Goal: Task Accomplishment & Management: Use online tool/utility

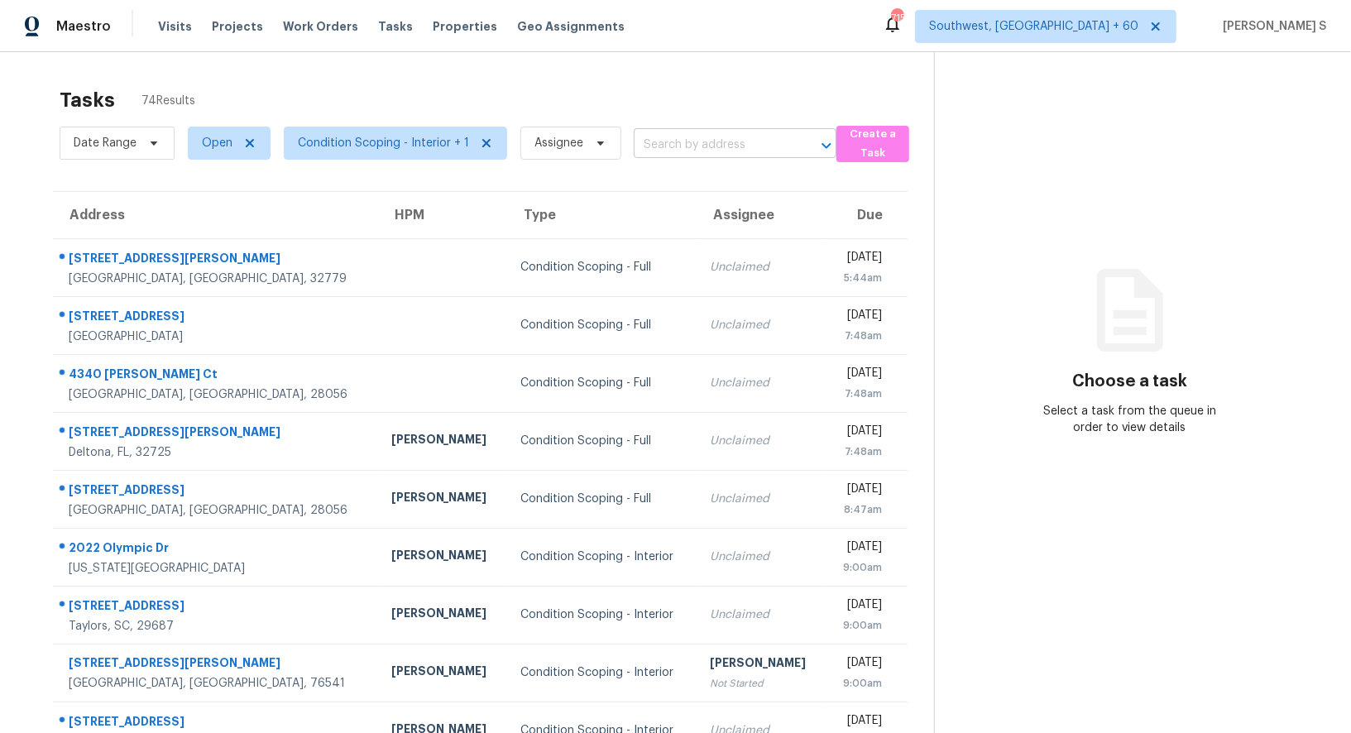
click at [732, 147] on input "text" at bounding box center [711, 145] width 156 height 26
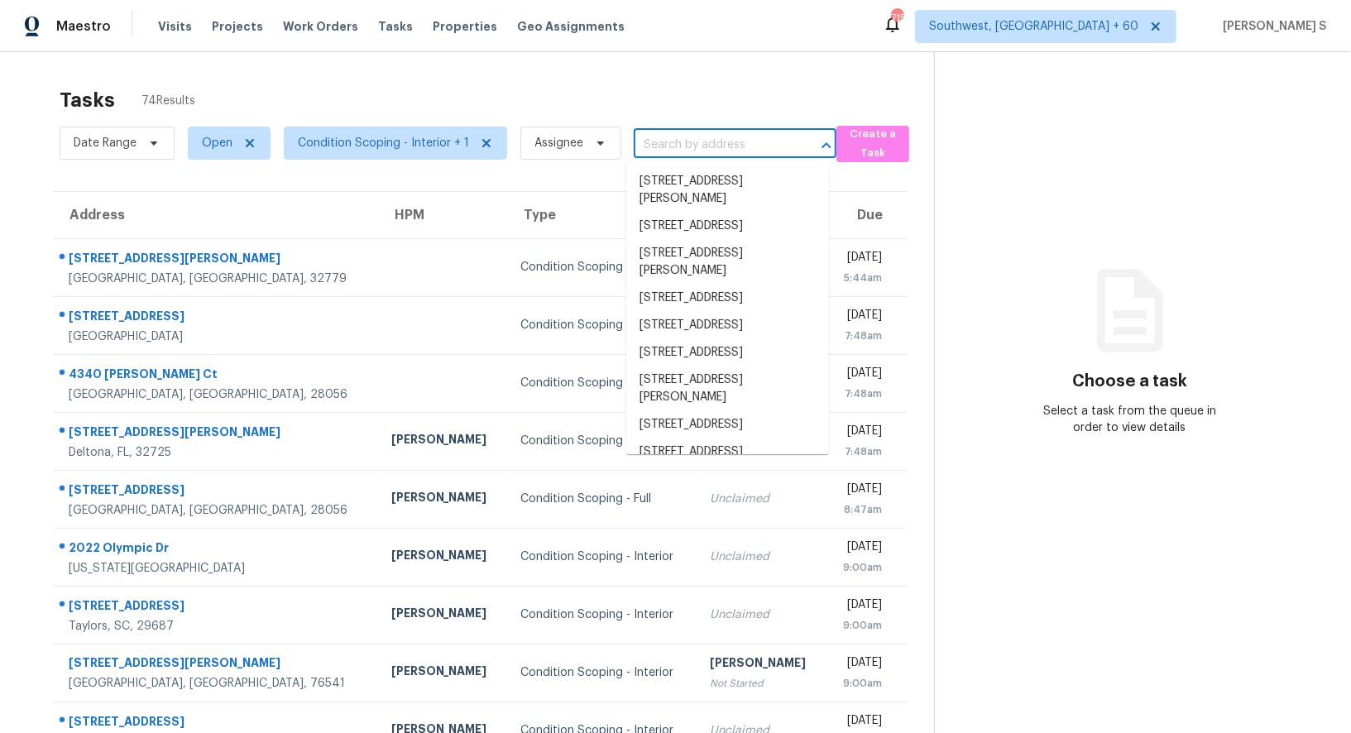
paste input "4340 Gelinda Ct Gastonia, NC, 28056"
type input "4340 Gelinda Ct Gastonia, NC, 28056"
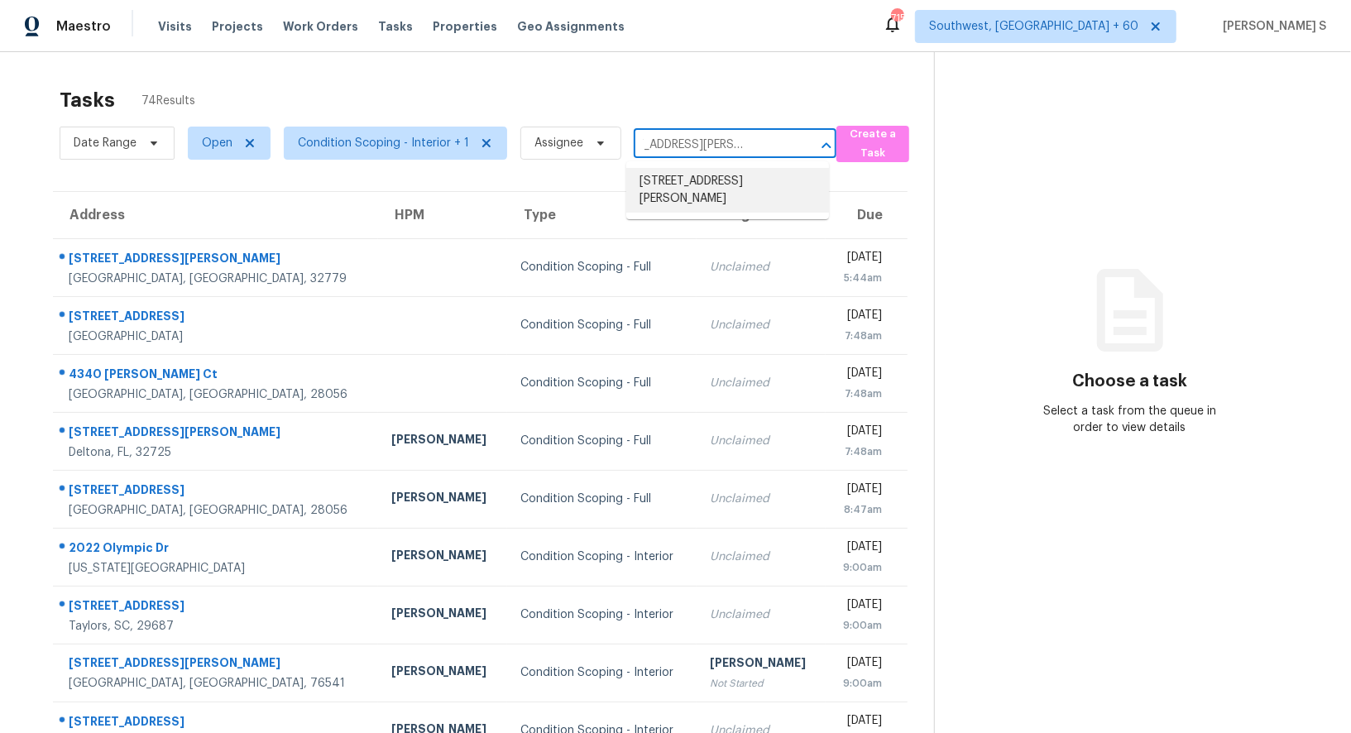
click at [688, 178] on li "4340 Gelinda Ct, Gastonia, NC 28056" at bounding box center [727, 190] width 203 height 45
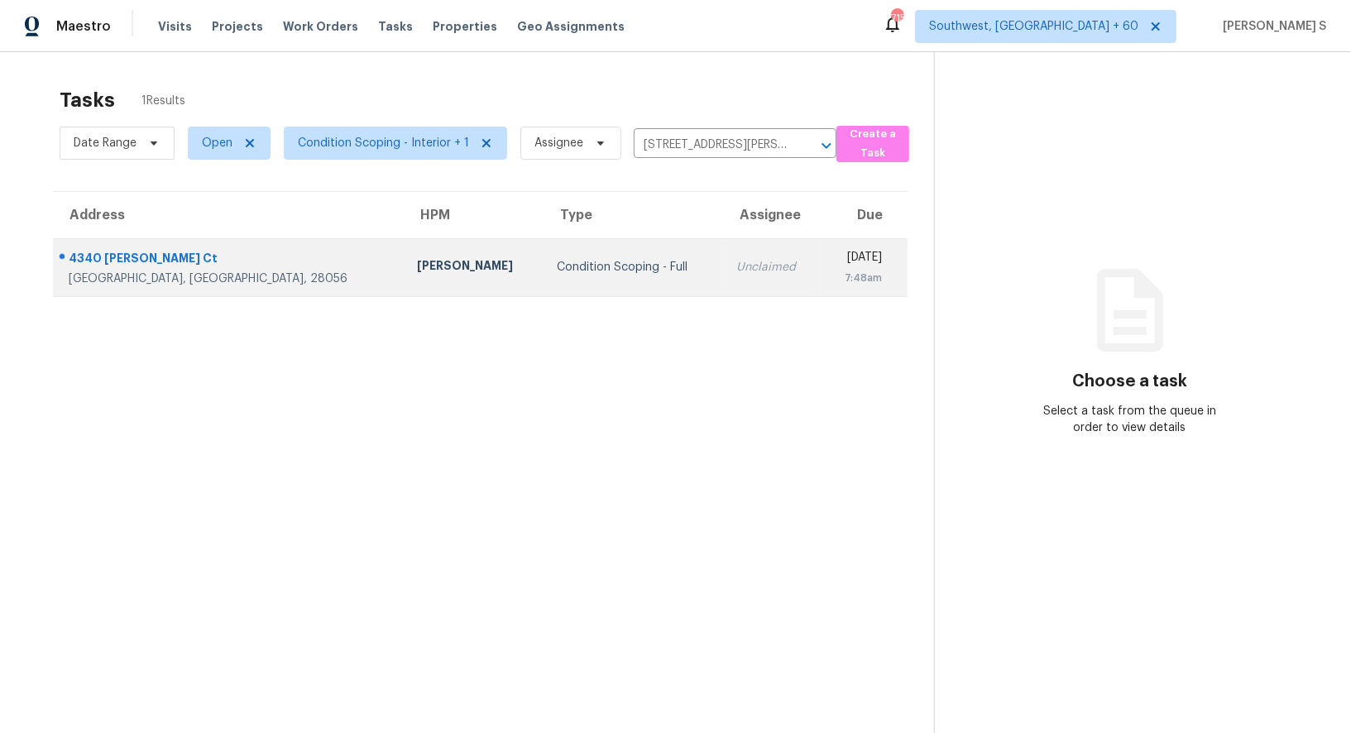
click at [723, 256] on td "Unclaimed" at bounding box center [772, 267] width 98 height 58
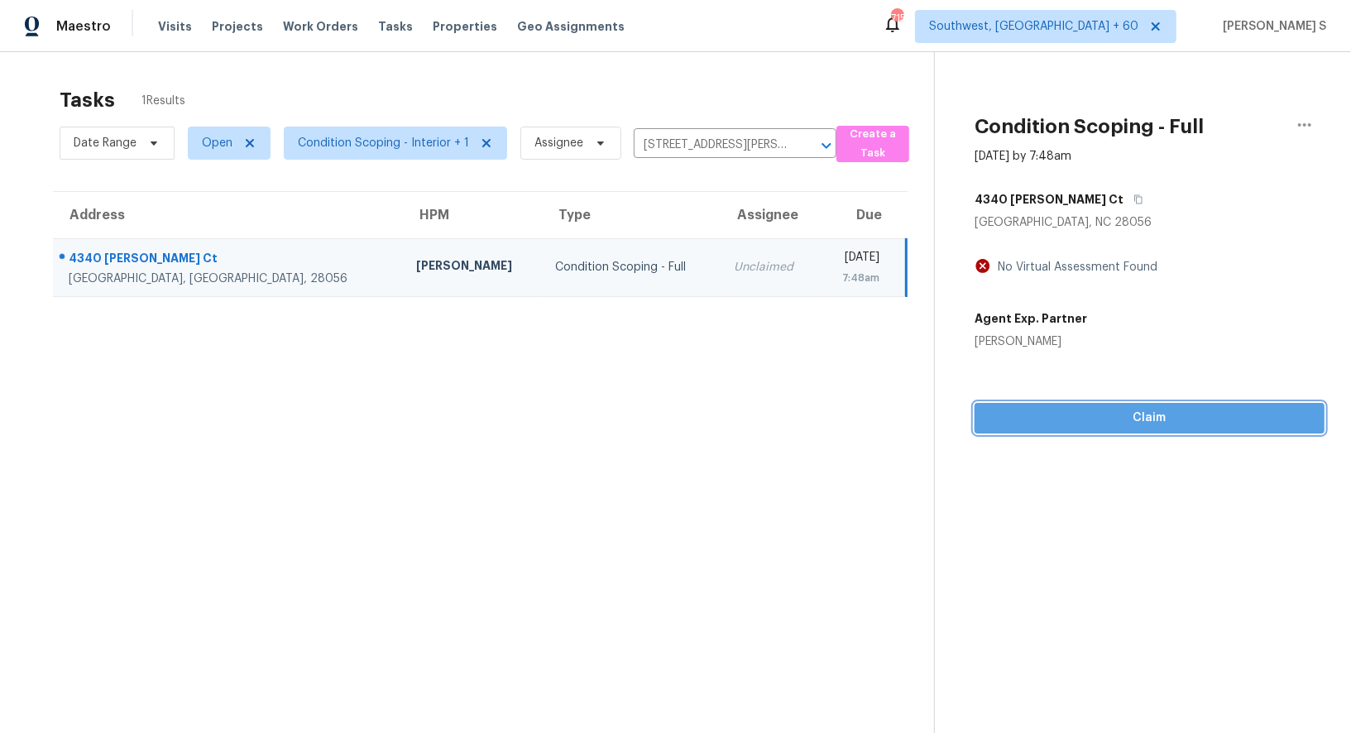
click at [1174, 420] on span "Claim" at bounding box center [1148, 418] width 323 height 21
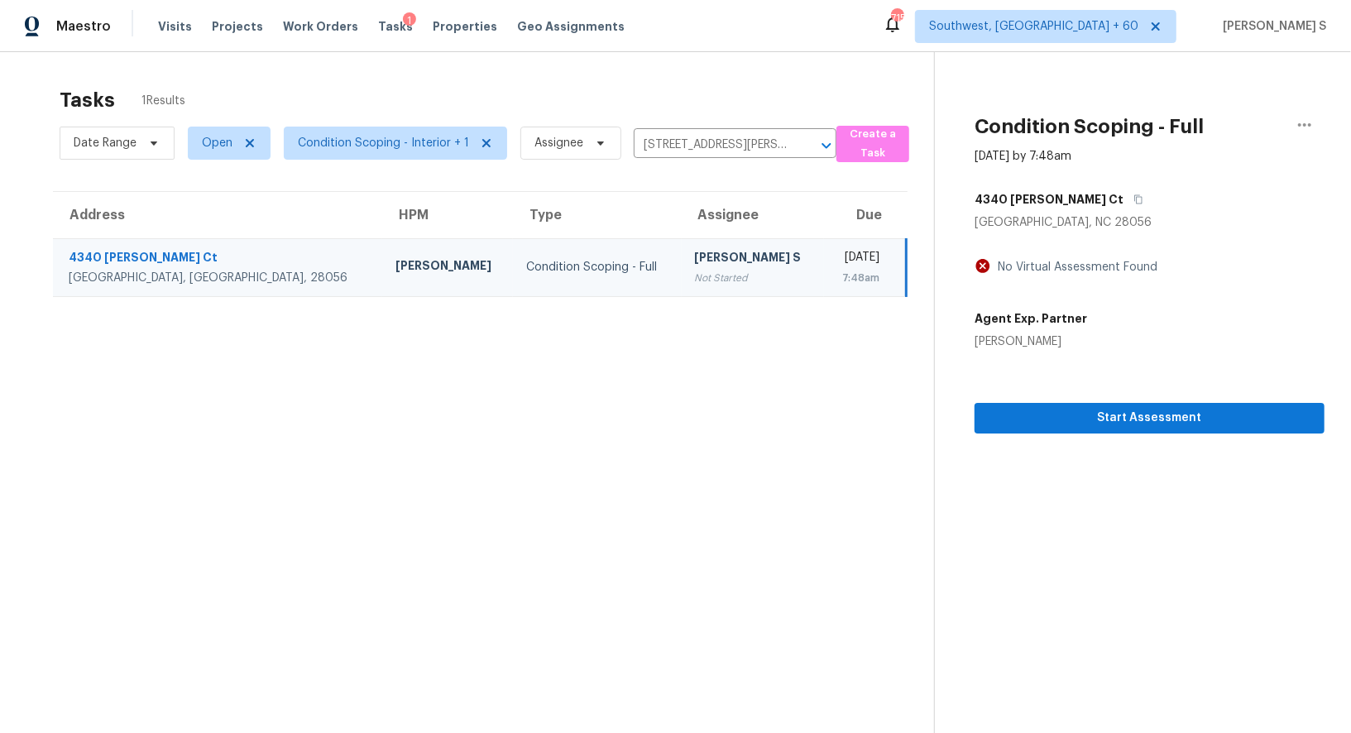
click at [695, 272] on div "Not Started" at bounding box center [753, 278] width 116 height 17
click at [997, 423] on span "Start Assessment" at bounding box center [1148, 418] width 323 height 21
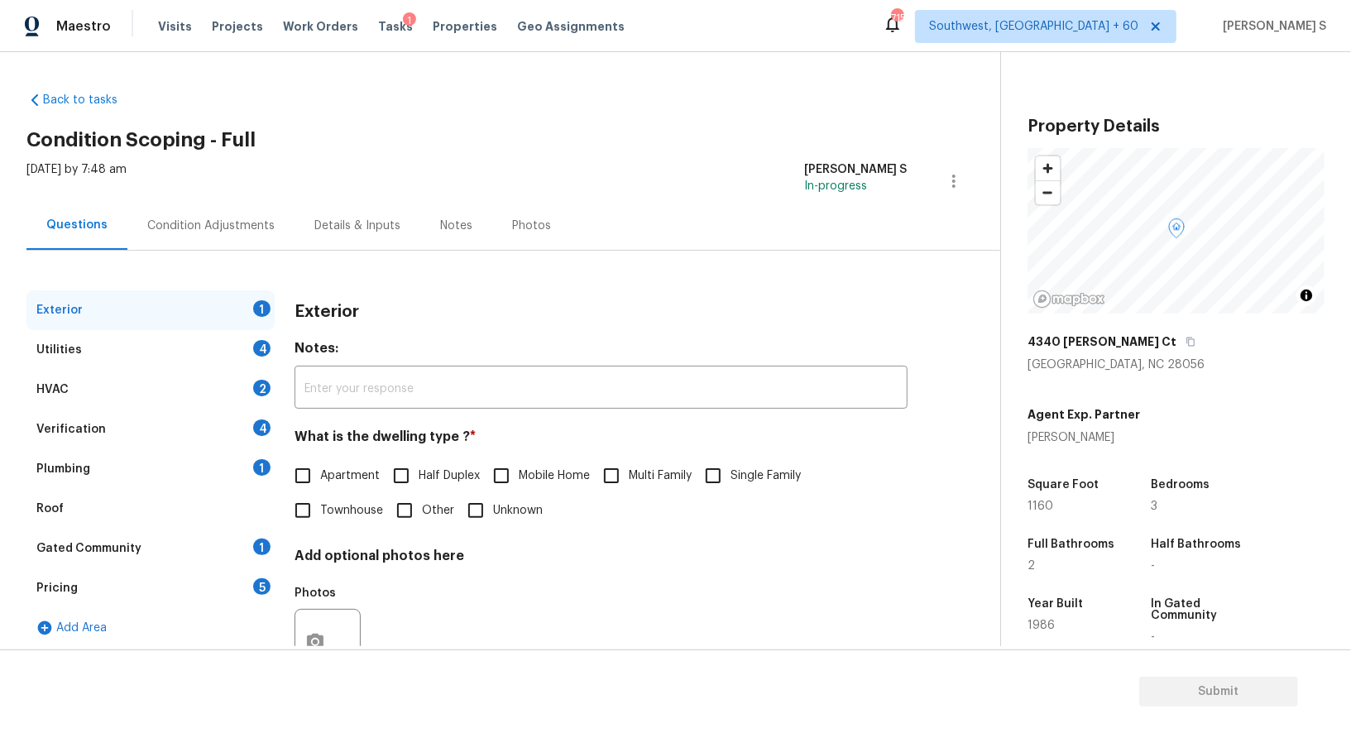
scroll to position [187, 0]
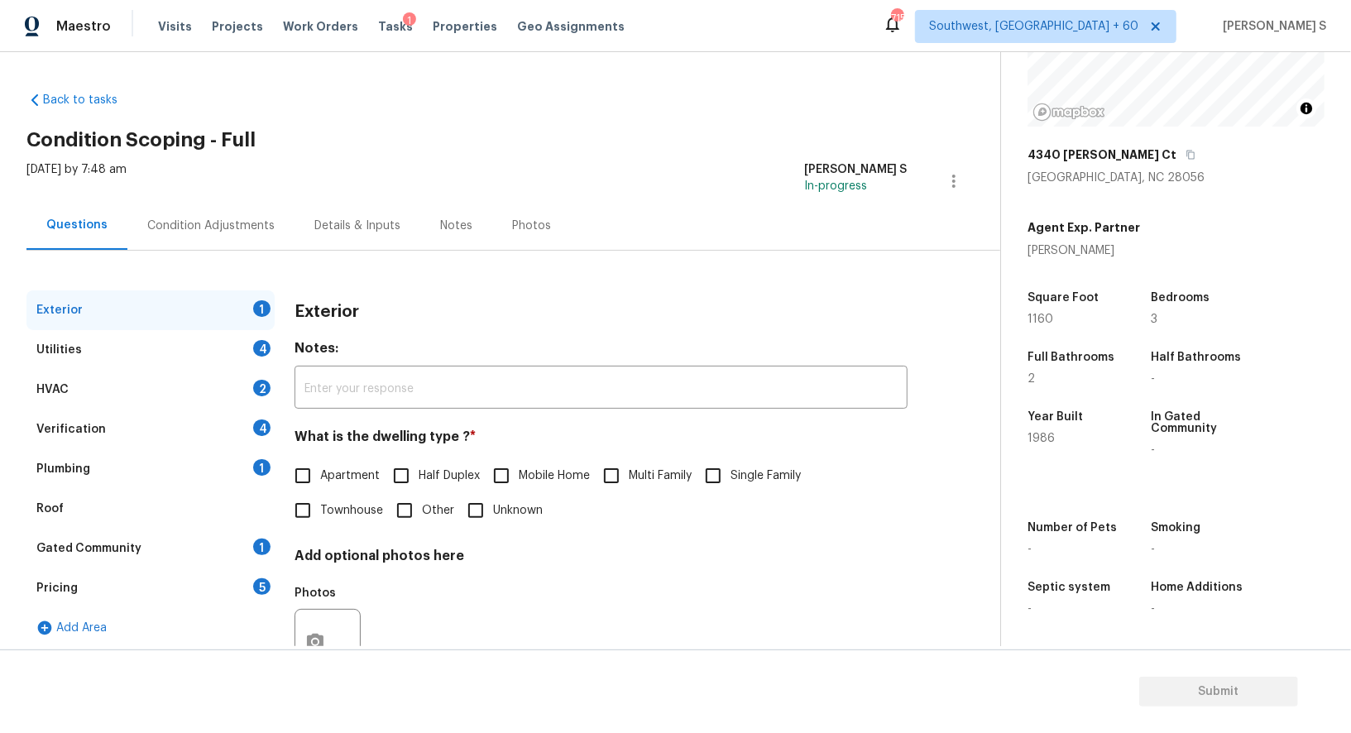
click at [740, 476] on span "Single Family" at bounding box center [765, 475] width 70 height 17
click at [730, 476] on input "Single Family" at bounding box center [713, 475] width 35 height 35
checkbox input "true"
click at [235, 342] on div "Utilities 4" at bounding box center [150, 350] width 248 height 40
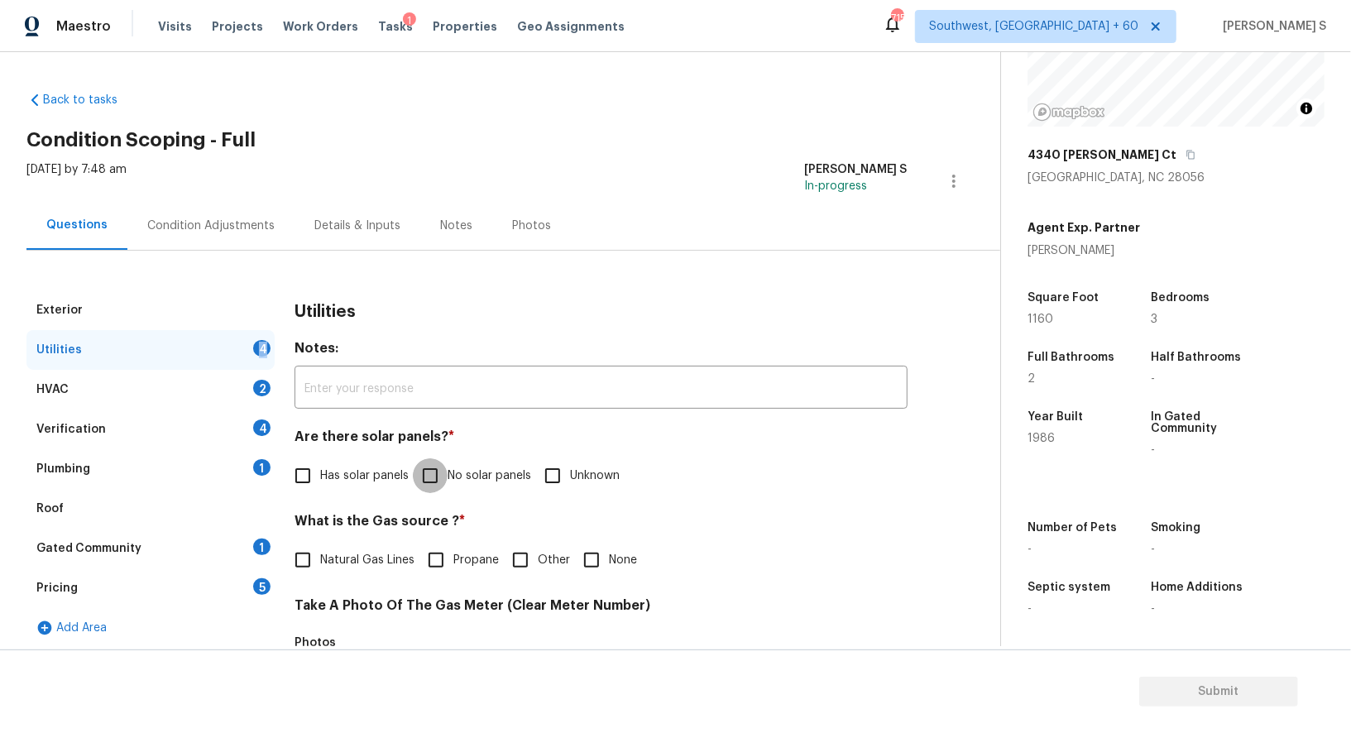
click at [442, 476] on input "No solar panels" at bounding box center [430, 475] width 35 height 35
checkbox input "true"
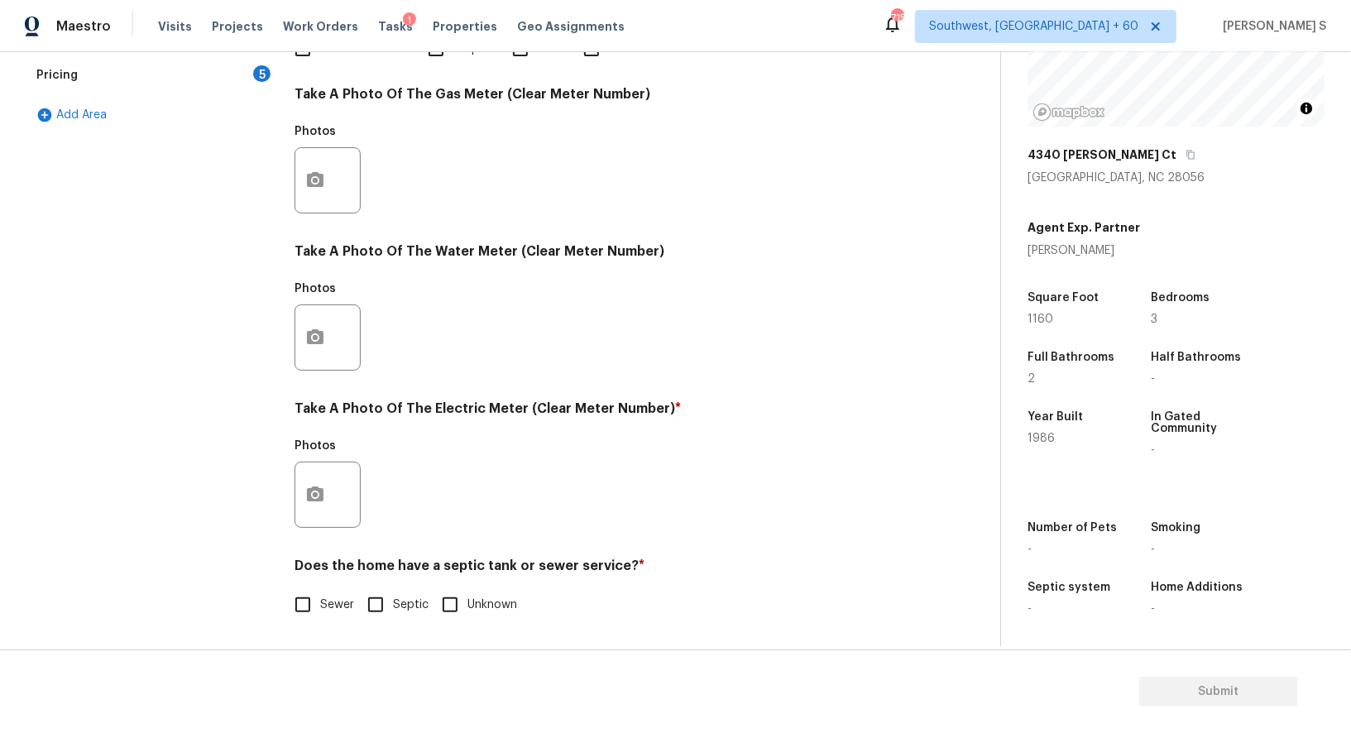
scroll to position [511, 0]
click at [371, 613] on input "Septic" at bounding box center [375, 604] width 35 height 35
checkbox input "true"
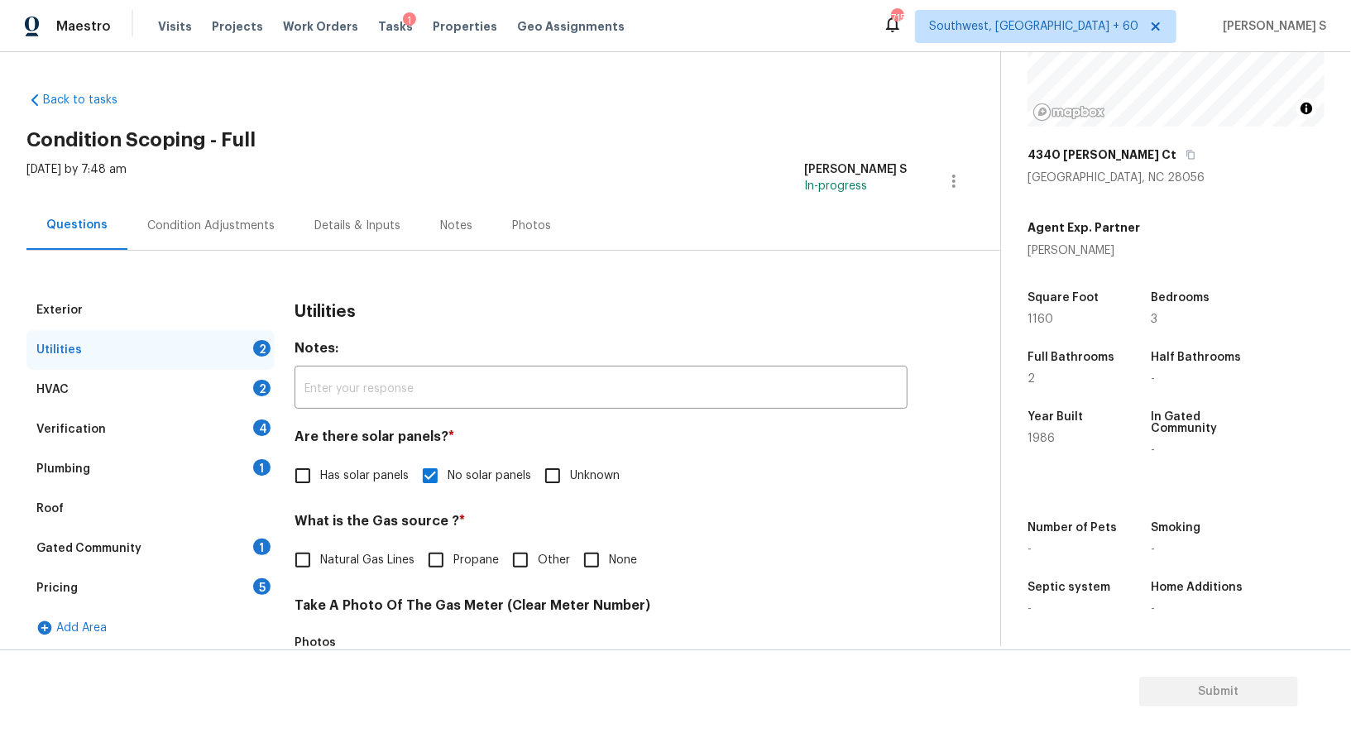
click at [246, 464] on div "Plumbing 1" at bounding box center [150, 469] width 248 height 40
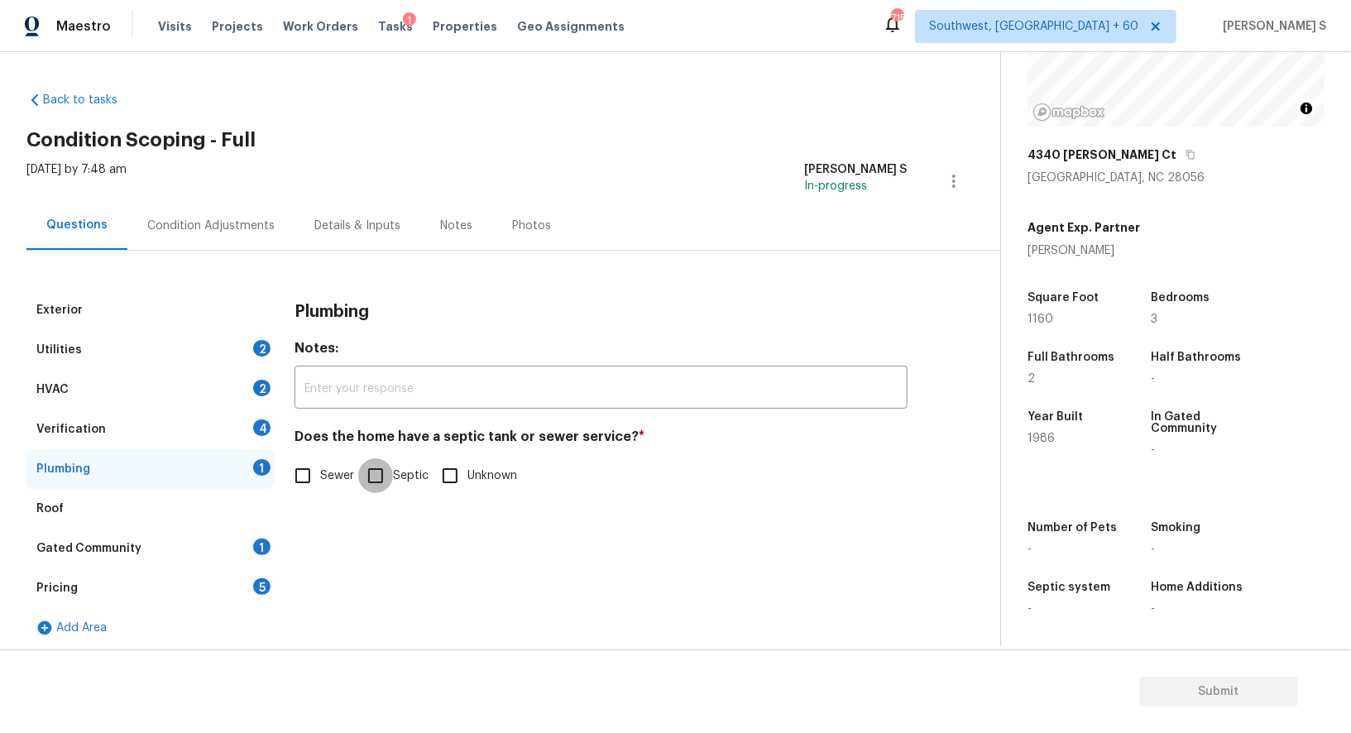
click at [378, 486] on input "Septic" at bounding box center [375, 475] width 35 height 35
checkbox input "true"
click at [246, 538] on div "Gated Community 1" at bounding box center [150, 548] width 248 height 40
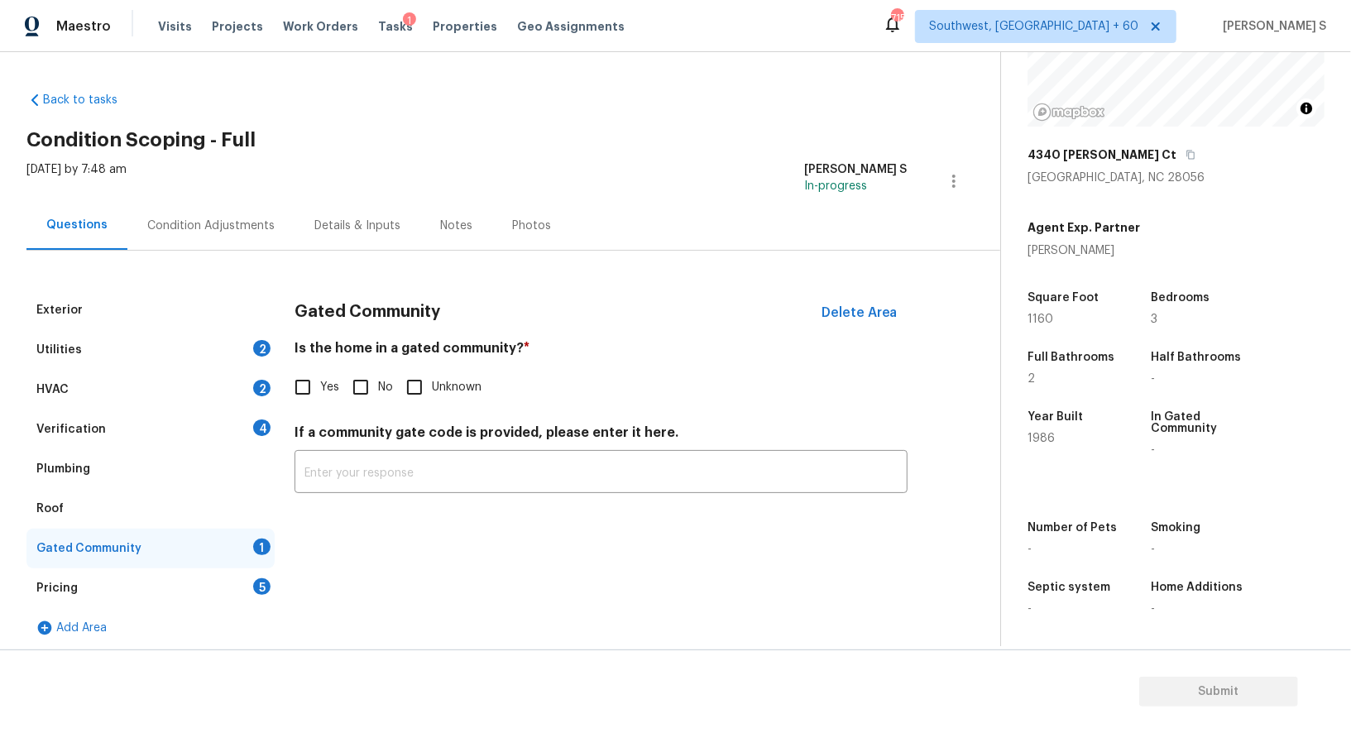
click at [355, 393] on input "No" at bounding box center [360, 387] width 35 height 35
checkbox input "true"
click at [239, 428] on div "Verification 4" at bounding box center [150, 429] width 248 height 40
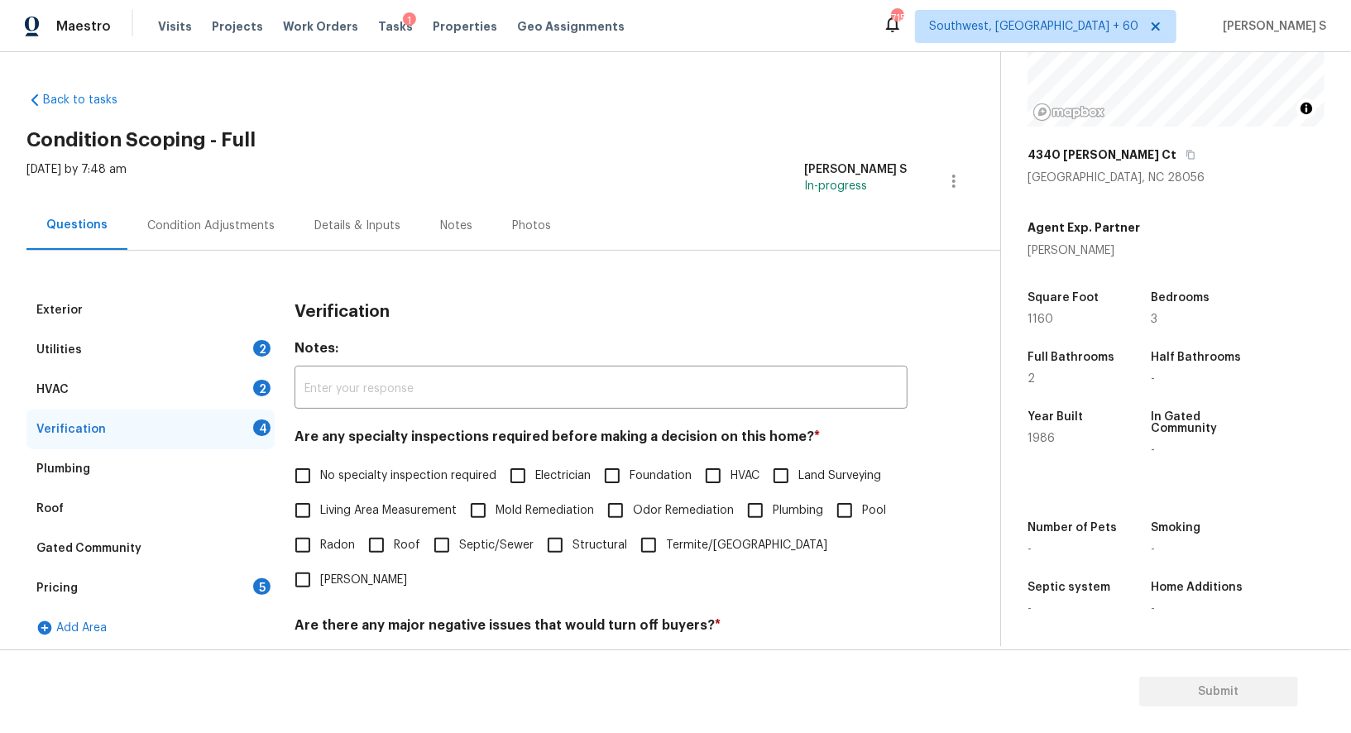
click at [297, 457] on div "Are any specialty inspections required before making a decision on this home? *…" at bounding box center [600, 512] width 613 height 169
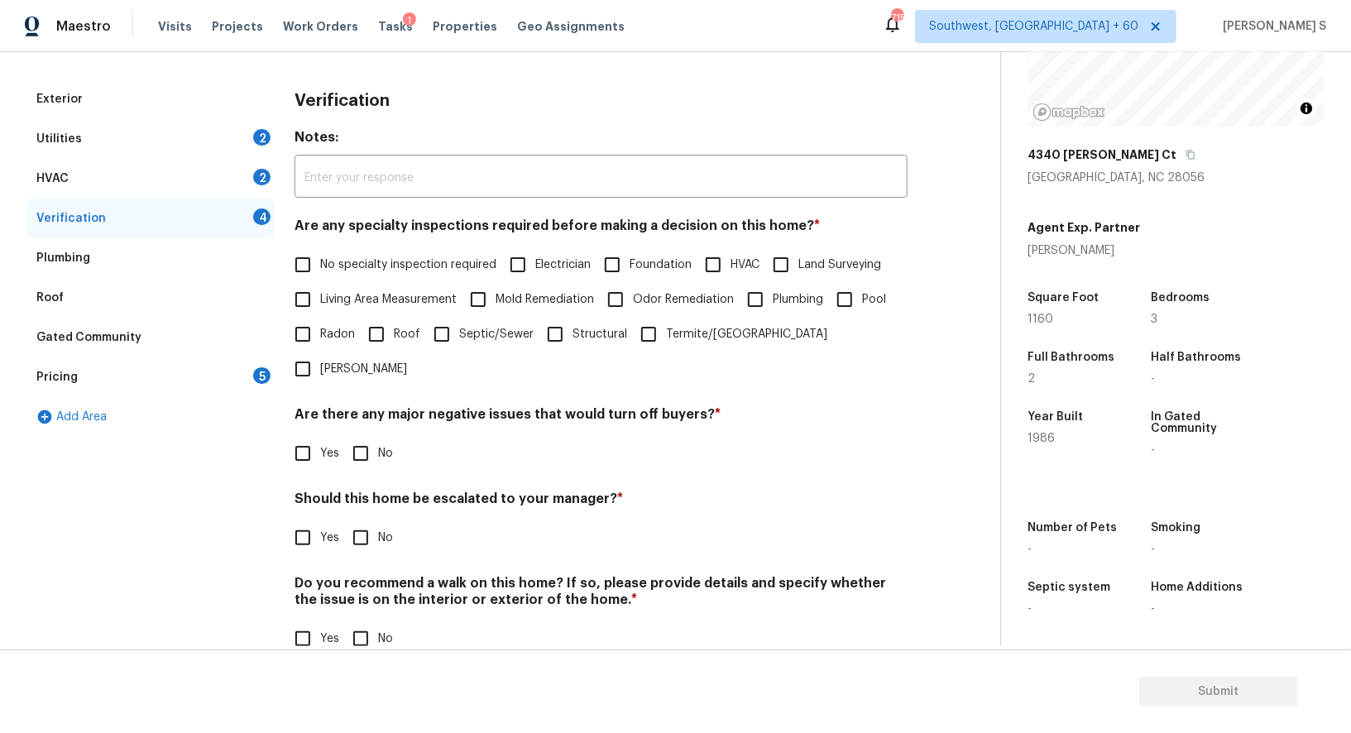
click at [309, 260] on input "No specialty inspection required" at bounding box center [302, 264] width 35 height 35
checkbox input "true"
click at [357, 437] on input "No" at bounding box center [360, 454] width 35 height 35
checkbox input "true"
click at [366, 623] on input "No" at bounding box center [360, 640] width 35 height 35
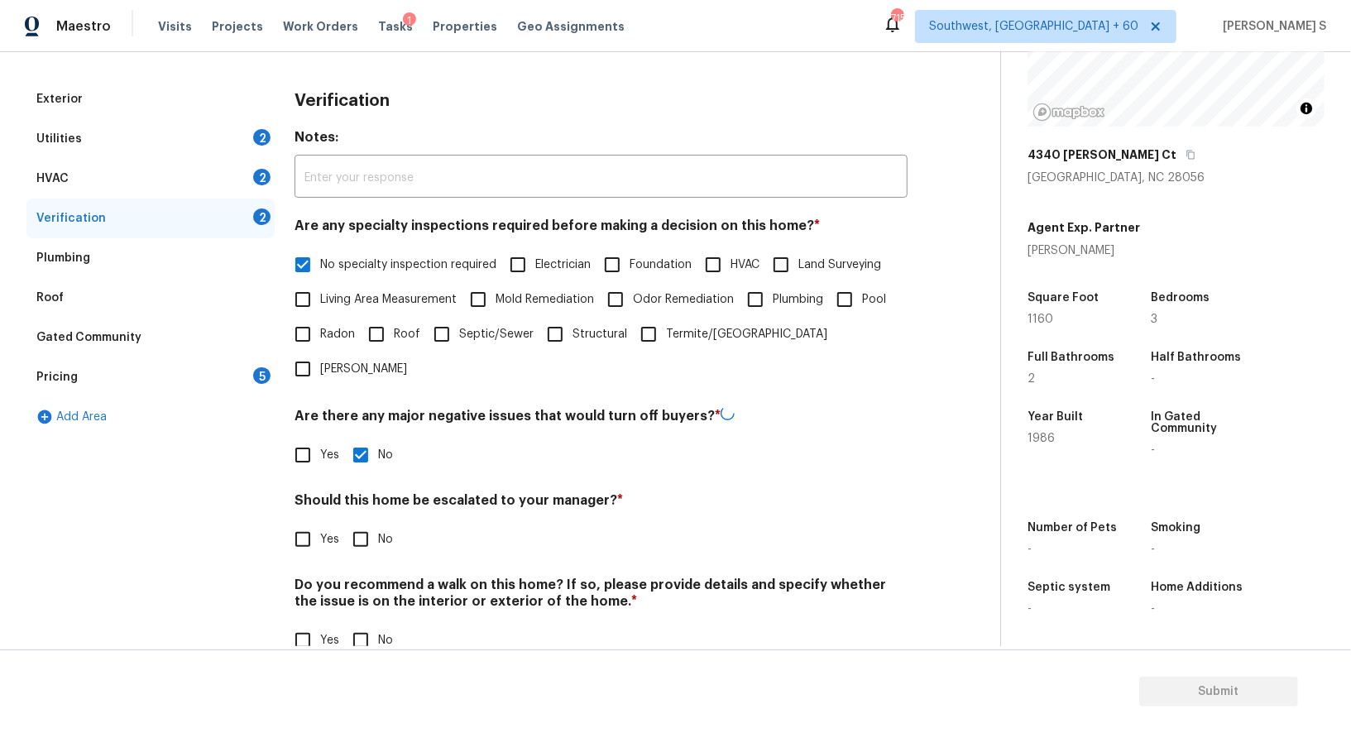
checkbox input "true"
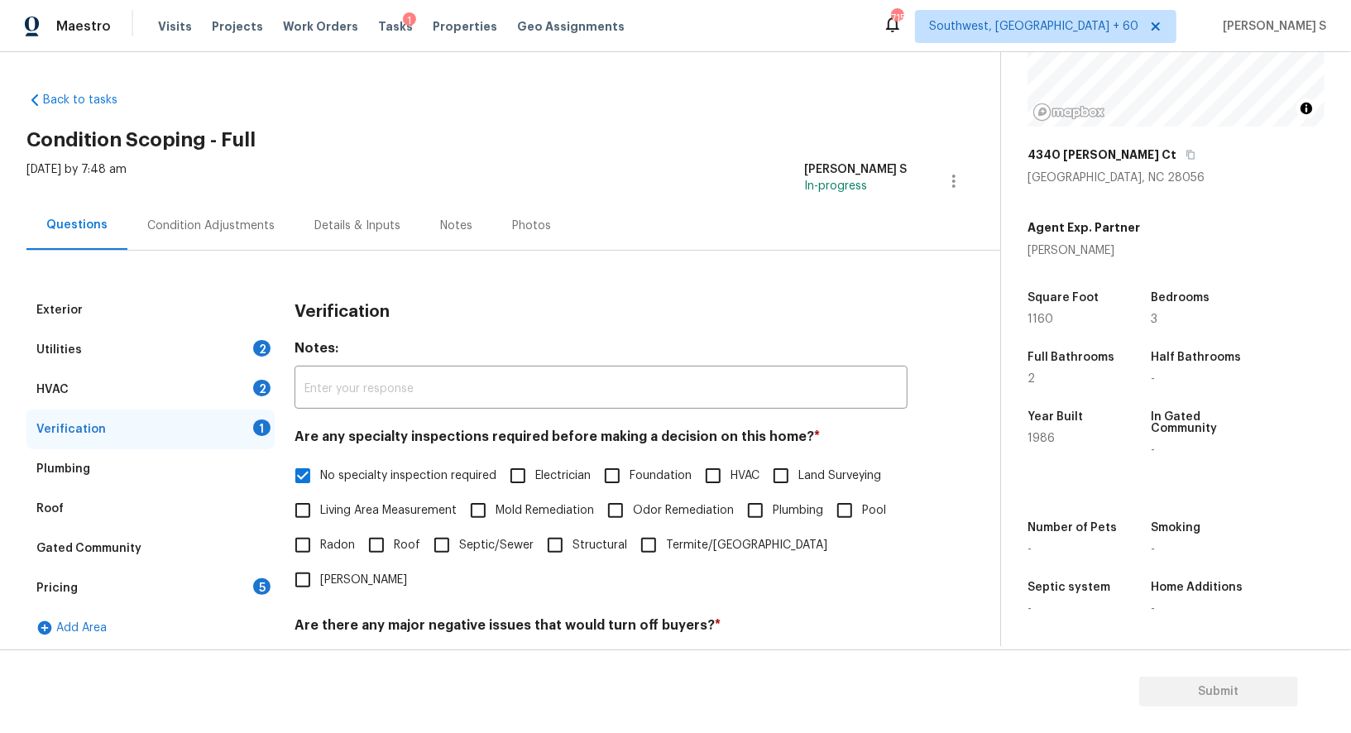
click at [253, 377] on div "HVAC 2" at bounding box center [150, 390] width 248 height 40
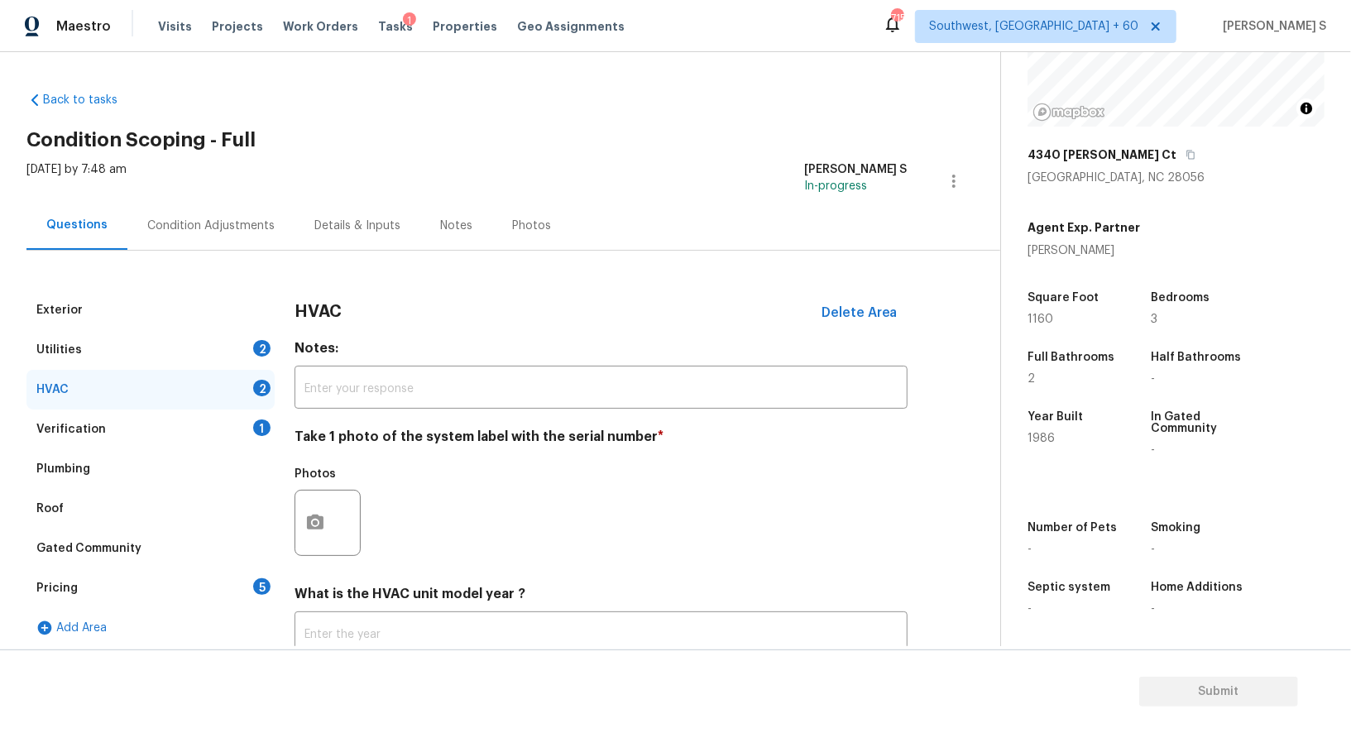
scroll to position [65, 0]
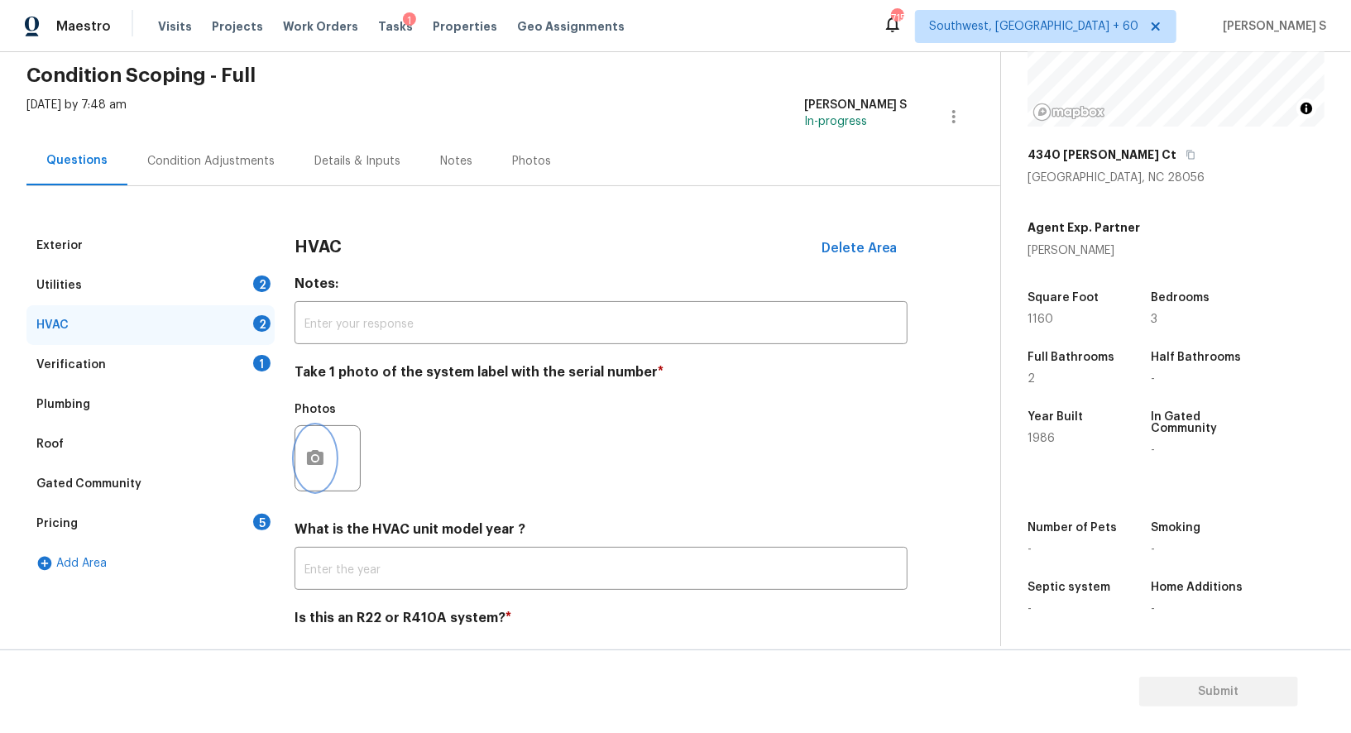
click at [318, 456] on icon "button" at bounding box center [315, 457] width 17 height 15
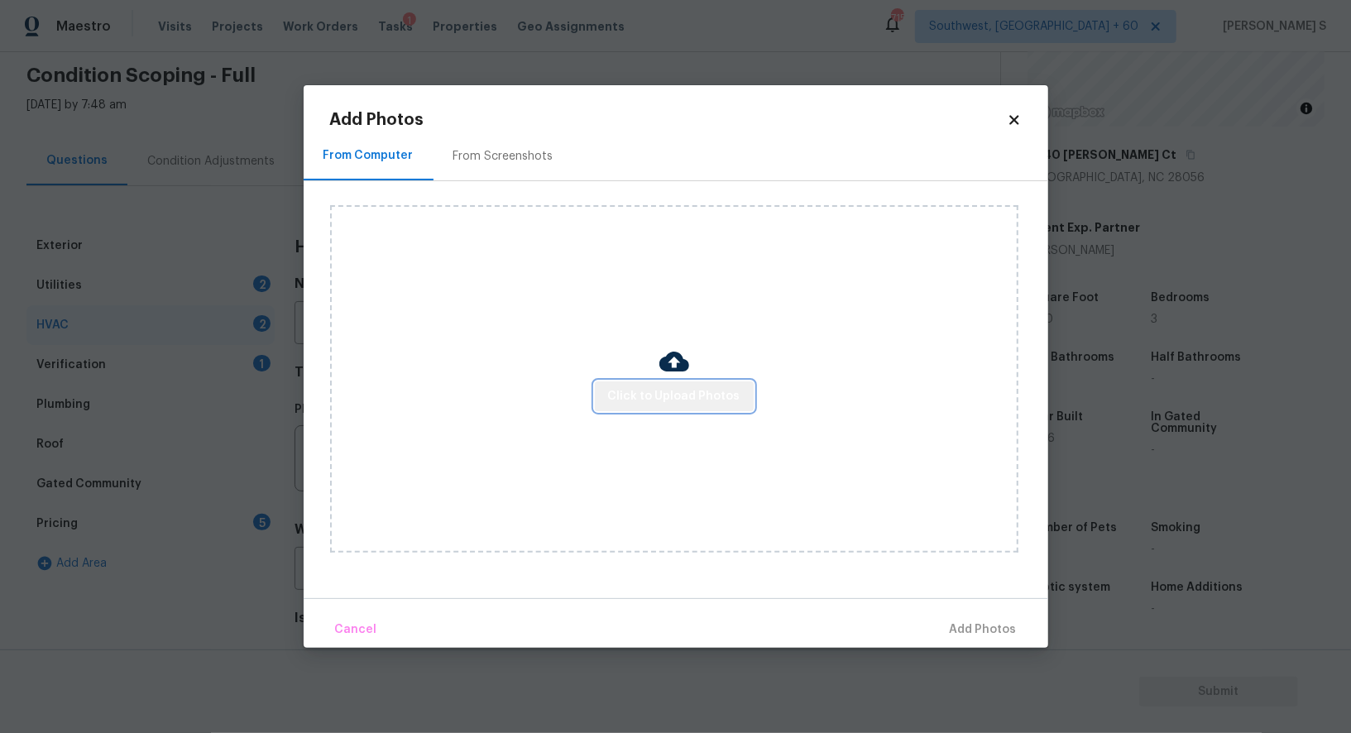
click at [683, 404] on span "Click to Upload Photos" at bounding box center [674, 396] width 132 height 21
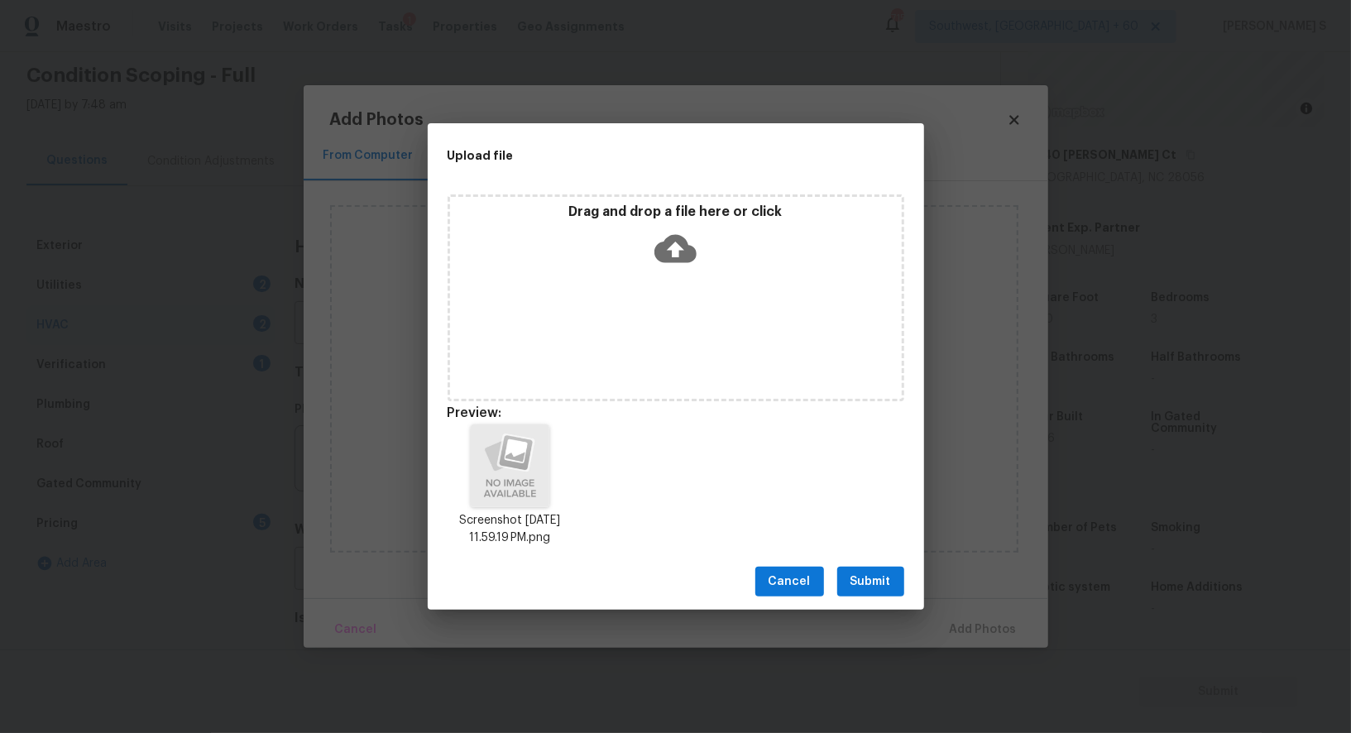
click at [883, 583] on span "Submit" at bounding box center [870, 581] width 41 height 21
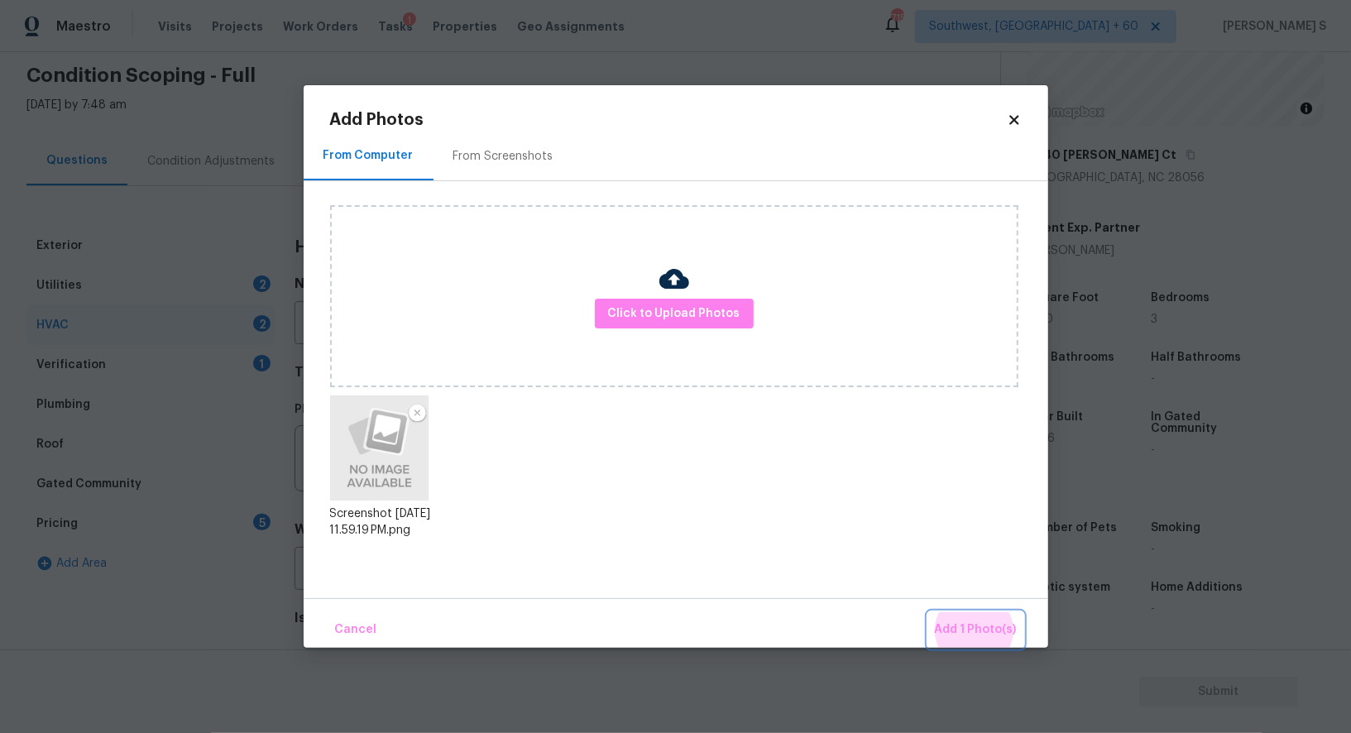
click at [928, 612] on button "Add 1 Photo(s)" at bounding box center [975, 630] width 95 height 36
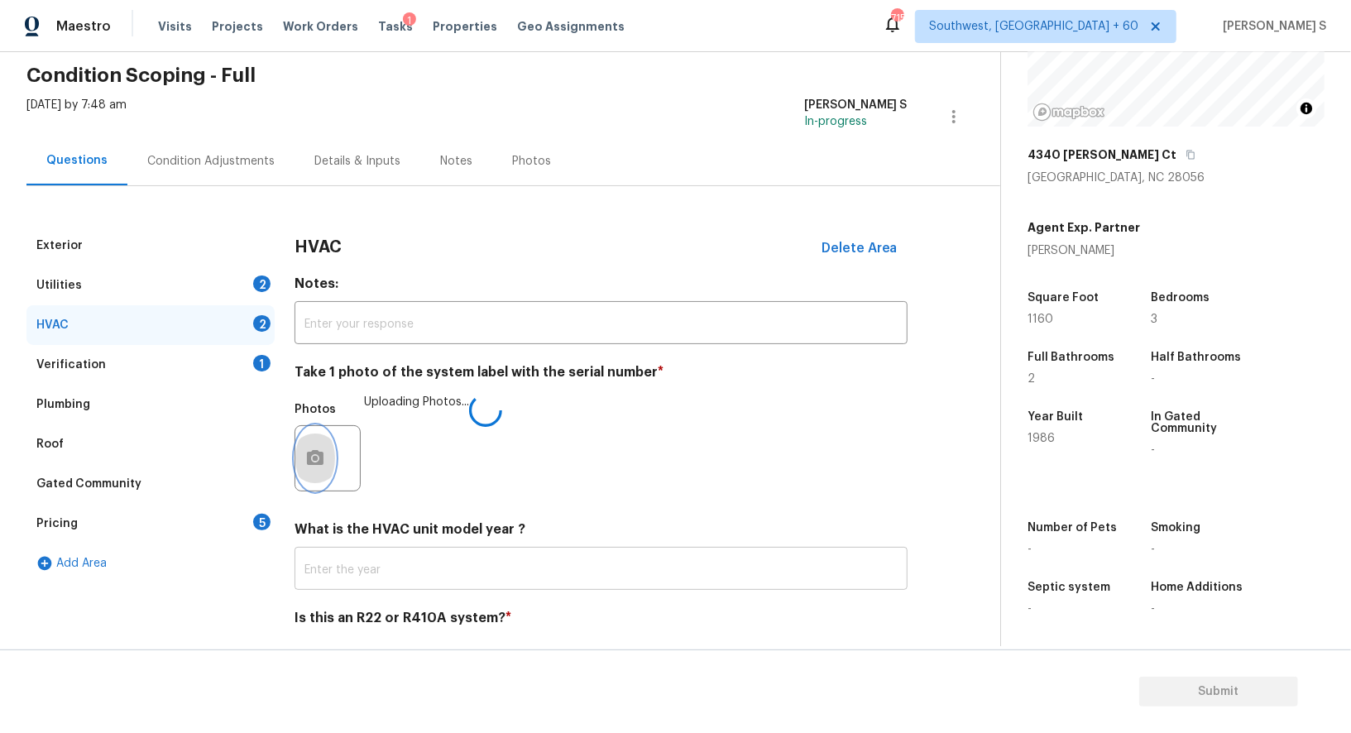
scroll to position [117, 0]
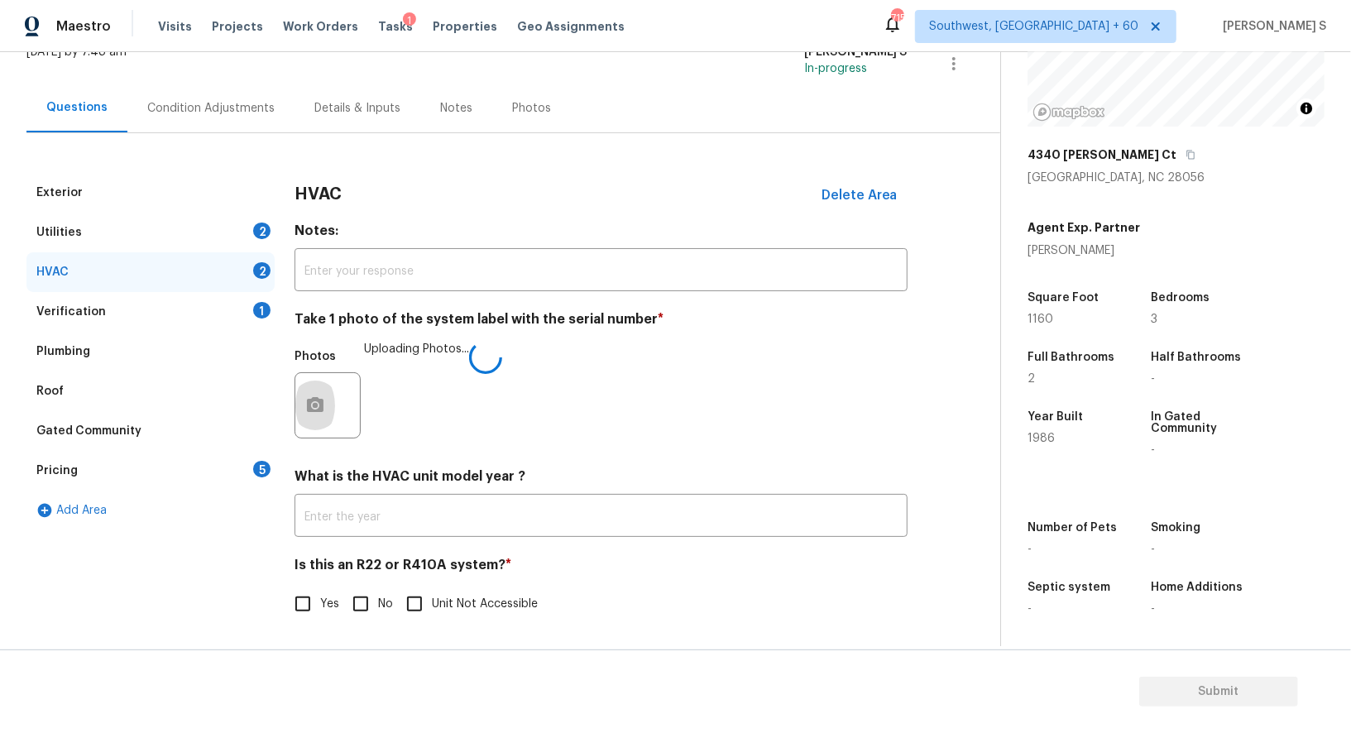
click at [367, 600] on input "No" at bounding box center [360, 603] width 35 height 35
checkbox input "true"
click at [231, 471] on div "Pricing 5" at bounding box center [150, 471] width 248 height 40
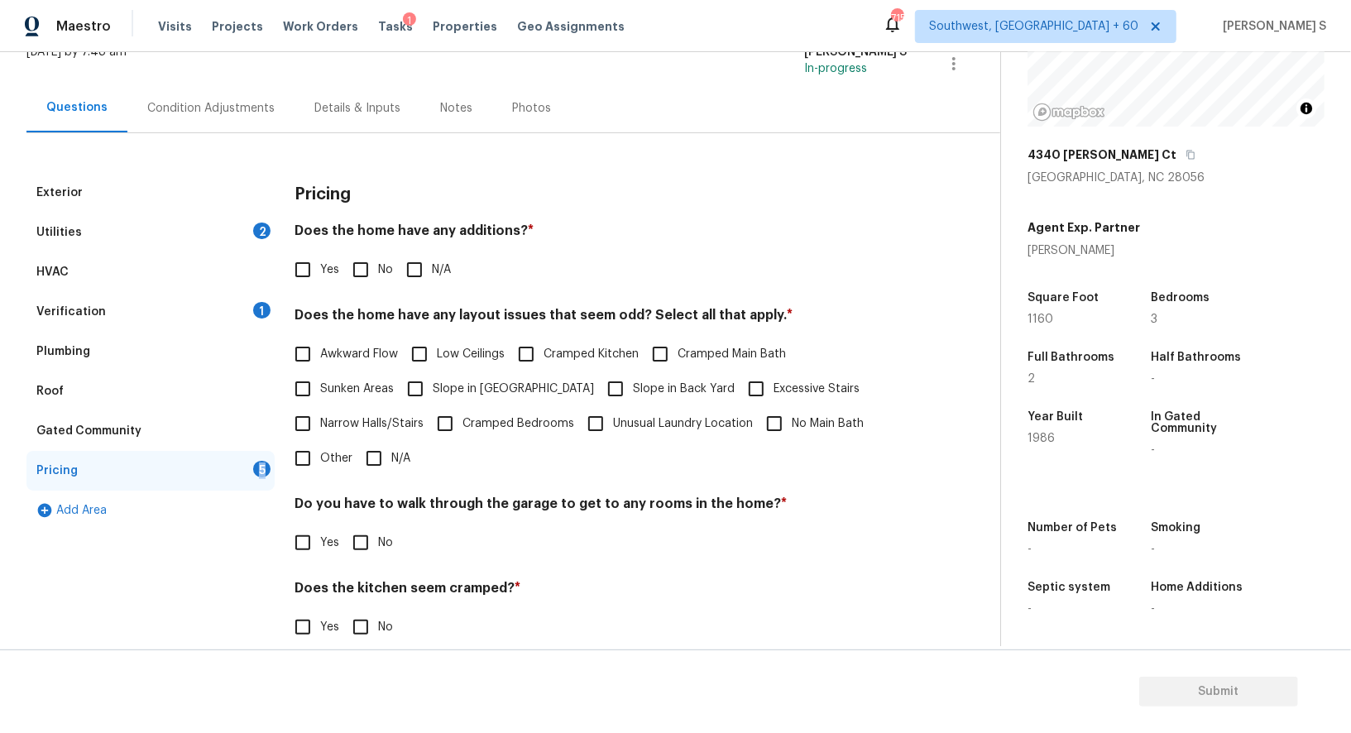
drag, startPoint x: 374, startPoint y: 261, endPoint x: 454, endPoint y: 396, distance: 156.9
click at [374, 261] on input "No" at bounding box center [360, 269] width 35 height 35
checkbox input "true"
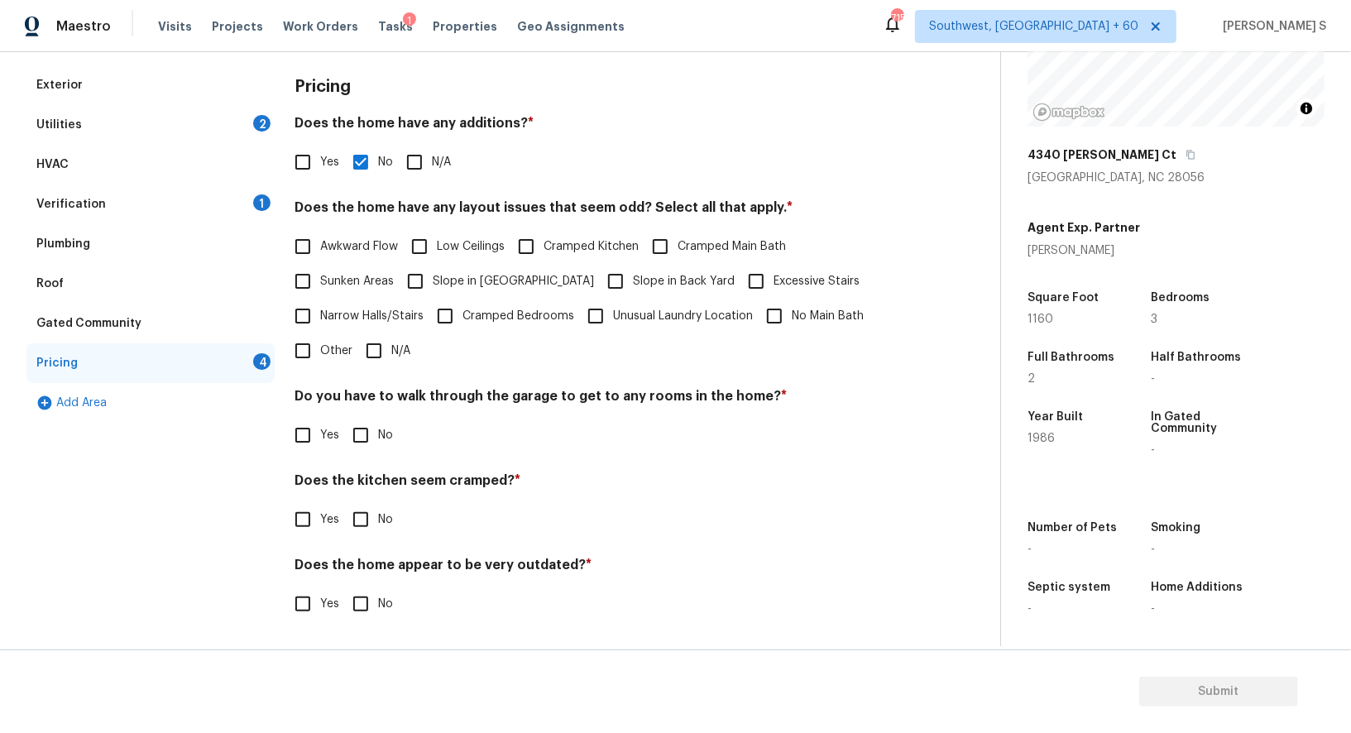
scroll to position [223, 0]
click at [370, 419] on input "No" at bounding box center [360, 436] width 35 height 35
checkbox input "true"
click at [343, 504] on input "No" at bounding box center [360, 521] width 35 height 35
checkbox input "true"
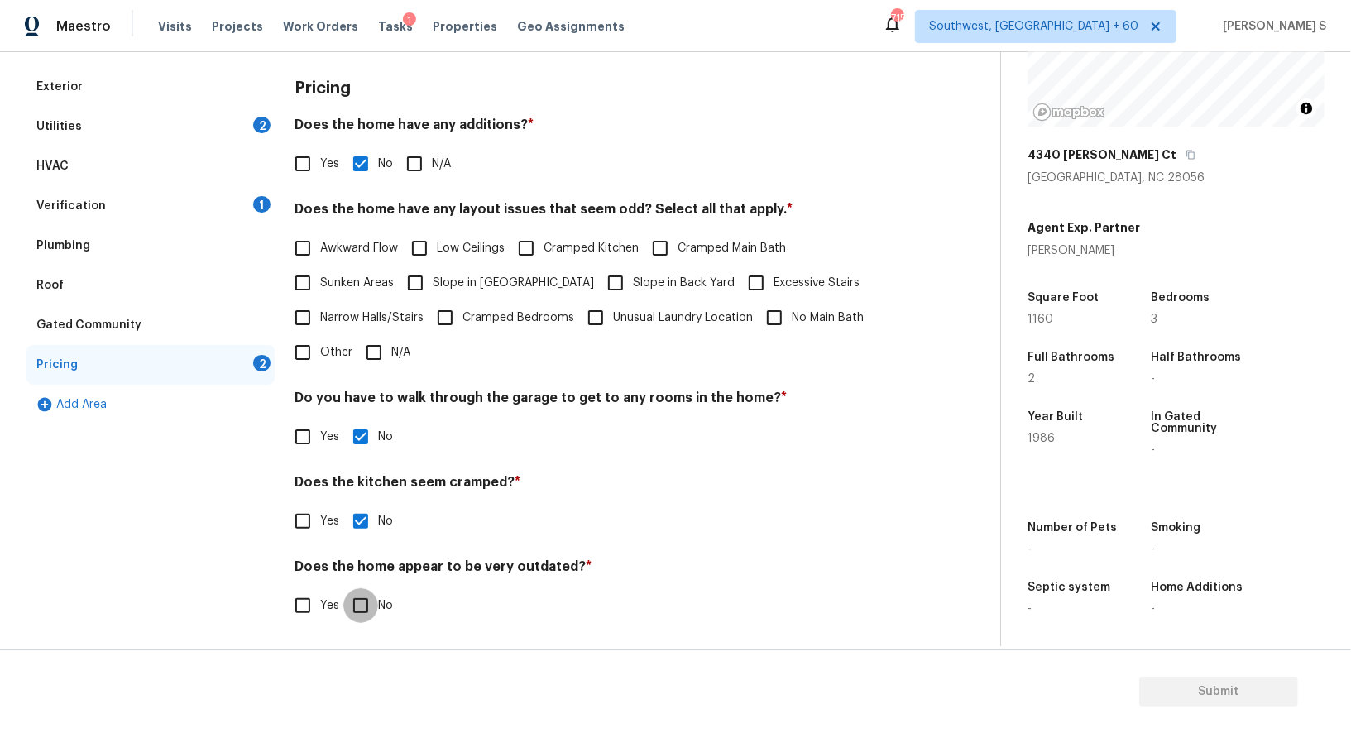
click at [343, 588] on input "No" at bounding box center [360, 605] width 35 height 35
checkbox input "true"
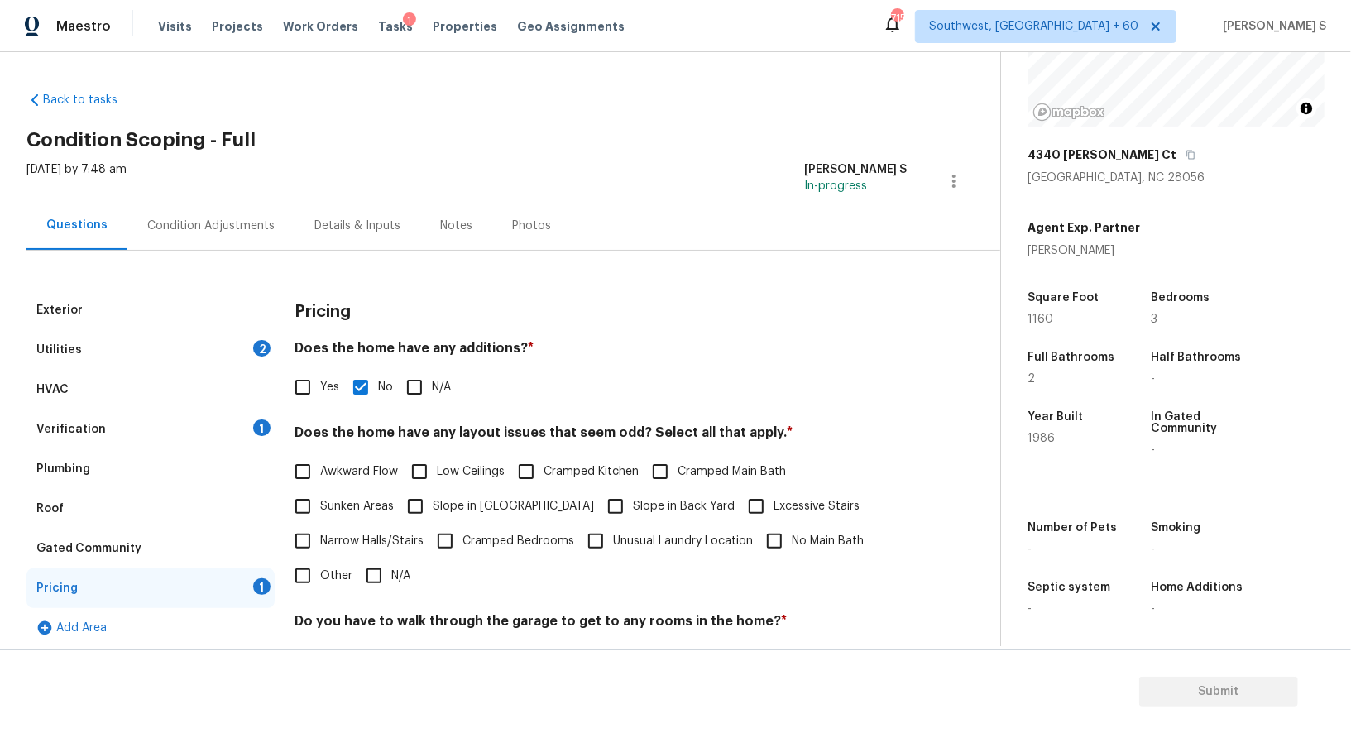
click at [222, 229] on div "Condition Adjustments" at bounding box center [210, 226] width 127 height 17
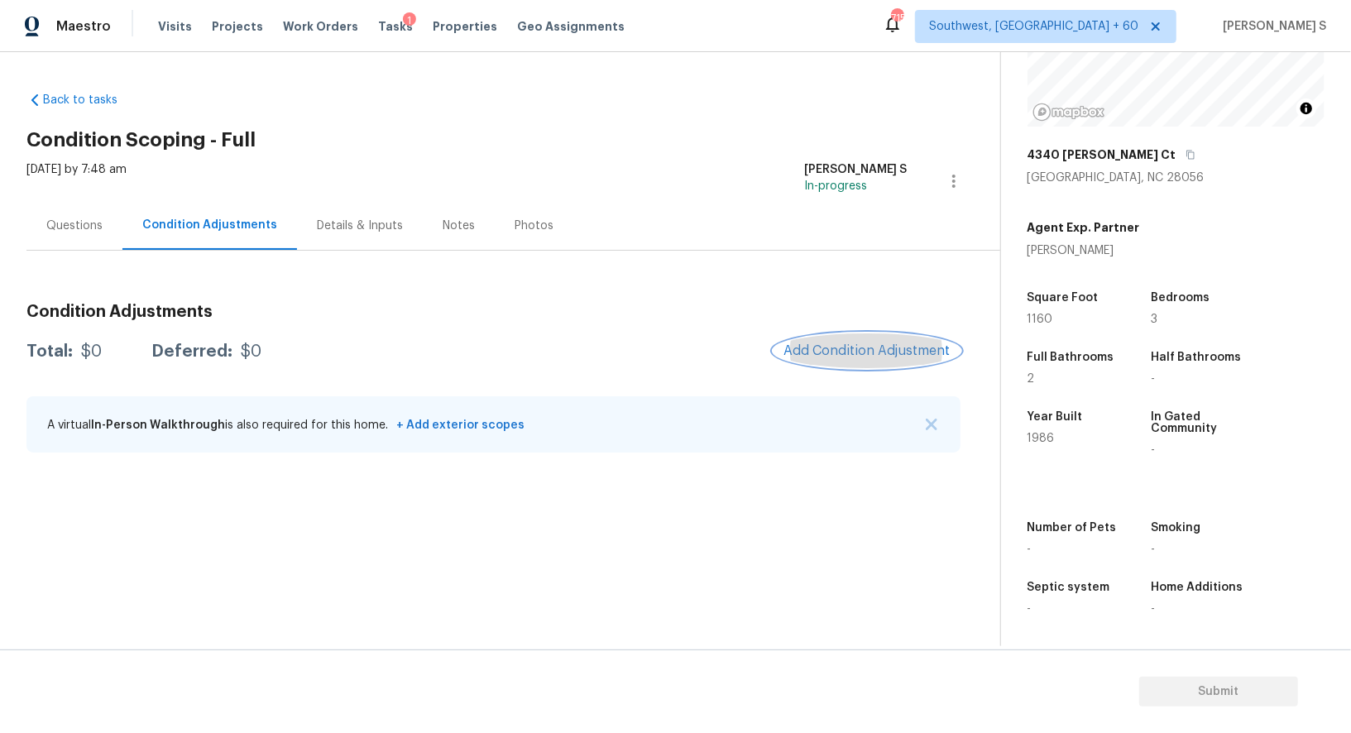
click at [811, 342] on button "Add Condition Adjustment" at bounding box center [866, 350] width 187 height 35
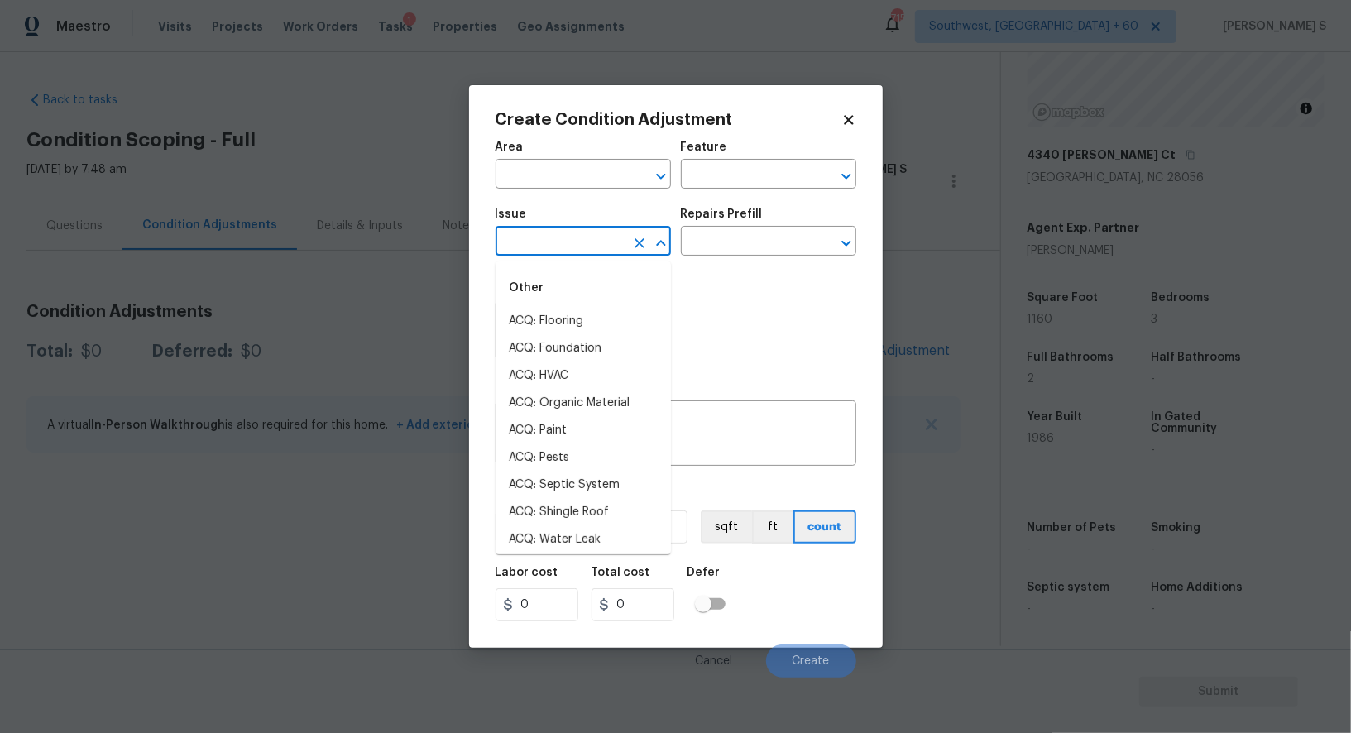
click at [568, 239] on input "text" at bounding box center [559, 243] width 129 height 26
type input "p"
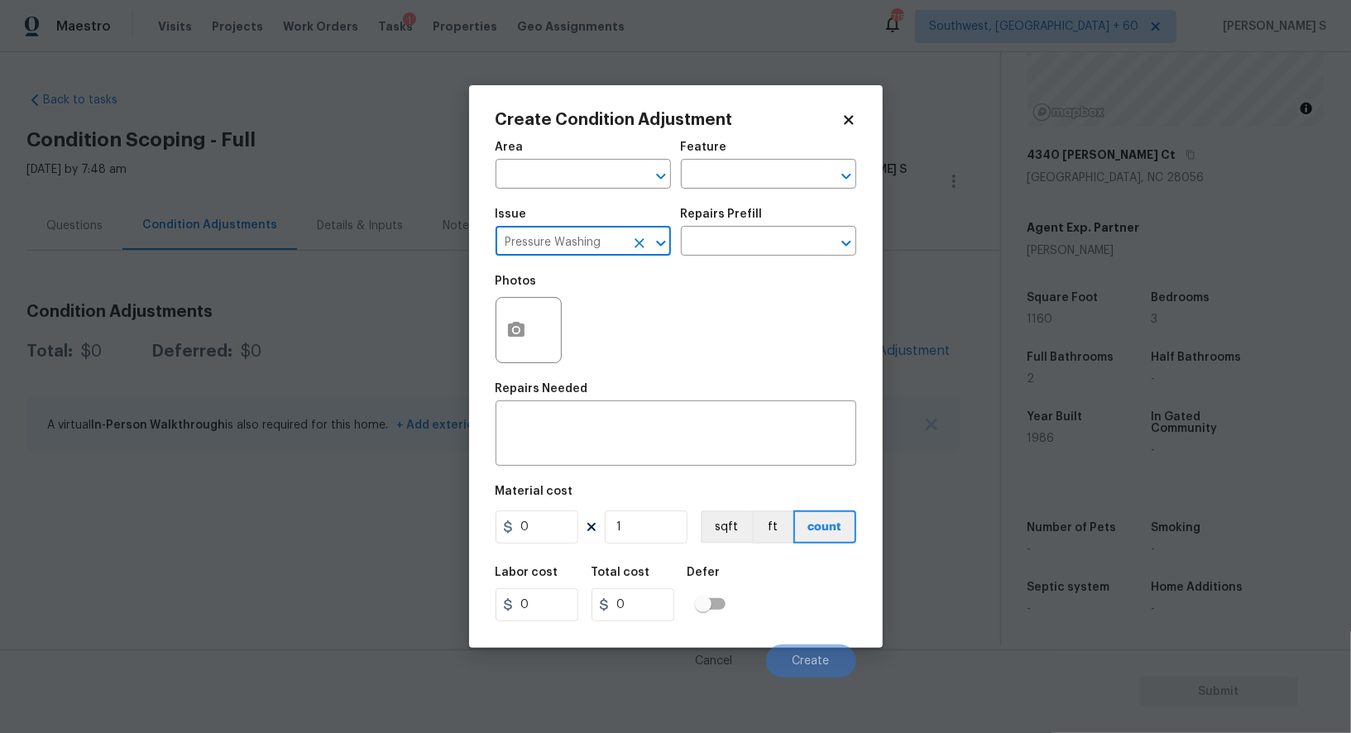
type input "Pressure Washing"
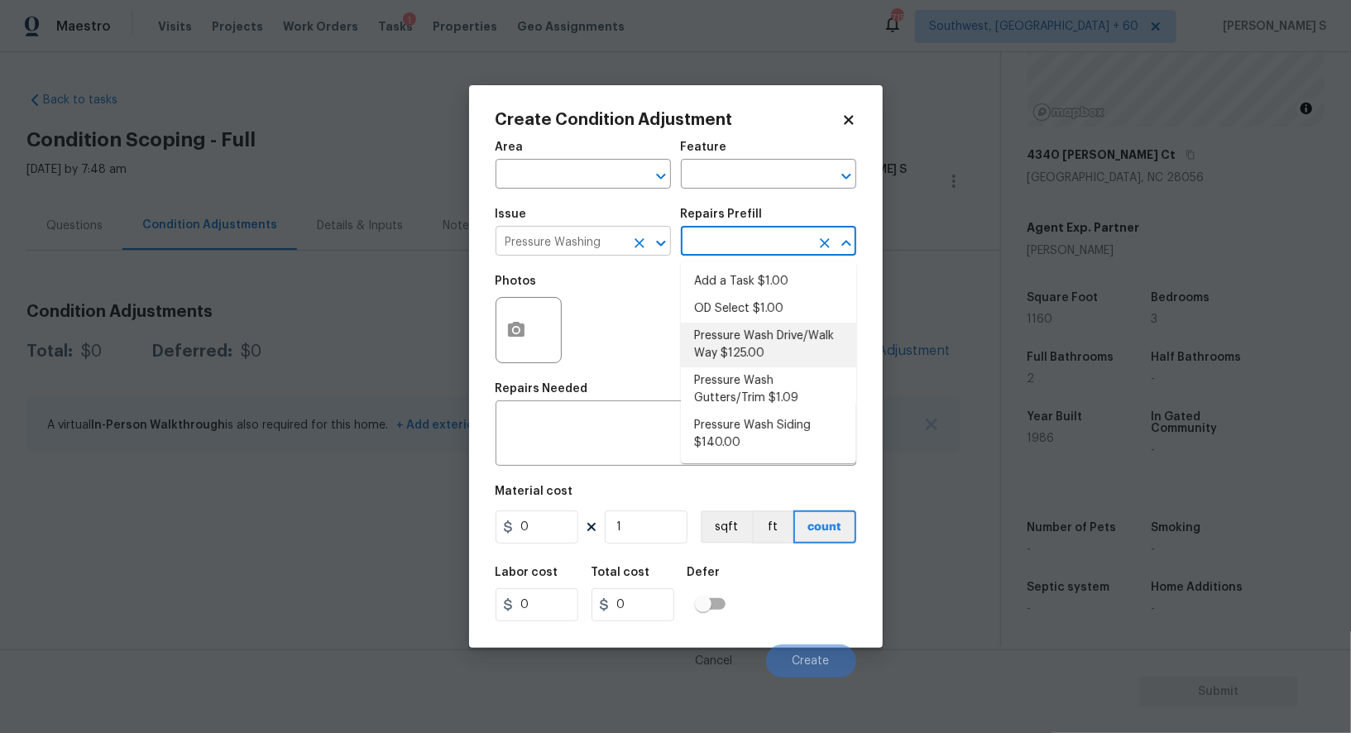
type input "Siding"
type textarea "Pressure wash the driveways/walkways as directed by the PM. Ensure that all deb…"
type input "125"
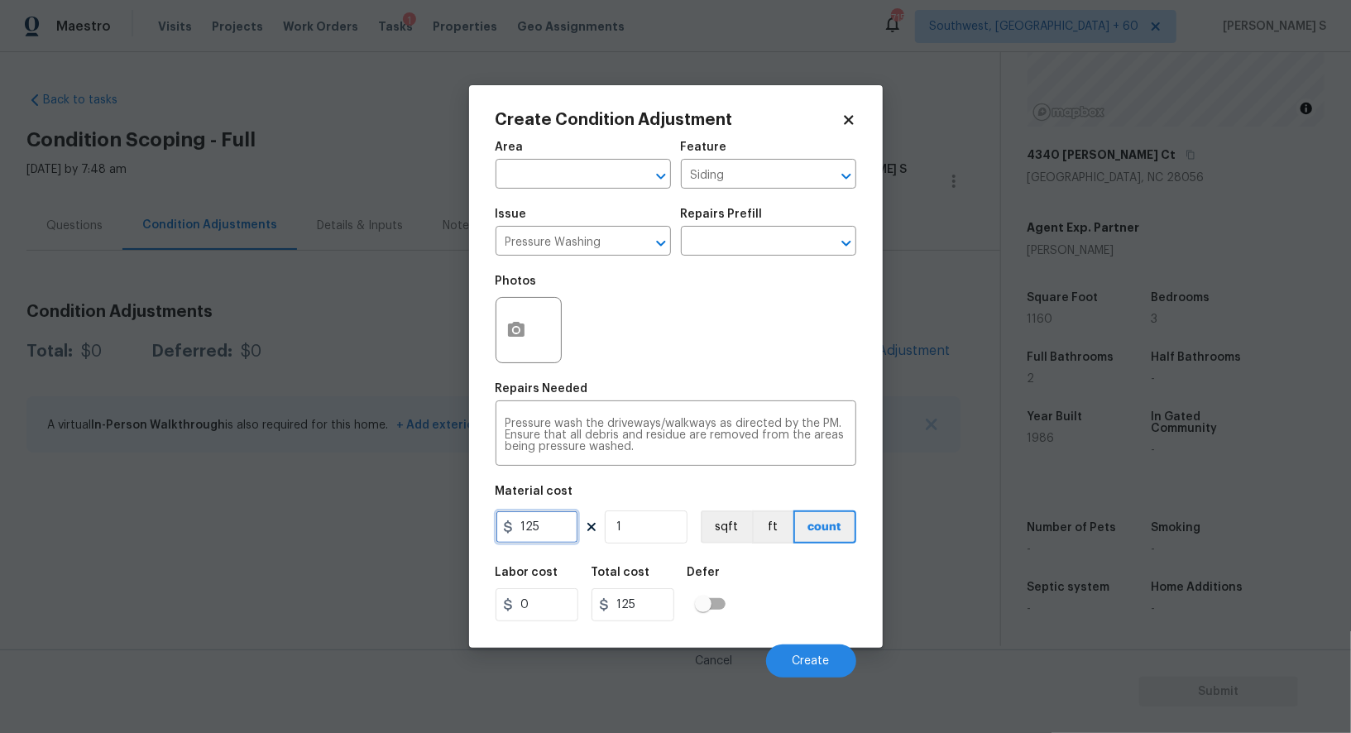
click at [552, 533] on input "125" at bounding box center [536, 526] width 83 height 33
type input "200"
click at [790, 666] on button "Create" at bounding box center [811, 660] width 90 height 33
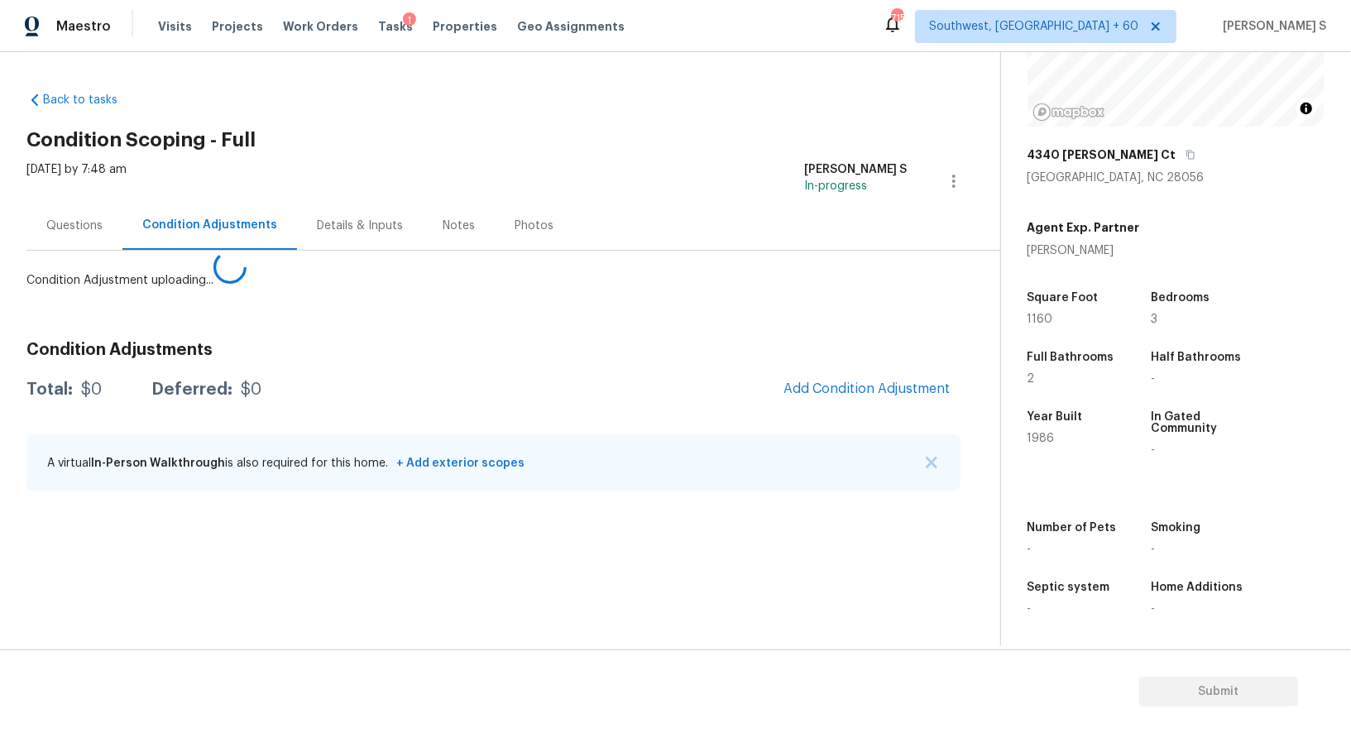
click at [439, 574] on body "Maestro Visits Projects Work Orders Tasks 1 Properties Geo Assignments 715 Sout…" at bounding box center [675, 366] width 1351 height 733
click at [875, 390] on div "Condition Adjustments Total: $0 Deferred: $0 Add Condition Adjustment A virtual…" at bounding box center [493, 416] width 934 height 177
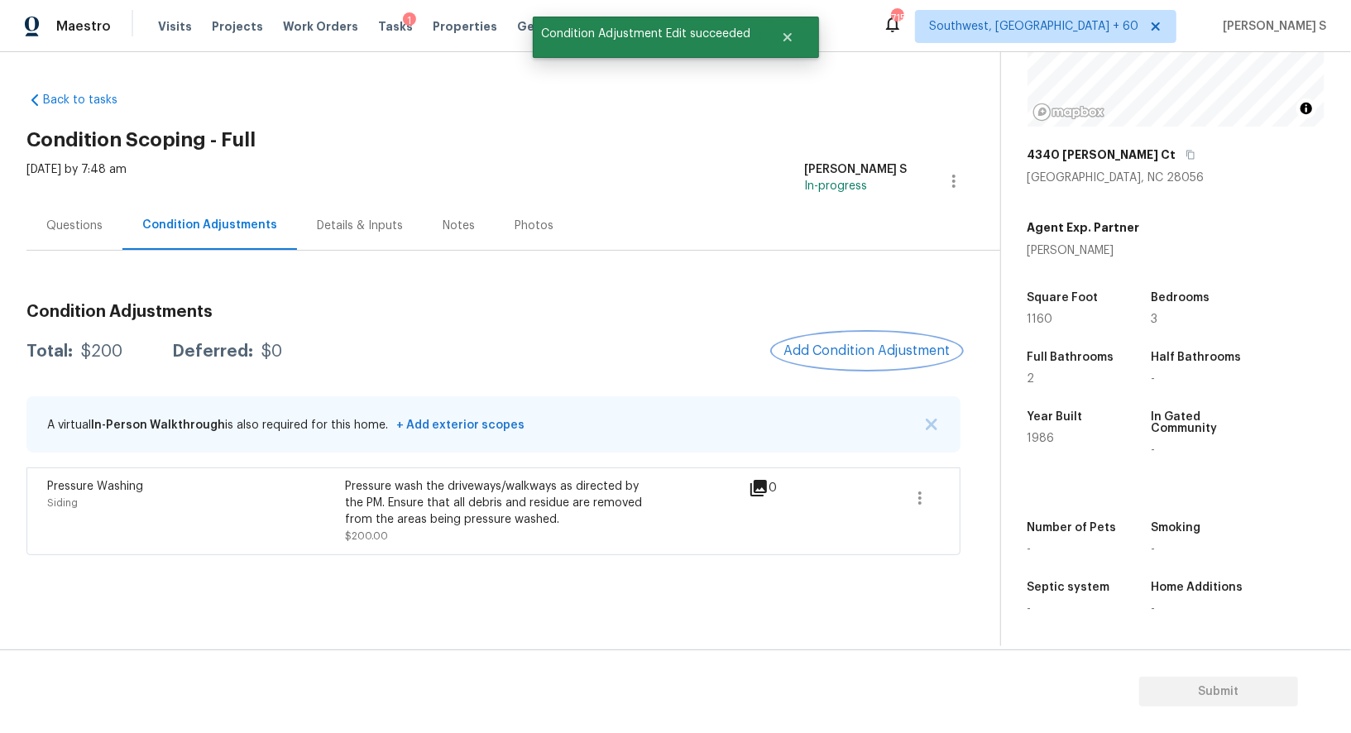
click at [838, 348] on span "Add Condition Adjustment" at bounding box center [866, 350] width 167 height 15
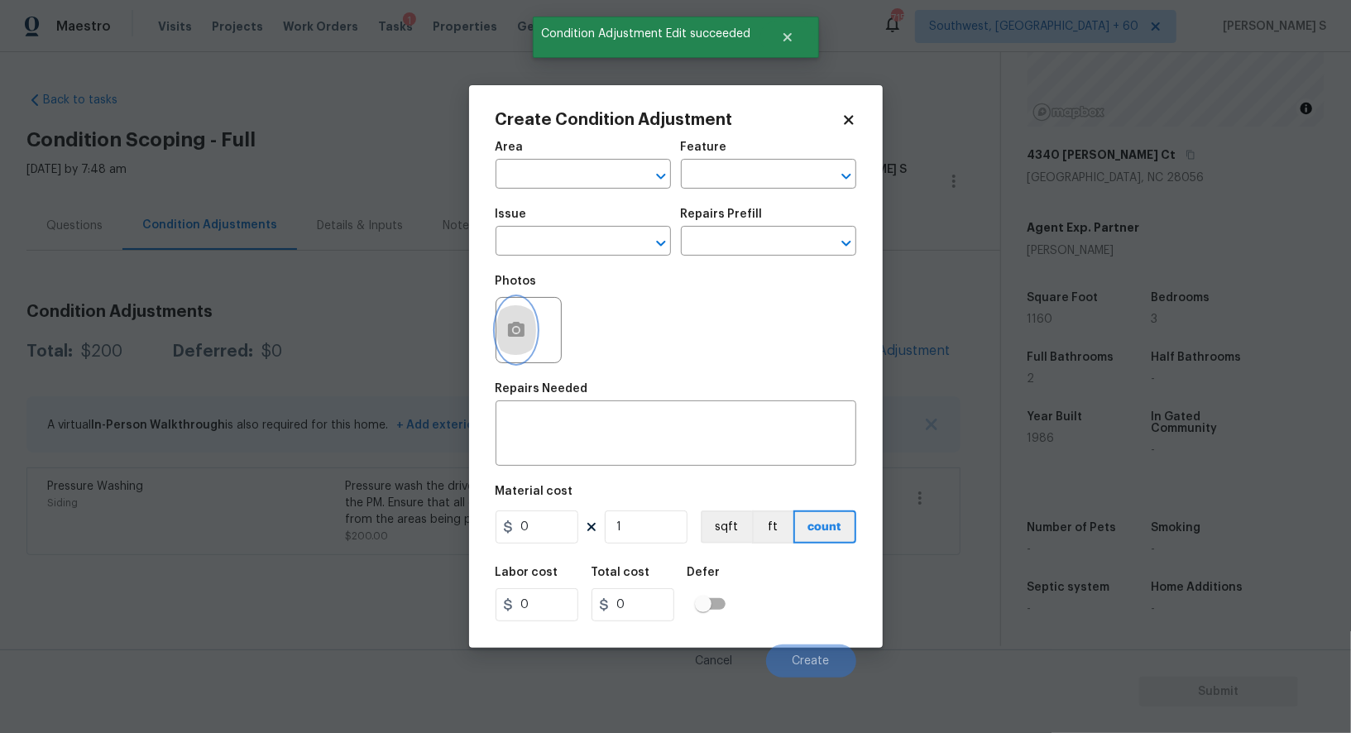
click at [520, 328] on icon "button" at bounding box center [516, 329] width 17 height 15
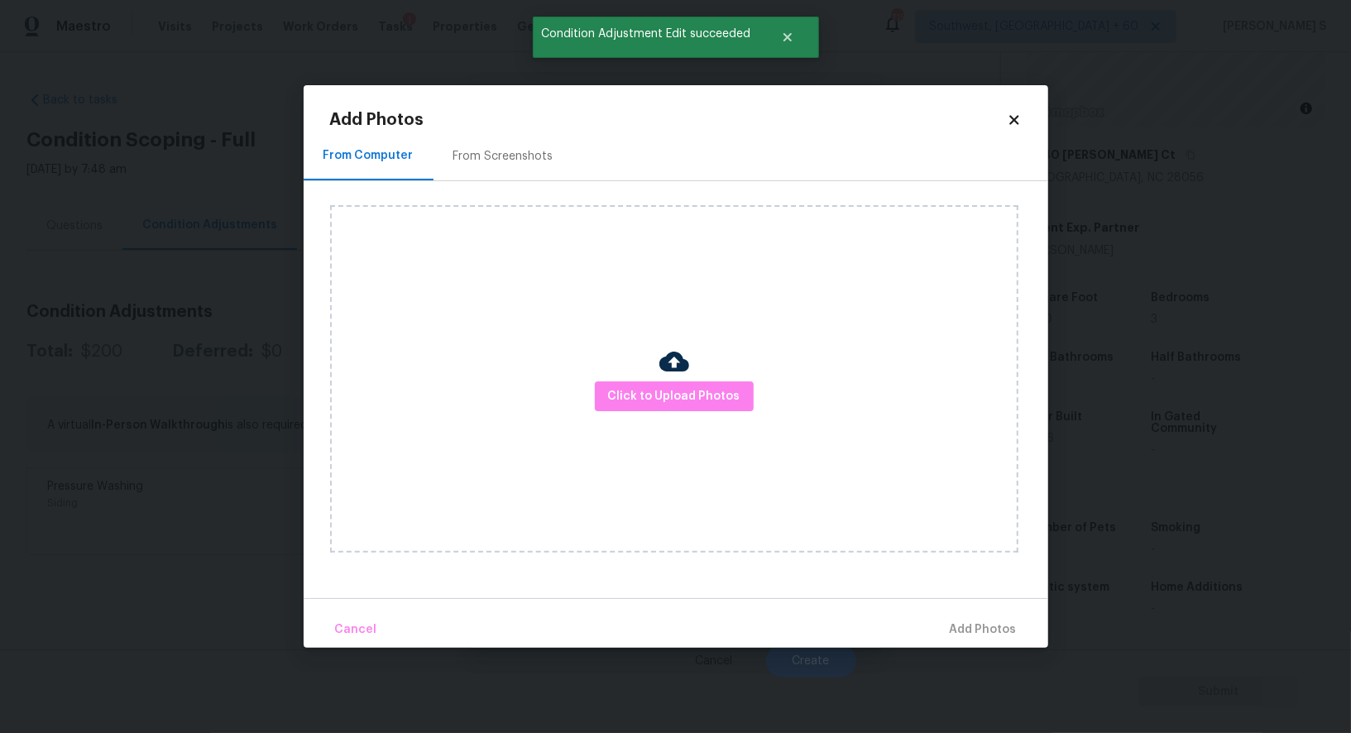
click at [491, 149] on div "From Screenshots" at bounding box center [503, 156] width 100 height 17
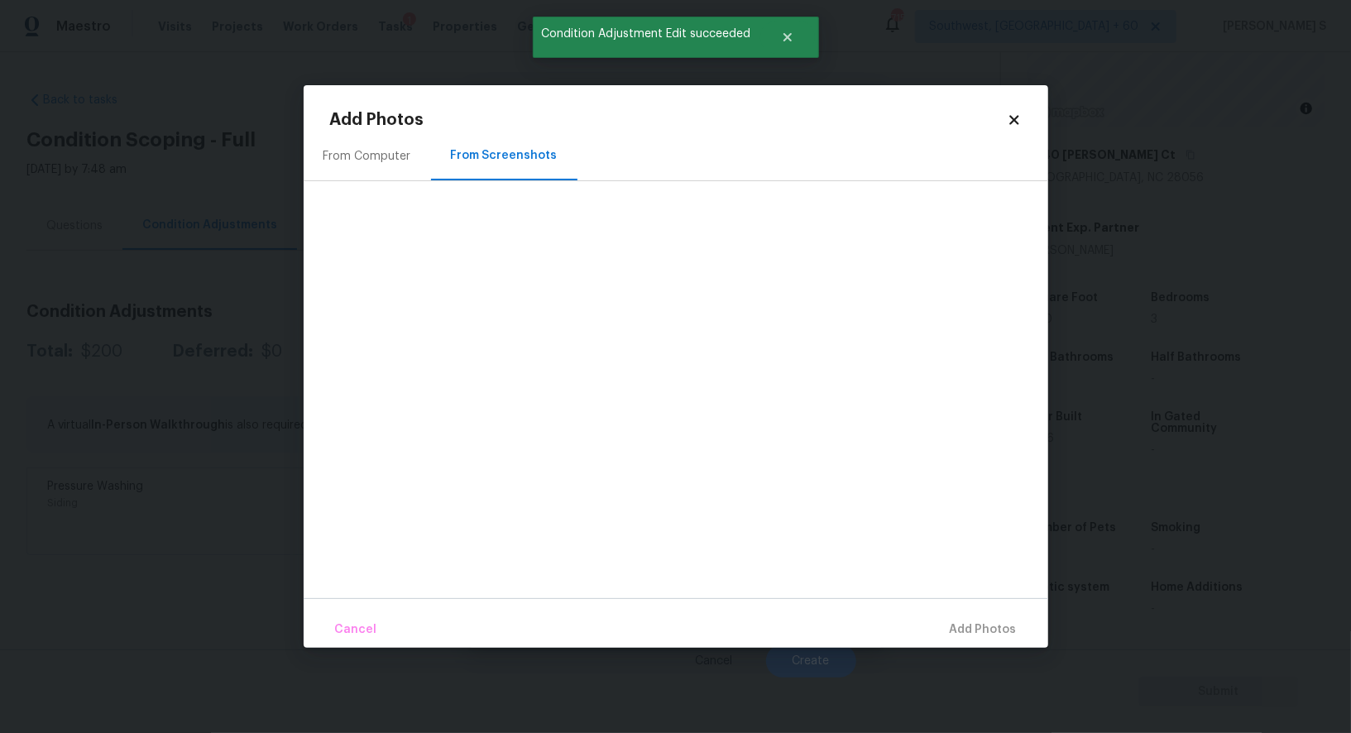
click at [387, 171] on div "From Computer" at bounding box center [367, 155] width 127 height 49
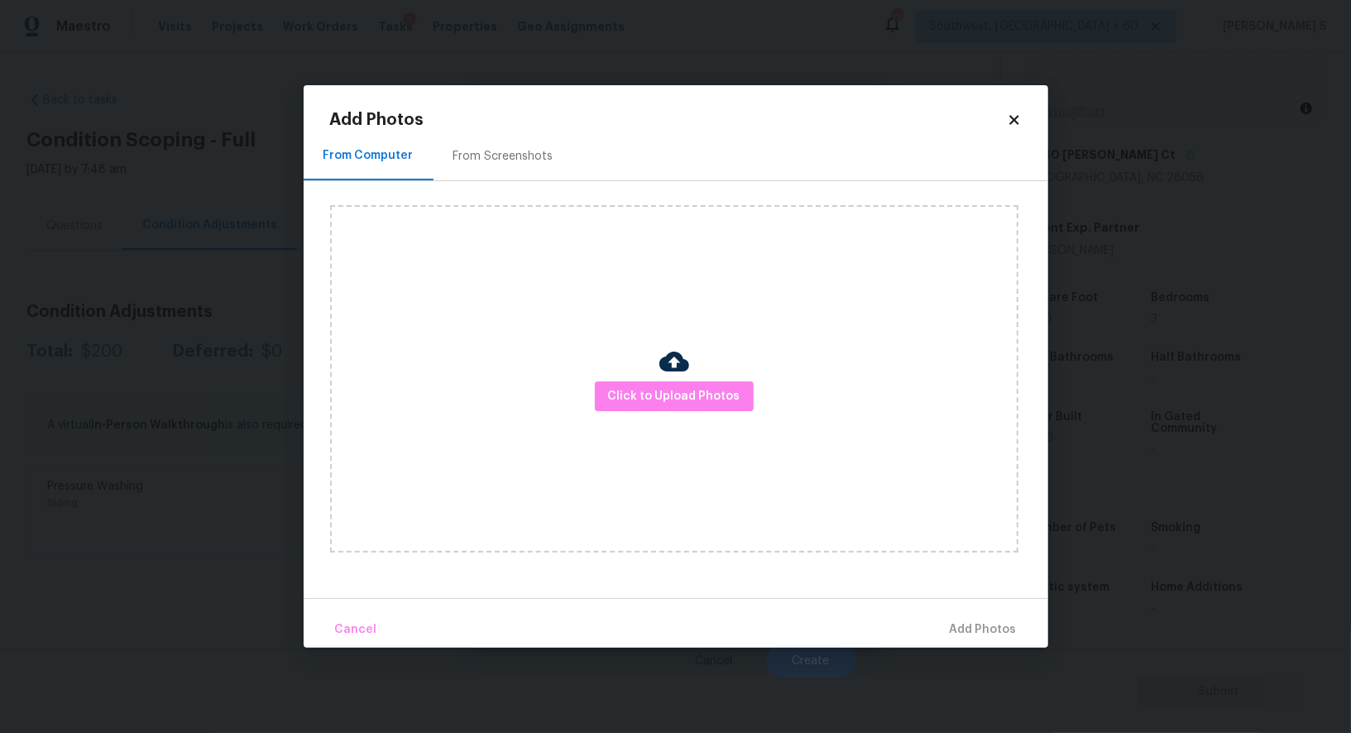
click at [1013, 112] on icon at bounding box center [1013, 119] width 15 height 15
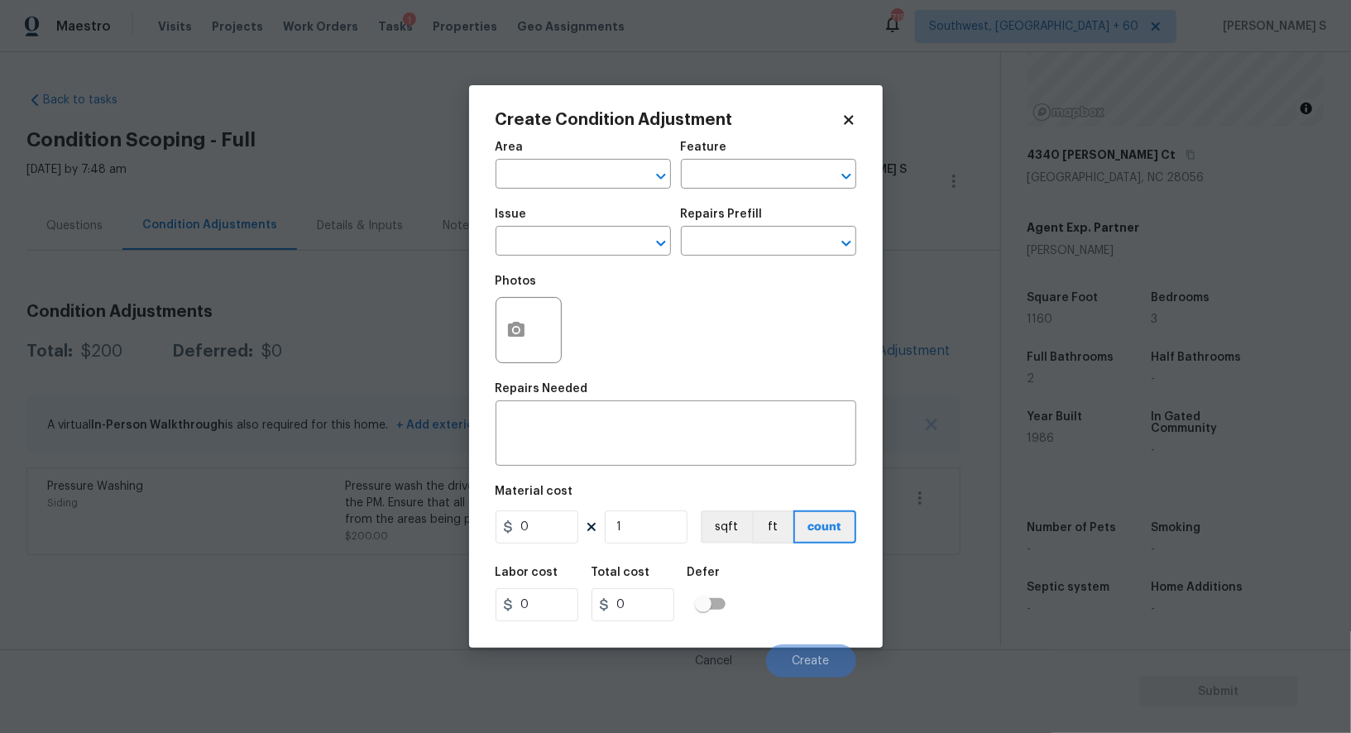
click at [200, 471] on body "Maestro Visits Projects Work Orders Tasks 1 Properties Geo Assignments 715 Sout…" at bounding box center [675, 366] width 1351 height 733
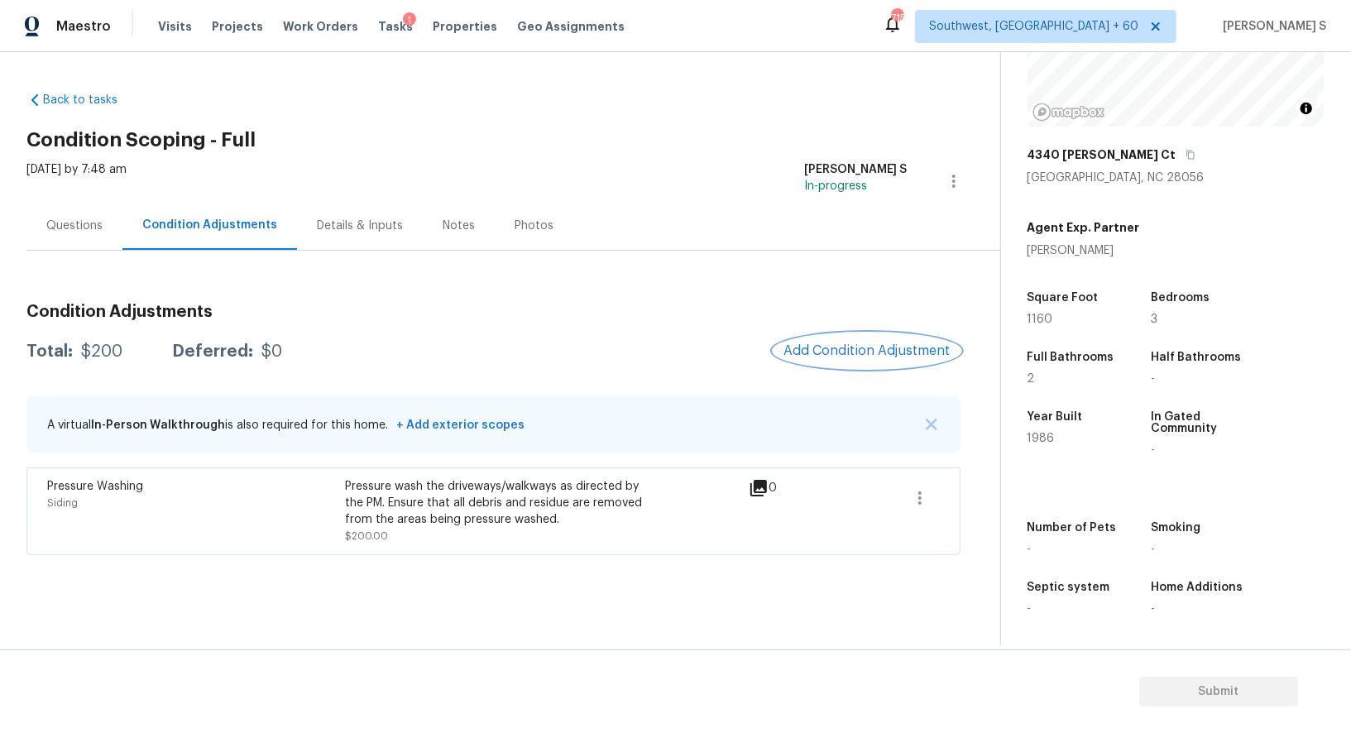
scroll to position [187, 0]
click at [823, 339] on button "Add Condition Adjustment" at bounding box center [866, 350] width 187 height 35
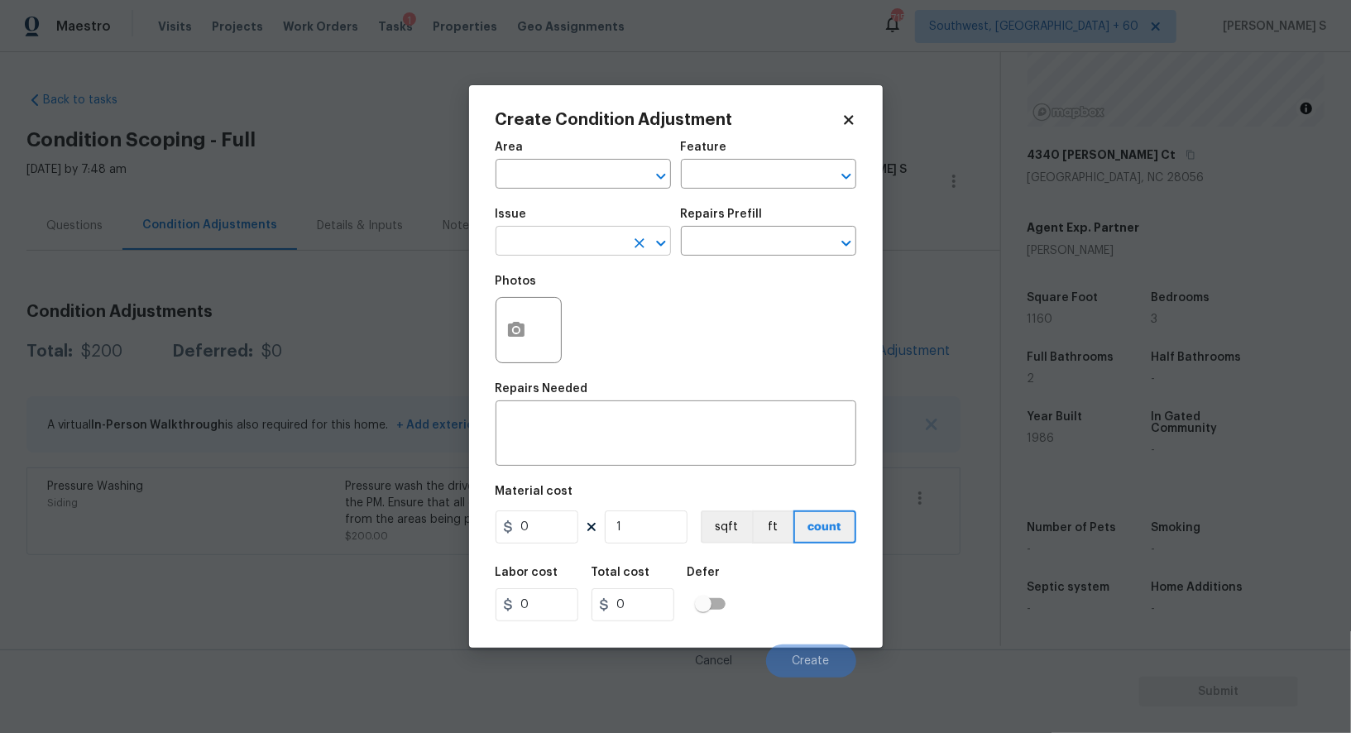
click at [586, 236] on input "text" at bounding box center [559, 243] width 129 height 26
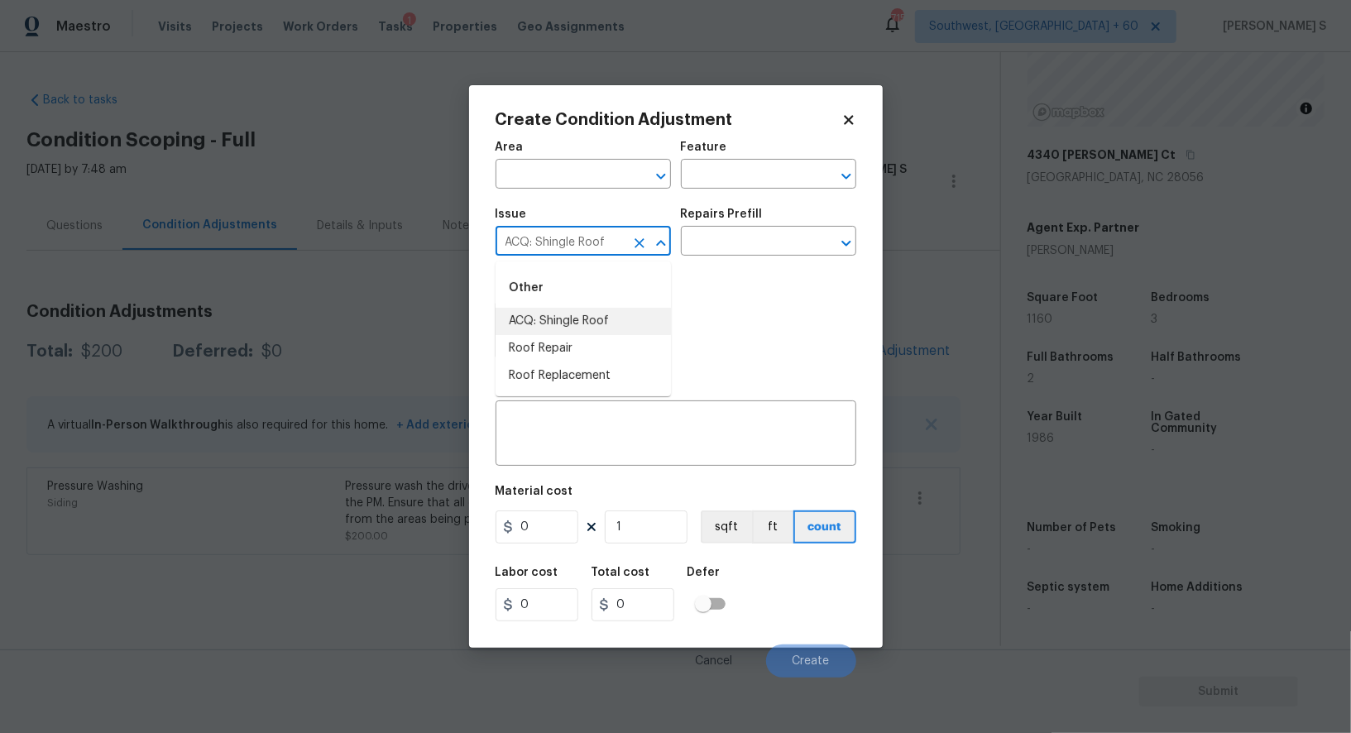
type input "ACQ: Shingle Roof"
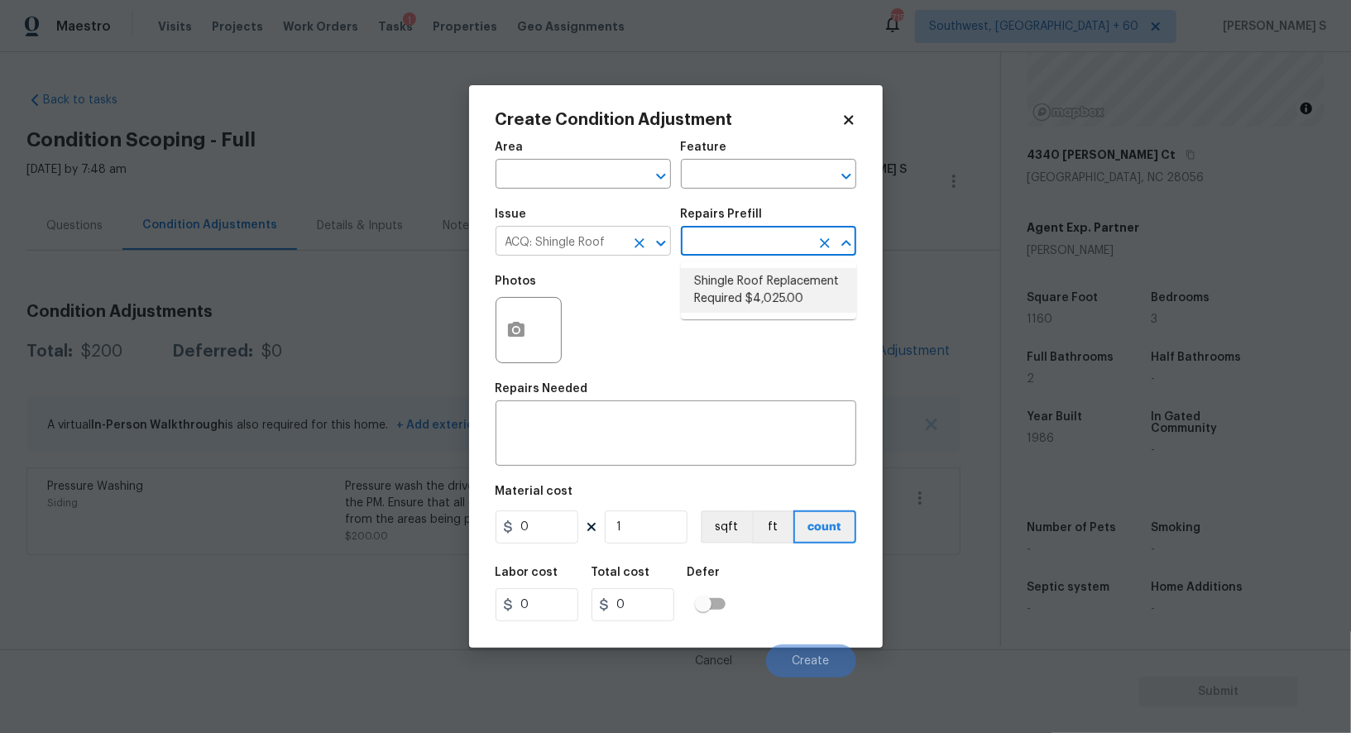
type input "Acquisition"
type textarea "Acquisition Scope: Shingle Roof Replacement required."
type input "4025"
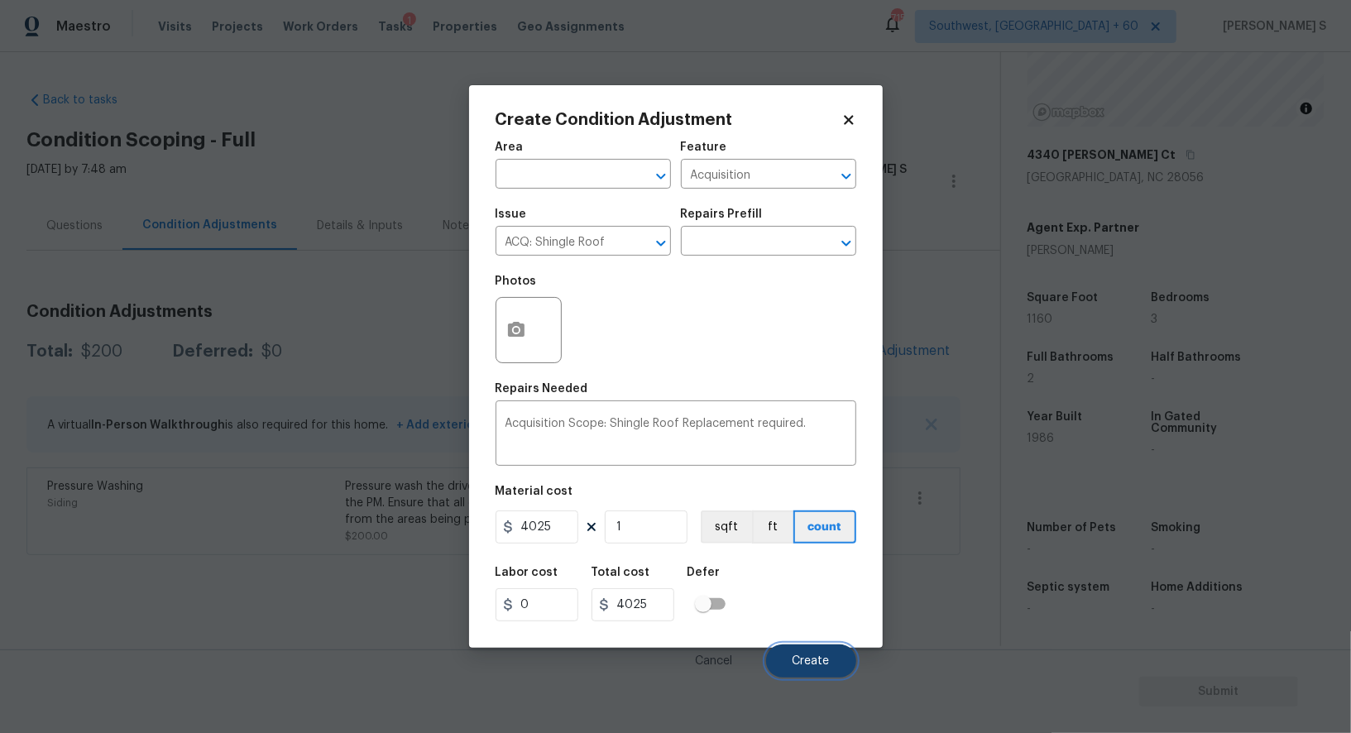
click at [819, 670] on button "Create" at bounding box center [811, 660] width 90 height 33
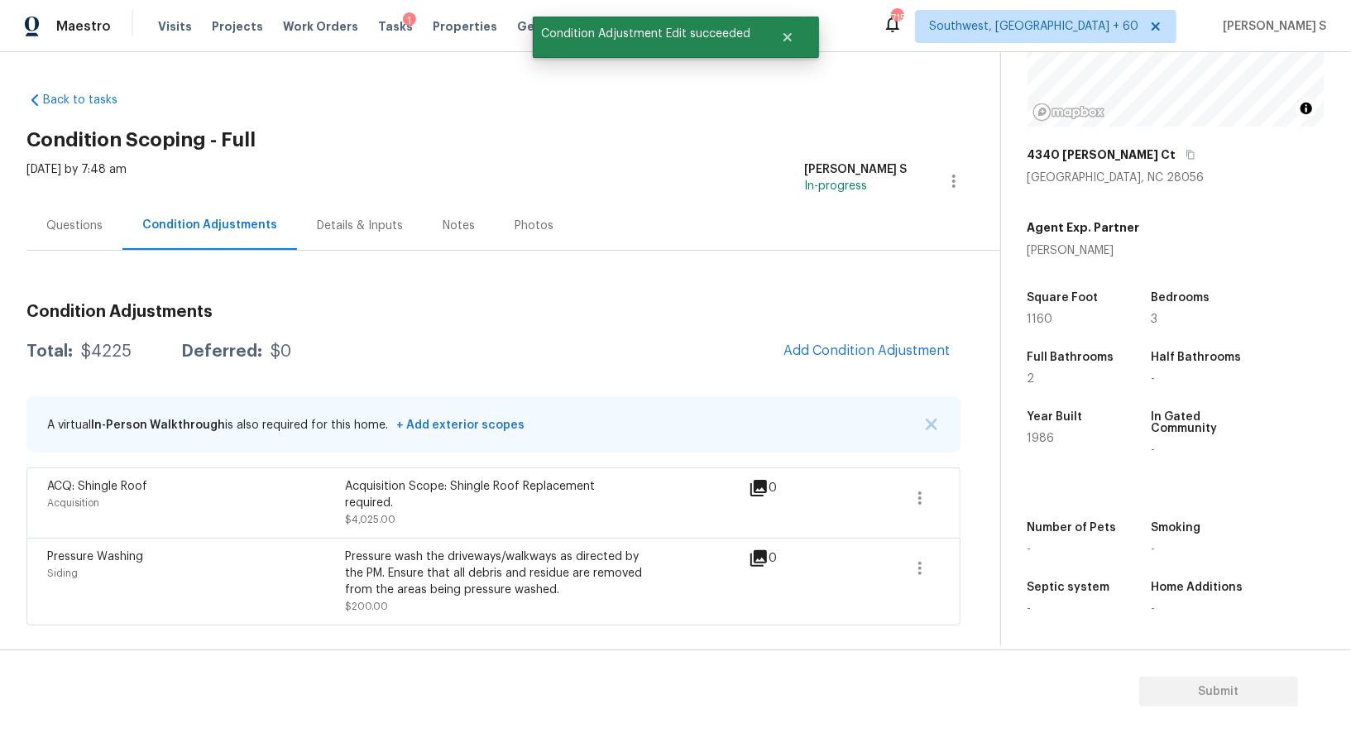
click at [816, 318] on h3 "Condition Adjustments" at bounding box center [493, 312] width 934 height 17
click at [820, 356] on span "Add Condition Adjustment" at bounding box center [866, 350] width 167 height 15
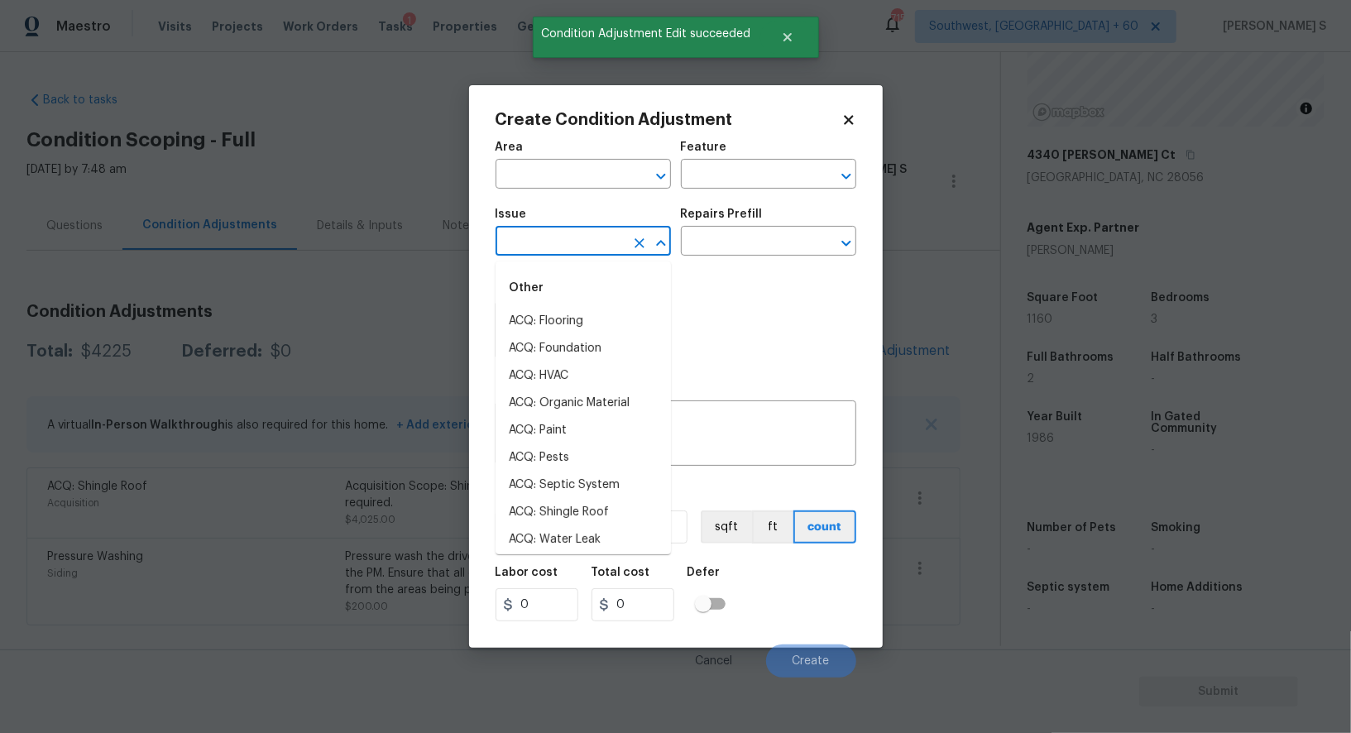
click at [573, 234] on input "text" at bounding box center [559, 243] width 129 height 26
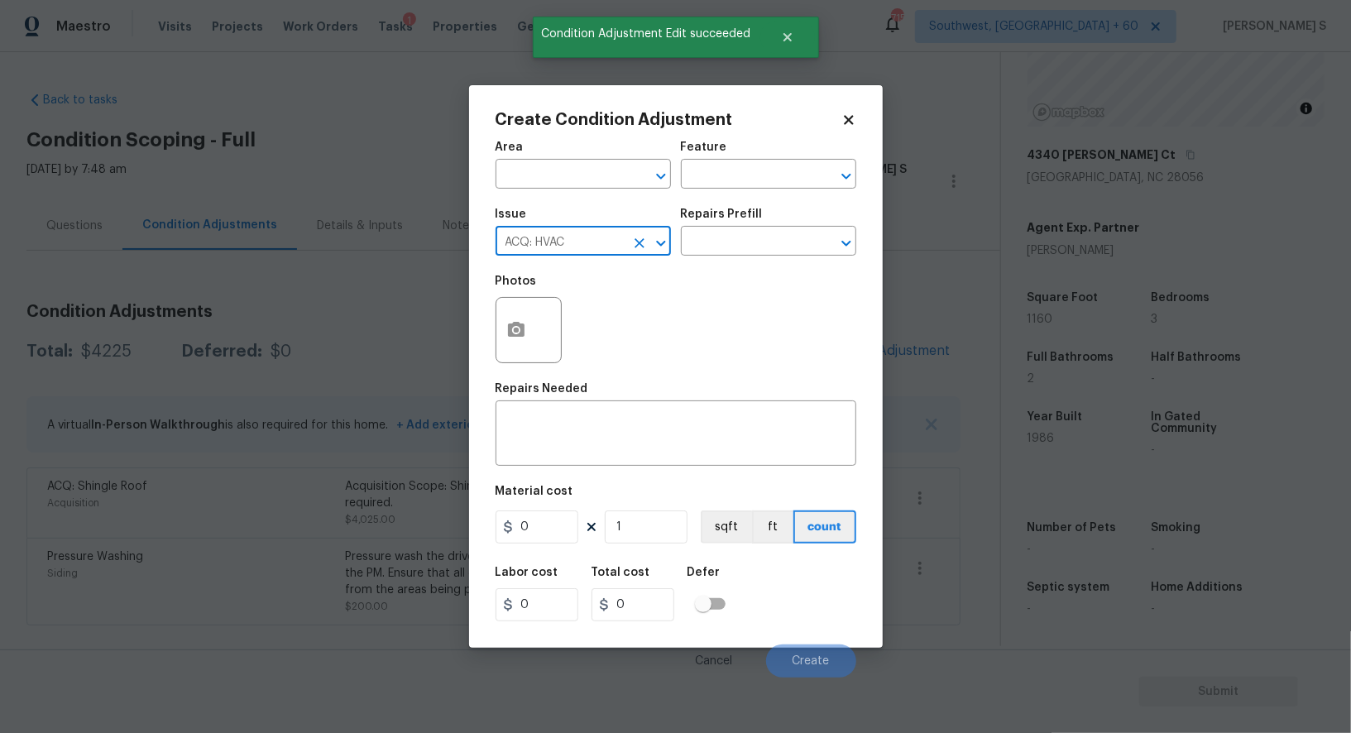
type input "ACQ: HVAC"
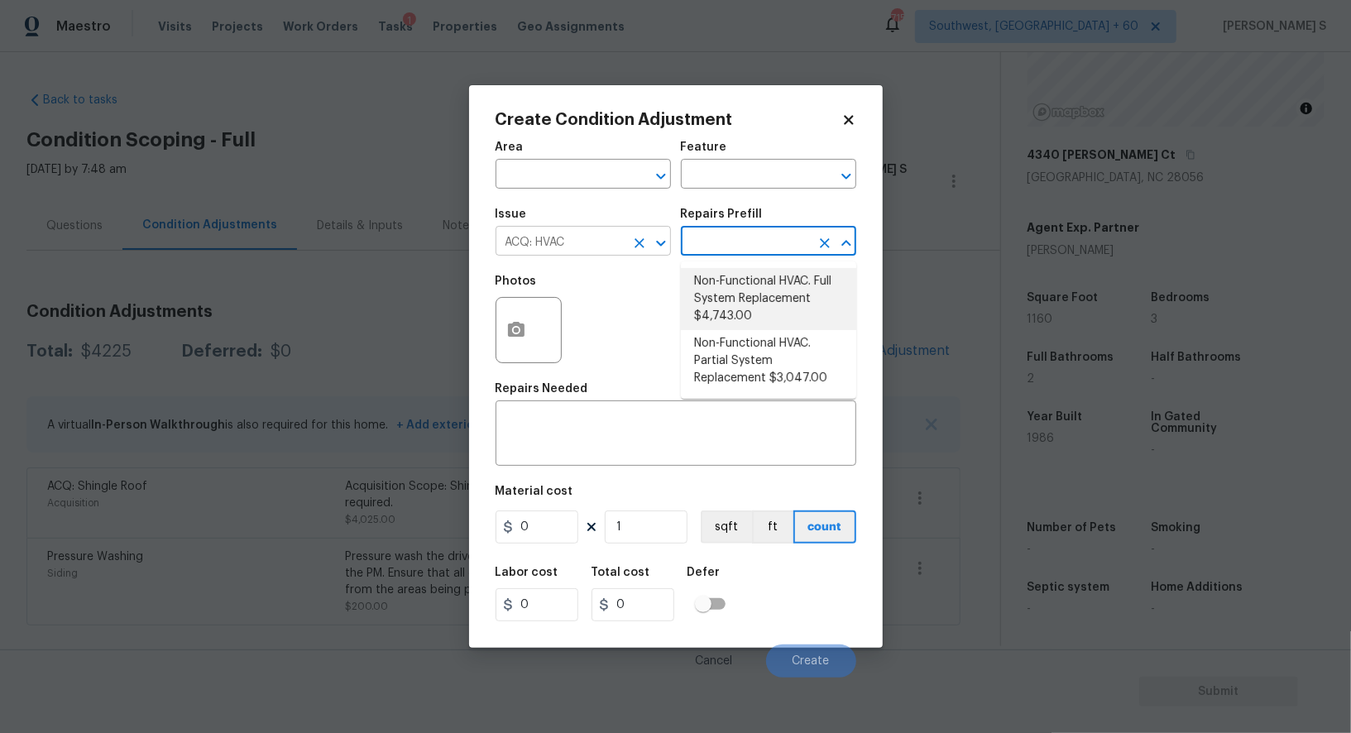
type input "Acquisition"
type textarea "Acquisition Scope: Full System Replacement"
type input "4743"
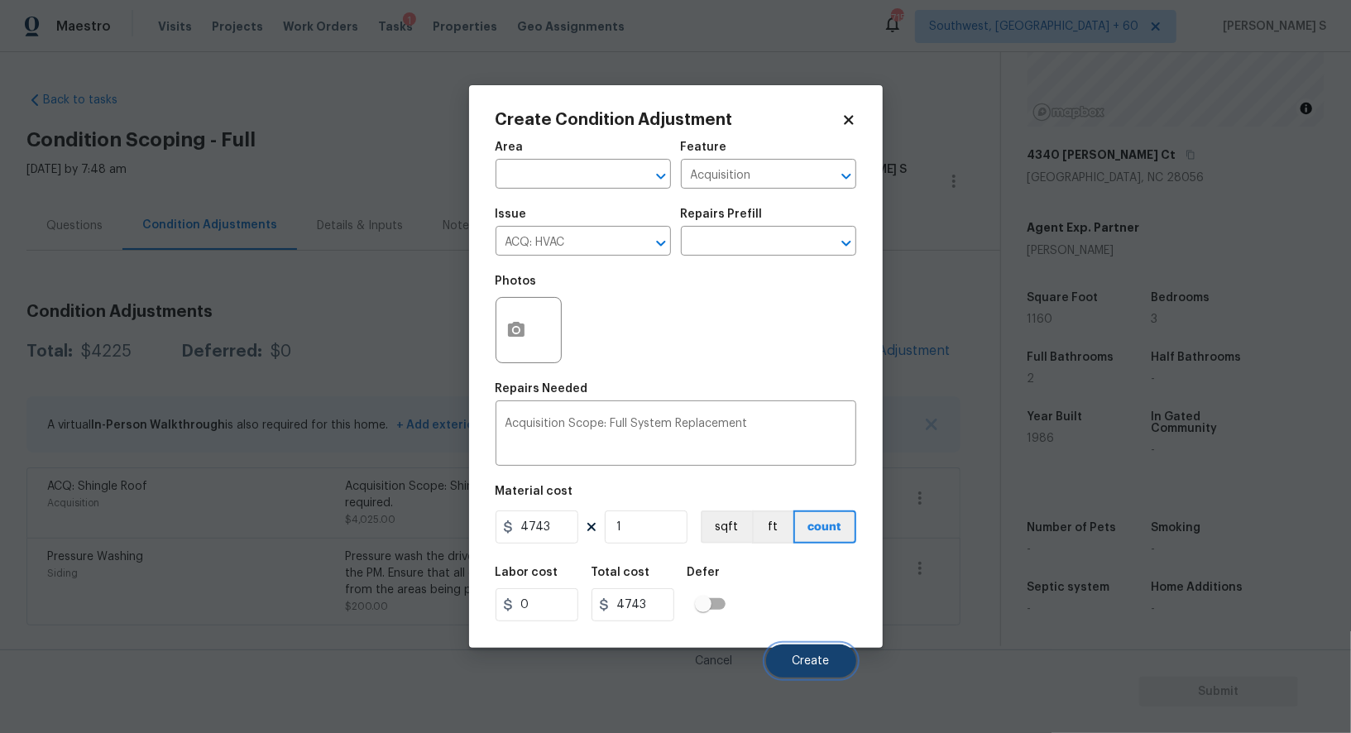
click at [822, 660] on span "Create" at bounding box center [810, 661] width 37 height 12
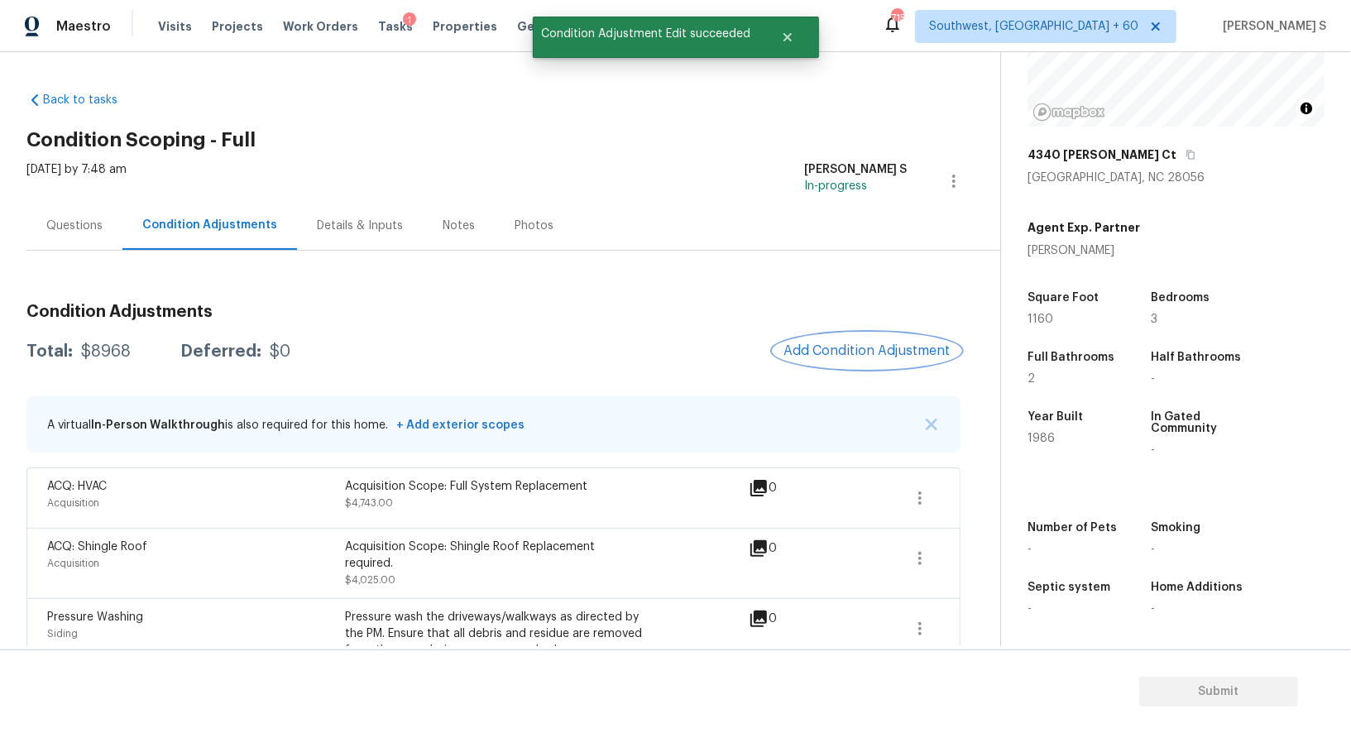
click at [867, 355] on span "Add Condition Adjustment" at bounding box center [866, 350] width 167 height 15
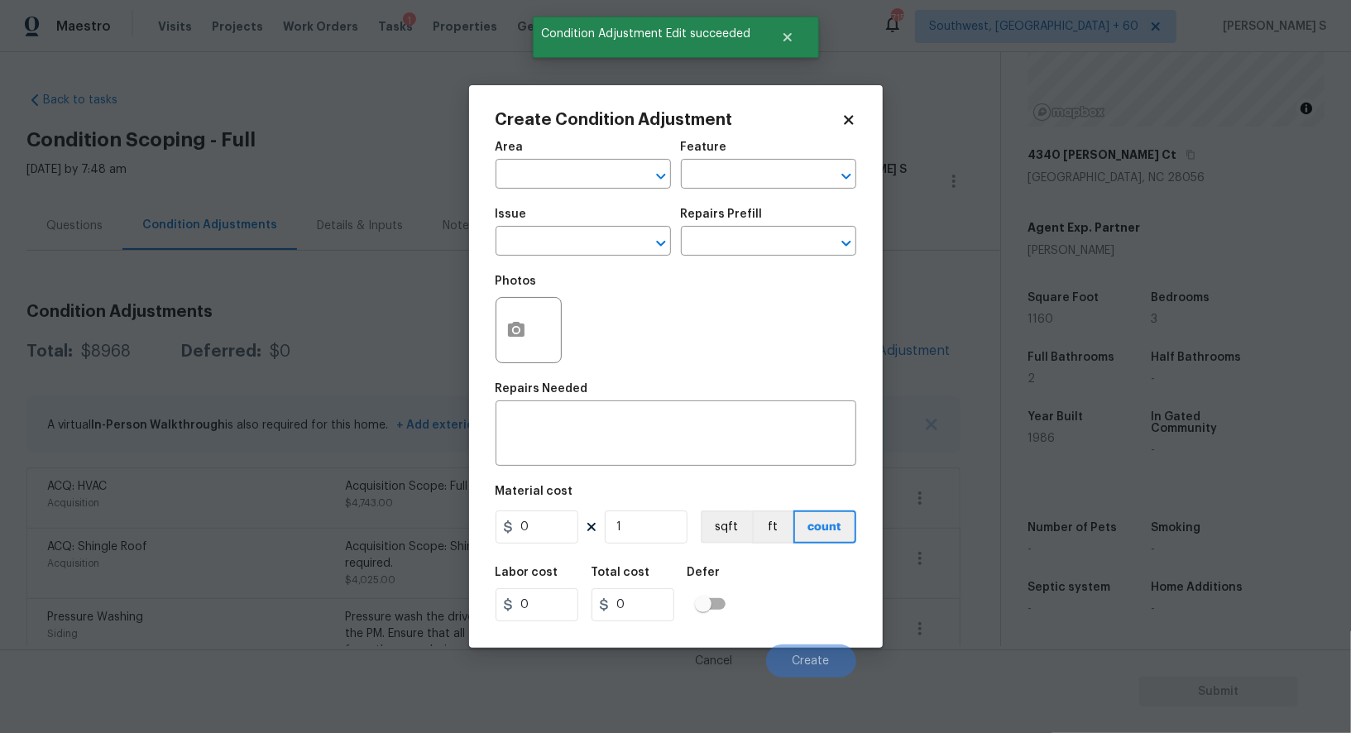
click at [538, 258] on span "Issue ​" at bounding box center [582, 231] width 175 height 67
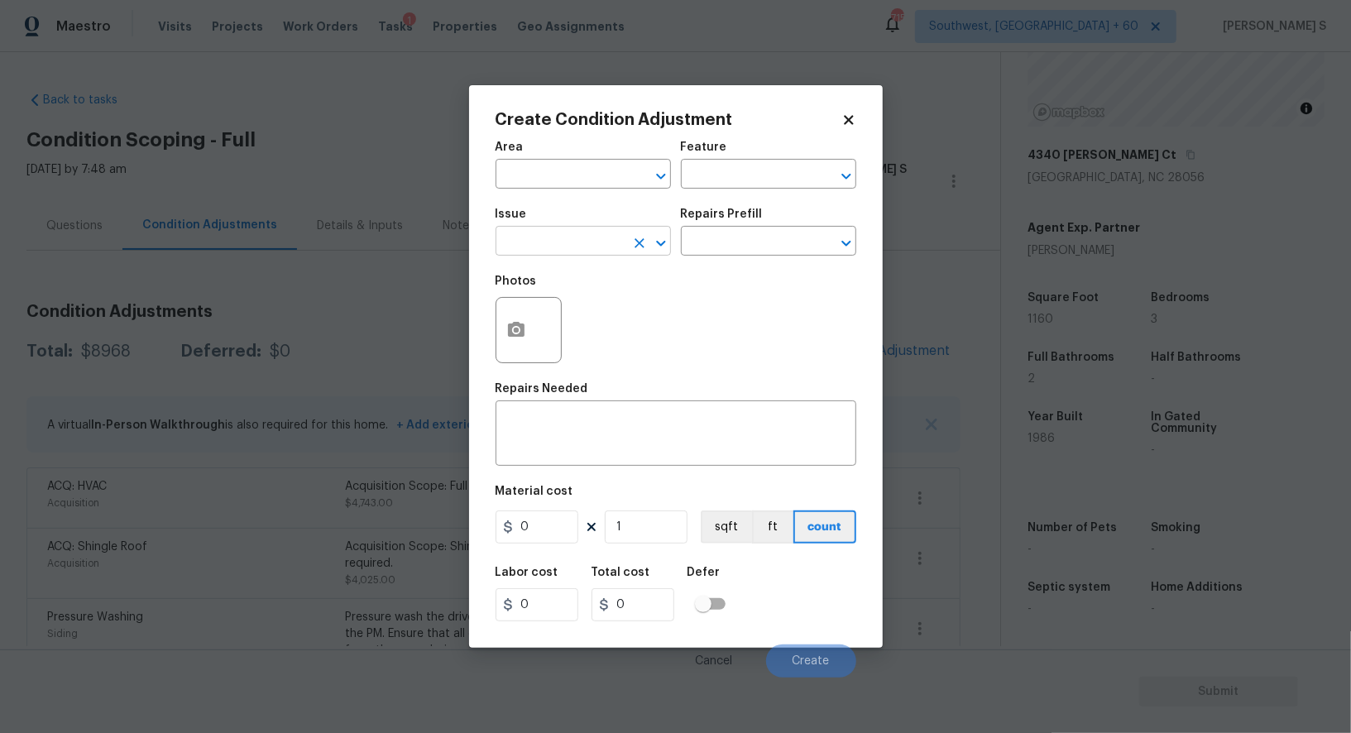
click at [537, 244] on input "text" at bounding box center [559, 243] width 129 height 26
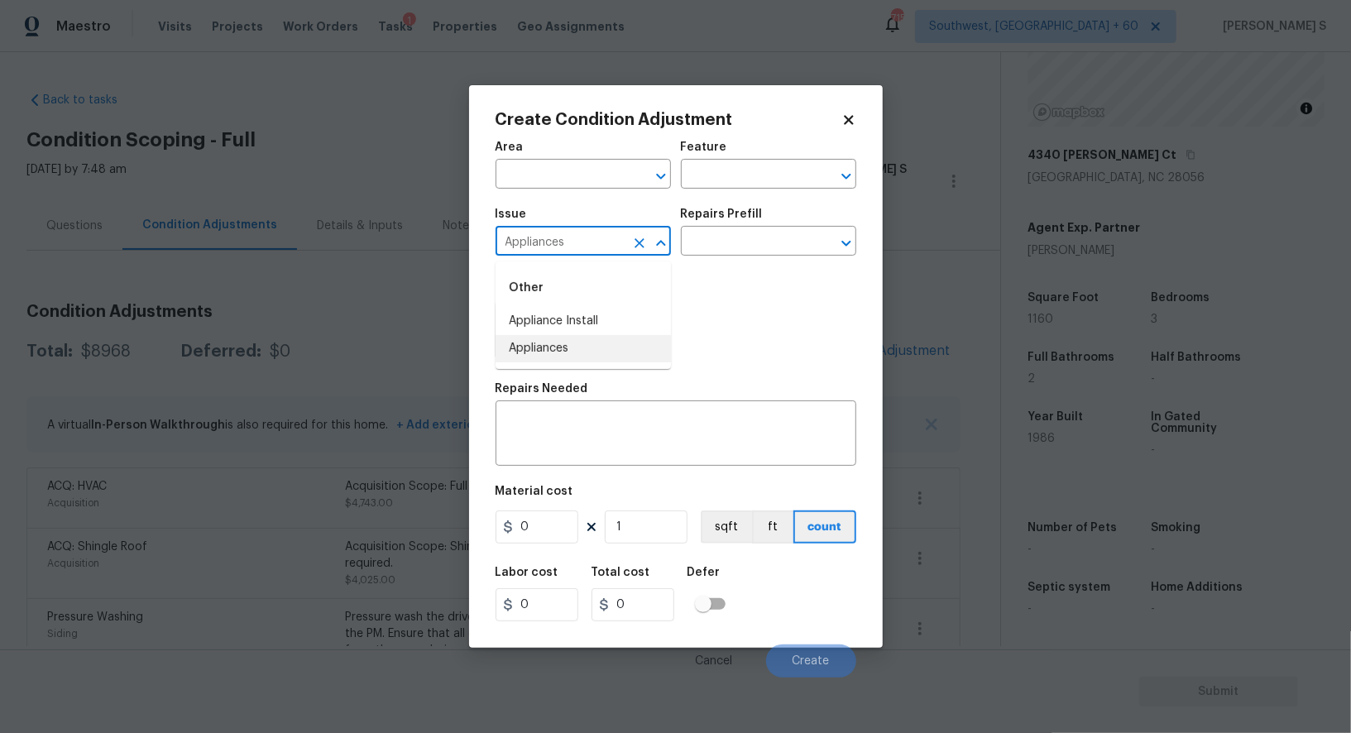
type input "Appliances"
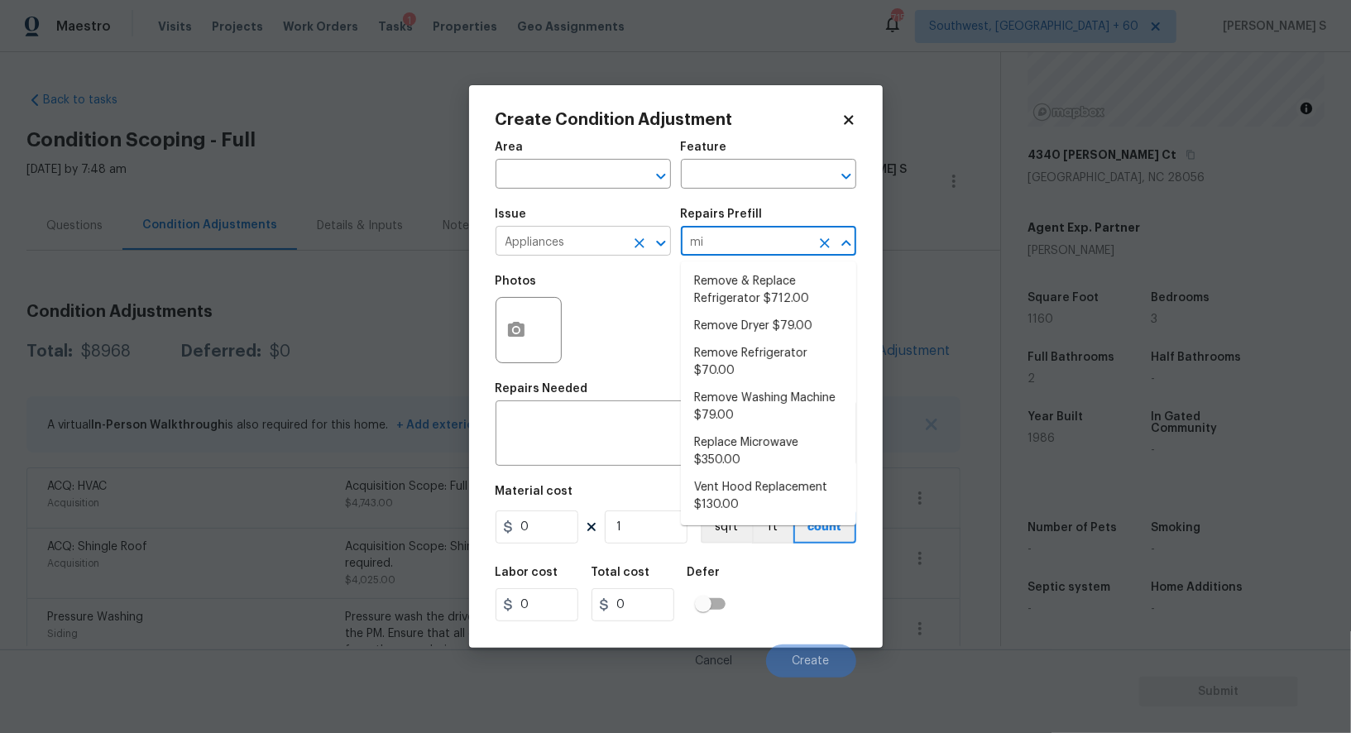
type input "mic"
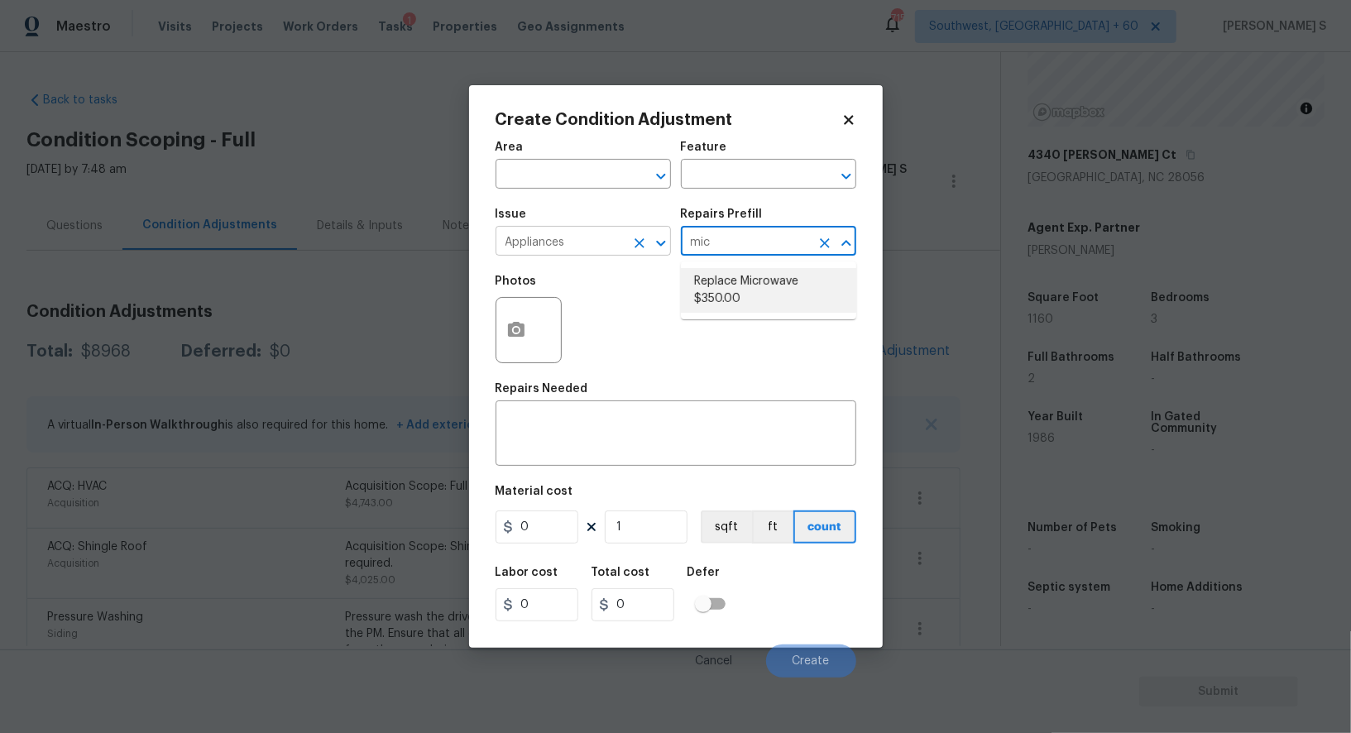
type input "Appliances"
type textarea "Remove the existing microwave and replace it with a new microwave"
type input "350"
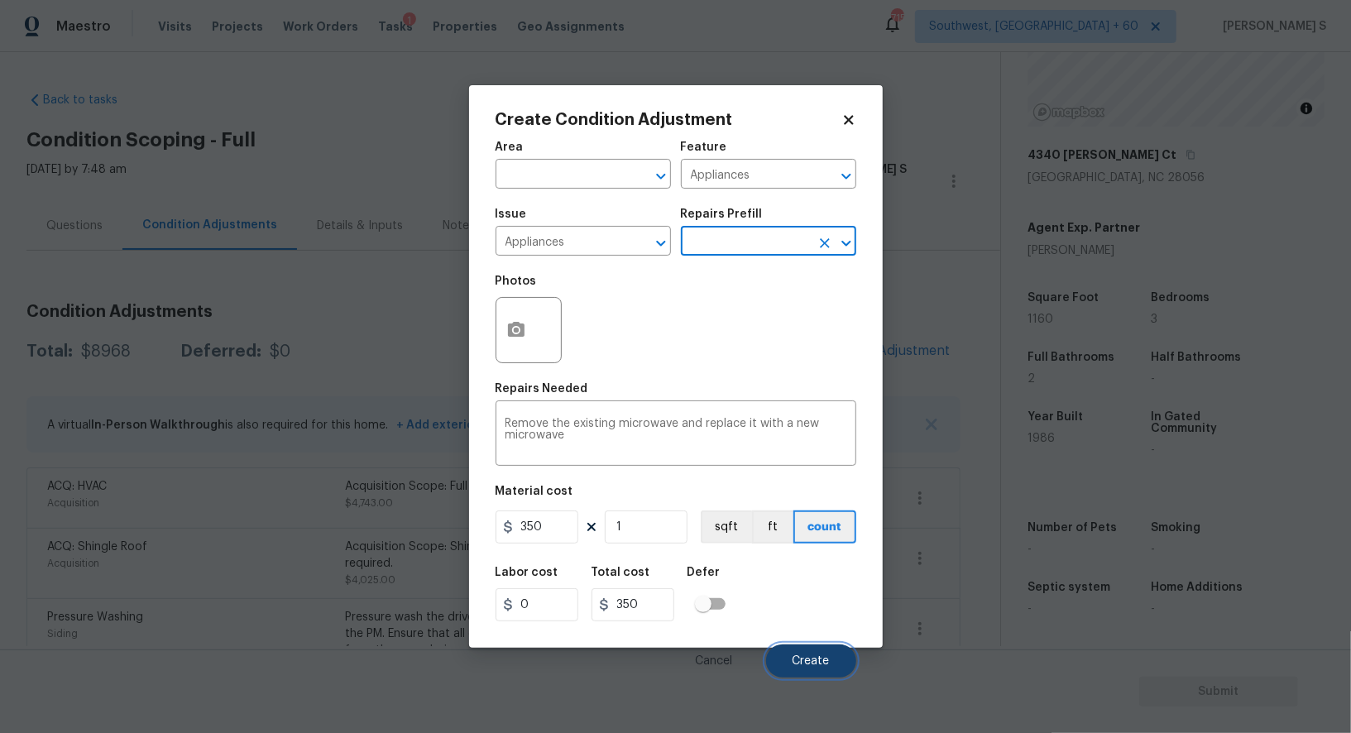
click at [792, 667] on span "Create" at bounding box center [810, 661] width 37 height 12
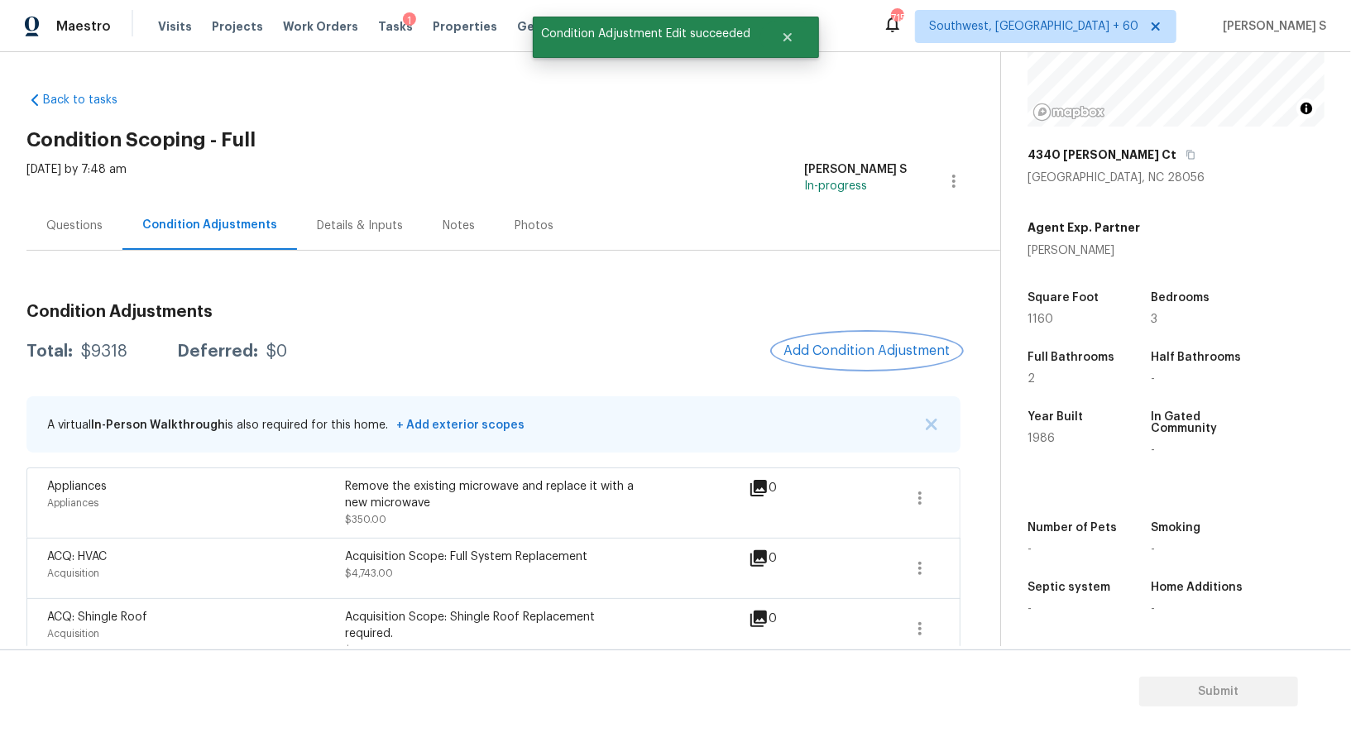
click at [886, 333] on button "Add Condition Adjustment" at bounding box center [866, 350] width 187 height 35
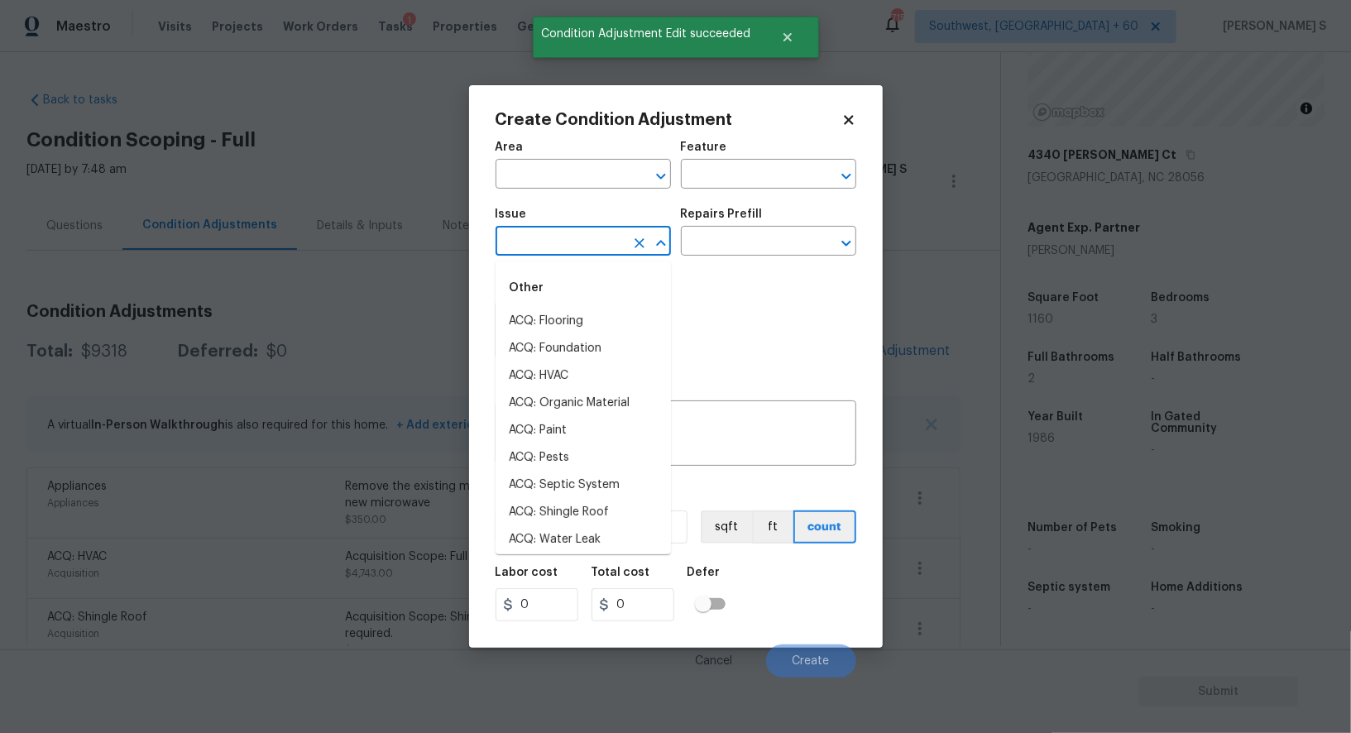
click at [581, 238] on input "text" at bounding box center [559, 243] width 129 height 26
type input "Light Pet Odor"
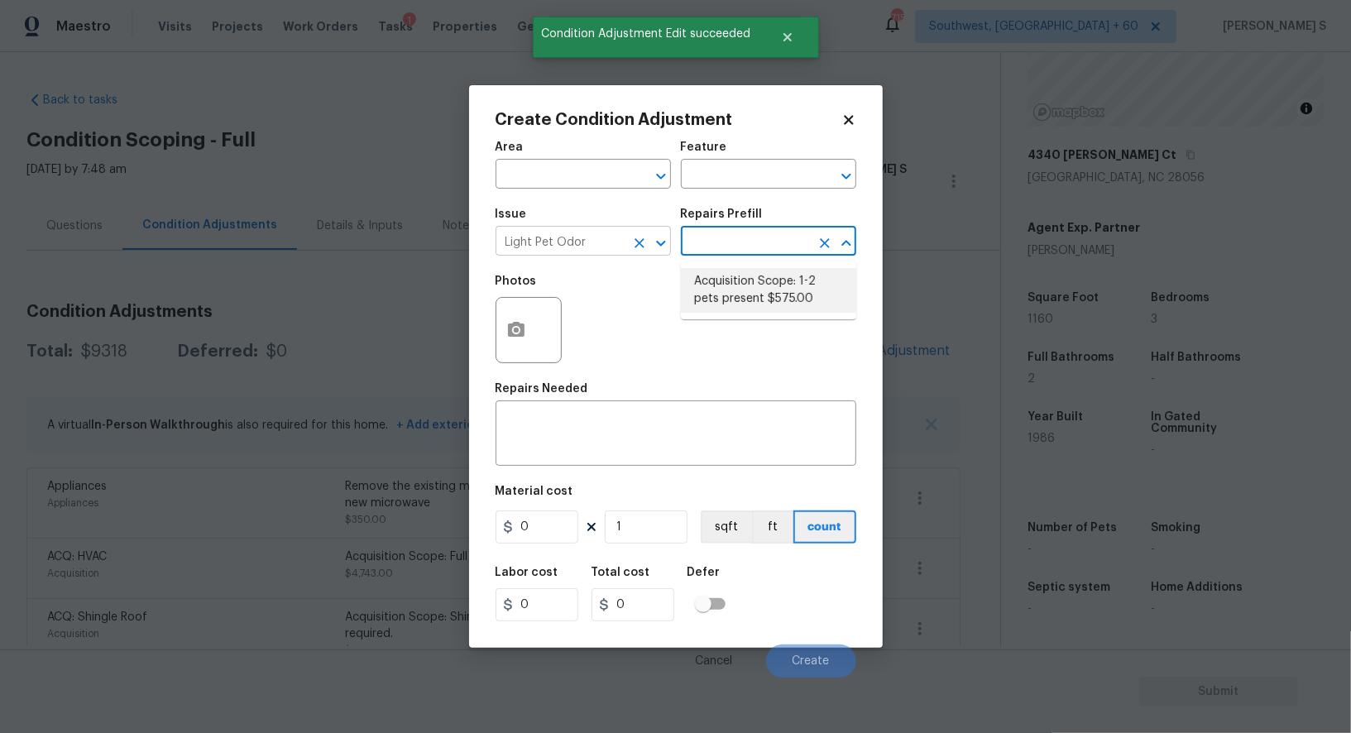
type textarea "Acquisition Scope: 1-2 pets present"
type input "575"
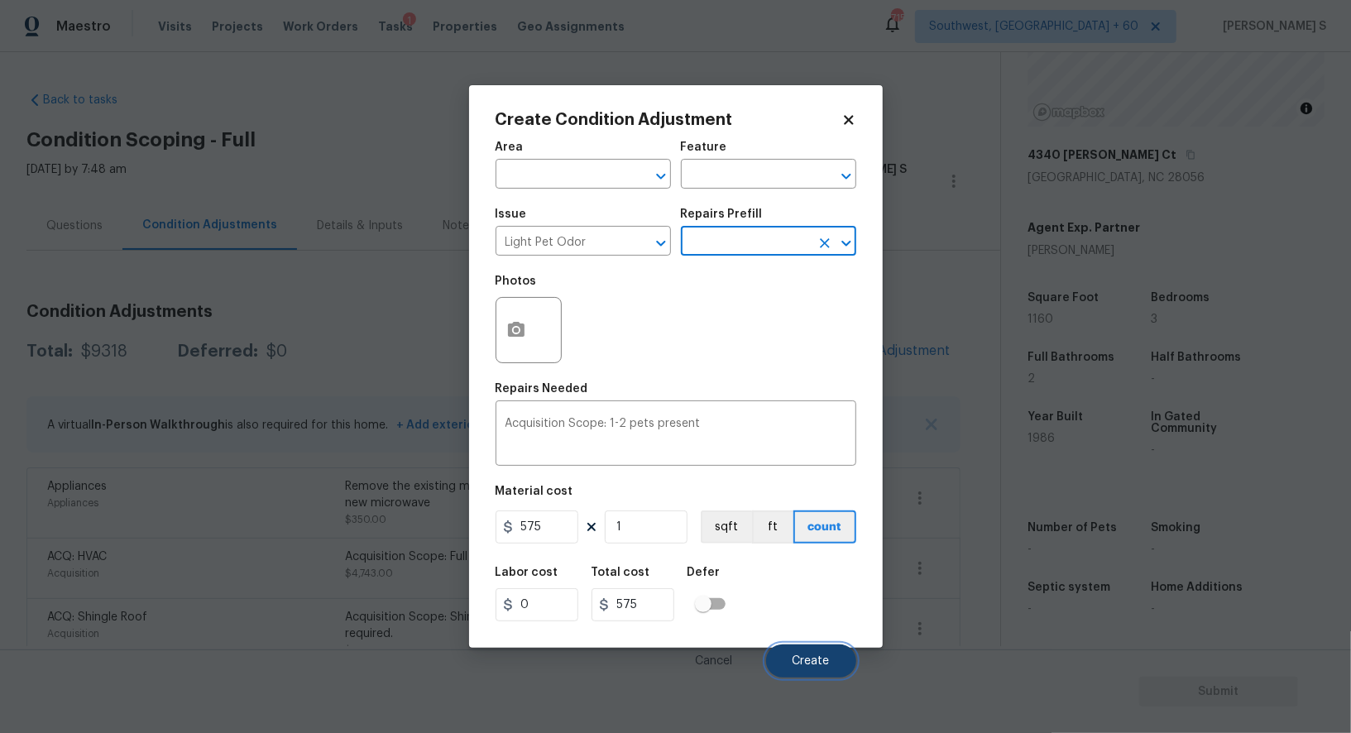
click at [829, 656] on span "Create" at bounding box center [810, 661] width 37 height 12
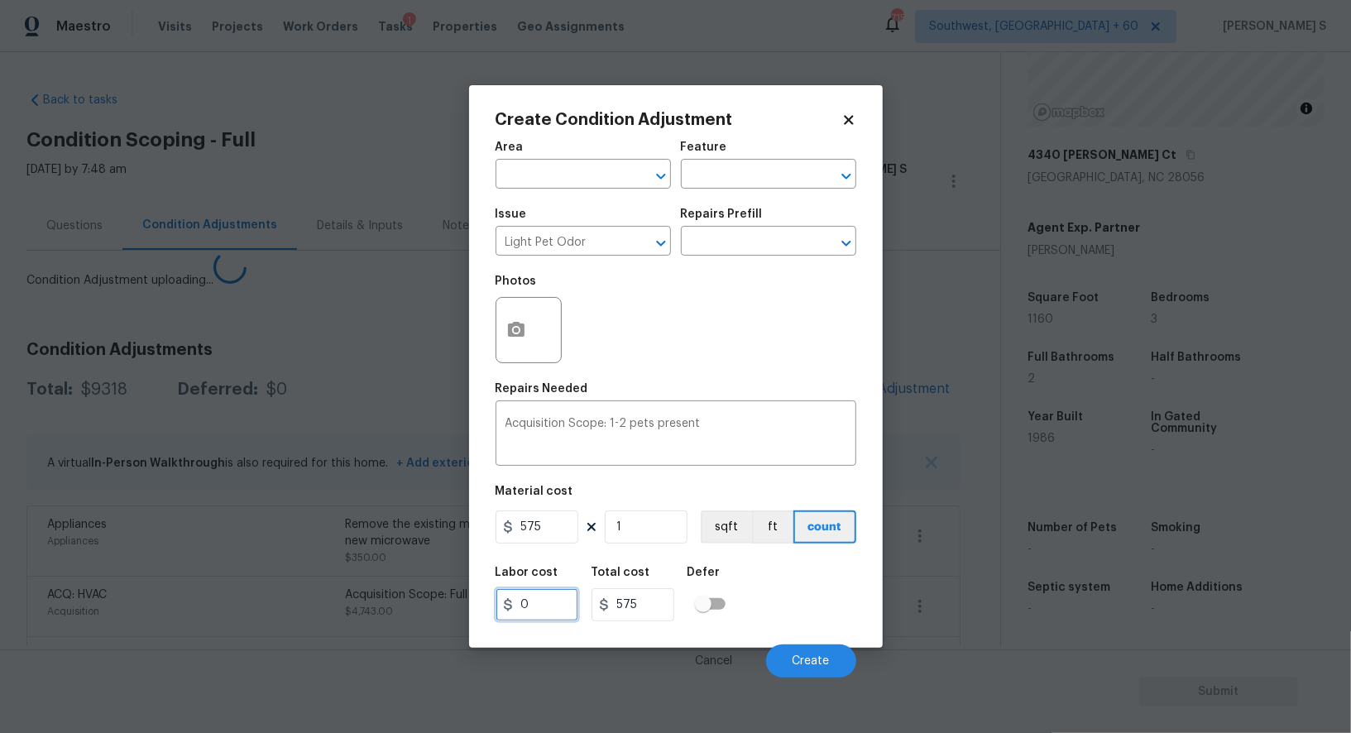
click at [512, 597] on div "Create Condition Adjustment Area ​ Feature ​ Issue Light Pet Odor ​ Repairs Pre…" at bounding box center [676, 366] width 414 height 562
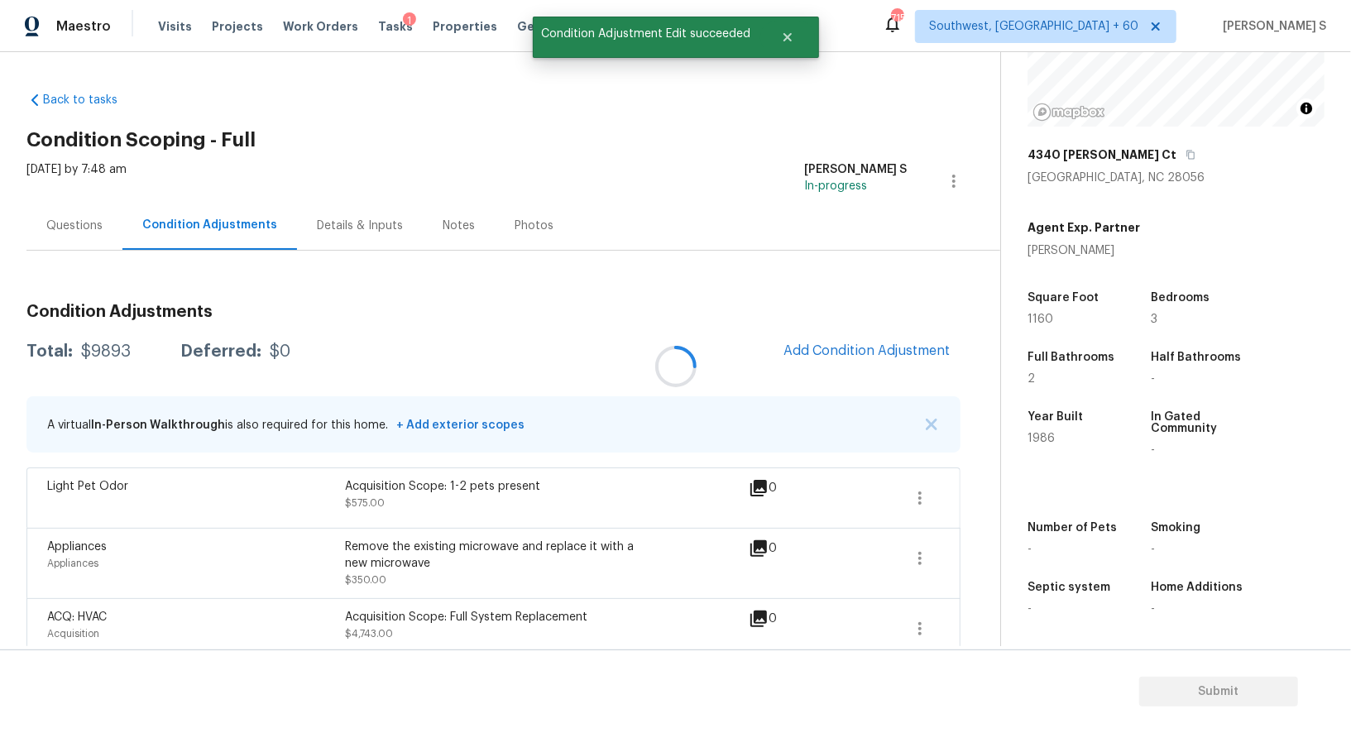
click at [843, 346] on div at bounding box center [675, 366] width 1351 height 733
click at [882, 346] on span "Add Condition Adjustment" at bounding box center [866, 350] width 167 height 15
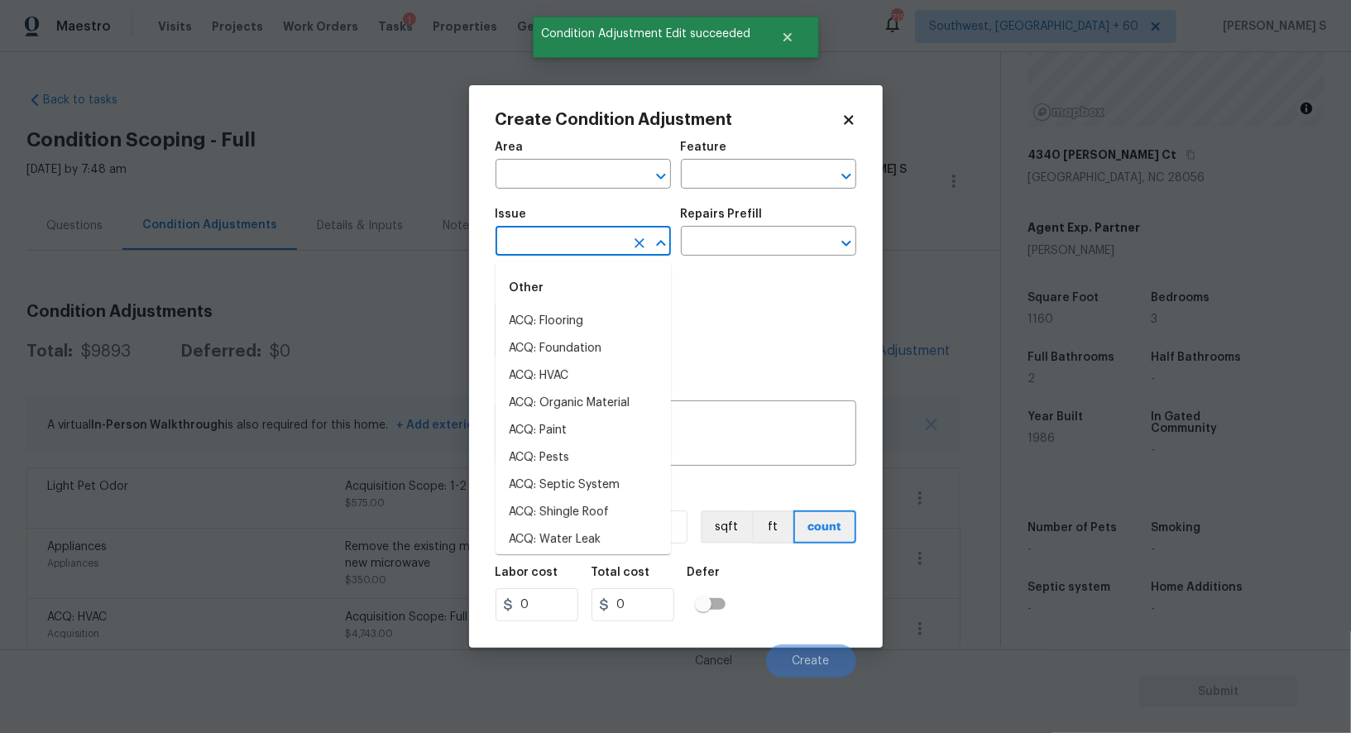
click at [547, 233] on input "text" at bounding box center [559, 243] width 129 height 26
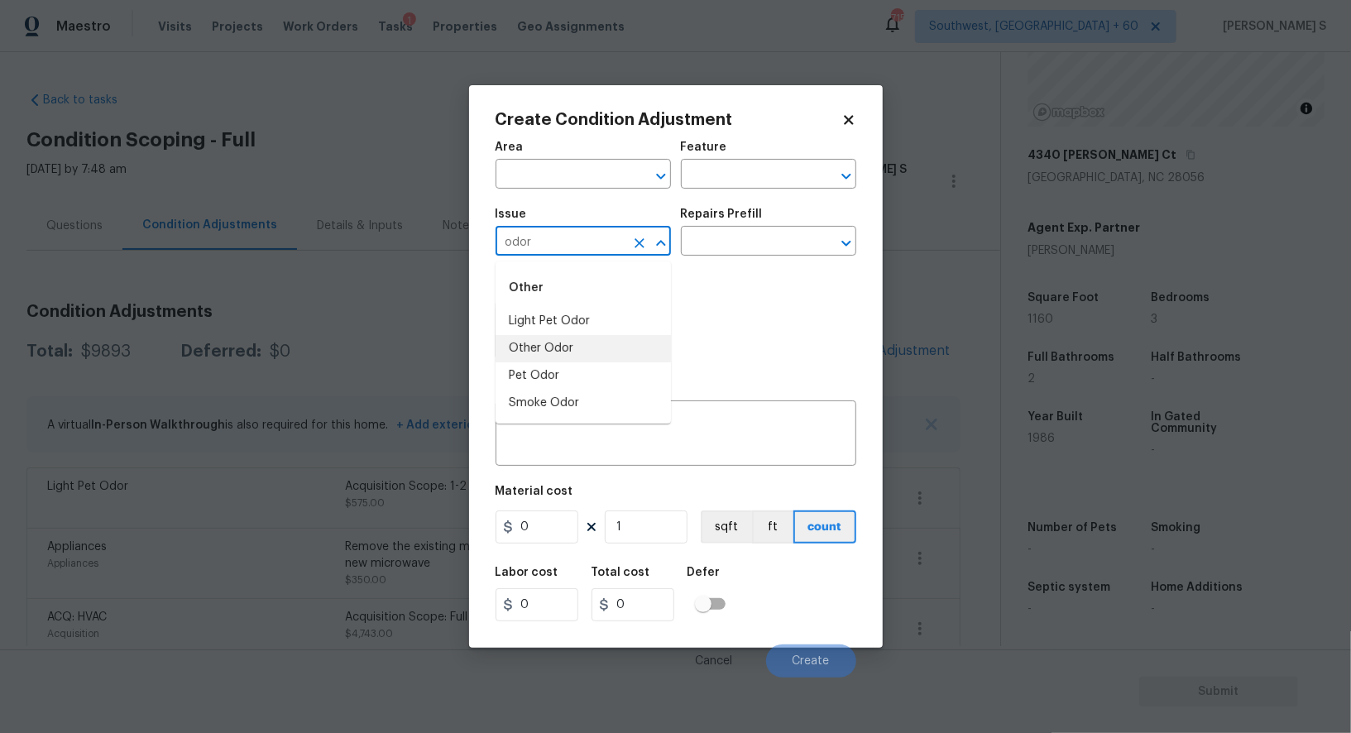
type input "Other Odor"
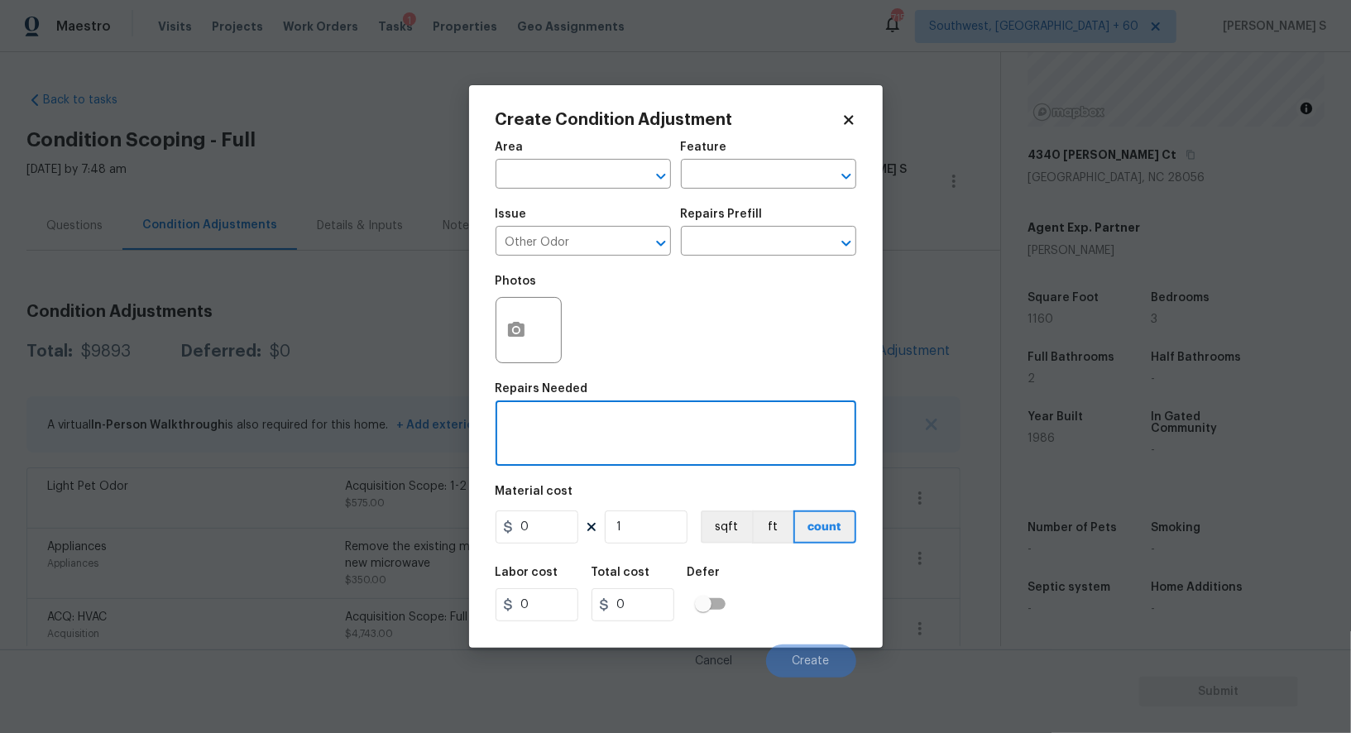
paste textarea "Musty;Mildew/Mold"
type textarea "Musty;Mildew/Mold"
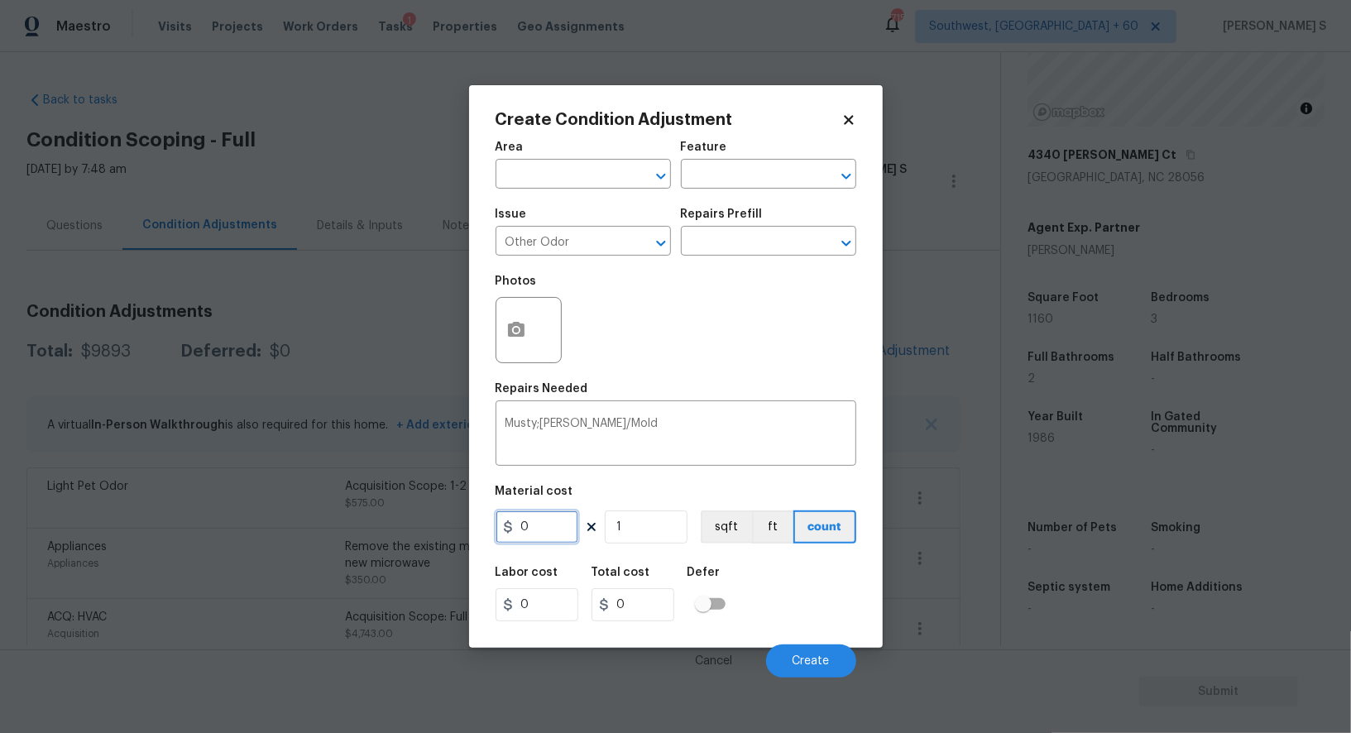
click at [532, 531] on input "0" at bounding box center [536, 526] width 83 height 33
type input "650"
click at [796, 667] on span "Create" at bounding box center [810, 661] width 37 height 12
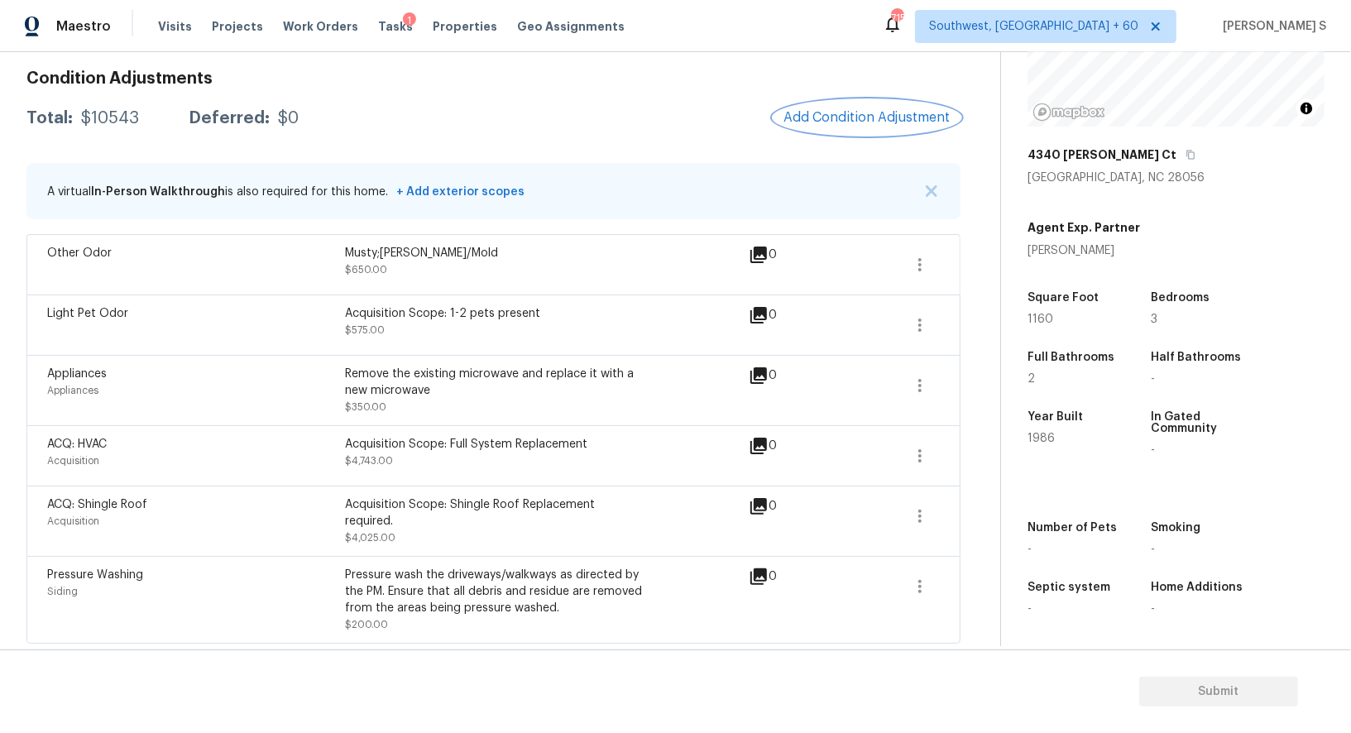
scroll to position [0, 0]
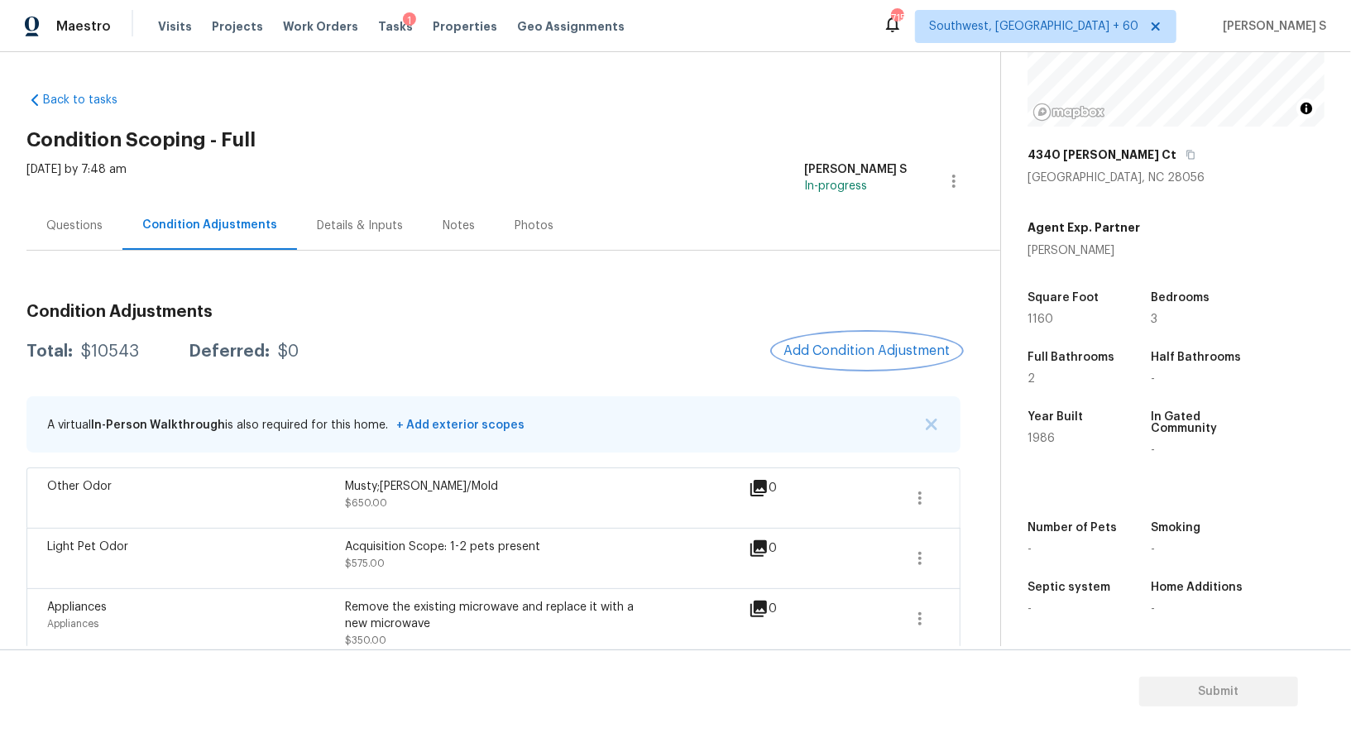
click at [863, 363] on button "Add Condition Adjustment" at bounding box center [866, 350] width 187 height 35
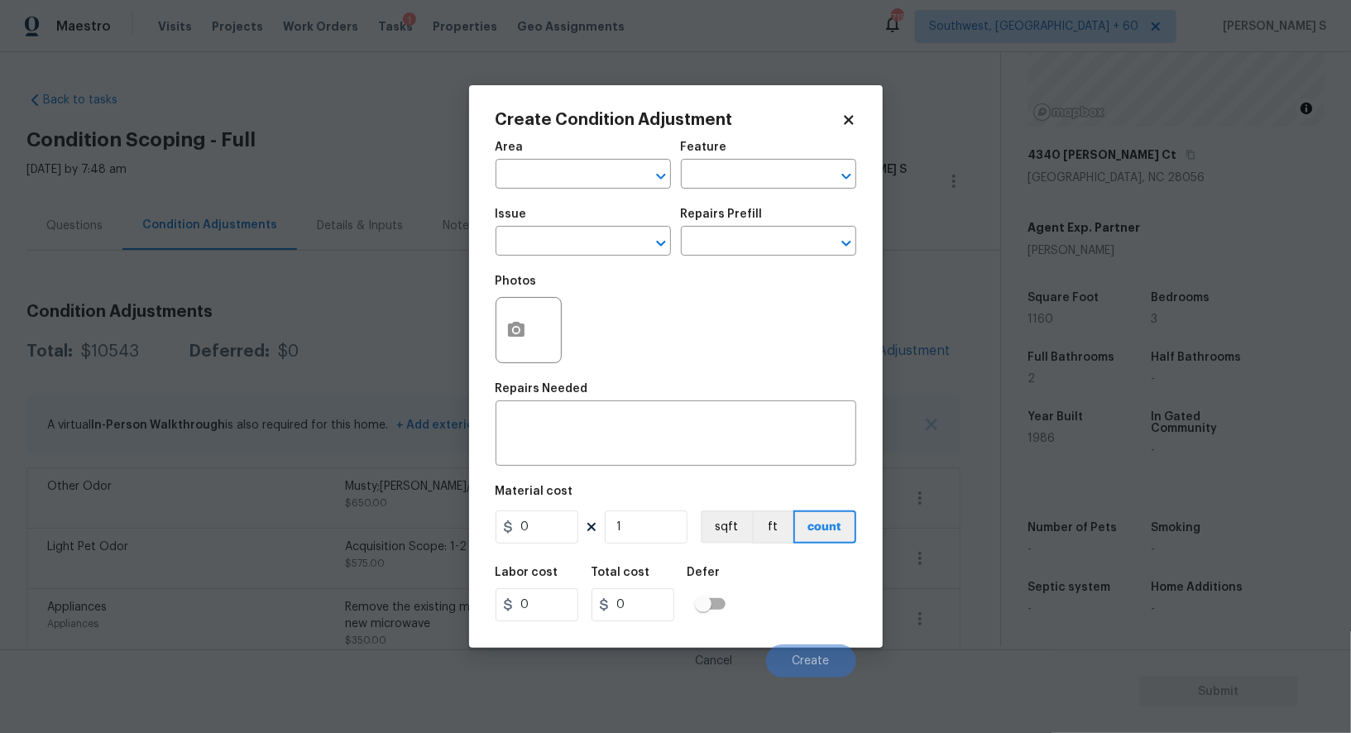
click at [324, 492] on body "Maestro Visits Projects Work Orders Tasks 1 Properties Geo Assignments 715 Sout…" at bounding box center [675, 366] width 1351 height 733
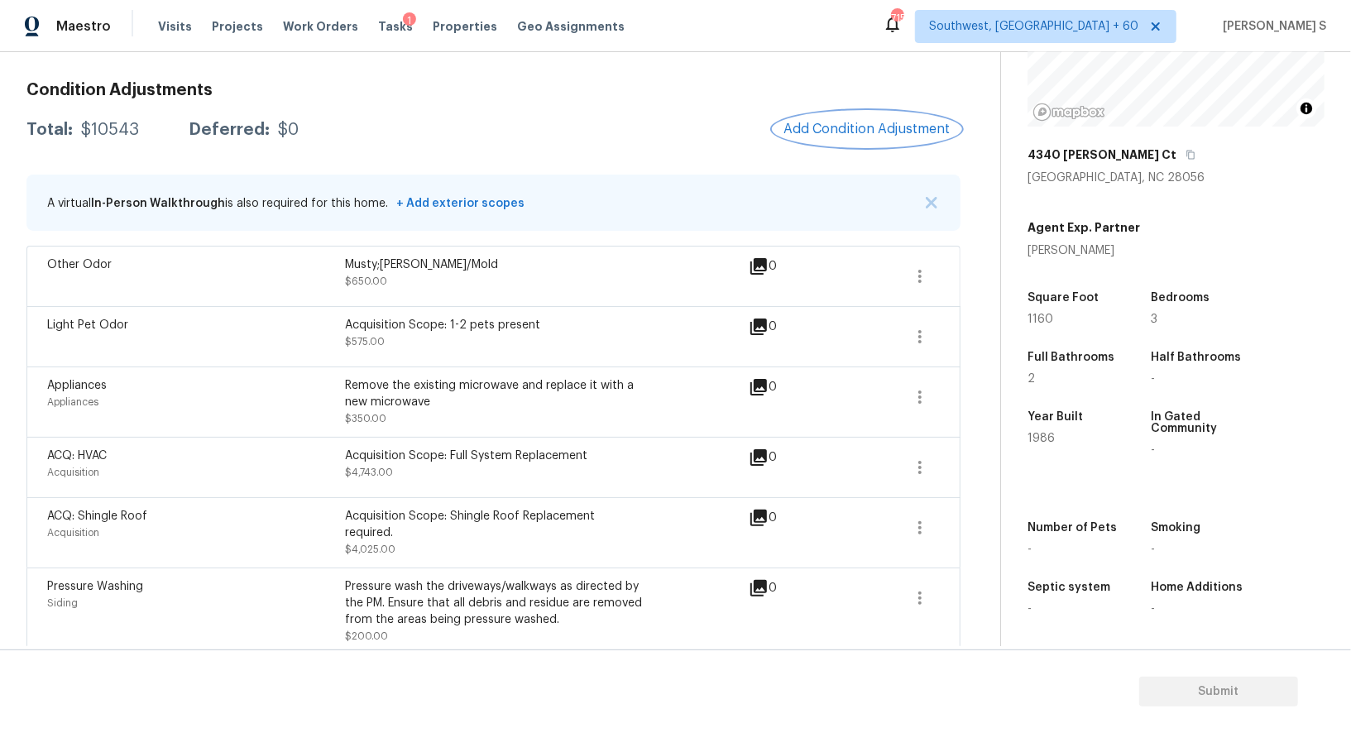
scroll to position [233, 0]
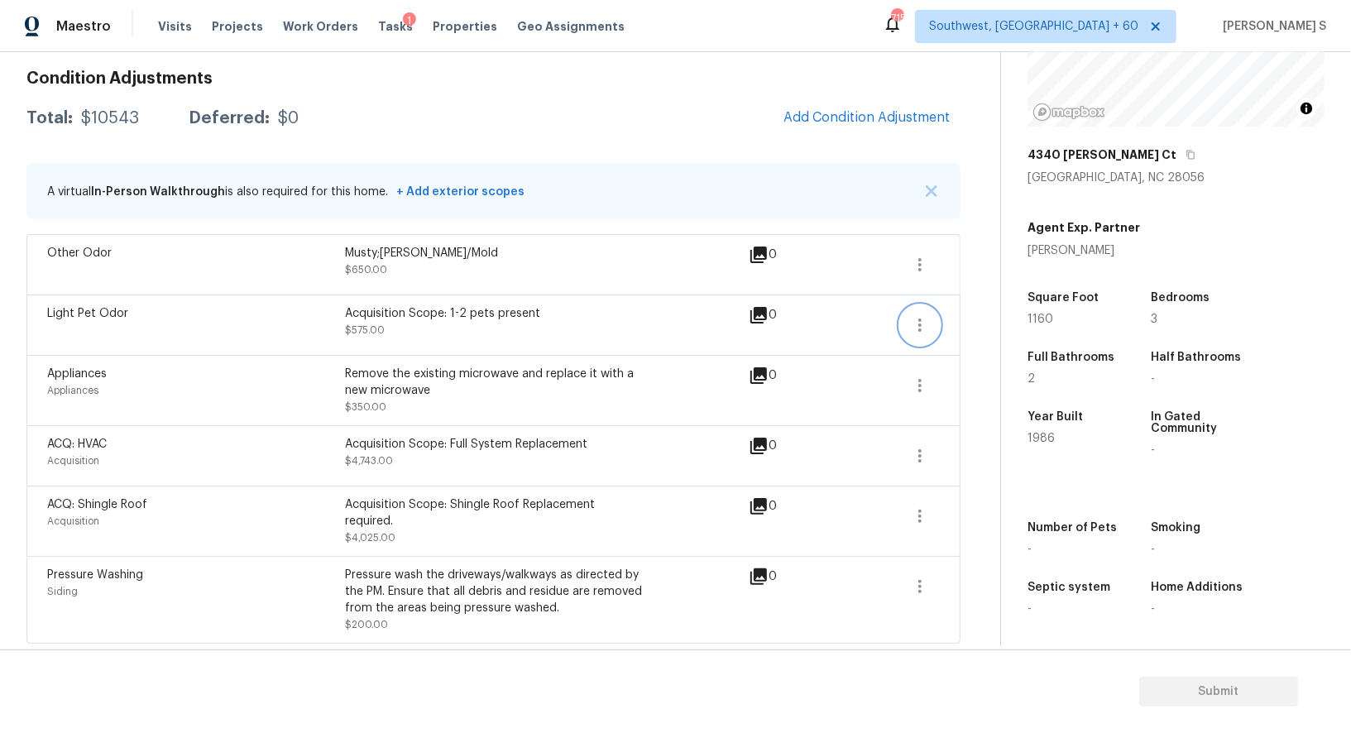
click at [921, 320] on icon "button" at bounding box center [920, 325] width 20 height 20
click at [950, 319] on div "Edit" at bounding box center [1013, 320] width 129 height 17
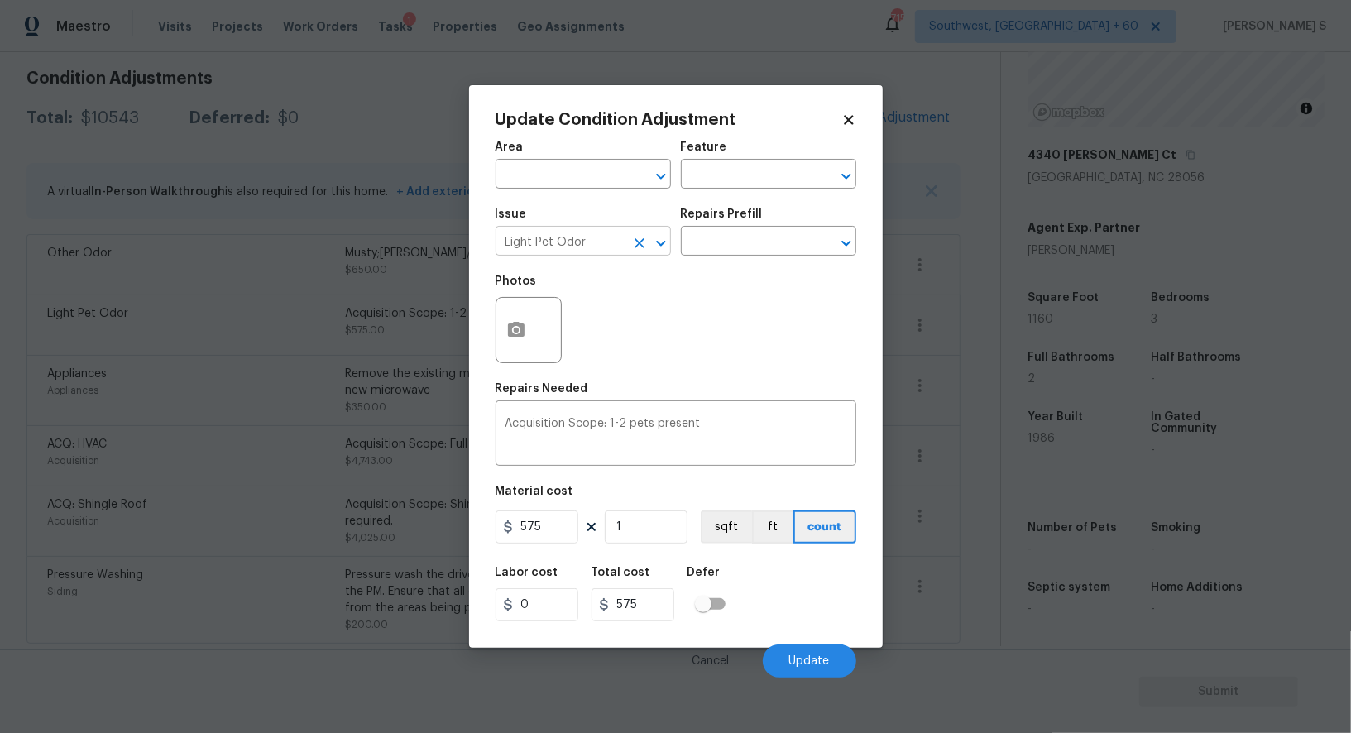
click at [625, 250] on div "Light Pet Odor ​" at bounding box center [582, 243] width 175 height 26
type input "Other Odor"
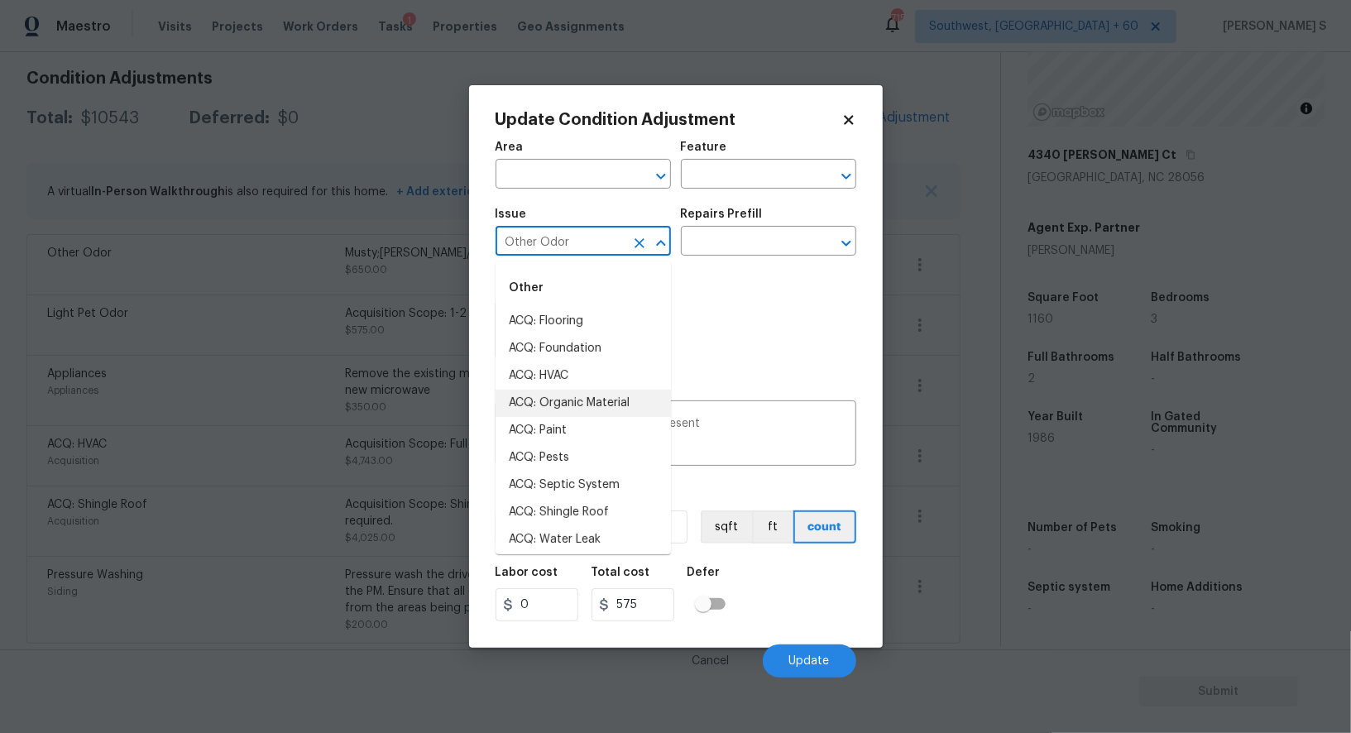
click at [287, 356] on body "Maestro Visits Projects Work Orders Tasks 1 Properties Geo Assignments 715 Sout…" at bounding box center [675, 366] width 1351 height 733
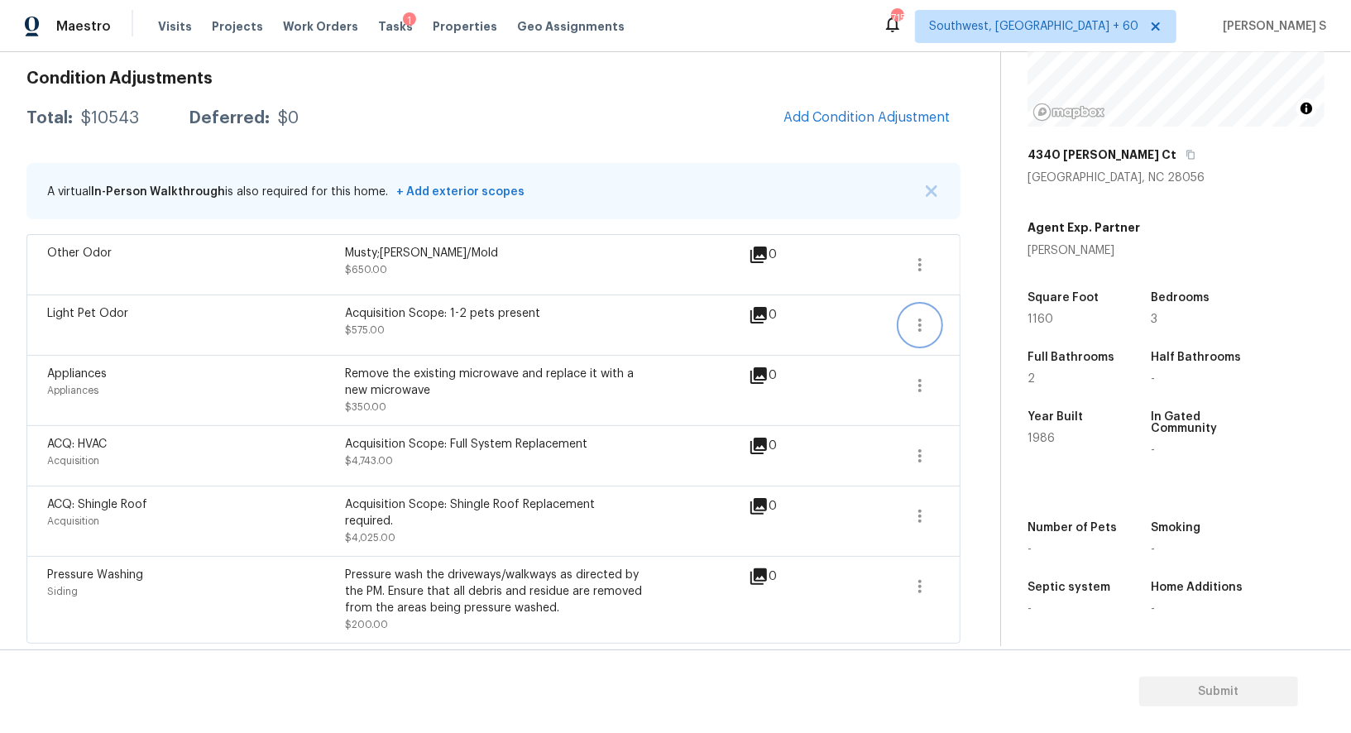
click at [922, 315] on icon "button" at bounding box center [920, 325] width 20 height 20
click at [980, 316] on div "Edit" at bounding box center [1013, 320] width 129 height 17
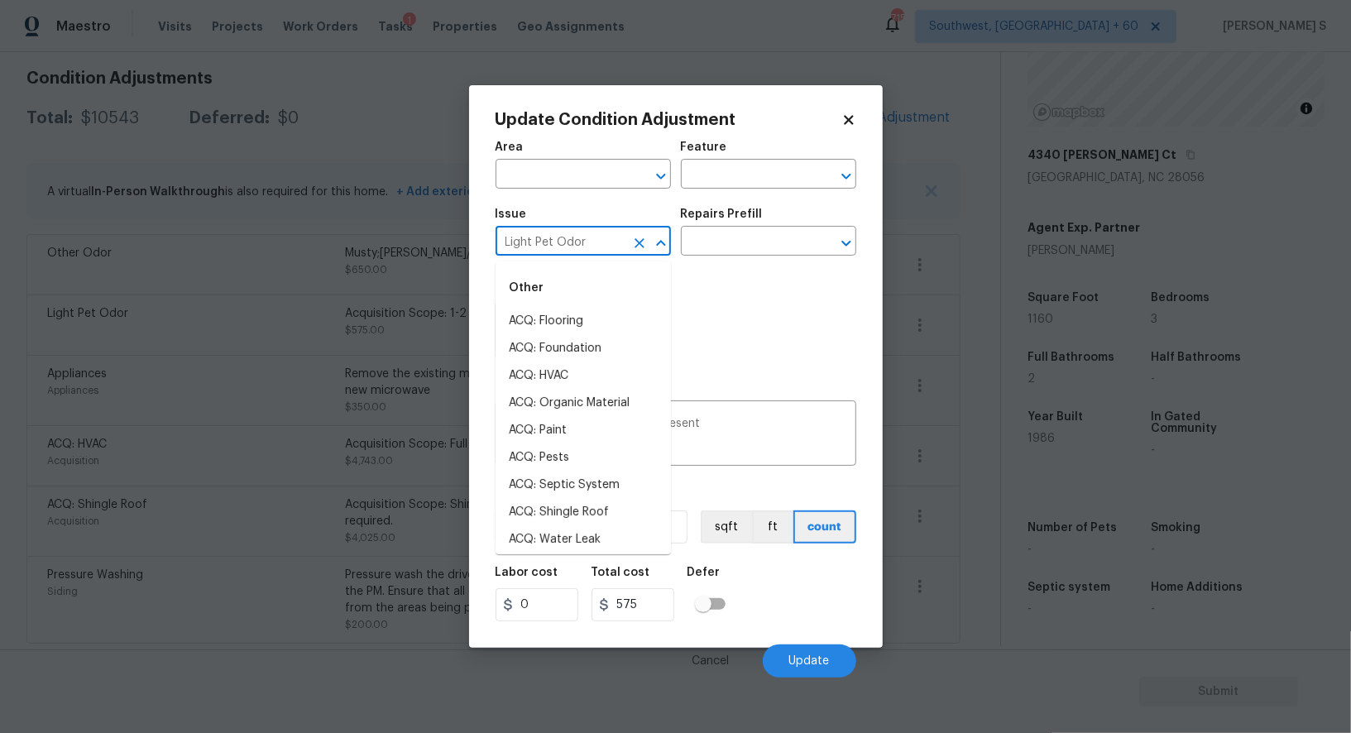
click at [608, 237] on input "Light Pet Odor" at bounding box center [559, 243] width 129 height 26
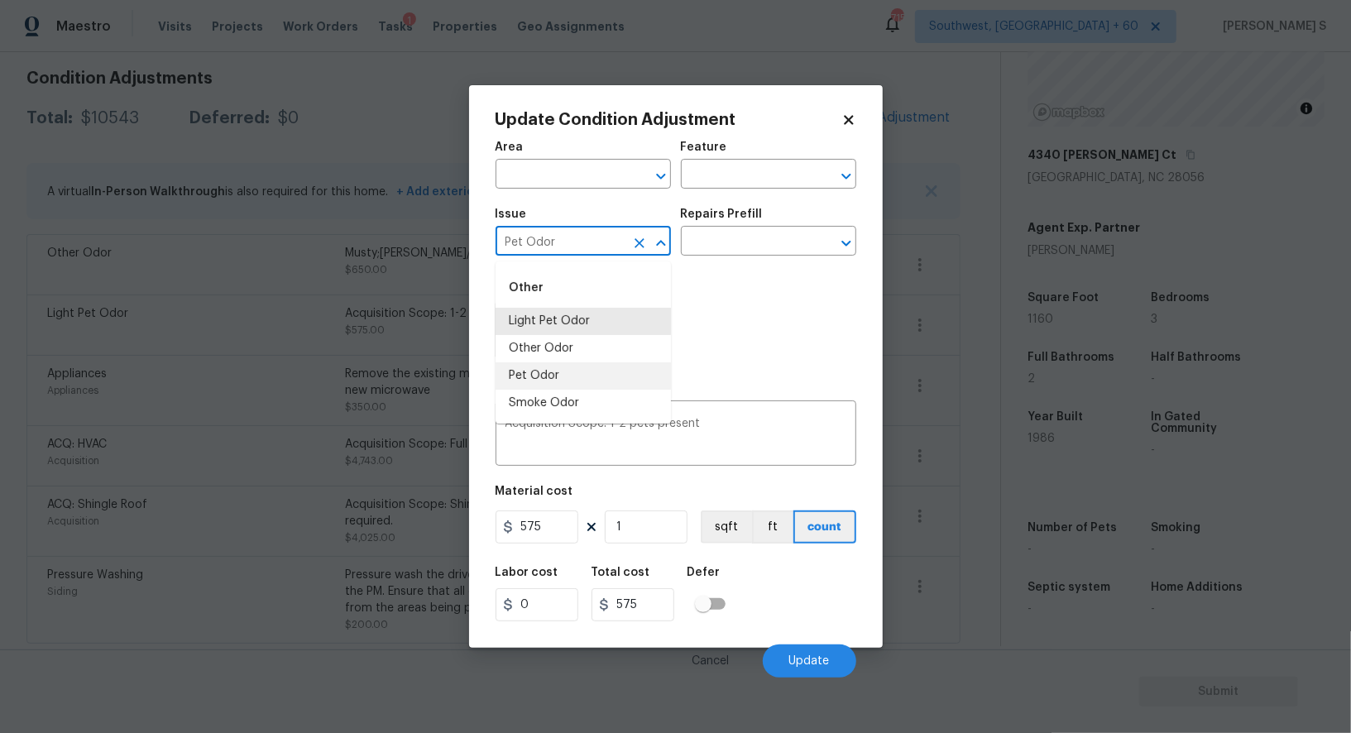
type input "Pet Odor"
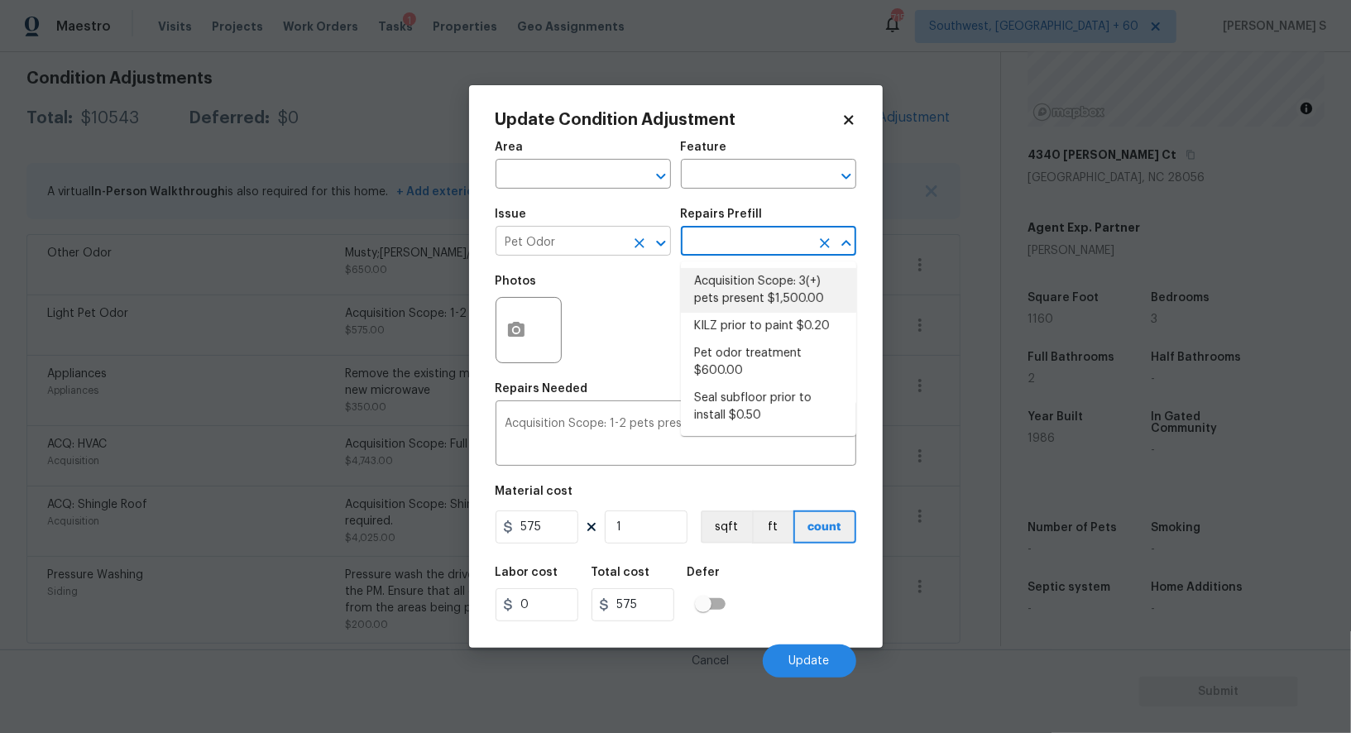
type textarea "Acquisition Scope: 3(+) pets present"
type input "1500"
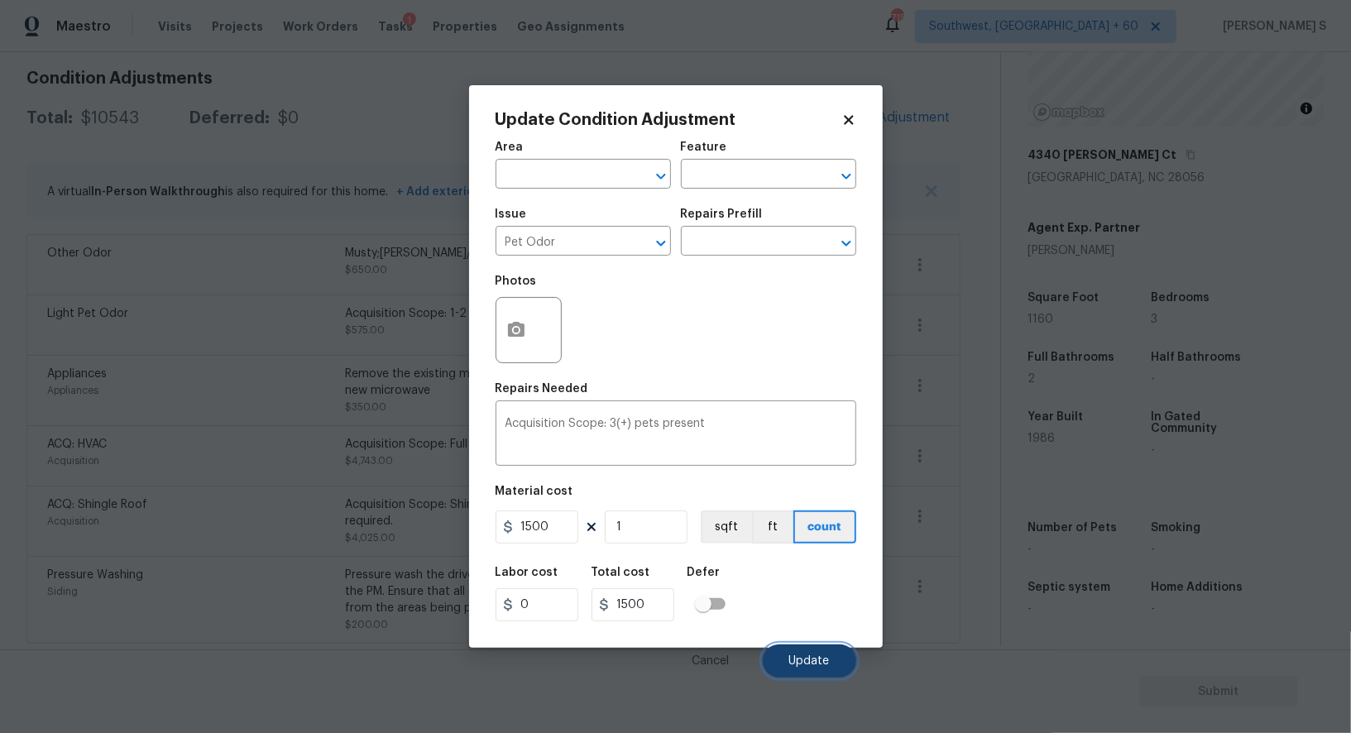
click at [849, 652] on button "Update" at bounding box center [809, 660] width 93 height 33
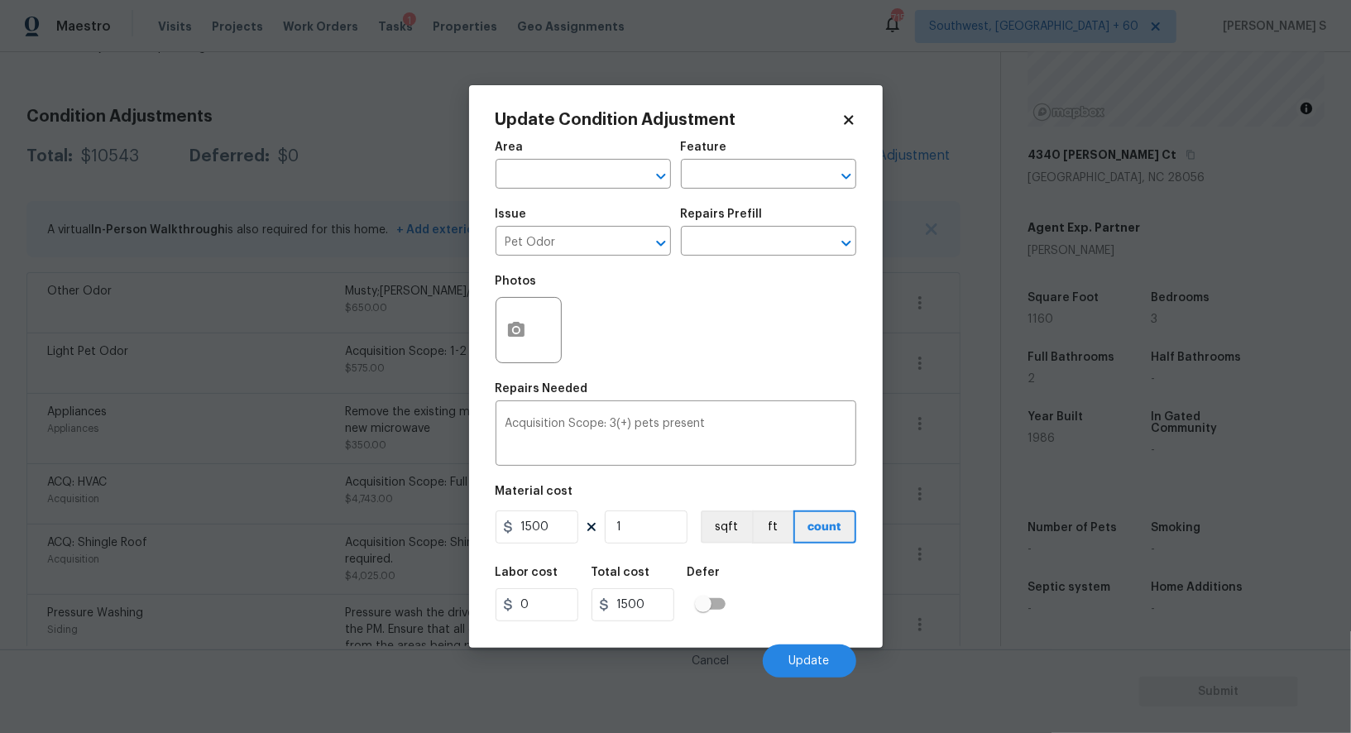
click at [174, 551] on div "Acquisition" at bounding box center [196, 559] width 298 height 17
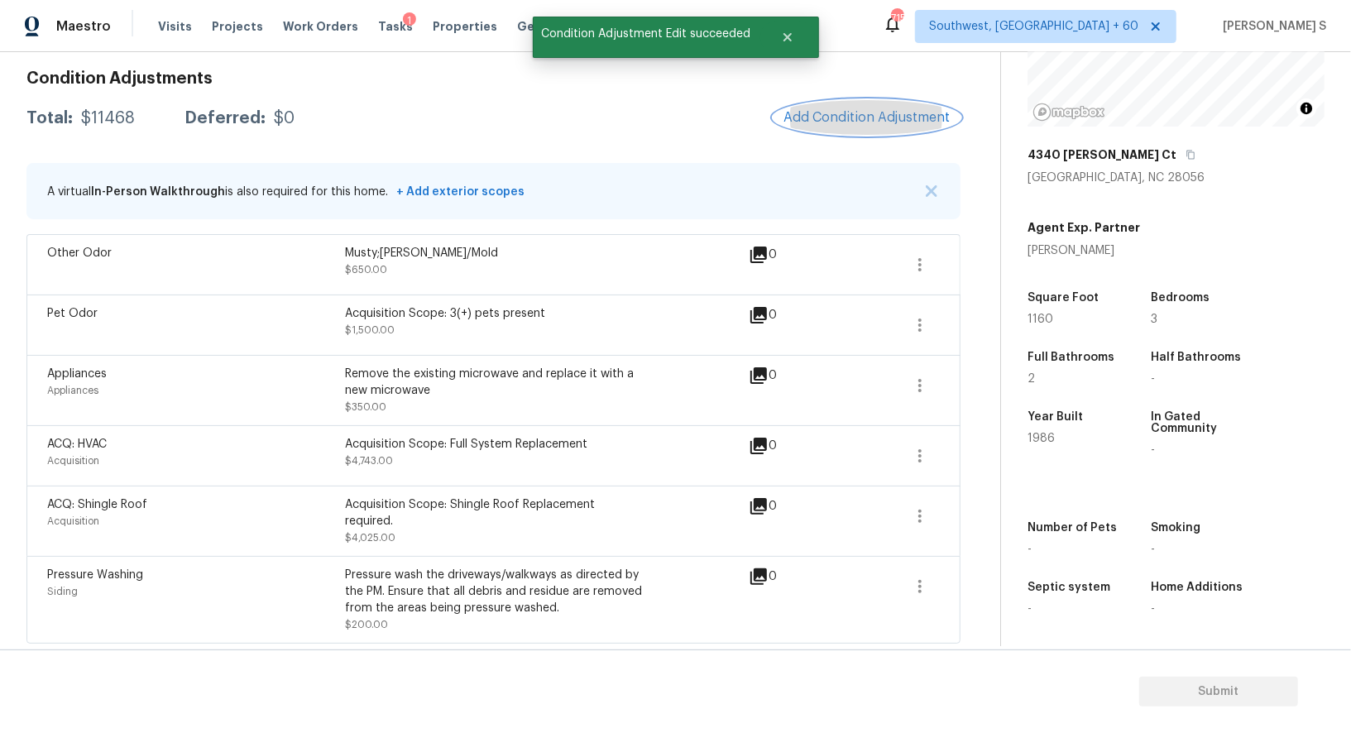
click at [868, 110] on span "Add Condition Adjustment" at bounding box center [866, 117] width 167 height 15
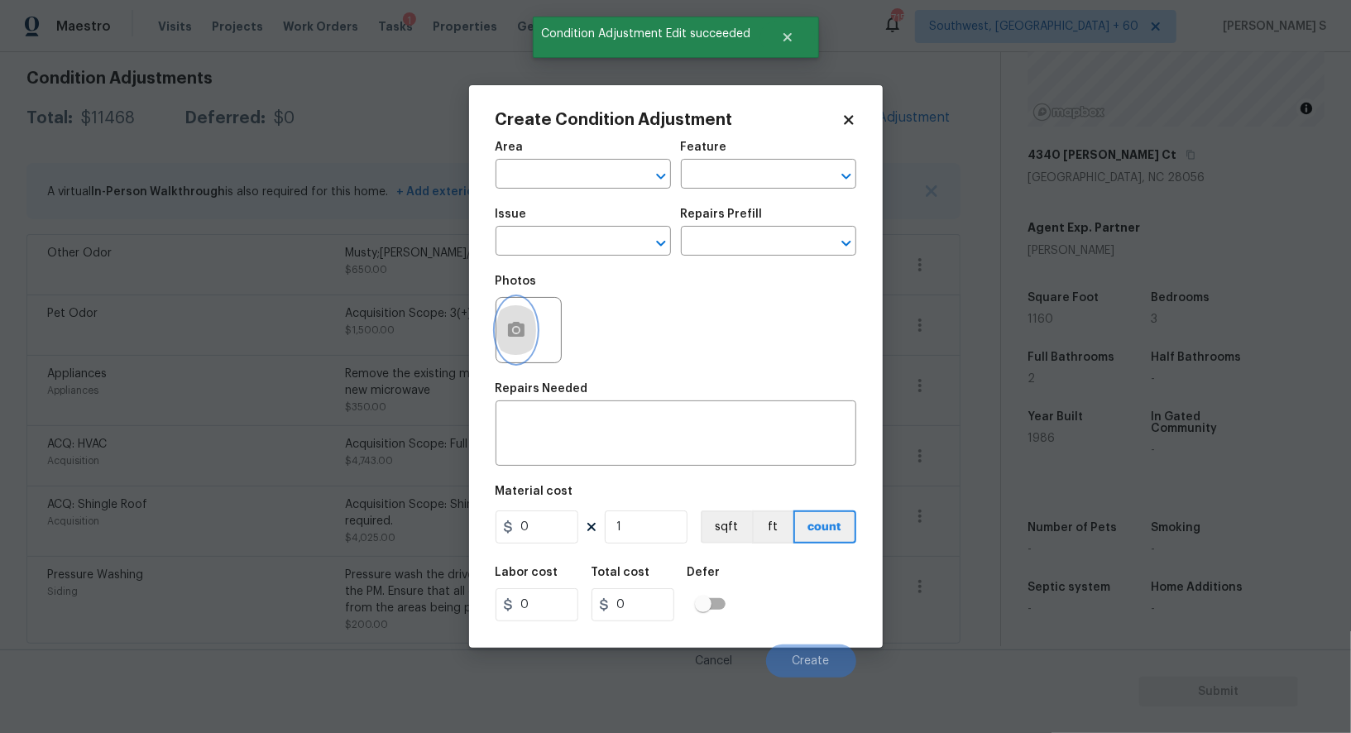
click at [511, 326] on icon "button" at bounding box center [516, 329] width 17 height 15
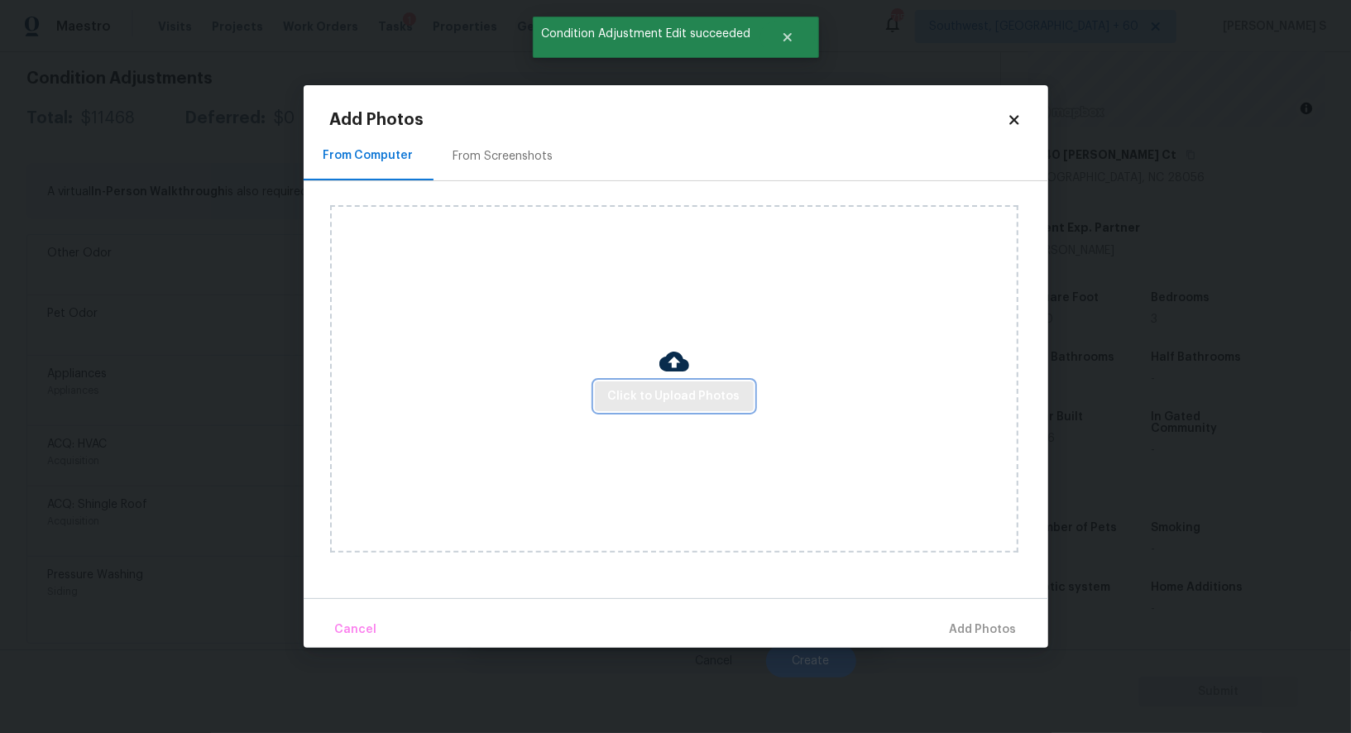
click at [698, 397] on span "Click to Upload Photos" at bounding box center [674, 396] width 132 height 21
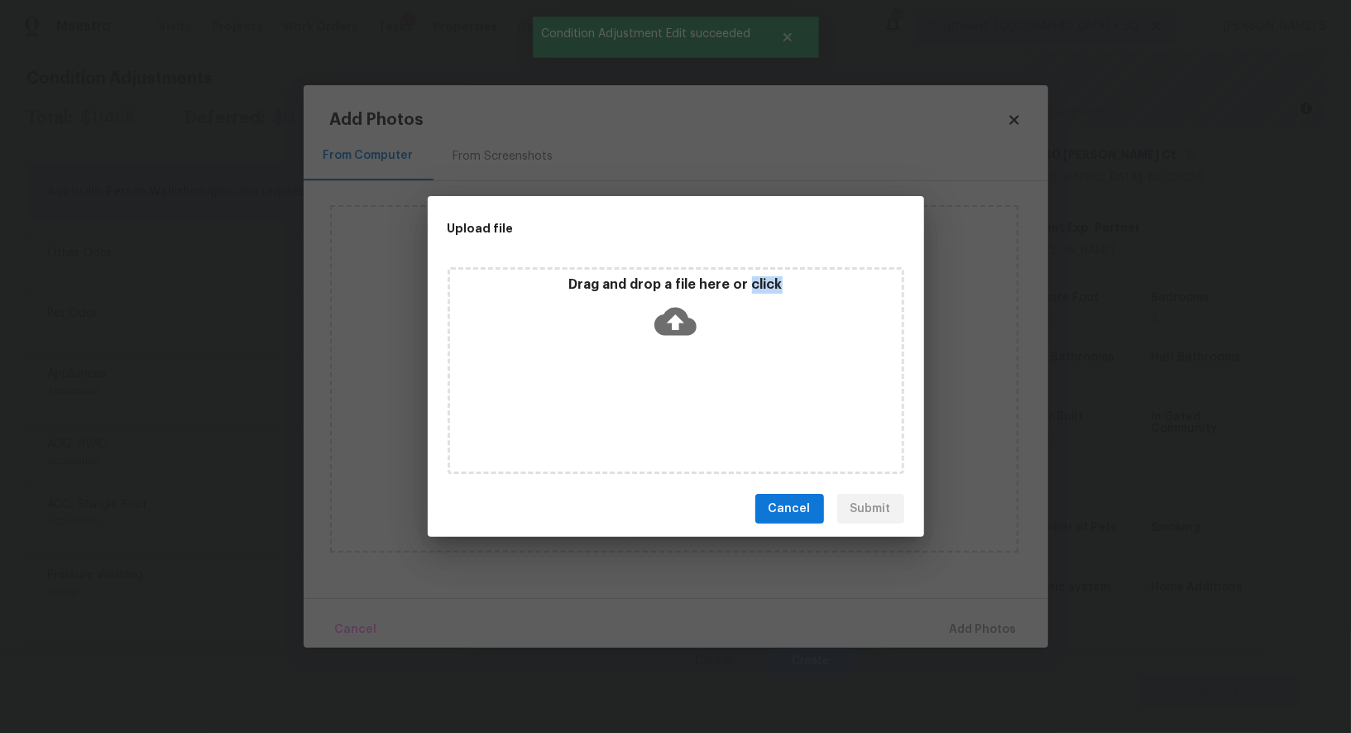
click at [698, 397] on div "Drag and drop a file here or click" at bounding box center [675, 370] width 457 height 207
click at [652, 378] on div "Drag and drop a file here or click" at bounding box center [675, 370] width 457 height 207
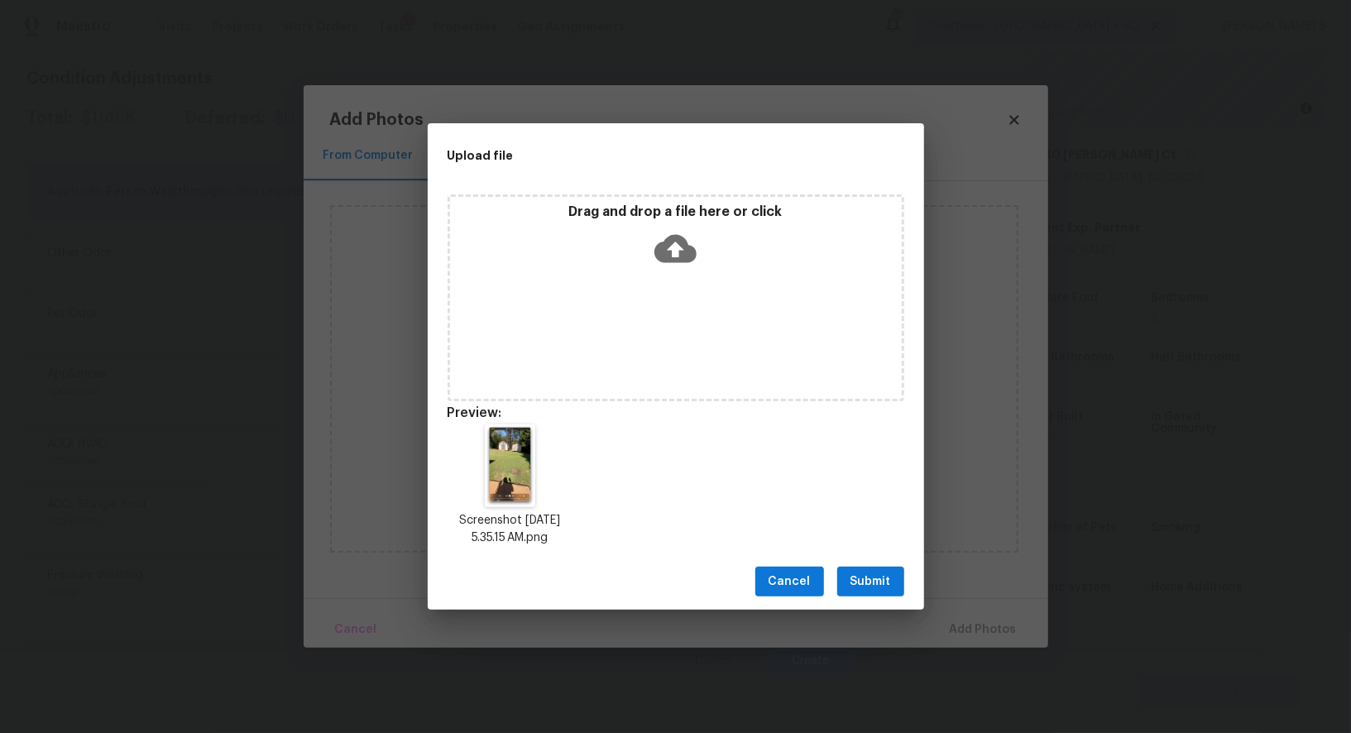
click at [864, 571] on span "Submit" at bounding box center [870, 581] width 41 height 21
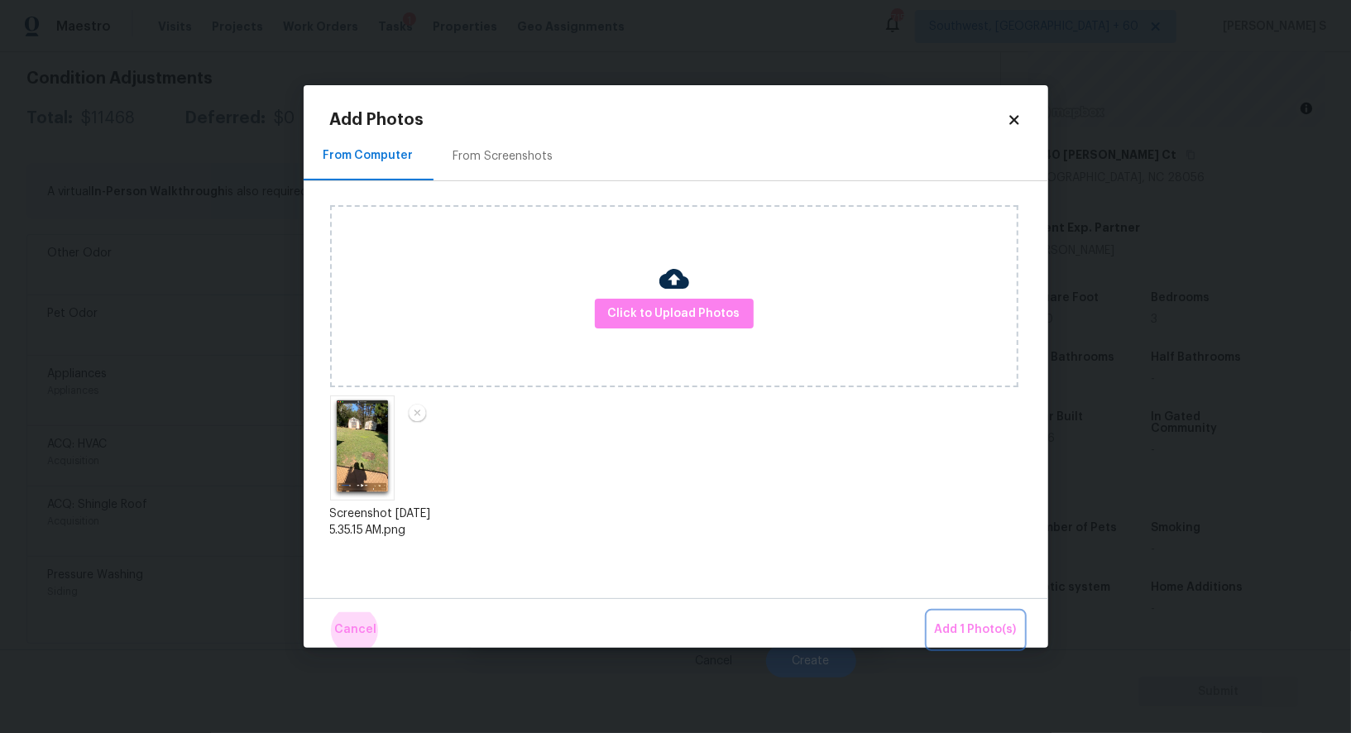
click at [928, 612] on button "Add 1 Photo(s)" at bounding box center [975, 630] width 95 height 36
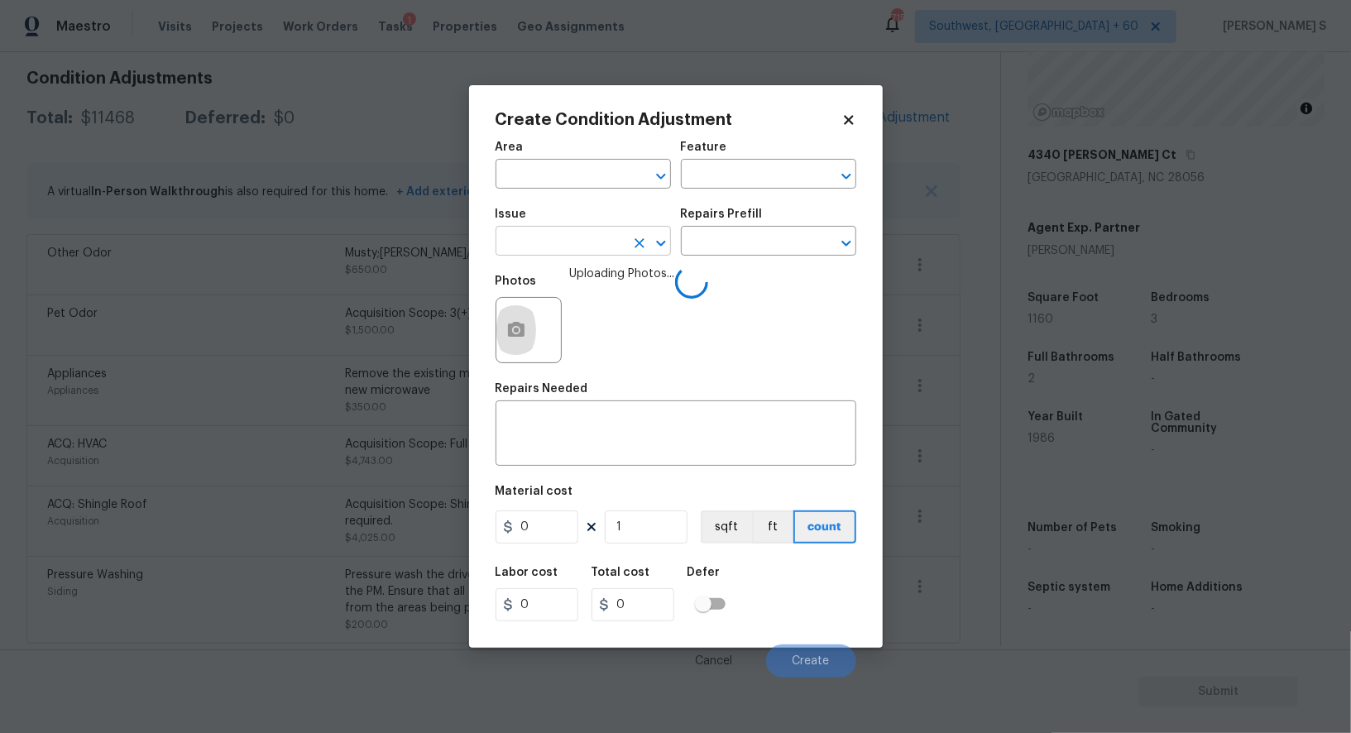
click at [597, 241] on input "text" at bounding box center [559, 243] width 129 height 26
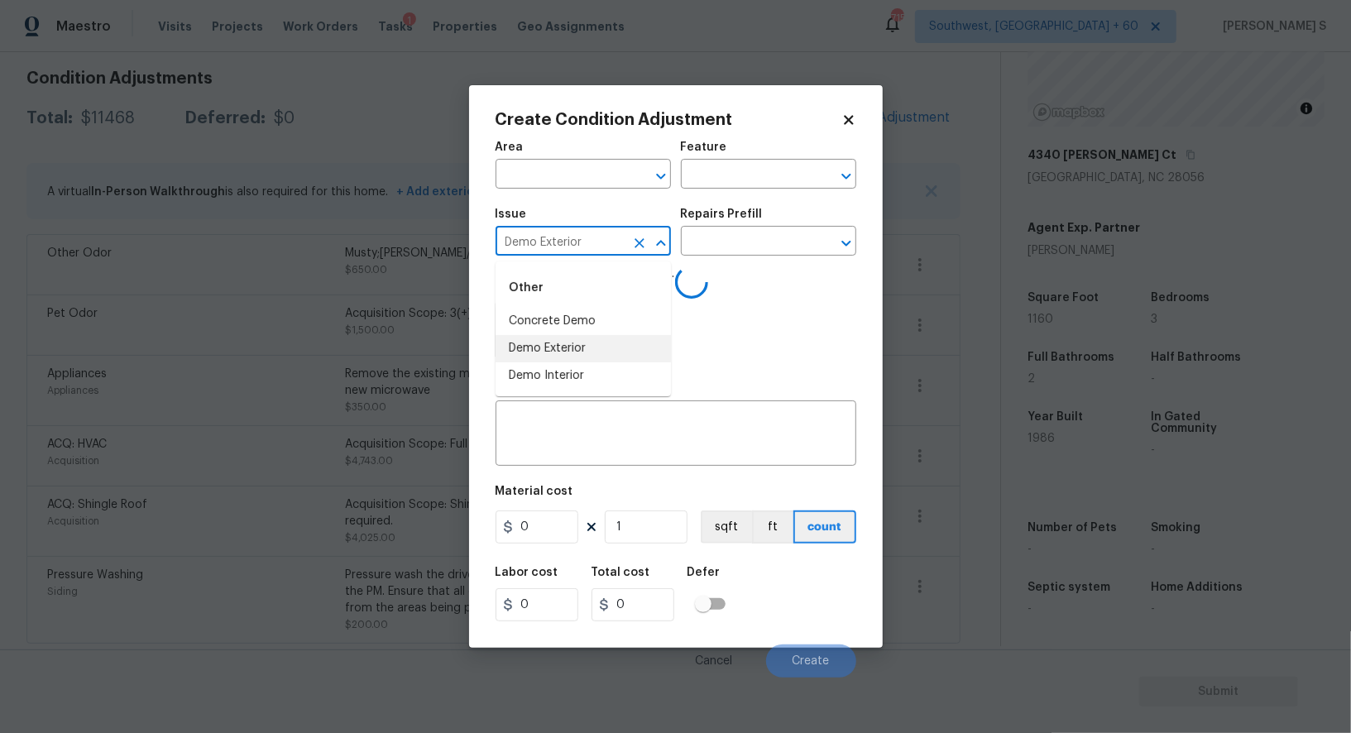
type input "Demo Exterior"
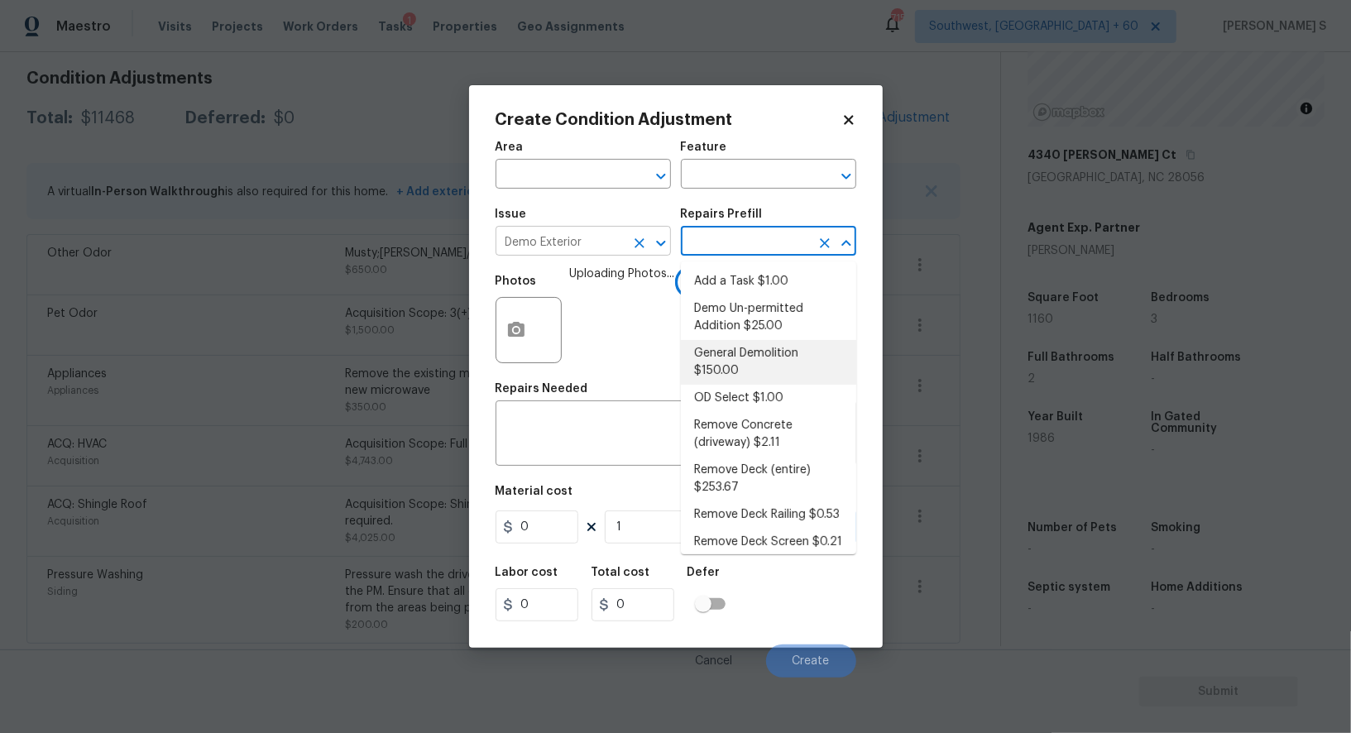
type input "Demolition"
type textarea "Decks, sheds, above ground pools,"
type input "150"
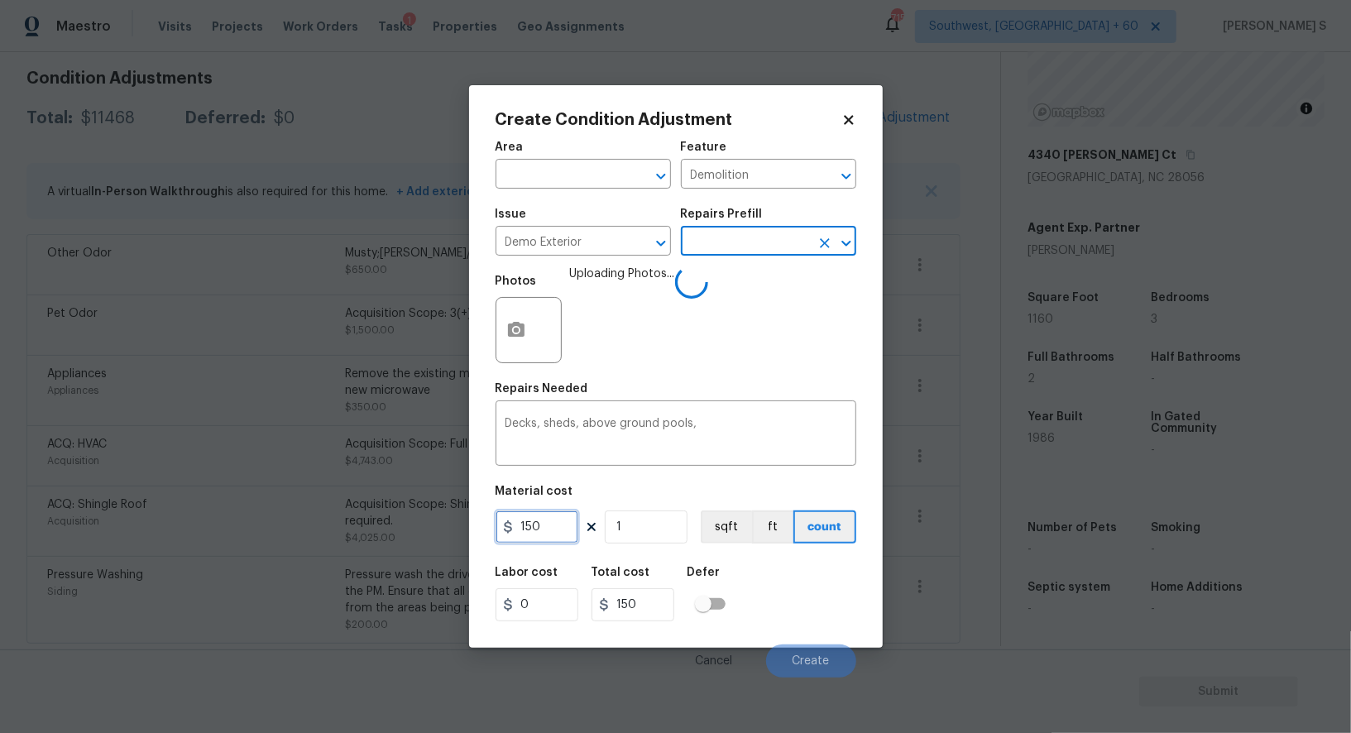
click at [561, 539] on input "150" at bounding box center [536, 526] width 83 height 33
type input "1000"
click at [809, 587] on div "Labor cost 0 Total cost 1000 Defer" at bounding box center [675, 594] width 361 height 74
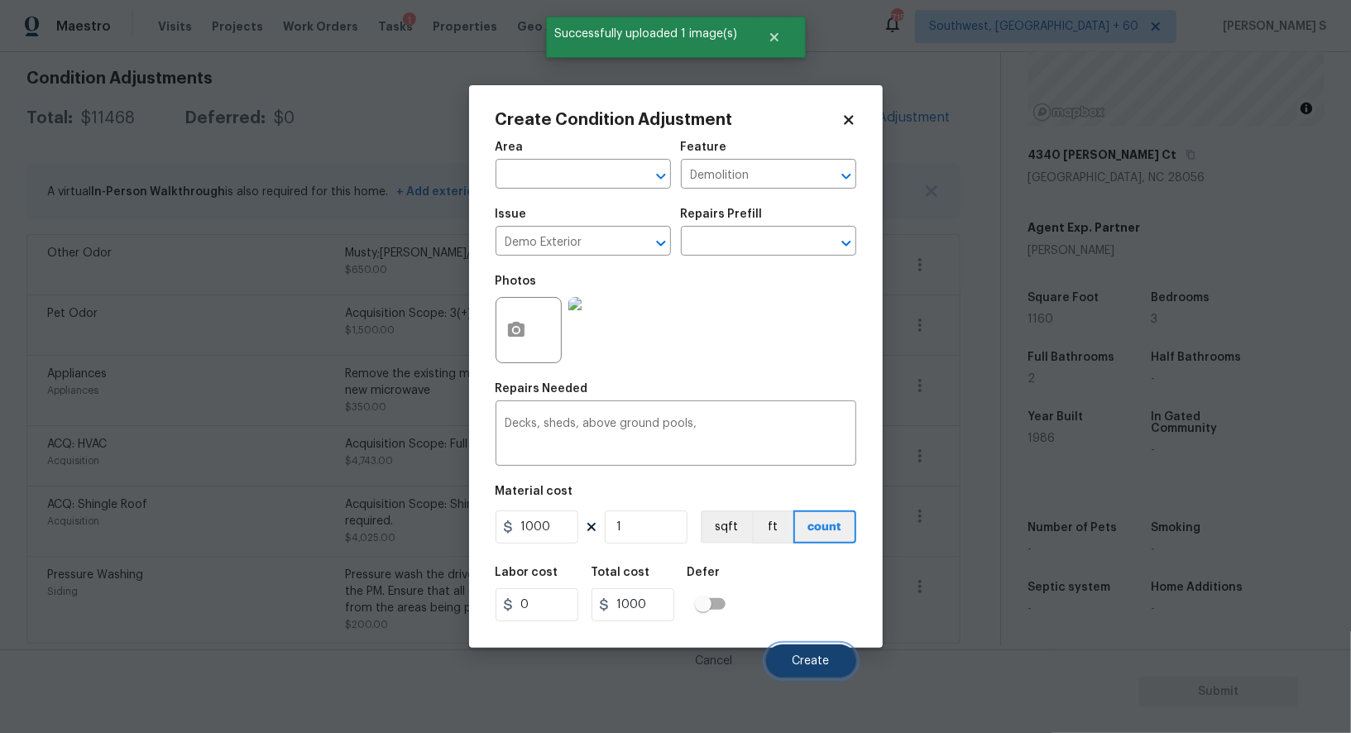
click at [820, 667] on span "Create" at bounding box center [810, 661] width 37 height 12
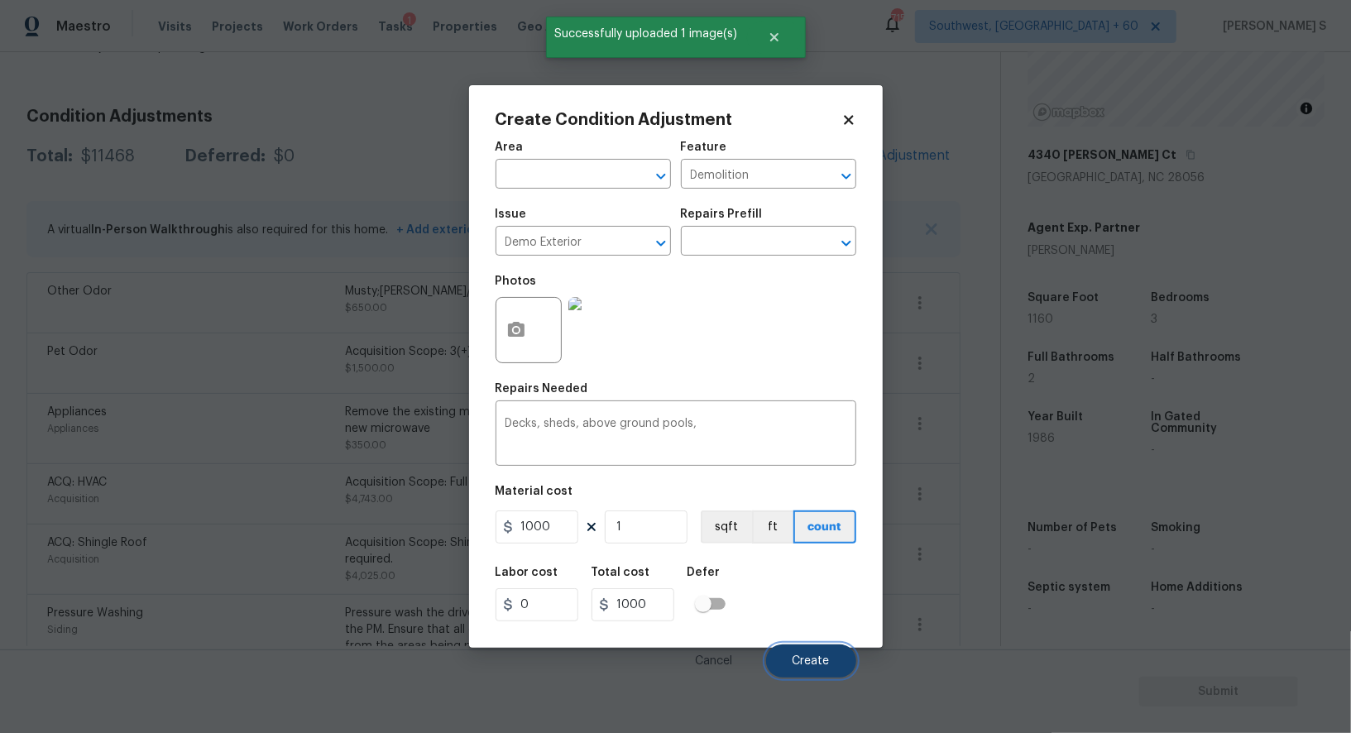
scroll to position [270, 0]
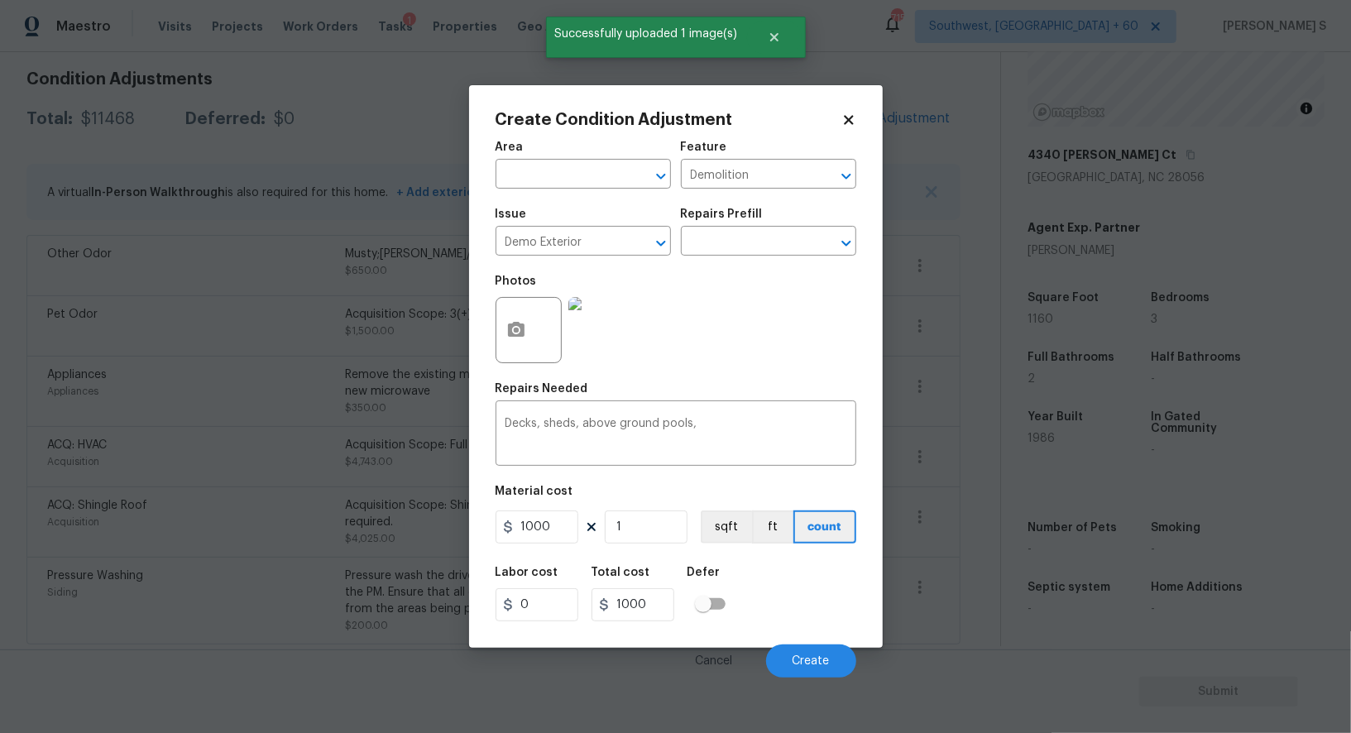
click at [41, 469] on body "Maestro Visits Projects Work Orders Tasks 1 Properties Geo Assignments 715 Sout…" at bounding box center [675, 366] width 1351 height 733
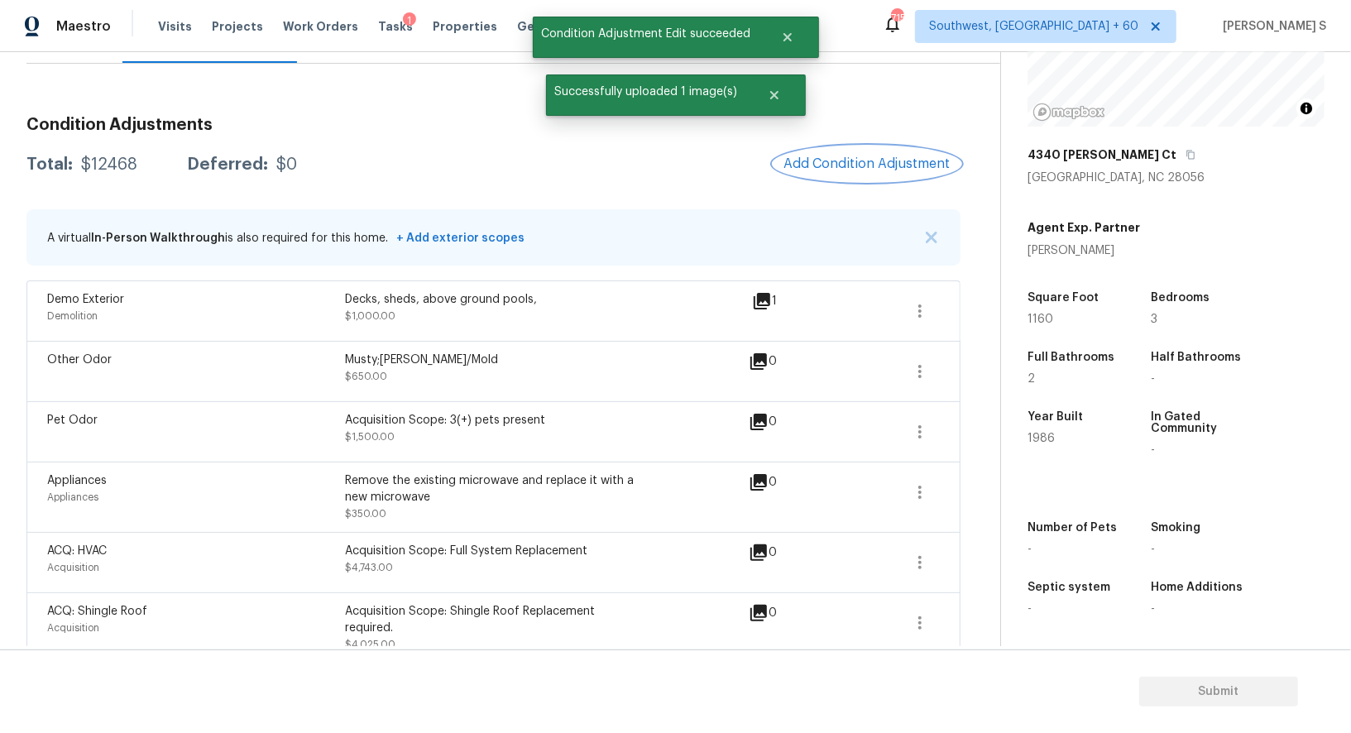
scroll to position [0, 0]
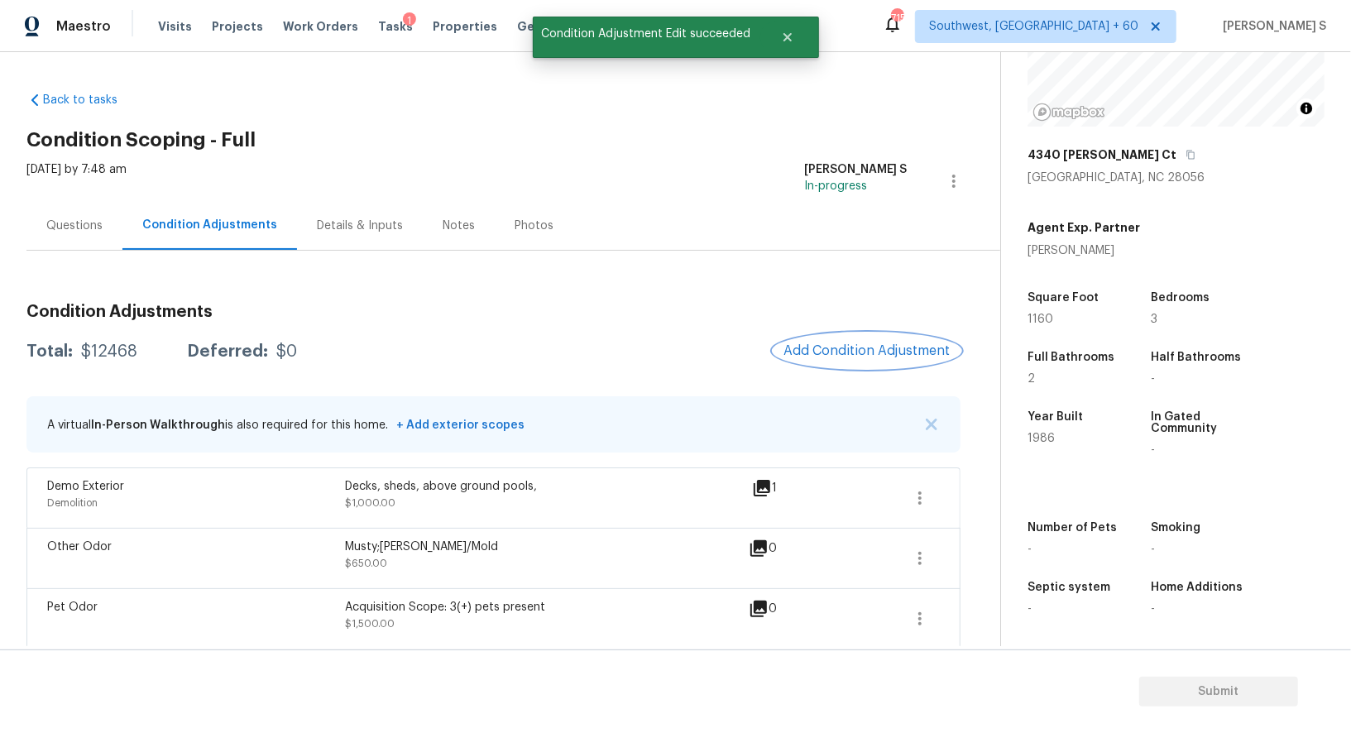
click at [887, 350] on span "Add Condition Adjustment" at bounding box center [866, 350] width 167 height 15
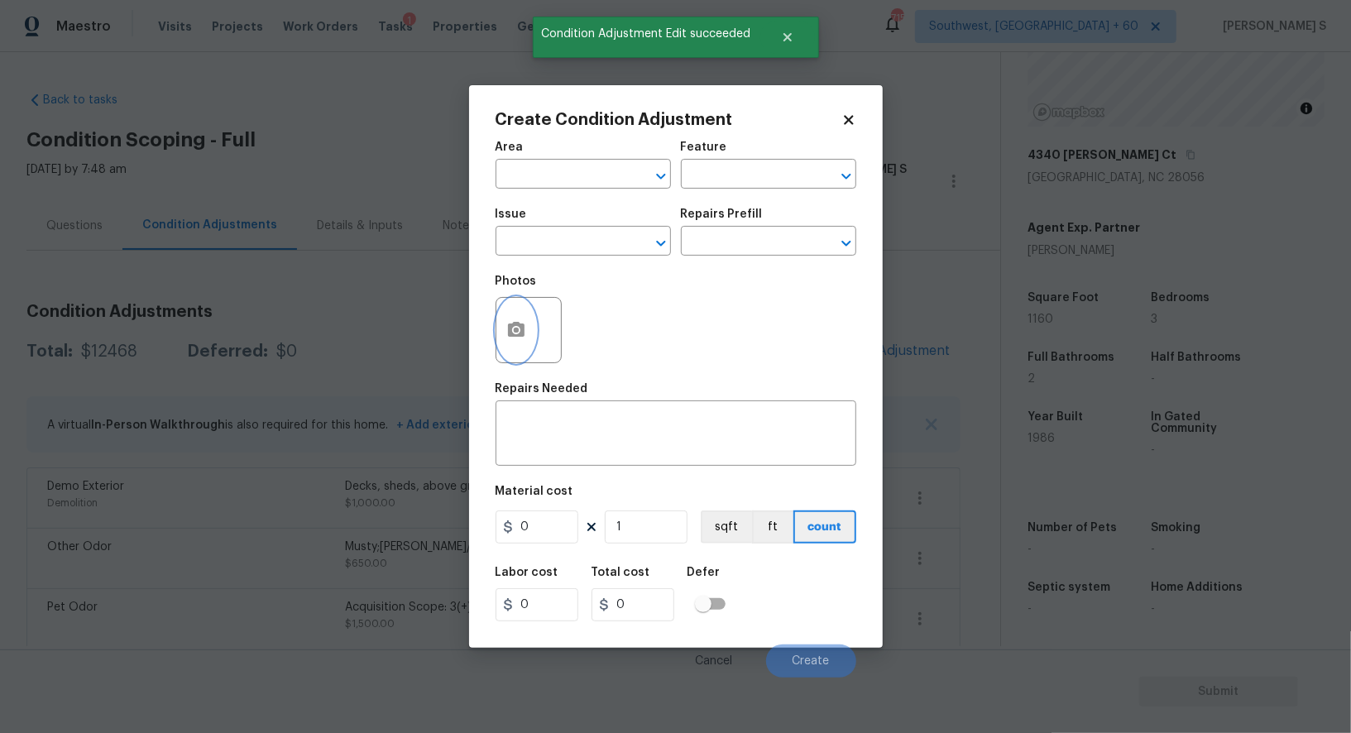
click at [513, 332] on circle "button" at bounding box center [515, 329] width 5 height 5
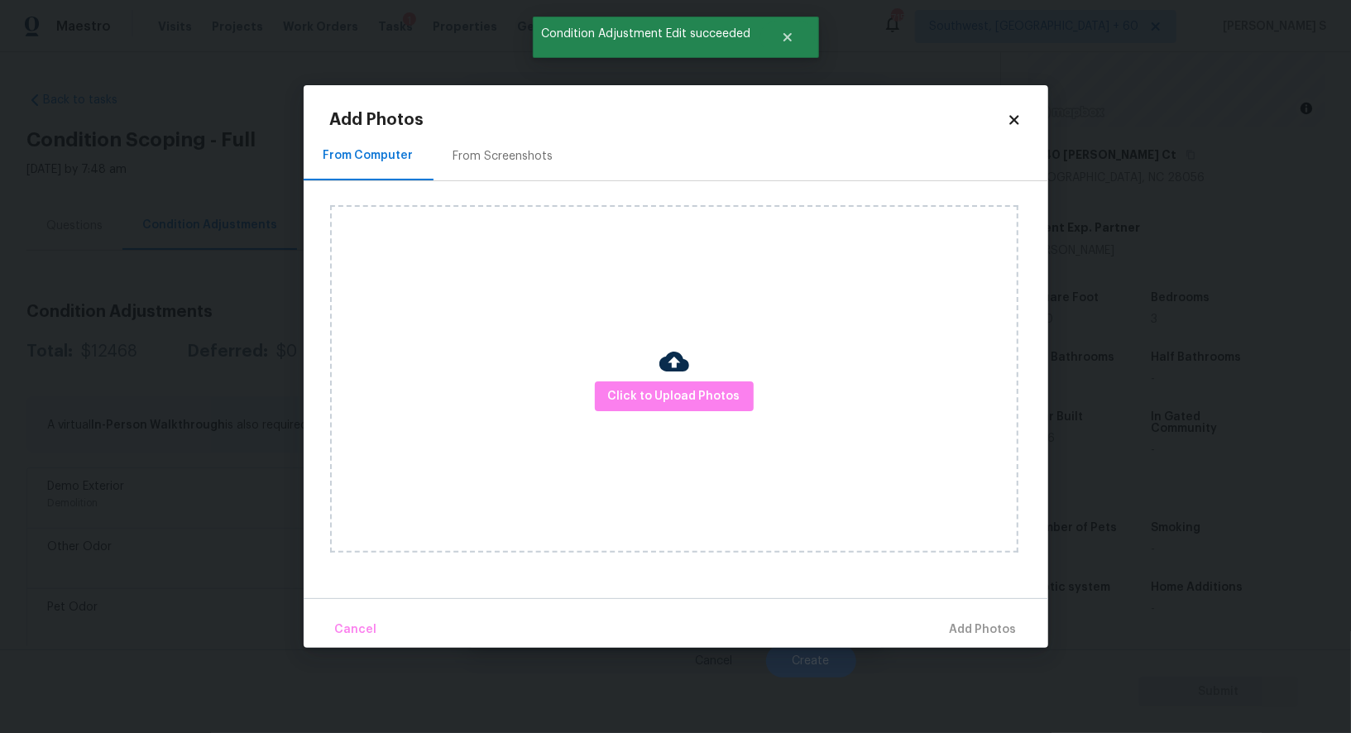
click at [630, 376] on div "Click to Upload Photos" at bounding box center [674, 378] width 688 height 347
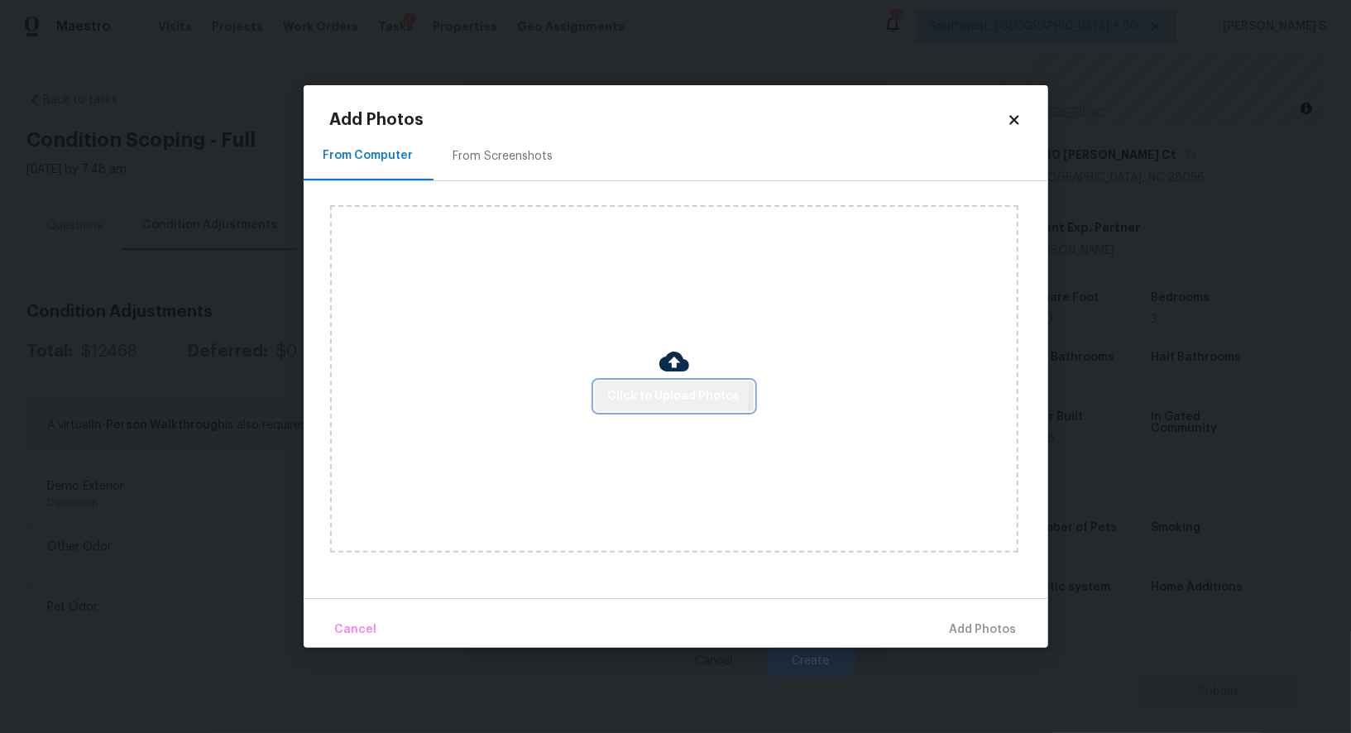
click at [630, 387] on span "Click to Upload Photos" at bounding box center [674, 396] width 132 height 21
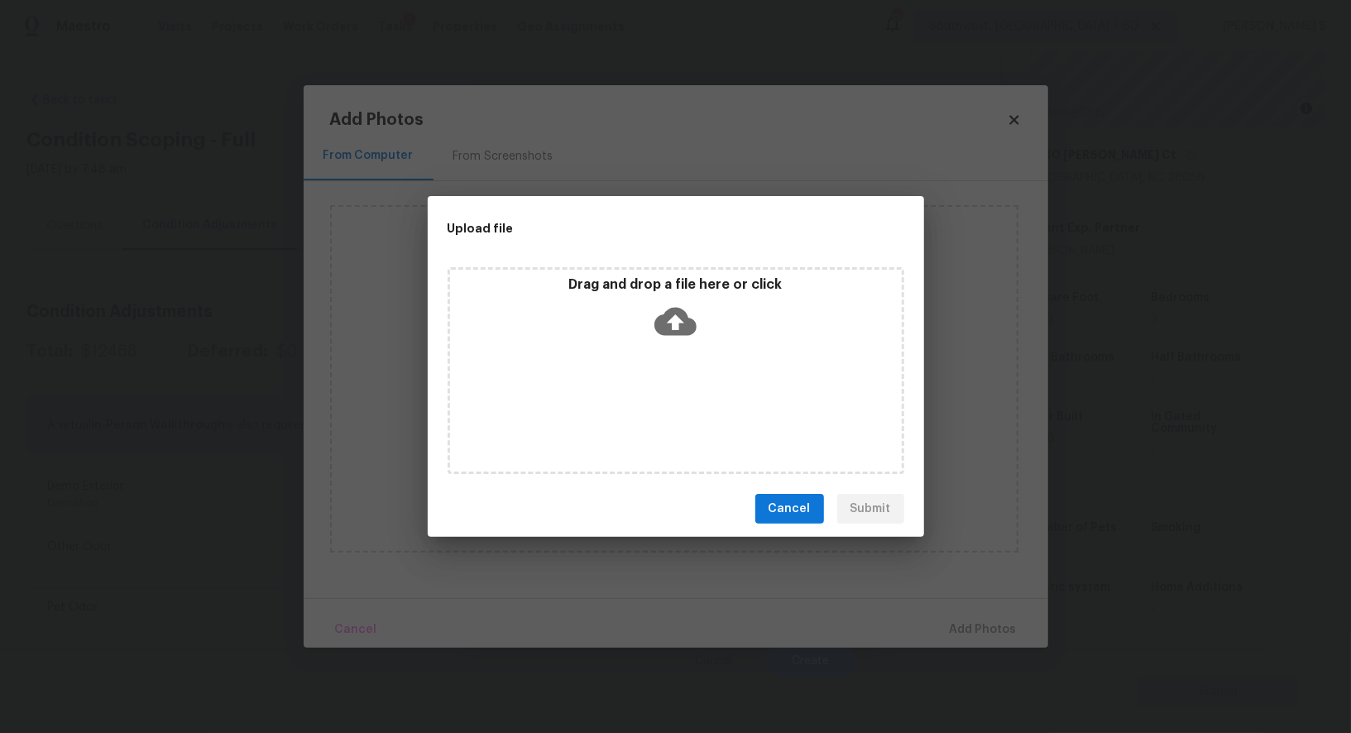
click at [630, 387] on div "Drag and drop a file here or click" at bounding box center [675, 370] width 457 height 207
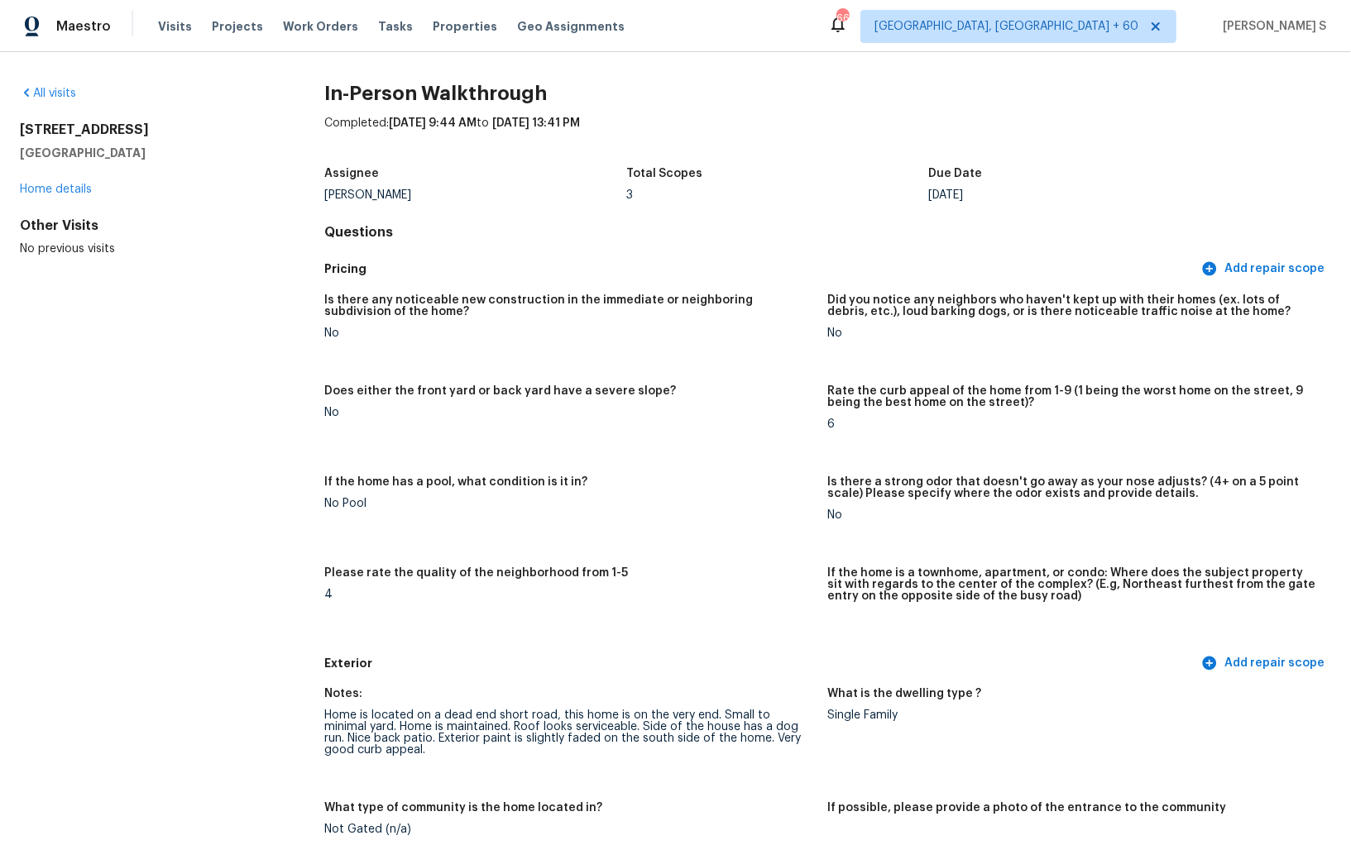
scroll to position [2594, 0]
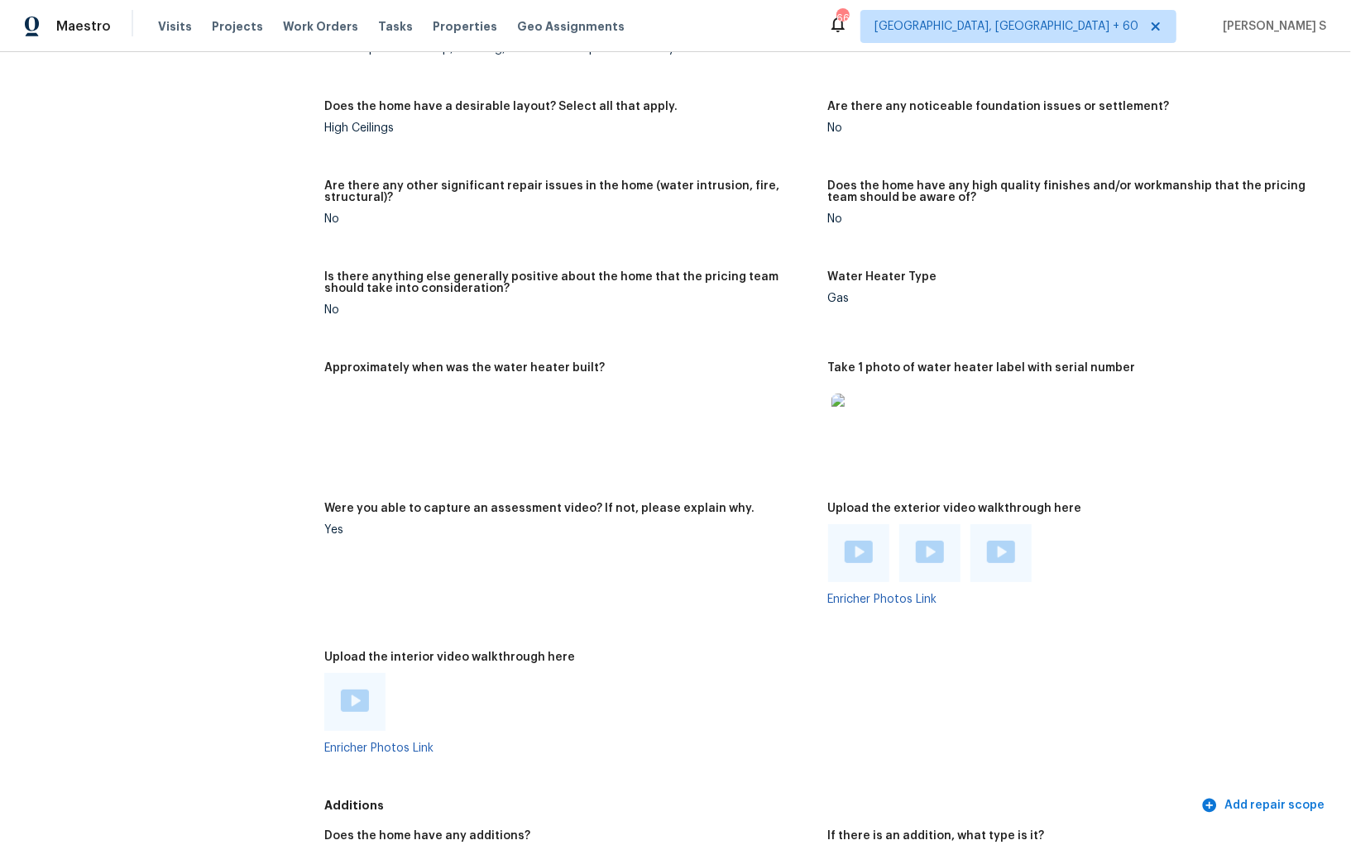
click at [571, 463] on figure "Approximately when was the water heater built?" at bounding box center [575, 422] width 503 height 121
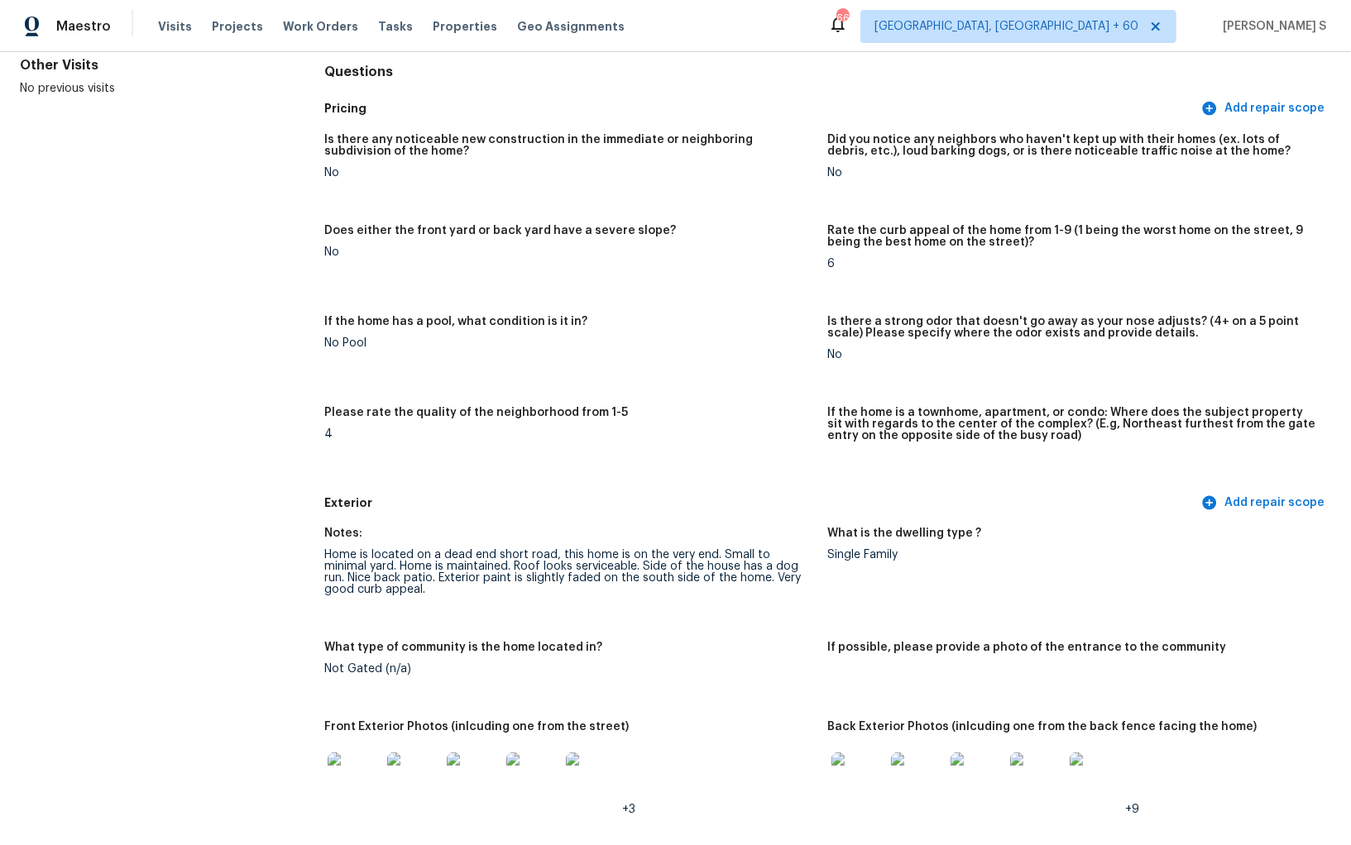
scroll to position [0, 0]
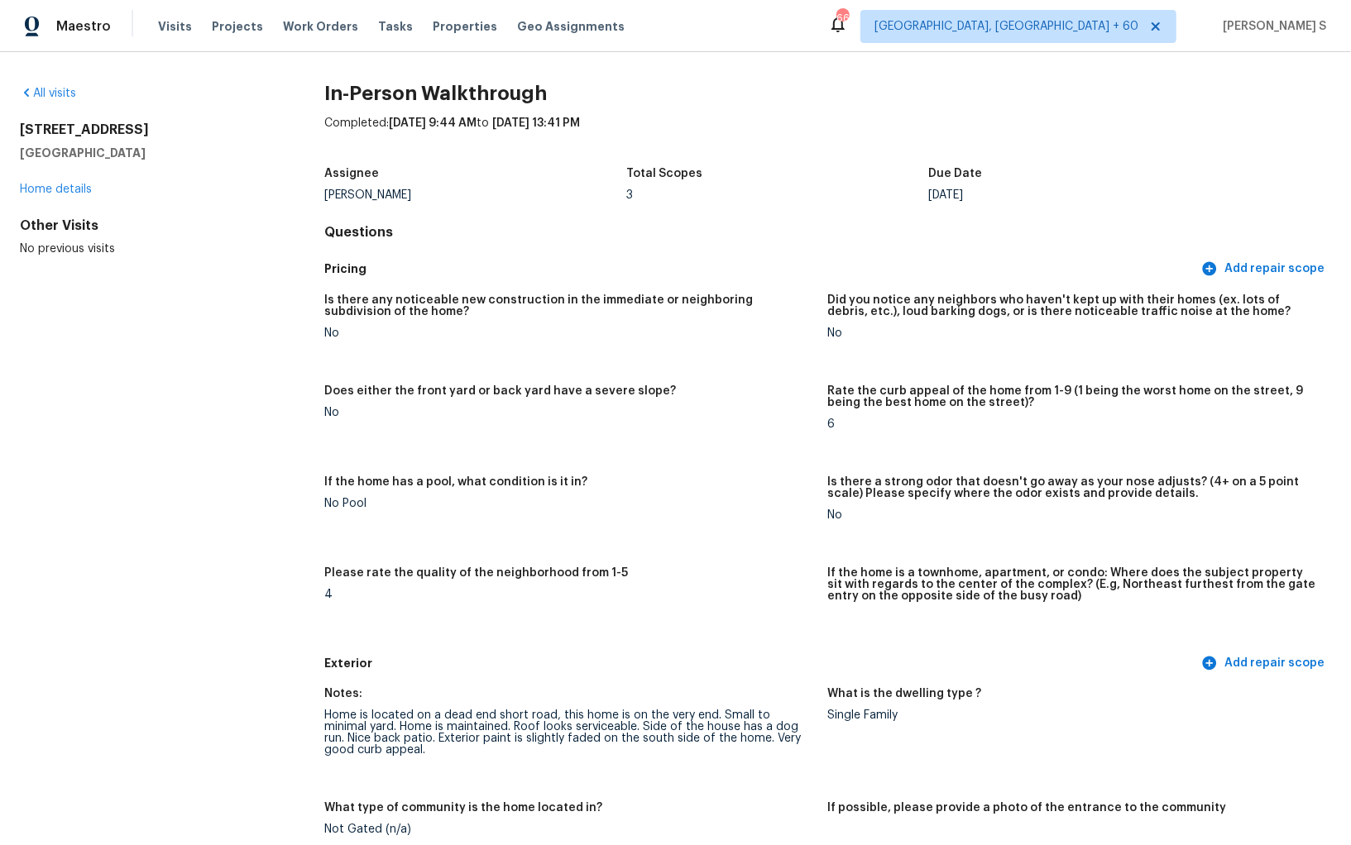
click at [371, 385] on h5 "Does either the front yard or back yard have a severe slope?" at bounding box center [499, 391] width 351 height 12
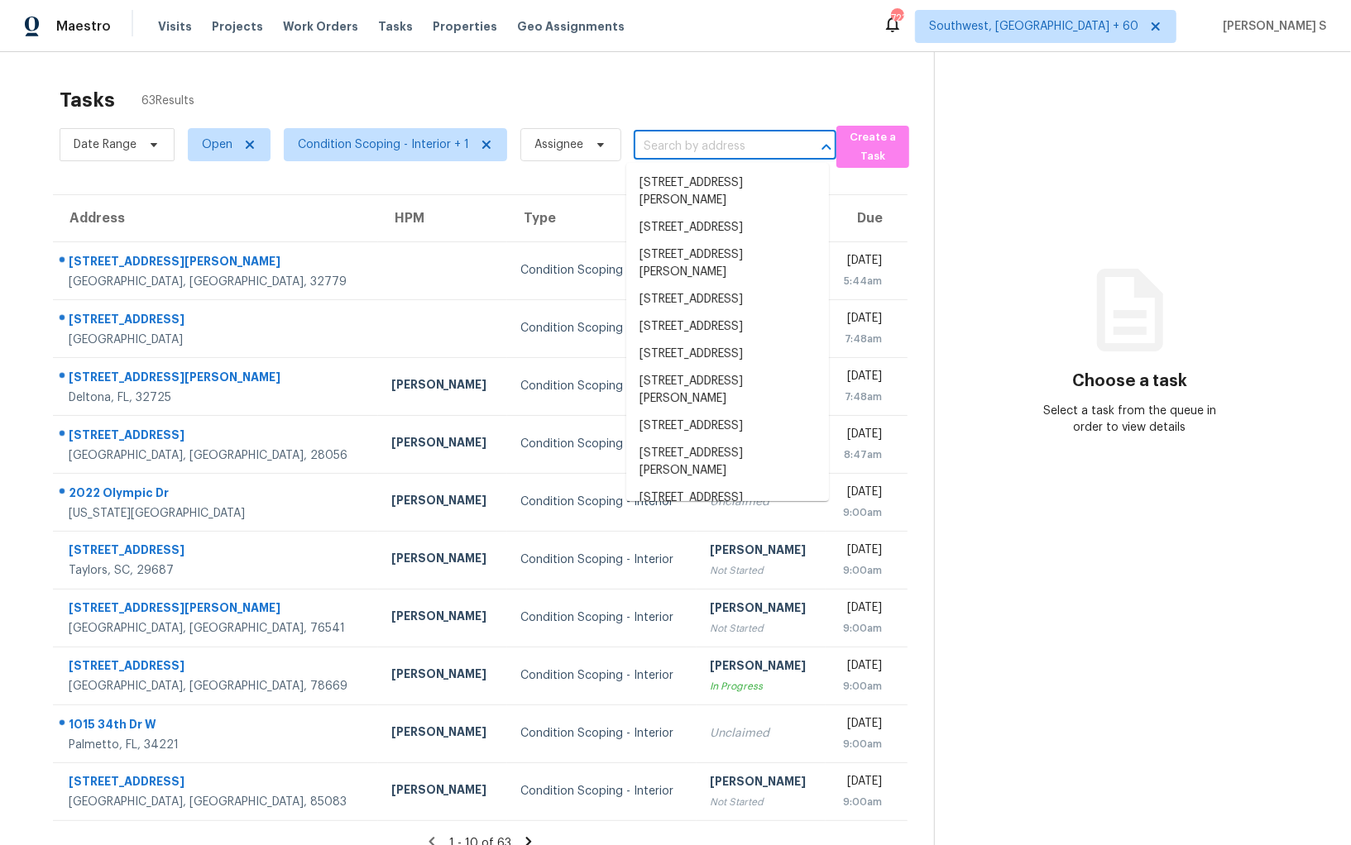
click at [657, 146] on input "text" at bounding box center [711, 147] width 156 height 26
paste input "[STREET_ADDRESS][PERSON_NAME]"
type input "[STREET_ADDRESS][PERSON_NAME]"
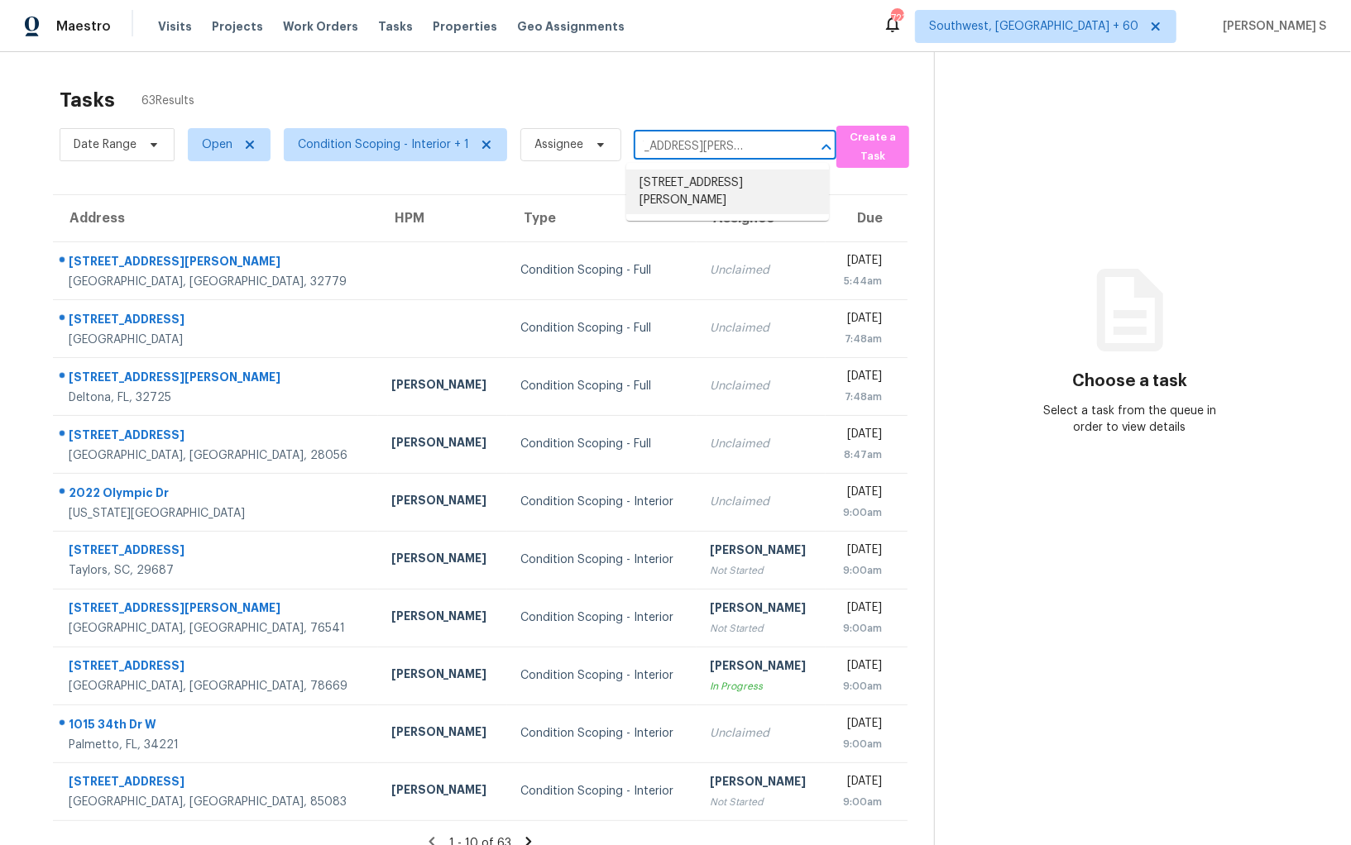
click at [676, 206] on li "[STREET_ADDRESS][PERSON_NAME]" at bounding box center [727, 192] width 203 height 45
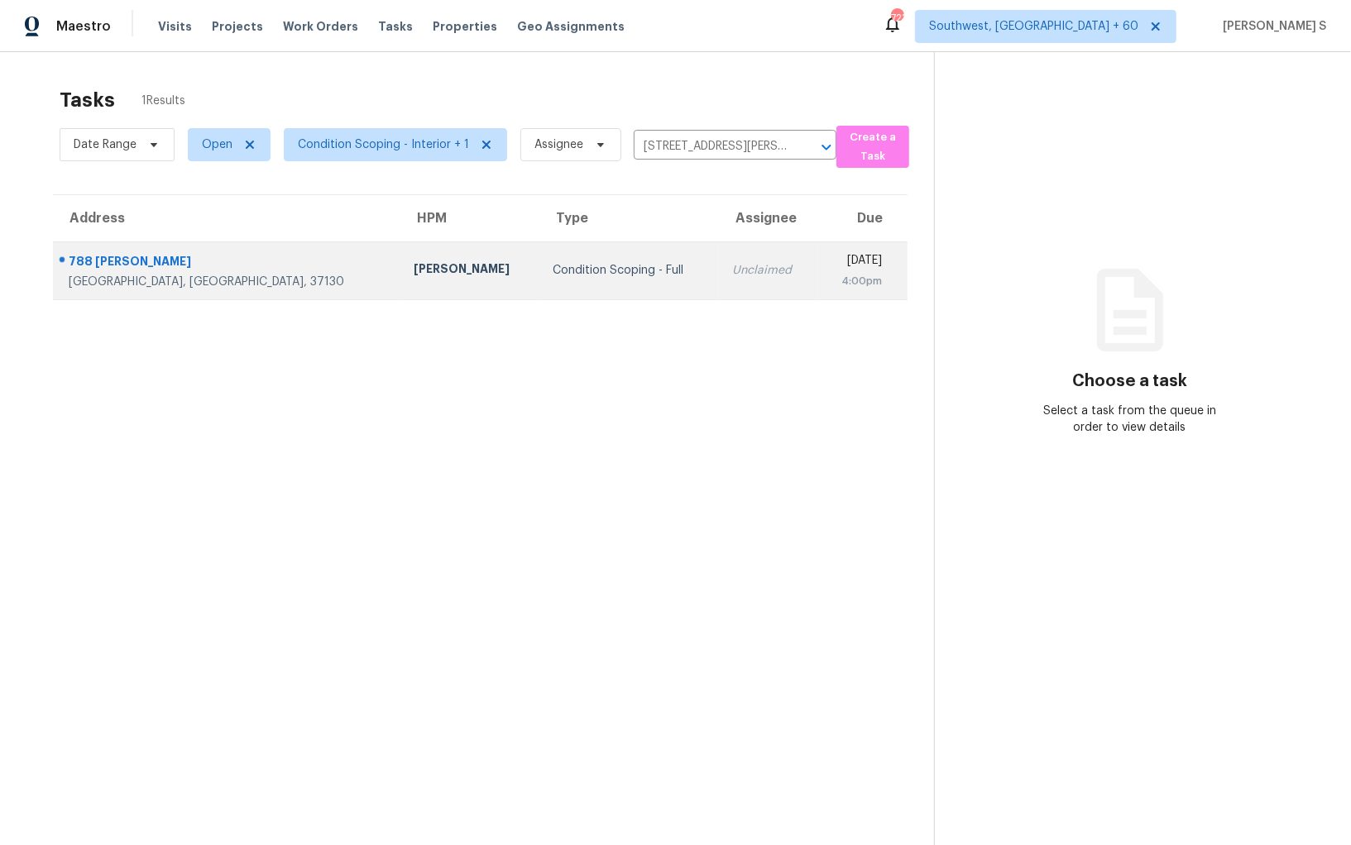
click at [830, 260] on div "[DATE]" at bounding box center [856, 262] width 52 height 21
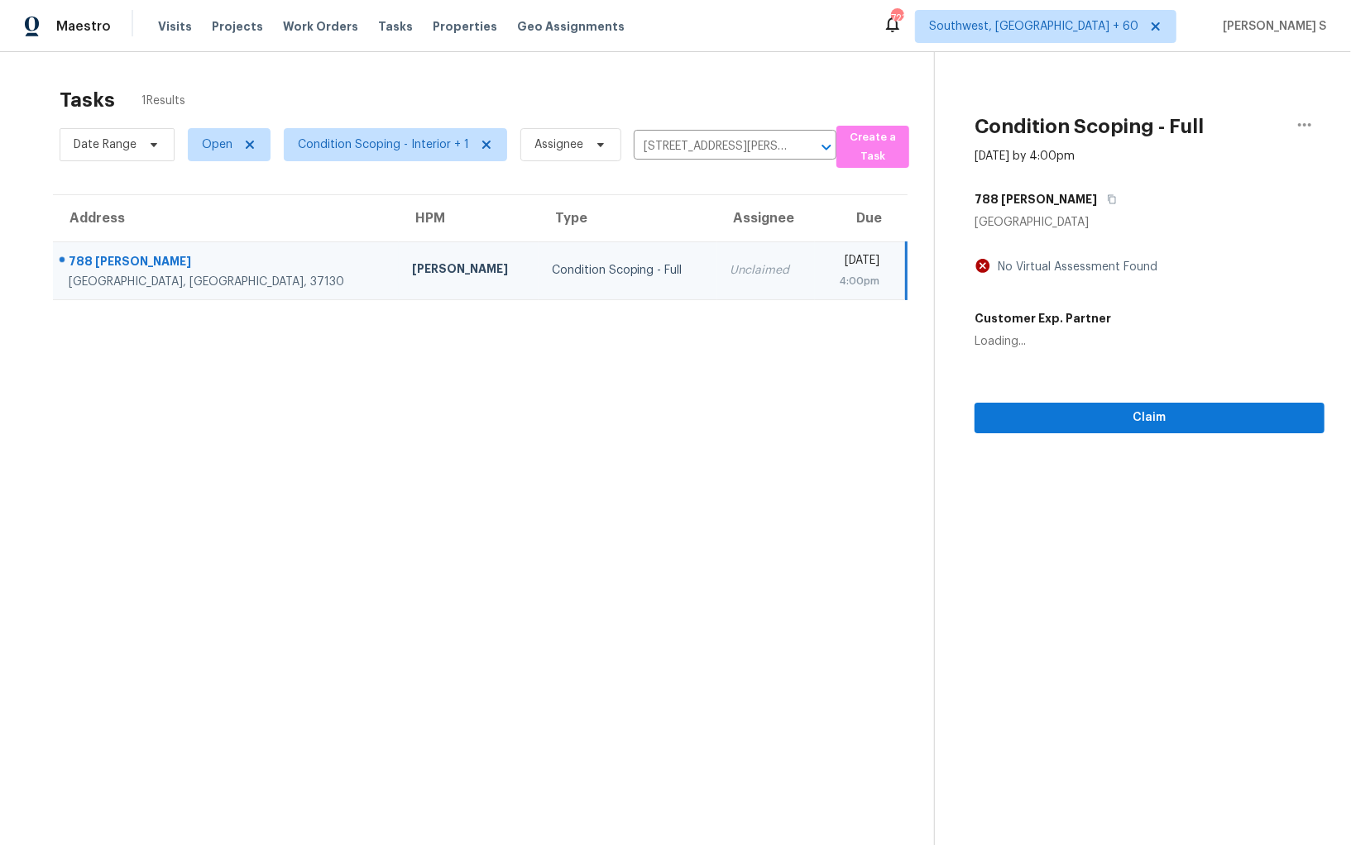
click at [828, 260] on div "[DATE]" at bounding box center [853, 262] width 51 height 21
click at [1149, 422] on span "Claim" at bounding box center [1148, 418] width 323 height 21
click at [722, 277] on td "Anbu Jebakumar S Not Started" at bounding box center [748, 270] width 142 height 58
click at [1070, 194] on h5 "788 [PERSON_NAME]" at bounding box center [1035, 199] width 122 height 17
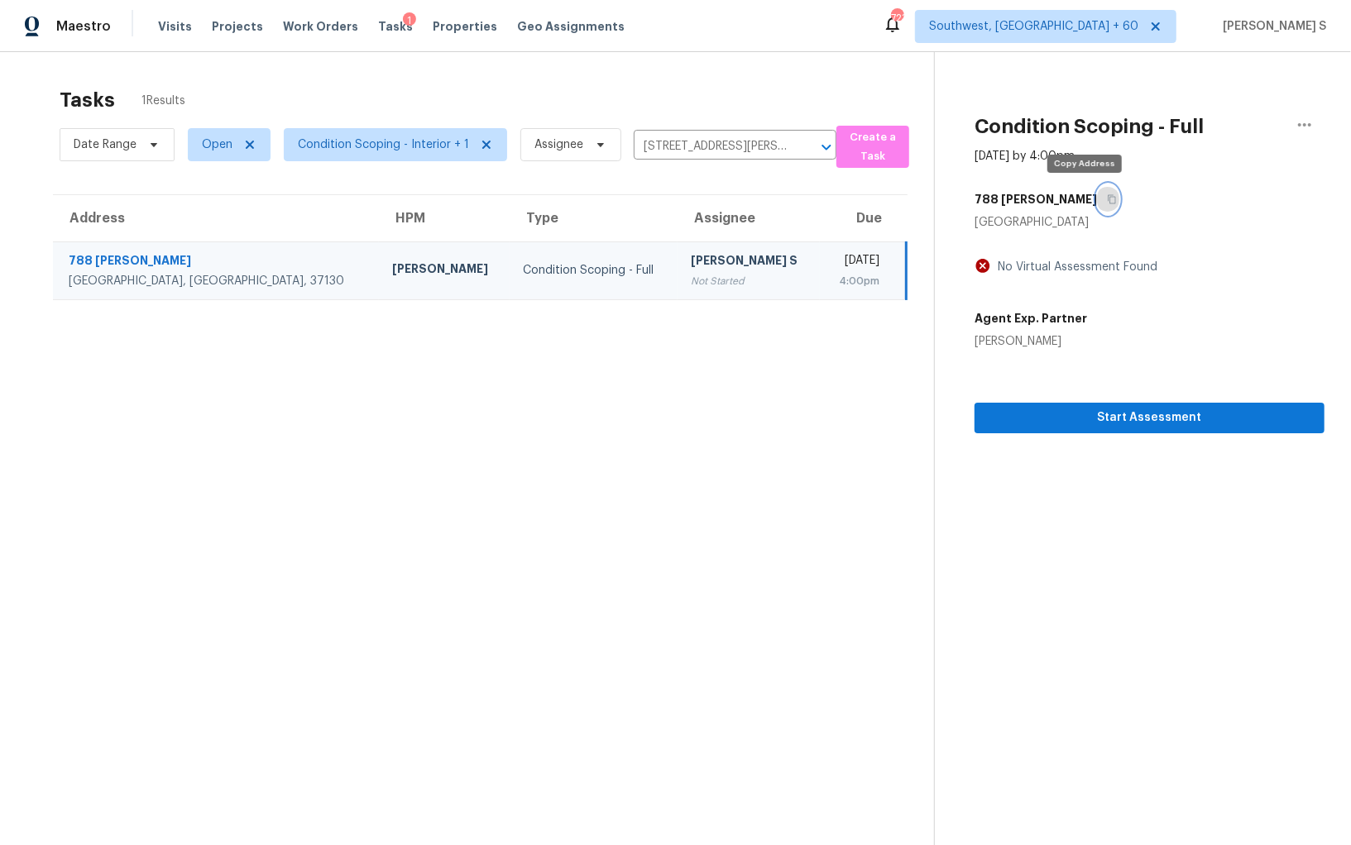
click at [1097, 196] on button "button" at bounding box center [1108, 199] width 22 height 30
click at [1022, 415] on span "Start Assessment" at bounding box center [1148, 418] width 323 height 21
click at [691, 278] on div "Not Started" at bounding box center [749, 281] width 116 height 17
click at [695, 267] on div "[PERSON_NAME] S" at bounding box center [749, 262] width 116 height 21
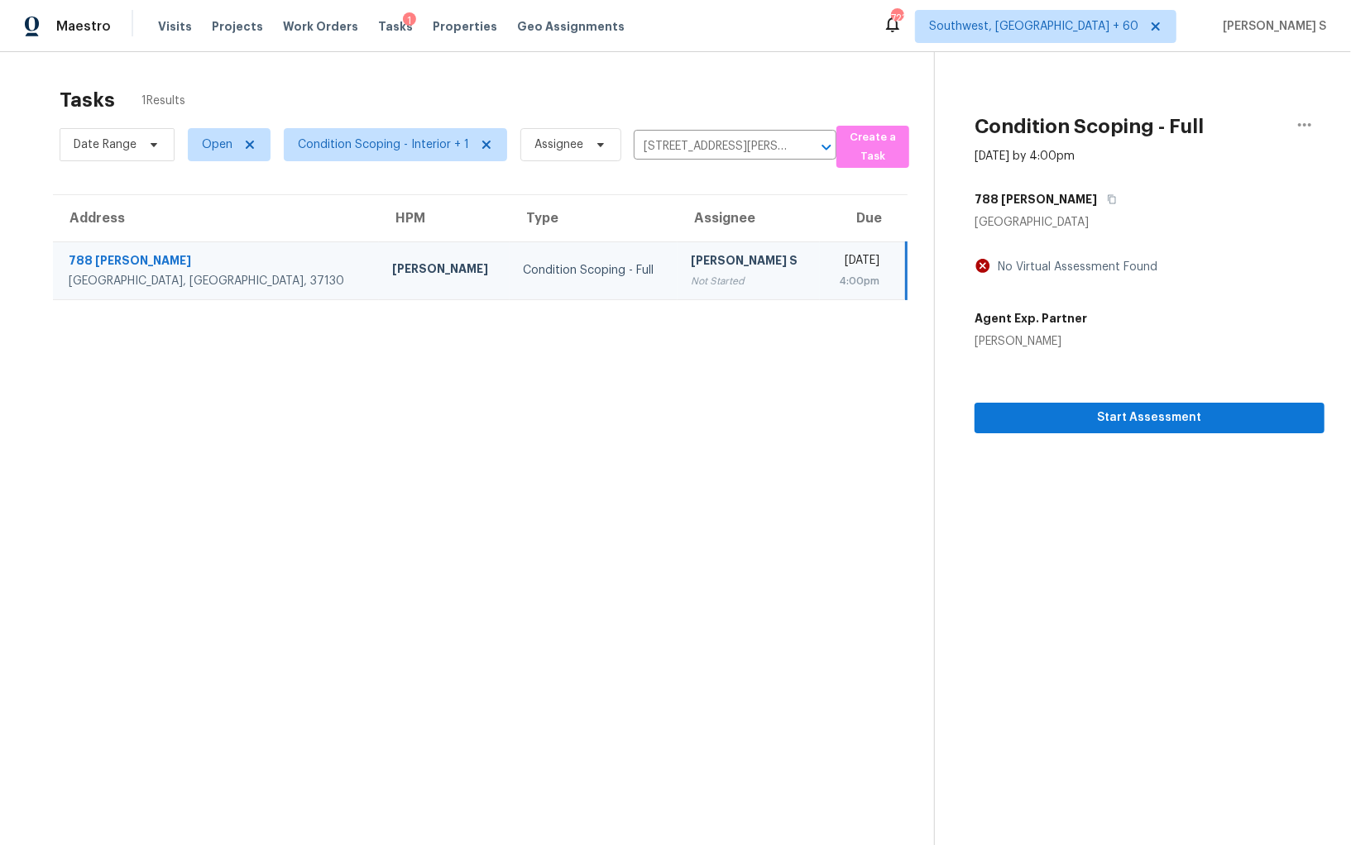
click at [1030, 433] on section "Condition Scoping - Full Oct 6th 2025 by 4:00pm 788 Dejarnette Ln Murfreesboro,…" at bounding box center [1129, 474] width 390 height 845
click at [1028, 414] on span "Start Assessment" at bounding box center [1148, 418] width 323 height 21
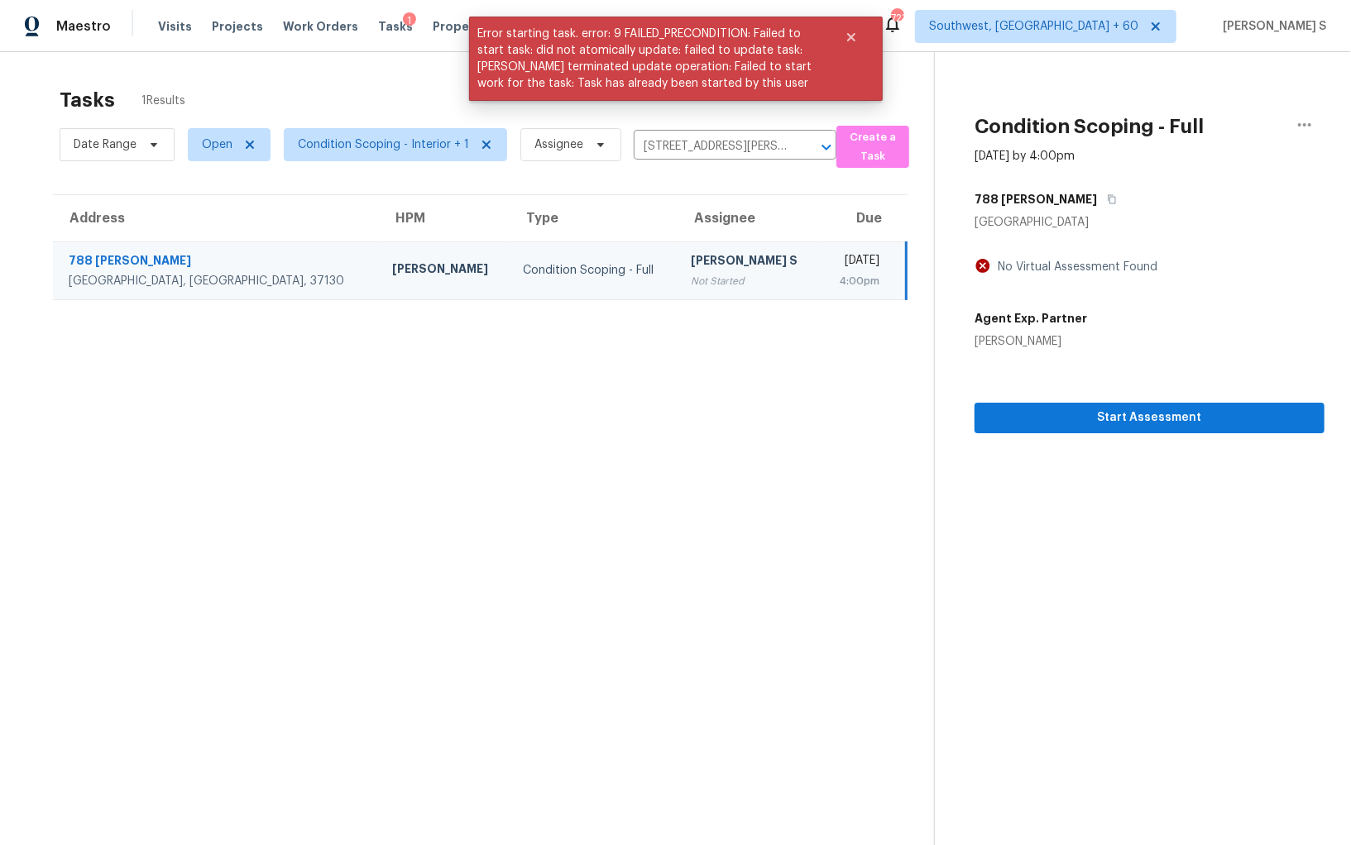
click at [691, 280] on div "Not Started" at bounding box center [749, 281] width 116 height 17
click at [1016, 428] on button "Start Assessment" at bounding box center [1149, 418] width 350 height 31
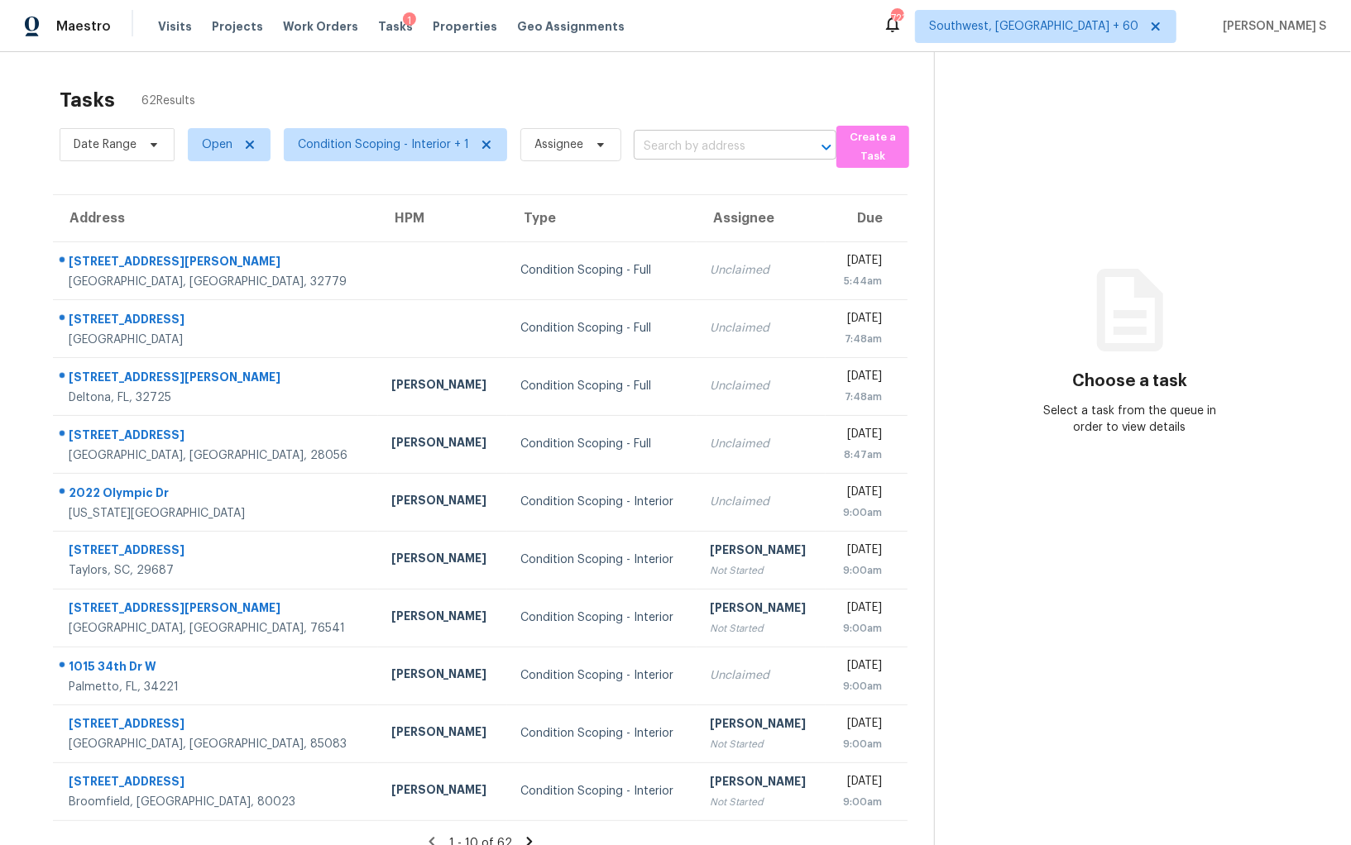
click at [652, 156] on input "text" at bounding box center [711, 147] width 156 height 26
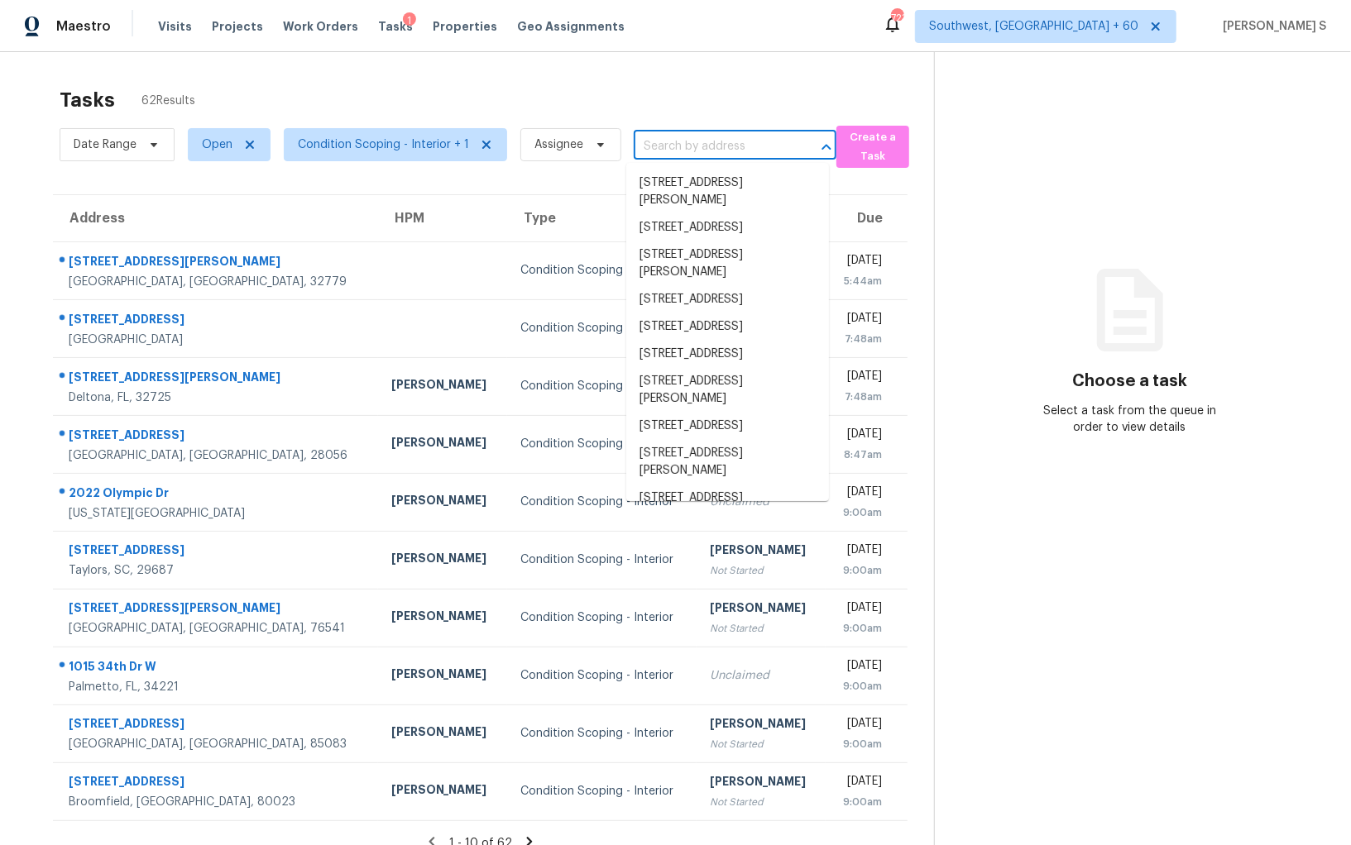
paste input "[STREET_ADDRESS][PERSON_NAME]"
type input "[STREET_ADDRESS][PERSON_NAME]"
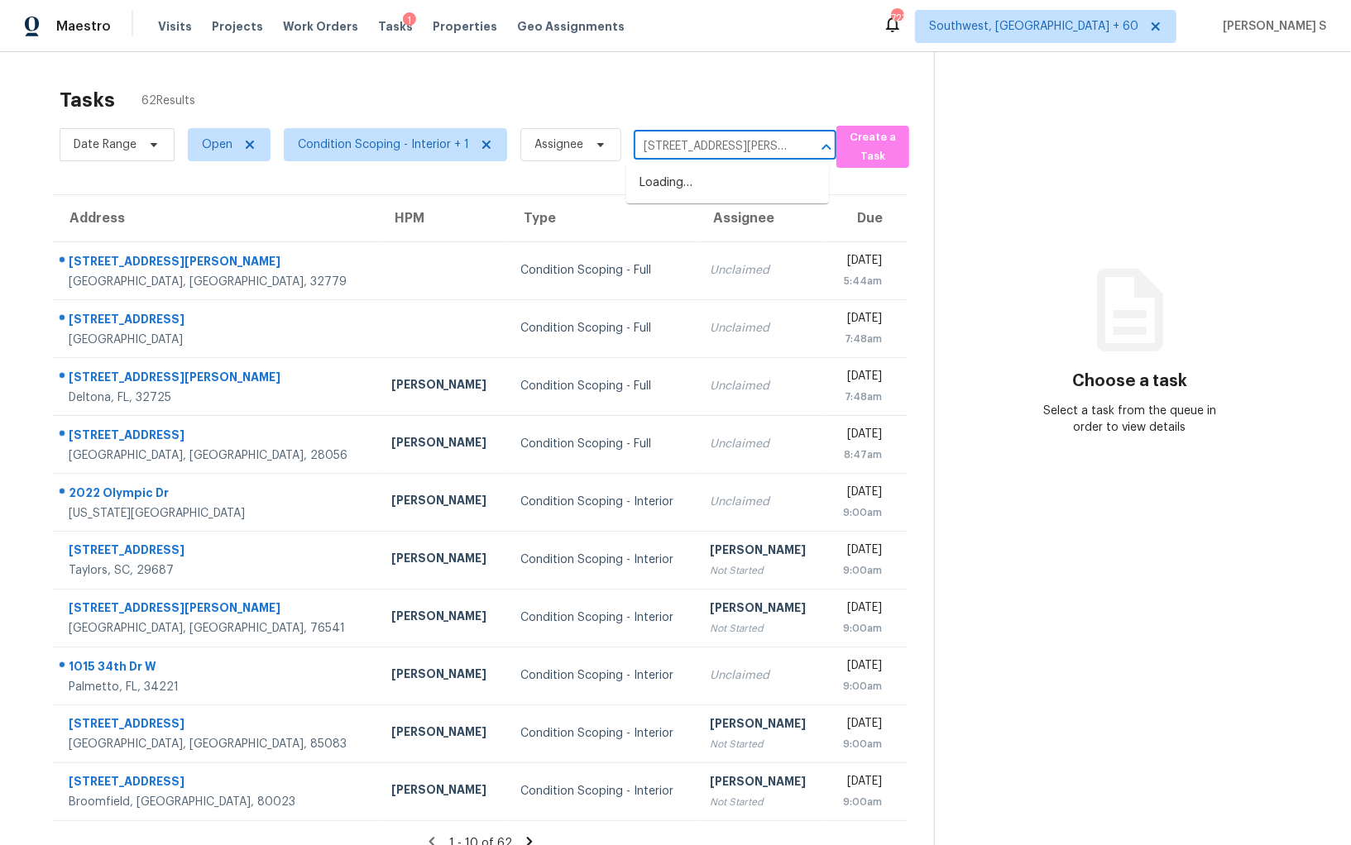
scroll to position [0, 84]
click at [697, 189] on li "788 Dejarnette Ln, Murfreesboro, TN 37130" at bounding box center [727, 192] width 203 height 45
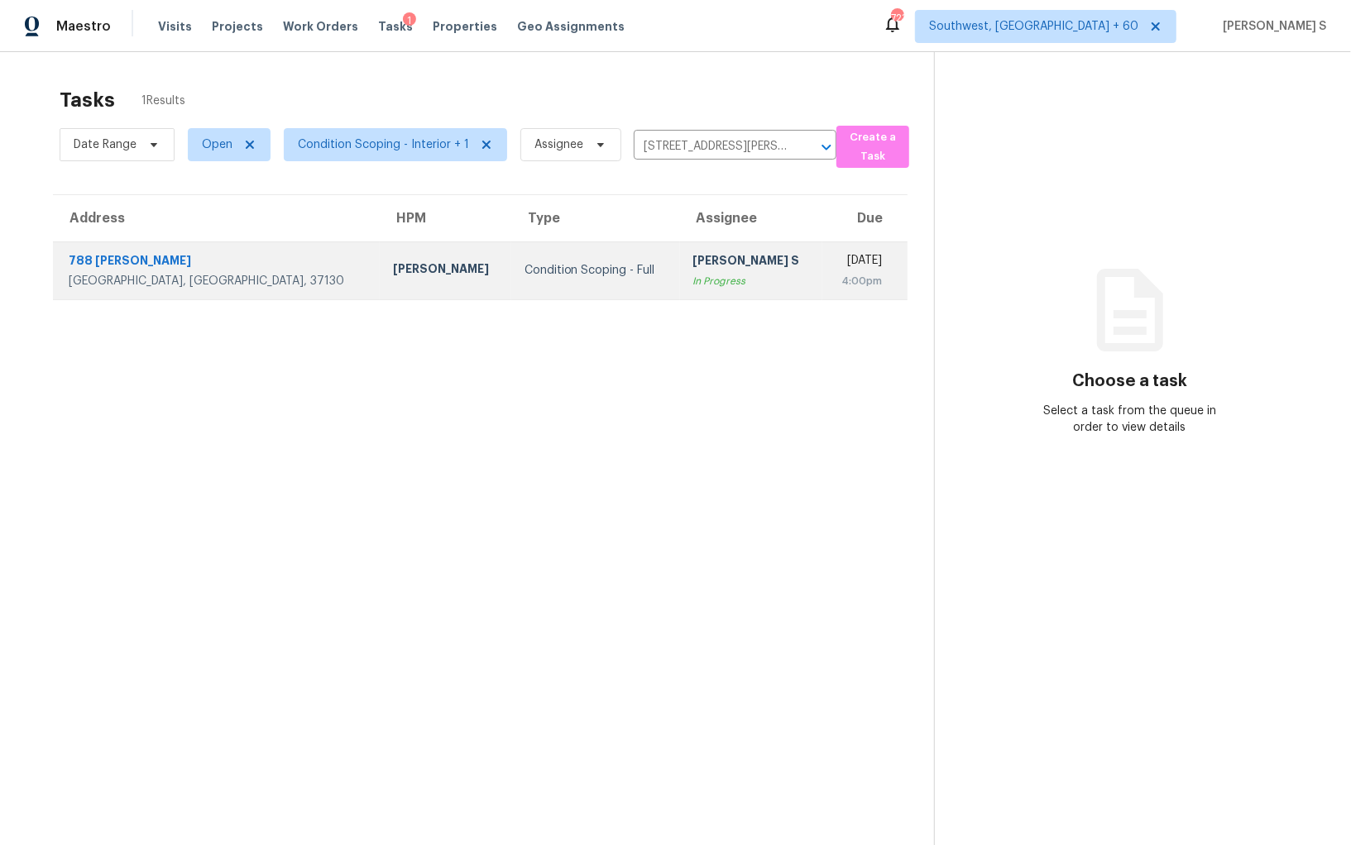
click at [681, 246] on td "Anbu Jebakumar S In Progress" at bounding box center [751, 270] width 143 height 58
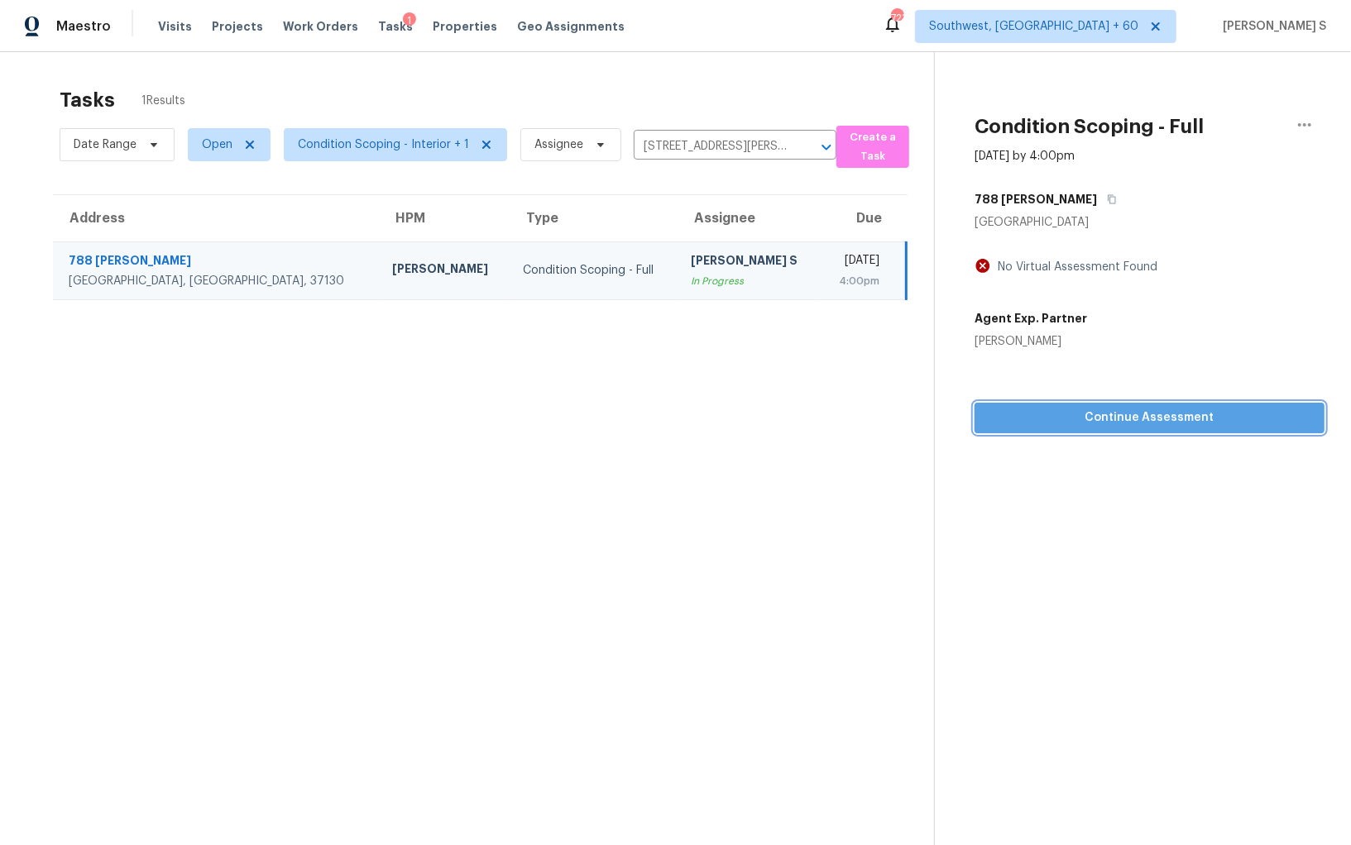
click at [1104, 416] on span "Continue Assessment" at bounding box center [1148, 418] width 323 height 21
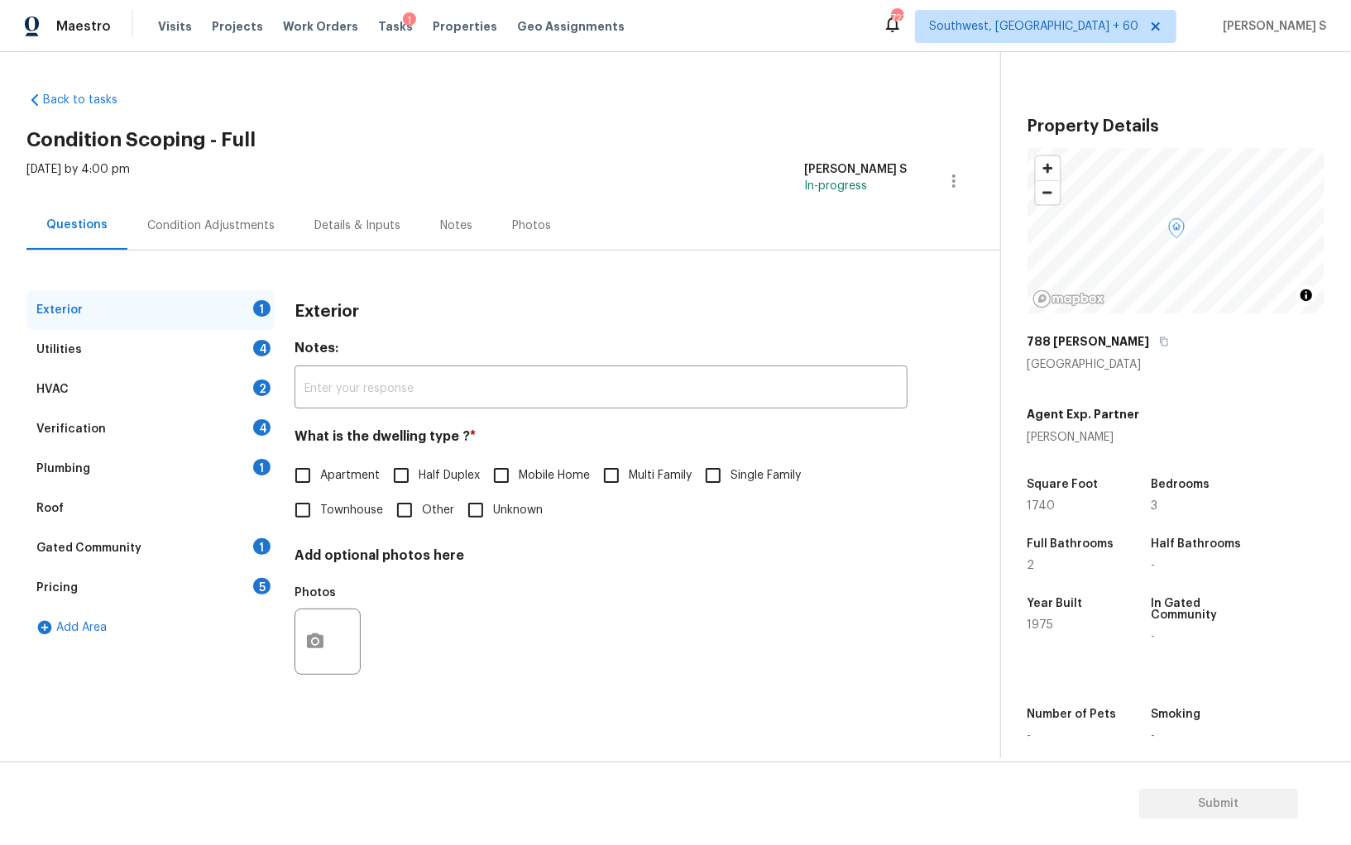
click at [743, 471] on span "Single Family" at bounding box center [765, 475] width 70 height 17
click at [730, 471] on input "Single Family" at bounding box center [713, 475] width 35 height 35
checkbox input "true"
click at [256, 360] on div "Utilities 4" at bounding box center [150, 350] width 248 height 40
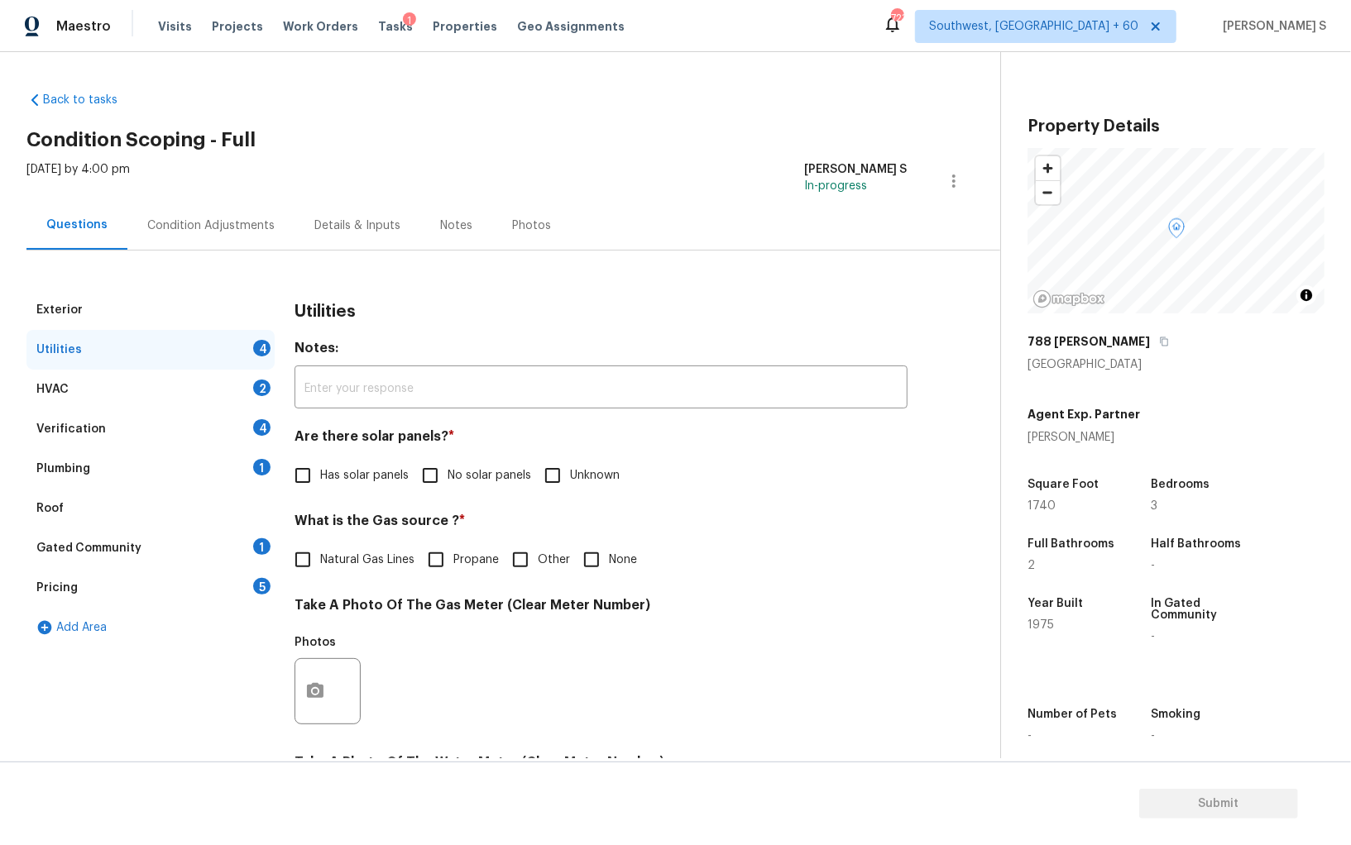
click at [419, 471] on input "No solar panels" at bounding box center [430, 475] width 35 height 35
checkbox input "true"
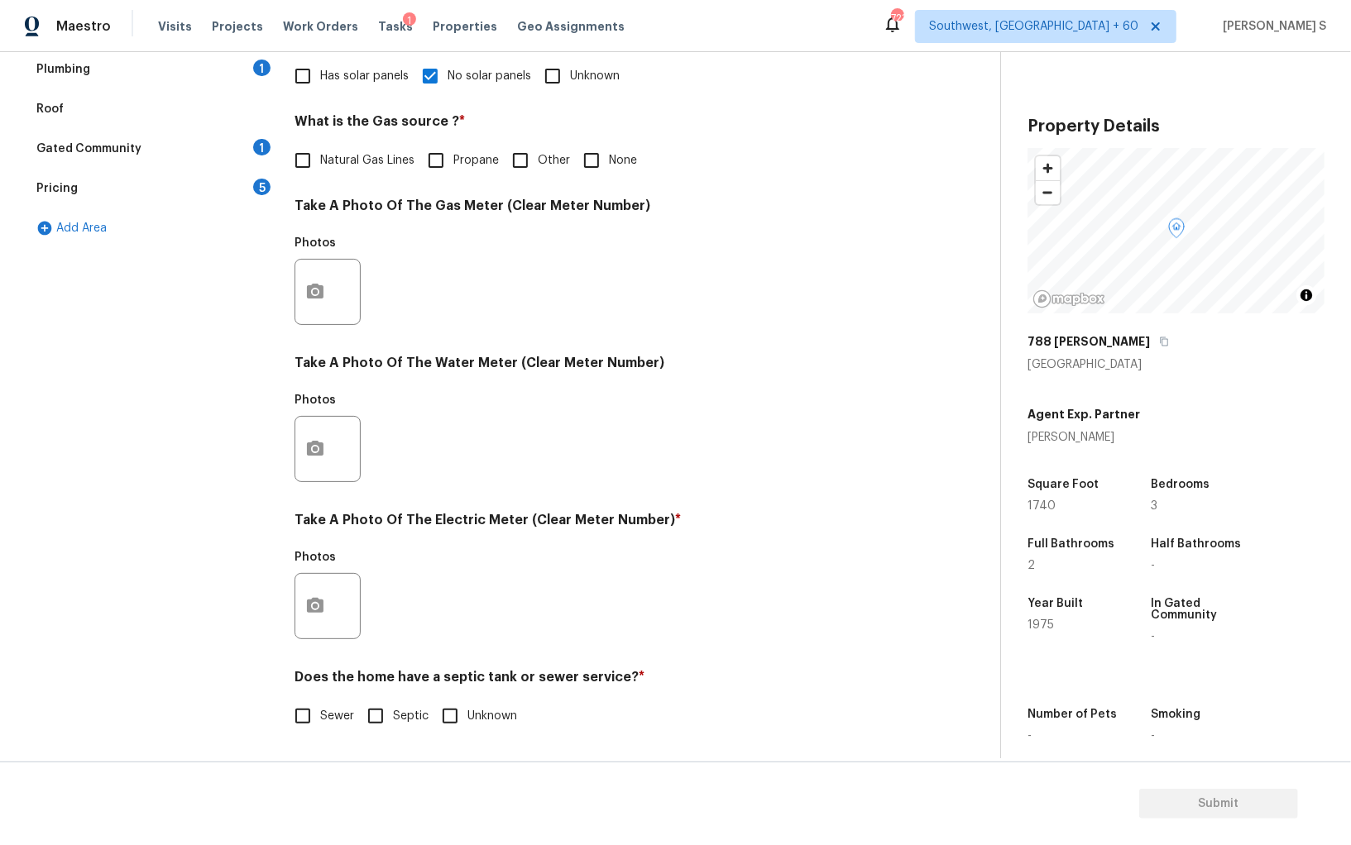
click at [388, 703] on input "Septic" at bounding box center [375, 716] width 35 height 35
checkbox input "true"
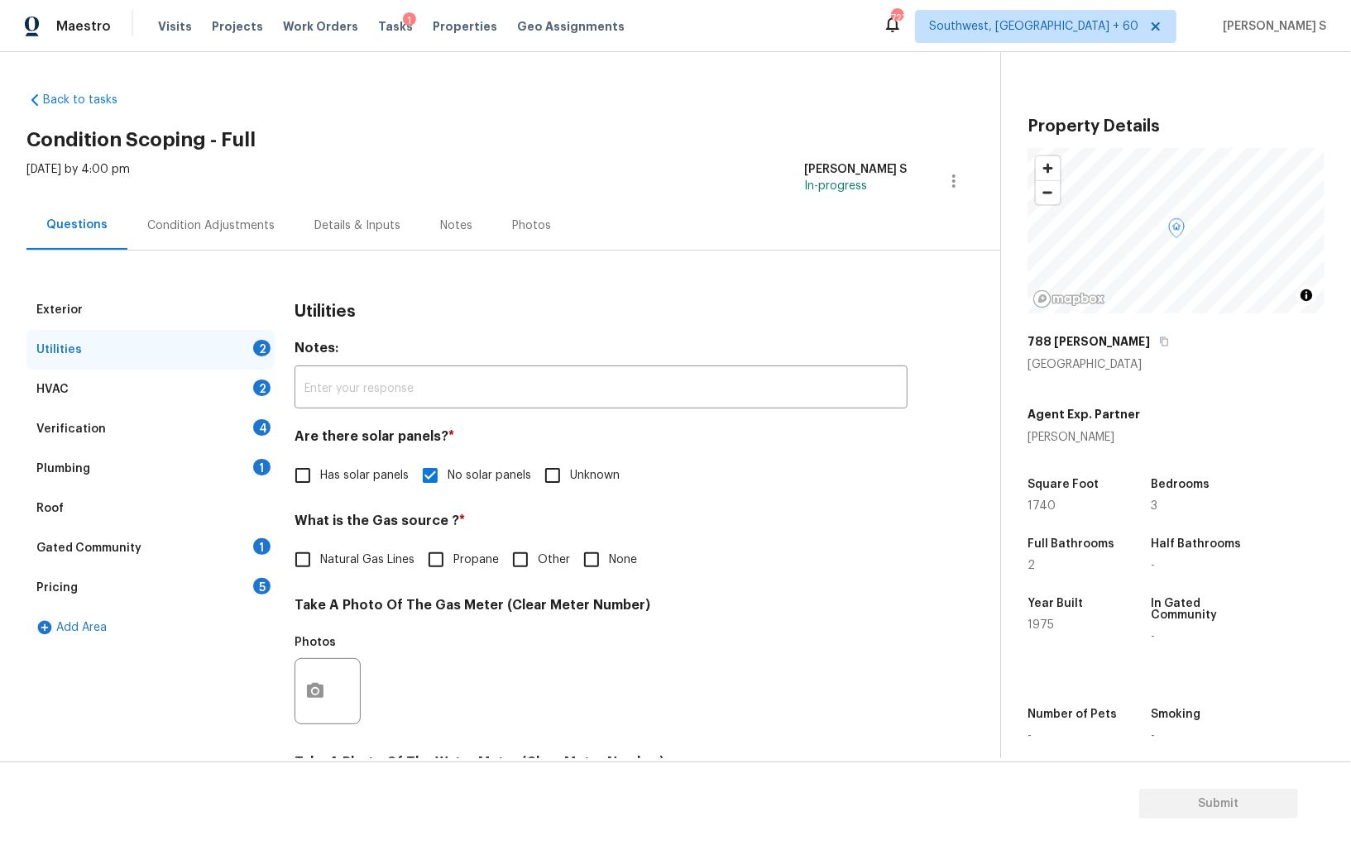
click at [258, 471] on div "1" at bounding box center [261, 467] width 17 height 17
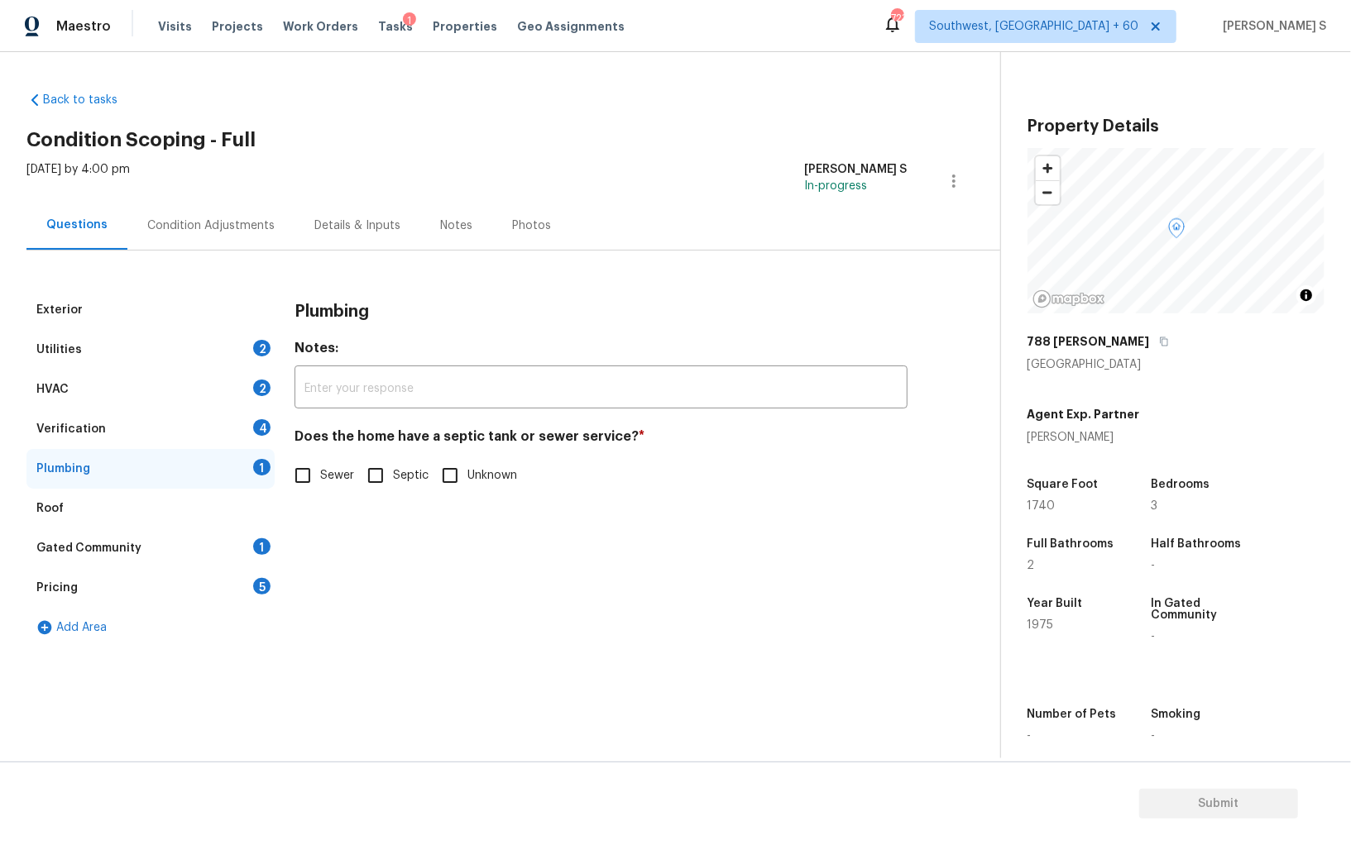
click at [326, 472] on span "Sewer" at bounding box center [337, 475] width 34 height 17
click at [320, 472] on input "Sewer" at bounding box center [302, 475] width 35 height 35
checkbox input "true"
click at [380, 477] on input "Septic" at bounding box center [375, 477] width 35 height 35
checkbox input "true"
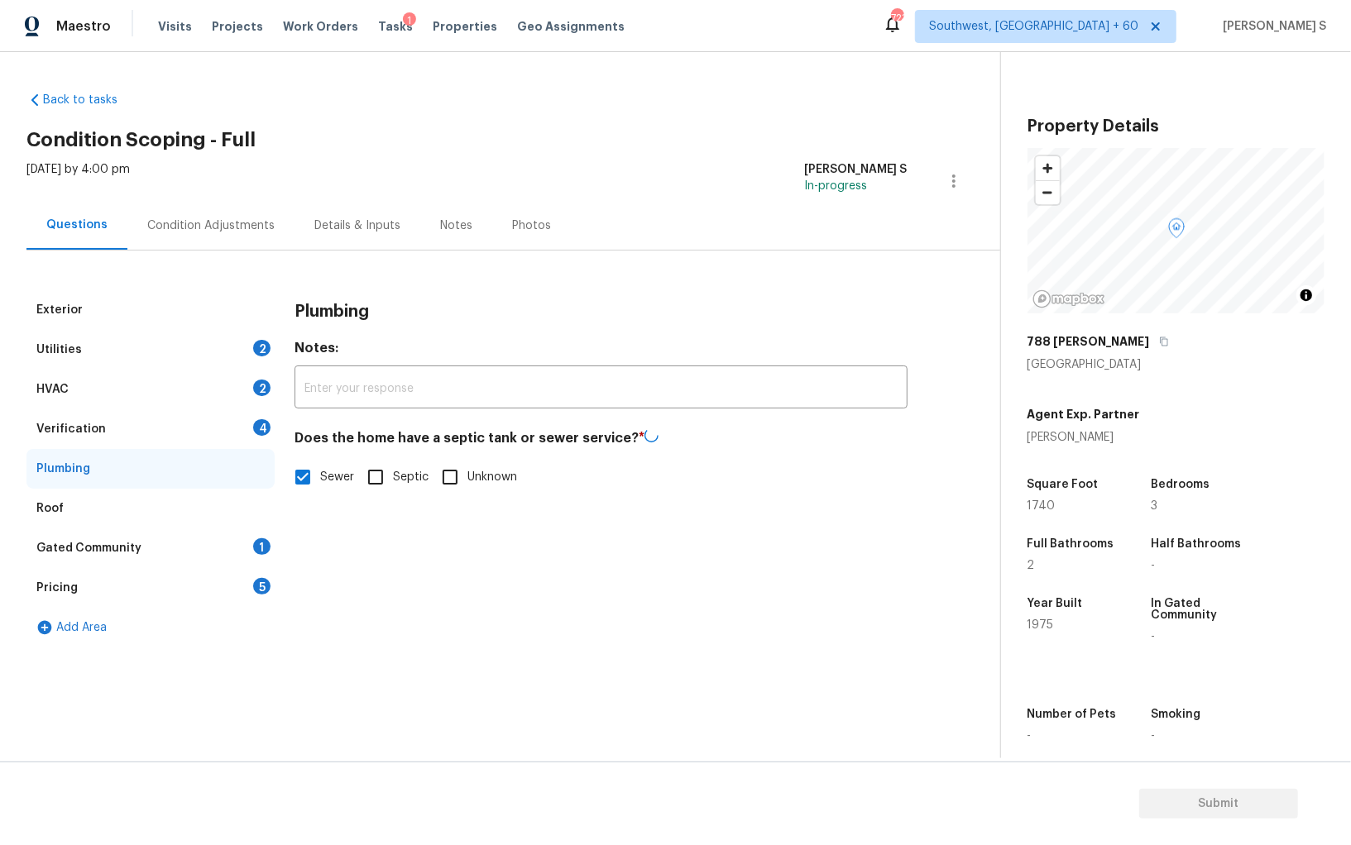
checkbox input "false"
click at [242, 539] on div "Gated Community 1" at bounding box center [150, 548] width 248 height 40
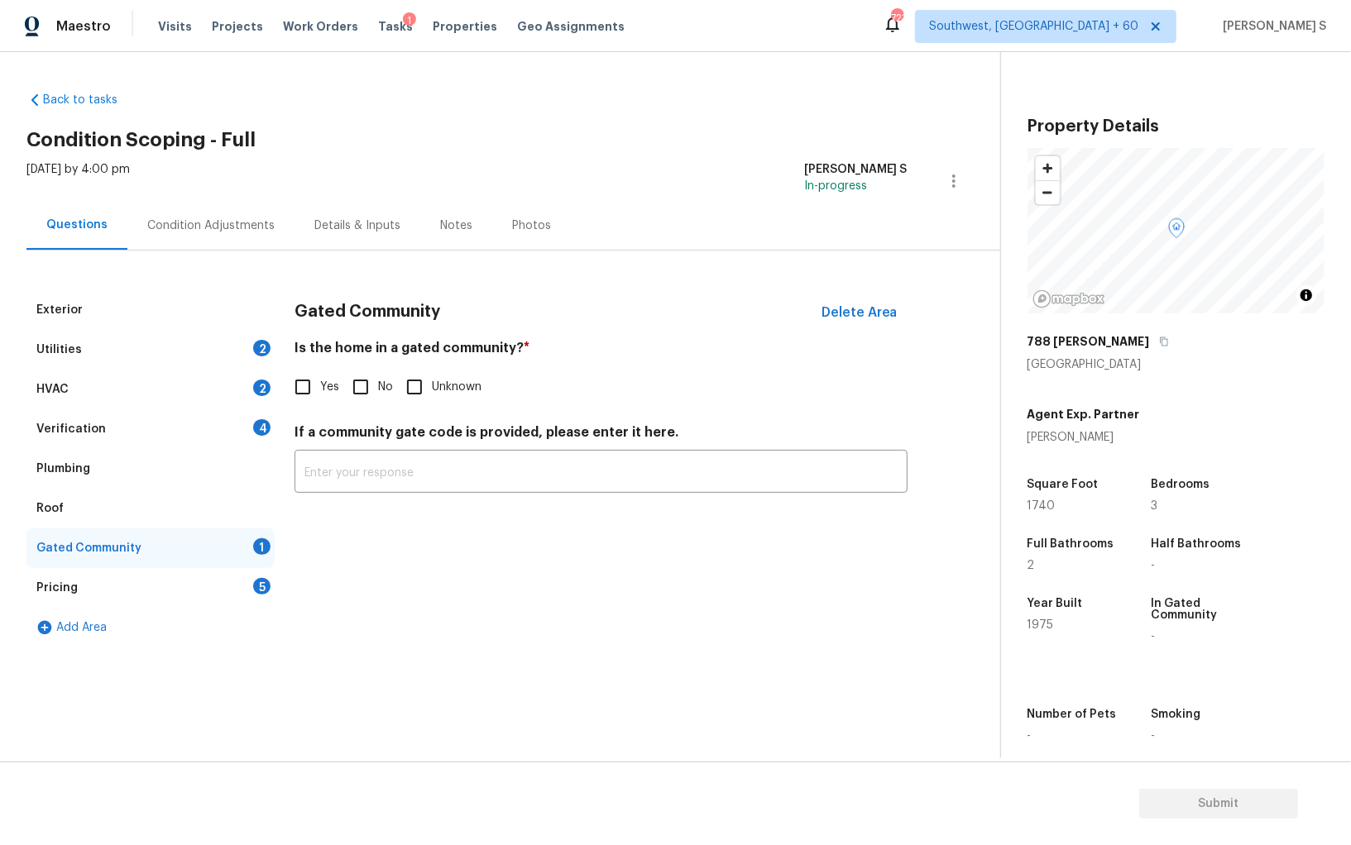
click at [357, 399] on input "No" at bounding box center [360, 387] width 35 height 35
checkbox input "true"
click at [241, 430] on div "Verification 4" at bounding box center [150, 429] width 248 height 40
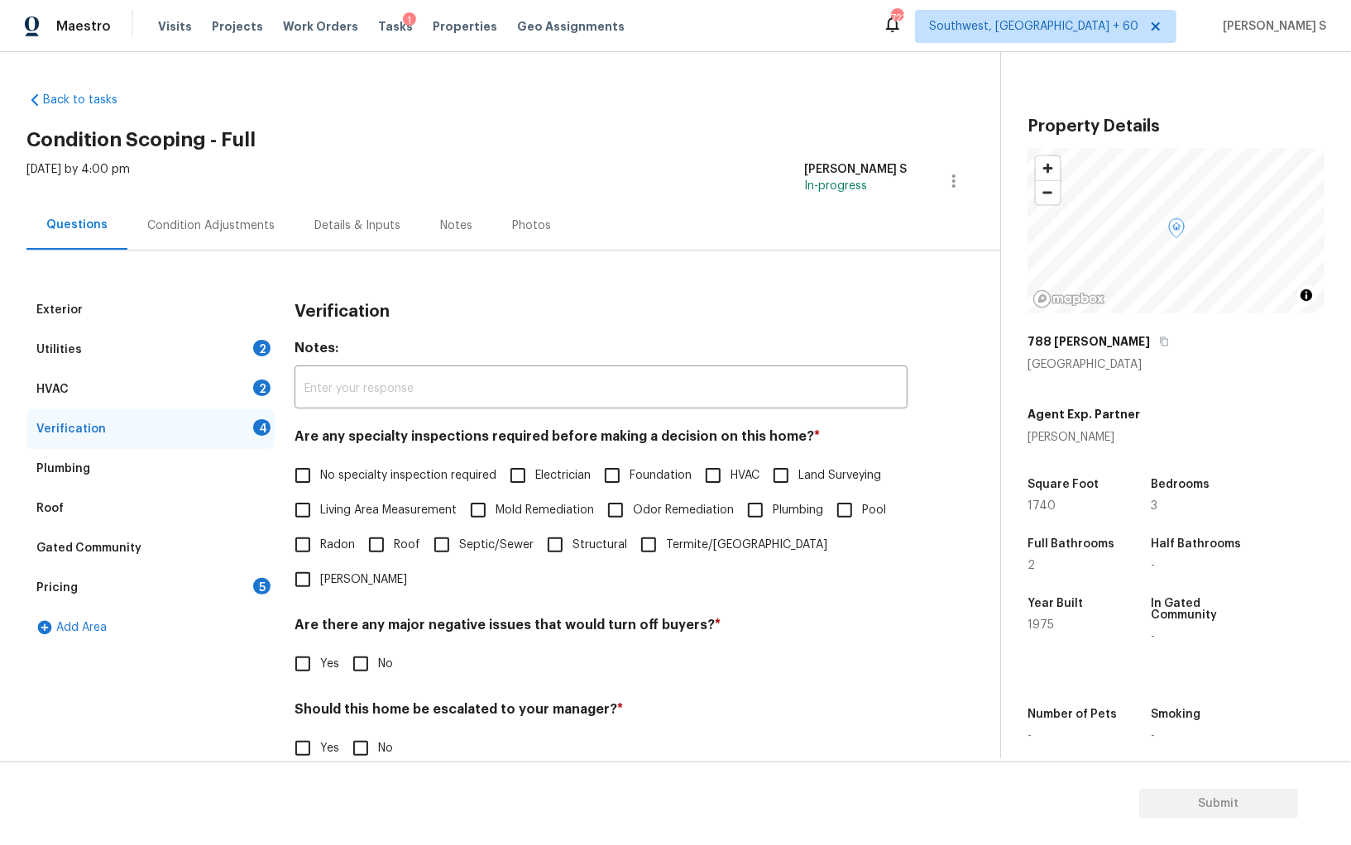
click at [295, 463] on input "No specialty inspection required" at bounding box center [302, 475] width 35 height 35
checkbox input "true"
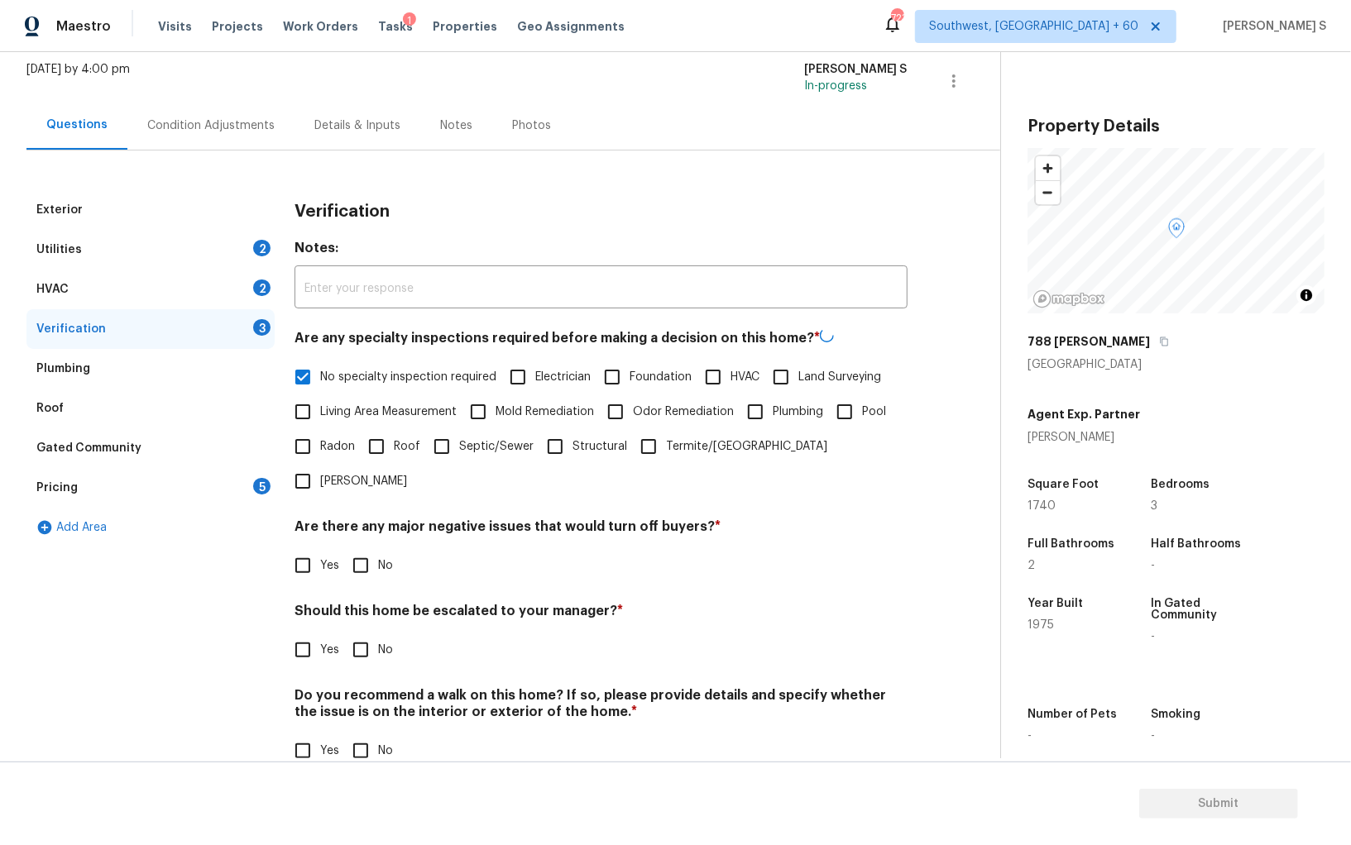
scroll to position [98, 0]
click at [351, 548] on input "No" at bounding box center [360, 565] width 35 height 35
checkbox input "true"
click at [365, 732] on input "No" at bounding box center [360, 751] width 35 height 35
checkbox input "true"
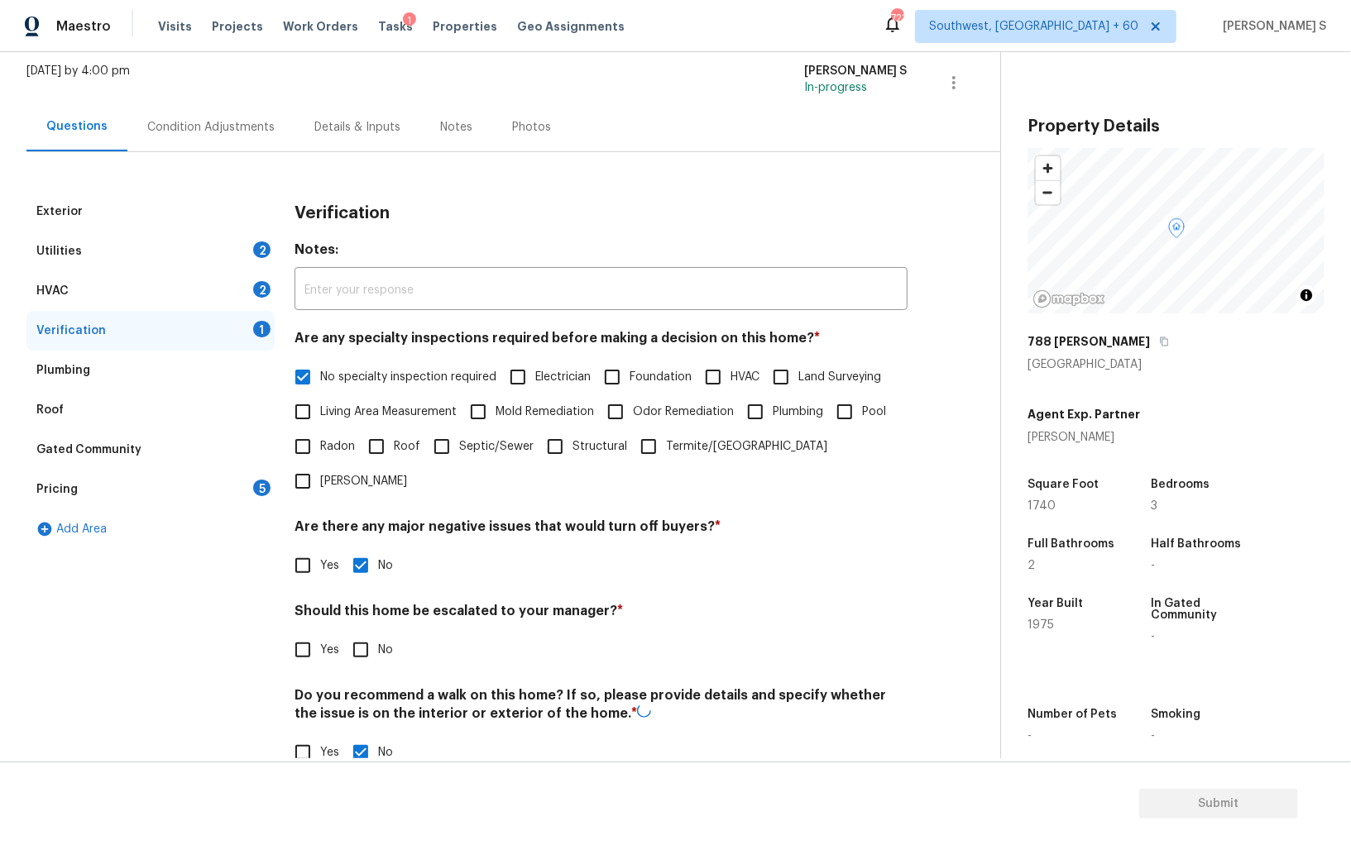
scroll to position [0, 0]
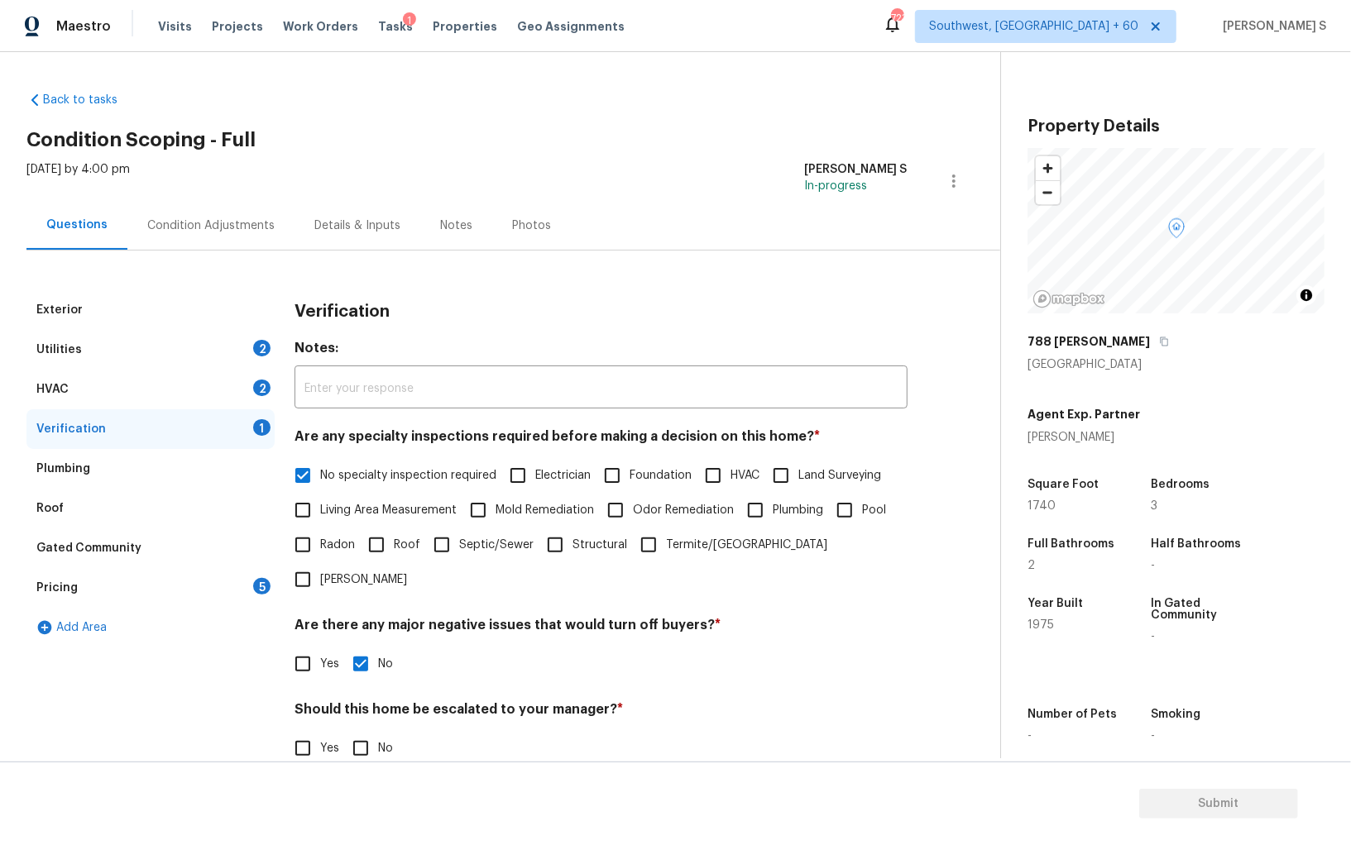
click at [253, 375] on div "HVAC 2" at bounding box center [150, 390] width 248 height 40
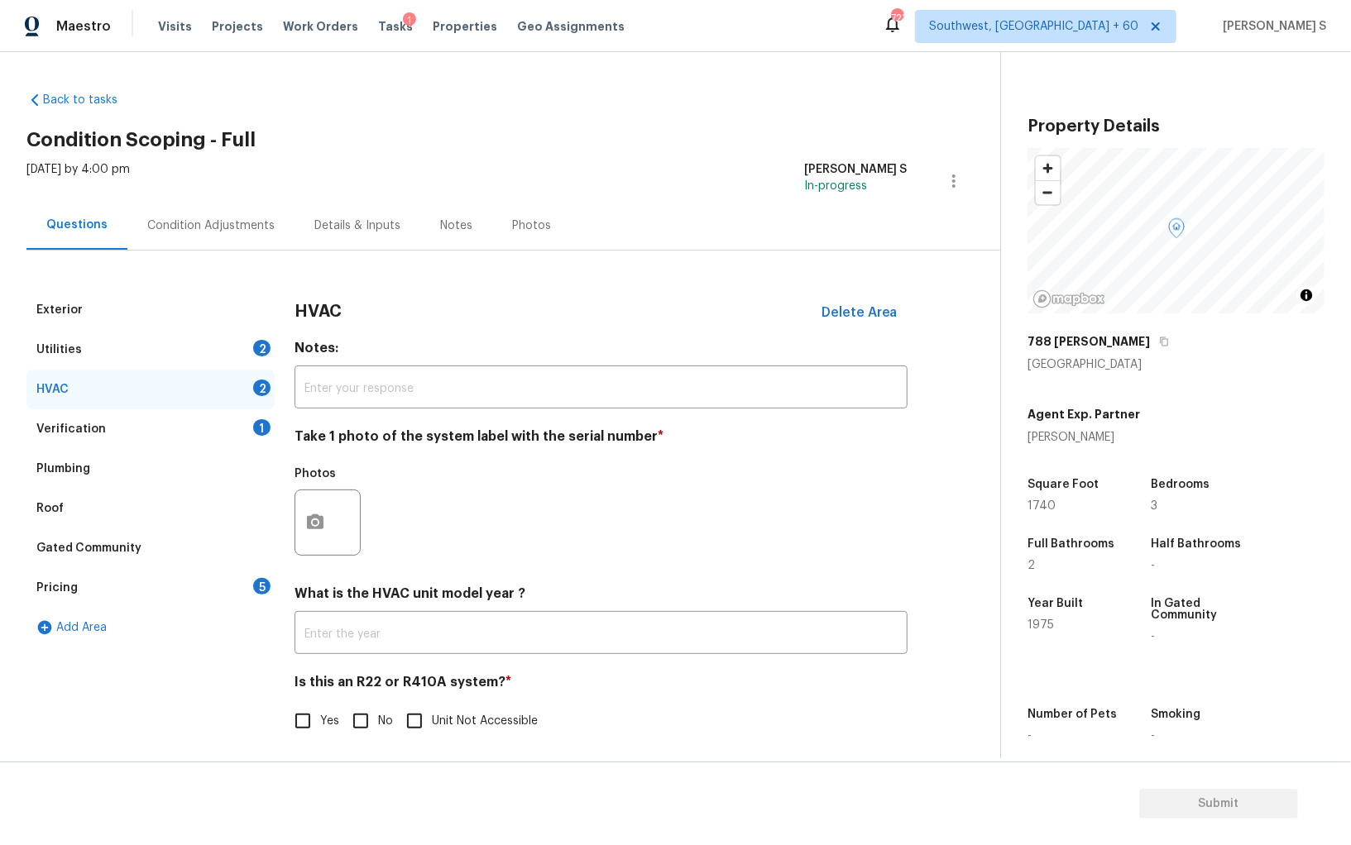
click at [341, 522] on div at bounding box center [327, 523] width 66 height 66
click at [318, 514] on icon "button" at bounding box center [315, 523] width 20 height 20
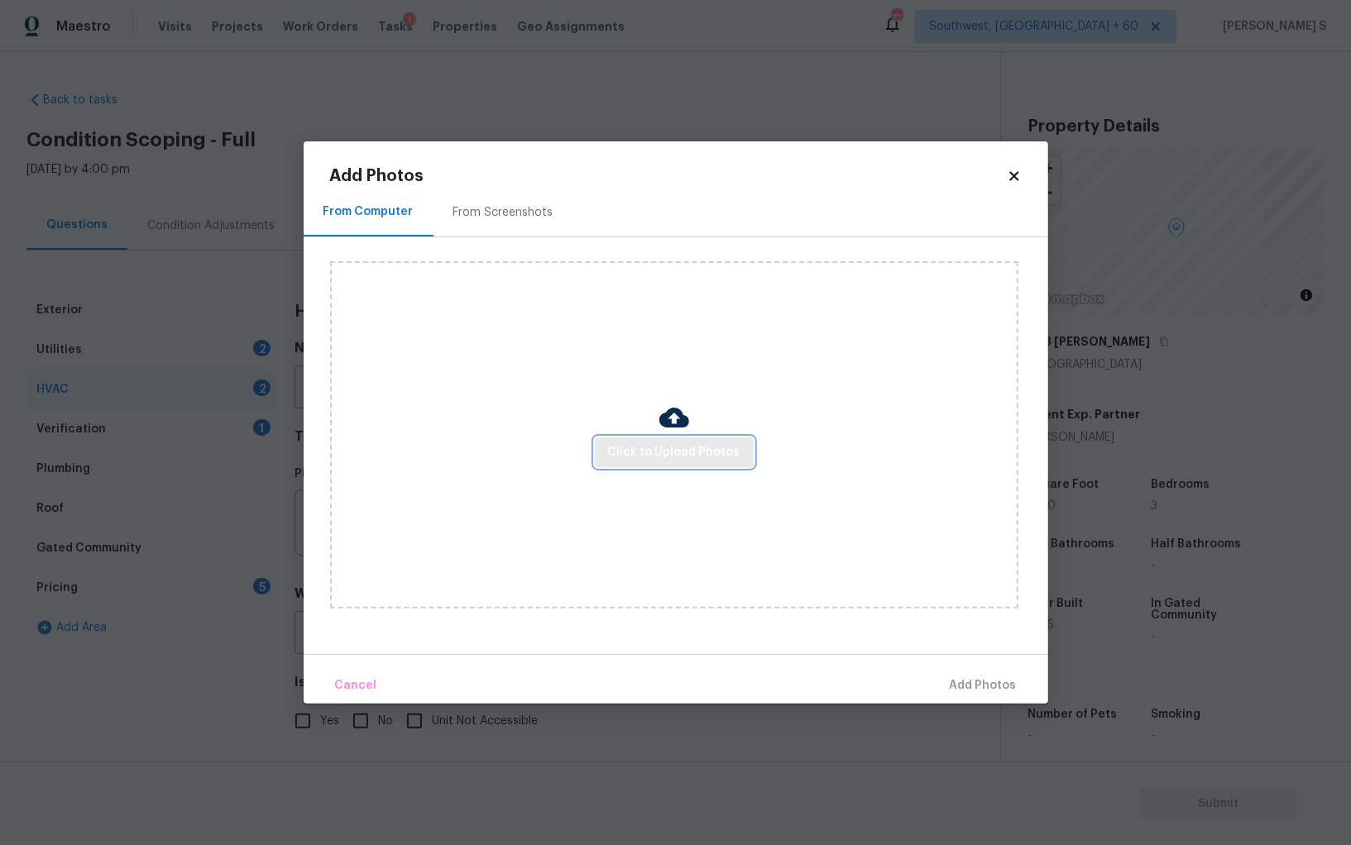
click at [686, 452] on span "Click to Upload Photos" at bounding box center [674, 452] width 132 height 21
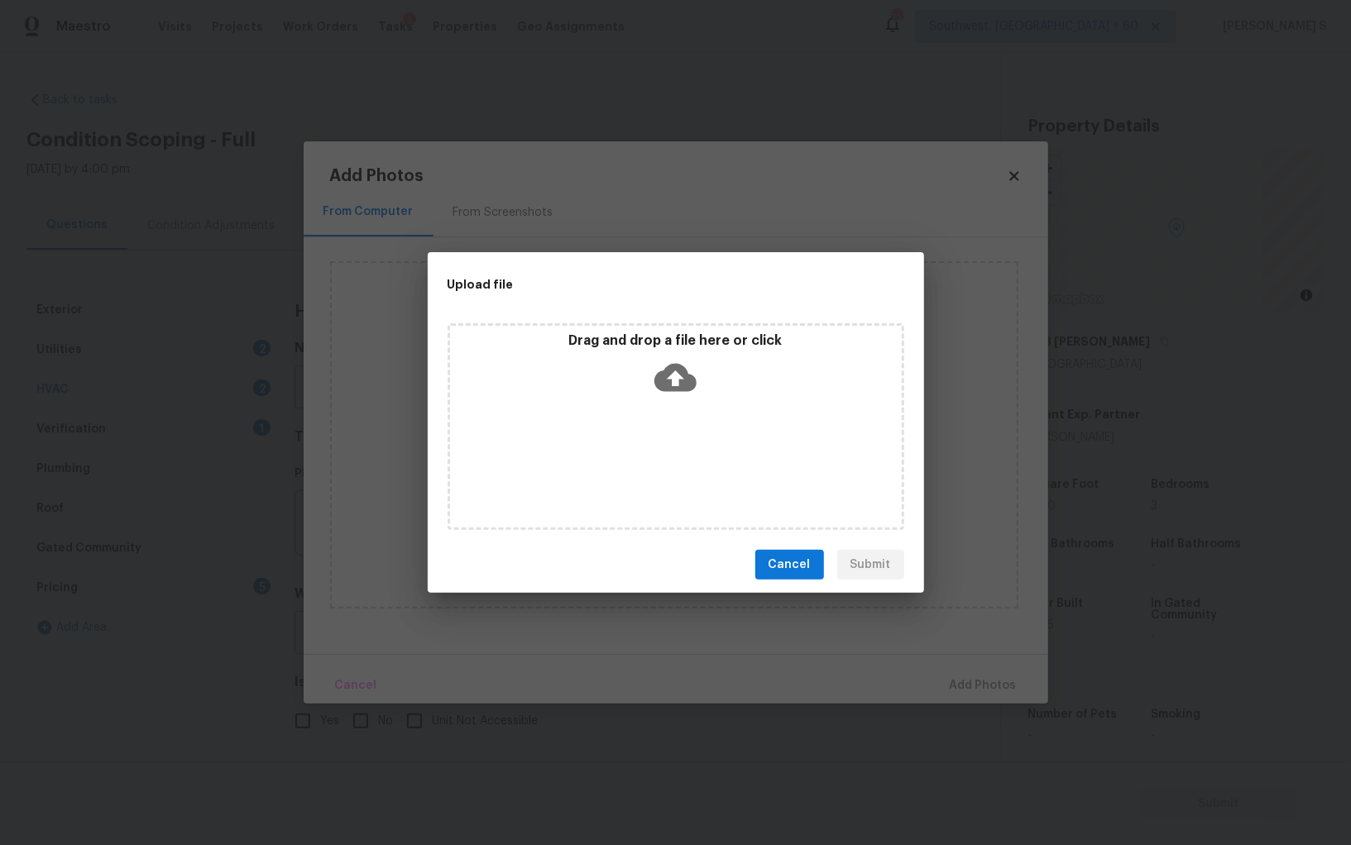
click at [686, 452] on div "Drag and drop a file here or click" at bounding box center [675, 426] width 457 height 207
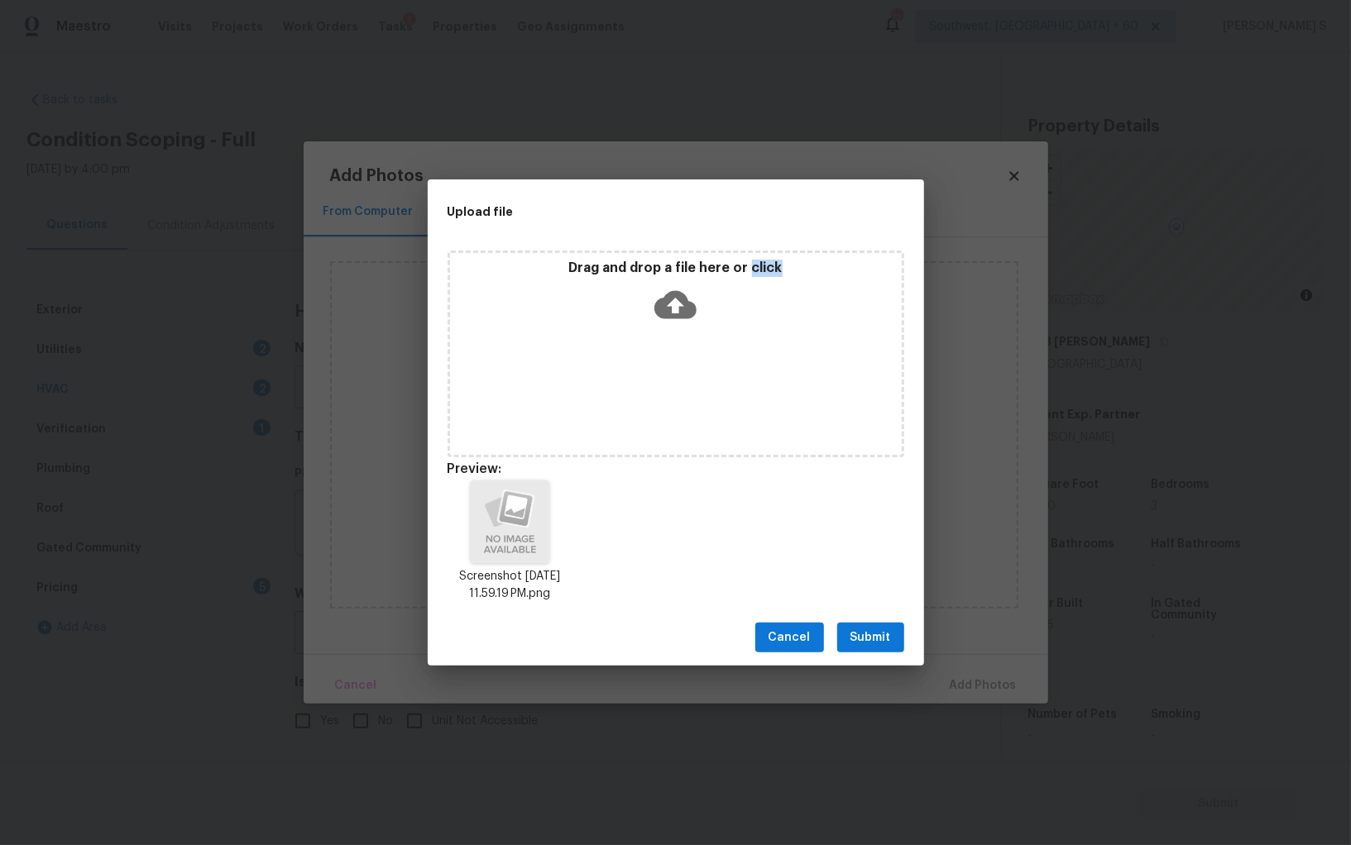
click at [853, 634] on span "Submit" at bounding box center [870, 638] width 41 height 21
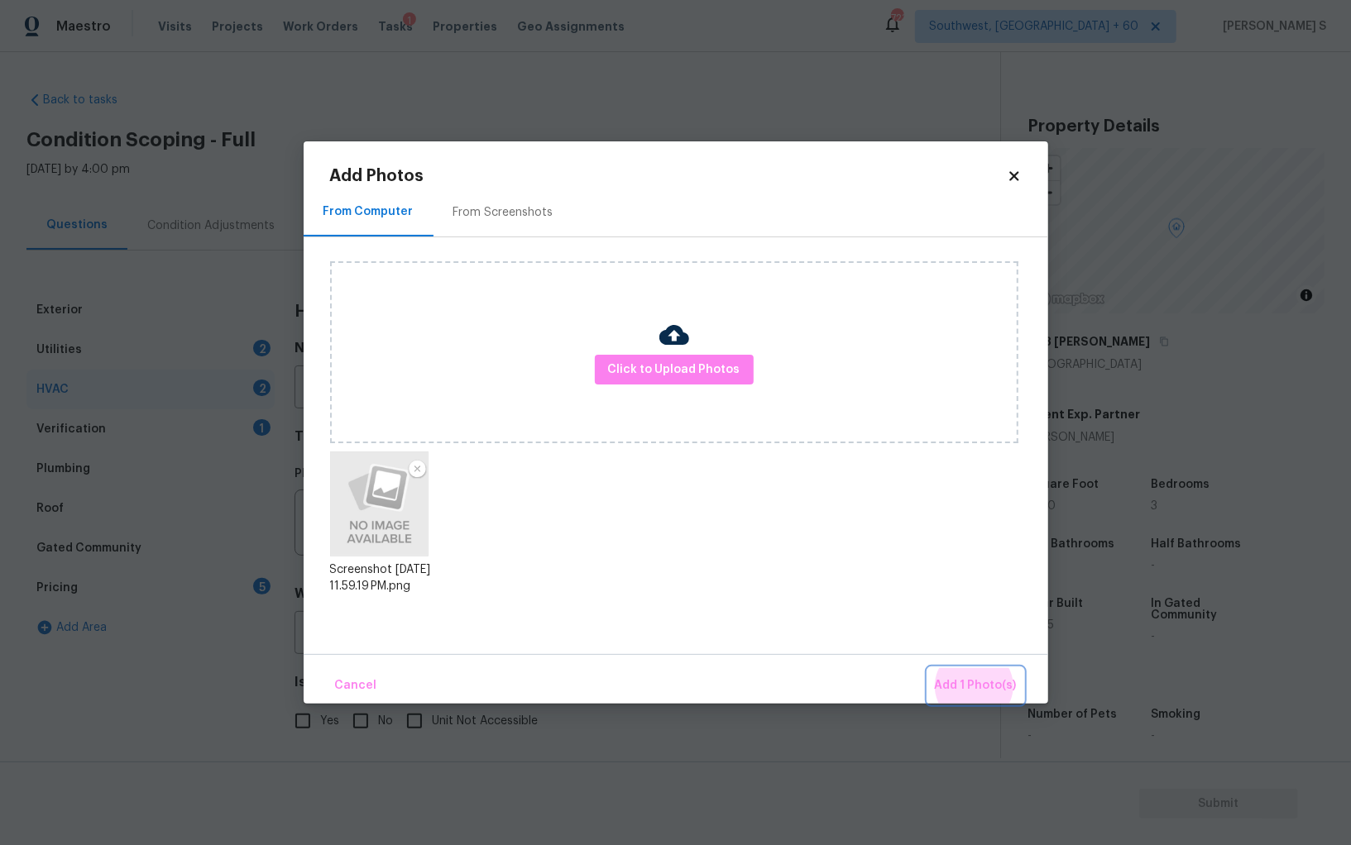
click at [928, 668] on button "Add 1 Photo(s)" at bounding box center [975, 686] width 95 height 36
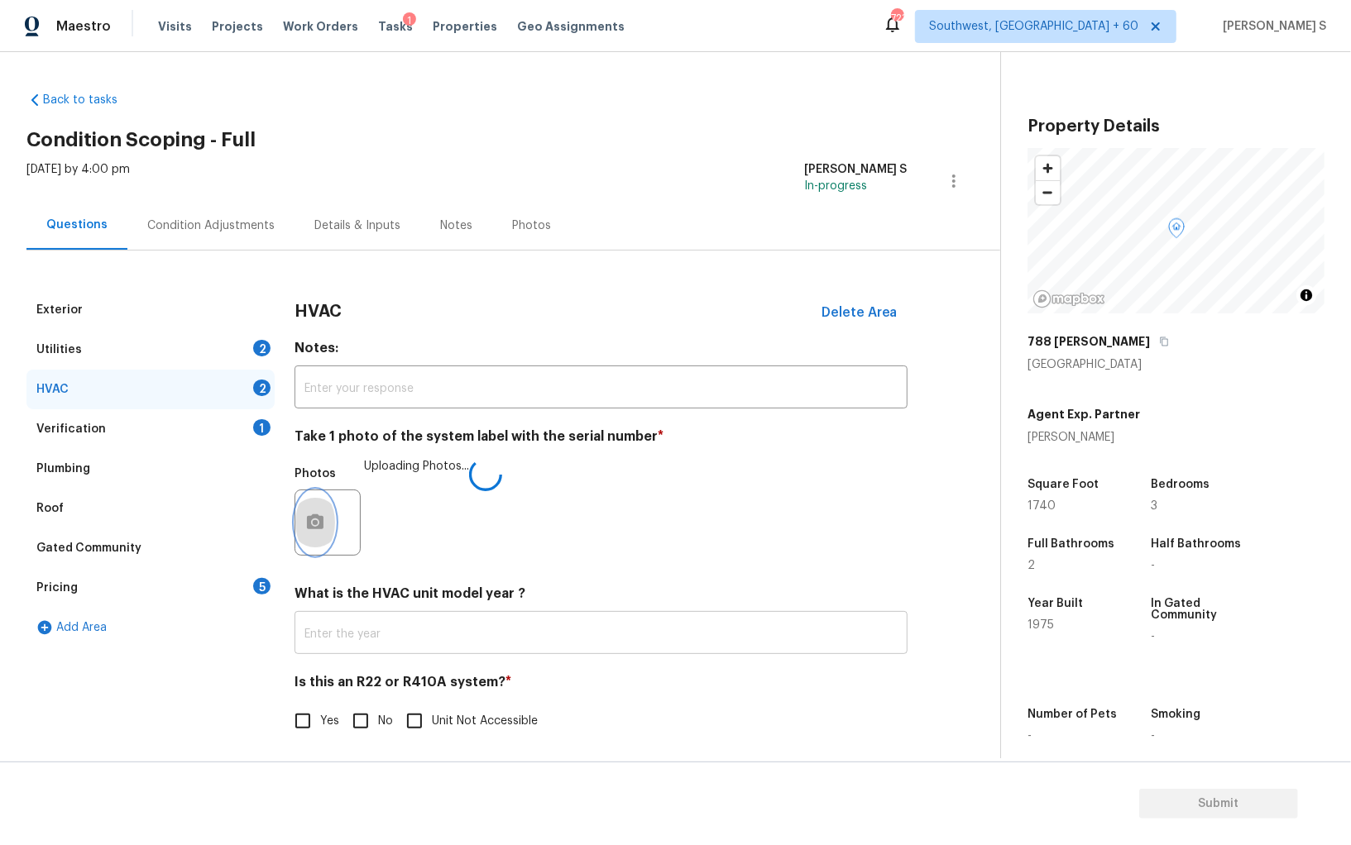
scroll to position [6, 0]
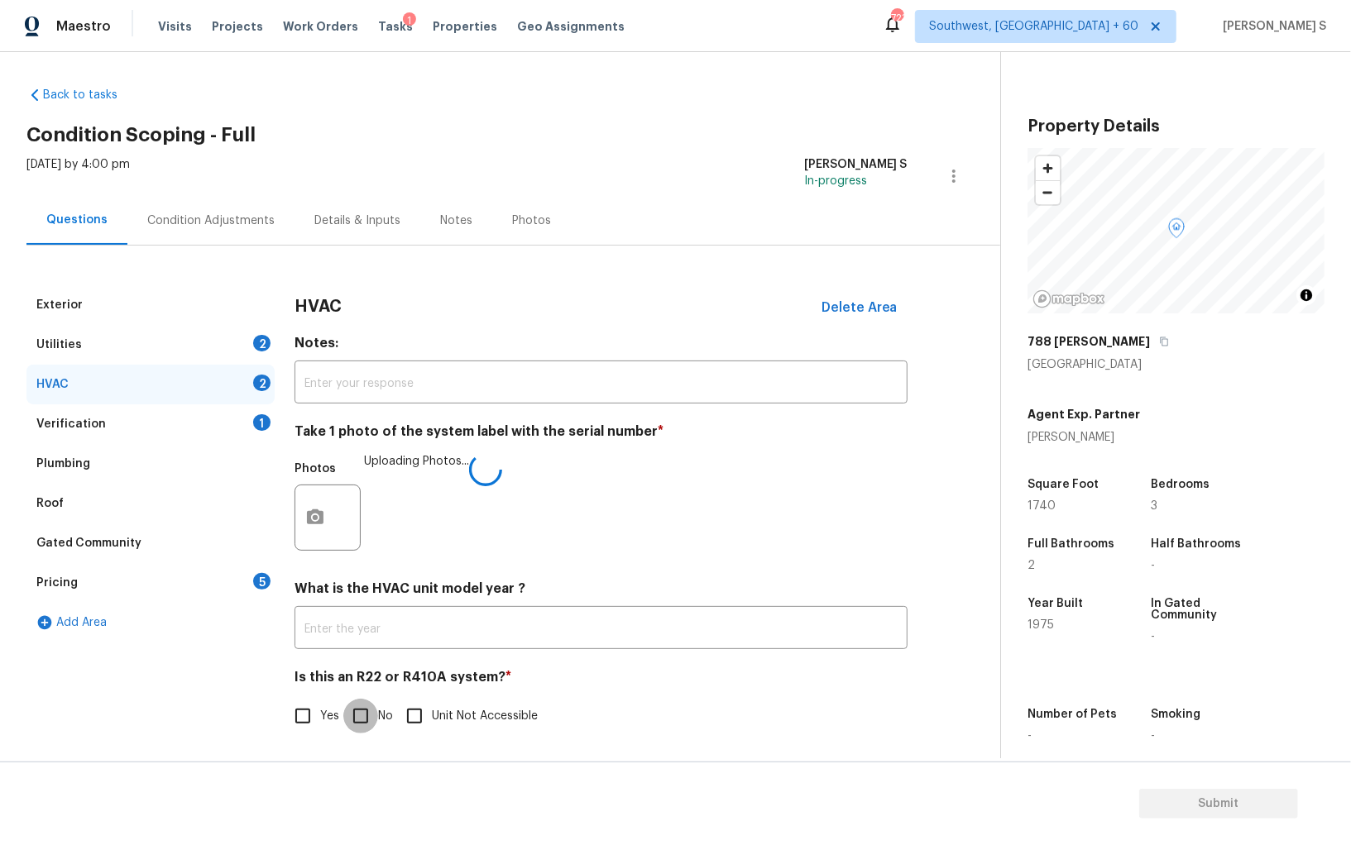
click at [356, 715] on input "No" at bounding box center [360, 716] width 35 height 35
checkbox input "true"
click at [273, 572] on div "Pricing 5" at bounding box center [150, 583] width 248 height 40
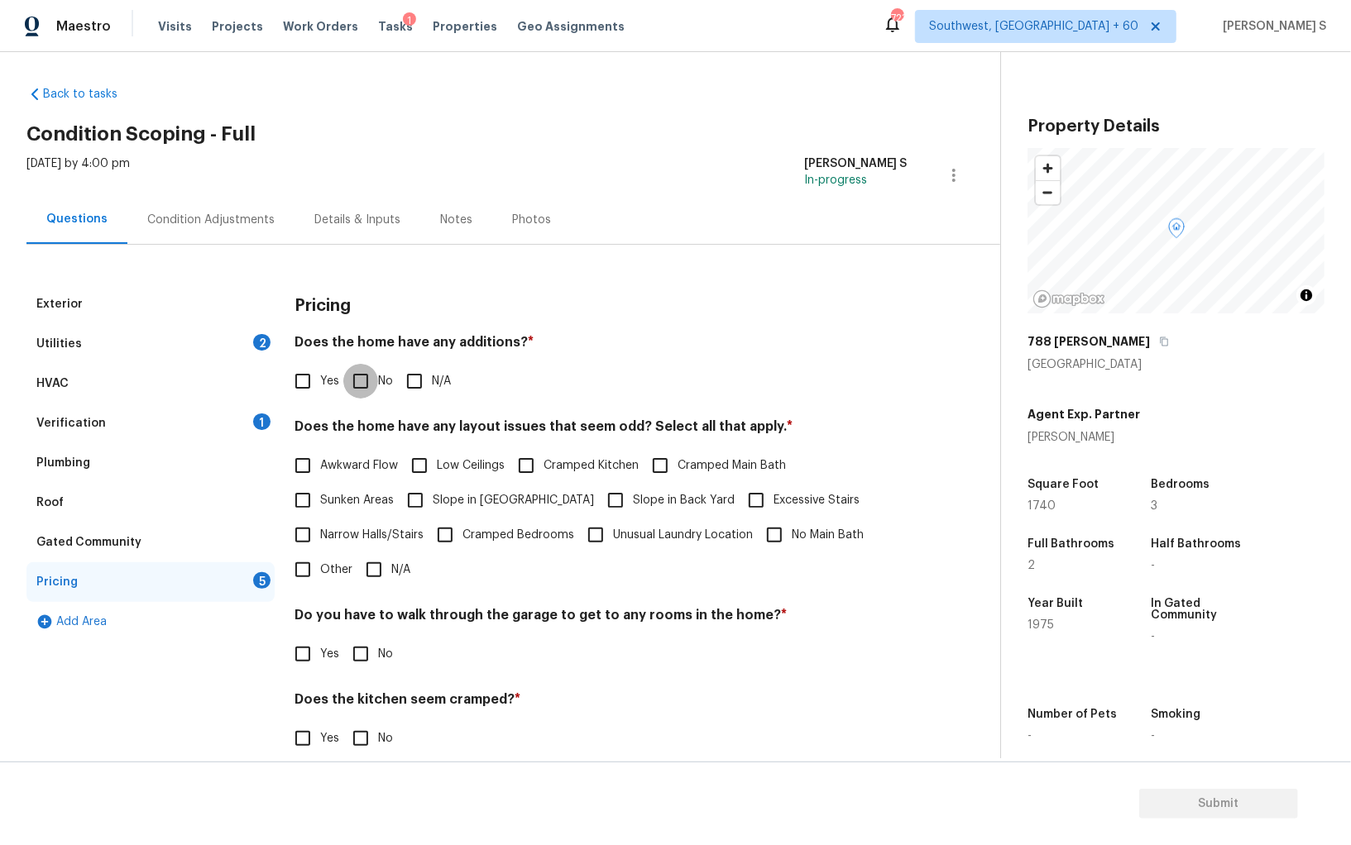
click at [372, 387] on input "No" at bounding box center [360, 381] width 35 height 35
checkbox input "true"
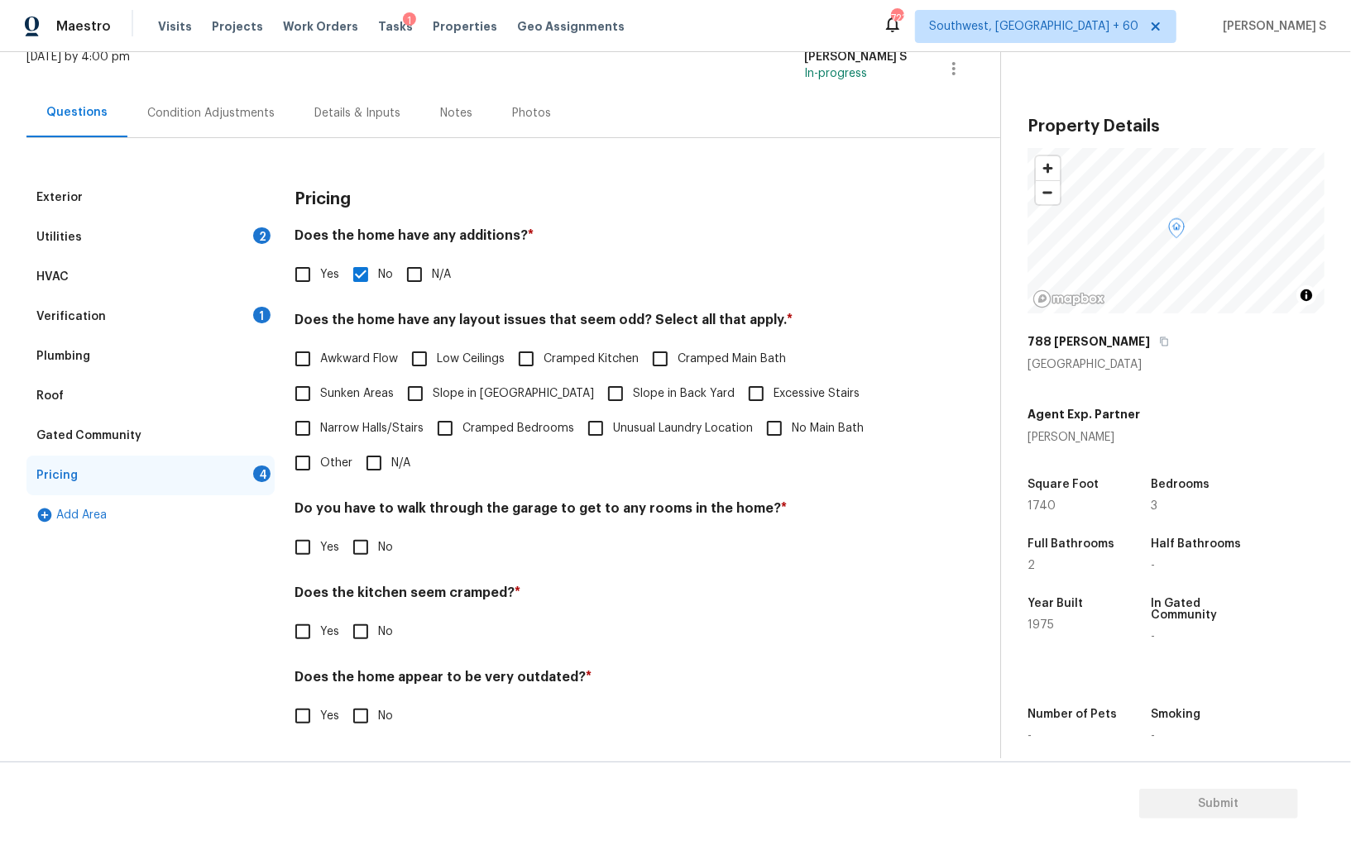
scroll to position [112, 0]
click at [364, 547] on input "No" at bounding box center [360, 548] width 35 height 35
checkbox input "true"
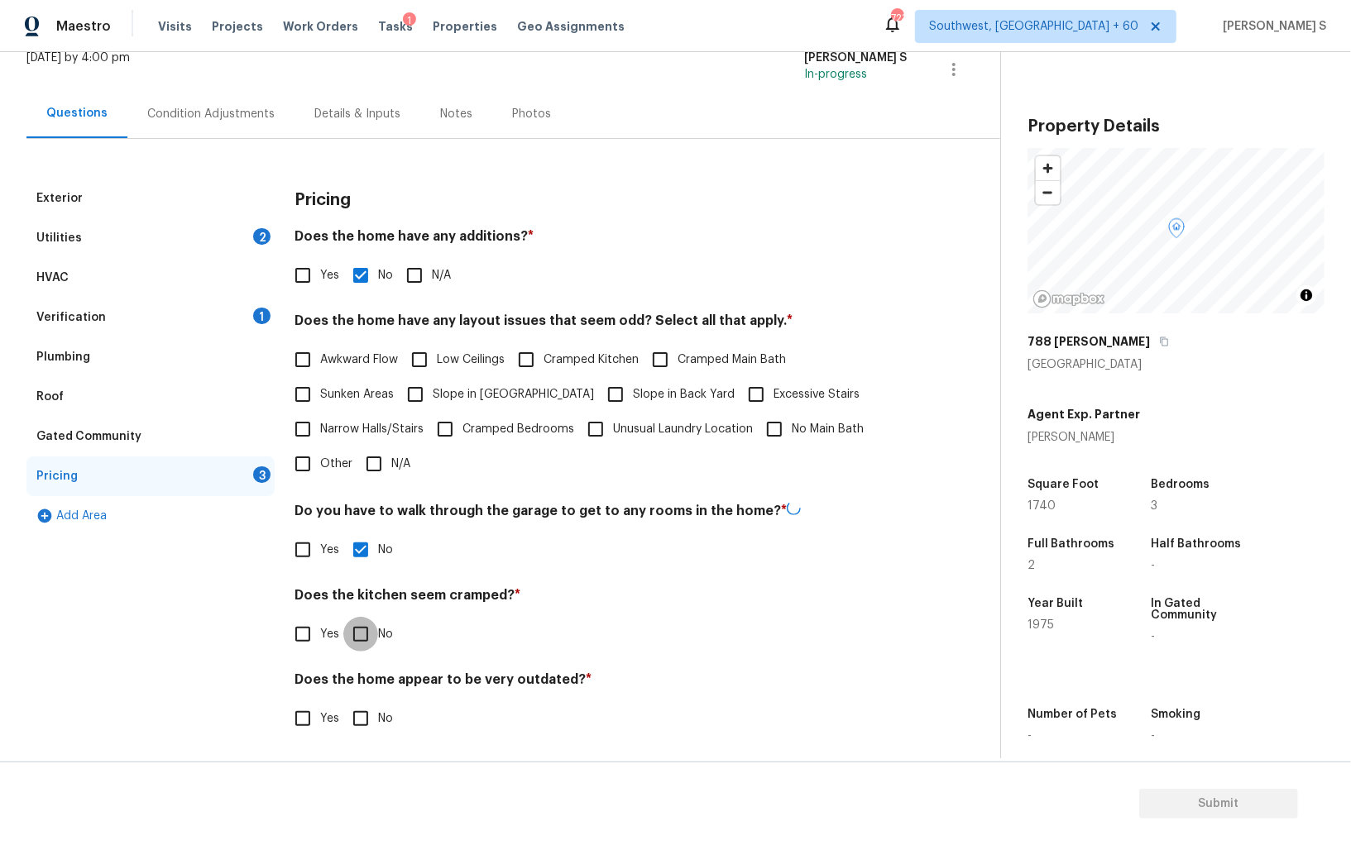
click at [343, 617] on input "No" at bounding box center [360, 634] width 35 height 35
checkbox input "true"
click at [343, 701] on input "No" at bounding box center [360, 718] width 35 height 35
checkbox input "true"
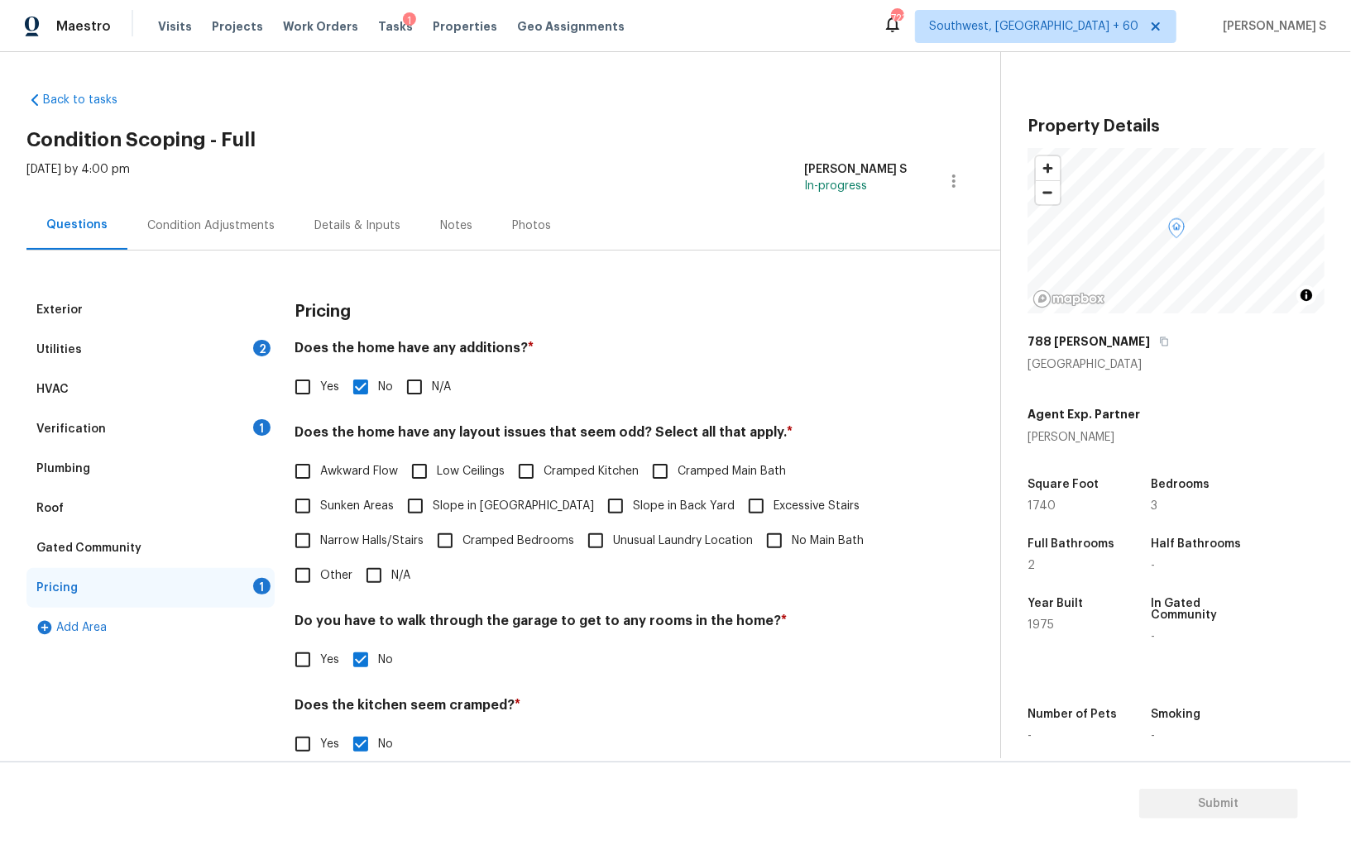
click at [233, 244] on div "Condition Adjustments" at bounding box center [210, 225] width 167 height 49
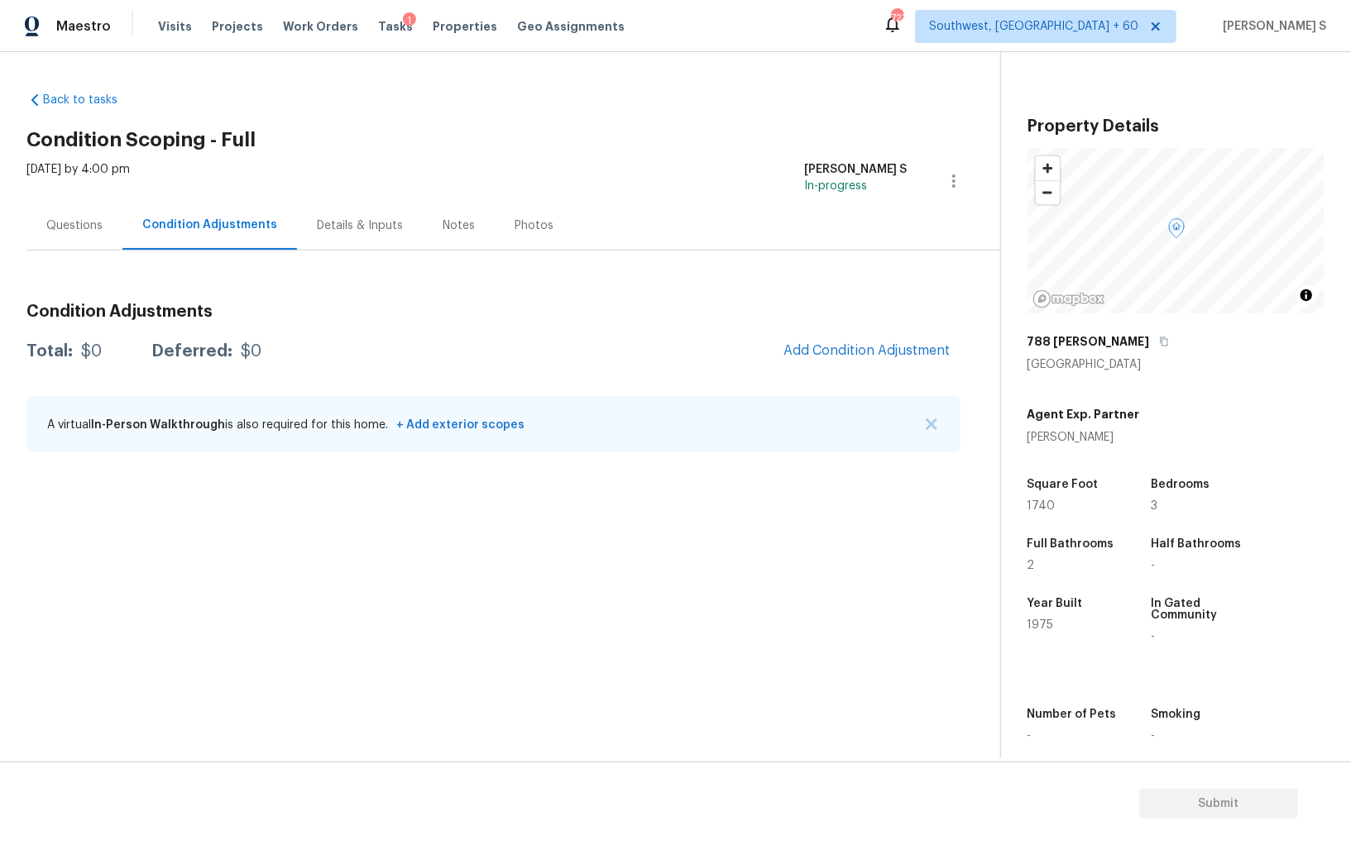
click at [860, 374] on div "Condition Adjustments Total: $0 Deferred: $0 Add Condition Adjustment A virtual…" at bounding box center [493, 378] width 934 height 177
click at [845, 356] on span "Add Condition Adjustment" at bounding box center [866, 350] width 167 height 15
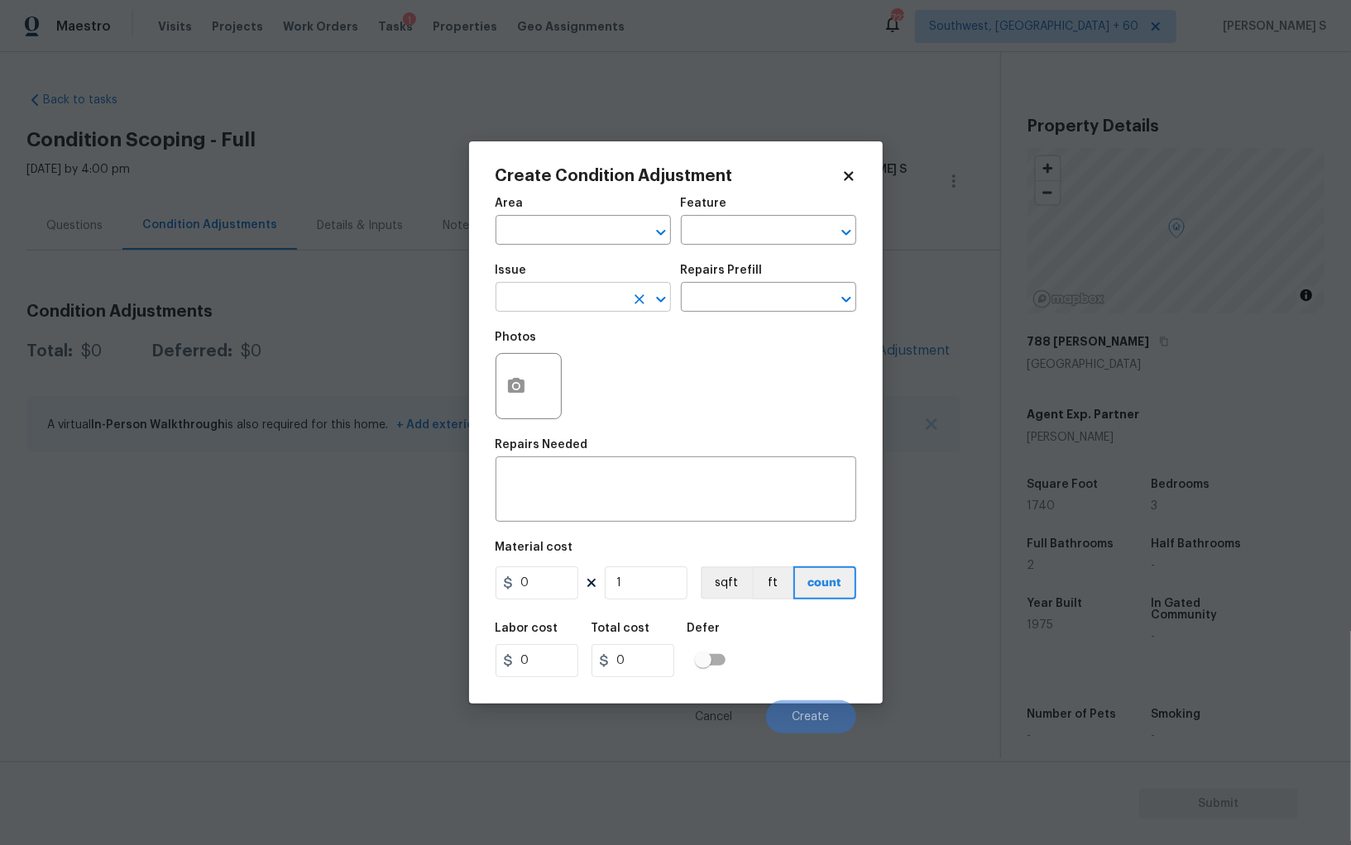
click at [610, 297] on input "text" at bounding box center [559, 299] width 129 height 26
type input "Pressure Washing"
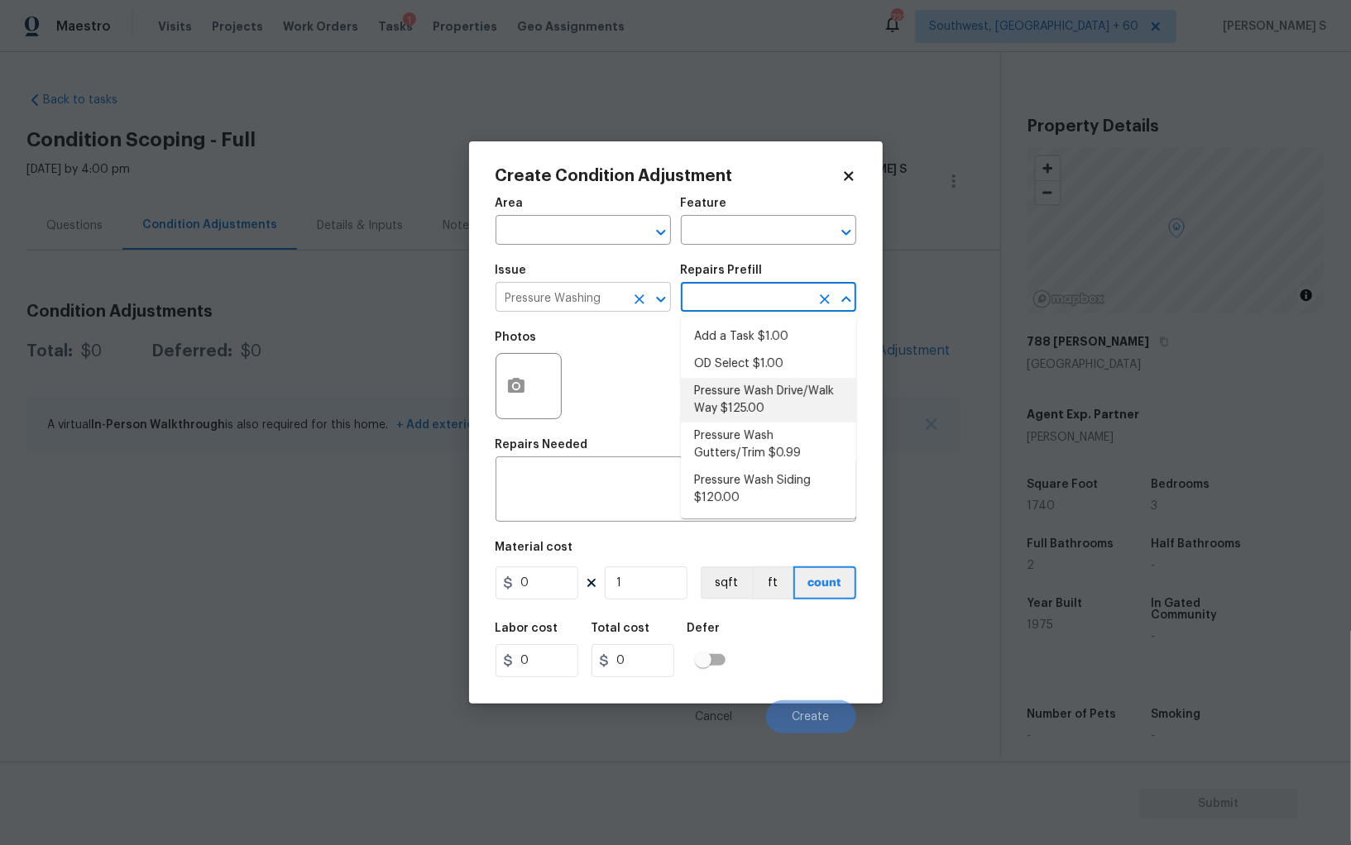
type input "Siding"
type textarea "Pressure wash the driveways/walkways as directed by the PM. Ensure that all deb…"
type input "125"
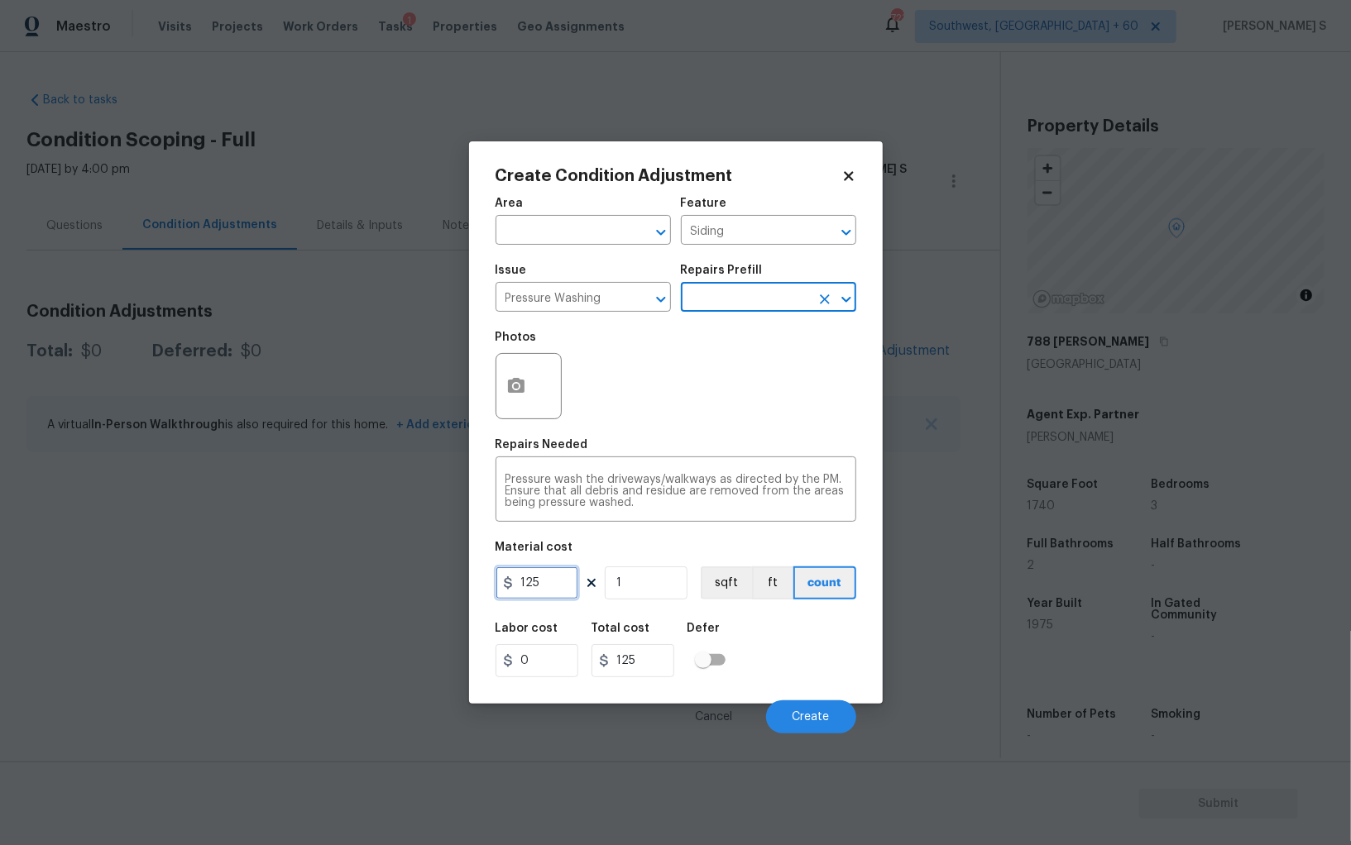
click at [564, 570] on input "125" at bounding box center [536, 583] width 83 height 33
type input "200"
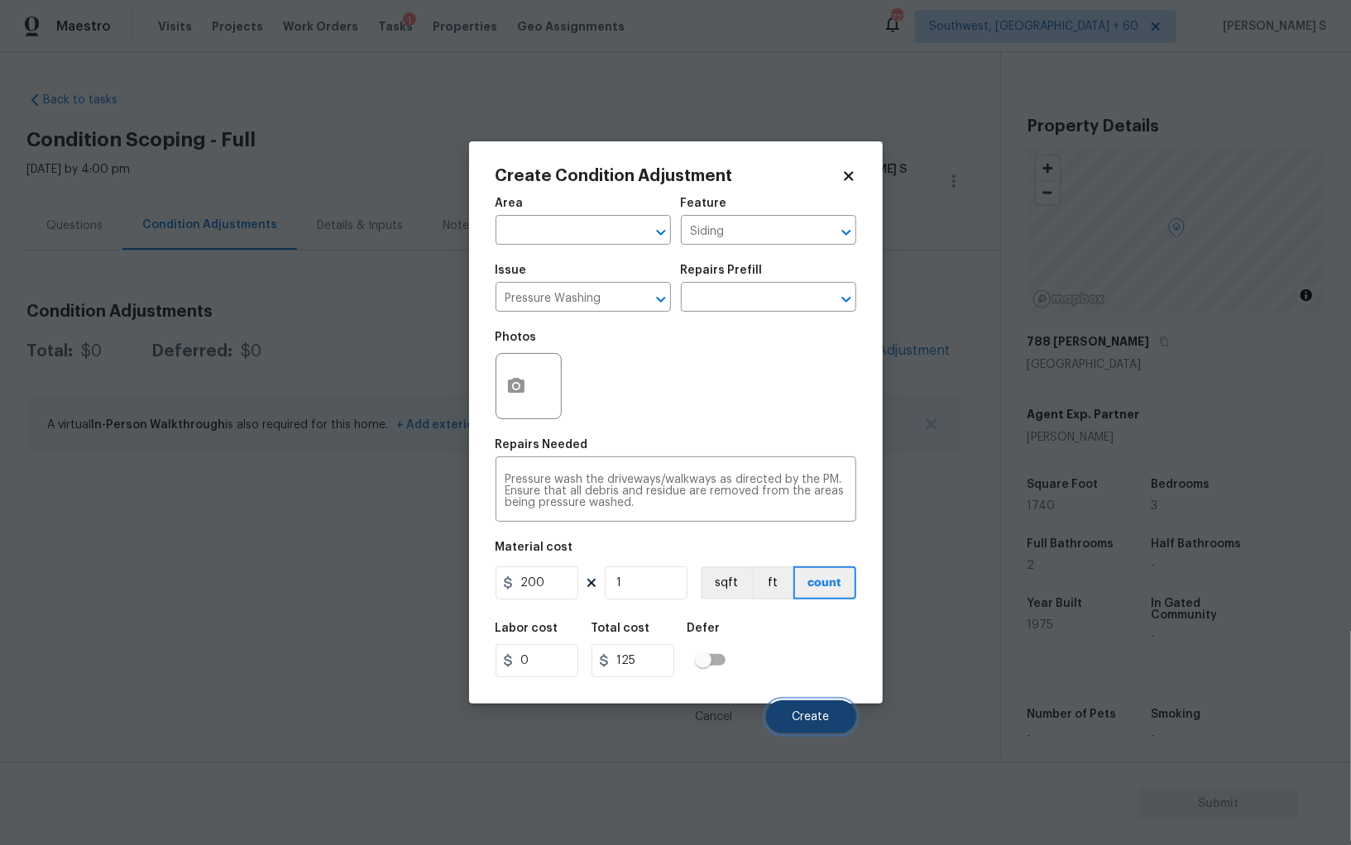
type input "200"
click at [815, 727] on button "Create" at bounding box center [811, 716] width 90 height 33
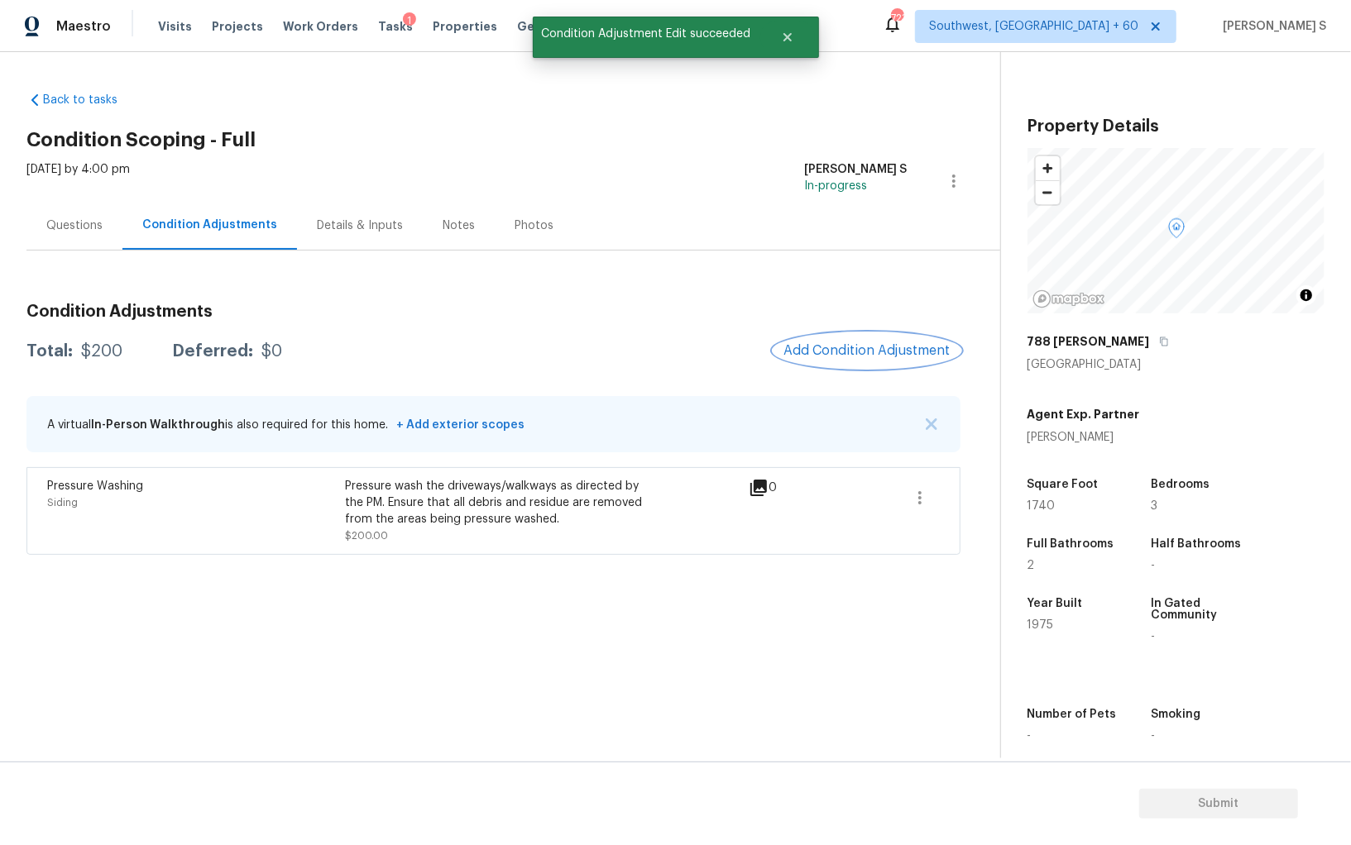
click at [789, 358] on button "Add Condition Adjustment" at bounding box center [866, 350] width 187 height 35
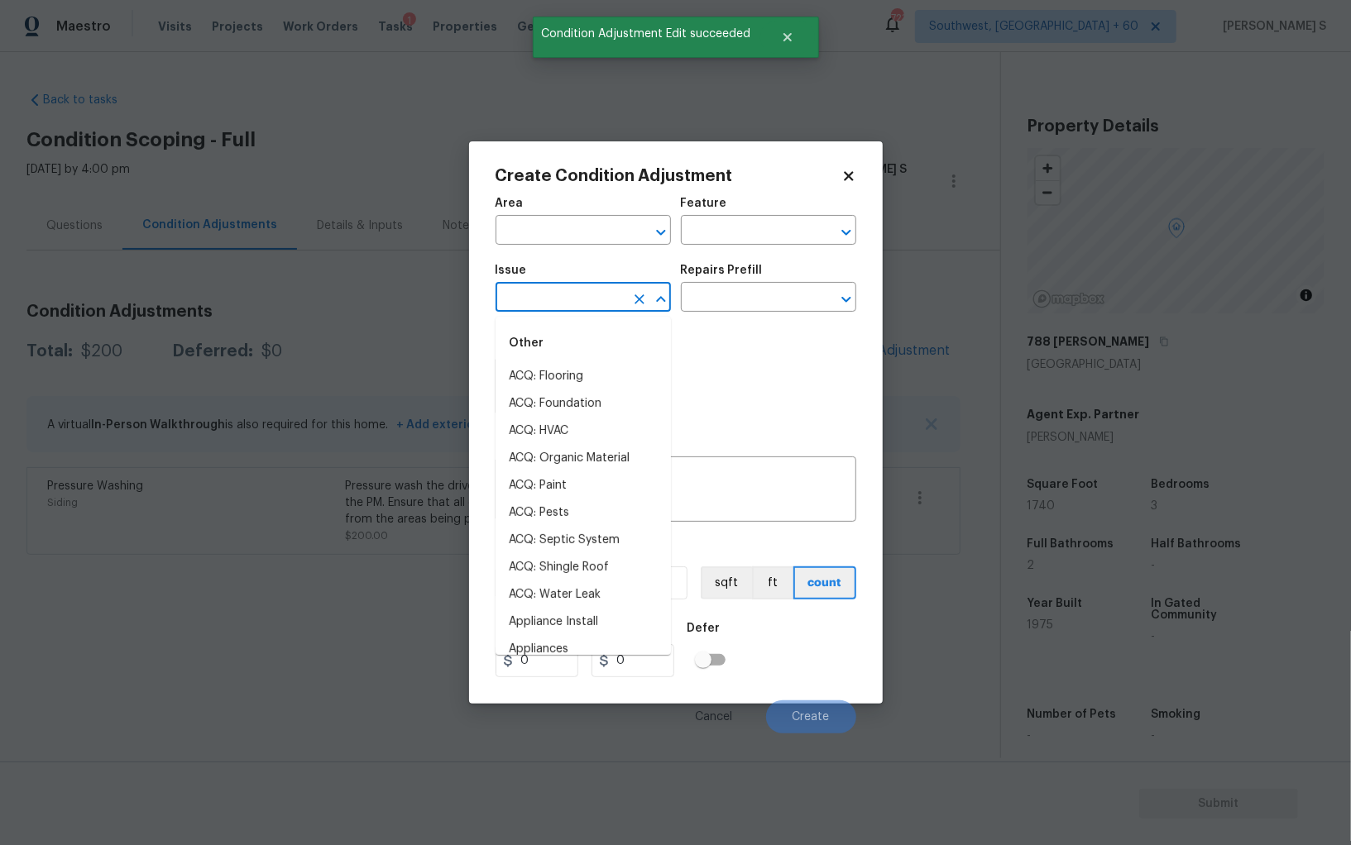
click at [514, 302] on input "text" at bounding box center [559, 299] width 129 height 26
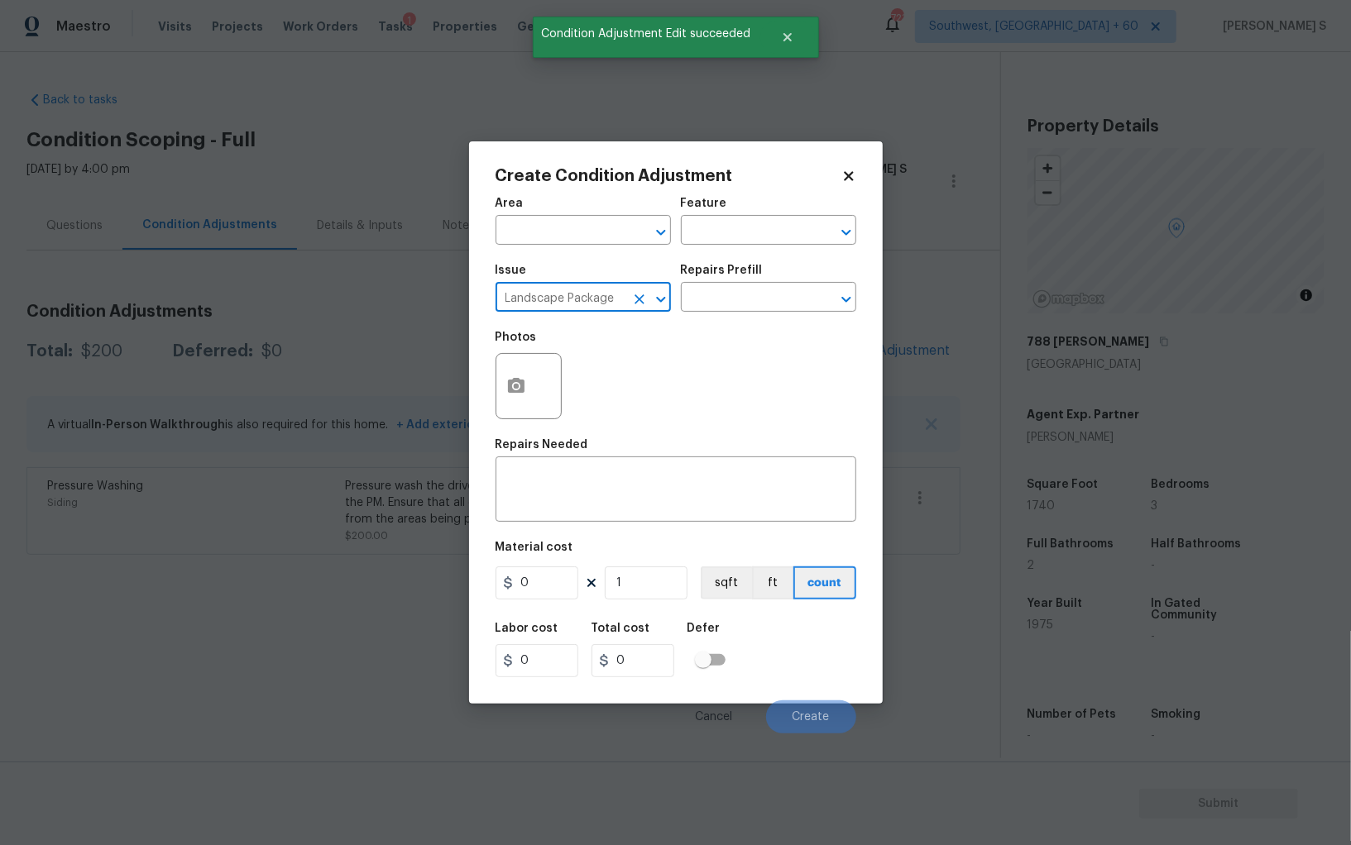
type input "Landscape Package"
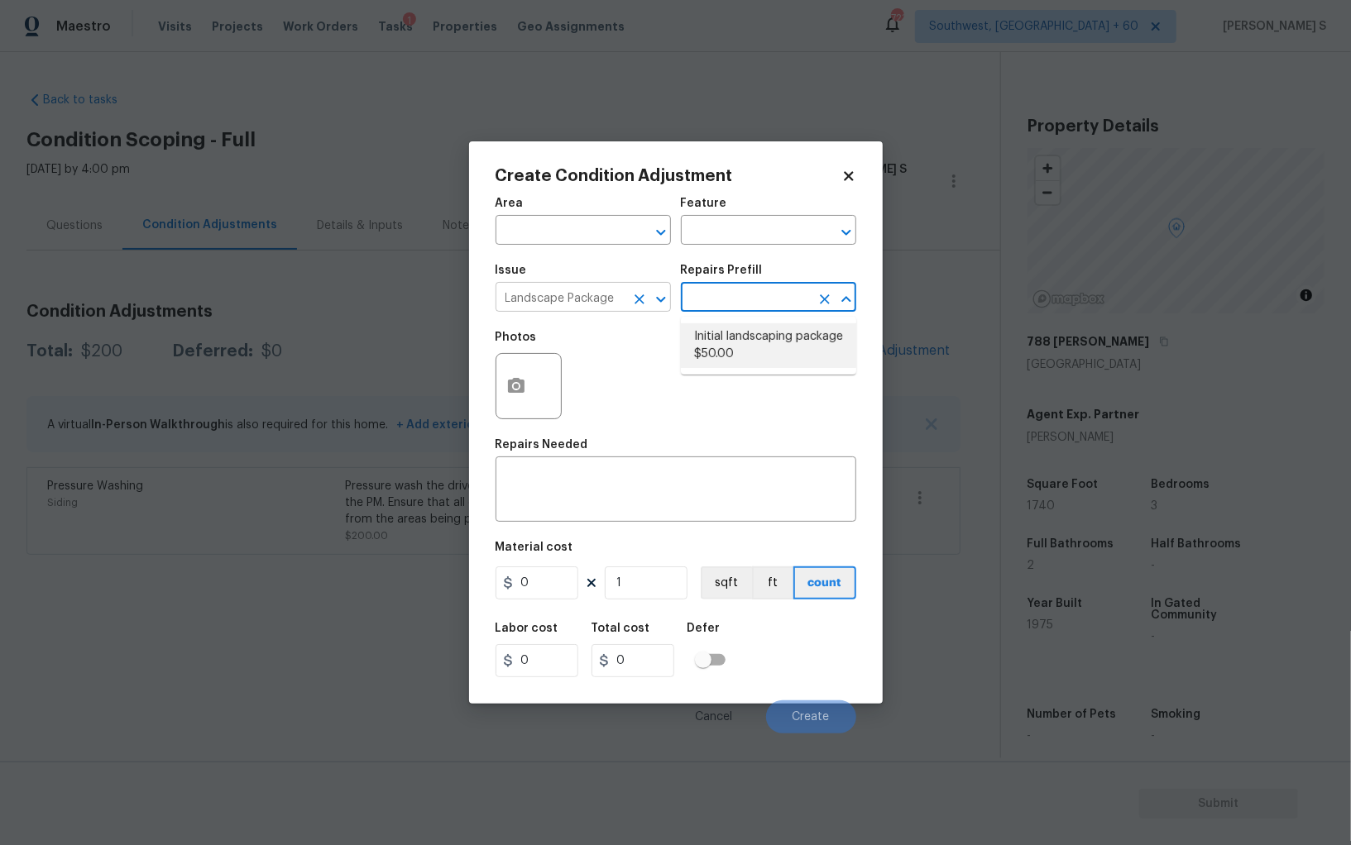
type input "Home Readiness Packages"
type textarea "Mowing of grass up to 6" in height. Mow, edge along driveways & sidewalks, trim…"
type input "50"
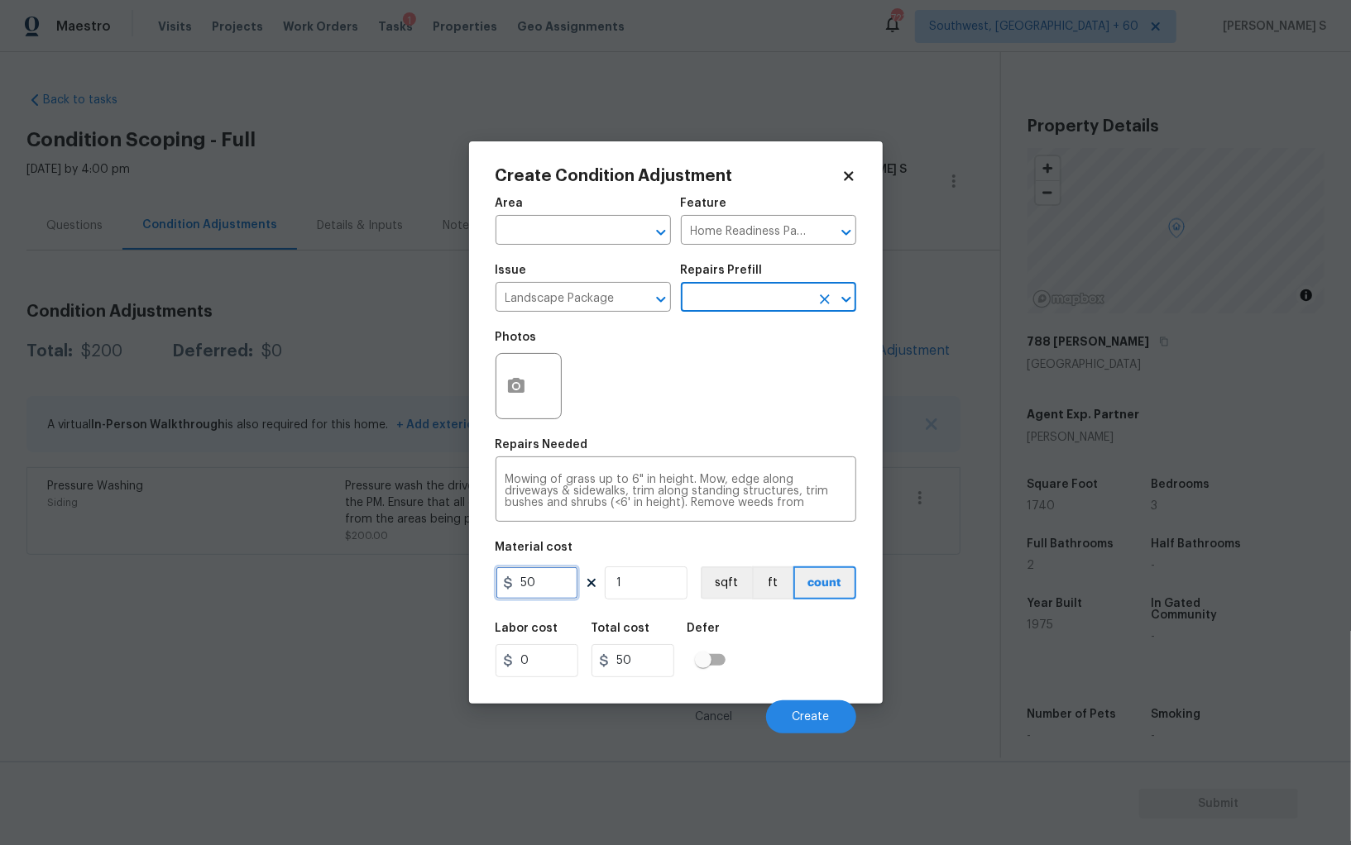
click at [554, 588] on input "50" at bounding box center [536, 583] width 83 height 33
type input "400"
click at [527, 385] on button "button" at bounding box center [516, 386] width 40 height 65
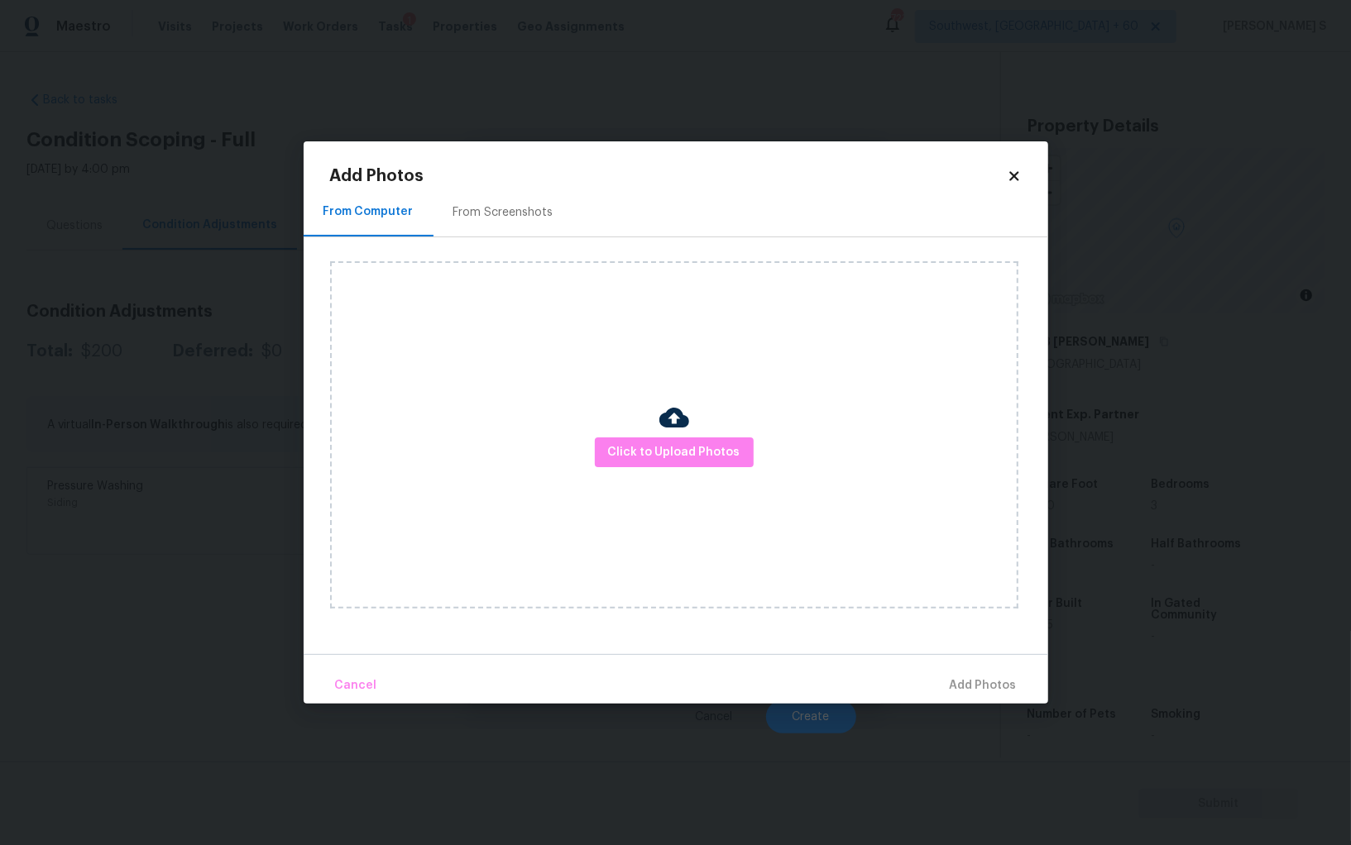
click at [492, 205] on div "From Screenshots" at bounding box center [503, 212] width 100 height 17
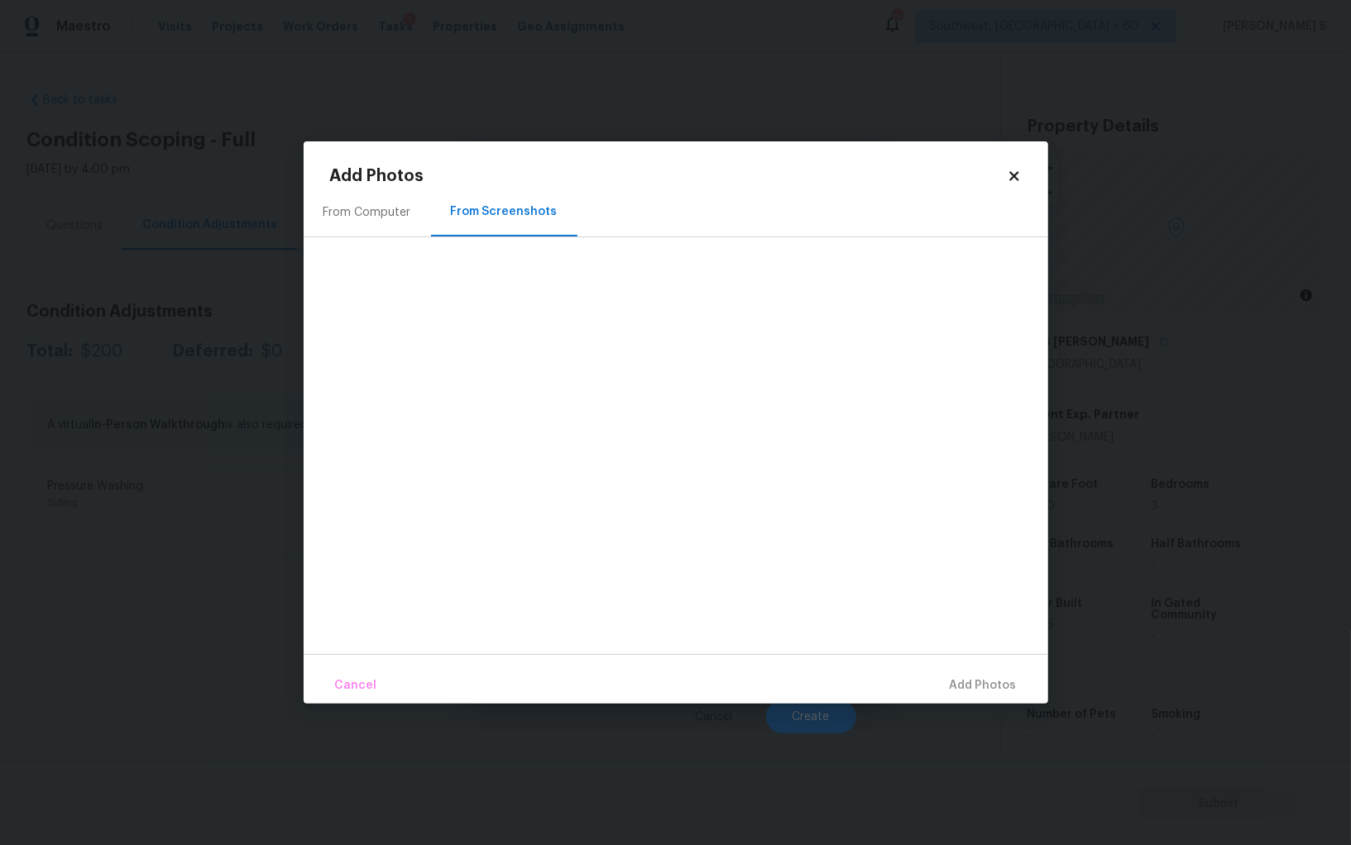
click at [341, 204] on div "From Computer" at bounding box center [367, 212] width 88 height 17
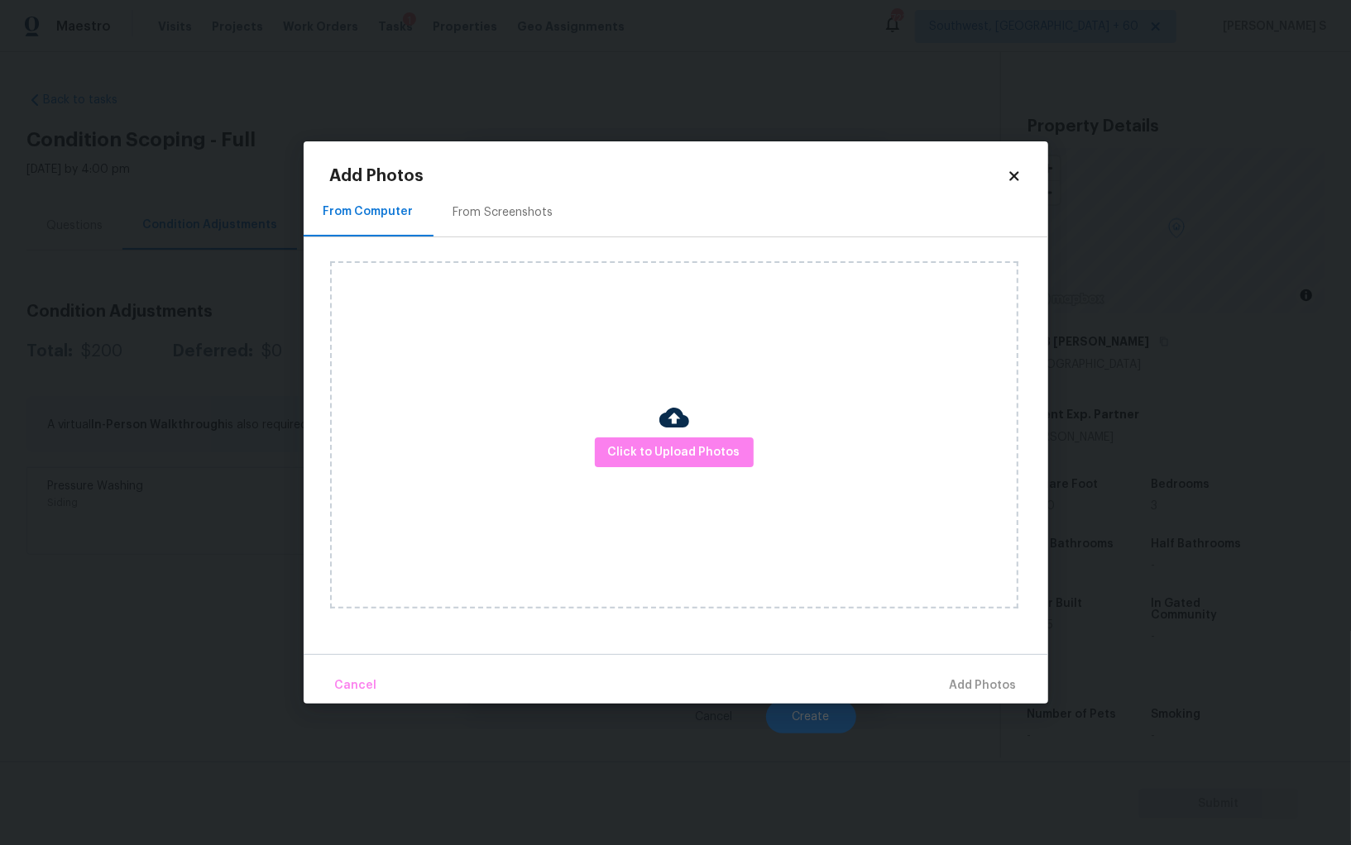
click at [653, 586] on div "Click to Upload Photos" at bounding box center [674, 434] width 688 height 347
click at [1016, 172] on icon at bounding box center [1013, 175] width 9 height 9
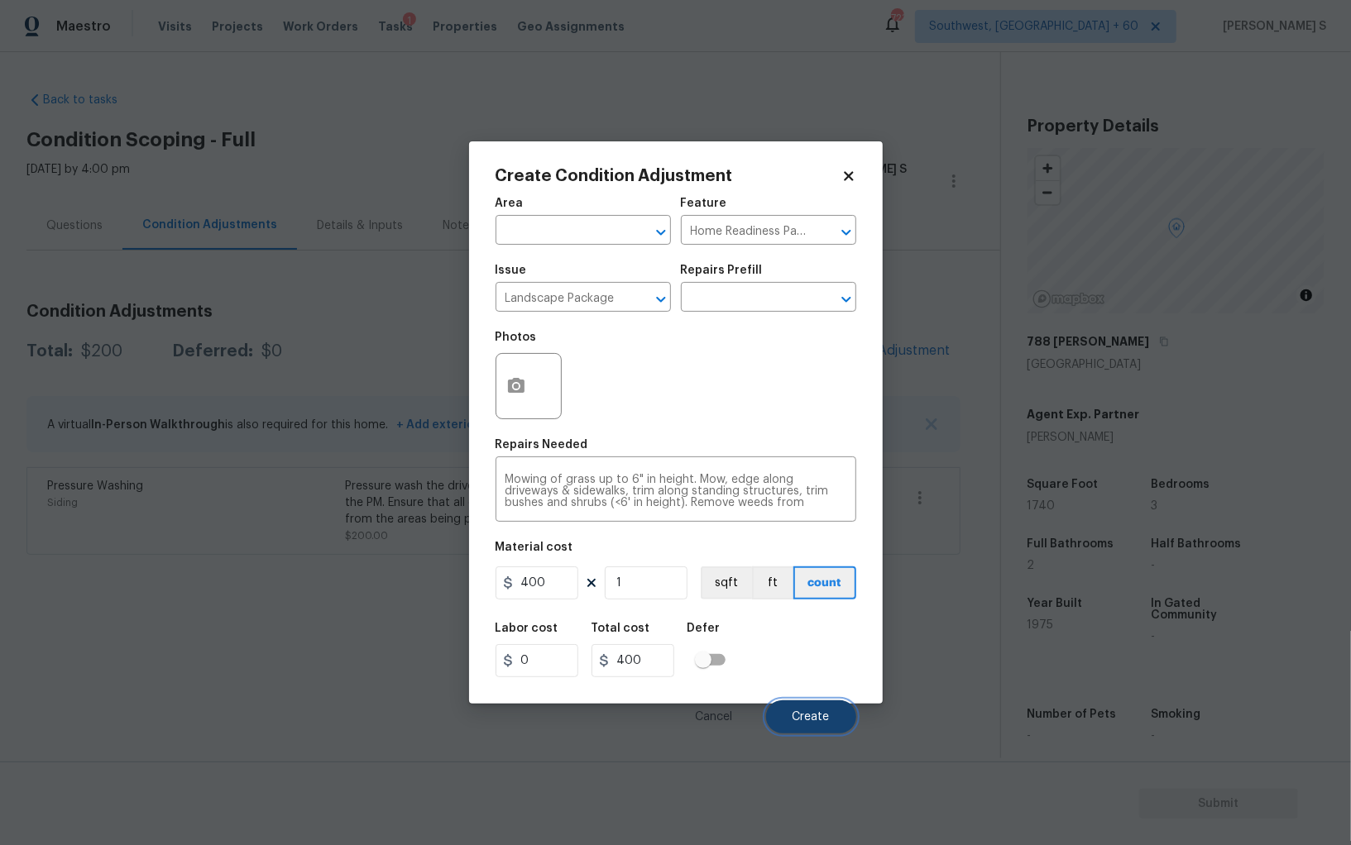
click at [810, 718] on span "Create" at bounding box center [810, 717] width 37 height 12
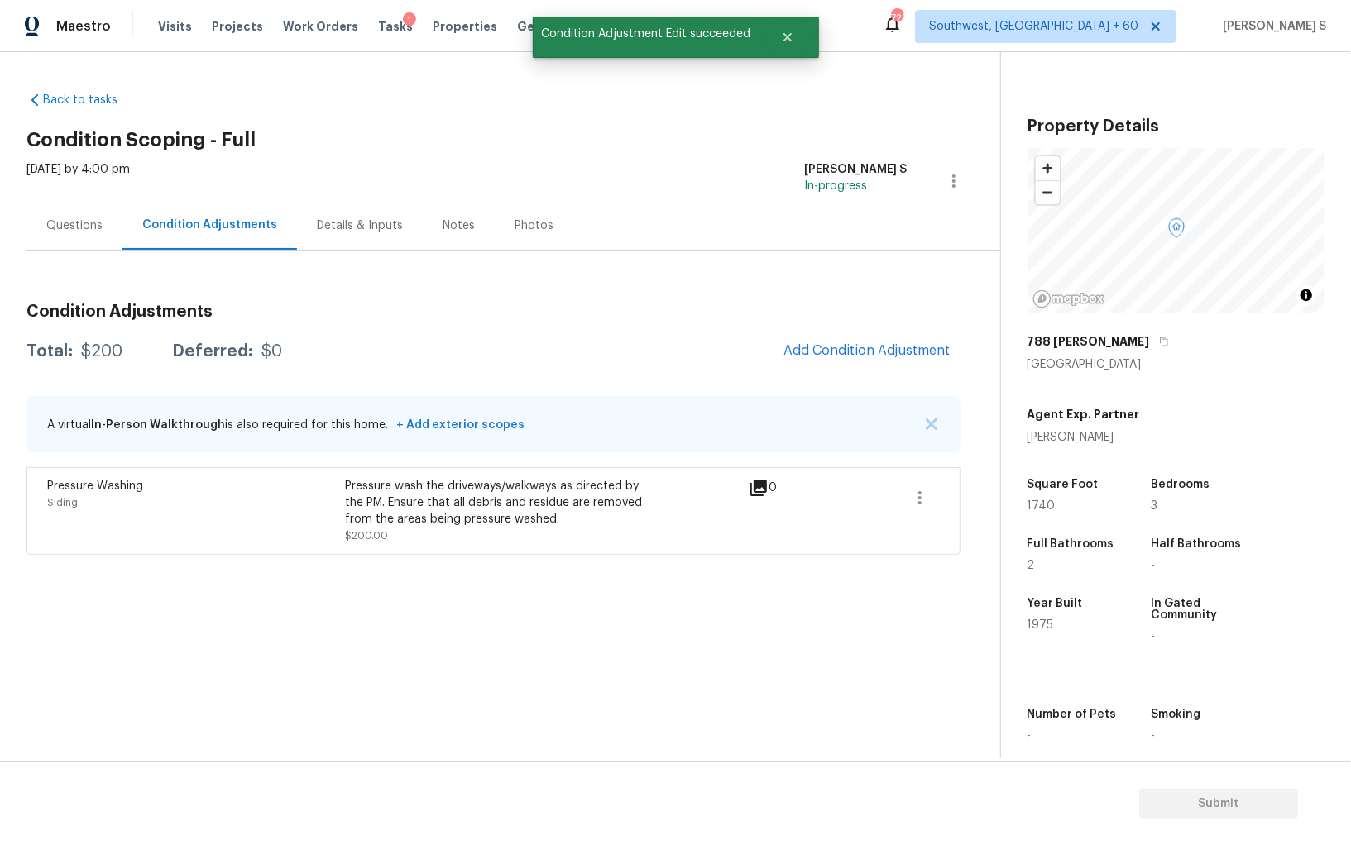
click at [70, 562] on section "Back to tasks Condition Scoping - Full Mon, Oct 06 2025 by 4:00 pm Anbu Jebakum…" at bounding box center [512, 419] width 973 height 680
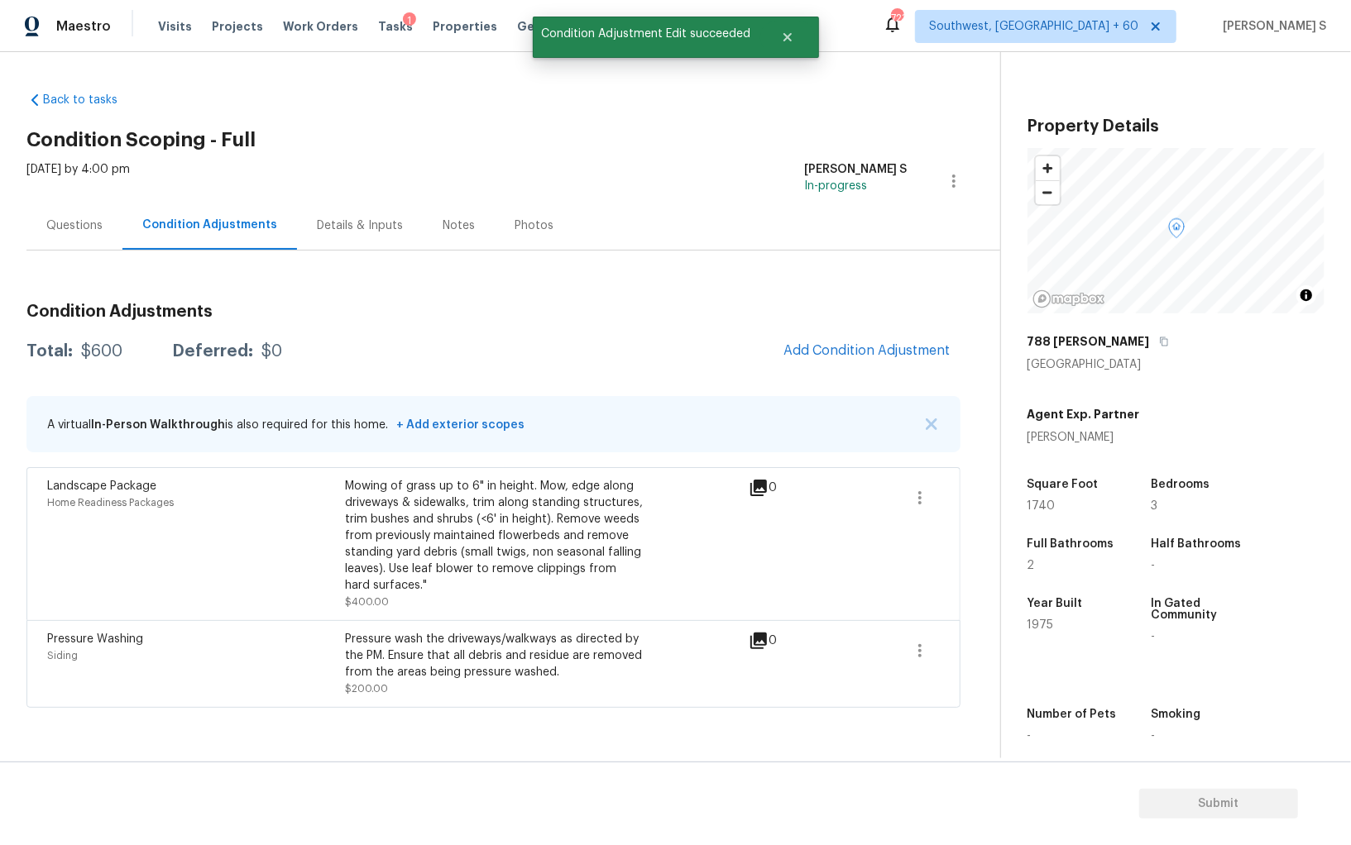
click at [433, 545] on div "Mowing of grass up to 6" in height. Mow, edge along driveways & sidewalks, trim…" at bounding box center [494, 536] width 298 height 116
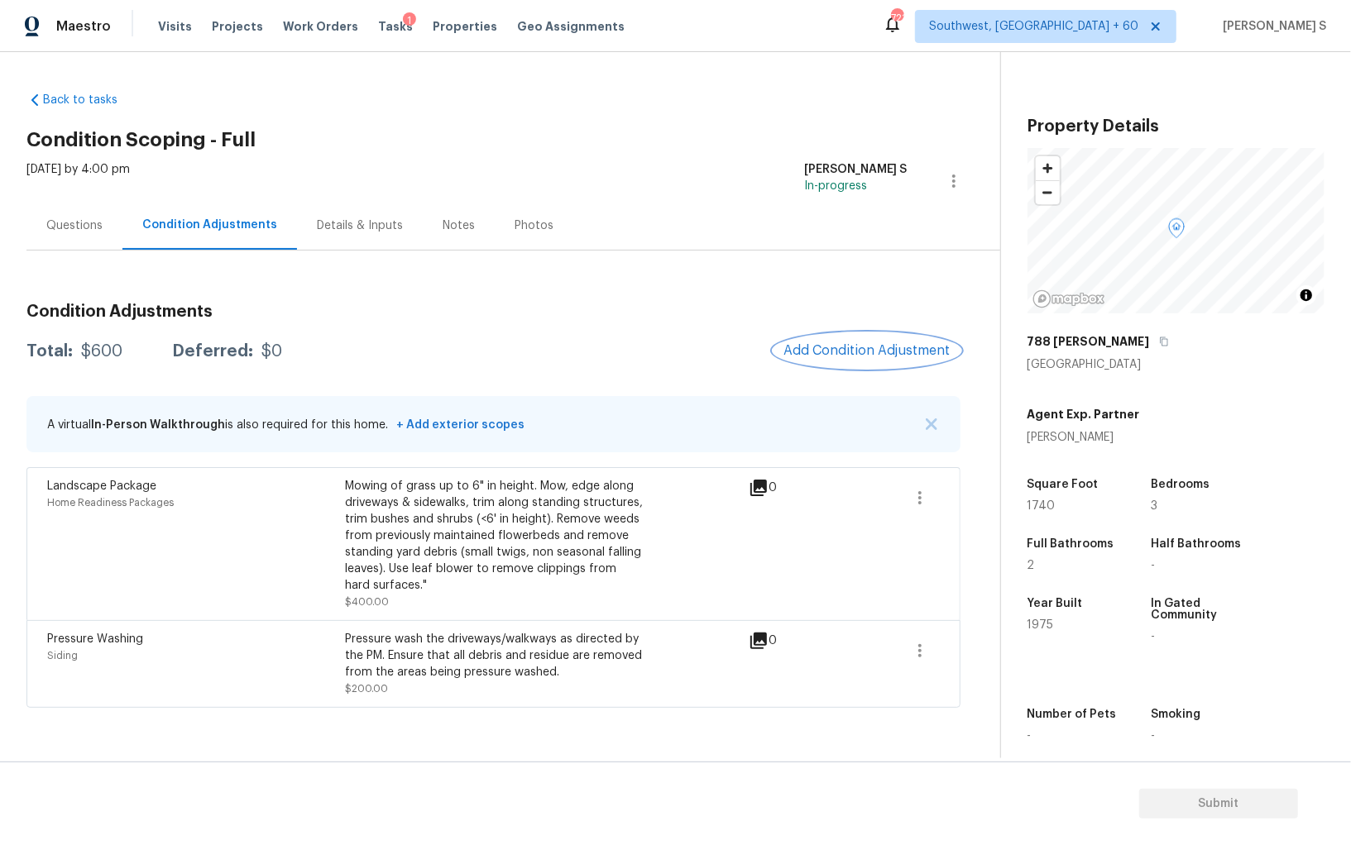
click at [835, 350] on span "Add Condition Adjustment" at bounding box center [866, 350] width 167 height 15
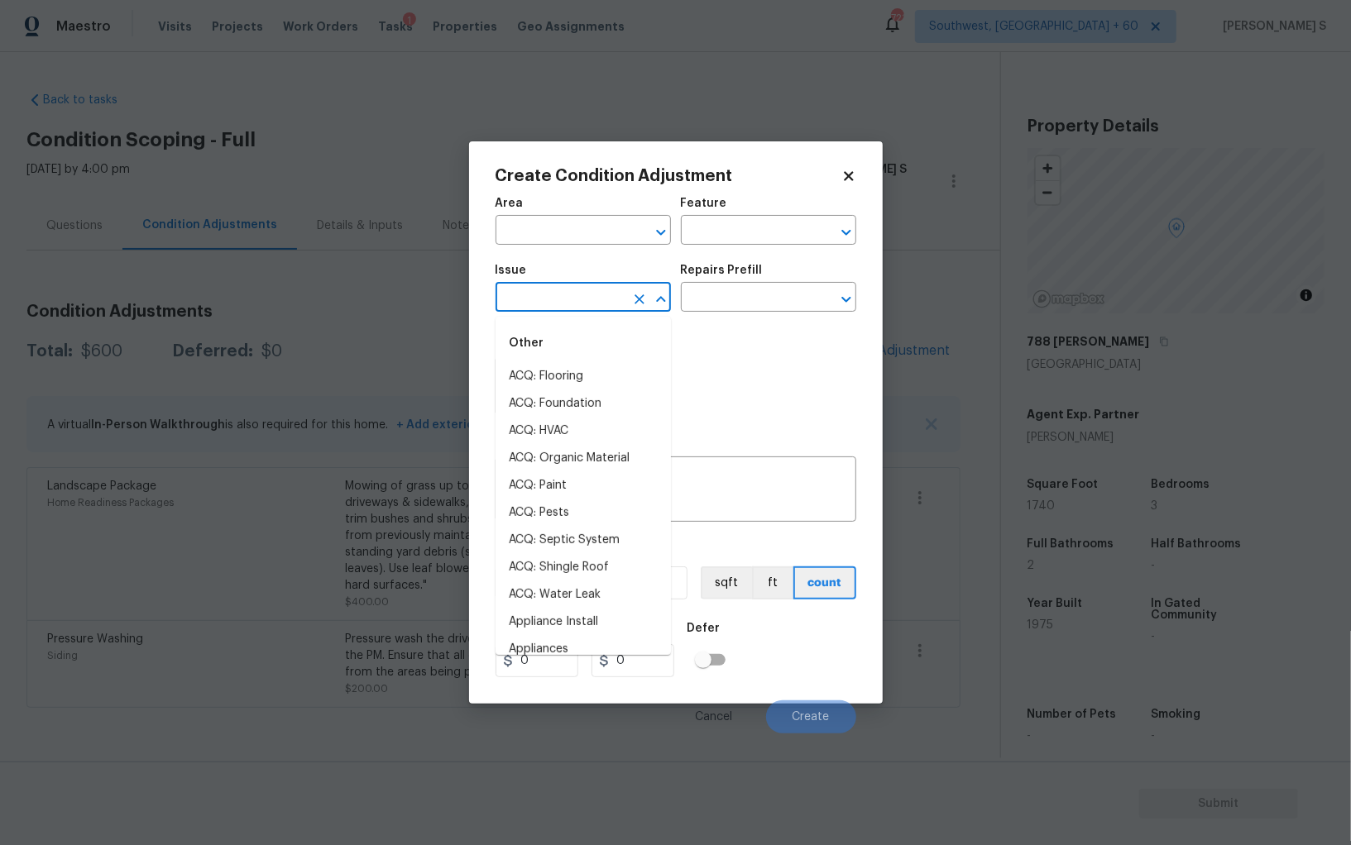
click at [557, 294] on input "text" at bounding box center [559, 299] width 129 height 26
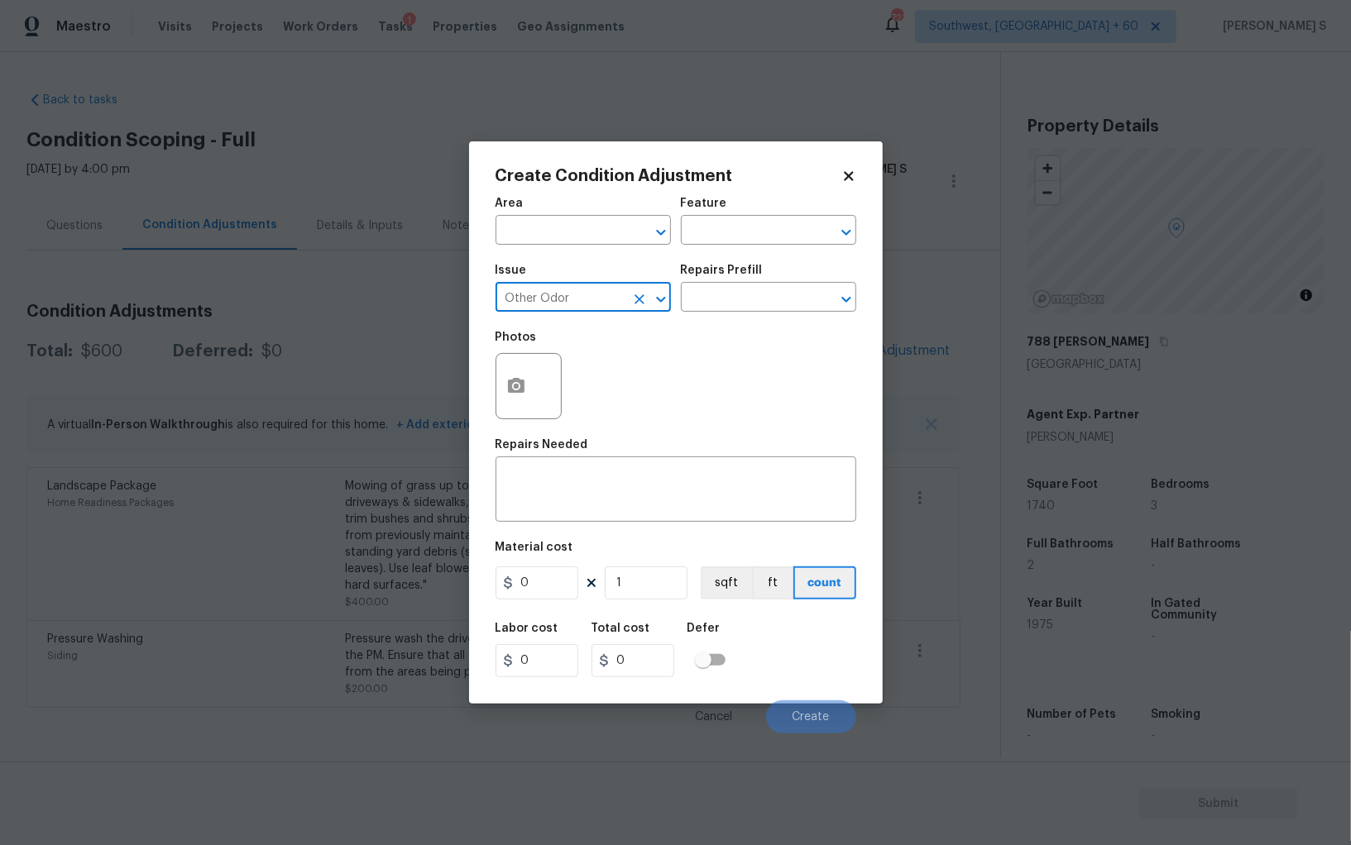
type input "Other Odor"
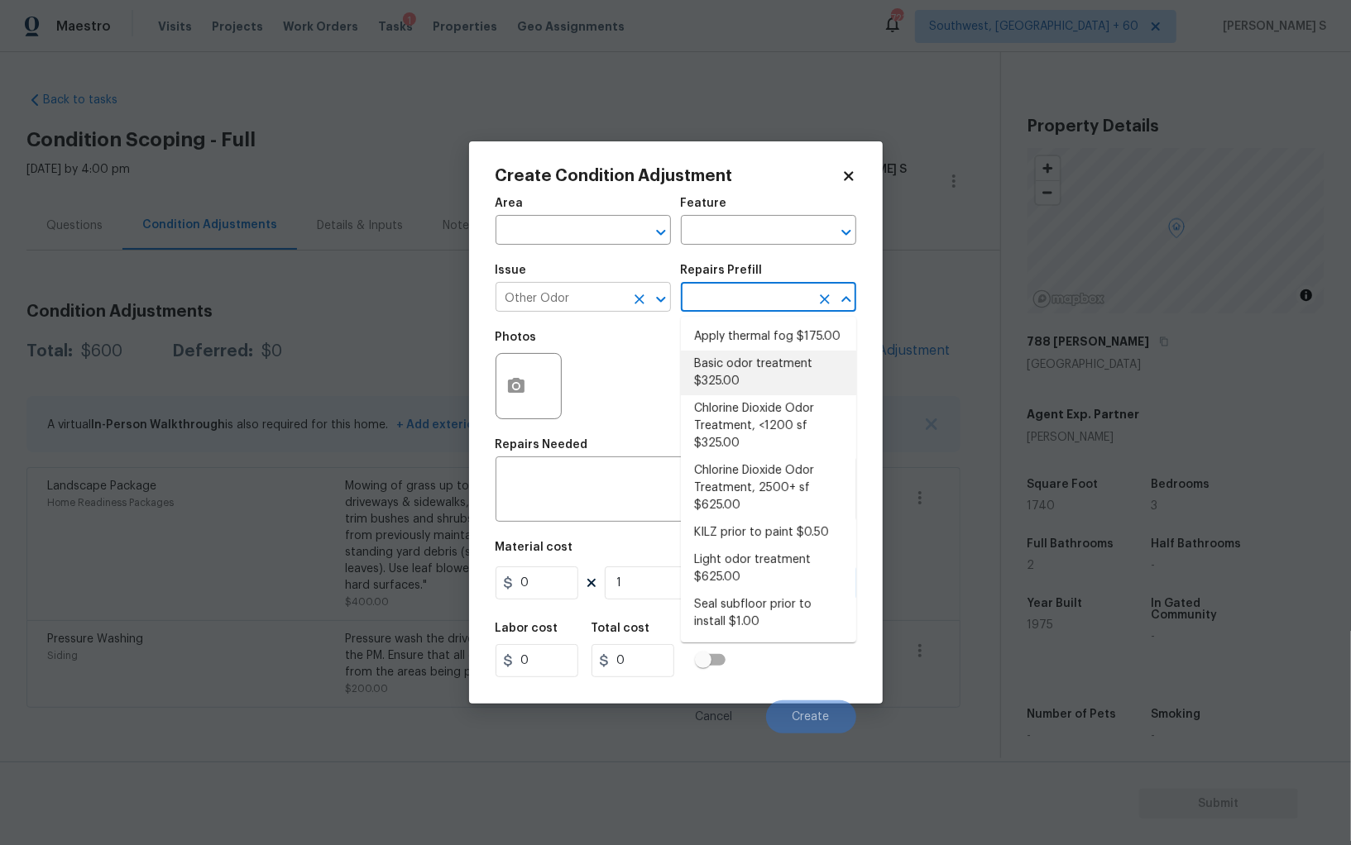
type textarea "OD Odor Protocol: Heavy Odor present. Remediate home odor. Including but not li…"
type input "325"
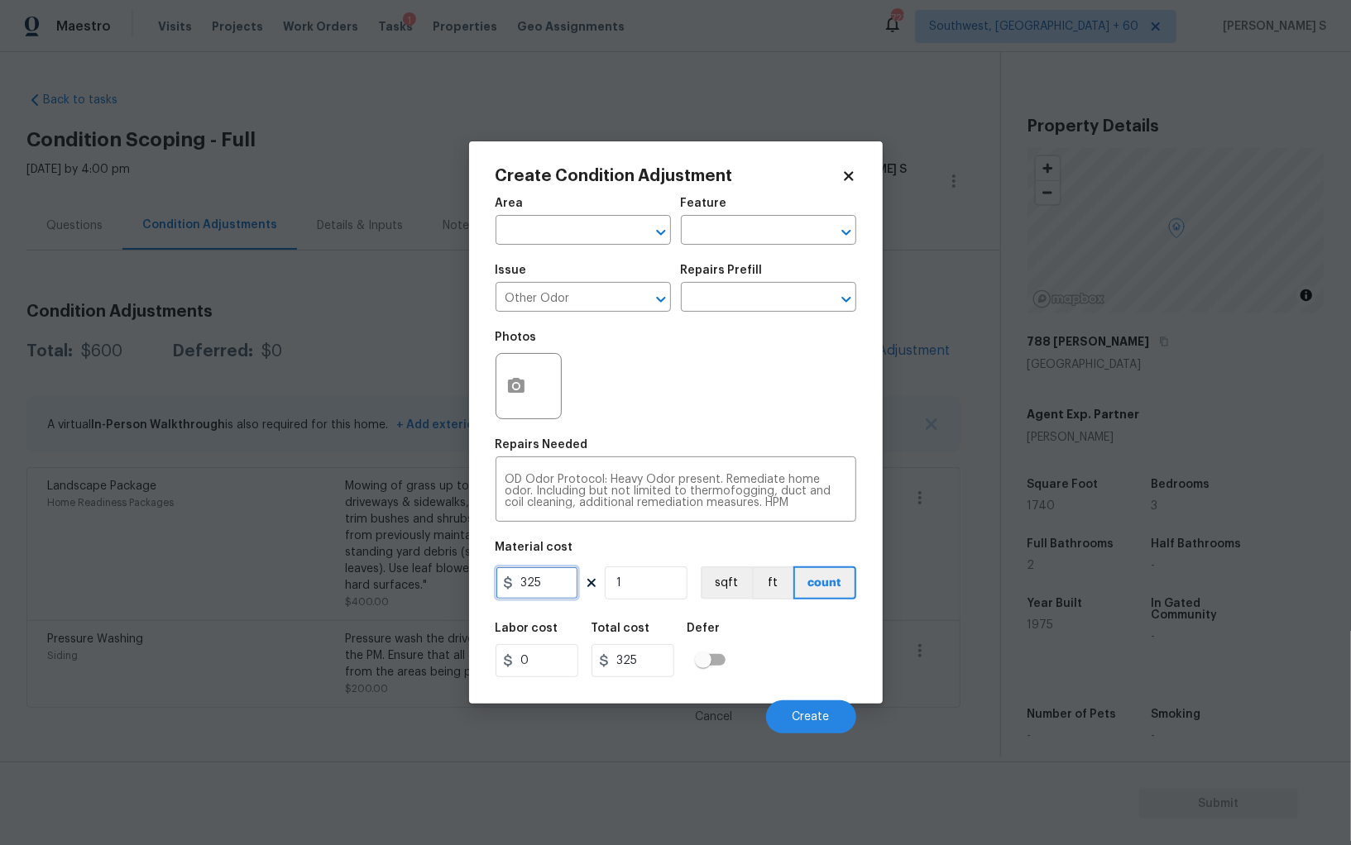
click at [564, 586] on input "325" at bounding box center [536, 583] width 83 height 33
type input "565"
click at [827, 715] on span "Create" at bounding box center [810, 717] width 37 height 12
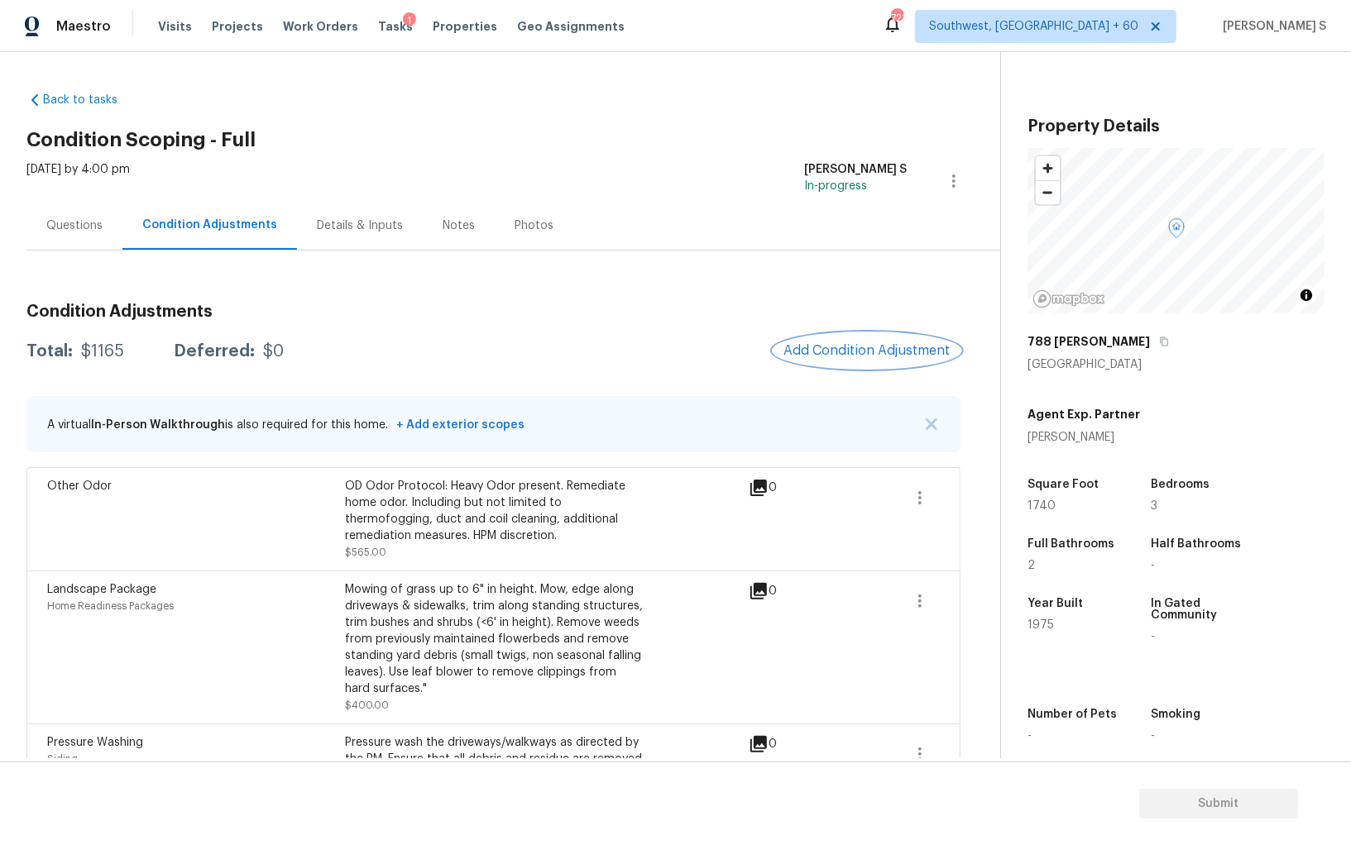
click at [875, 339] on button "Add Condition Adjustment" at bounding box center [866, 350] width 187 height 35
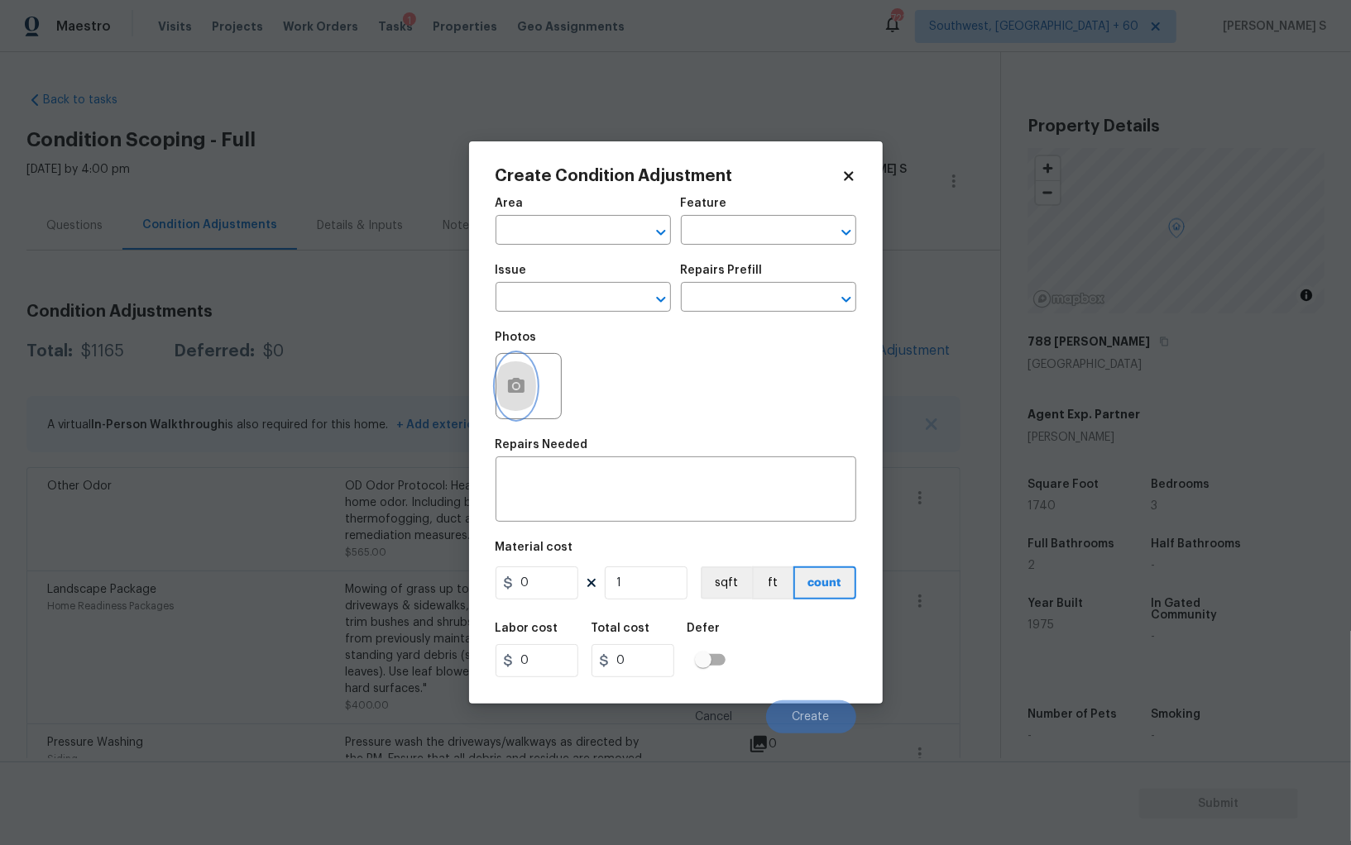
click at [520, 376] on button "button" at bounding box center [516, 386] width 40 height 65
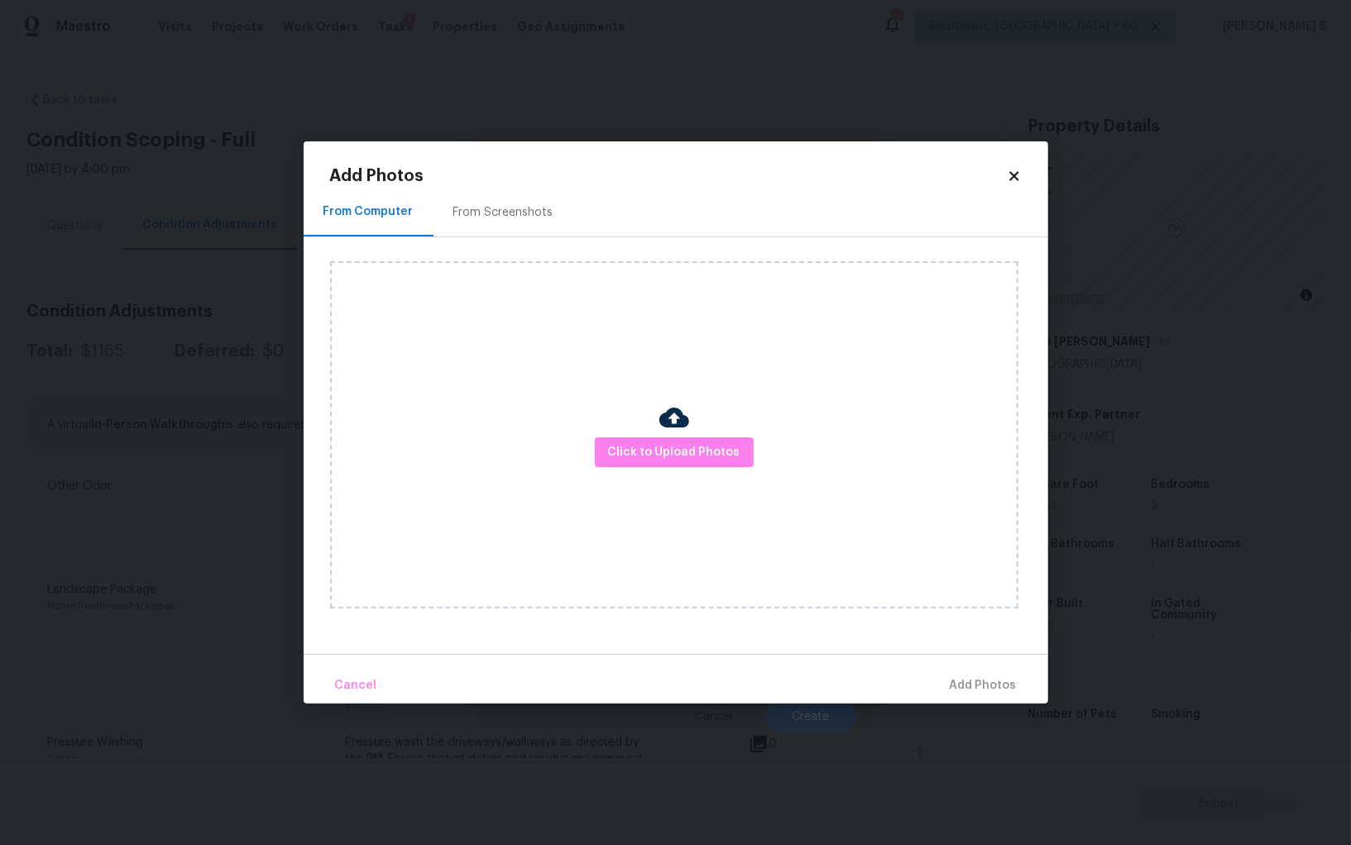
click at [687, 433] on div at bounding box center [674, 420] width 30 height 35
click at [689, 442] on span "Click to Upload Photos" at bounding box center [674, 452] width 132 height 21
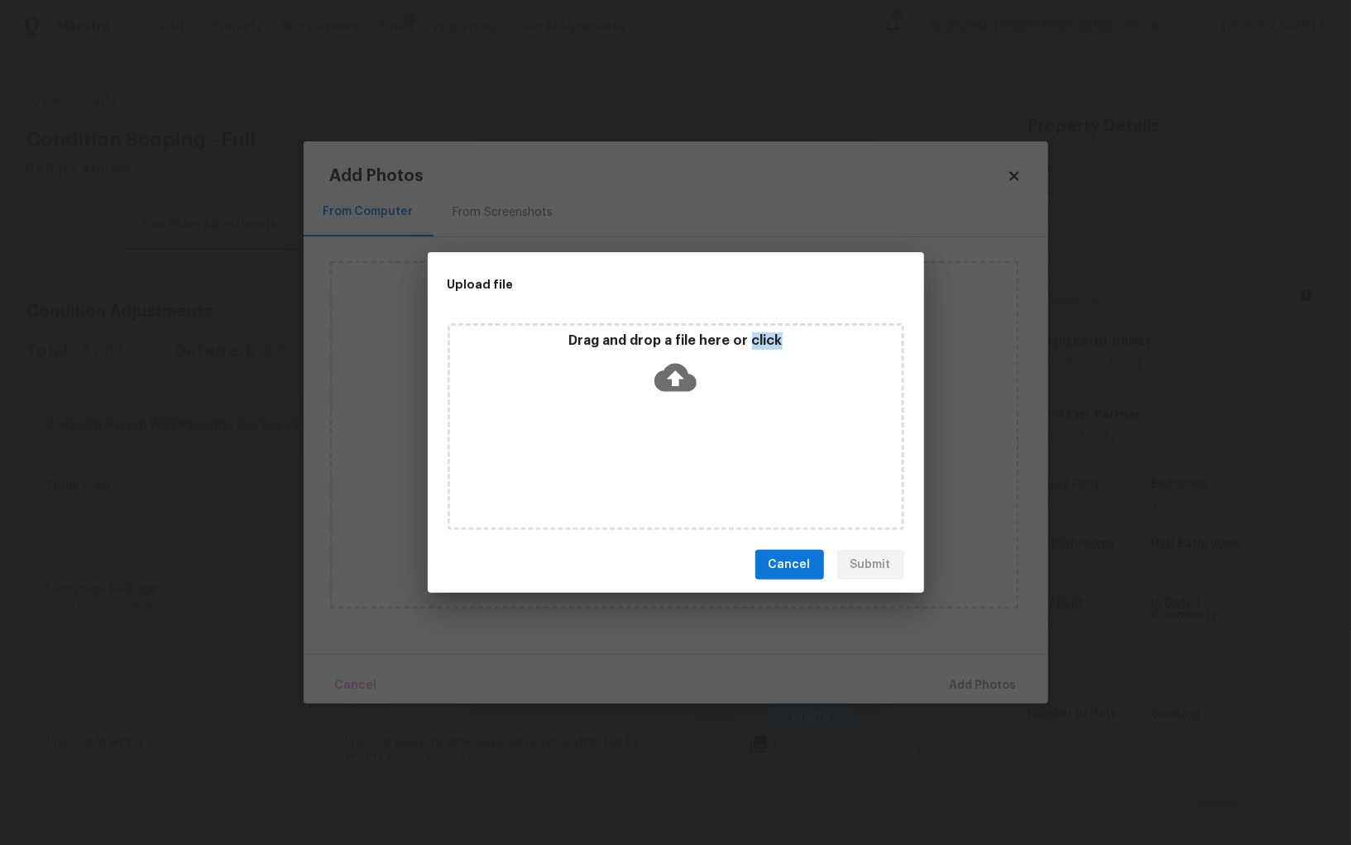
click at [689, 442] on div "Drag and drop a file here or click" at bounding box center [675, 426] width 457 height 207
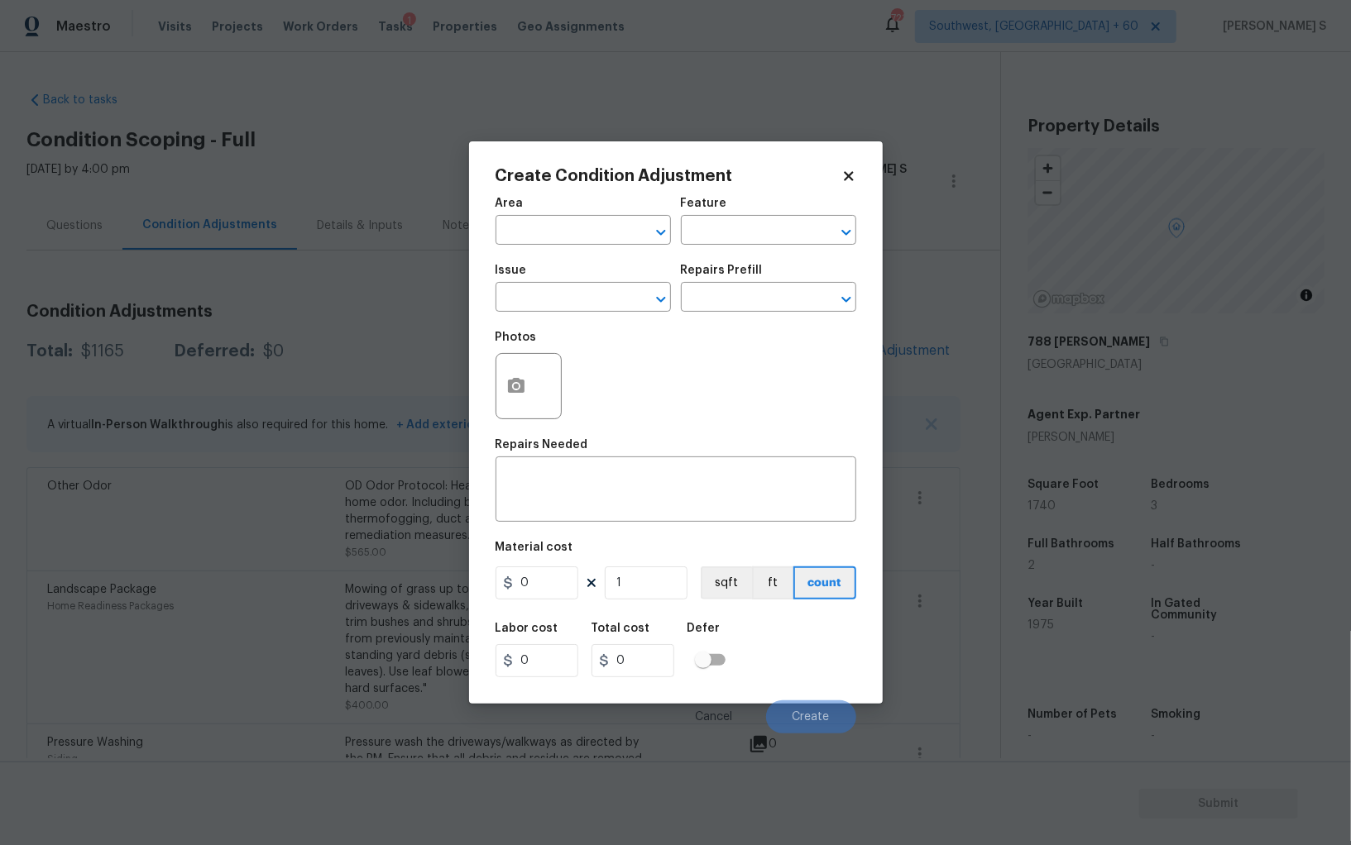
click at [267, 544] on body "Maestro Visits Projects Work Orders Tasks 1 Properties Geo Assignments 721 Sout…" at bounding box center [675, 422] width 1351 height 845
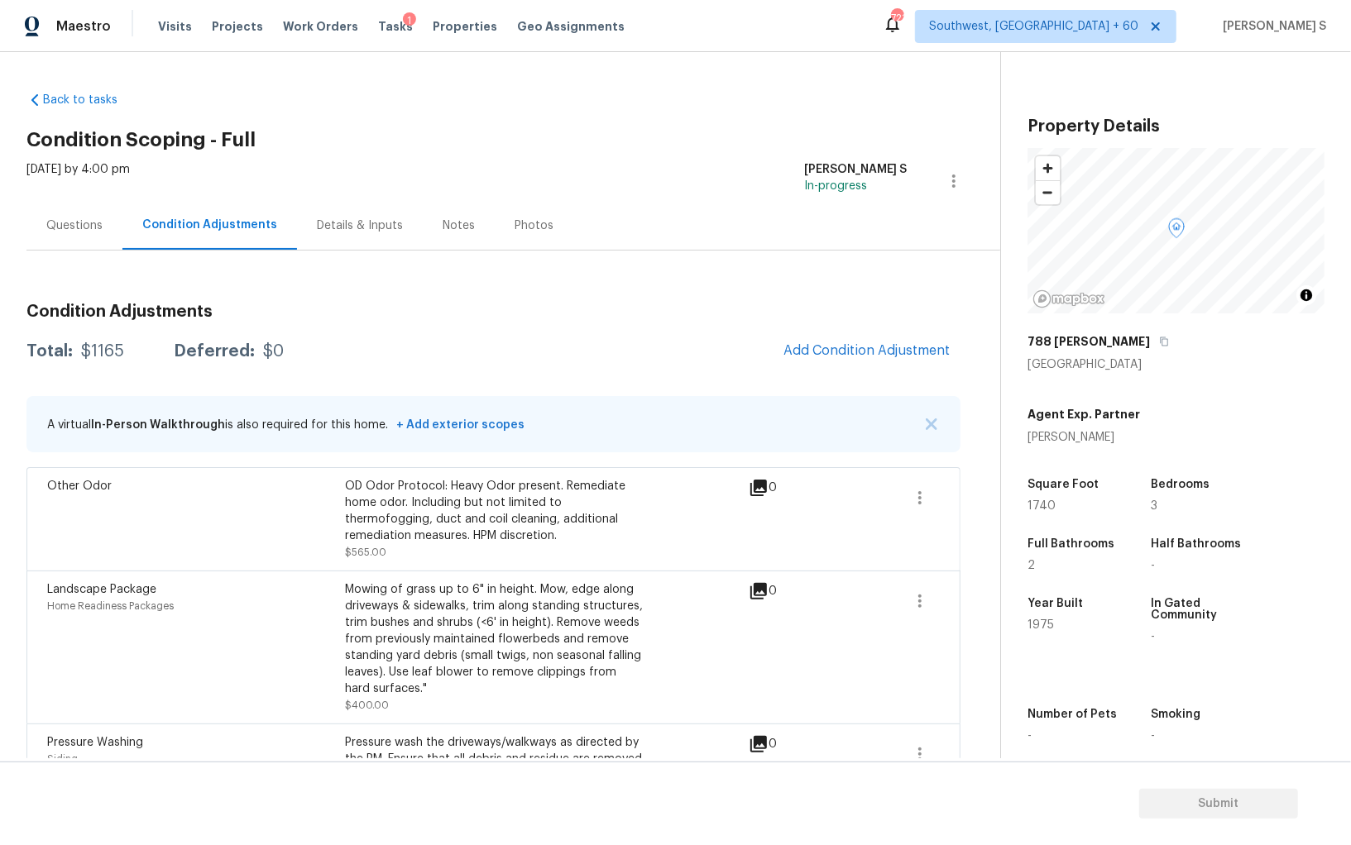
click at [267, 544] on div "Other Odor" at bounding box center [196, 519] width 298 height 83
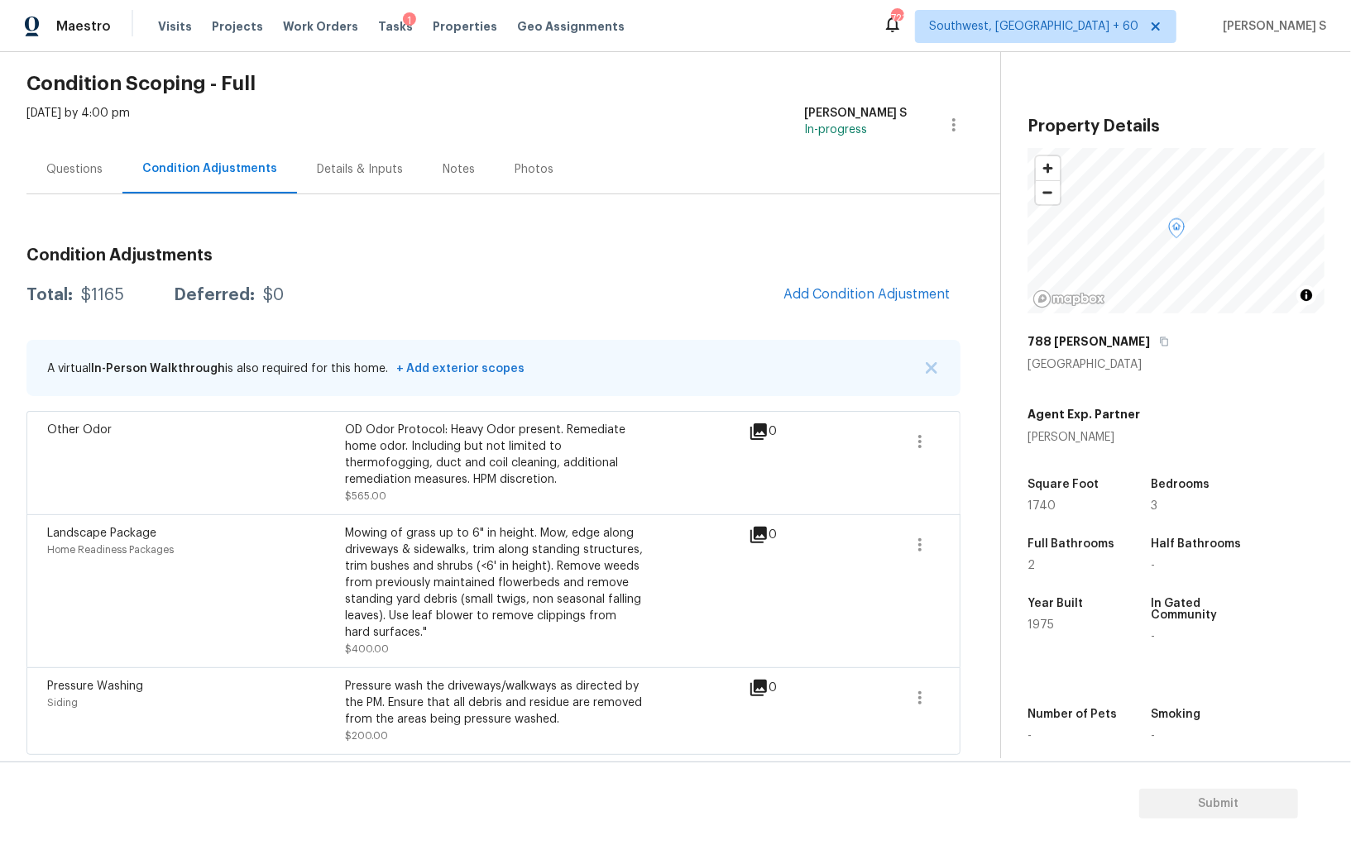
click at [74, 159] on div "Questions" at bounding box center [74, 169] width 96 height 49
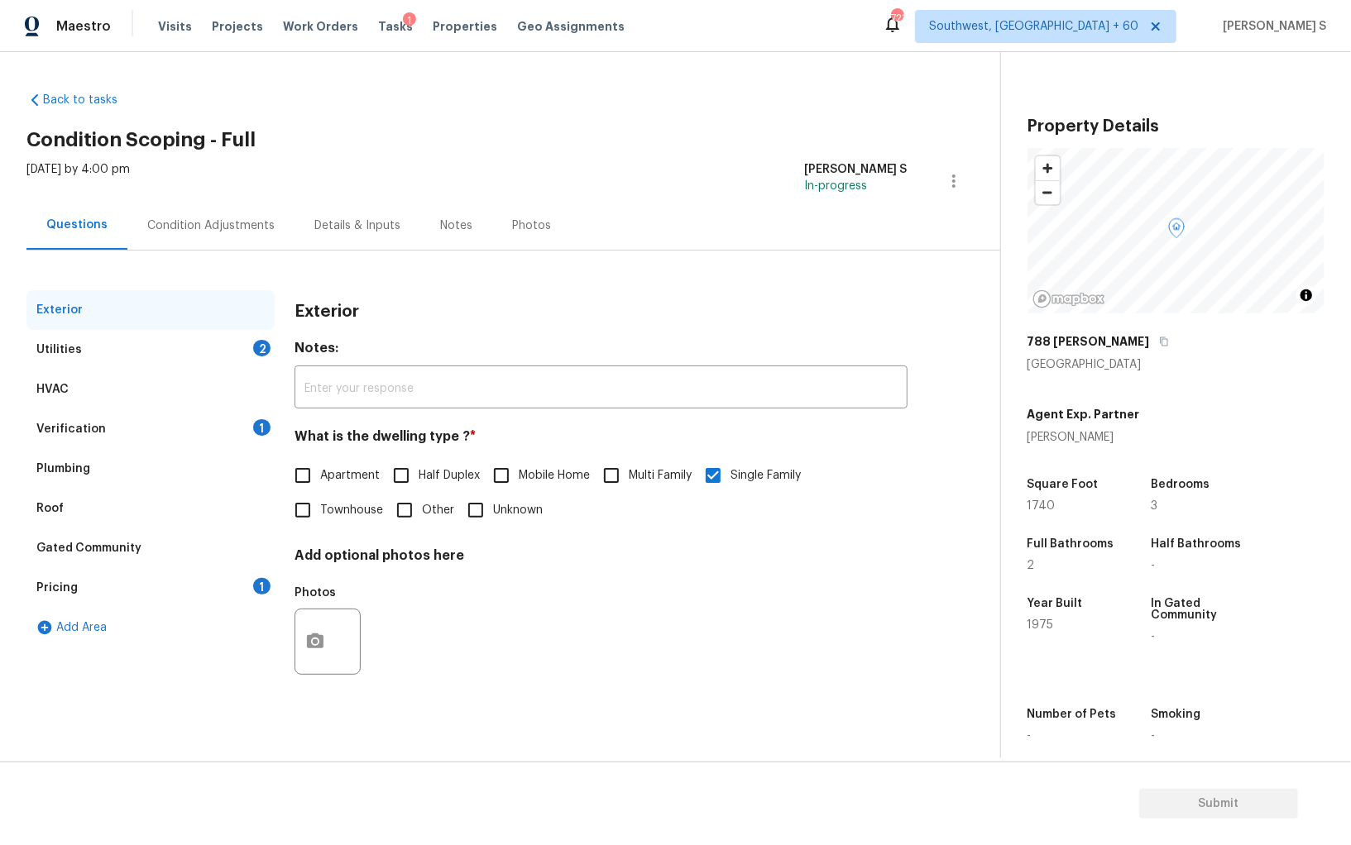
click at [82, 590] on div "Pricing 1" at bounding box center [150, 588] width 248 height 40
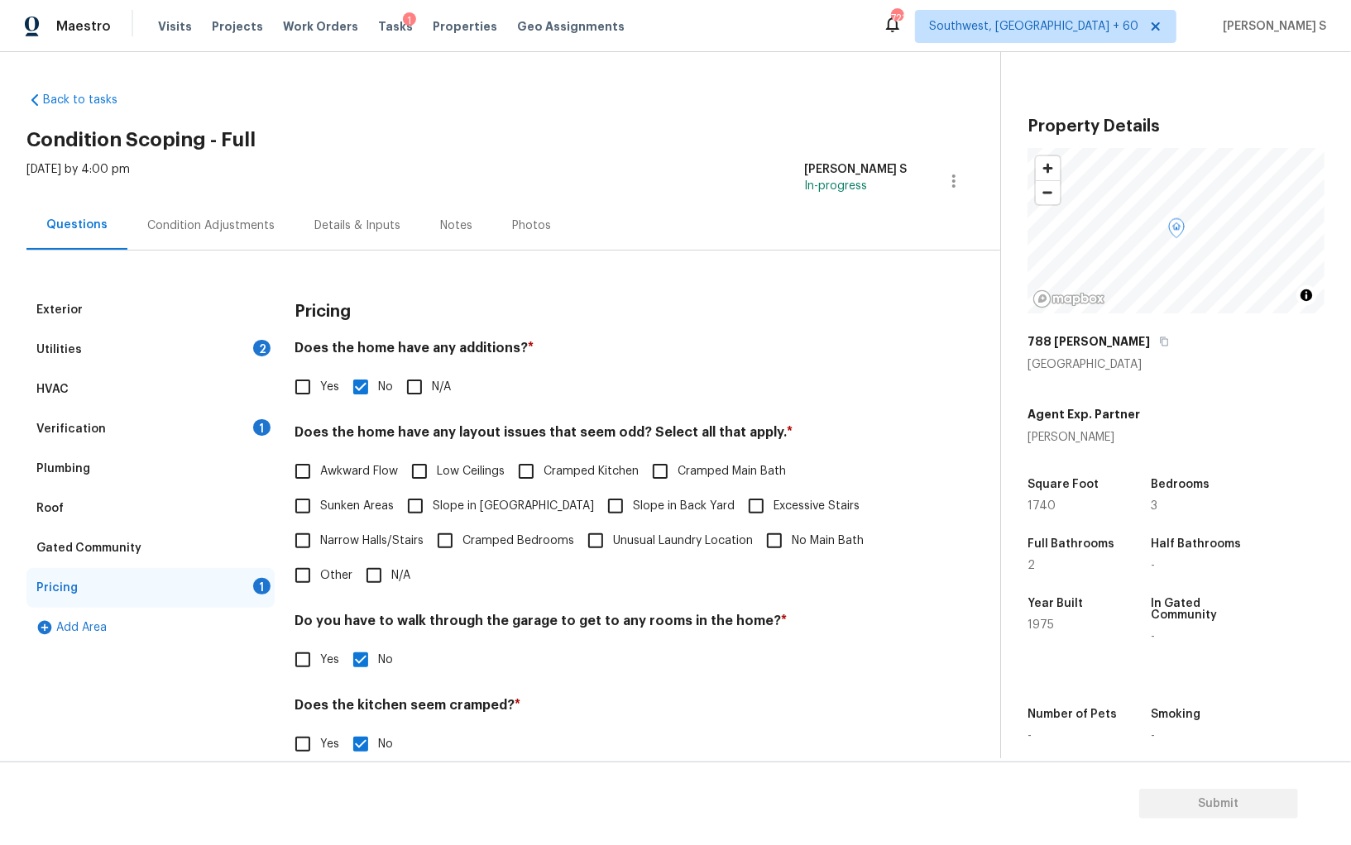
click at [477, 508] on span "Slope in [GEOGRAPHIC_DATA]" at bounding box center [513, 506] width 161 height 17
click at [433, 508] on input "Slope in [GEOGRAPHIC_DATA]" at bounding box center [415, 506] width 35 height 35
checkbox input "true"
click at [217, 208] on div "Condition Adjustments" at bounding box center [210, 225] width 167 height 49
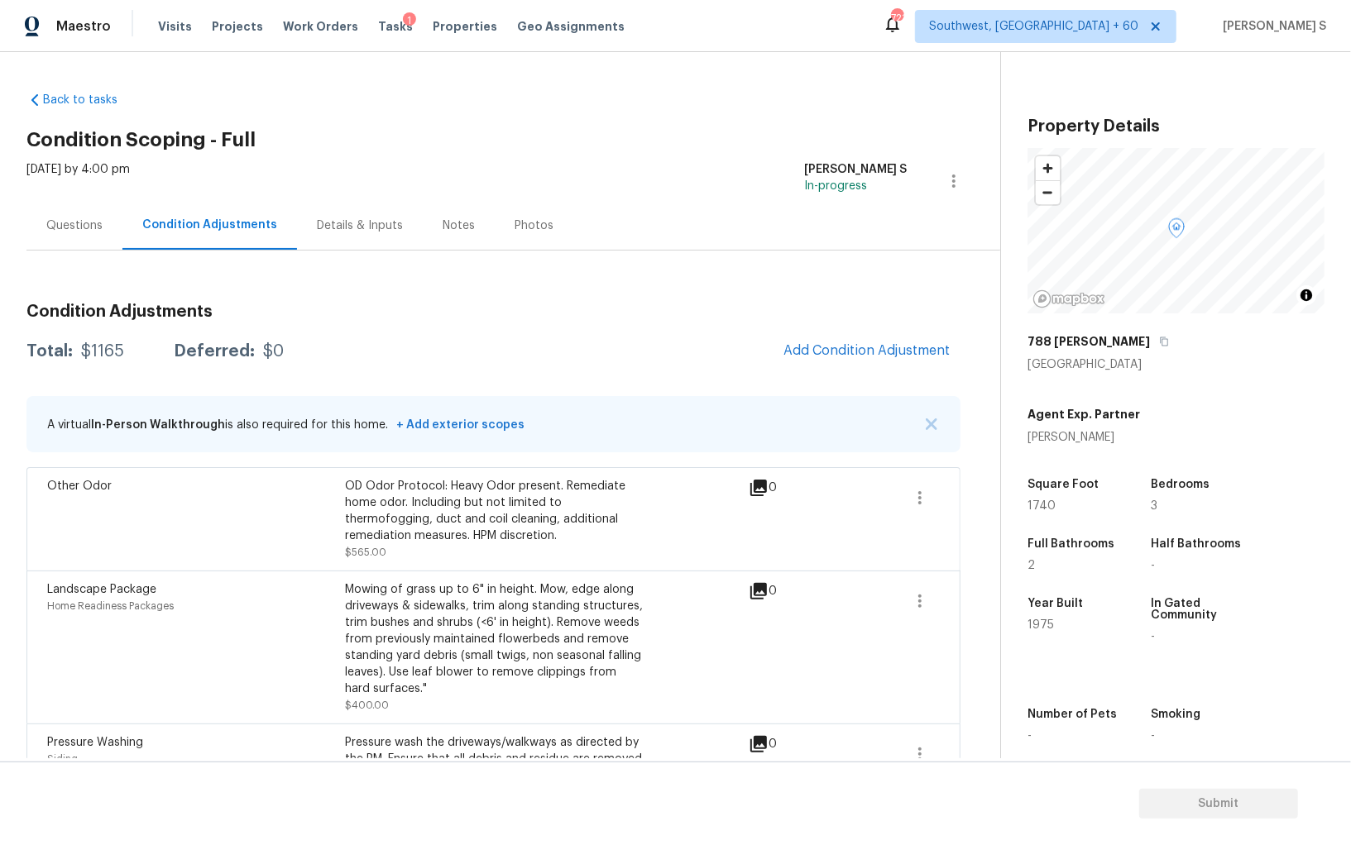
click at [809, 369] on span "Add Condition Adjustment" at bounding box center [866, 351] width 187 height 36
click at [787, 355] on span "Add Condition Adjustment" at bounding box center [866, 350] width 167 height 15
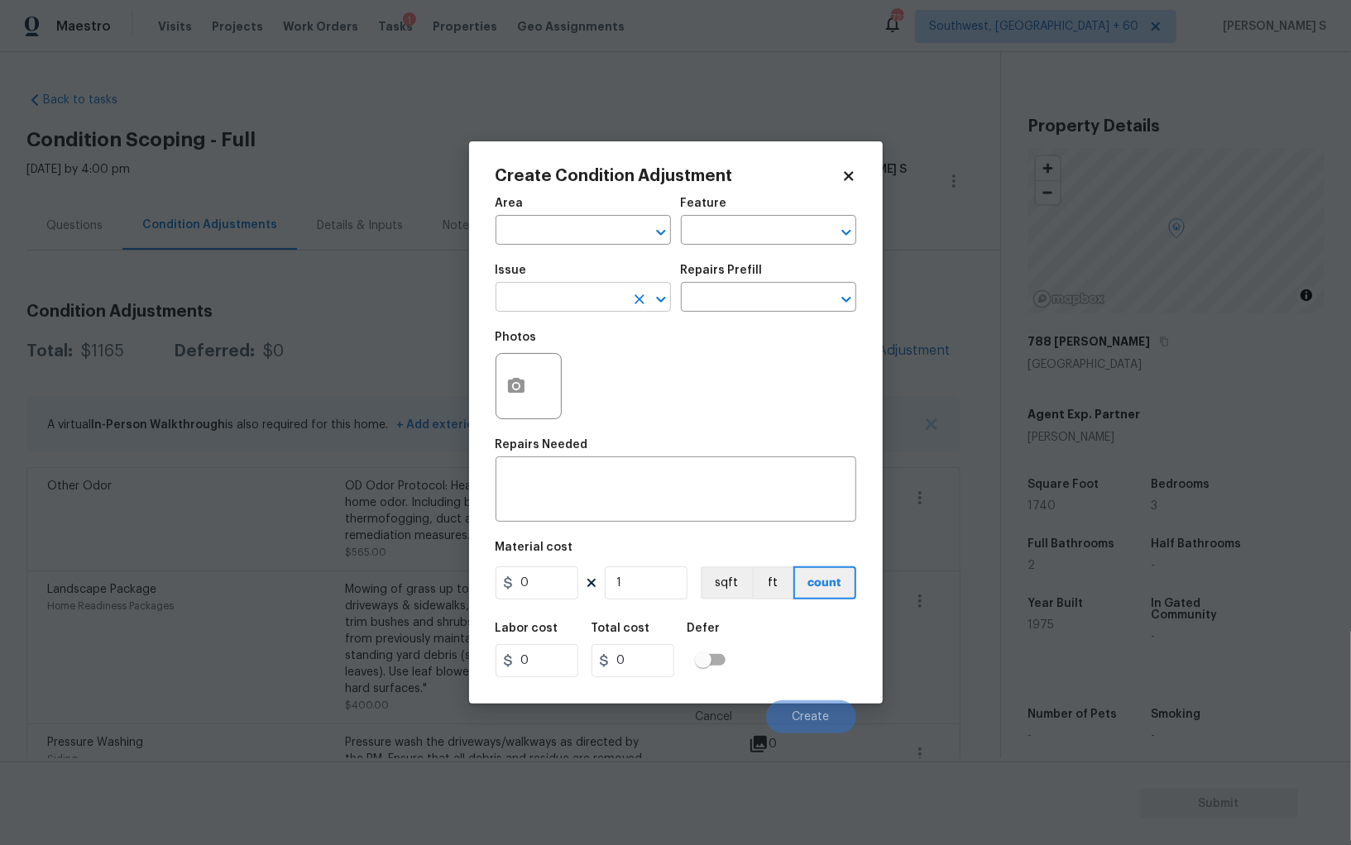
click at [529, 297] on input "text" at bounding box center [559, 299] width 129 height 26
type input "HVAC Extras"
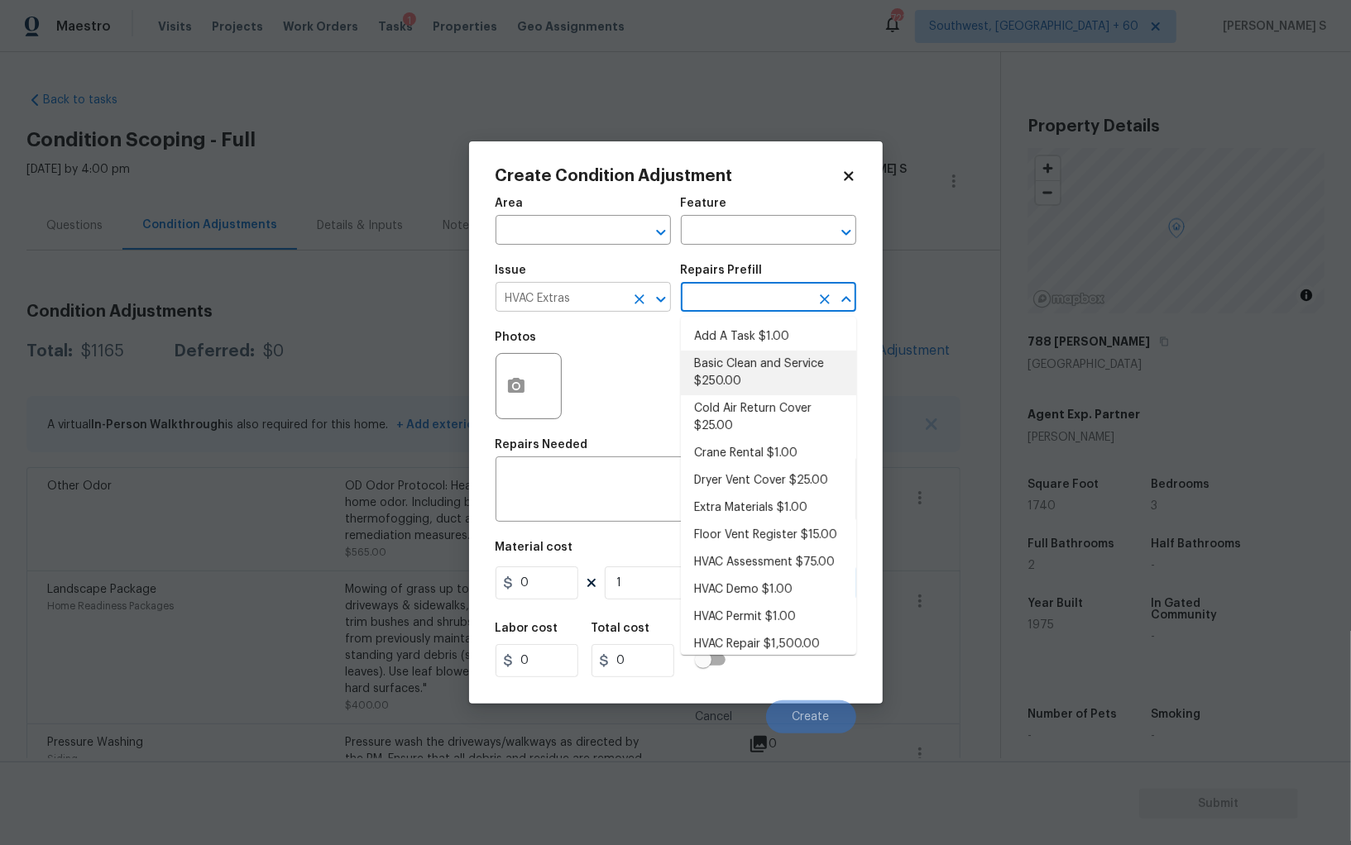
type input "HVAC"
type textarea "General Service HVAC system including: cleaning condenser and evaporator coils,…"
type input "250"
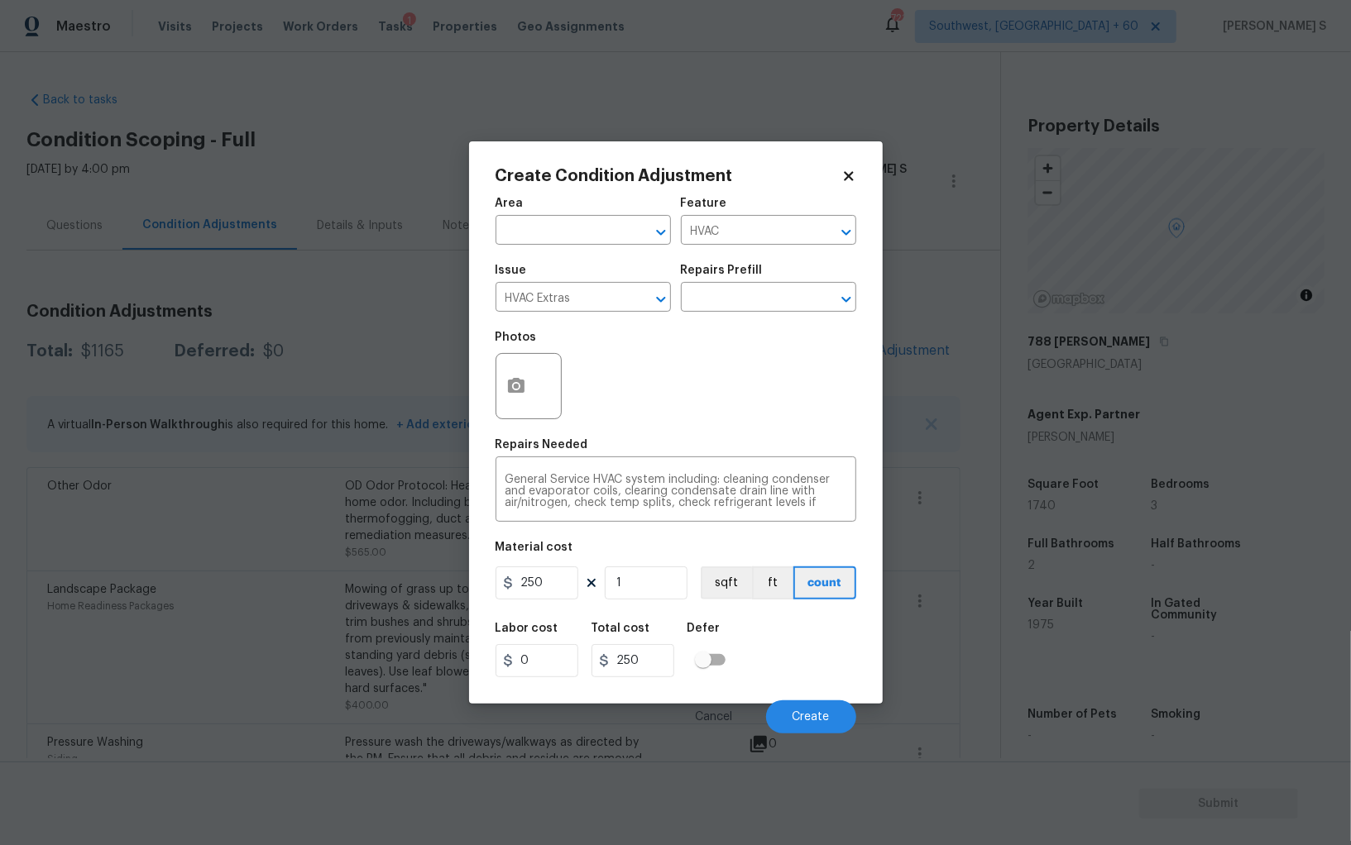
click at [523, 563] on div "Material cost" at bounding box center [675, 553] width 361 height 22
click at [544, 575] on input "250" at bounding box center [536, 583] width 83 height 33
type input "700"
click at [810, 722] on span "Create" at bounding box center [810, 717] width 37 height 12
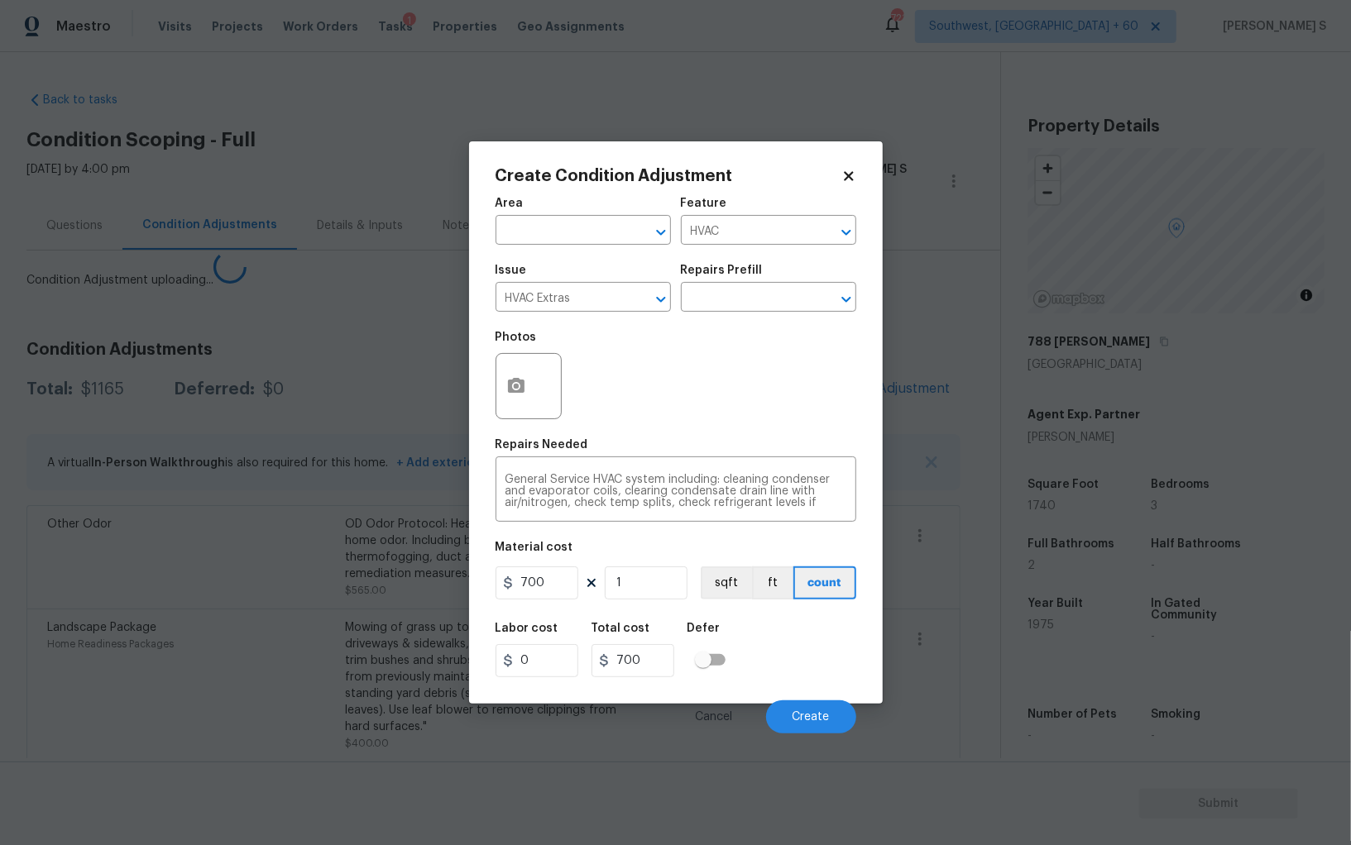
click at [160, 611] on body "Maestro Visits Projects Work Orders Tasks 1 Properties Geo Assignments 721 Sout…" at bounding box center [675, 422] width 1351 height 845
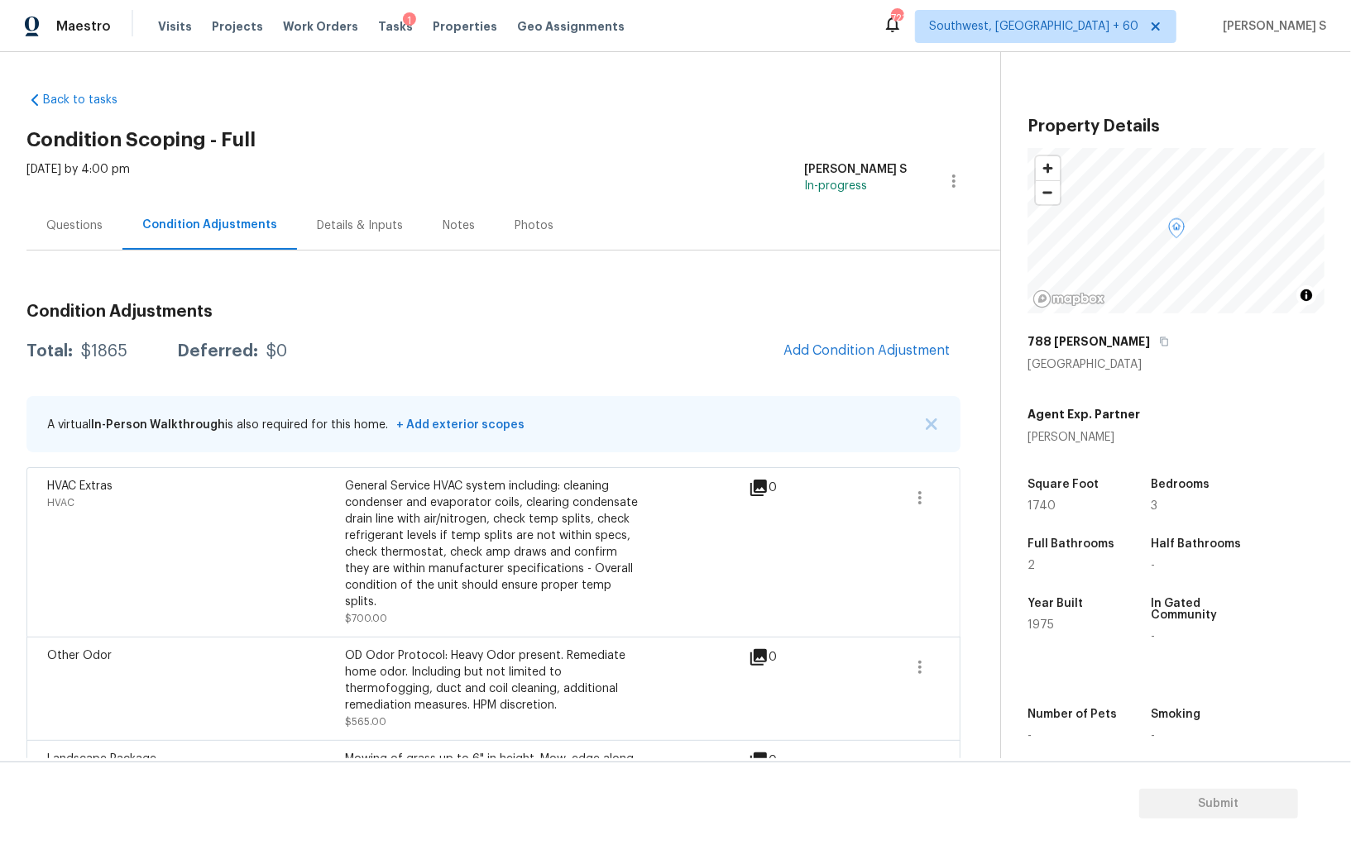
click at [61, 227] on div "Questions" at bounding box center [74, 226] width 56 height 17
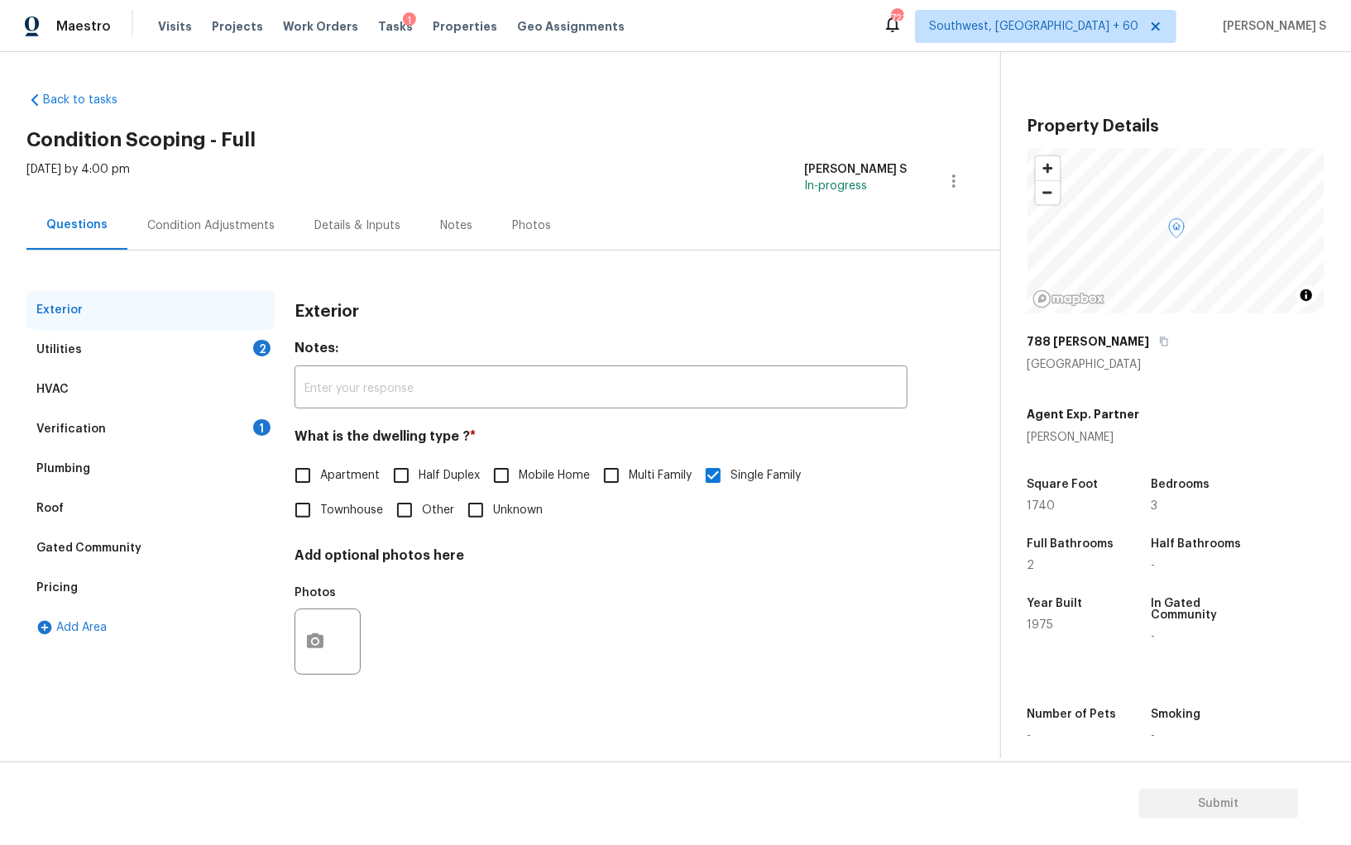
click at [114, 340] on div "Utilities 2" at bounding box center [150, 350] width 248 height 40
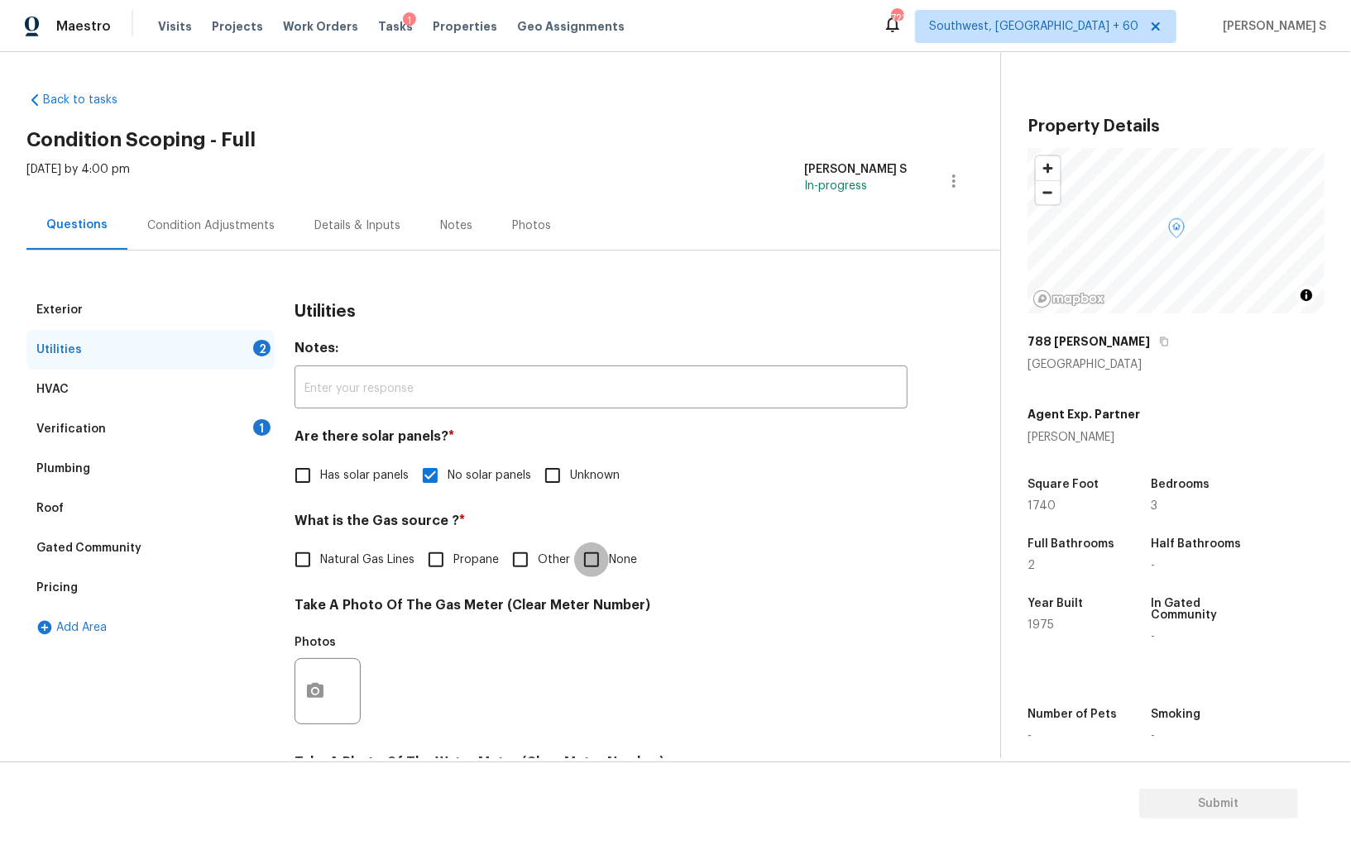
click at [592, 565] on input "None" at bounding box center [591, 560] width 35 height 35
checkbox input "true"
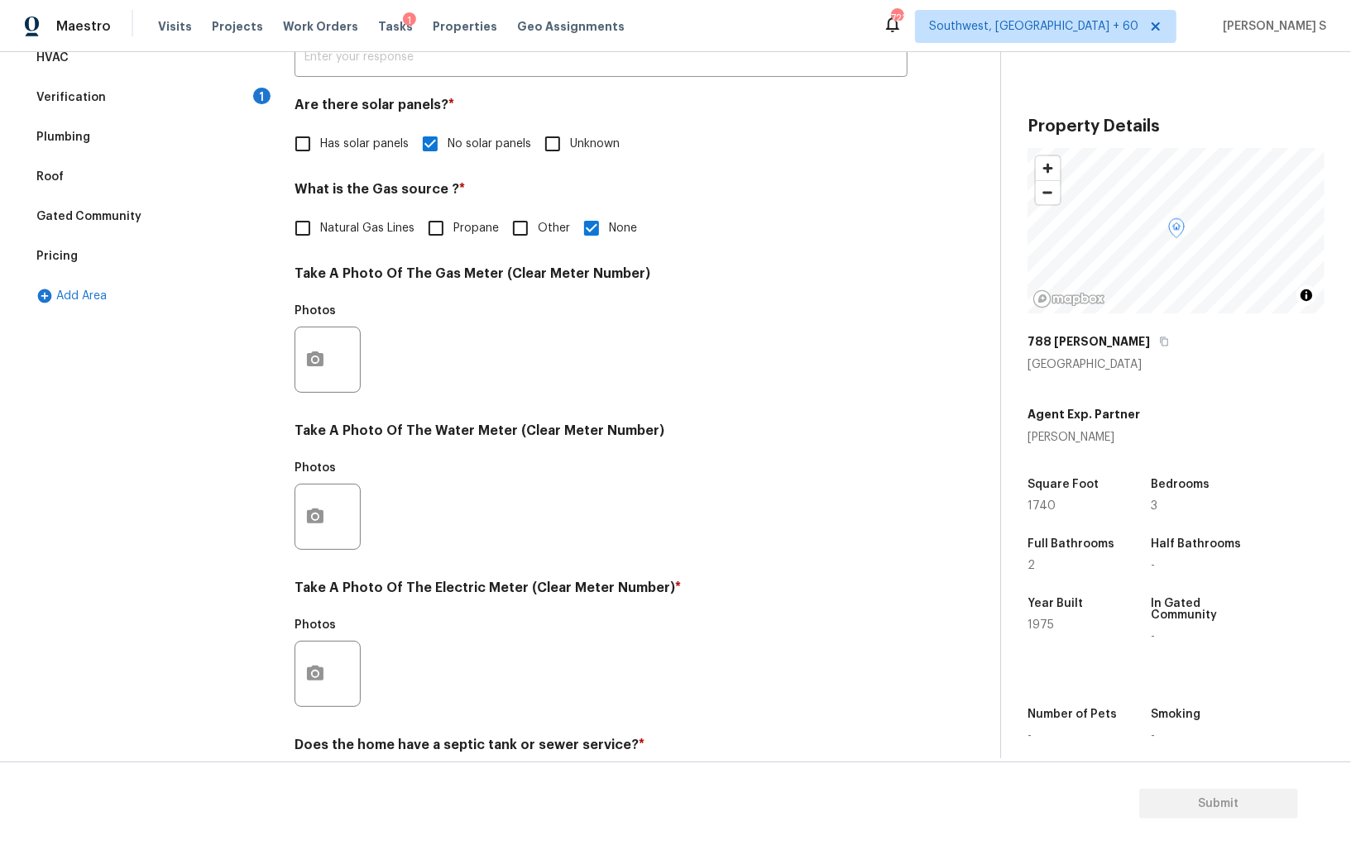
scroll to position [399, 0]
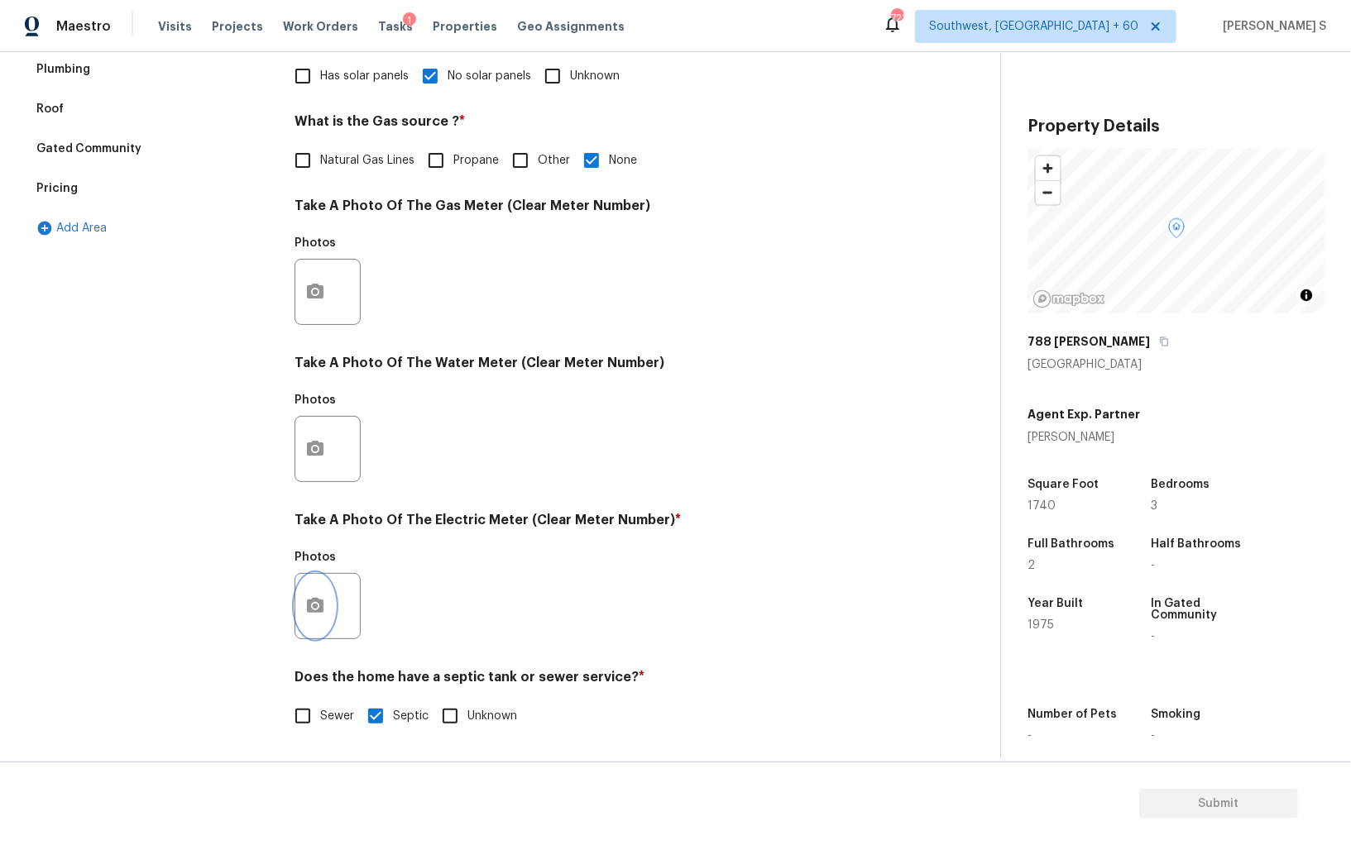
click at [324, 586] on button "button" at bounding box center [315, 606] width 40 height 65
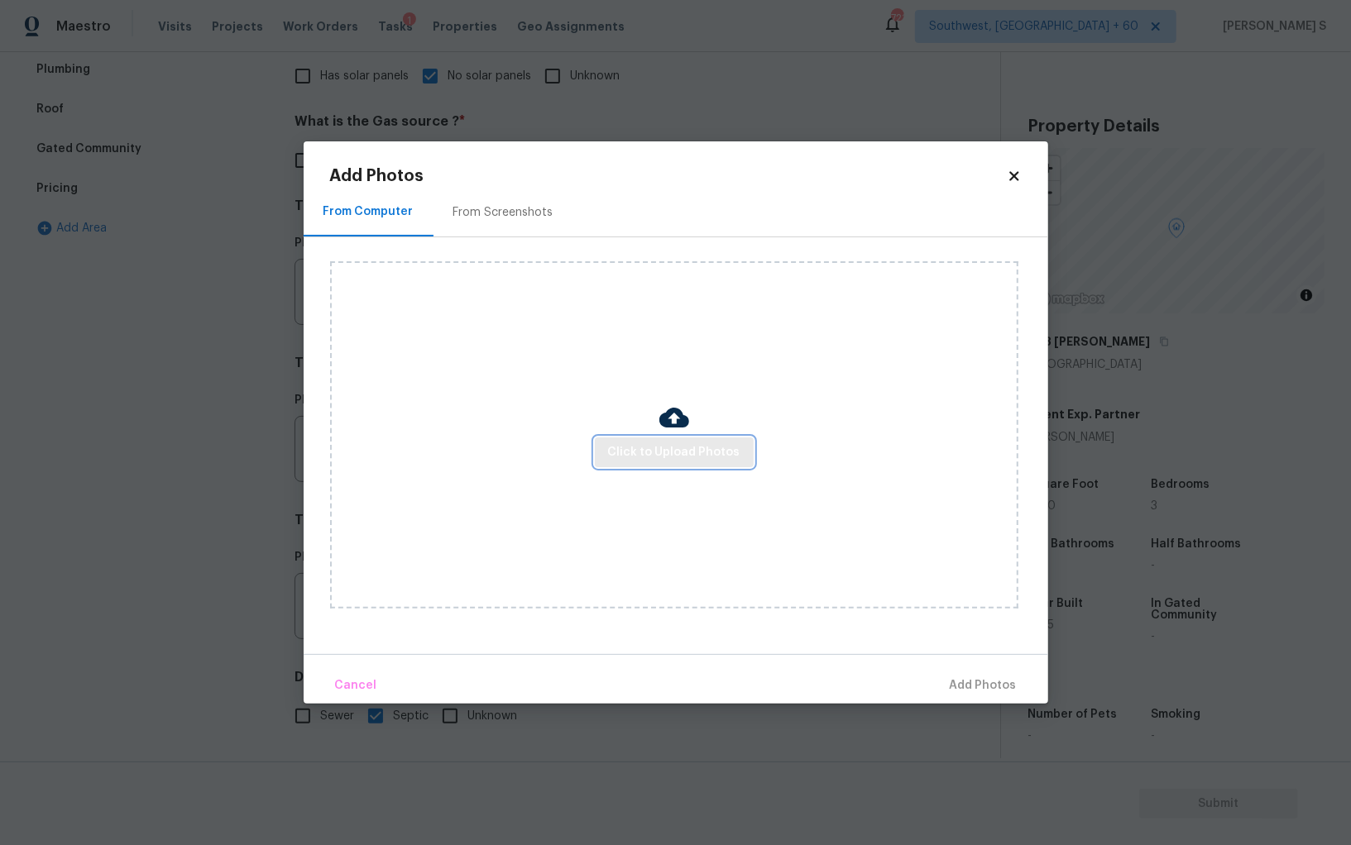
click at [717, 452] on span "Click to Upload Photos" at bounding box center [674, 452] width 132 height 21
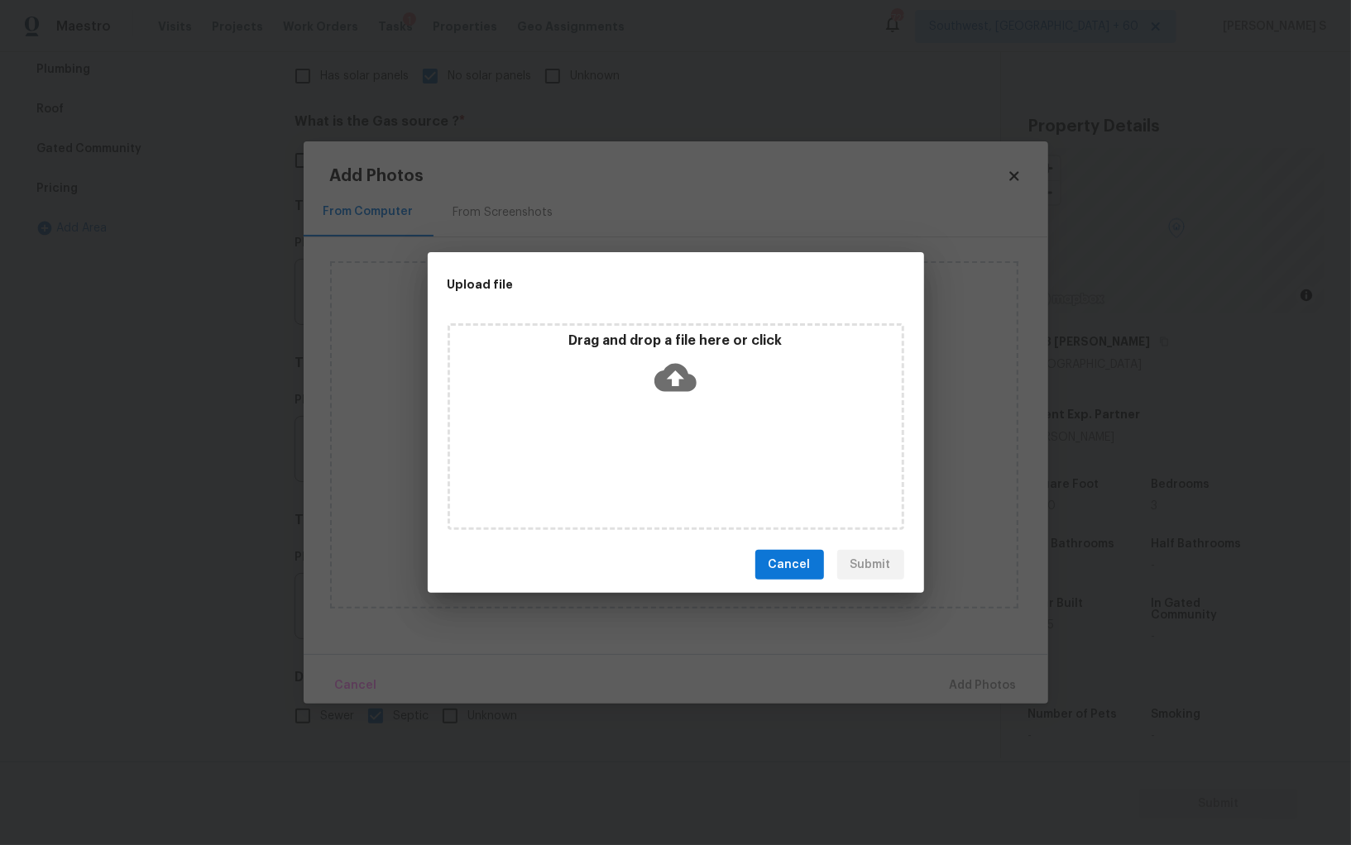
click at [717, 452] on div "Drag and drop a file here or click" at bounding box center [675, 426] width 457 height 207
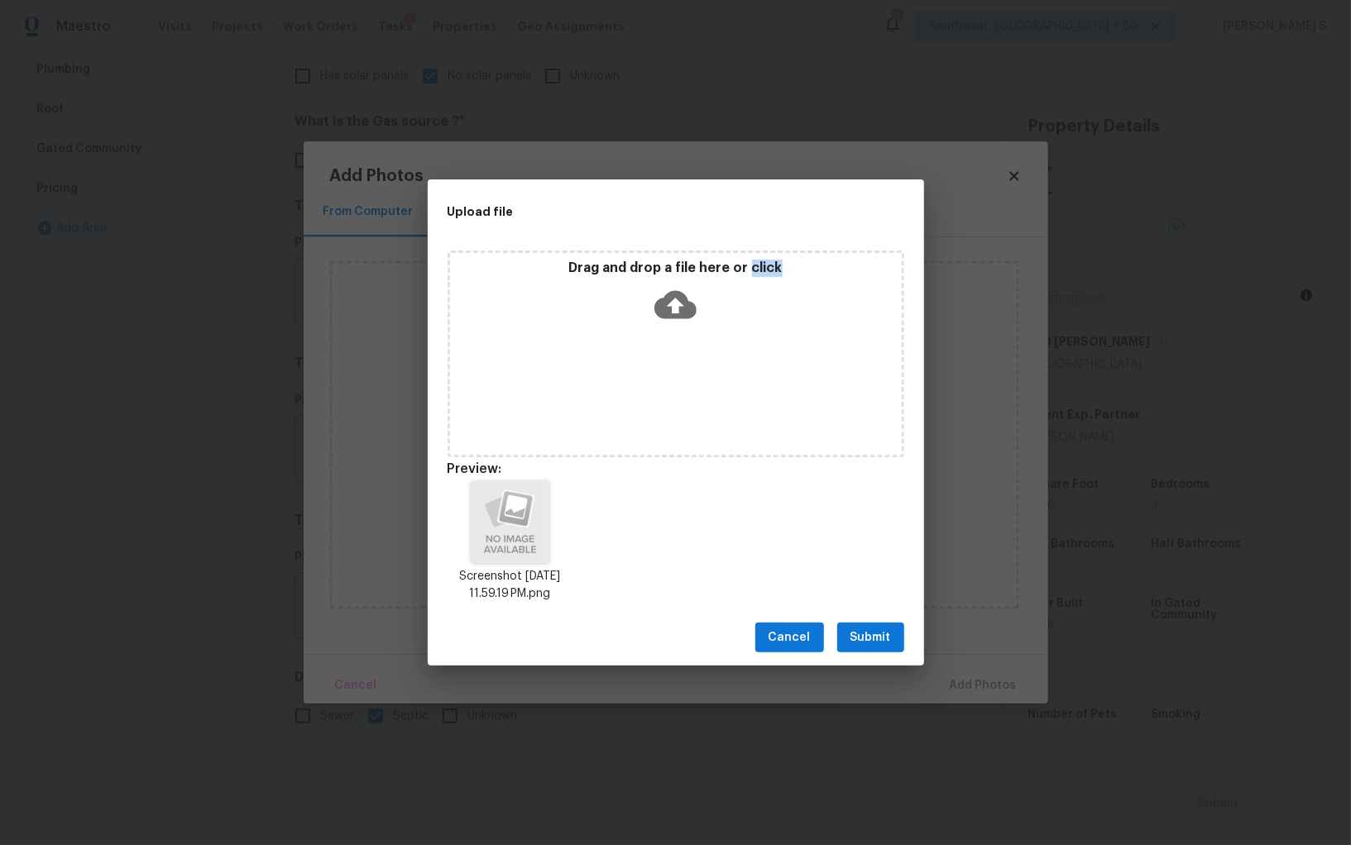
click at [891, 631] on button "Submit" at bounding box center [870, 638] width 67 height 31
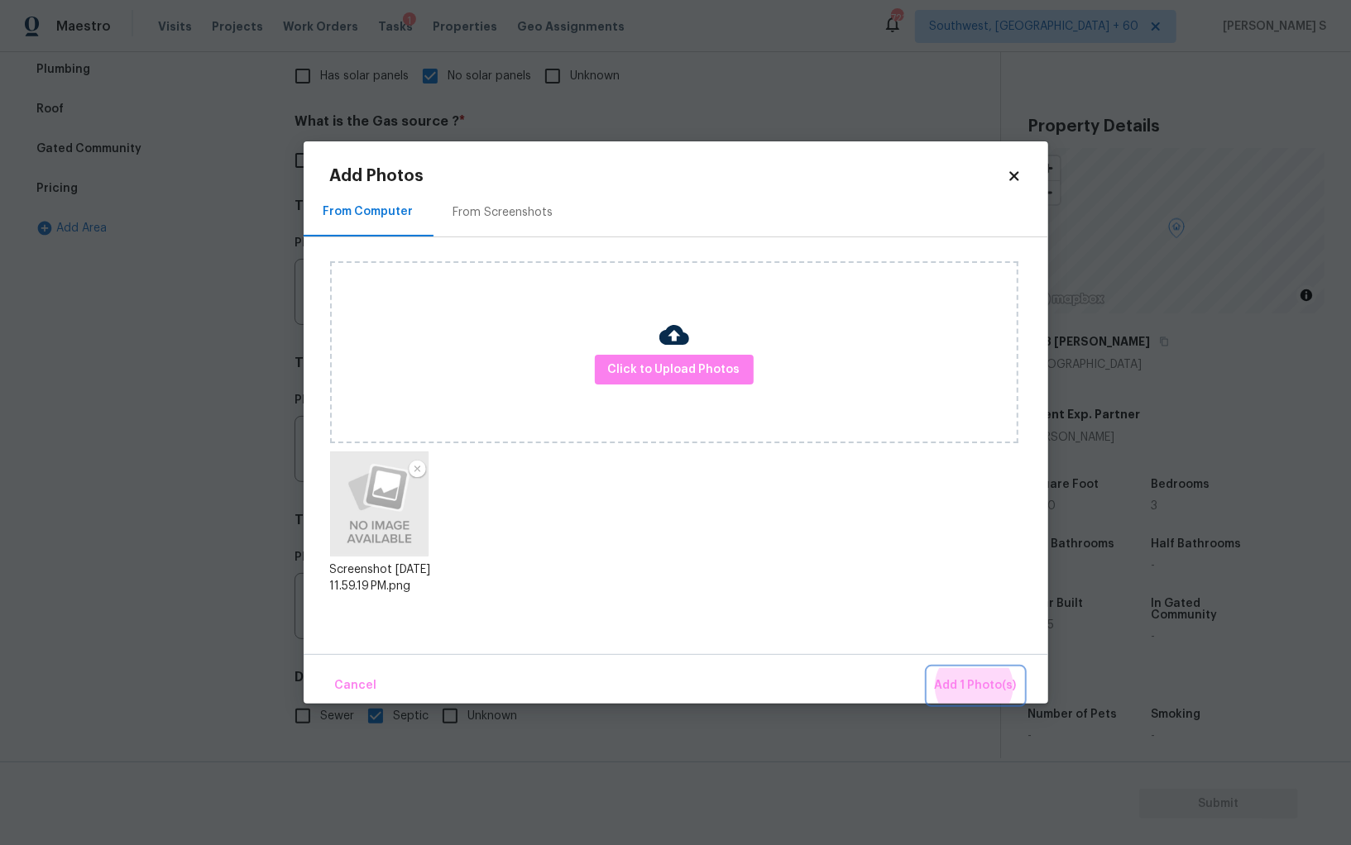
click at [928, 668] on button "Add 1 Photo(s)" at bounding box center [975, 686] width 95 height 36
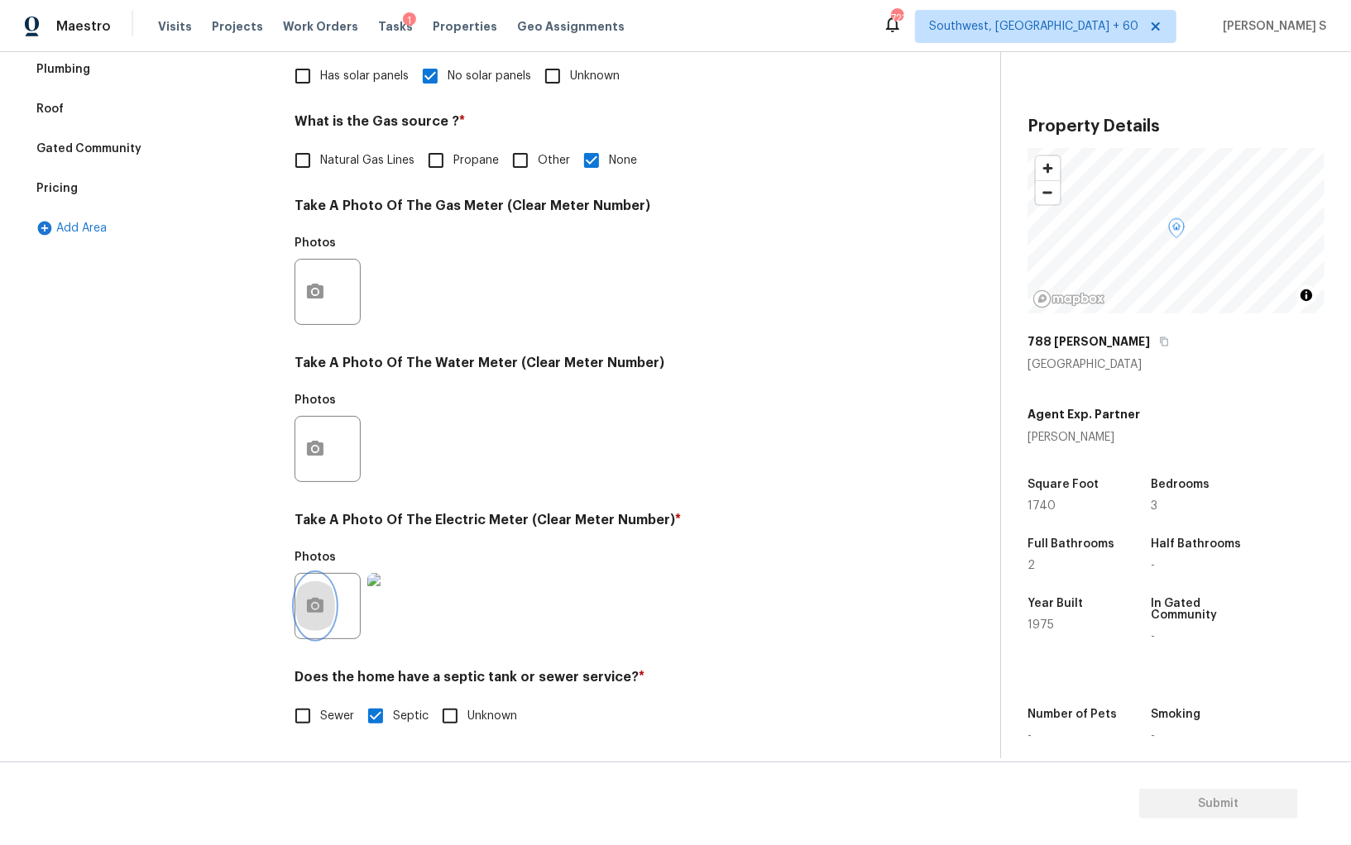
scroll to position [0, 0]
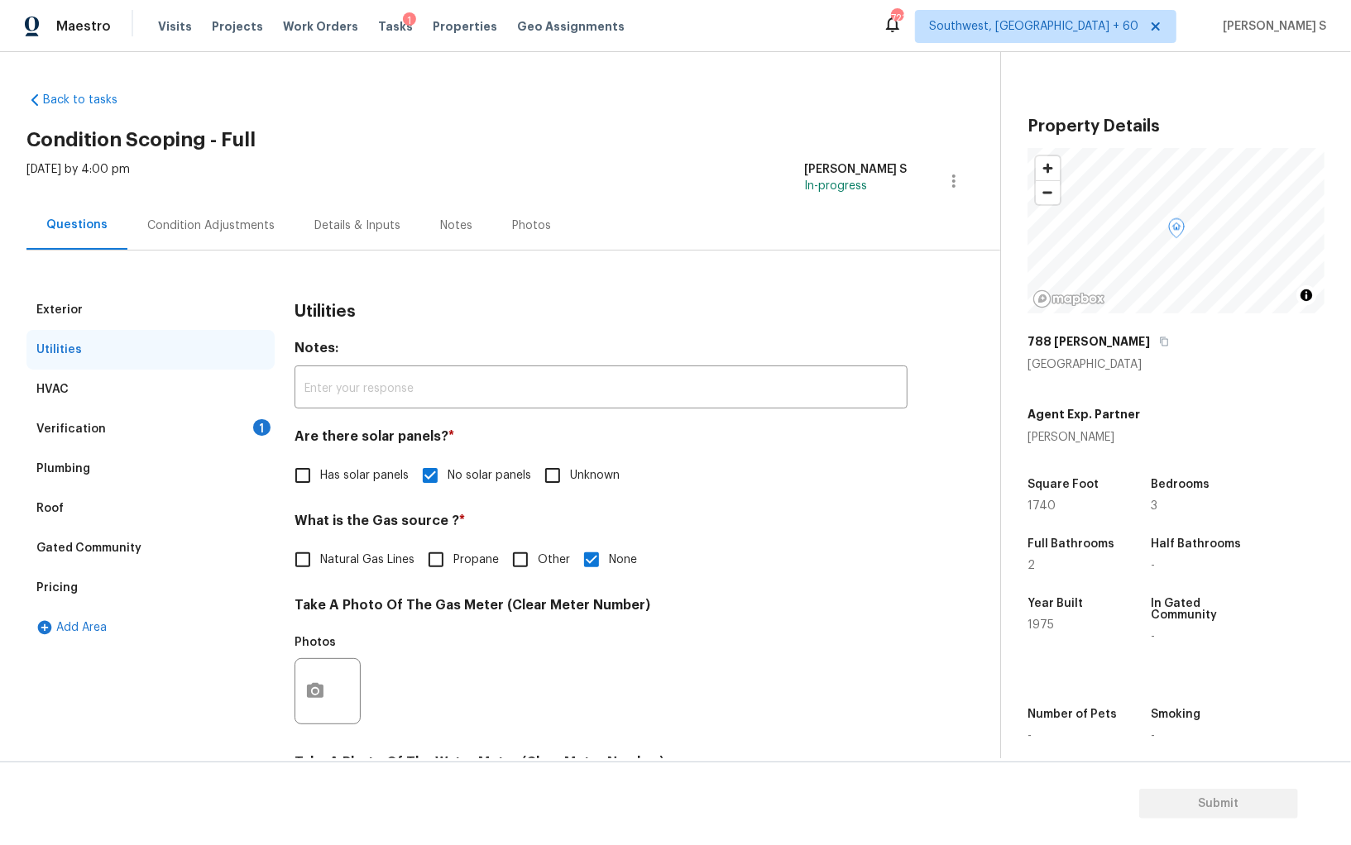
click at [170, 430] on div "Verification 1" at bounding box center [150, 429] width 248 height 40
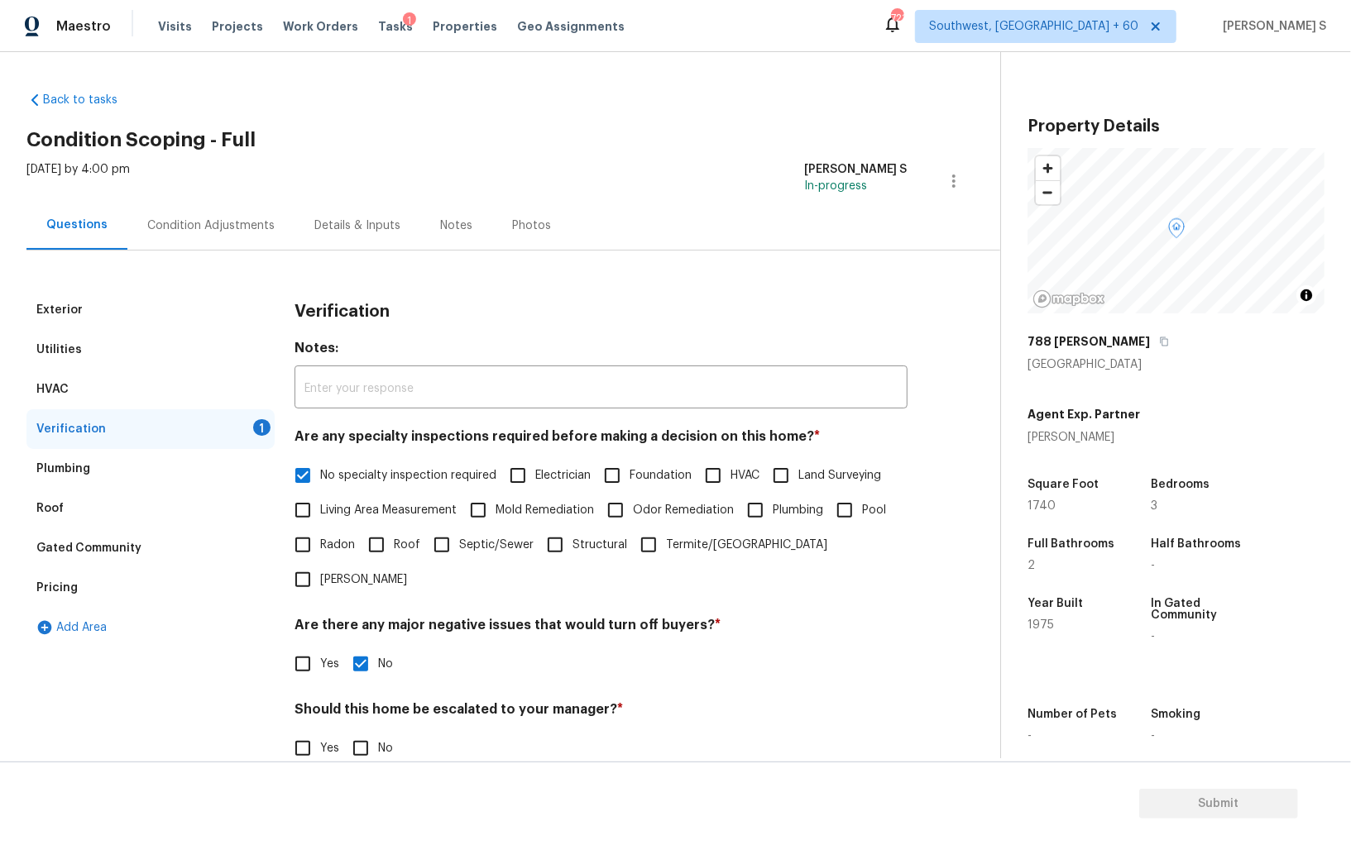
scroll to position [98, 0]
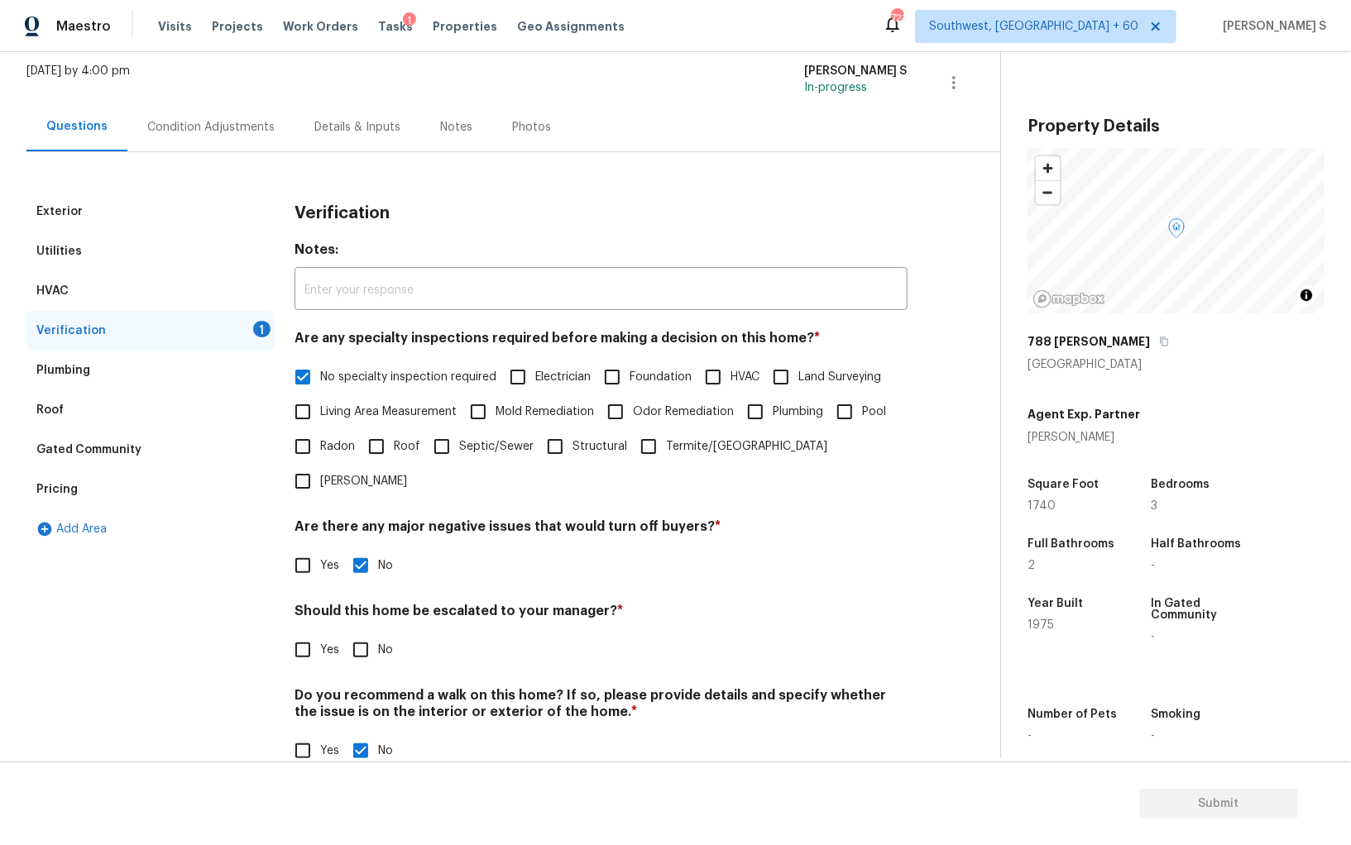
click at [222, 129] on div "Condition Adjustments" at bounding box center [210, 127] width 127 height 17
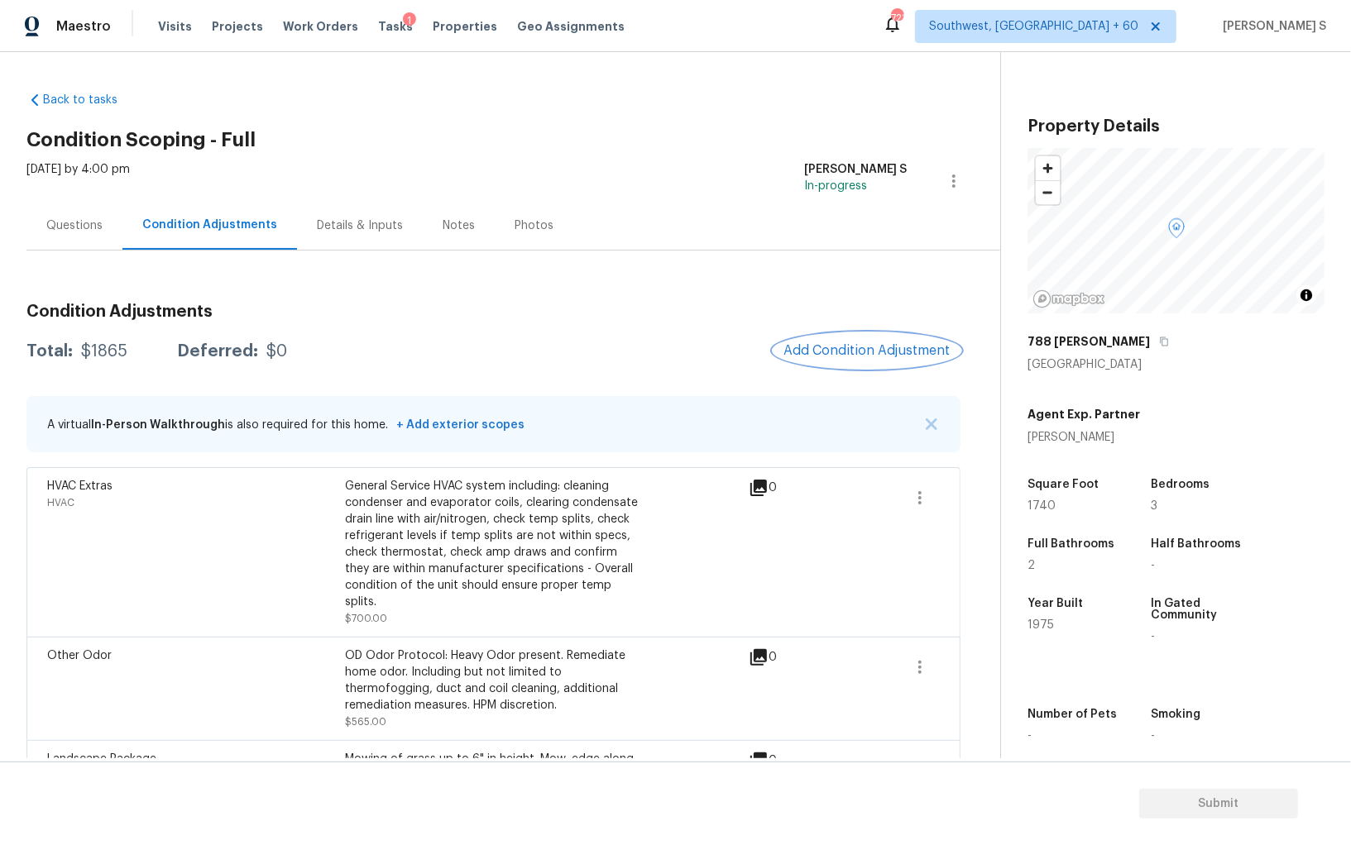
click at [900, 345] on span "Add Condition Adjustment" at bounding box center [866, 350] width 167 height 15
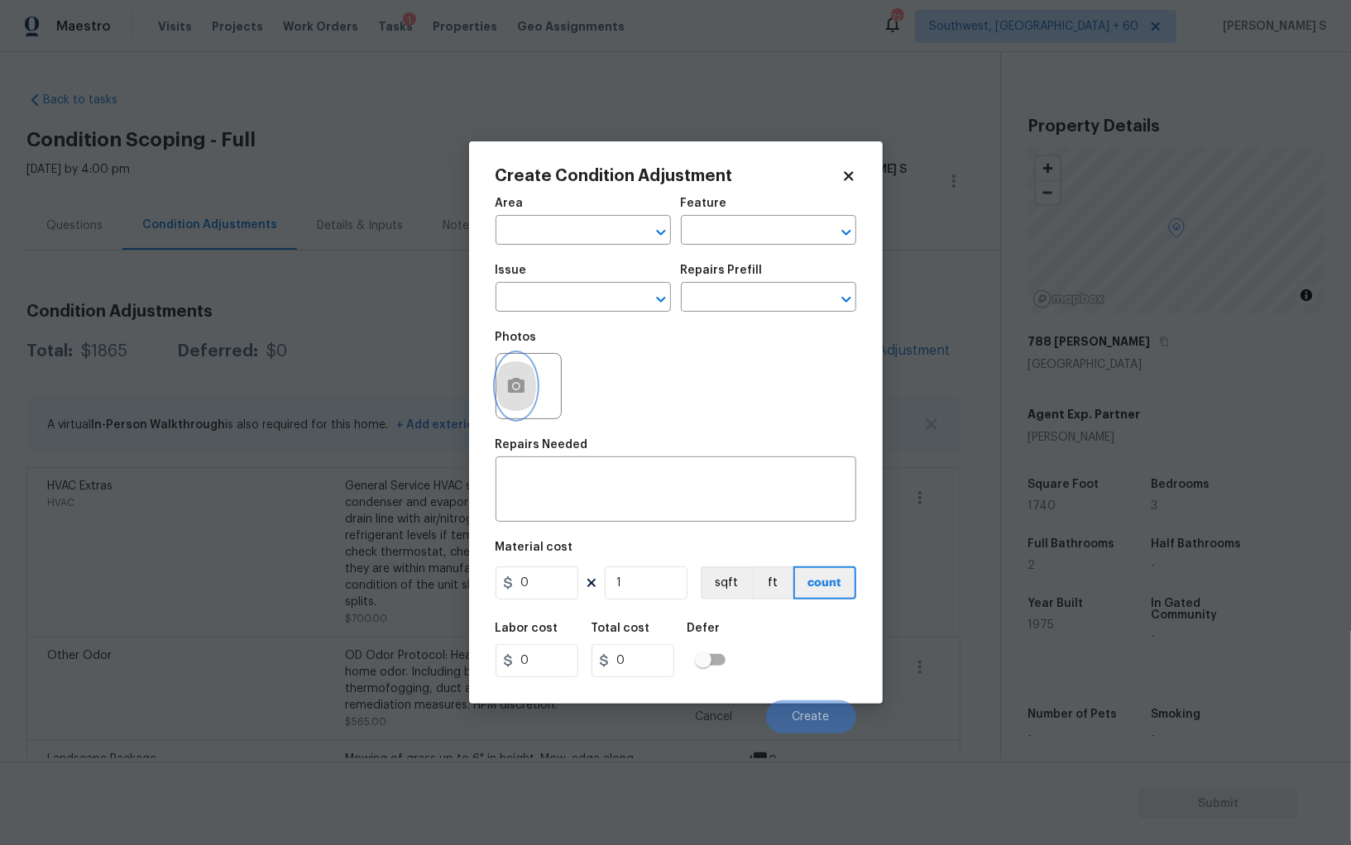
click at [523, 383] on icon "button" at bounding box center [516, 385] width 17 height 15
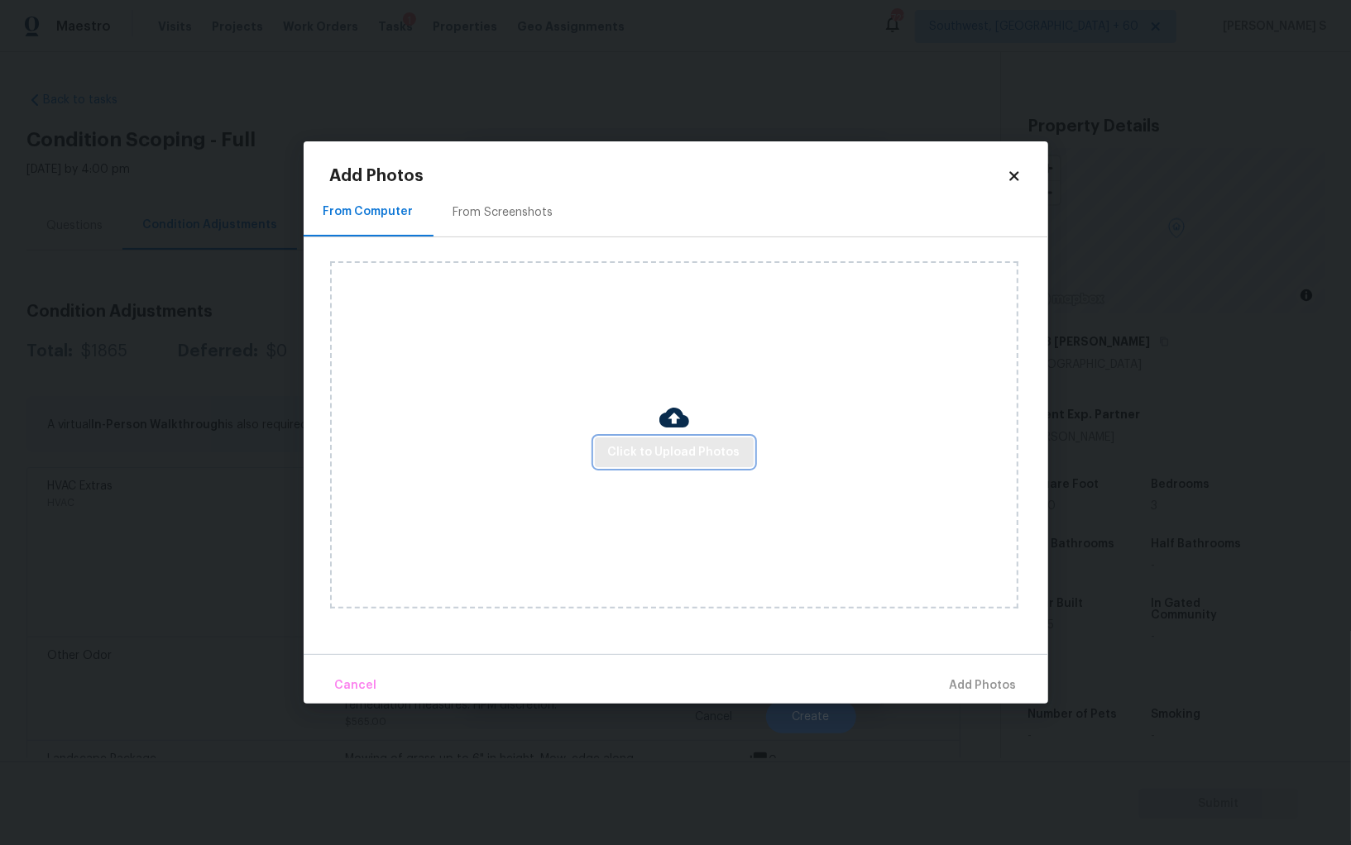
click at [658, 457] on span "Click to Upload Photos" at bounding box center [674, 452] width 132 height 21
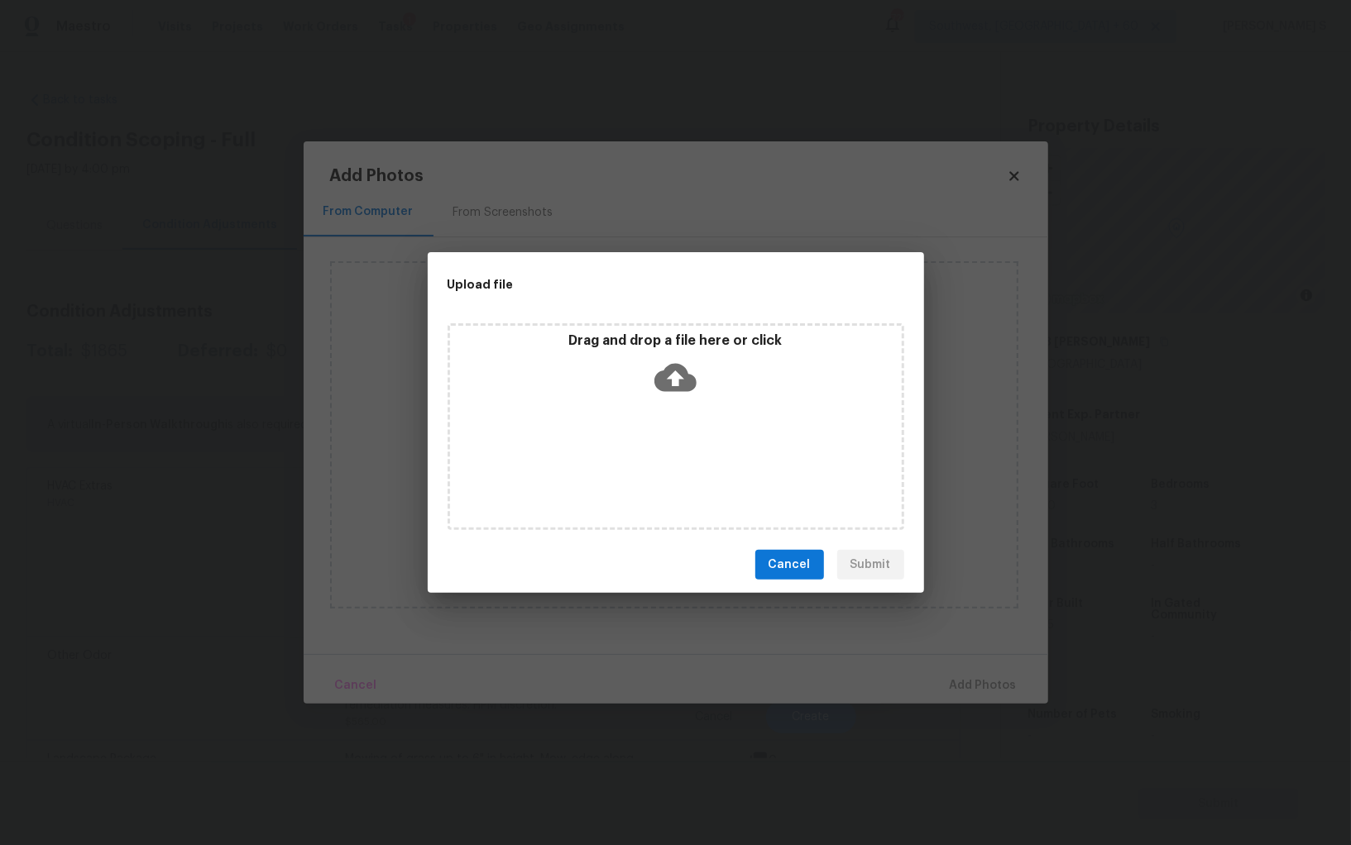
click at [658, 457] on div "Drag and drop a file here or click" at bounding box center [675, 426] width 457 height 207
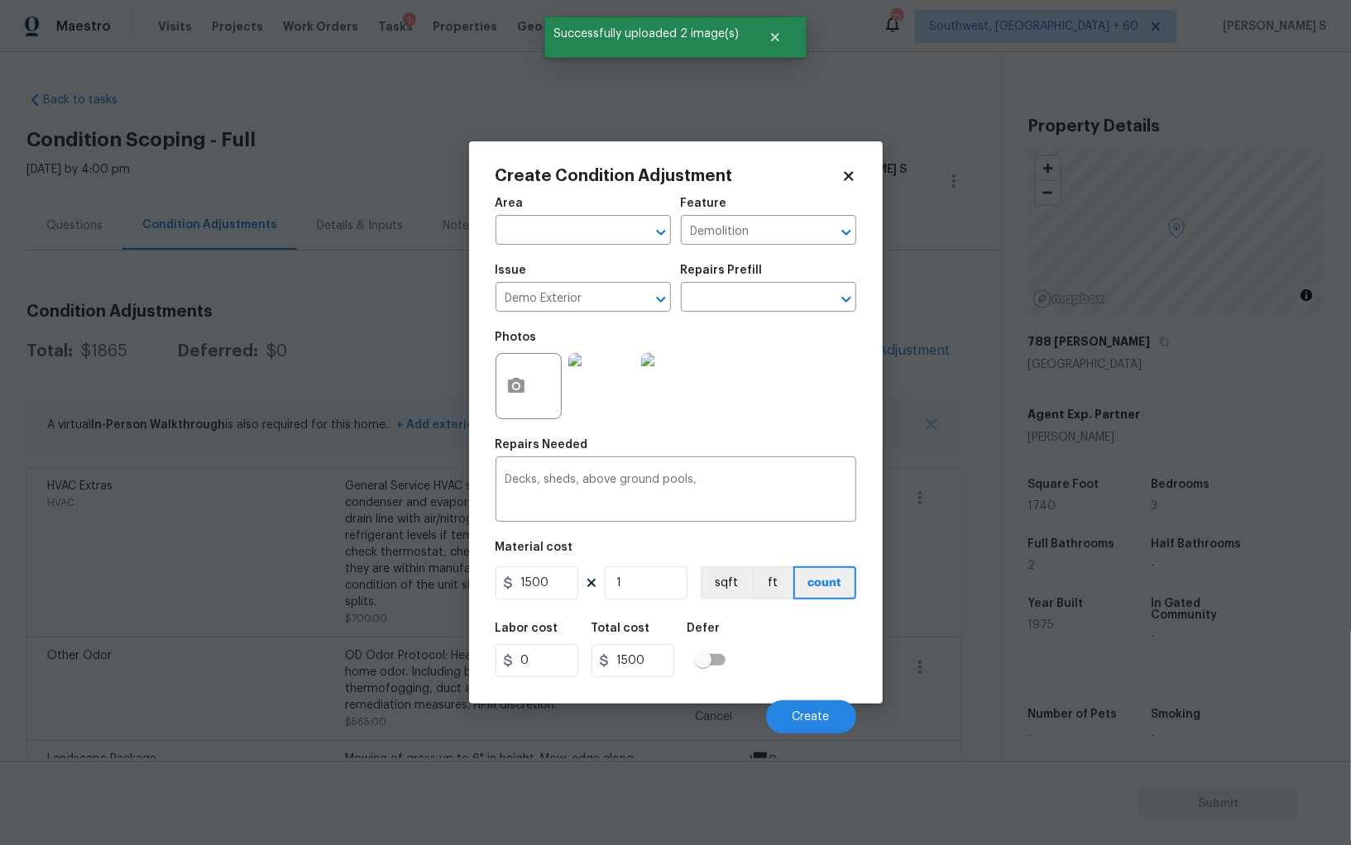
click at [807, 667] on div "Labor cost 0 Total cost 1500 Defer" at bounding box center [675, 650] width 361 height 74
click at [818, 713] on span "Create" at bounding box center [810, 717] width 37 height 12
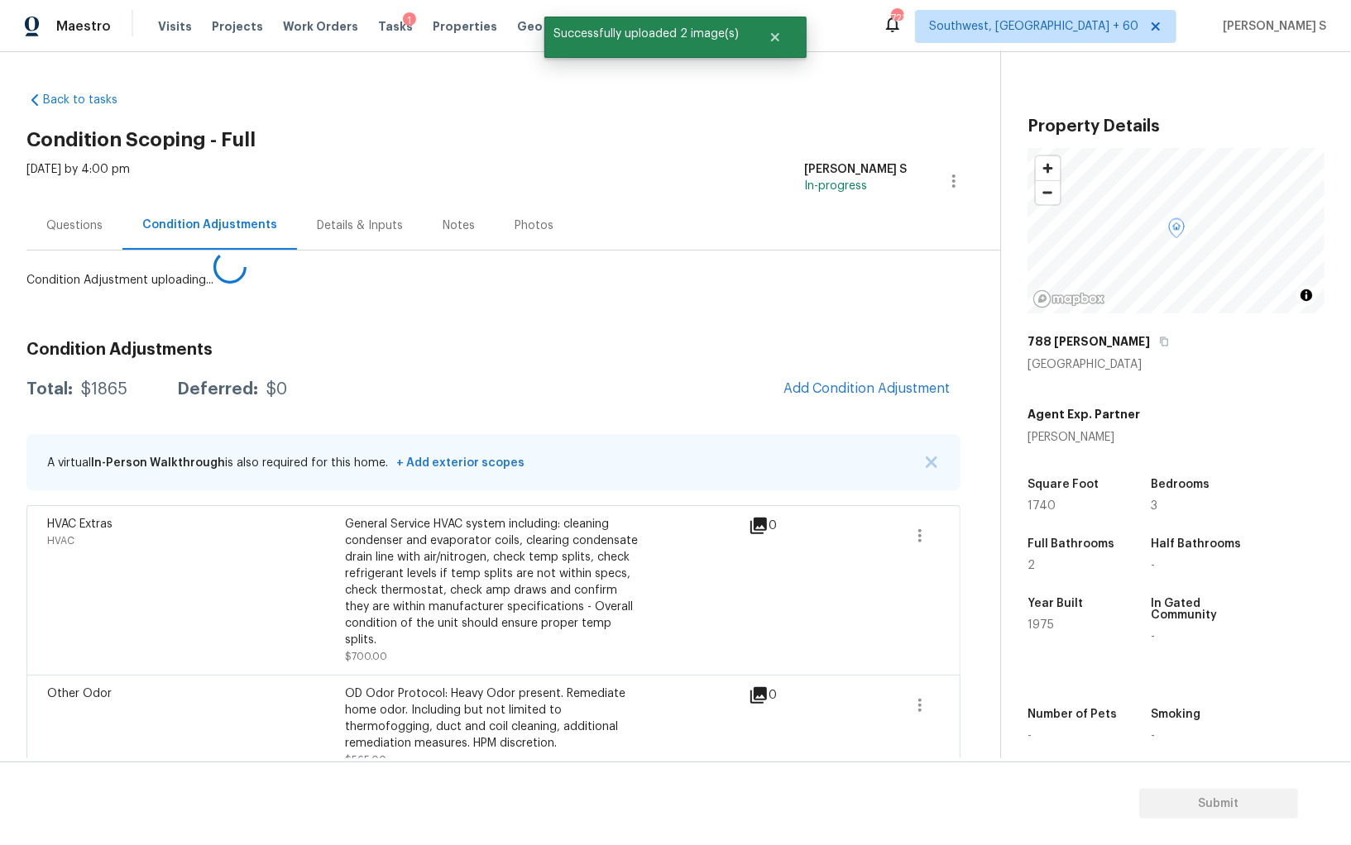
click at [140, 535] on body "Maestro Visits Projects Work Orders Tasks 1 Properties Geo Assignments 721 Sout…" at bounding box center [675, 422] width 1351 height 845
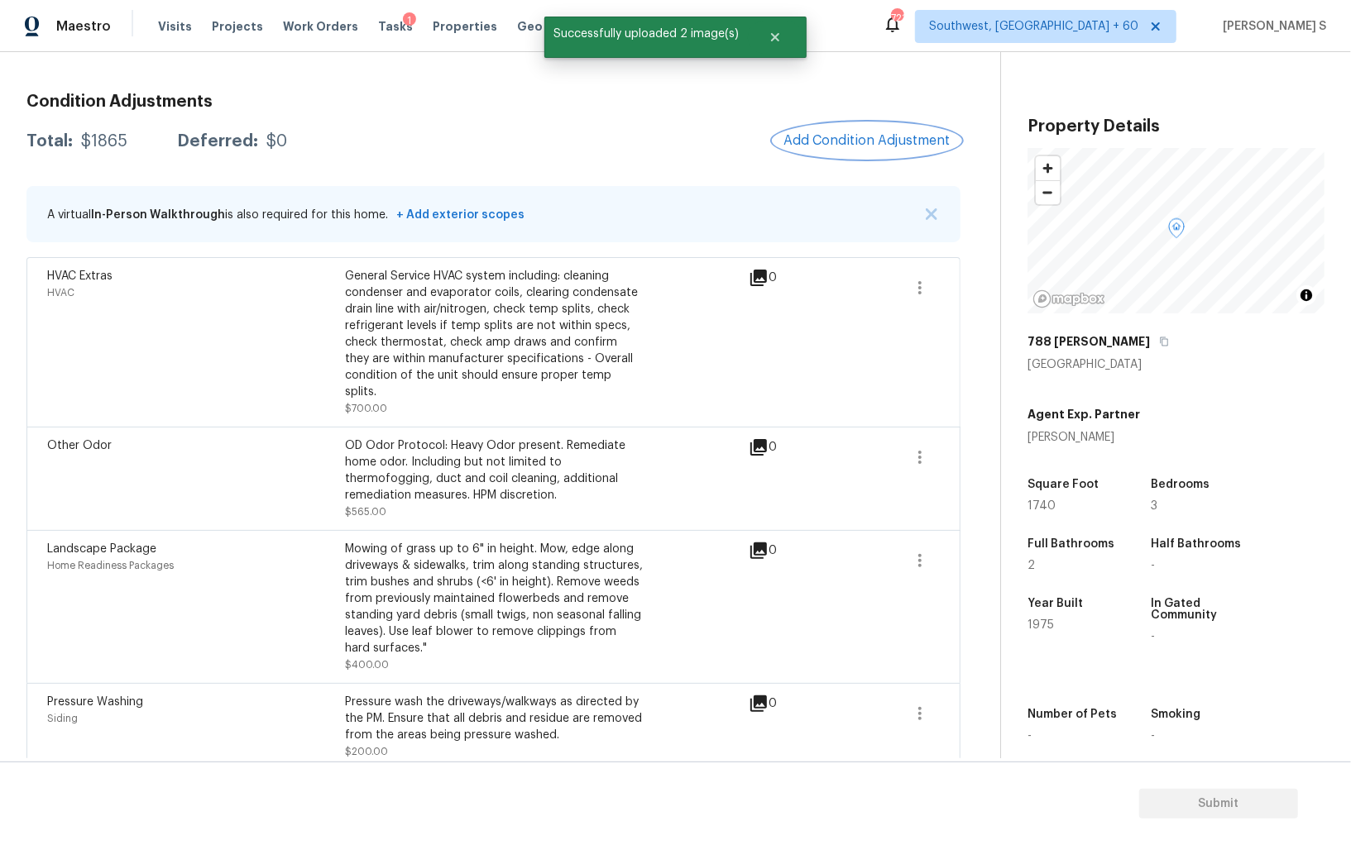
scroll to position [210, 0]
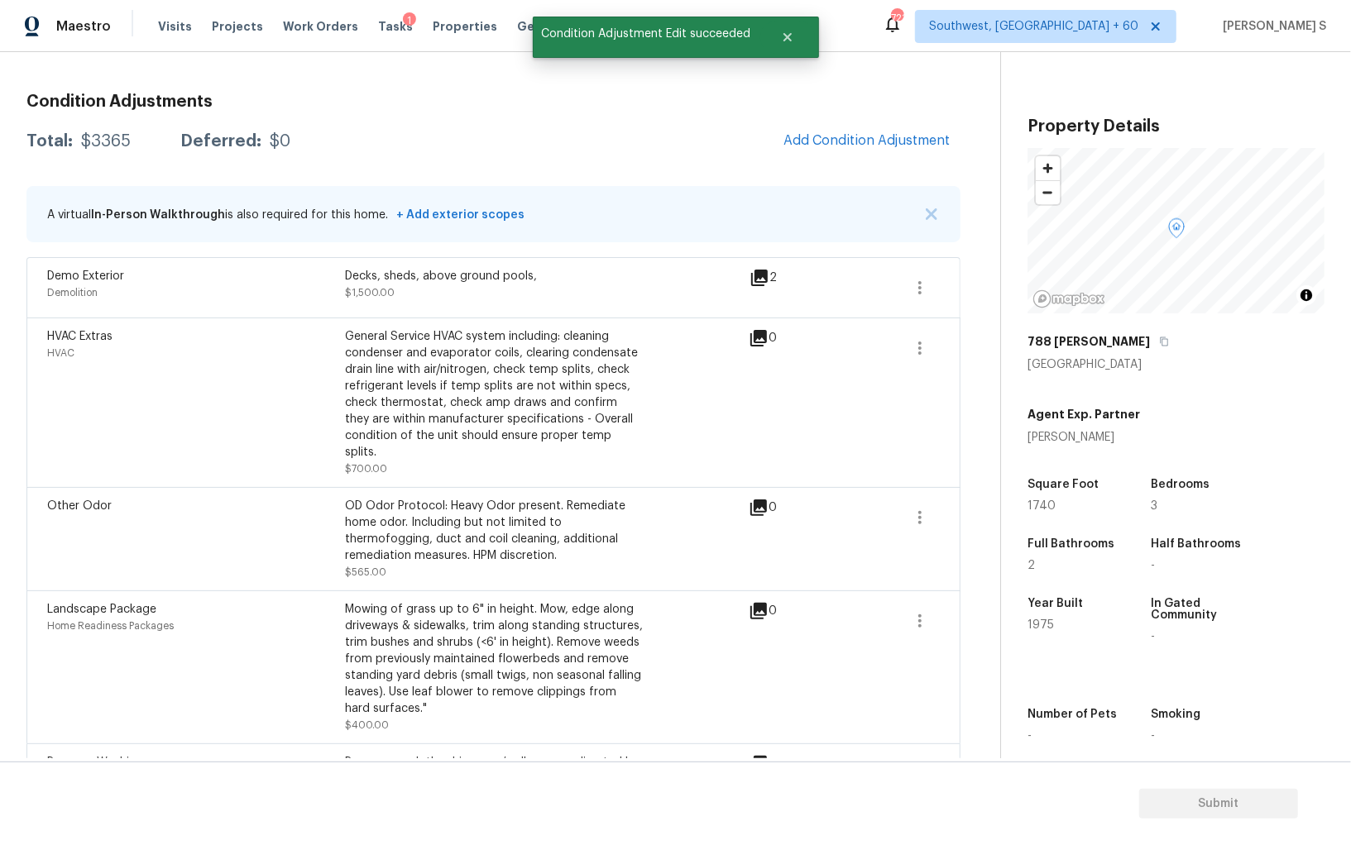
click at [834, 160] on div "Condition Adjustments Total: $3365 Deferred: $0 Add Condition Adjustment A virt…" at bounding box center [493, 455] width 934 height 751
click at [819, 129] on button "Add Condition Adjustment" at bounding box center [866, 140] width 187 height 35
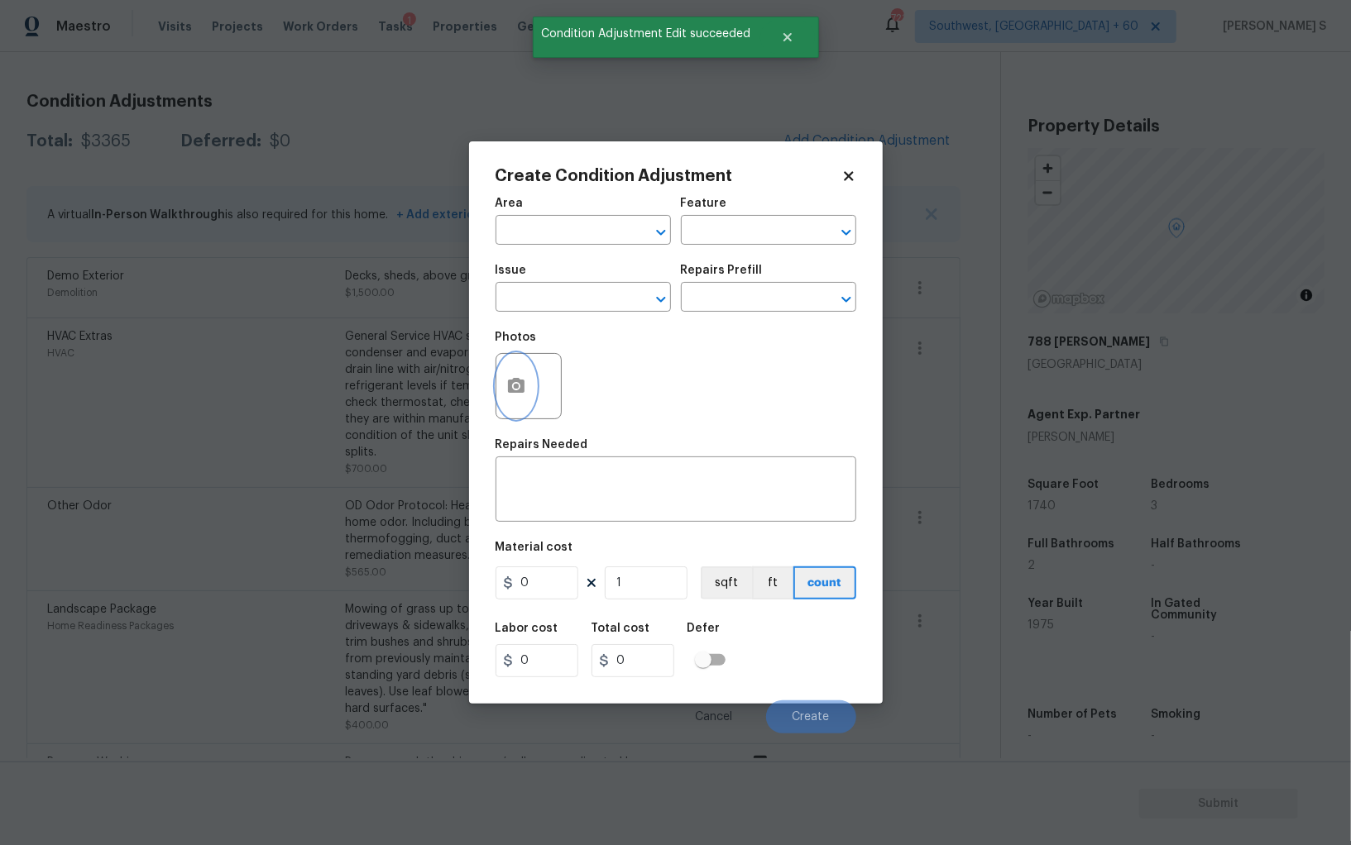
click at [521, 389] on icon "button" at bounding box center [516, 385] width 17 height 15
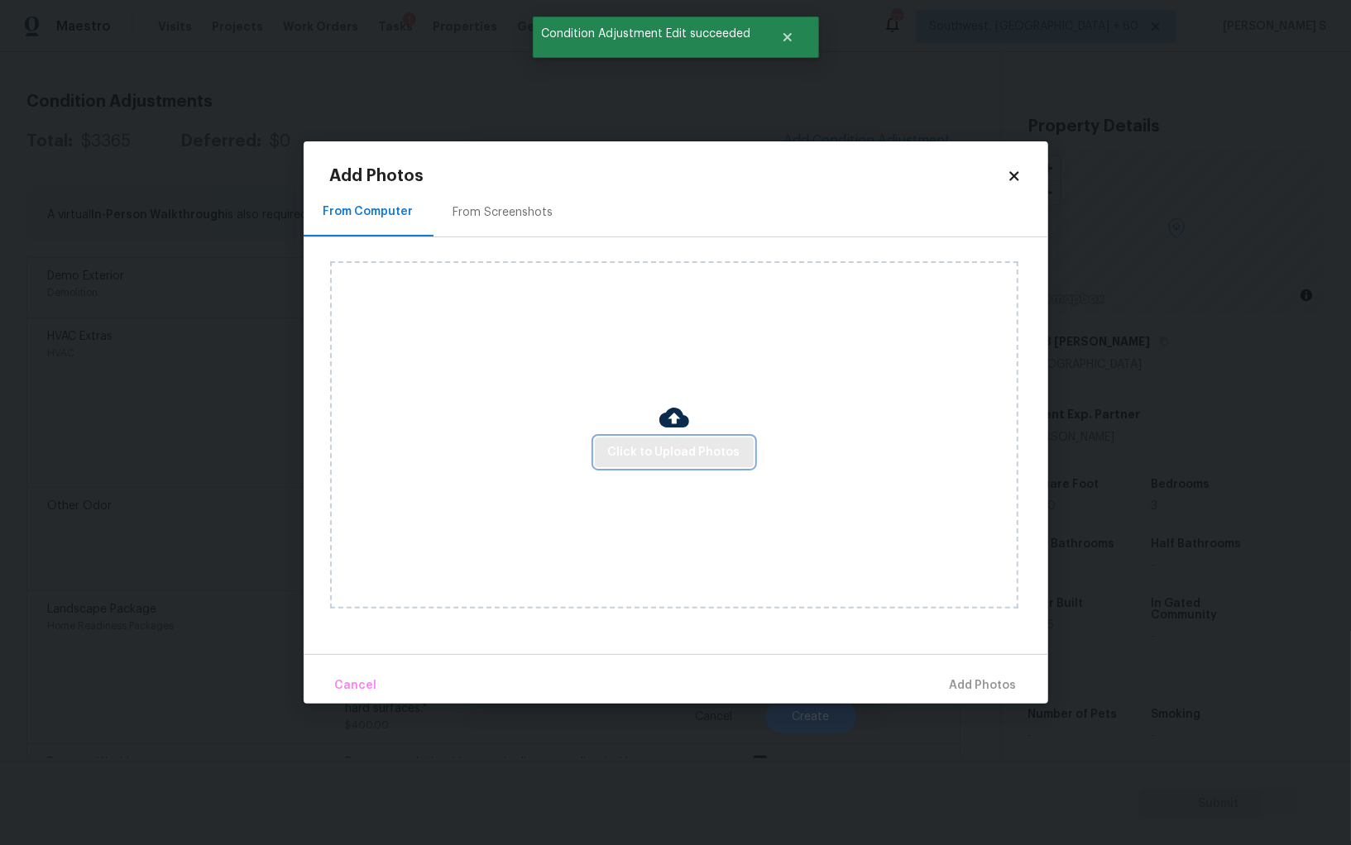
click at [676, 443] on span "Click to Upload Photos" at bounding box center [674, 452] width 132 height 21
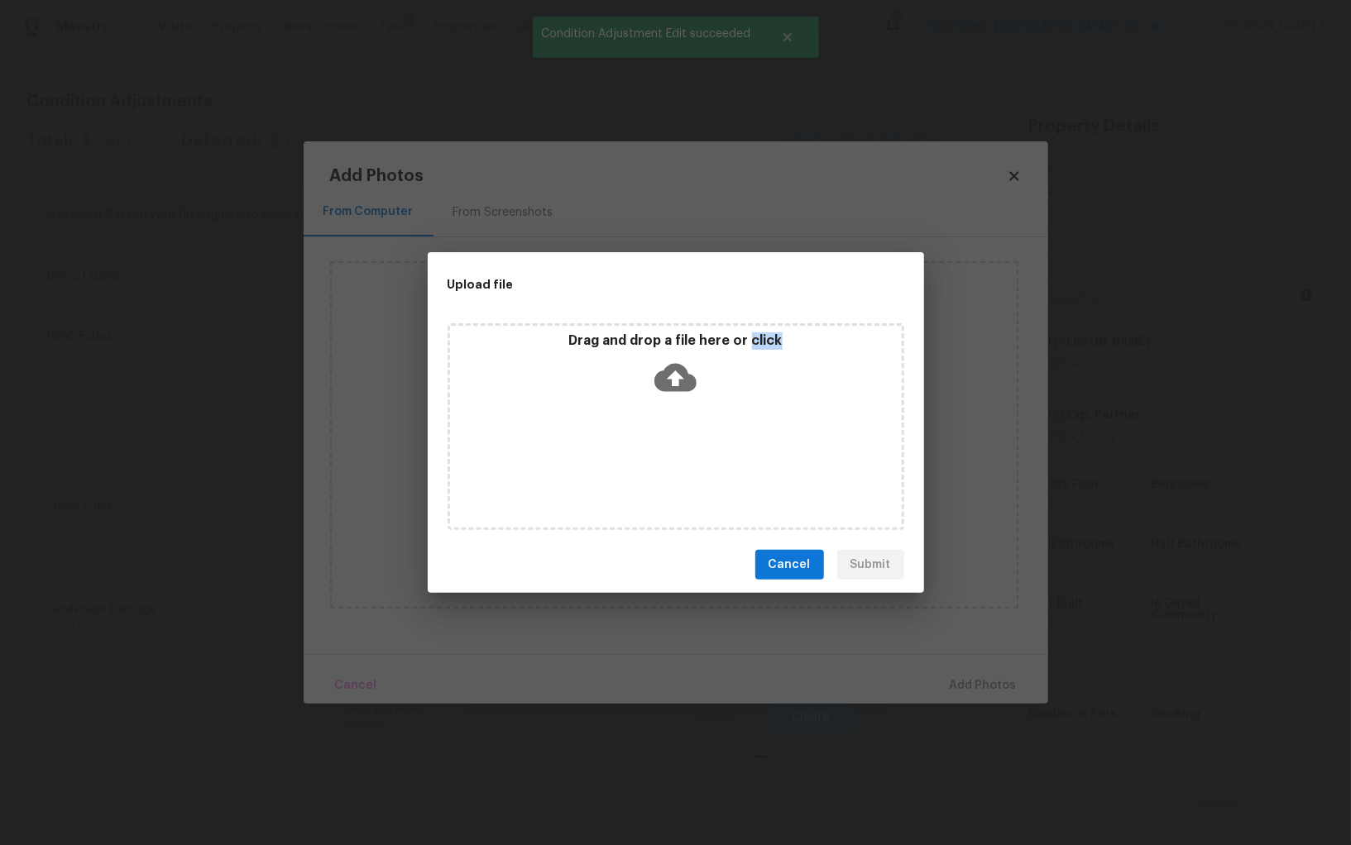
click at [676, 443] on div "Drag and drop a file here or click" at bounding box center [675, 426] width 457 height 207
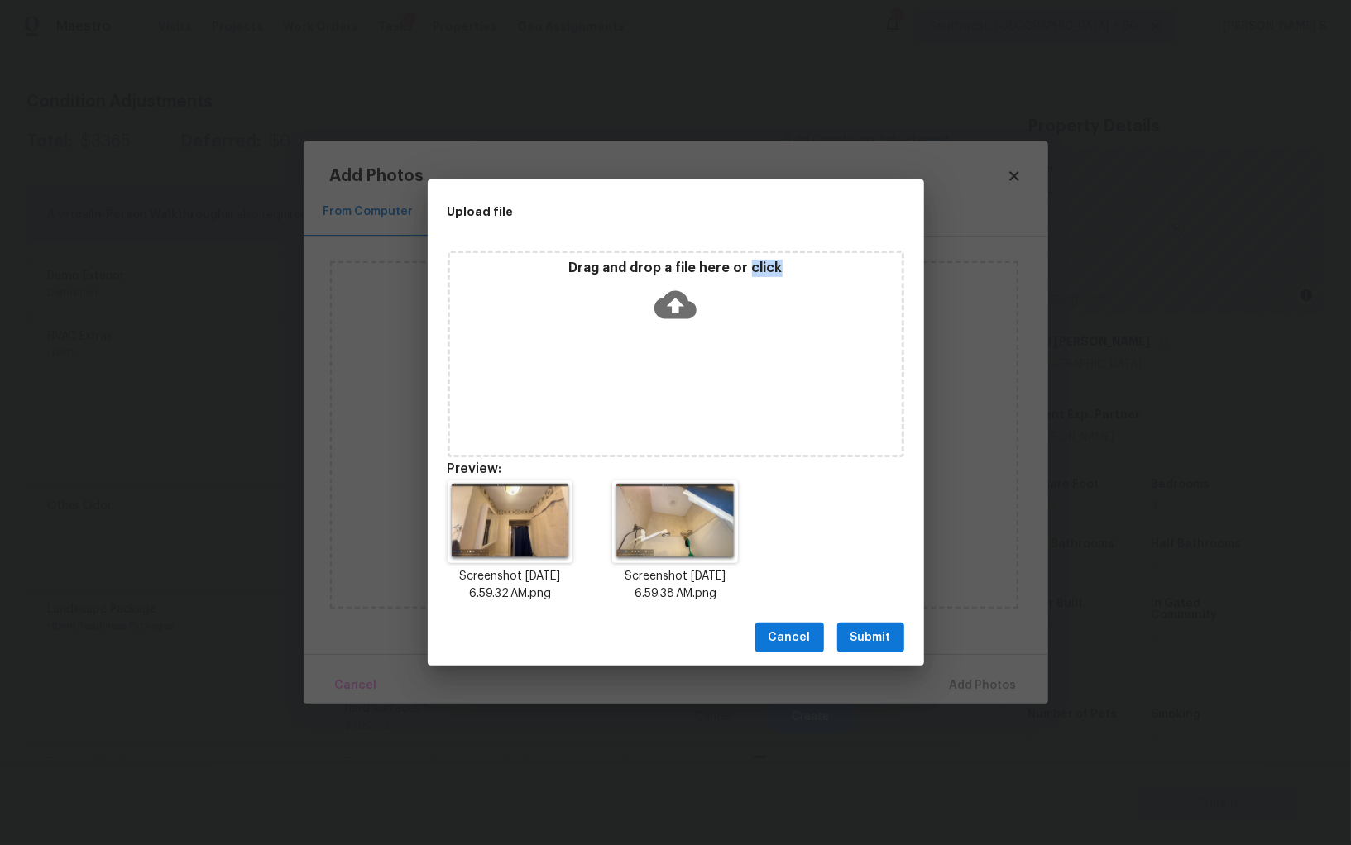
click at [887, 636] on span "Submit" at bounding box center [870, 638] width 41 height 21
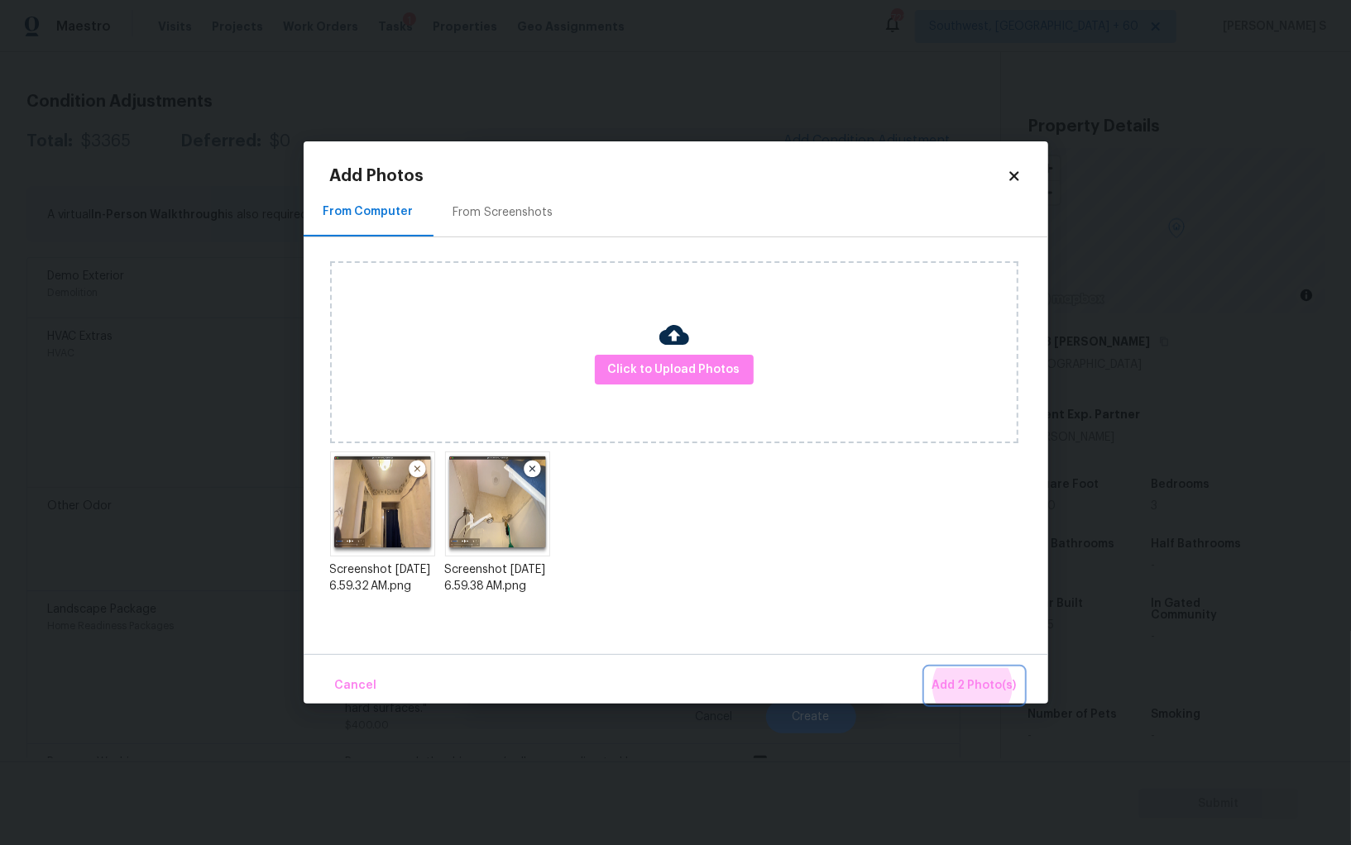
click at [925, 668] on button "Add 2 Photo(s)" at bounding box center [974, 686] width 98 height 36
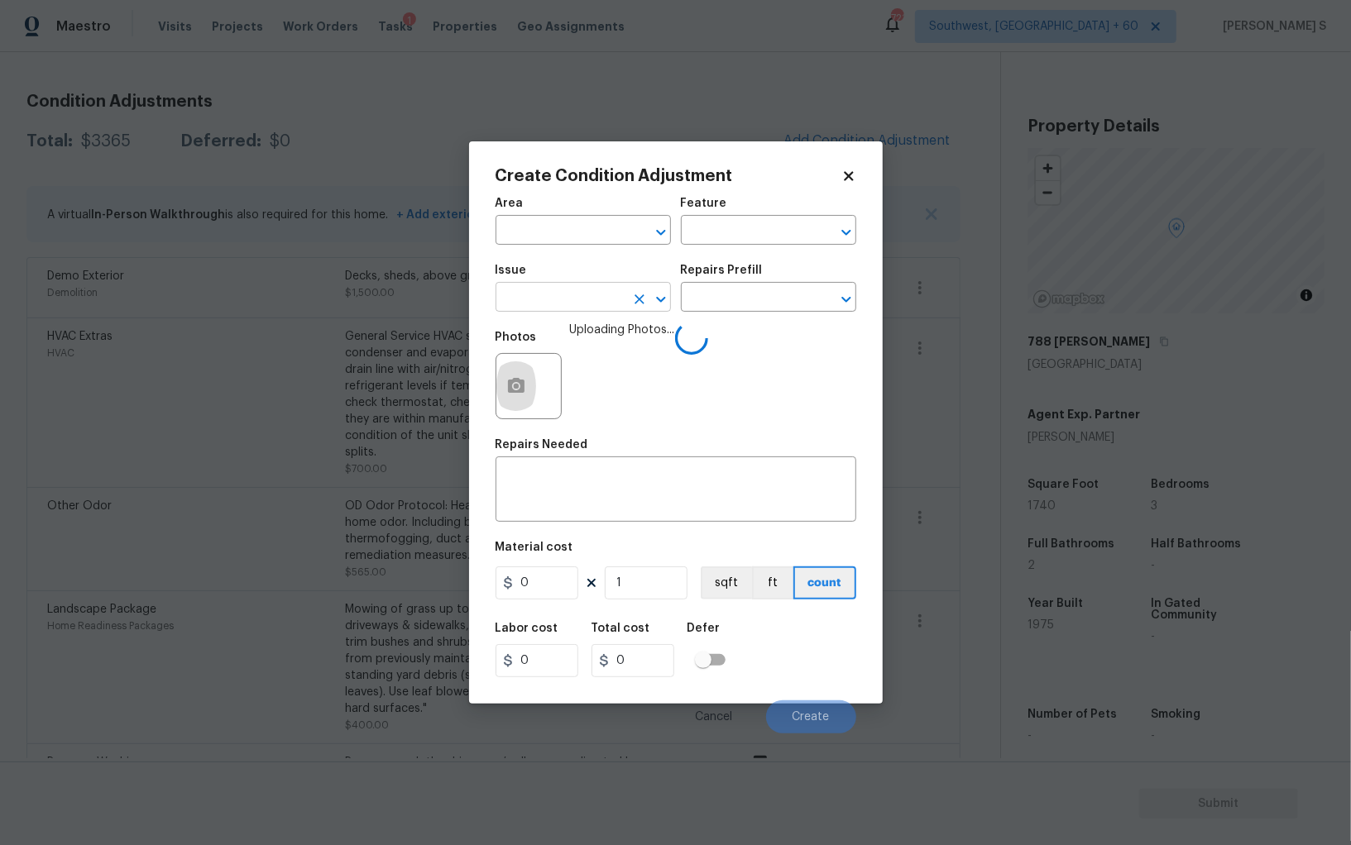
click at [587, 296] on input "text" at bounding box center [559, 299] width 129 height 26
type input "Wallpaper"
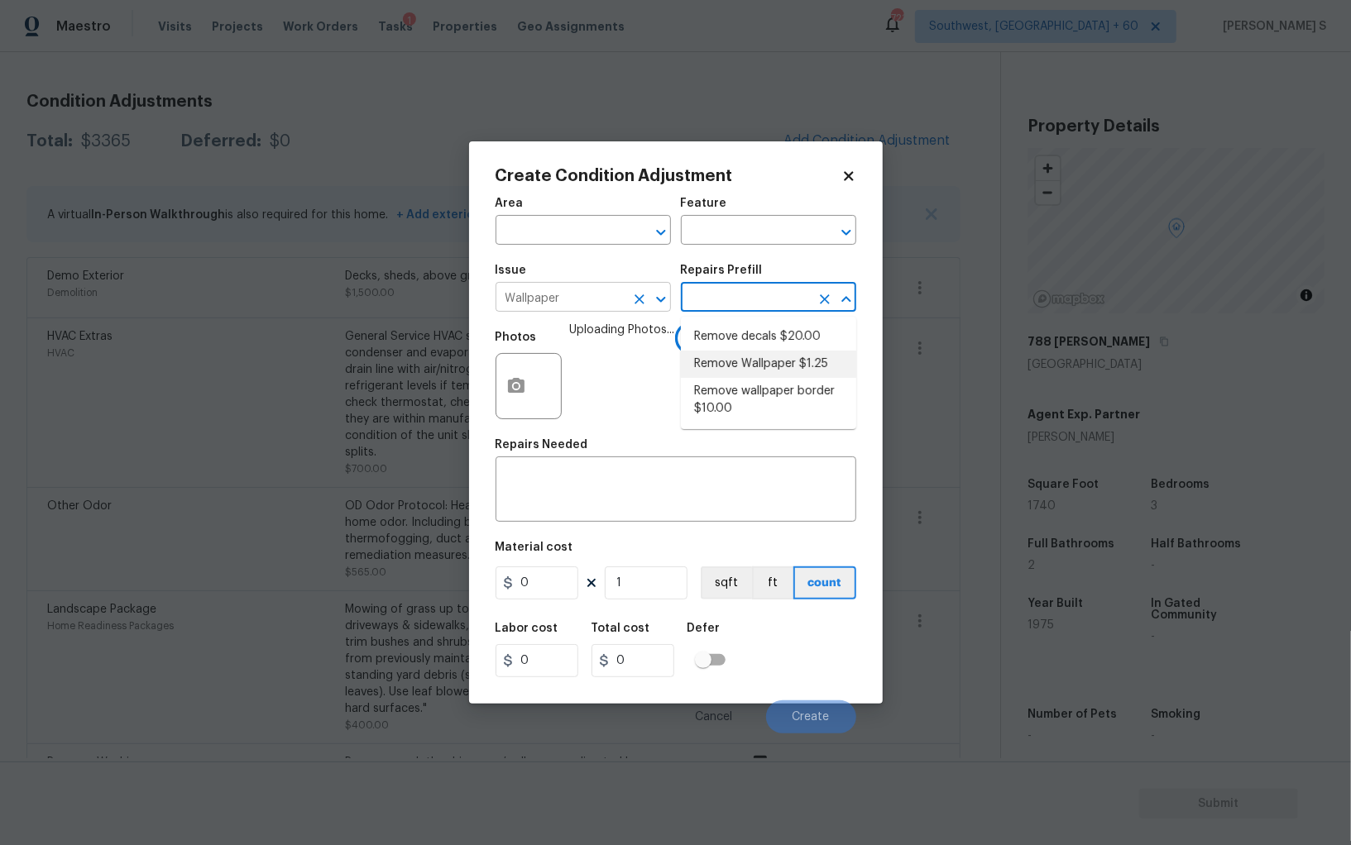
type input "Walls and Ceiling"
type textarea "Remove wallpaper and texture walls to best match existing conditions"
type input "1.25"
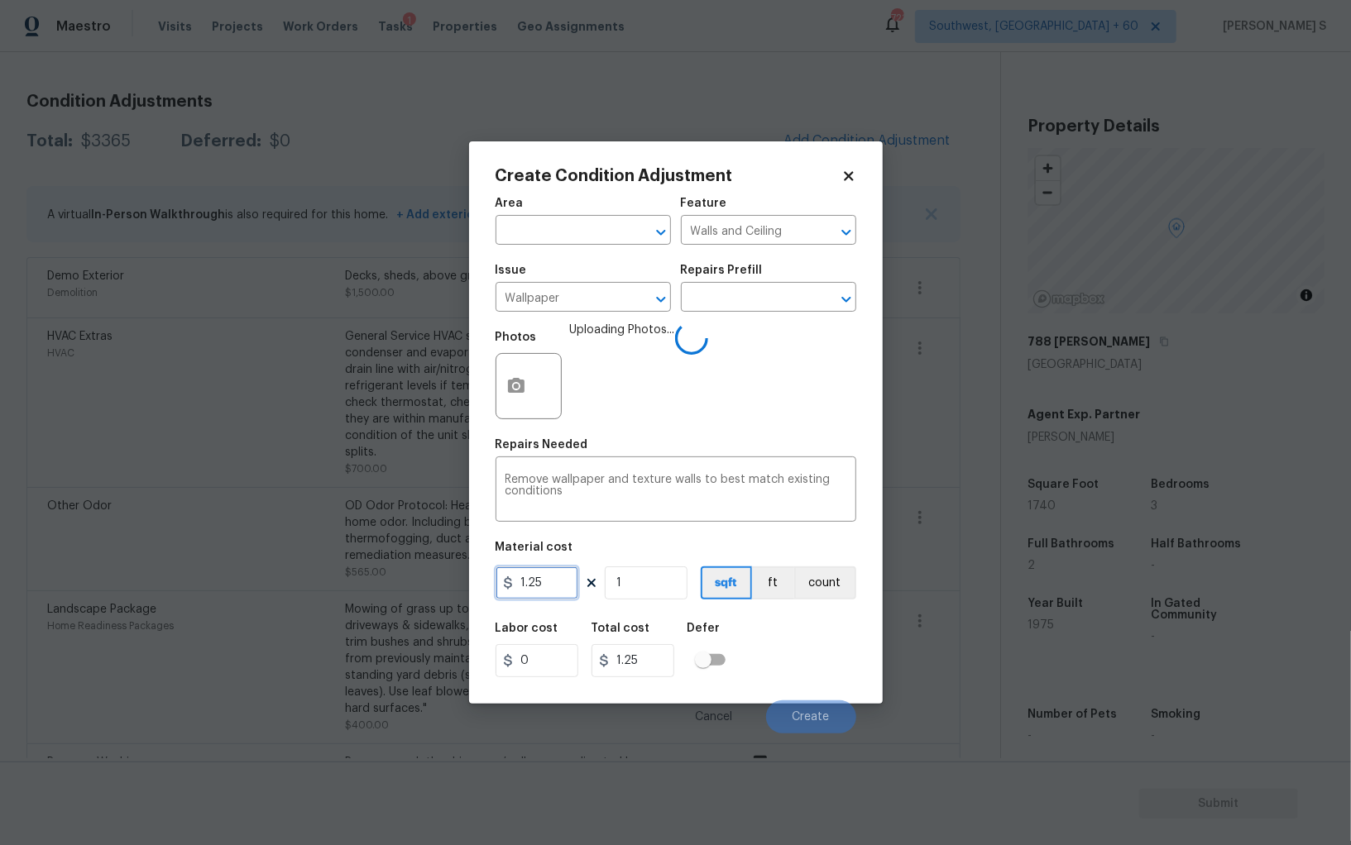
click at [567, 578] on input "1.25" at bounding box center [536, 583] width 83 height 33
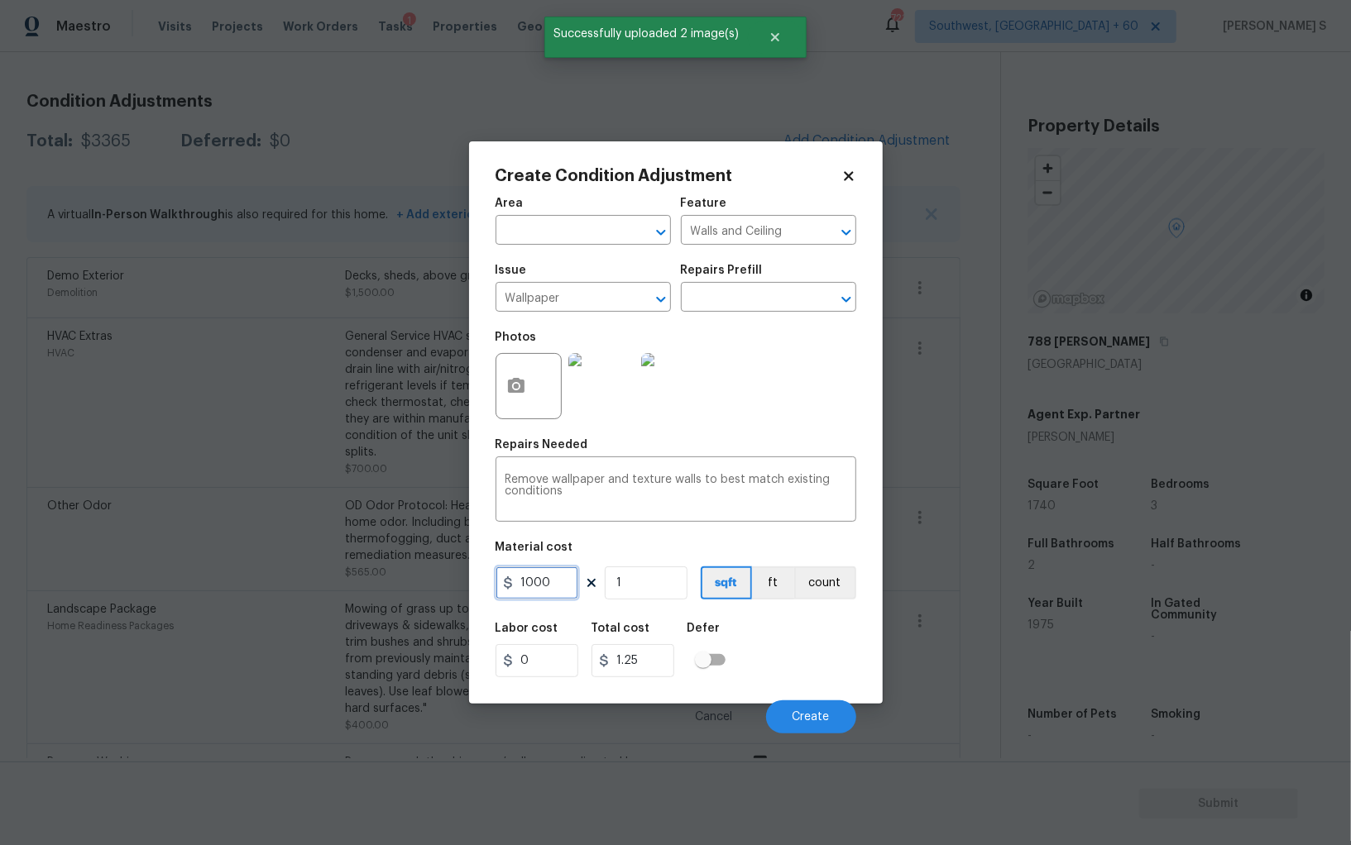
type input "1000"
click at [801, 677] on div "Labor cost 0 Total cost 1000 Defer" at bounding box center [675, 650] width 361 height 74
click at [813, 707] on button "Create" at bounding box center [811, 716] width 90 height 33
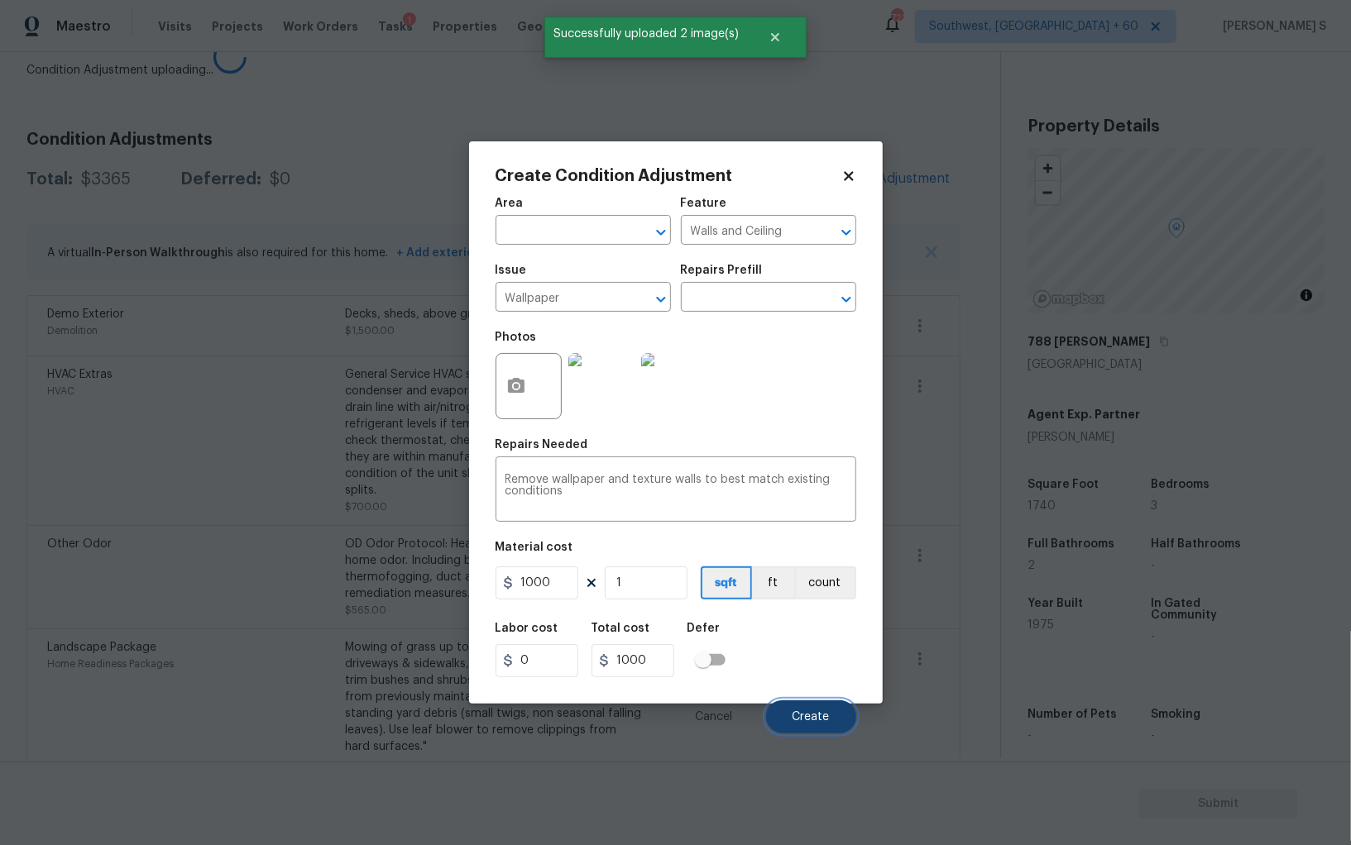
scroll to position [248, 0]
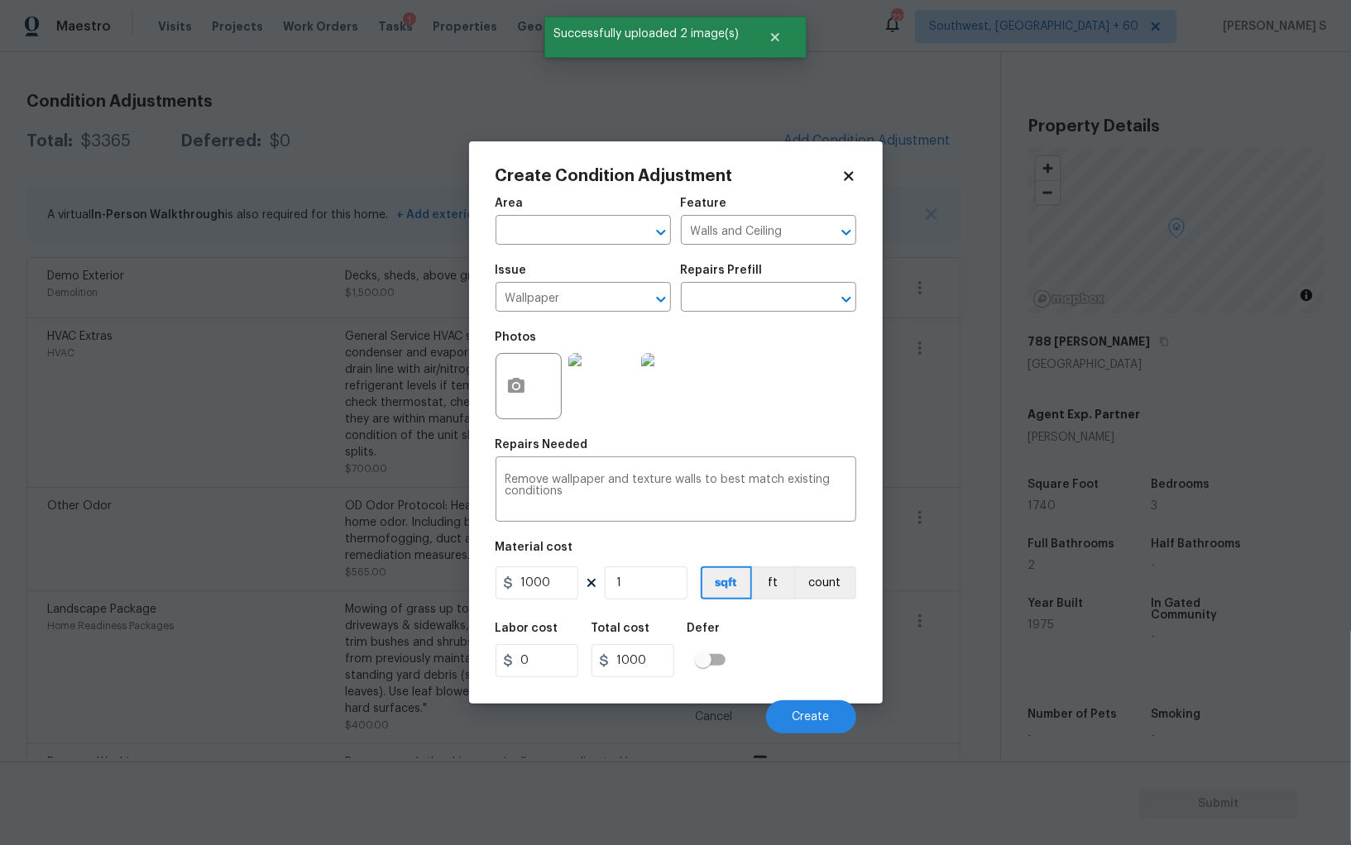
click at [328, 657] on body "Maestro Visits Projects Work Orders Tasks 1 Properties Geo Assignments 721 Sout…" at bounding box center [675, 422] width 1351 height 845
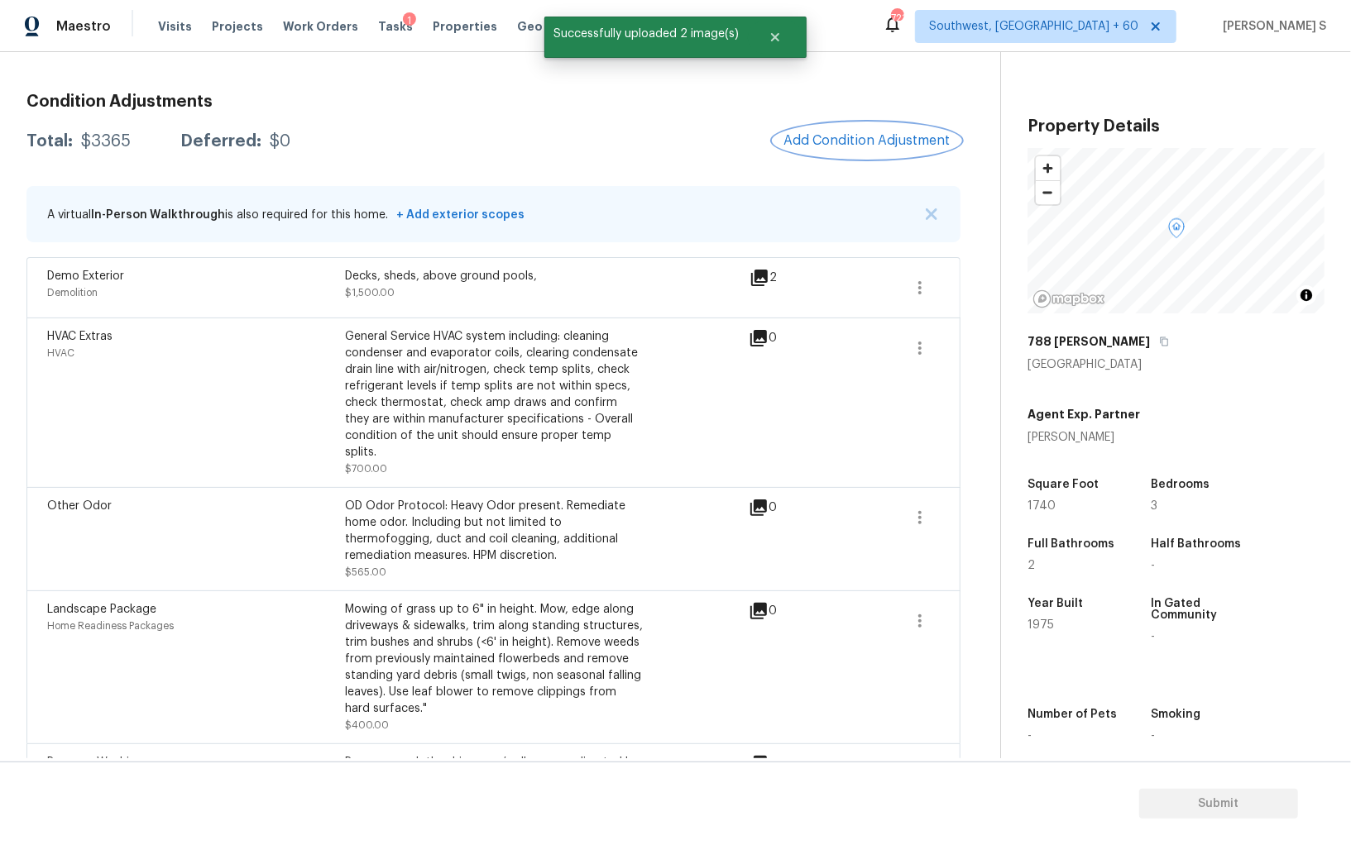
scroll to position [0, 0]
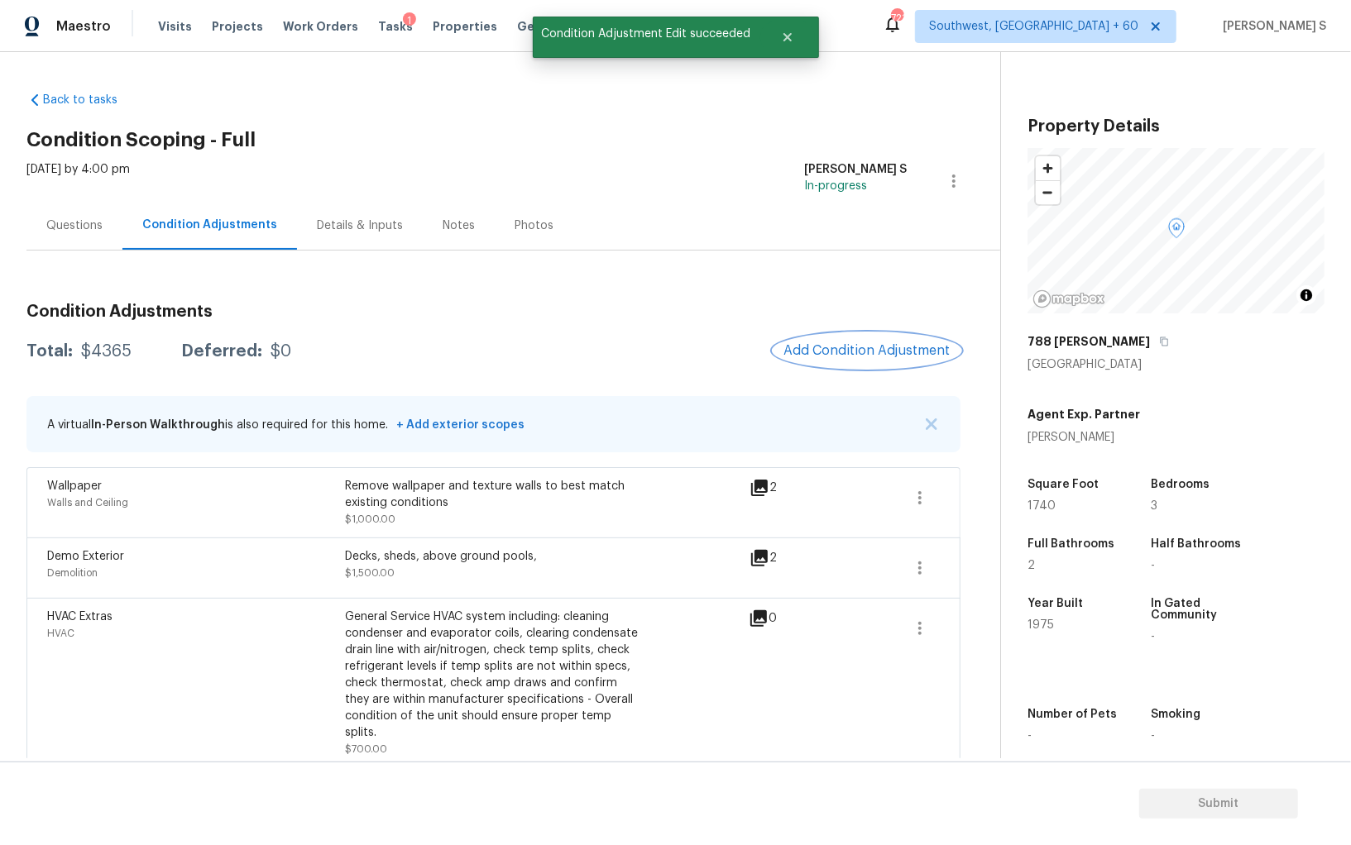
click at [829, 364] on button "Add Condition Adjustment" at bounding box center [866, 350] width 187 height 35
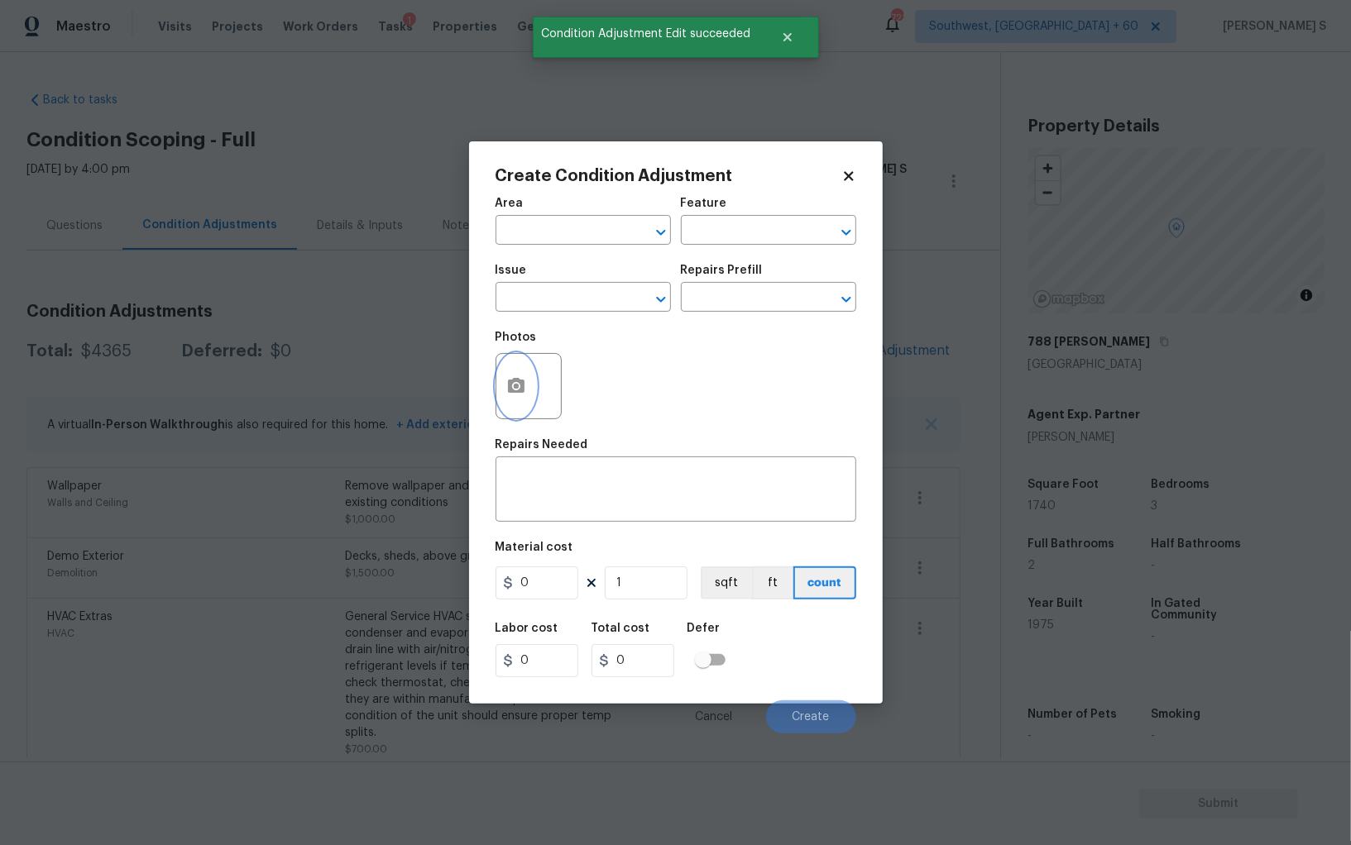
click at [500, 384] on button "button" at bounding box center [516, 386] width 40 height 65
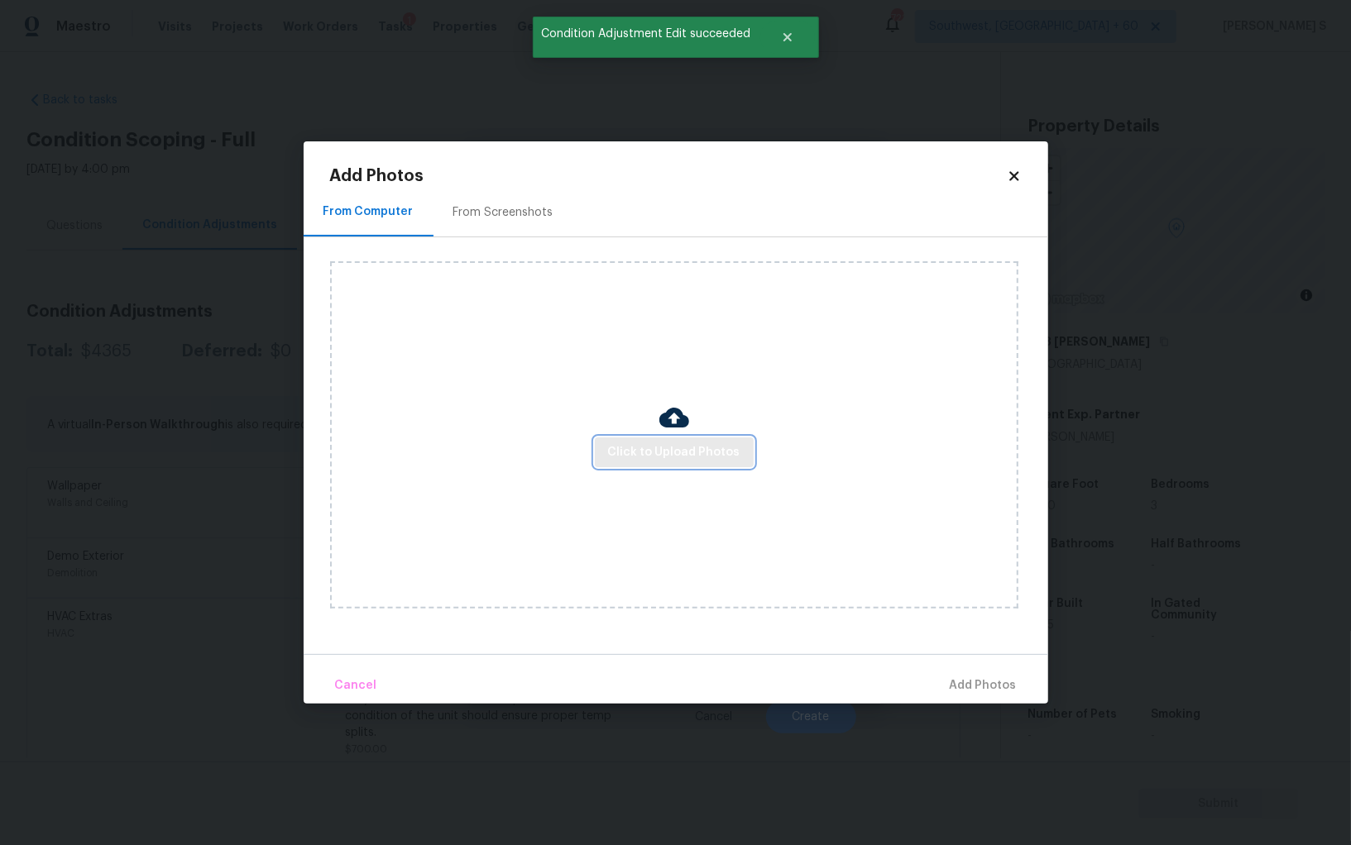
click at [715, 457] on span "Click to Upload Photos" at bounding box center [674, 452] width 132 height 21
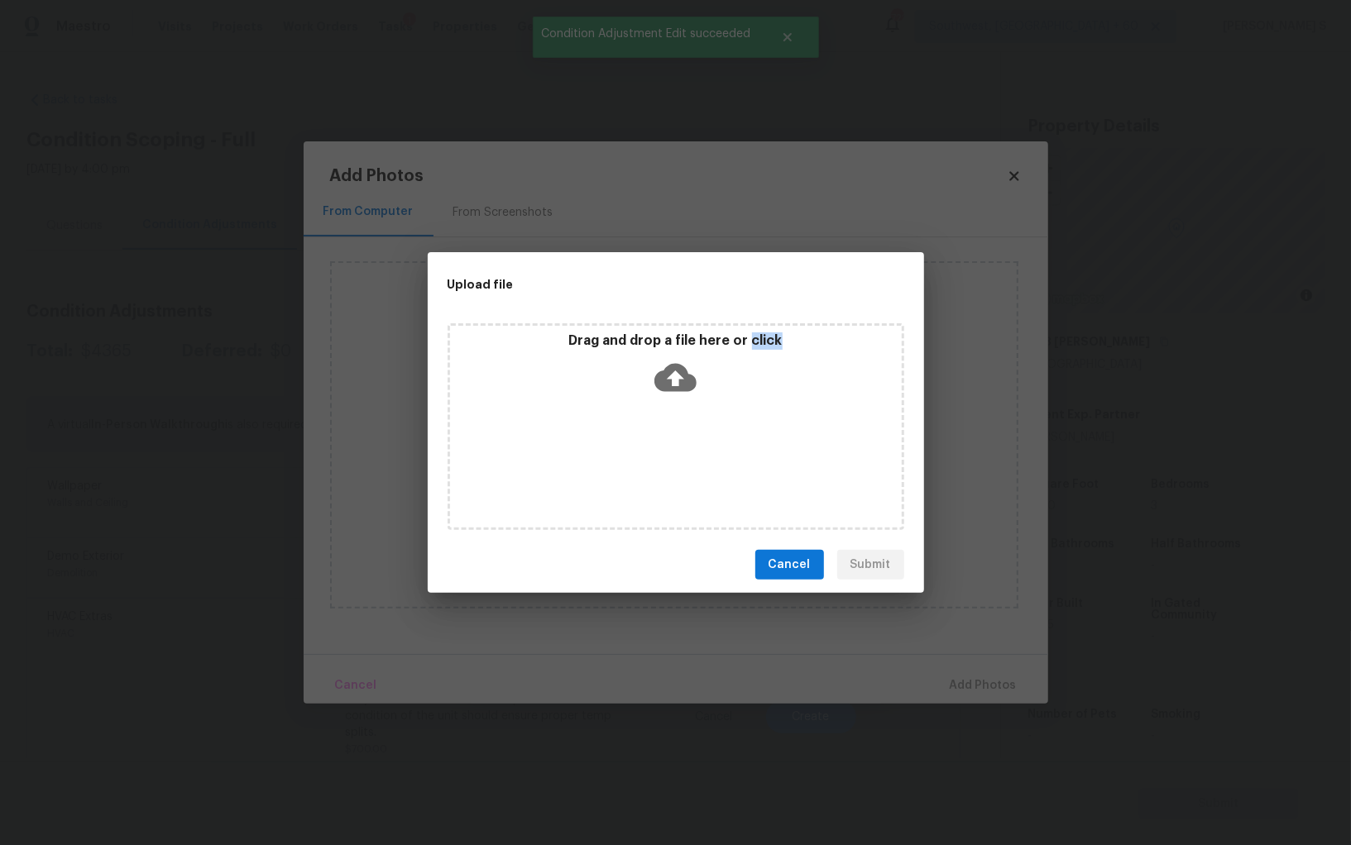
click at [715, 457] on div "Drag and drop a file here or click" at bounding box center [675, 426] width 457 height 207
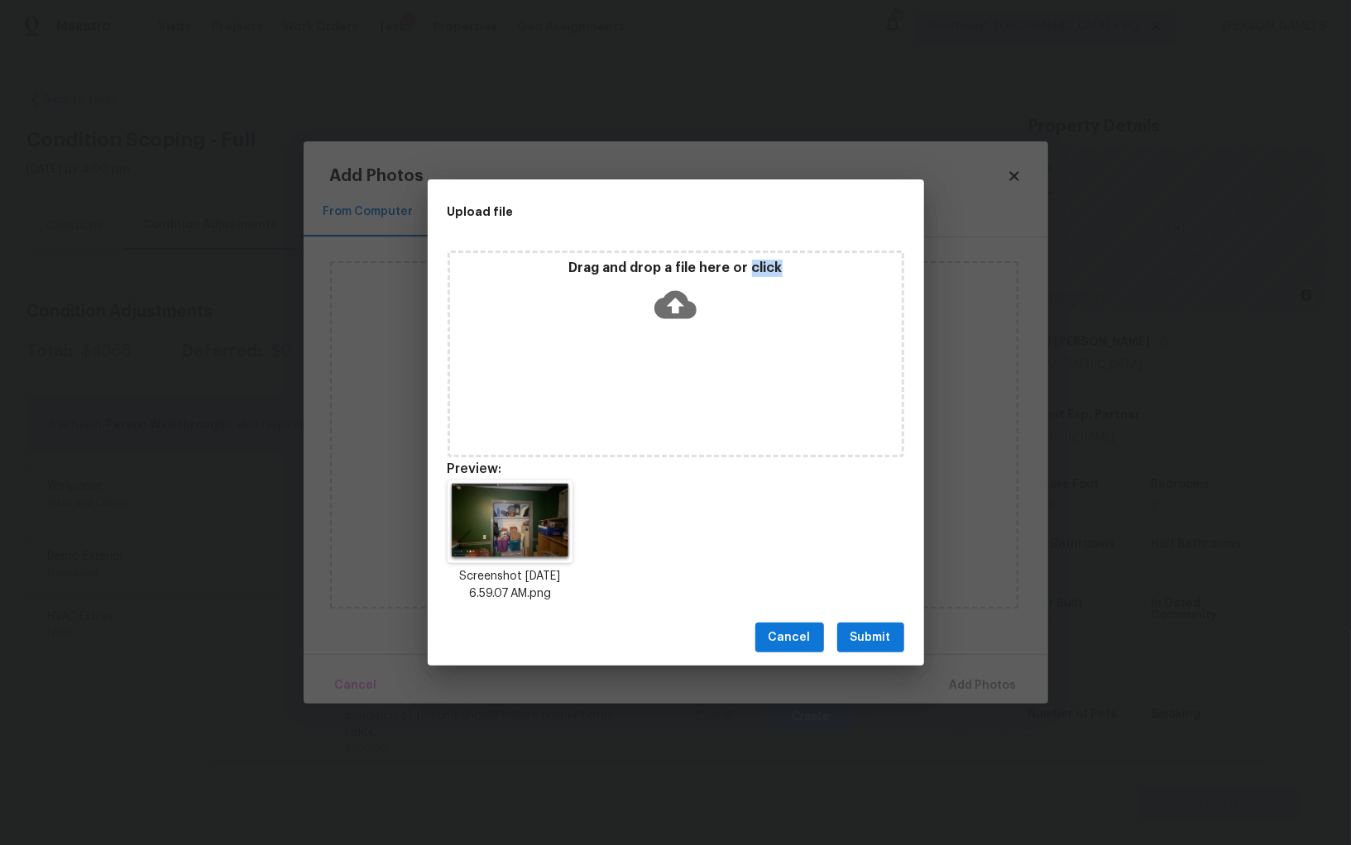
click at [881, 631] on span "Submit" at bounding box center [870, 638] width 41 height 21
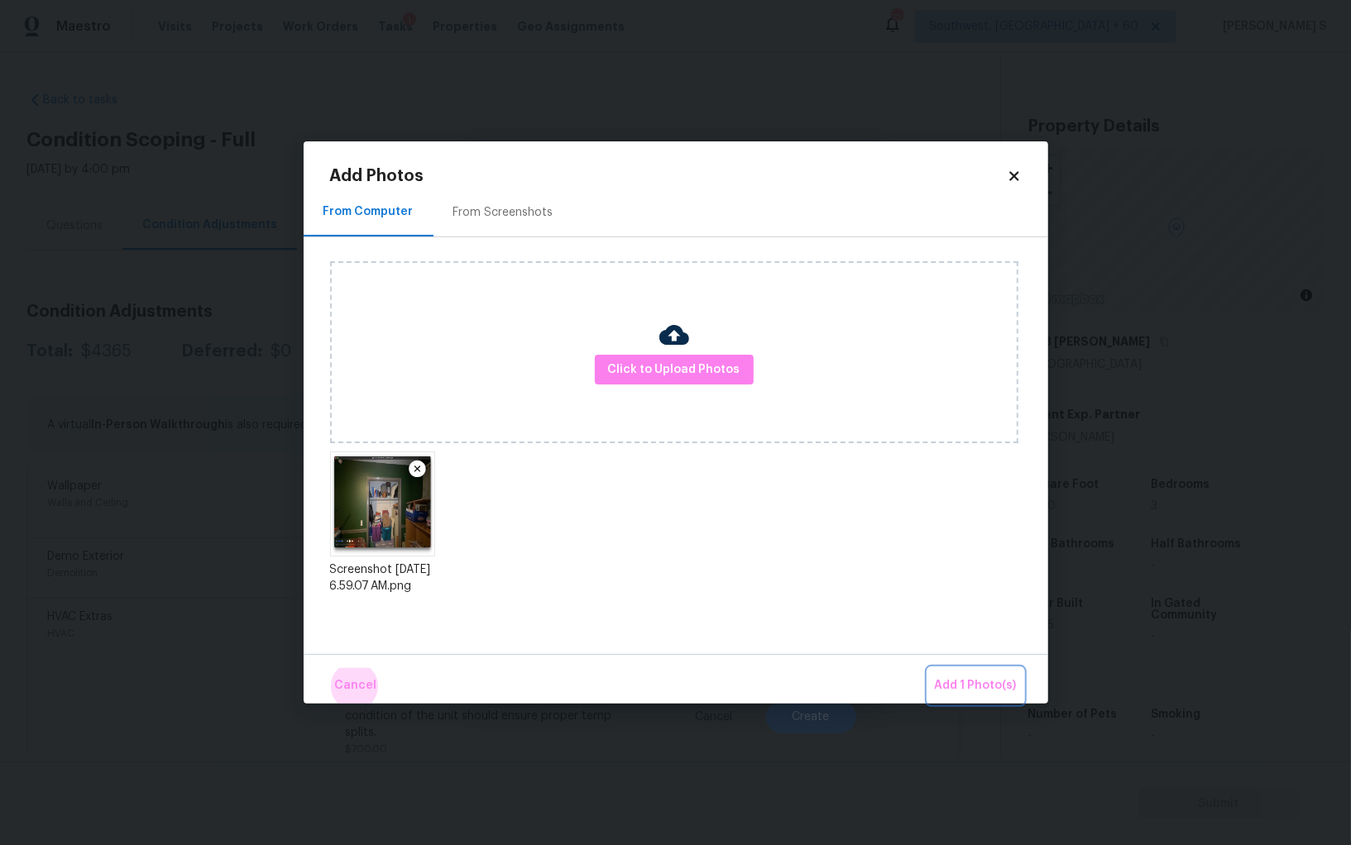
click at [928, 668] on button "Add 1 Photo(s)" at bounding box center [975, 686] width 95 height 36
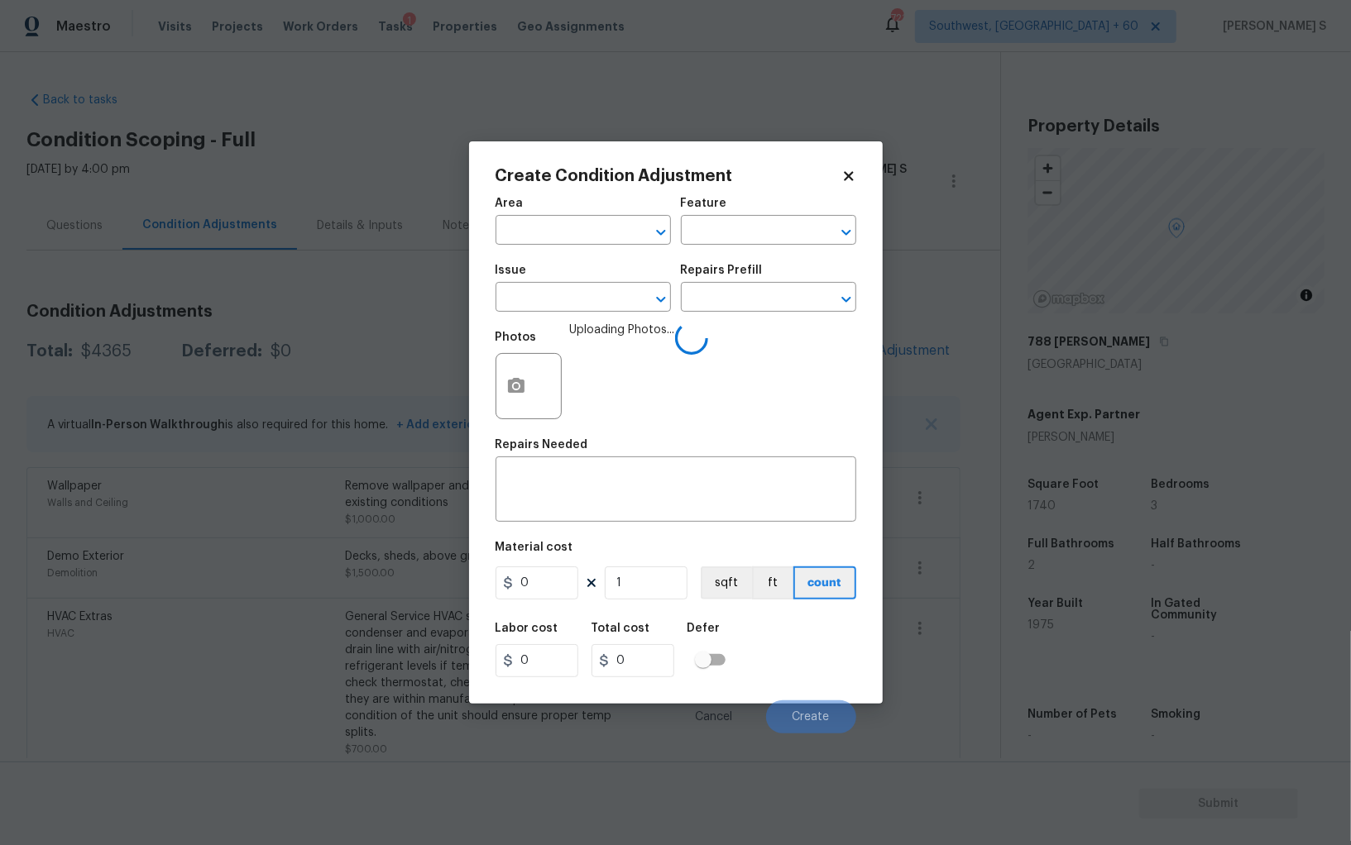
click at [584, 286] on div "Issue" at bounding box center [582, 276] width 175 height 22
click at [584, 289] on input "text" at bounding box center [559, 299] width 129 height 26
type input "Interior Bi-Fold Door"
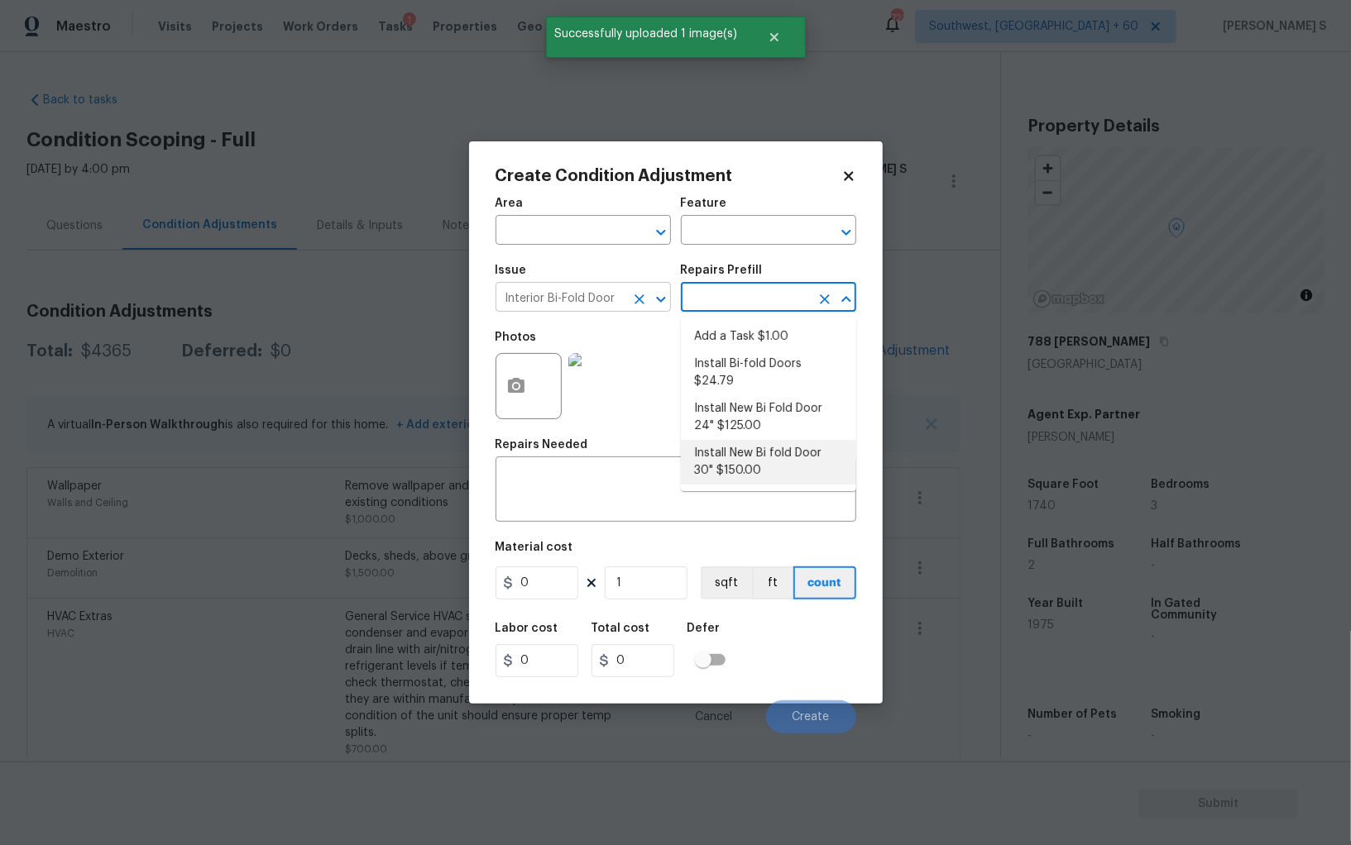
type input "Interior Door"
type textarea "Remove the existing door (if present). Install a new 2-6 30 inch bi-fold panel …"
type input "150"
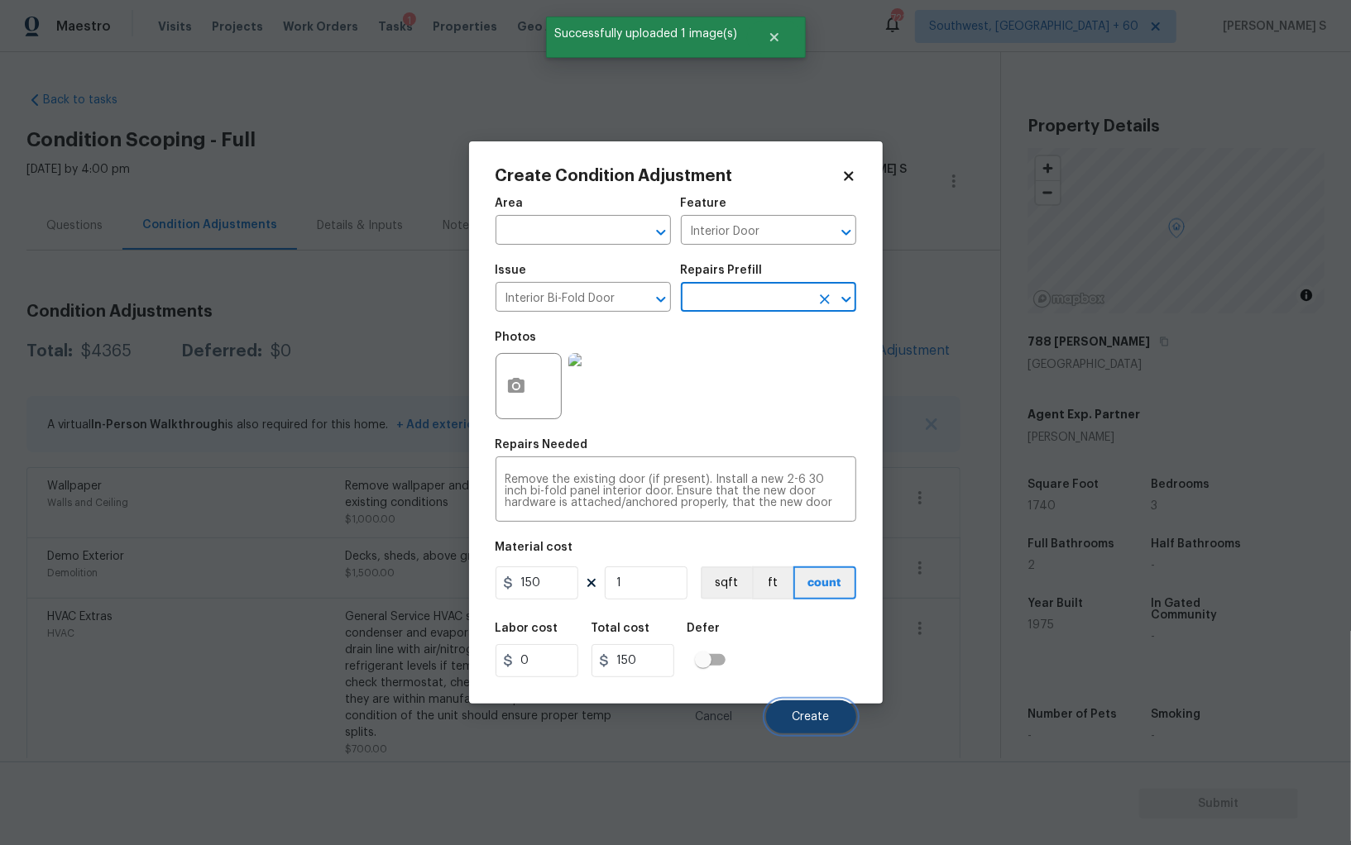
click at [815, 719] on span "Create" at bounding box center [810, 717] width 37 height 12
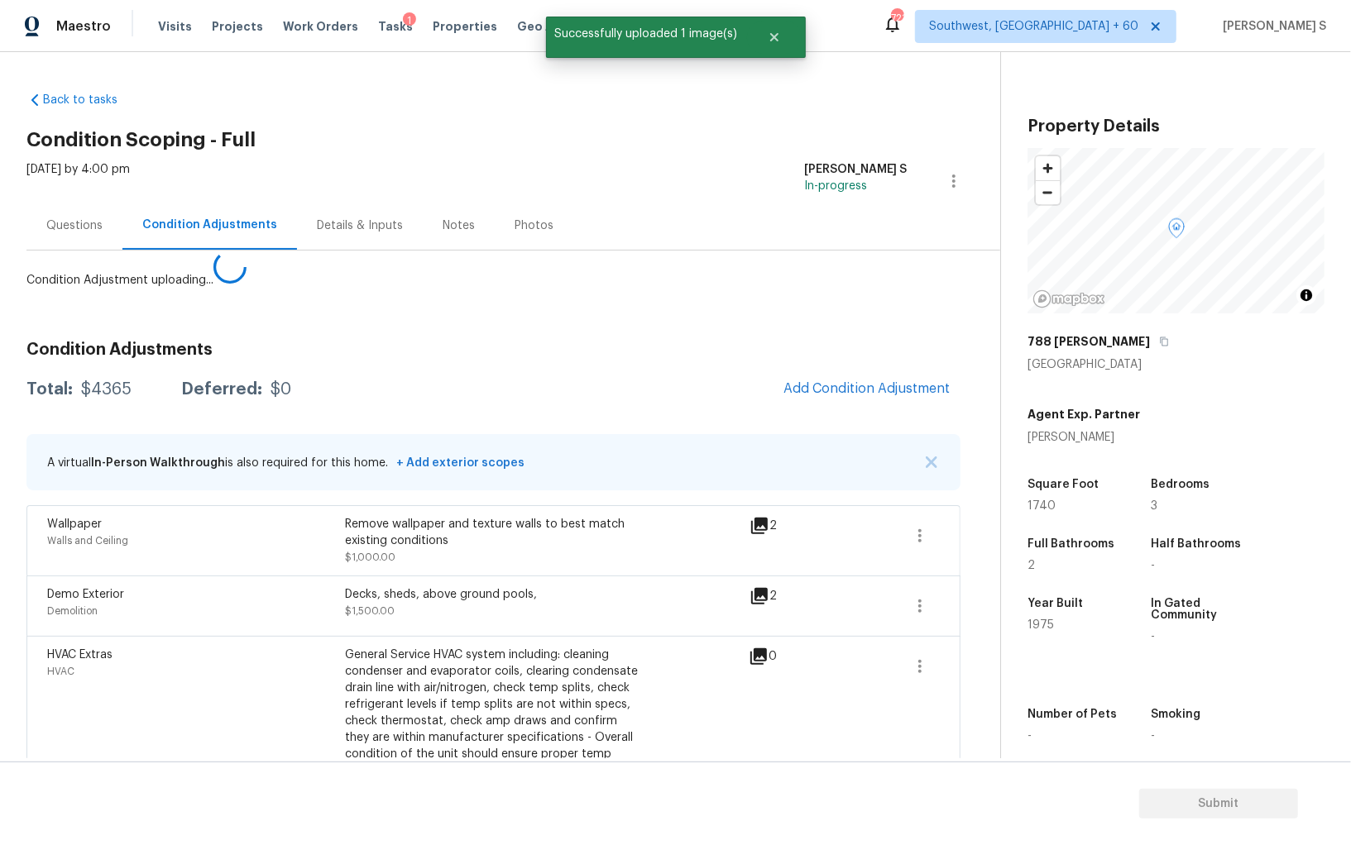
click at [364, 590] on body "Maestro Visits Projects Work Orders Tasks 1 Properties Geo Assignments 721 Sout…" at bounding box center [675, 422] width 1351 height 845
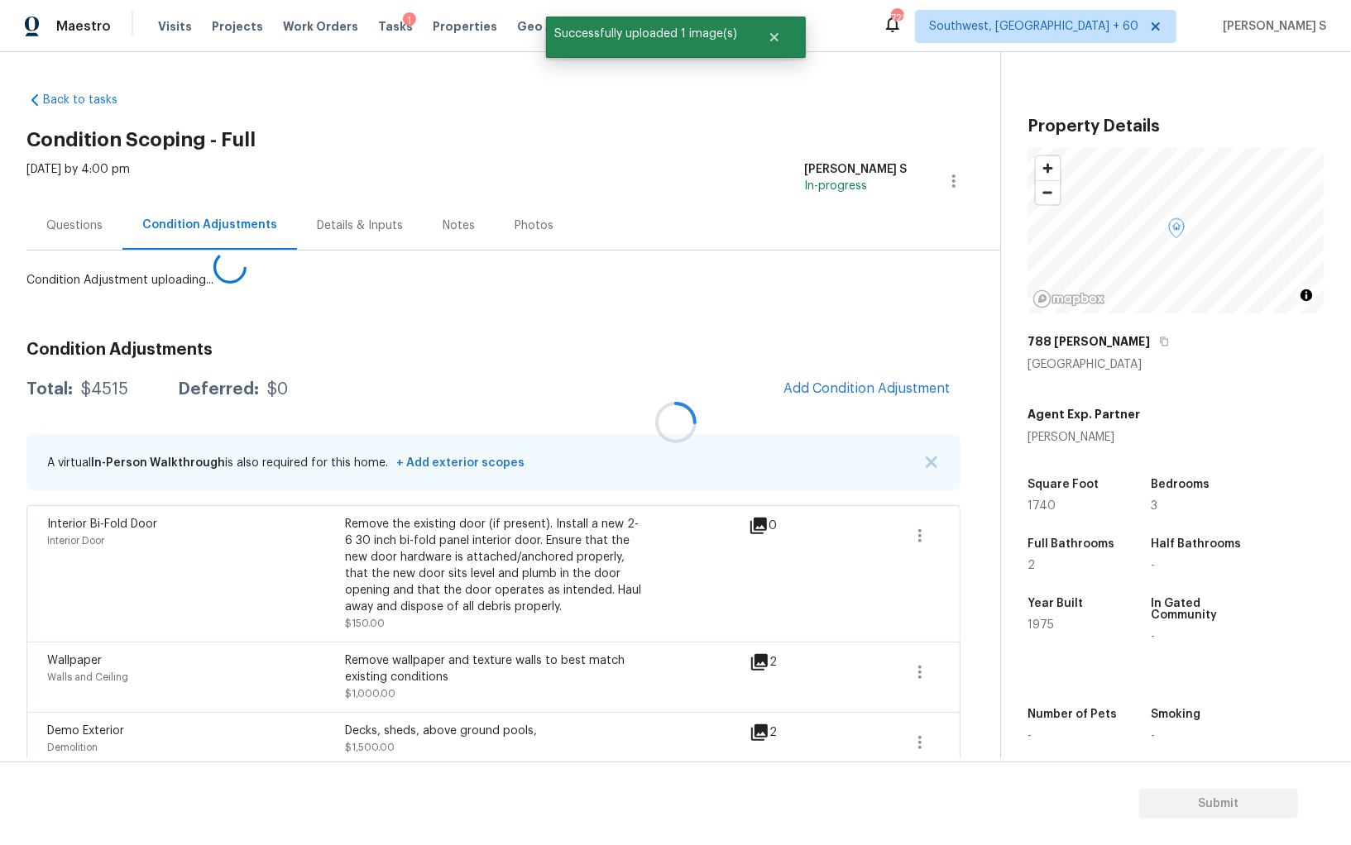
click at [844, 380] on div at bounding box center [675, 422] width 1351 height 845
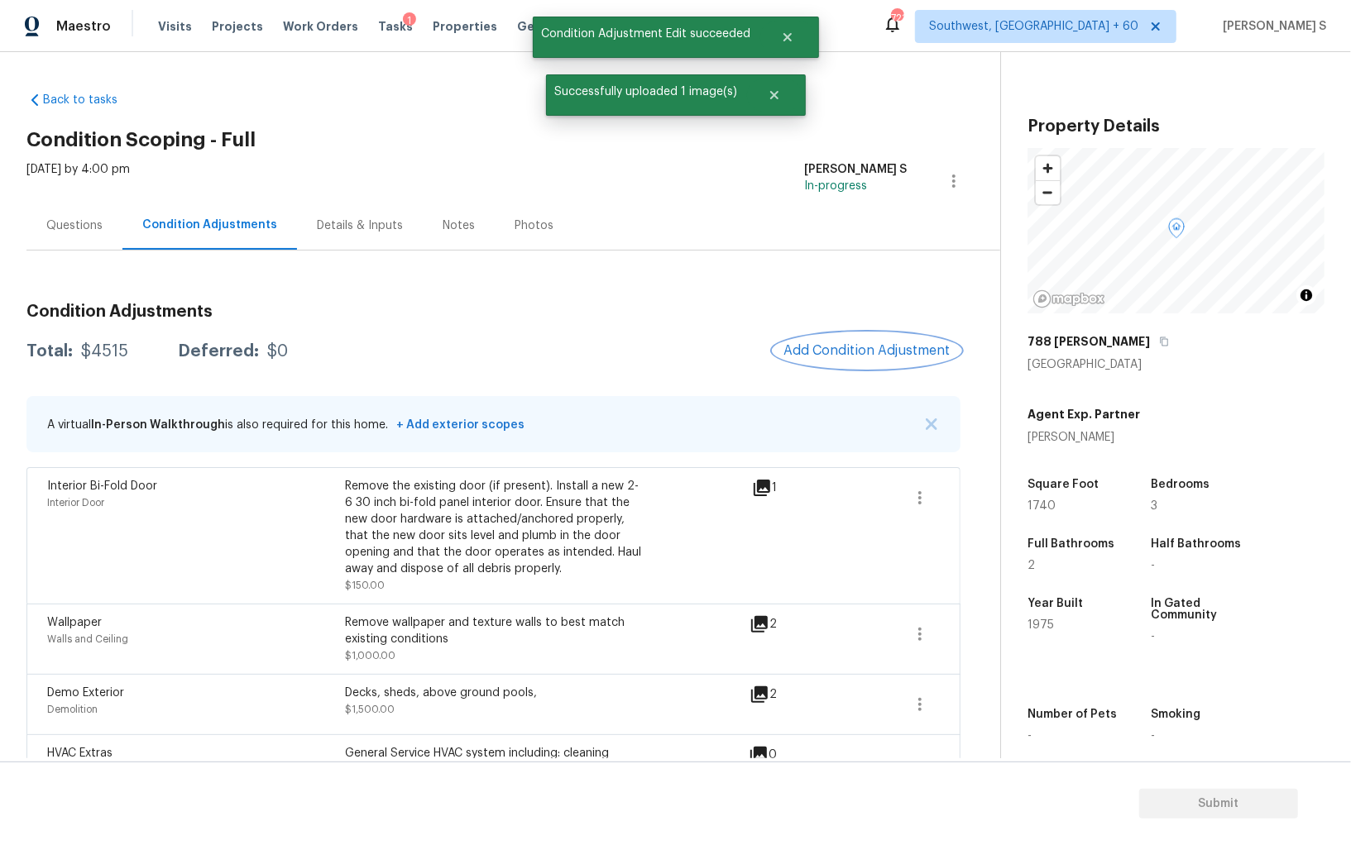
click at [859, 339] on button "Add Condition Adjustment" at bounding box center [866, 350] width 187 height 35
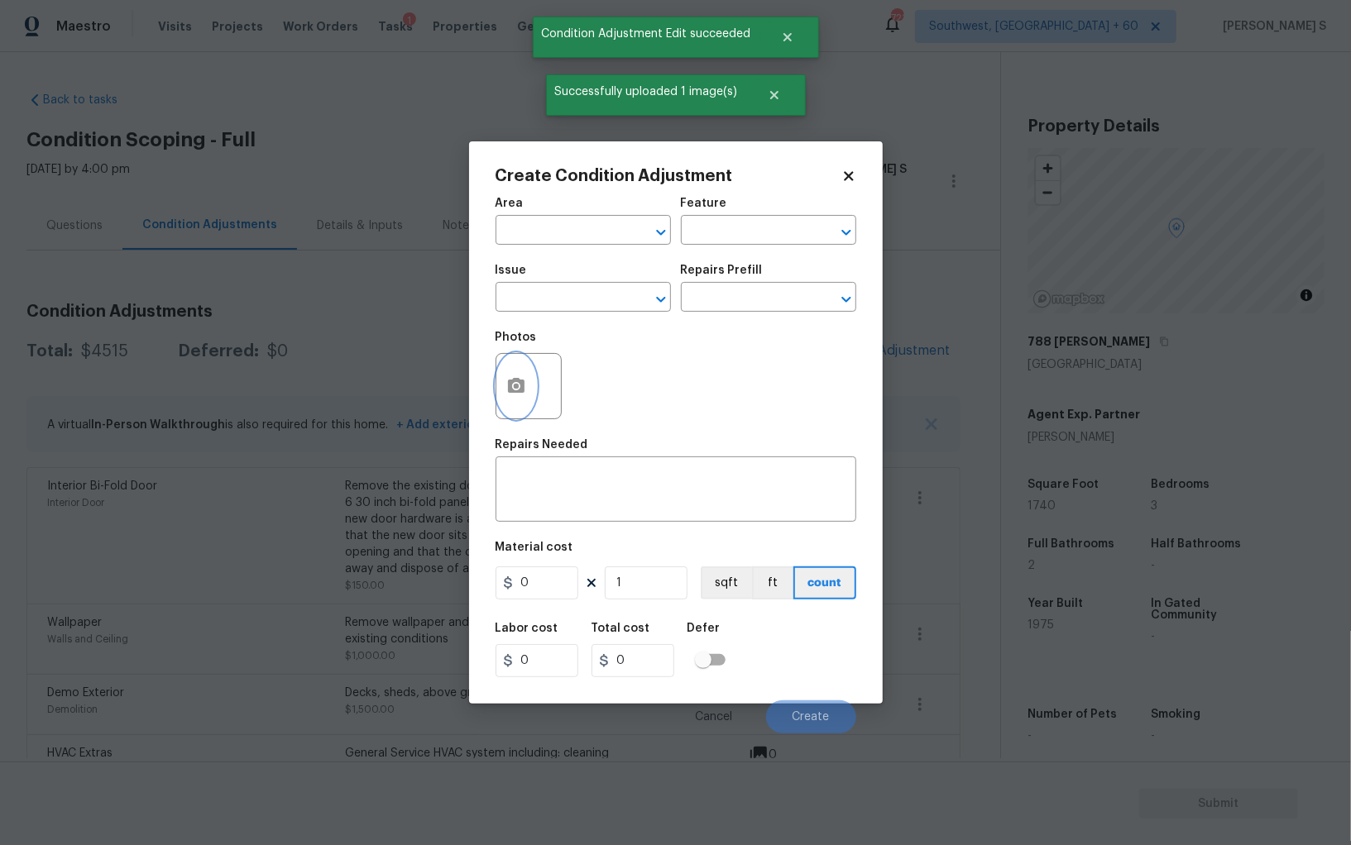
click at [509, 391] on icon "button" at bounding box center [516, 385] width 17 height 15
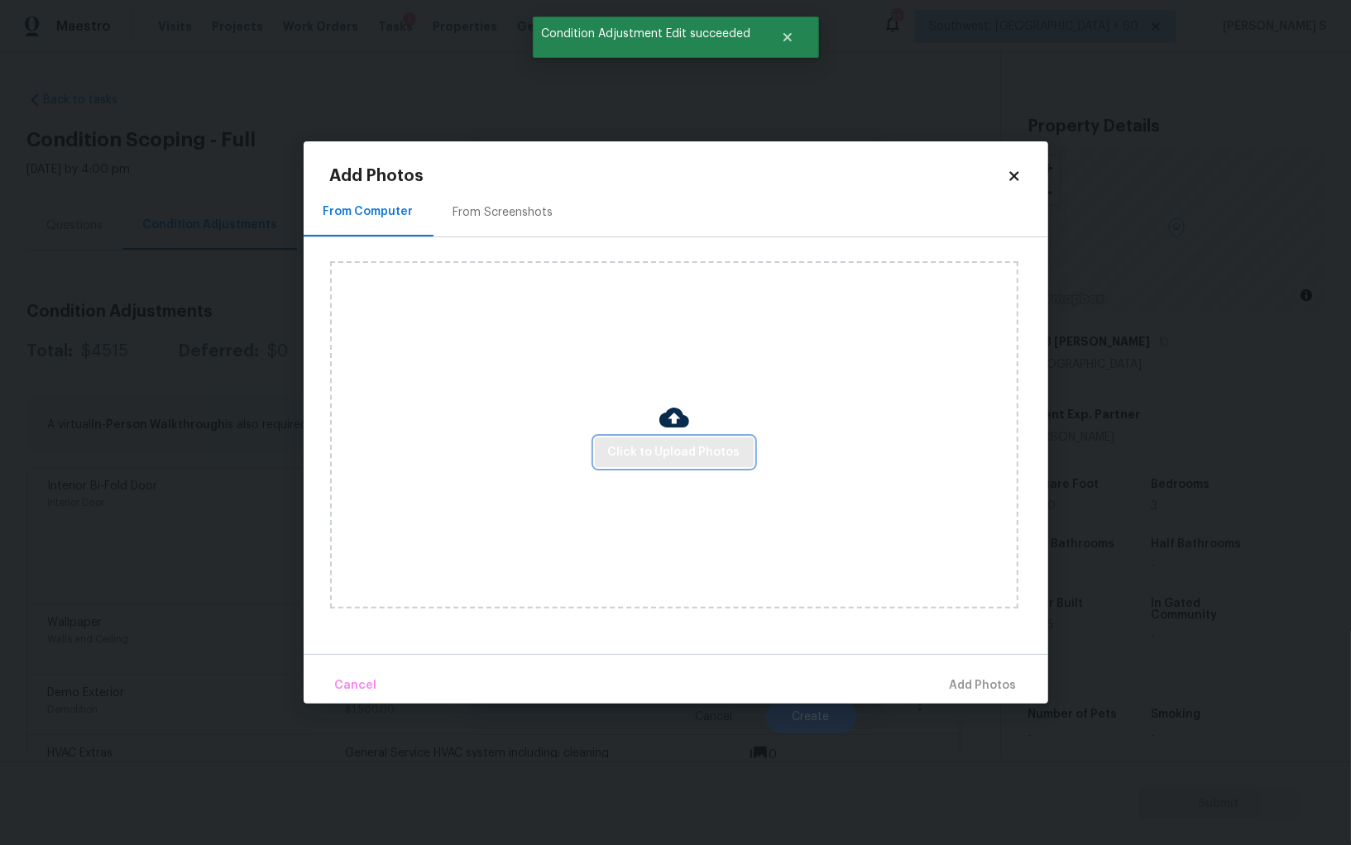
click at [681, 437] on button "Click to Upload Photos" at bounding box center [674, 452] width 159 height 31
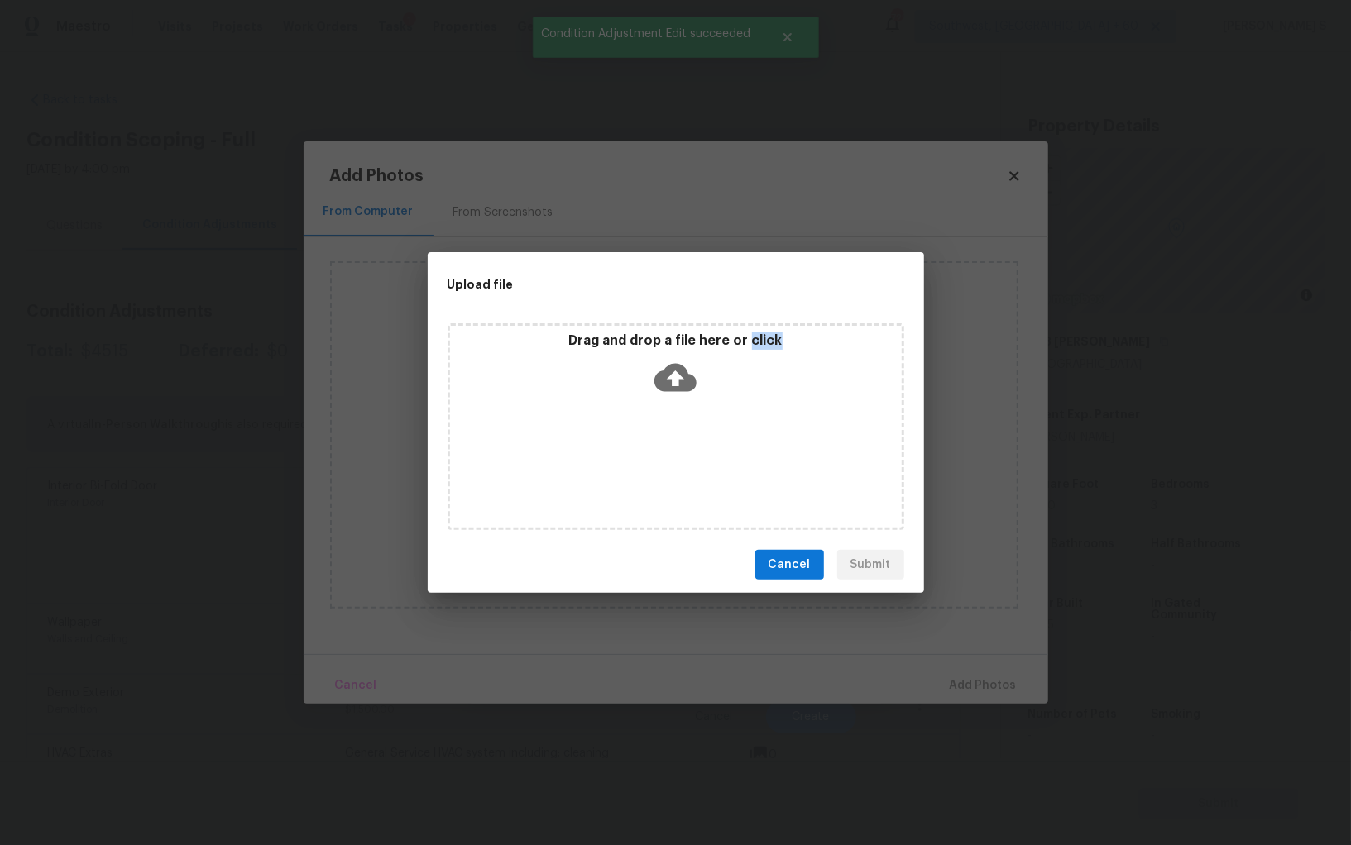
click at [681, 437] on div "Drag and drop a file here or click" at bounding box center [675, 426] width 457 height 207
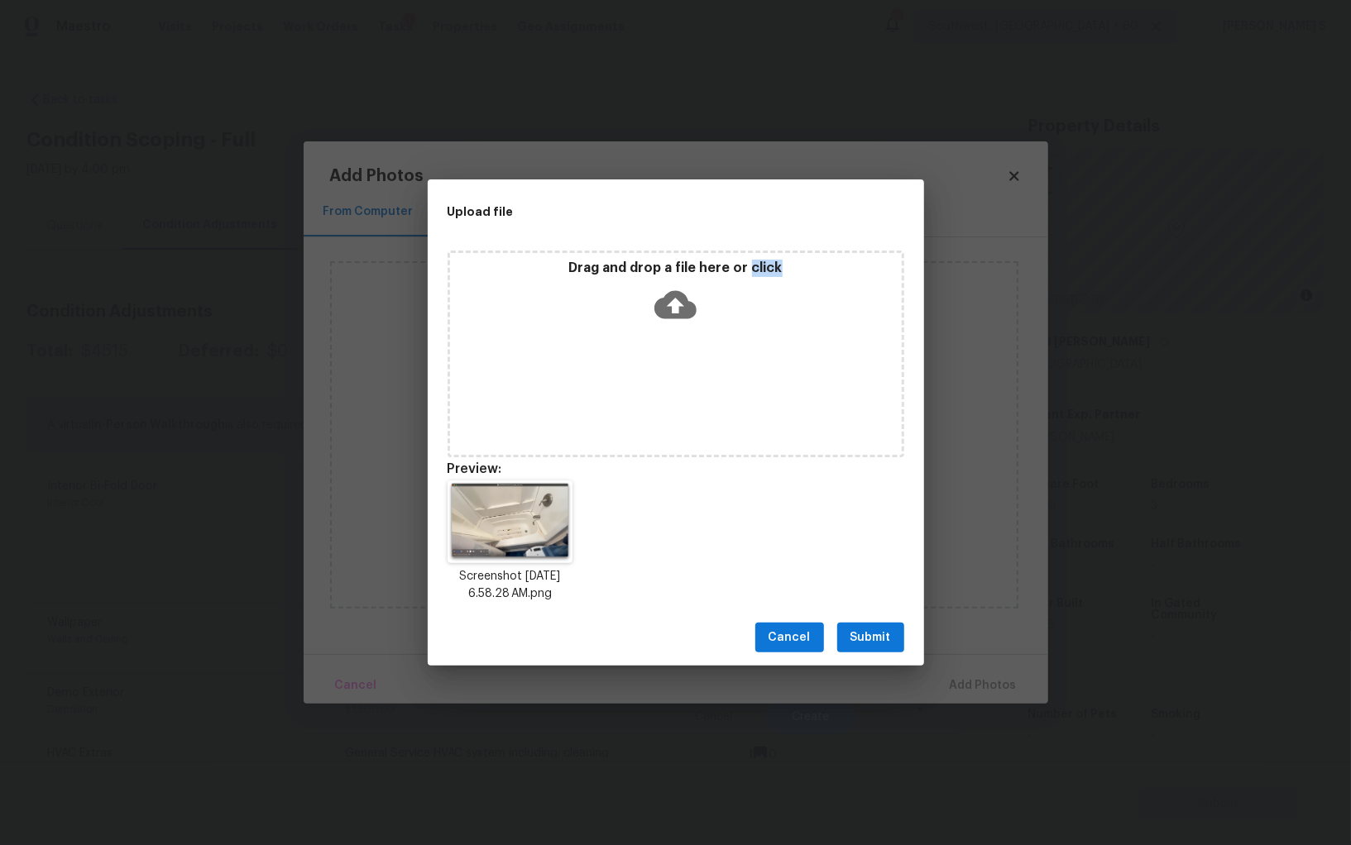
click at [879, 625] on button "Submit" at bounding box center [870, 638] width 67 height 31
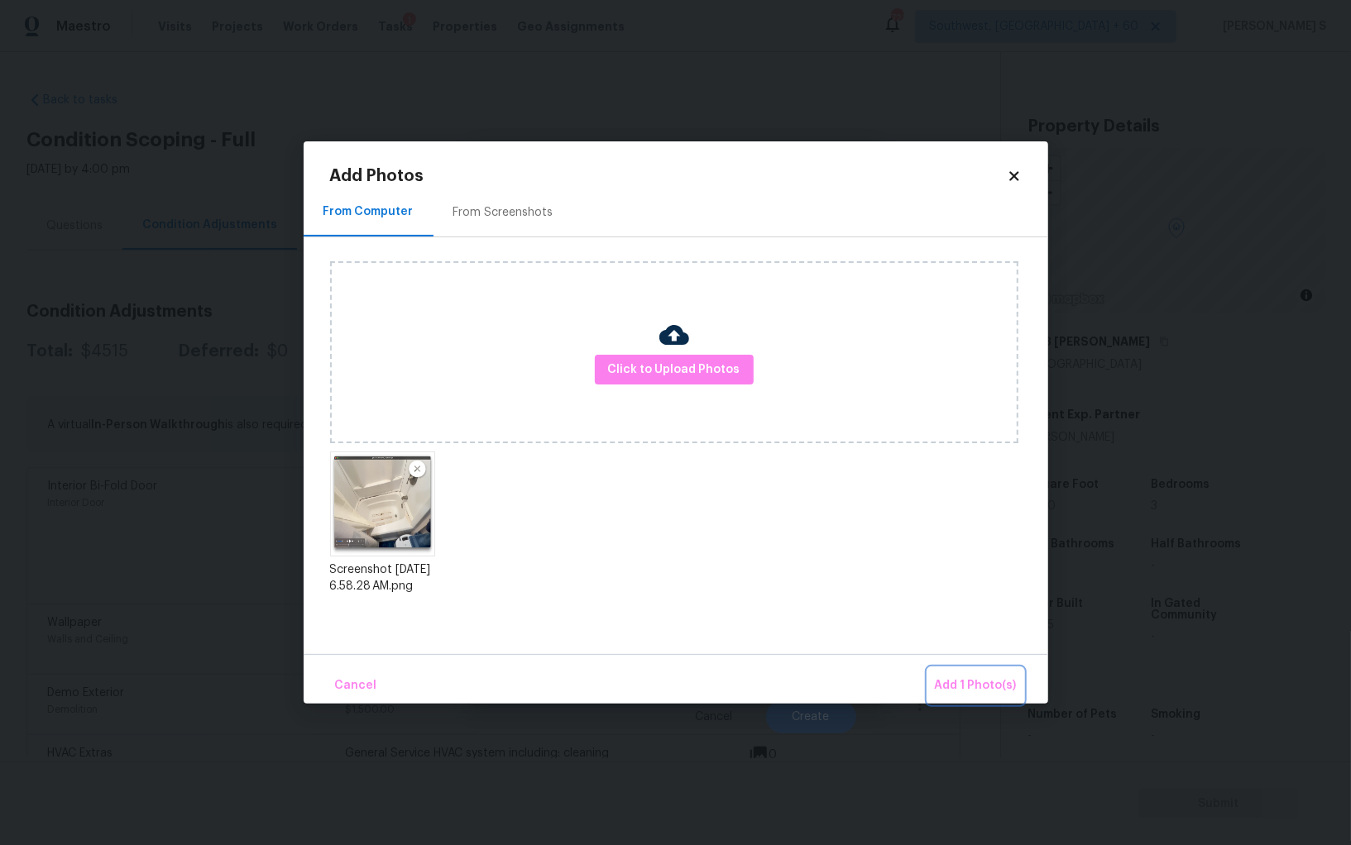
click at [959, 676] on button "Add 1 Photo(s)" at bounding box center [975, 686] width 95 height 36
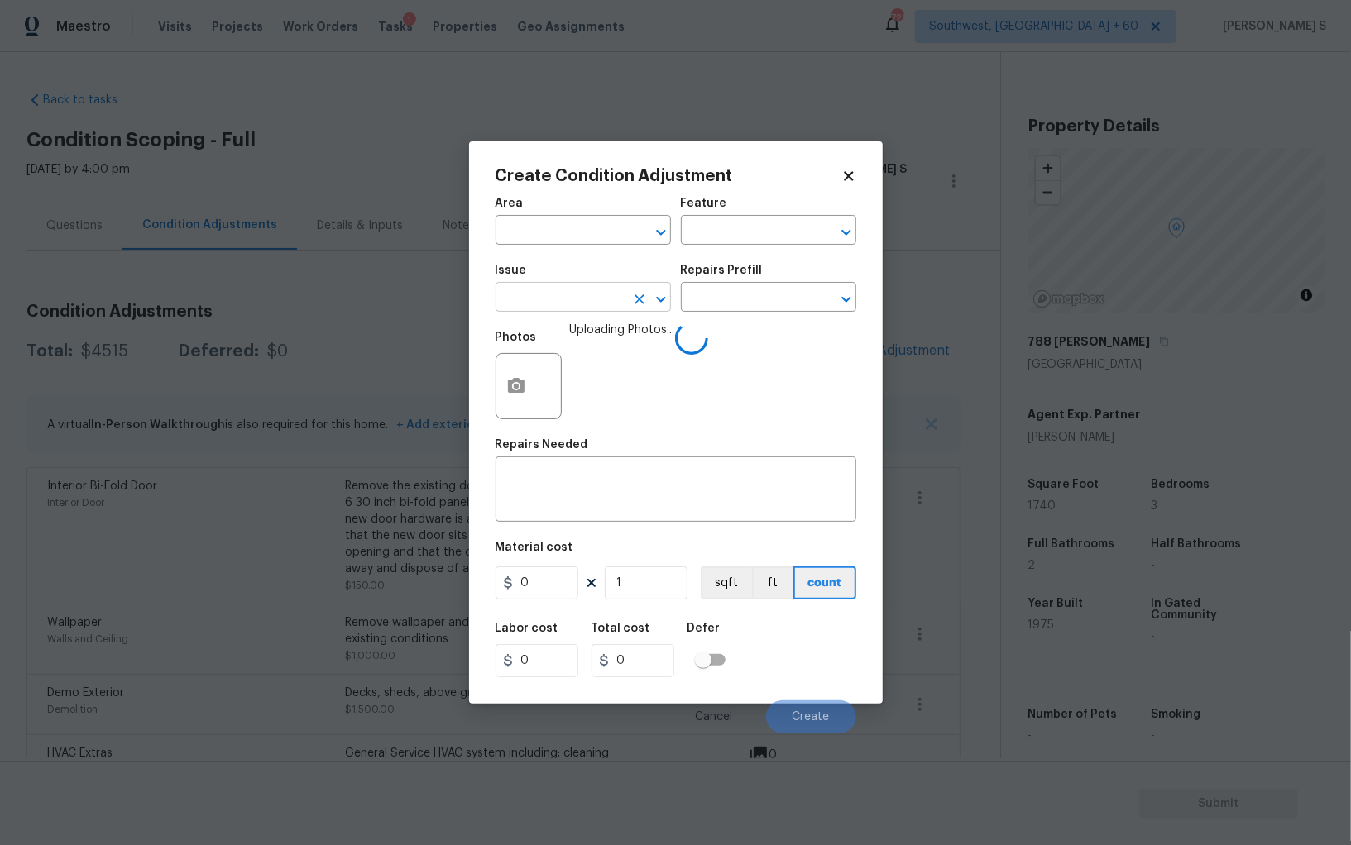
click at [540, 308] on input "text" at bounding box center [559, 299] width 129 height 26
type input "Interior Resurfacing"
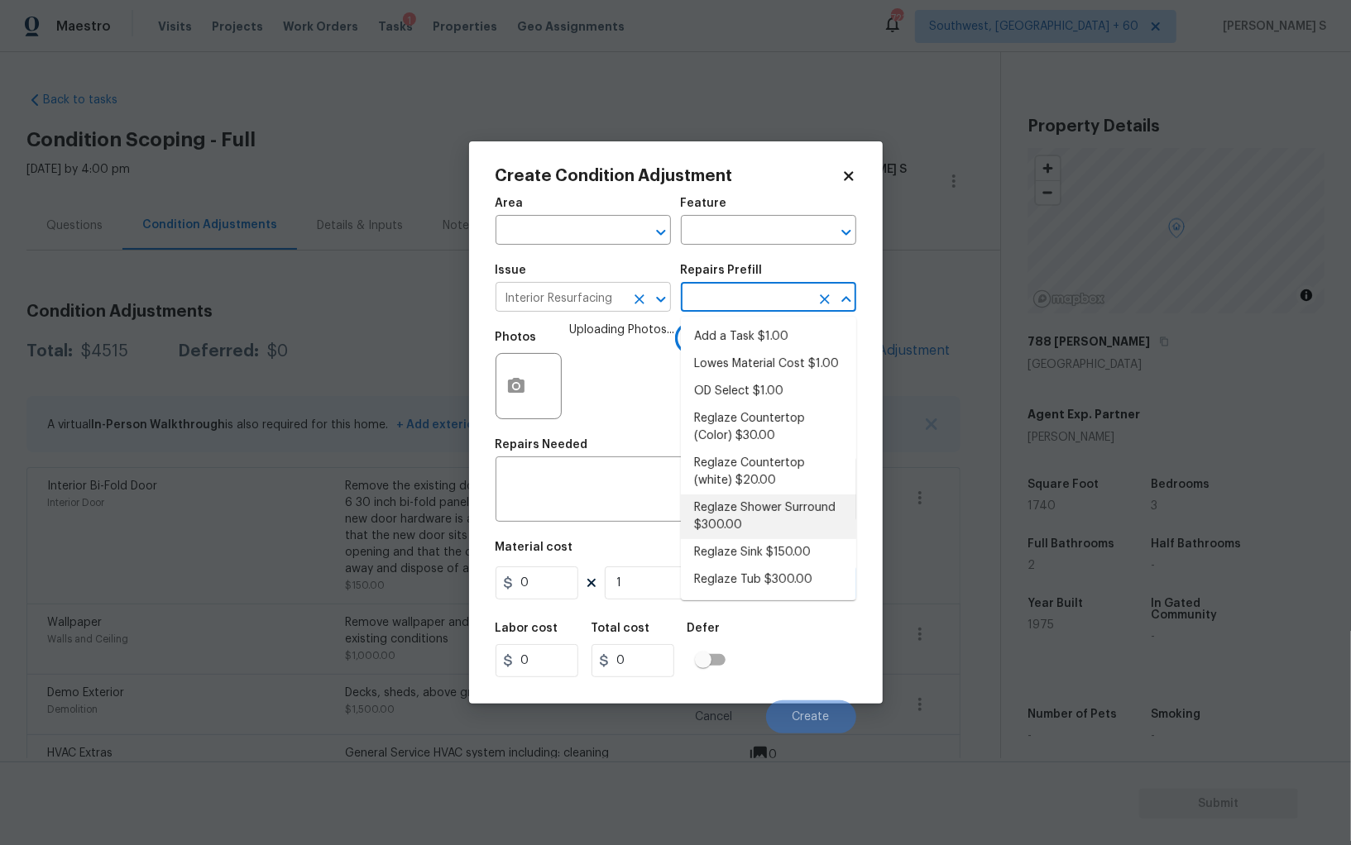
type textarea "Prep, mask, clean and reglaze the fiberglass shower surround (white) both on th…"
type input "300"
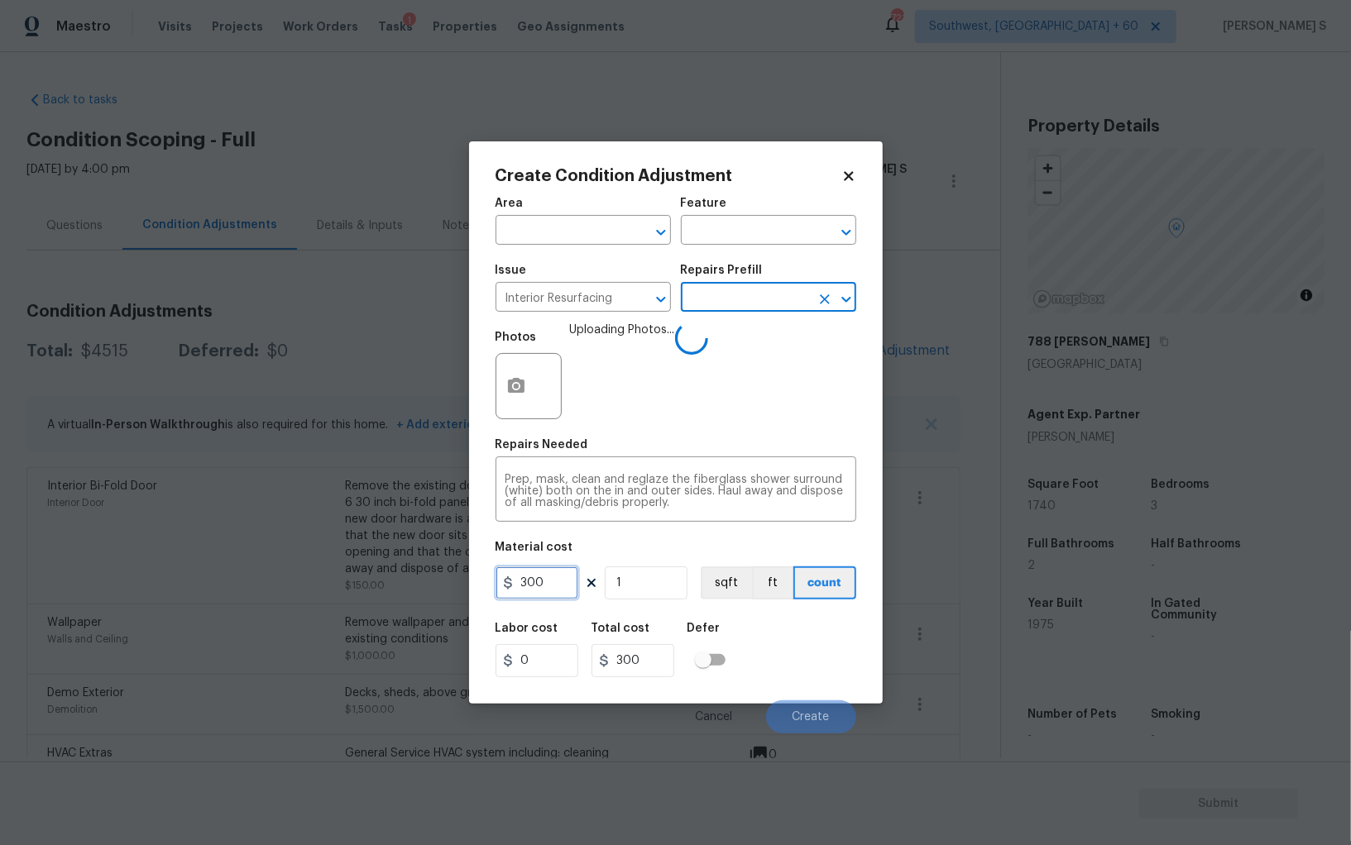
click at [547, 590] on input "300" at bounding box center [536, 583] width 83 height 33
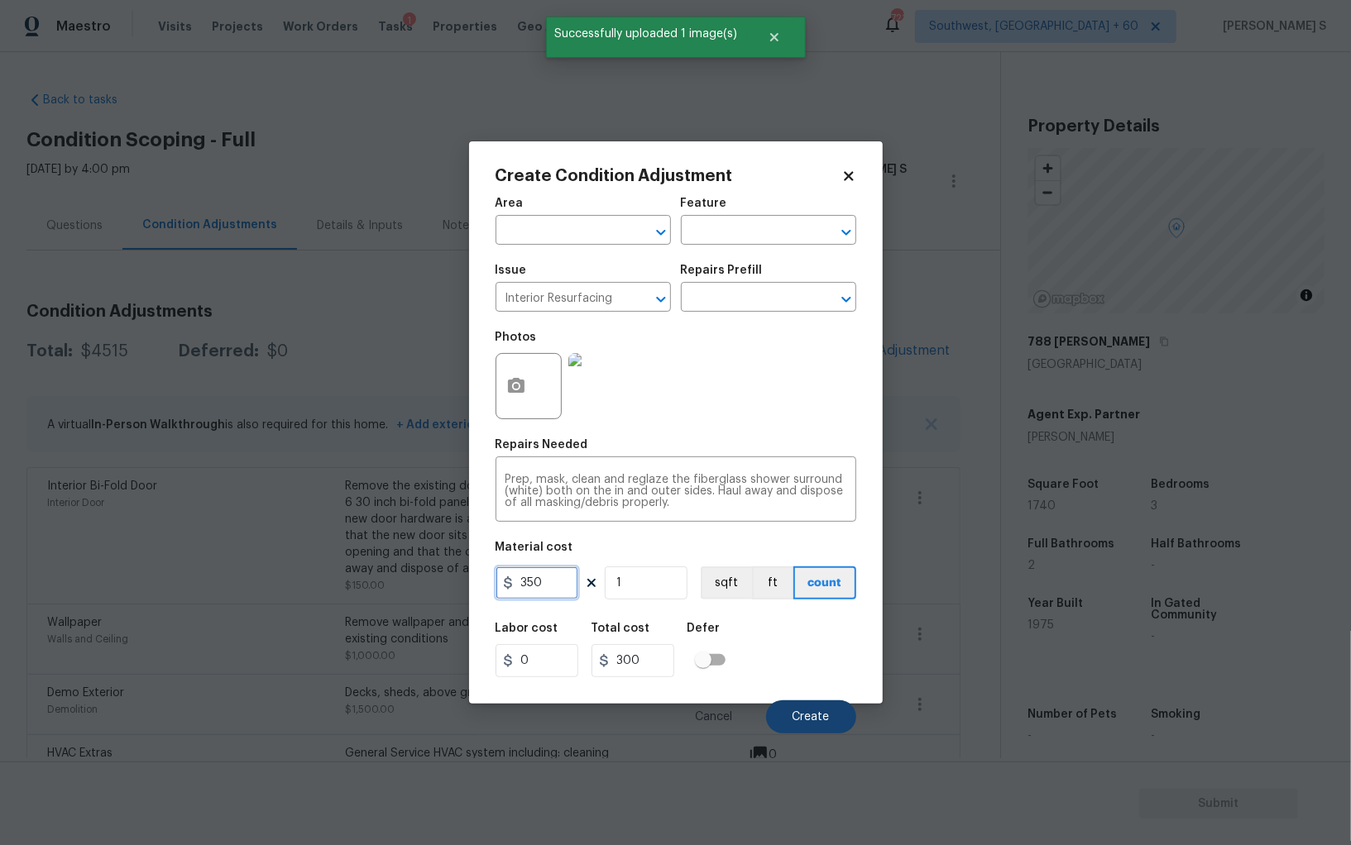
type input "350"
click at [832, 720] on button "Create" at bounding box center [811, 716] width 90 height 33
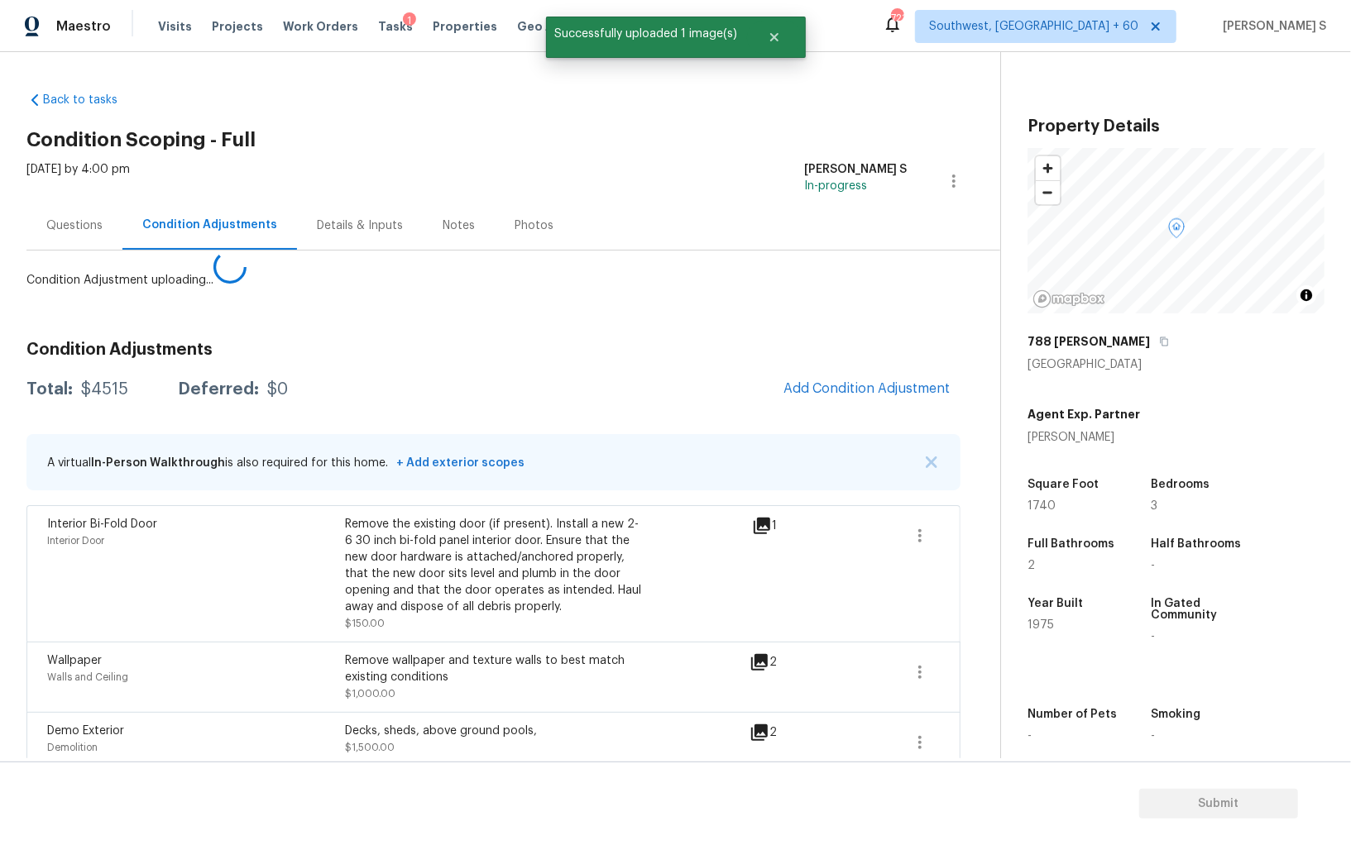
click at [351, 592] on body "Maestro Visits Projects Work Orders Tasks 1 Properties Geo Assignments 721 Sout…" at bounding box center [675, 422] width 1351 height 845
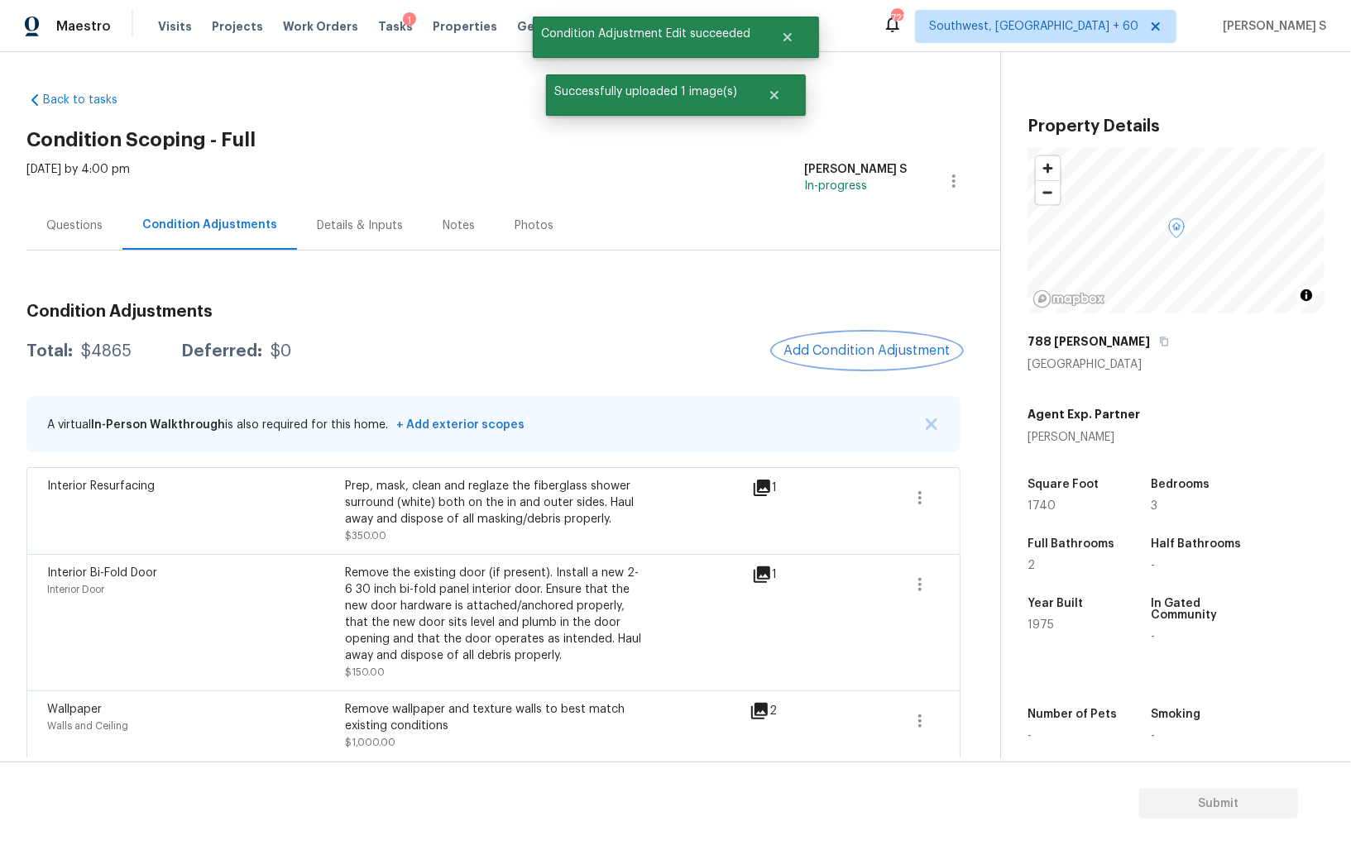
click at [848, 348] on span "Add Condition Adjustment" at bounding box center [866, 350] width 167 height 15
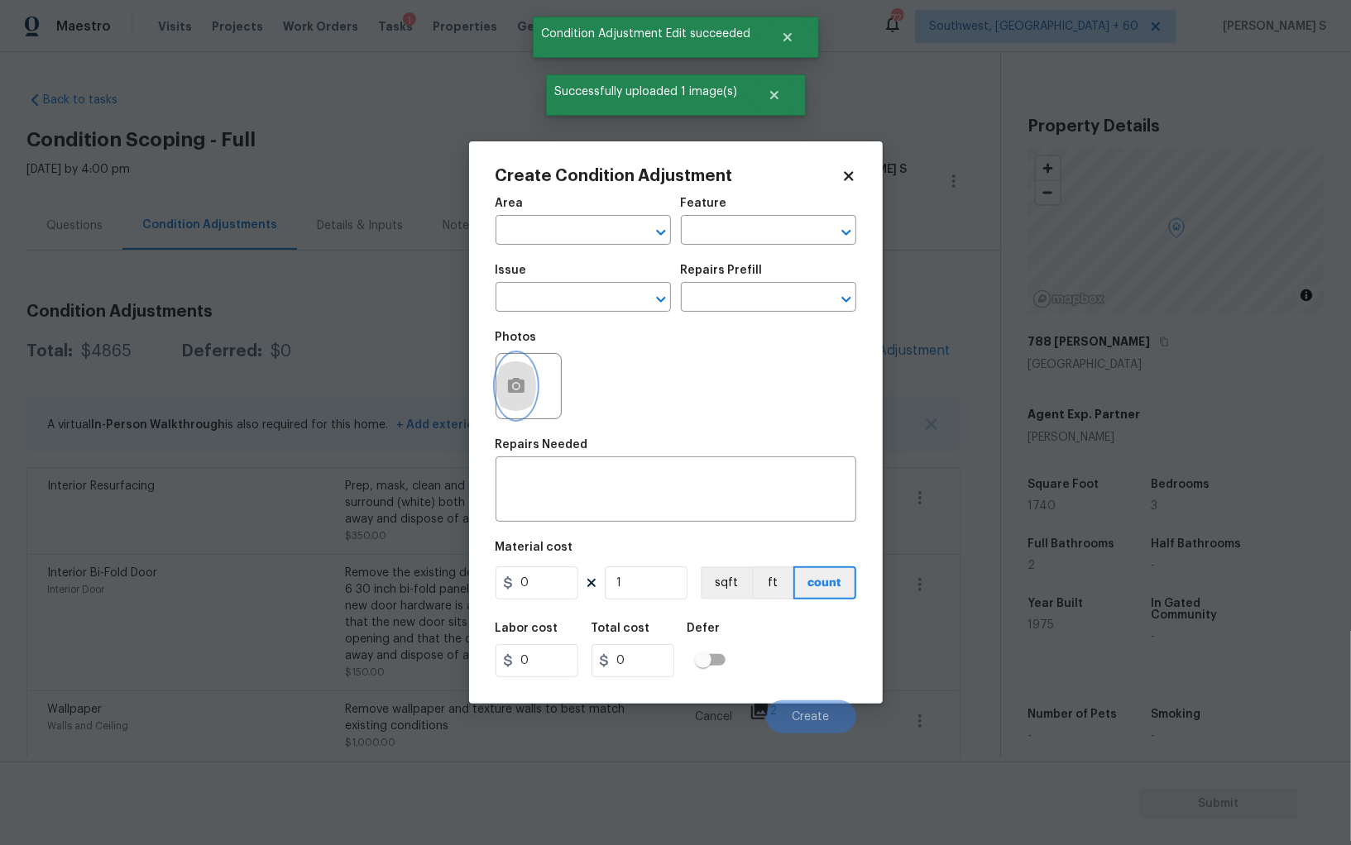
click at [519, 393] on icon "button" at bounding box center [516, 385] width 17 height 15
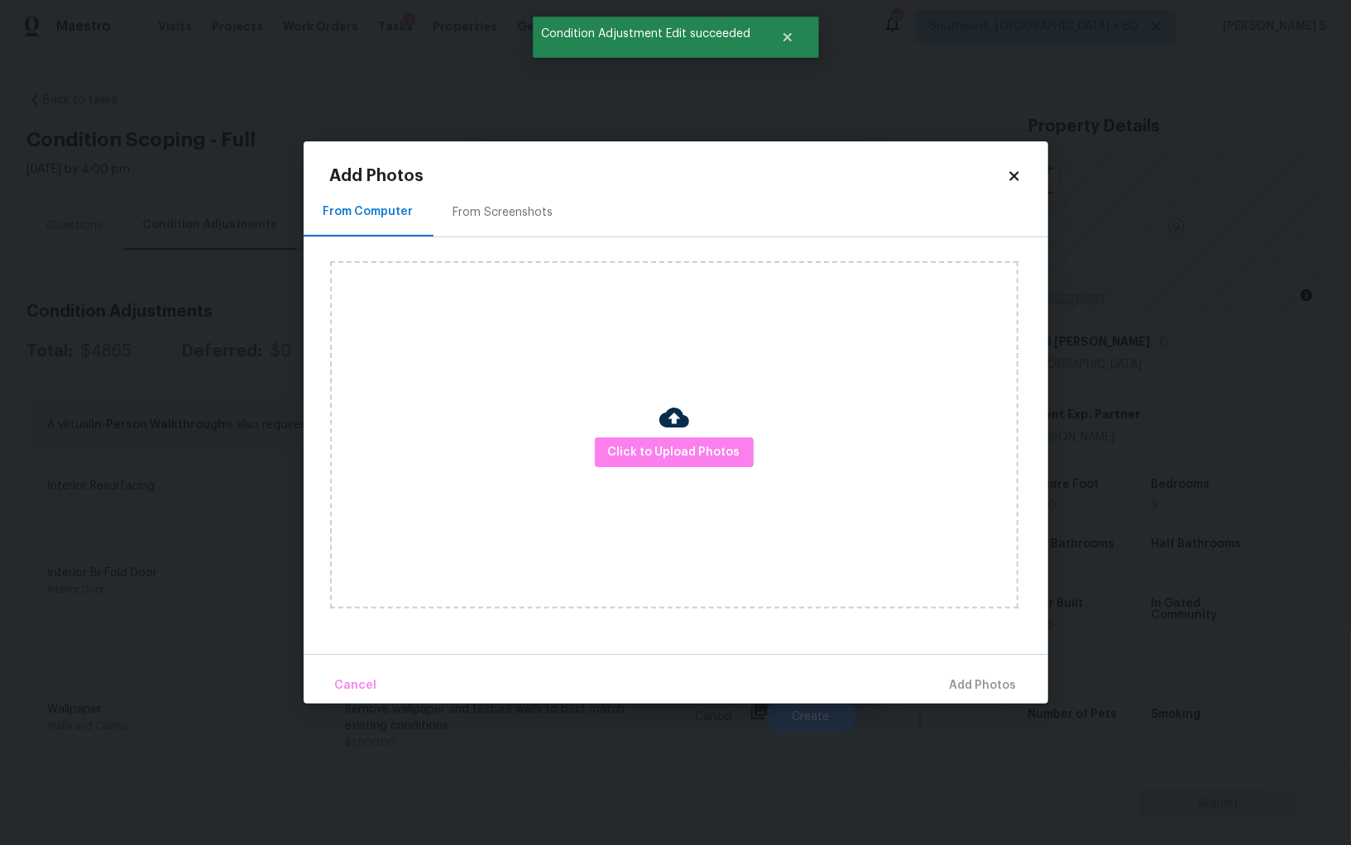
click at [662, 433] on div at bounding box center [674, 420] width 30 height 35
click at [662, 442] on span "Click to Upload Photos" at bounding box center [674, 452] width 132 height 21
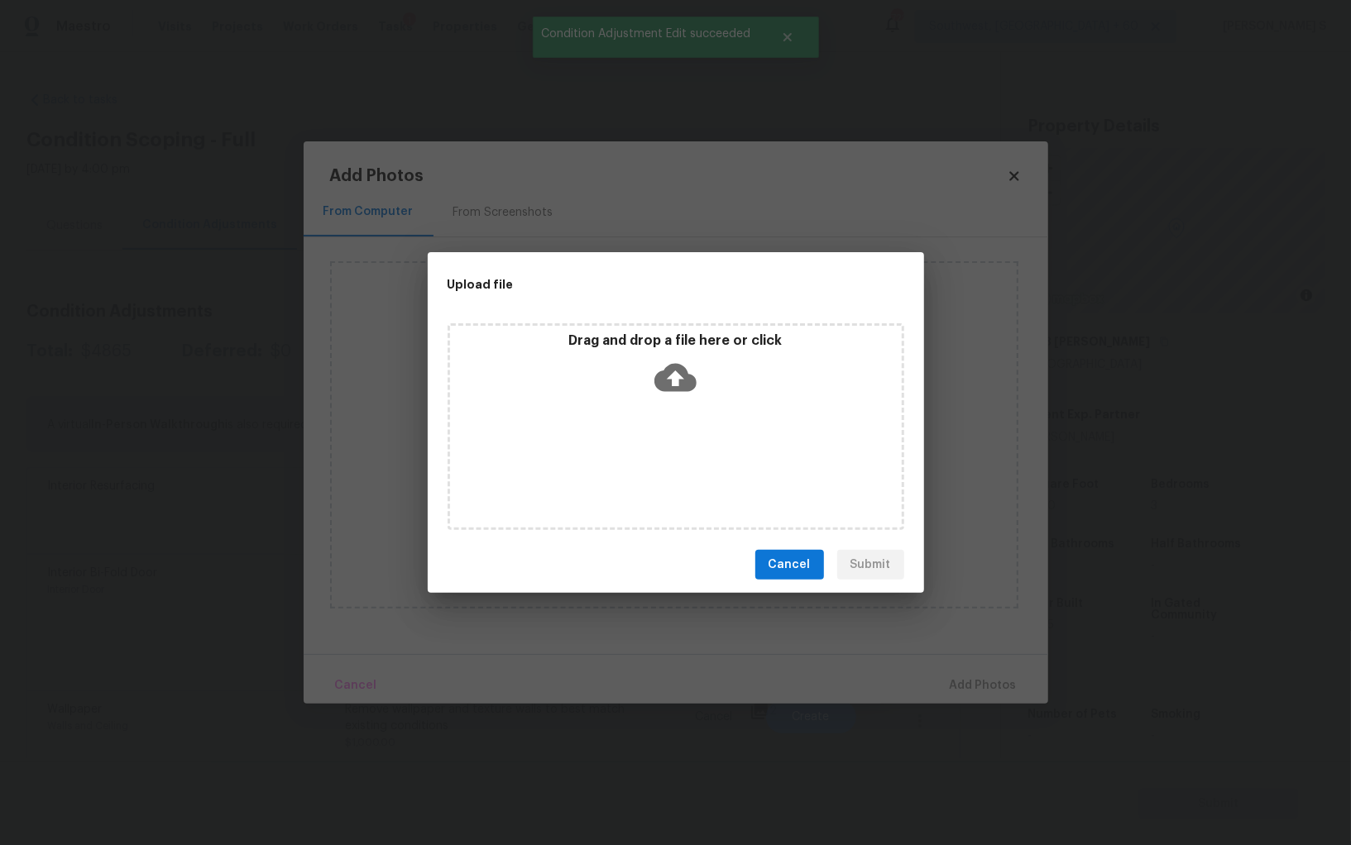
click at [662, 442] on div "Drag and drop a file here or click" at bounding box center [675, 426] width 457 height 207
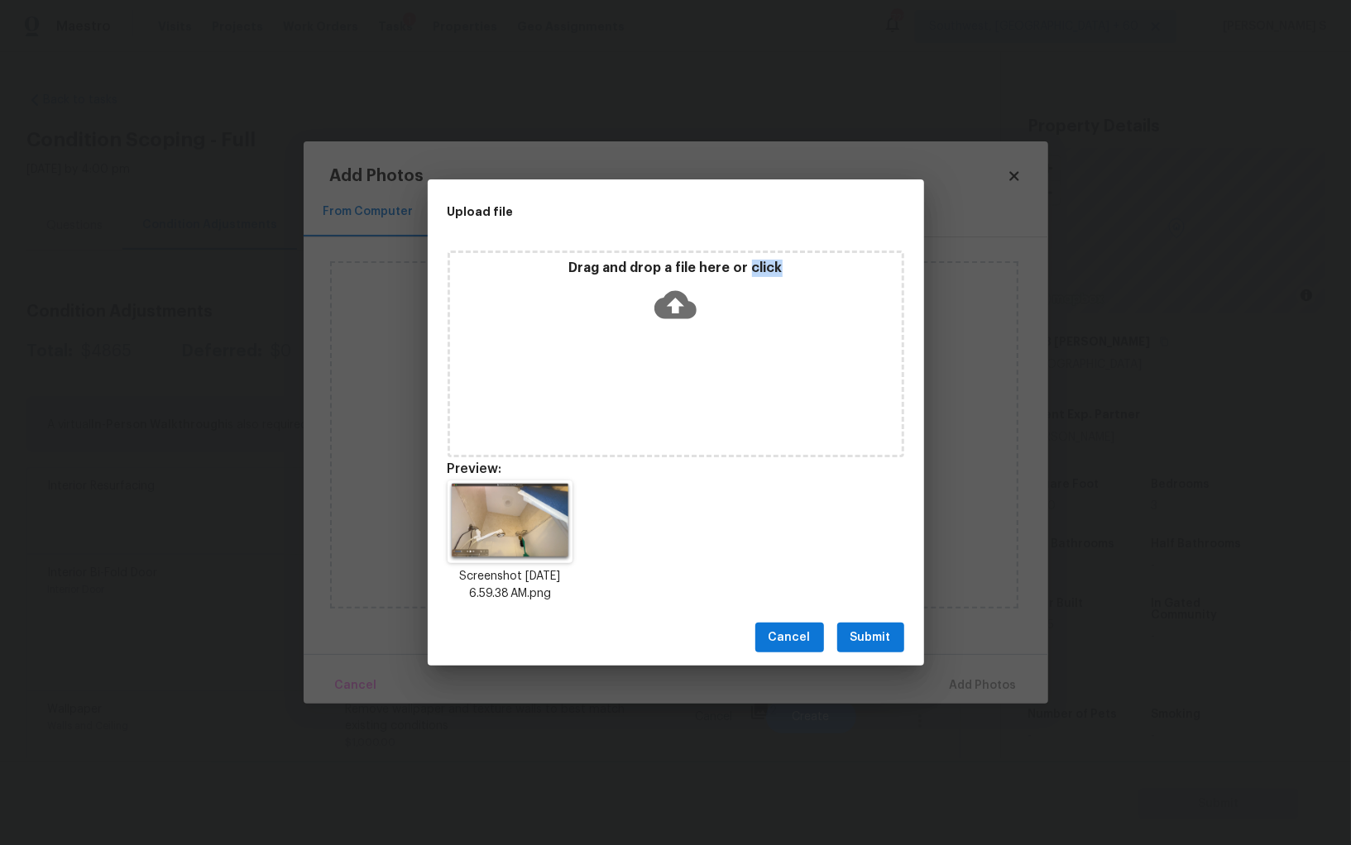
drag, startPoint x: 0, startPoint y: 0, endPoint x: 867, endPoint y: 629, distance: 1070.6
click at [867, 629] on span "Submit" at bounding box center [870, 638] width 41 height 21
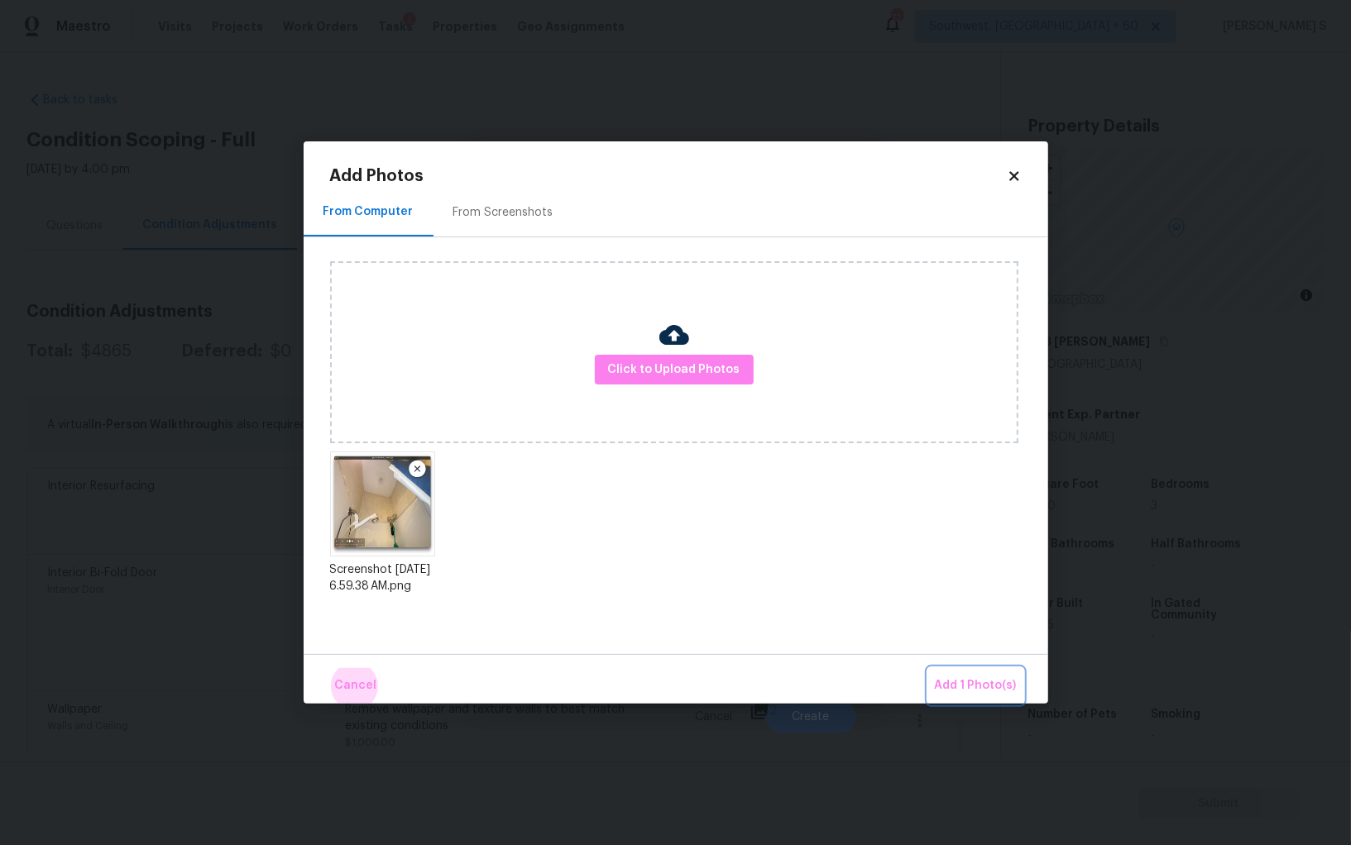
click at [928, 668] on button "Add 1 Photo(s)" at bounding box center [975, 686] width 95 height 36
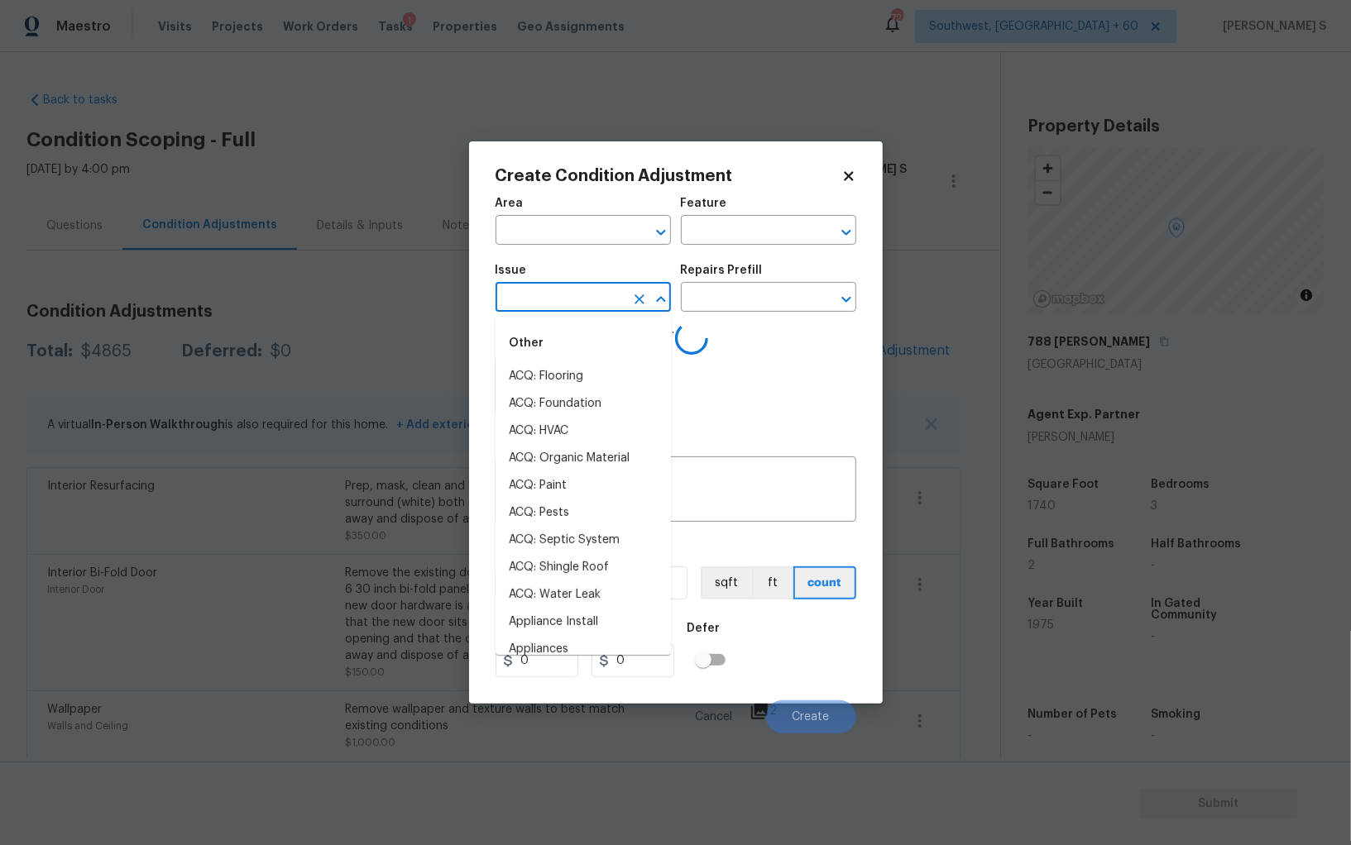
click at [586, 304] on input "text" at bounding box center [559, 299] width 129 height 26
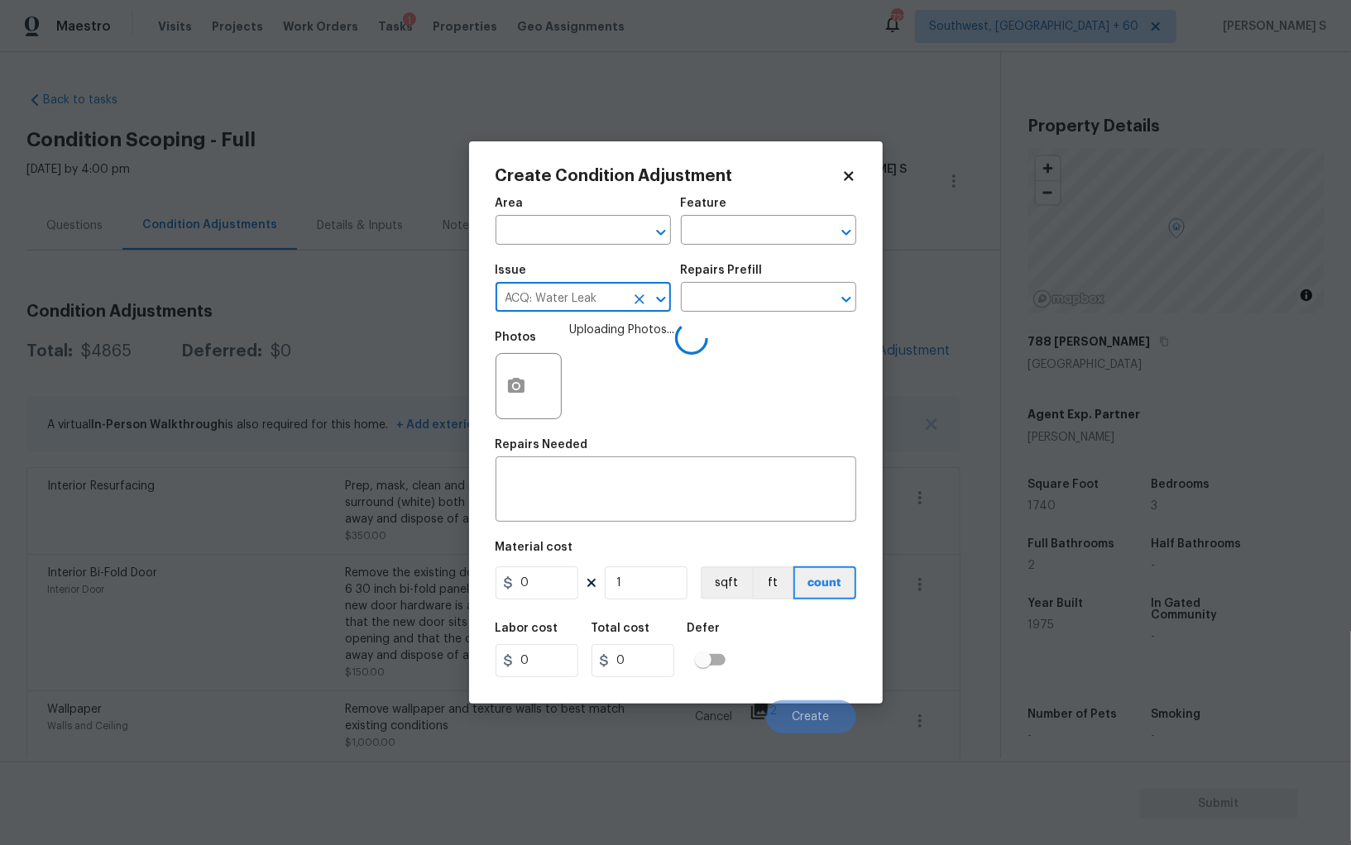
type input "ACQ: Water Leak"
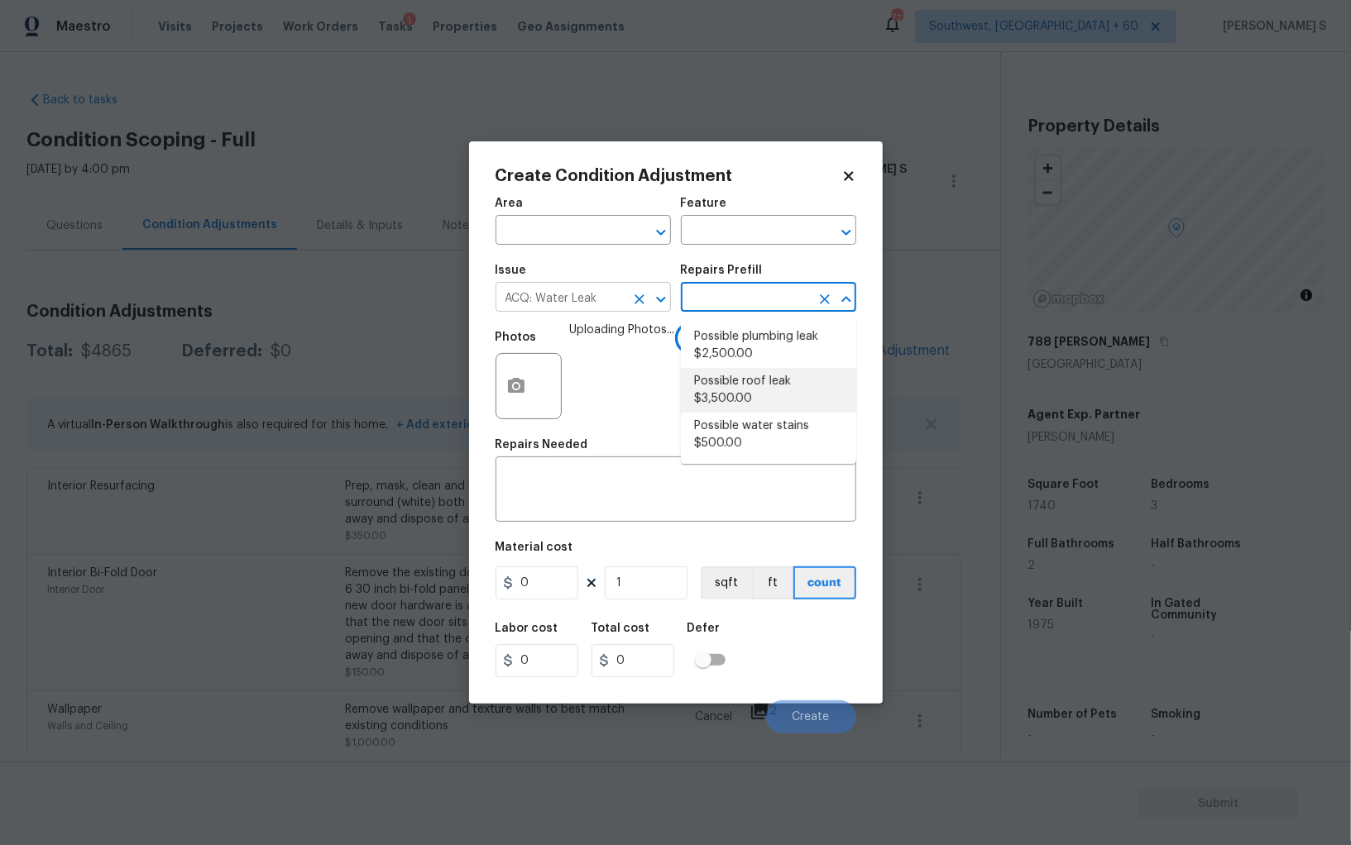
type input "Acquisition"
type input "3500"
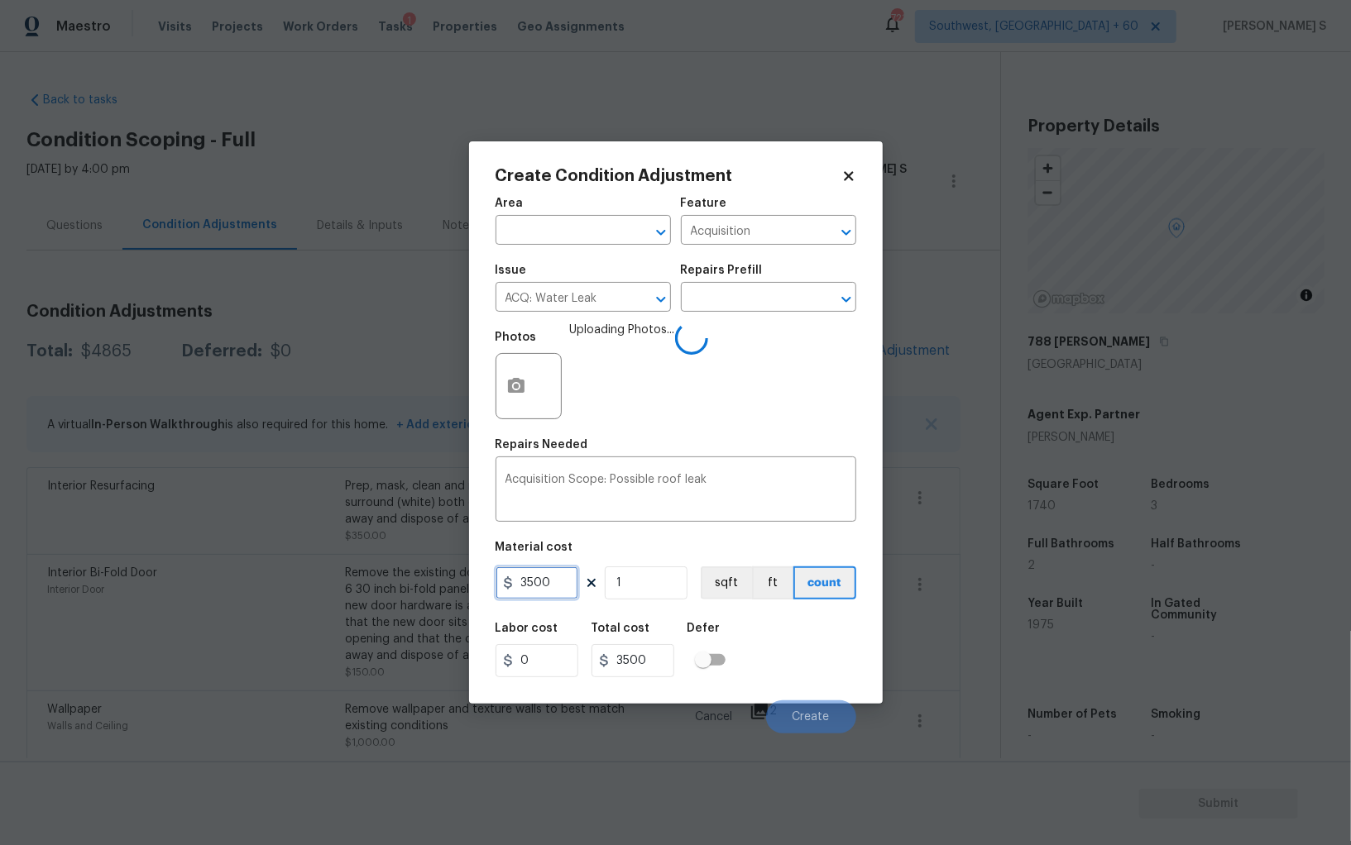
click at [543, 595] on input "3500" at bounding box center [536, 583] width 83 height 33
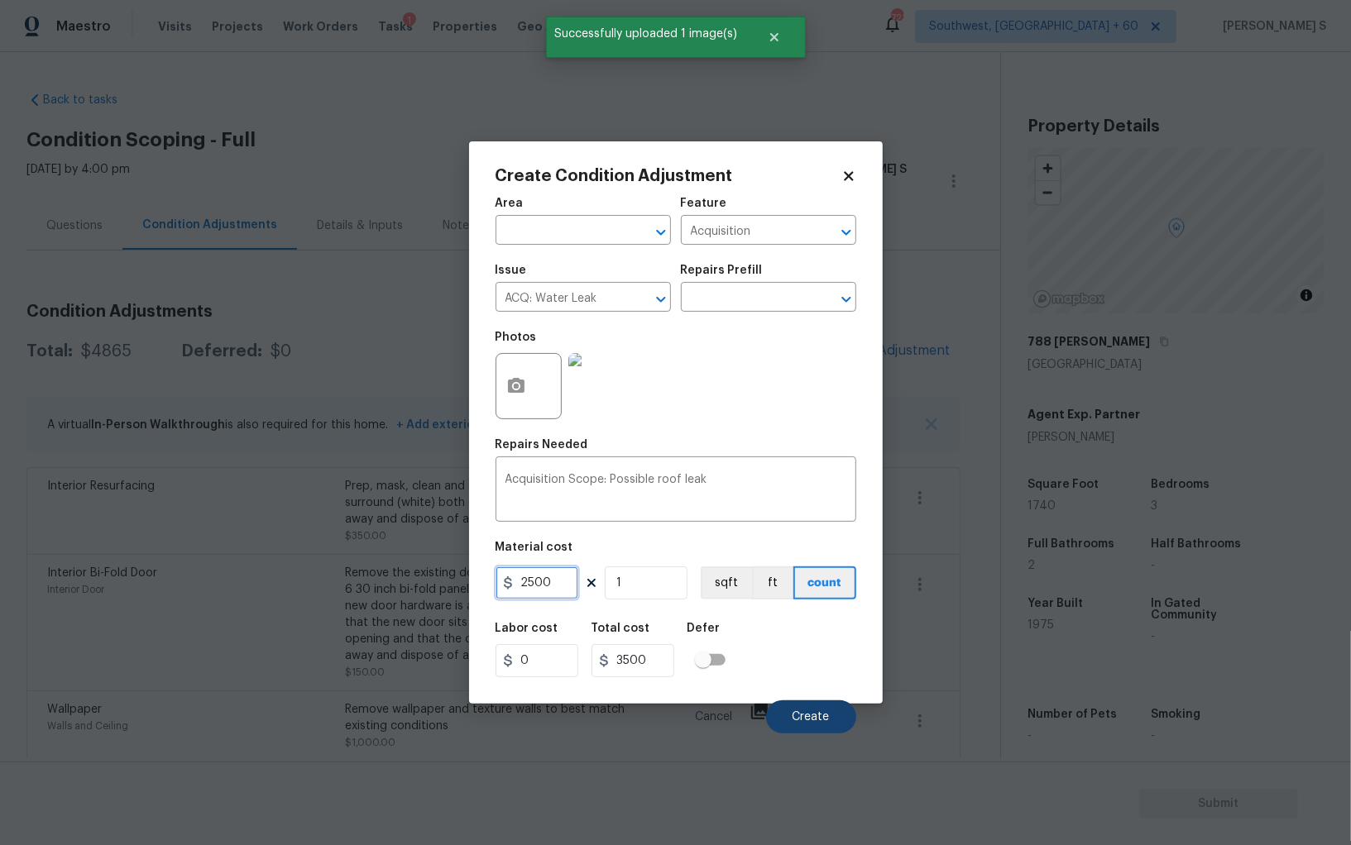
type input "2500"
click at [830, 715] on button "Create" at bounding box center [811, 716] width 90 height 33
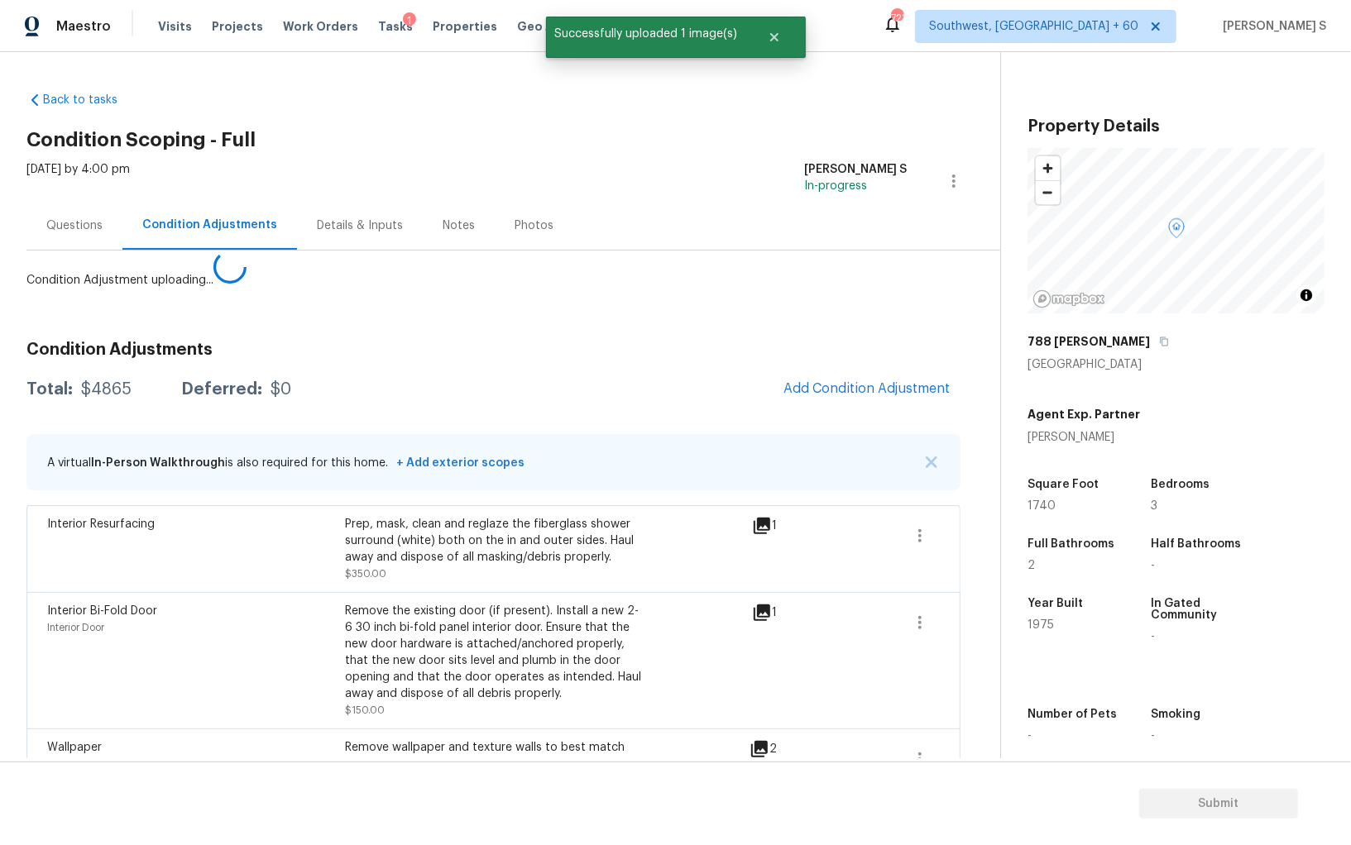
click at [274, 550] on body "Maestro Visits Projects Work Orders Tasks 1 Properties Geo Assignments 721 Sout…" at bounding box center [675, 422] width 1351 height 845
click at [868, 375] on button "Add Condition Adjustment" at bounding box center [866, 388] width 187 height 35
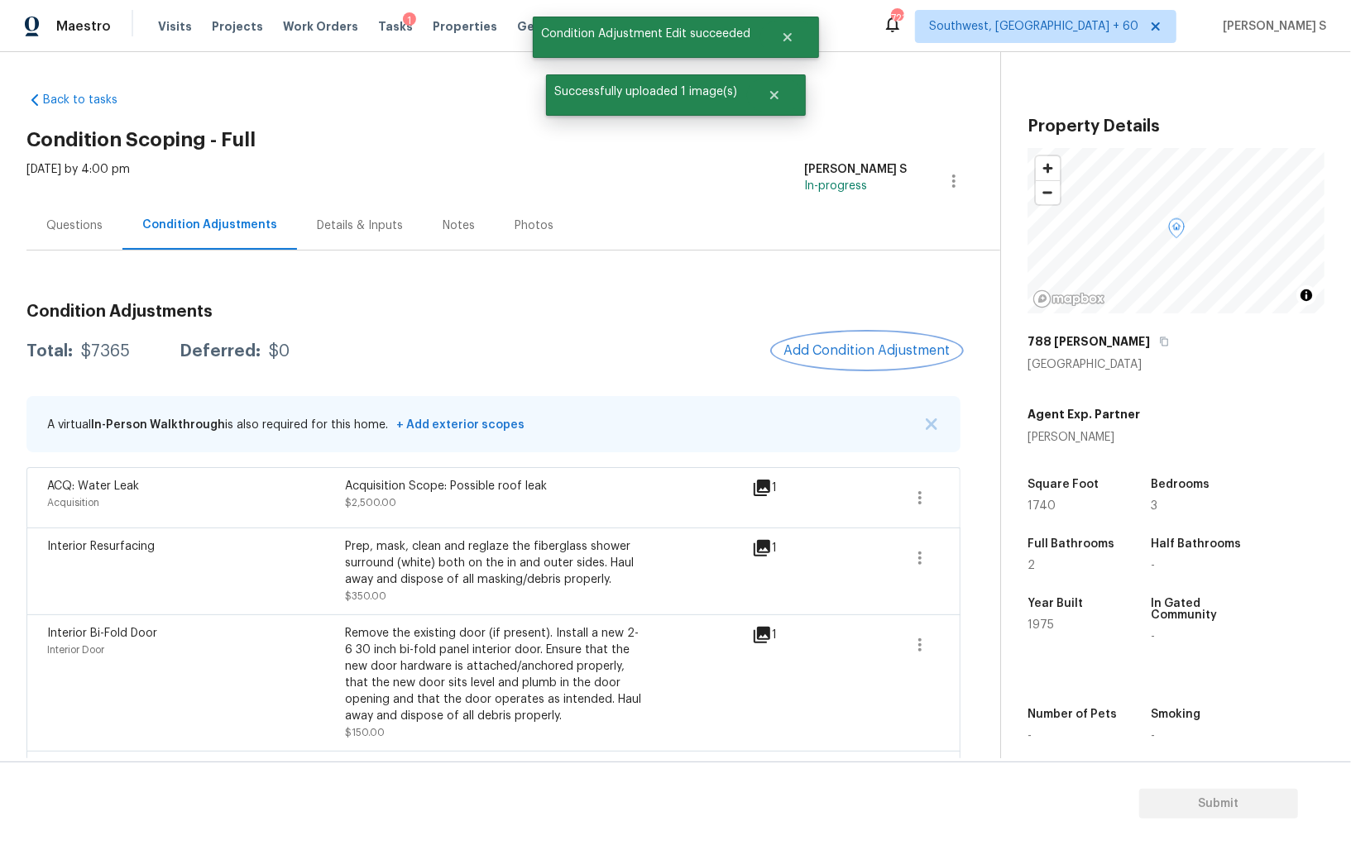
click at [873, 343] on span "Add Condition Adjustment" at bounding box center [866, 350] width 167 height 15
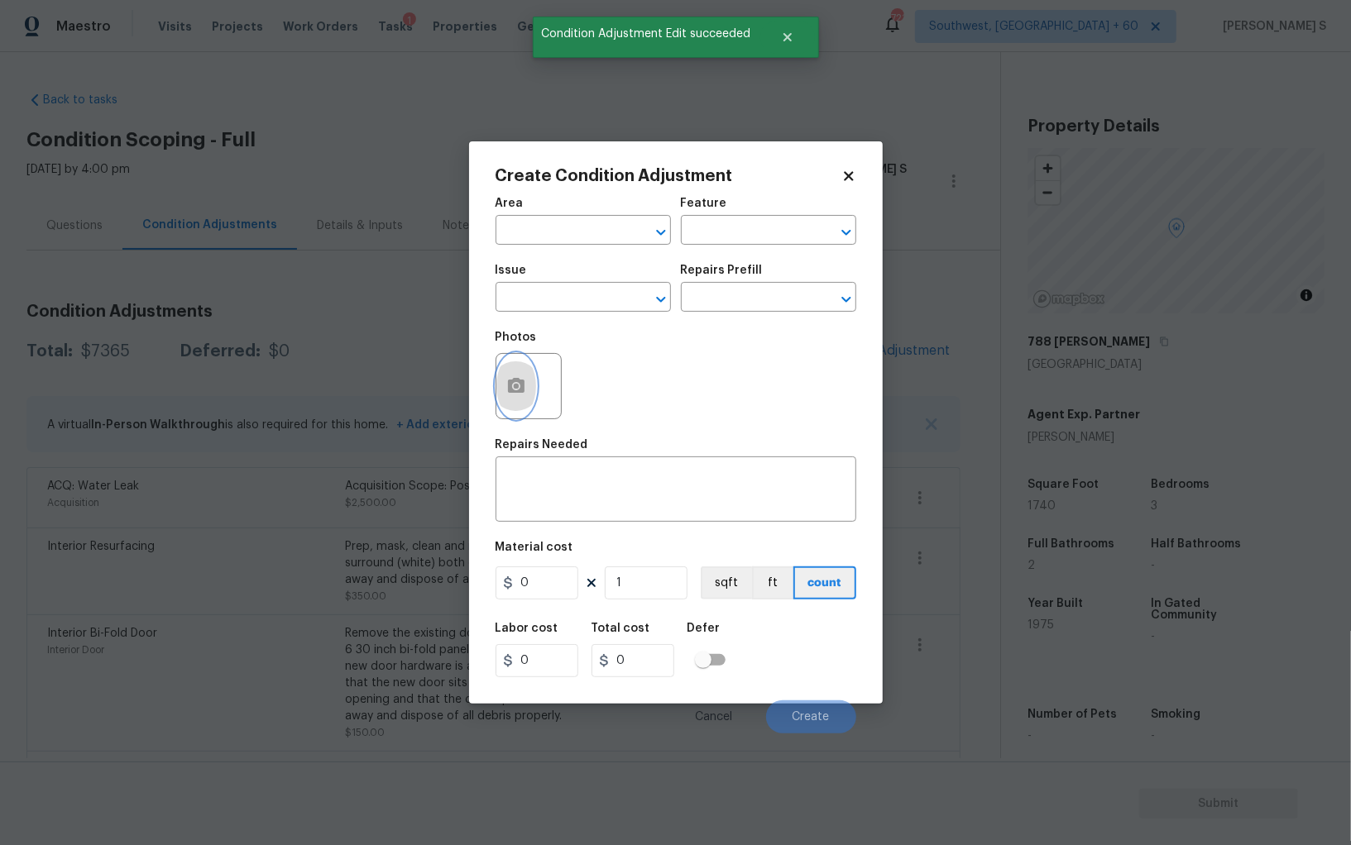
click at [509, 398] on button "button" at bounding box center [516, 386] width 40 height 65
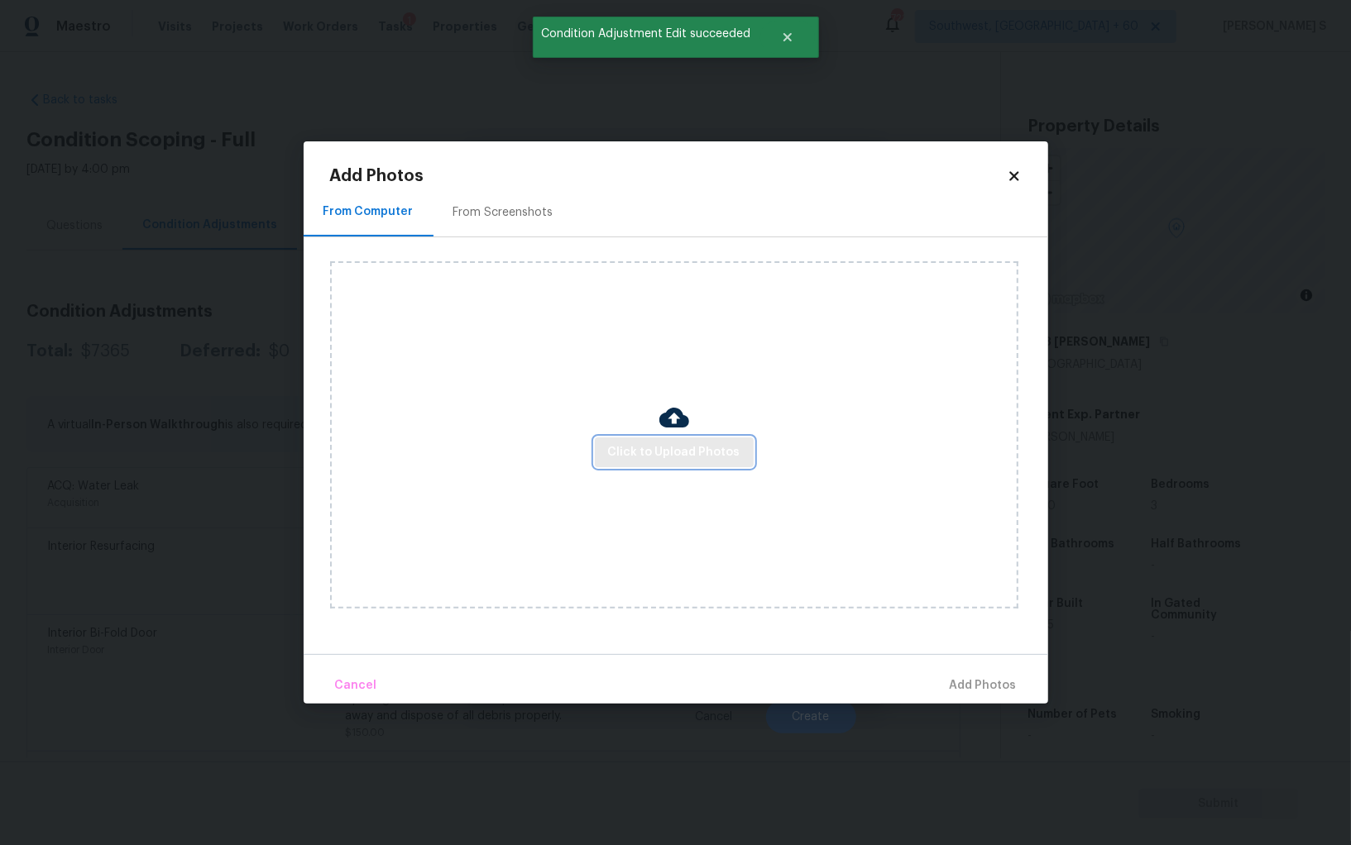
click at [646, 445] on span "Click to Upload Photos" at bounding box center [674, 452] width 132 height 21
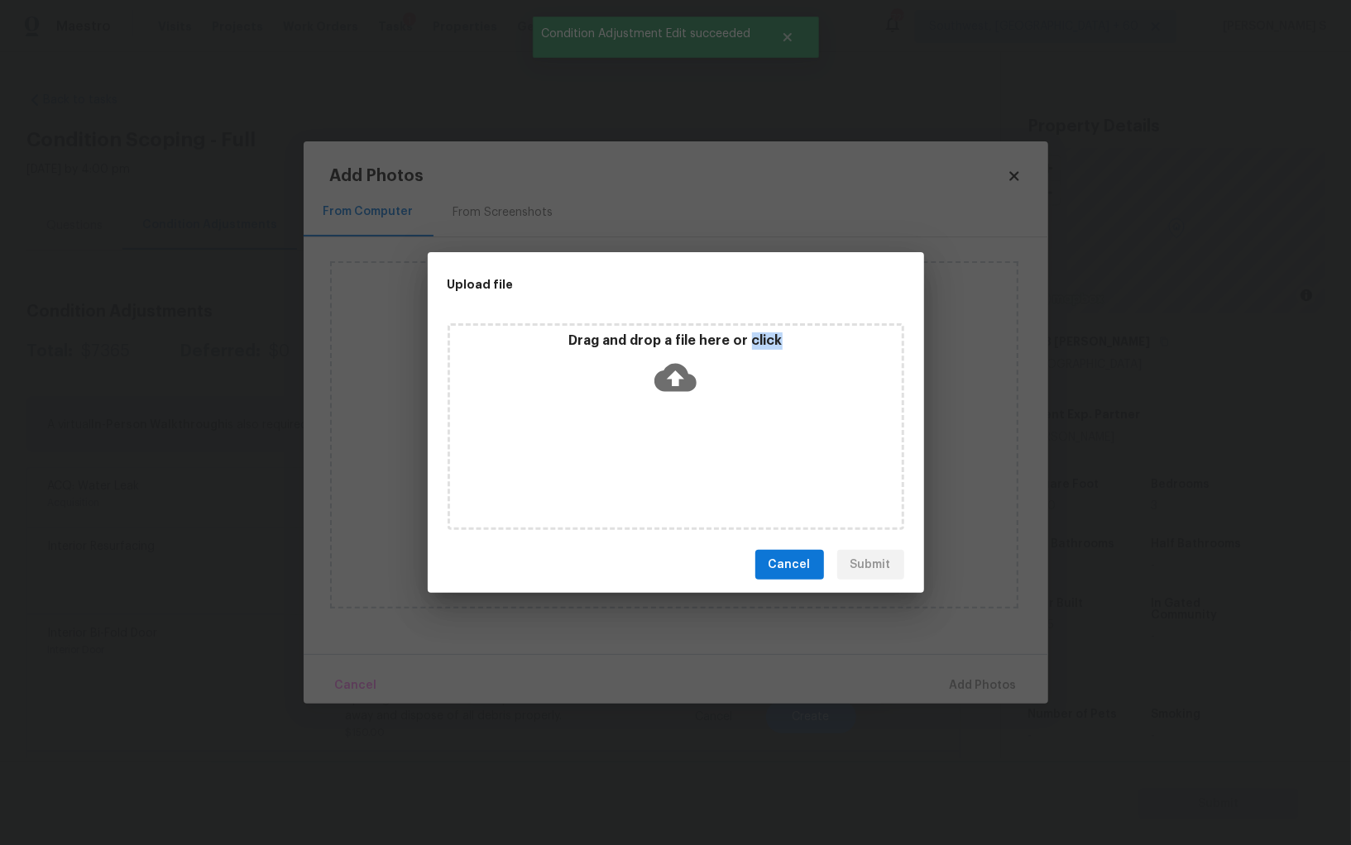
click at [646, 445] on div "Drag and drop a file here or click" at bounding box center [675, 426] width 457 height 207
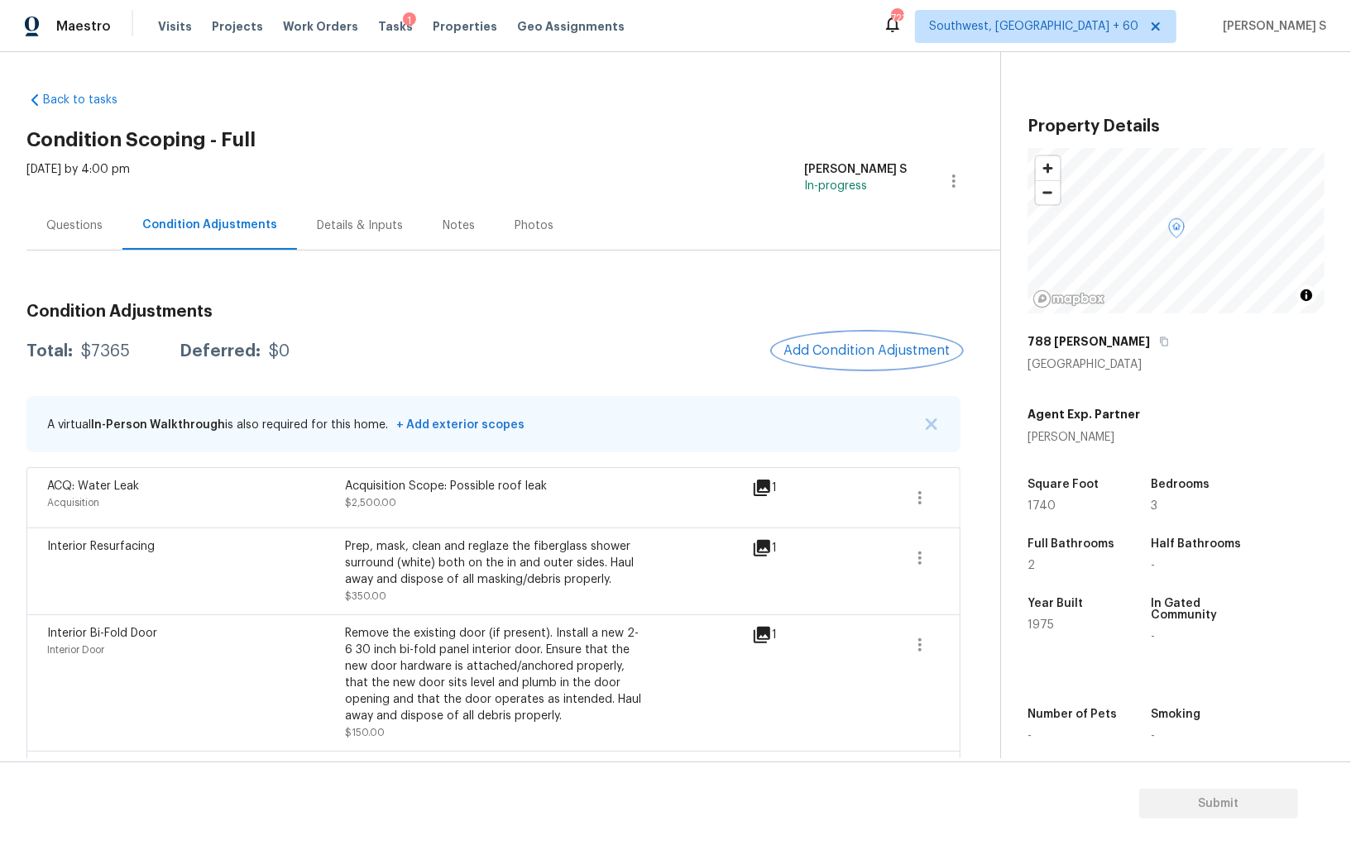
click at [316, 530] on div "Interior Resurfacing Prep, mask, clean and reglaze the fiberglass shower surrou…" at bounding box center [493, 571] width 934 height 87
click at [873, 343] on span "Add Condition Adjustment" at bounding box center [866, 350] width 167 height 15
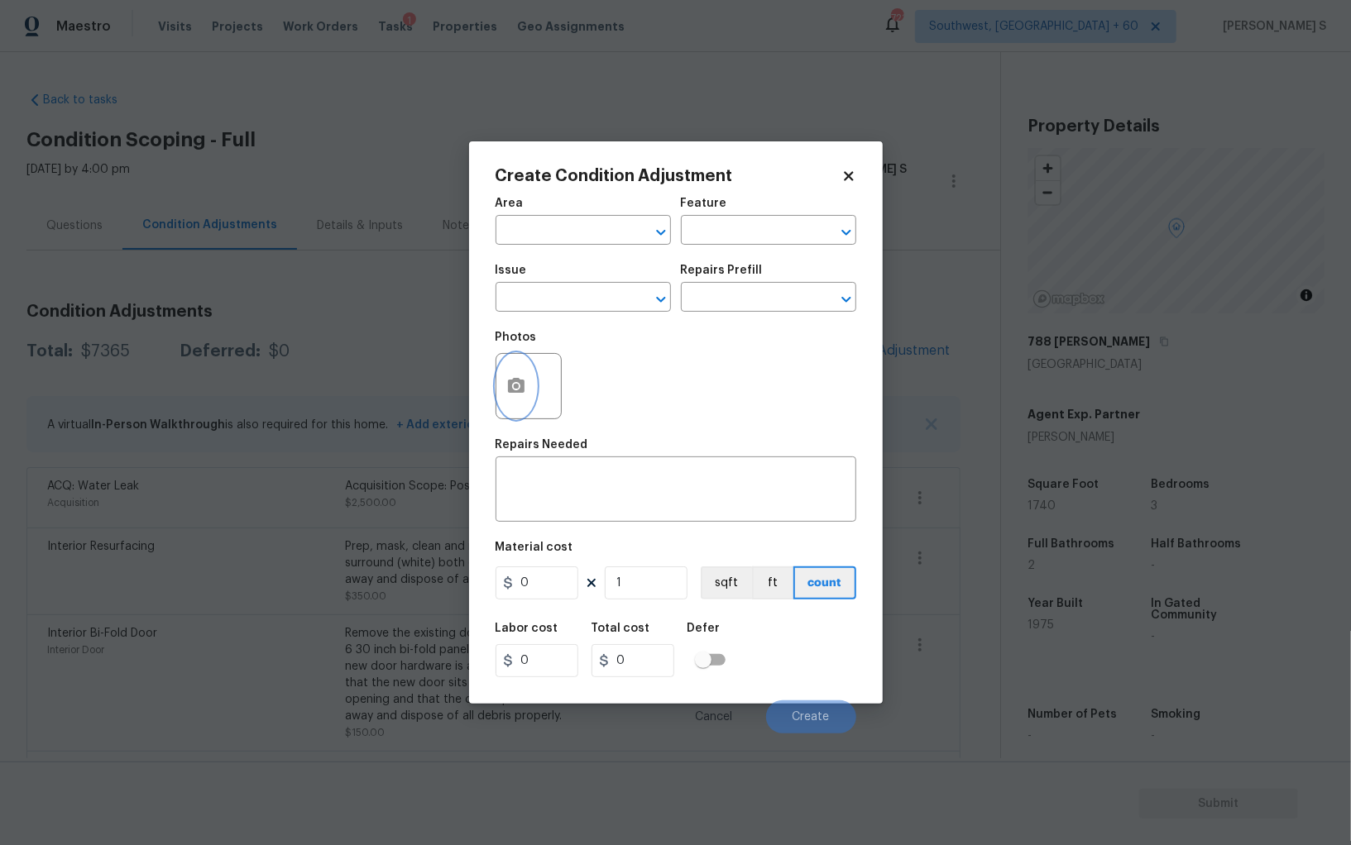
click at [530, 383] on button "button" at bounding box center [516, 386] width 40 height 65
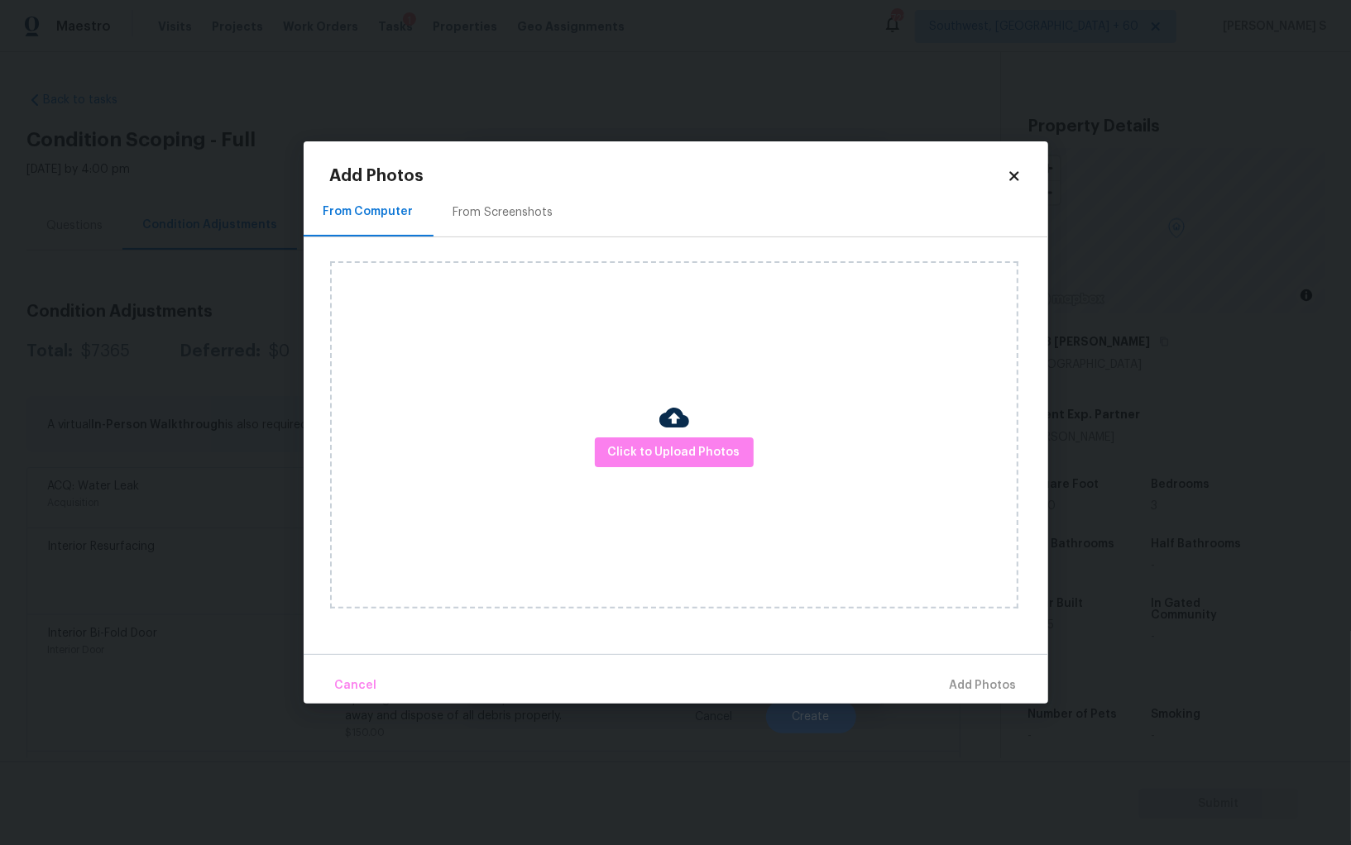
click at [678, 428] on img at bounding box center [674, 418] width 30 height 30
click at [684, 457] on span "Click to Upload Photos" at bounding box center [674, 452] width 132 height 21
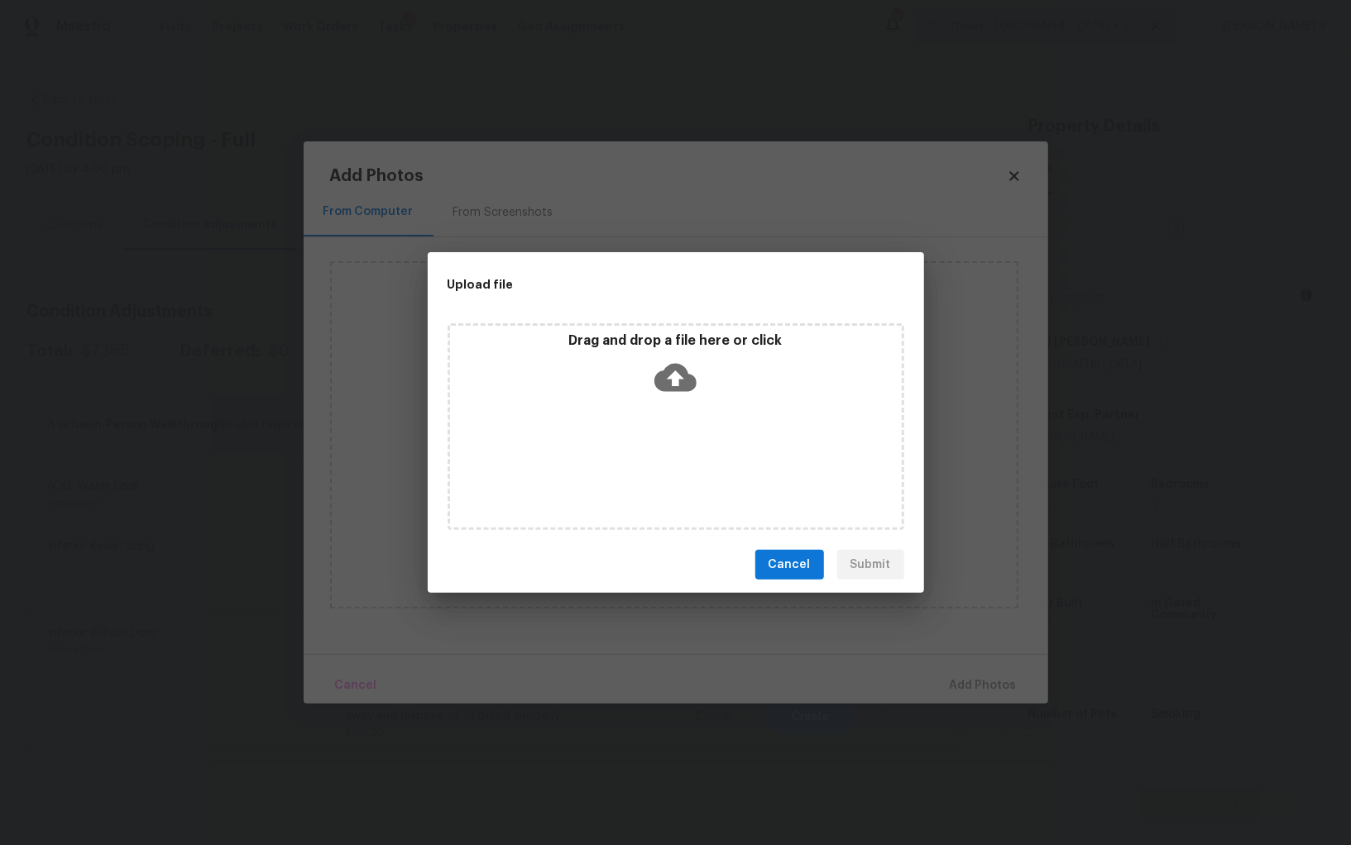
click at [684, 455] on div "Drag and drop a file here or click" at bounding box center [675, 426] width 457 height 207
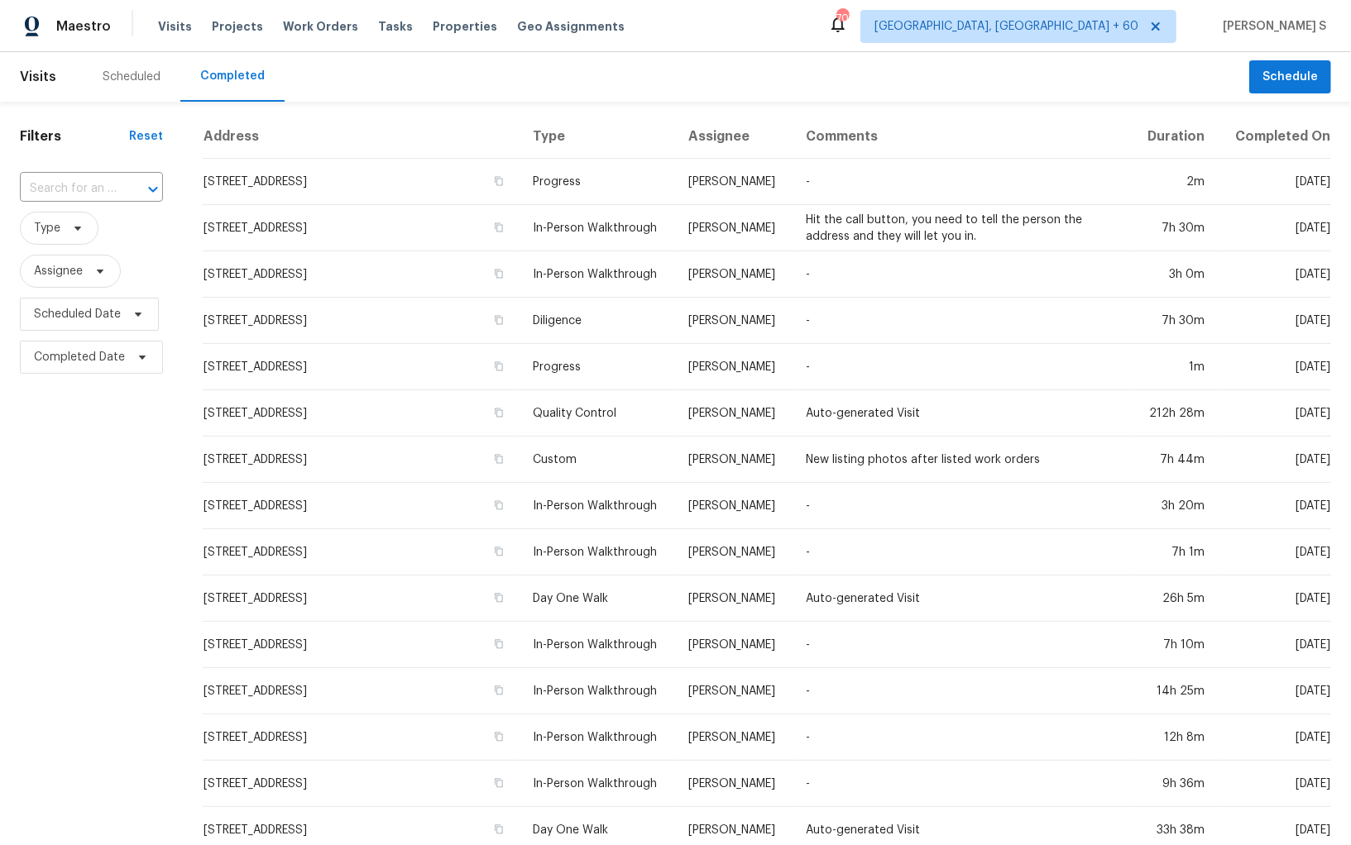
click at [104, 205] on div "​" at bounding box center [91, 189] width 143 height 36
click at [99, 193] on input "text" at bounding box center [68, 189] width 97 height 26
paste input "[STREET_ADDRESS][US_STATE]"
type input "[STREET_ADDRESS][US_STATE]"
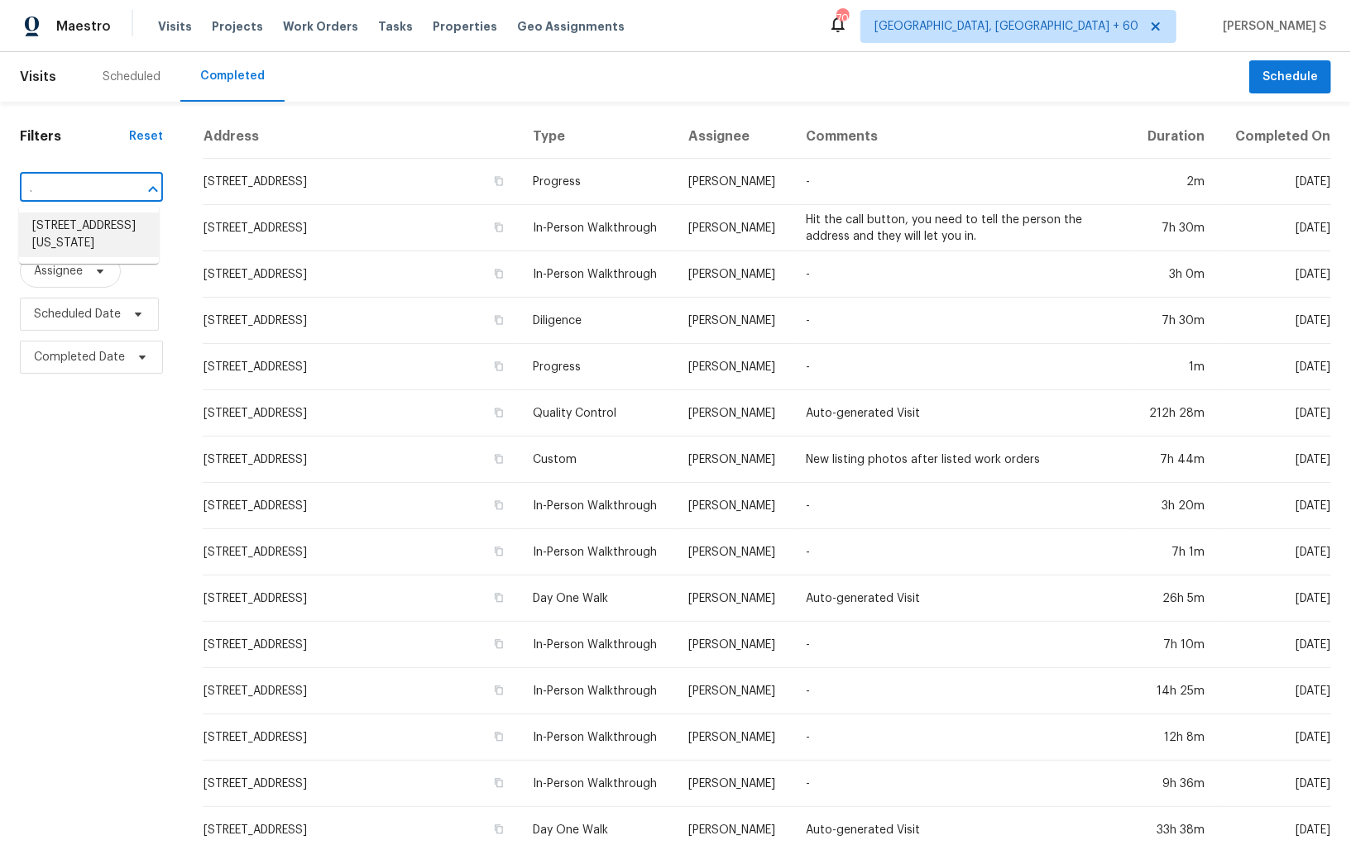
click at [95, 219] on li "[STREET_ADDRESS][US_STATE]" at bounding box center [89, 235] width 140 height 45
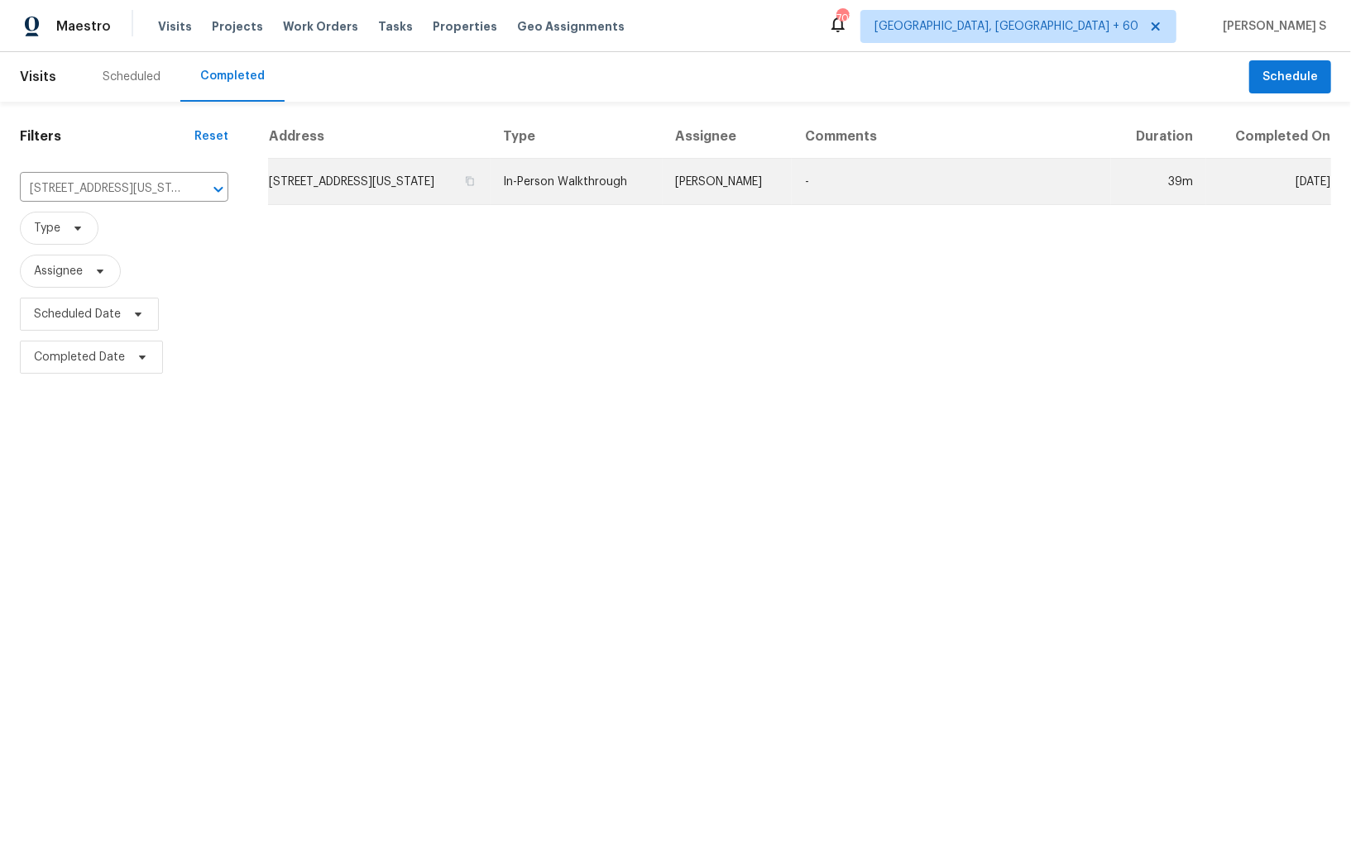
click at [322, 179] on td "[STREET_ADDRESS][US_STATE]" at bounding box center [379, 182] width 222 height 46
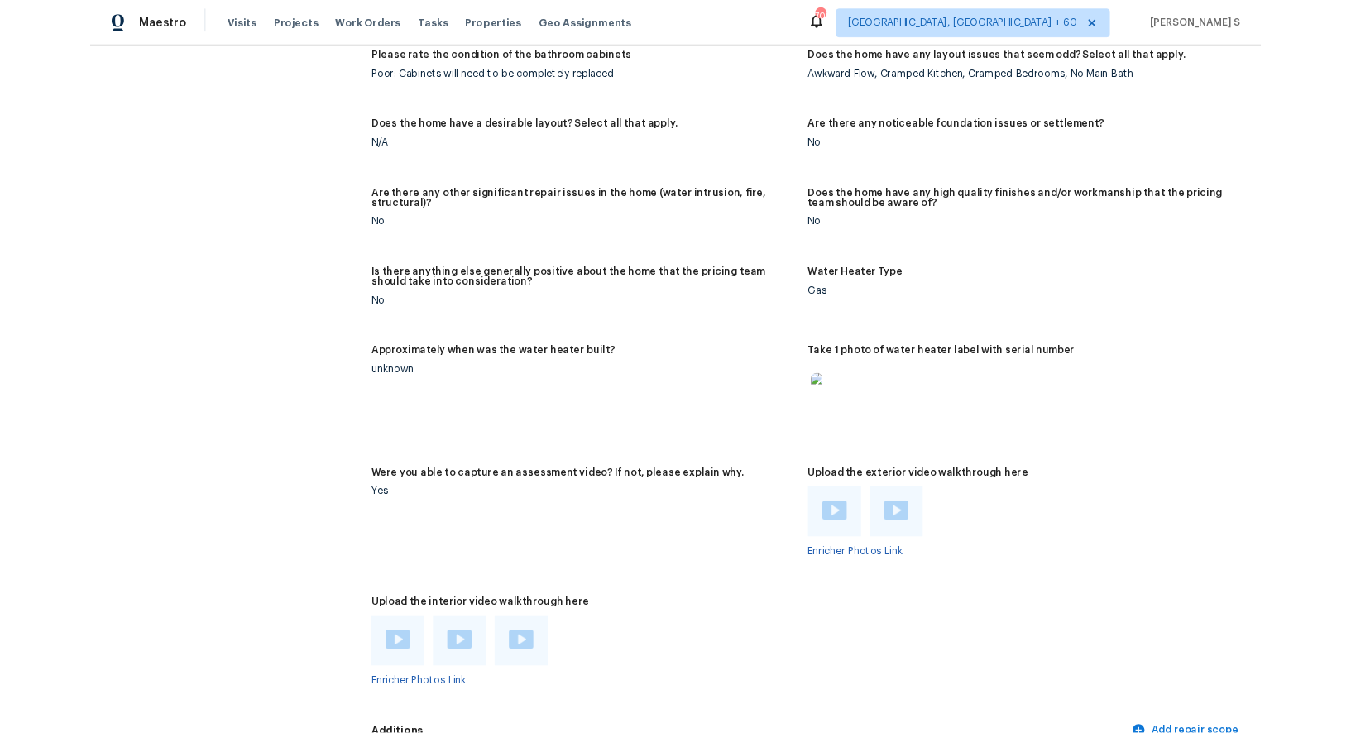
scroll to position [3521, 0]
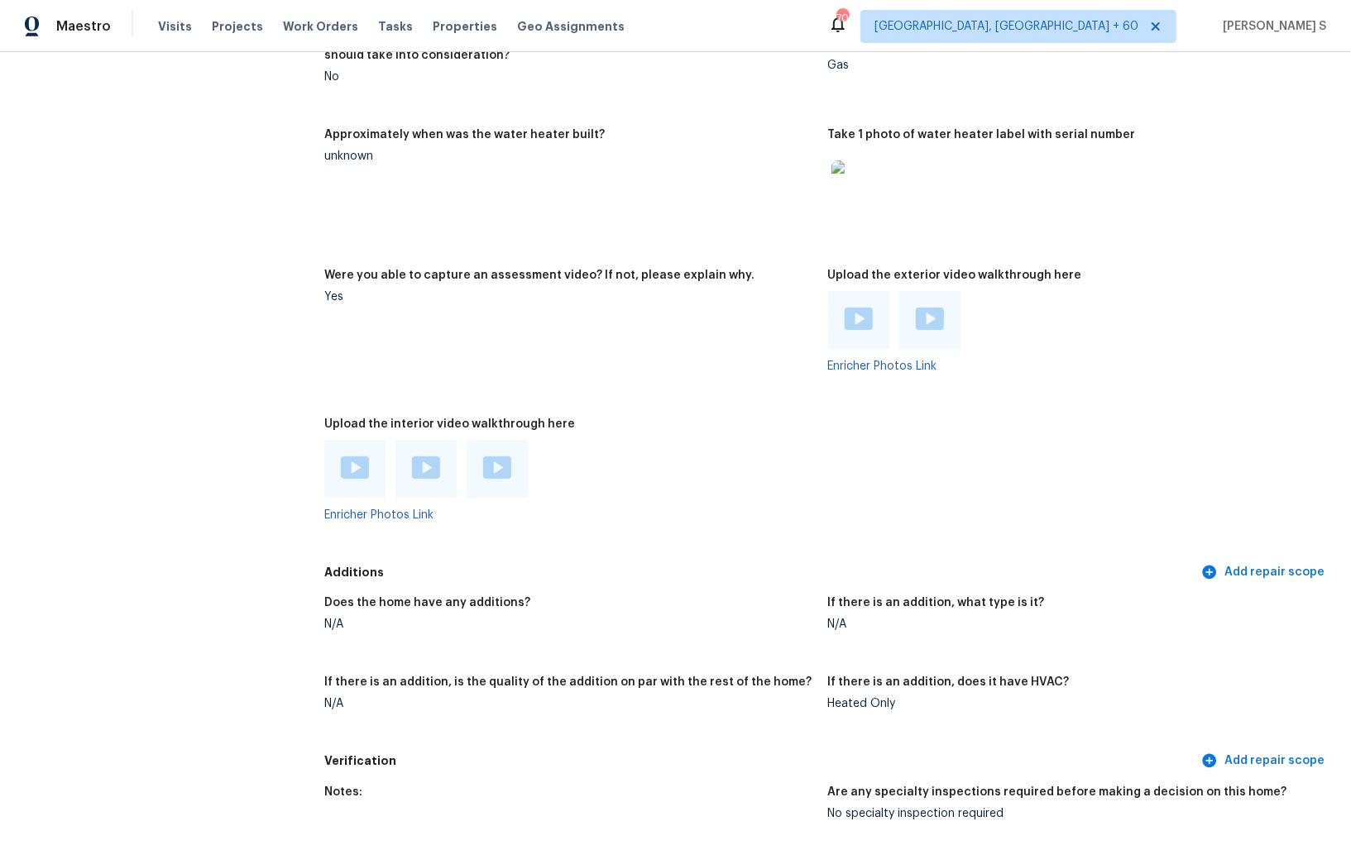
click at [353, 453] on div at bounding box center [354, 469] width 61 height 58
click at [353, 458] on img at bounding box center [355, 468] width 28 height 22
click at [417, 467] on img at bounding box center [426, 468] width 28 height 22
click at [490, 468] on img at bounding box center [497, 468] width 28 height 22
click at [873, 314] on div at bounding box center [858, 320] width 61 height 58
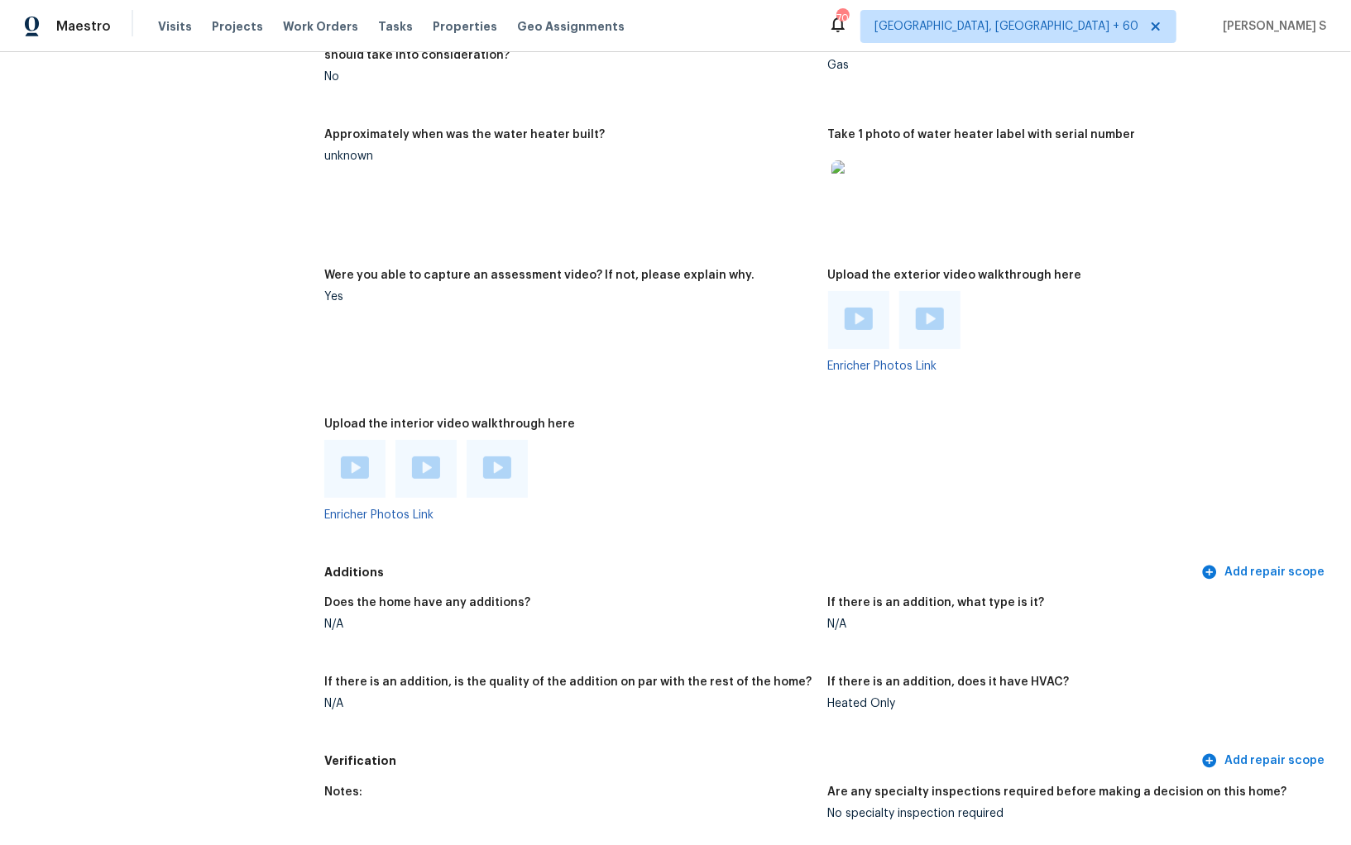
click at [859, 314] on img at bounding box center [858, 319] width 28 height 22
click at [924, 314] on img at bounding box center [930, 319] width 28 height 22
click at [1215, 65] on div "Gas" at bounding box center [1073, 66] width 490 height 12
click at [450, 284] on div "Were you able to capture an assessment video? If not, please explain why." at bounding box center [569, 281] width 490 height 22
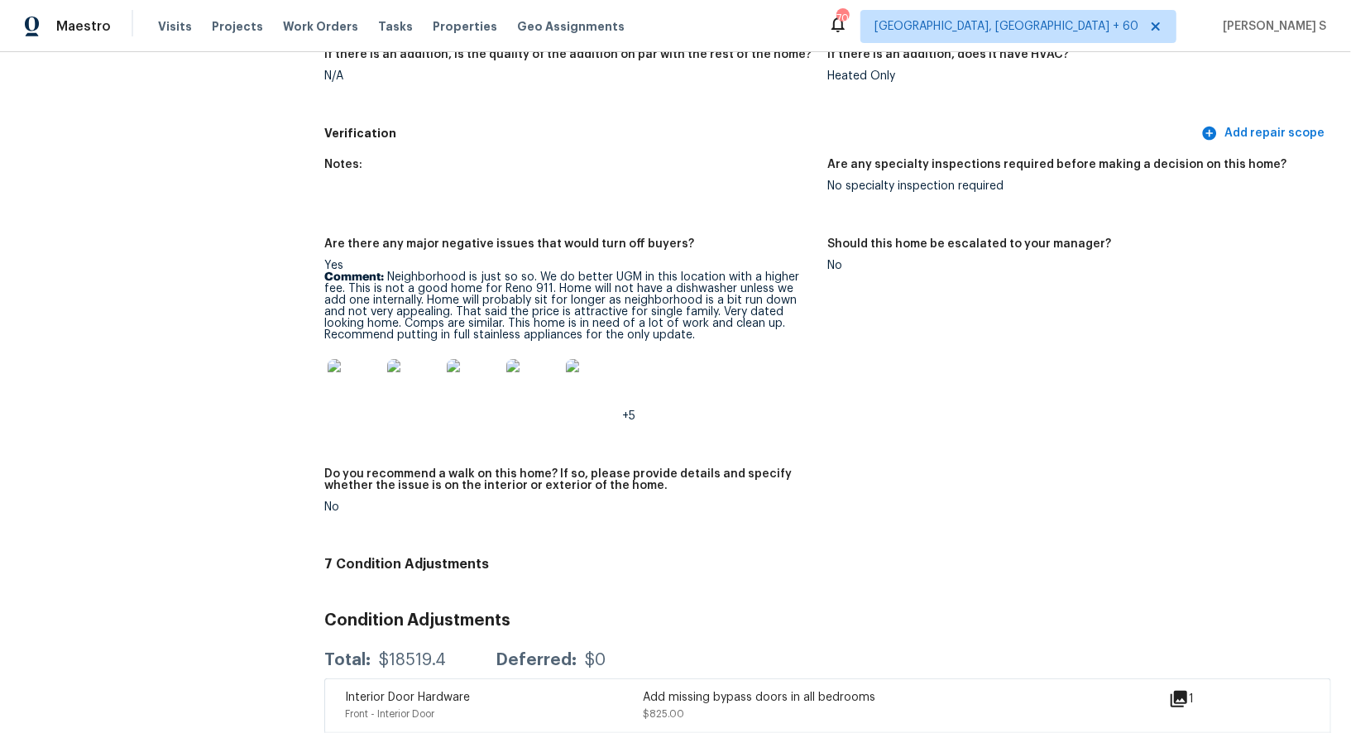
scroll to position [4052, 0]
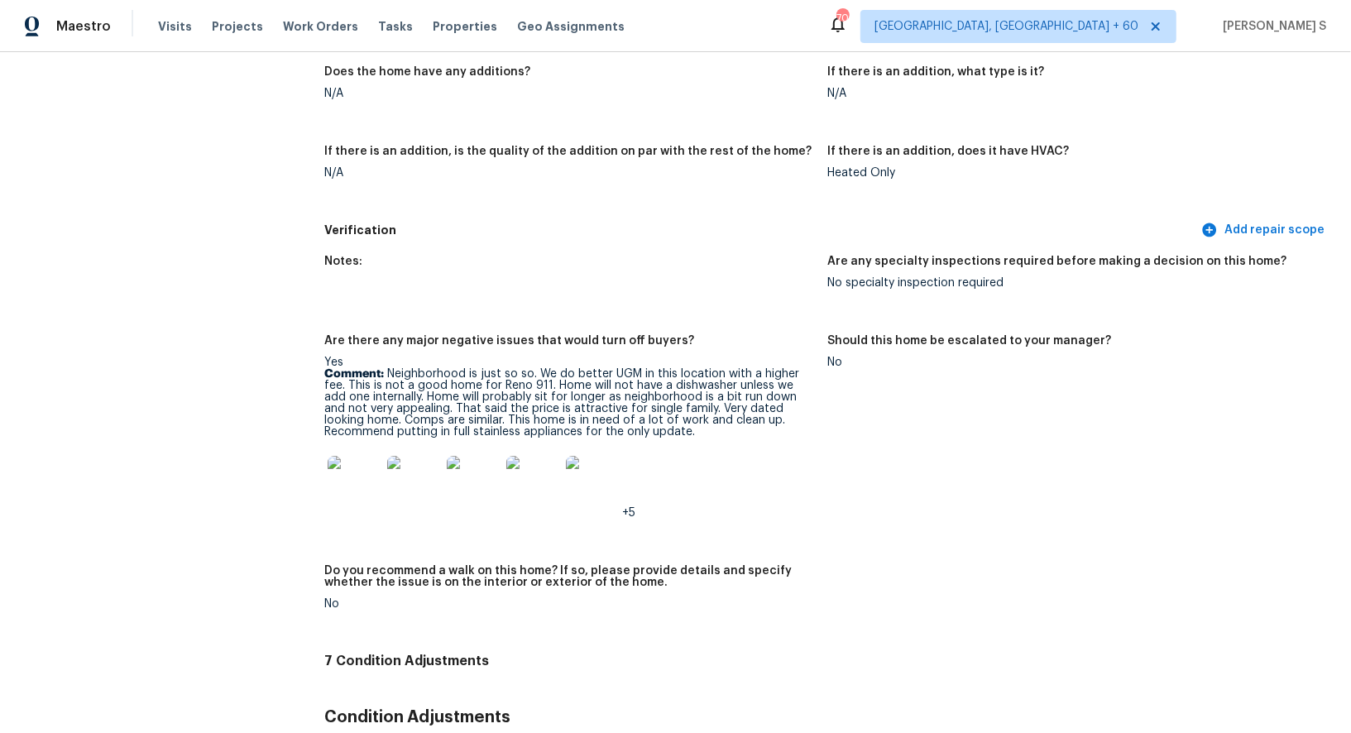
click at [397, 368] on p "Comment: Neighborhood is just so so. We do better UGM in this location with a h…" at bounding box center [569, 402] width 490 height 69
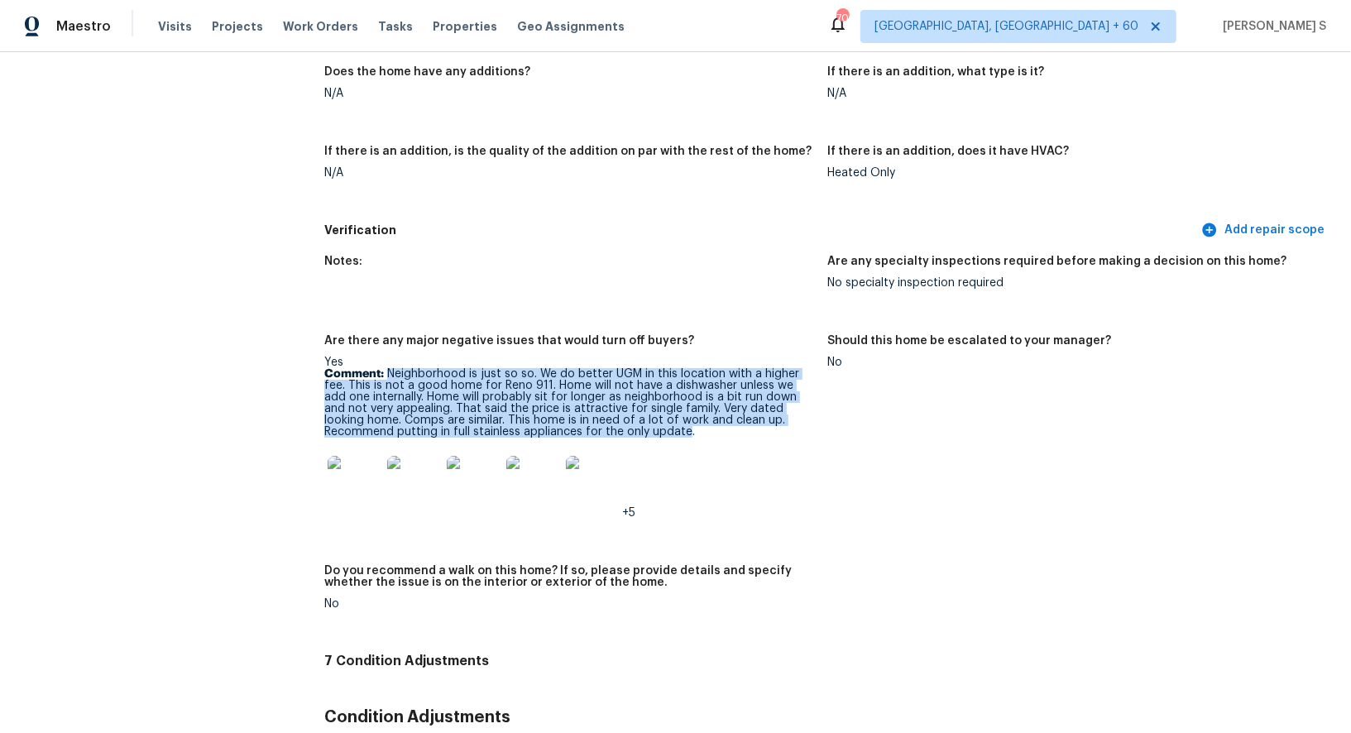
click at [558, 432] on p "Comment: Neighborhood is just so so. We do better UGM in this location with a h…" at bounding box center [569, 402] width 490 height 69
click at [359, 479] on img at bounding box center [353, 482] width 53 height 53
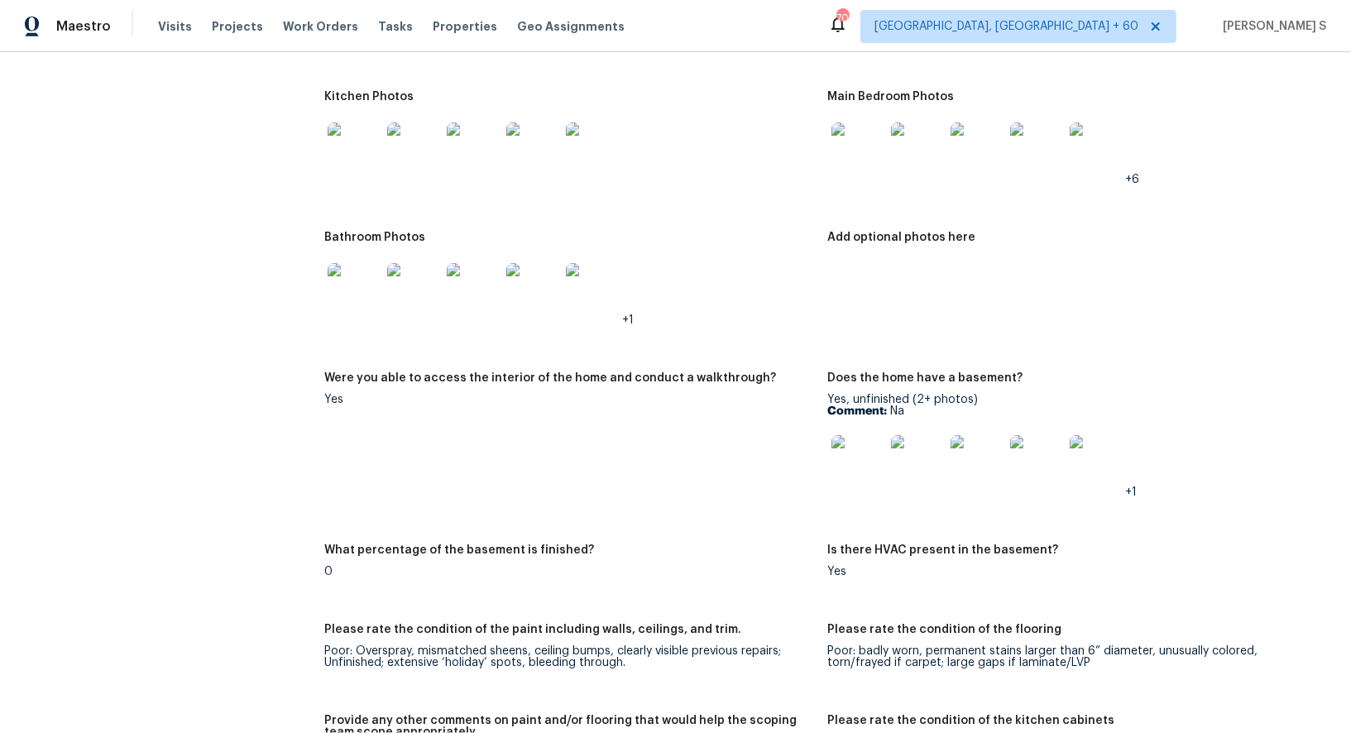
scroll to position [2198, 0]
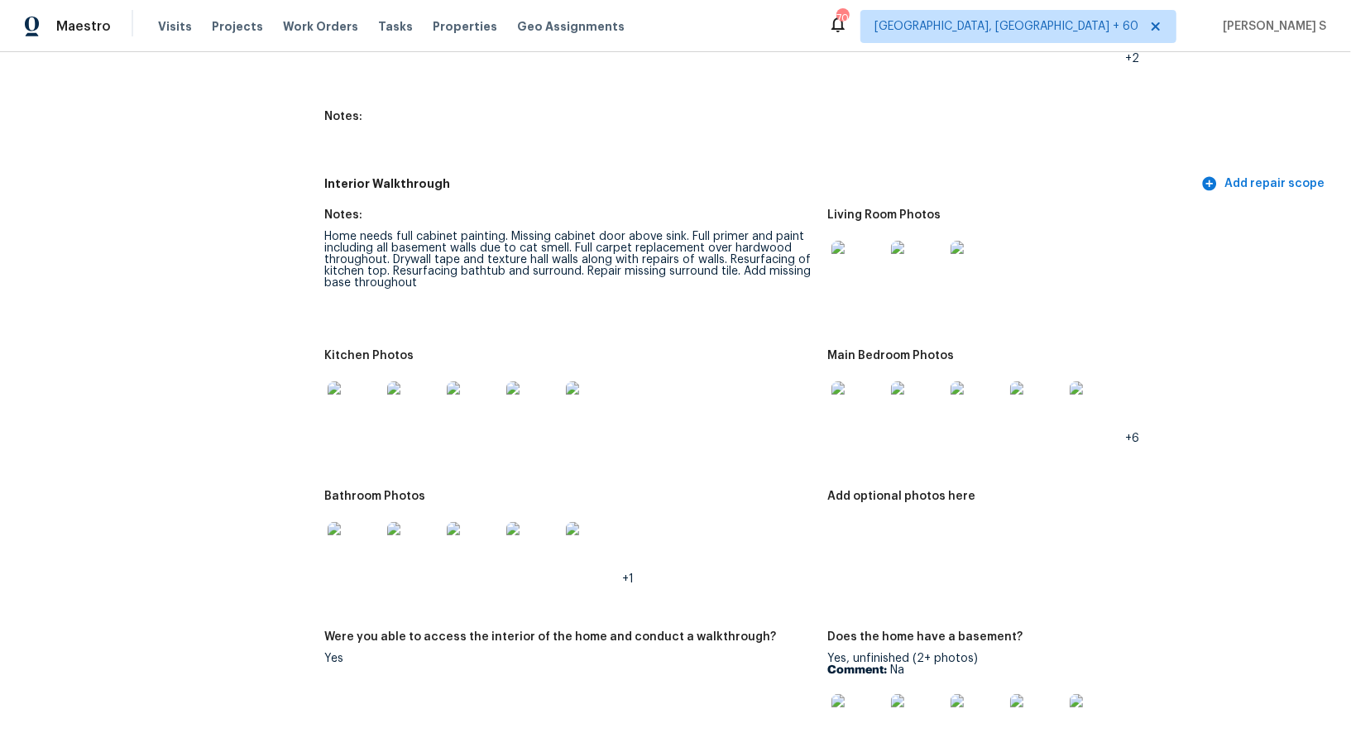
click at [861, 259] on img at bounding box center [857, 267] width 53 height 53
click at [372, 399] on img at bounding box center [353, 407] width 53 height 53
click at [858, 409] on img at bounding box center [857, 407] width 53 height 53
click at [348, 538] on img at bounding box center [353, 548] width 53 height 53
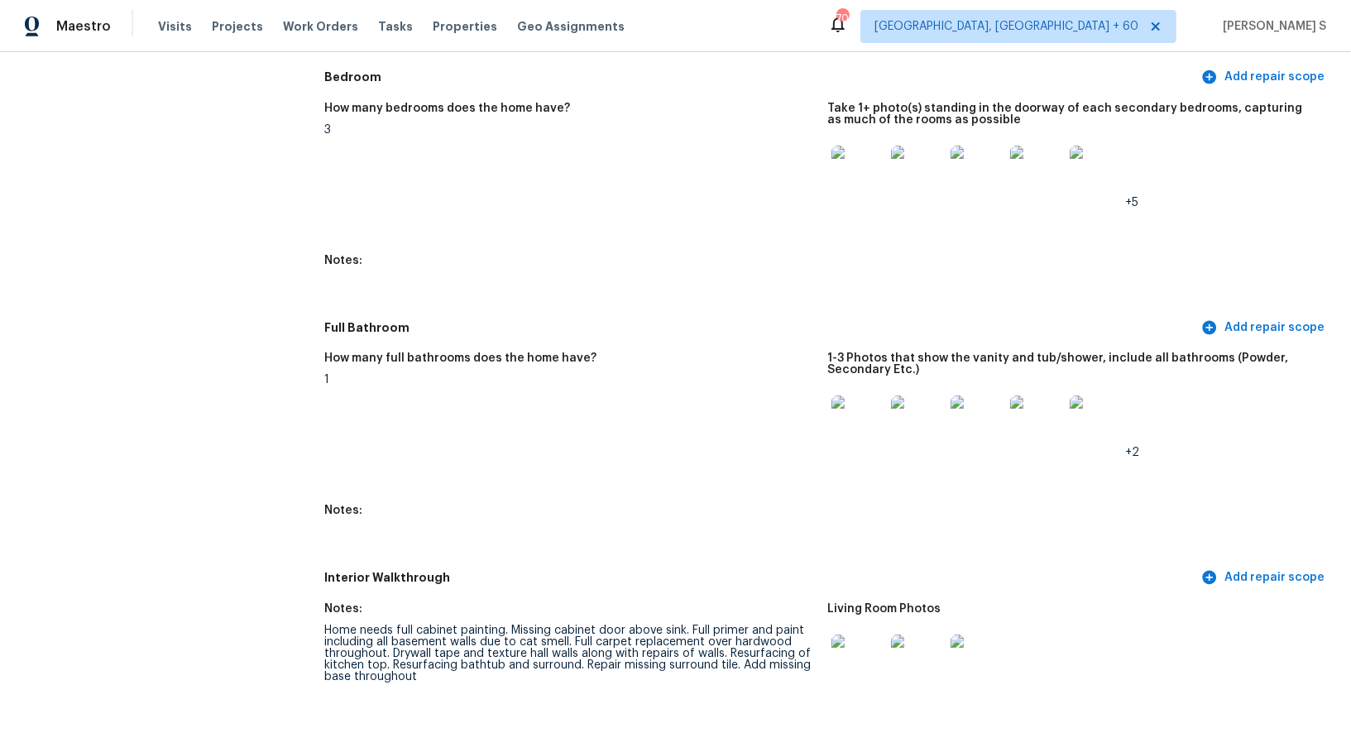
scroll to position [1669, 0]
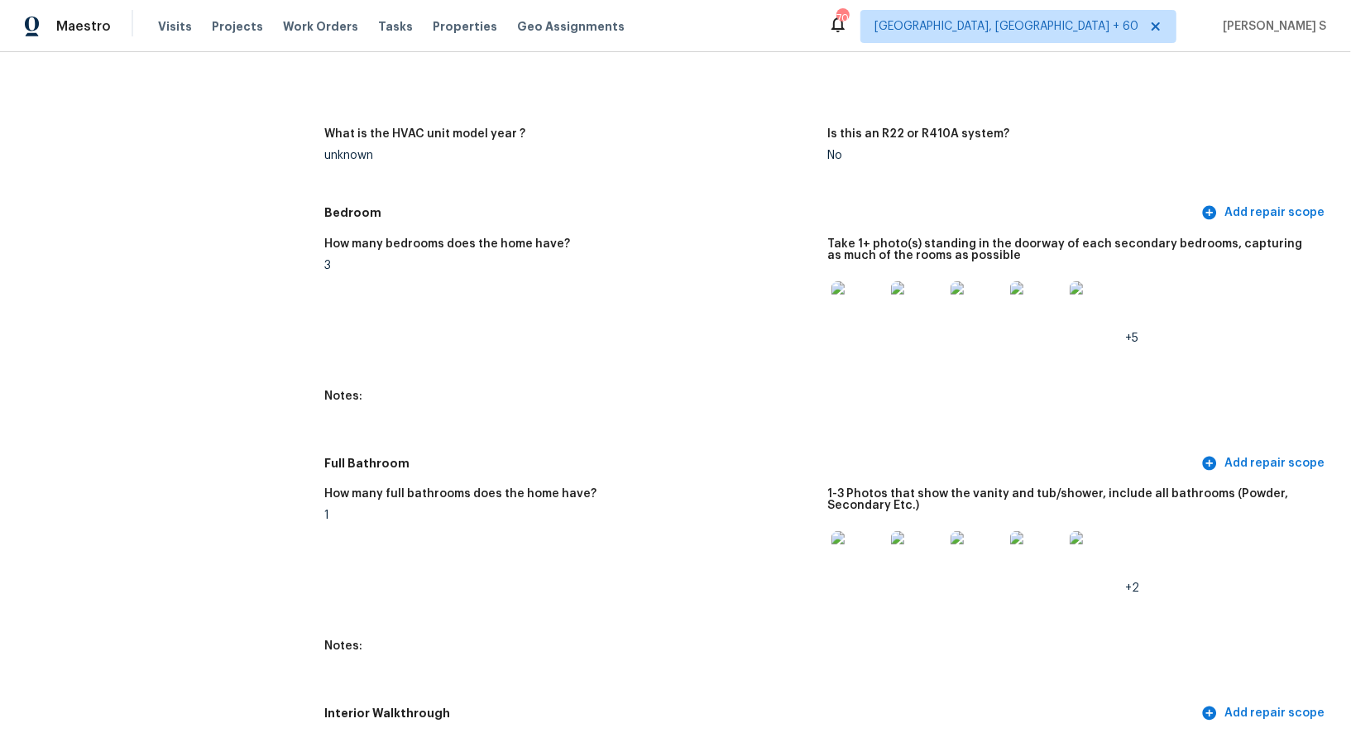
click at [350, 499] on h5 "How many full bathrooms does the home have?" at bounding box center [460, 494] width 272 height 12
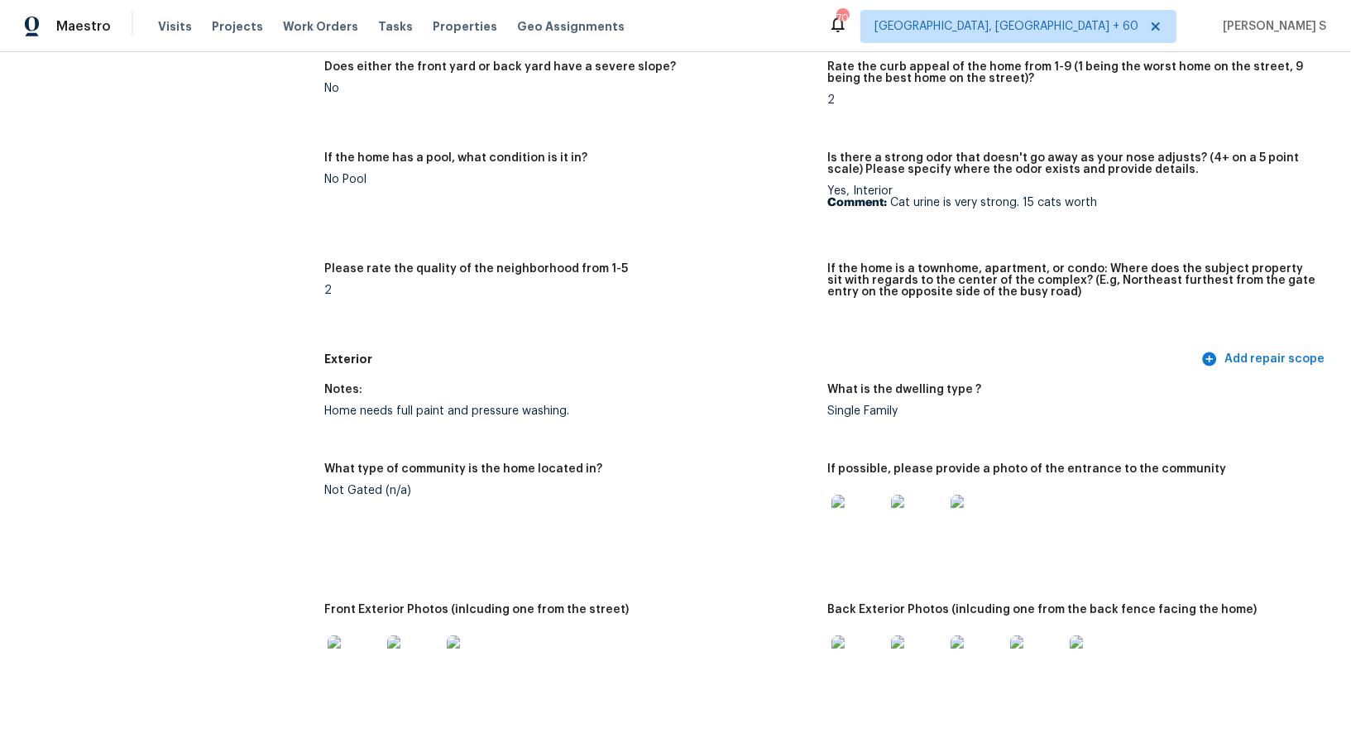
scroll to position [755, 0]
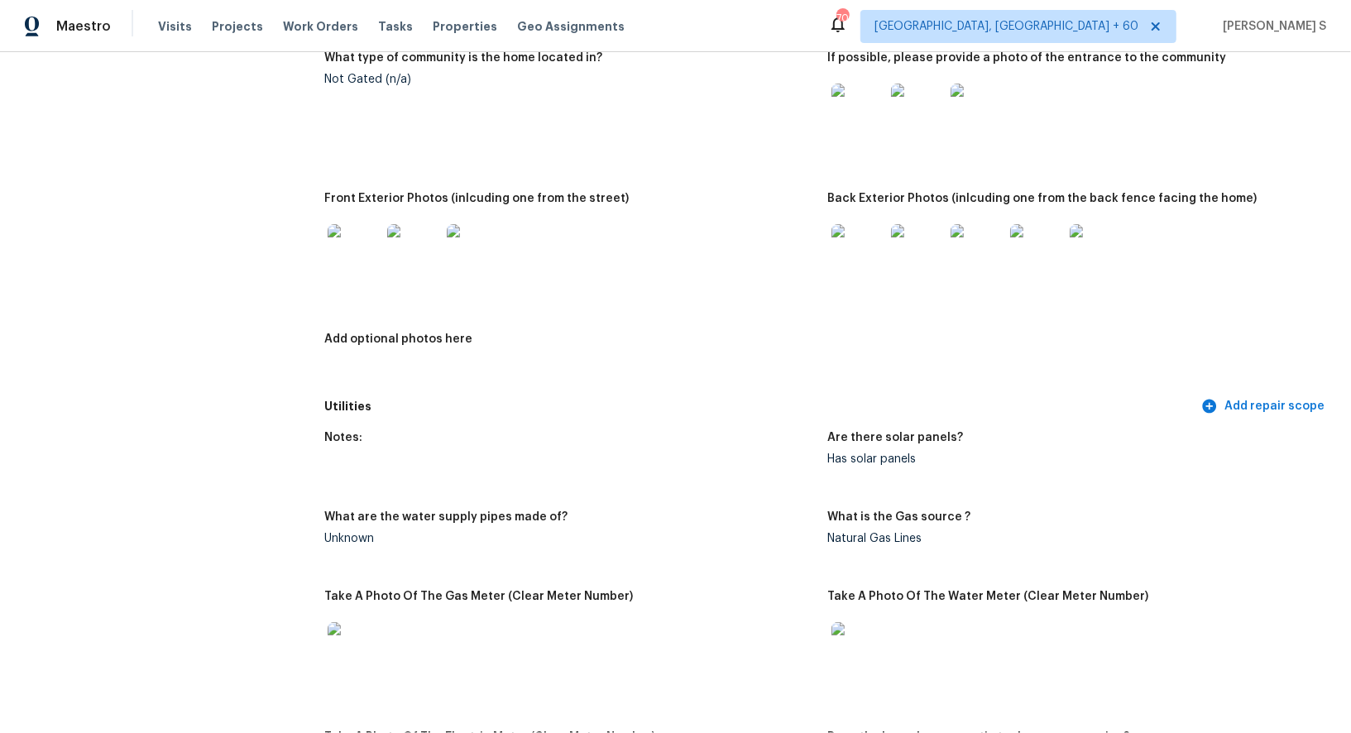
click at [557, 184] on div "Notes: Home needs full paint and pressure washing. What is the dwelling type ? …" at bounding box center [827, 177] width 1006 height 428
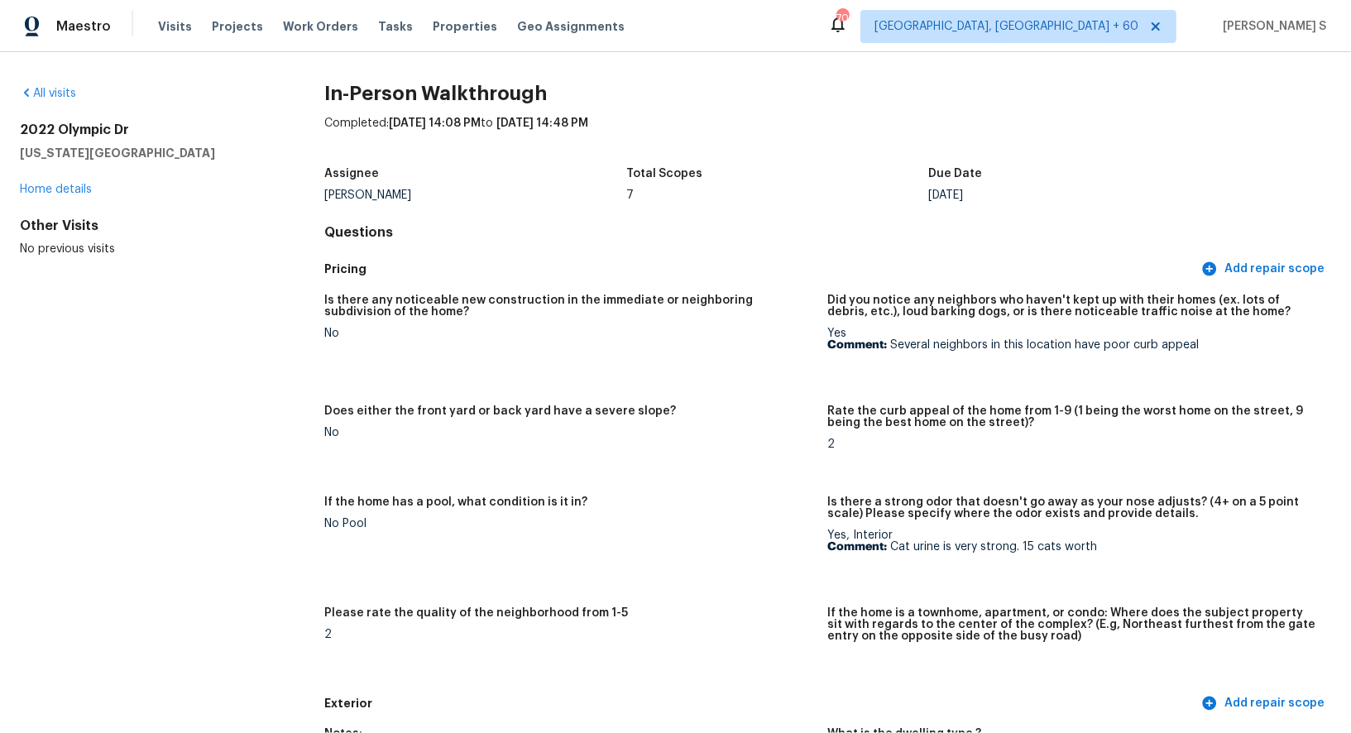
click at [657, 350] on figure "Is there any noticeable new construction in the immediate or neighboring subdiv…" at bounding box center [575, 339] width 503 height 91
click at [654, 350] on figure "Is there any noticeable new construction in the immediate or neighboring subdiv…" at bounding box center [575, 339] width 503 height 91
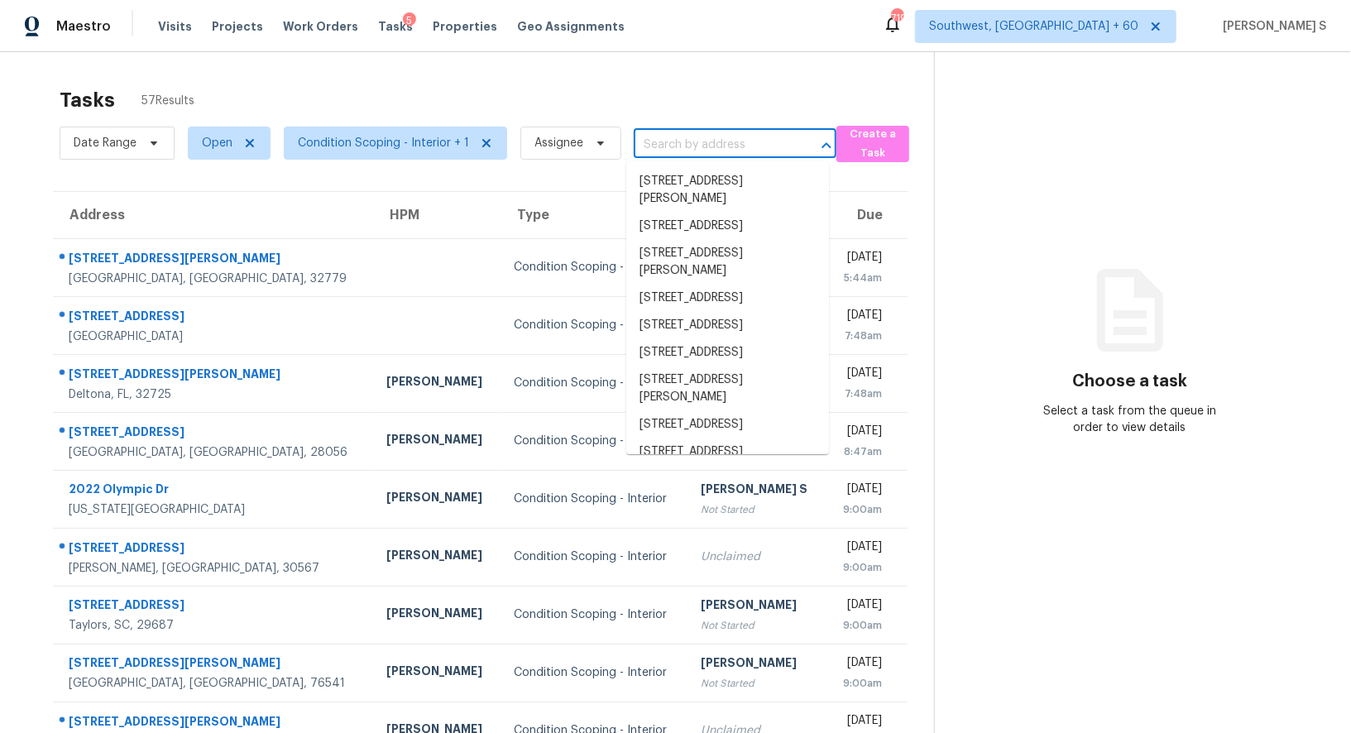
click at [657, 140] on input "text" at bounding box center [711, 145] width 156 height 26
paste input "aria2c -x16 -s16 -k16M "[URL][DOMAIN_NAME]" -o vid.mp4"
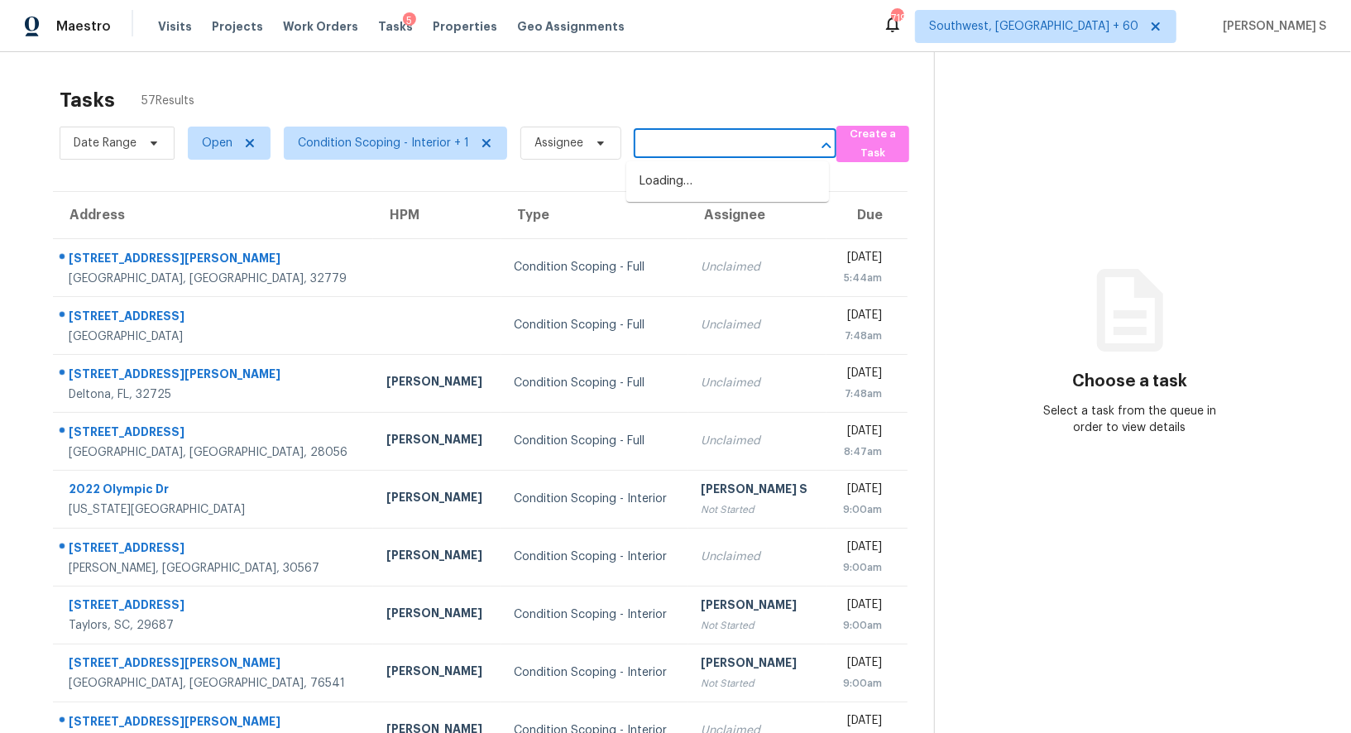
type input "aria2c -x16 -s16 -k16M "[URL][DOMAIN_NAME]" -o vid.mp4"
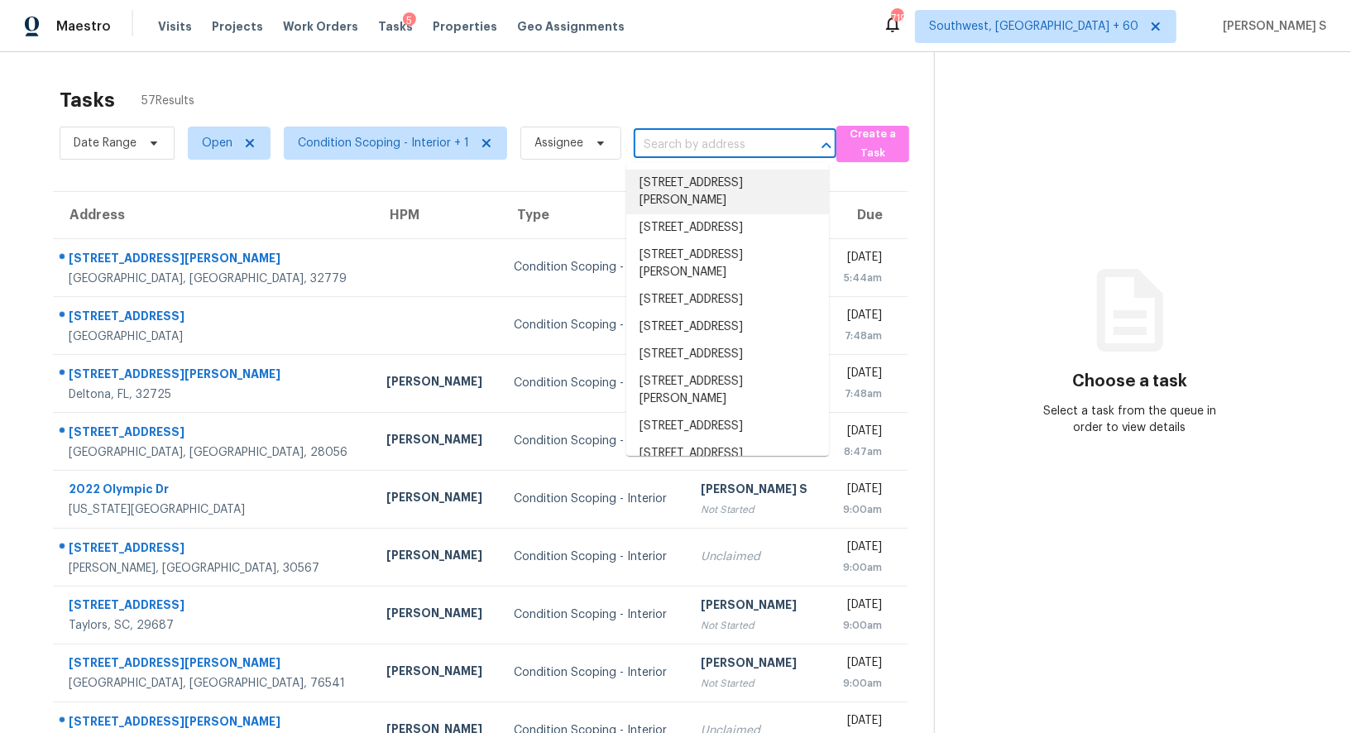
scroll to position [0, 0]
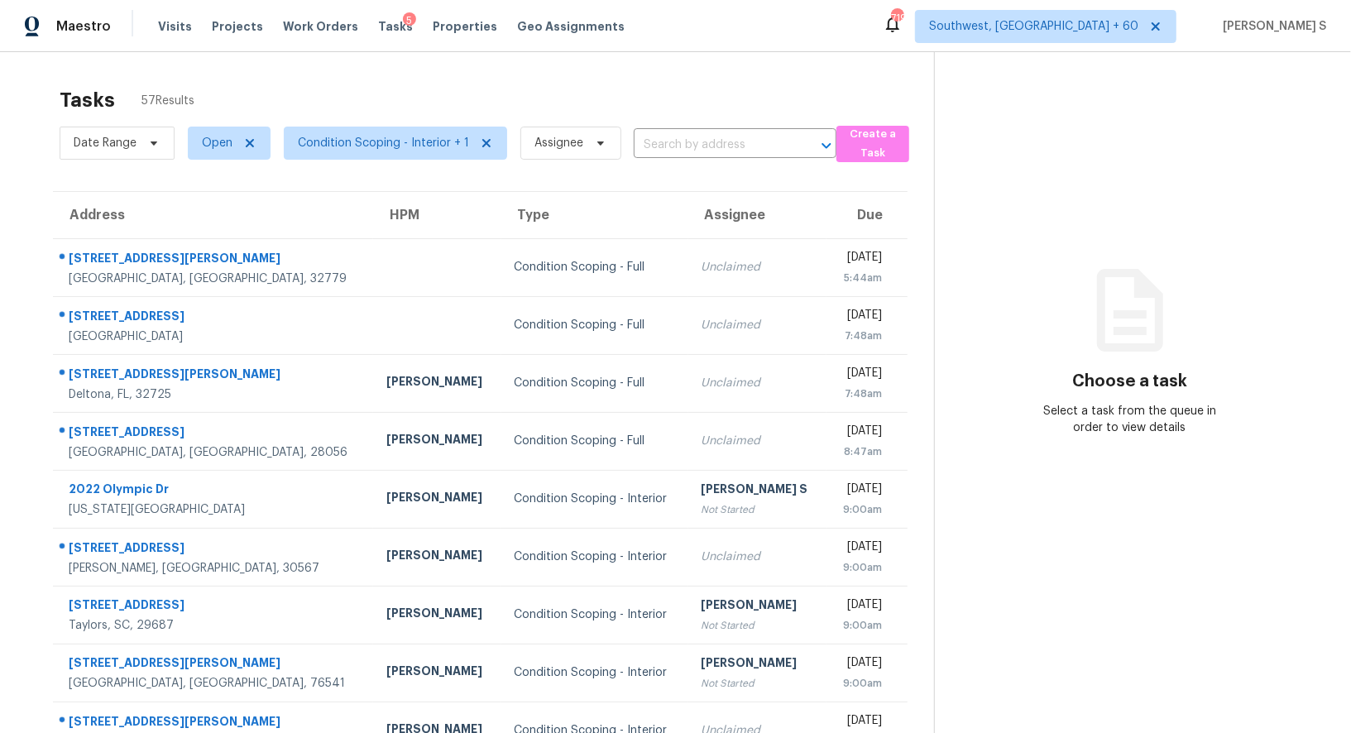
click at [662, 129] on div "Date Range Open Condition Scoping - Interior + 1 Assignee ​" at bounding box center [448, 143] width 777 height 43
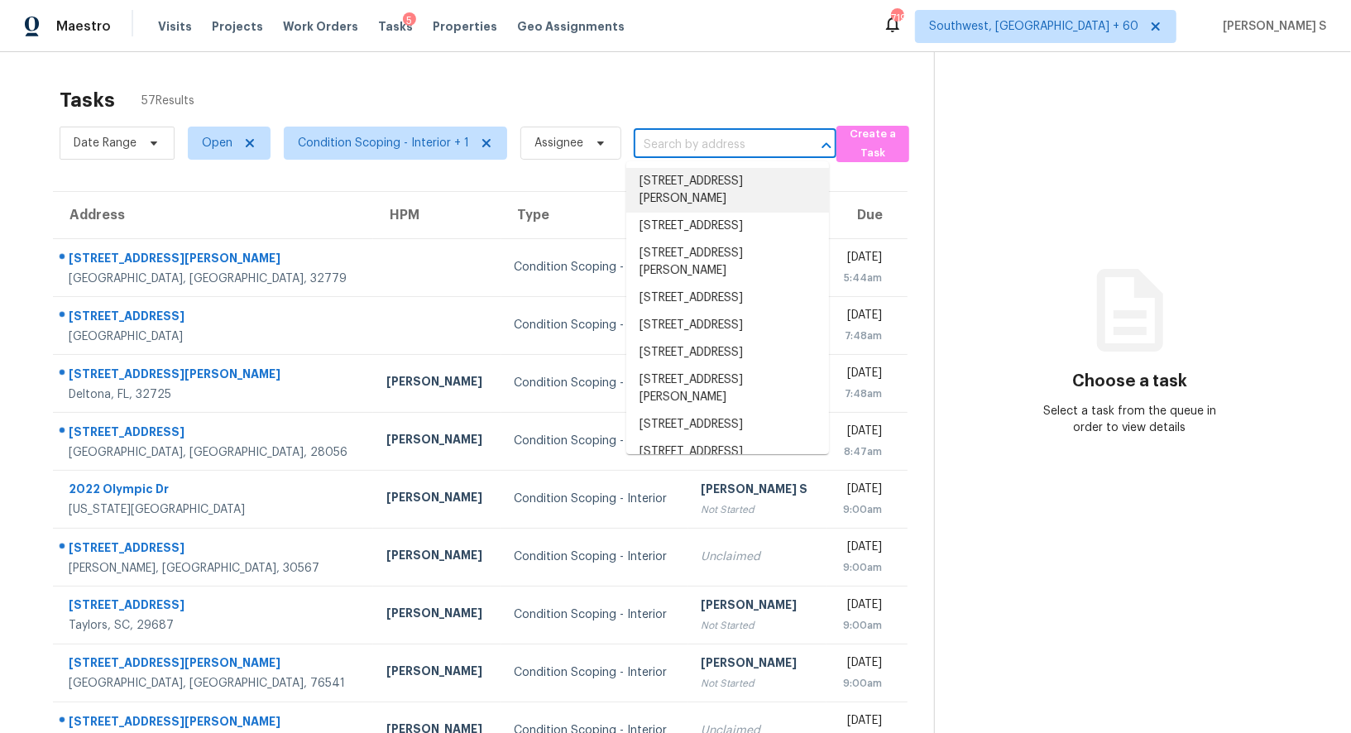
click at [663, 135] on input "text" at bounding box center [711, 145] width 156 height 26
paste input "[STREET_ADDRESS]"
type input "[STREET_ADDRESS]"
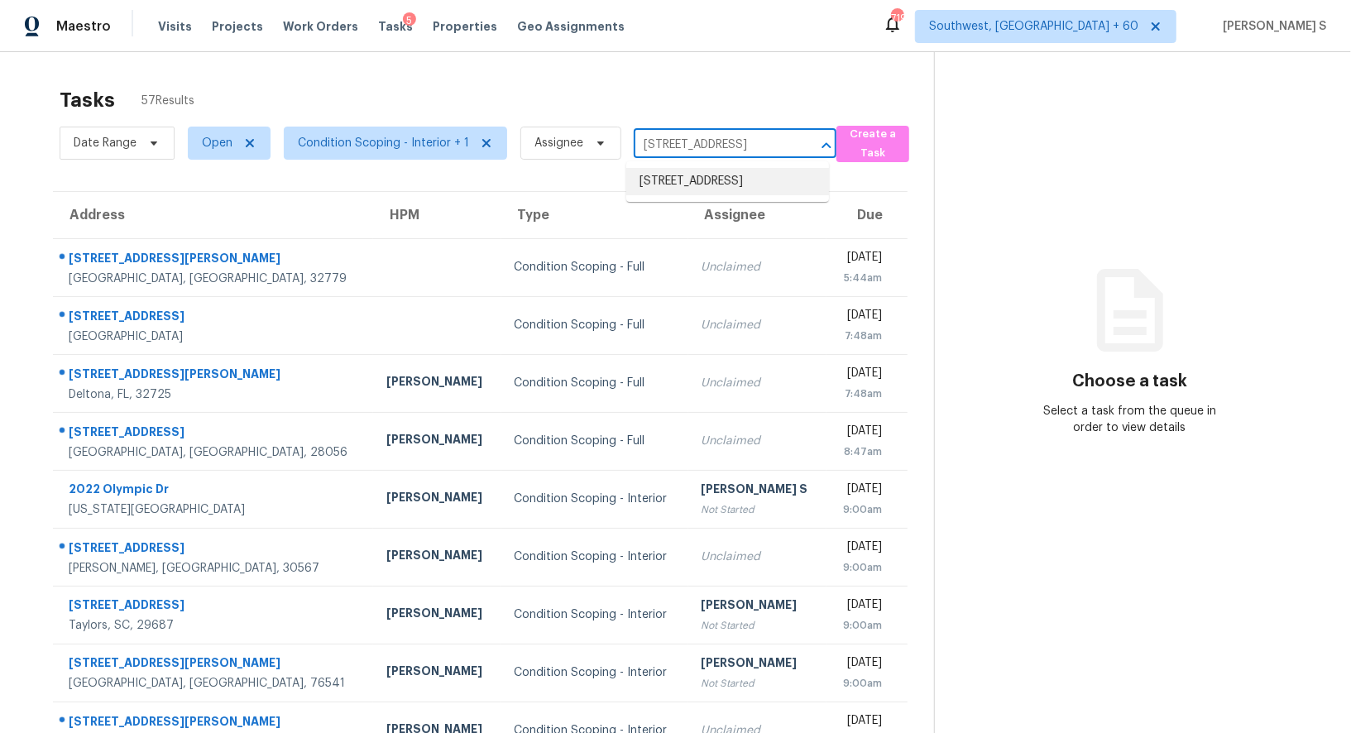
click at [704, 185] on li "[STREET_ADDRESS]" at bounding box center [727, 181] width 203 height 27
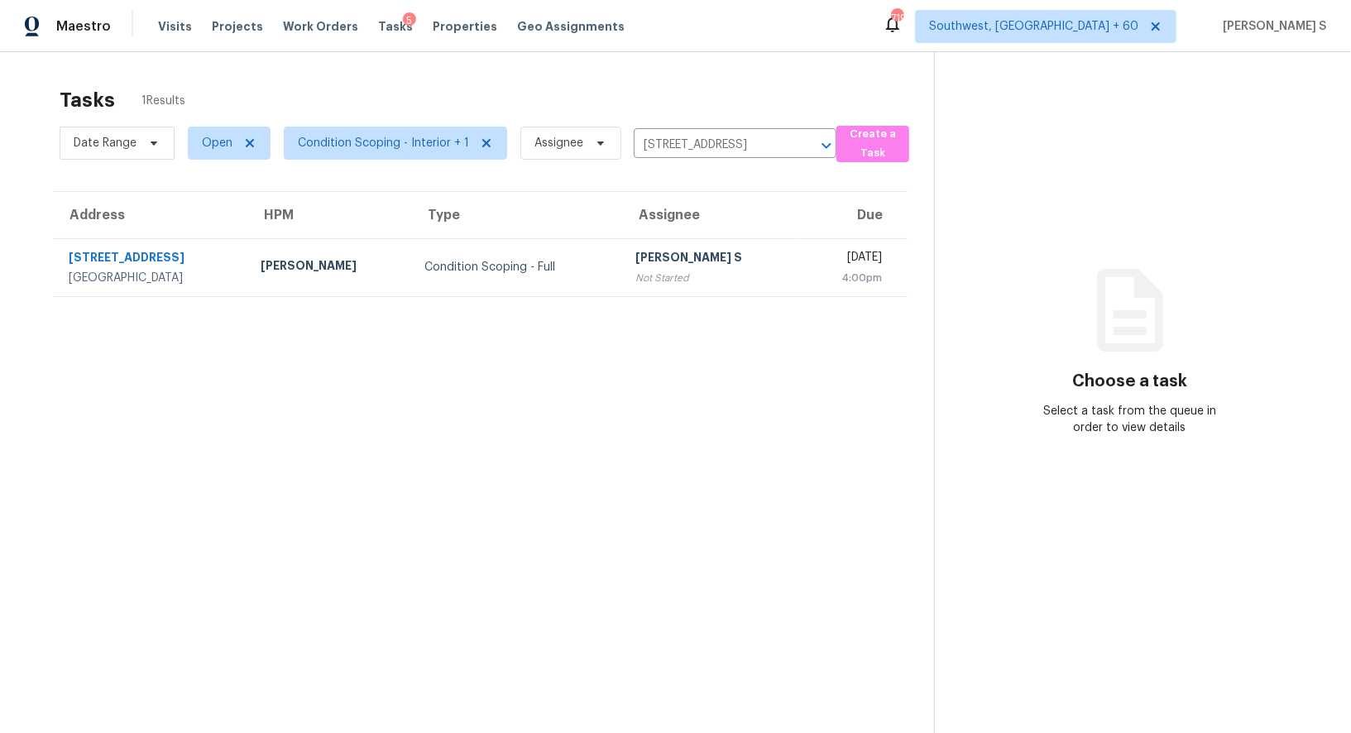
click at [639, 233] on th "Assignee" at bounding box center [711, 215] width 179 height 46
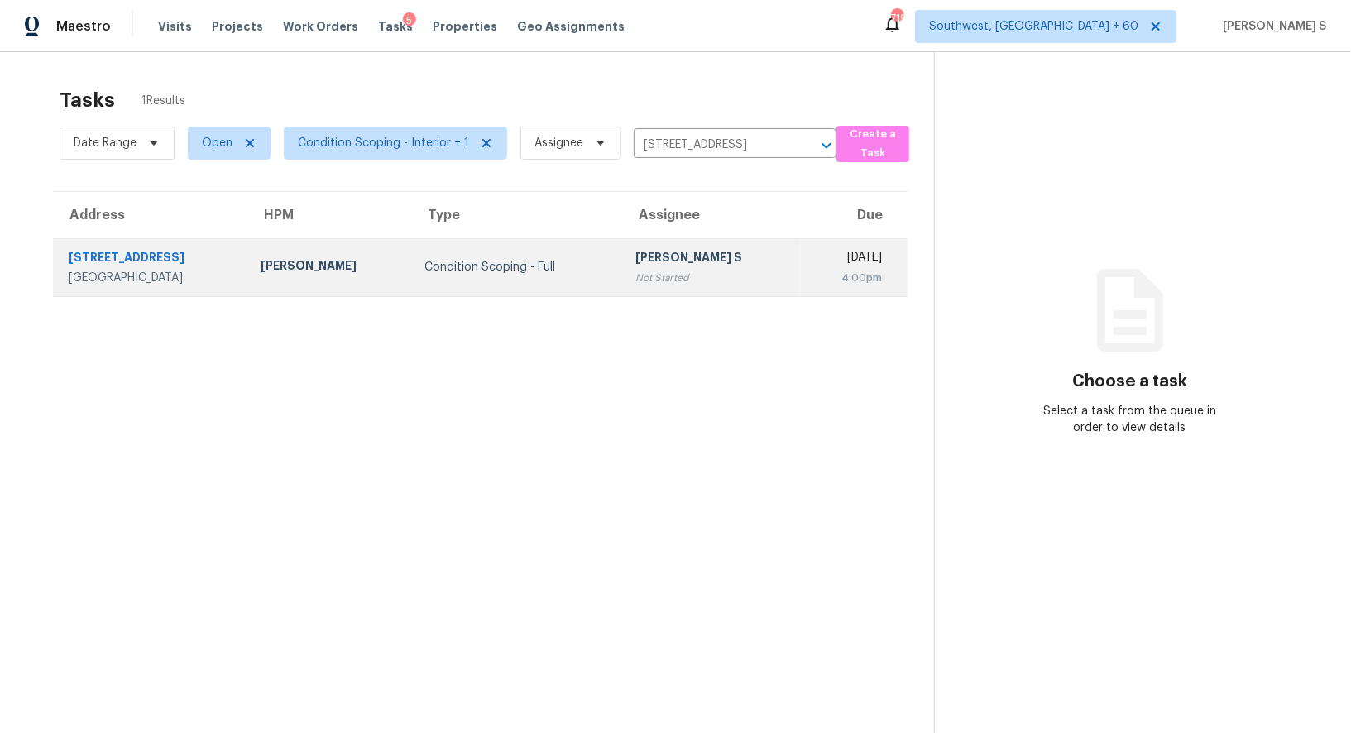
click at [648, 270] on div "Not Started" at bounding box center [711, 278] width 152 height 17
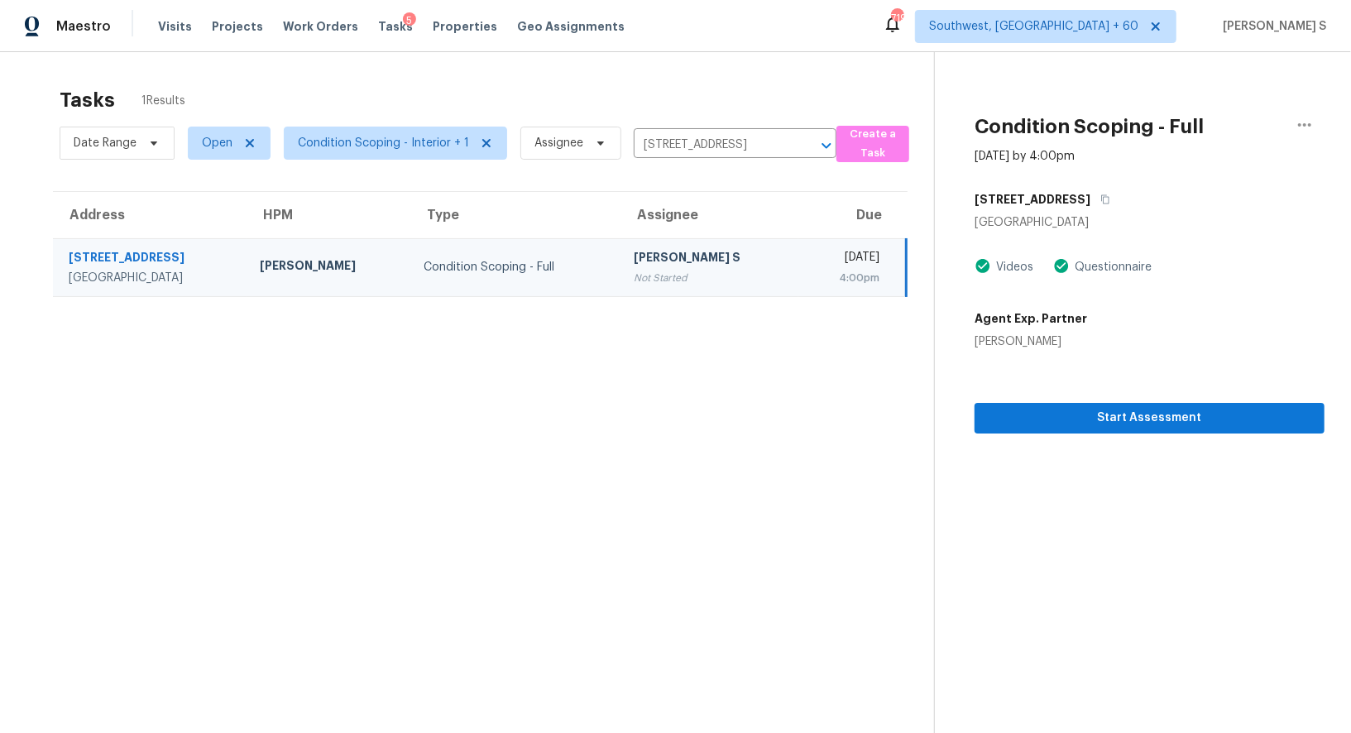
click at [672, 270] on div "Not Started" at bounding box center [708, 278] width 151 height 17
click at [630, 348] on section "Tasks 1 Results Date Range Open Condition Scoping - Interior + 1 Assignee [STRE…" at bounding box center [479, 432] width 907 height 706
click at [418, 413] on section "Tasks 1 Results Date Range Open Condition Scoping - Interior + 1 Assignee [STRE…" at bounding box center [479, 432] width 907 height 706
click at [1100, 199] on icon "button" at bounding box center [1105, 199] width 10 height 10
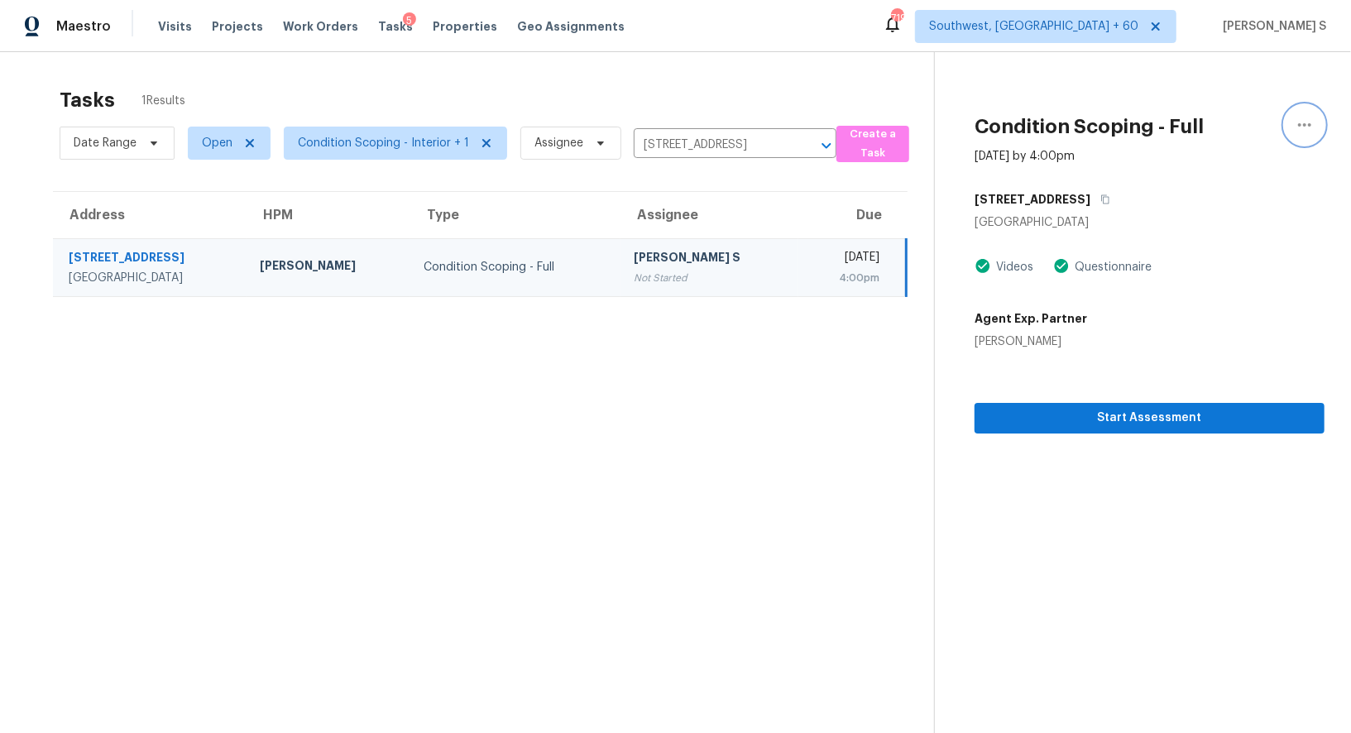
click at [1313, 127] on icon "button" at bounding box center [1304, 125] width 20 height 20
click at [1221, 129] on div "Mark as Blocked" at bounding box center [1209, 128] width 129 height 17
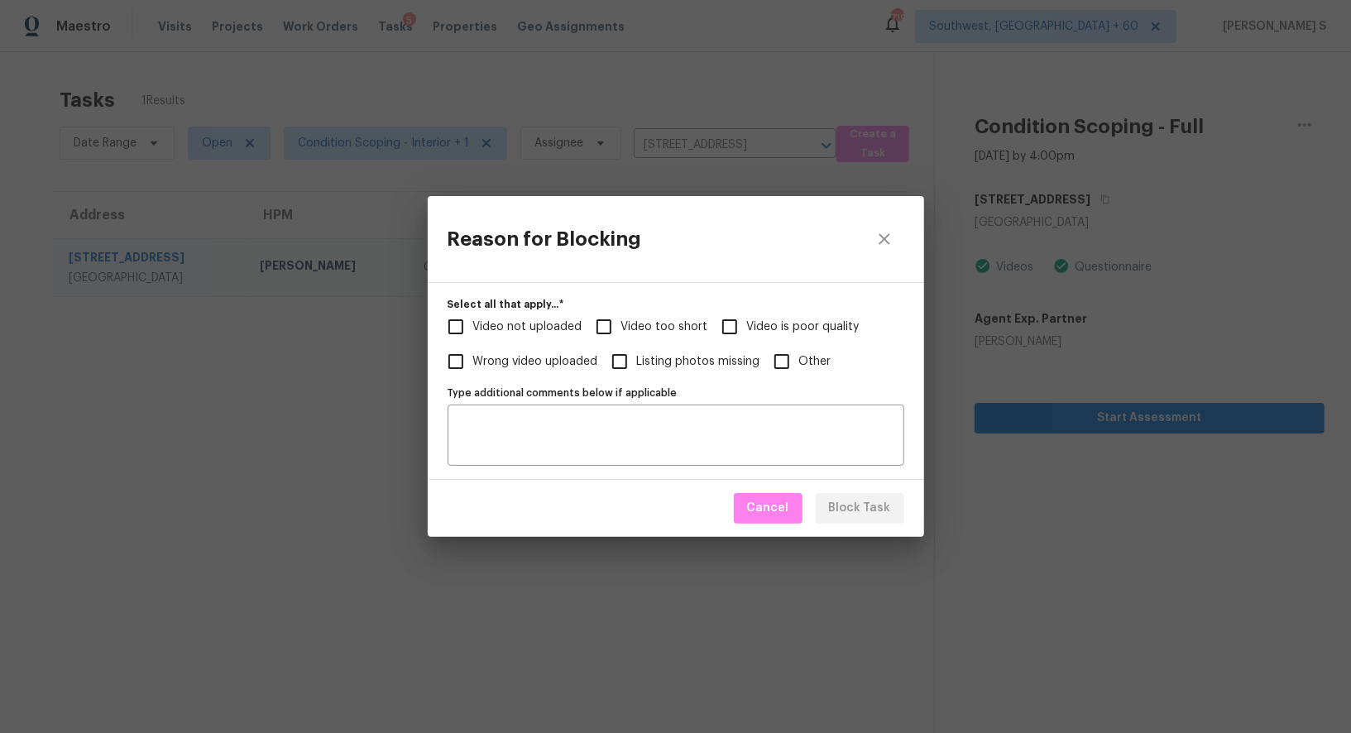
click at [641, 331] on span "Video too short" at bounding box center [664, 326] width 87 height 17
click at [621, 331] on input "Video too short" at bounding box center [603, 326] width 35 height 35
checkbox input "true"
click at [555, 332] on span "Video not uploaded" at bounding box center [527, 326] width 109 height 17
click at [473, 332] on input "Video not uploaded" at bounding box center [455, 326] width 35 height 35
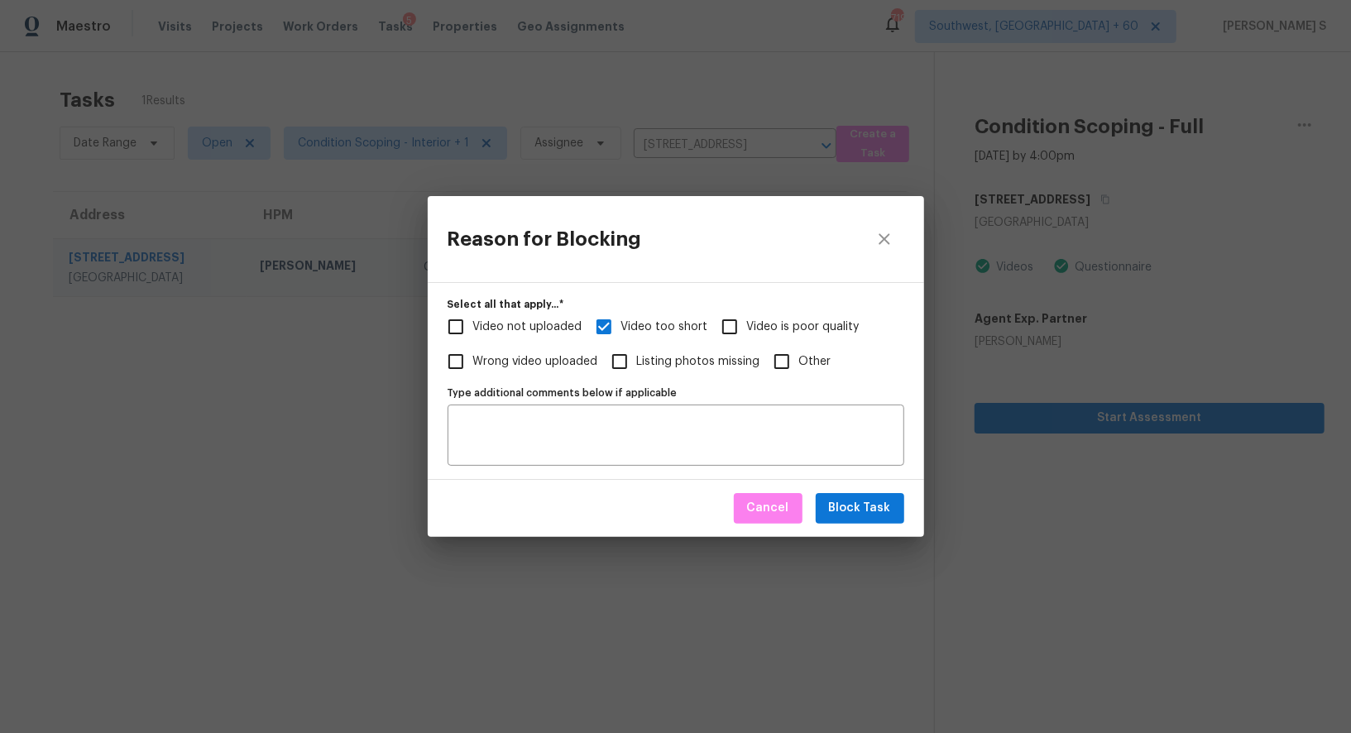
checkbox input "true"
click at [624, 455] on div "Type additional comments below if applicable" at bounding box center [675, 434] width 457 height 61
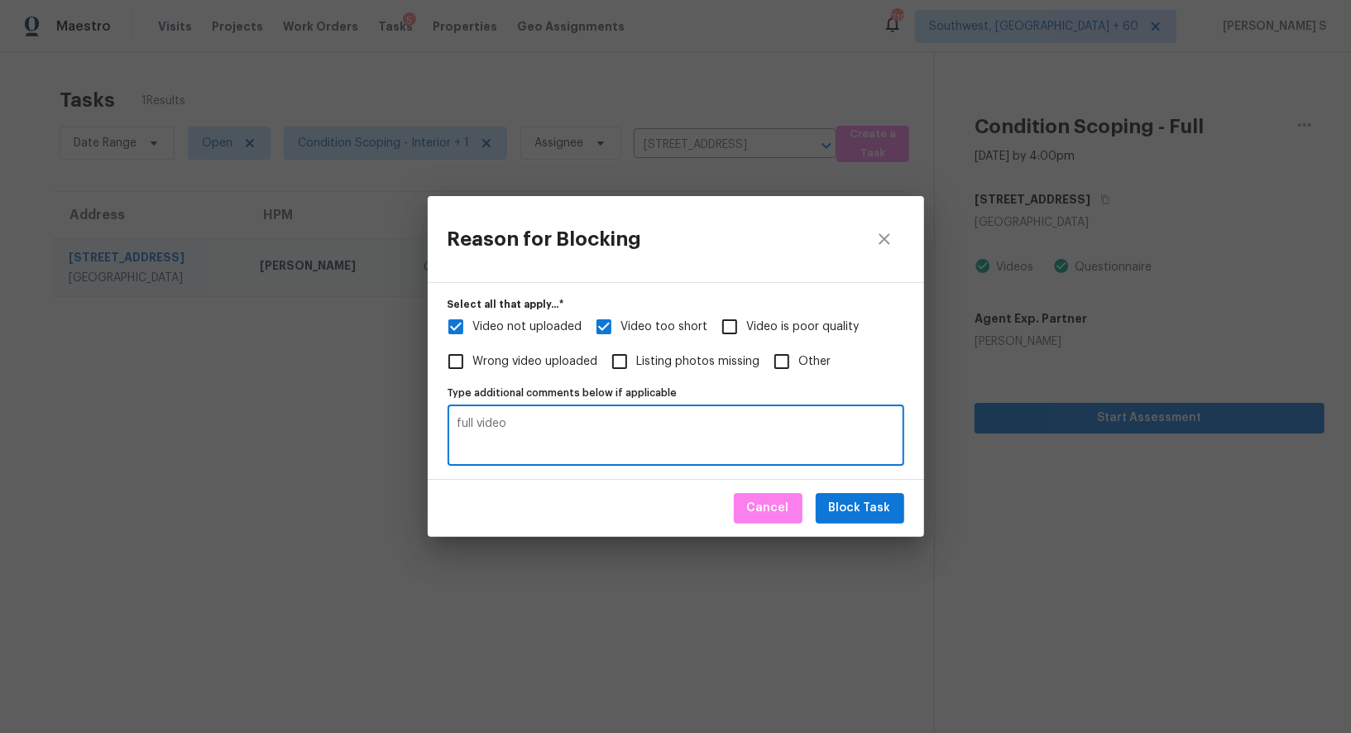
type textarea "full video"
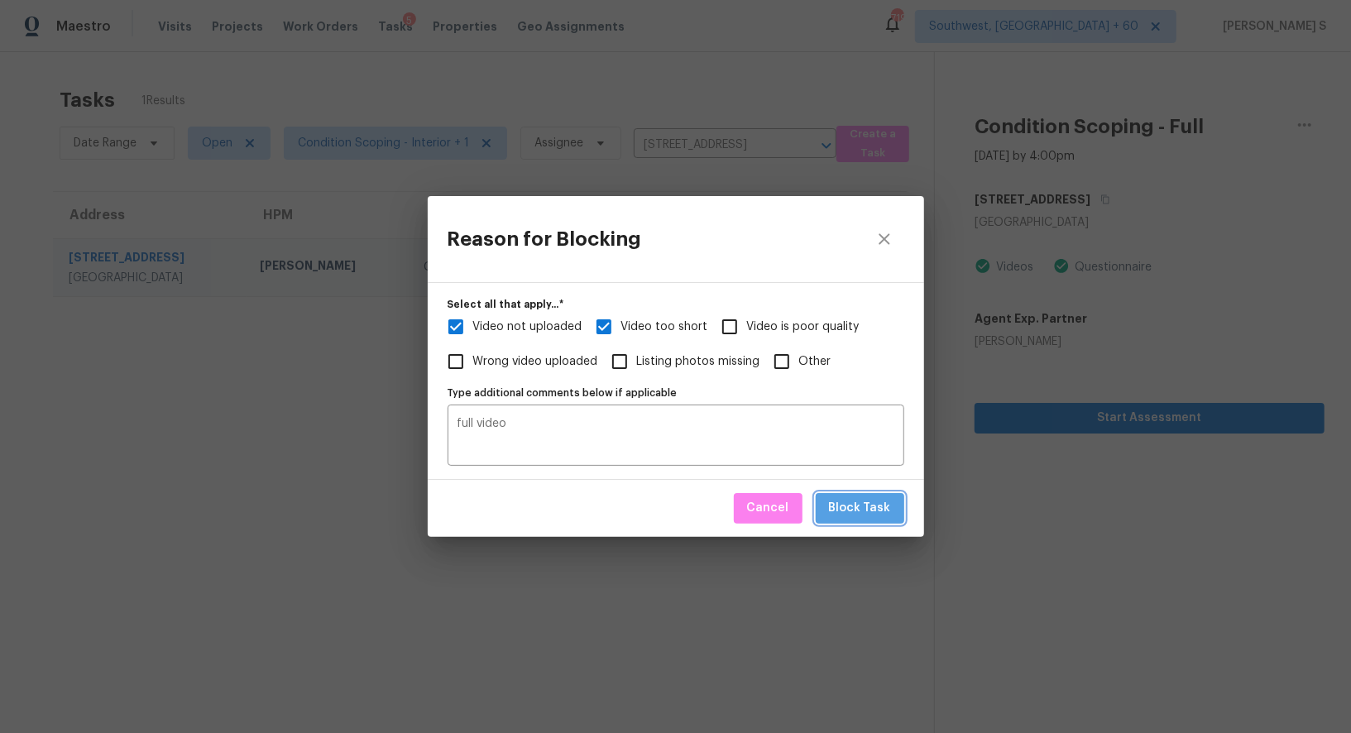
click at [872, 509] on span "Block Task" at bounding box center [860, 508] width 62 height 21
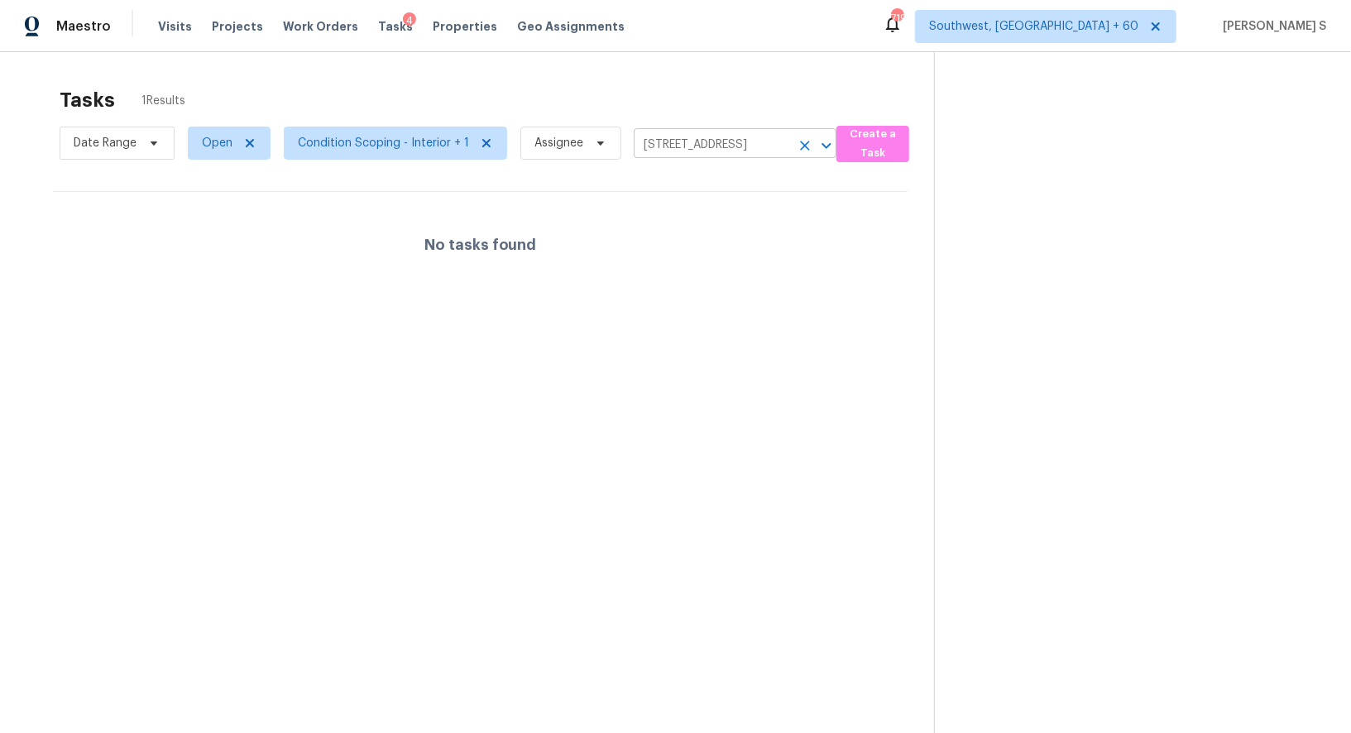
click at [673, 144] on input "[STREET_ADDRESS]" at bounding box center [711, 145] width 156 height 26
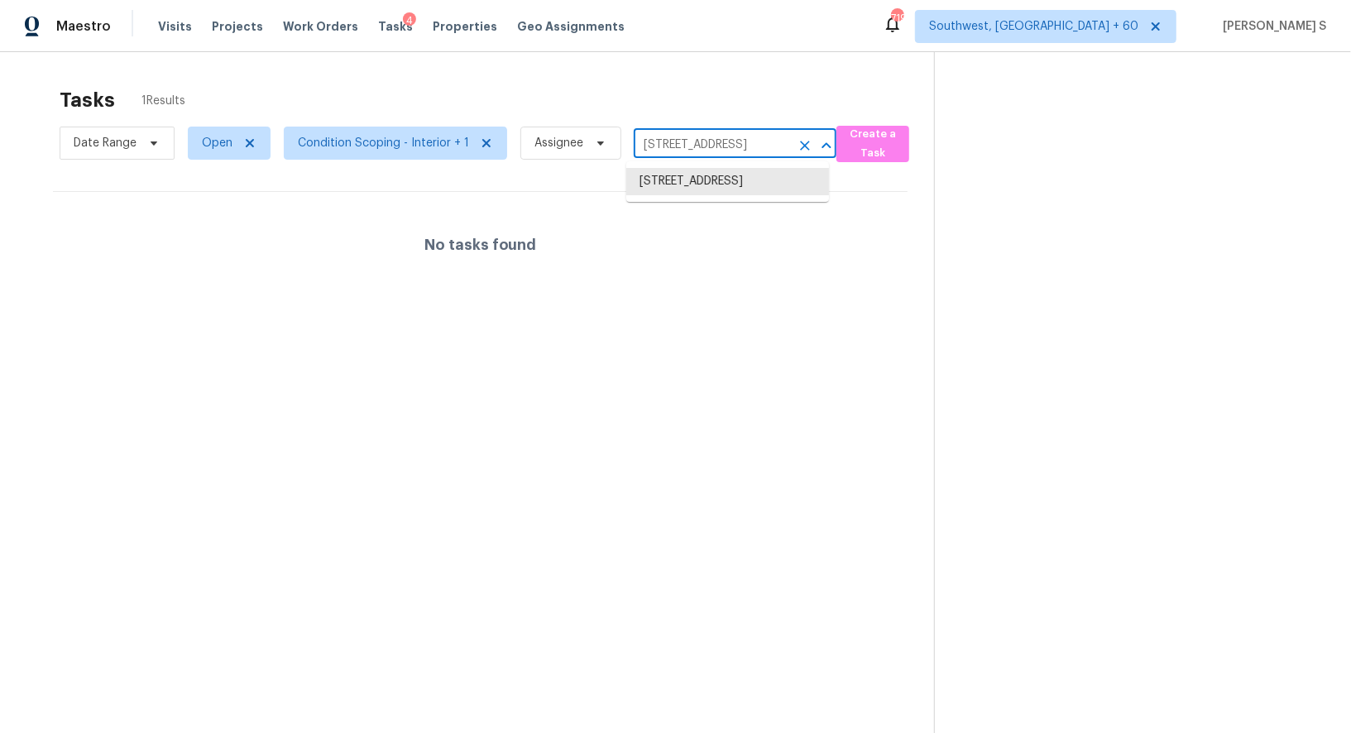
paste input "[STREET_ADDRESS][US_STATE]"
type input "[STREET_ADDRESS][US_STATE]"
click at [696, 183] on li "[STREET_ADDRESS][US_STATE]" at bounding box center [727, 181] width 203 height 27
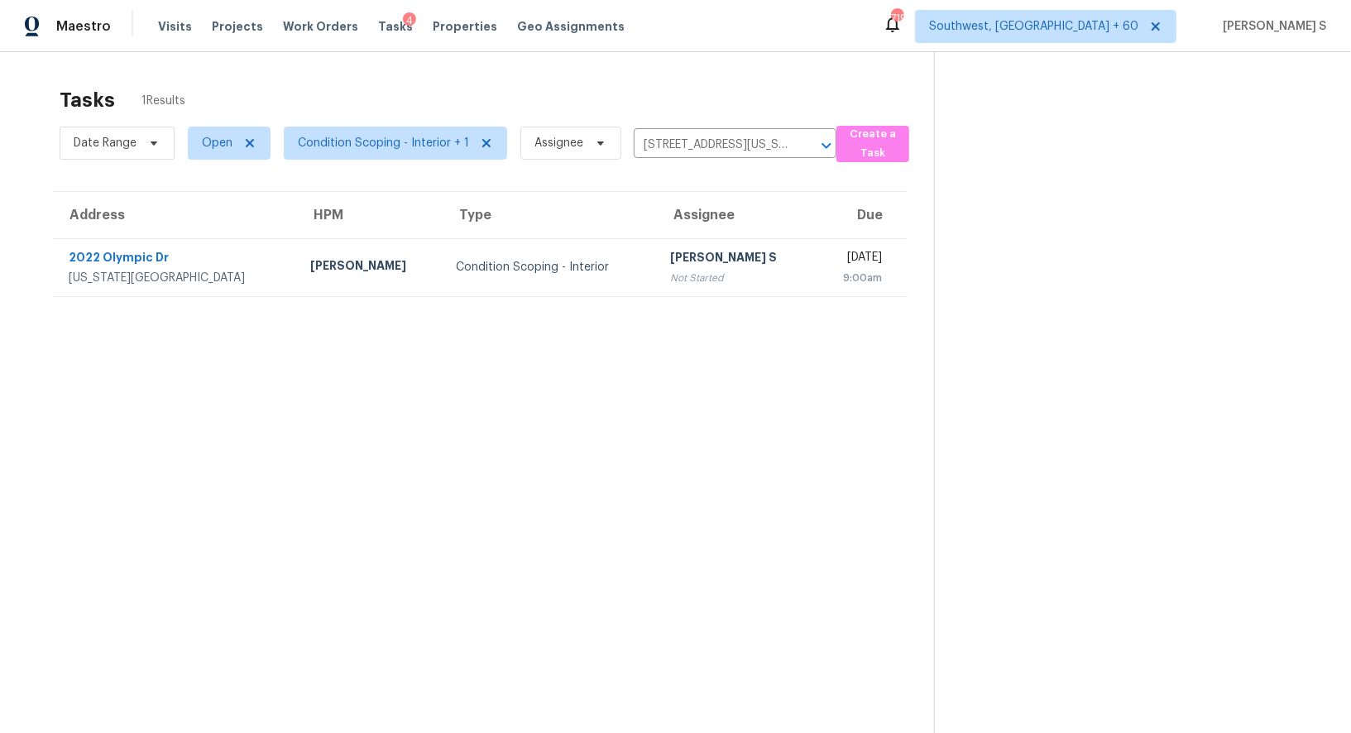
click at [543, 260] on div "Condition Scoping - Interior" at bounding box center [549, 267] width 187 height 17
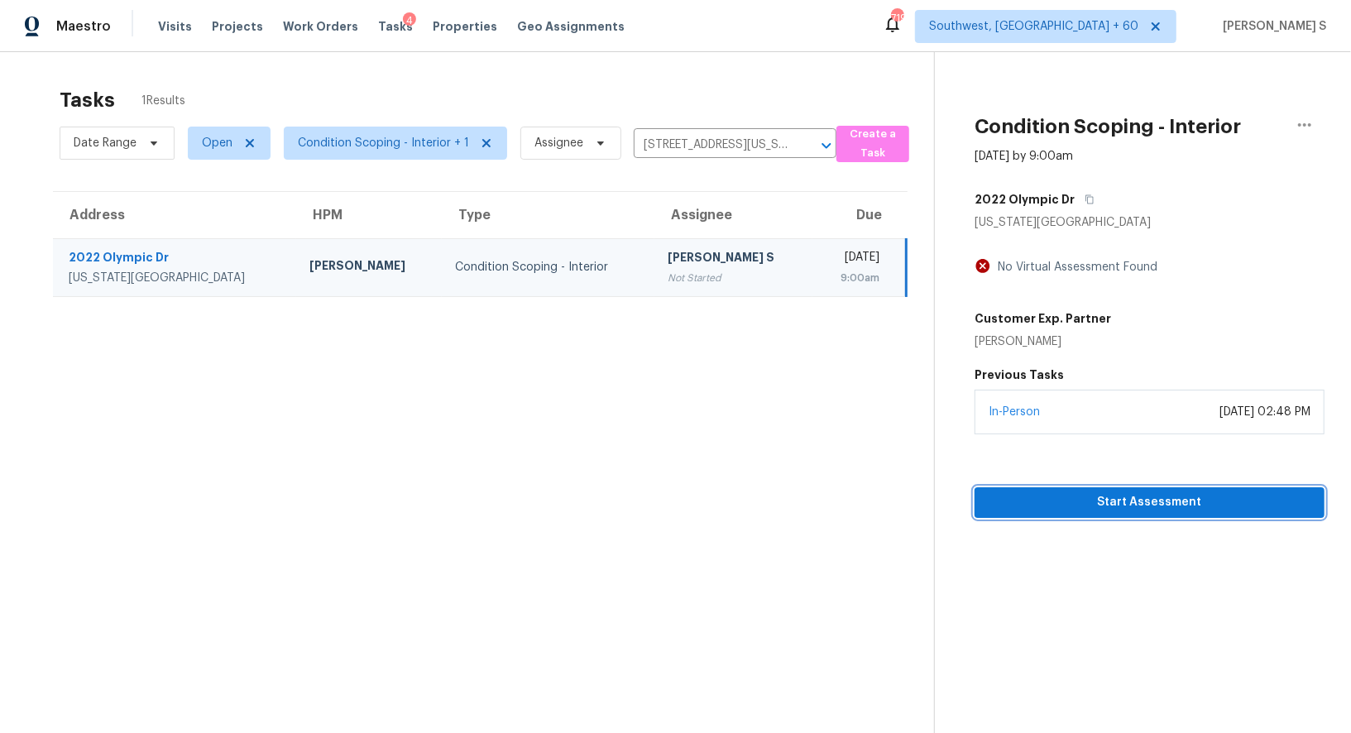
click at [1149, 494] on span "Start Assessment" at bounding box center [1148, 502] width 323 height 21
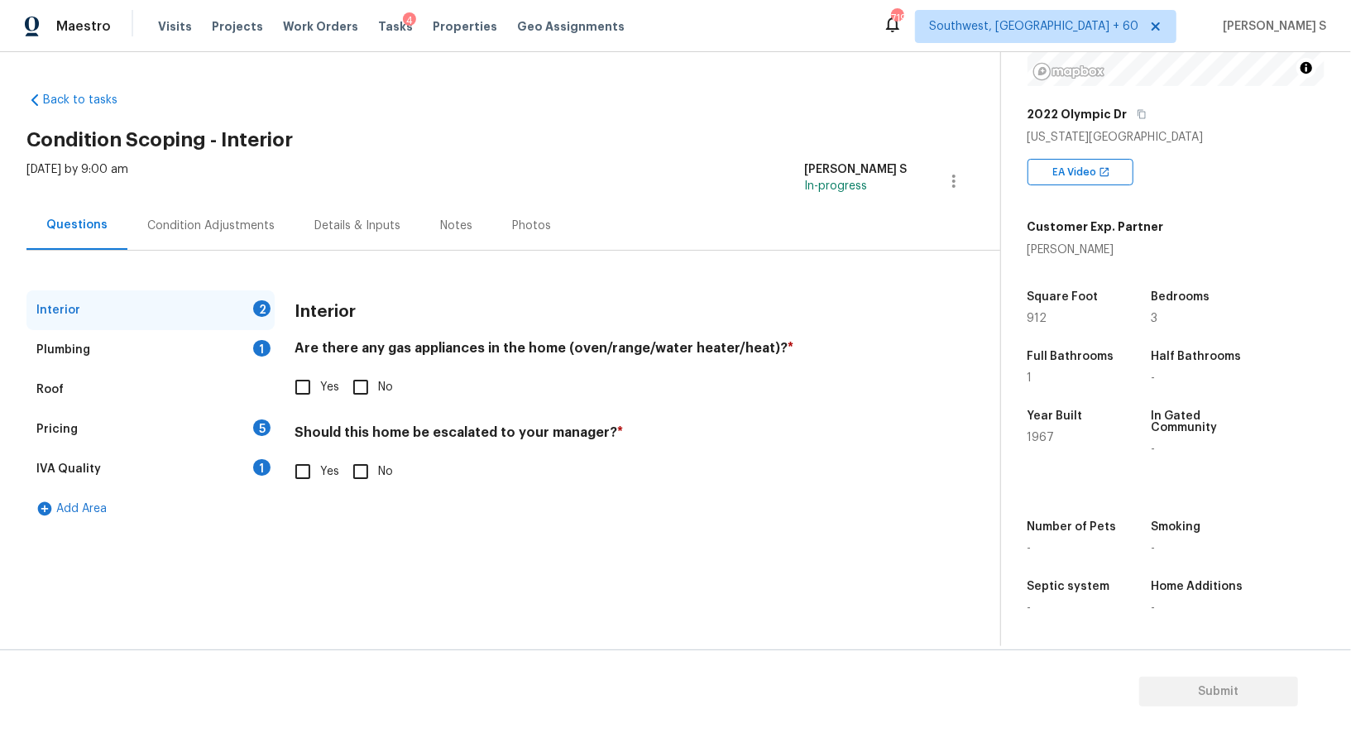
scroll to position [227, 0]
click at [299, 378] on input "Yes" at bounding box center [302, 387] width 35 height 35
checkbox input "true"
click at [256, 342] on div "1" at bounding box center [261, 348] width 17 height 17
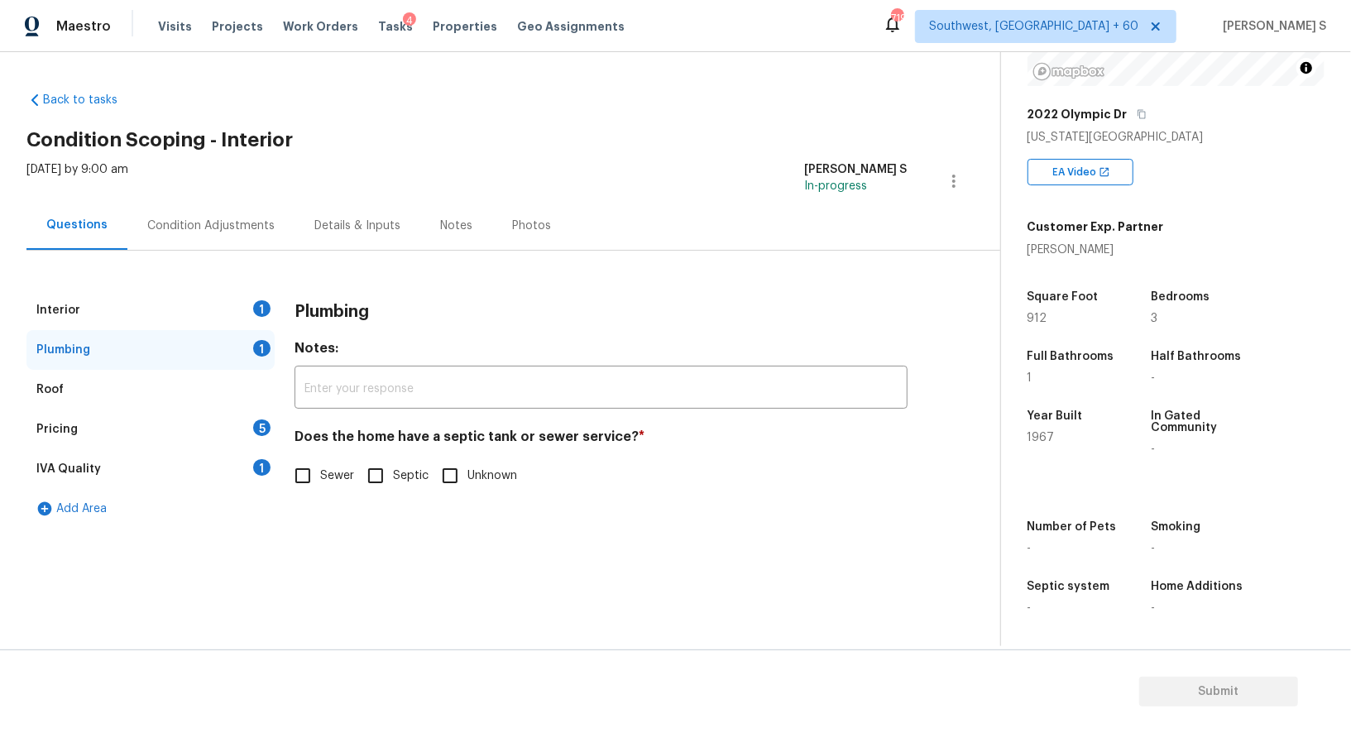
click at [310, 484] on input "Sewer" at bounding box center [302, 475] width 35 height 35
checkbox input "true"
click at [265, 465] on div "1" at bounding box center [261, 467] width 17 height 17
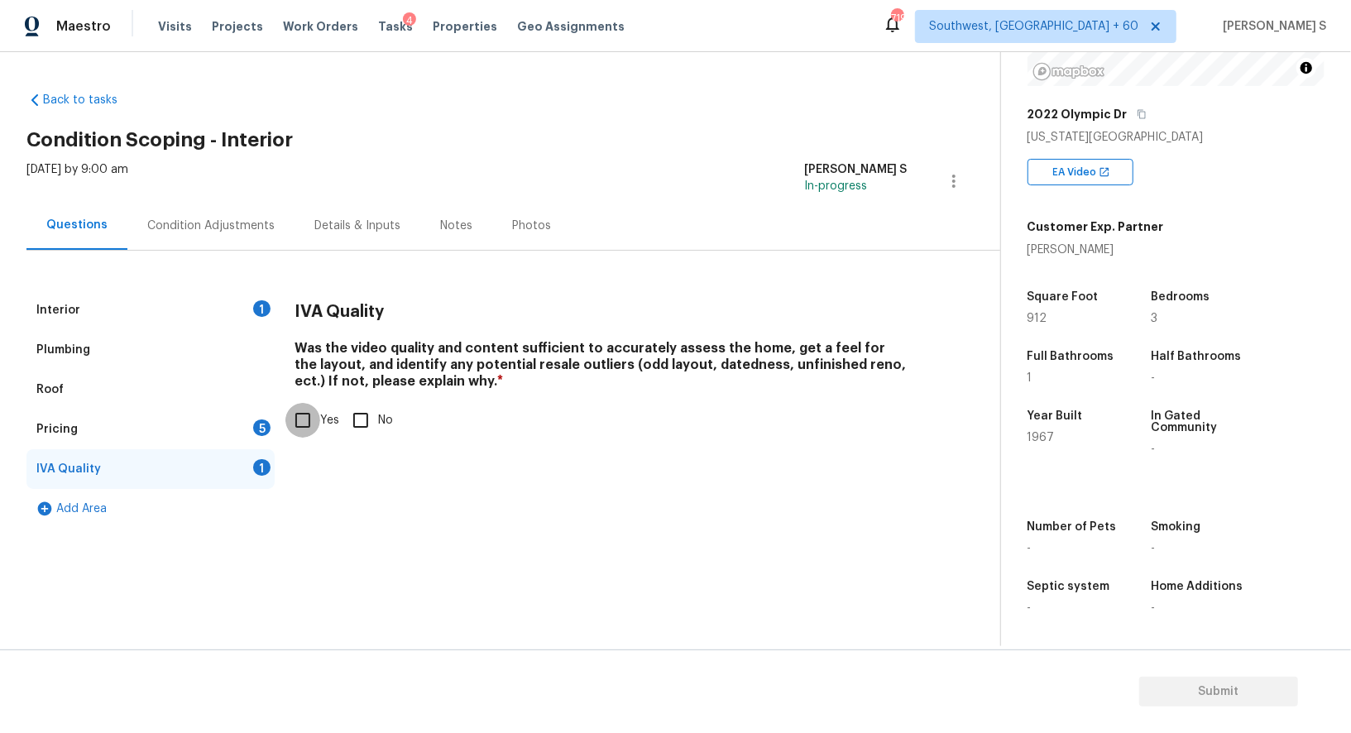
drag, startPoint x: 297, startPoint y: 423, endPoint x: 325, endPoint y: 505, distance: 87.4
click at [297, 423] on input "Yes" at bounding box center [302, 420] width 35 height 35
checkbox input "true"
click at [251, 433] on div "Pricing 5" at bounding box center [150, 429] width 248 height 40
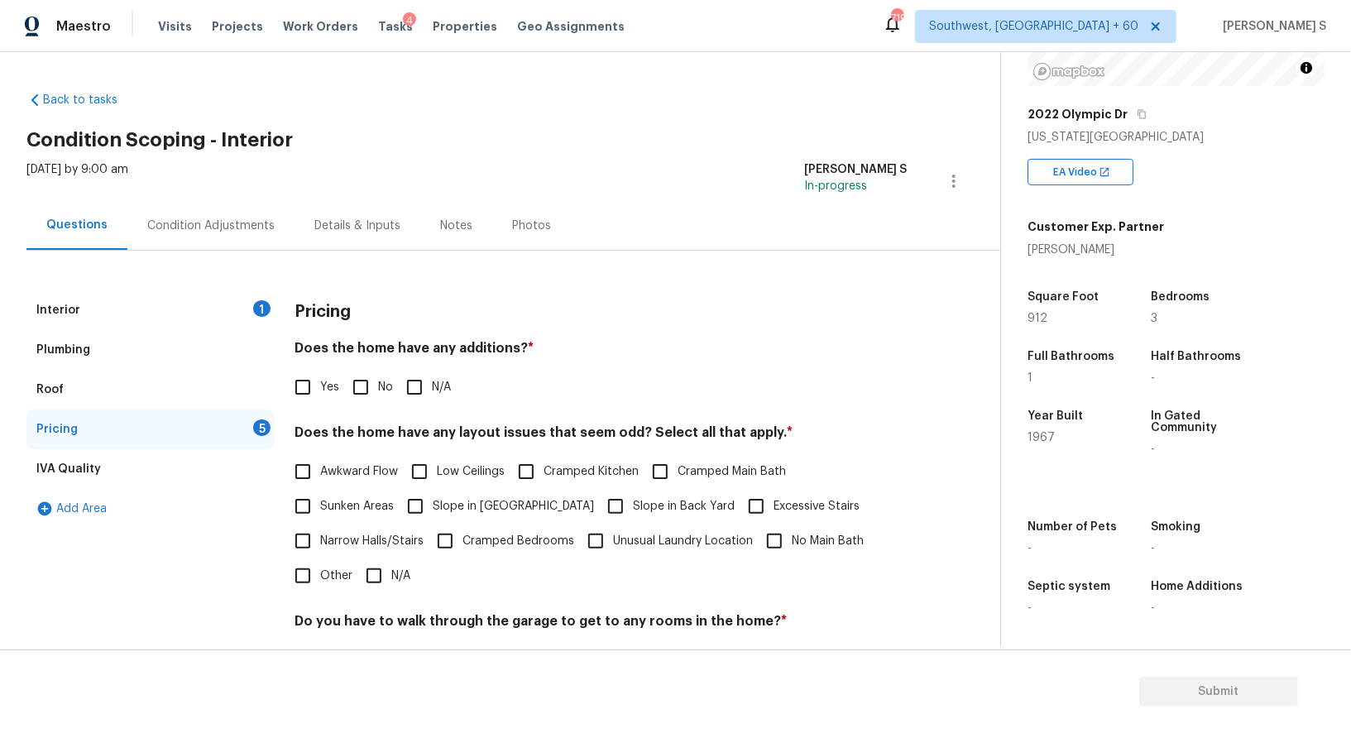
click at [354, 470] on span "Awkward Flow" at bounding box center [359, 471] width 78 height 17
click at [320, 470] on input "Awkward Flow" at bounding box center [302, 471] width 35 height 35
checkbox input "true"
click at [540, 468] on input "Cramped Kitchen" at bounding box center [526, 471] width 35 height 35
checkbox input "true"
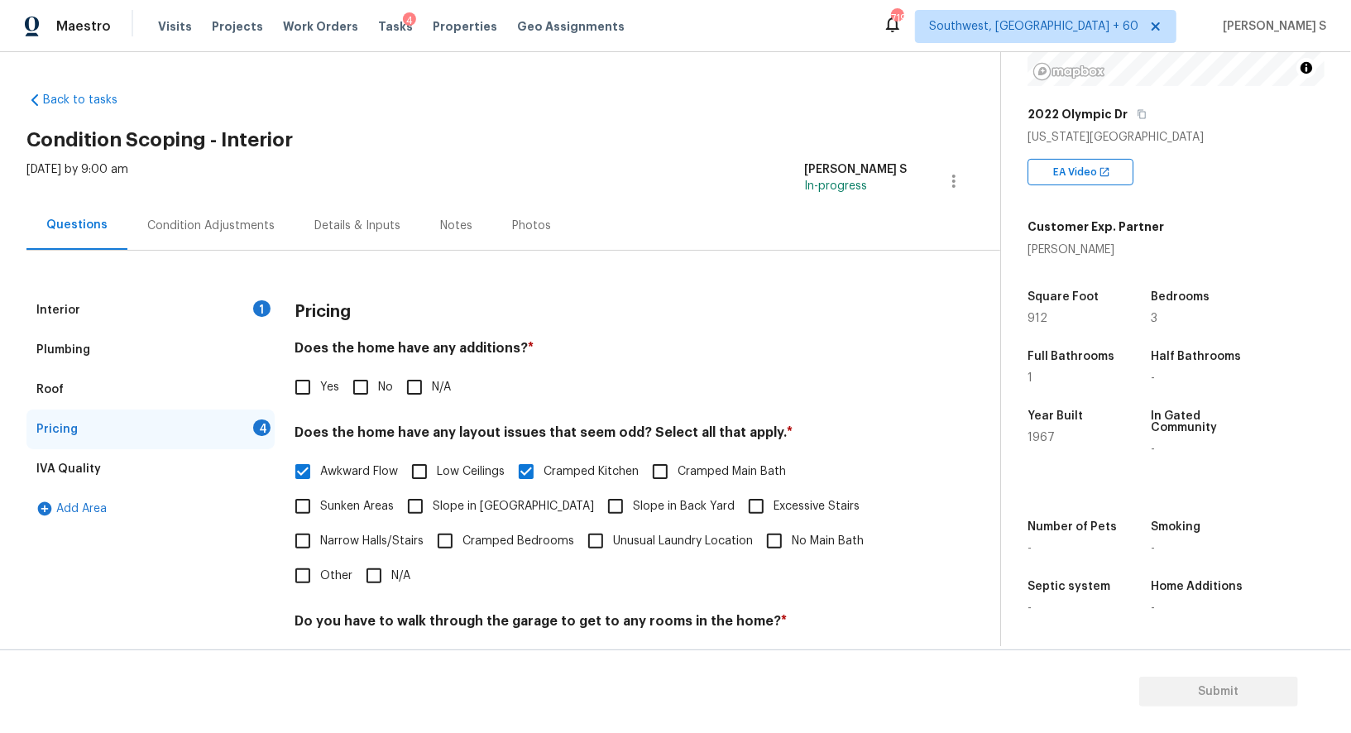
click at [541, 543] on span "Cramped Bedrooms" at bounding box center [518, 541] width 112 height 17
click at [462, 543] on input "Cramped Bedrooms" at bounding box center [445, 540] width 35 height 35
checkbox input "true"
click at [779, 533] on input "No Main Bath" at bounding box center [774, 540] width 35 height 35
checkbox input "true"
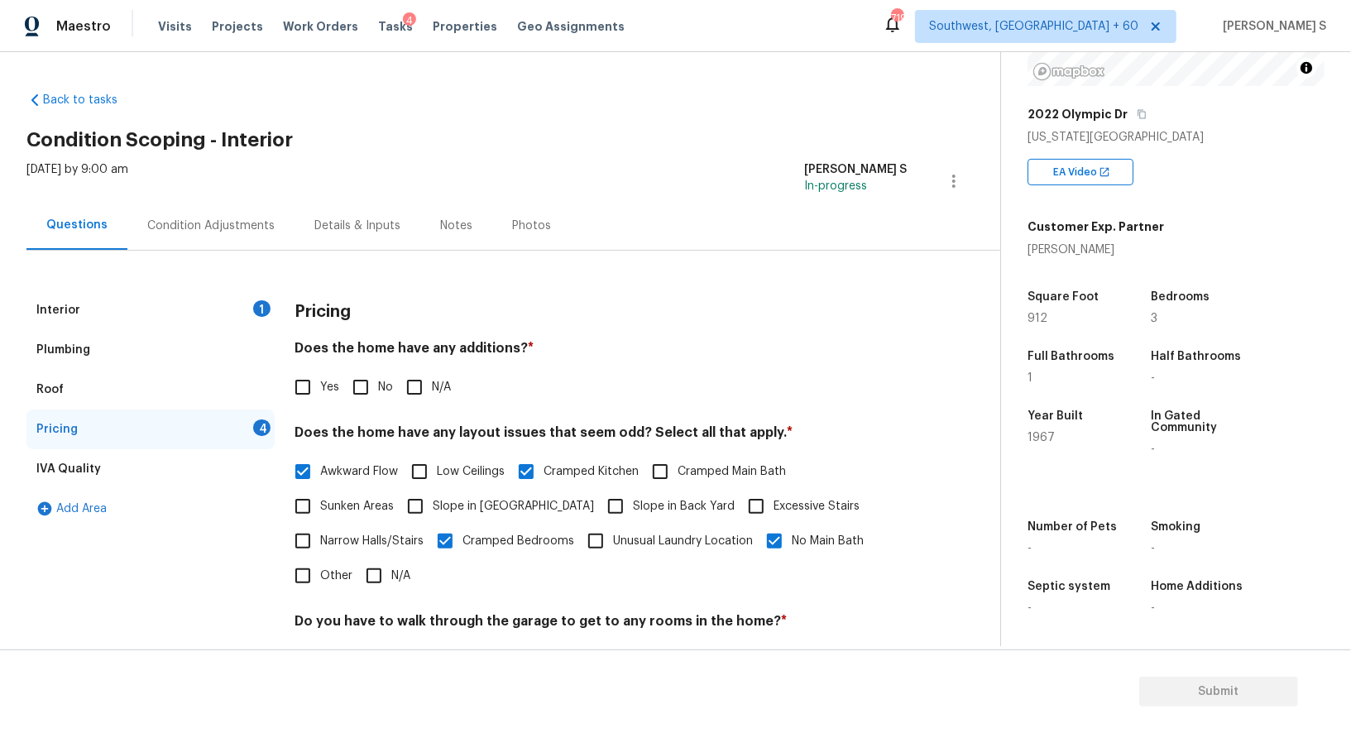
click at [246, 296] on div "Interior 1" at bounding box center [150, 310] width 248 height 40
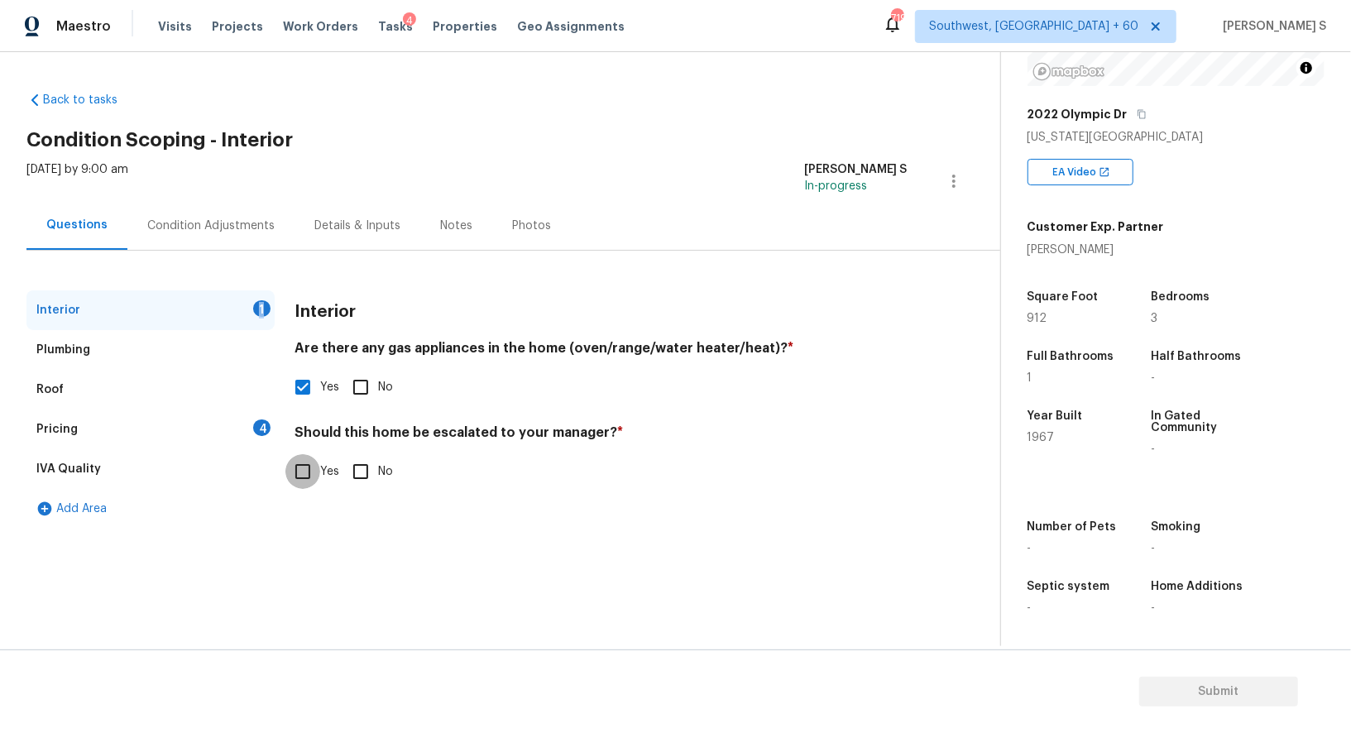
click at [306, 472] on input "Yes" at bounding box center [302, 471] width 35 height 35
checkbox input "true"
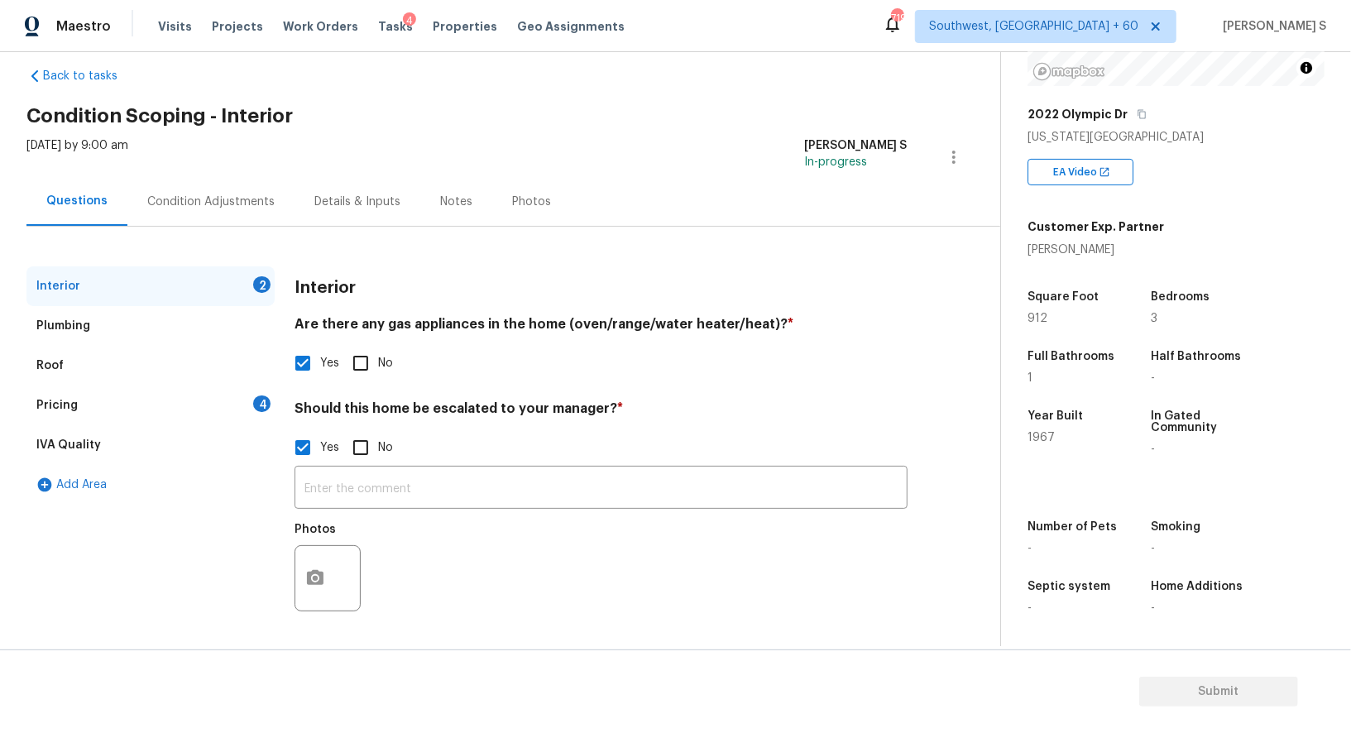
scroll to position [23, 0]
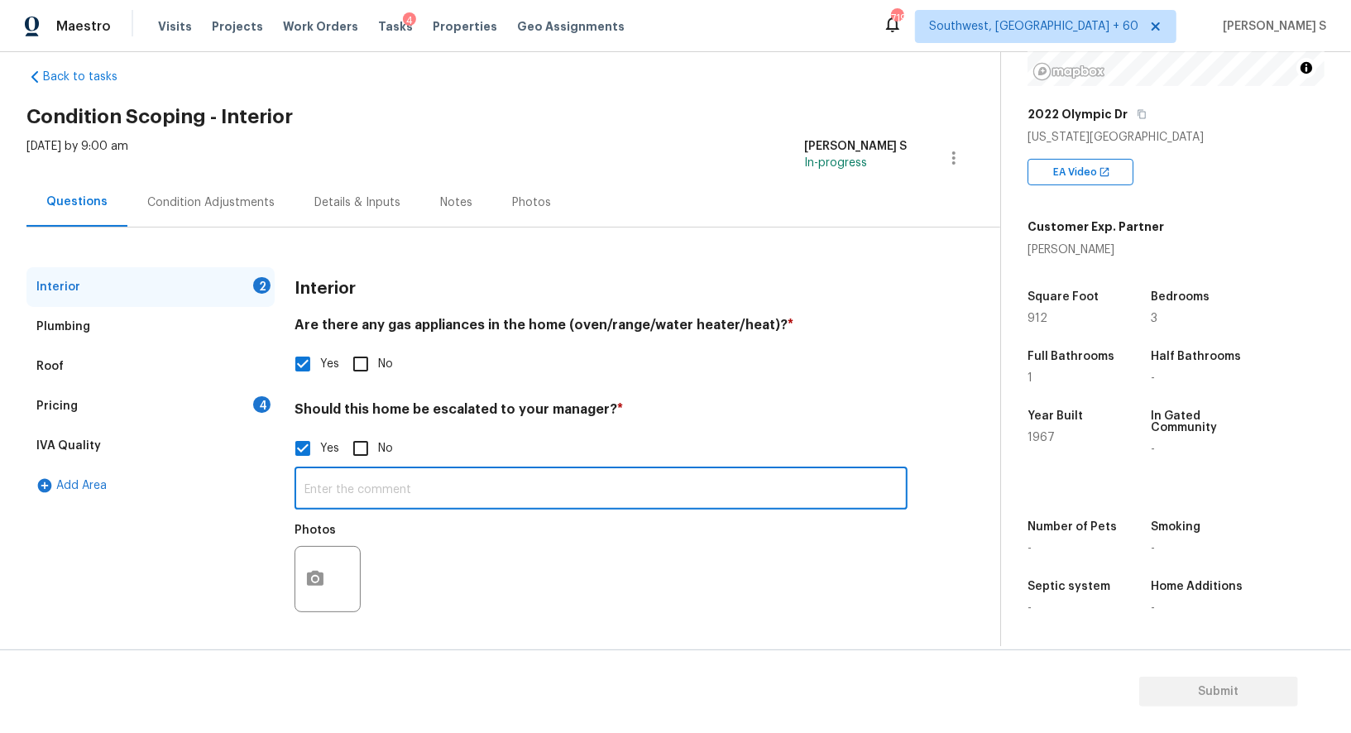
click at [436, 485] on input "text" at bounding box center [600, 490] width 613 height 39
paste input "Neighborhood is just so so. We do better UGM in this location with a higher fee…"
click at [436, 485] on input "Neighborhood is just so so. We do better UGM in this location with a higher fee…" at bounding box center [600, 490] width 613 height 39
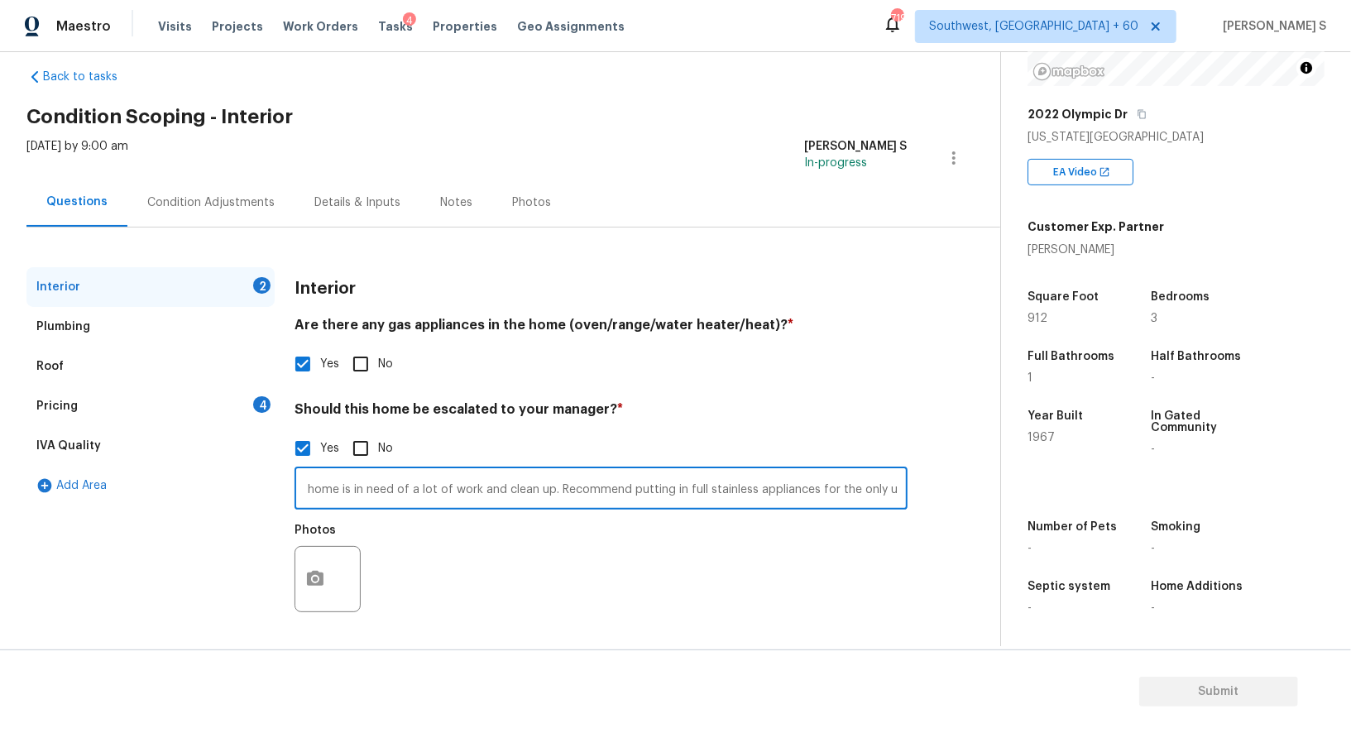
type input "Neighborhood is just so so. We do better UGM in this location with a higher fee…"
click at [541, 585] on div "Photos" at bounding box center [600, 568] width 613 height 108
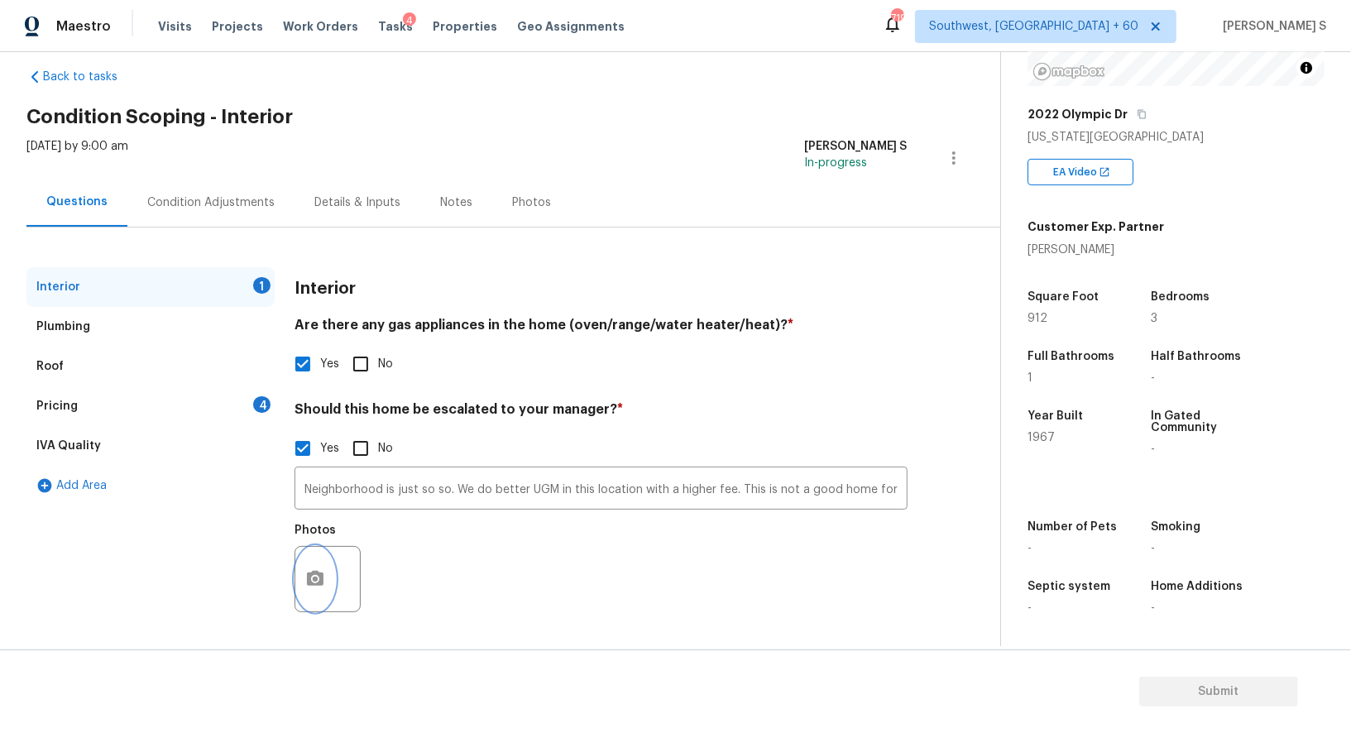
click at [312, 569] on icon "button" at bounding box center [315, 579] width 20 height 20
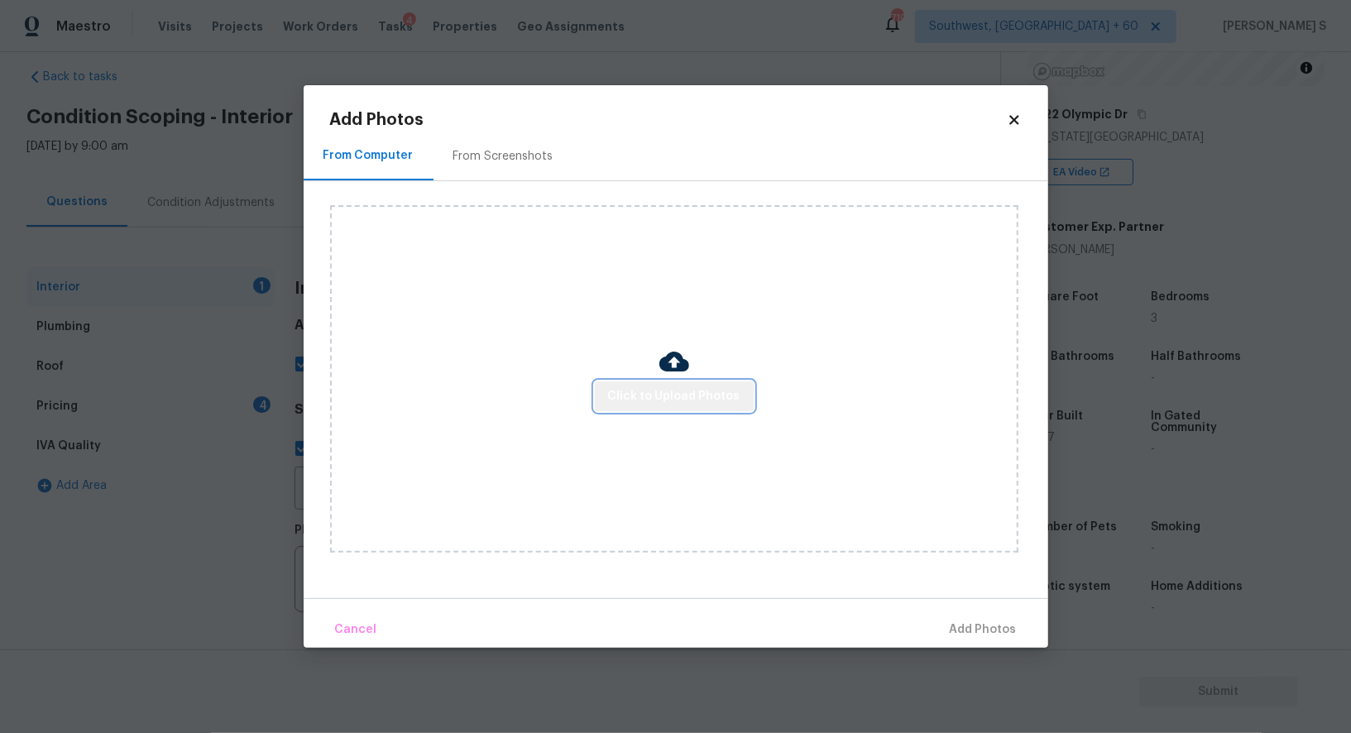
click at [700, 385] on button "Click to Upload Photos" at bounding box center [674, 396] width 159 height 31
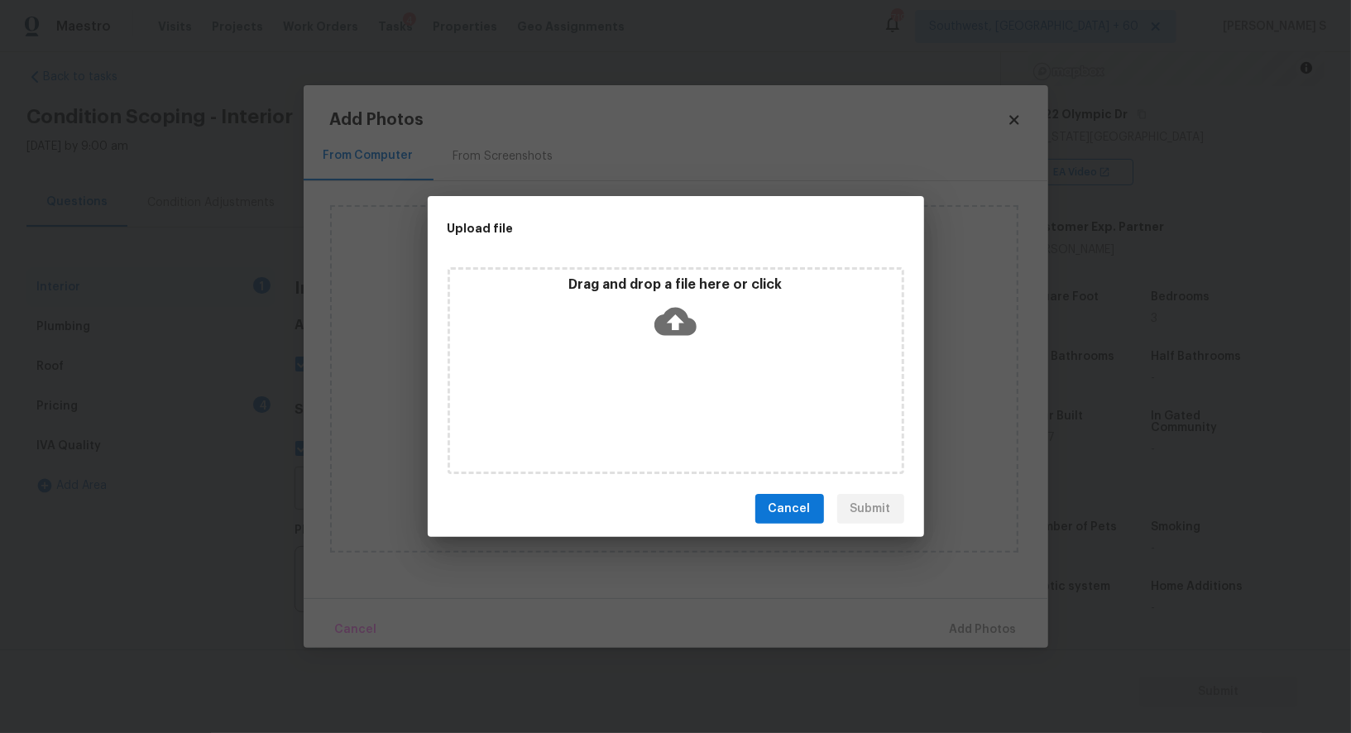
click at [700, 385] on div "Drag and drop a file here or click" at bounding box center [675, 370] width 457 height 207
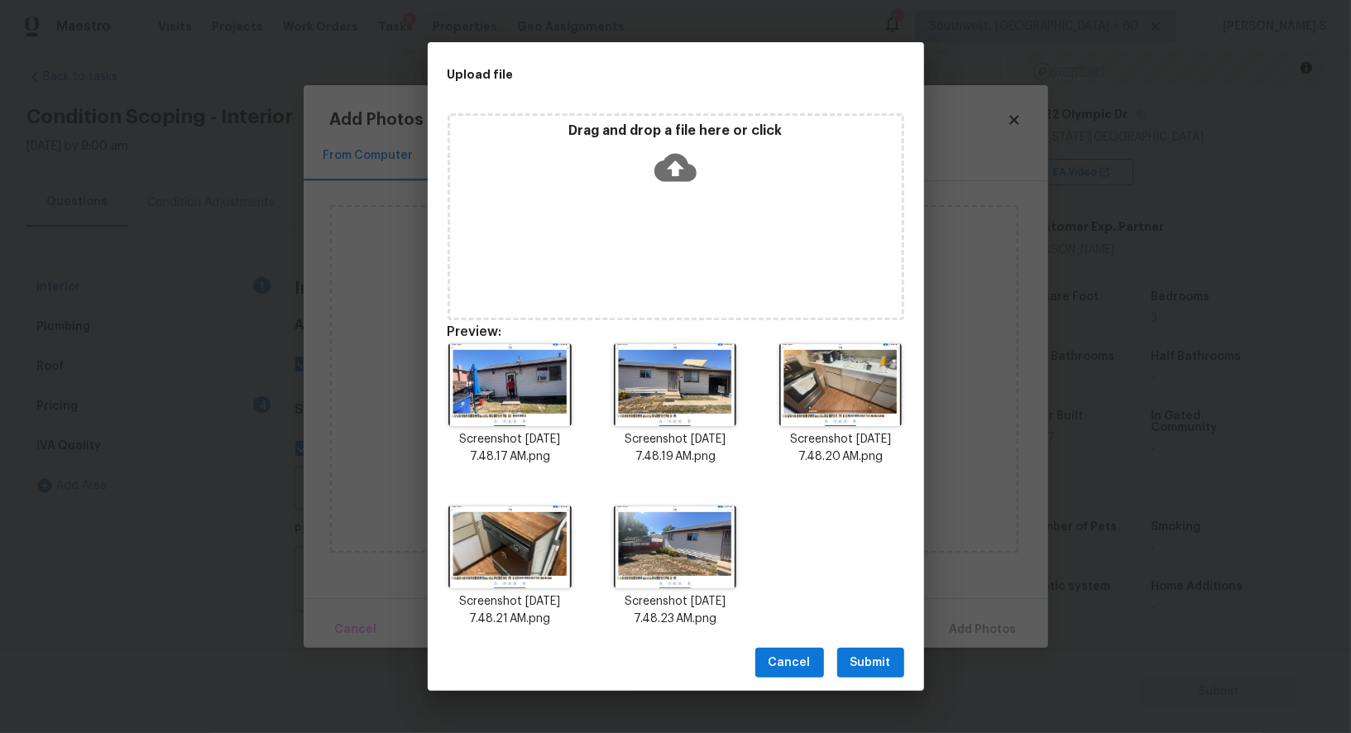
click at [894, 663] on button "Submit" at bounding box center [870, 663] width 67 height 31
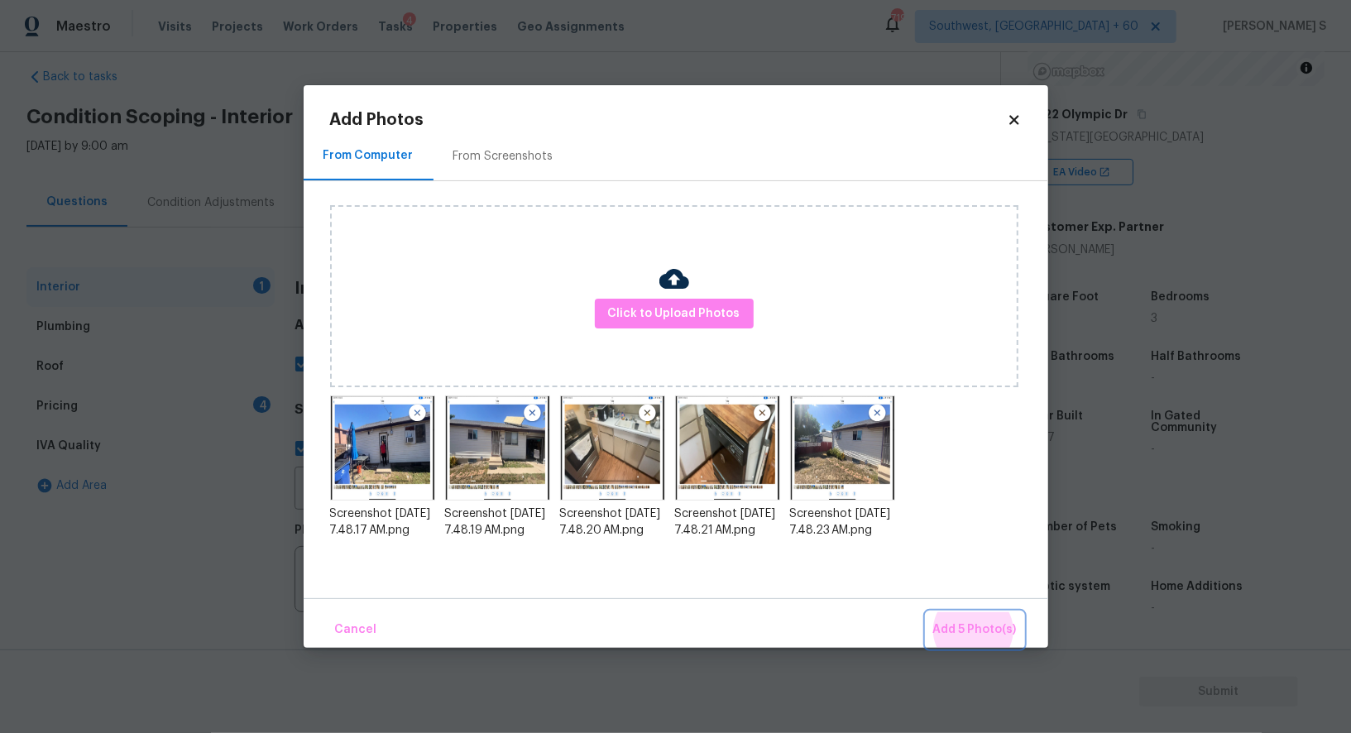
click at [926, 612] on button "Add 5 Photo(s)" at bounding box center [974, 630] width 97 height 36
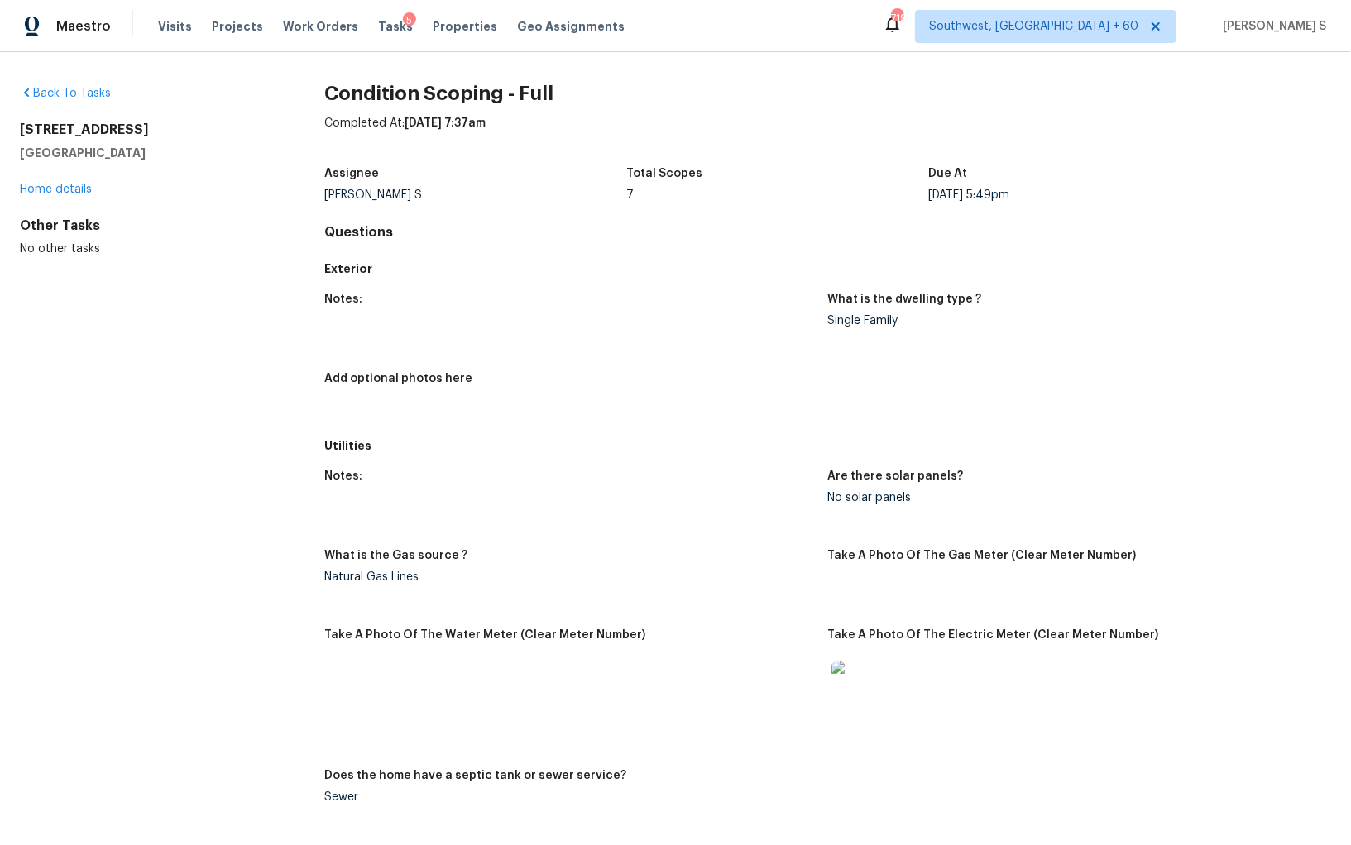
click at [523, 545] on div "Notes: Are there solar panels? No solar panels What is the Gas source ? Natural…" at bounding box center [827, 650] width 1006 height 379
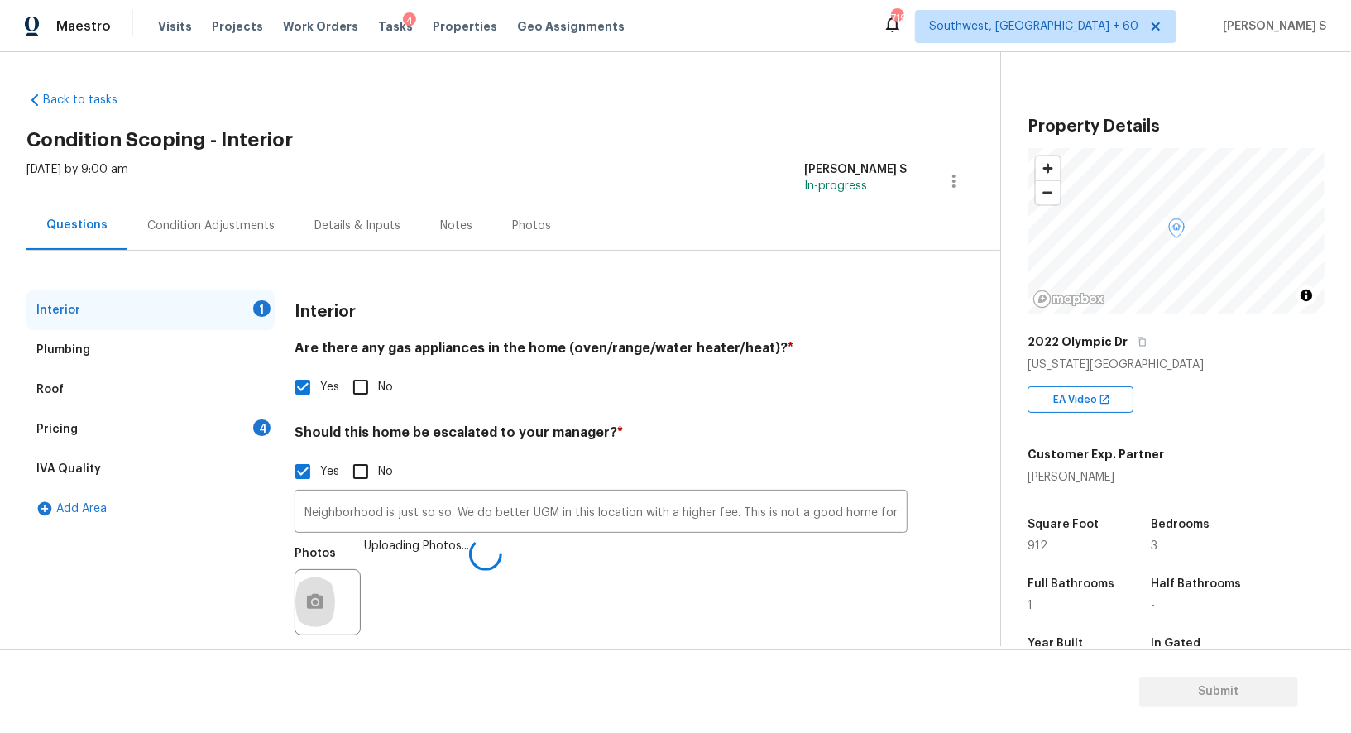
scroll to position [227, 0]
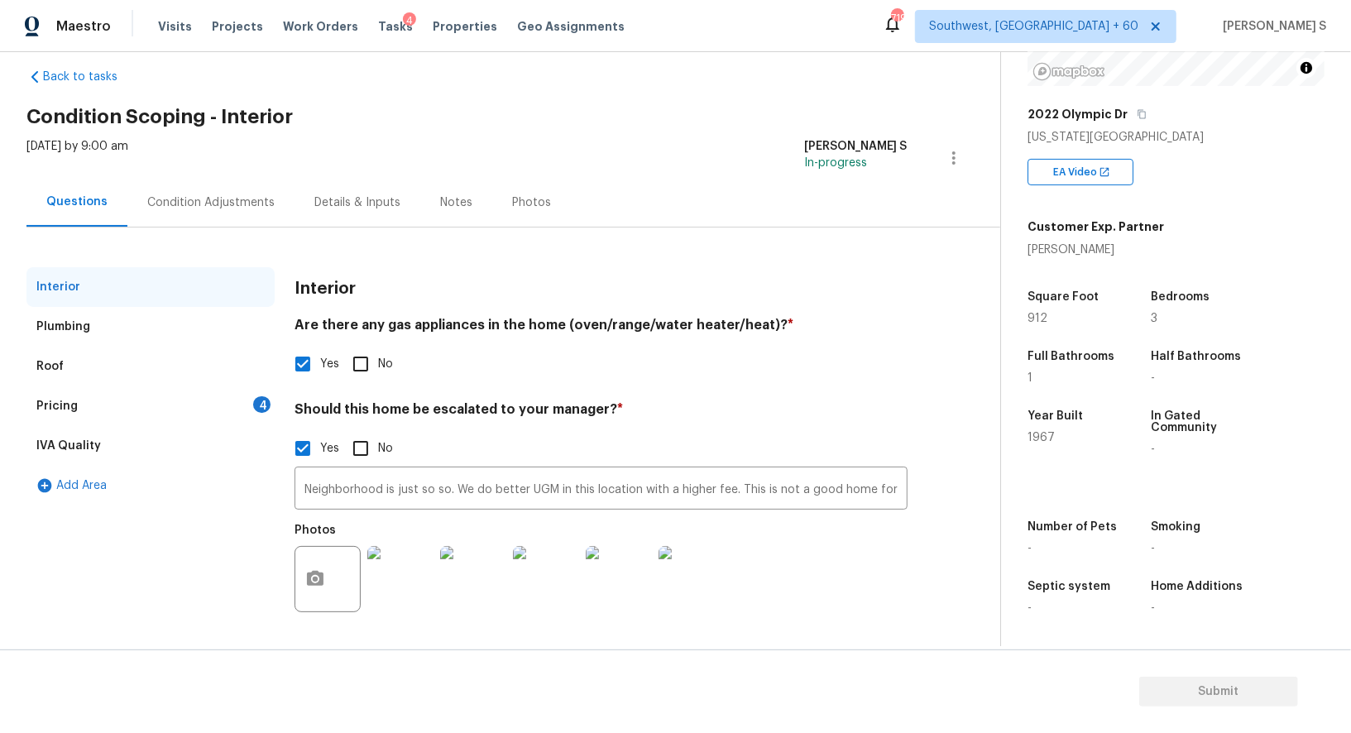
click at [251, 394] on div "Pricing 4" at bounding box center [150, 406] width 248 height 40
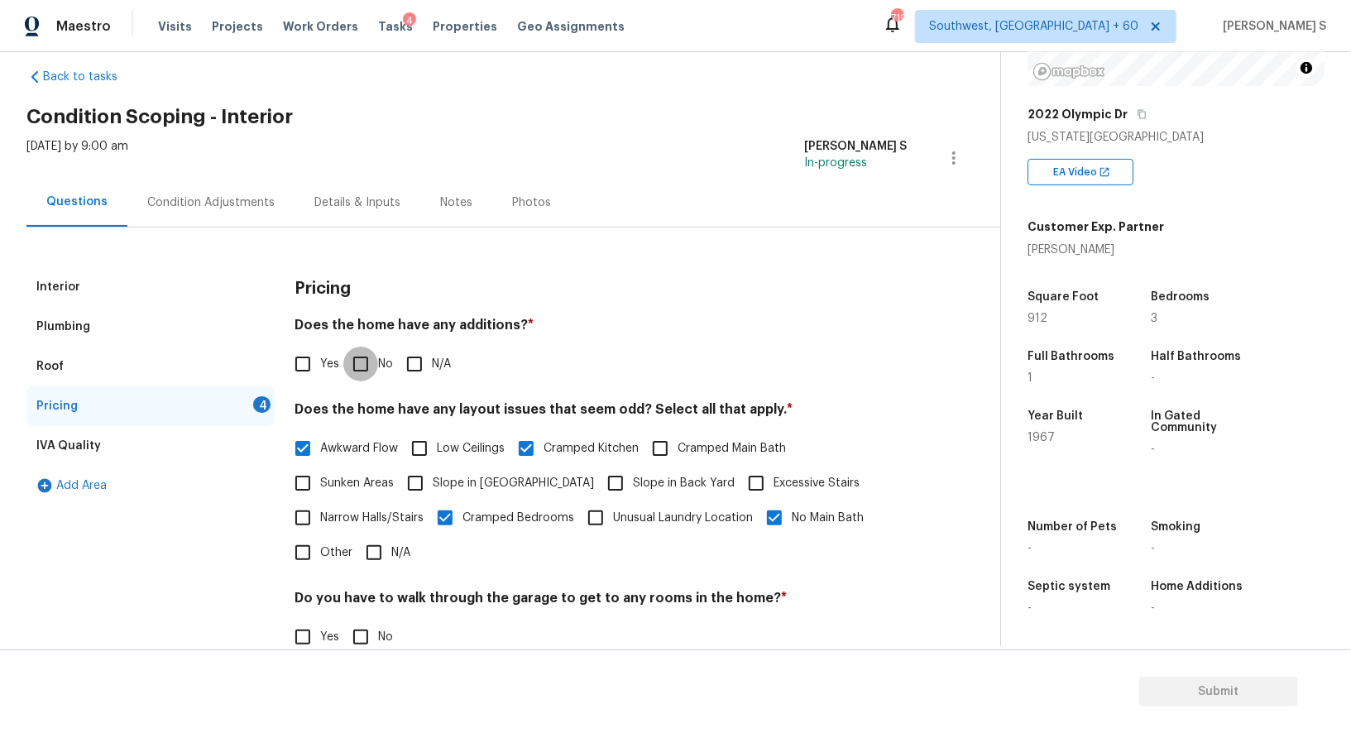
click at [348, 351] on input "No" at bounding box center [360, 364] width 35 height 35
checkbox input "true"
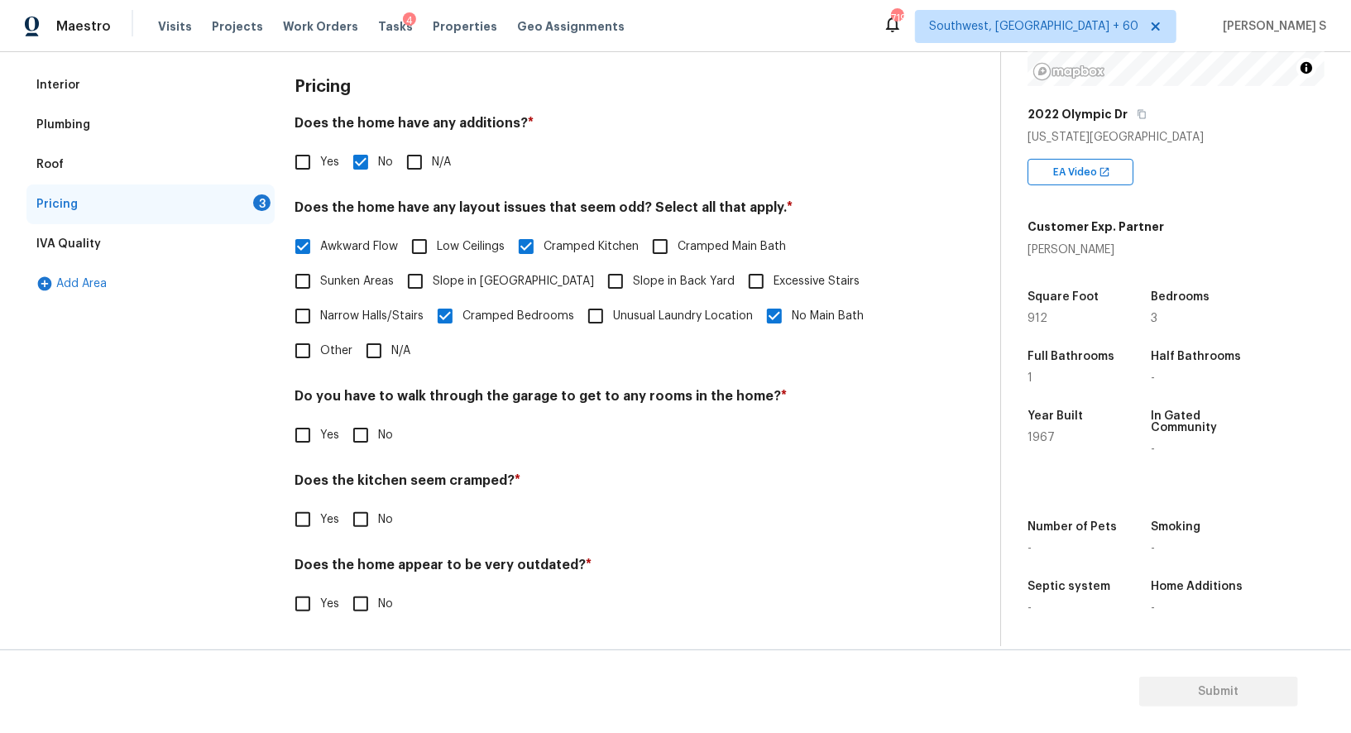
scroll to position [223, 0]
click at [364, 437] on input "No" at bounding box center [360, 436] width 35 height 35
checkbox input "true"
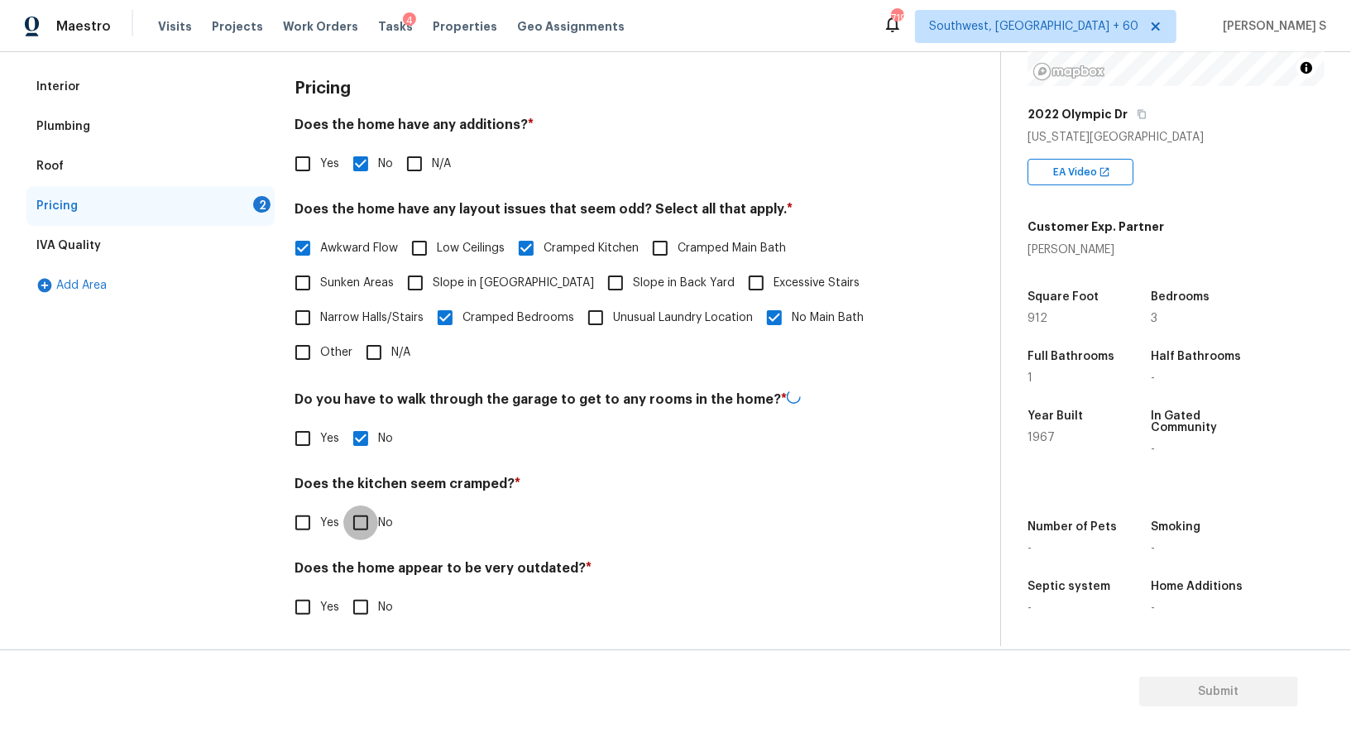
click at [343, 505] on input "No" at bounding box center [360, 522] width 35 height 35
checkbox input "true"
click at [343, 590] on input "No" at bounding box center [360, 607] width 35 height 35
checkbox input "true"
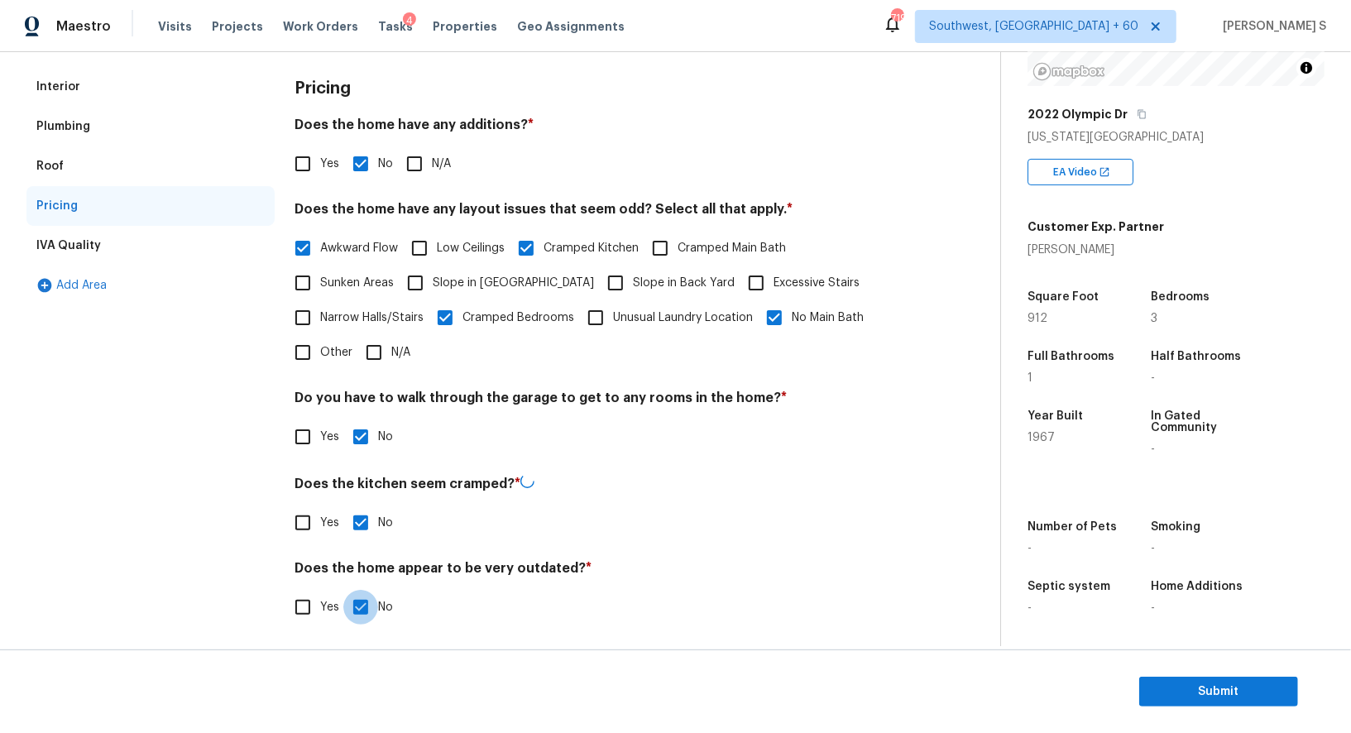
scroll to position [0, 0]
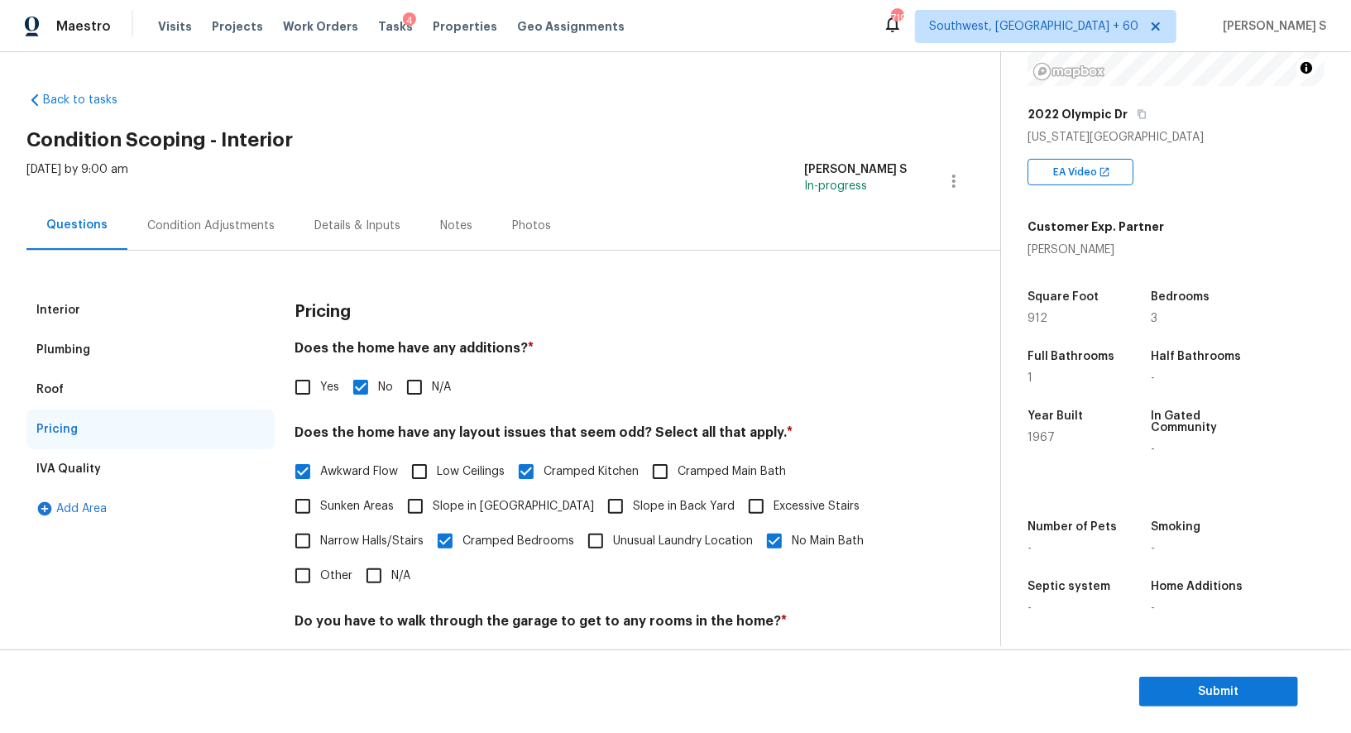
click at [232, 230] on div "Condition Adjustments" at bounding box center [210, 226] width 127 height 17
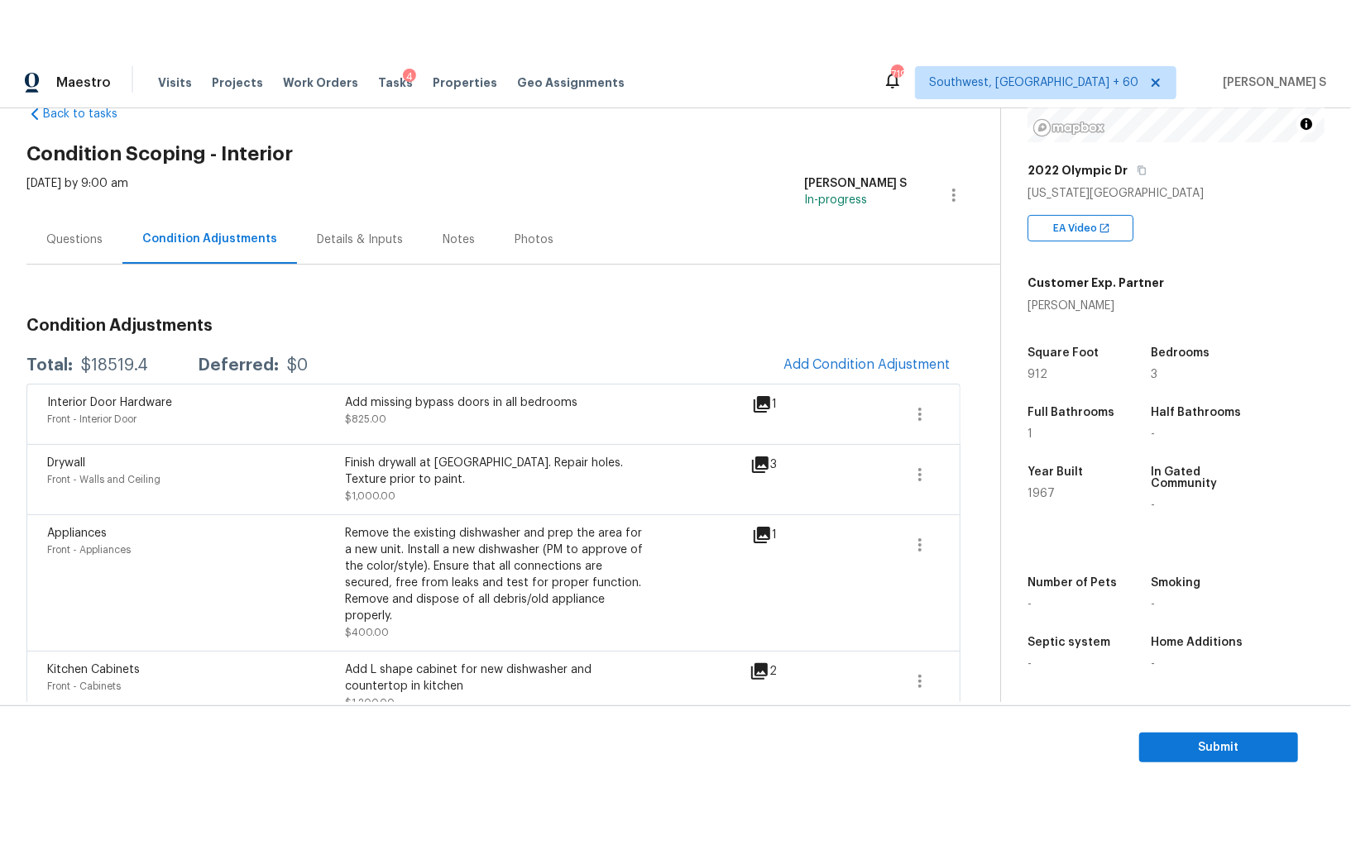
scroll to position [39, 0]
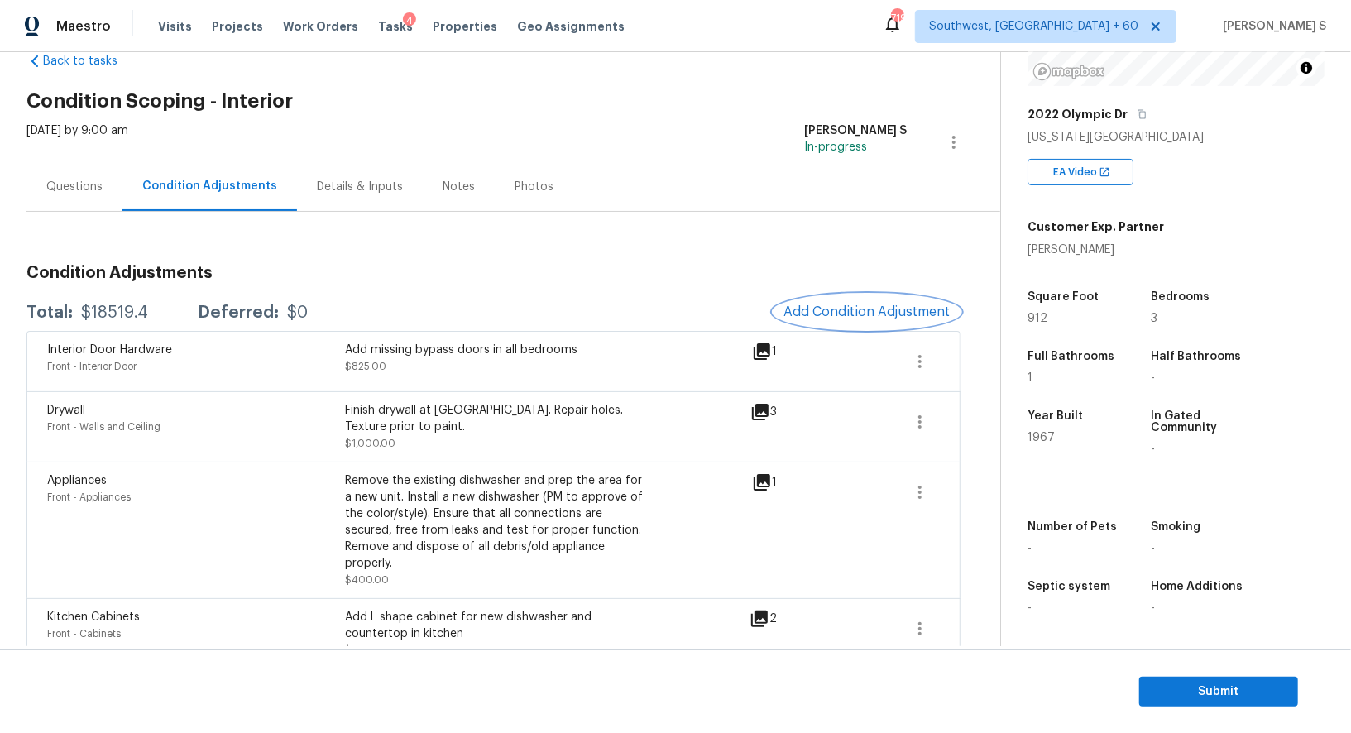
click at [878, 304] on span "Add Condition Adjustment" at bounding box center [866, 311] width 167 height 15
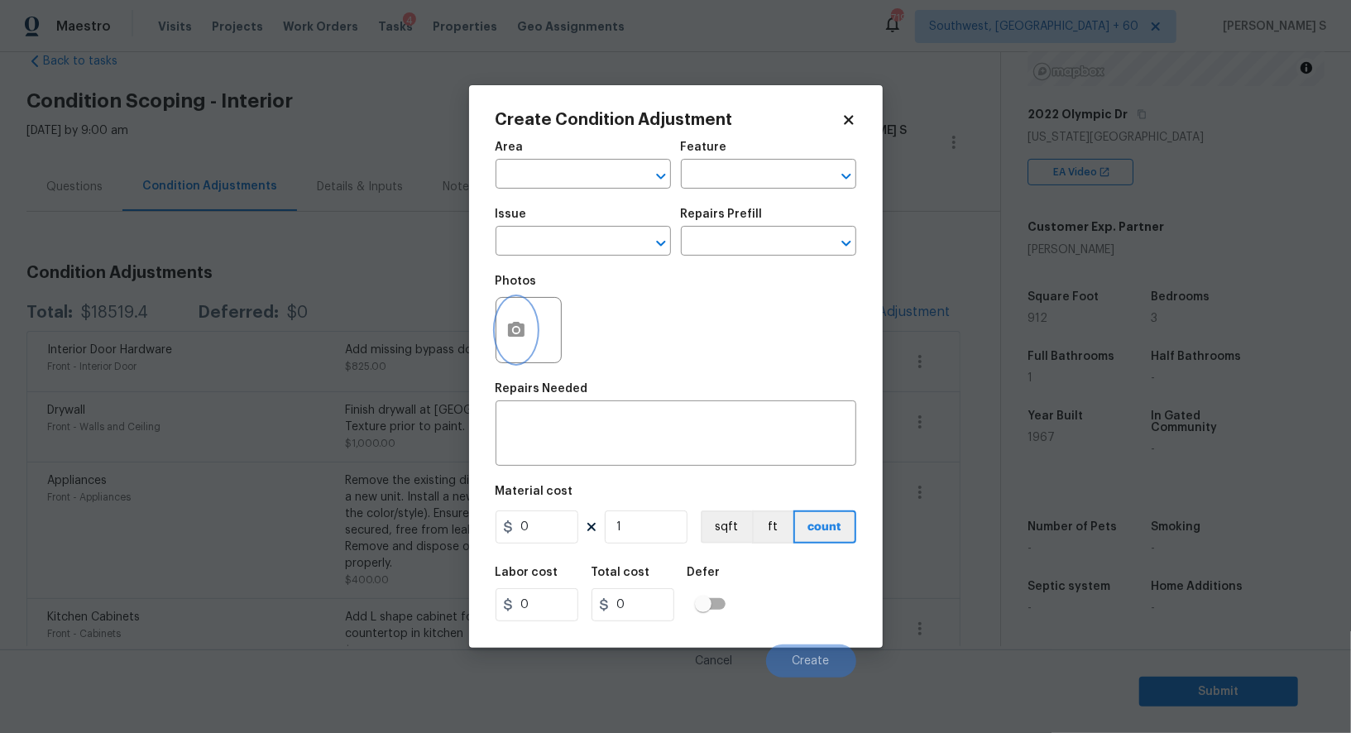
click at [522, 330] on icon "button" at bounding box center [516, 329] width 17 height 15
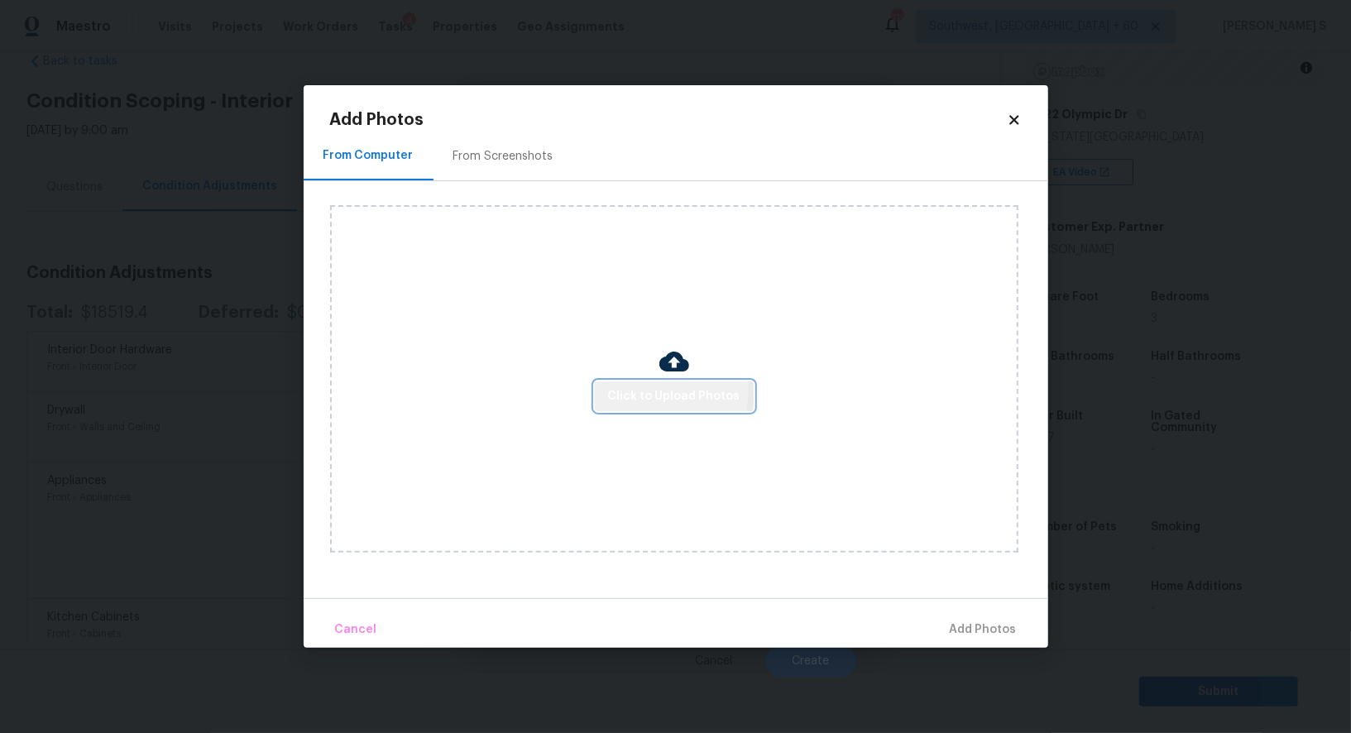
click at [648, 390] on span "Click to Upload Photos" at bounding box center [674, 396] width 132 height 21
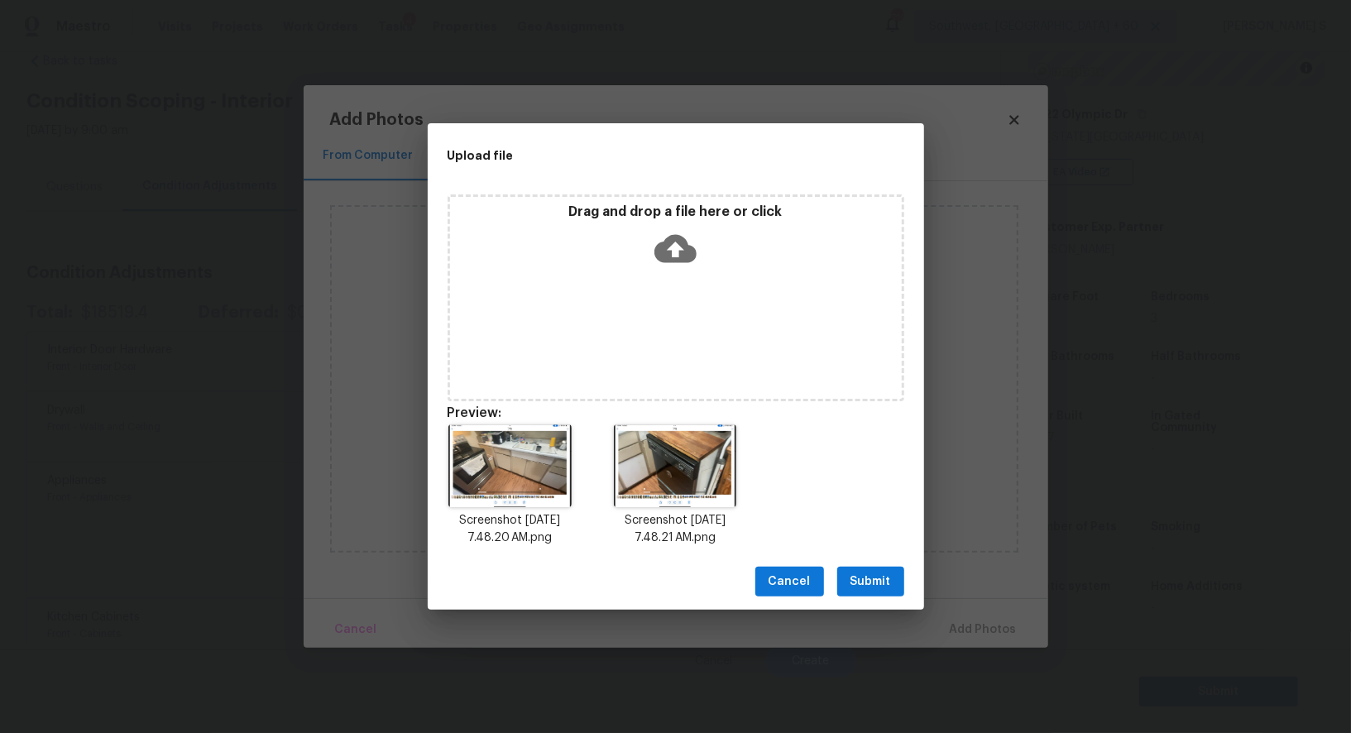
click at [853, 569] on button "Submit" at bounding box center [870, 582] width 67 height 31
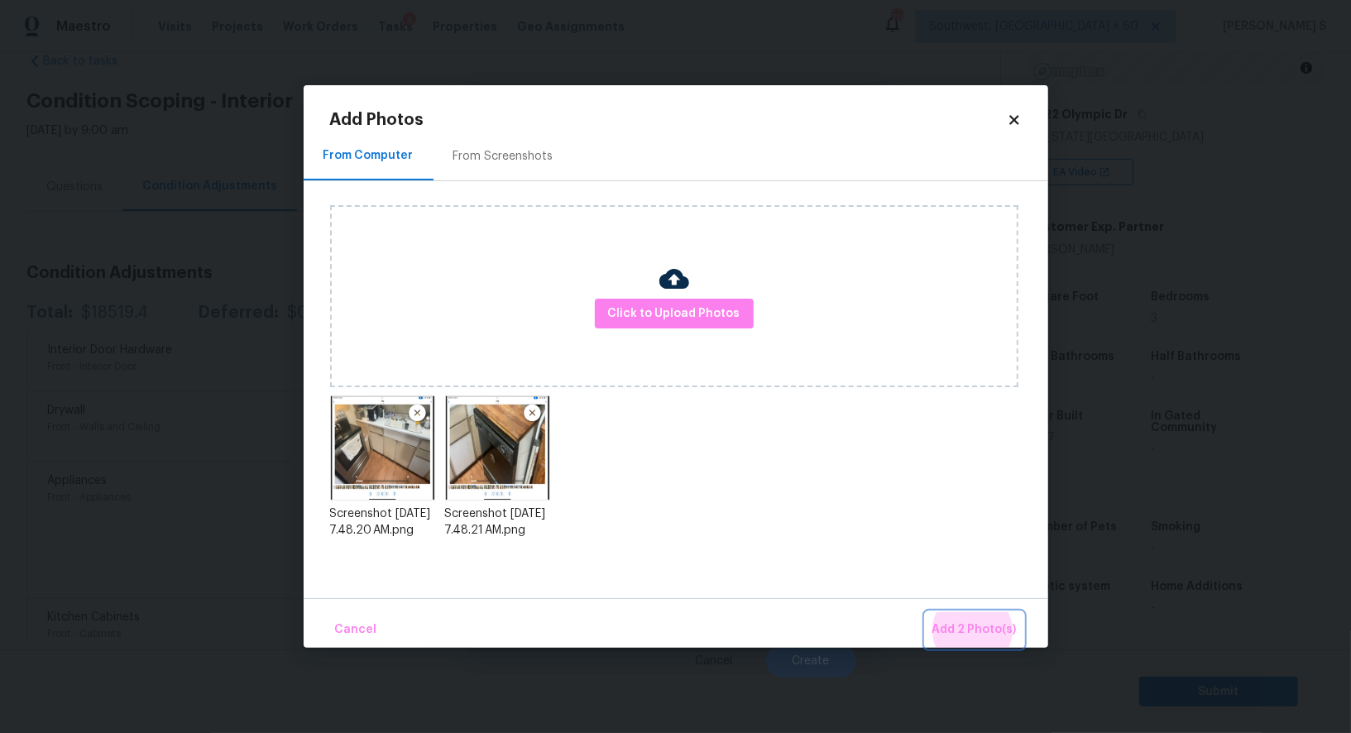
click at [925, 612] on button "Add 2 Photo(s)" at bounding box center [974, 630] width 98 height 36
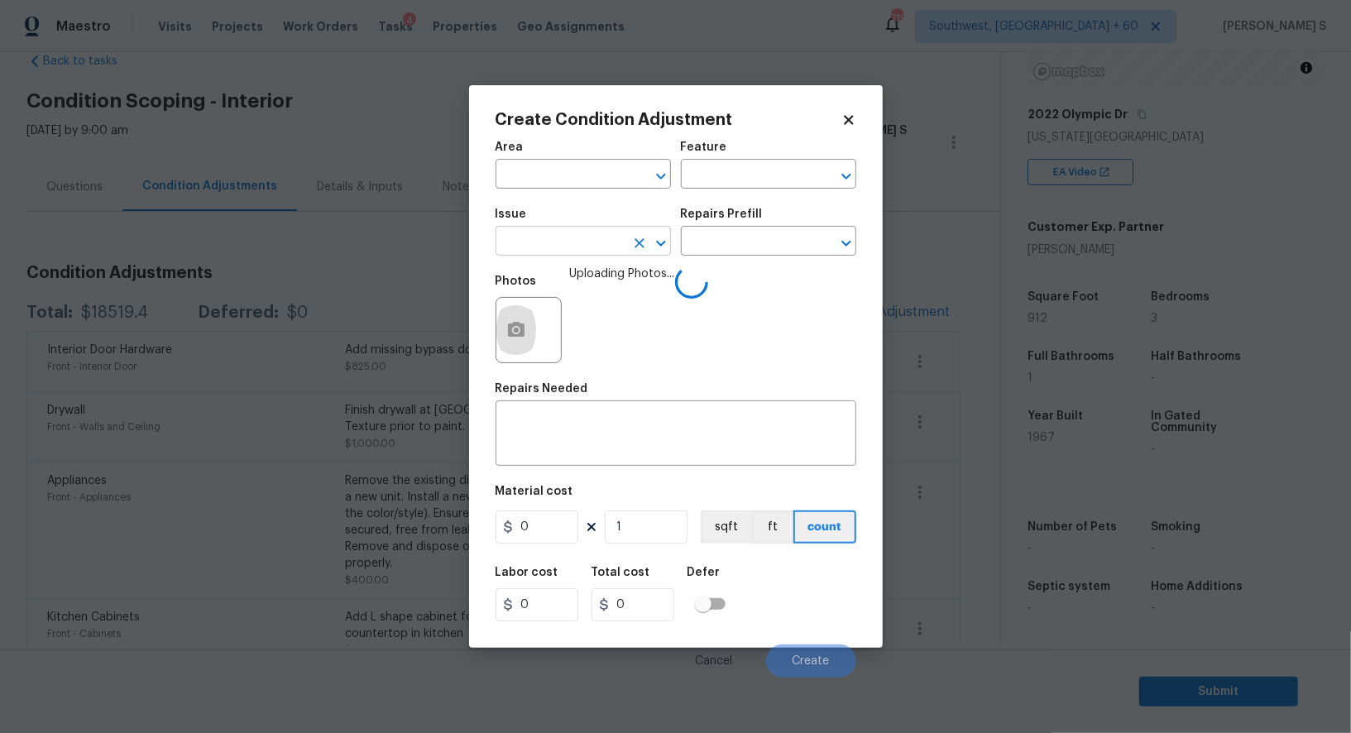
click at [562, 243] on input "text" at bounding box center [559, 243] width 129 height 26
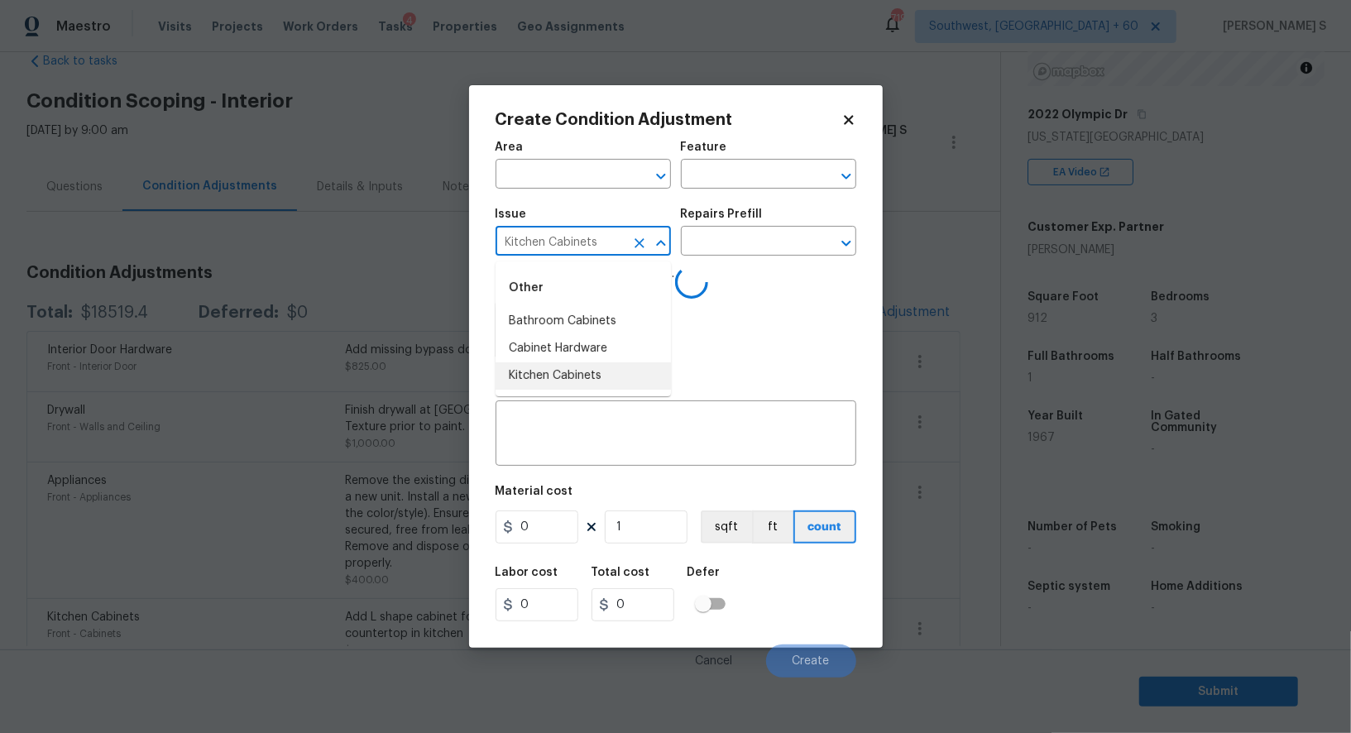
type input "Kitchen Cabinets"
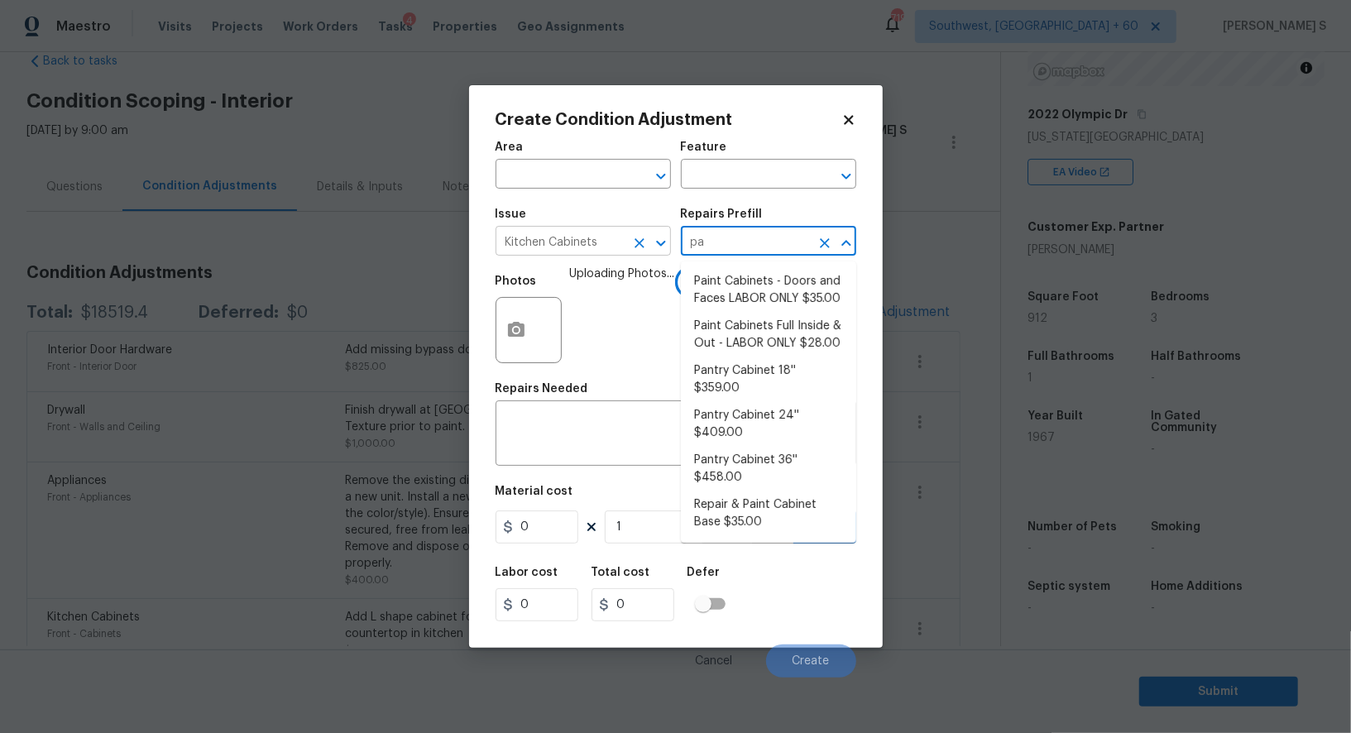
type input "pai"
type input "n"
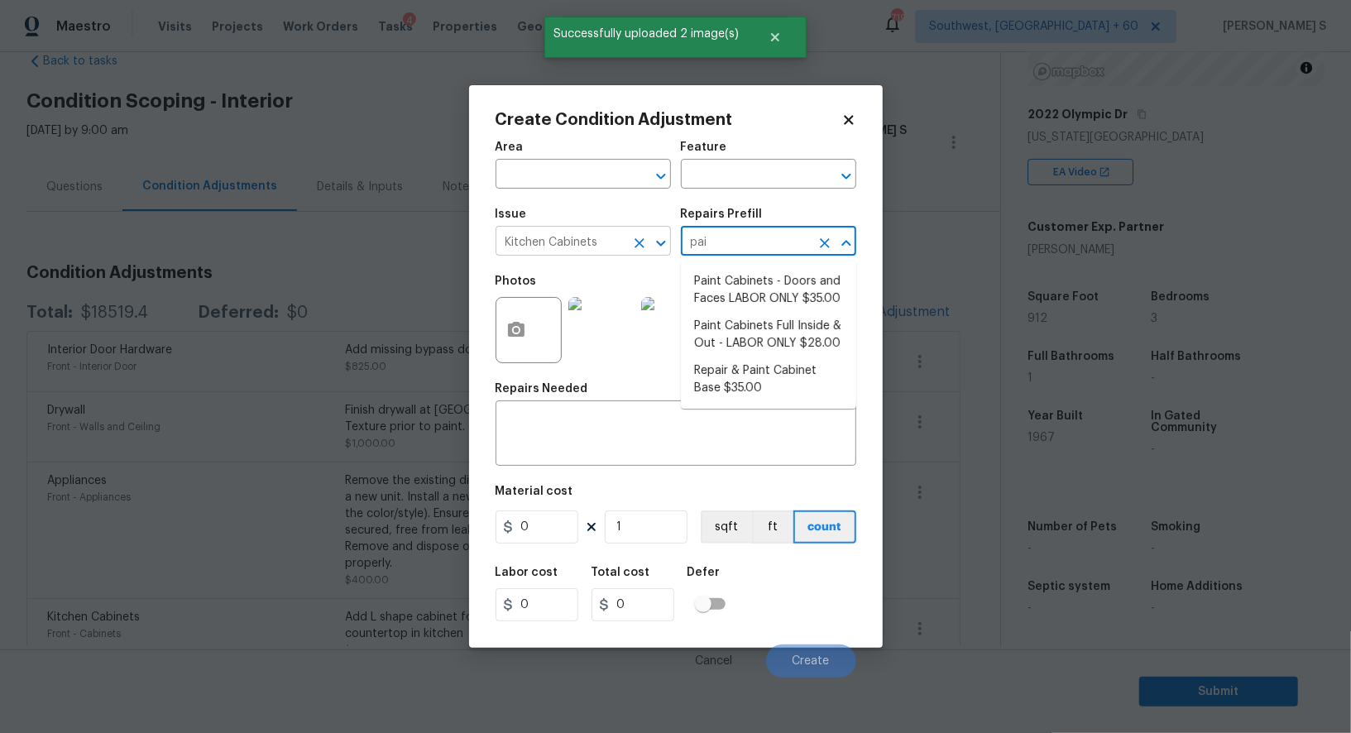
type input "pain"
type input "Cabinets"
type textarea "Prep, sand, mask and apply 2 coats of paint to the kitchen cabinet doors, inter…"
type input "28"
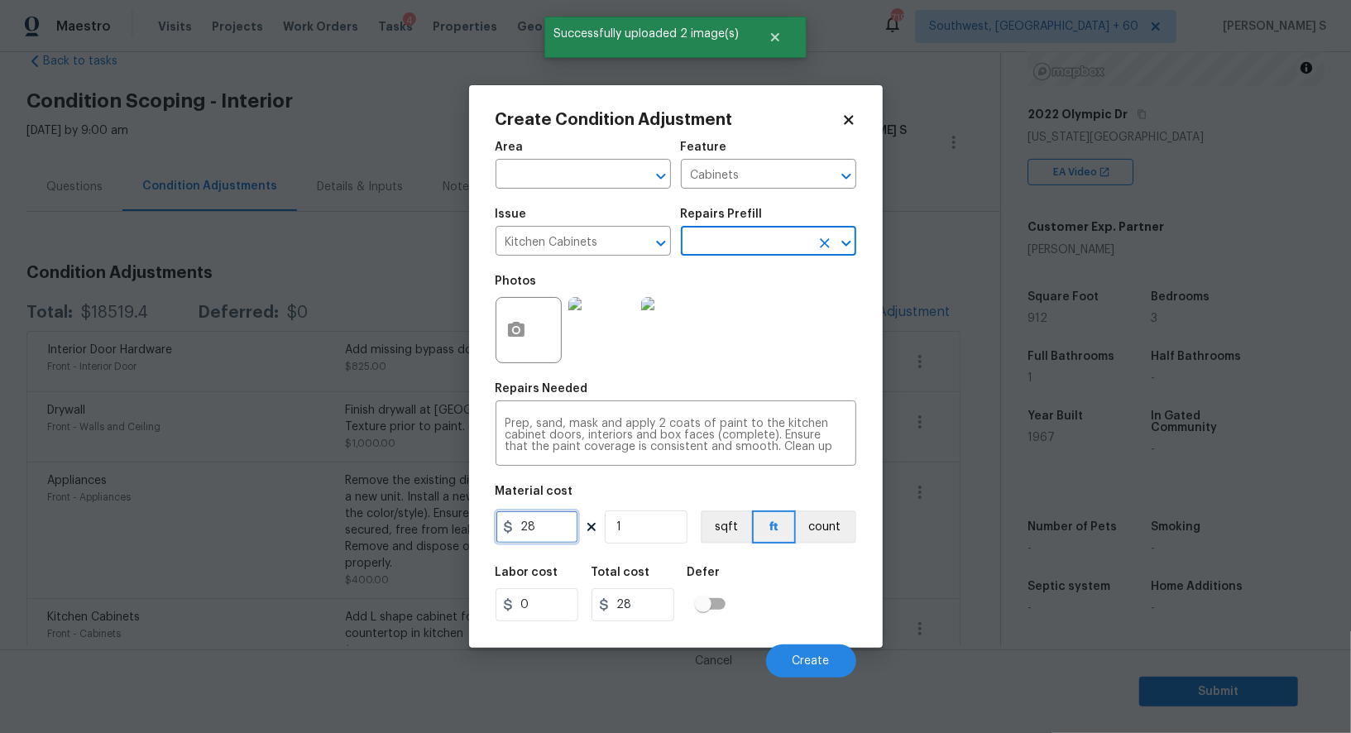
click at [559, 539] on input "28" at bounding box center [536, 526] width 83 height 33
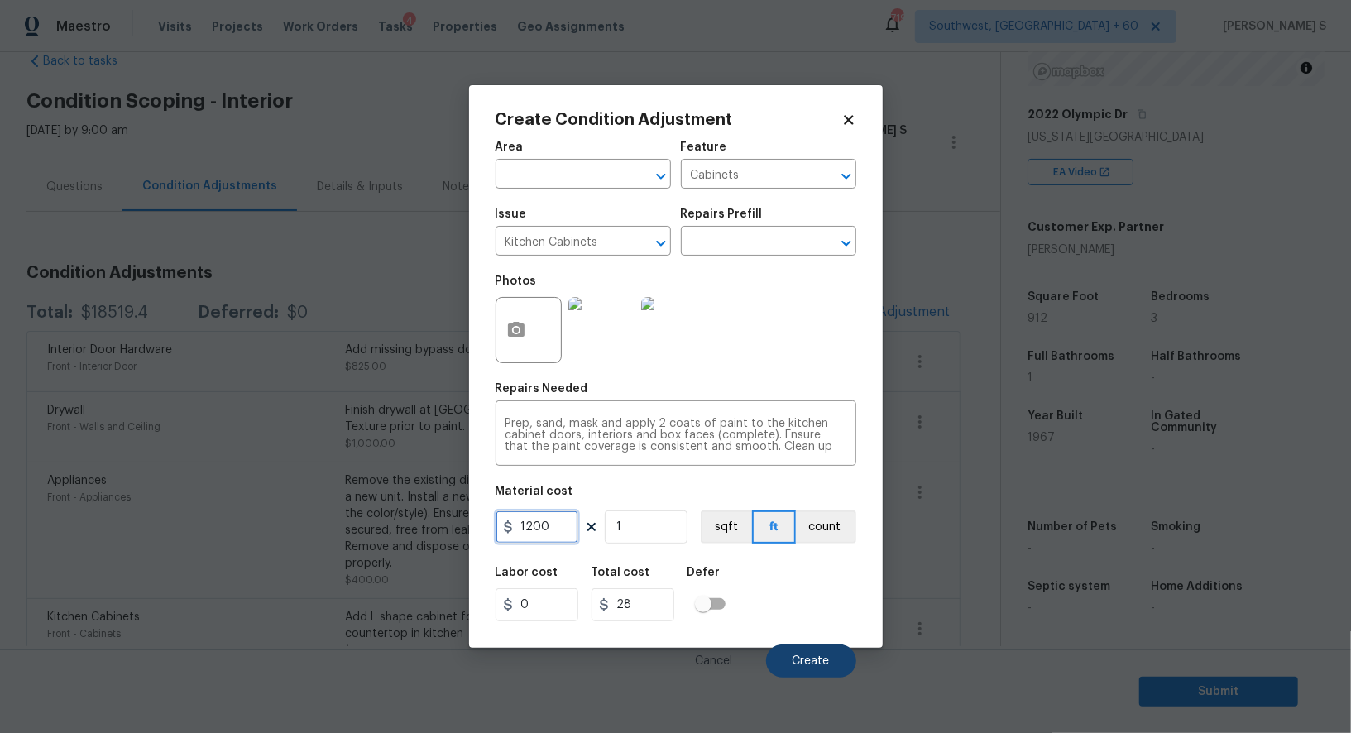
type input "1200"
click at [796, 653] on button "Create" at bounding box center [811, 660] width 90 height 33
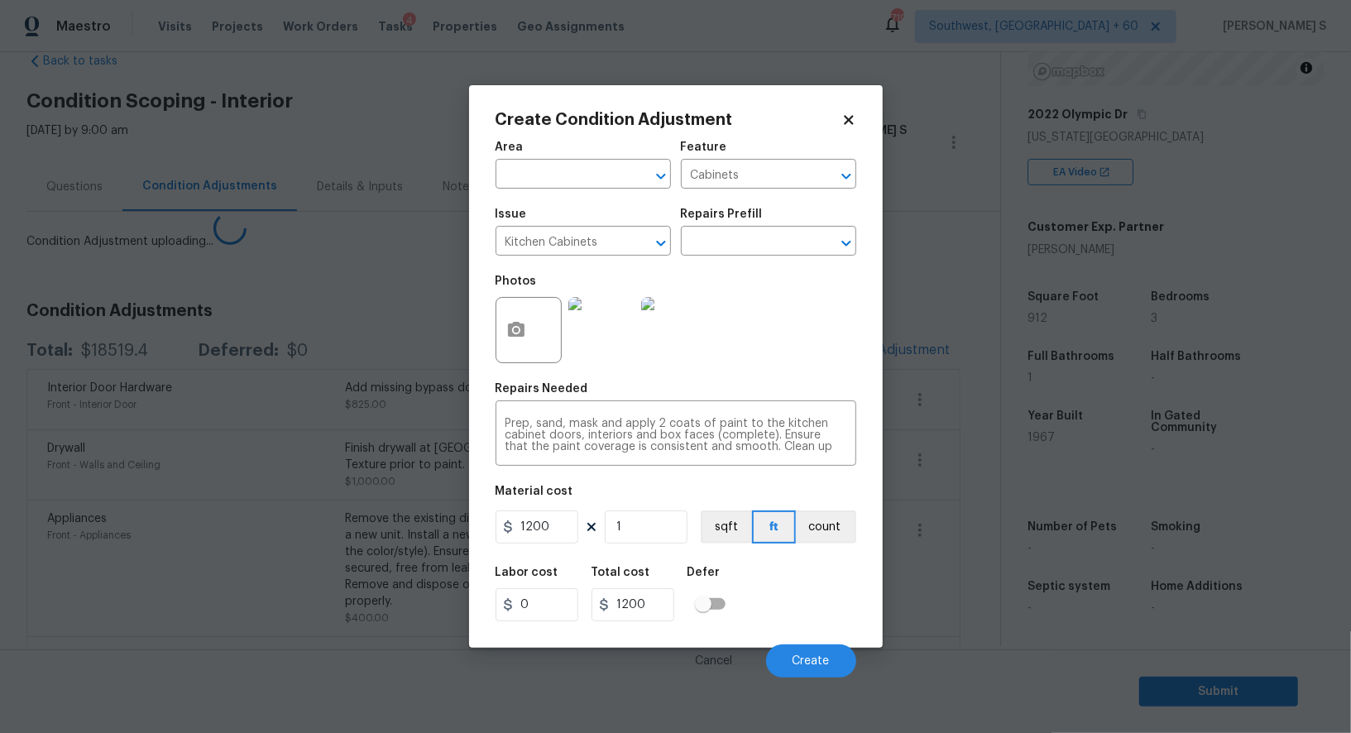
click at [175, 479] on body "Maestro Visits Projects Work Orders Tasks 4 Properties Geo Assignments 719 Sout…" at bounding box center [675, 366] width 1351 height 733
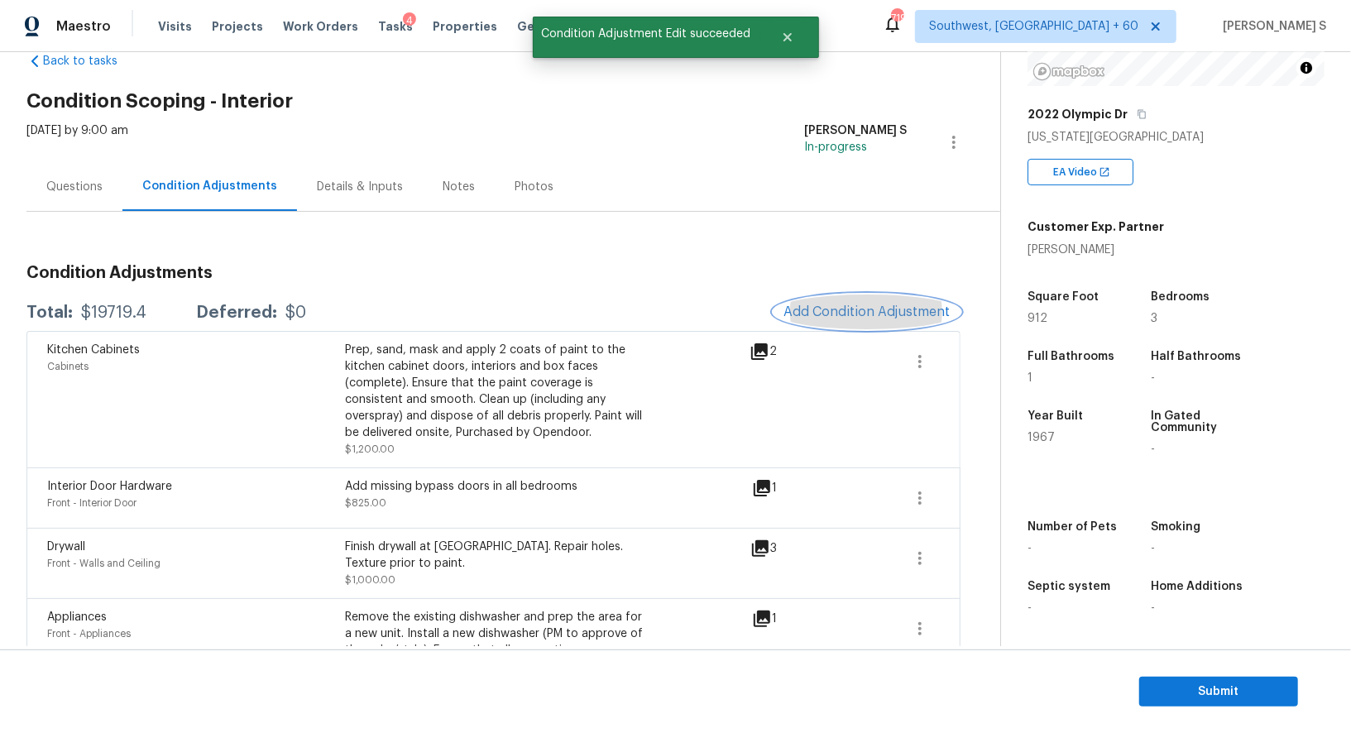
click at [838, 306] on span "Add Condition Adjustment" at bounding box center [866, 311] width 167 height 15
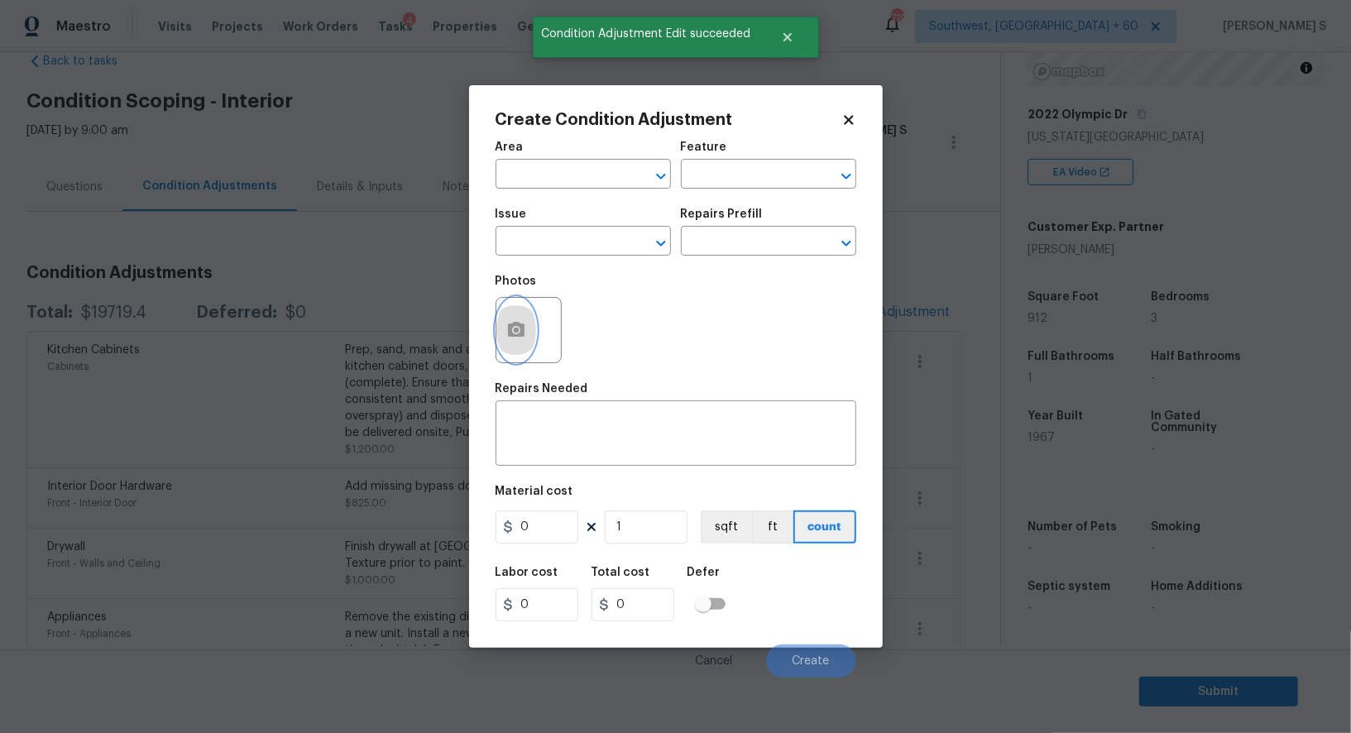
click at [519, 327] on icon "button" at bounding box center [516, 329] width 17 height 15
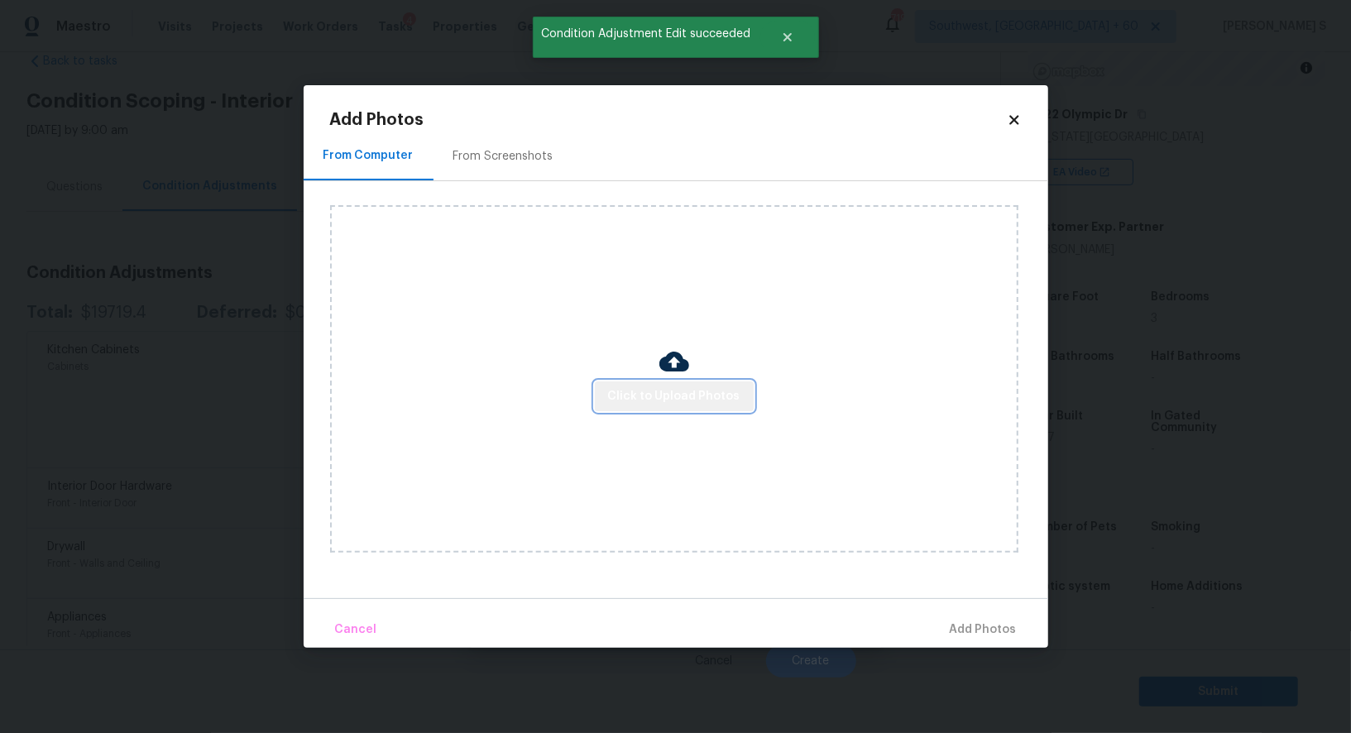
click at [706, 402] on span "Click to Upload Photos" at bounding box center [674, 396] width 132 height 21
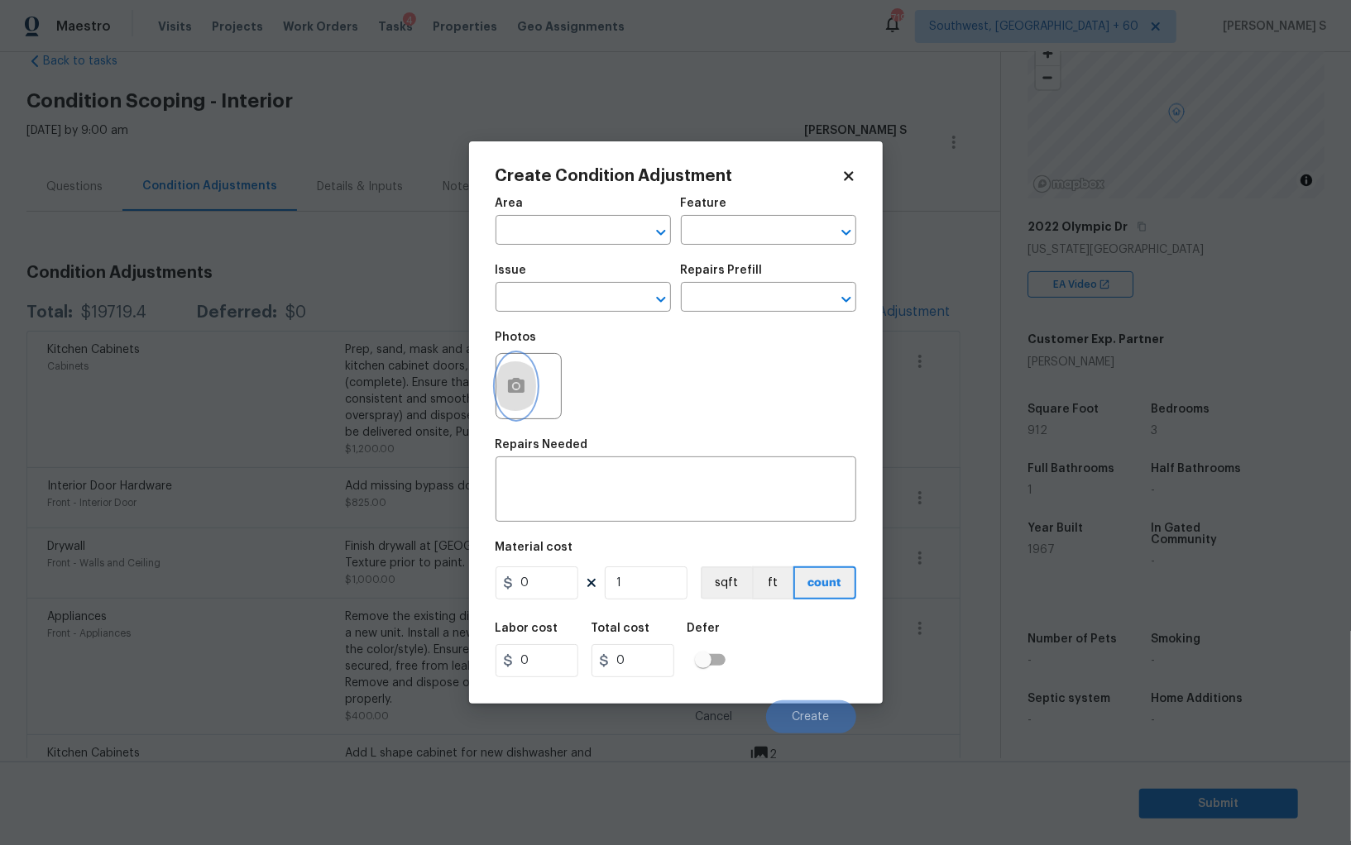
scroll to position [115, 0]
click at [590, 314] on span "Issue ​" at bounding box center [582, 288] width 175 height 67
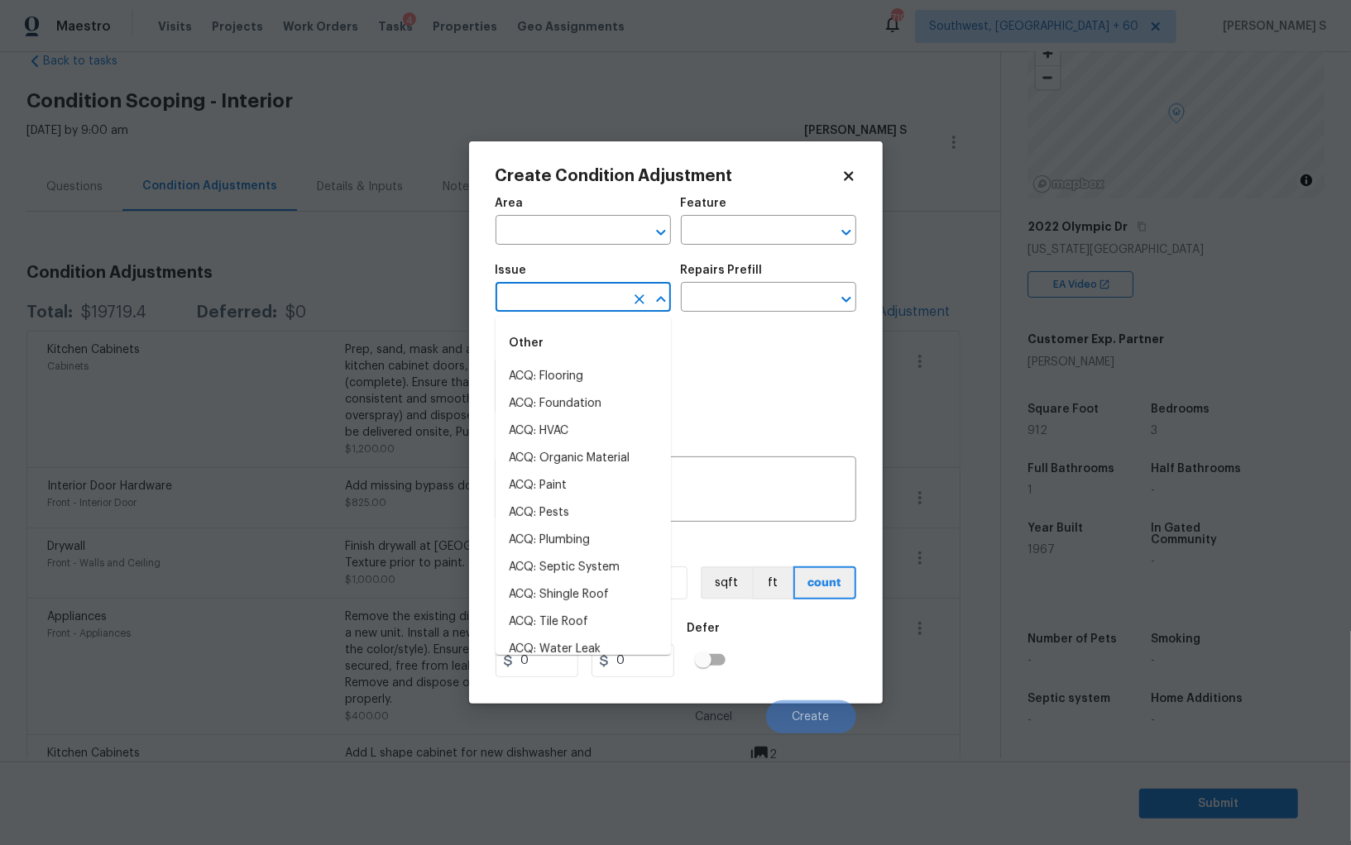
click at [581, 300] on input "text" at bounding box center [559, 299] width 129 height 26
type input "Pet Odor"
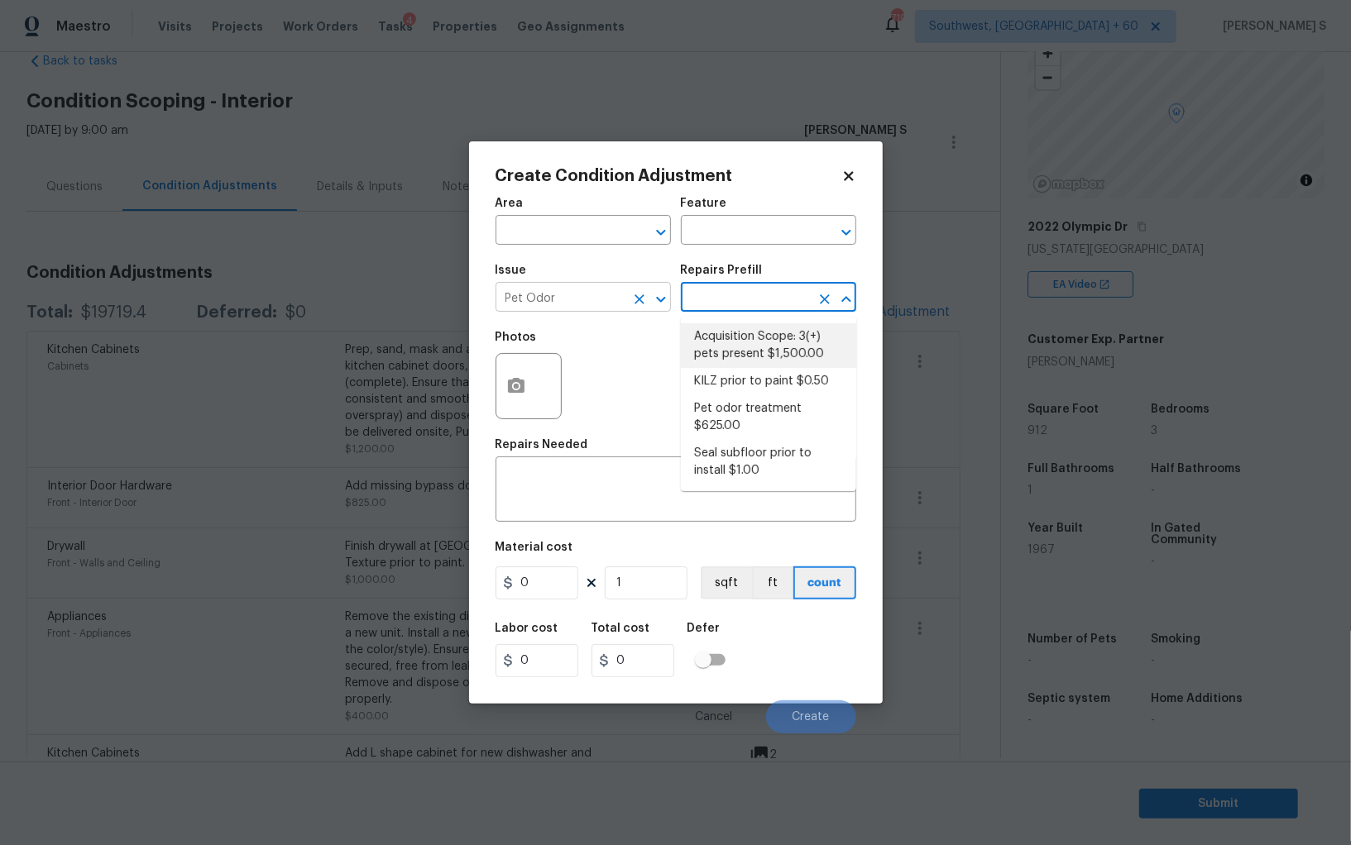
type textarea "Acquisition Scope: 3(+) pets present"
type input "1500"
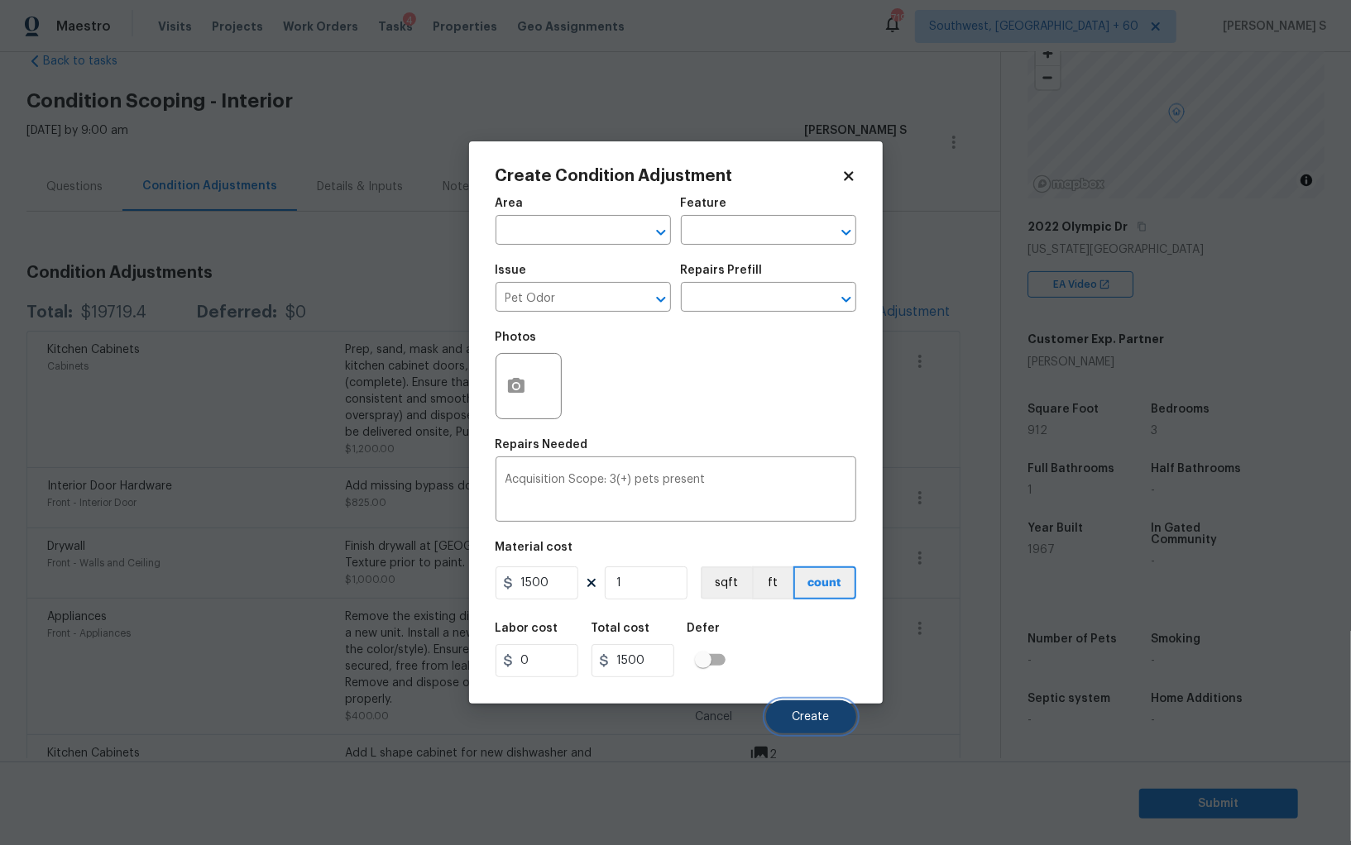
click at [822, 715] on span "Create" at bounding box center [810, 717] width 37 height 12
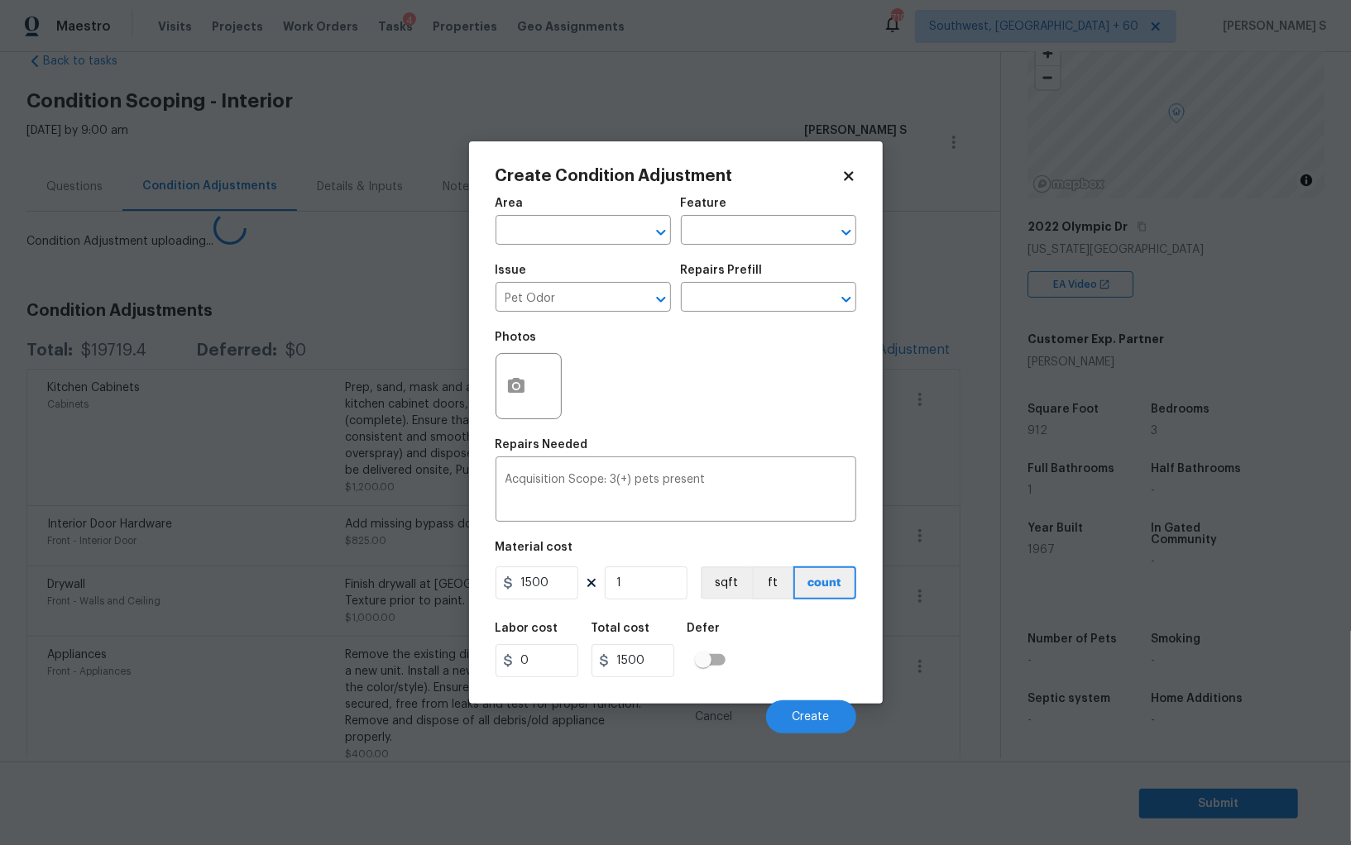
click at [202, 593] on div "Front - Walls and Ceiling" at bounding box center [196, 601] width 298 height 17
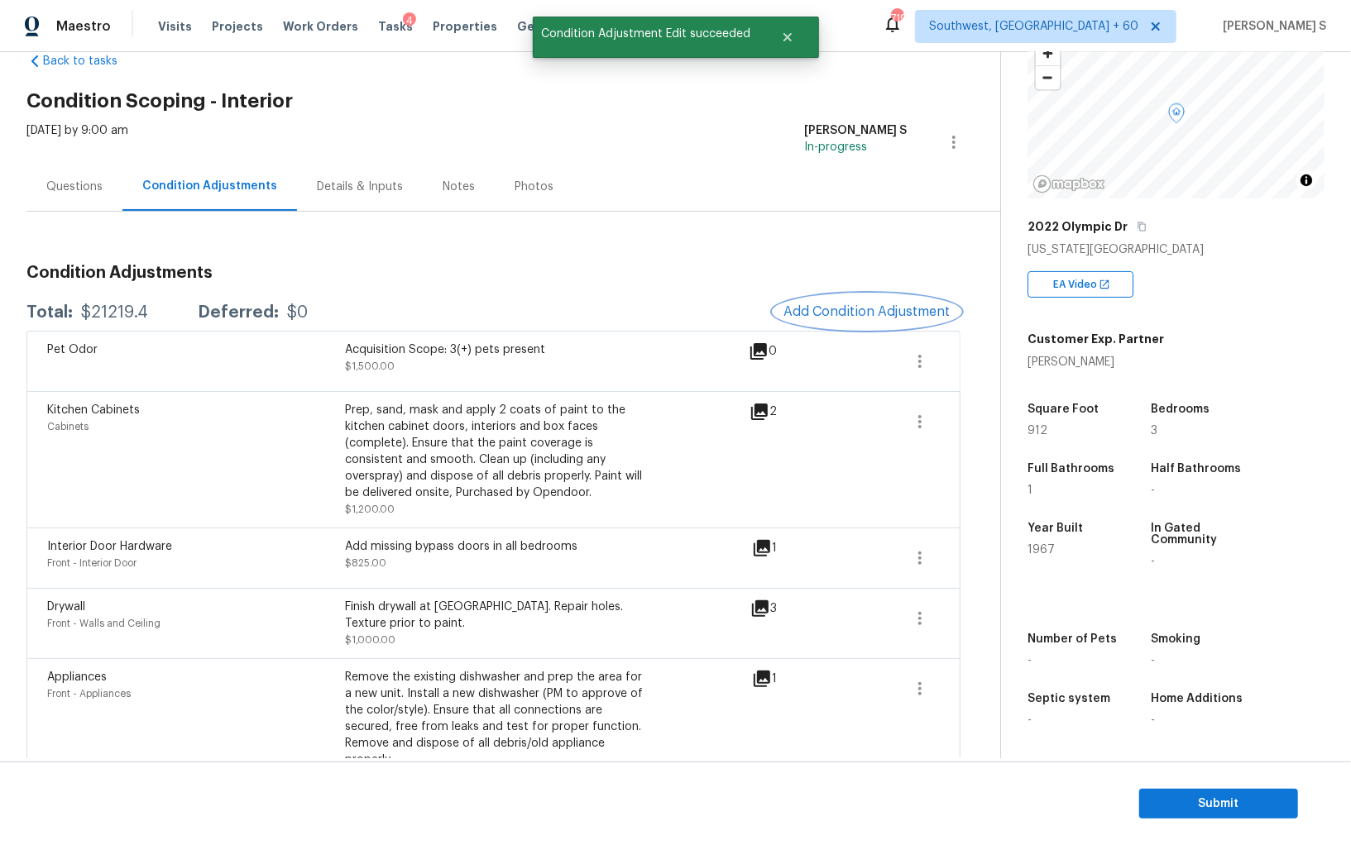
scroll to position [0, 0]
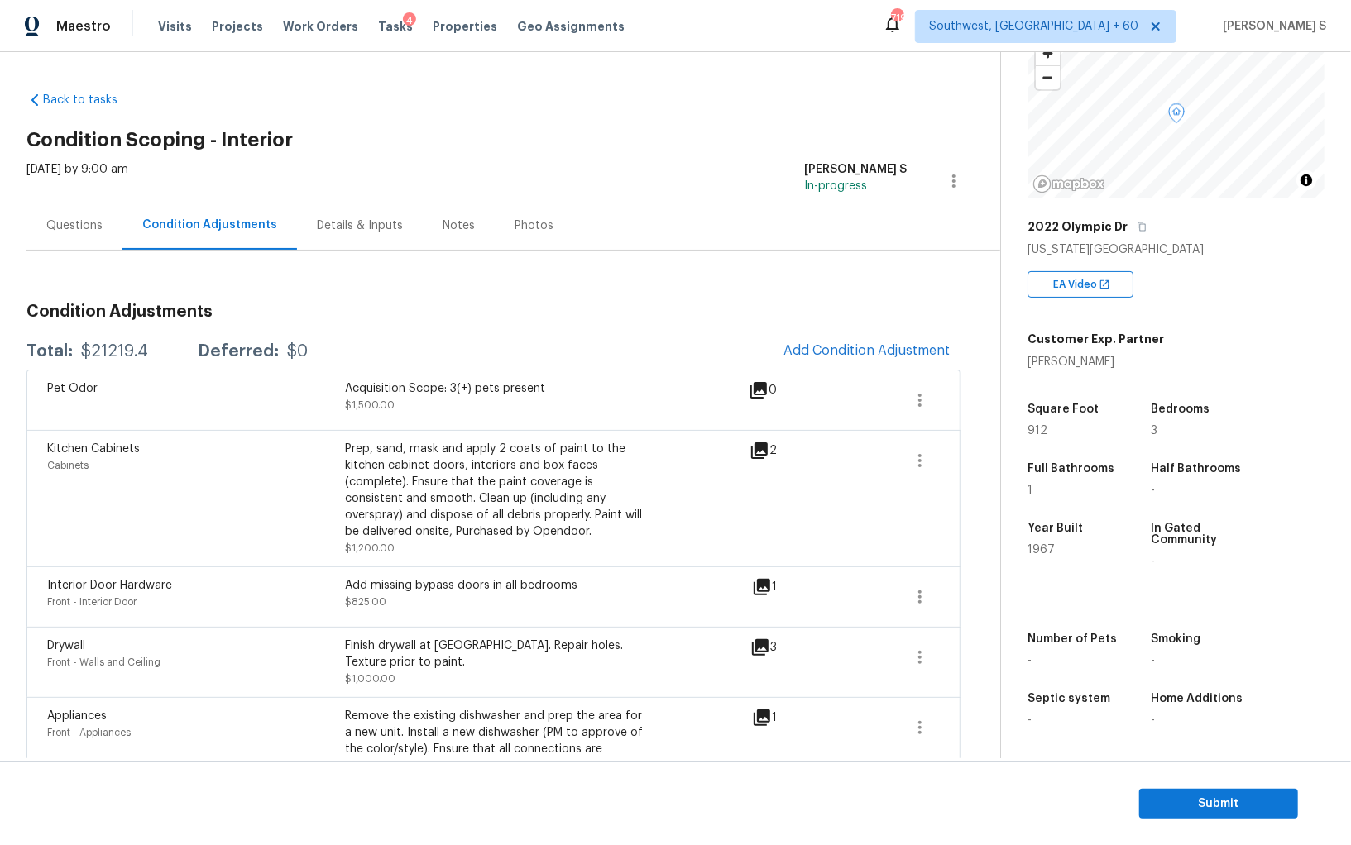
drag, startPoint x: 79, startPoint y: 232, endPoint x: 91, endPoint y: 272, distance: 42.1
click at [79, 232] on div "Questions" at bounding box center [74, 226] width 56 height 17
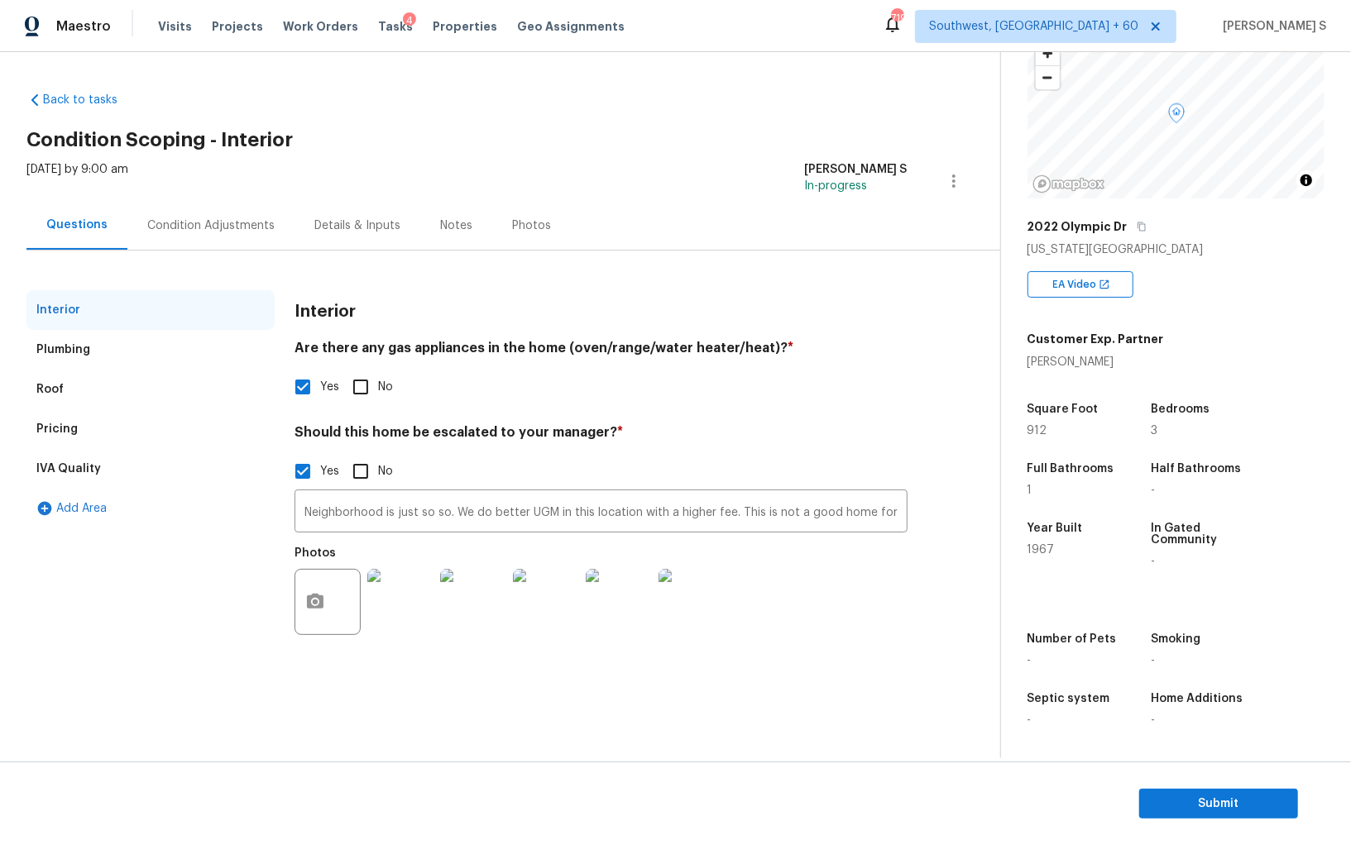
click at [66, 474] on div "IVA Quality" at bounding box center [68, 469] width 65 height 17
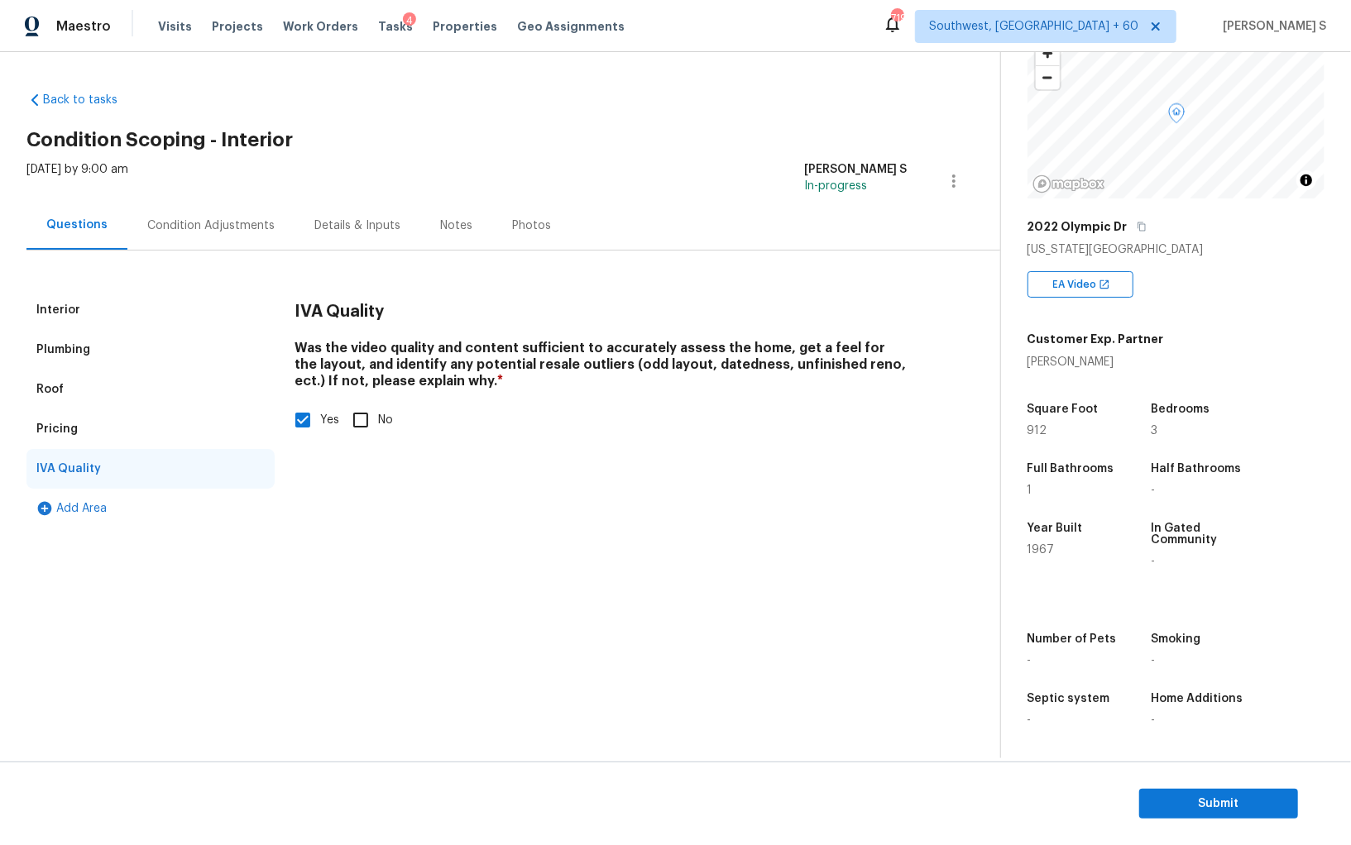
click at [89, 429] on div "Pricing" at bounding box center [150, 429] width 248 height 40
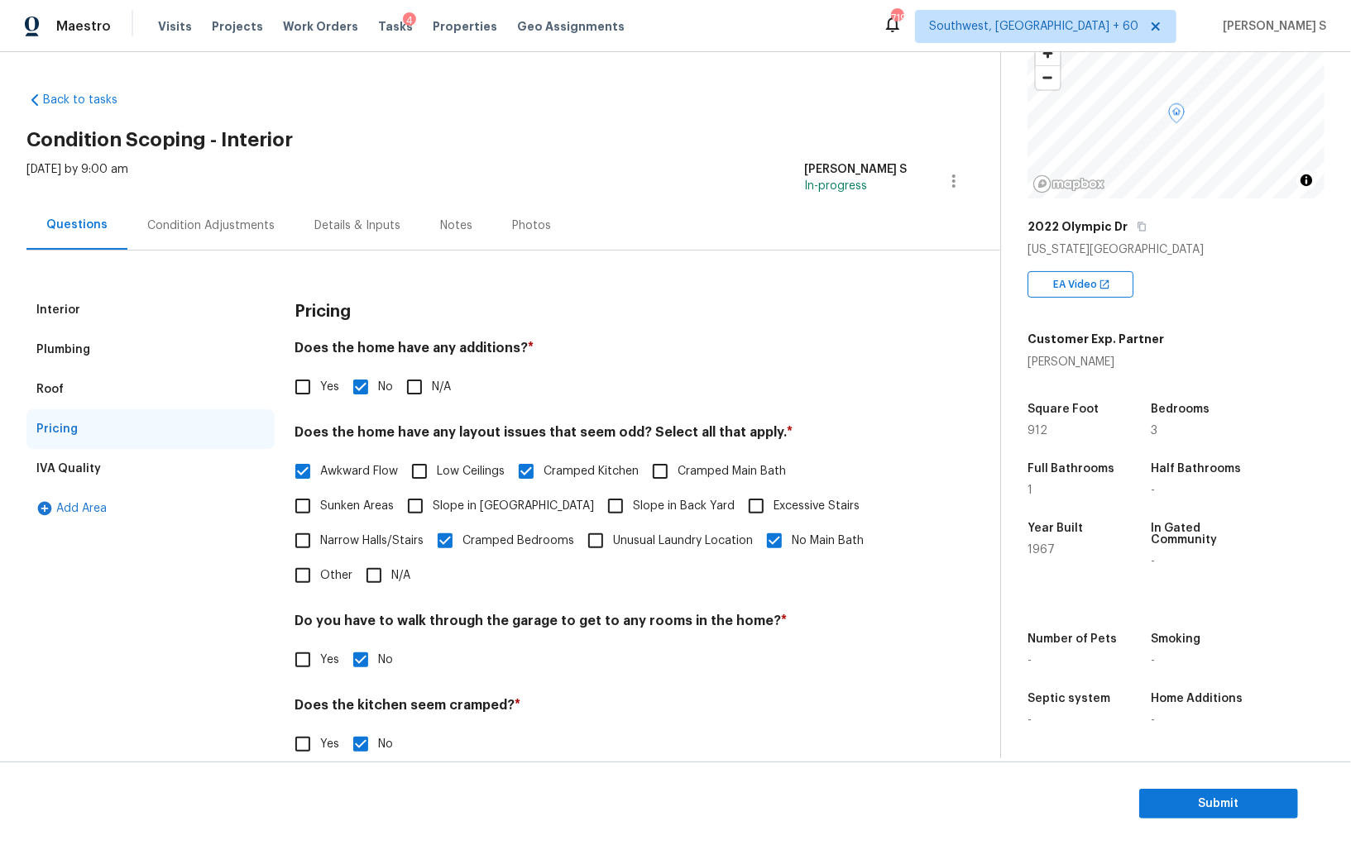
click at [503, 513] on span "Slope in Front Yard" at bounding box center [513, 506] width 161 height 17
click at [433, 513] on input "Slope in Front Yard" at bounding box center [415, 506] width 35 height 35
checkbox input "true"
click at [598, 513] on input "Slope in Back Yard" at bounding box center [615, 507] width 35 height 35
checkbox input "true"
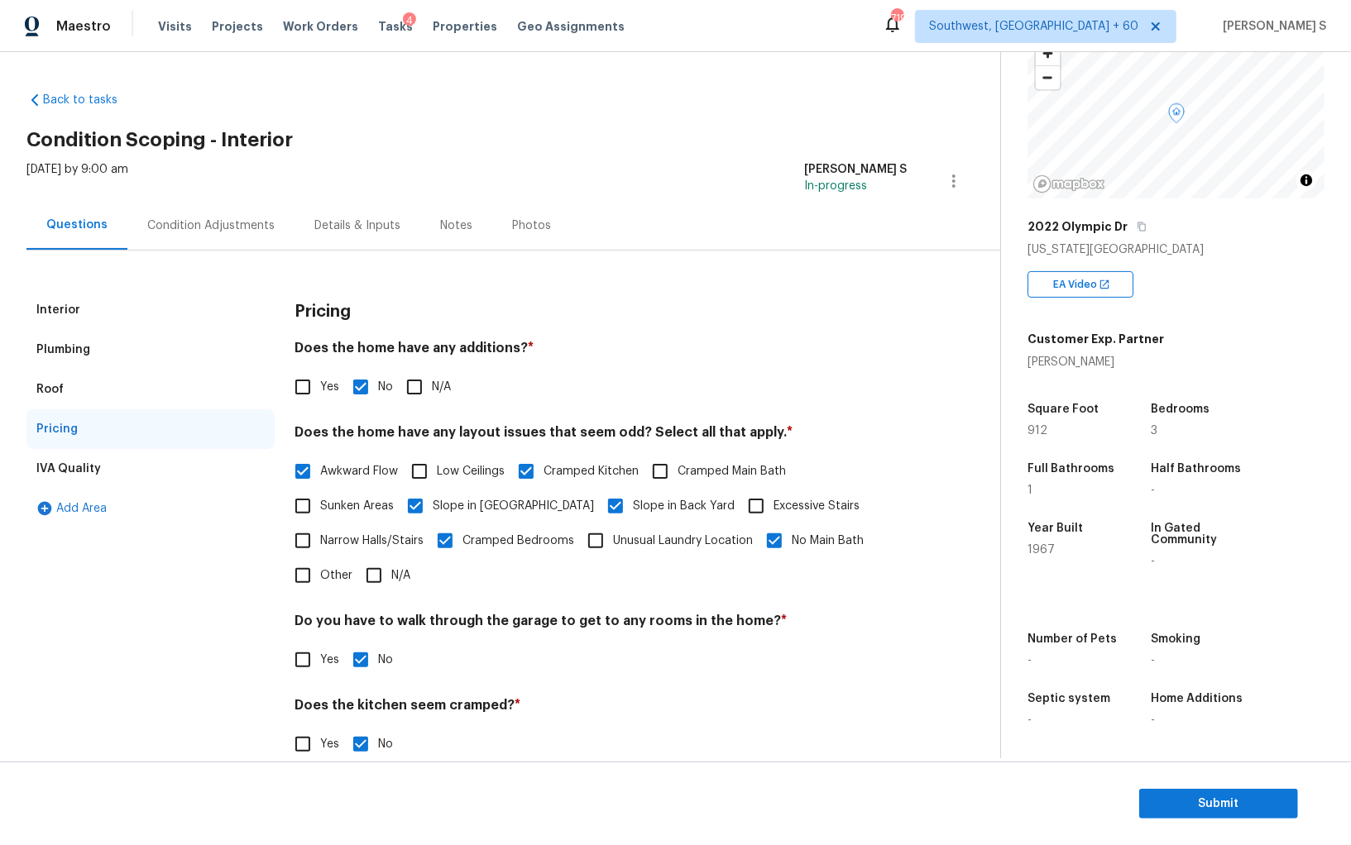
click at [228, 232] on div "Condition Adjustments" at bounding box center [210, 226] width 127 height 17
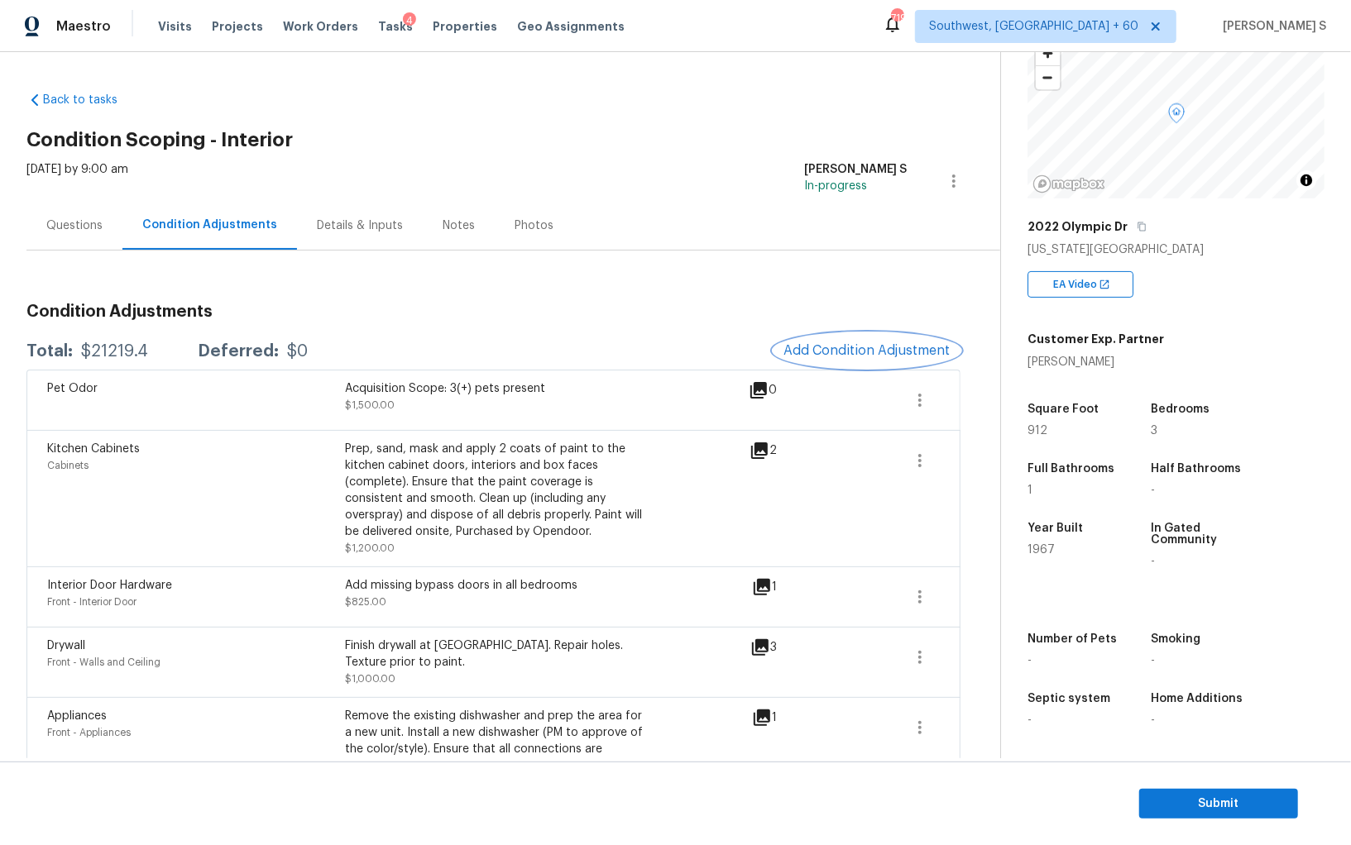
click at [868, 363] on button "Add Condition Adjustment" at bounding box center [866, 350] width 187 height 35
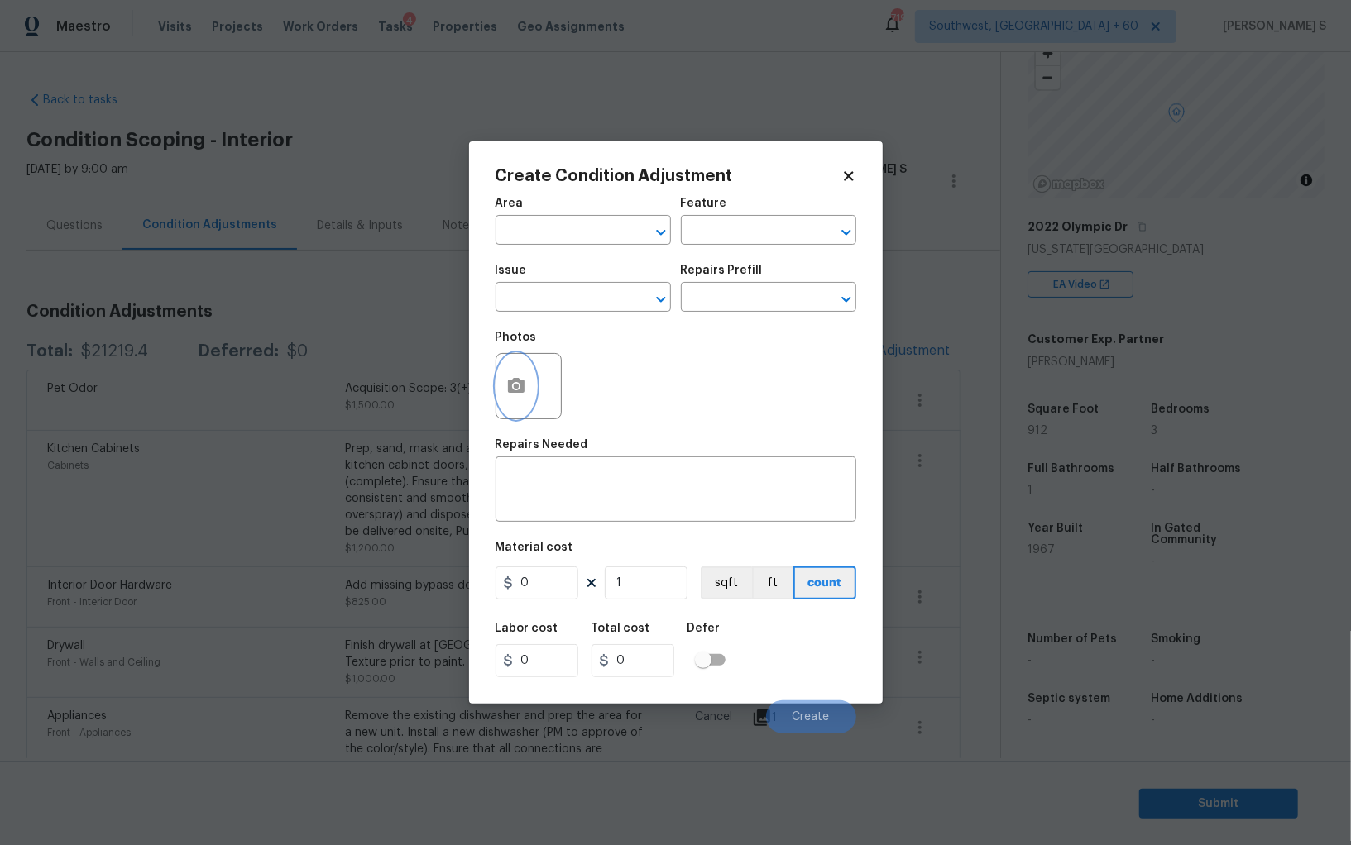
click at [521, 371] on button "button" at bounding box center [516, 386] width 40 height 65
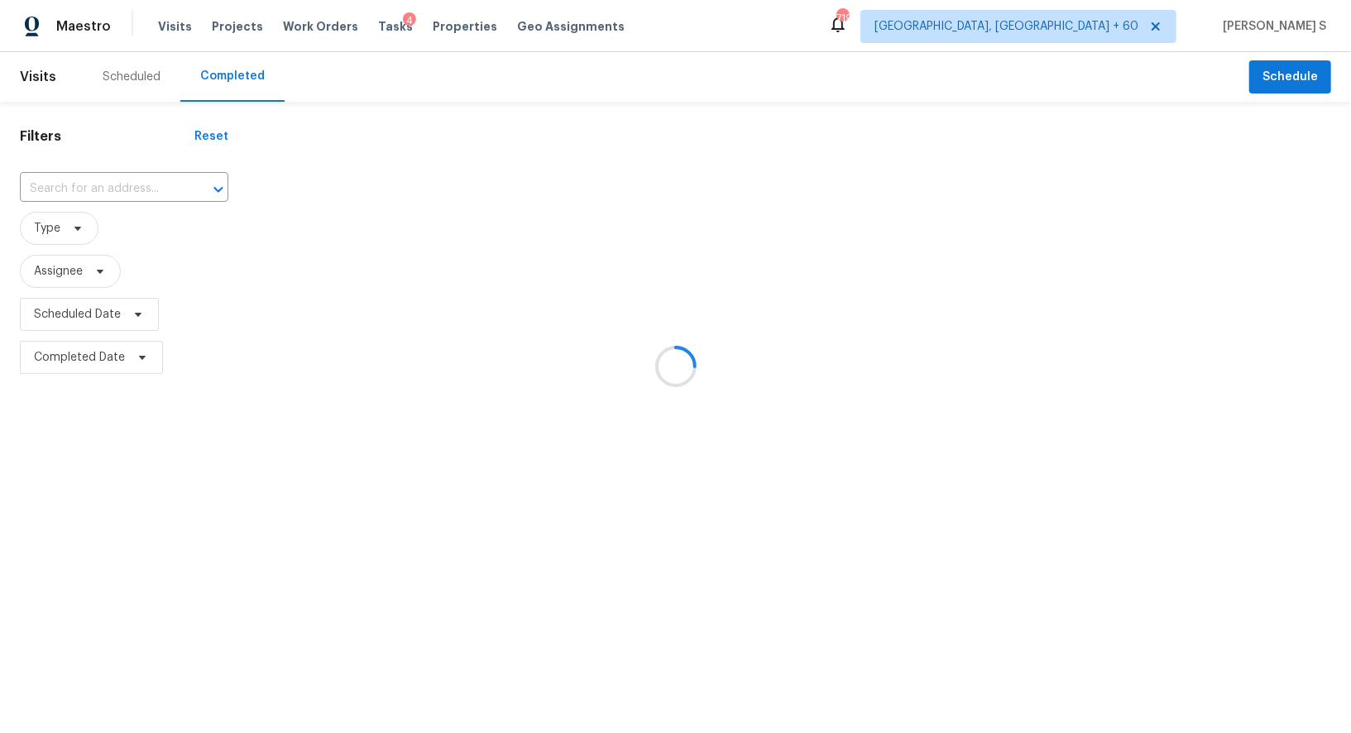
click at [110, 177] on div at bounding box center [675, 366] width 1351 height 733
click at [110, 178] on div at bounding box center [675, 366] width 1351 height 733
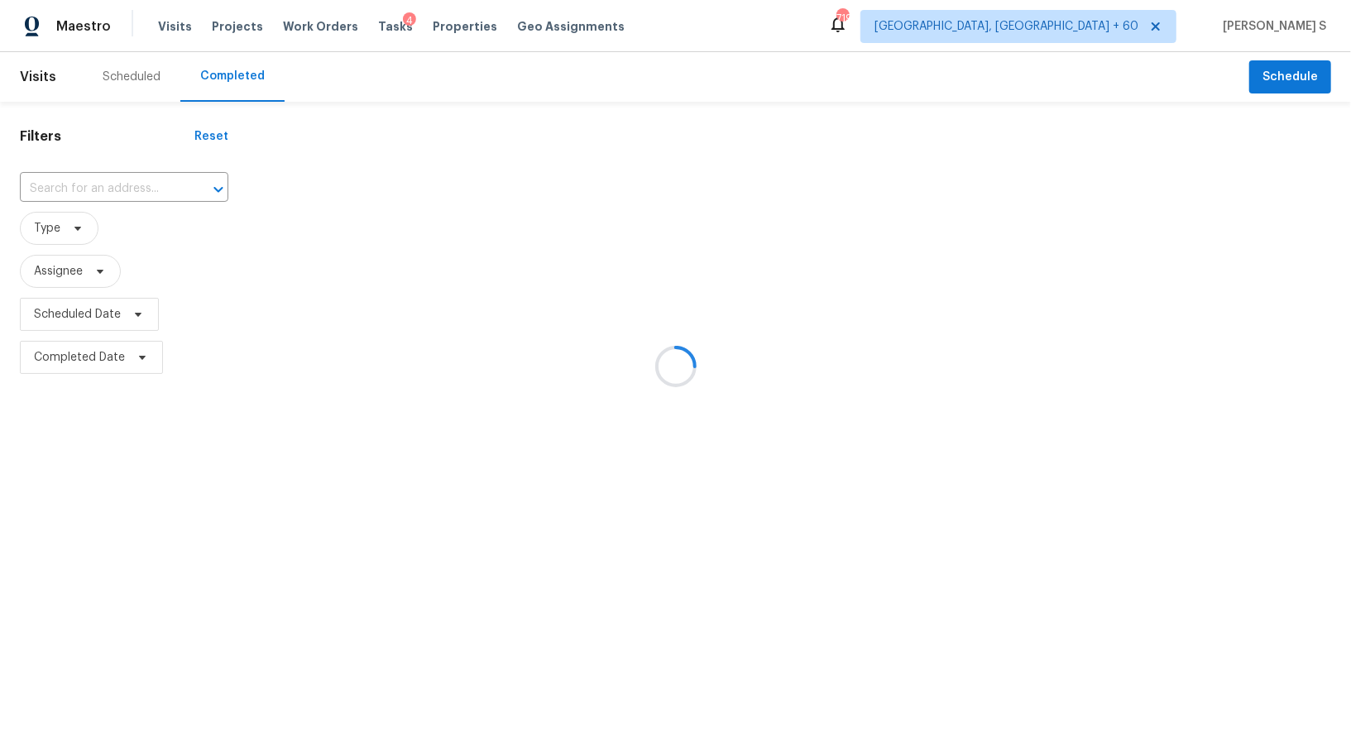
click at [110, 178] on div at bounding box center [675, 366] width 1351 height 733
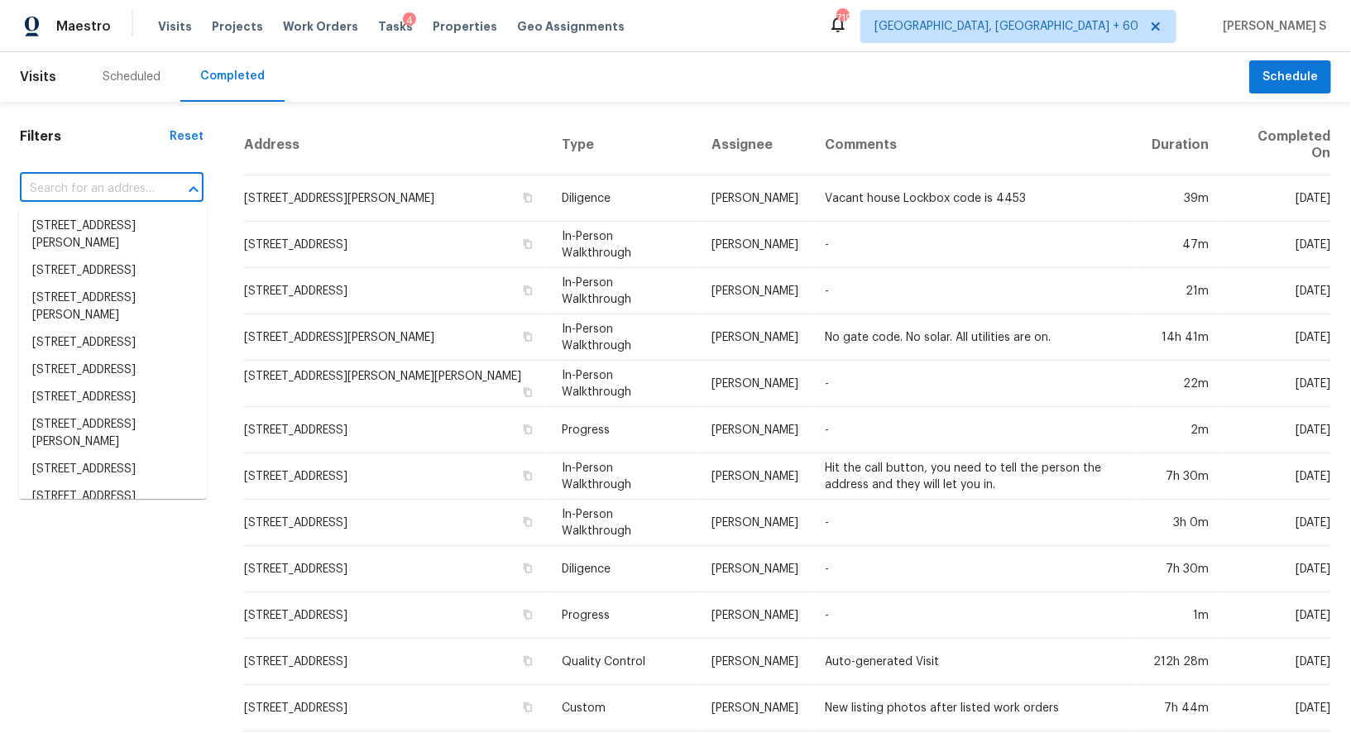
click at [112, 184] on input "text" at bounding box center [88, 189] width 137 height 26
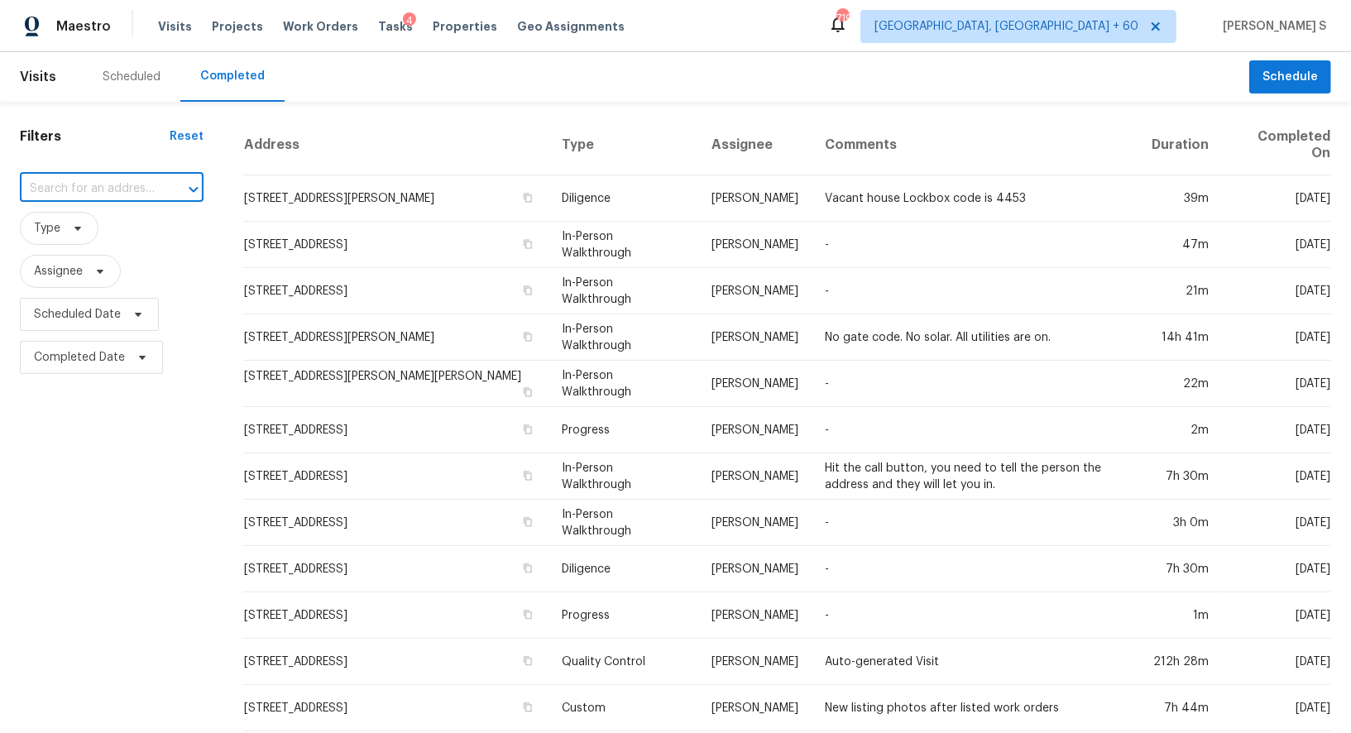
click at [112, 184] on input "text" at bounding box center [88, 189] width 137 height 26
paste input "[STREET_ADDRESS][PERSON_NAME]"
type input "[STREET_ADDRESS][PERSON_NAME]"
click at [110, 233] on li "[STREET_ADDRESS]" at bounding box center [113, 226] width 188 height 27
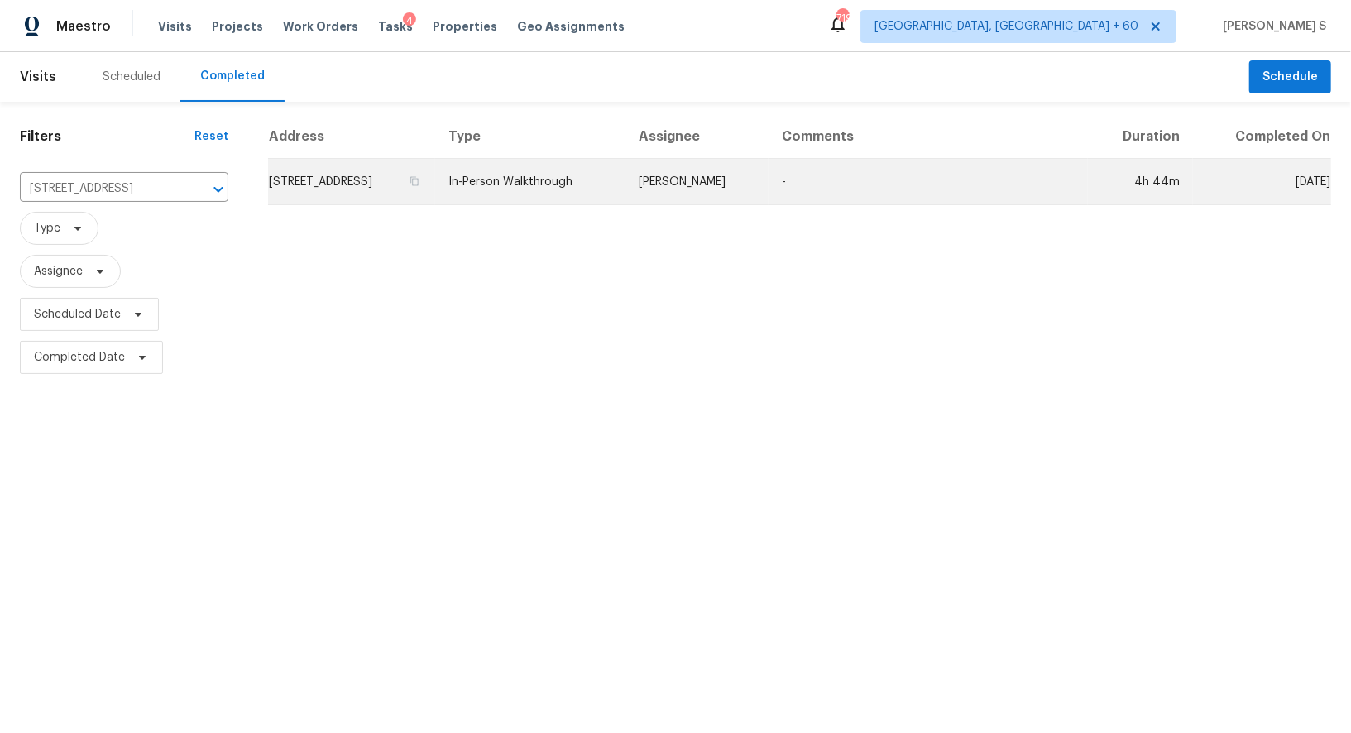
click at [378, 189] on td "[STREET_ADDRESS]" at bounding box center [351, 182] width 167 height 46
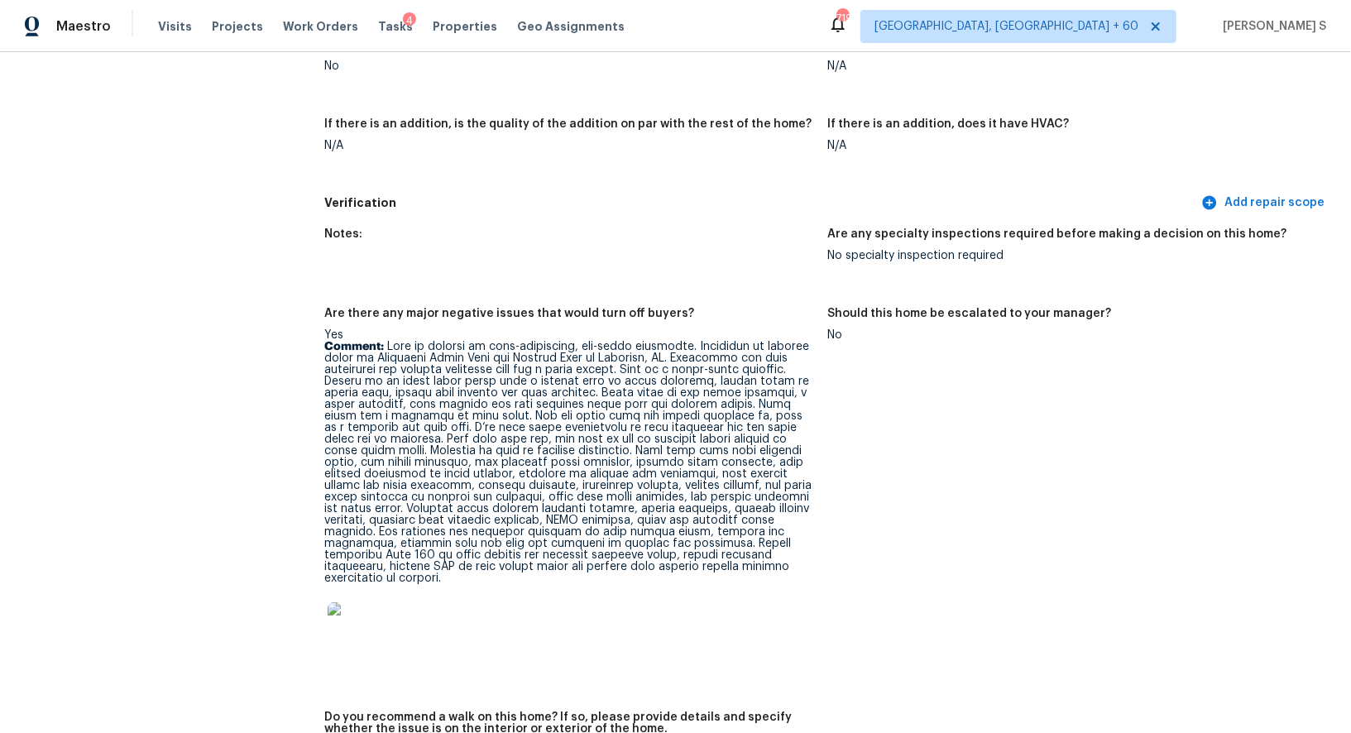
scroll to position [3590, 0]
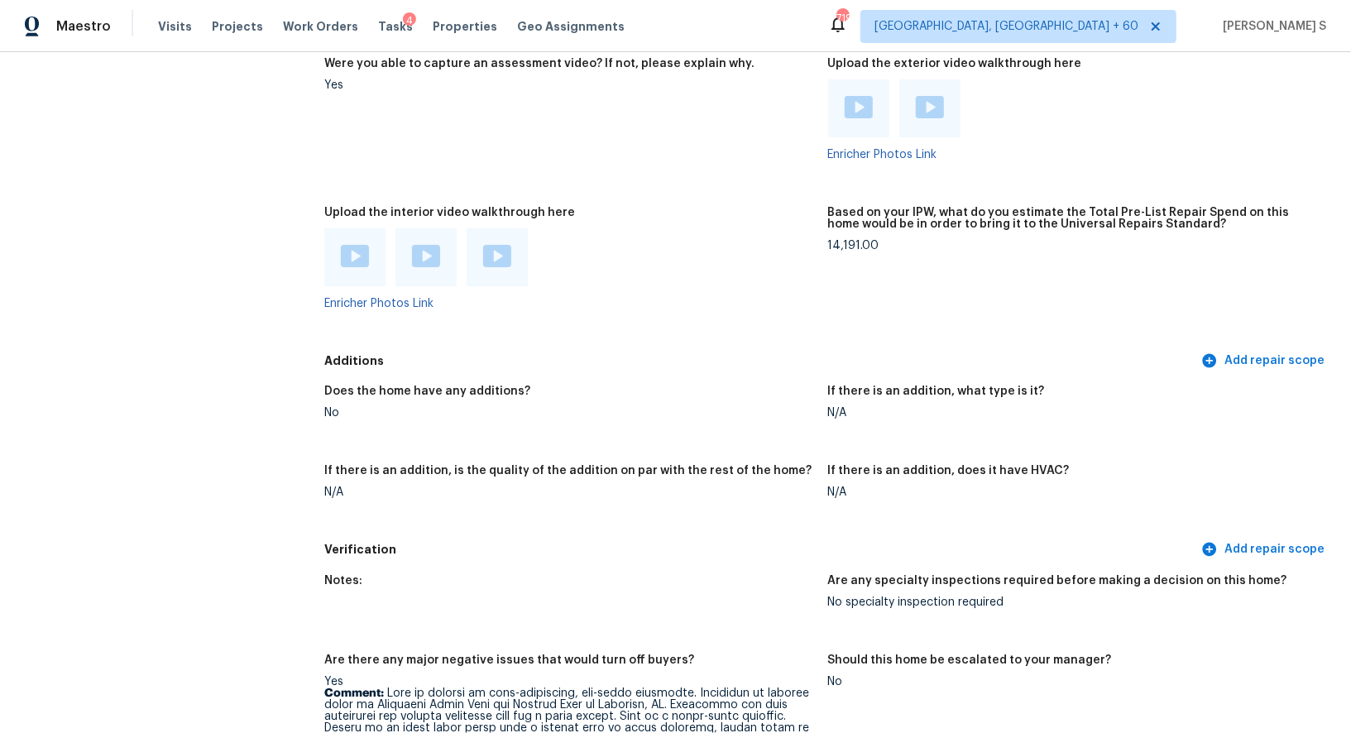
click at [351, 245] on img at bounding box center [355, 256] width 28 height 22
click at [418, 255] on div at bounding box center [426, 257] width 28 height 25
click at [505, 246] on img at bounding box center [497, 256] width 28 height 22
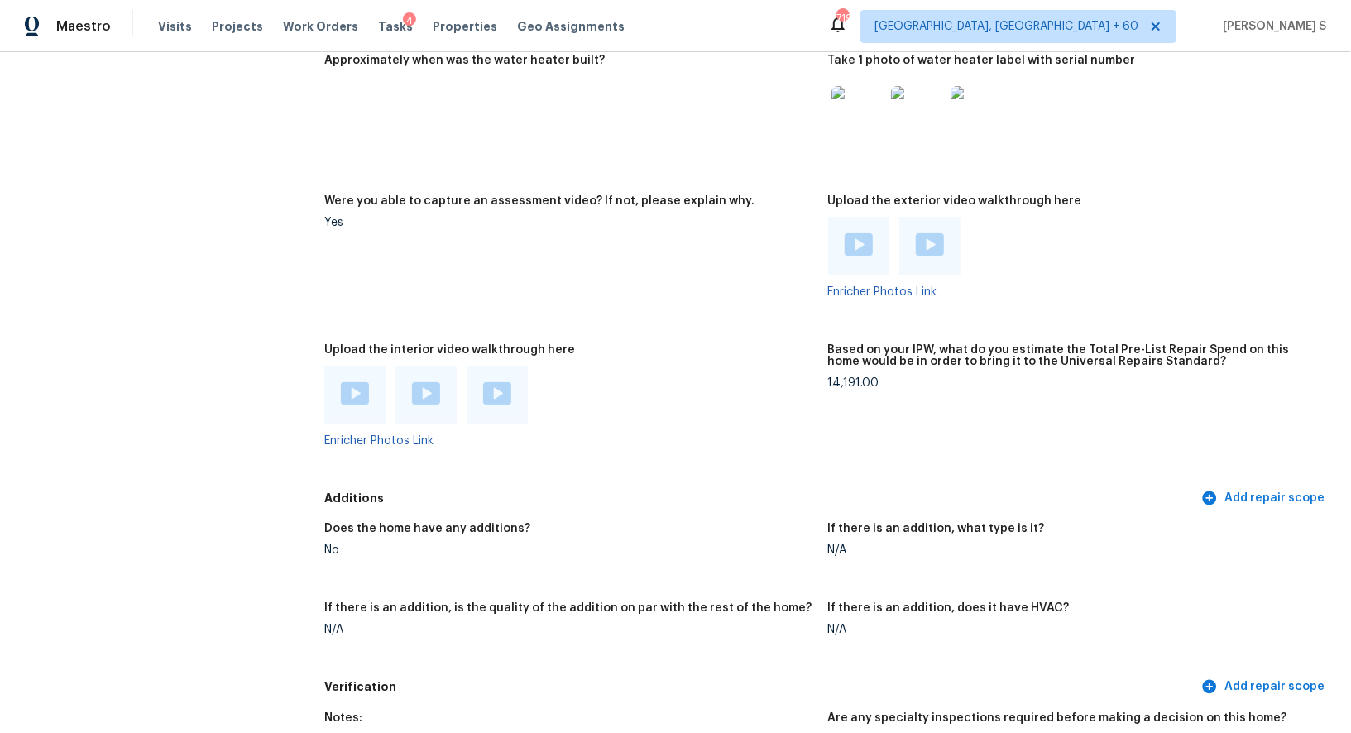
click at [877, 231] on div at bounding box center [858, 246] width 61 height 58
click at [857, 233] on img at bounding box center [858, 244] width 28 height 22
click at [927, 233] on img at bounding box center [930, 244] width 28 height 22
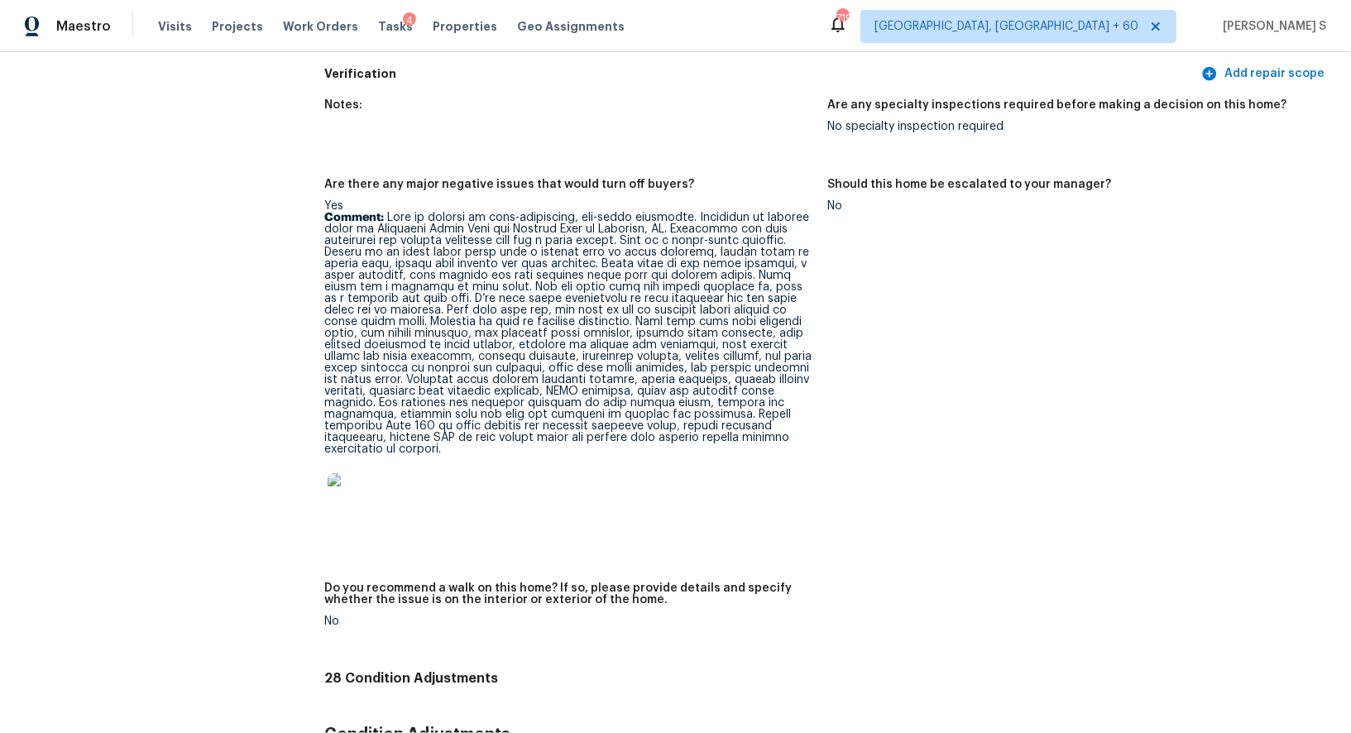
scroll to position [3855, 0]
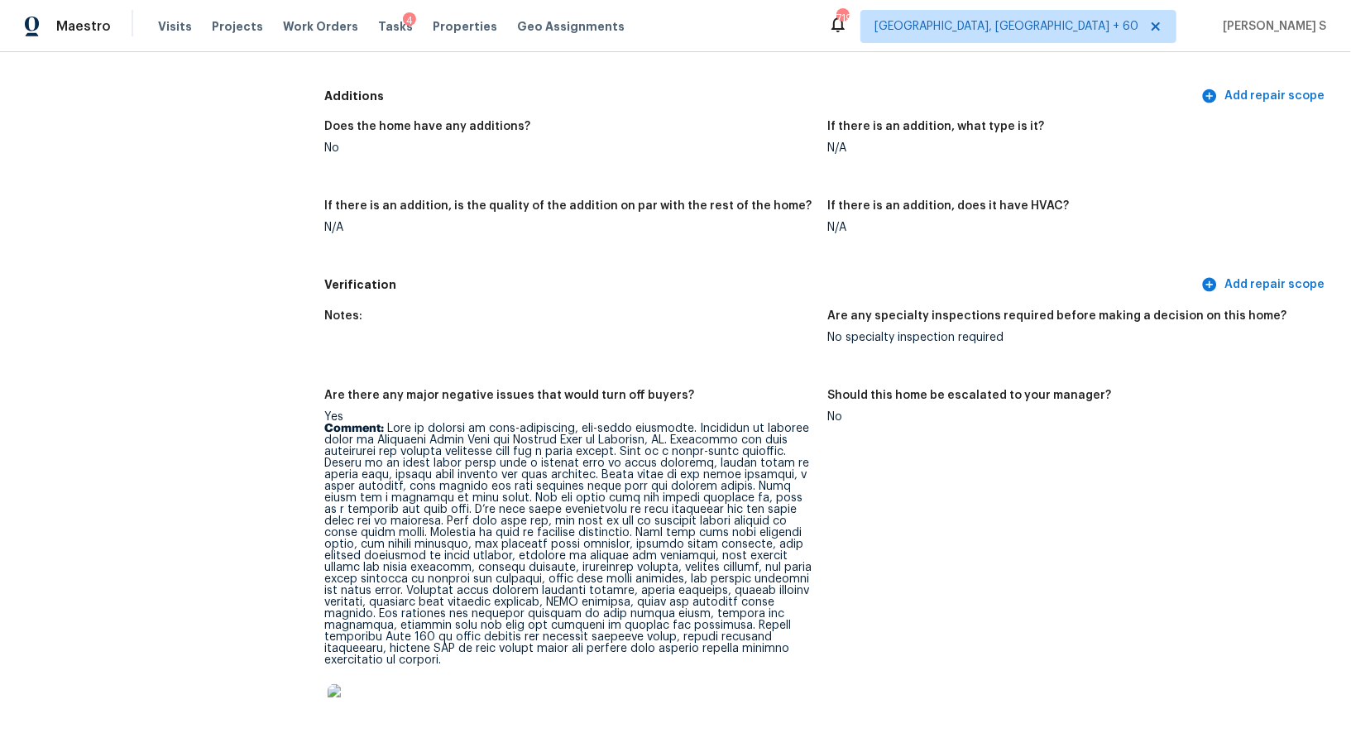
click at [394, 423] on p "Comment:" at bounding box center [569, 544] width 490 height 243
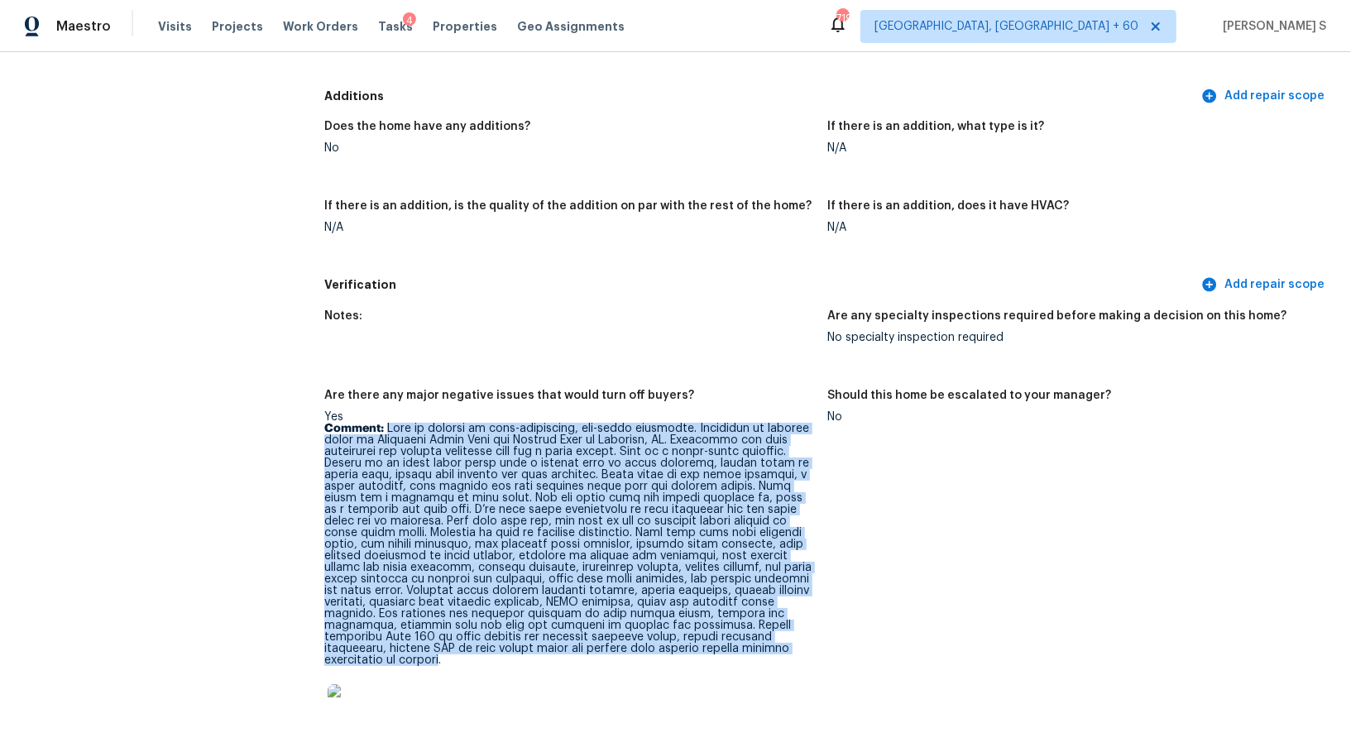
click at [745, 631] on p "Comment:" at bounding box center [569, 544] width 490 height 243
copy p "Lore ip dolorsi am cons-adipiscing, eli-seddo eiusmodte. Incididun ut laboree d…"
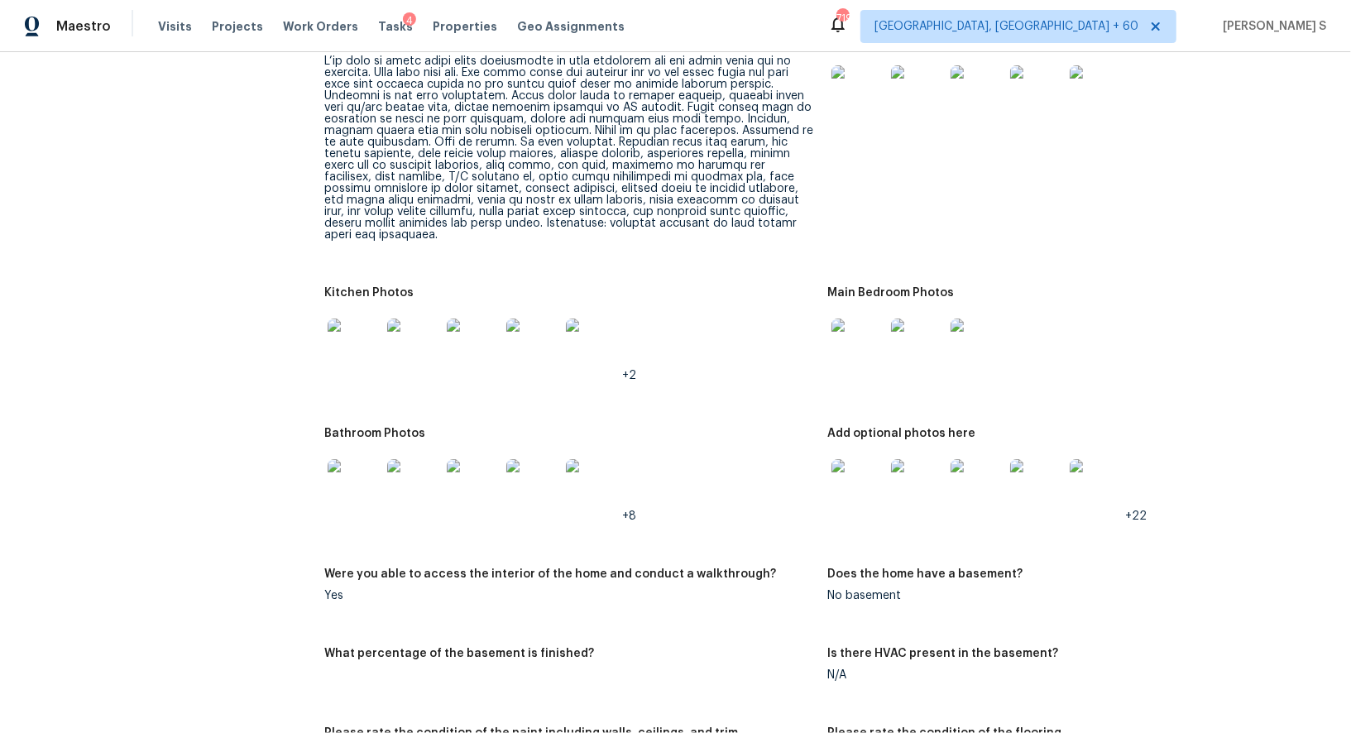
scroll to position [2224, 0]
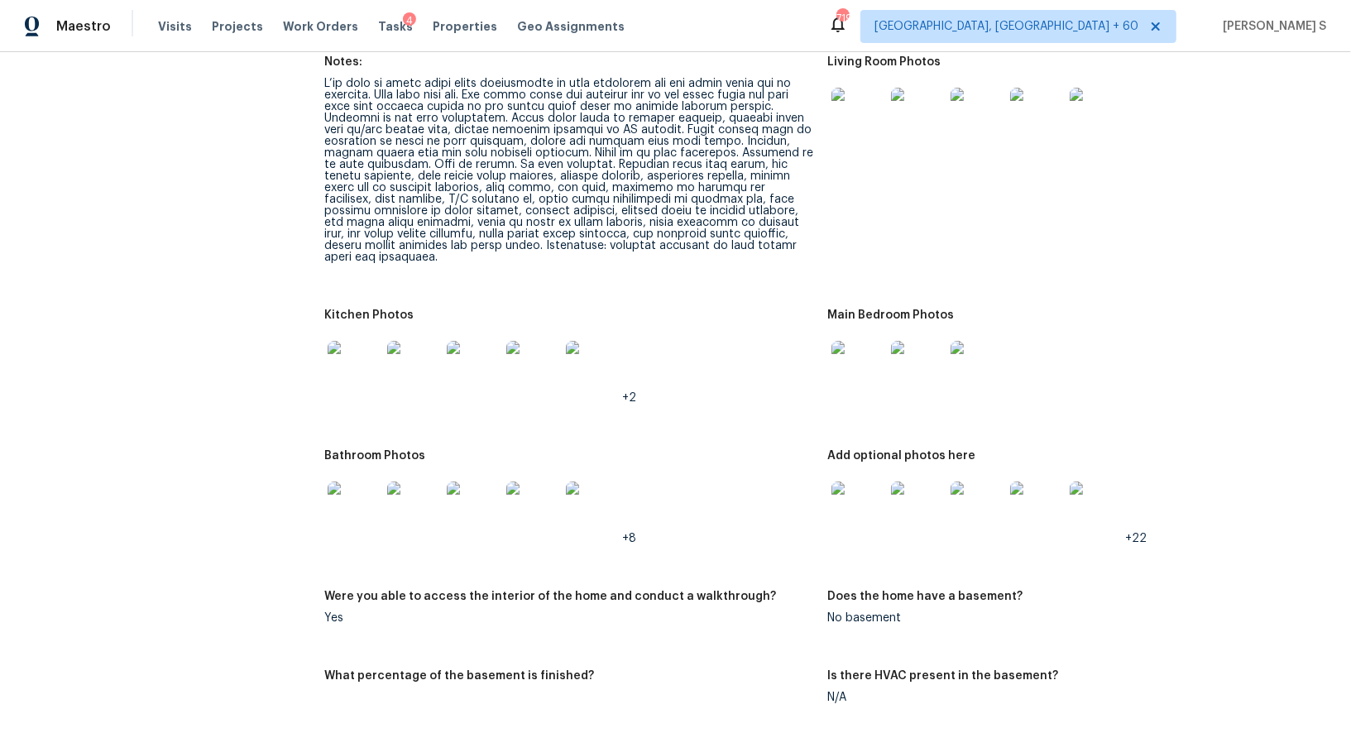
click at [881, 102] on img at bounding box center [857, 114] width 53 height 53
click at [343, 365] on img at bounding box center [353, 367] width 53 height 53
click at [340, 493] on img at bounding box center [353, 507] width 53 height 53
click at [875, 481] on img at bounding box center [857, 507] width 53 height 53
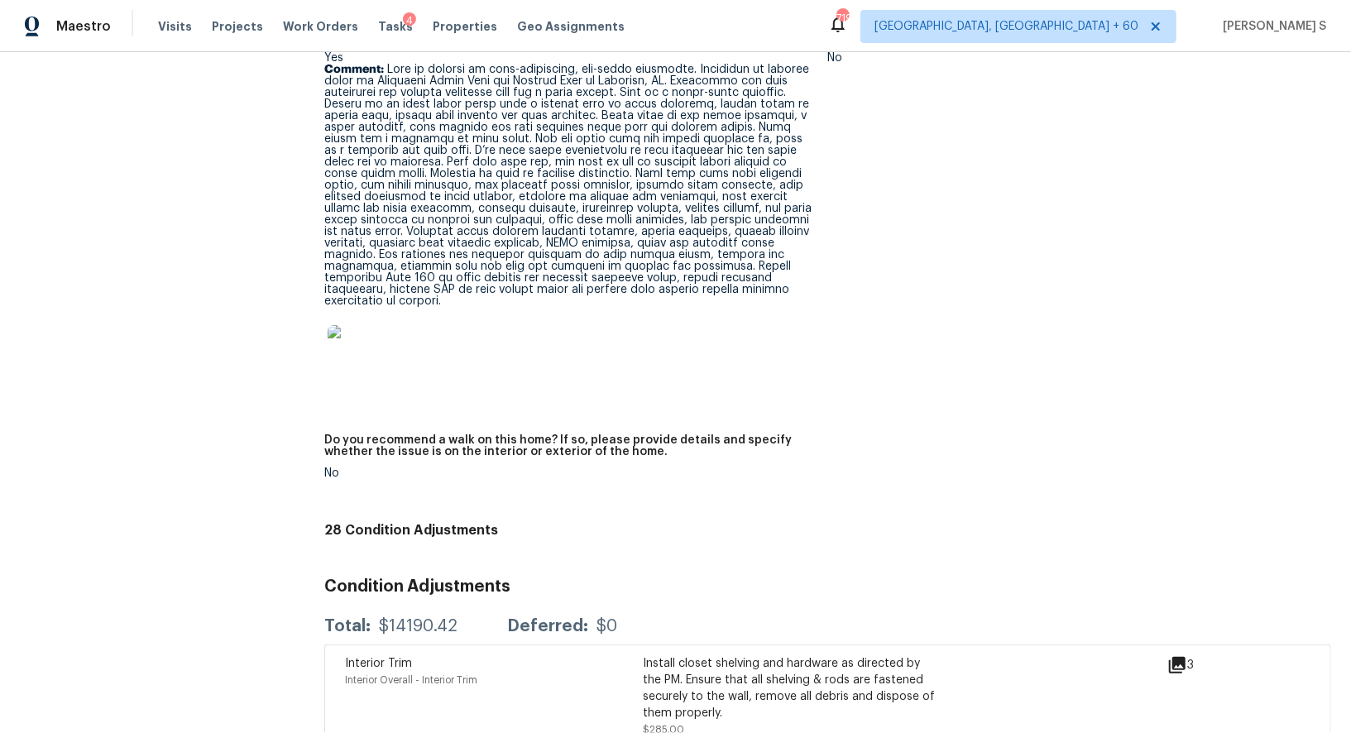
scroll to position [4315, 0]
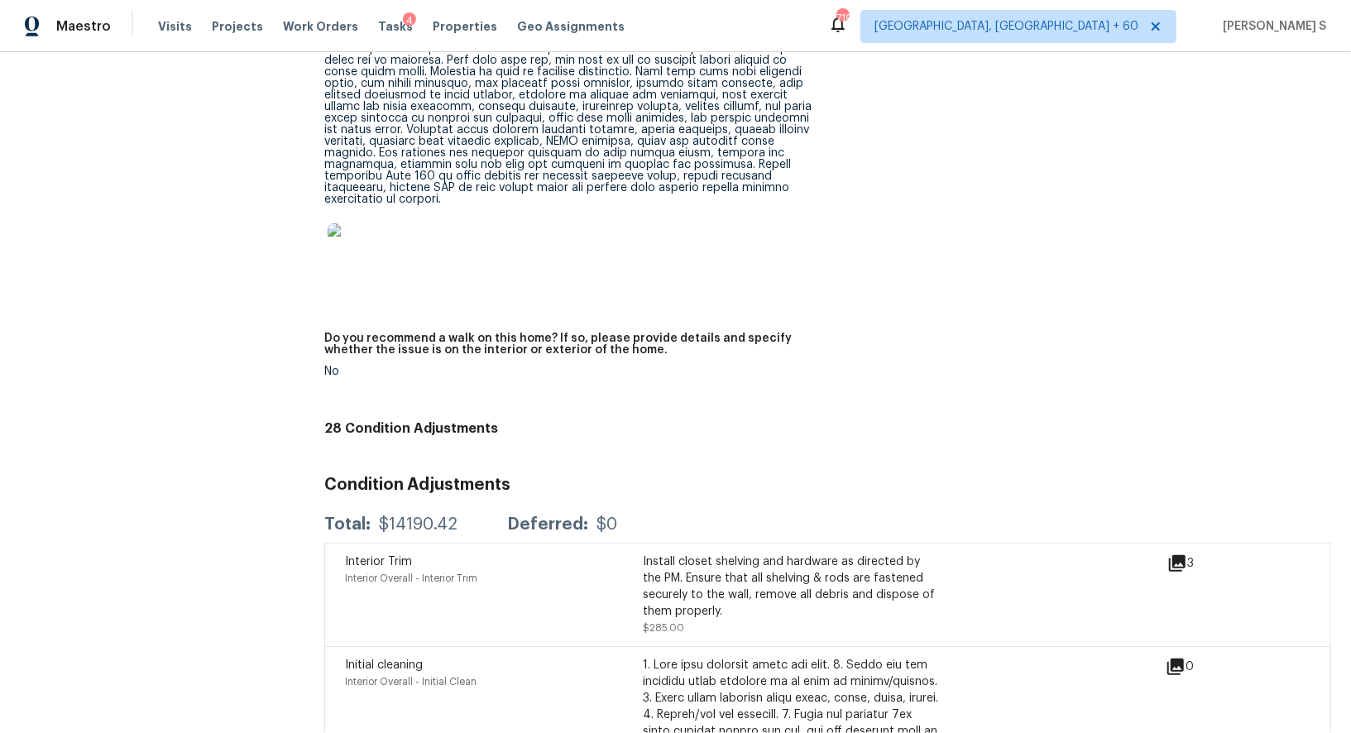
click at [719, 420] on h4 "28 Condition Adjustments" at bounding box center [827, 428] width 1006 height 17
click at [468, 283] on figure "Are there any major negative issues that would turn off buyers? Yes Comment:" at bounding box center [575, 121] width 503 height 384
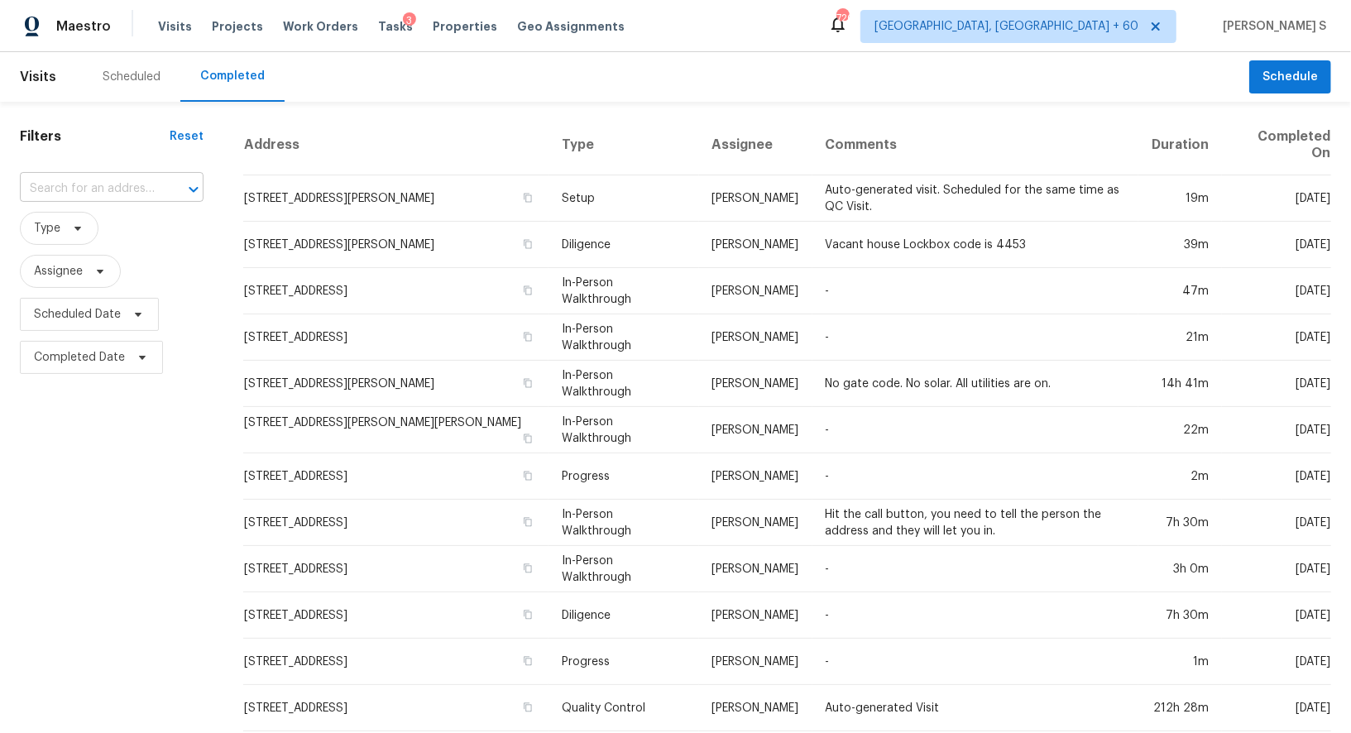
click at [142, 196] on input "text" at bounding box center [88, 189] width 137 height 26
paste input "[STREET_ADDRESS]"
type input "[STREET_ADDRESS]"
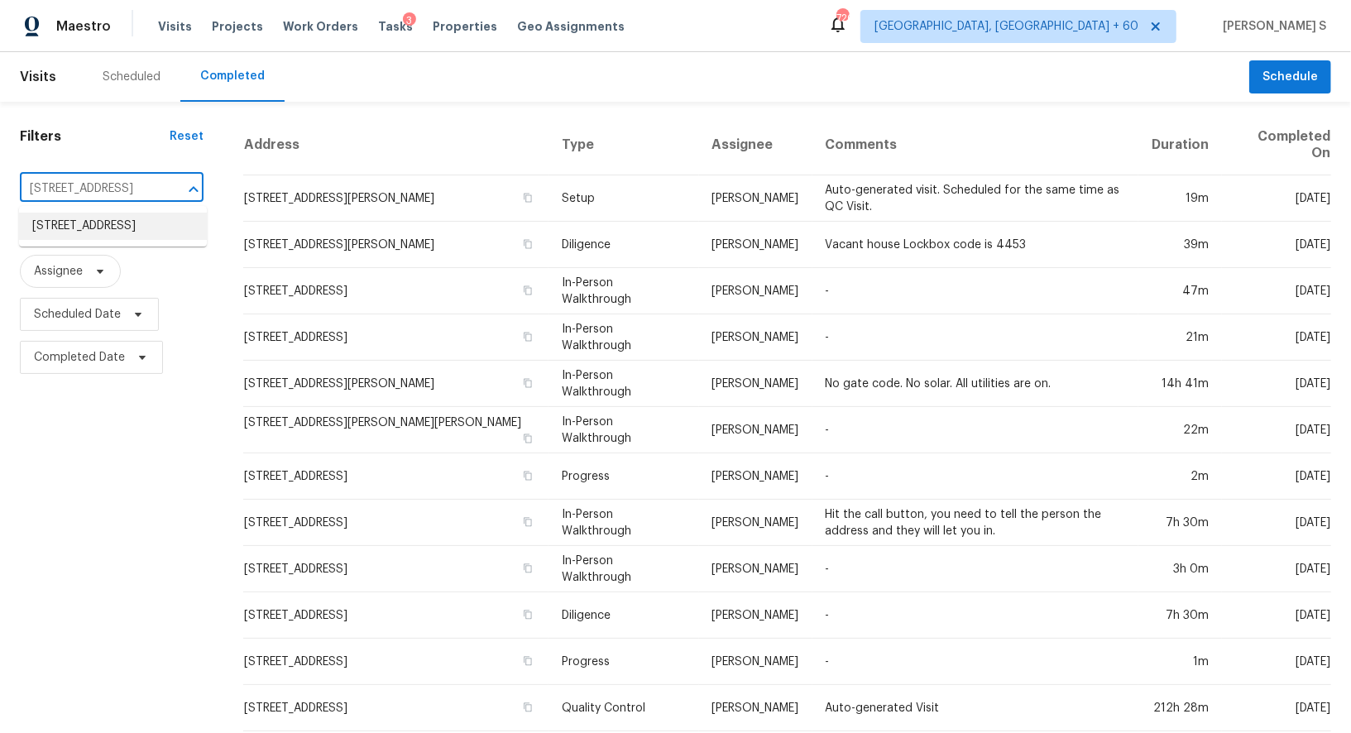
click at [109, 221] on li "[STREET_ADDRESS]" at bounding box center [113, 226] width 188 height 27
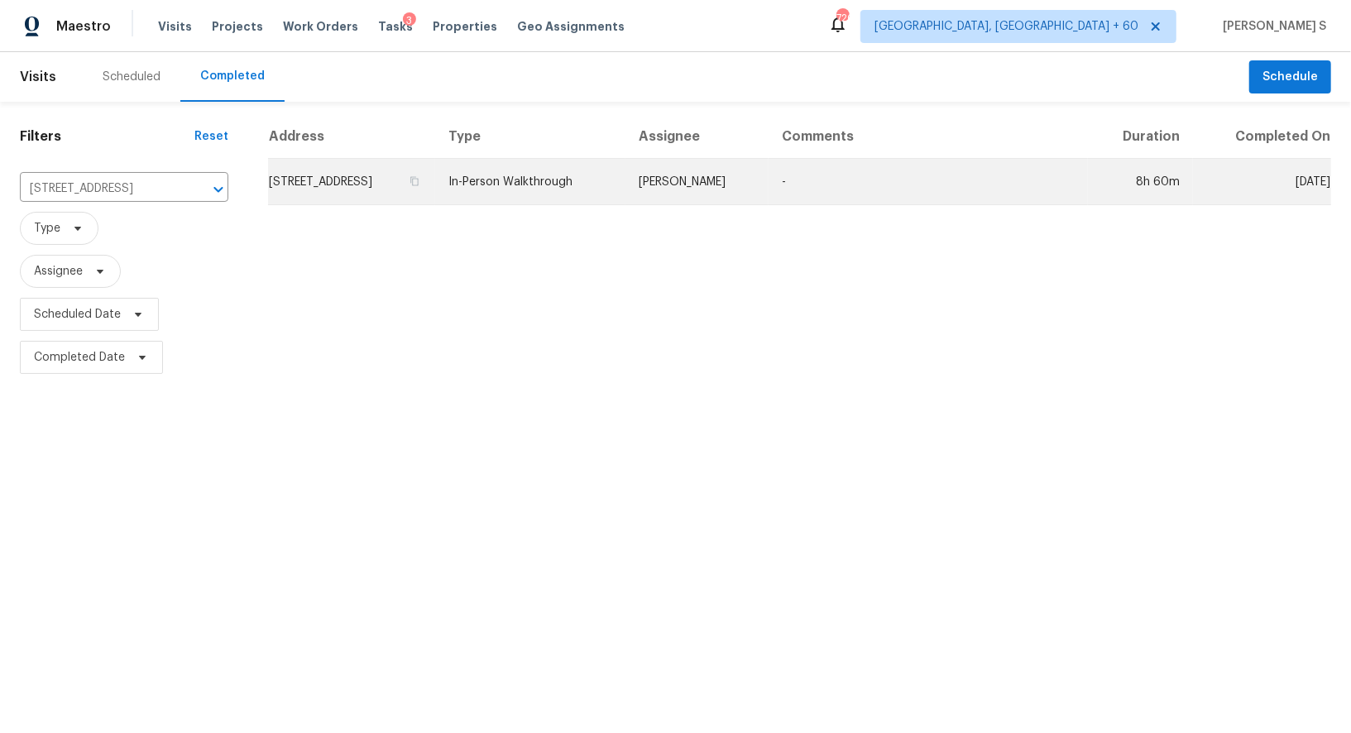
click at [403, 170] on td "[STREET_ADDRESS]" at bounding box center [351, 182] width 167 height 46
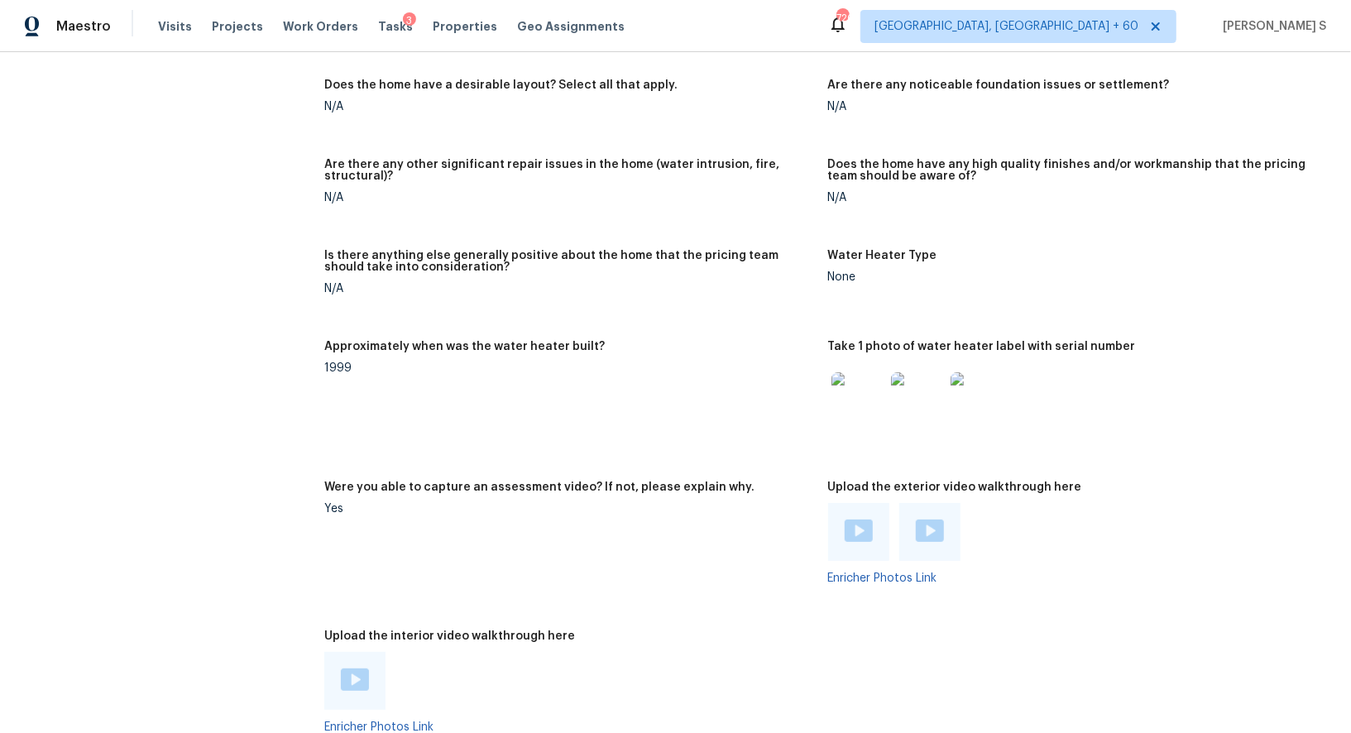
scroll to position [3144, 0]
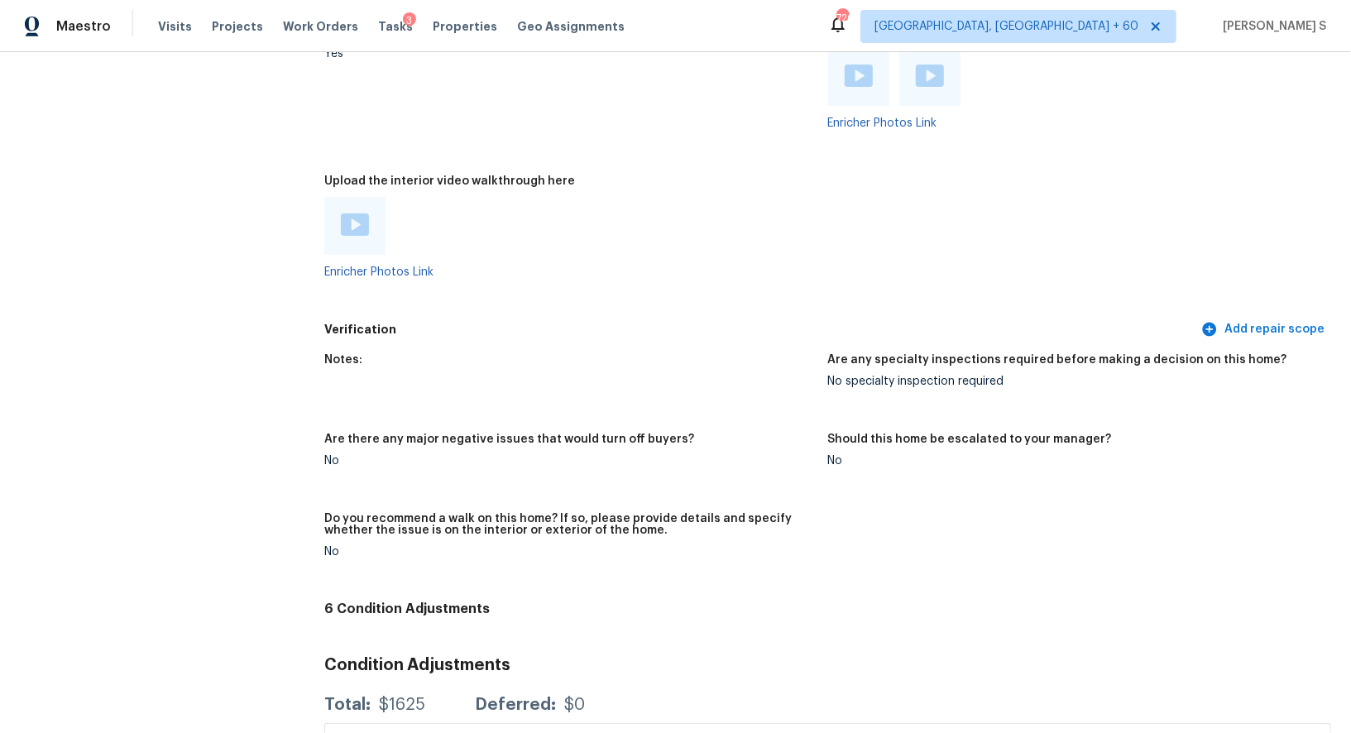
click at [355, 225] on img at bounding box center [355, 224] width 28 height 22
click at [848, 72] on img at bounding box center [858, 76] width 28 height 22
click at [926, 76] on img at bounding box center [930, 76] width 28 height 22
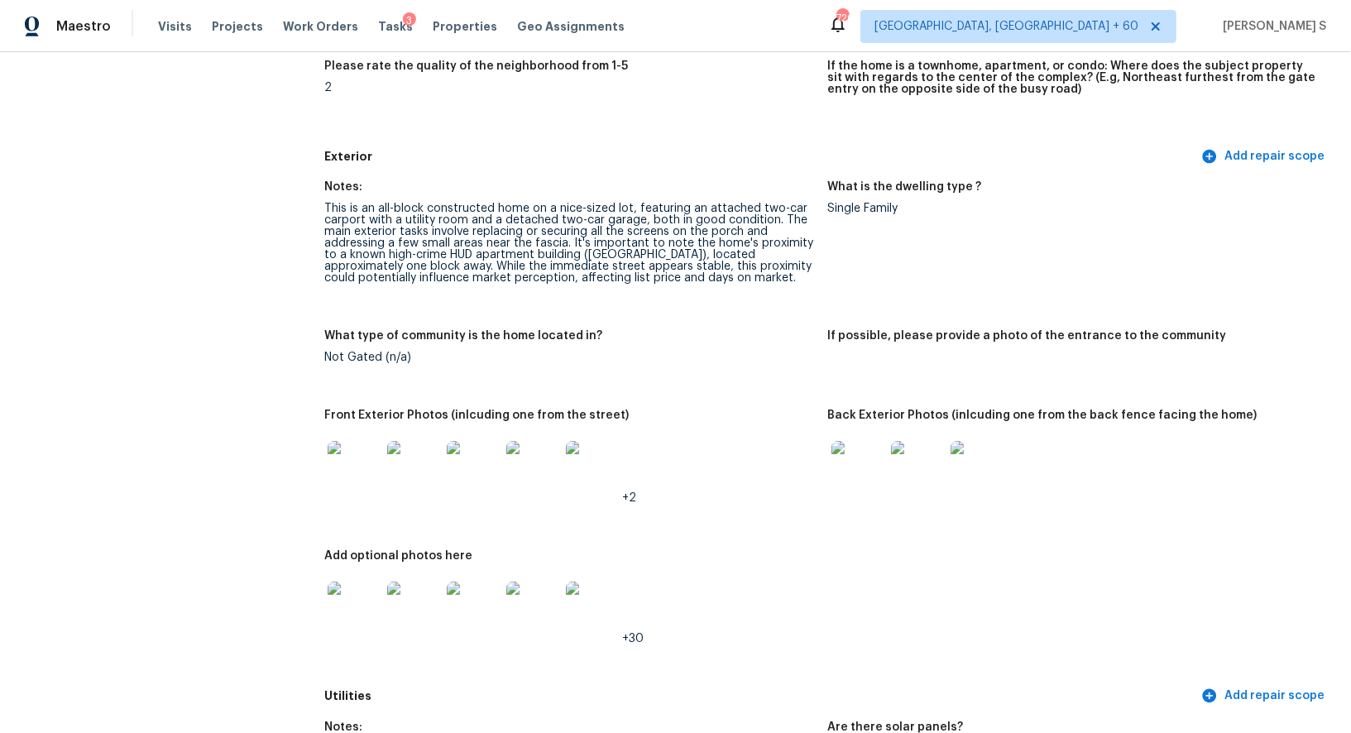
scroll to position [313, 0]
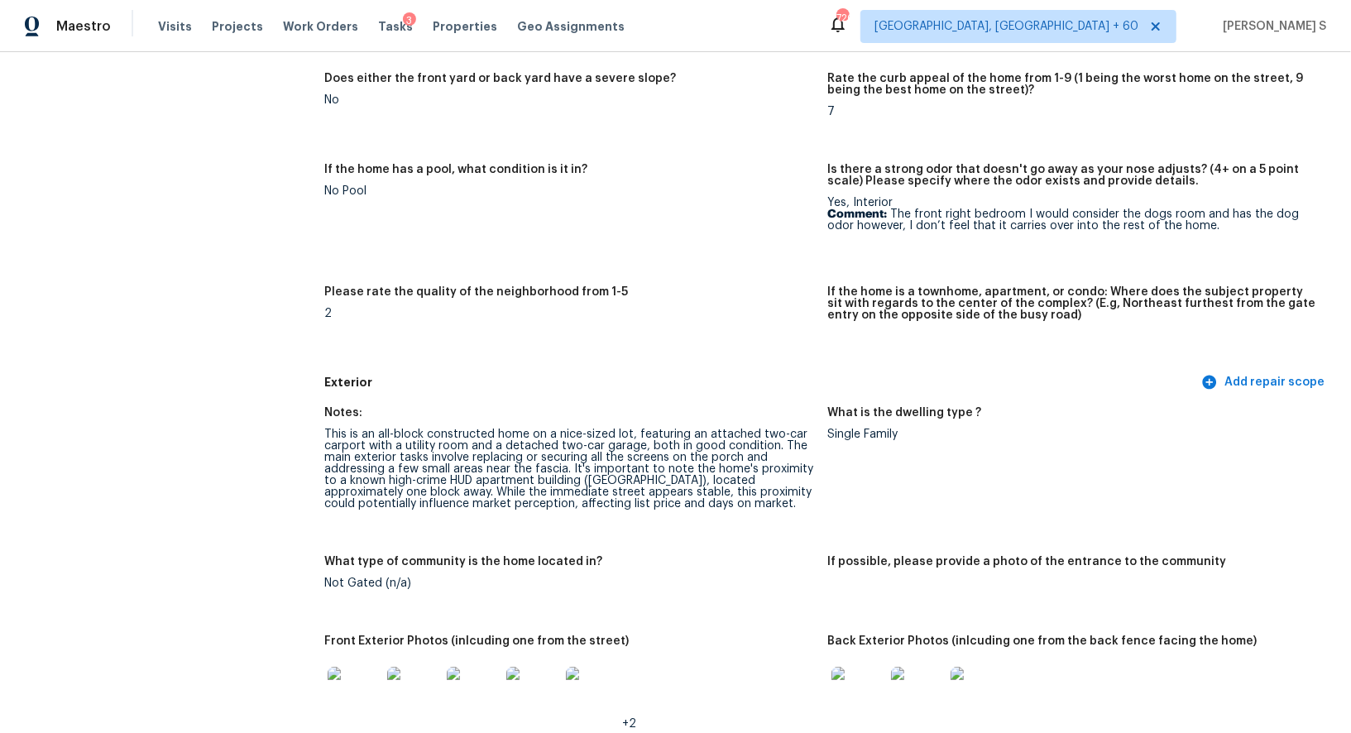
click at [573, 465] on div "This is an all-block constructed home on a nice-sized lot, featuring an attache…" at bounding box center [569, 468] width 490 height 81
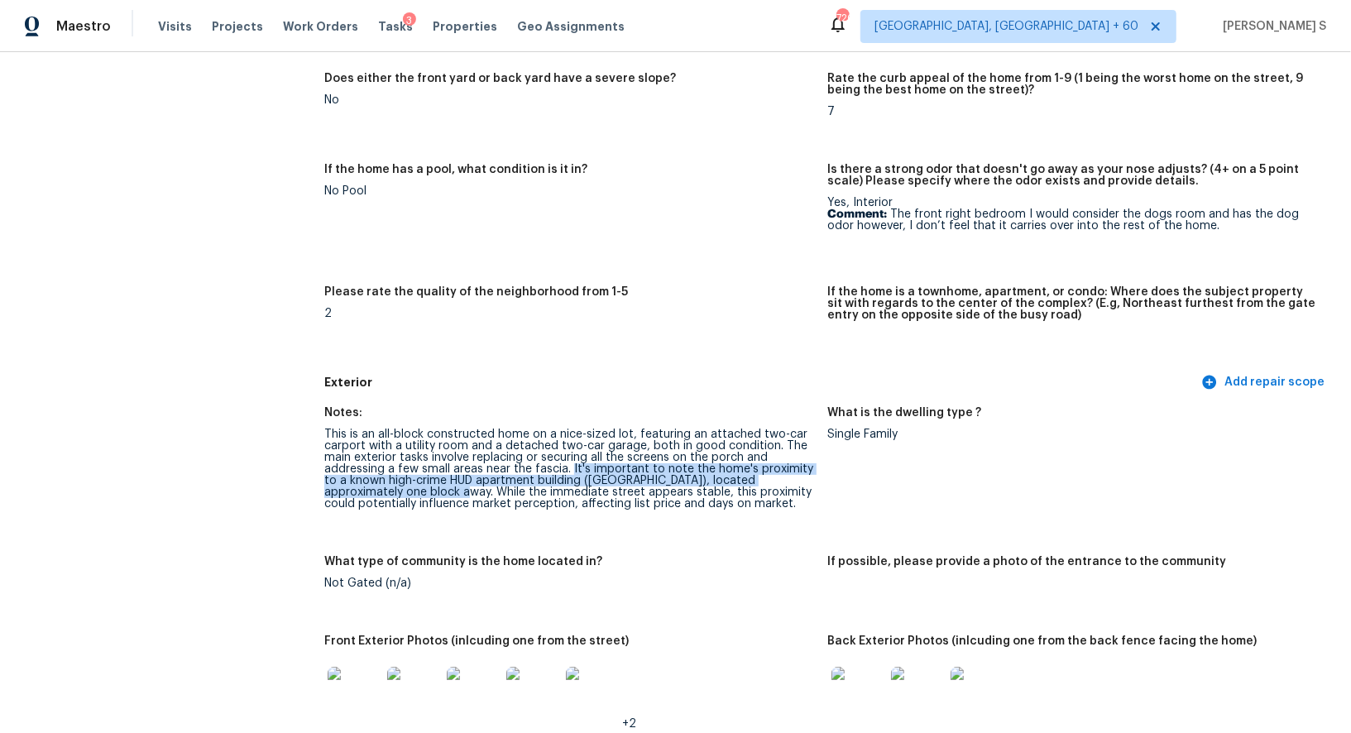
click at [380, 490] on div "This is an all-block constructed home on a nice-sized lot, featuring an attache…" at bounding box center [569, 468] width 490 height 81
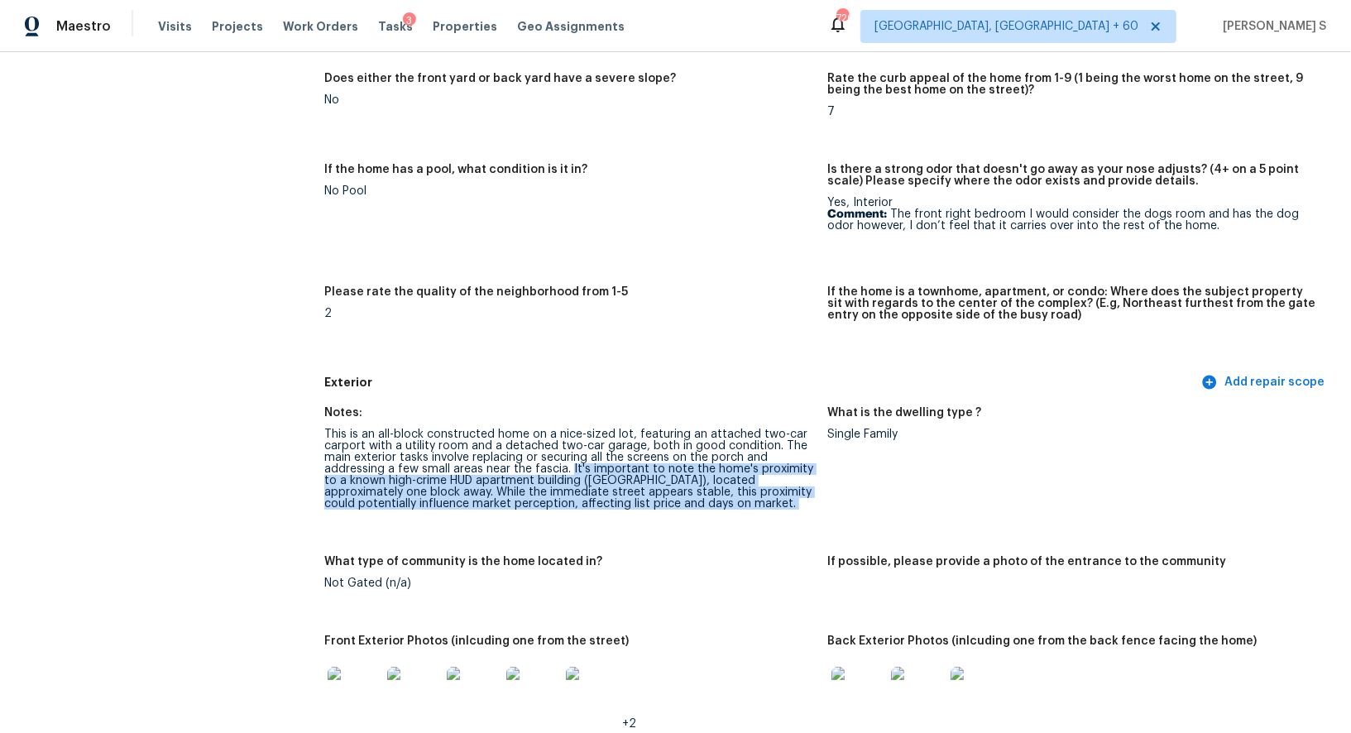
click at [694, 505] on div "This is an all-block constructed home on a nice-sized lot, featuring an attache…" at bounding box center [569, 468] width 490 height 81
copy div "It's important to note the home's proximity to a known high-crime HUD apartment…"
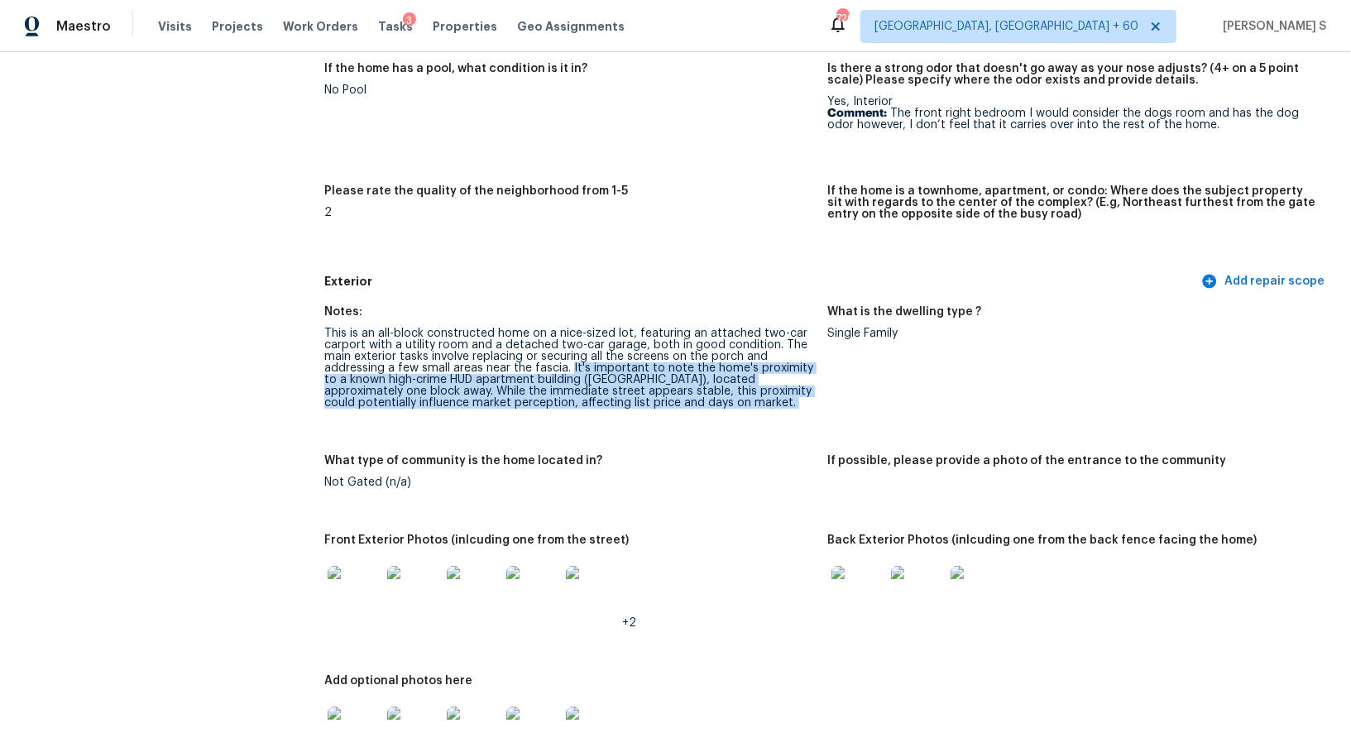
scroll to position [475, 0]
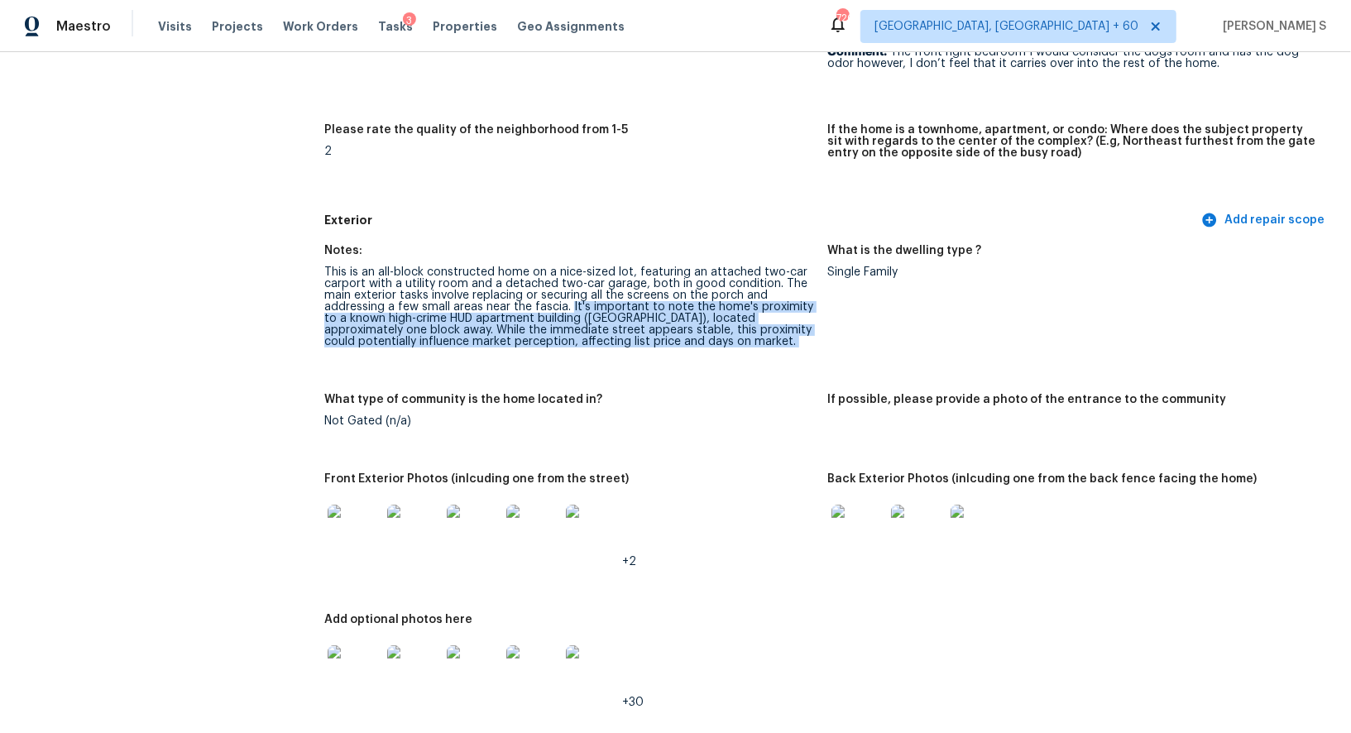
click at [370, 538] on img at bounding box center [353, 530] width 53 height 53
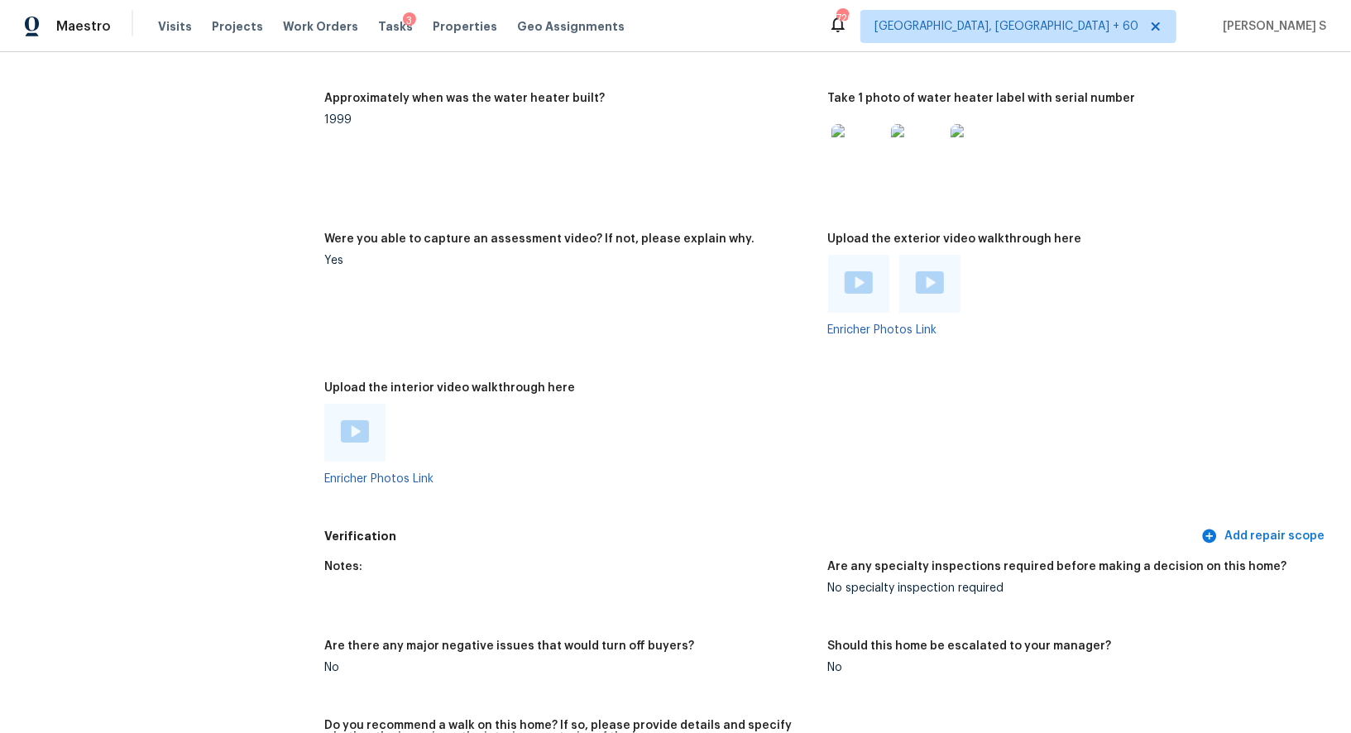
scroll to position [2895, 0]
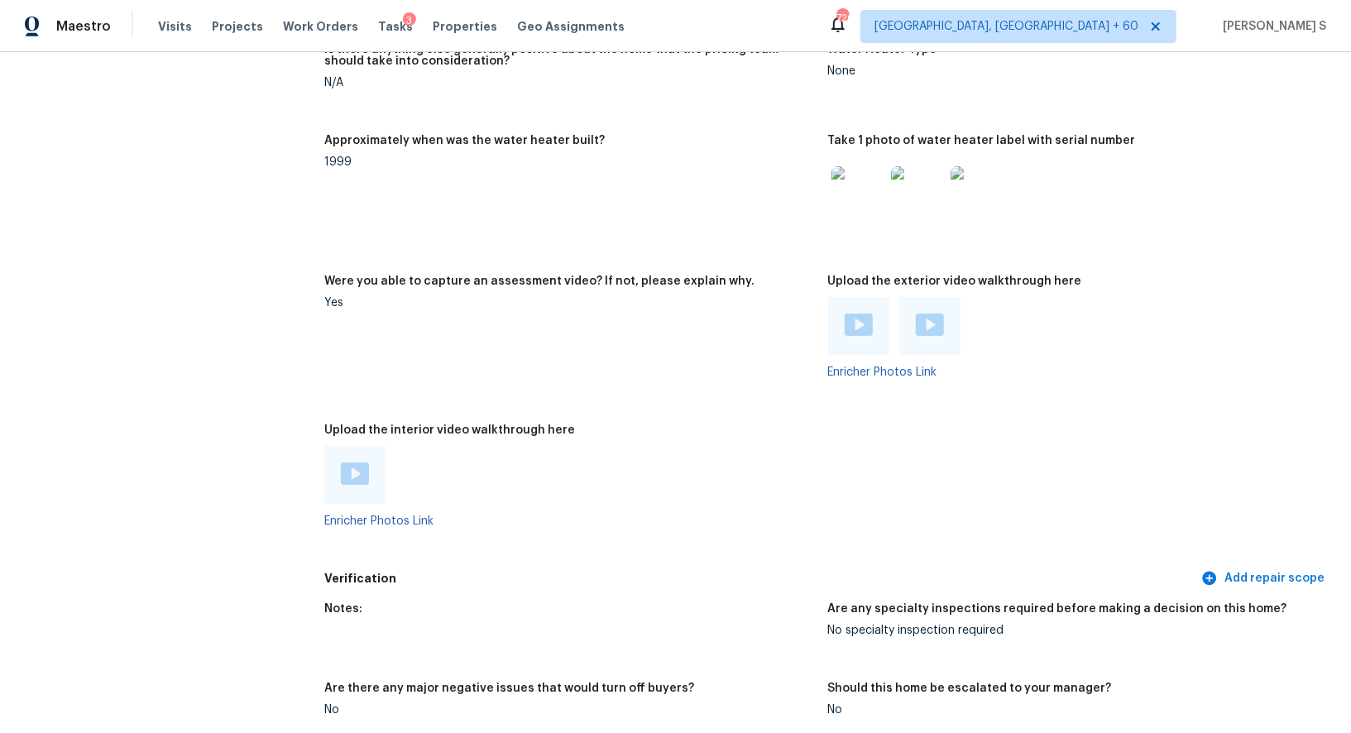
click at [343, 473] on img at bounding box center [355, 473] width 28 height 22
click at [856, 318] on img at bounding box center [858, 324] width 28 height 22
click at [919, 327] on img at bounding box center [930, 324] width 28 height 22
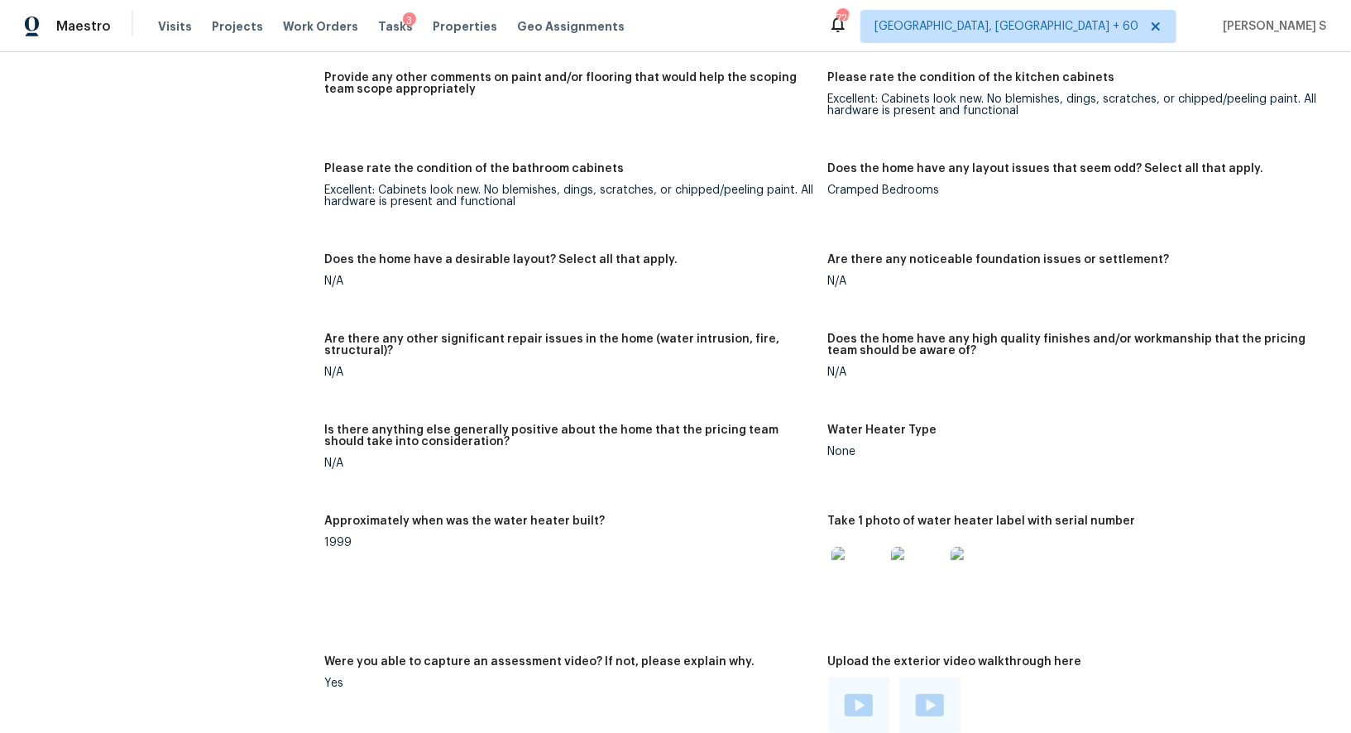
scroll to position [3084, 0]
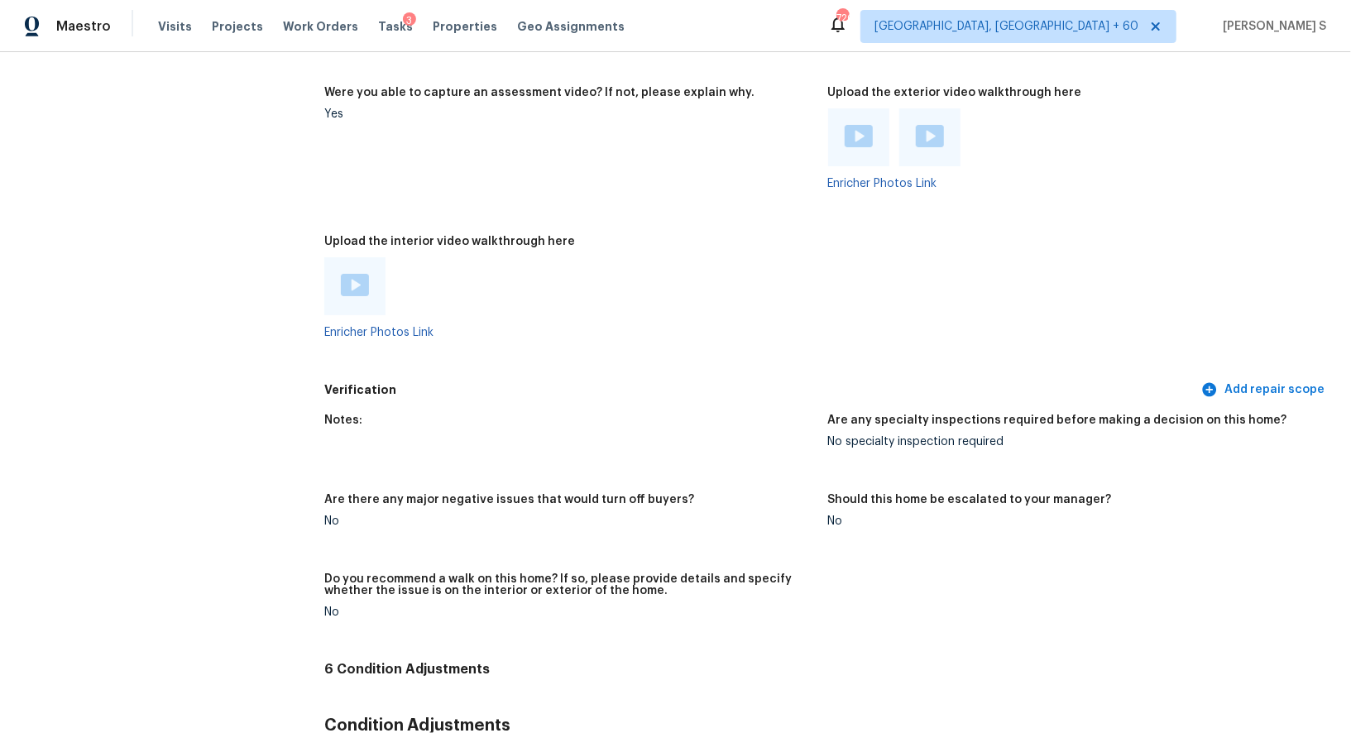
click at [630, 134] on figure "Were you able to capture an assessment video? If not, please explain why. Yes" at bounding box center [575, 151] width 503 height 129
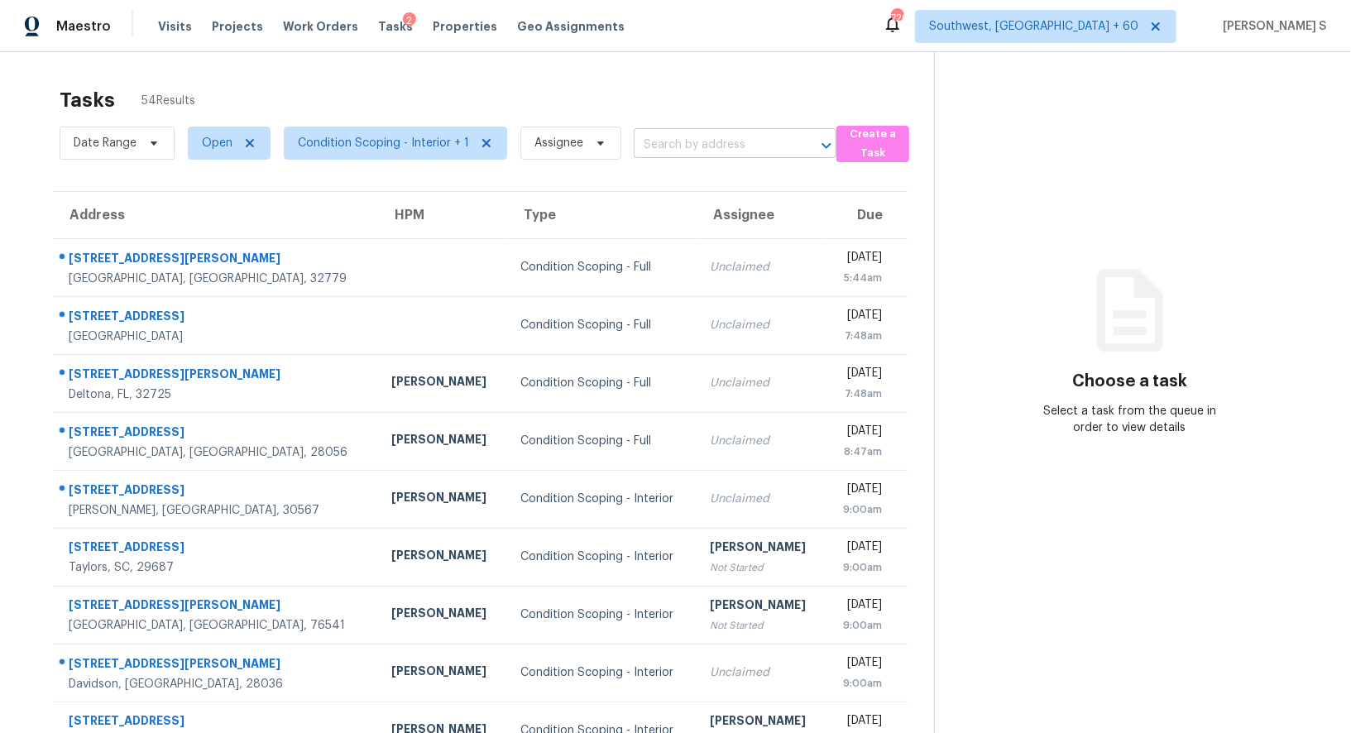
click at [702, 139] on input "text" at bounding box center [711, 145] width 156 height 26
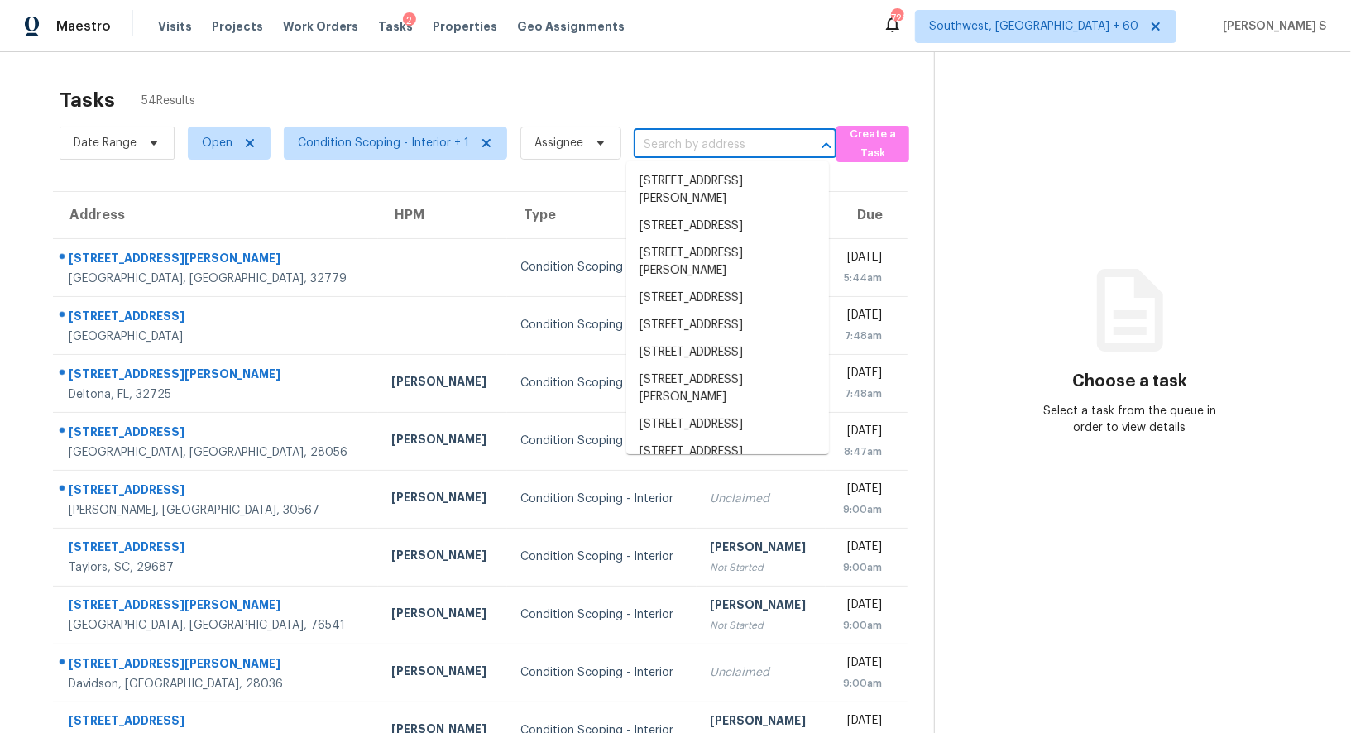
click at [702, 139] on input "text" at bounding box center [711, 145] width 156 height 26
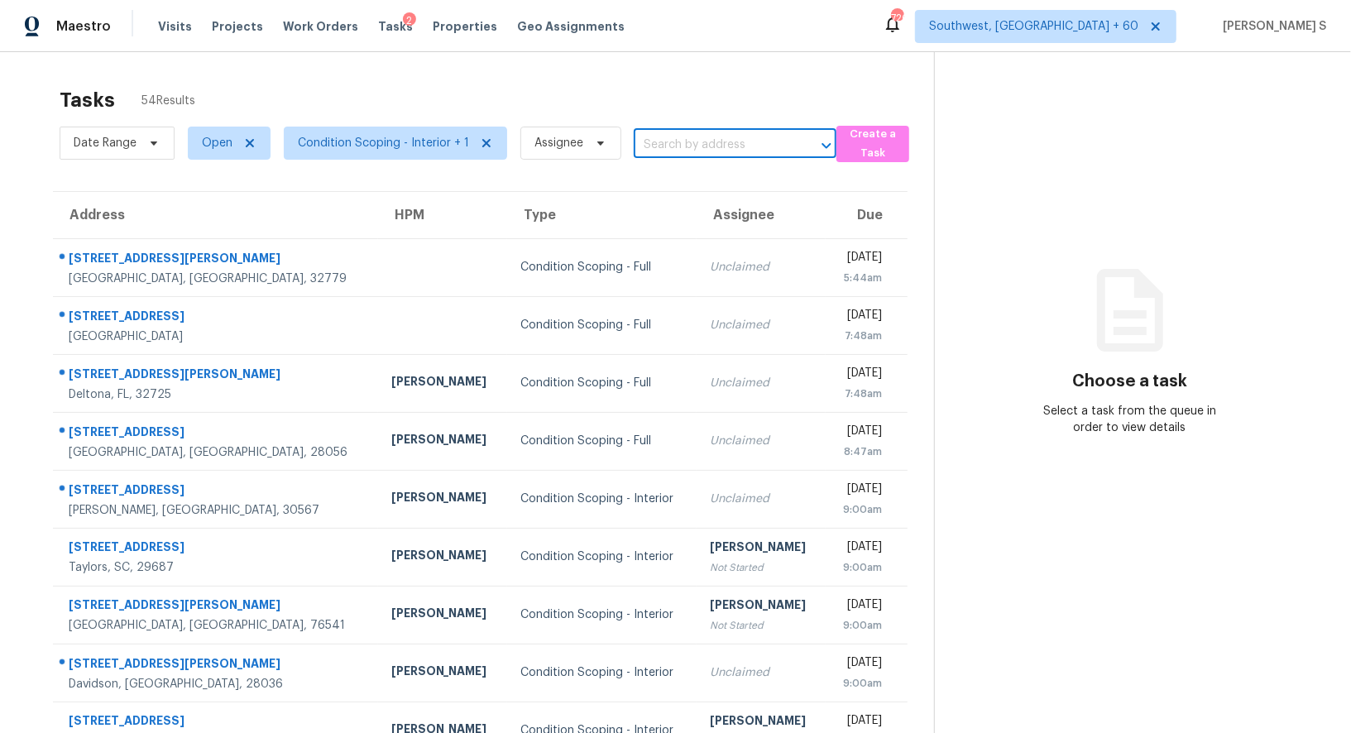
paste input "[STREET_ADDRESS]"
type input "[STREET_ADDRESS]"
click at [702, 180] on li "[STREET_ADDRESS]" at bounding box center [727, 181] width 203 height 27
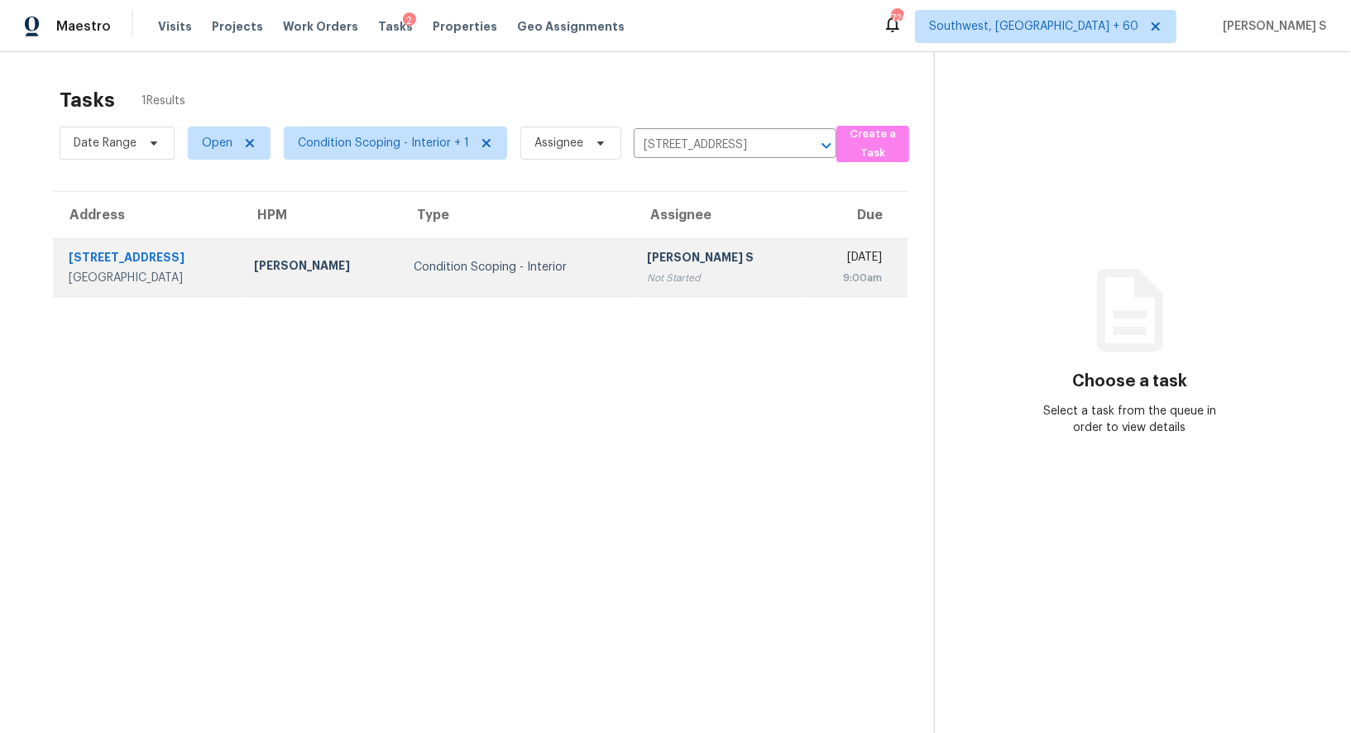
click at [675, 271] on div "Not Started" at bounding box center [720, 278] width 146 height 17
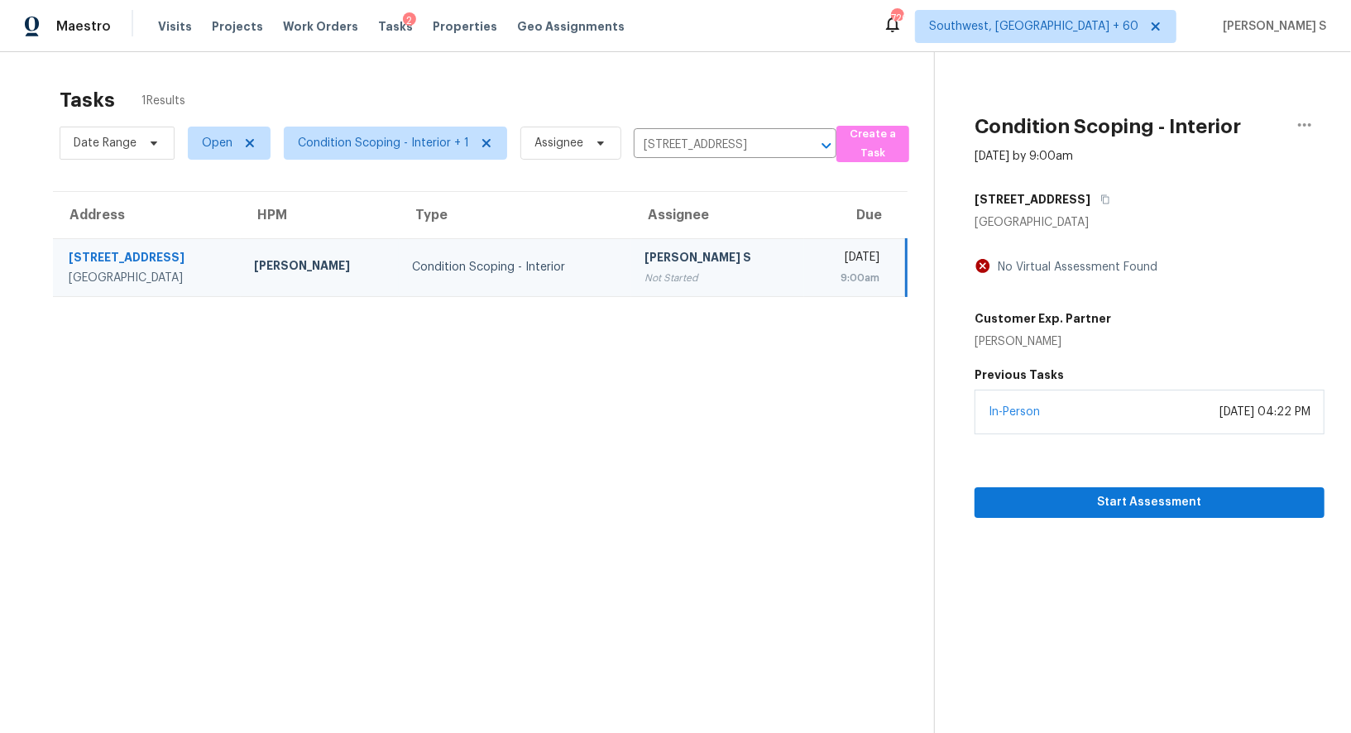
click at [804, 270] on td "Mon, Oct 6th 2025 9:00am" at bounding box center [855, 267] width 103 height 58
click at [1058, 507] on span "Start Assessment" at bounding box center [1148, 502] width 323 height 21
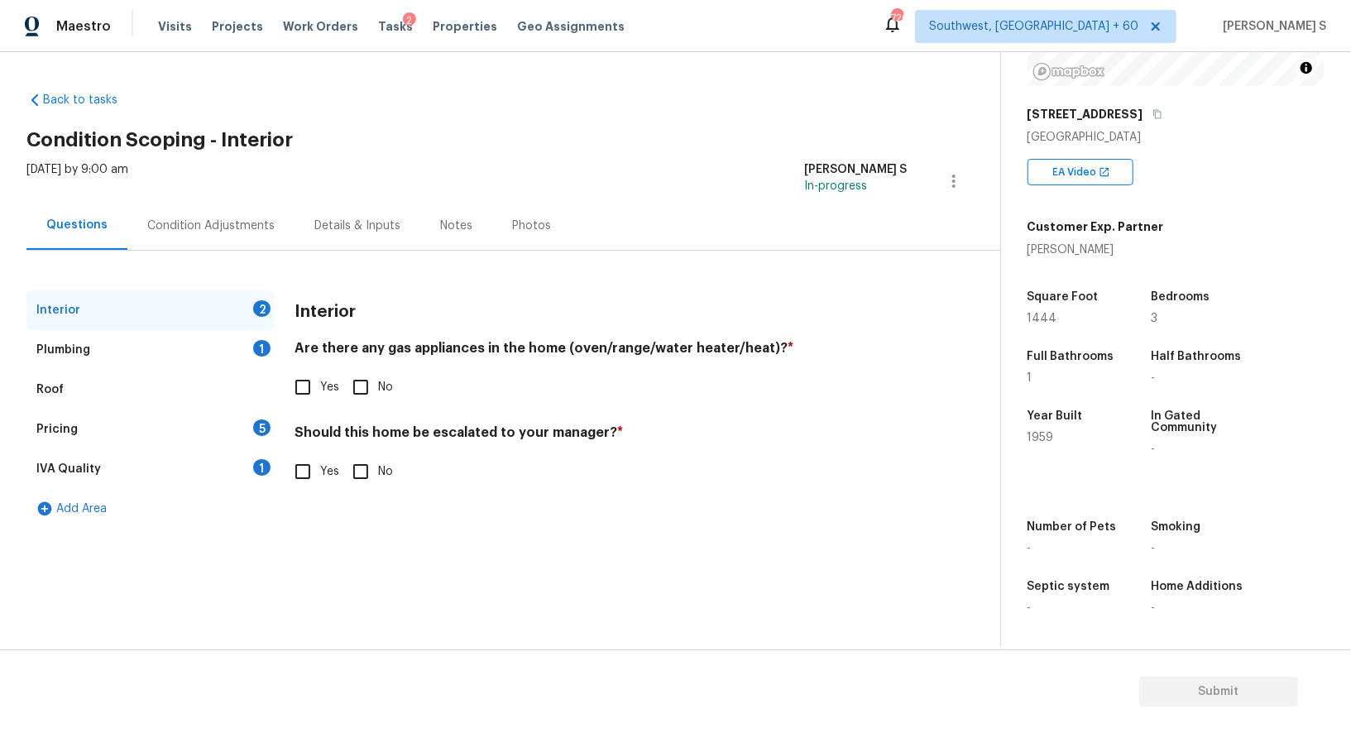
scroll to position [227, 0]
click at [376, 389] on input "No" at bounding box center [360, 387] width 35 height 35
checkbox input "true"
click at [253, 345] on div "1" at bounding box center [261, 348] width 17 height 17
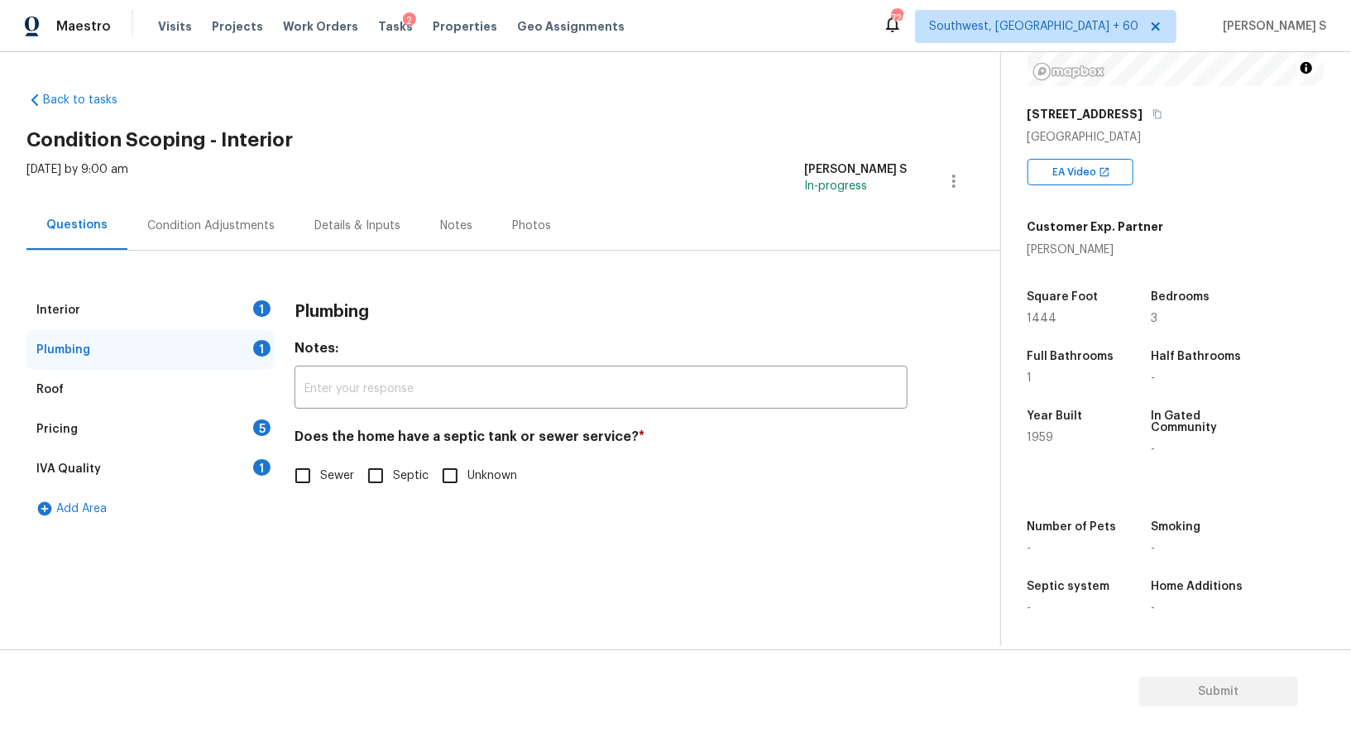
click at [319, 474] on input "Sewer" at bounding box center [302, 475] width 35 height 35
checkbox input "true"
click at [260, 464] on div "1" at bounding box center [261, 467] width 17 height 17
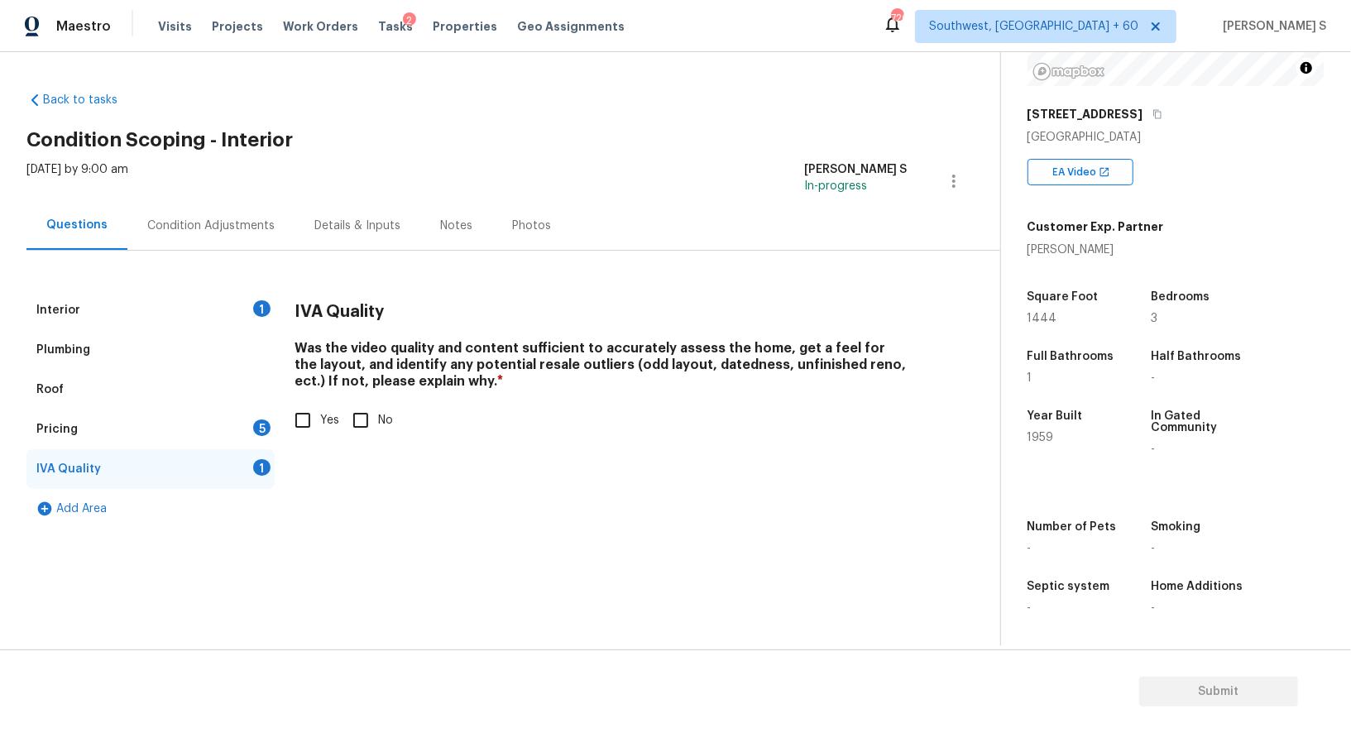
click at [297, 411] on input "Yes" at bounding box center [302, 420] width 35 height 35
checkbox input "true"
click at [243, 426] on div "Pricing 5" at bounding box center [150, 429] width 248 height 40
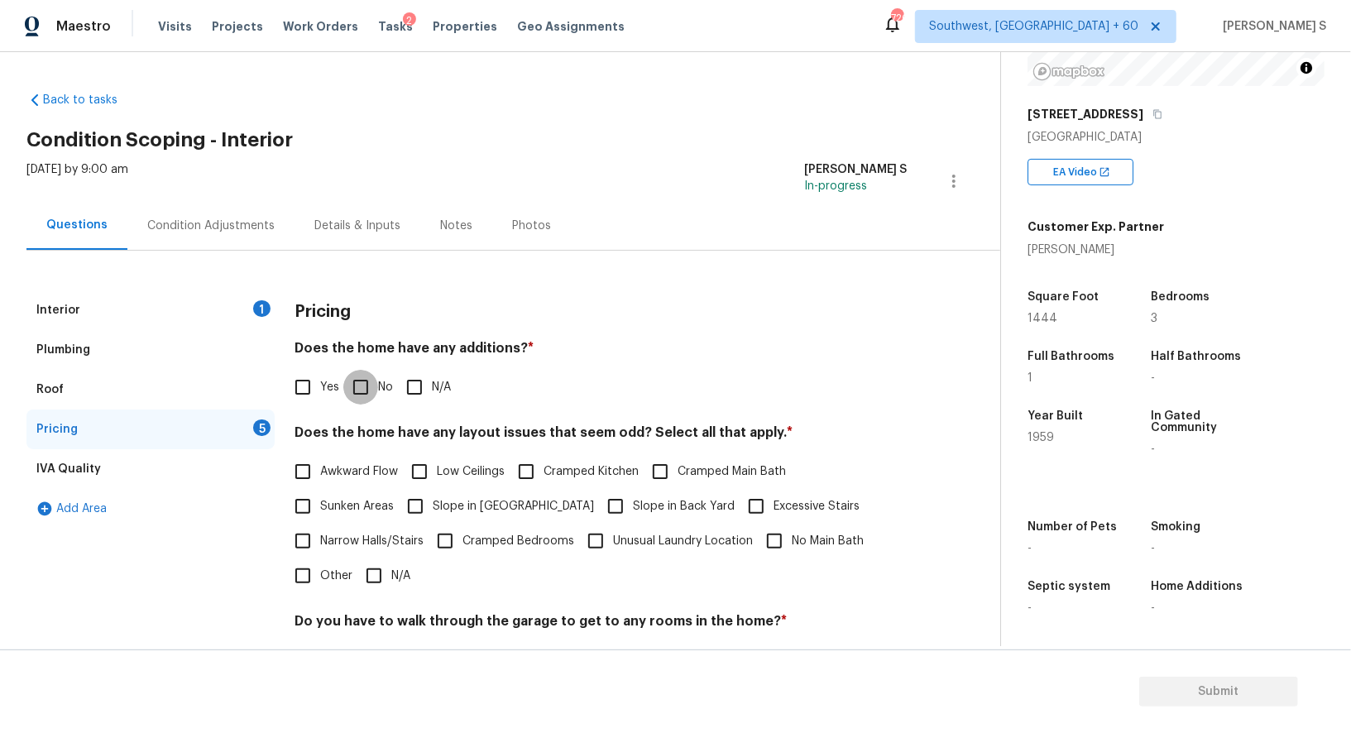
click at [362, 379] on input "No" at bounding box center [360, 387] width 35 height 35
checkbox input "true"
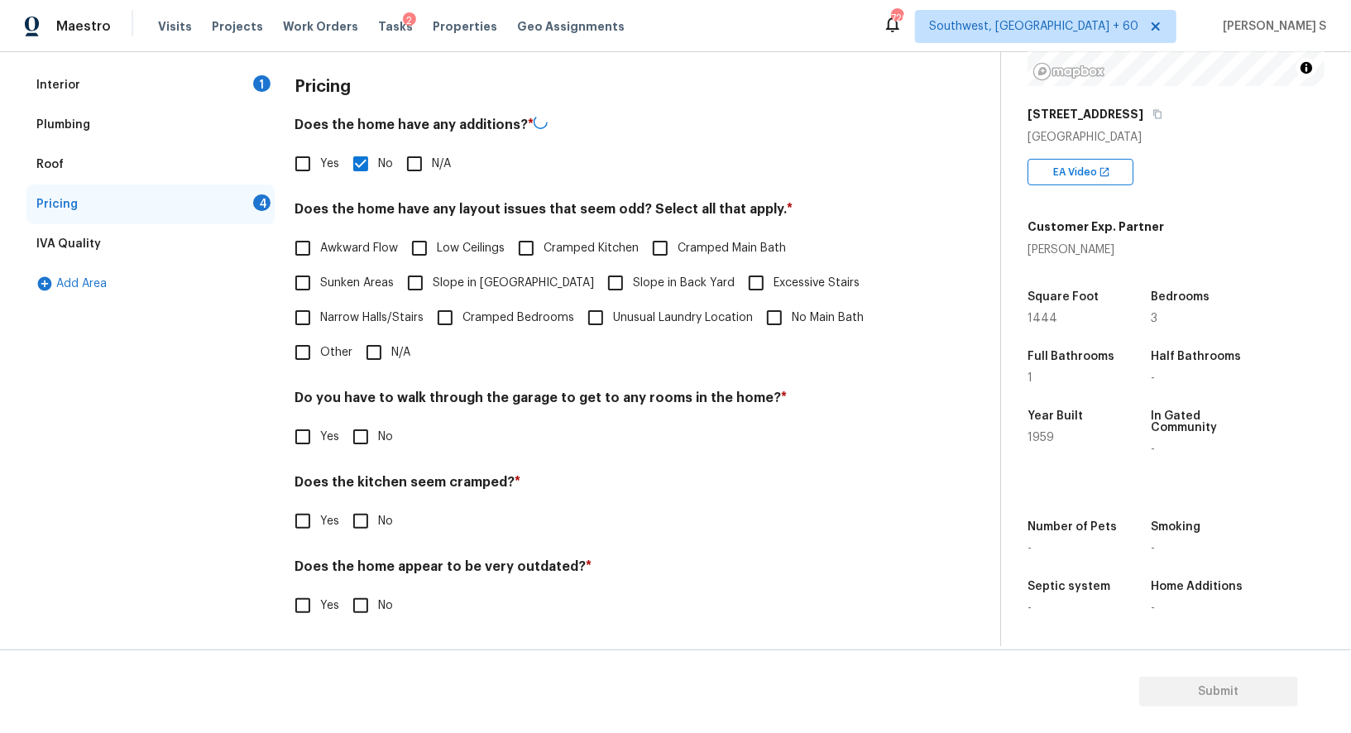
scroll to position [223, 0]
click at [361, 447] on input "No" at bounding box center [360, 438] width 35 height 35
checkbox input "true"
click at [343, 505] on input "No" at bounding box center [360, 522] width 35 height 35
checkbox input "true"
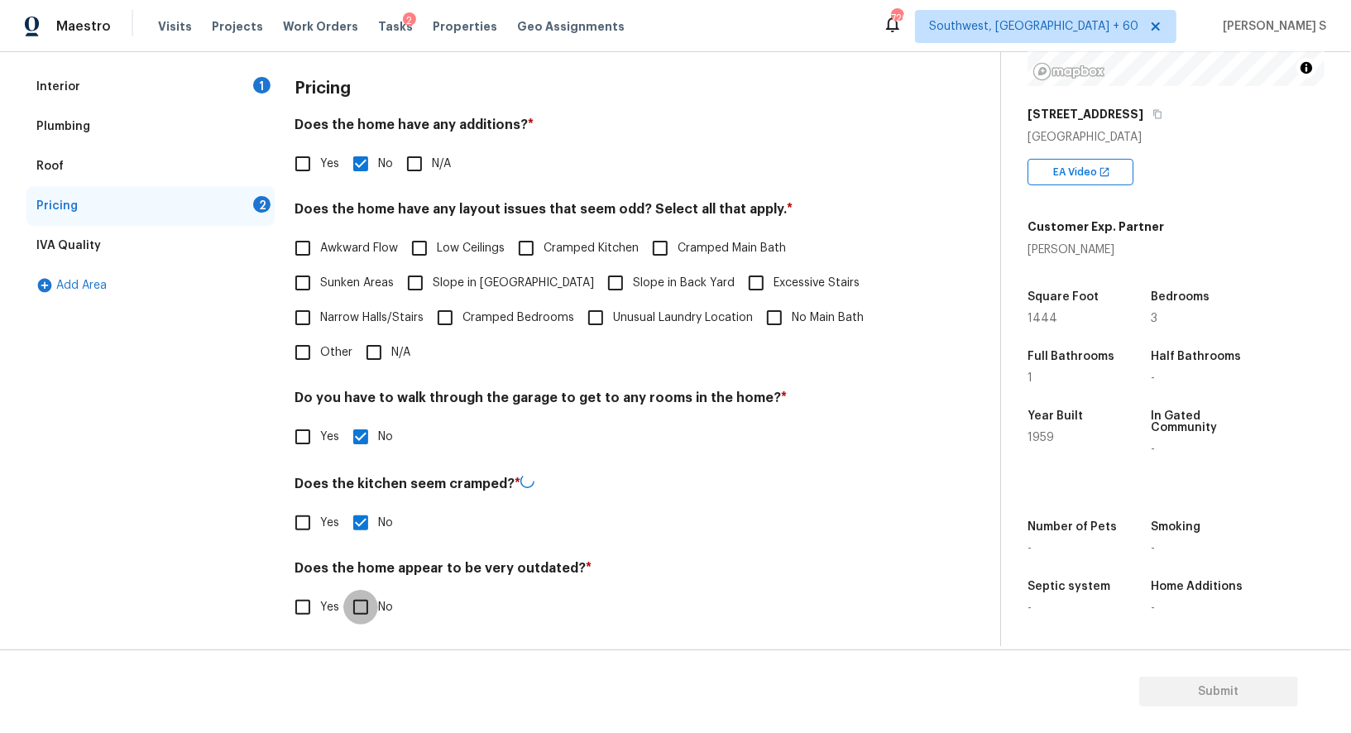
click at [343, 590] on input "No" at bounding box center [360, 607] width 35 height 35
checkbox input "true"
click at [495, 307] on label "Cramped Bedrooms" at bounding box center [501, 317] width 146 height 35
click at [462, 307] on input "Cramped Bedrooms" at bounding box center [445, 317] width 35 height 35
checkbox input "true"
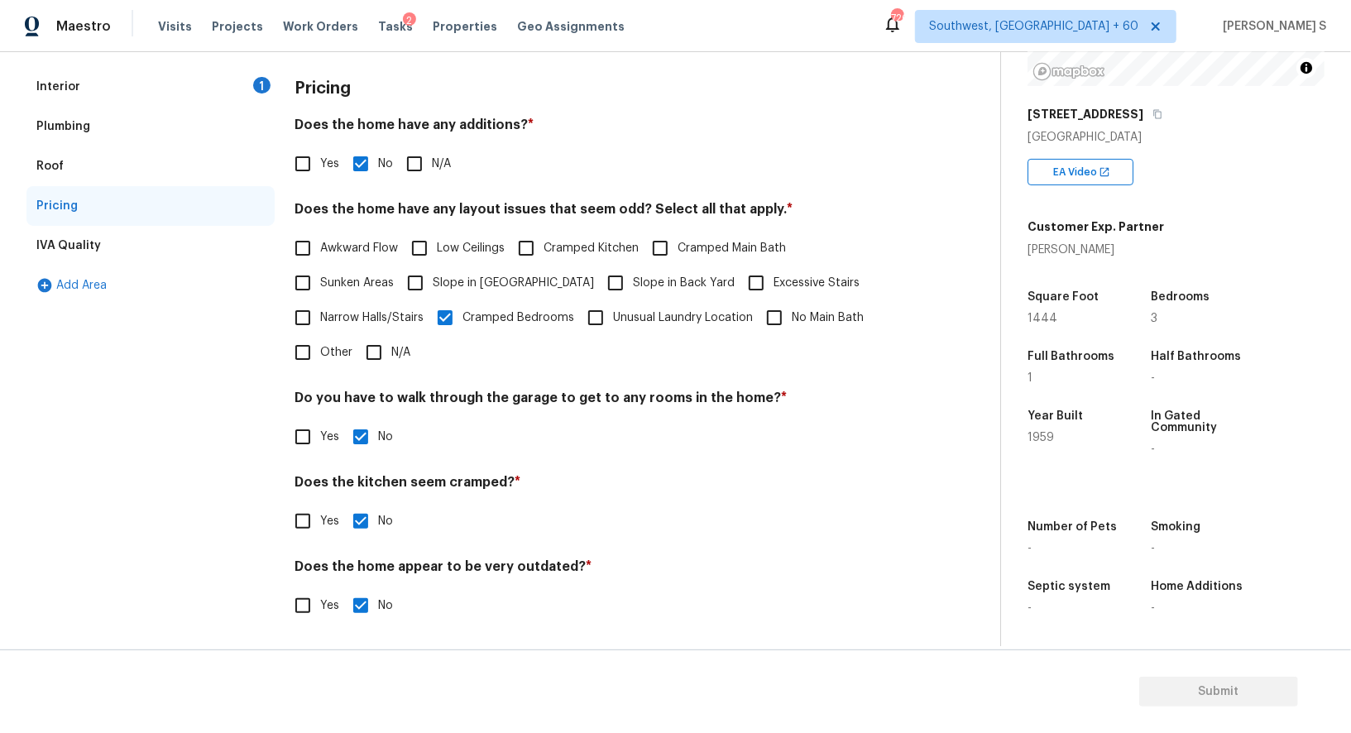
scroll to position [0, 0]
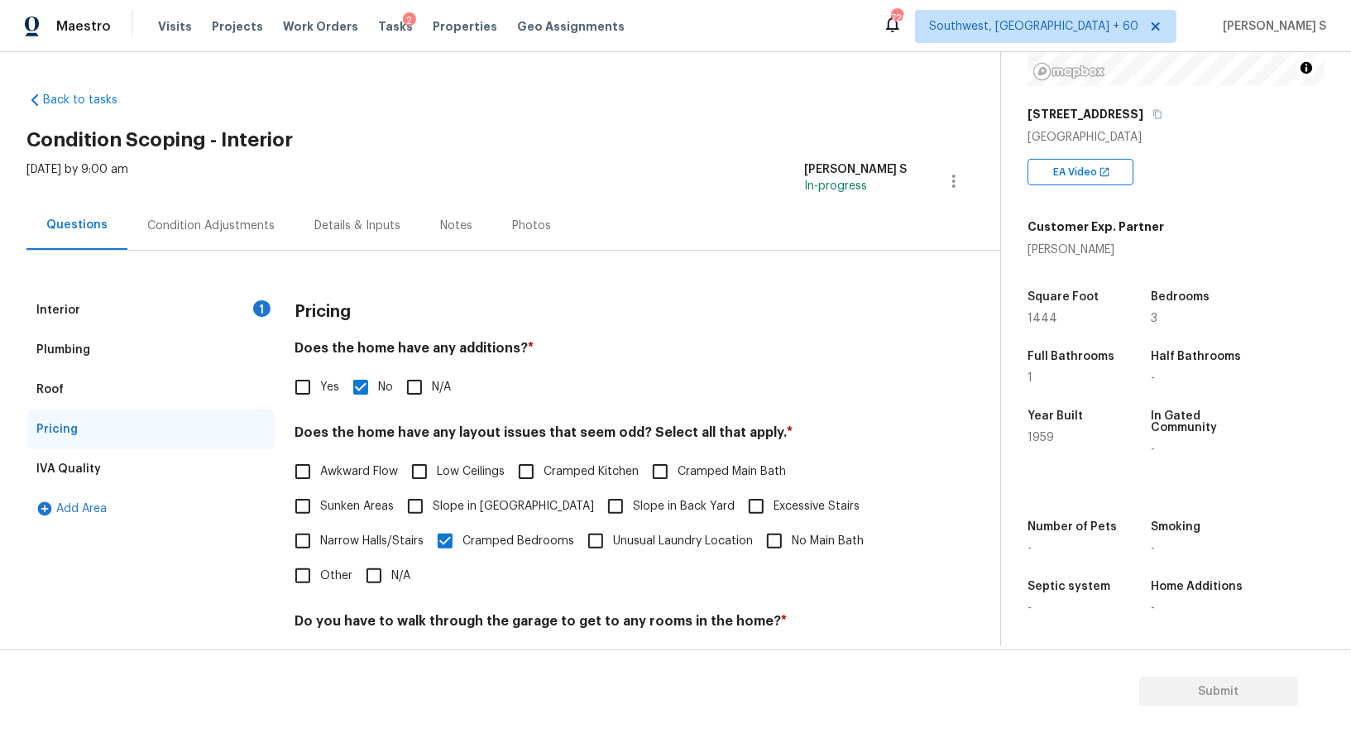
click at [225, 225] on div "Condition Adjustments" at bounding box center [210, 226] width 127 height 17
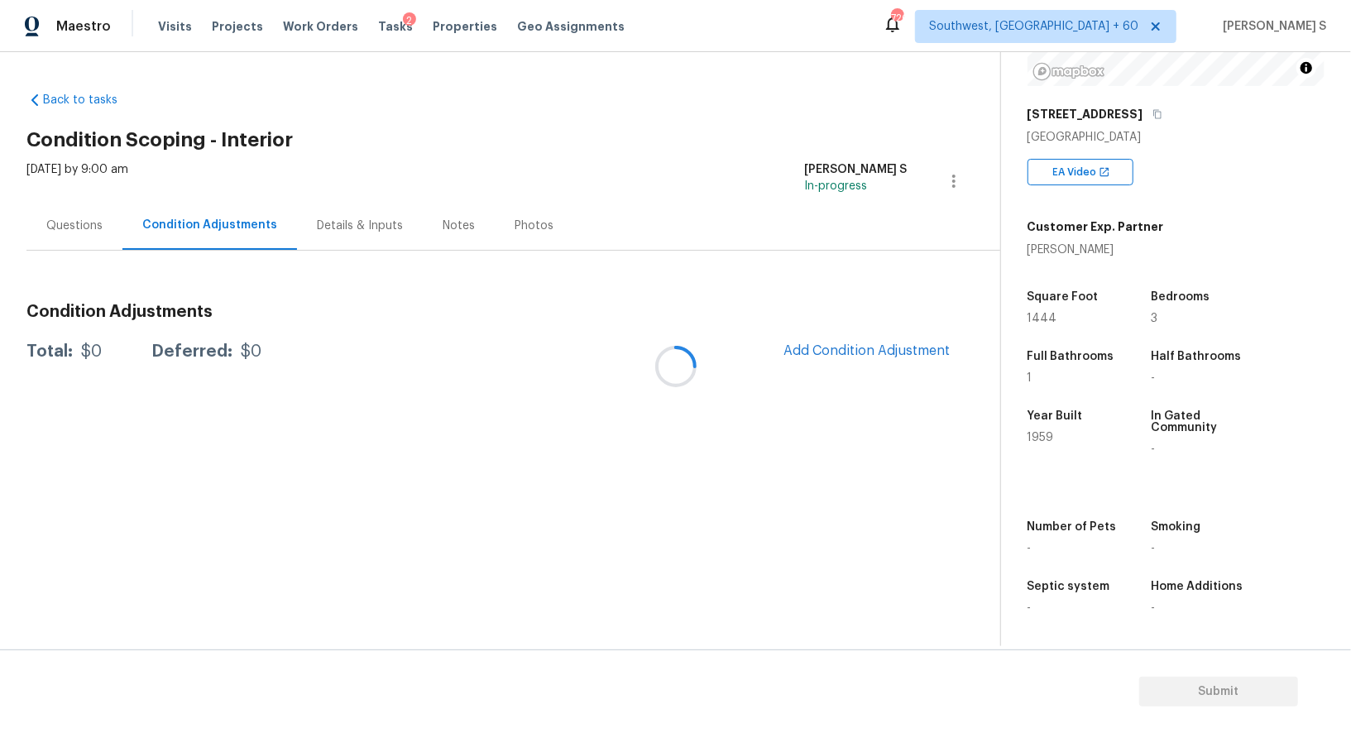
click at [225, 225] on div at bounding box center [675, 366] width 1351 height 733
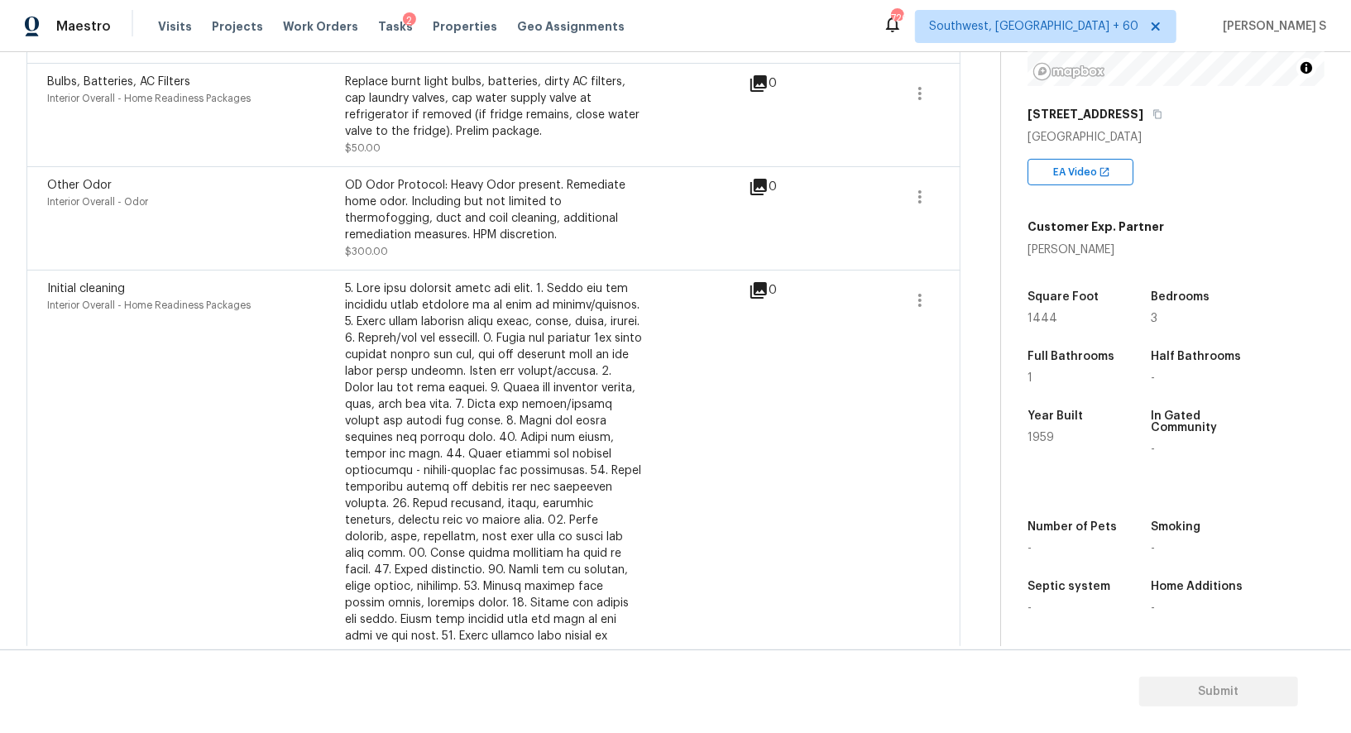
scroll to position [10, 0]
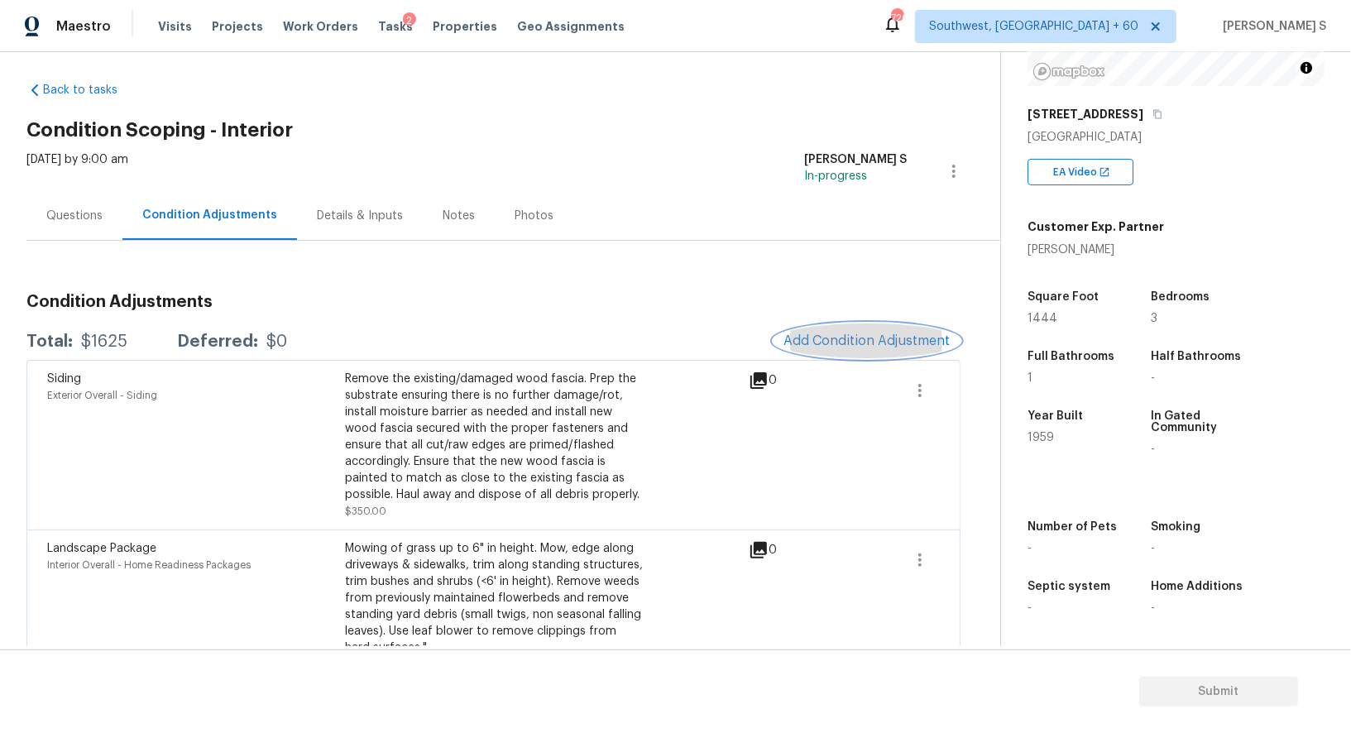
click at [832, 356] on button "Add Condition Adjustment" at bounding box center [866, 340] width 187 height 35
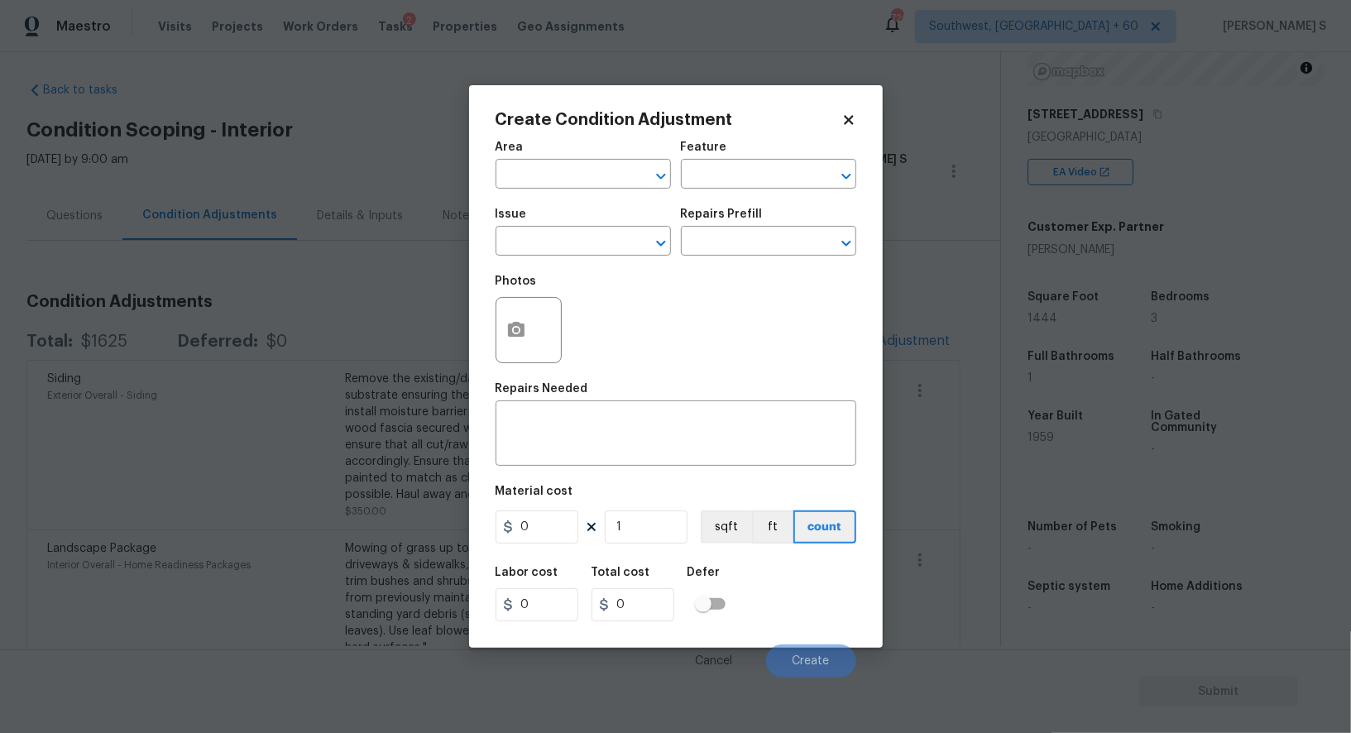
click at [553, 226] on div "Issue" at bounding box center [582, 219] width 175 height 22
click at [553, 249] on input "text" at bounding box center [559, 243] width 129 height 26
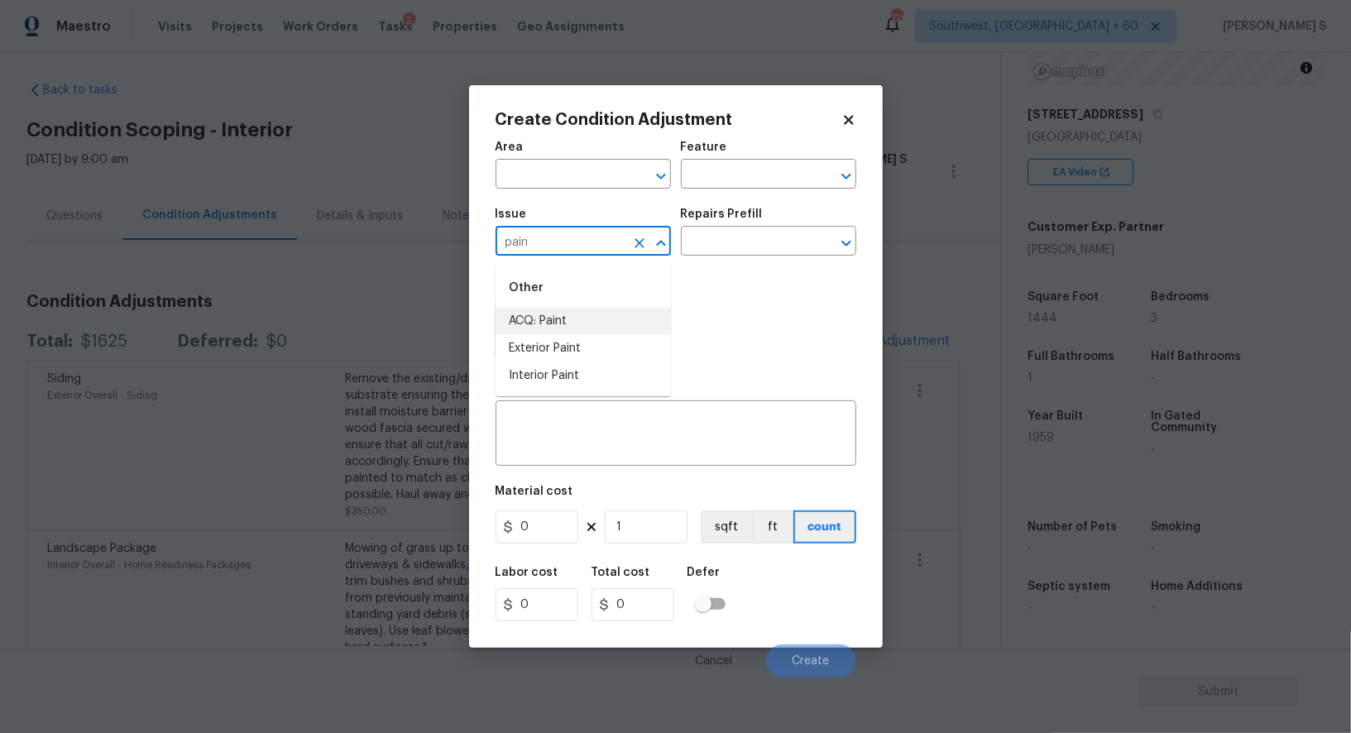
type input "ACQ: Paint"
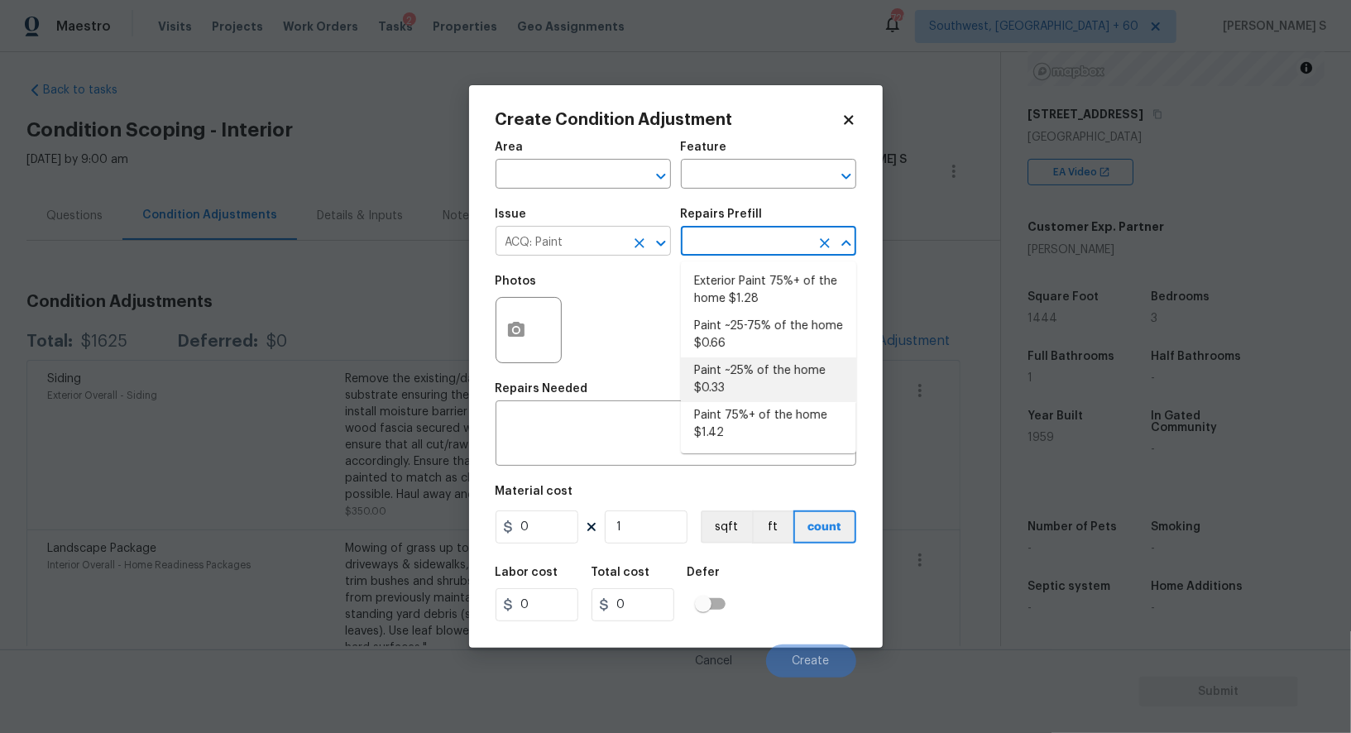
type input "Acquisition"
type textarea "Acquisition Scope: ~25% of the home needs interior paint"
type input "0.33"
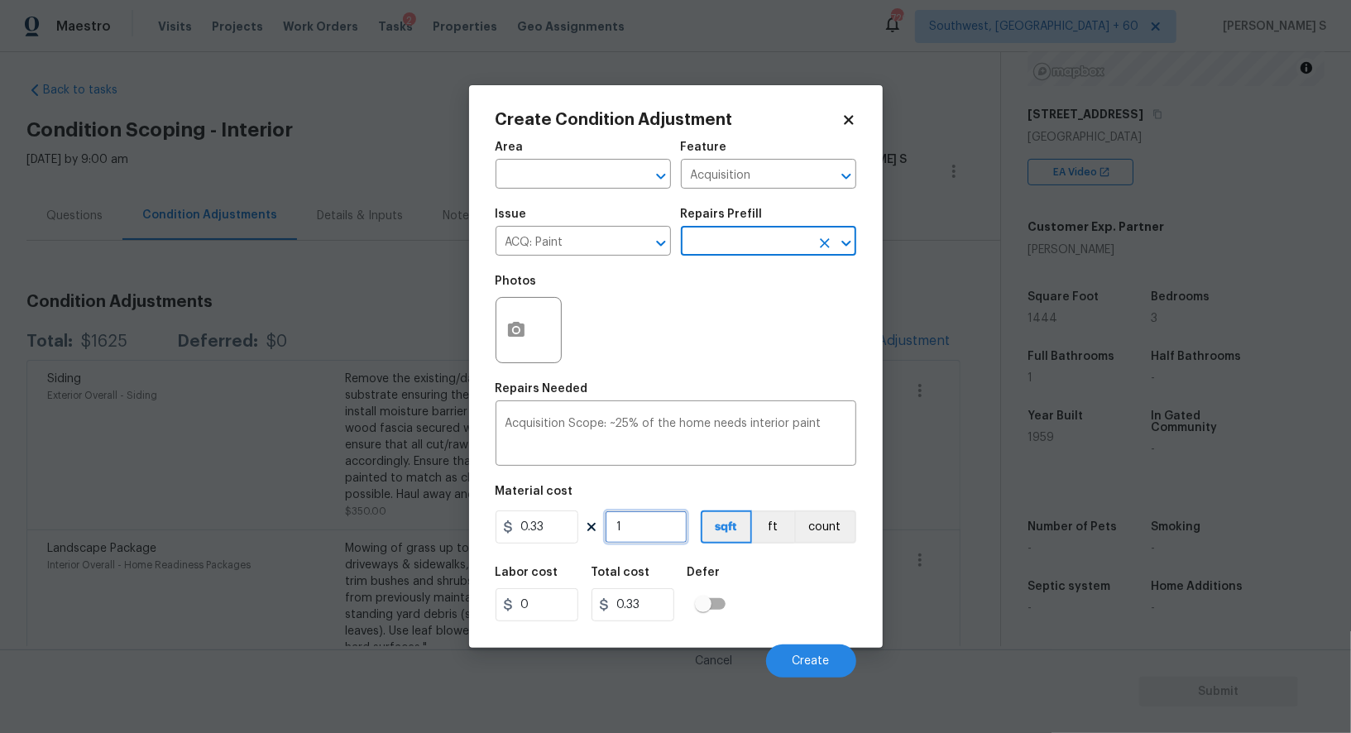
click at [648, 533] on input "1" at bounding box center [646, 526] width 83 height 33
type input "14"
type input "4.62"
type input "144"
type input "47.52"
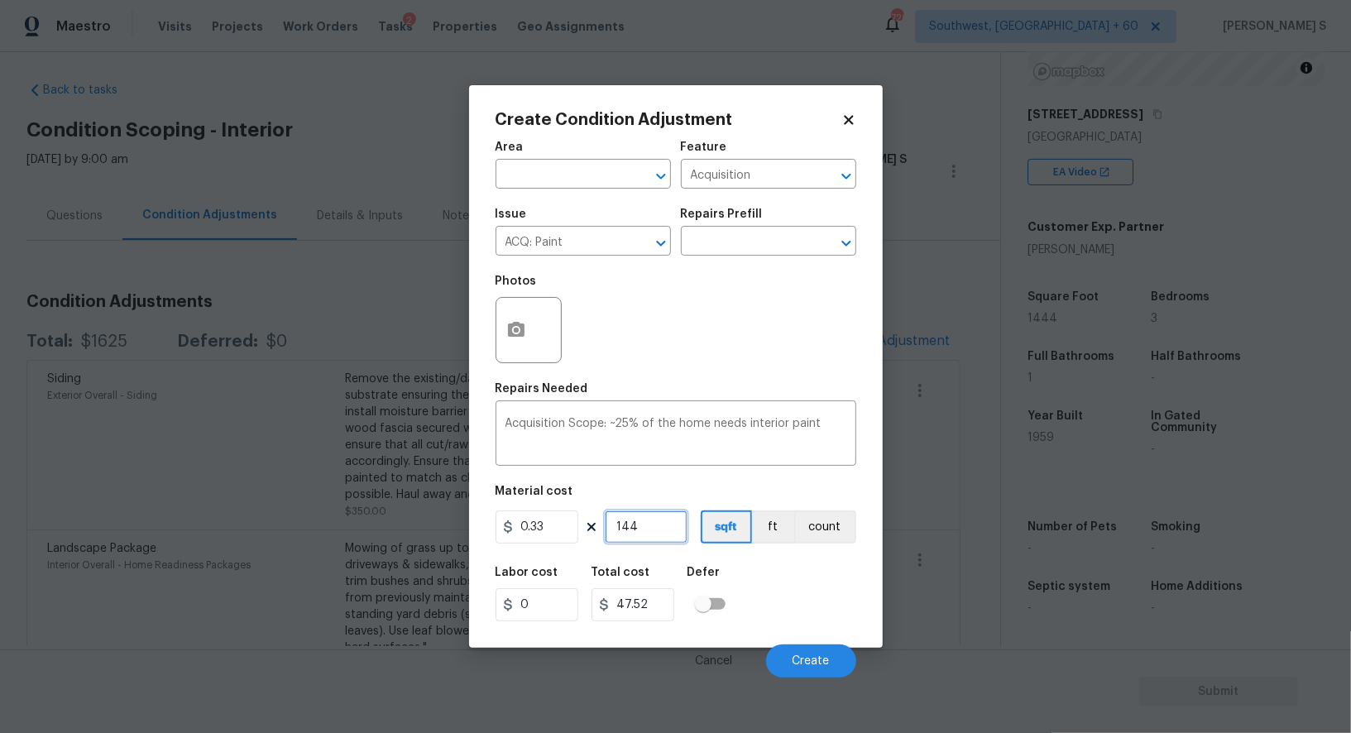
type input "1444"
type input "476.52"
type input "1444"
click at [805, 581] on div "Labor cost 0 Total cost 476.52 Defer" at bounding box center [675, 594] width 361 height 74
click at [821, 652] on button "Create" at bounding box center [811, 660] width 90 height 33
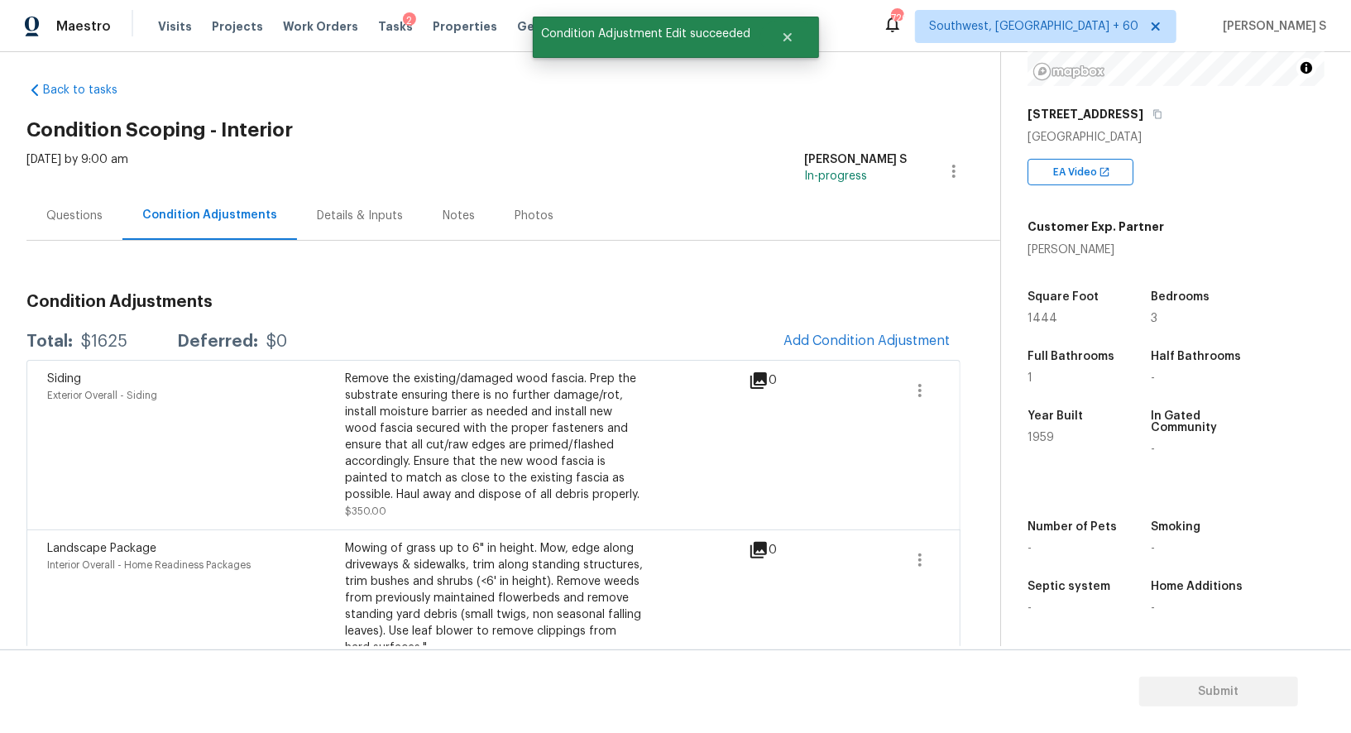
click at [156, 476] on div "Siding Exterior Overall - Siding" at bounding box center [196, 445] width 298 height 149
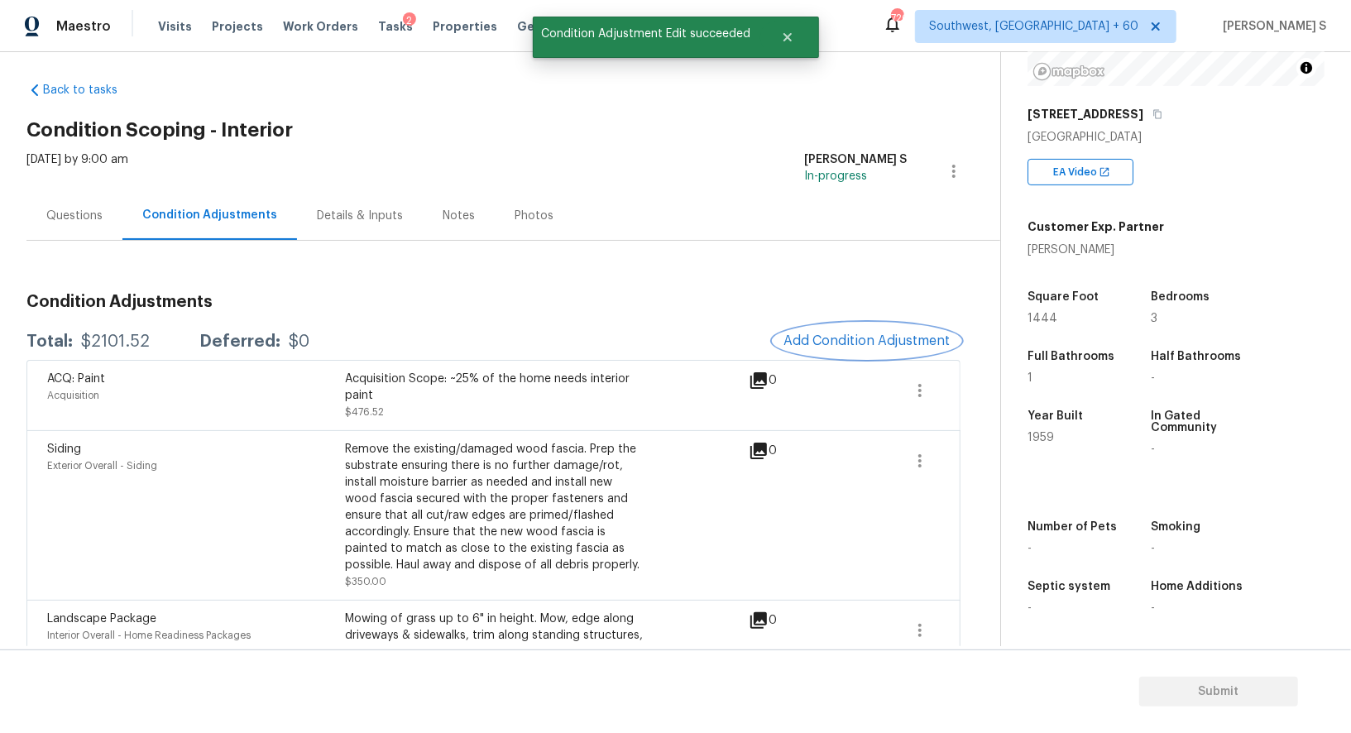
click at [853, 351] on button "Add Condition Adjustment" at bounding box center [866, 340] width 187 height 35
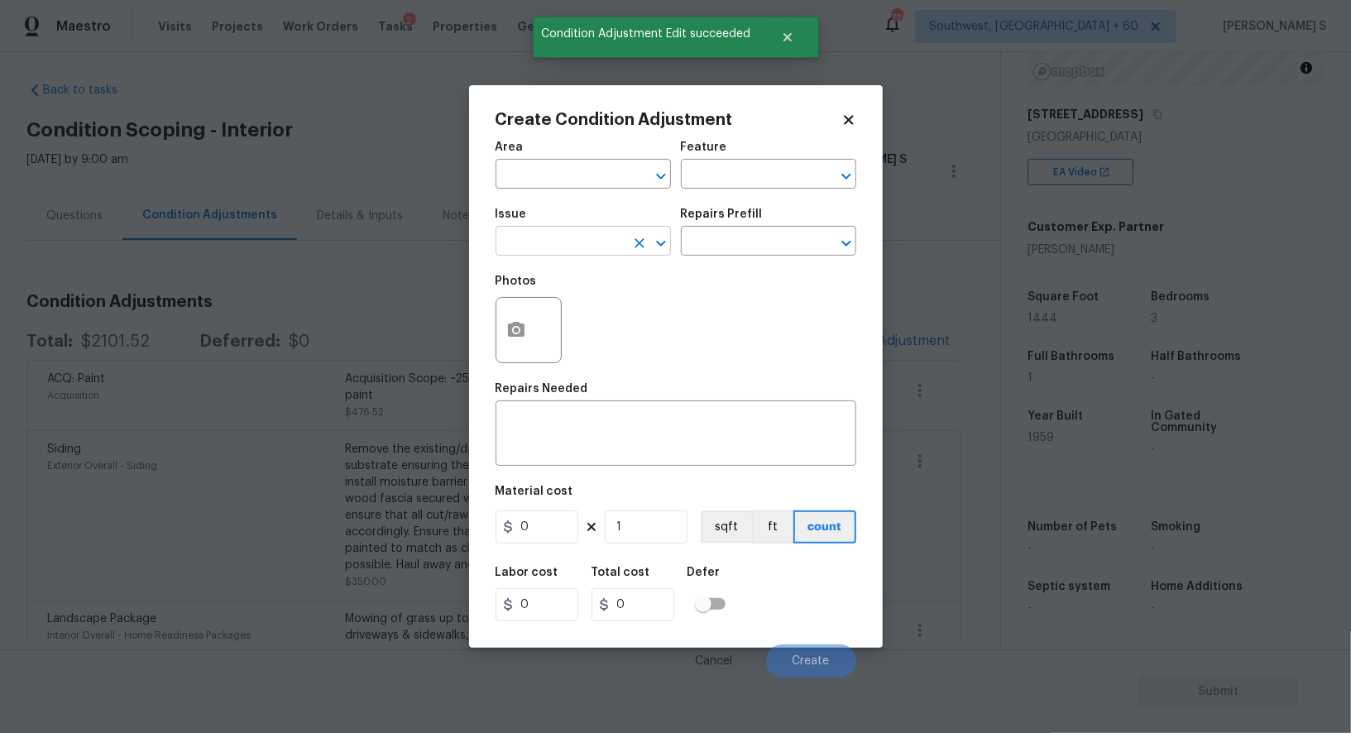
click at [590, 248] on input "text" at bounding box center [559, 243] width 129 height 26
type input "ACQ: Flooring"
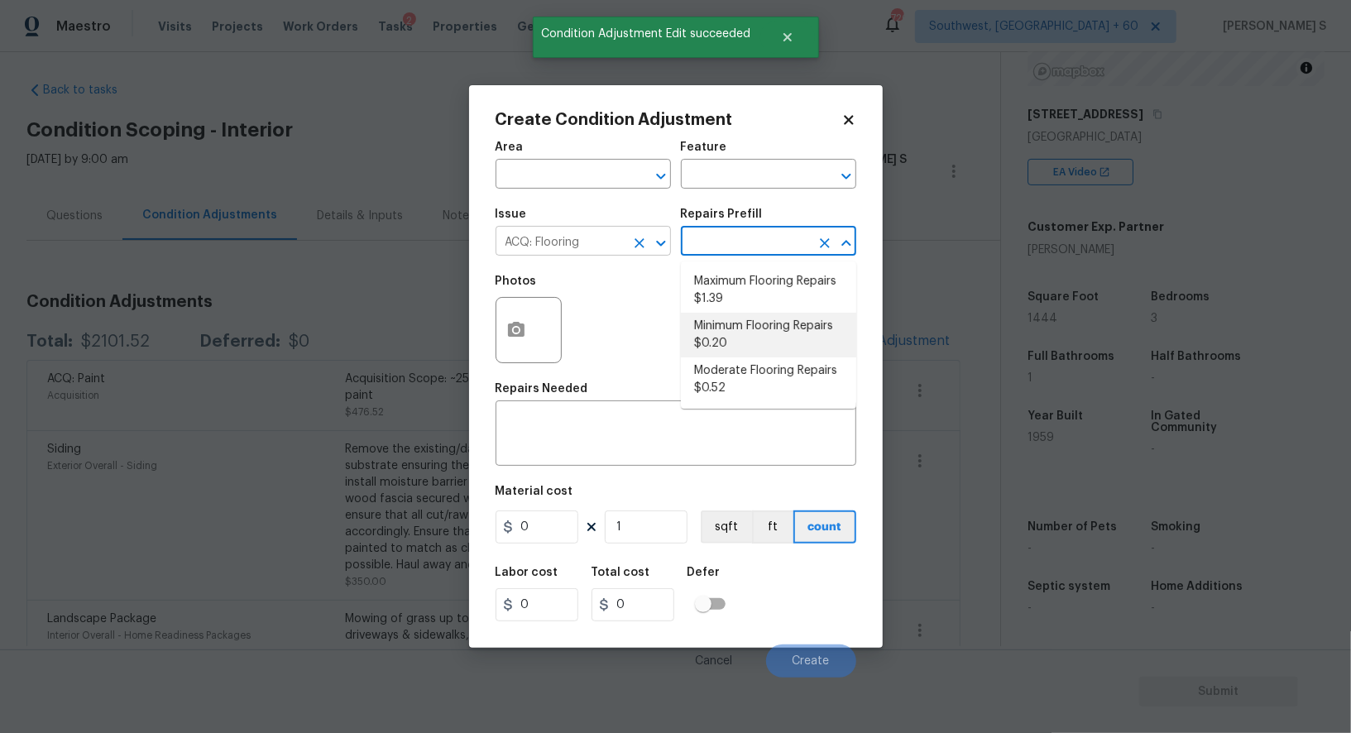
type input "Acquisition"
type textarea "Acquisition Scope: Minimum flooring repairs"
type input "0.2"
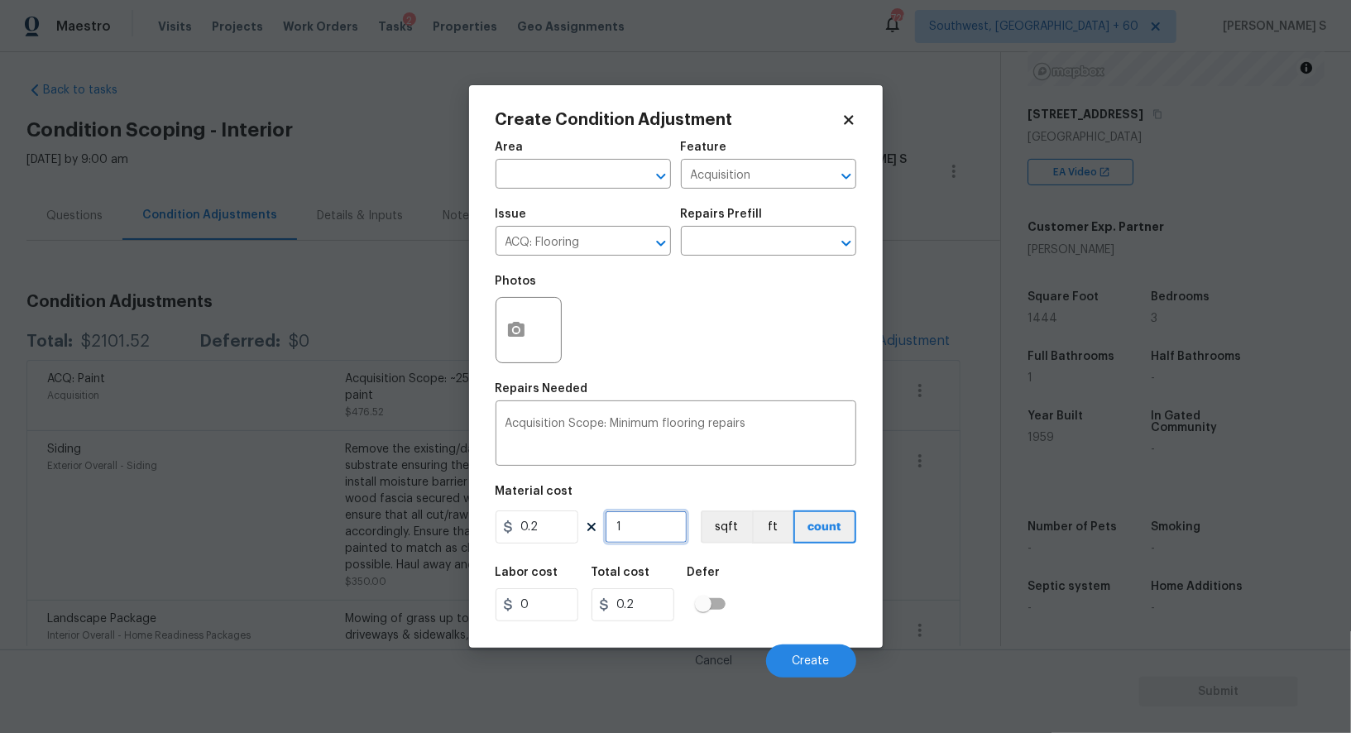
click at [662, 539] on input "1" at bounding box center [646, 526] width 83 height 33
paste input "444"
type input "1444"
type input "288.8"
type input "1444"
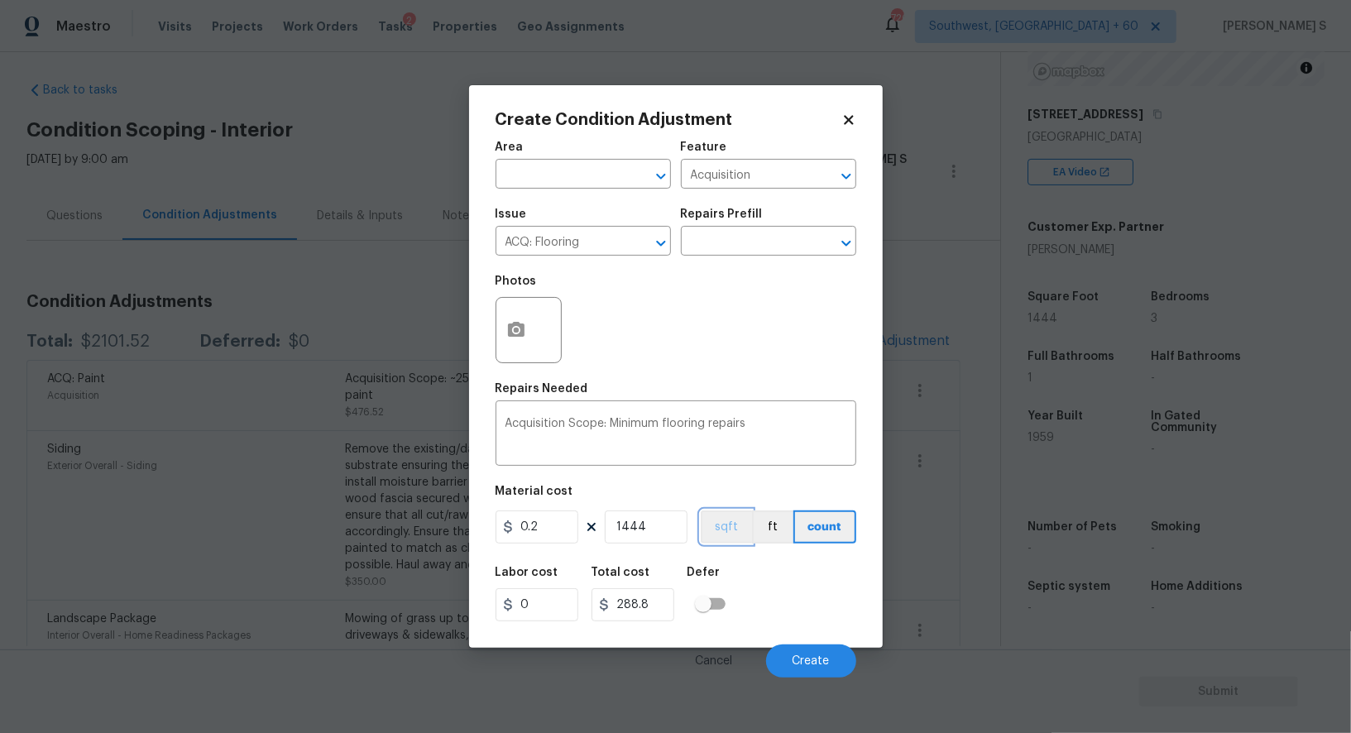
click at [733, 530] on button "sqft" at bounding box center [725, 526] width 51 height 33
click at [758, 596] on div "Labor cost 0 Total cost 288.8 Defer" at bounding box center [675, 594] width 361 height 74
click at [836, 657] on button "Create" at bounding box center [811, 660] width 90 height 33
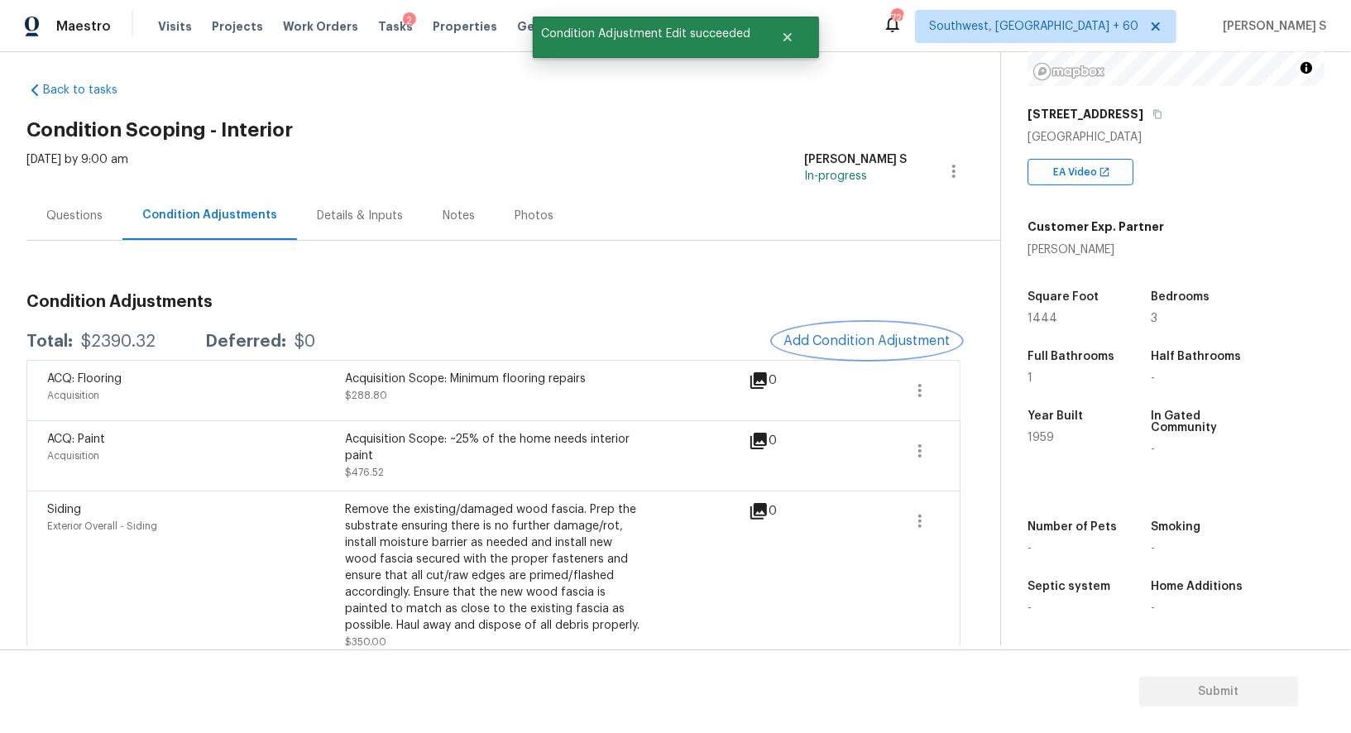
scroll to position [227, 0]
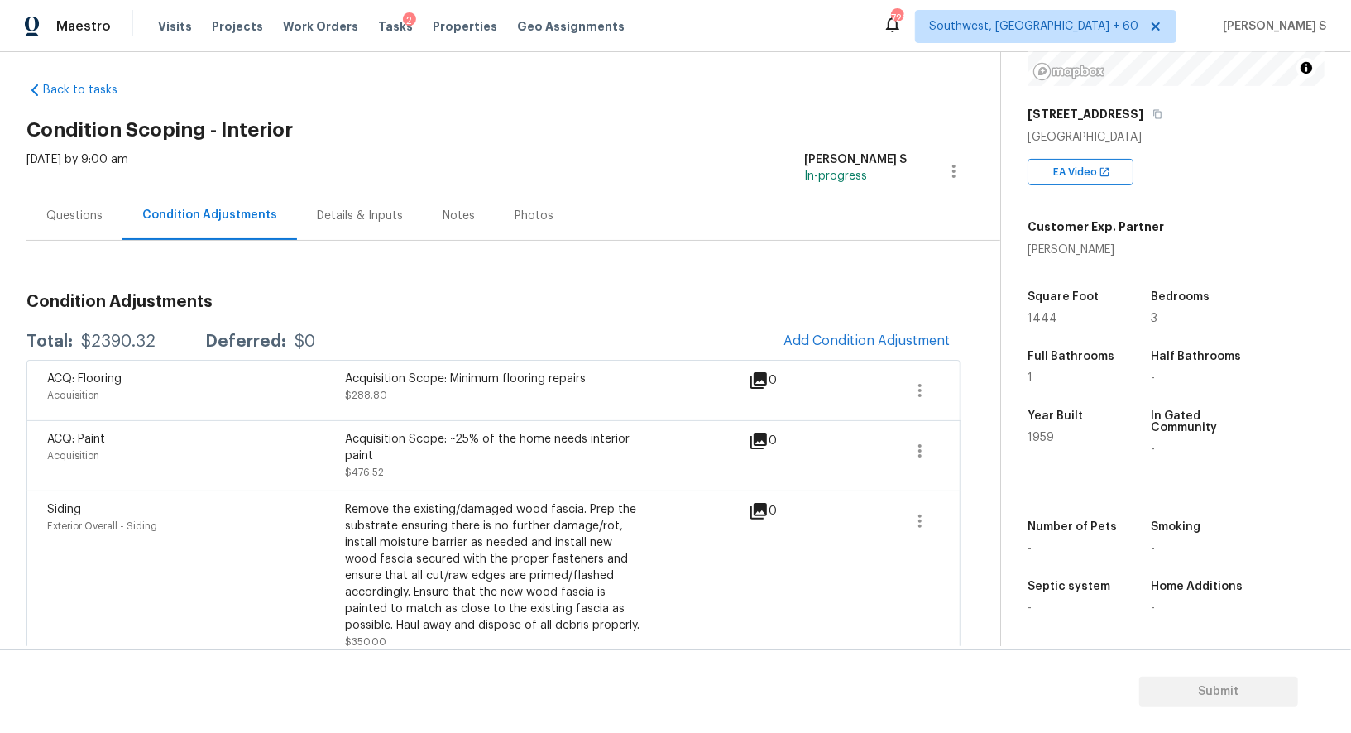
click at [339, 491] on div "Siding Exterior Overall - Siding Remove the existing/damaged wood fascia. Prep …" at bounding box center [493, 575] width 934 height 170
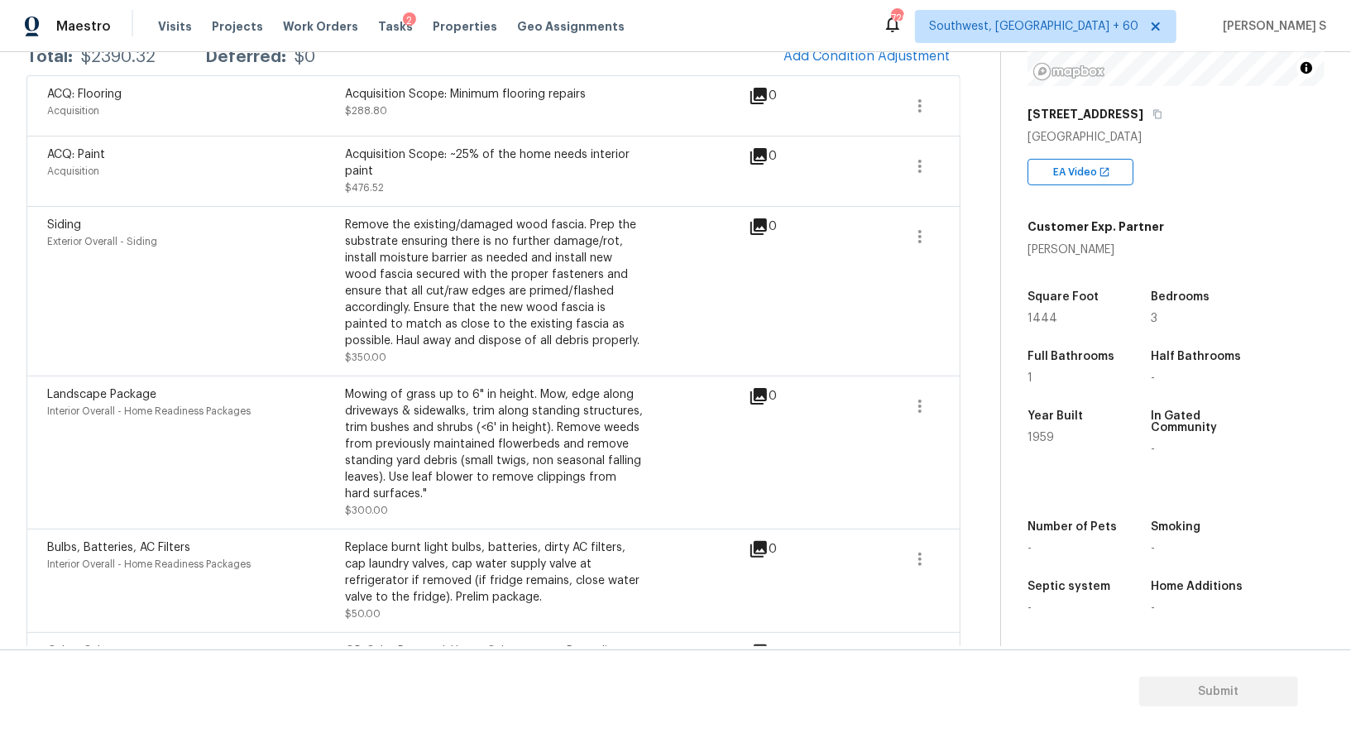
scroll to position [296, 0]
click at [1150, 113] on button "button" at bounding box center [1157, 114] width 15 height 15
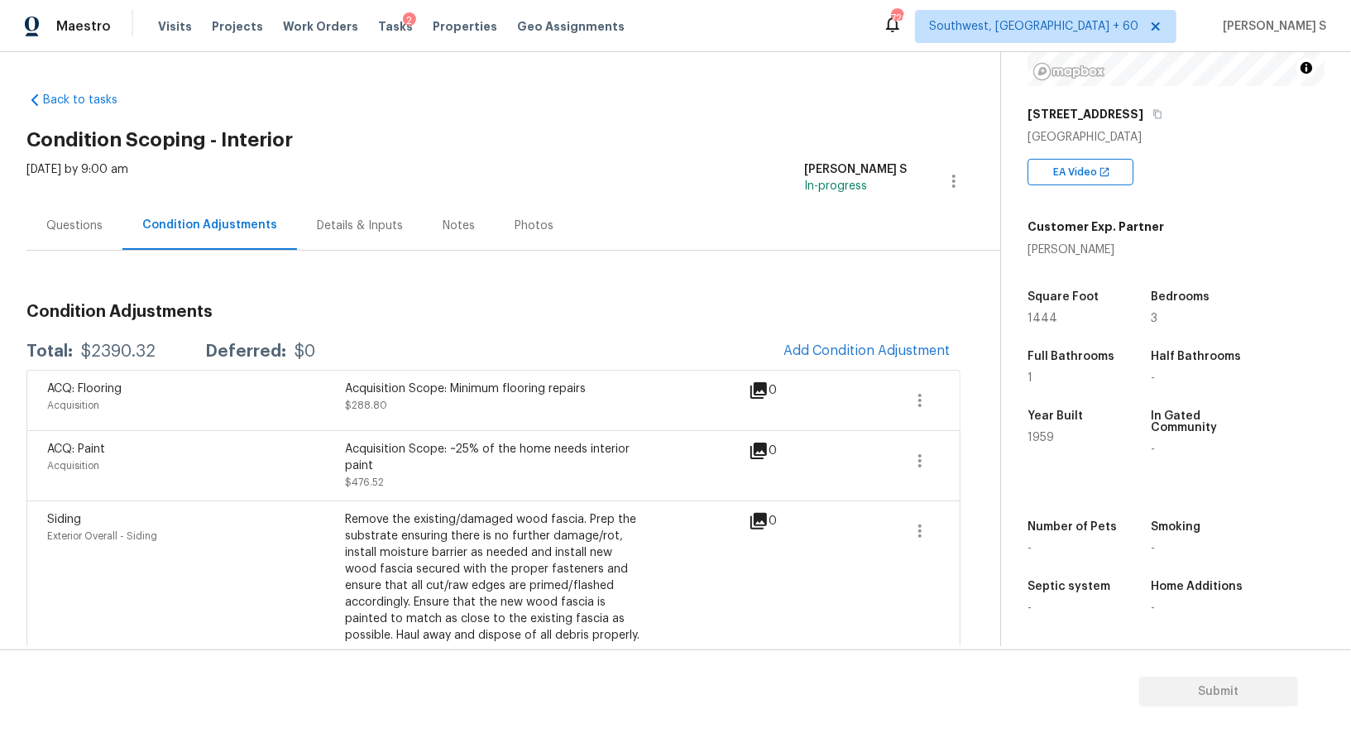
click at [67, 235] on div "Questions" at bounding box center [74, 225] width 96 height 49
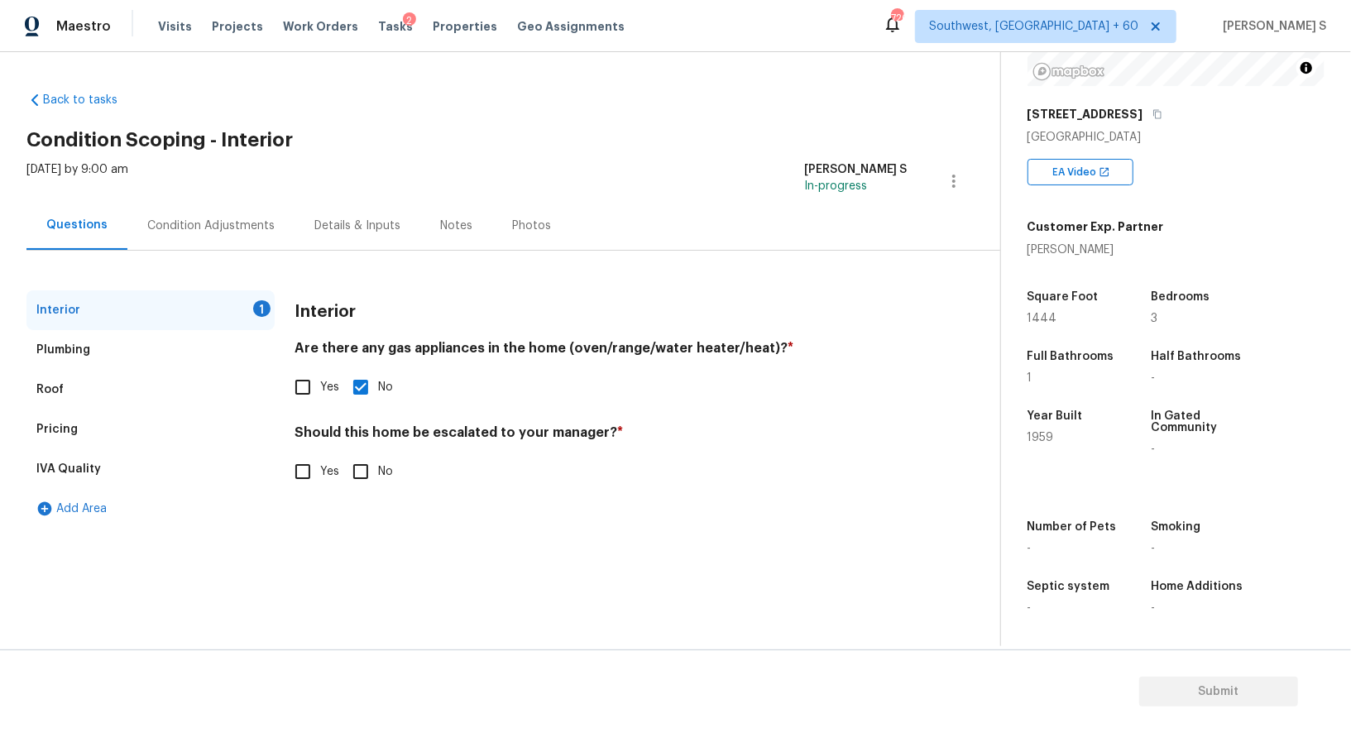
click at [67, 235] on div "Questions" at bounding box center [76, 225] width 101 height 49
click at [302, 469] on input "Yes" at bounding box center [302, 471] width 35 height 35
checkbox input "true"
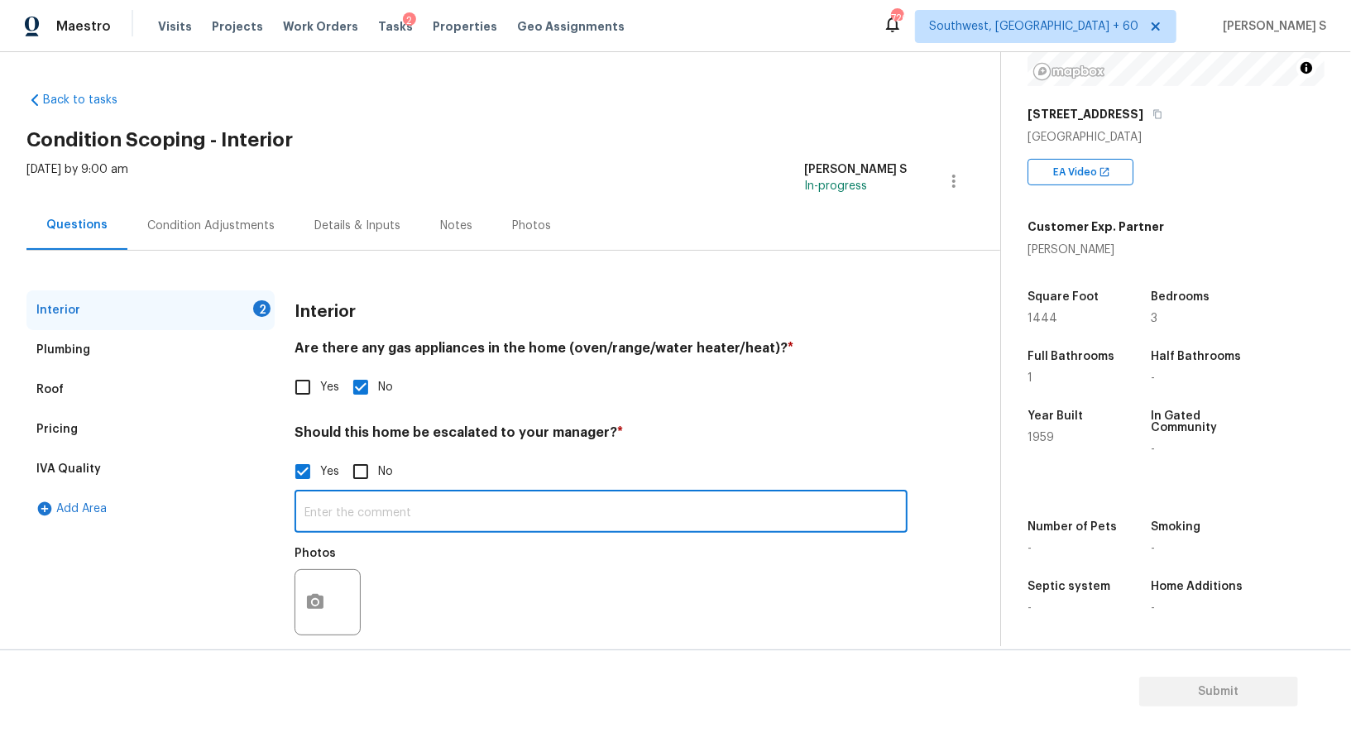
click at [356, 508] on input "text" at bounding box center [600, 513] width 613 height 39
paste input "It's important to note the home's proximity to a known high-crime HUD apartment…"
type input "It's important to note the home's proximity to a known high-crime HUD apartment…"
click at [315, 598] on icon "button" at bounding box center [315, 601] width 17 height 15
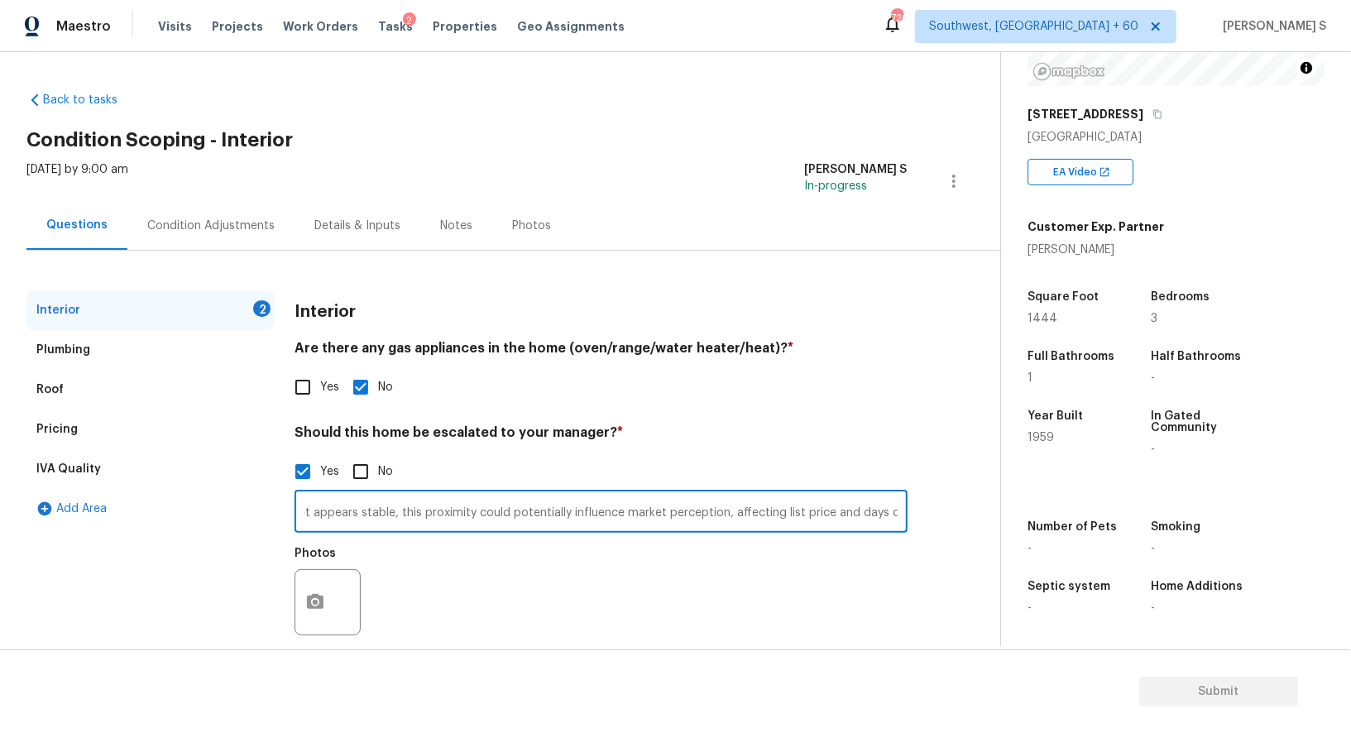
scroll to position [0, 0]
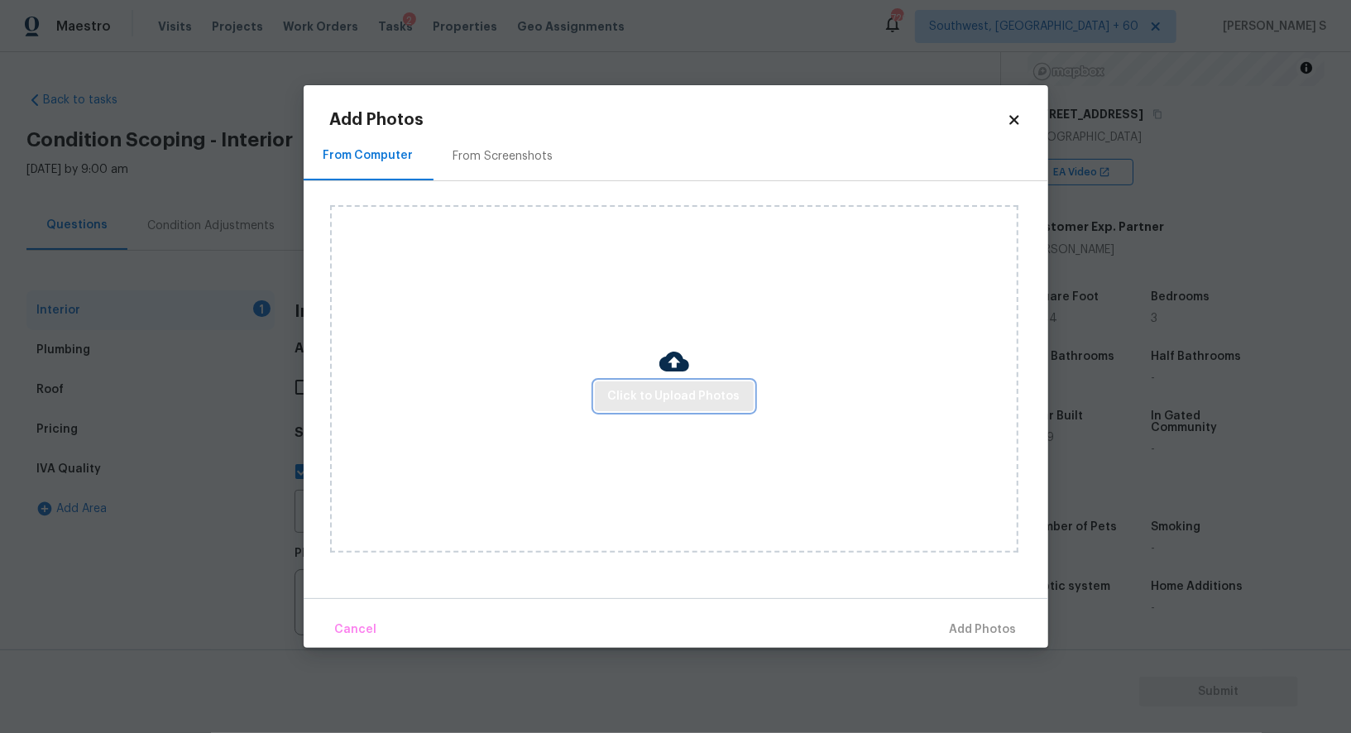
click at [687, 383] on button "Click to Upload Photos" at bounding box center [674, 396] width 159 height 31
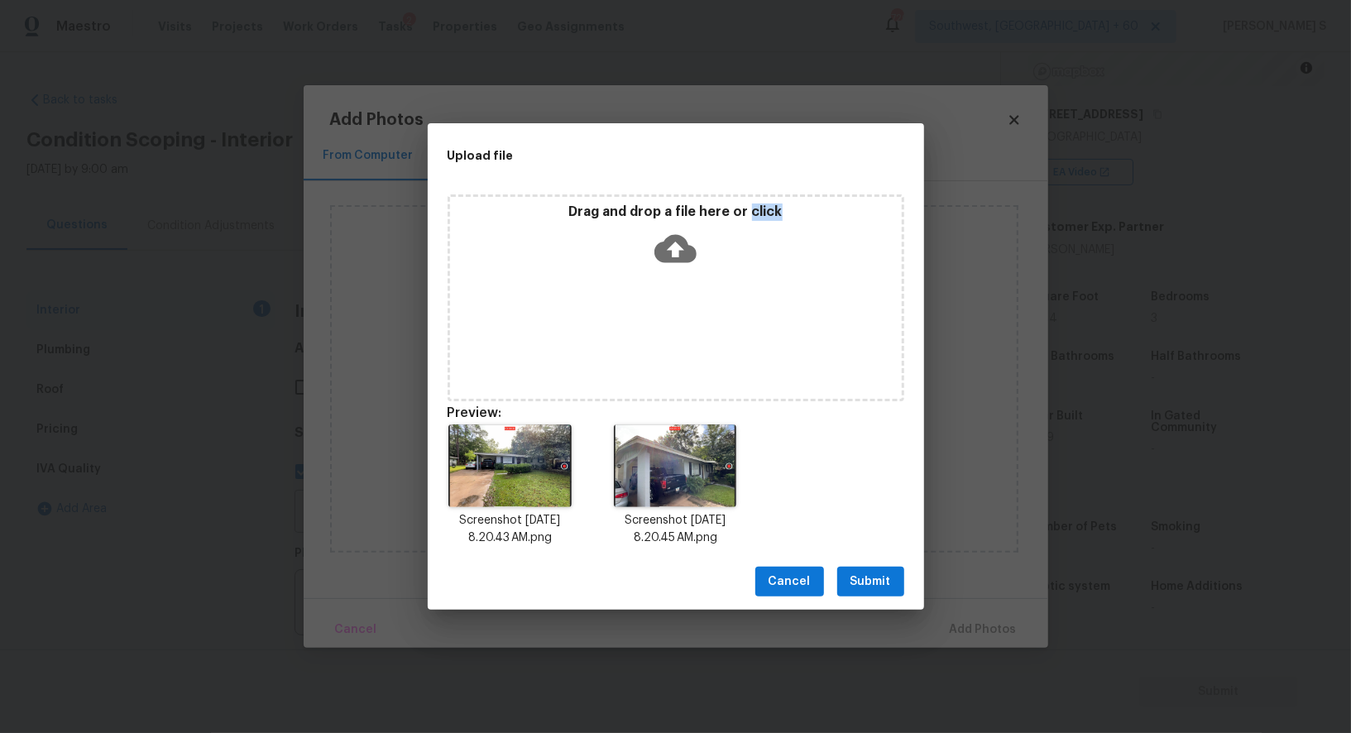
click at [877, 571] on button "Submit" at bounding box center [870, 582] width 67 height 31
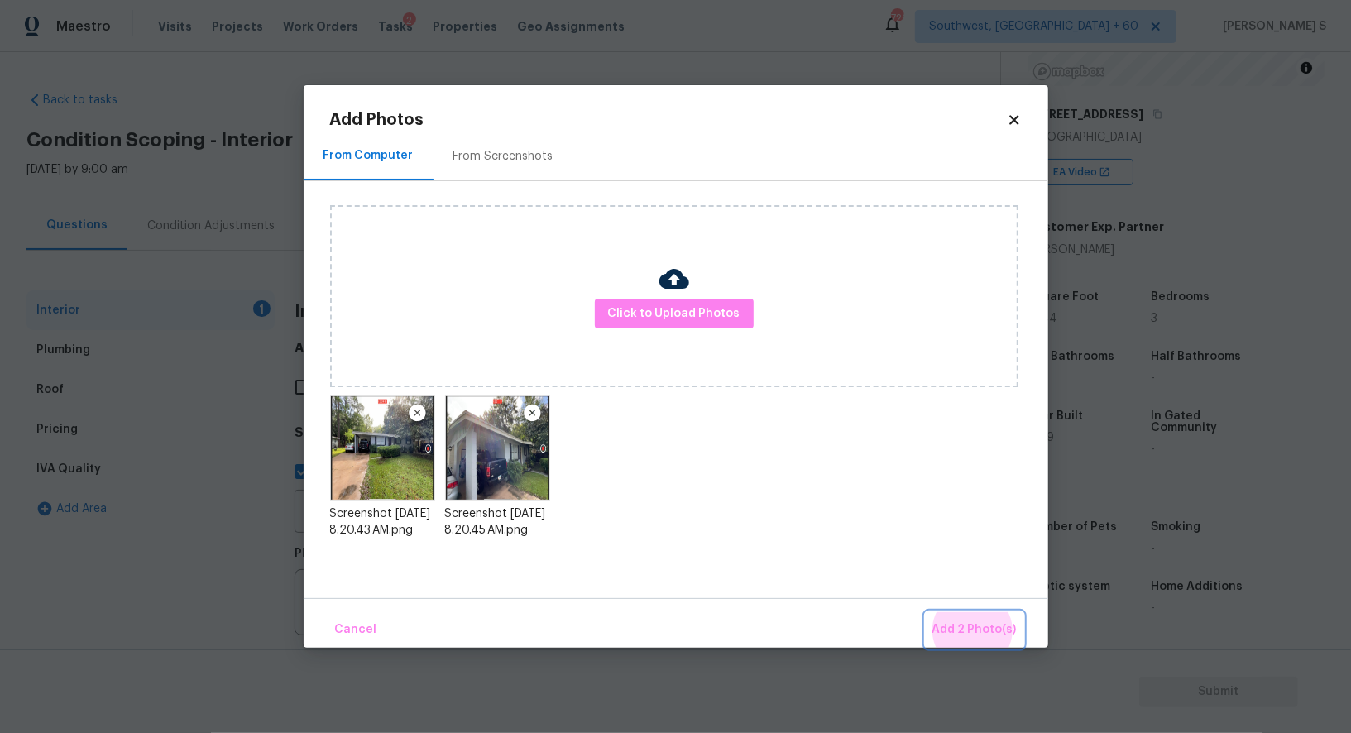
click at [925, 612] on button "Add 2 Photo(s)" at bounding box center [974, 630] width 98 height 36
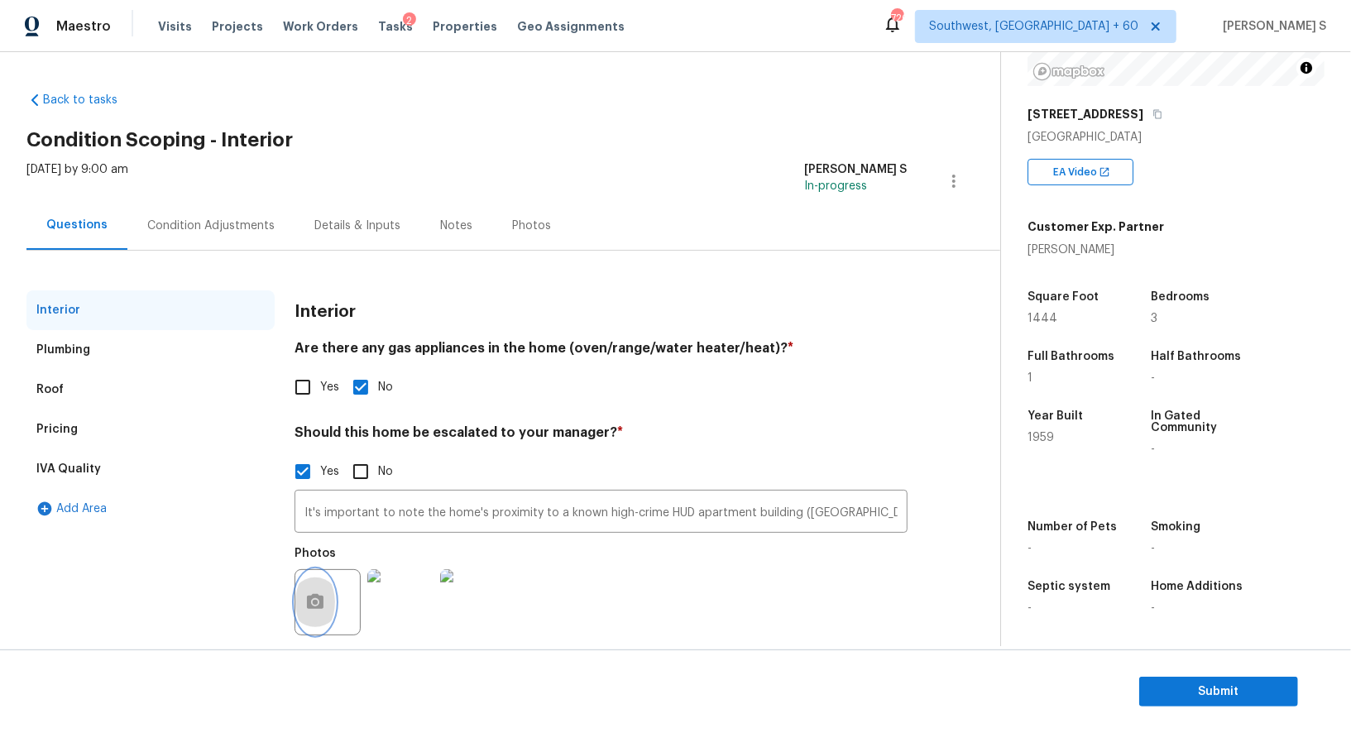
scroll to position [23, 0]
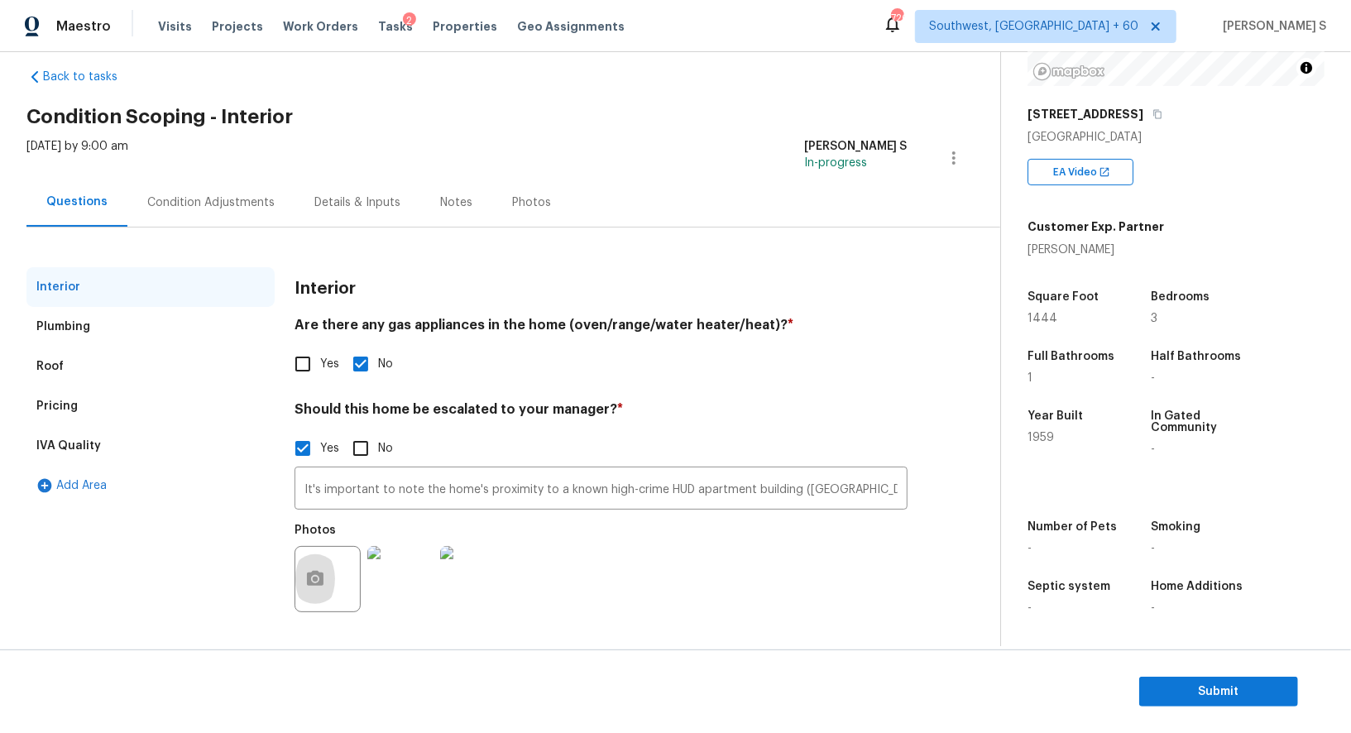
click at [89, 406] on div "Pricing" at bounding box center [150, 406] width 248 height 40
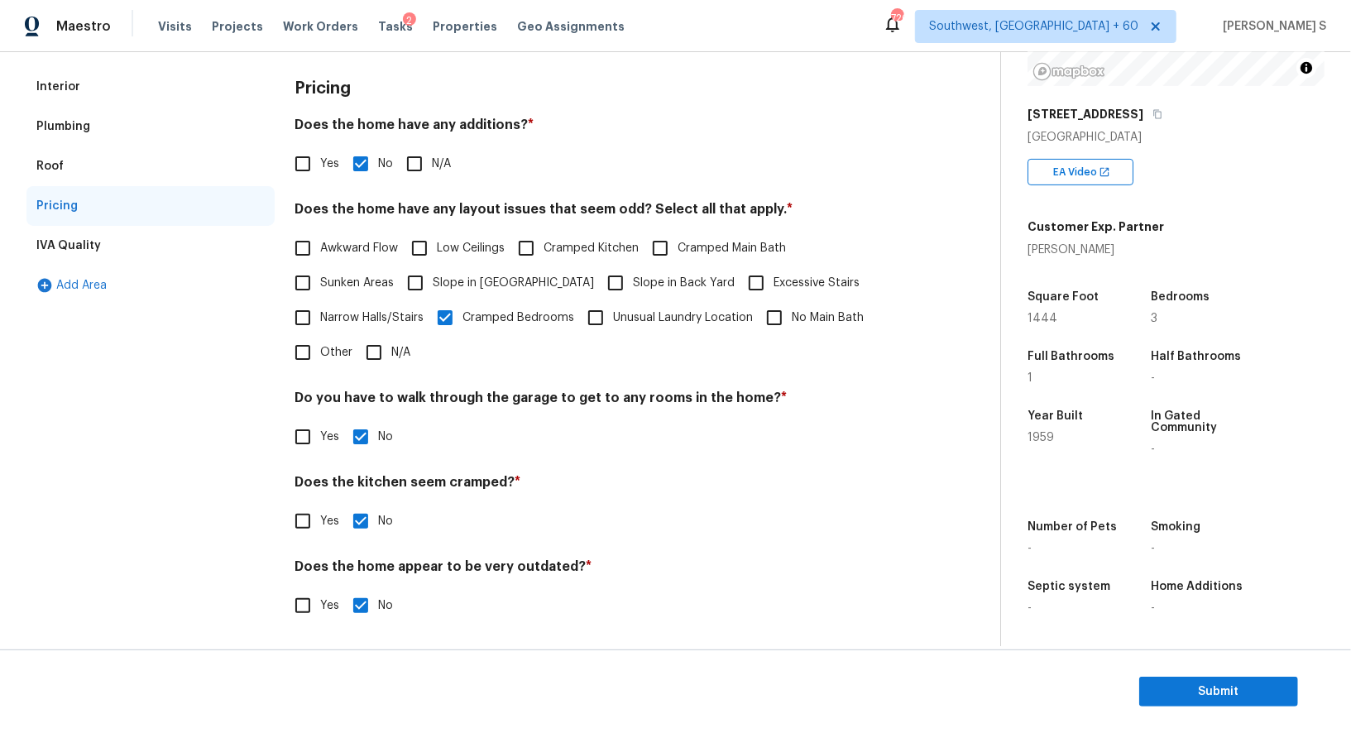
scroll to position [0, 0]
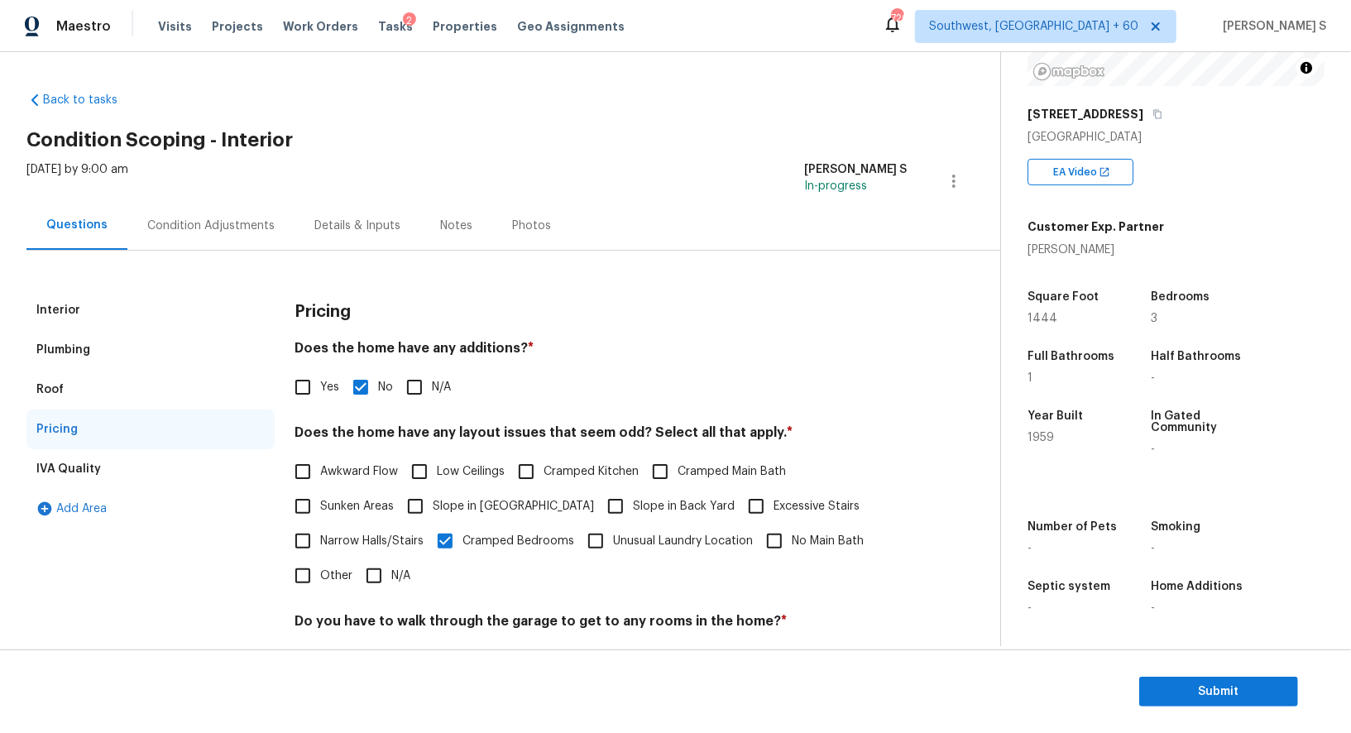
click at [229, 213] on div "Condition Adjustments" at bounding box center [210, 225] width 167 height 49
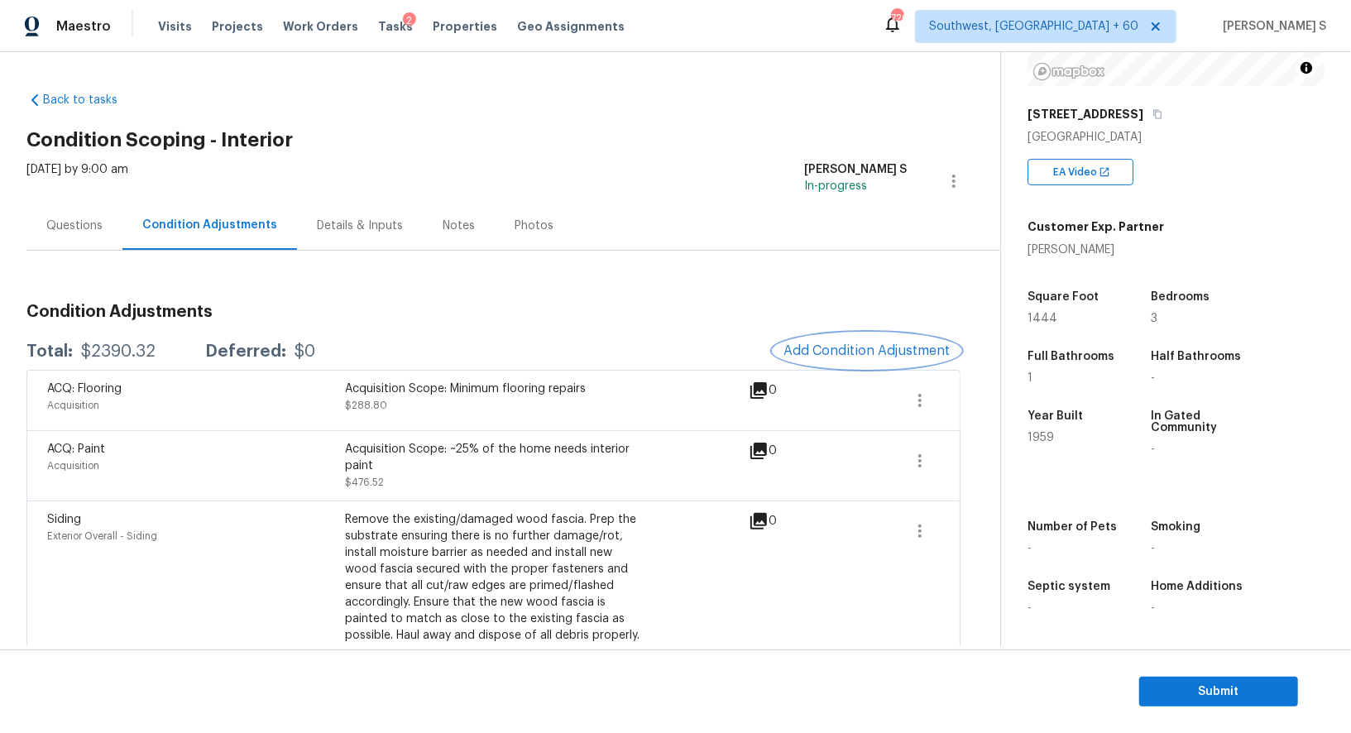
click at [865, 347] on span "Add Condition Adjustment" at bounding box center [866, 350] width 167 height 15
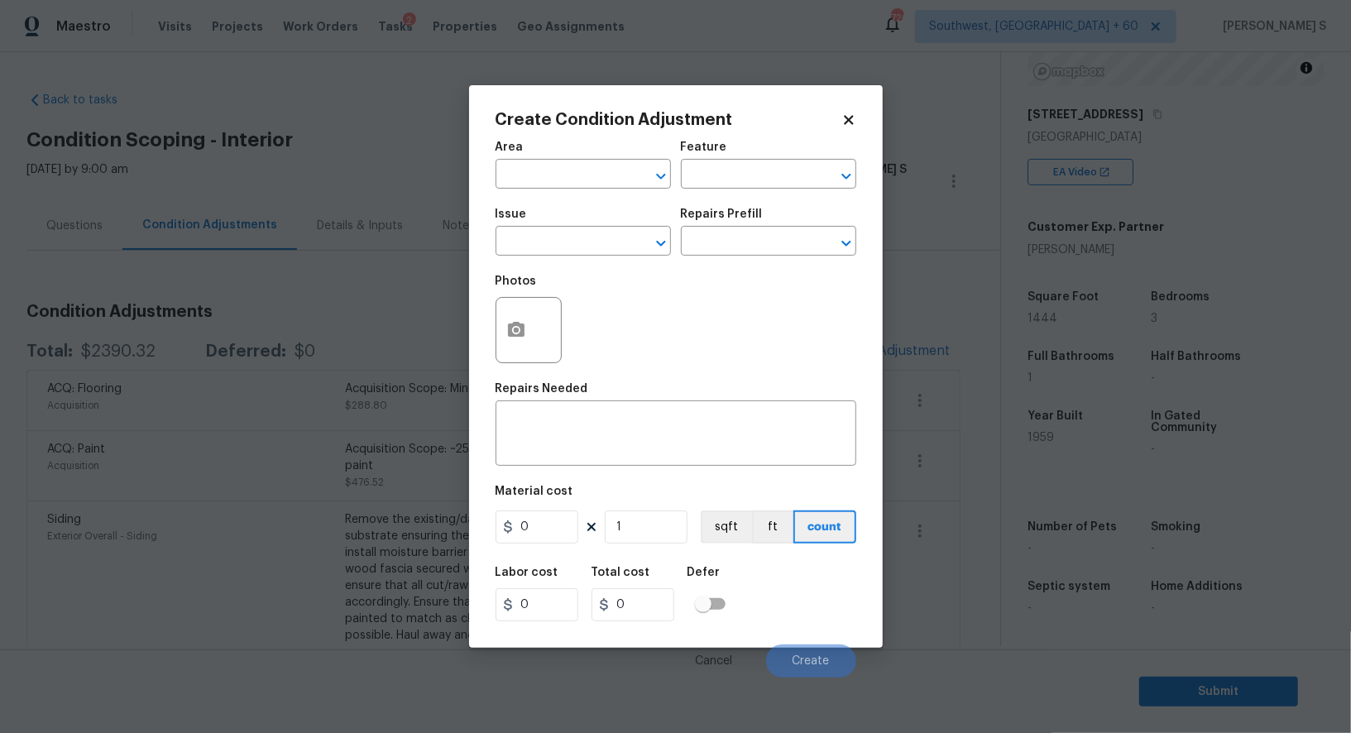
click at [534, 349] on div at bounding box center [528, 330] width 66 height 66
click at [510, 324] on icon "button" at bounding box center [516, 330] width 20 height 20
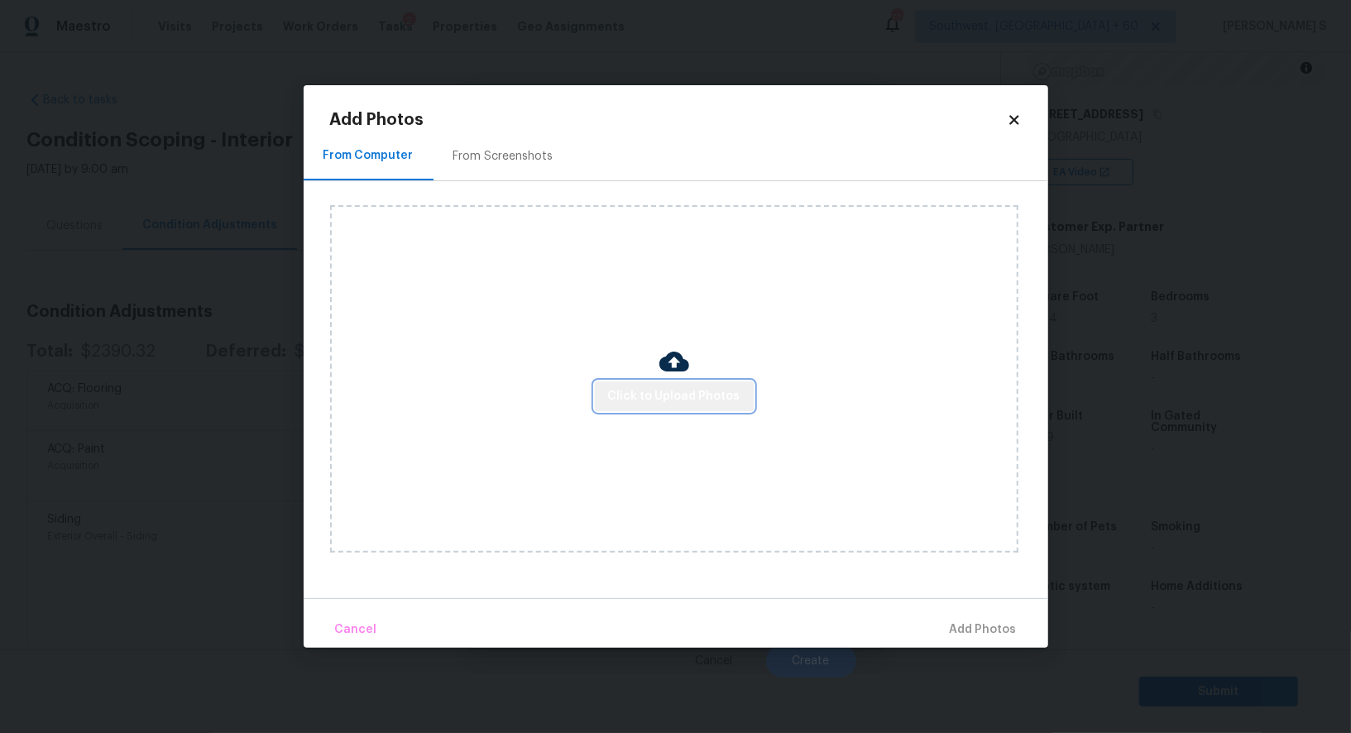
click at [724, 394] on span "Click to Upload Photos" at bounding box center [674, 396] width 132 height 21
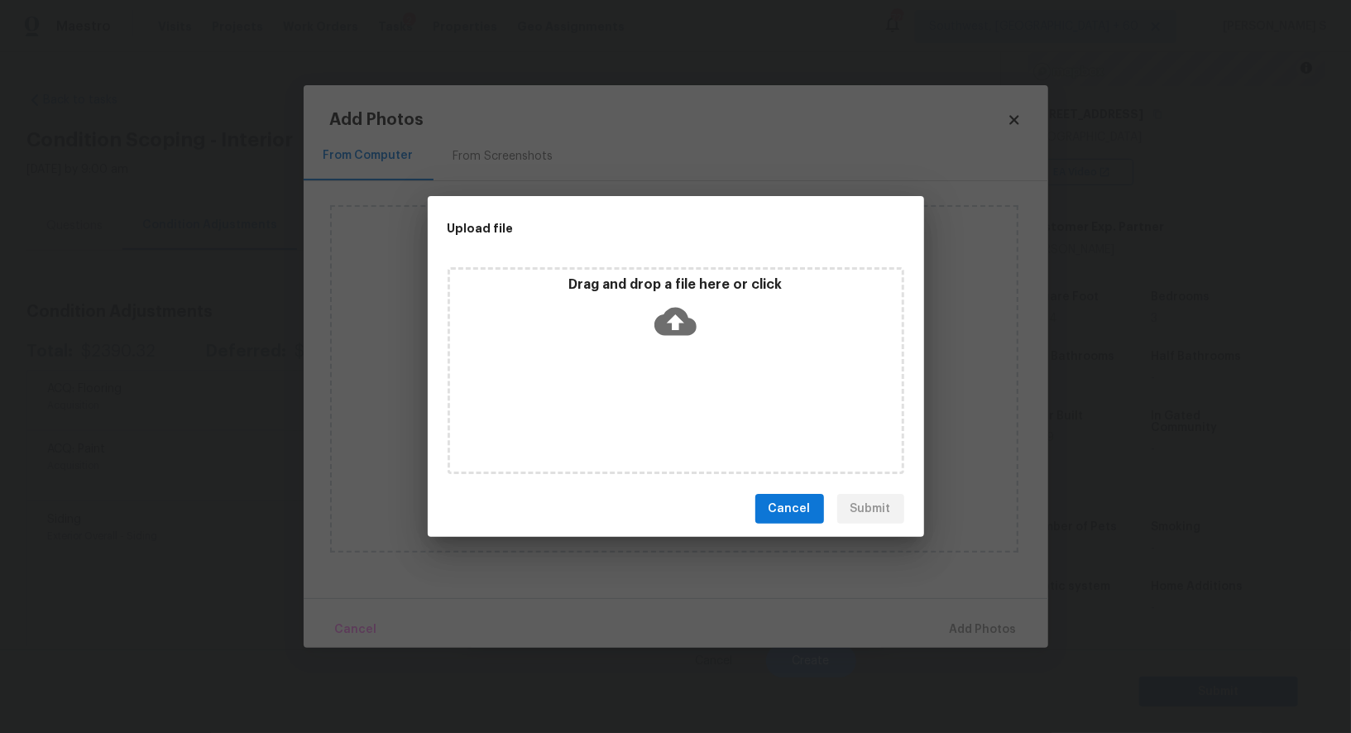
click at [724, 394] on div "Drag and drop a file here or click" at bounding box center [675, 370] width 457 height 207
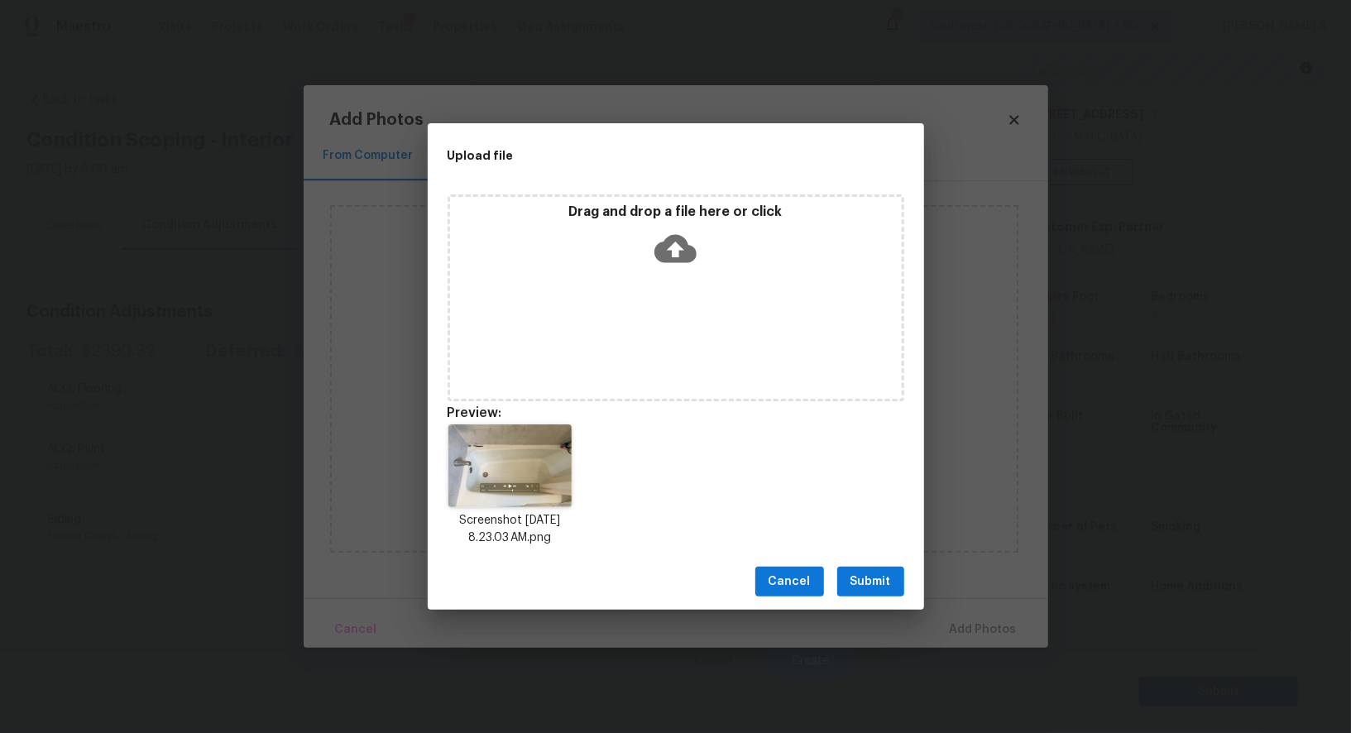
click at [886, 582] on span "Submit" at bounding box center [870, 581] width 41 height 21
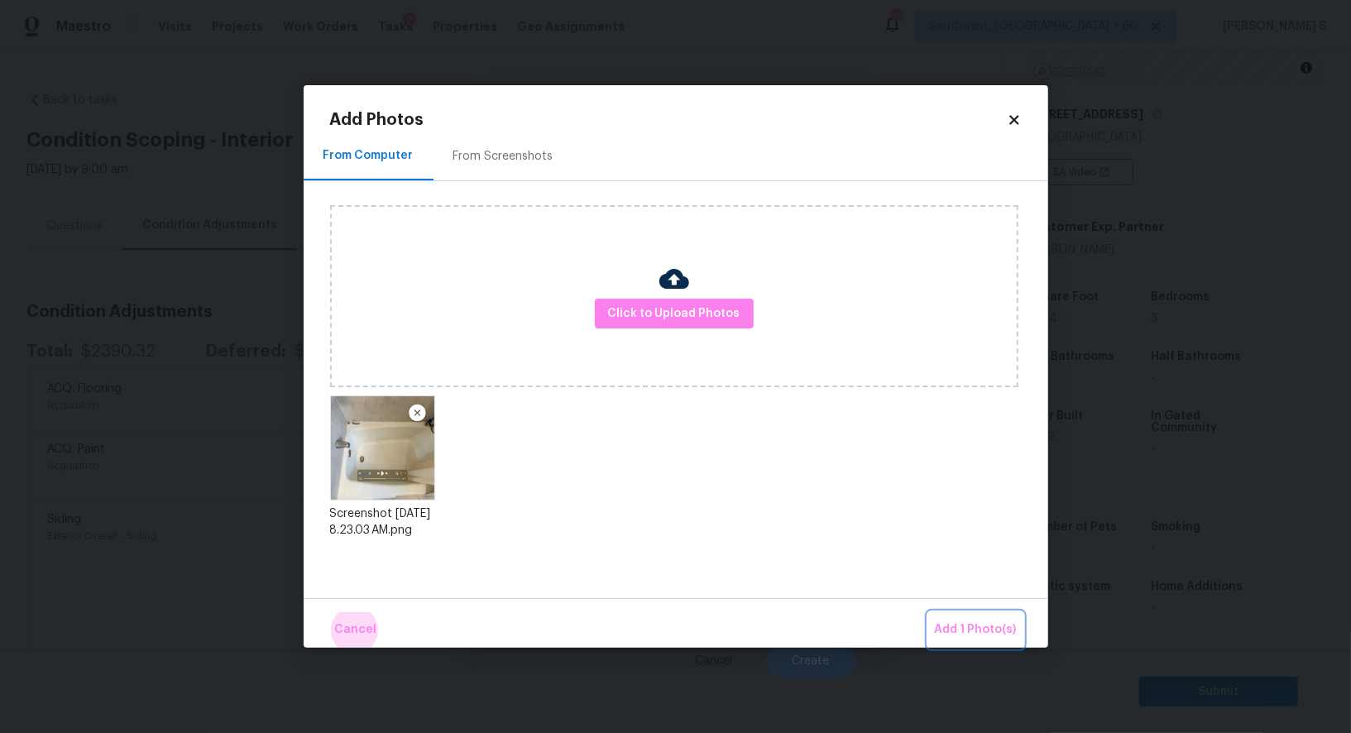
click at [928, 612] on button "Add 1 Photo(s)" at bounding box center [975, 630] width 95 height 36
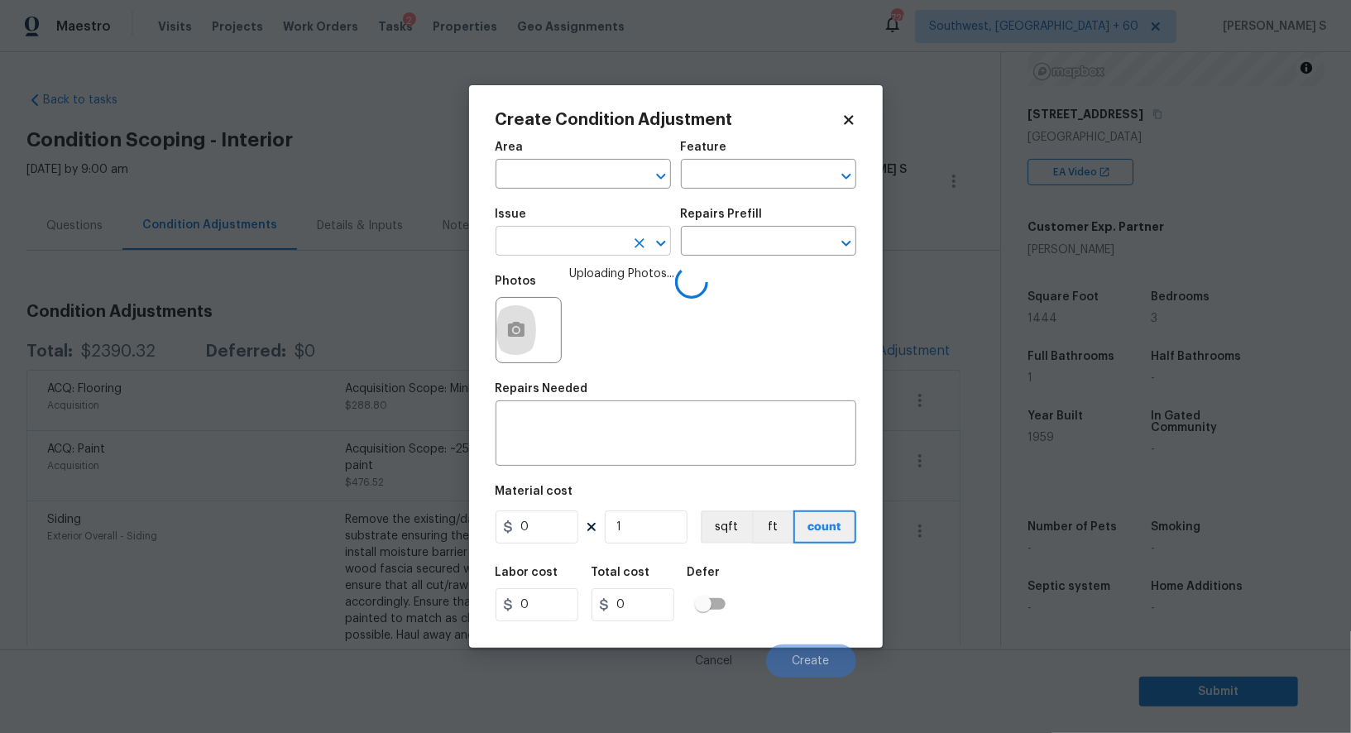
click at [509, 242] on input "text" at bounding box center [559, 243] width 129 height 26
type input "Bathroom Plumbing"
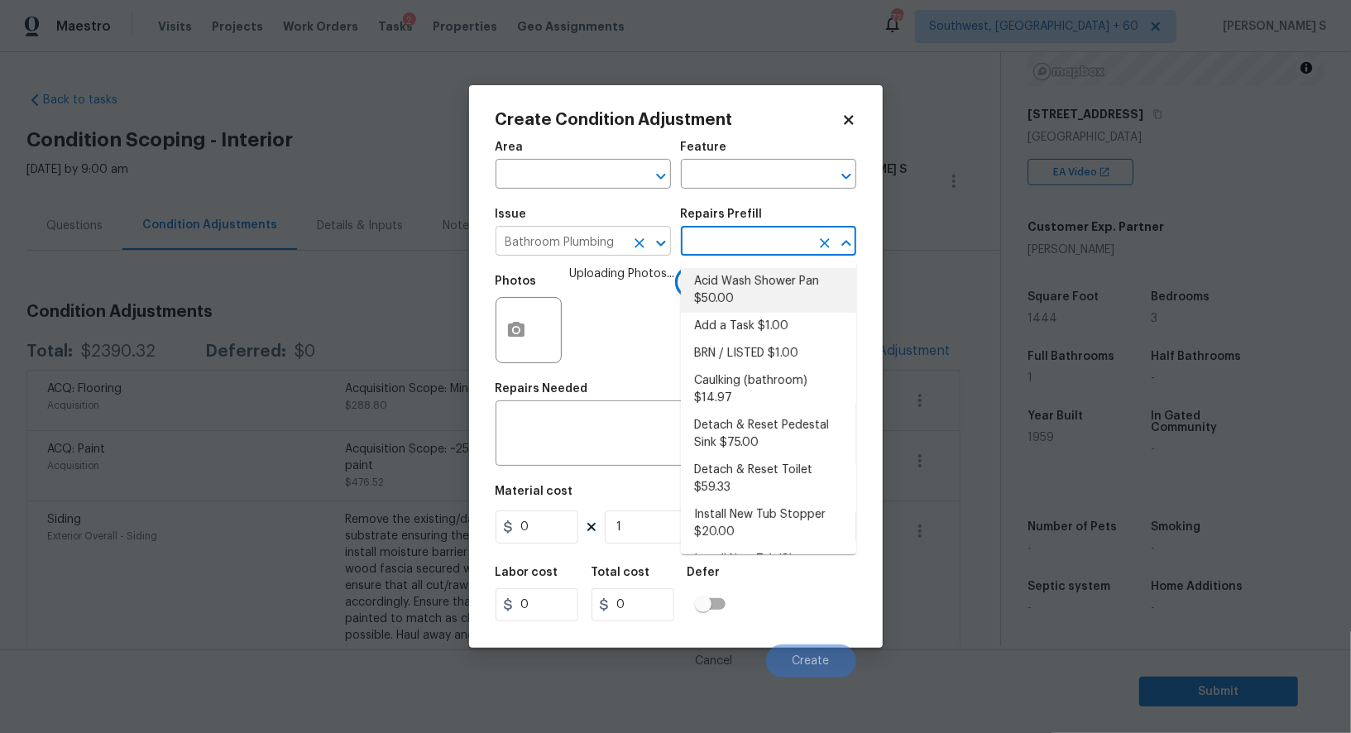
type input "Plumbing"
type textarea "Prep and acid wash/deep clean the shower pan."
type input "50"
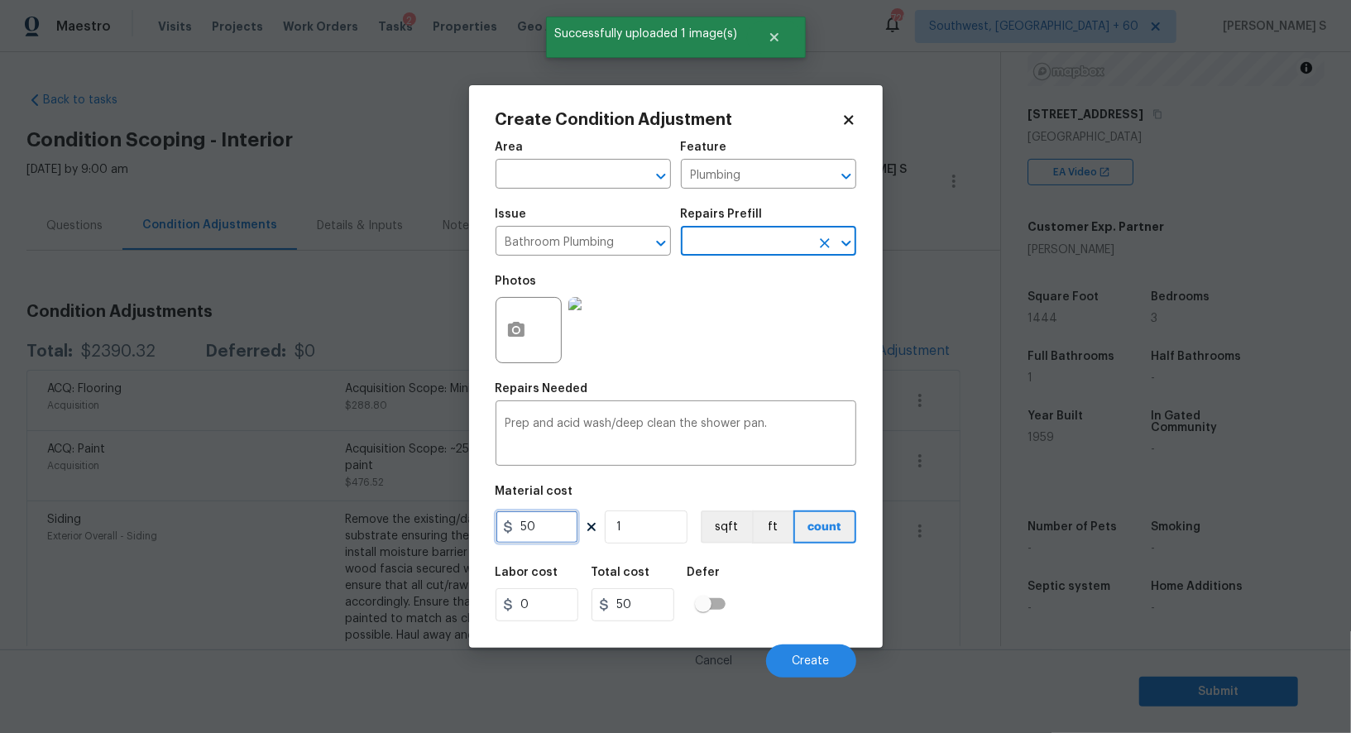
click at [541, 543] on input "50" at bounding box center [536, 526] width 83 height 33
type input "100"
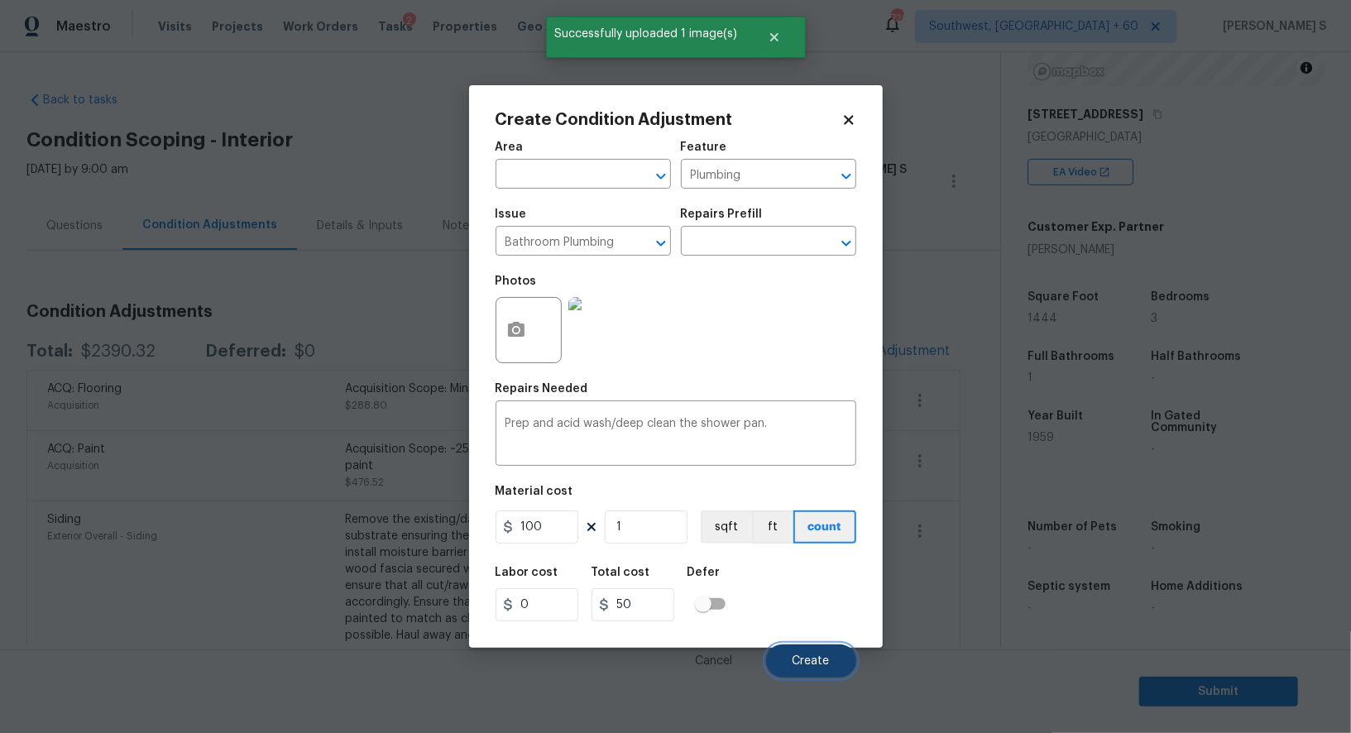
type input "100"
click at [789, 672] on button "Create" at bounding box center [811, 660] width 90 height 33
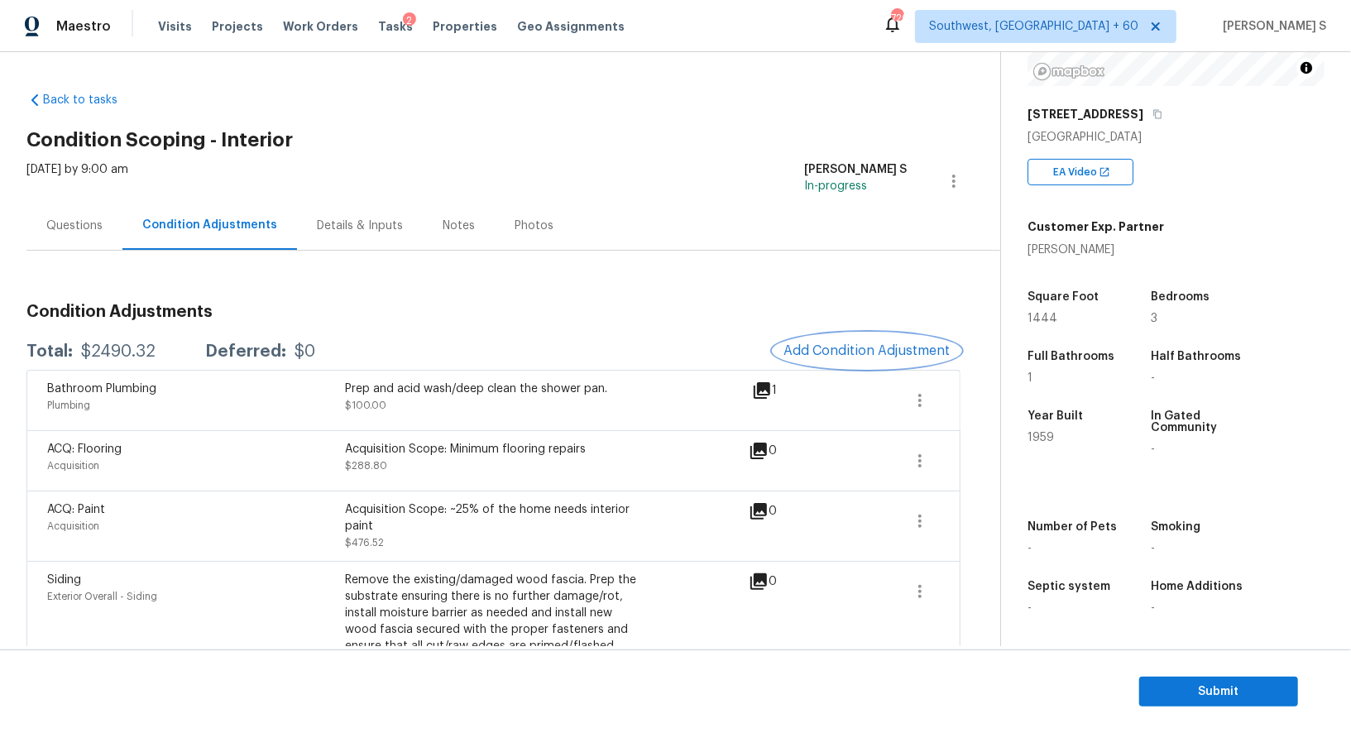
scroll to position [227, 0]
click at [96, 224] on div "Questions" at bounding box center [74, 226] width 56 height 17
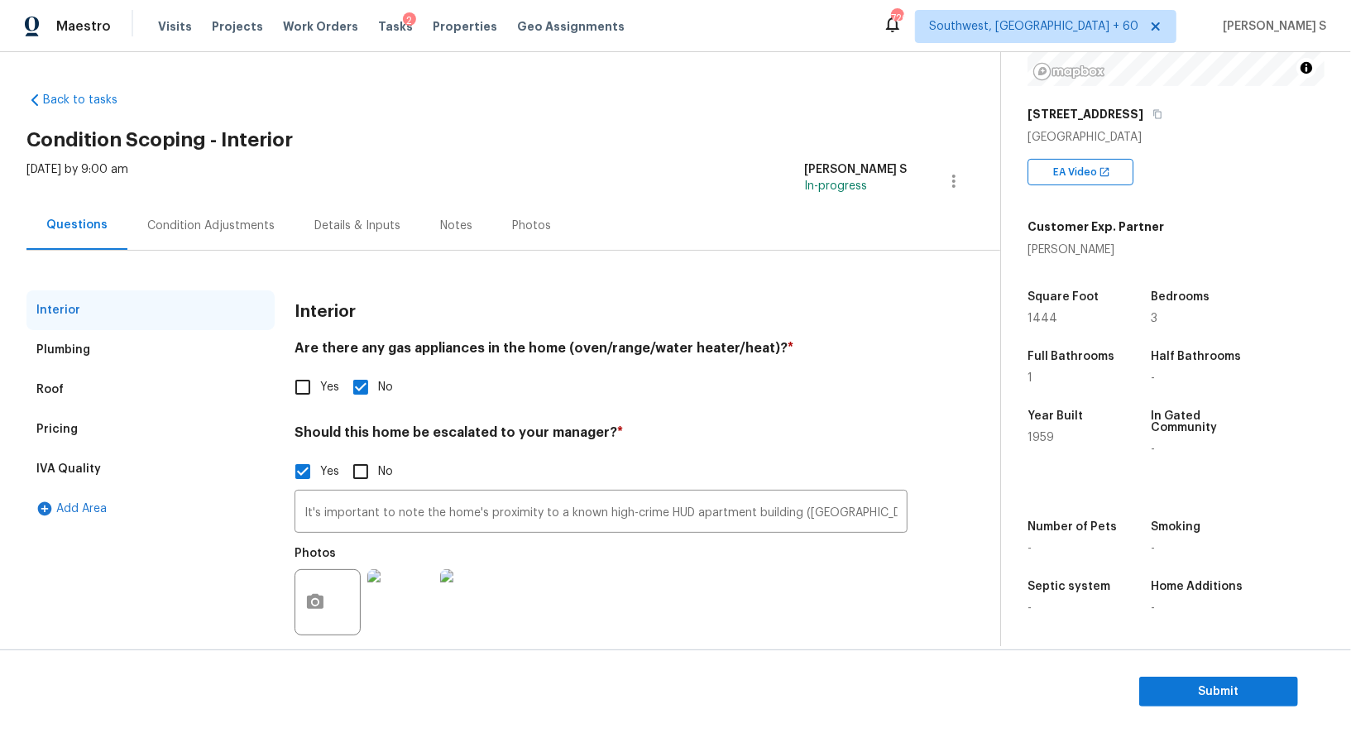
scroll to position [23, 0]
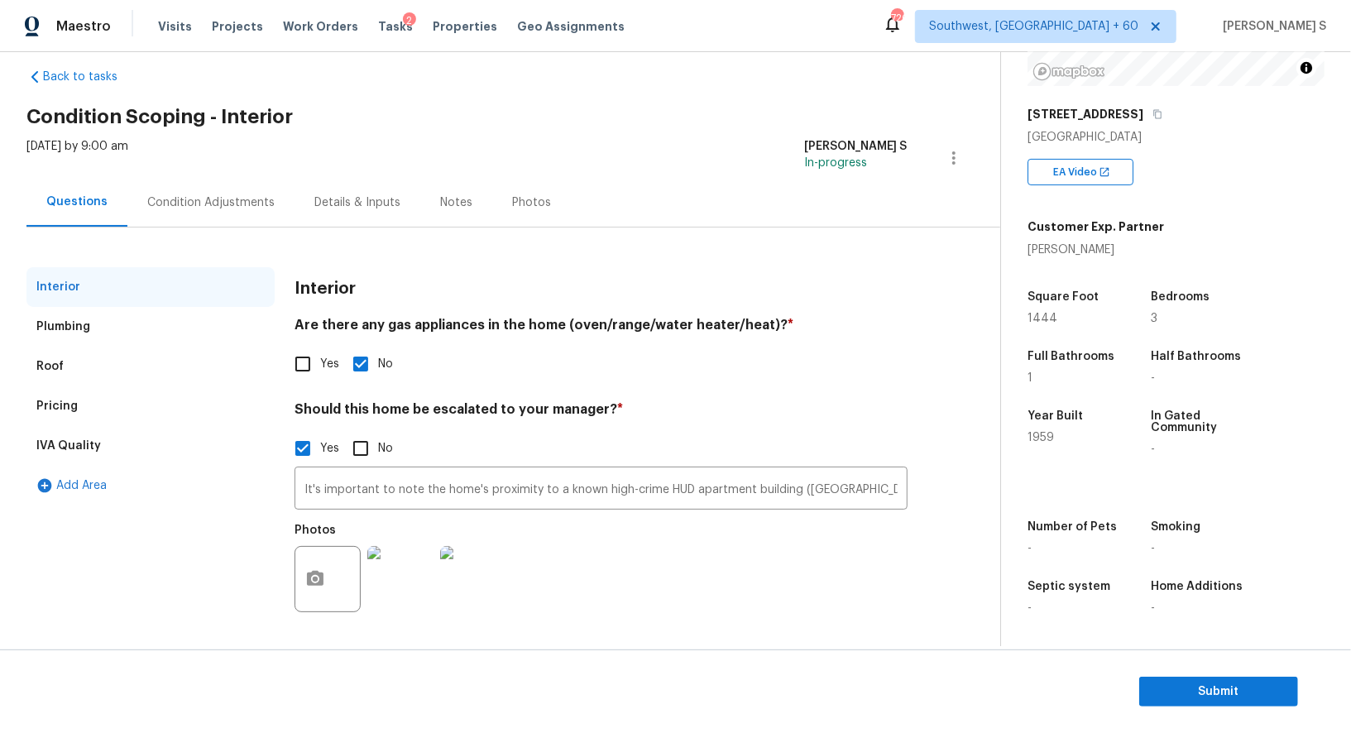
click at [70, 417] on div "Pricing" at bounding box center [150, 406] width 248 height 40
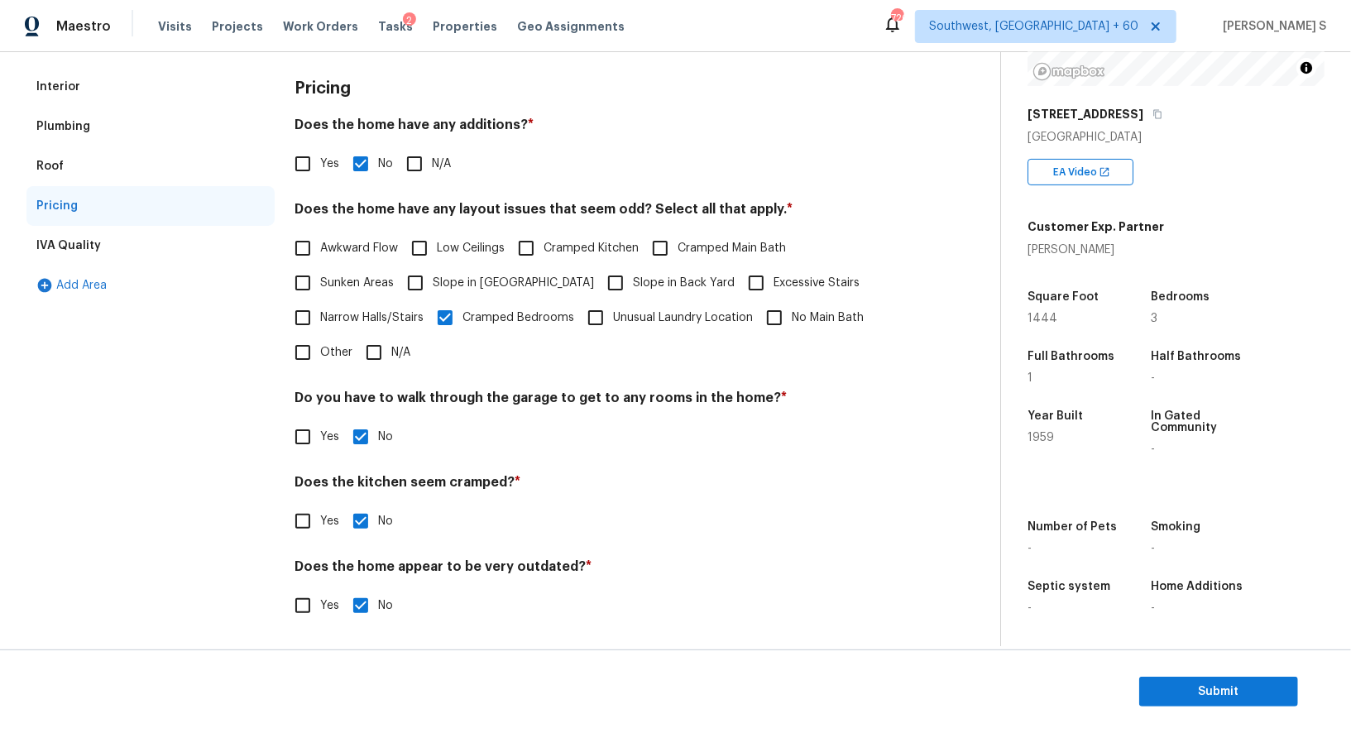
scroll to position [0, 0]
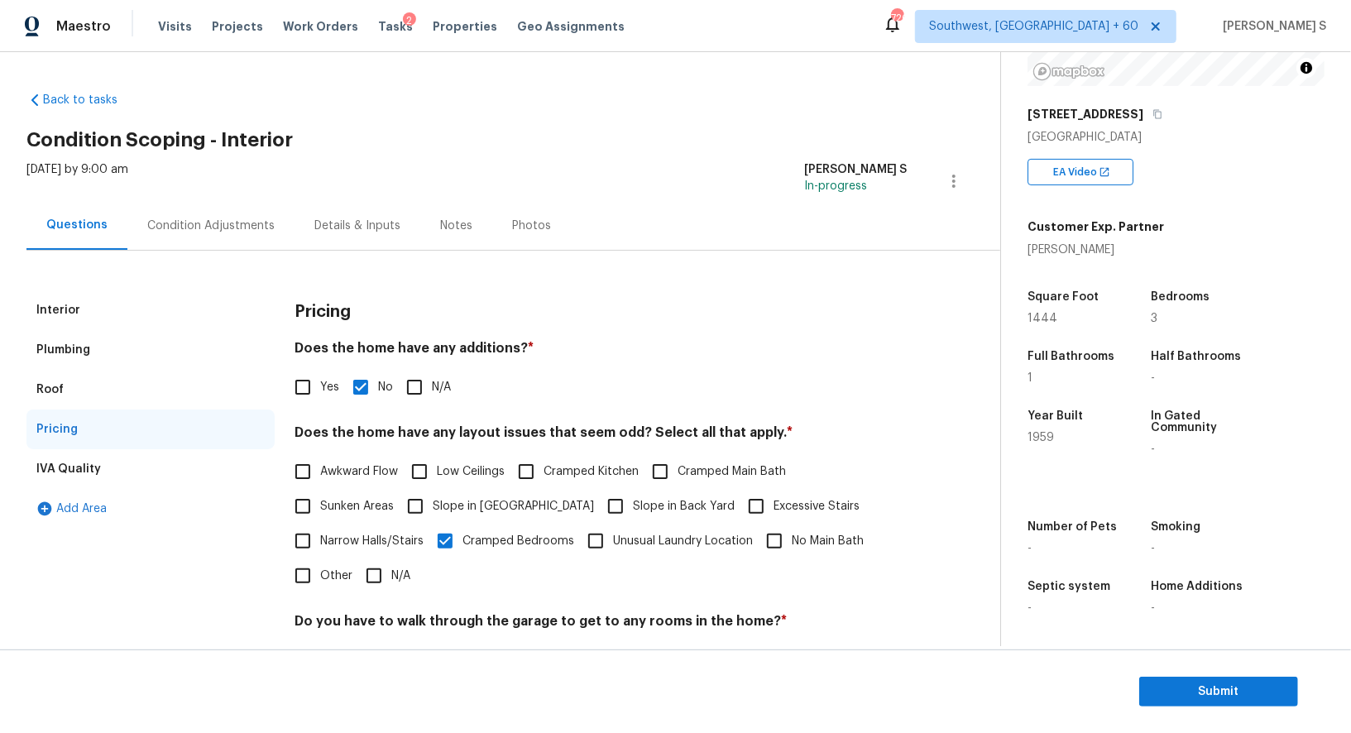
click at [215, 225] on div "Condition Adjustments" at bounding box center [210, 226] width 127 height 17
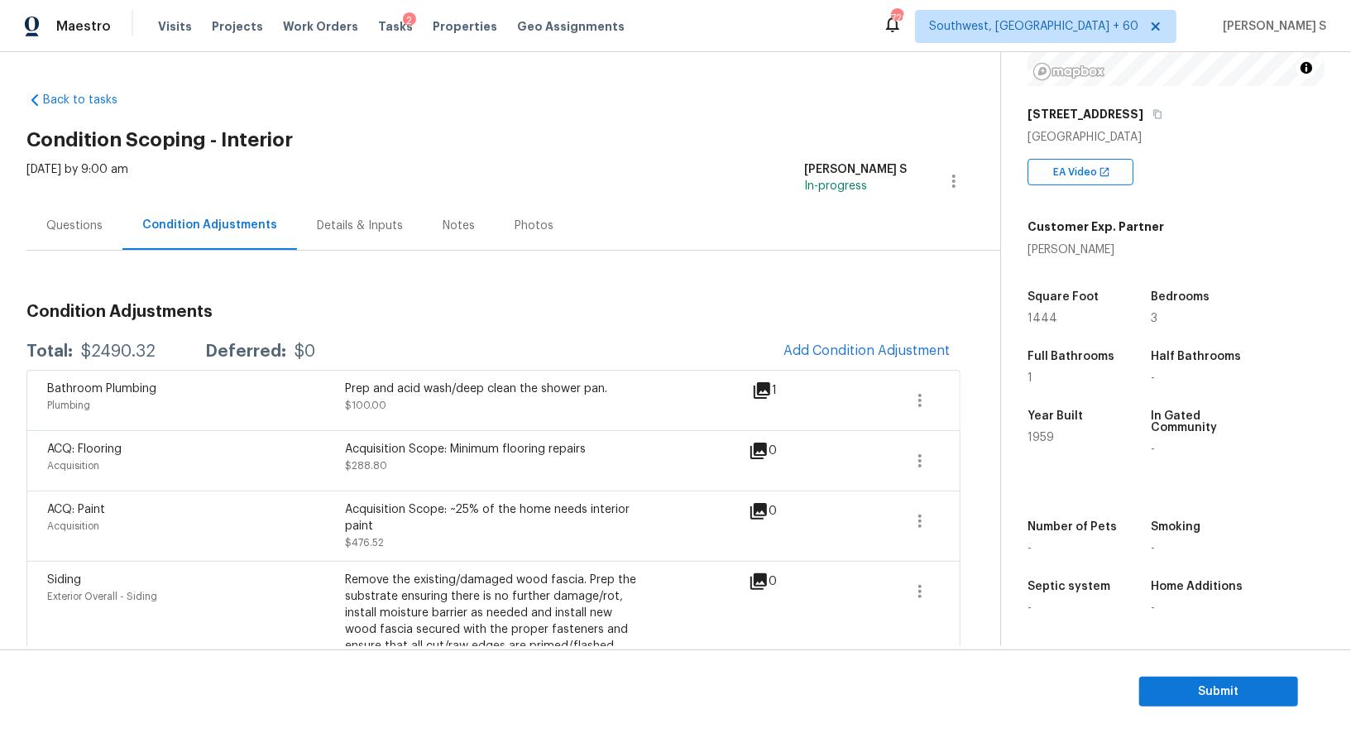
click at [116, 348] on div "$2490.32" at bounding box center [118, 351] width 74 height 17
copy div "2490.32"
click at [1207, 694] on span "Submit" at bounding box center [1218, 691] width 132 height 21
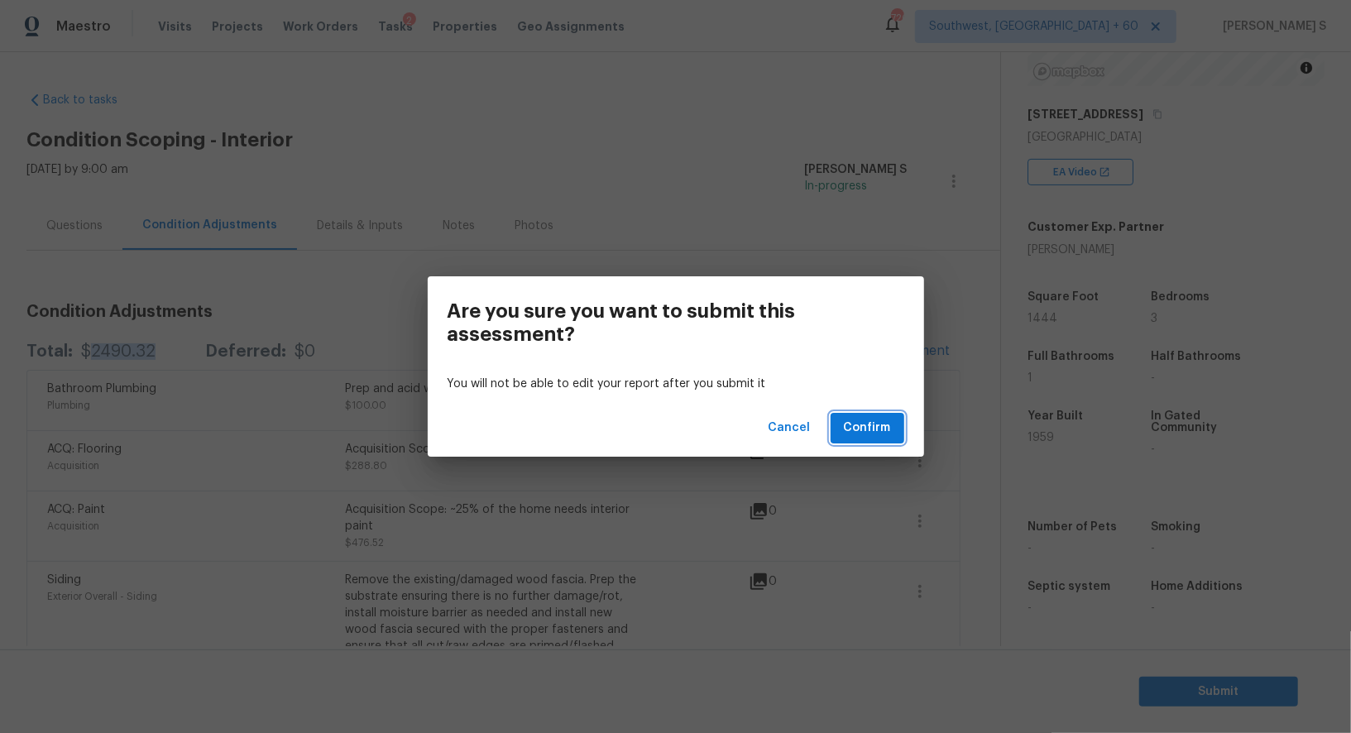
click at [880, 427] on span "Confirm" at bounding box center [867, 428] width 47 height 21
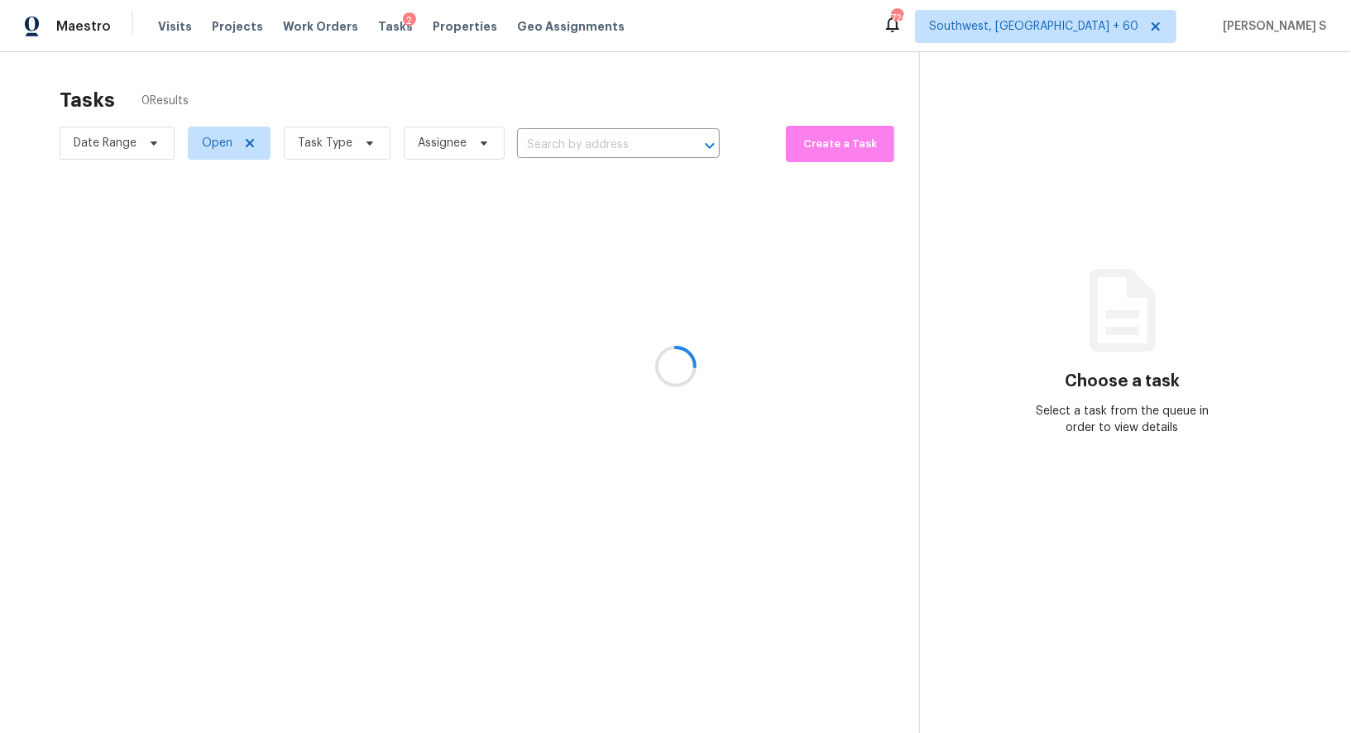
click at [630, 134] on div at bounding box center [675, 366] width 1351 height 733
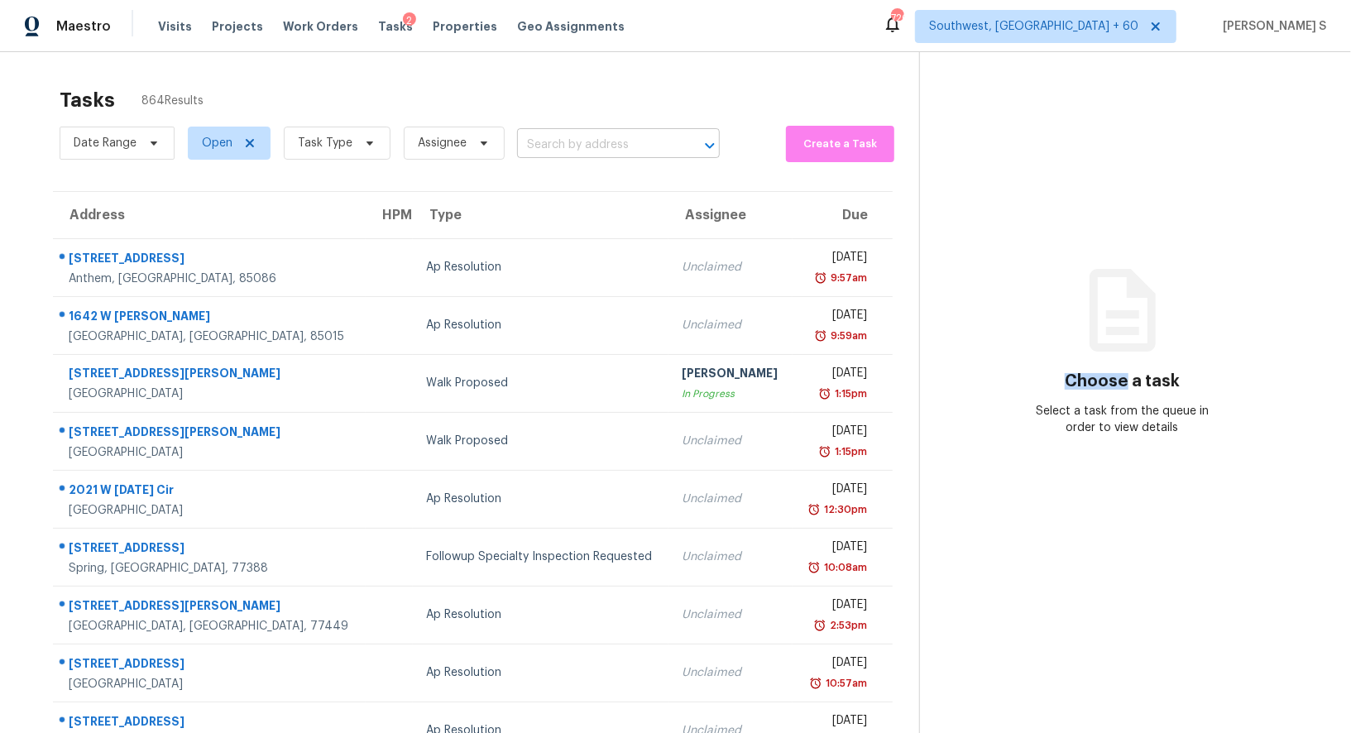
click at [562, 149] on input "text" at bounding box center [595, 145] width 156 height 26
paste input "848 Valbrook Ct SW Lilburn, GA, 30047"
type input "848 Valbrook Ct SW Lilburn, GA, 30047"
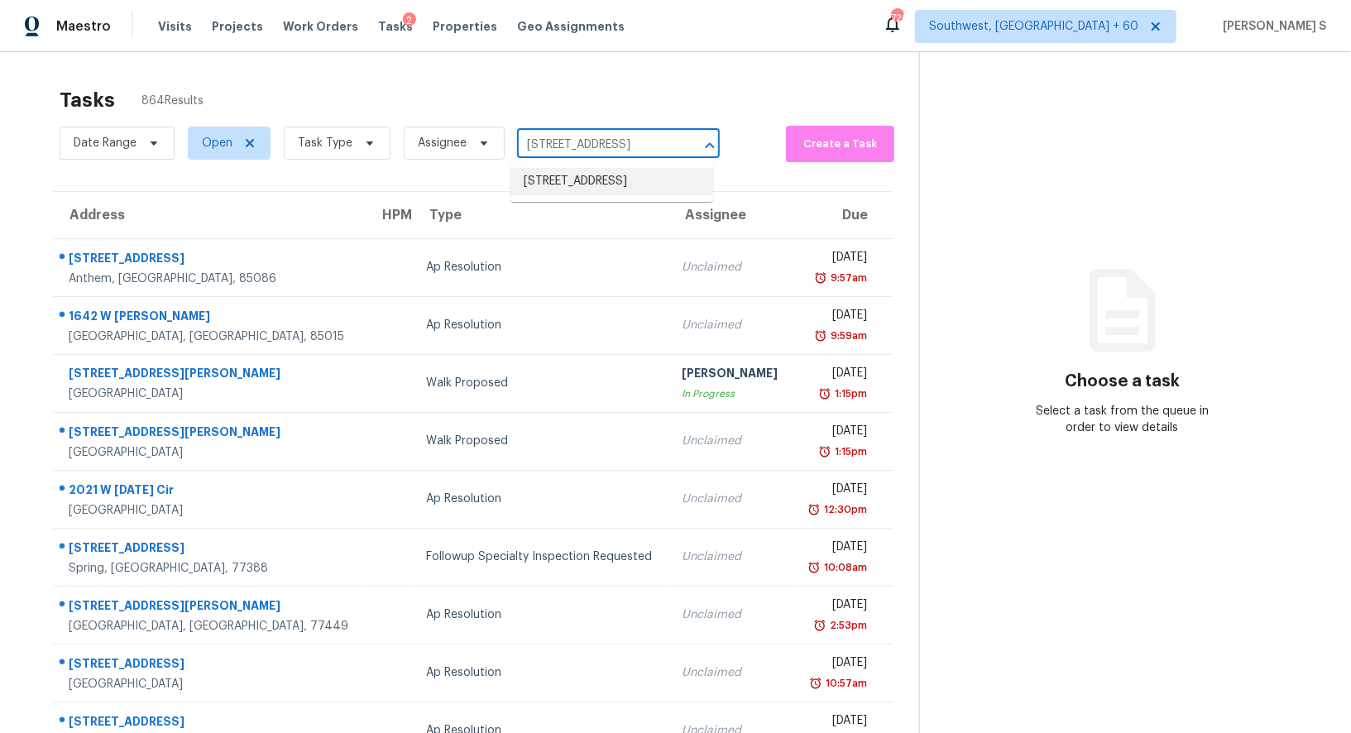
click at [586, 185] on li "848 Valbrook Ct SW, Lilburn, GA 30047" at bounding box center [611, 181] width 203 height 27
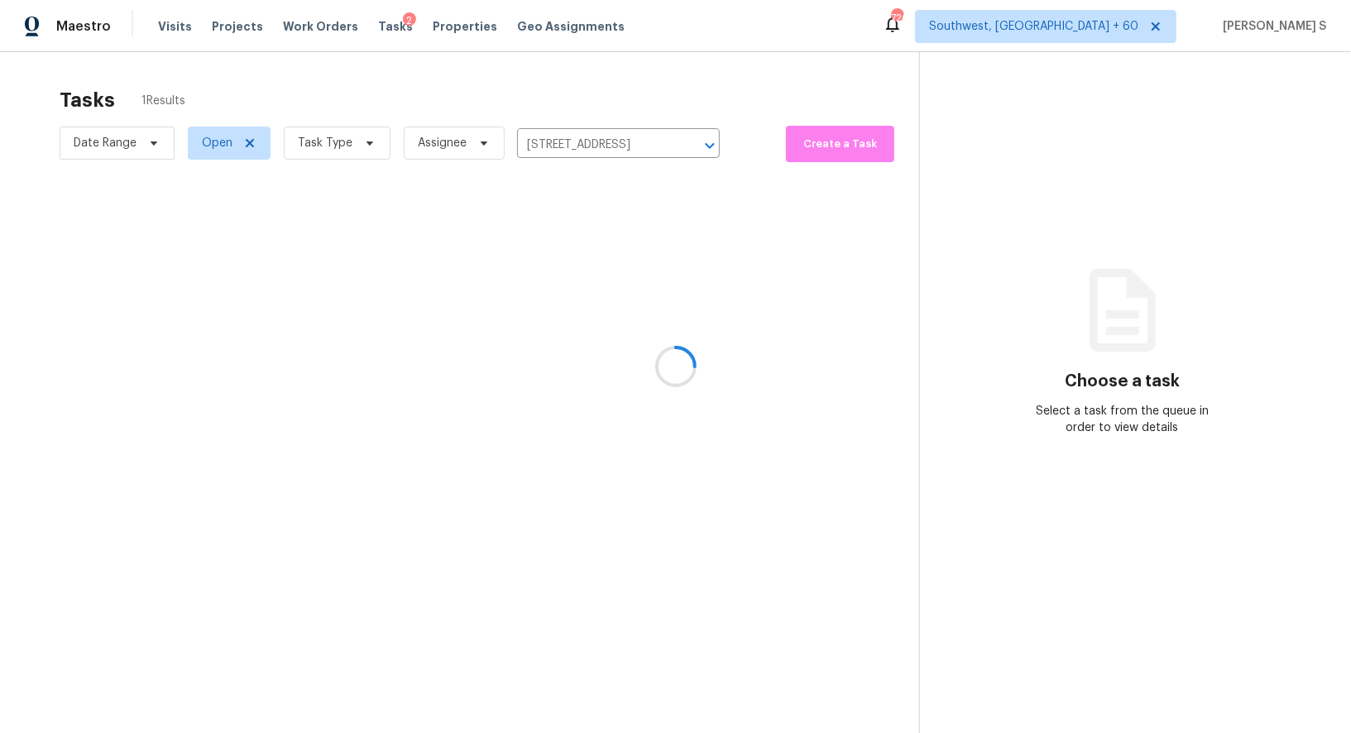
click at [544, 272] on div at bounding box center [675, 366] width 1351 height 733
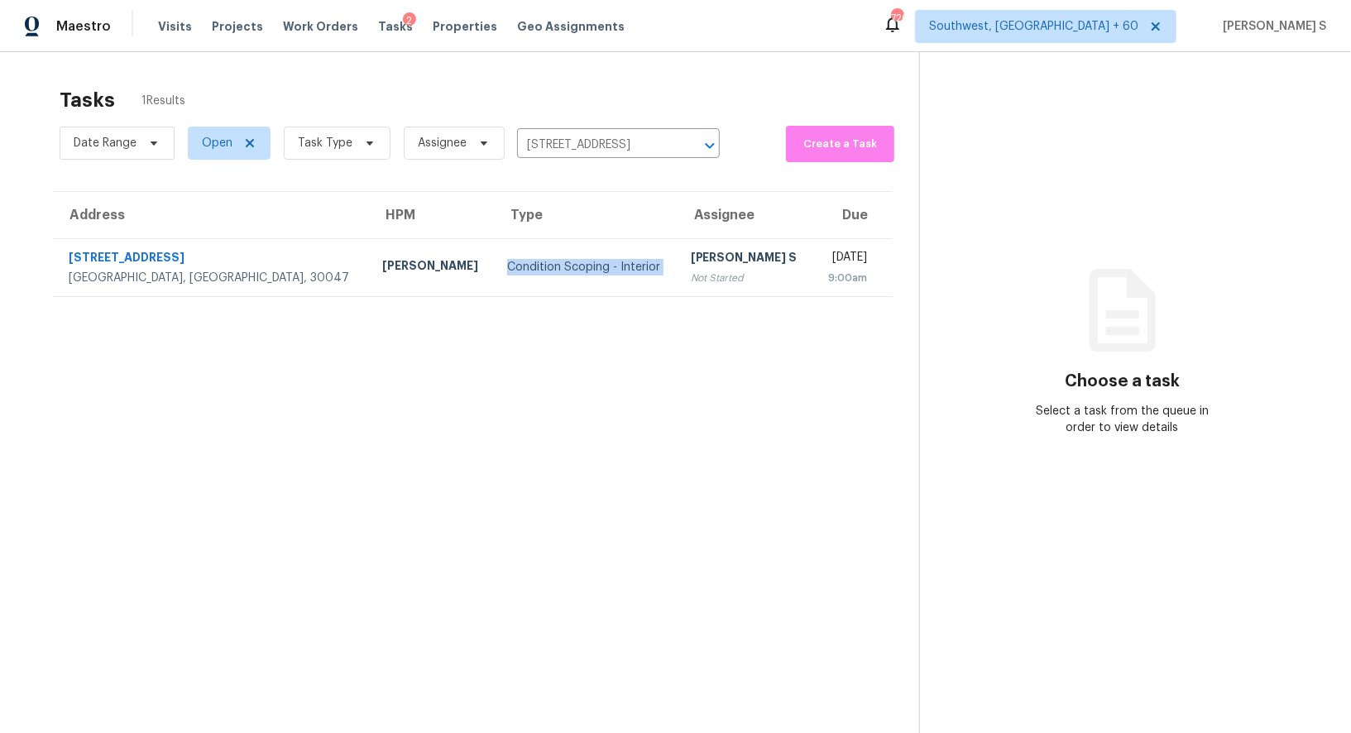
click at [544, 272] on div "Condition Scoping - Interior" at bounding box center [585, 267] width 157 height 17
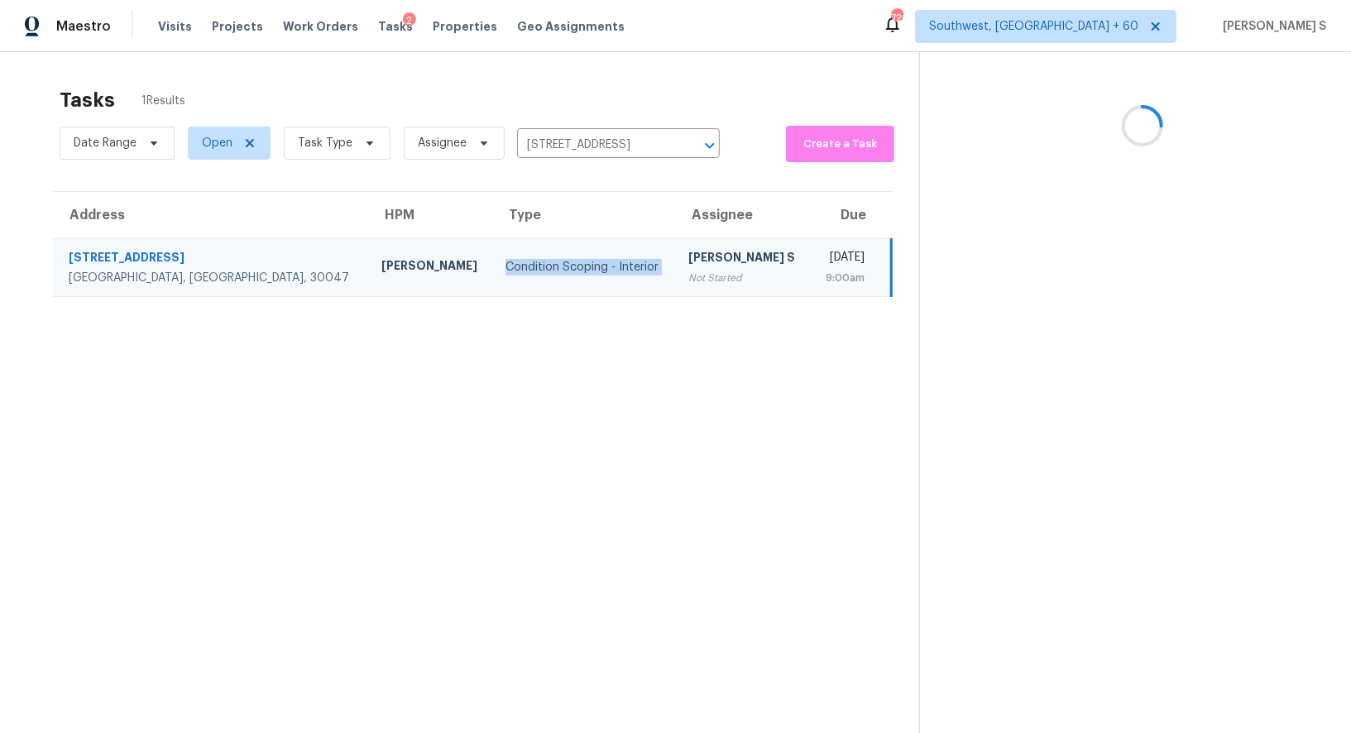
click at [544, 272] on div "Condition Scoping - Interior" at bounding box center [583, 267] width 156 height 17
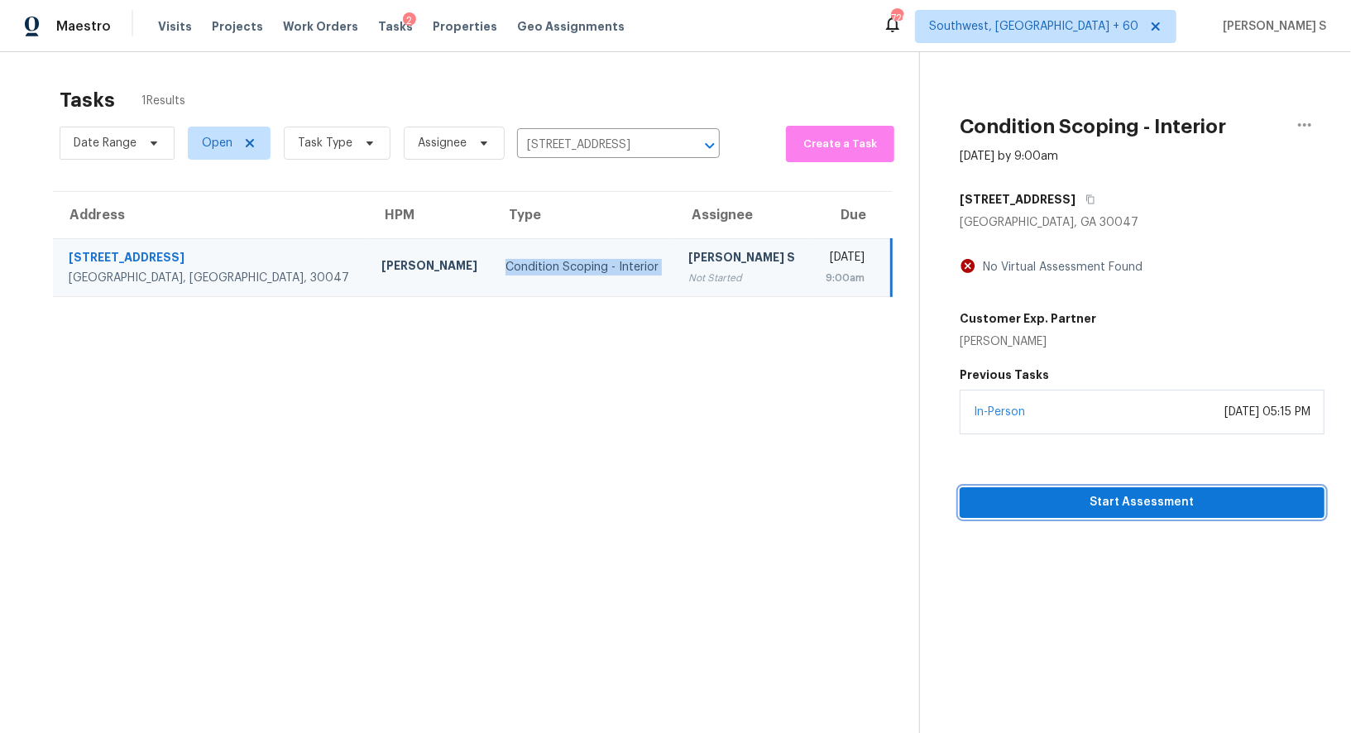
click at [1086, 503] on span "Start Assessment" at bounding box center [1142, 502] width 338 height 21
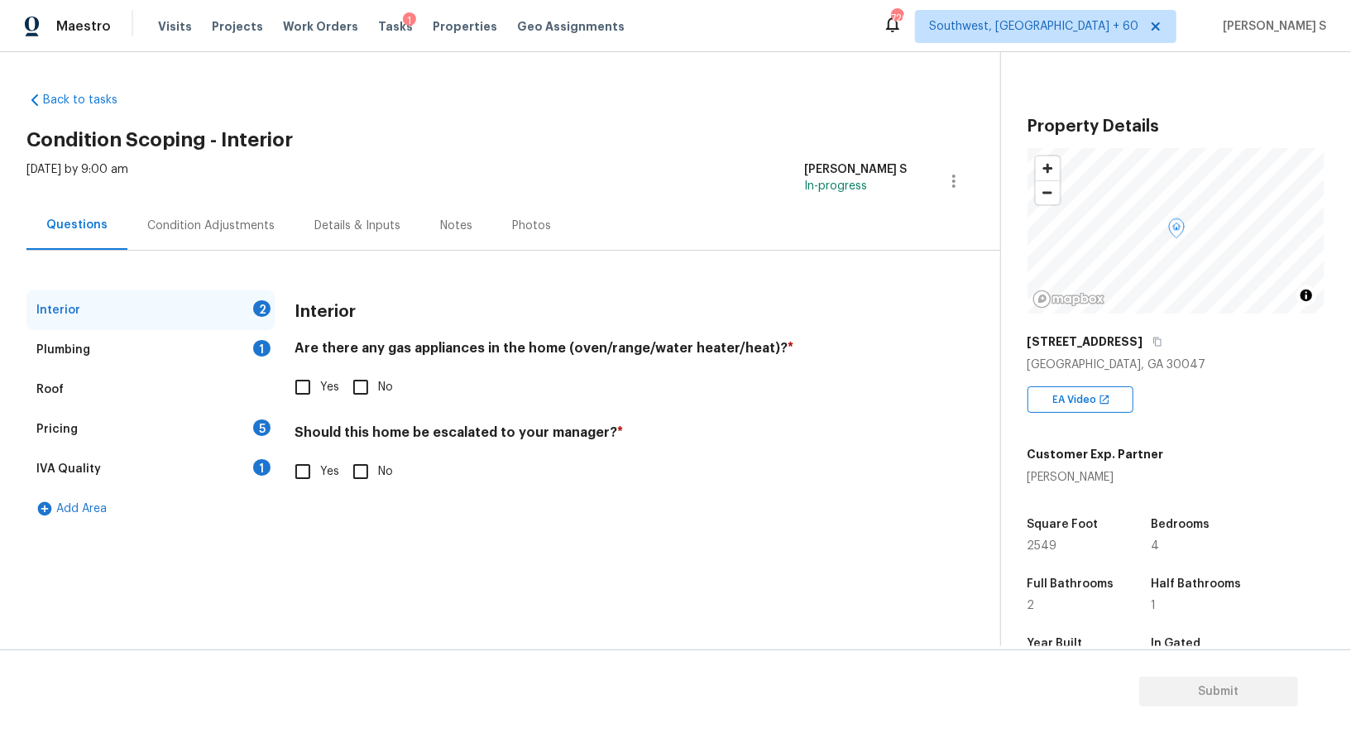
click at [302, 385] on input "Yes" at bounding box center [302, 387] width 35 height 35
checkbox input "true"
click at [256, 340] on div "1" at bounding box center [261, 348] width 17 height 17
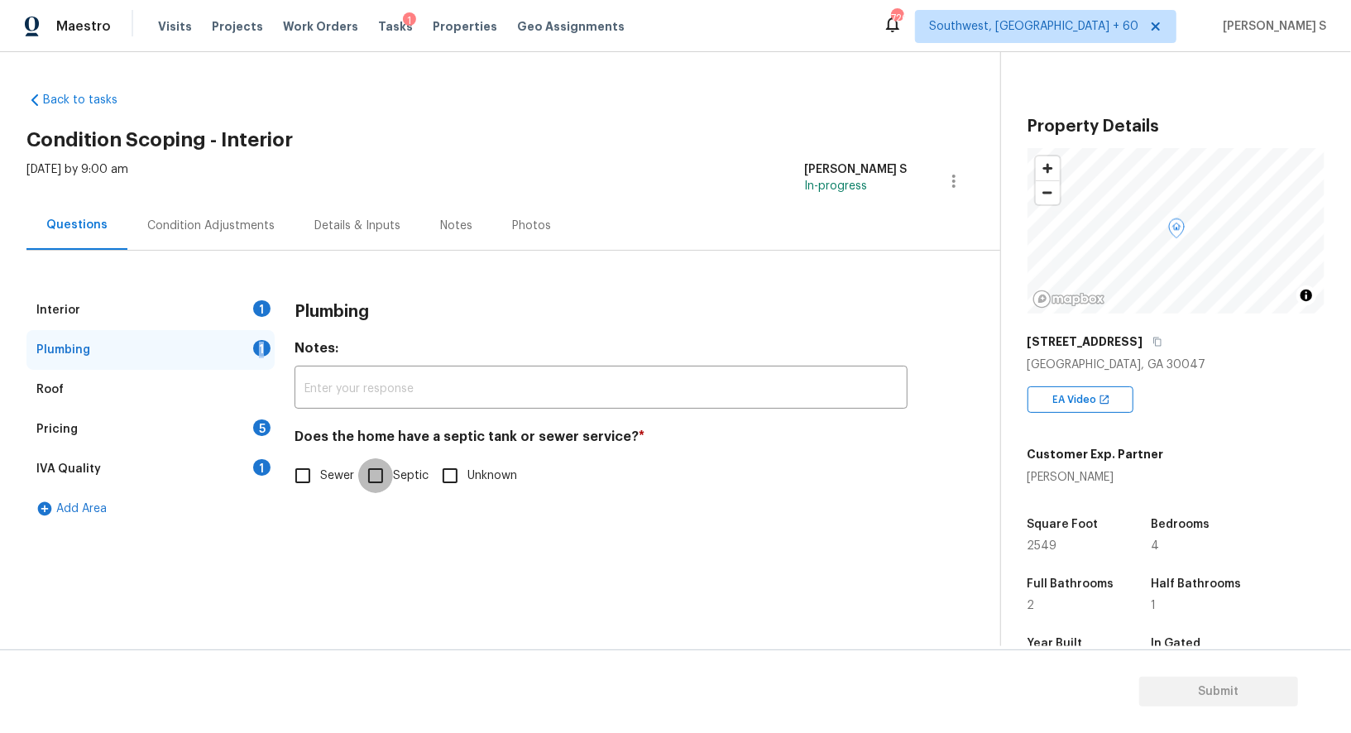
click at [373, 461] on input "Septic" at bounding box center [375, 475] width 35 height 35
checkbox input "true"
click at [244, 470] on div "IVA Quality 1" at bounding box center [150, 469] width 248 height 40
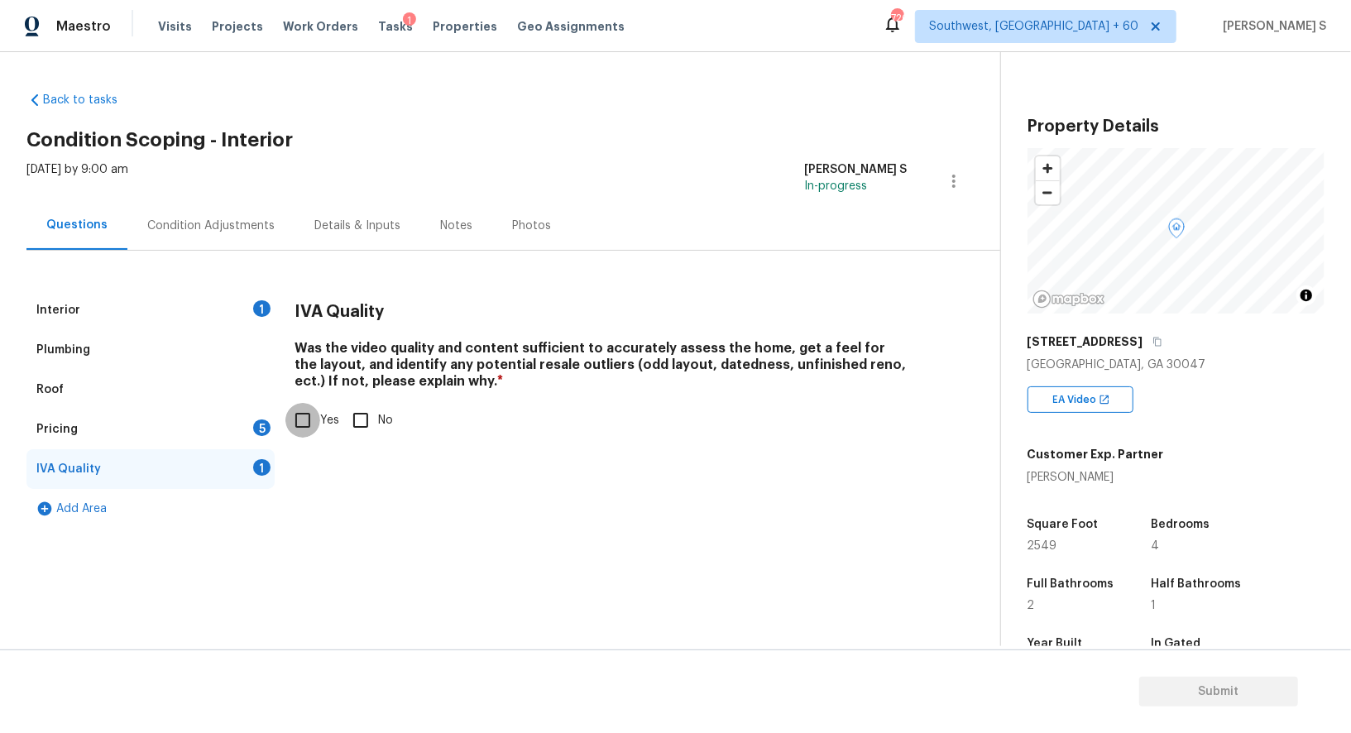
click at [318, 410] on input "Yes" at bounding box center [302, 420] width 35 height 35
checkbox input "true"
click at [226, 416] on div "Pricing 5" at bounding box center [150, 429] width 248 height 40
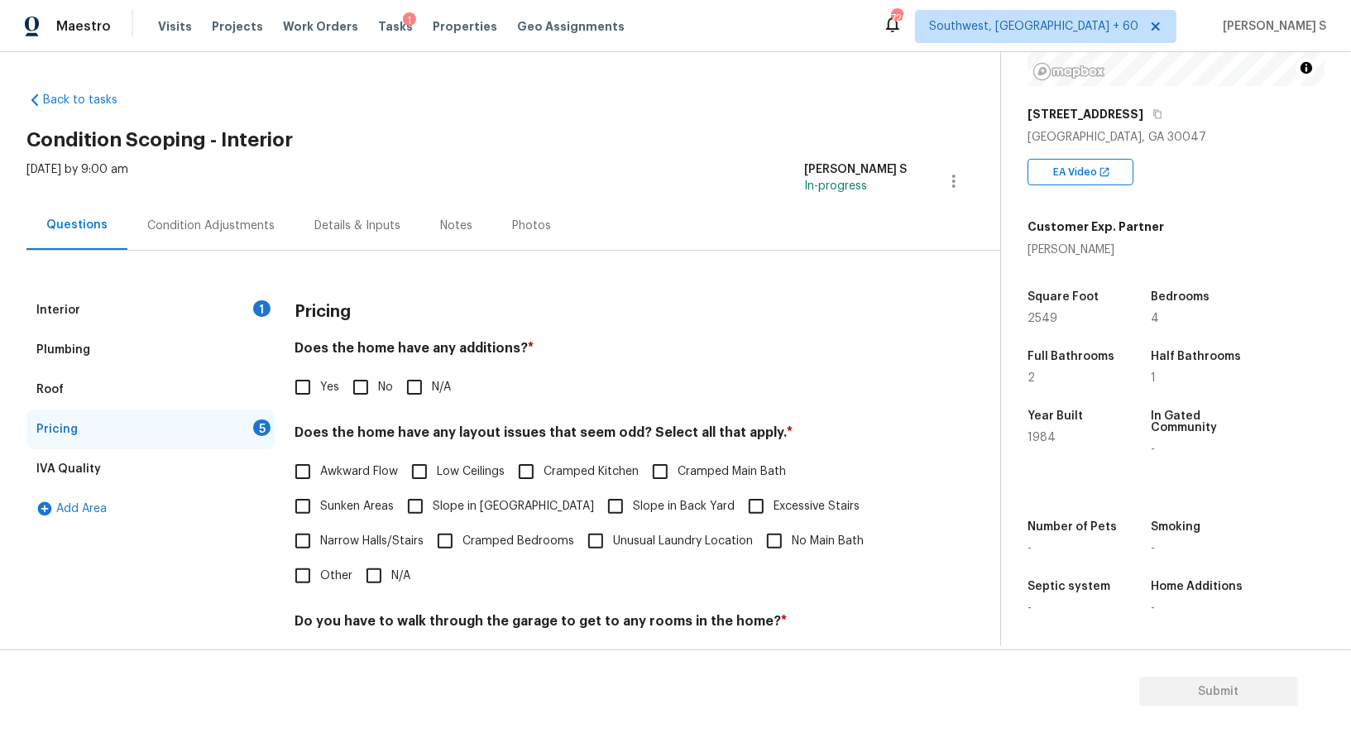
scroll to position [227, 0]
click at [382, 390] on span "No" at bounding box center [385, 387] width 15 height 17
click at [378, 390] on input "No" at bounding box center [360, 387] width 35 height 35
checkbox input "true"
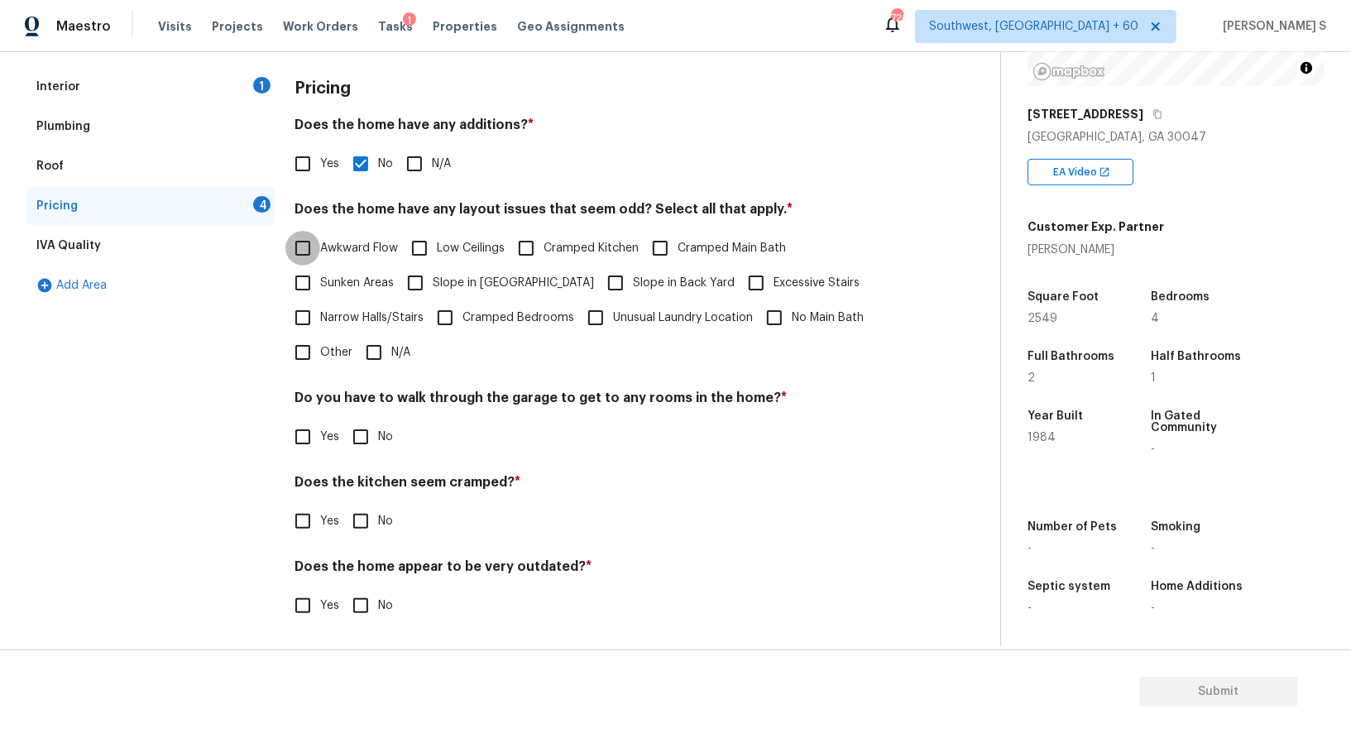
click at [371, 433] on input "No" at bounding box center [360, 436] width 35 height 35
checkbox input "true"
click at [343, 504] on input "No" at bounding box center [360, 521] width 35 height 35
checkbox input "true"
click at [343, 590] on input "No" at bounding box center [360, 607] width 35 height 35
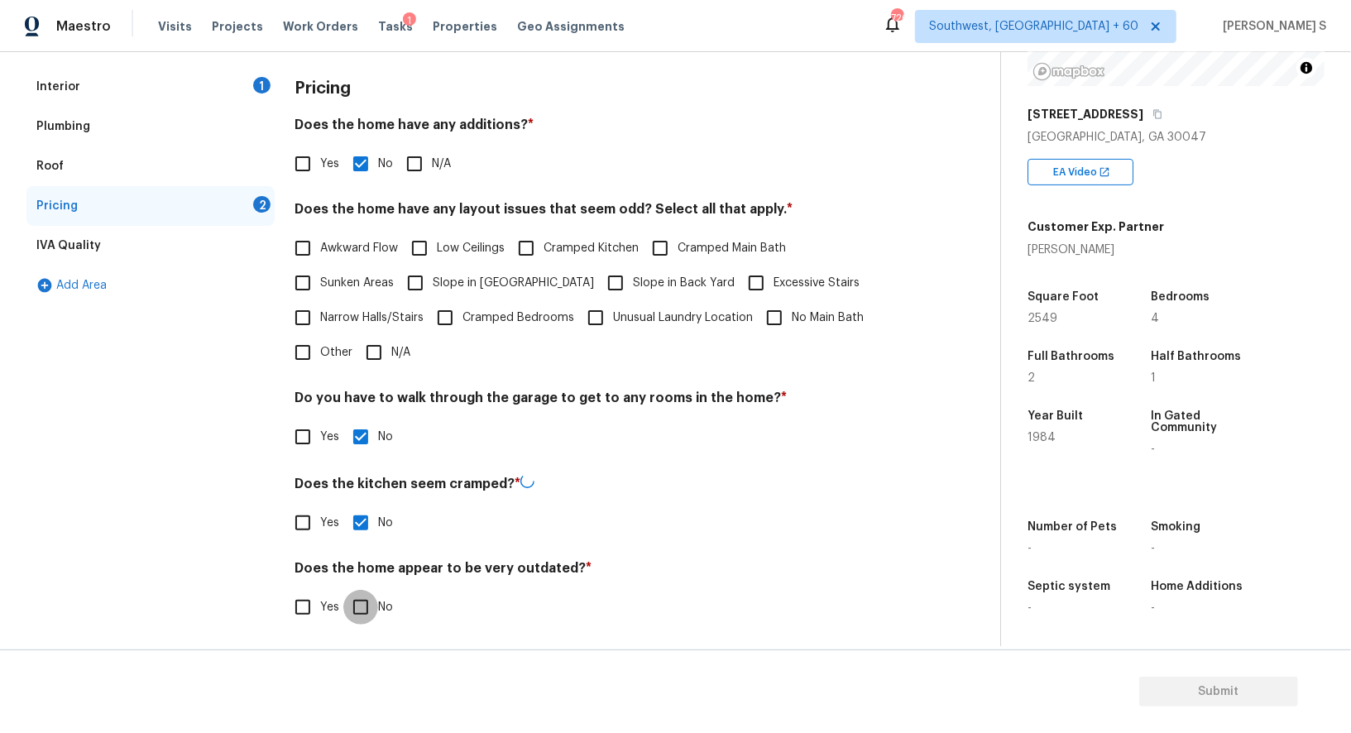
checkbox input "true"
click at [252, 87] on div "Interior 1" at bounding box center [150, 87] width 248 height 40
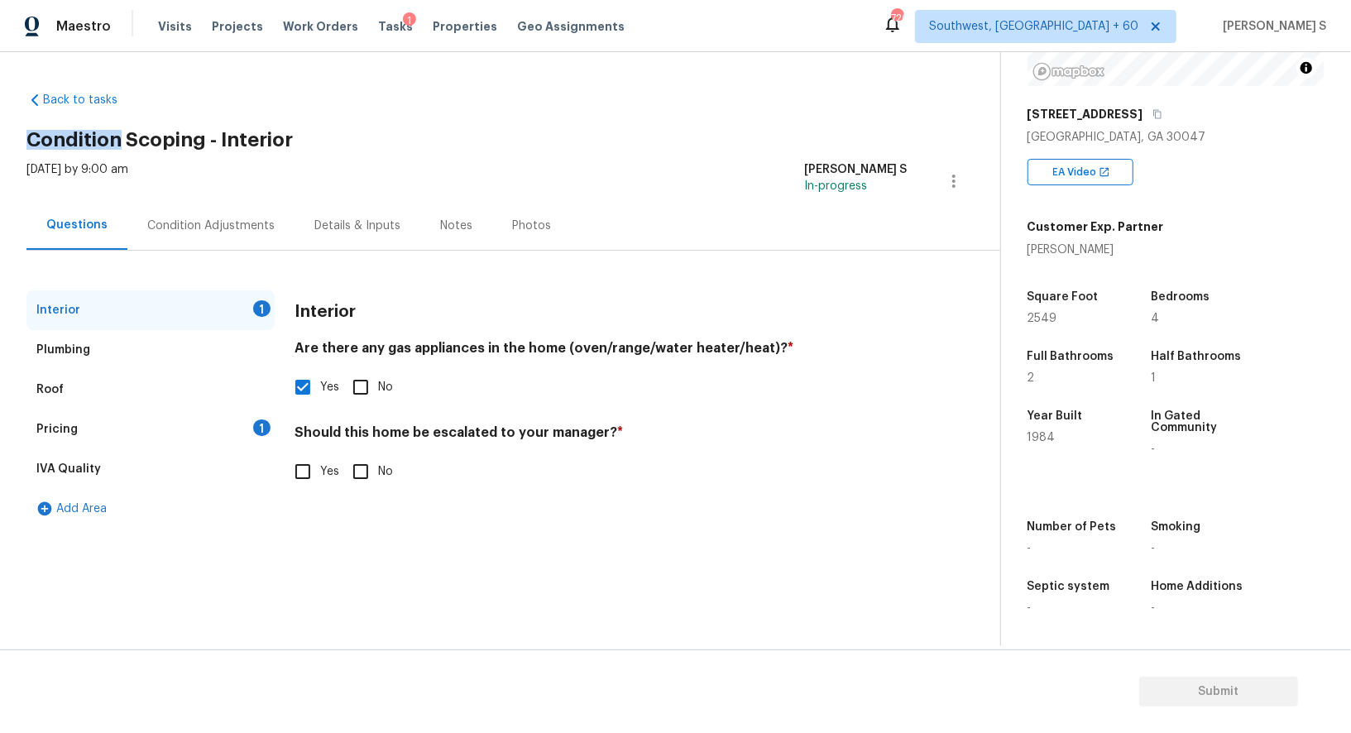
click at [252, 87] on div "Back to tasks Condition Scoping - Interior Mon, Oct 06 2025 by 9:00 am Anbu Jeb…" at bounding box center [512, 306] width 973 height 455
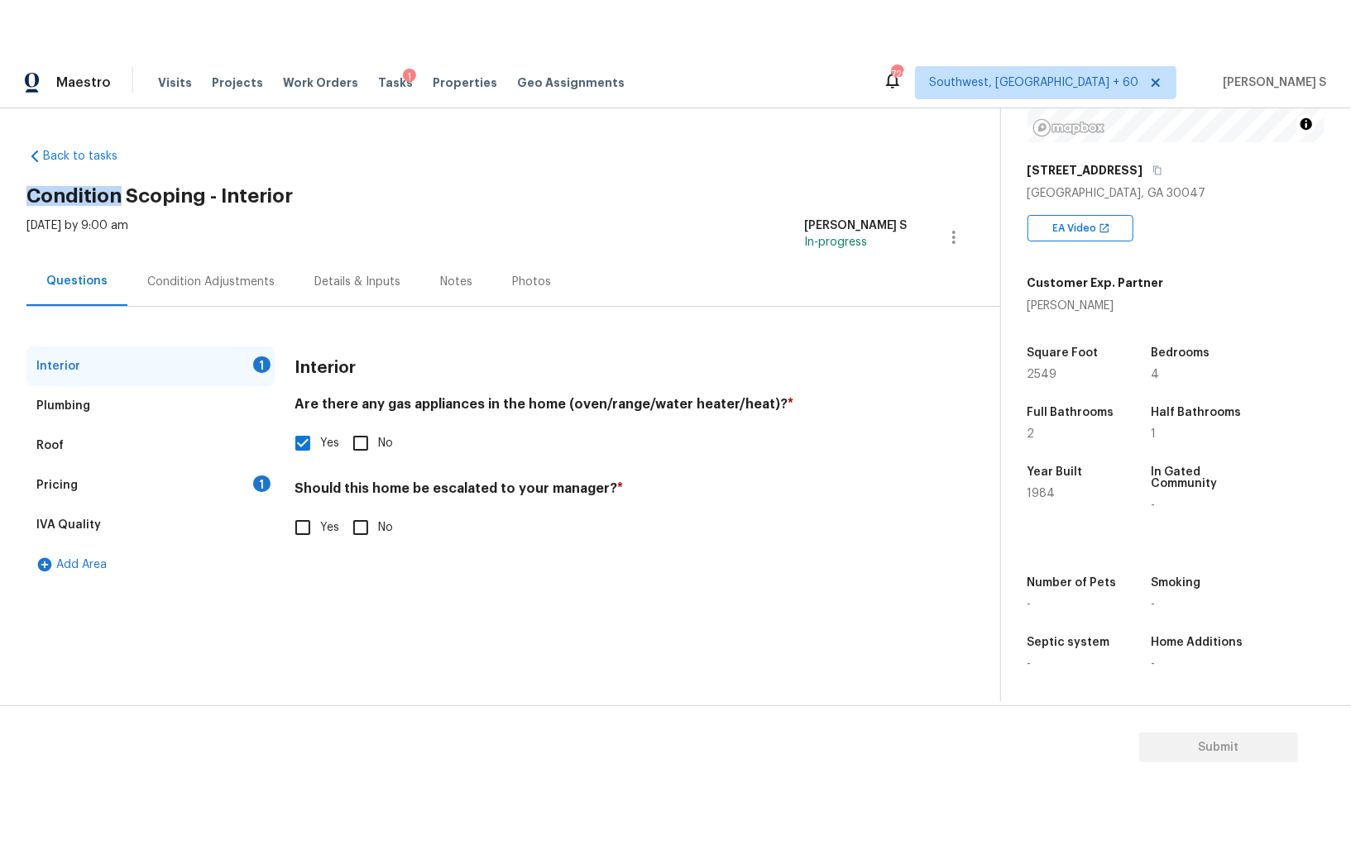
scroll to position [0, 0]
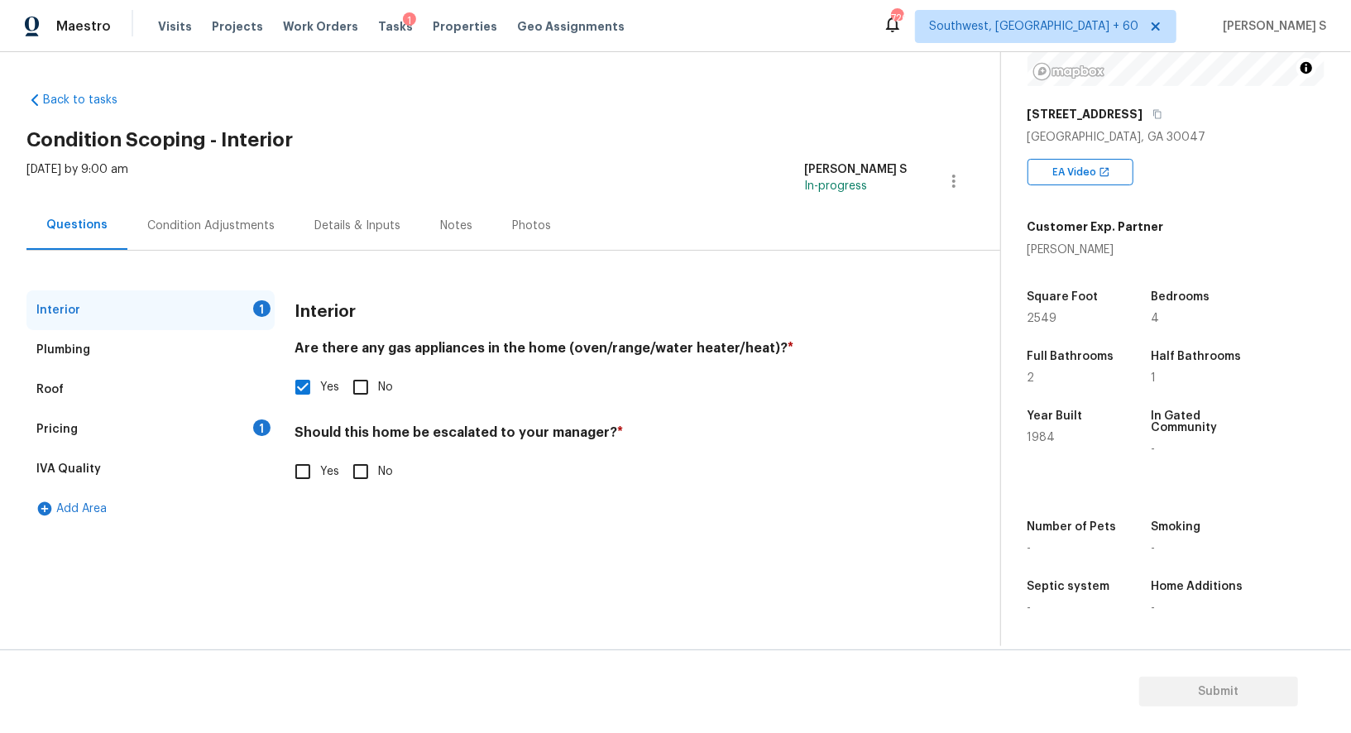
click at [325, 474] on span "Yes" at bounding box center [329, 471] width 19 height 17
click at [320, 474] on input "Yes" at bounding box center [302, 471] width 35 height 35
click at [333, 486] on label "Yes" at bounding box center [312, 471] width 54 height 35
click at [320, 486] on input "Yes" at bounding box center [302, 471] width 35 height 35
click at [330, 469] on span "Yes" at bounding box center [329, 471] width 19 height 17
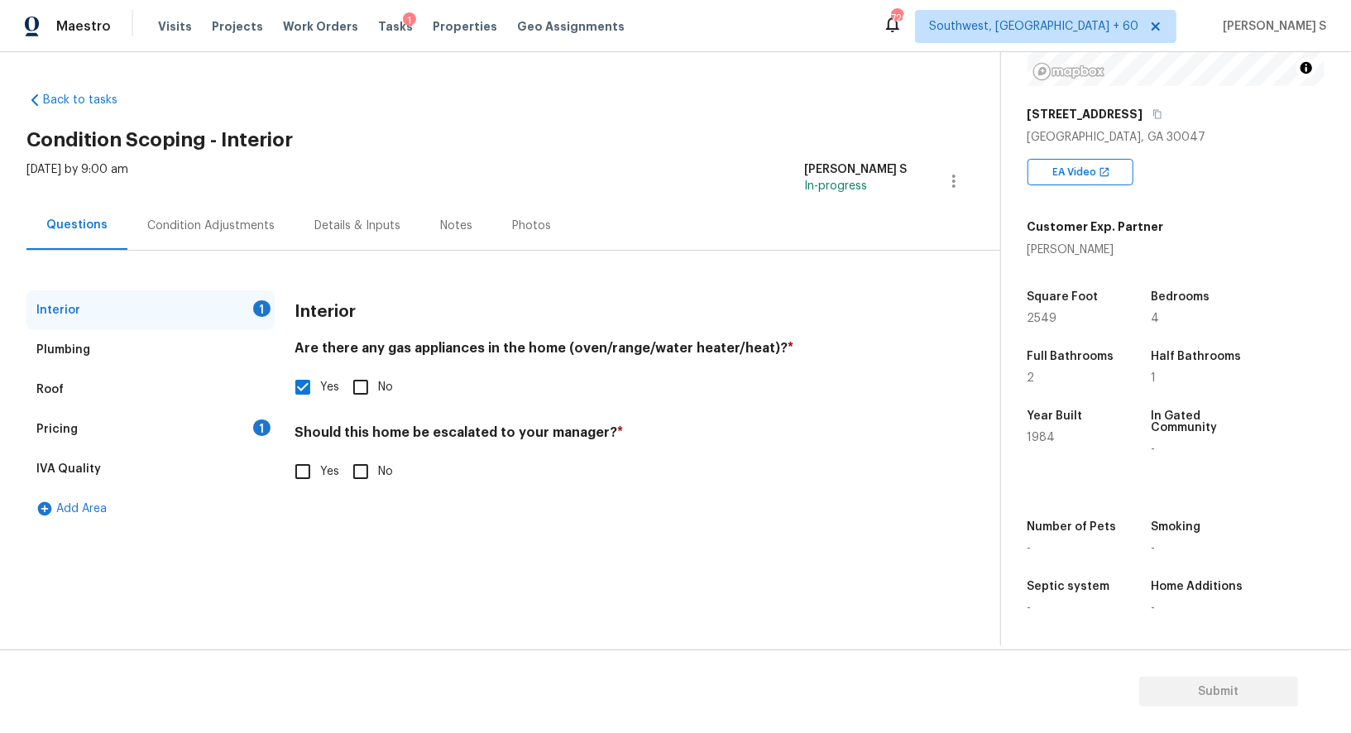
click at [320, 469] on input "Yes" at bounding box center [302, 471] width 35 height 35
checkbox input "true"
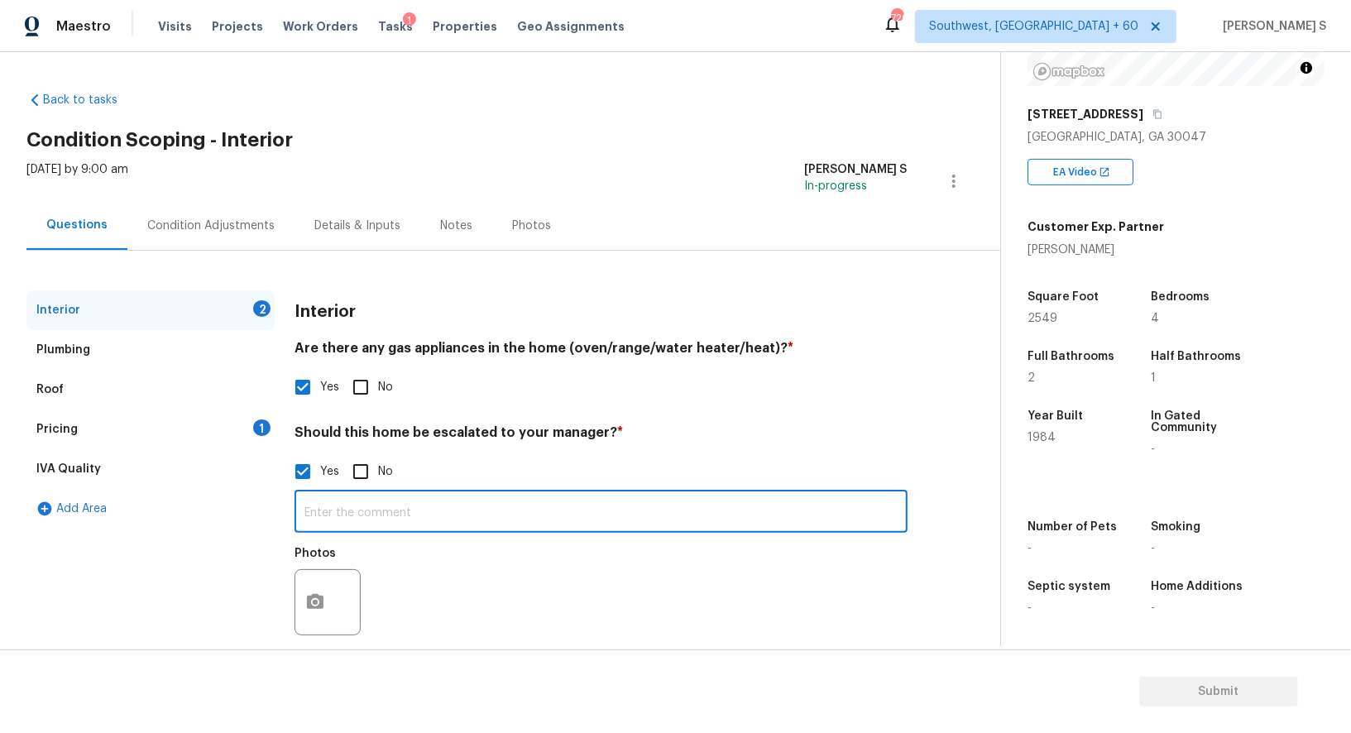
click at [346, 504] on input "text" at bounding box center [600, 513] width 613 height 39
type input "recoomend walk on this property."
click at [334, 541] on div "Photos" at bounding box center [328, 592] width 69 height 108
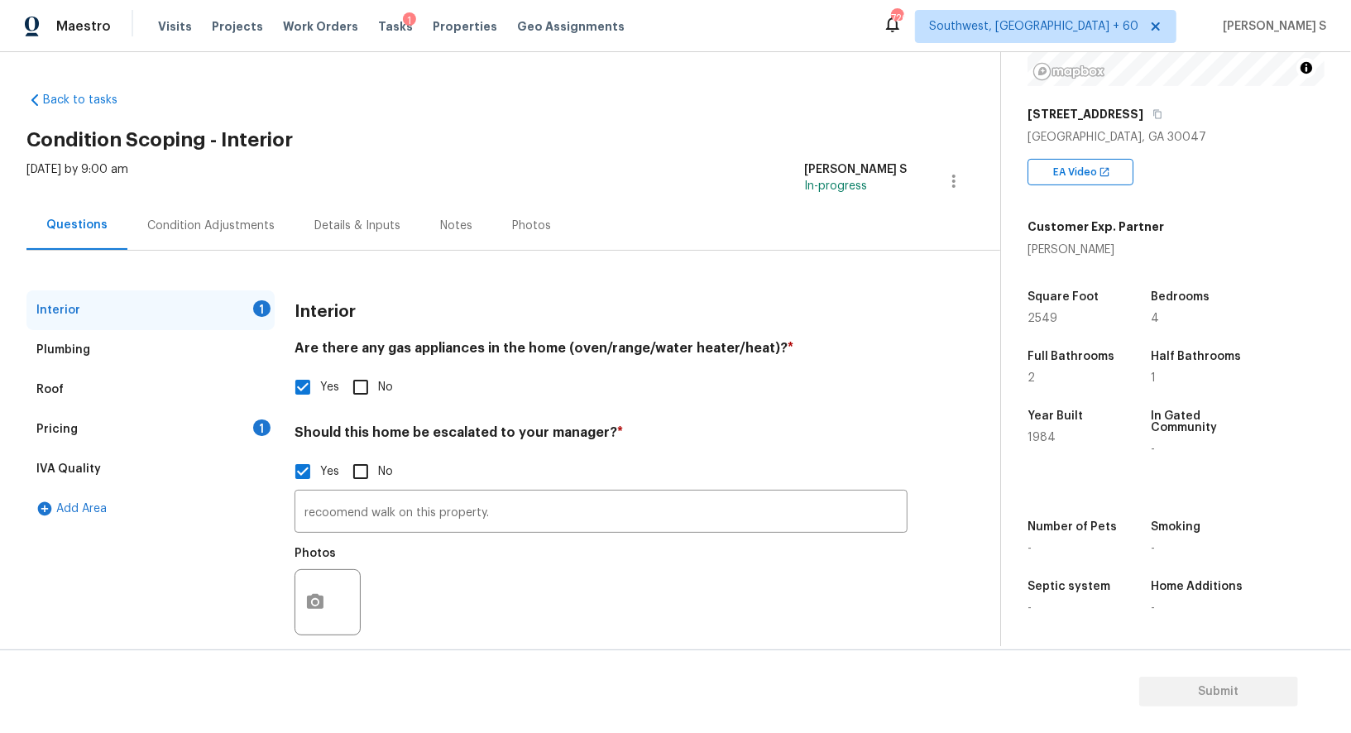
click at [337, 601] on div at bounding box center [327, 602] width 66 height 66
click at [316, 596] on icon "button" at bounding box center [315, 601] width 17 height 15
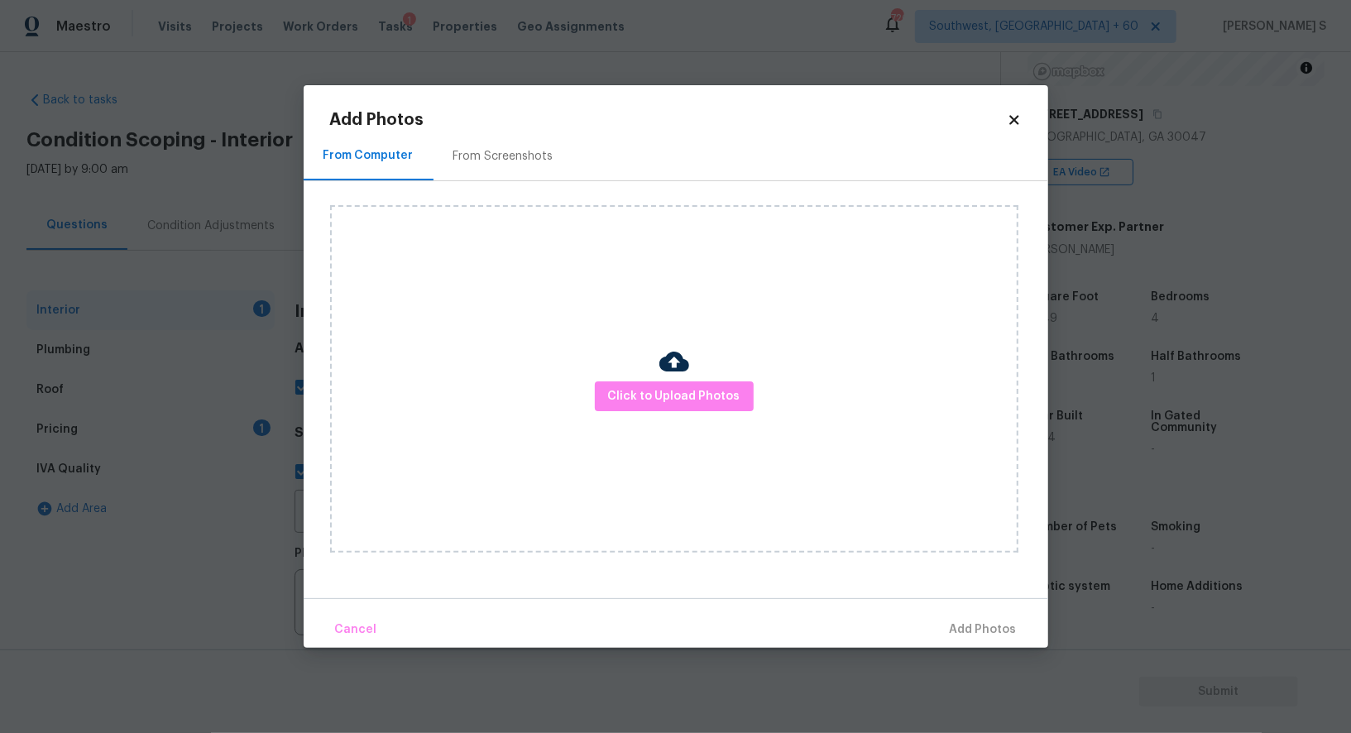
click at [629, 380] on div "Click to Upload Photos" at bounding box center [674, 378] width 688 height 347
click at [629, 388] on span "Click to Upload Photos" at bounding box center [674, 396] width 132 height 21
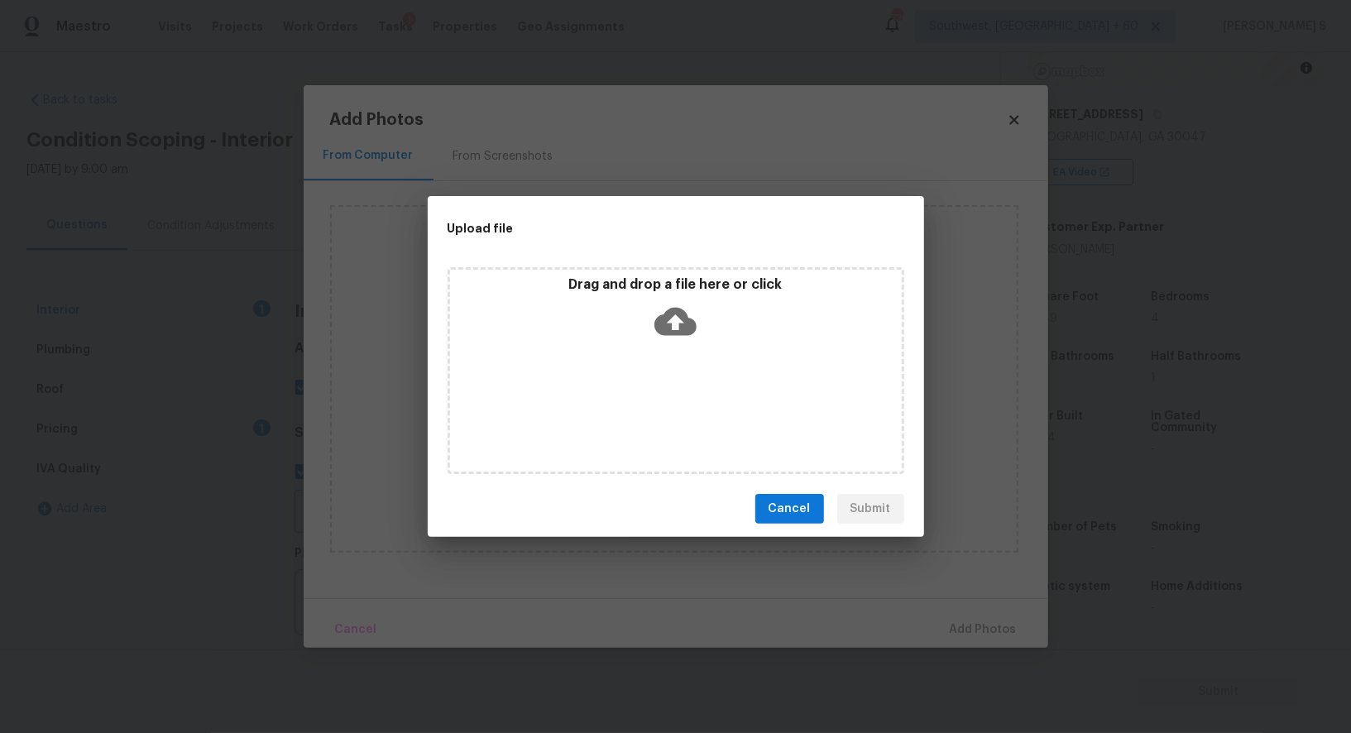
click at [629, 388] on div "Drag and drop a file here or click" at bounding box center [675, 370] width 457 height 207
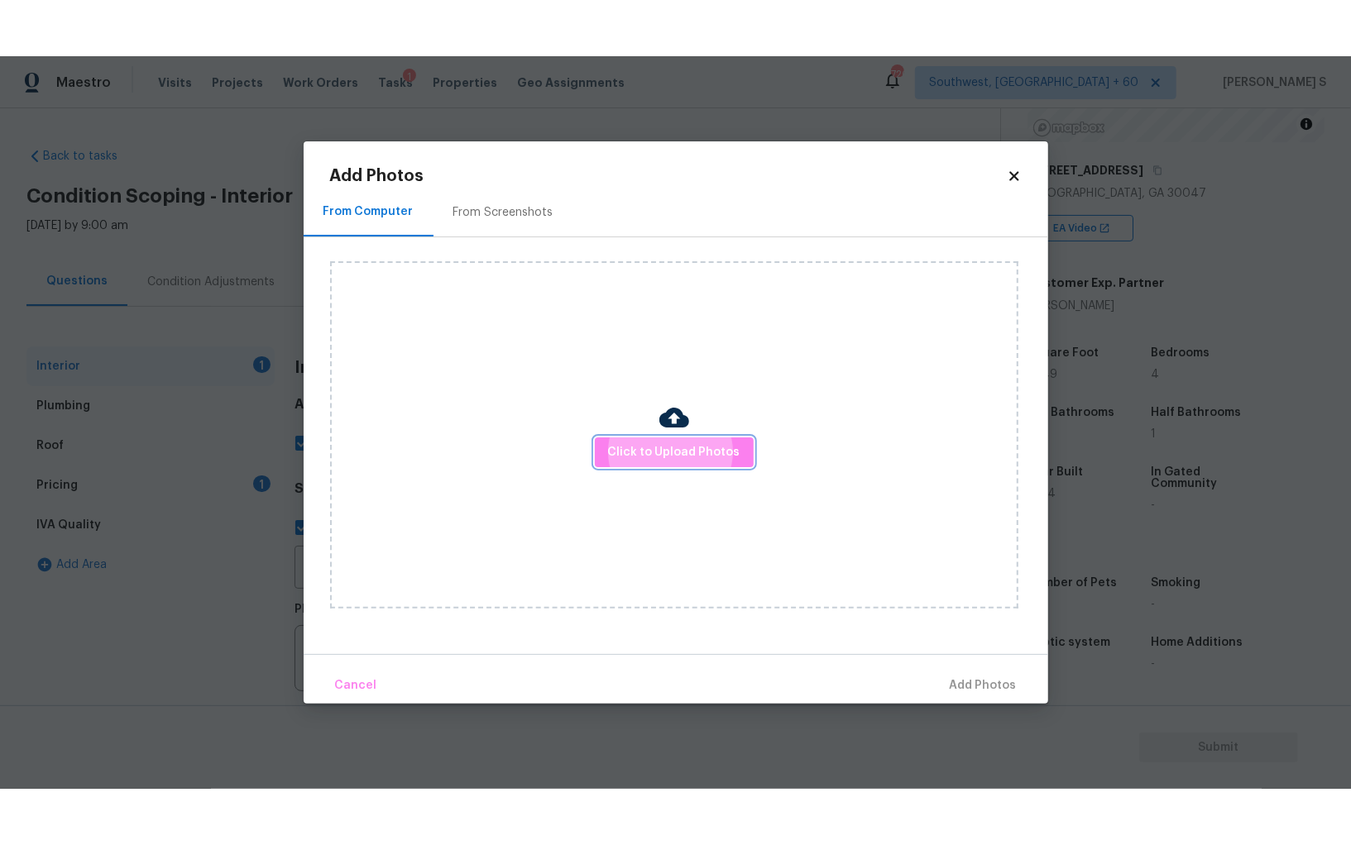
scroll to position [115, 0]
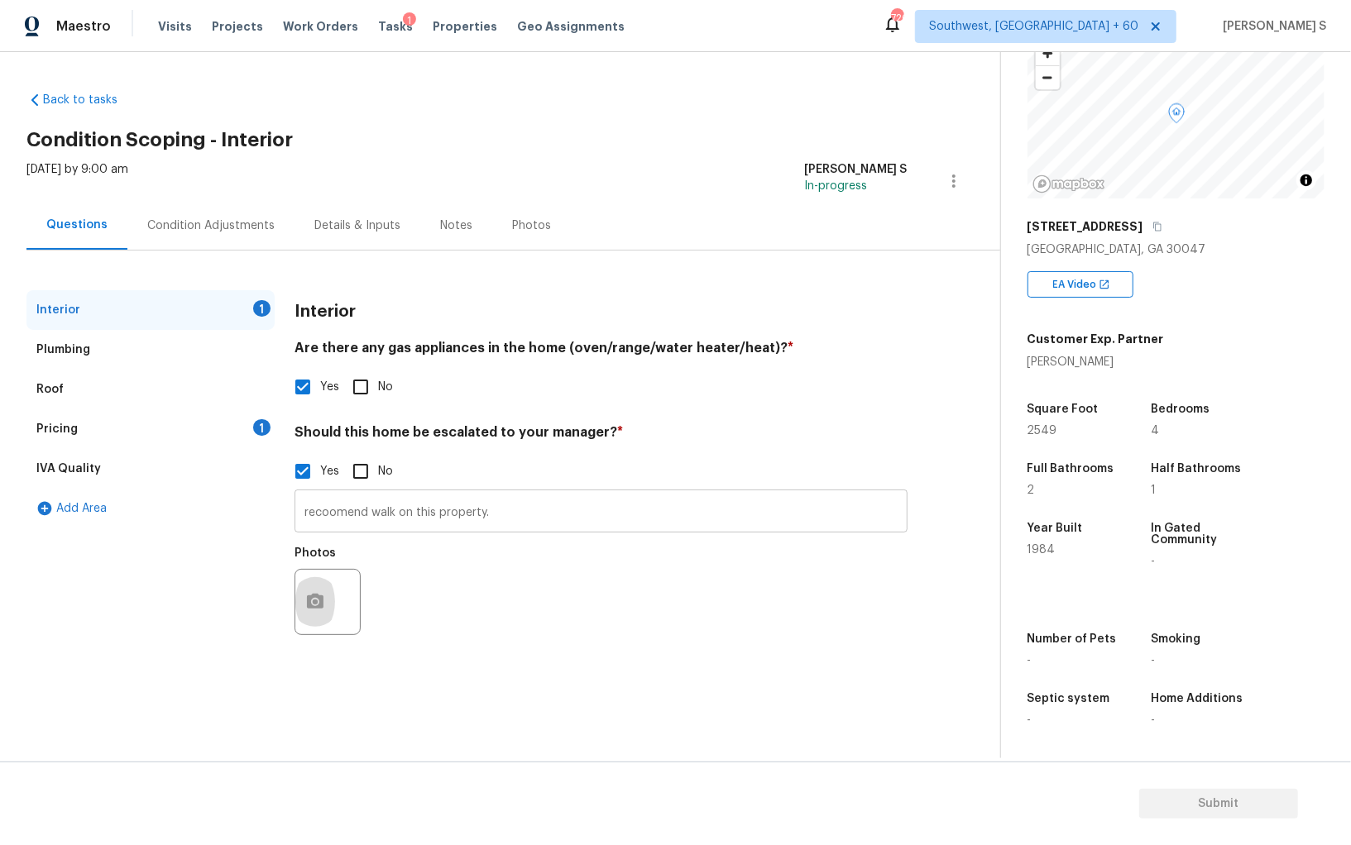
click at [567, 504] on input "recoomend walk on this property." at bounding box center [600, 513] width 613 height 39
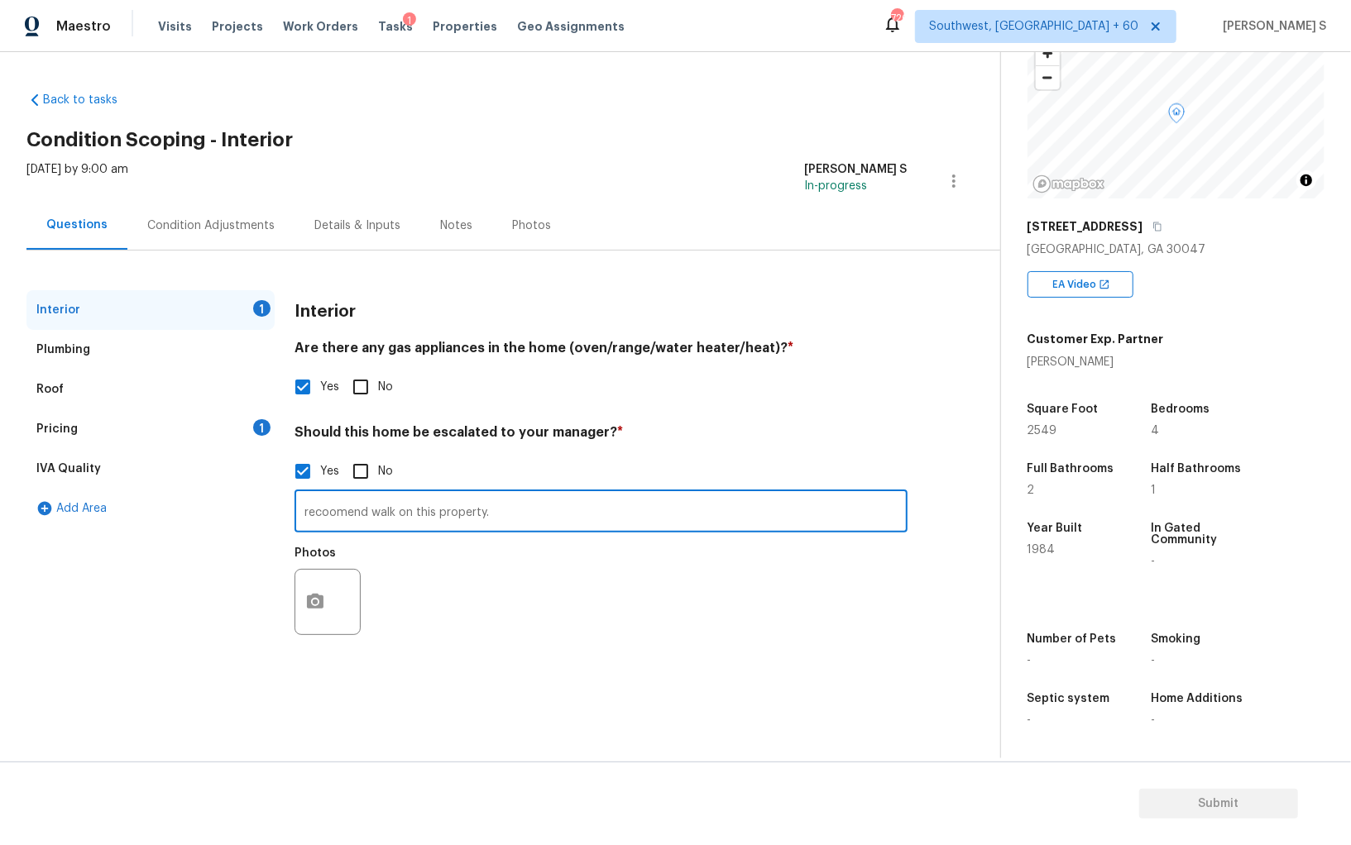
paste input "Comment: There is an immediate presence of the high power towers in the backyar…"
type input "recoomend walk on this property. Comment: There is an immediate presence of the…"
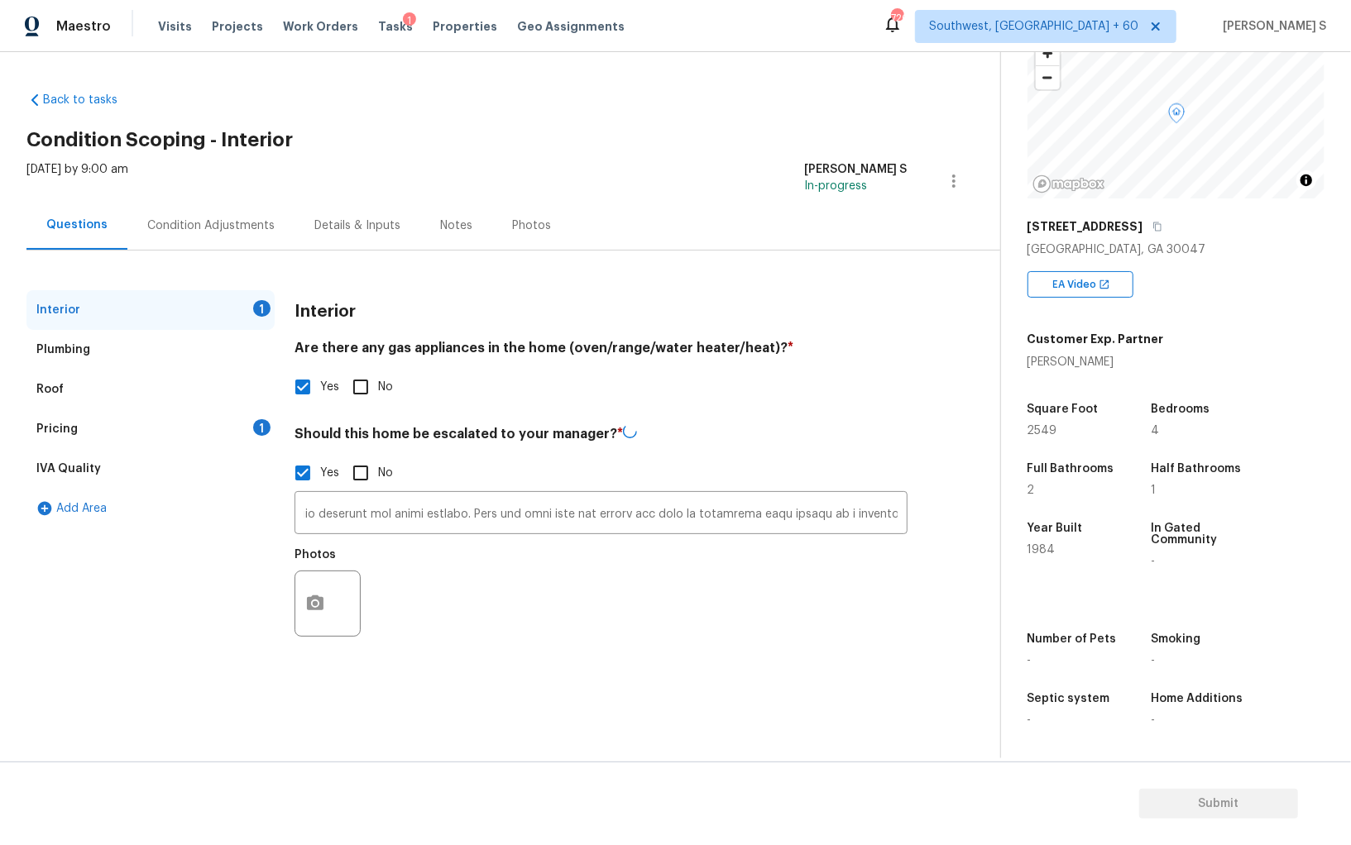
scroll to position [0, 0]
click at [604, 634] on div "Photos" at bounding box center [600, 593] width 613 height 108
click at [307, 608] on icon "button" at bounding box center [315, 601] width 17 height 15
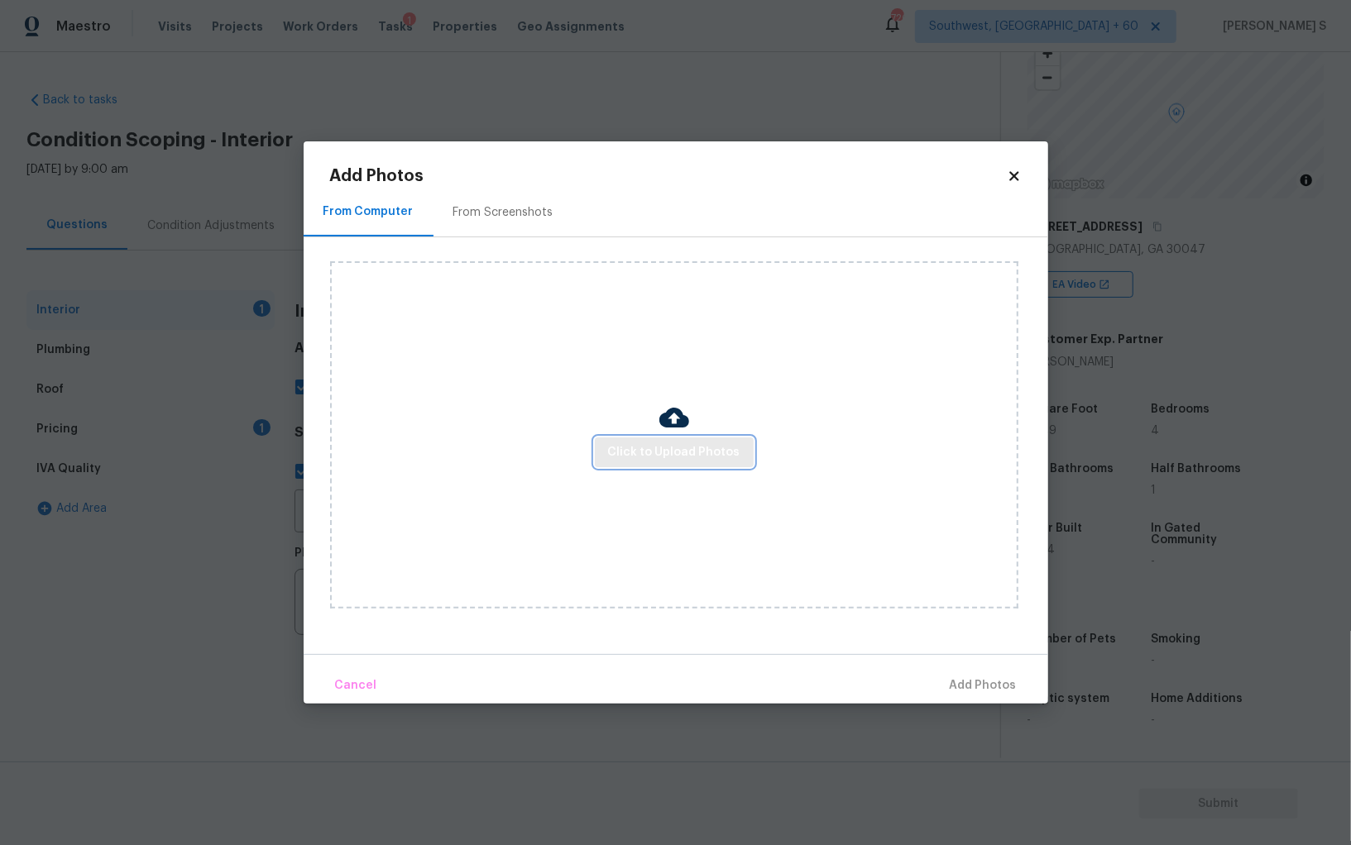
click at [614, 451] on span "Click to Upload Photos" at bounding box center [674, 452] width 132 height 21
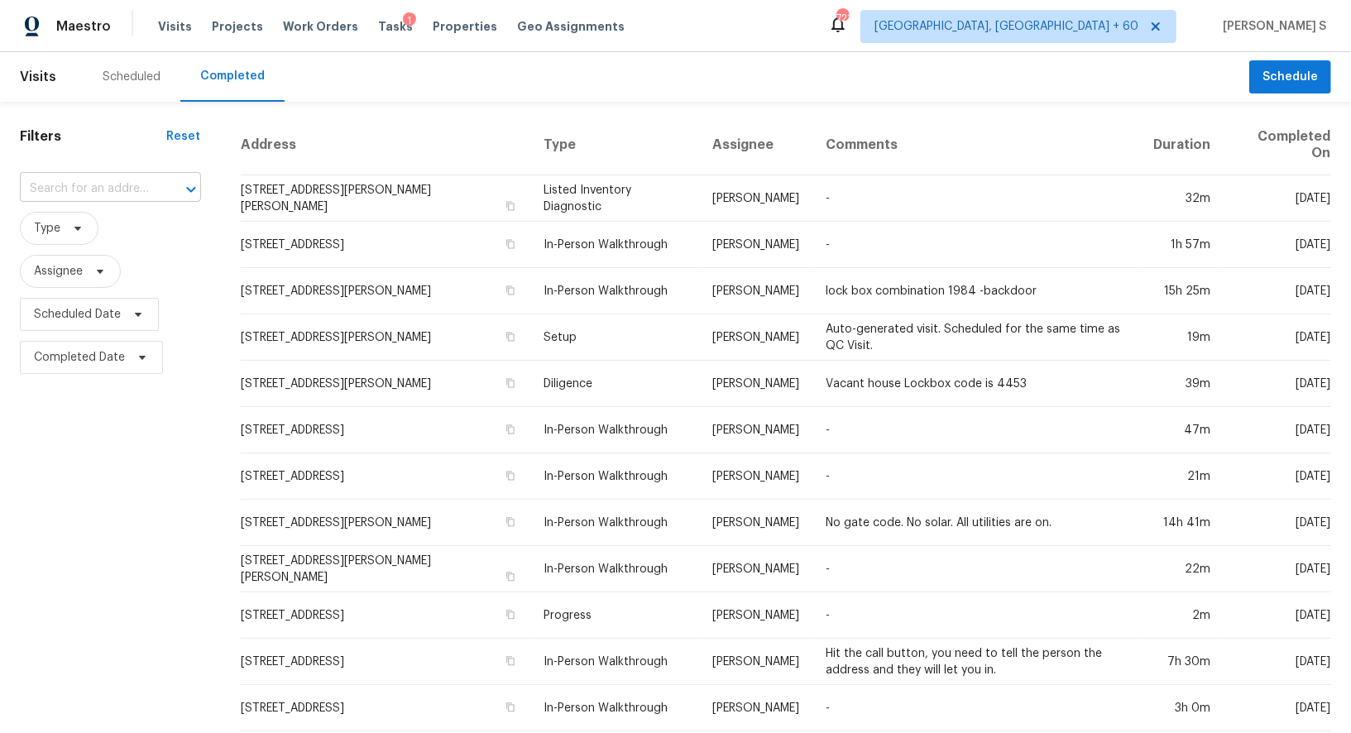
click at [106, 180] on input "text" at bounding box center [87, 189] width 135 height 26
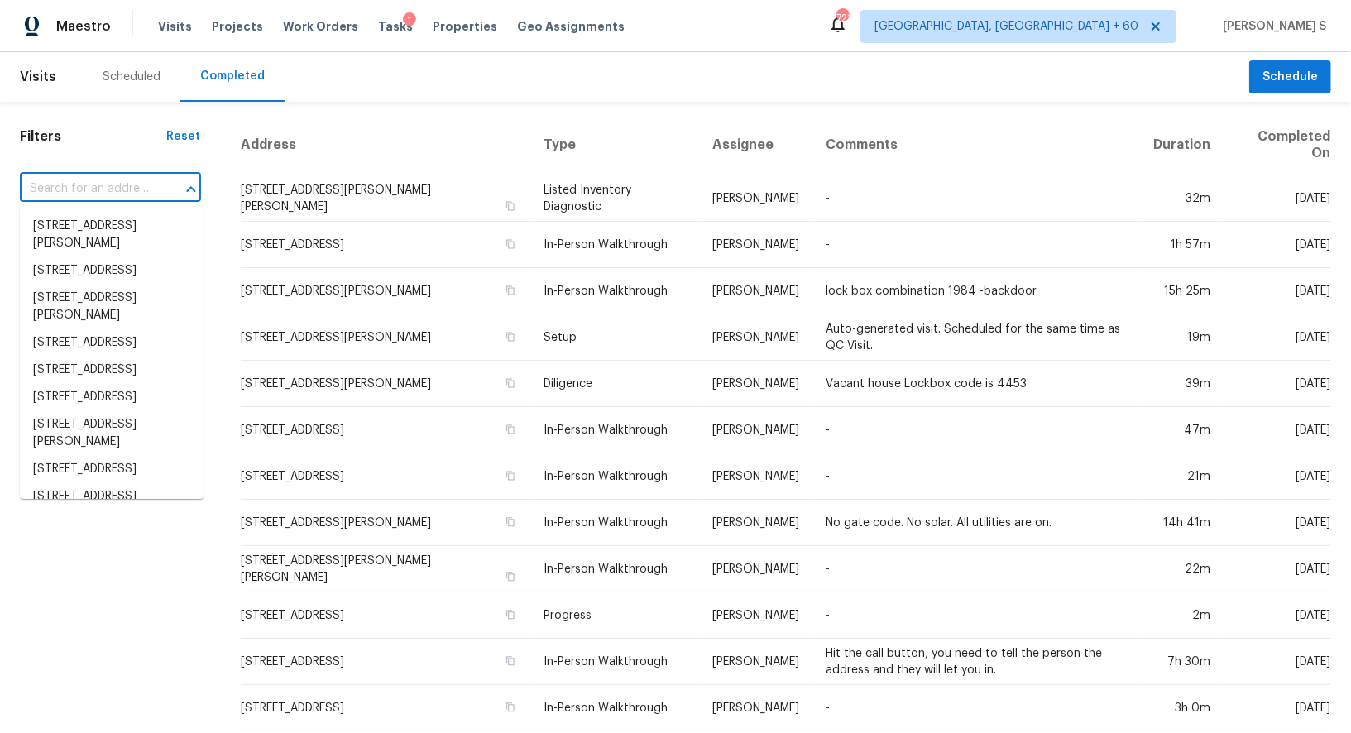
paste input "[STREET_ADDRESS]"
type input "[STREET_ADDRESS]"
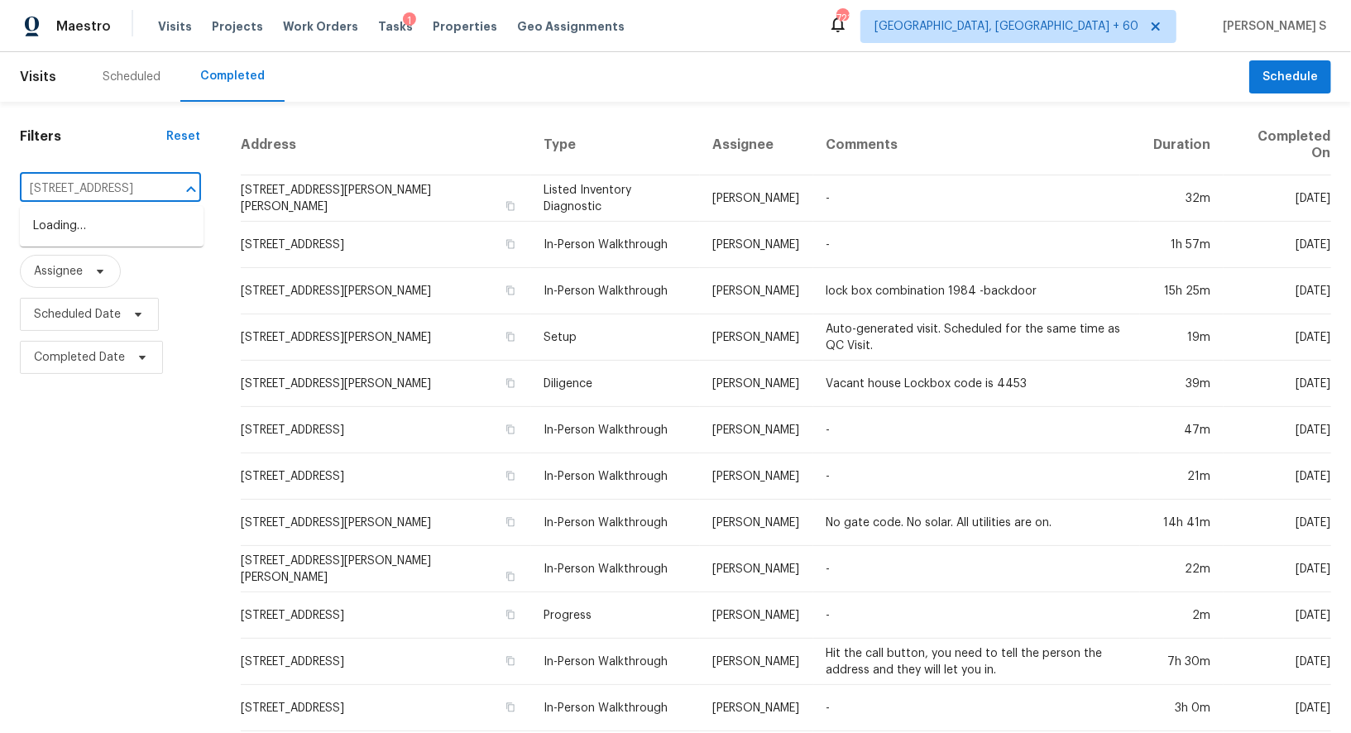
scroll to position [0, 86]
click at [119, 227] on li "[STREET_ADDRESS]" at bounding box center [112, 226] width 184 height 27
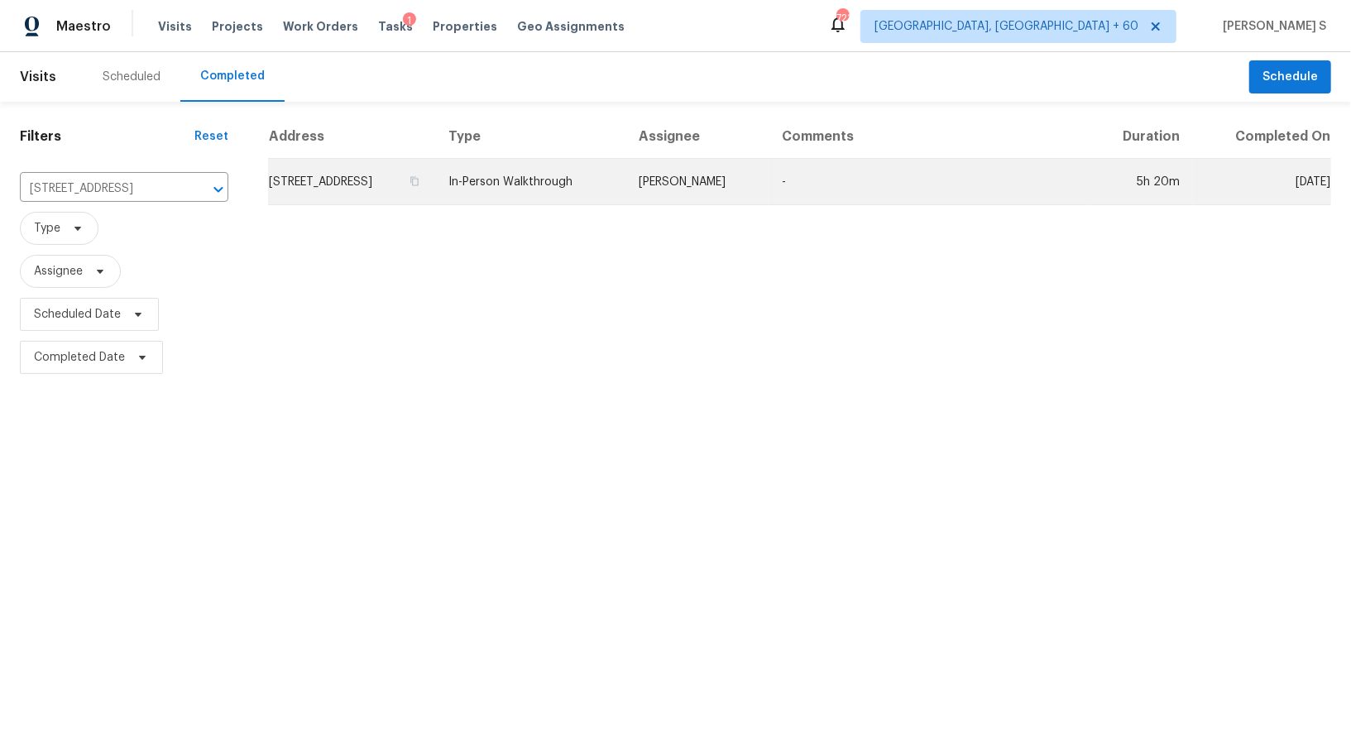
click at [383, 183] on td "[STREET_ADDRESS]" at bounding box center [351, 182] width 167 height 46
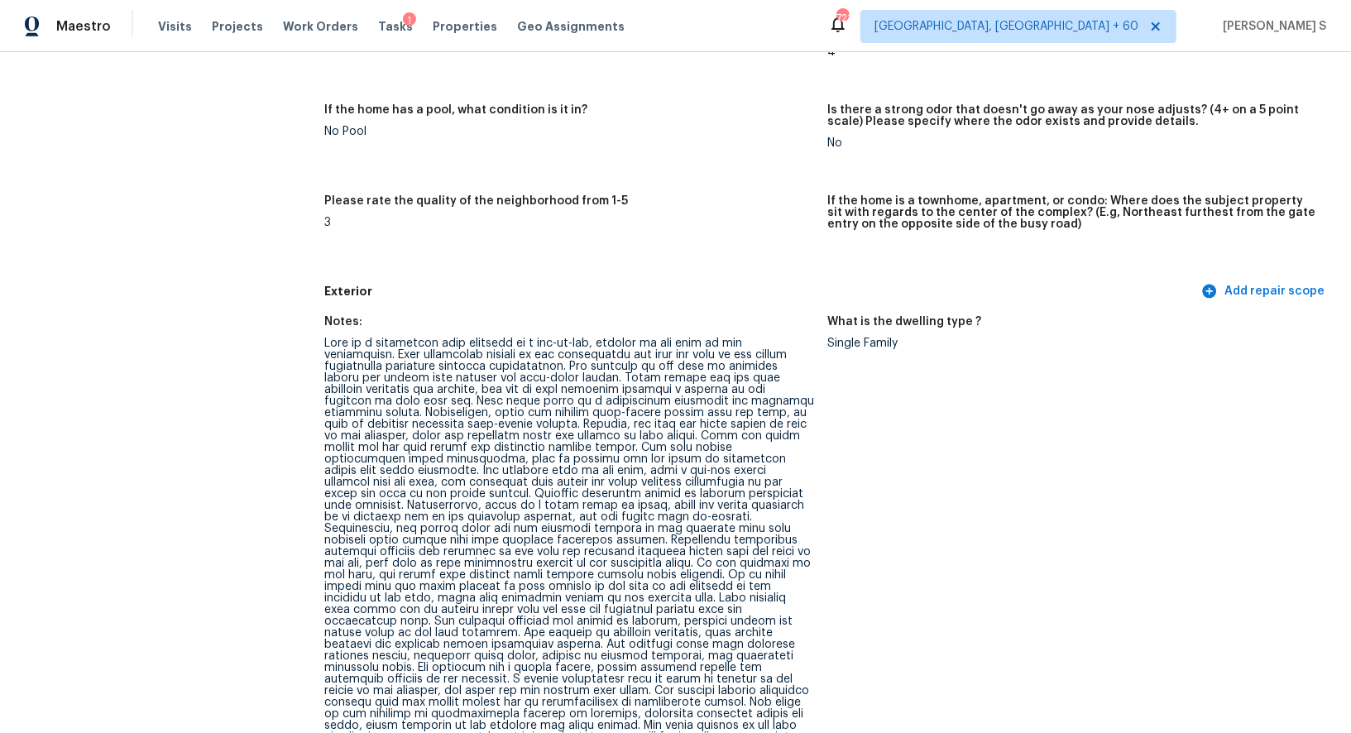
scroll to position [429, 0]
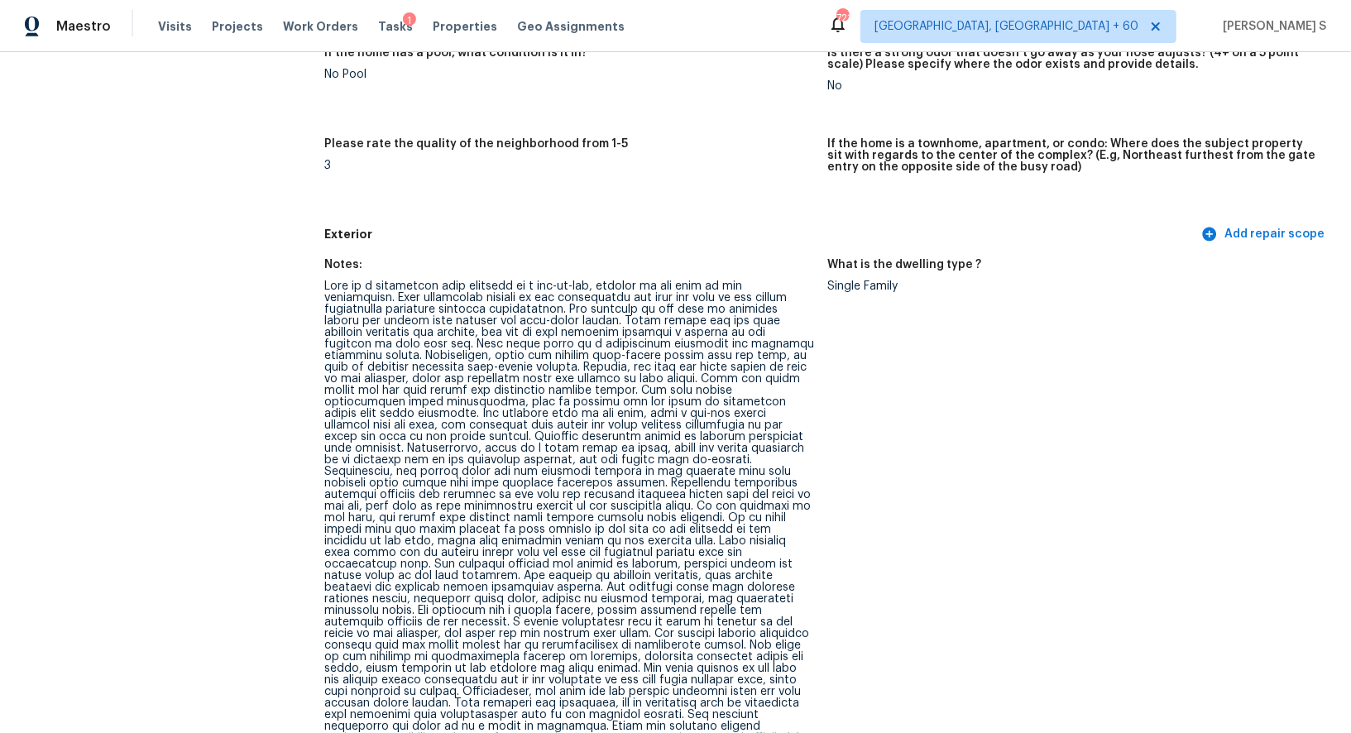
click at [353, 421] on div at bounding box center [569, 627] width 490 height 695
click at [332, 286] on div at bounding box center [569, 627] width 490 height 695
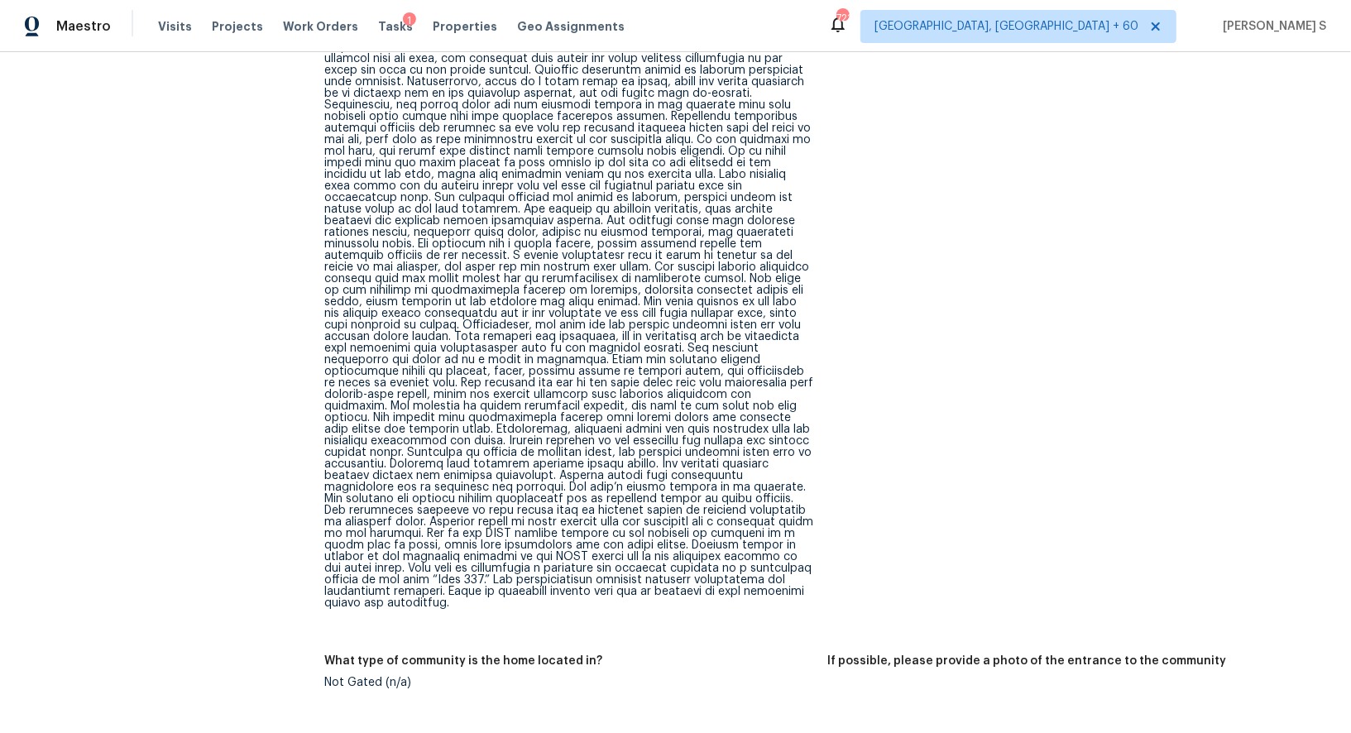
scroll to position [815, 0]
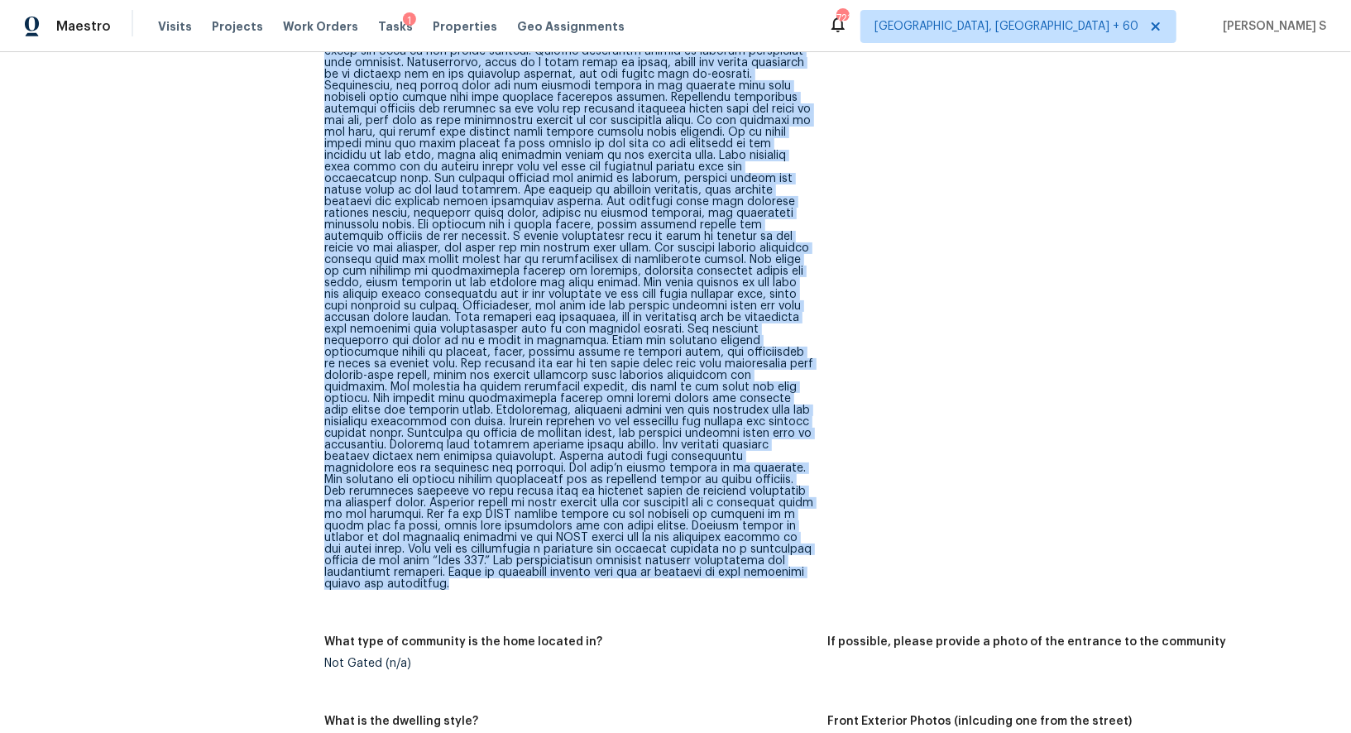
click at [791, 560] on div at bounding box center [569, 242] width 490 height 695
copy div "This is a standalone home situated on a cul-de-sac, located at the rear of the …"
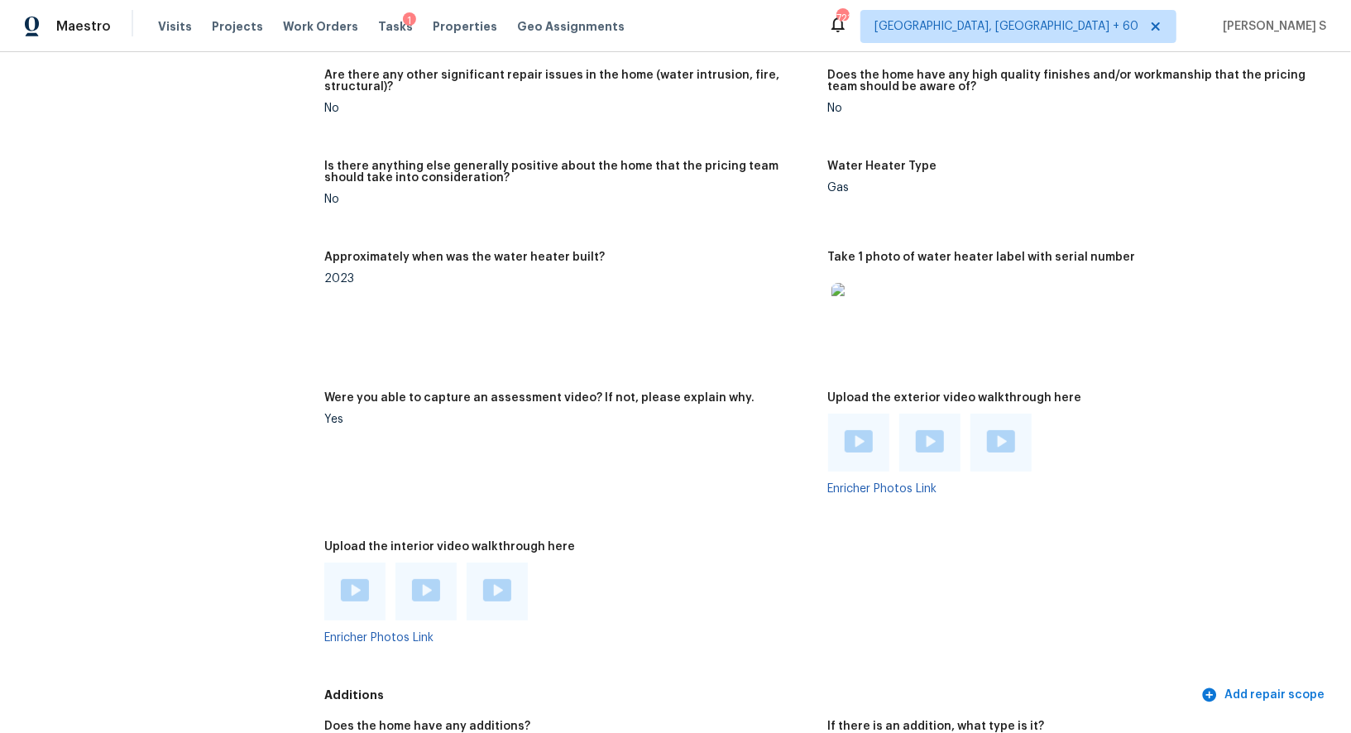
scroll to position [4149, 0]
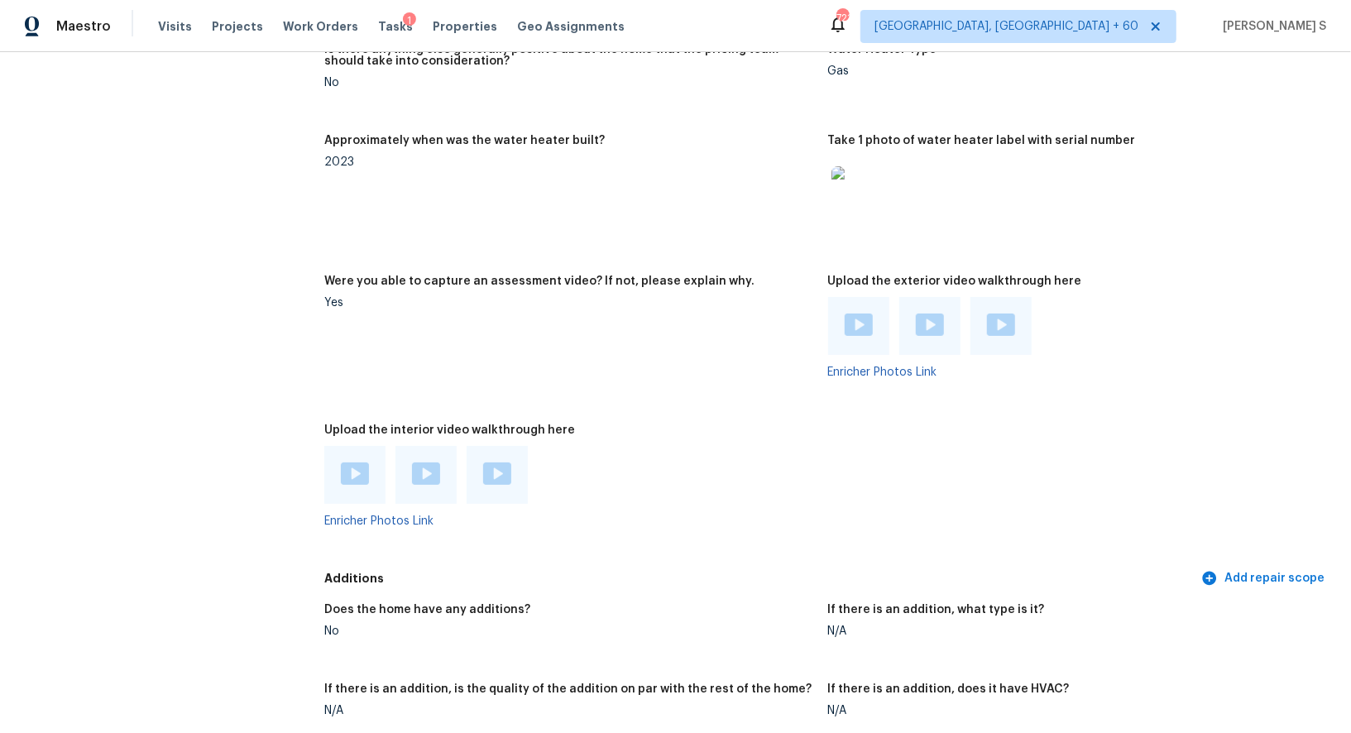
click at [356, 462] on img at bounding box center [355, 473] width 28 height 22
click at [424, 462] on img at bounding box center [426, 473] width 28 height 22
click at [485, 462] on img at bounding box center [497, 473] width 28 height 22
click at [868, 313] on img at bounding box center [858, 324] width 28 height 22
click at [936, 313] on img at bounding box center [930, 324] width 28 height 22
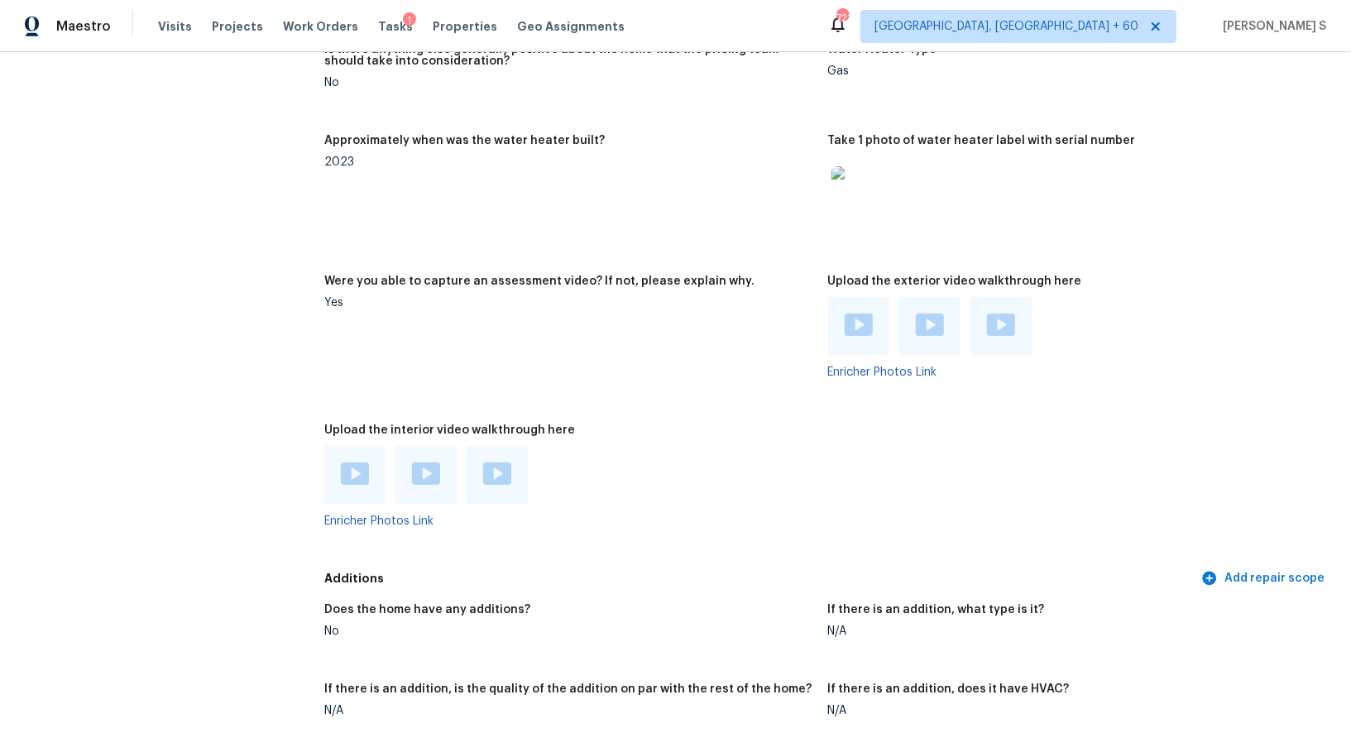
click at [1011, 313] on img at bounding box center [1001, 324] width 28 height 22
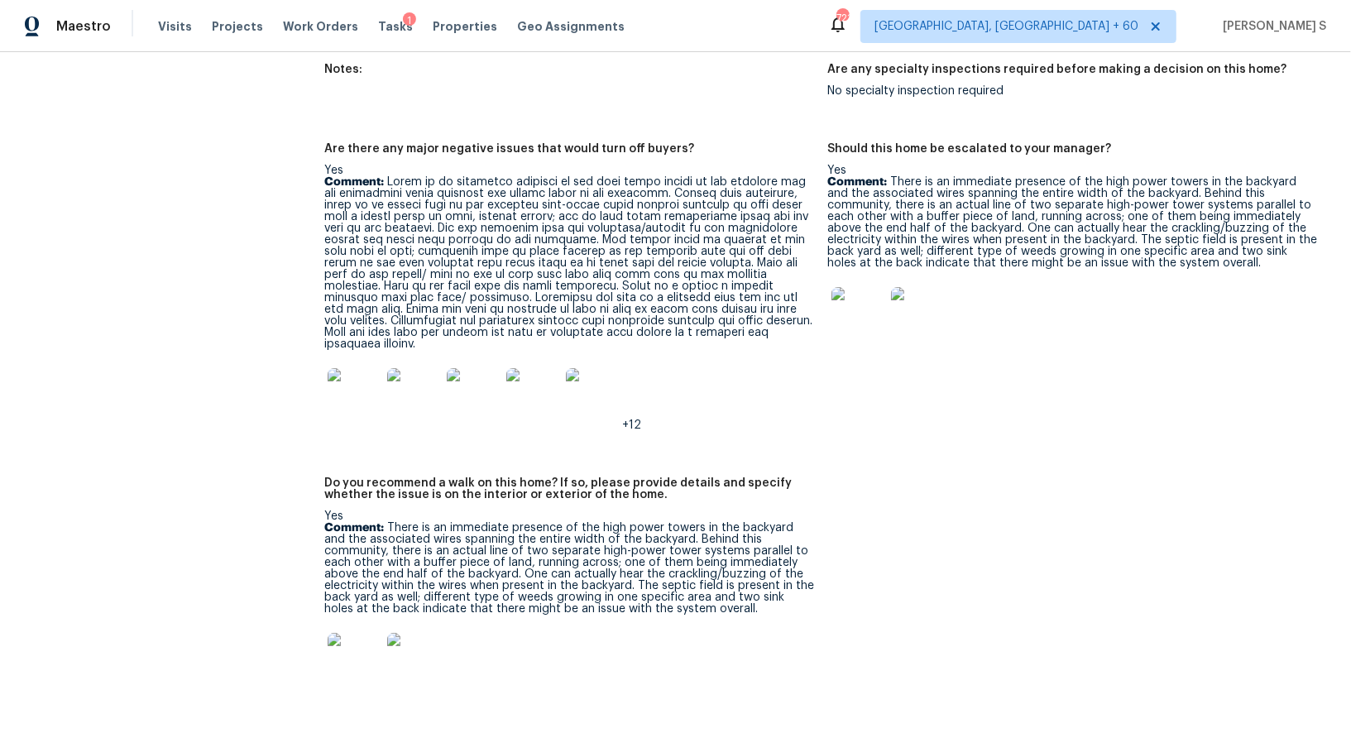
scroll to position [4882, 0]
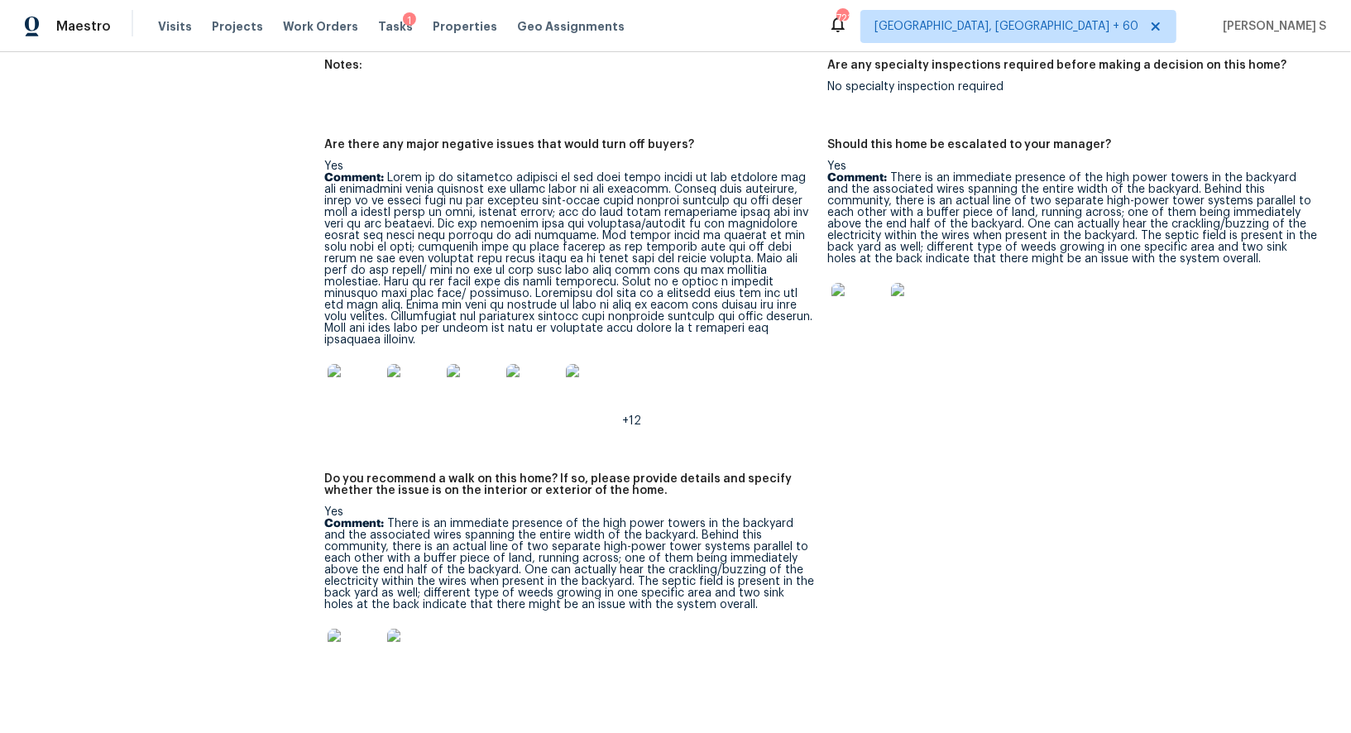
click at [401, 506] on div "Yes Comment: There is an immediate presence of the high power towers in the bac…" at bounding box center [569, 598] width 490 height 185
click at [726, 309] on p "Comment:" at bounding box center [569, 259] width 490 height 174
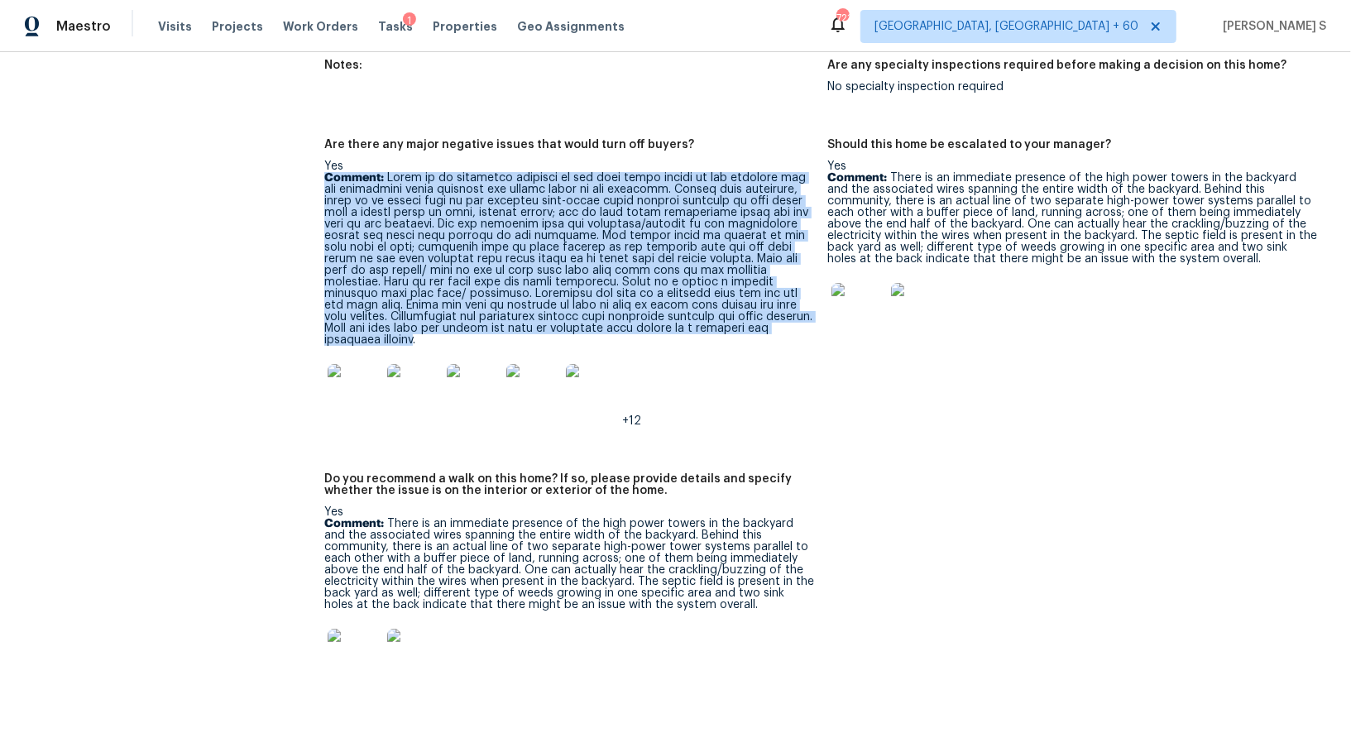
click at [399, 172] on p "Comment:" at bounding box center [569, 259] width 490 height 174
copy p "Comment: There is an immediate presence of the high power towers in the backyar…"
click at [338, 380] on img at bounding box center [353, 390] width 53 height 53
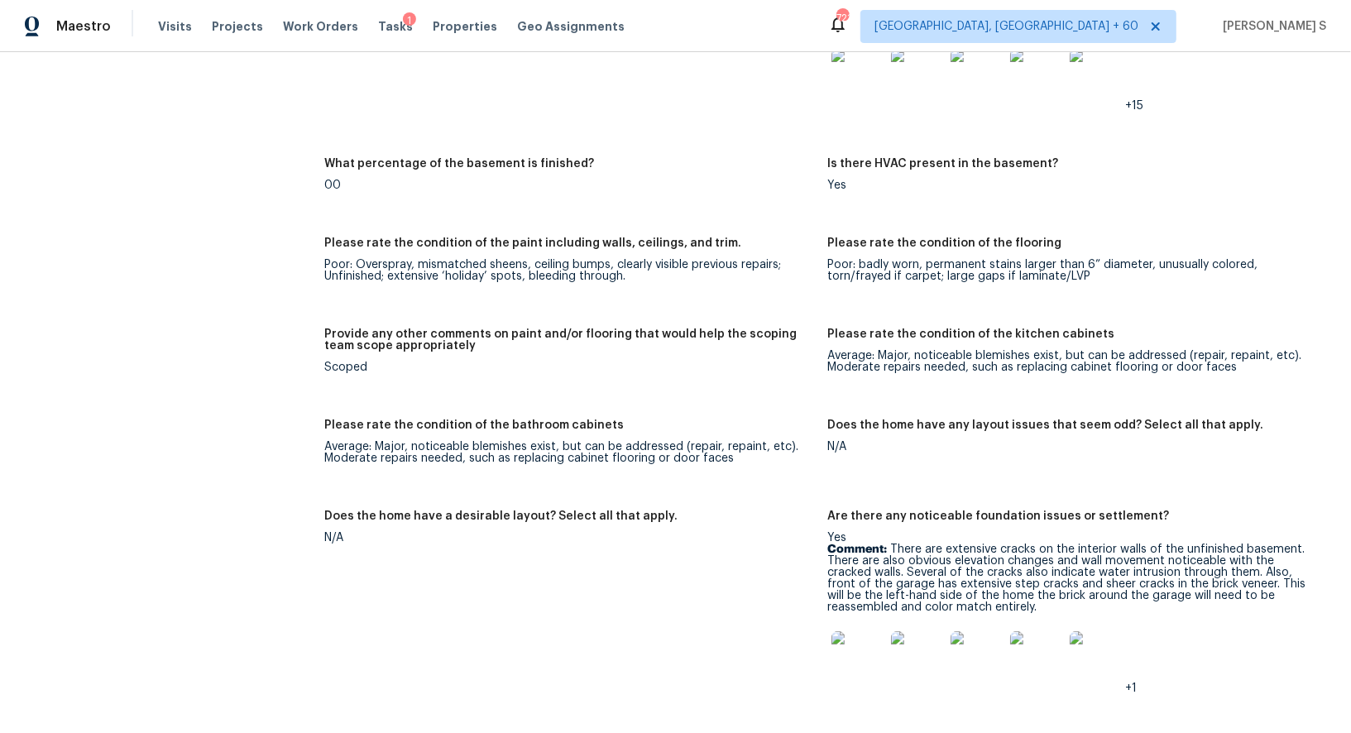
scroll to position [3496, 0]
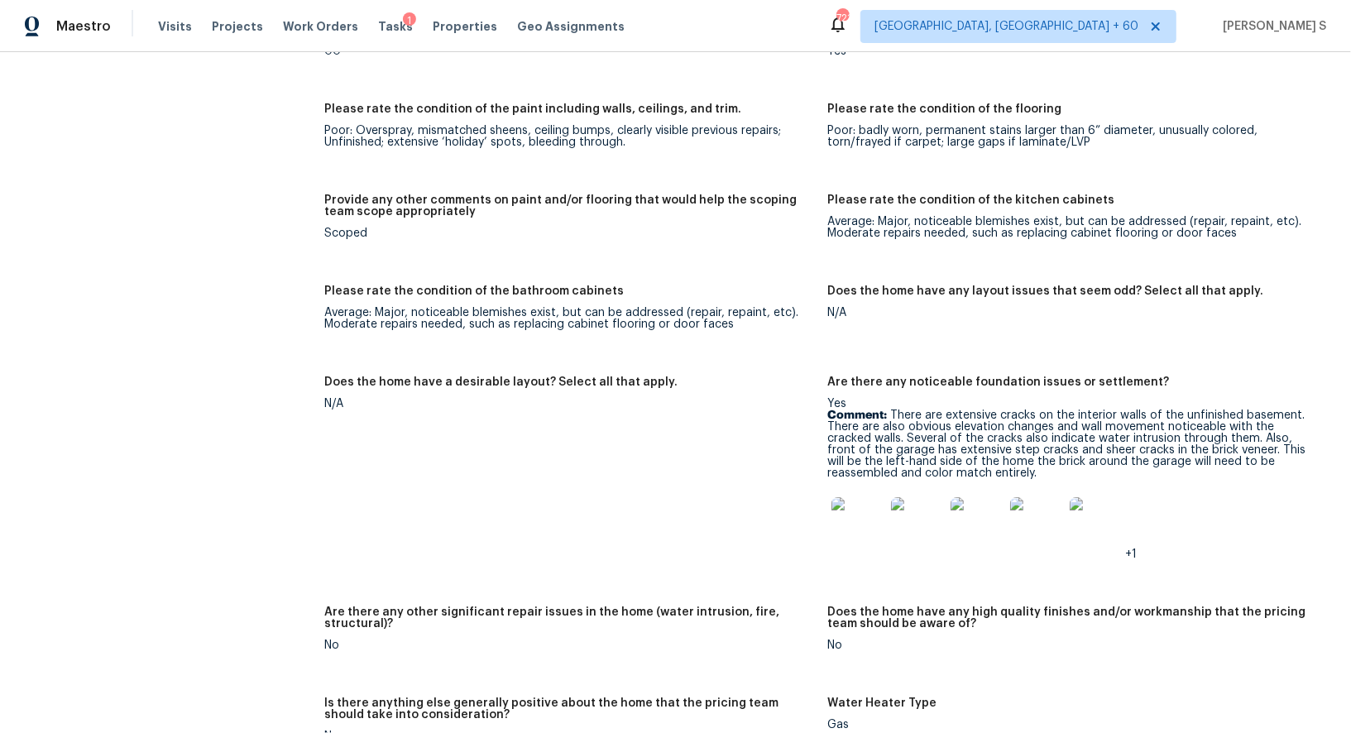
click at [772, 307] on div "Average: Major, noticeable blemishes exist, but can be addressed (repair, repai…" at bounding box center [569, 318] width 490 height 23
click at [694, 256] on div "Notes: Living Room Photos +5 Kitchen Photos +9 Main Bedroom Photos +1 Bathroom …" at bounding box center [827, 301] width 1006 height 1831
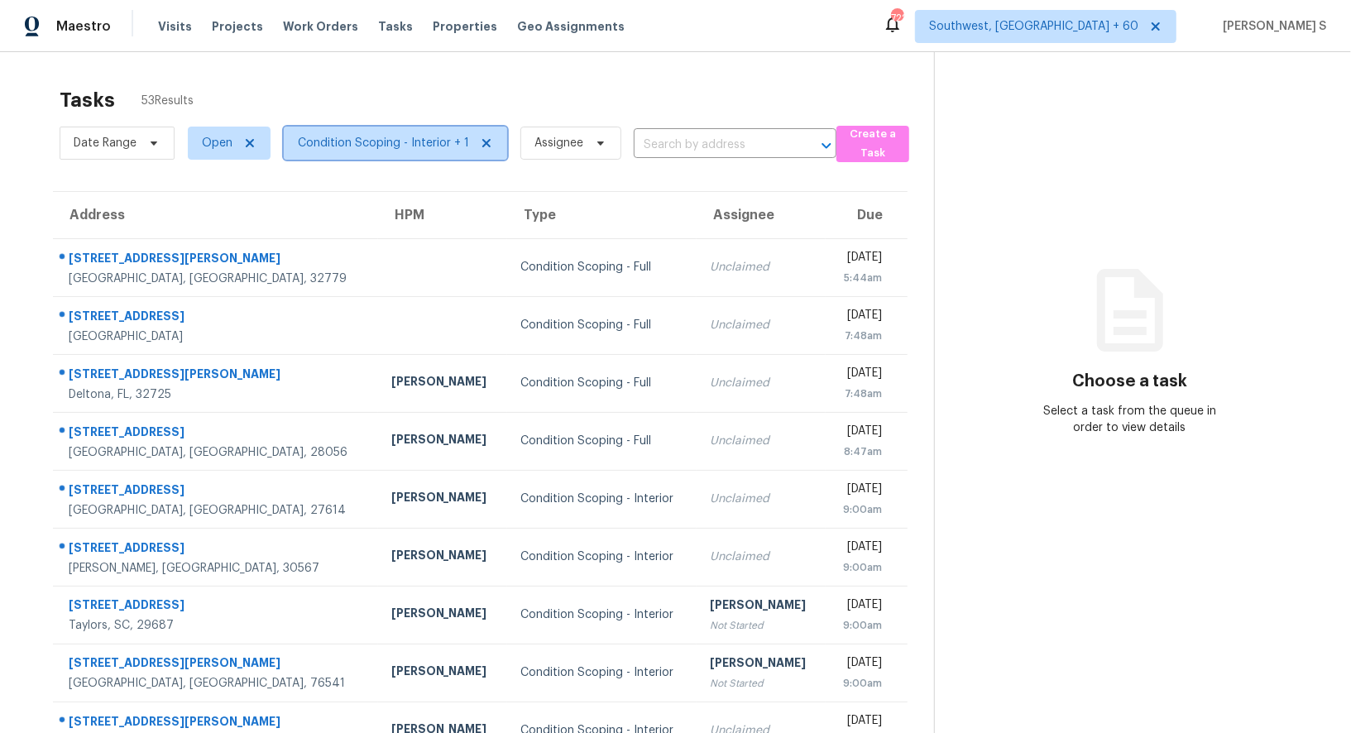
click at [376, 135] on span "Condition Scoping - Interior + 1" at bounding box center [383, 143] width 171 height 17
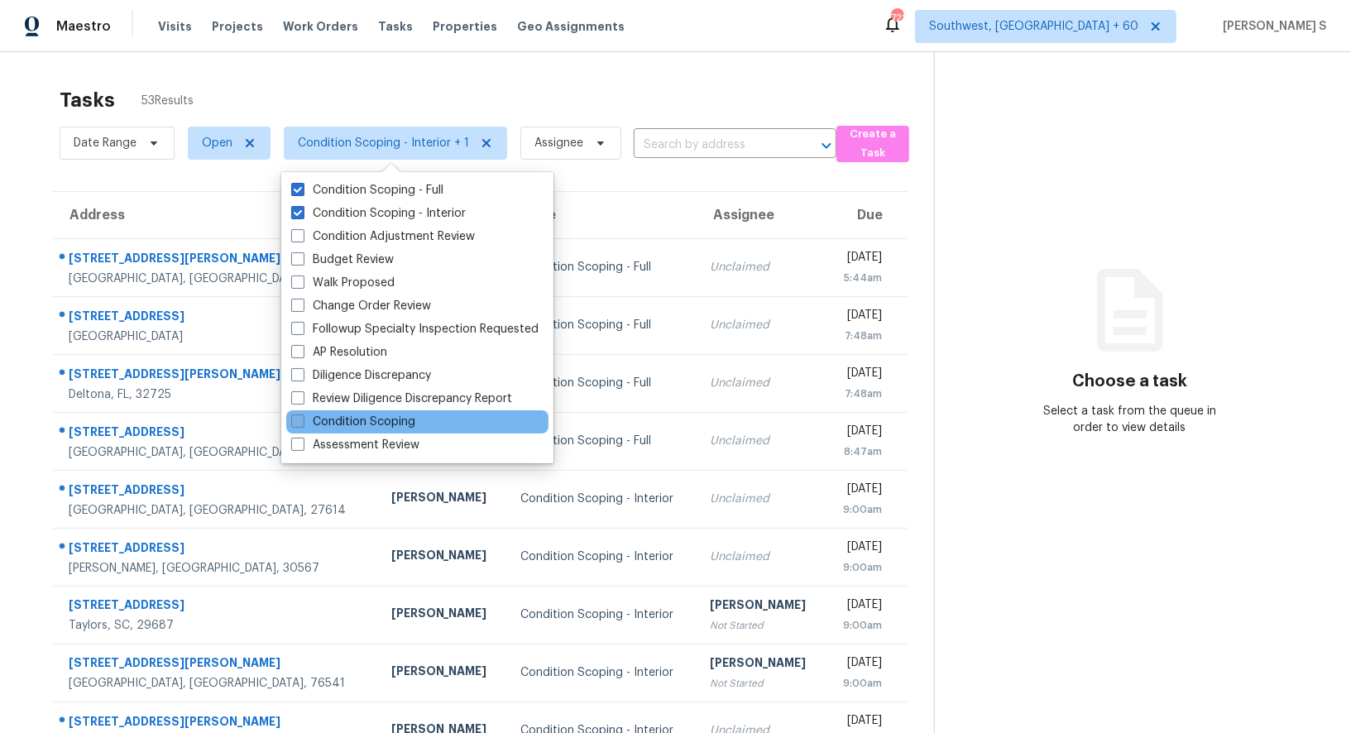
click at [390, 428] on label "Condition Scoping" at bounding box center [353, 422] width 124 height 17
click at [302, 424] on input "Condition Scoping" at bounding box center [296, 419] width 11 height 11
checkbox input "true"
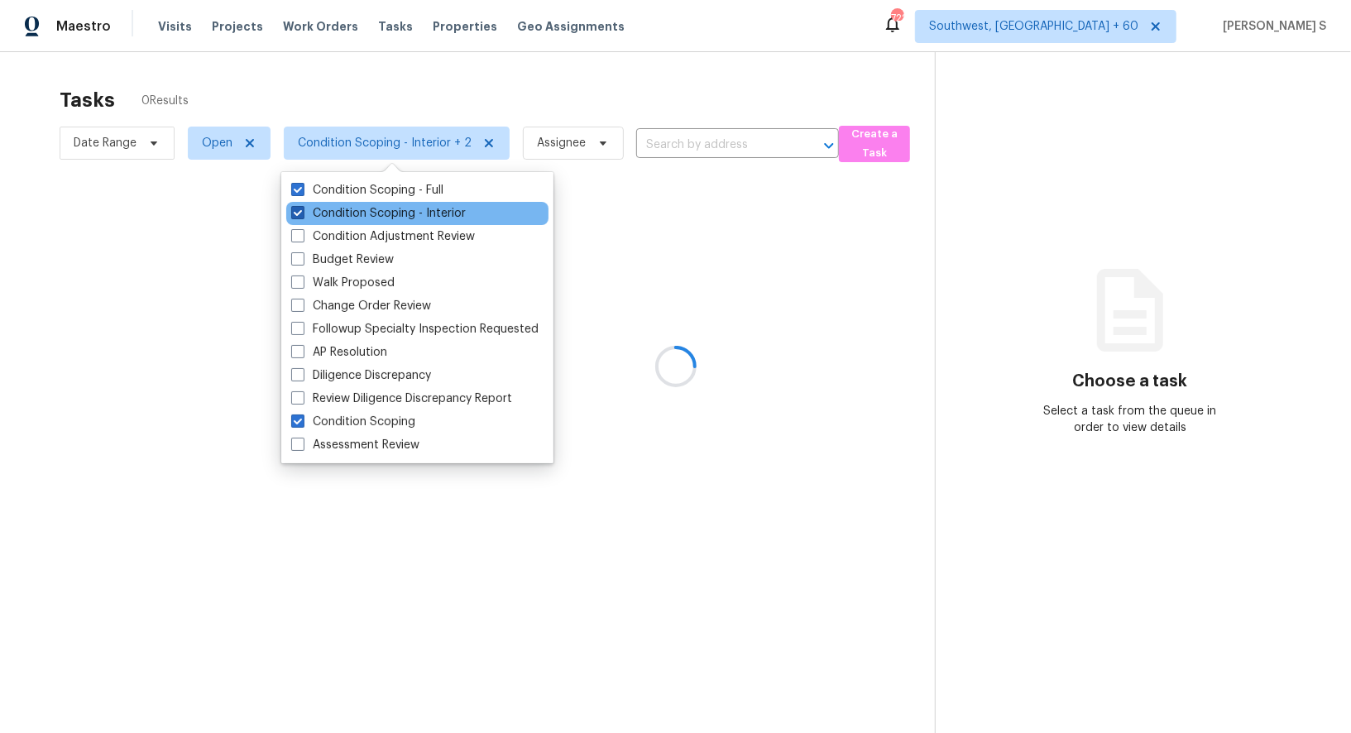
click at [401, 211] on label "Condition Scoping - Interior" at bounding box center [378, 213] width 174 height 17
click at [302, 211] on input "Condition Scoping - Interior" at bounding box center [296, 210] width 11 height 11
checkbox input "false"
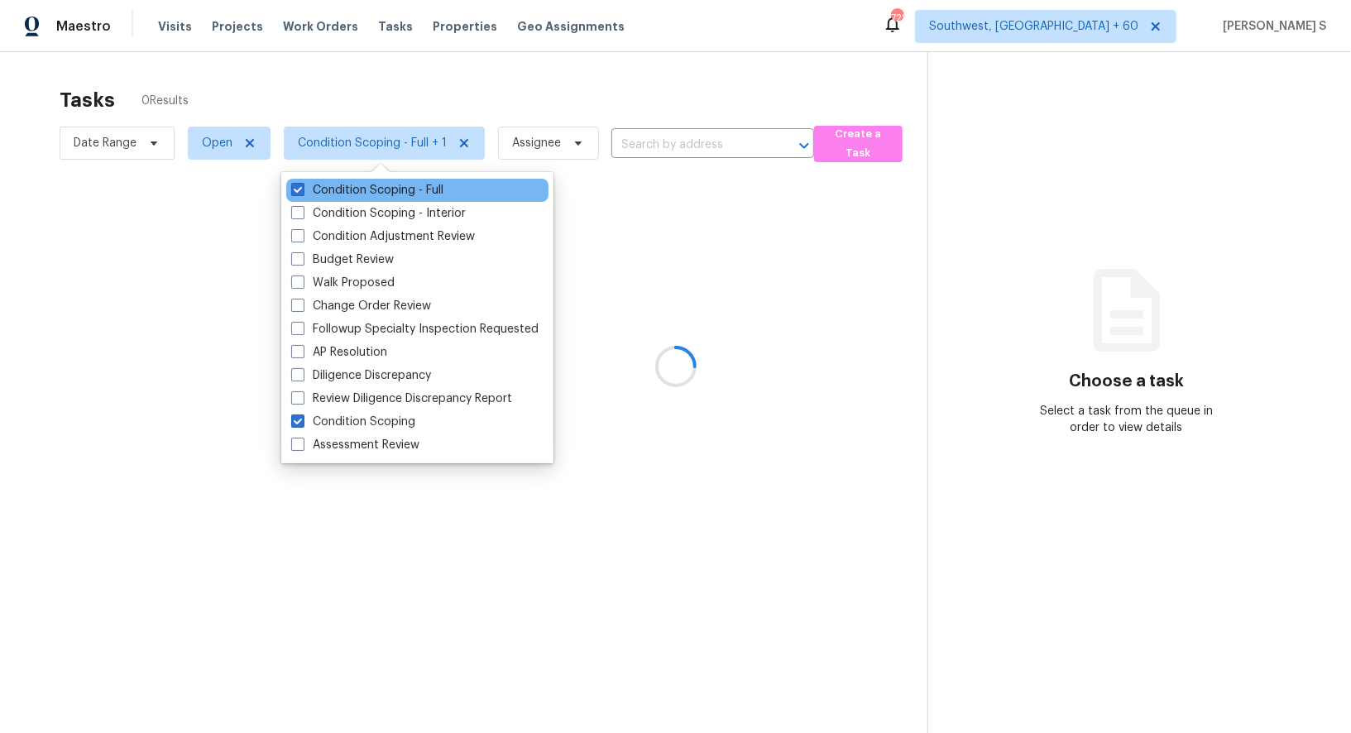
click at [401, 199] on div "Condition Scoping - Full" at bounding box center [417, 190] width 262 height 23
click at [465, 184] on div "Condition Scoping - Full" at bounding box center [417, 190] width 262 height 23
click at [427, 189] on label "Condition Scoping - Full" at bounding box center [367, 190] width 152 height 17
click at [302, 189] on input "Condition Scoping - Full" at bounding box center [296, 187] width 11 height 11
checkbox input "false"
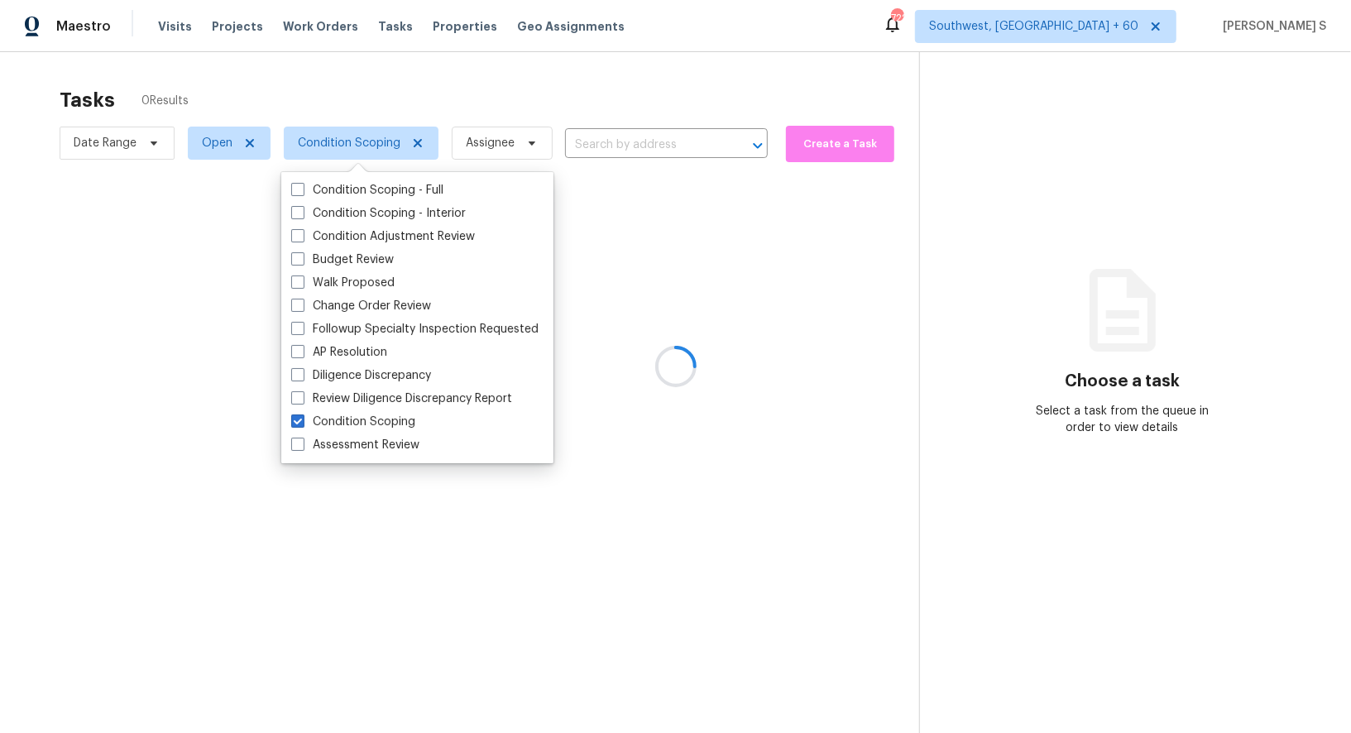
click at [667, 314] on div at bounding box center [675, 366] width 1351 height 733
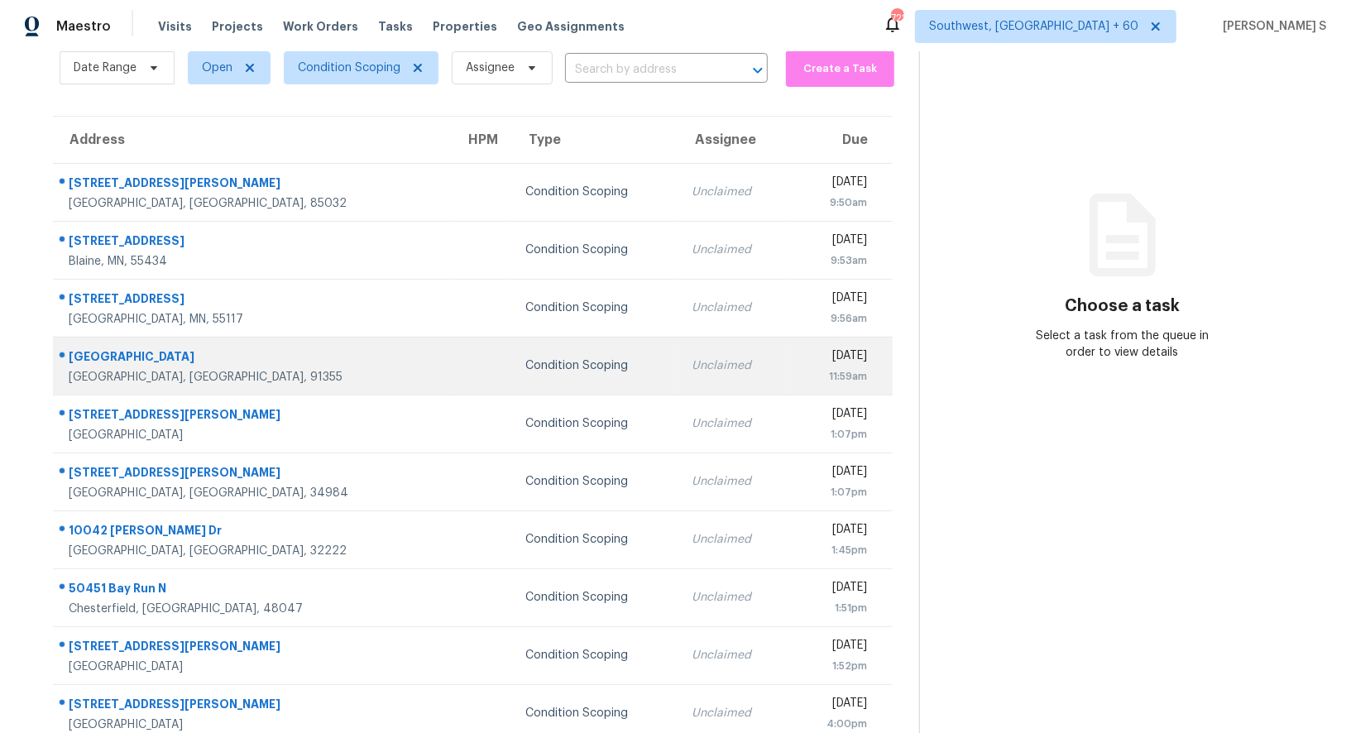
scroll to position [75, 0]
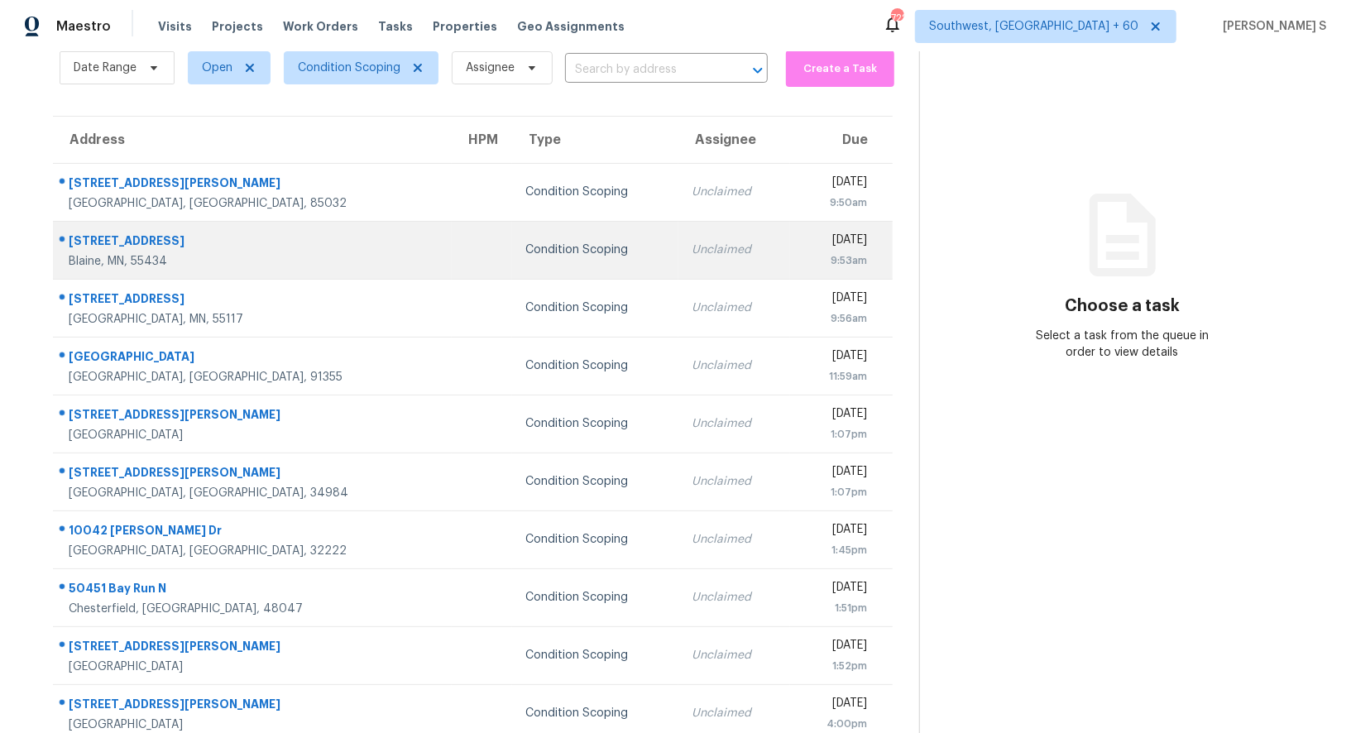
click at [186, 256] on div "Blaine, MN, 55434" at bounding box center [254, 261] width 370 height 17
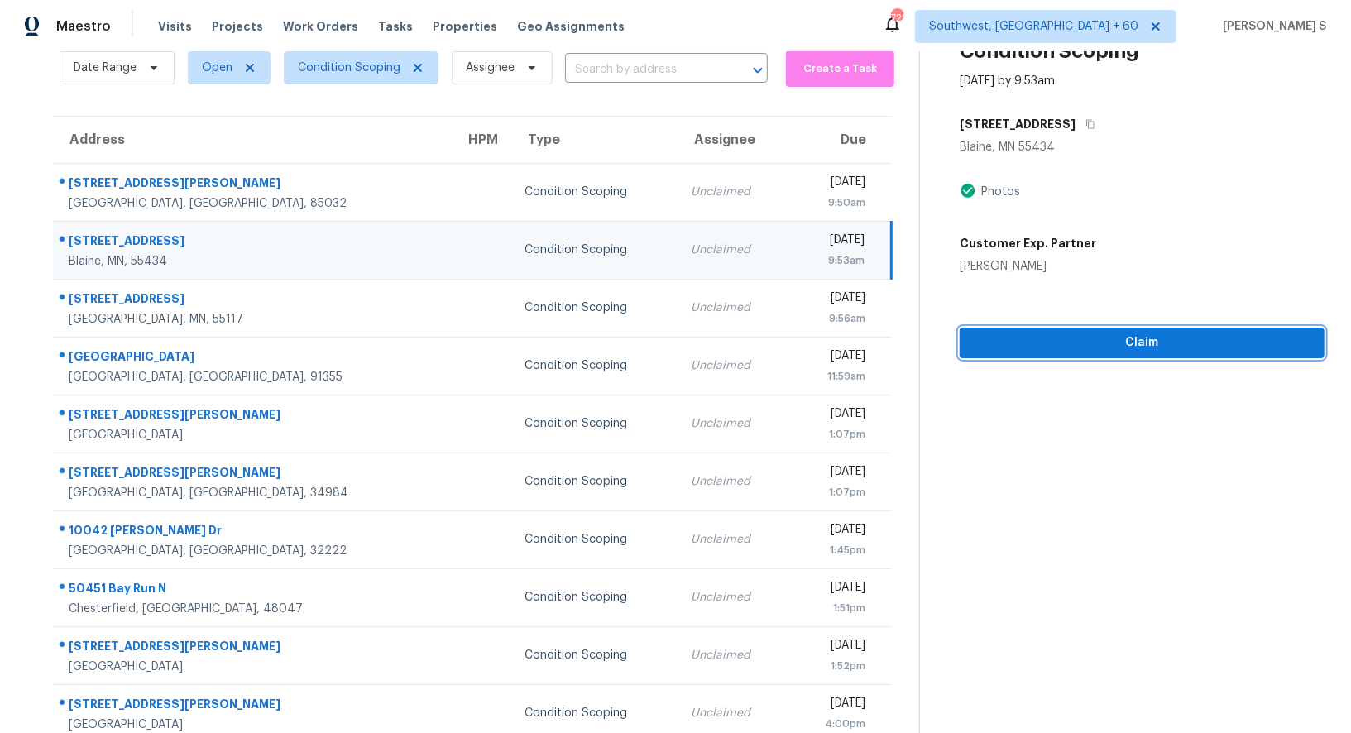
click at [1059, 337] on span "Claim" at bounding box center [1142, 342] width 338 height 21
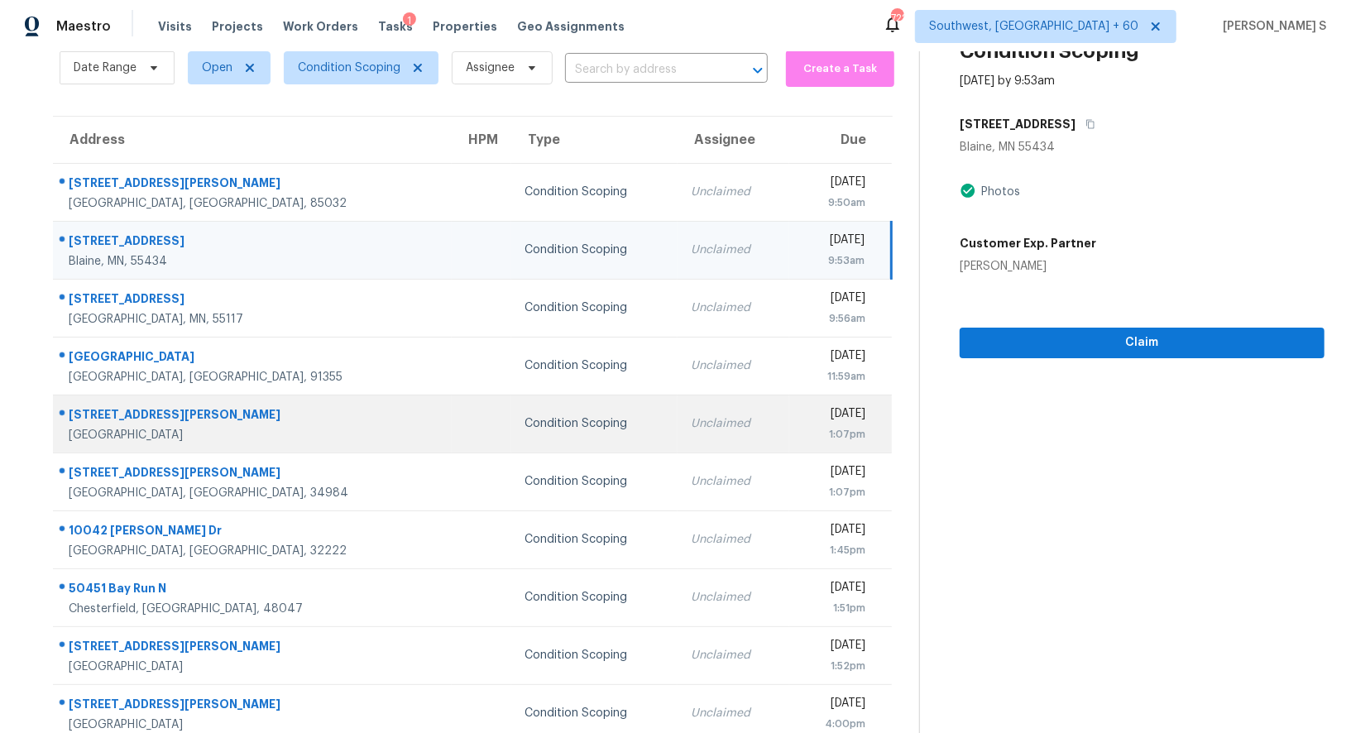
scroll to position [127, 0]
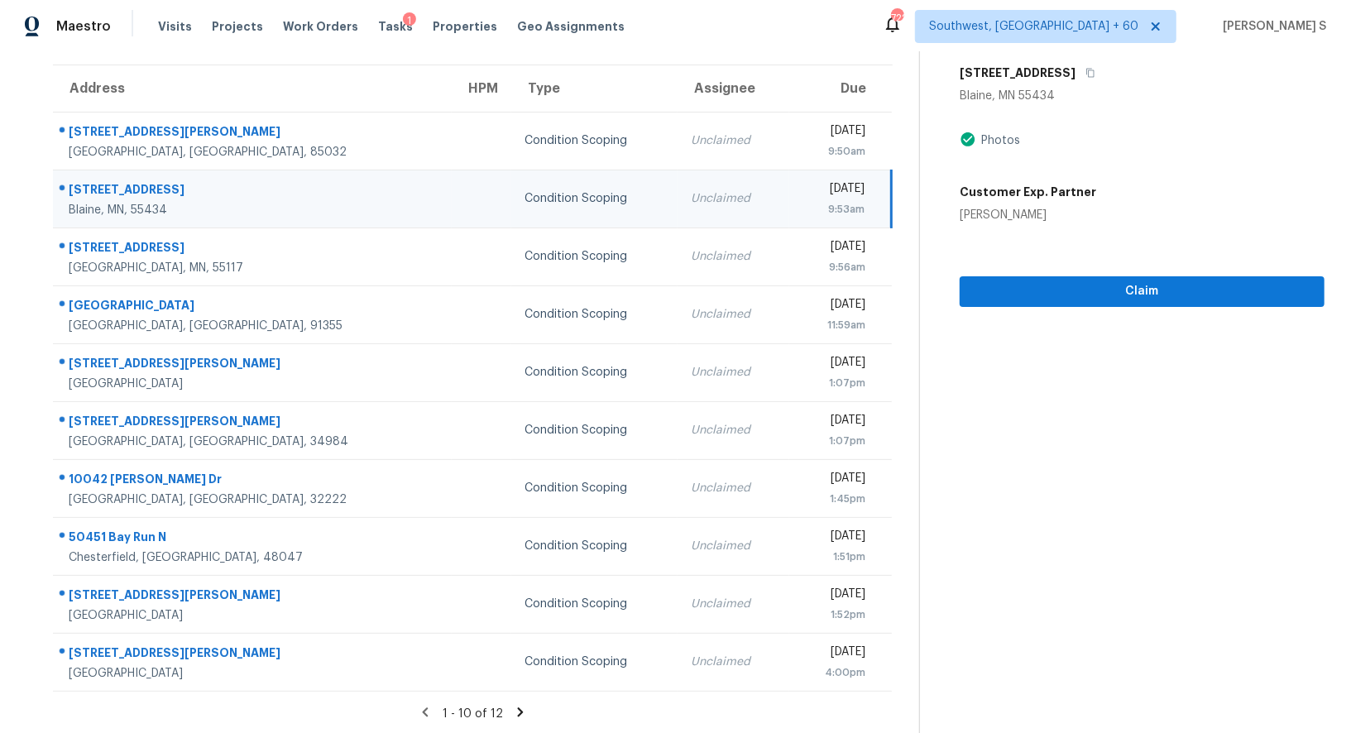
click at [522, 707] on icon at bounding box center [520, 712] width 15 height 15
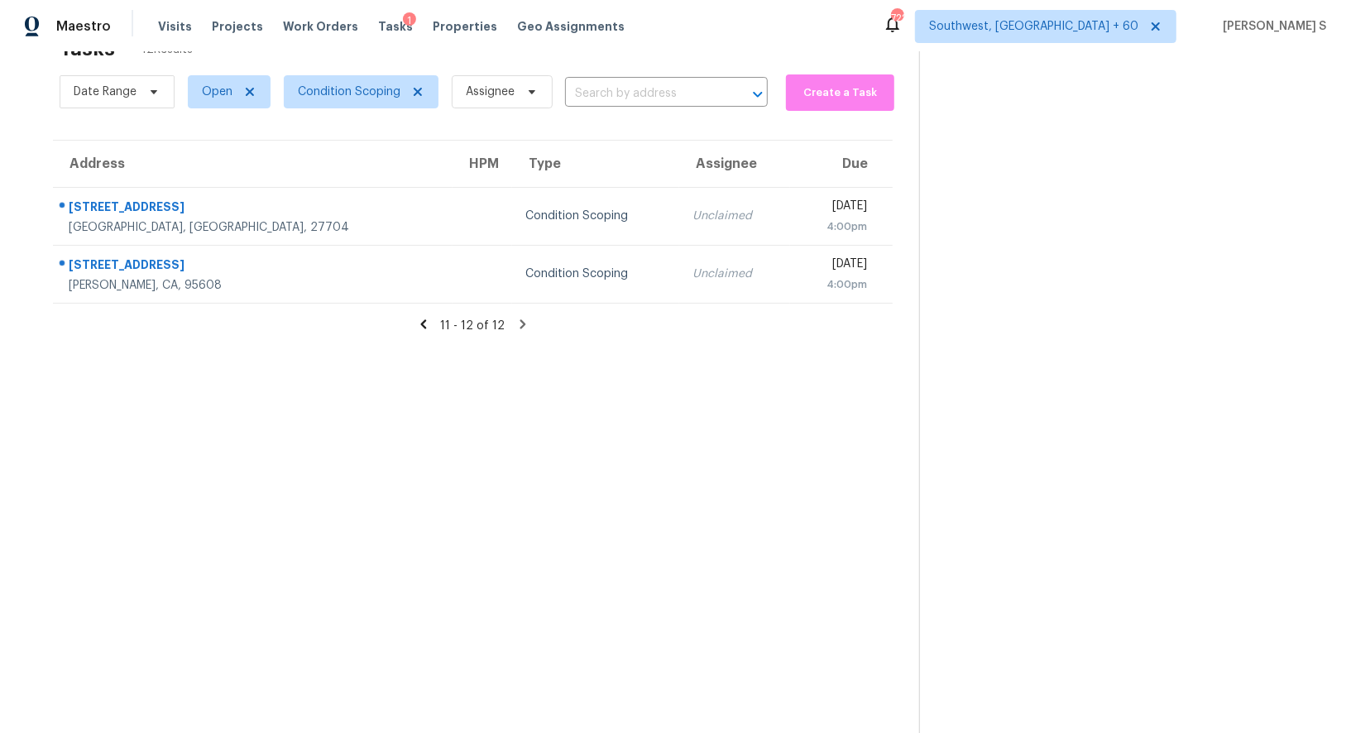
click at [427, 323] on icon at bounding box center [423, 324] width 15 height 15
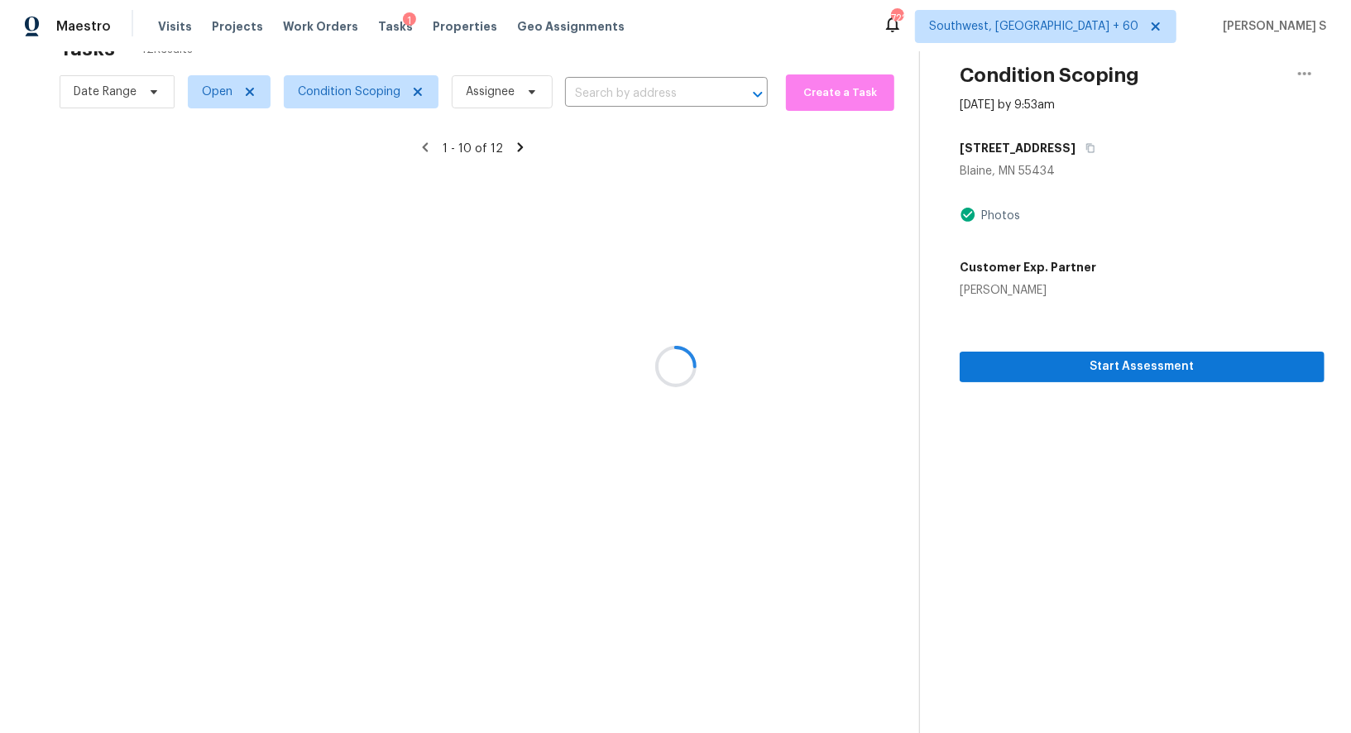
scroll to position [127, 0]
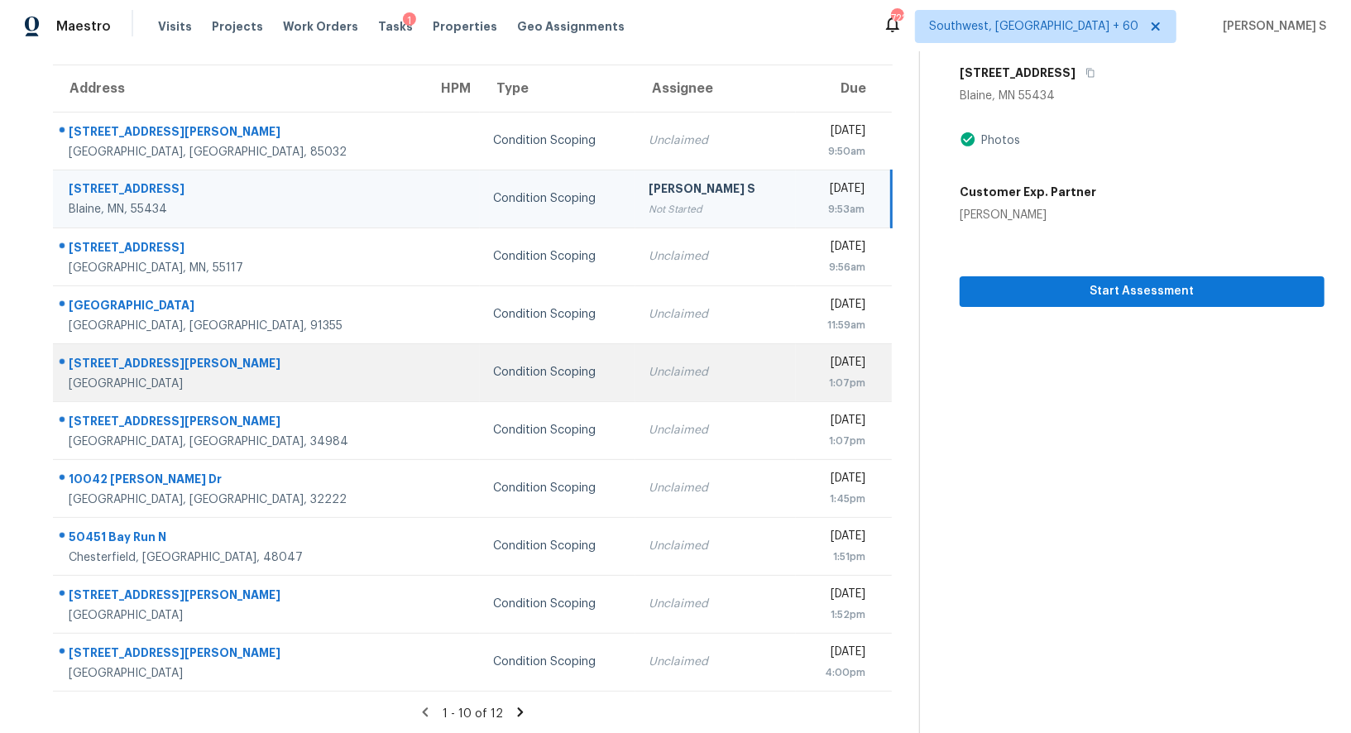
click at [424, 358] on td at bounding box center [451, 372] width 55 height 58
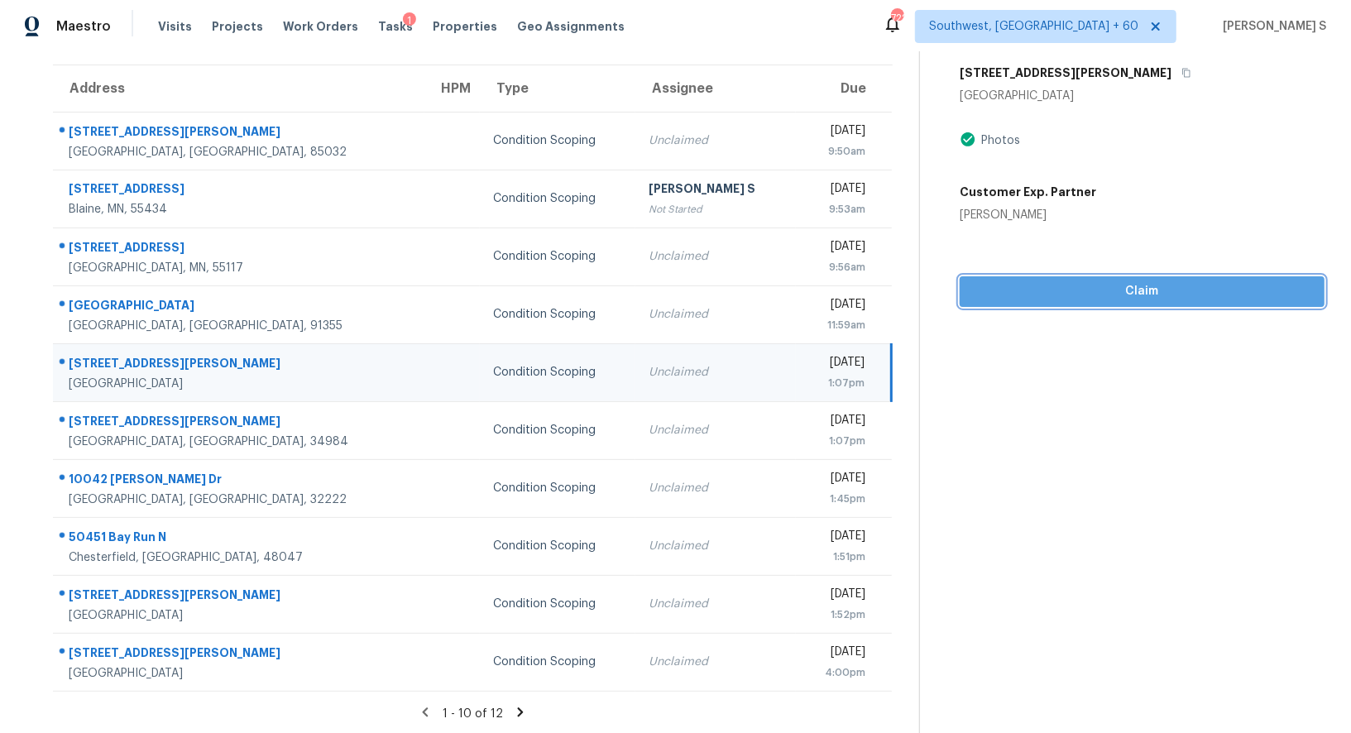
click at [1037, 283] on span "Claim" at bounding box center [1142, 291] width 338 height 21
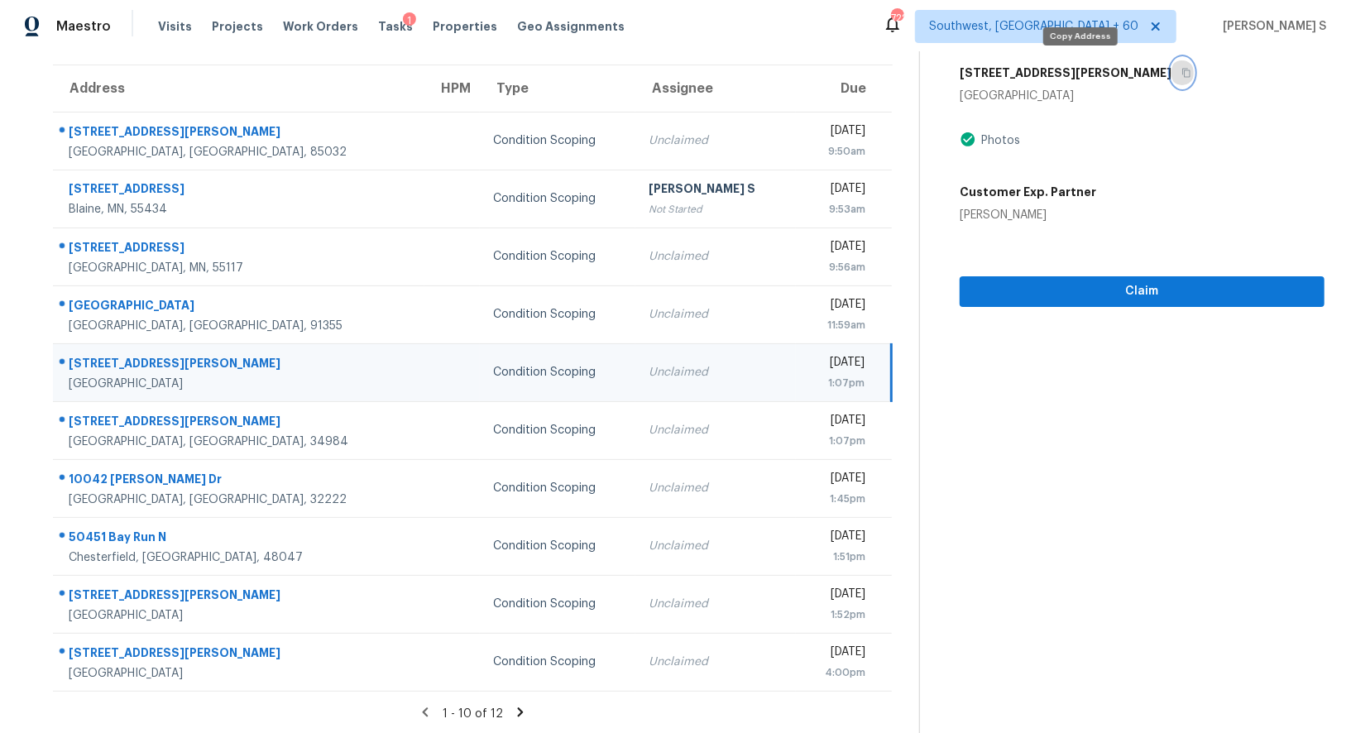
click at [1181, 69] on icon "button" at bounding box center [1186, 73] width 10 height 10
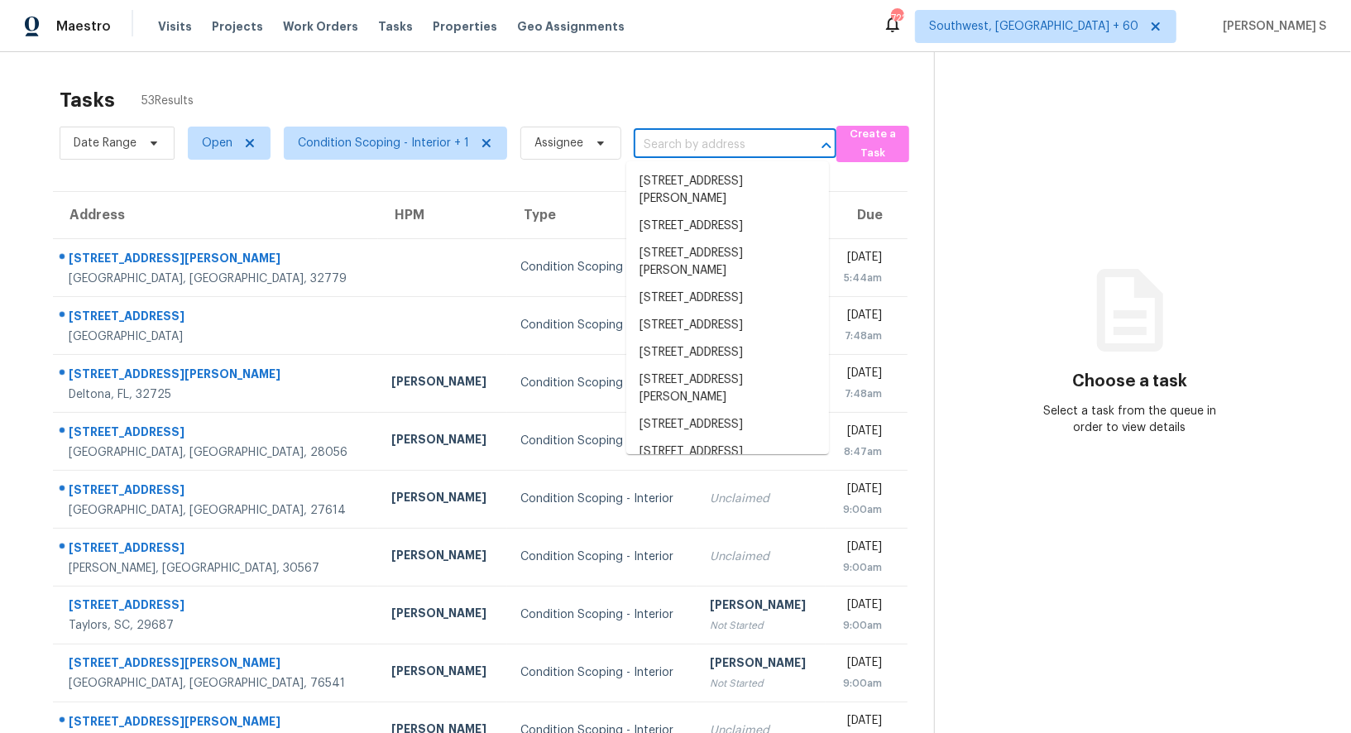
click at [727, 136] on input "text" at bounding box center [711, 145] width 156 height 26
paste input "[STREET_ADDRESS]"
type input "[STREET_ADDRESS]"
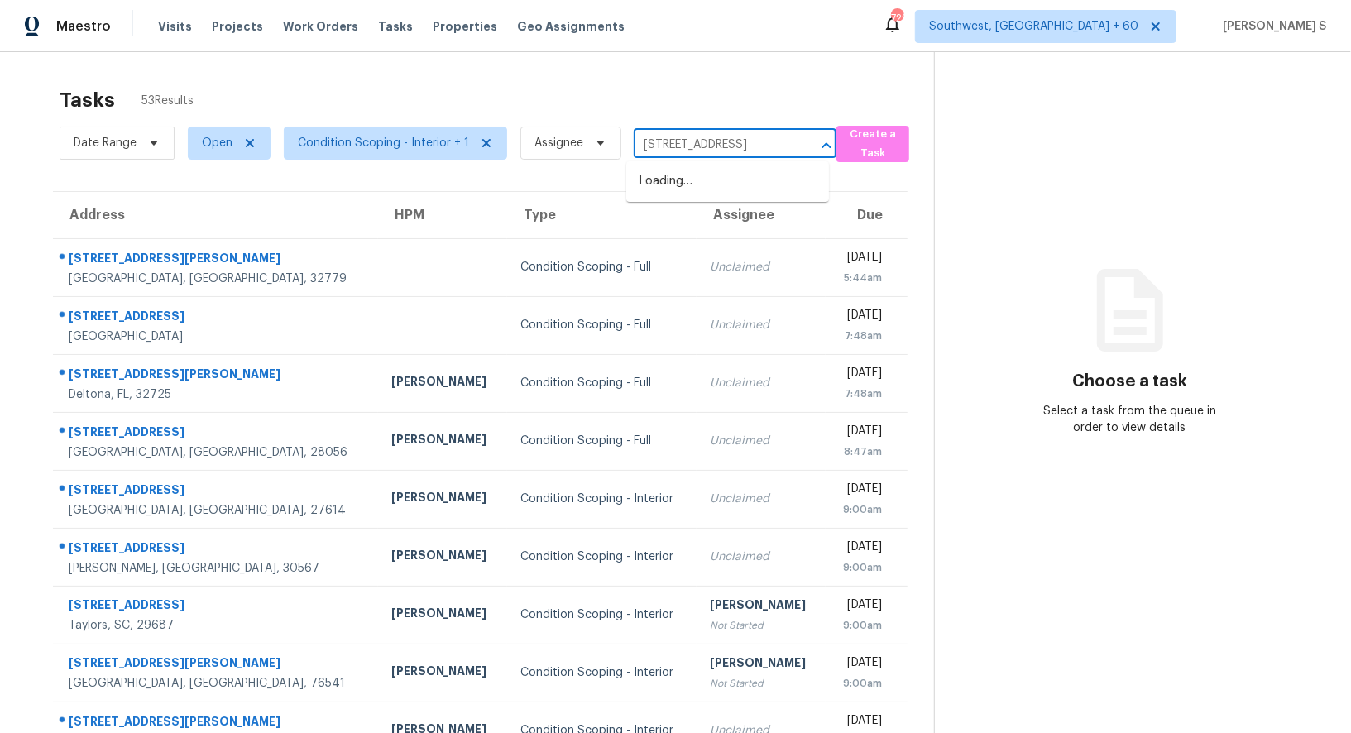
scroll to position [0, 84]
click at [743, 179] on li "[STREET_ADDRESS]" at bounding box center [727, 181] width 203 height 27
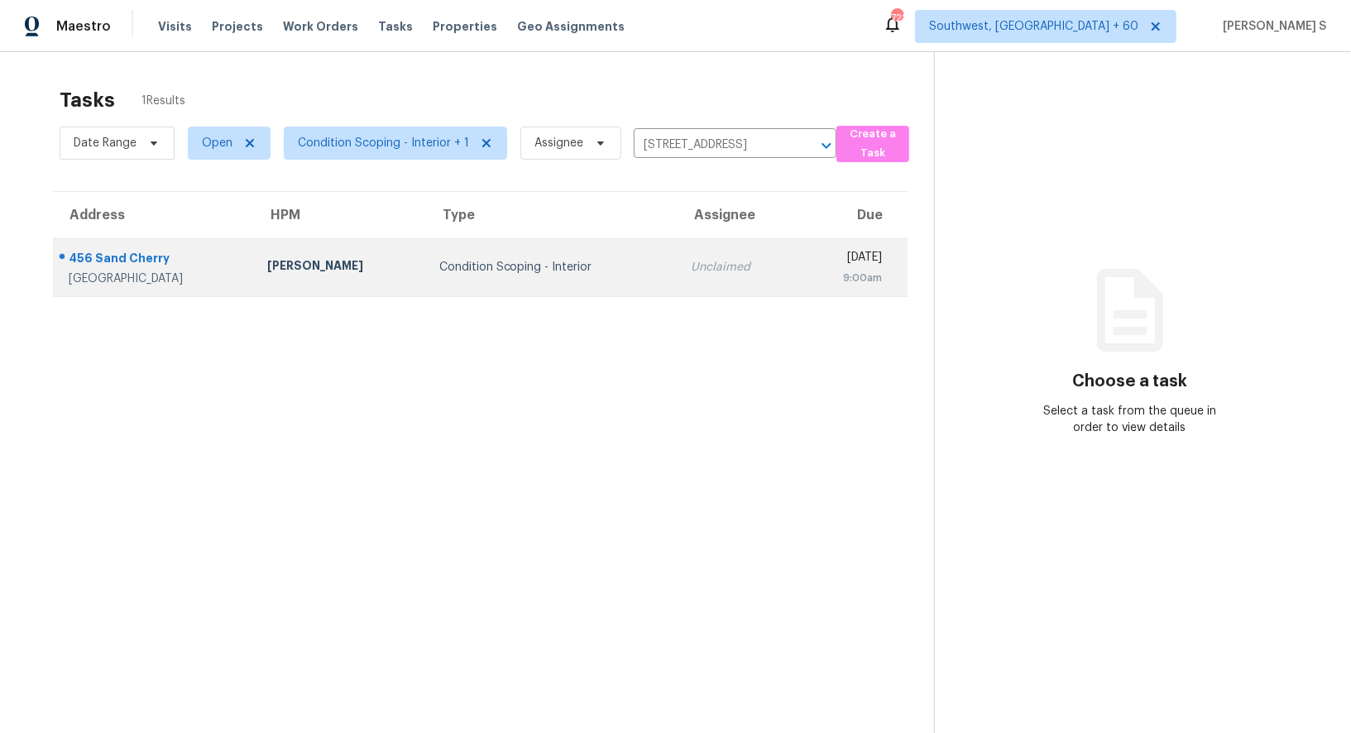
click at [512, 280] on td "Condition Scoping - Interior" at bounding box center [552, 267] width 252 height 58
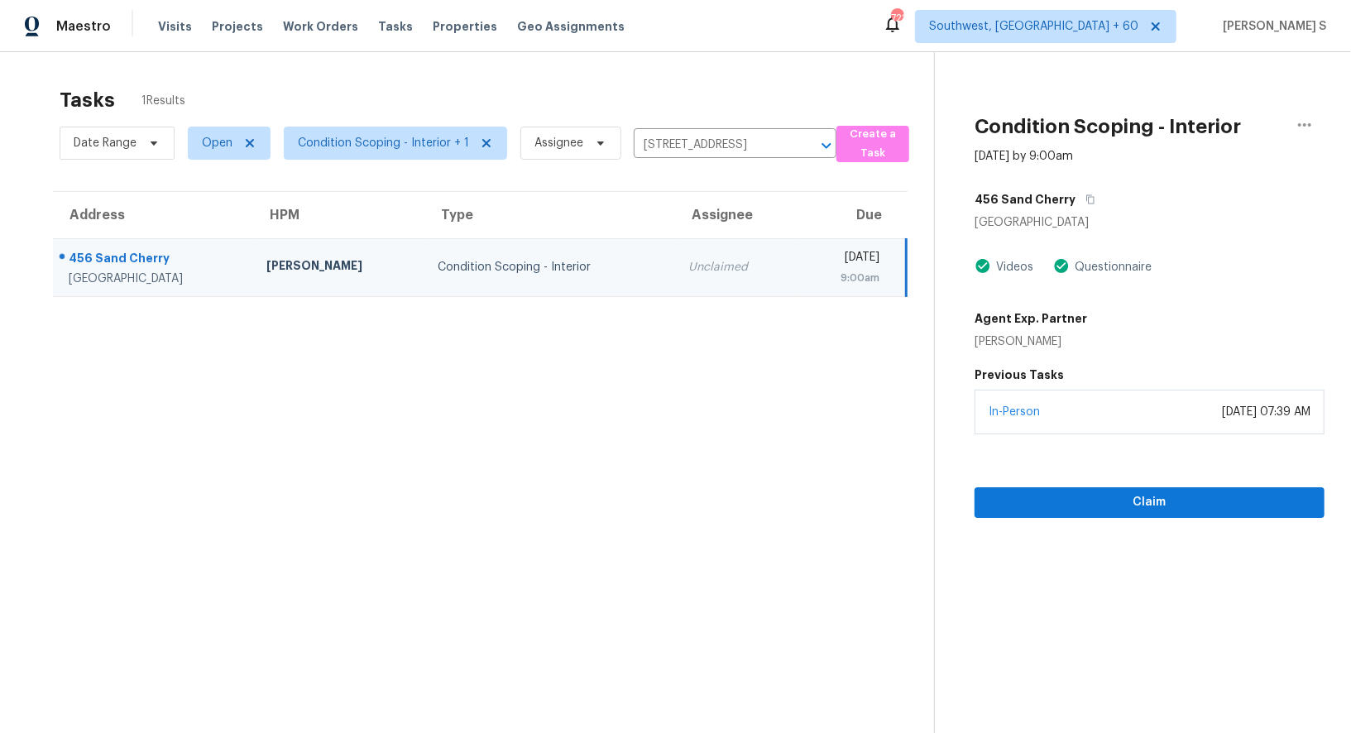
click at [689, 266] on div "Unclaimed" at bounding box center [735, 267] width 93 height 17
click at [1017, 496] on span "Claim" at bounding box center [1148, 502] width 323 height 21
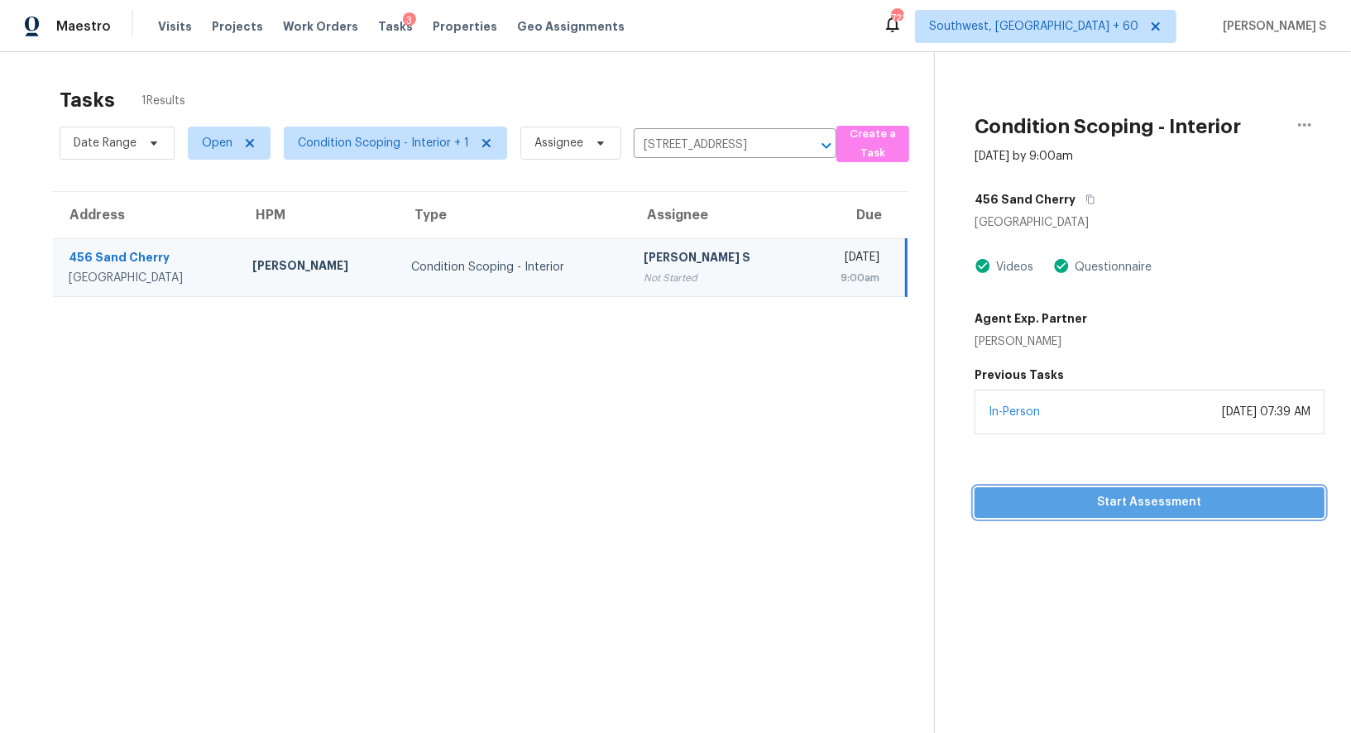
click at [1017, 496] on span "Start Assessment" at bounding box center [1148, 502] width 323 height 21
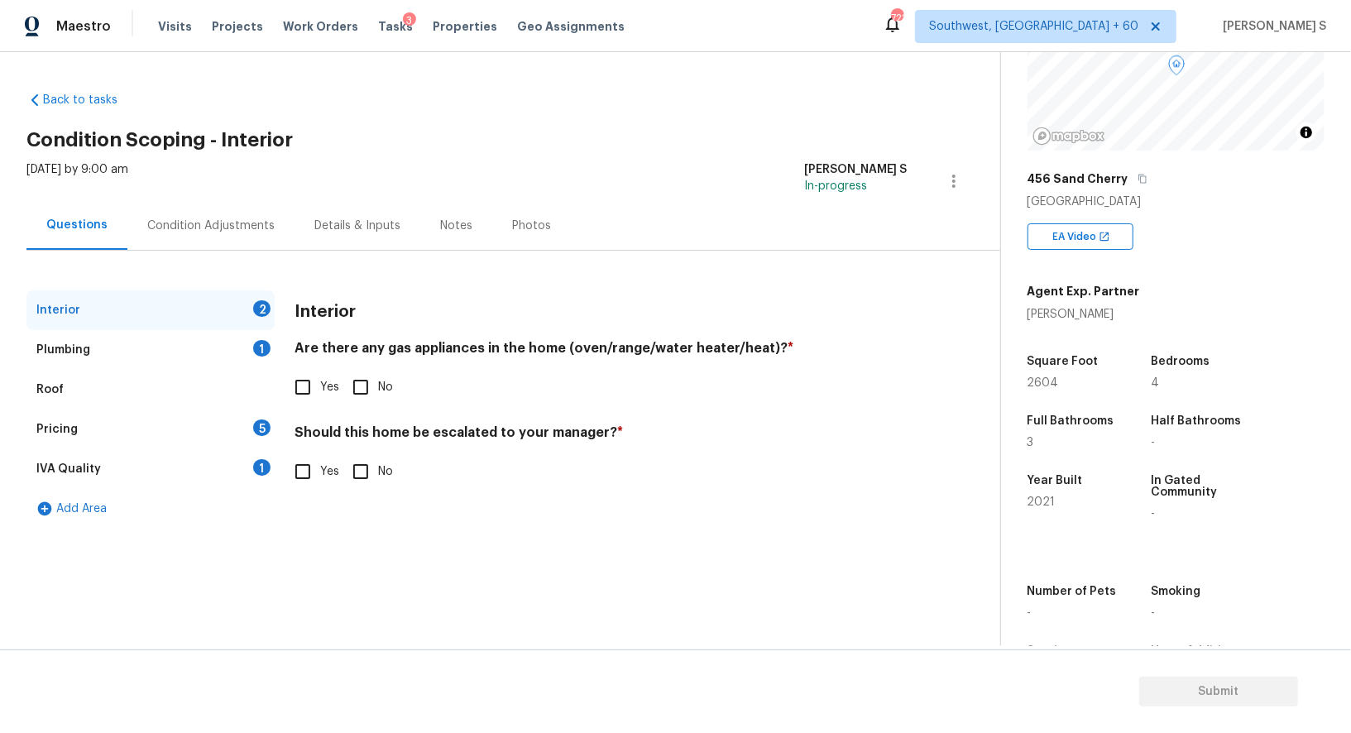
scroll to position [227, 0]
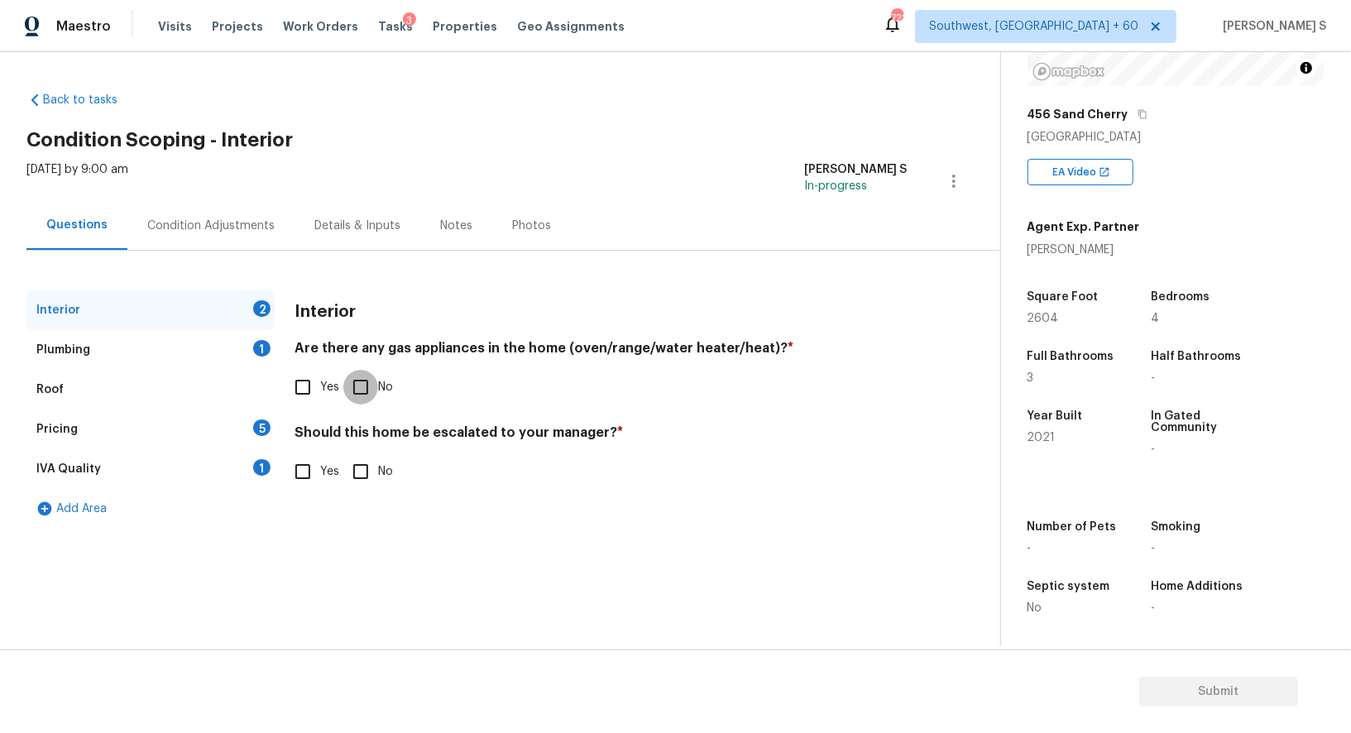
click at [356, 380] on input "No" at bounding box center [360, 387] width 35 height 35
checkbox input "true"
click at [265, 351] on div "1" at bounding box center [261, 348] width 17 height 17
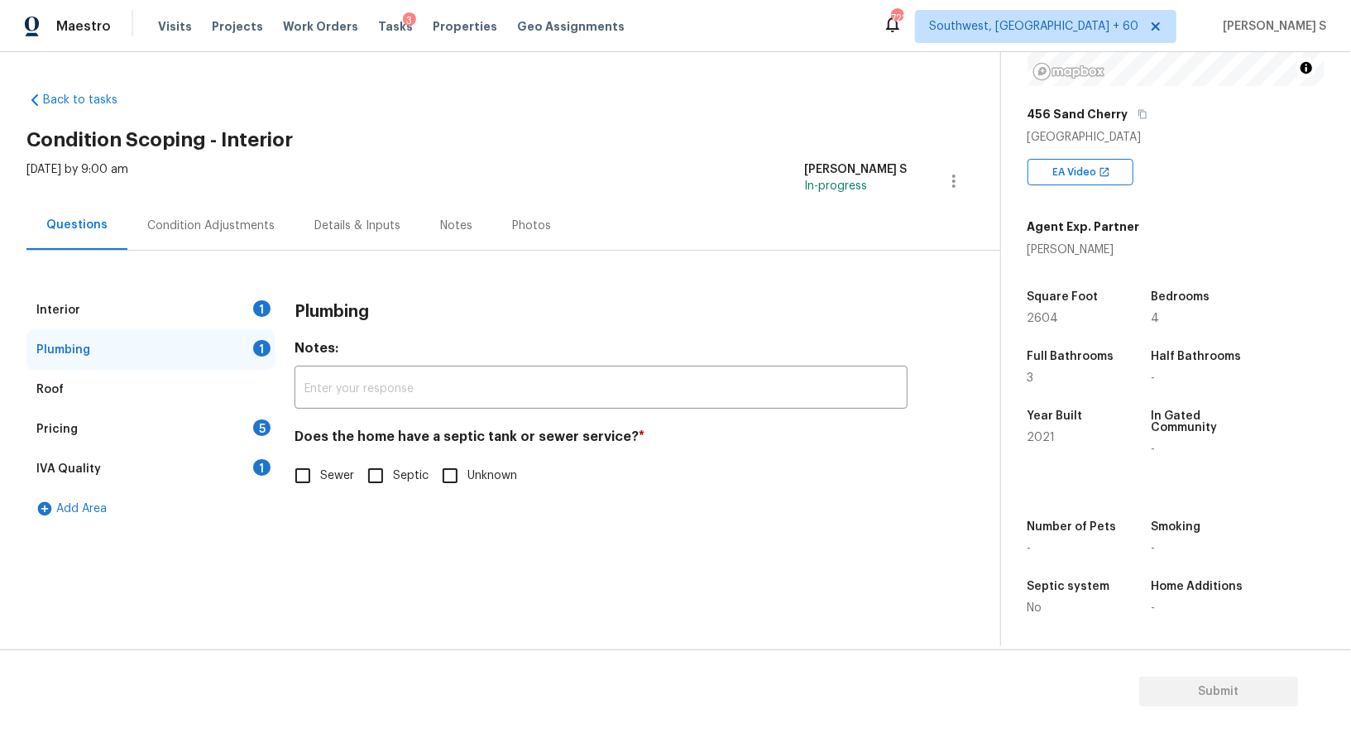
click at [380, 483] on input "Septic" at bounding box center [375, 475] width 35 height 35
checkbox input "true"
click at [328, 479] on span "Sewer" at bounding box center [337, 477] width 34 height 17
click at [320, 479] on input "Sewer" at bounding box center [302, 477] width 35 height 35
checkbox input "true"
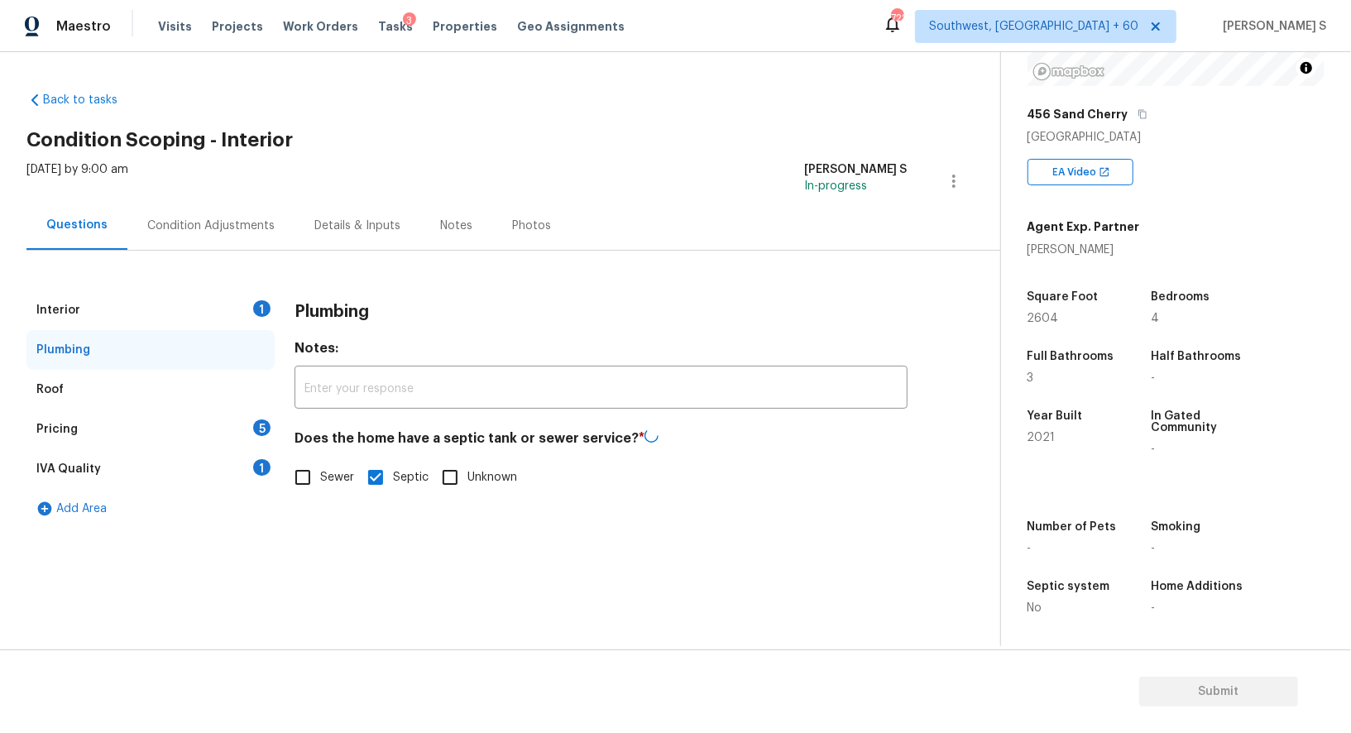
checkbox input "false"
click at [262, 461] on div "1" at bounding box center [261, 467] width 17 height 17
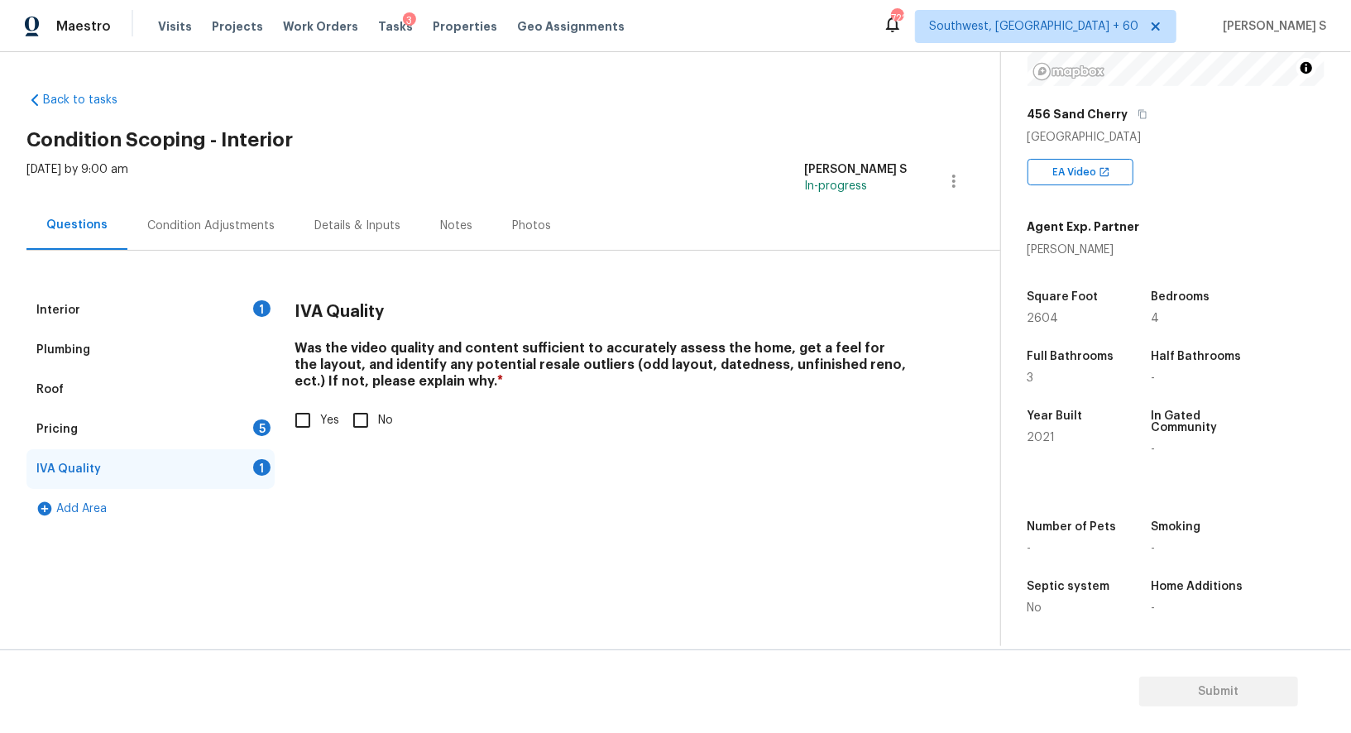
click at [288, 421] on input "Yes" at bounding box center [302, 420] width 35 height 35
checkbox input "true"
click at [270, 429] on div "Pricing 5" at bounding box center [150, 429] width 248 height 40
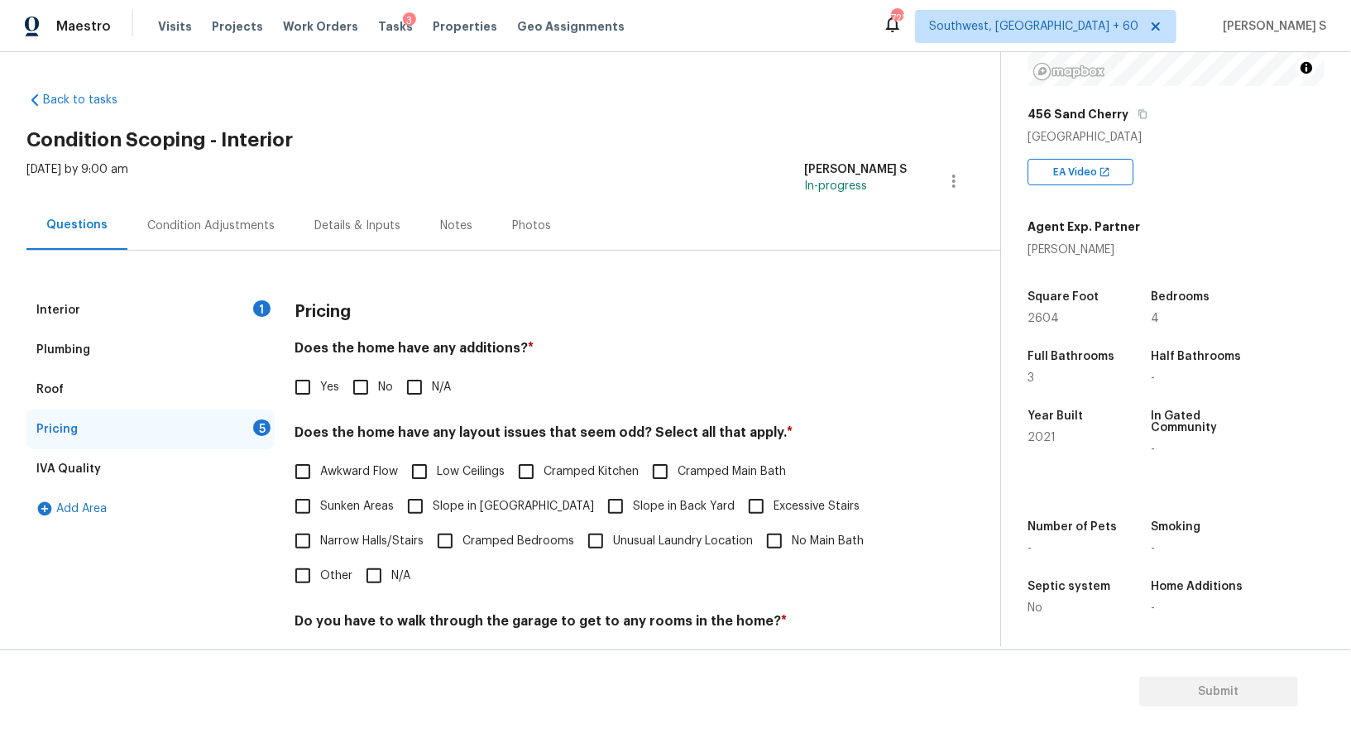
click at [377, 400] on label "No" at bounding box center [368, 387] width 50 height 35
click at [377, 400] on input "No" at bounding box center [360, 387] width 35 height 35
checkbox input "true"
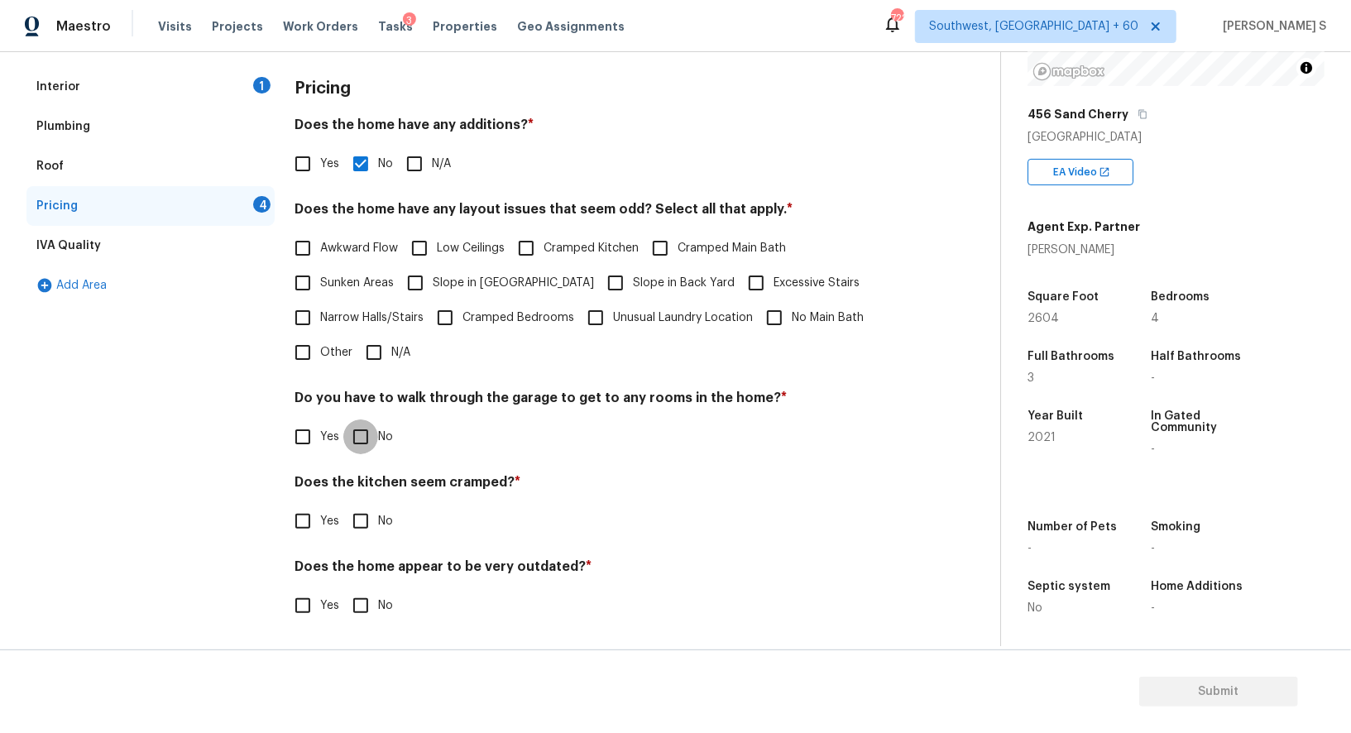
click at [371, 421] on input "No" at bounding box center [360, 436] width 35 height 35
checkbox input "true"
click at [343, 504] on input "No" at bounding box center [360, 521] width 35 height 35
checkbox input "true"
click at [343, 590] on input "No" at bounding box center [360, 607] width 35 height 35
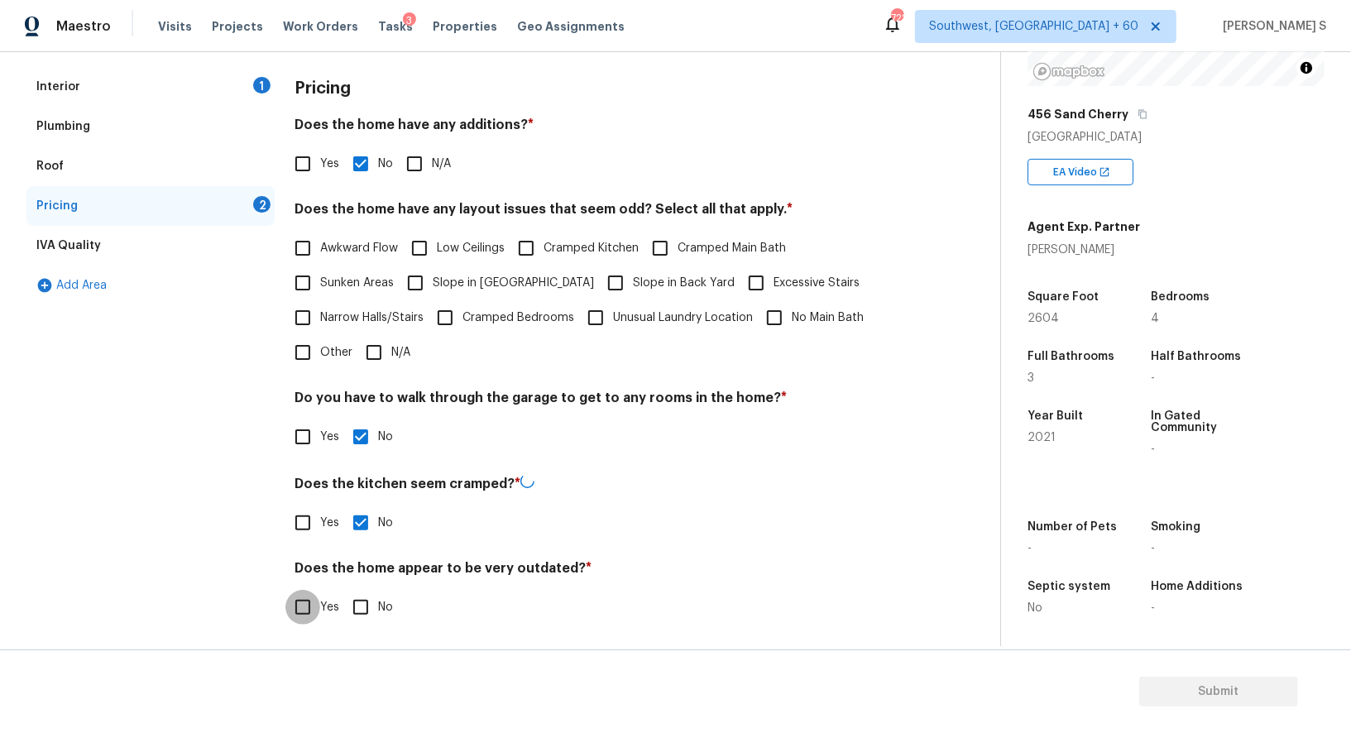
checkbox input "true"
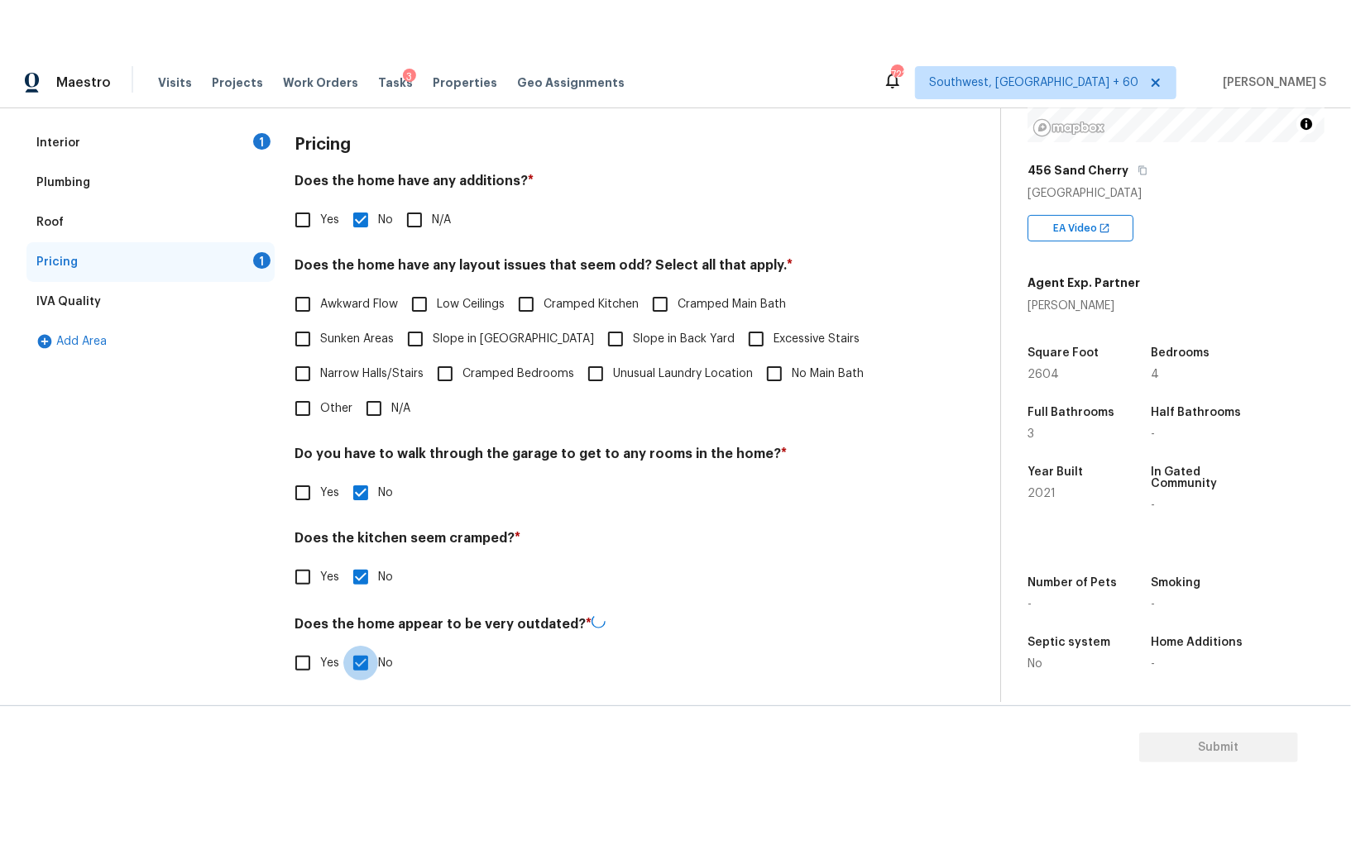
scroll to position [0, 0]
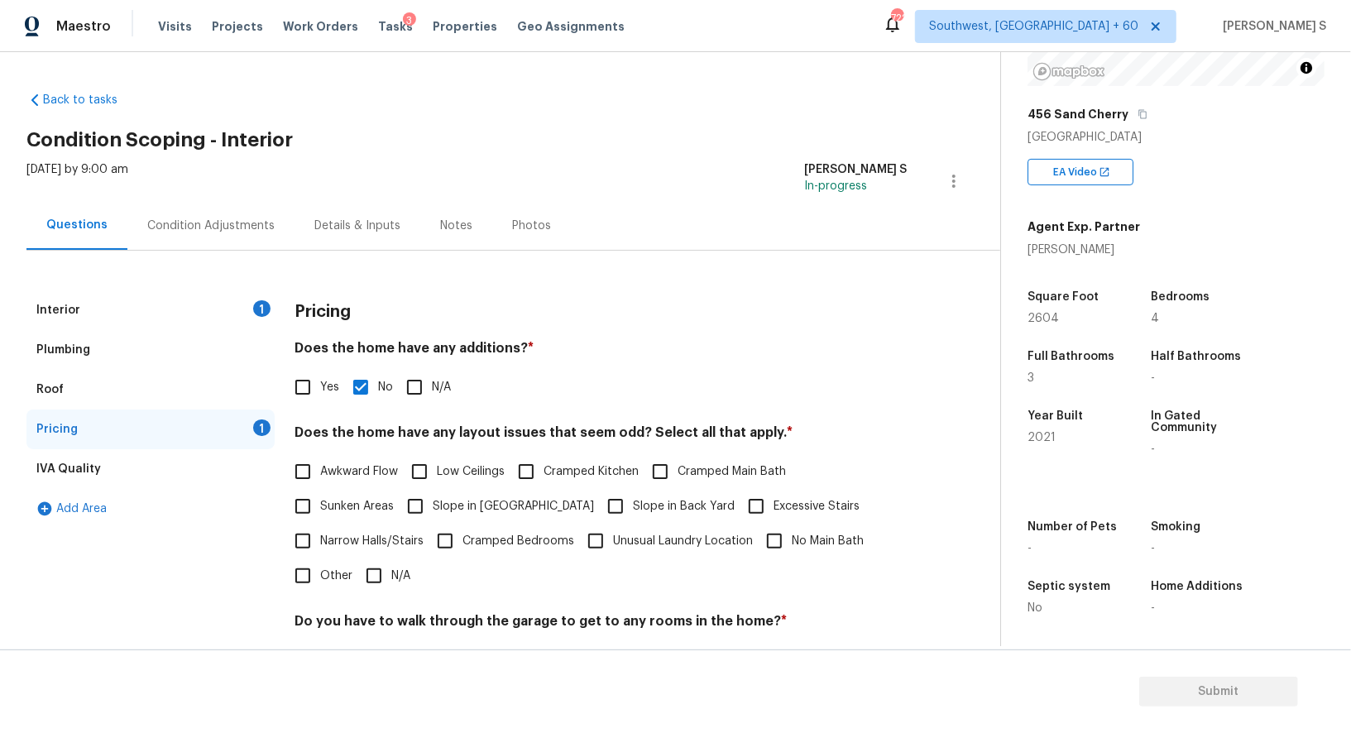
click at [224, 220] on div "Condition Adjustments" at bounding box center [210, 226] width 127 height 17
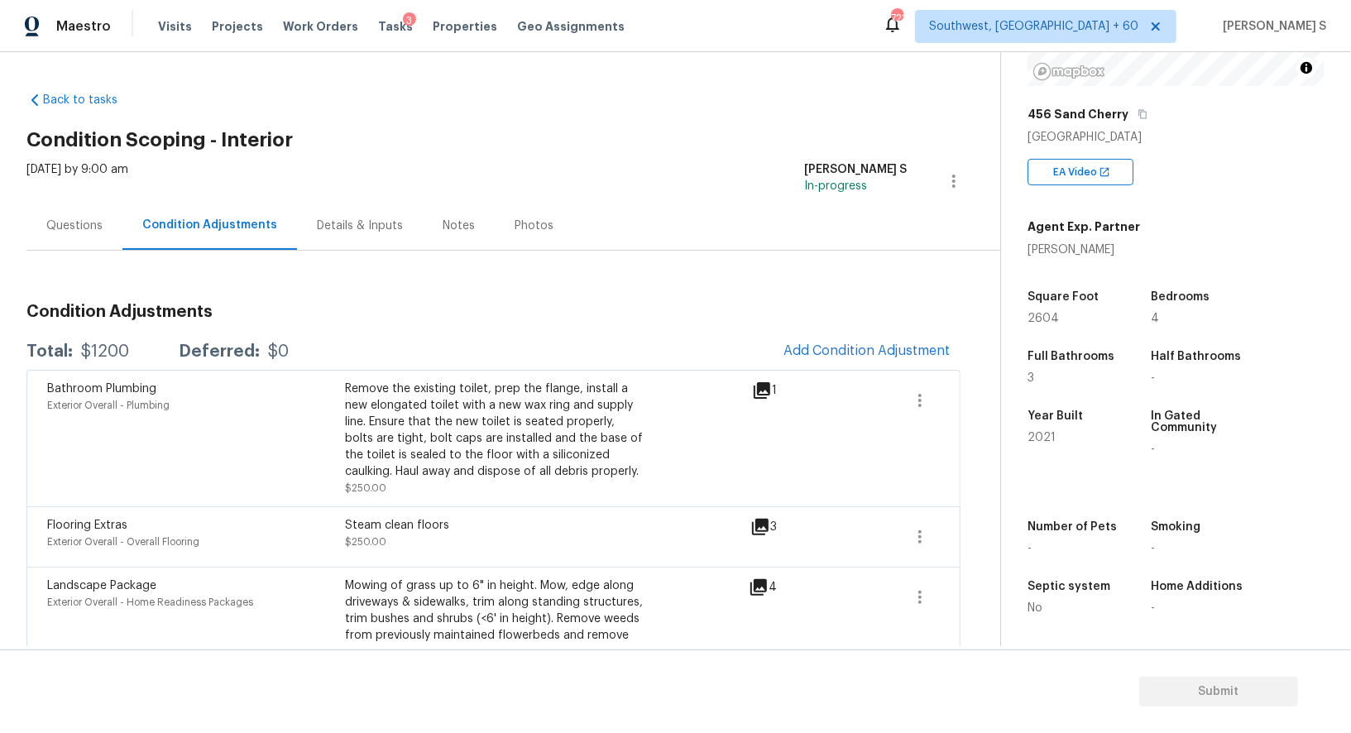
click at [54, 229] on div "Questions" at bounding box center [74, 226] width 56 height 17
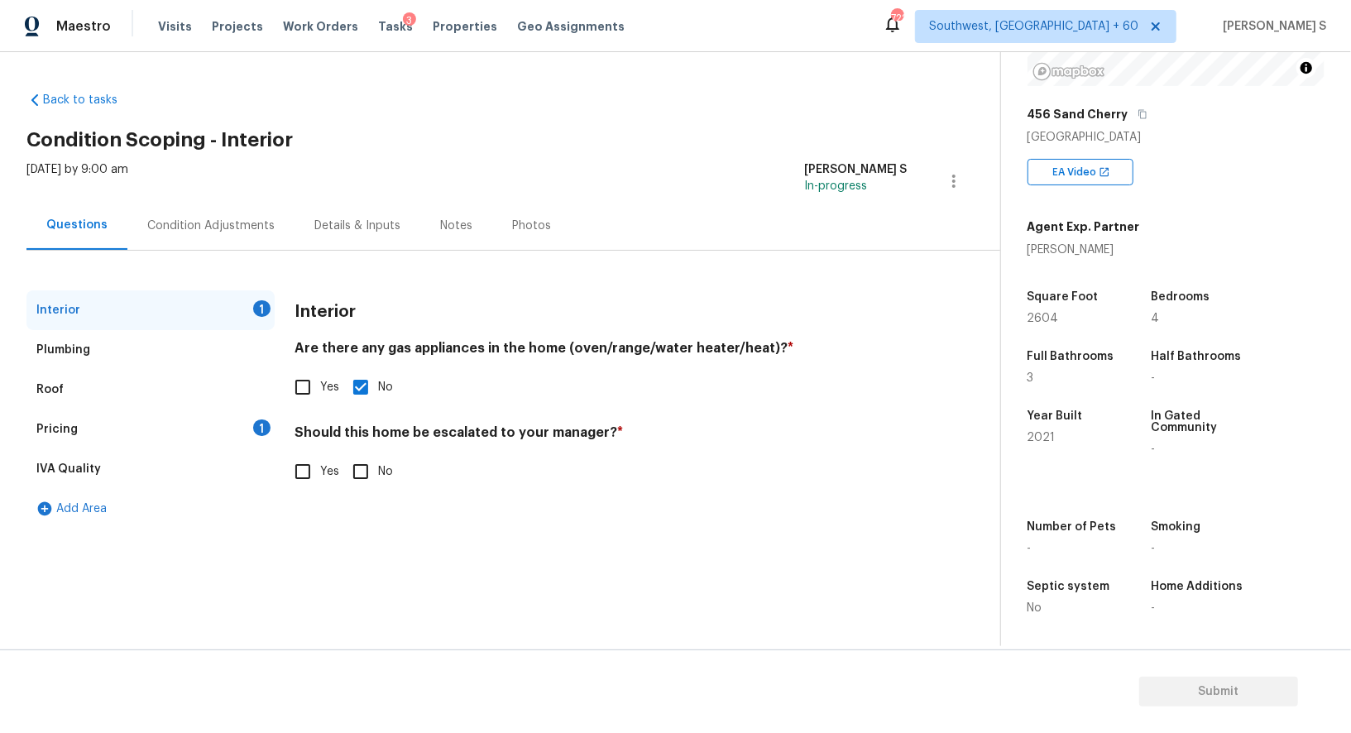
click at [284, 464] on div "Interior 1 Plumbing Roof Pricing 1 IVA Quality Add Area Interior Are there any …" at bounding box center [493, 409] width 934 height 238
click at [298, 460] on input "Yes" at bounding box center [302, 471] width 35 height 35
checkbox input "true"
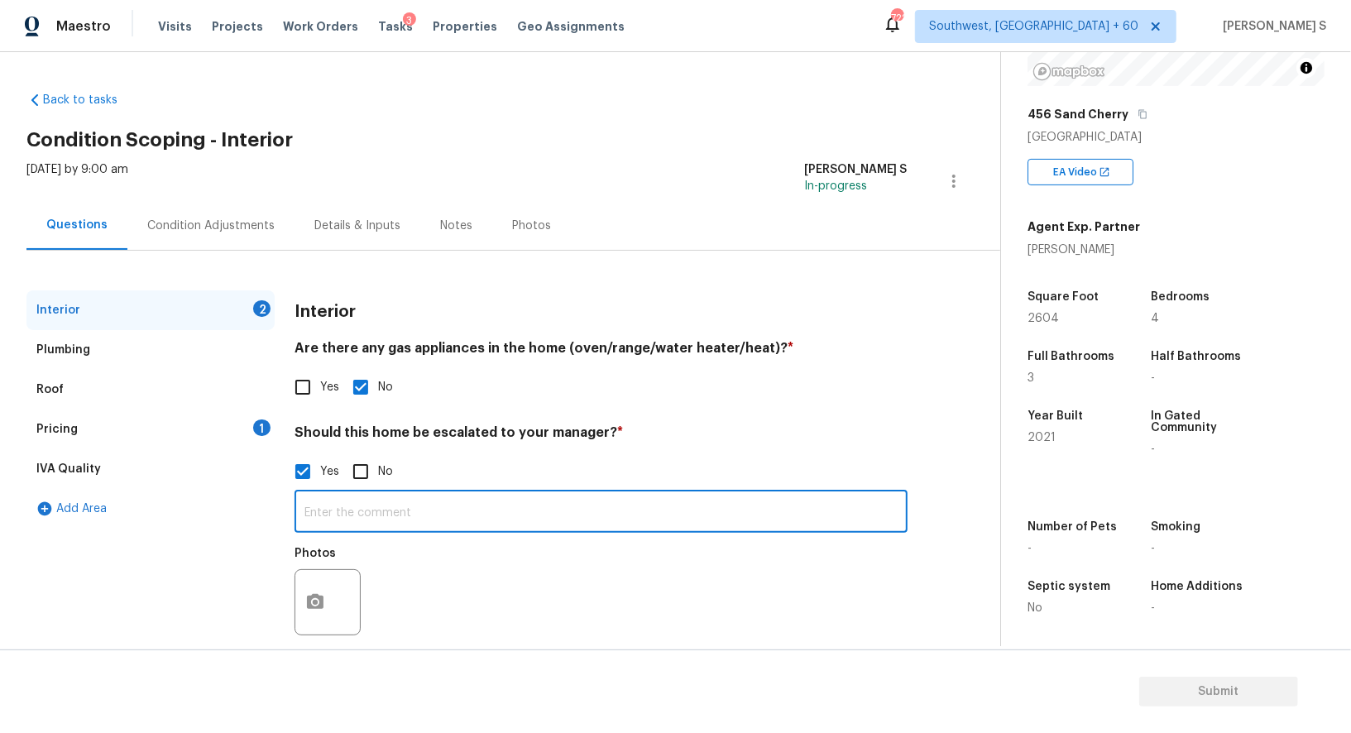
click at [321, 500] on input "text" at bounding box center [600, 513] width 613 height 39
paste input "There is a low end housing area nearby to this neighborhood new home constructi…"
type input "There is a low end housing area nearby to this neighborhood new home constructi…"
click at [318, 595] on icon "button" at bounding box center [315, 602] width 20 height 20
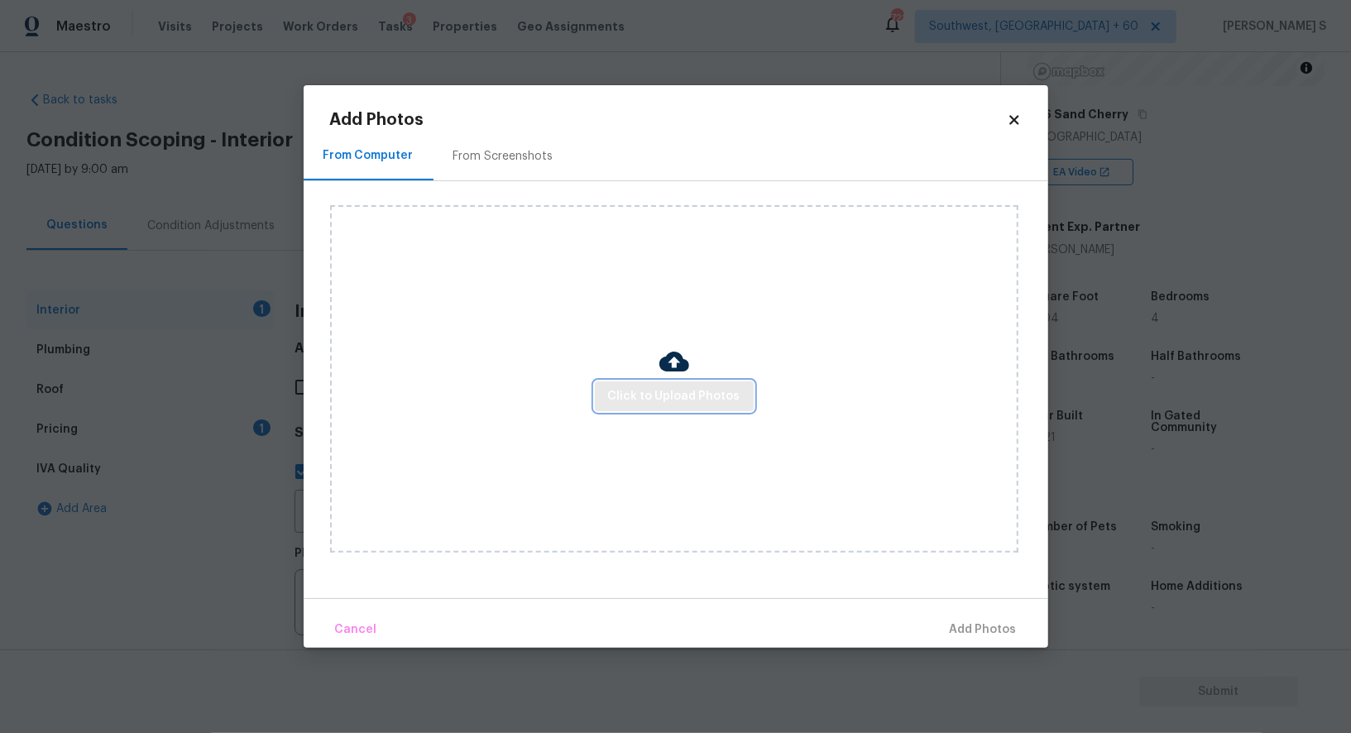
click at [659, 382] on button "Click to Upload Photos" at bounding box center [674, 396] width 159 height 31
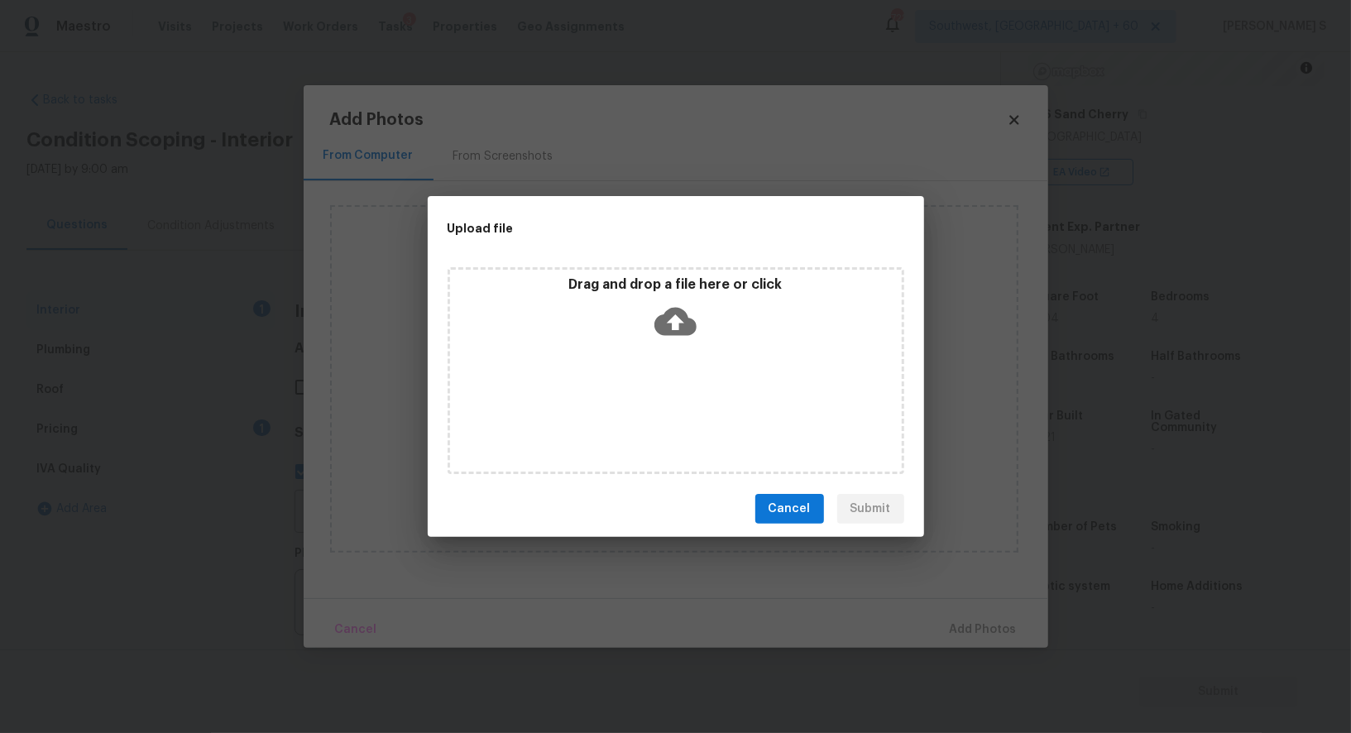
click at [659, 382] on div "Drag and drop a file here or click" at bounding box center [675, 370] width 457 height 207
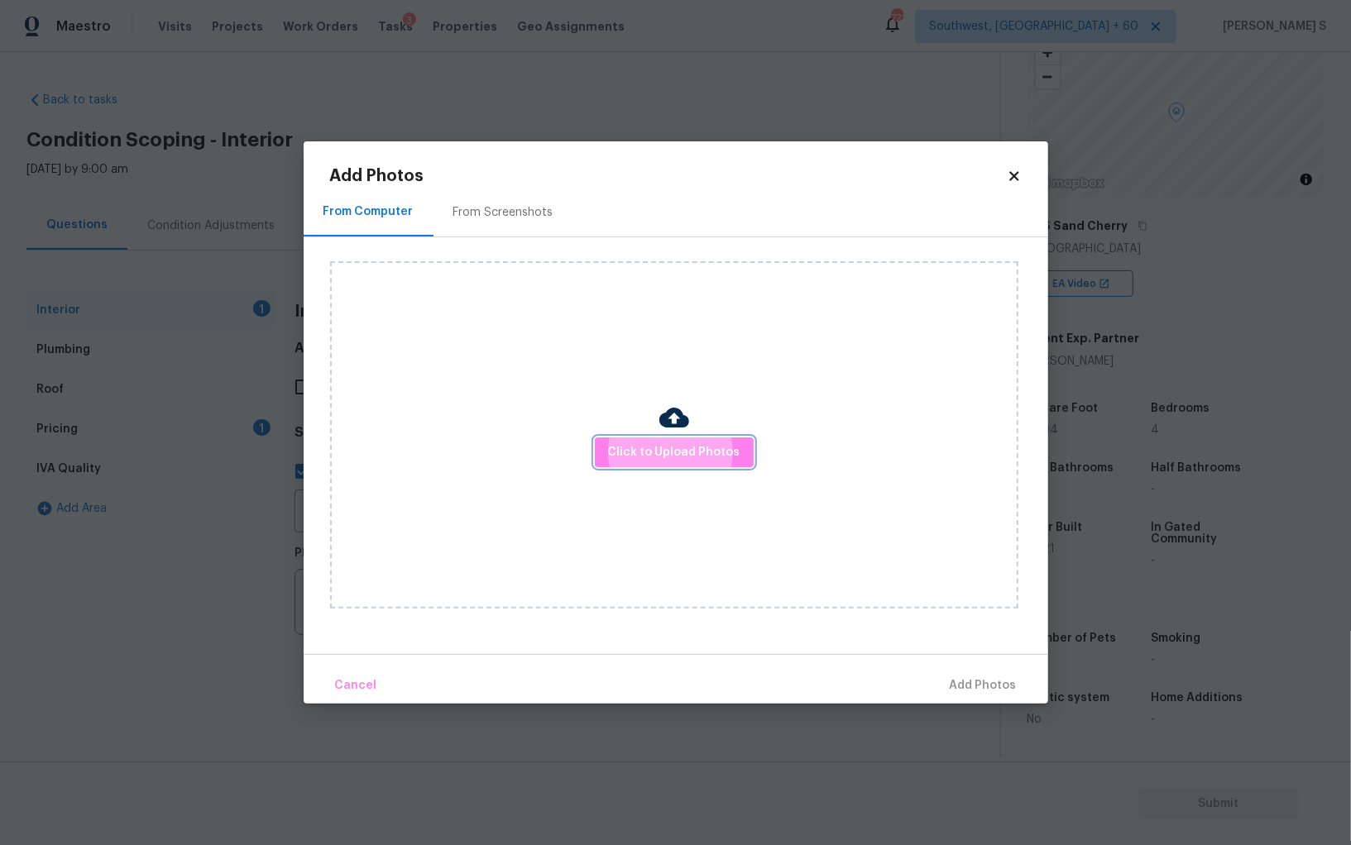
scroll to position [115, 0]
click at [675, 444] on span "Click to Upload Photos" at bounding box center [674, 452] width 132 height 21
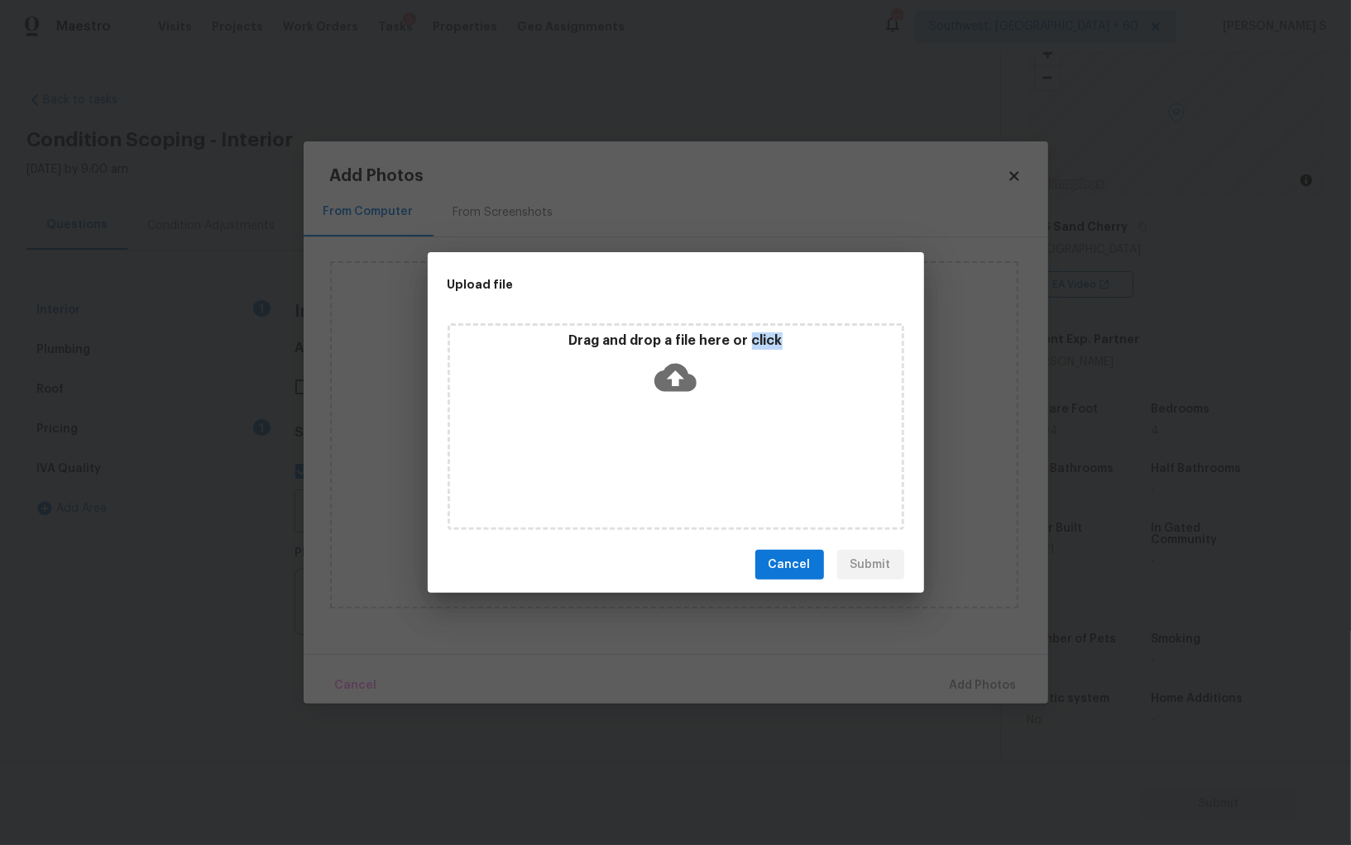
click at [675, 444] on div "Drag and drop a file here or click" at bounding box center [675, 426] width 457 height 207
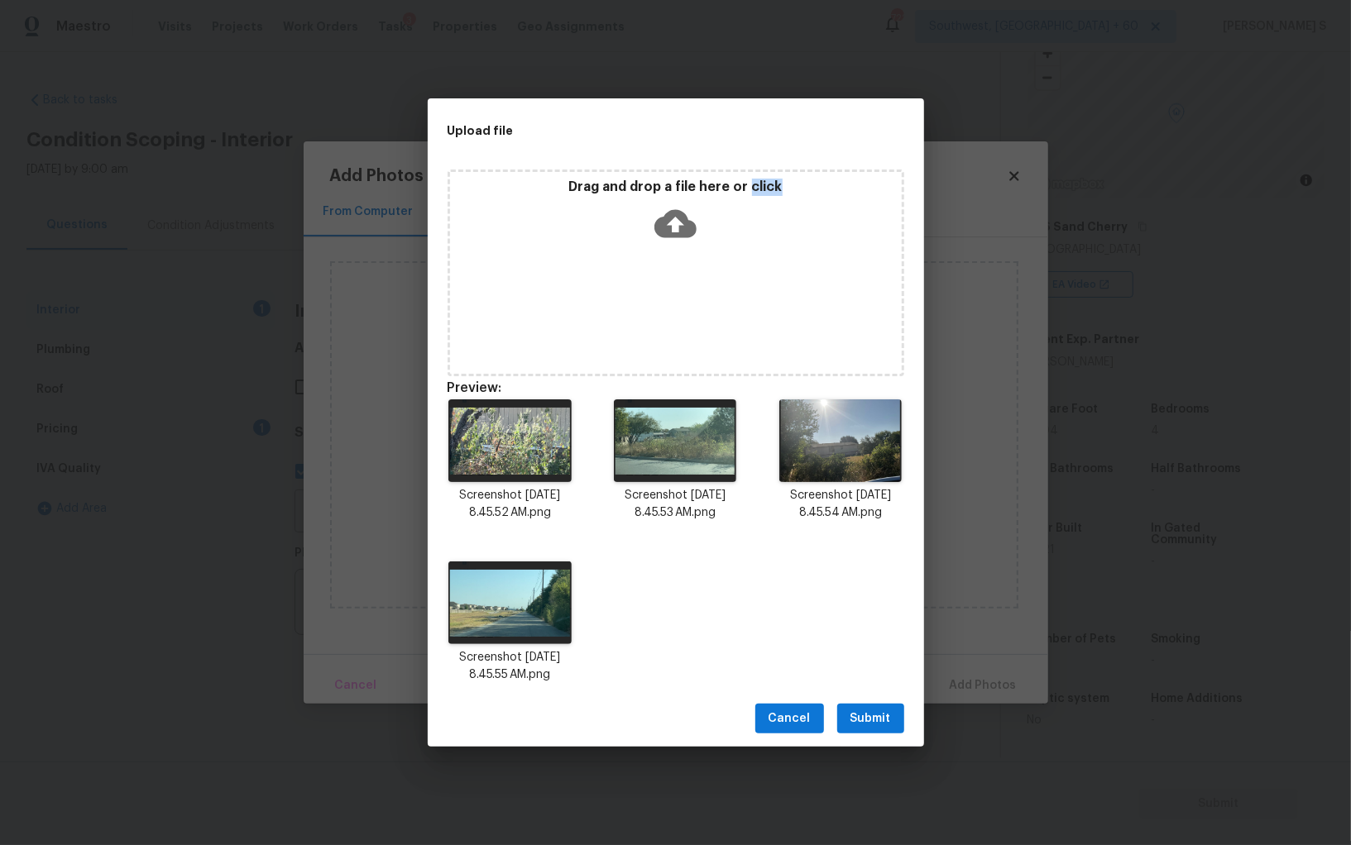
click at [869, 716] on span "Submit" at bounding box center [870, 719] width 41 height 21
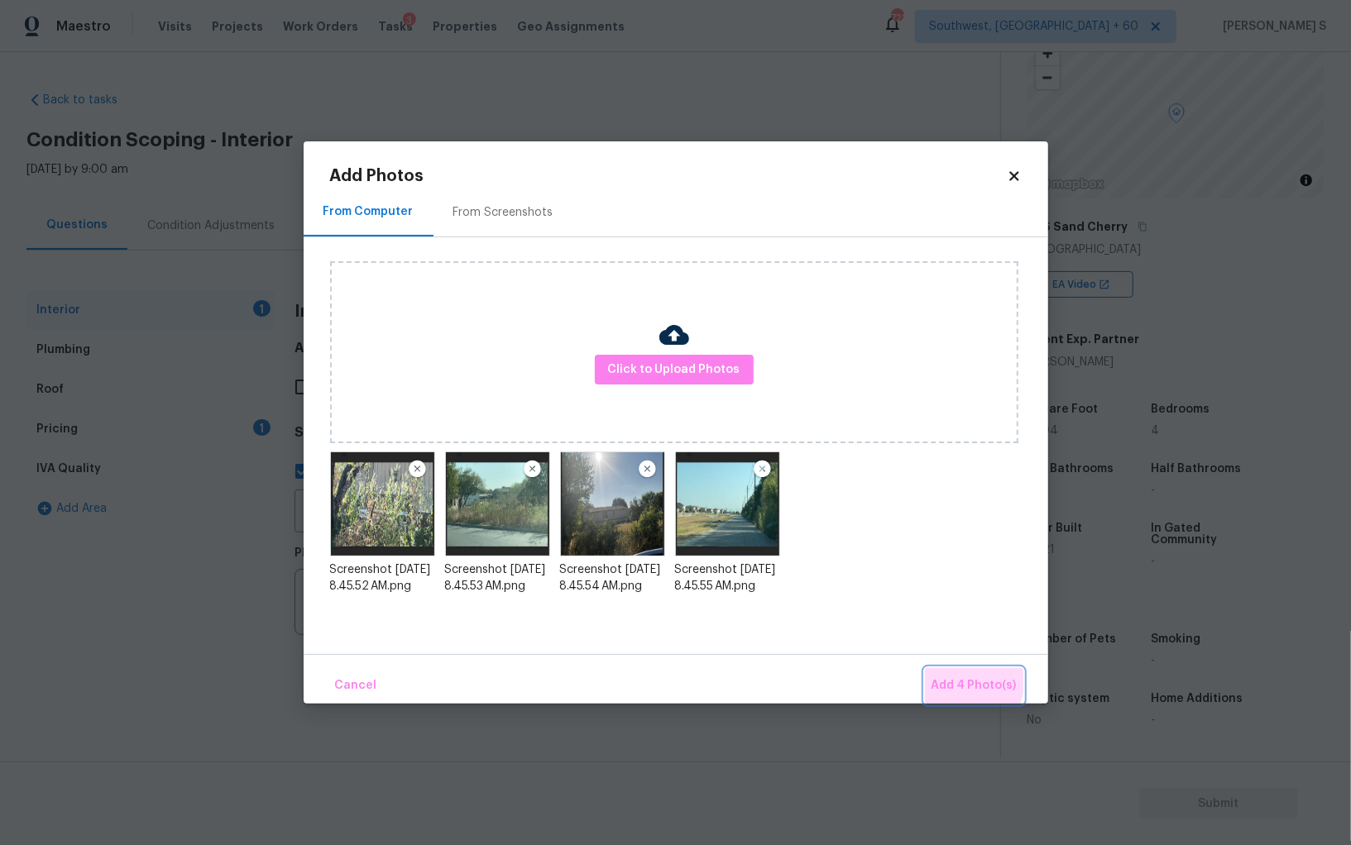
click at [967, 680] on span "Add 4 Photo(s)" at bounding box center [973, 686] width 85 height 21
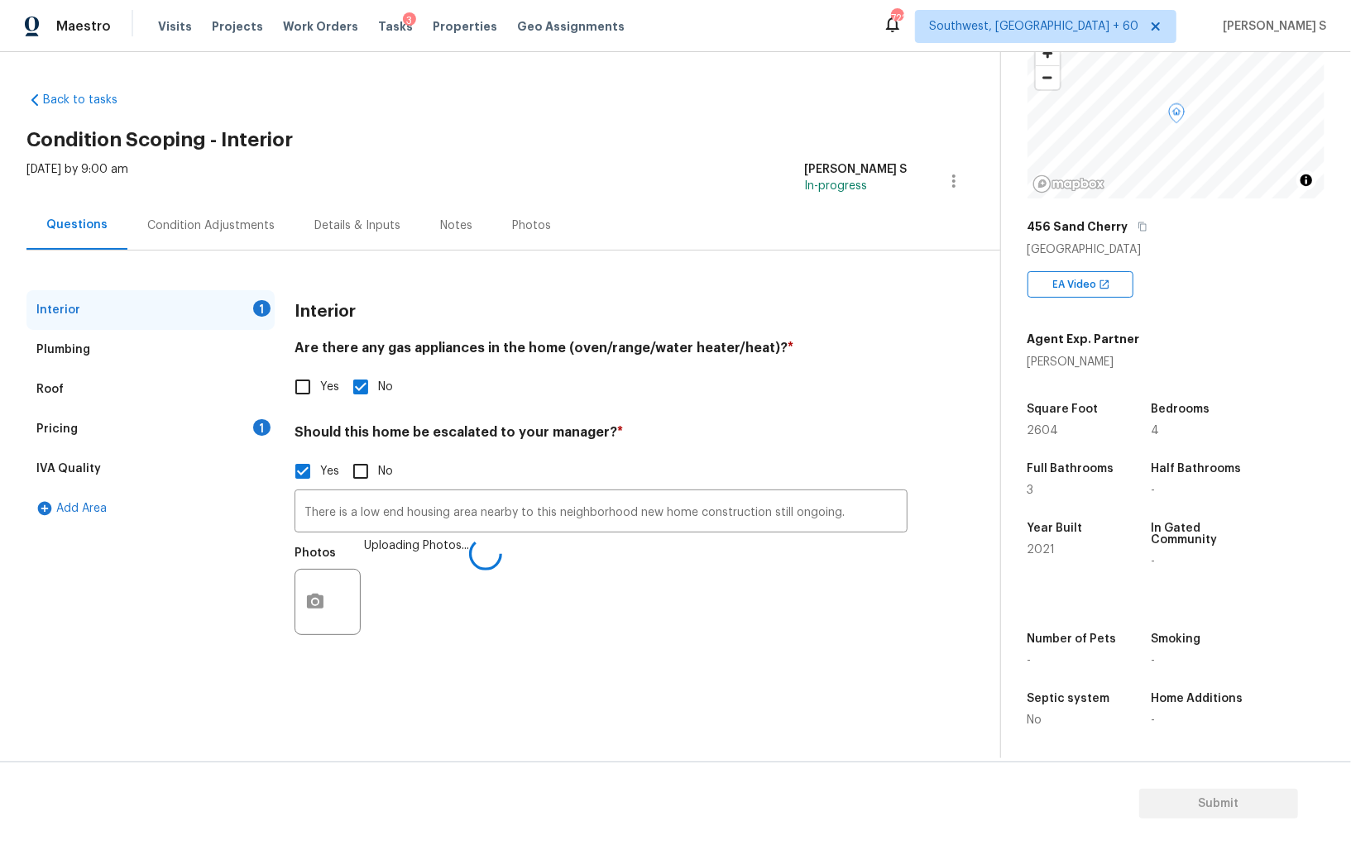
click at [425, 605] on div "Photos Uploading Photos..." at bounding box center [600, 592] width 613 height 108
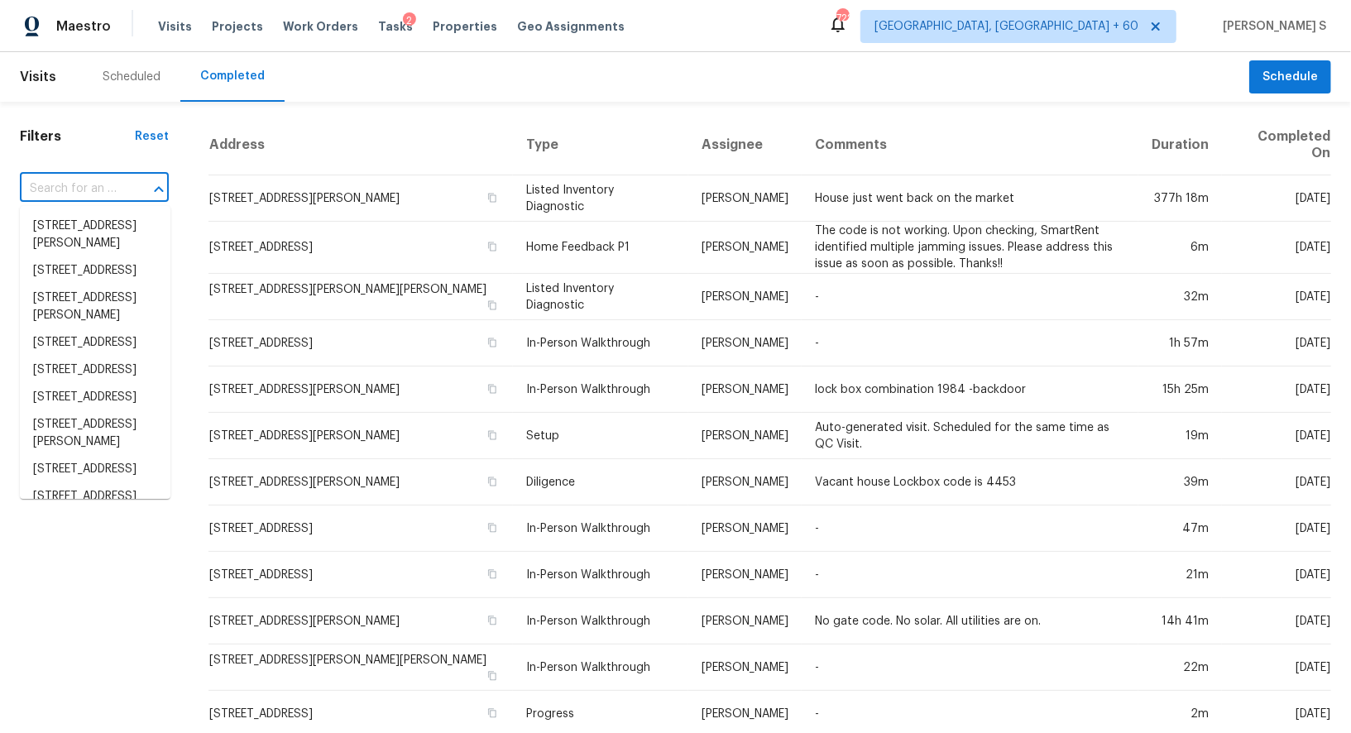
click at [122, 189] on input "text" at bounding box center [71, 189] width 103 height 26
paste input "456 Sand Cherry, New Braunfels, TX 78130"
type input "456 Sand Cherry, New Braunfels, TX 78130"
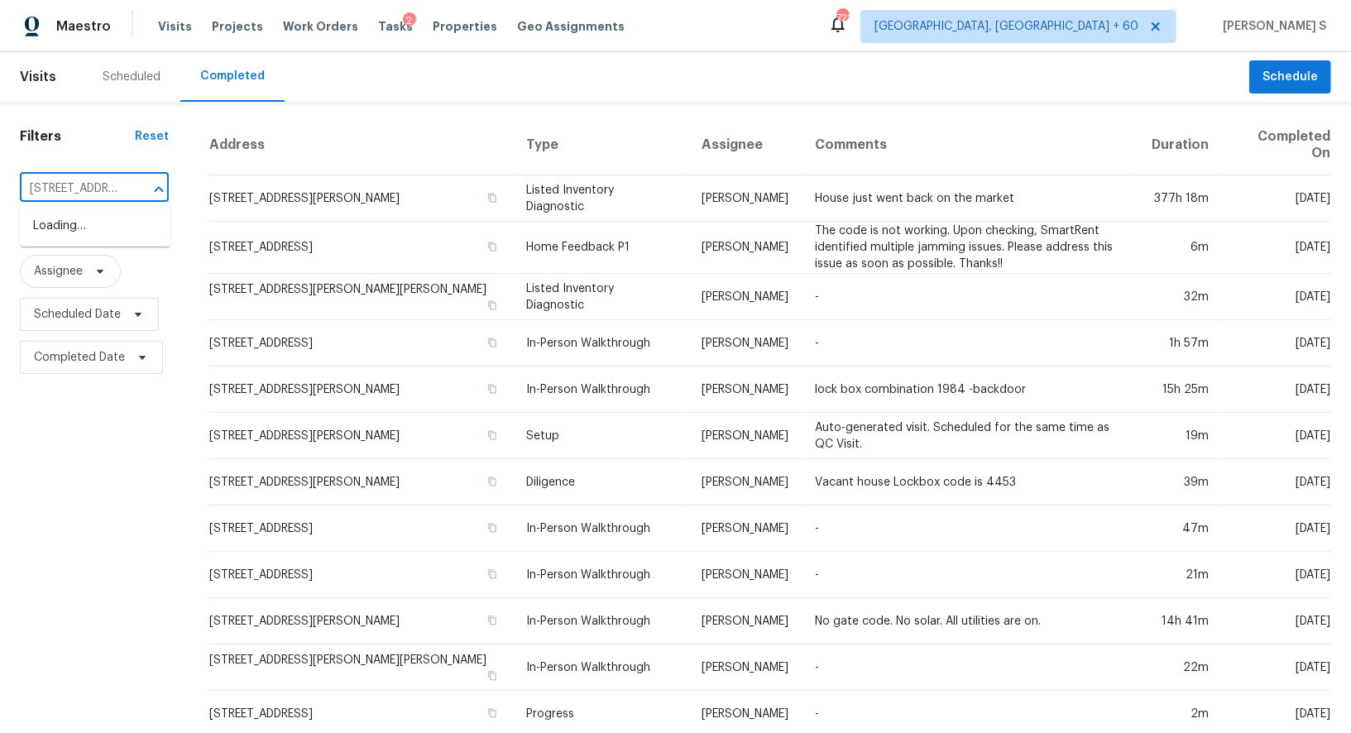
scroll to position [0, 136]
click at [103, 219] on li "456 Sand Cherry, New Braunfels, TX 78130" at bounding box center [95, 226] width 151 height 27
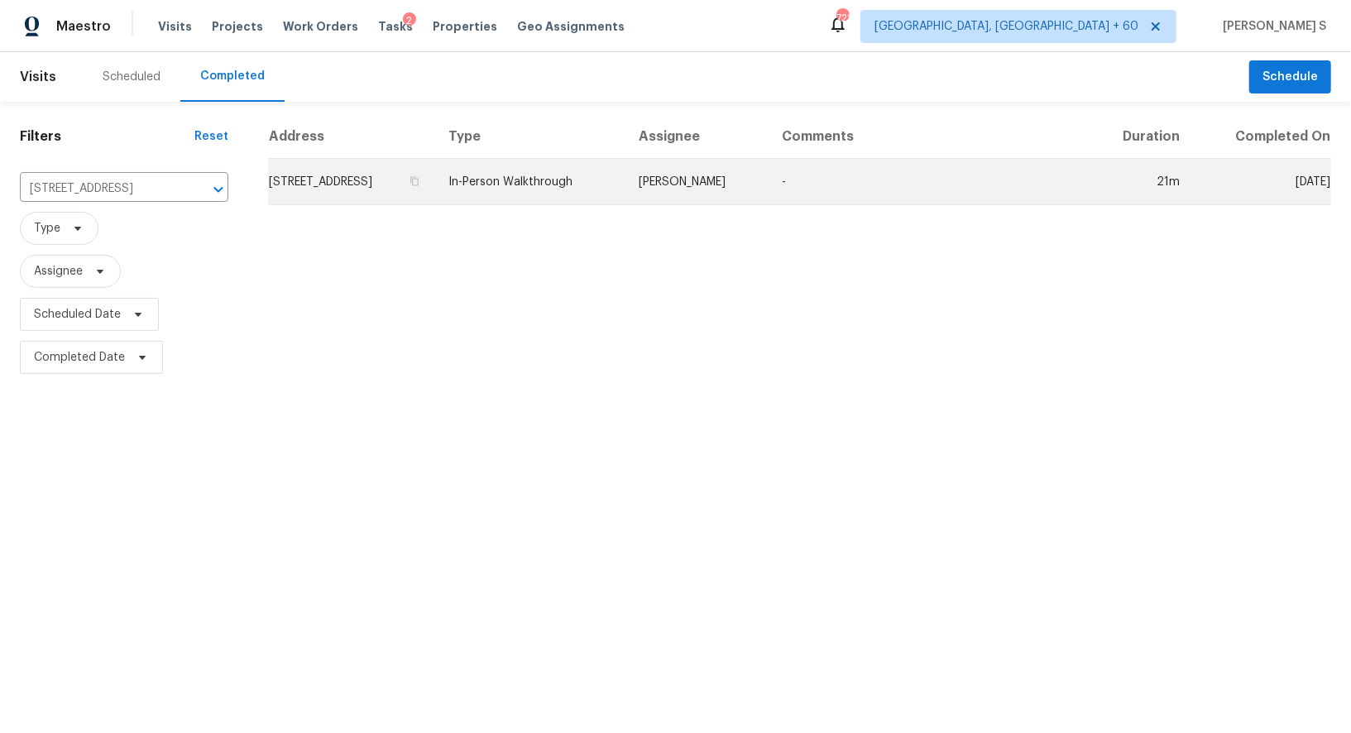
click at [291, 189] on td "456 Sand Cherry, New Braunfels, TX 78130" at bounding box center [351, 182] width 167 height 46
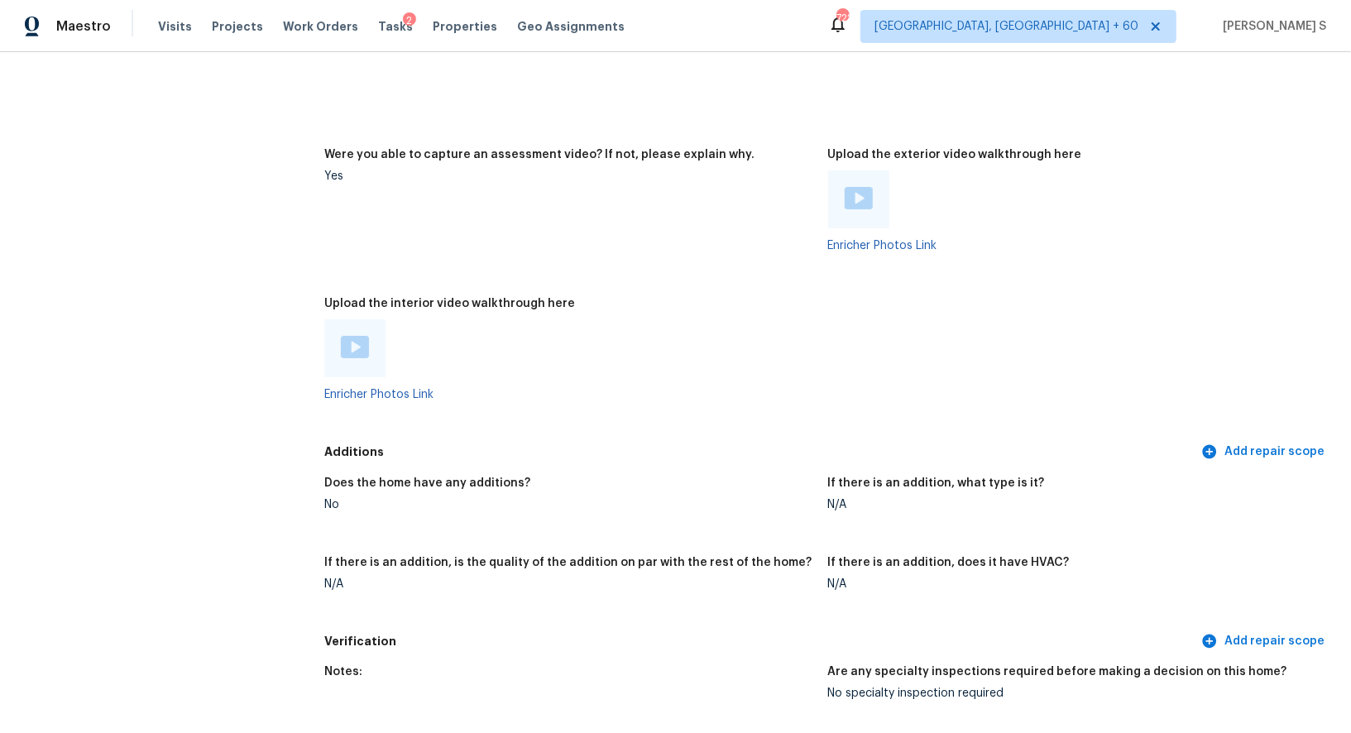
scroll to position [3500, 0]
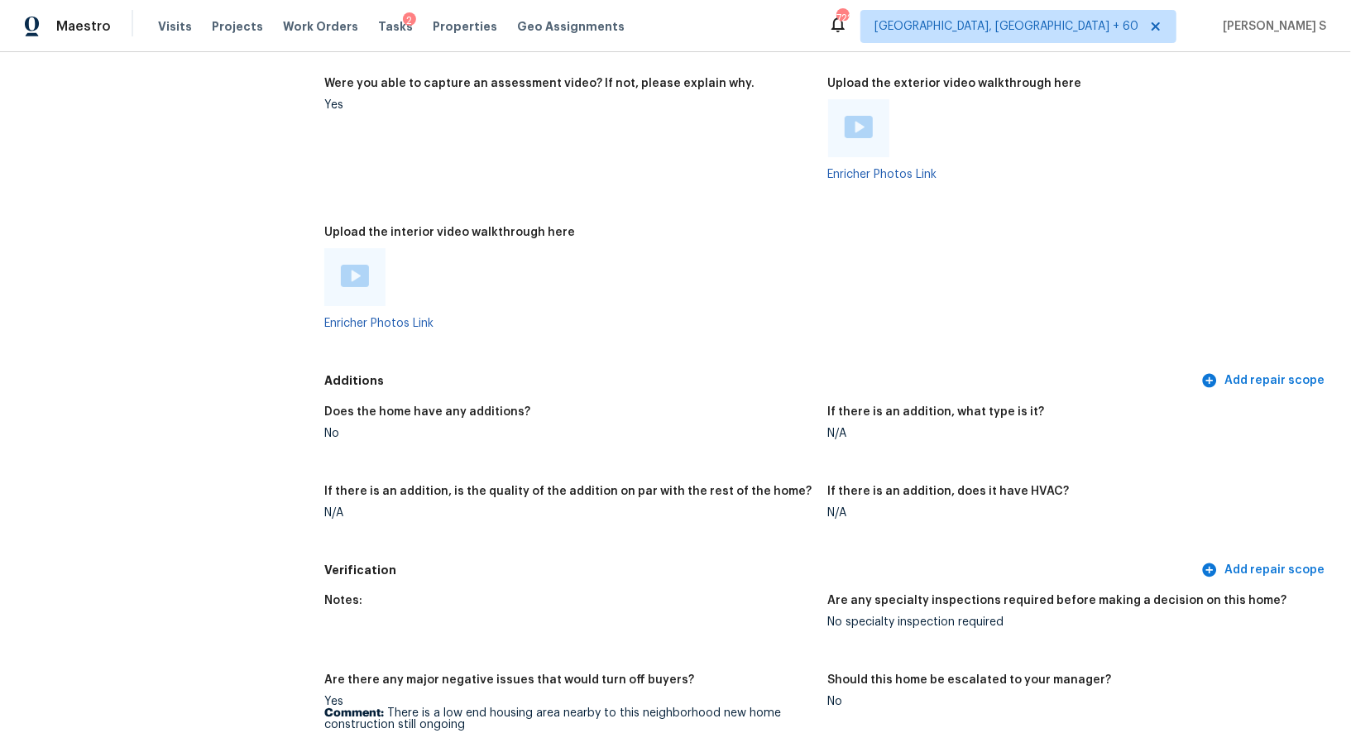
click at [358, 283] on img at bounding box center [355, 276] width 28 height 22
click at [865, 109] on div at bounding box center [858, 128] width 61 height 58
click at [860, 127] on img at bounding box center [858, 127] width 28 height 22
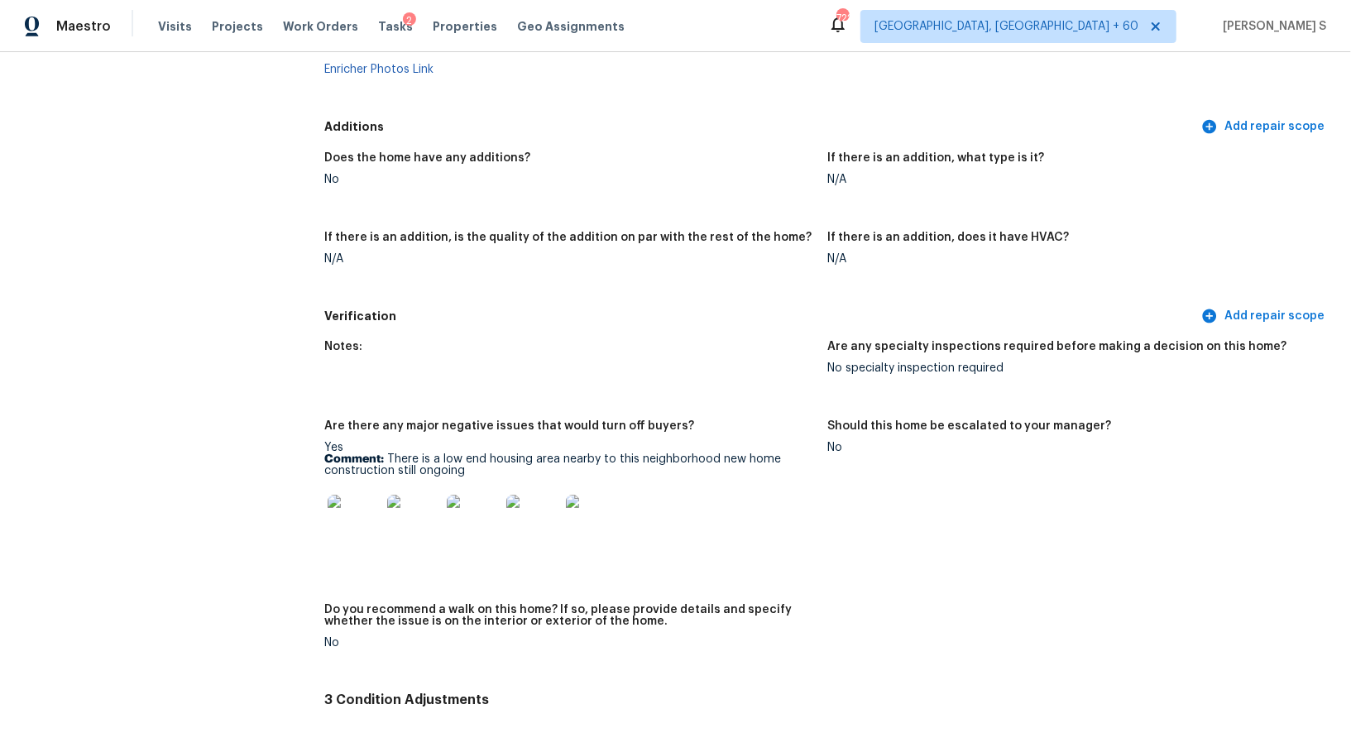
scroll to position [3694, 0]
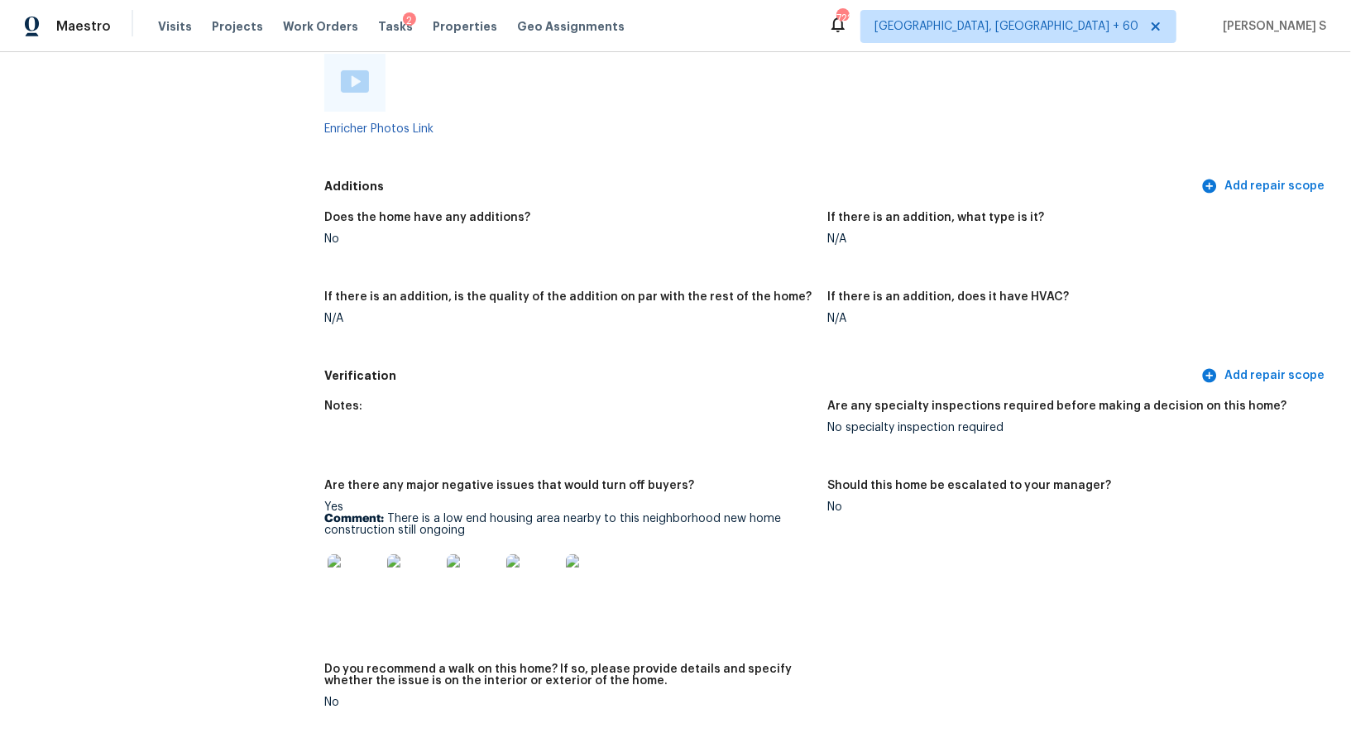
click at [400, 514] on p "Comment: There is a low end housing area nearby to this neighborhood new home c…" at bounding box center [569, 524] width 490 height 23
click at [447, 527] on p "Comment: There is a low end housing area nearby to this neighborhood new home c…" at bounding box center [569, 524] width 490 height 23
copy p "There is a low end housing area nearby to this neighborhood new home constructi…"
click at [347, 578] on img at bounding box center [353, 580] width 53 height 53
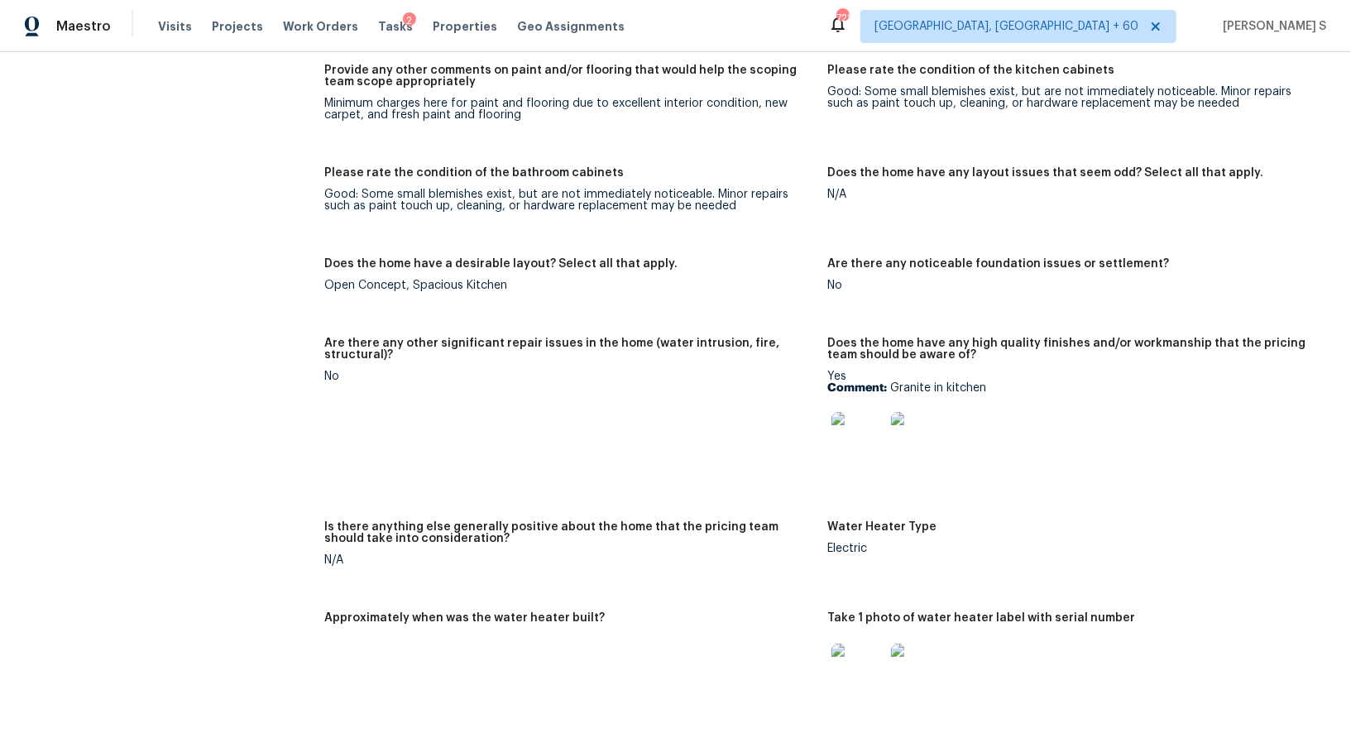
scroll to position [2611, 0]
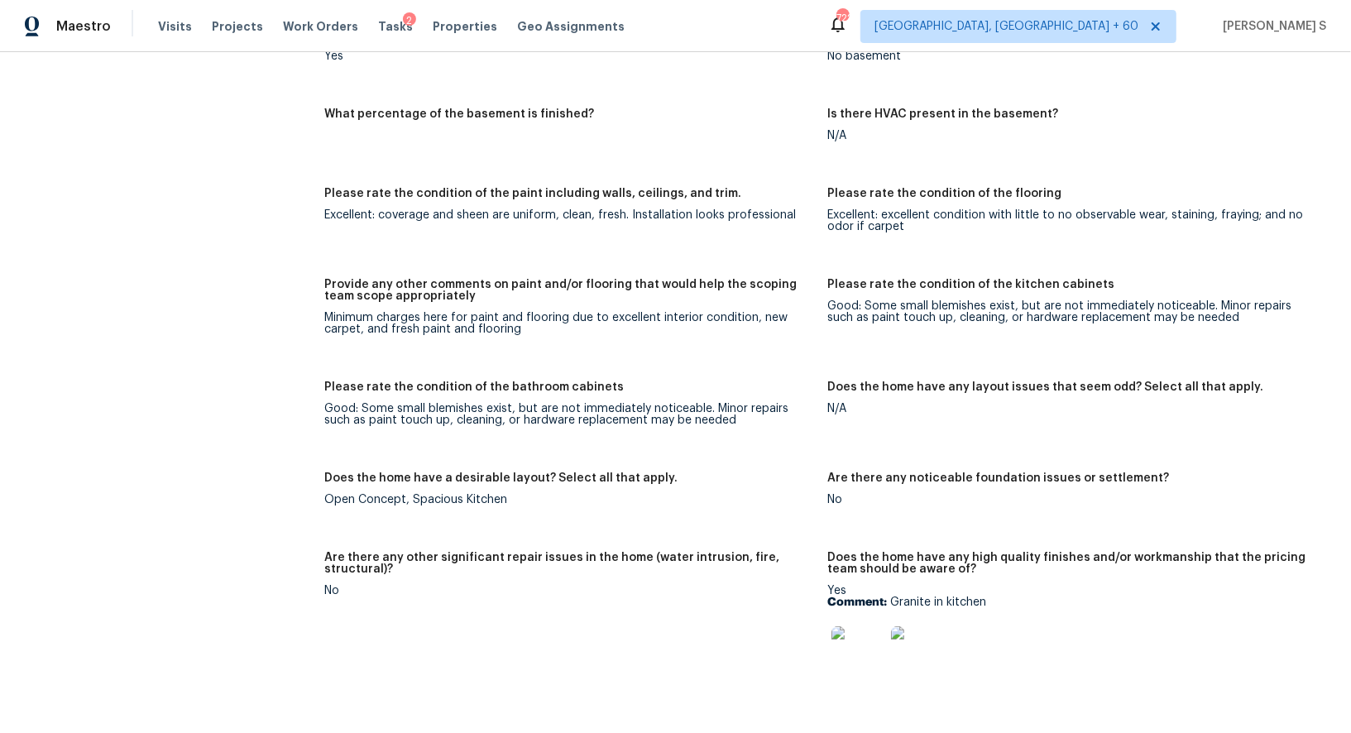
click at [455, 577] on div "Are there any other significant repair issues in the home (water intrusion, fir…" at bounding box center [569, 568] width 490 height 33
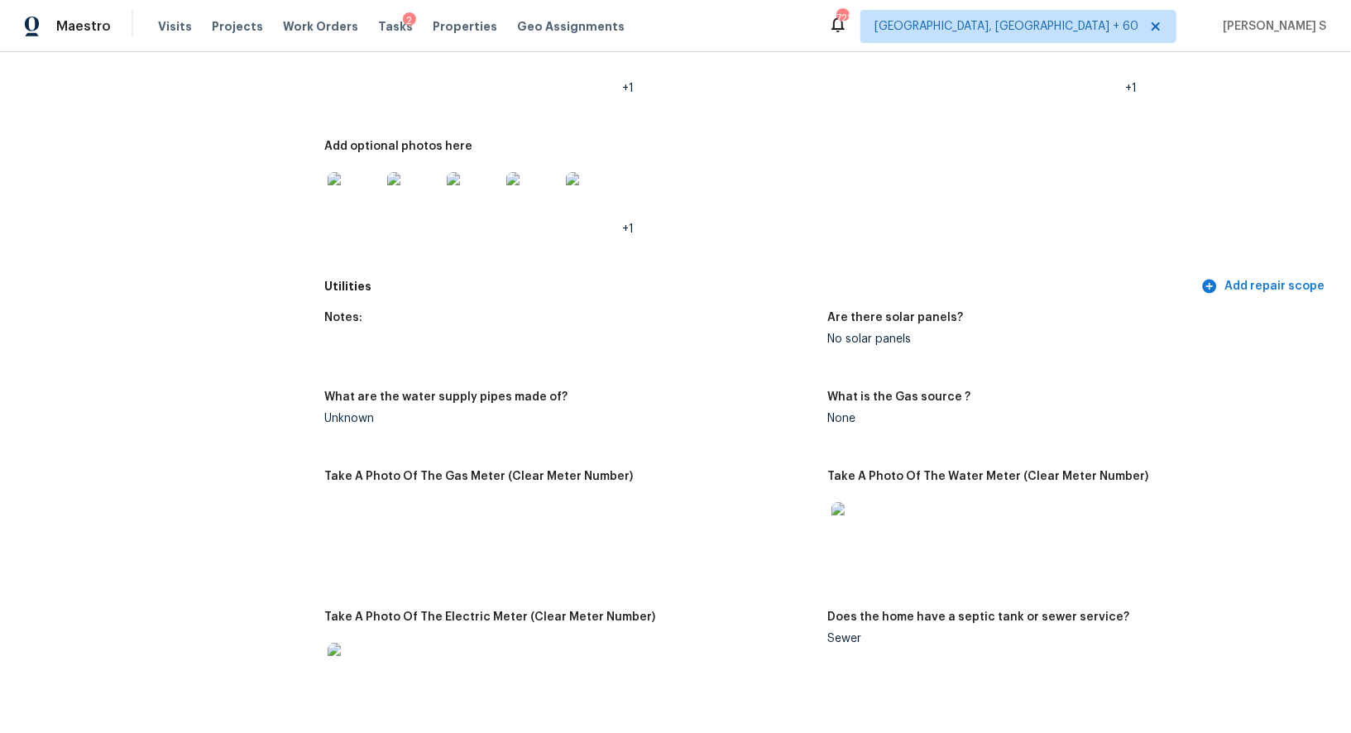
scroll to position [638, 0]
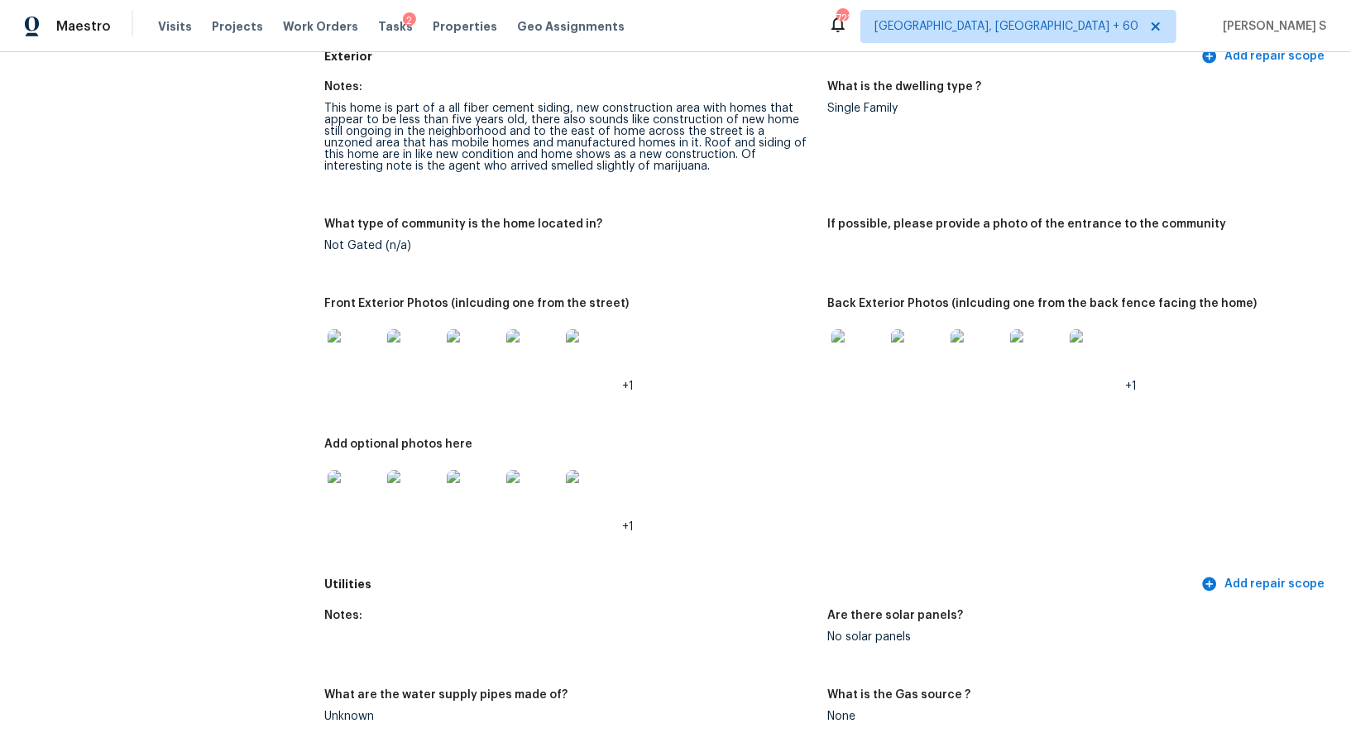
click at [361, 340] on img at bounding box center [353, 355] width 53 height 53
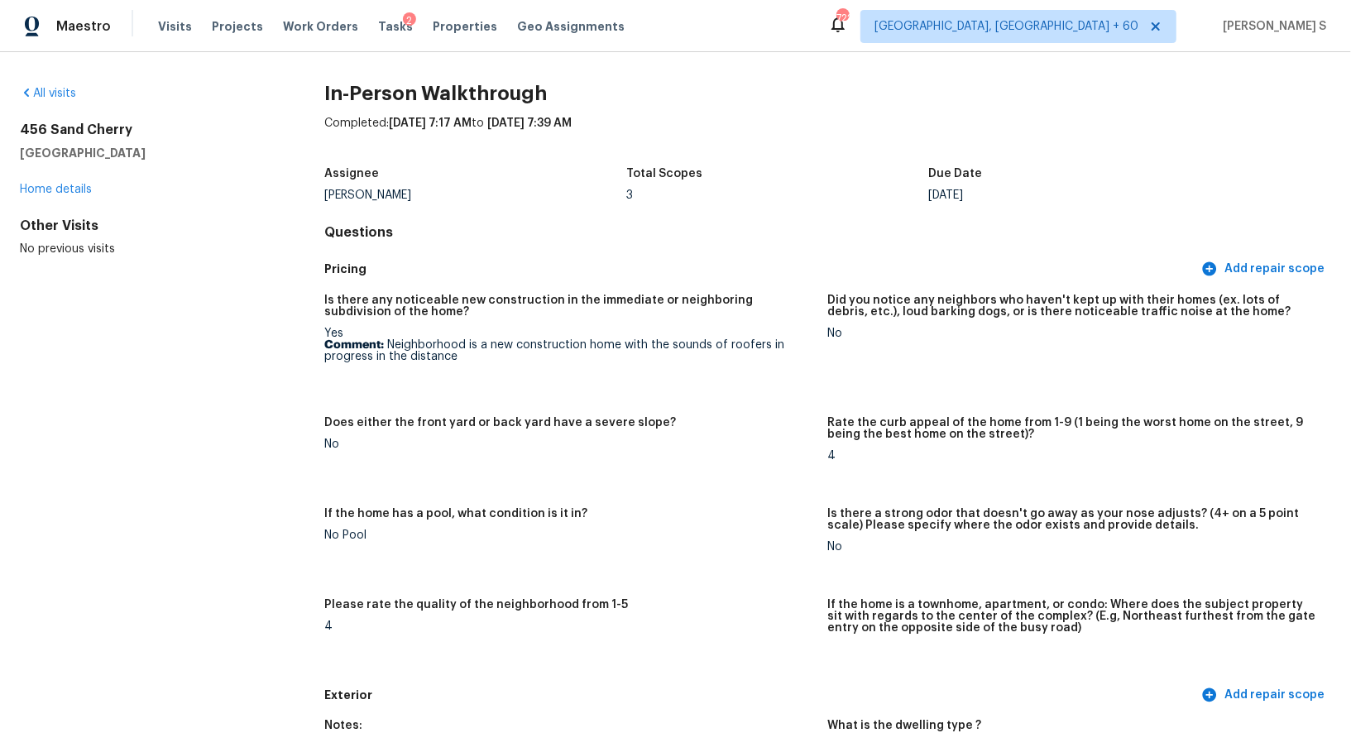
scroll to position [2444, 0]
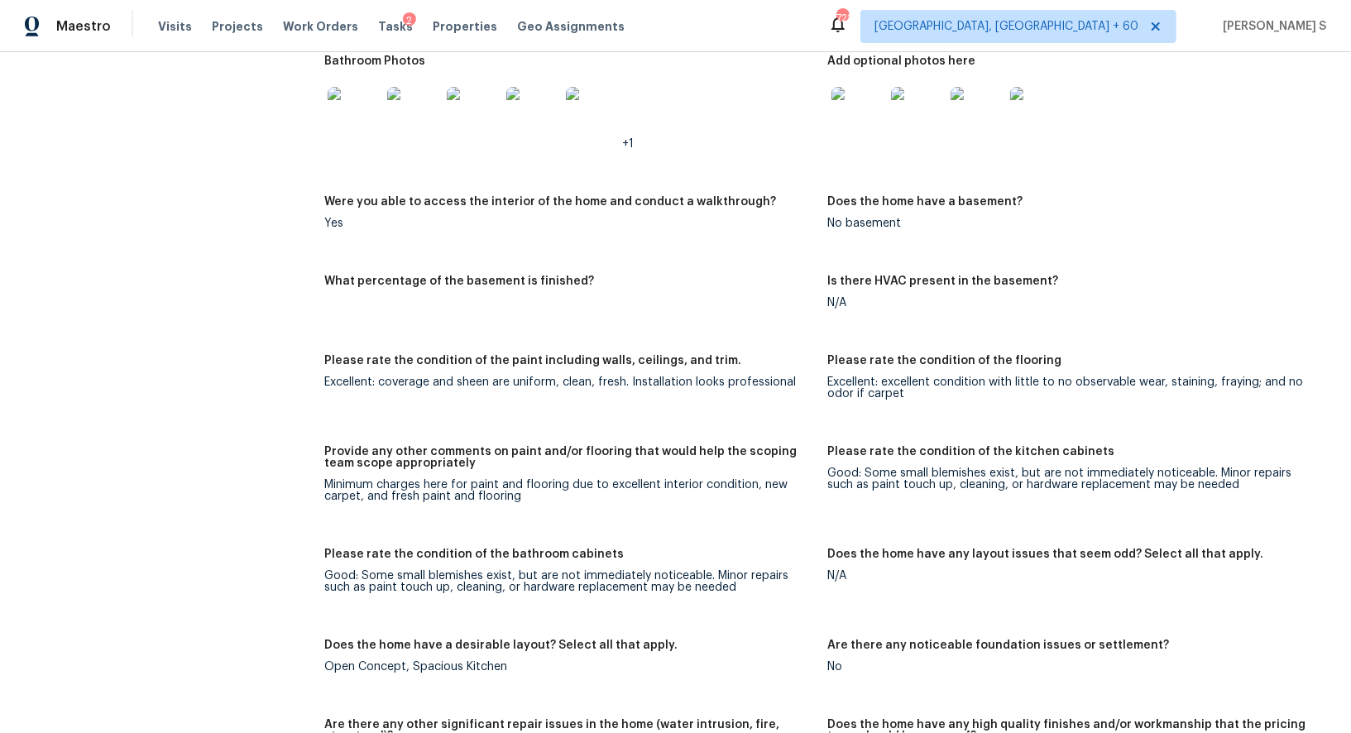
click at [364, 222] on div "Yes" at bounding box center [569, 224] width 490 height 12
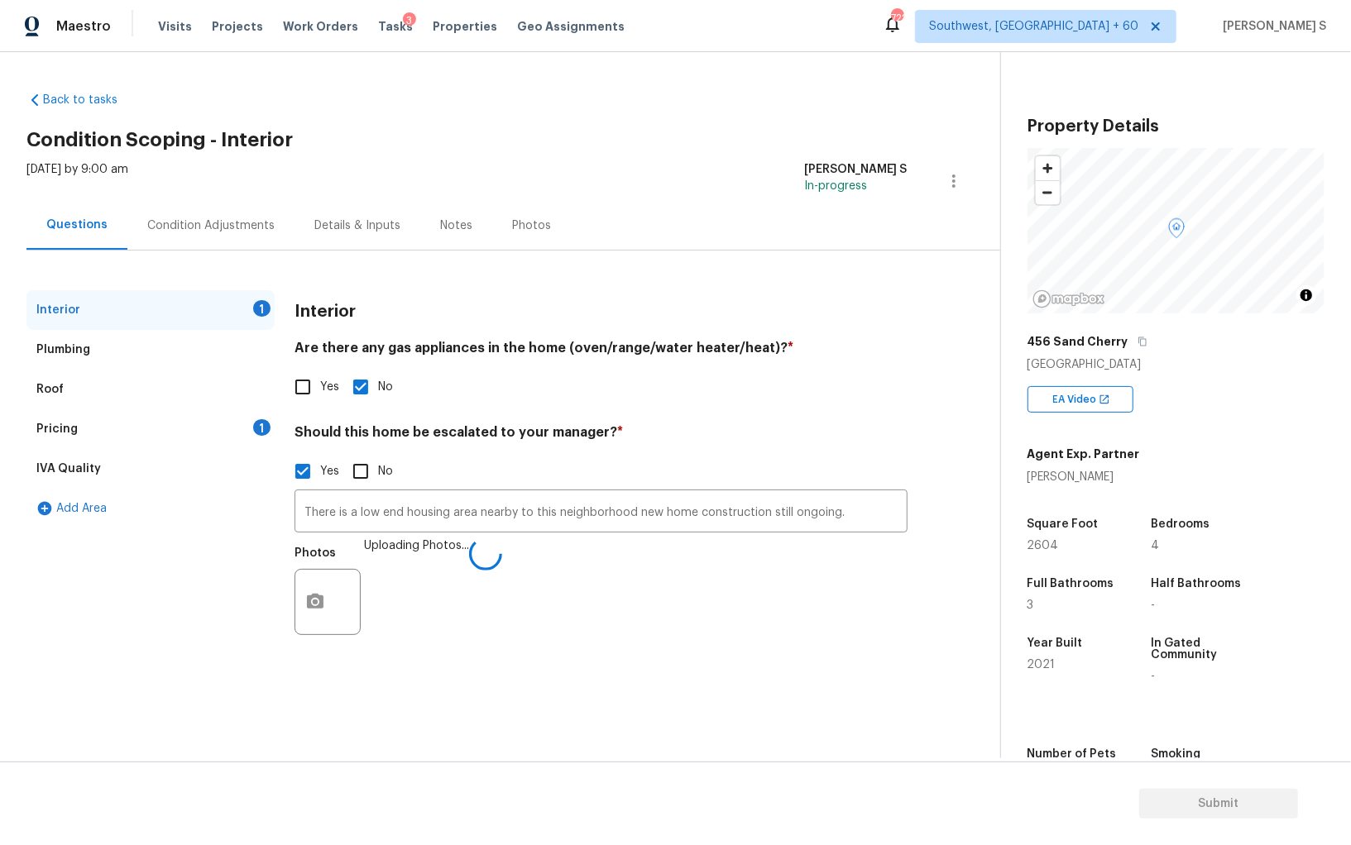
scroll to position [115, 0]
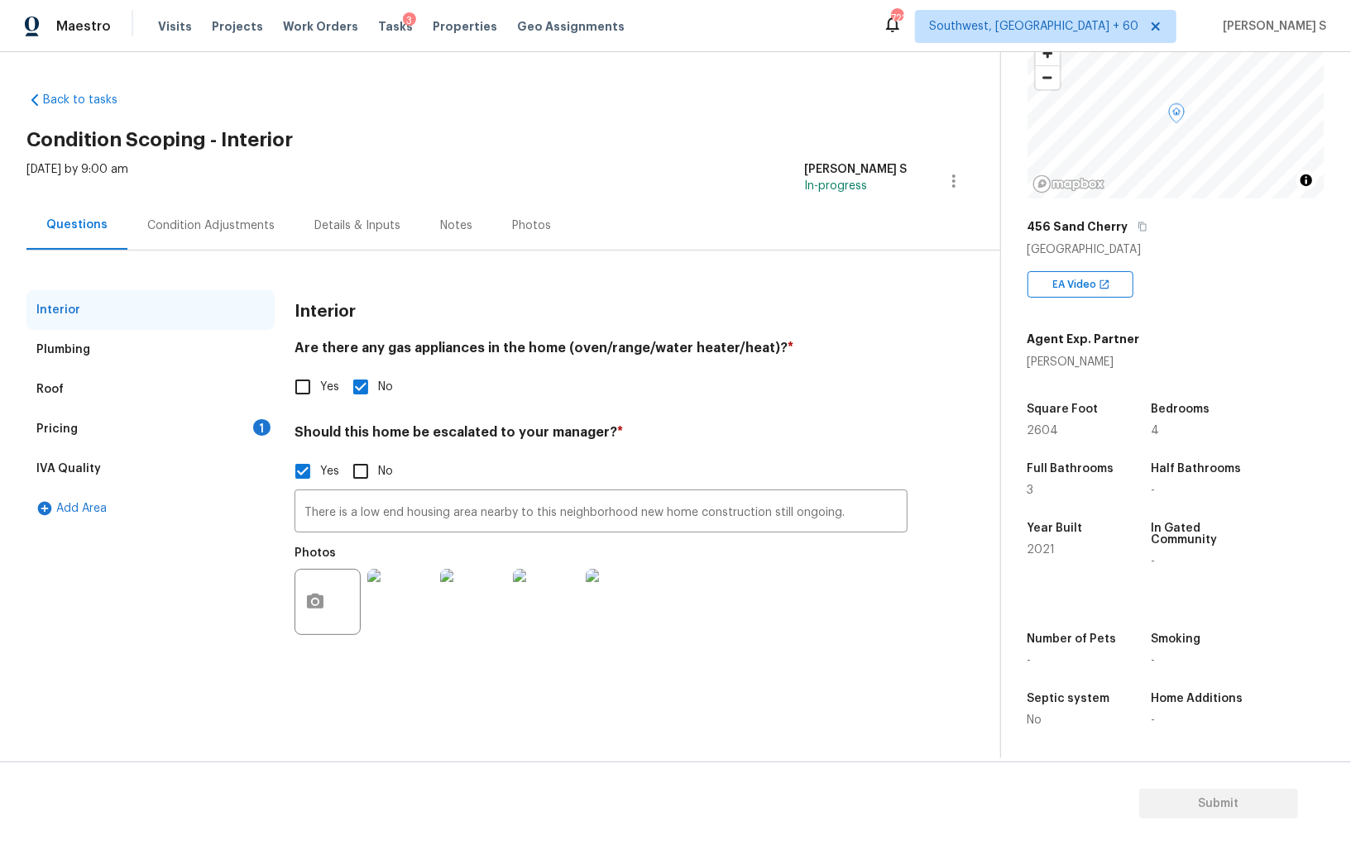
click at [215, 228] on div "Condition Adjustments" at bounding box center [210, 226] width 127 height 17
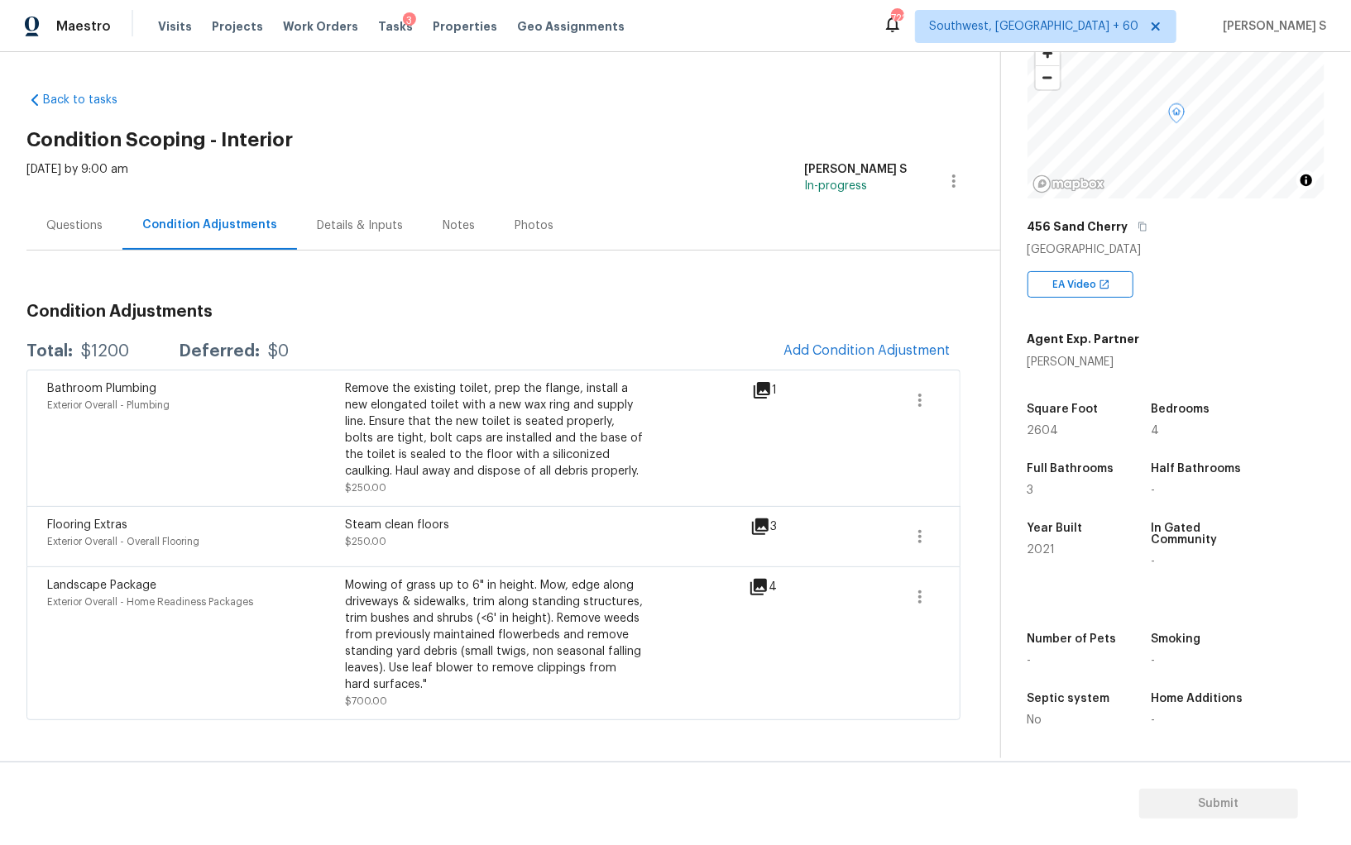
click at [599, 457] on div "Remove the existing toilet, prep the flange, install a new elongated toilet wit…" at bounding box center [494, 429] width 298 height 99
click at [805, 350] on span "Add Condition Adjustment" at bounding box center [866, 350] width 167 height 15
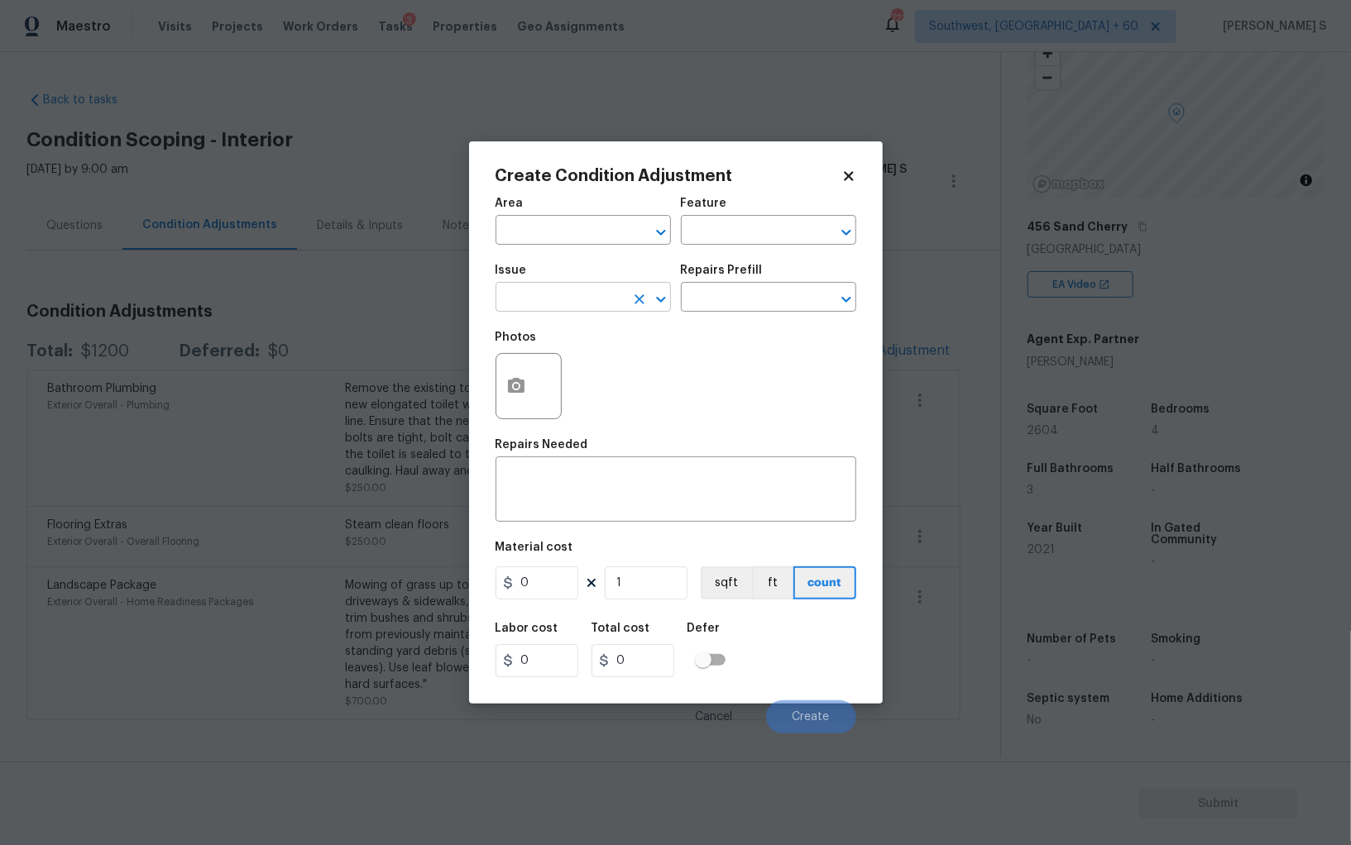
click at [575, 299] on input "text" at bounding box center [559, 299] width 129 height 26
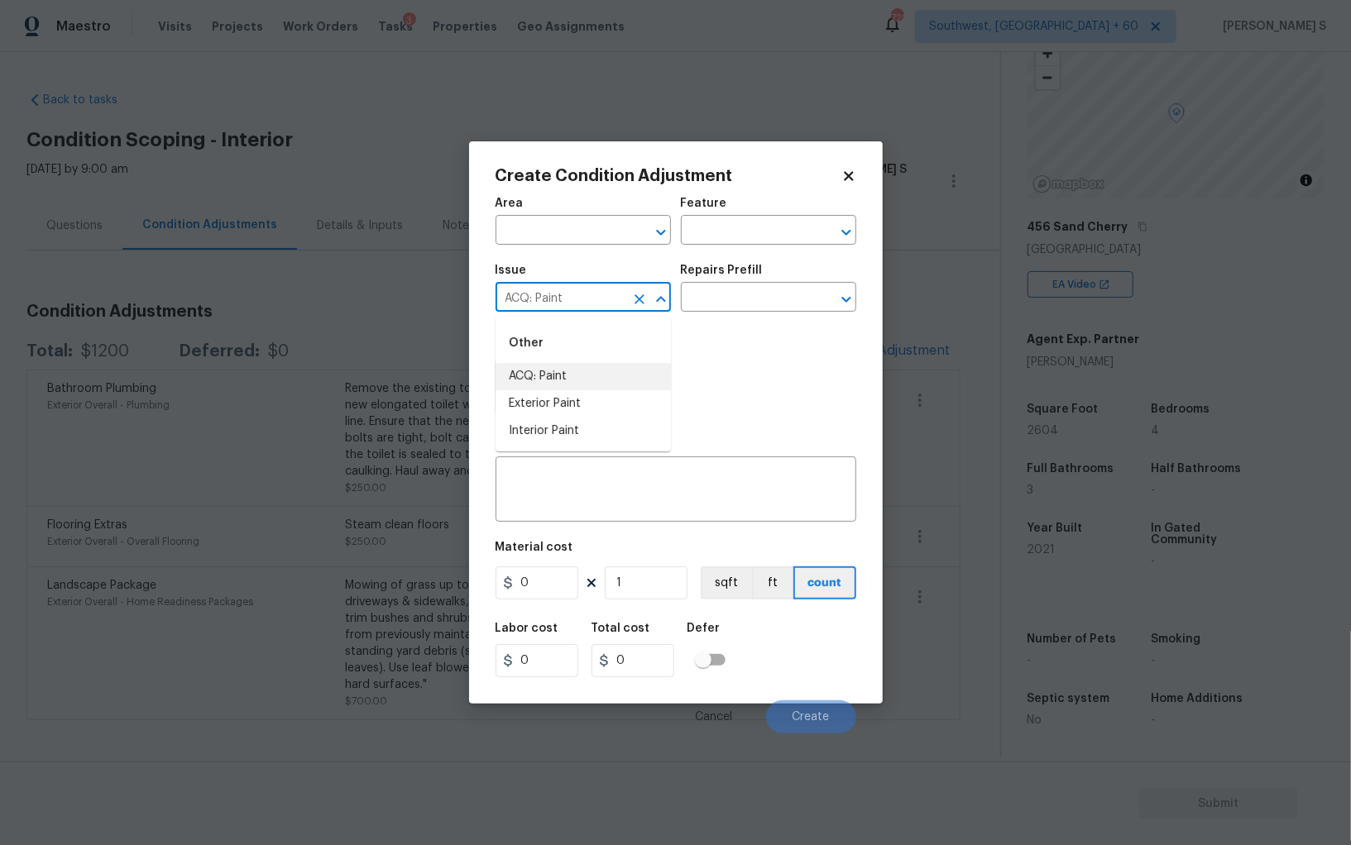
type input "ACQ: Paint"
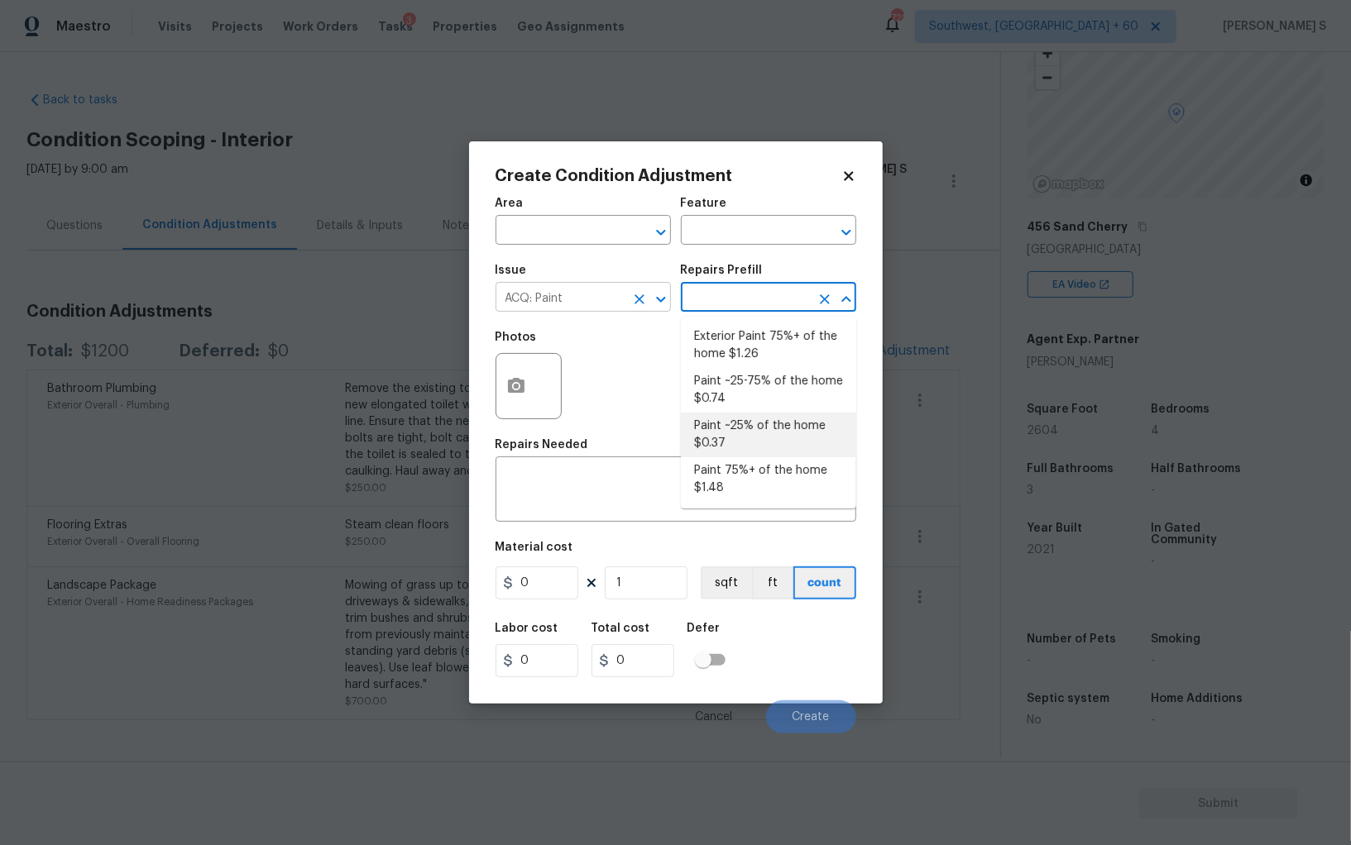
type input "Acquisition"
type textarea "Acquisition Scope: ~25% of the home needs interior paint"
type input "0.37"
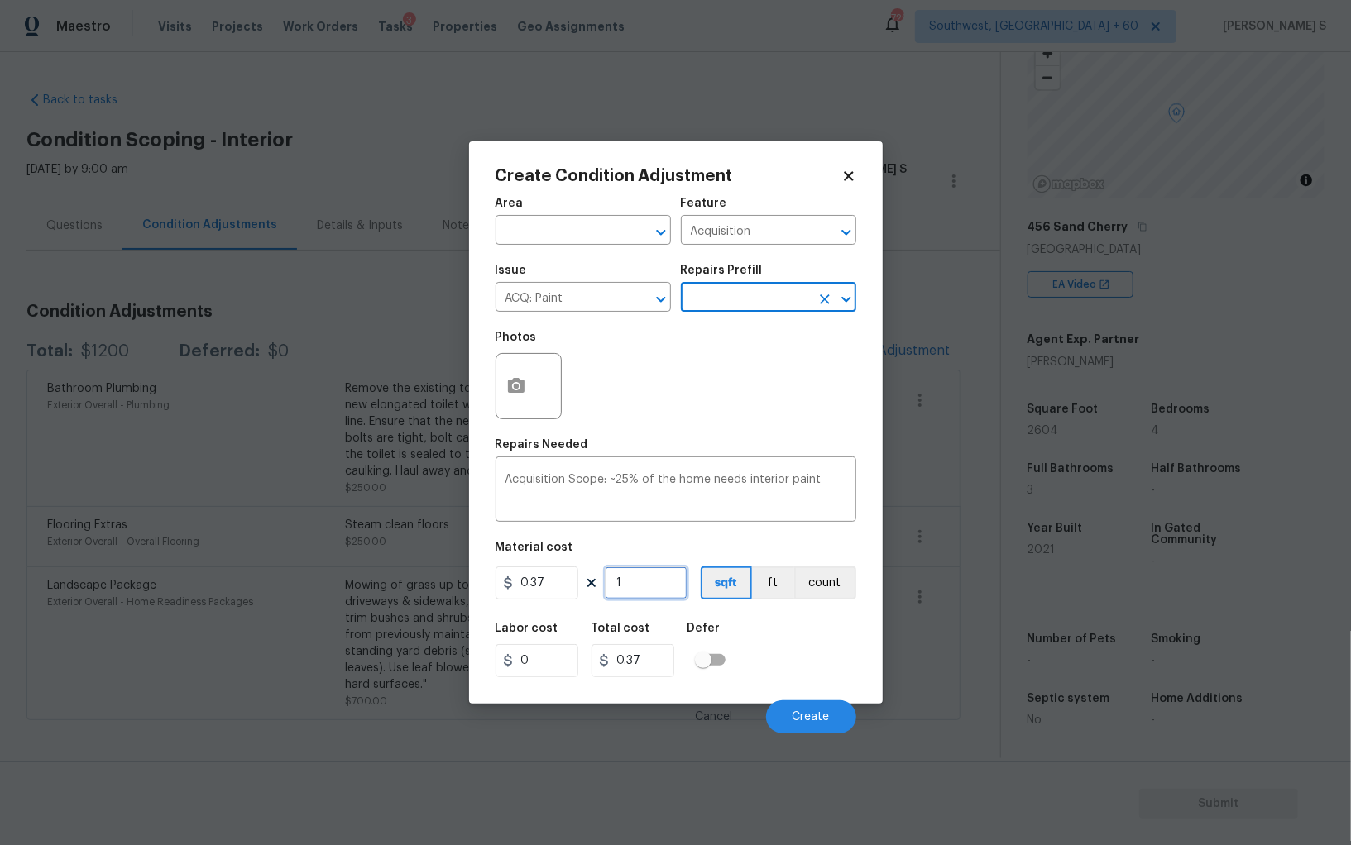
click at [653, 588] on input "1" at bounding box center [646, 583] width 83 height 33
click at [672, 587] on input "1" at bounding box center [646, 583] width 83 height 33
type input "2"
type input "0.74"
type input "26"
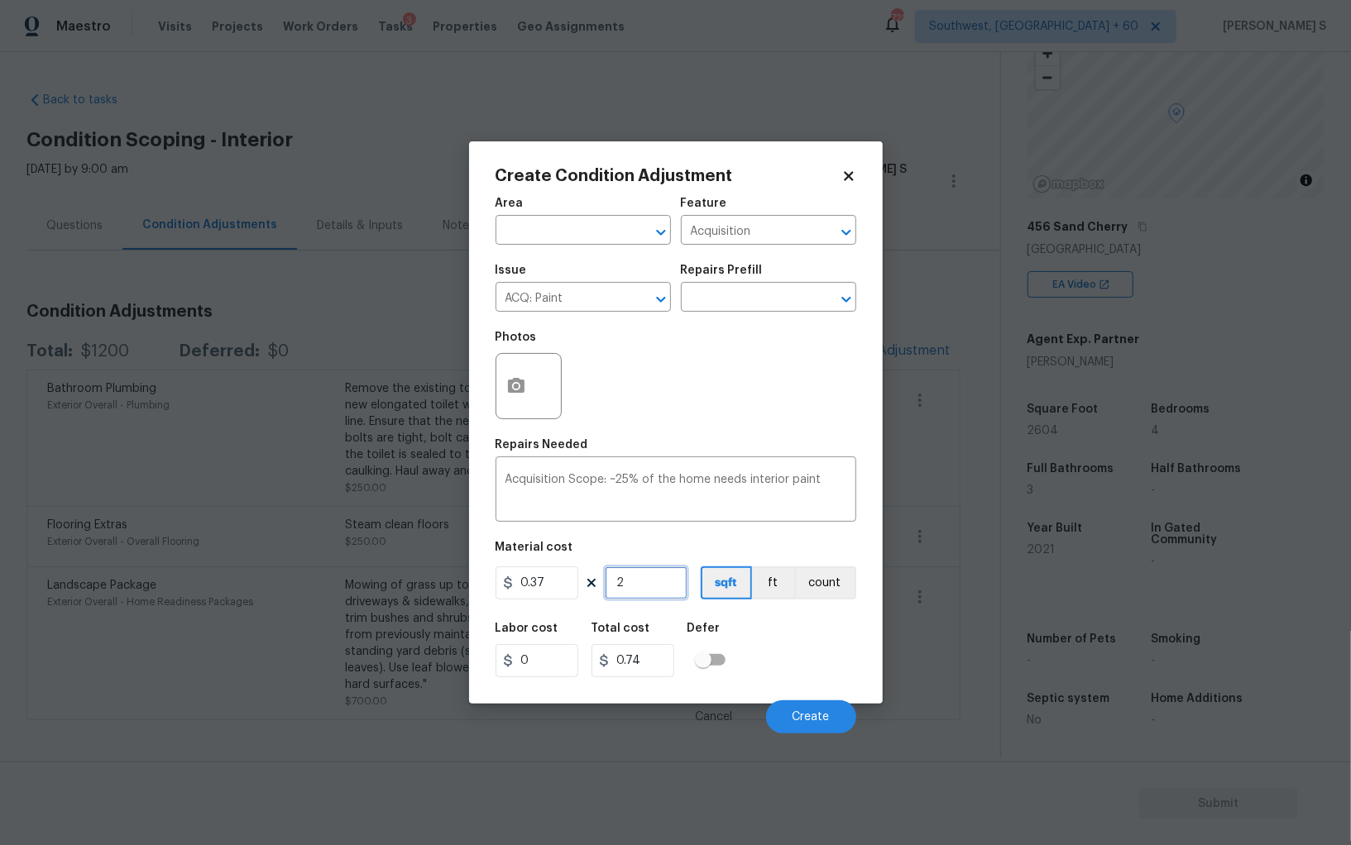
type input "9.62"
type input "260"
type input "96.2"
type input "2604"
type input "963.48"
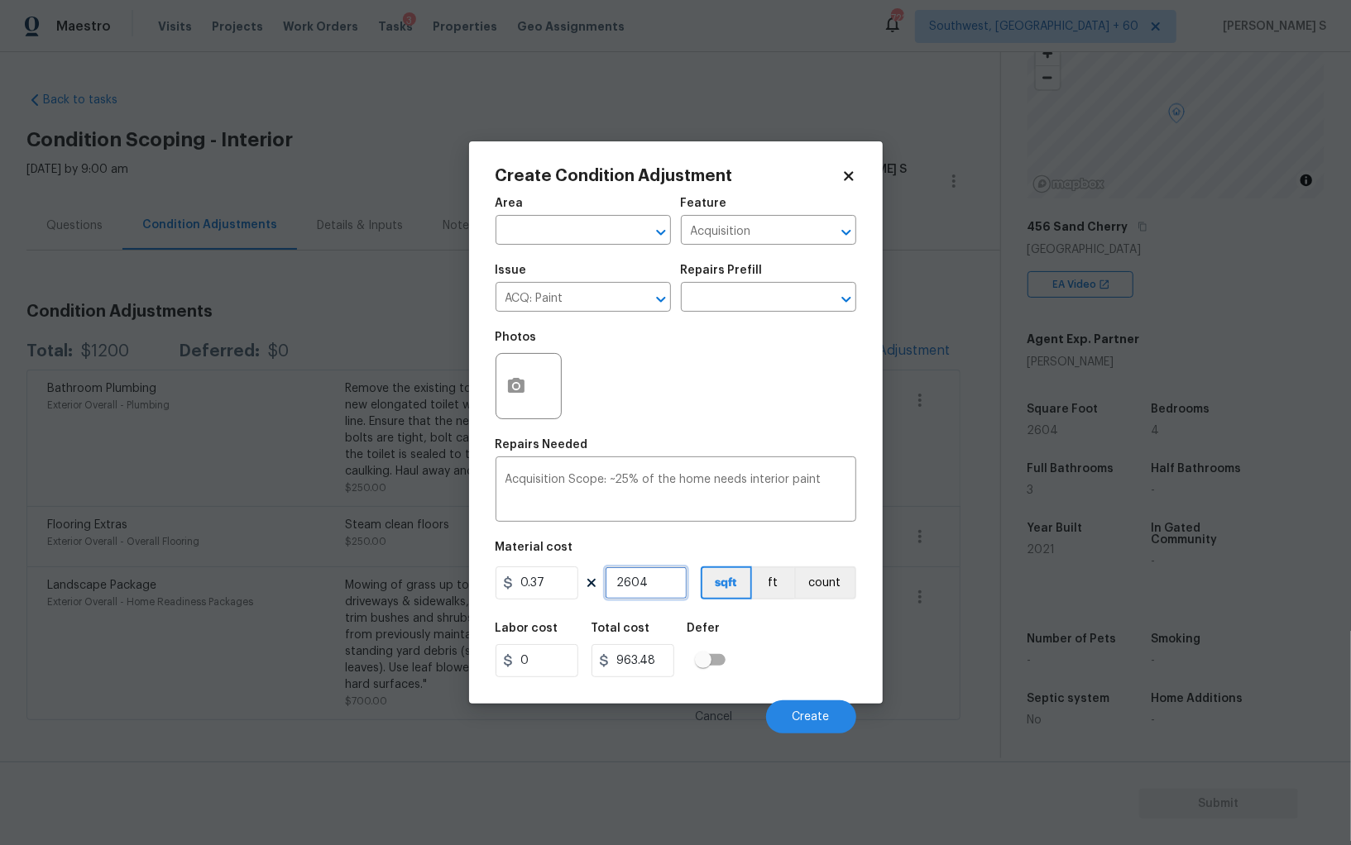
type input "2604"
click at [810, 653] on div "Labor cost 0 Total cost 963.48 Defer" at bounding box center [675, 650] width 361 height 74
click at [825, 706] on button "Create" at bounding box center [811, 716] width 90 height 33
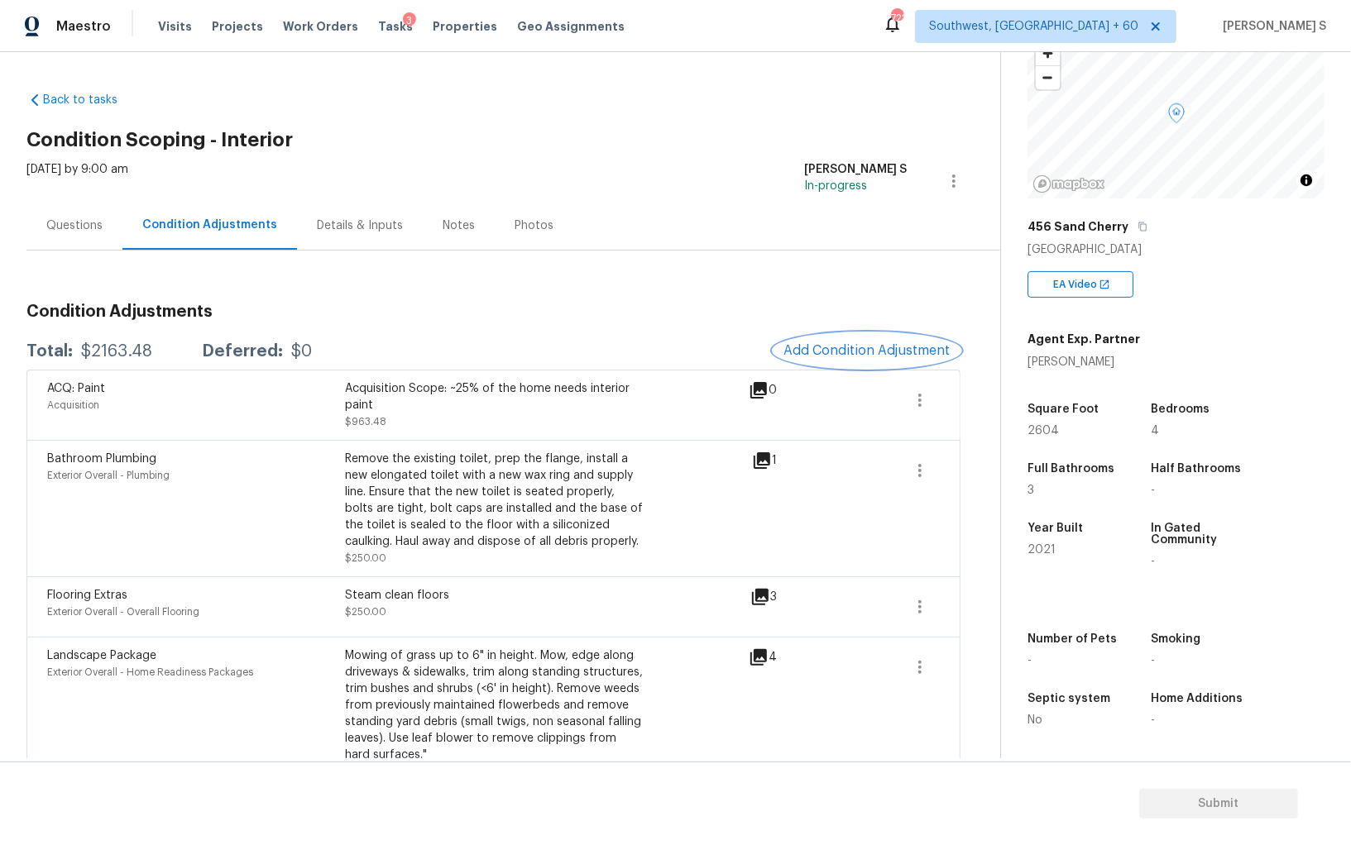
scroll to position [115, 0]
click at [881, 349] on span "Add Condition Adjustment" at bounding box center [866, 350] width 167 height 15
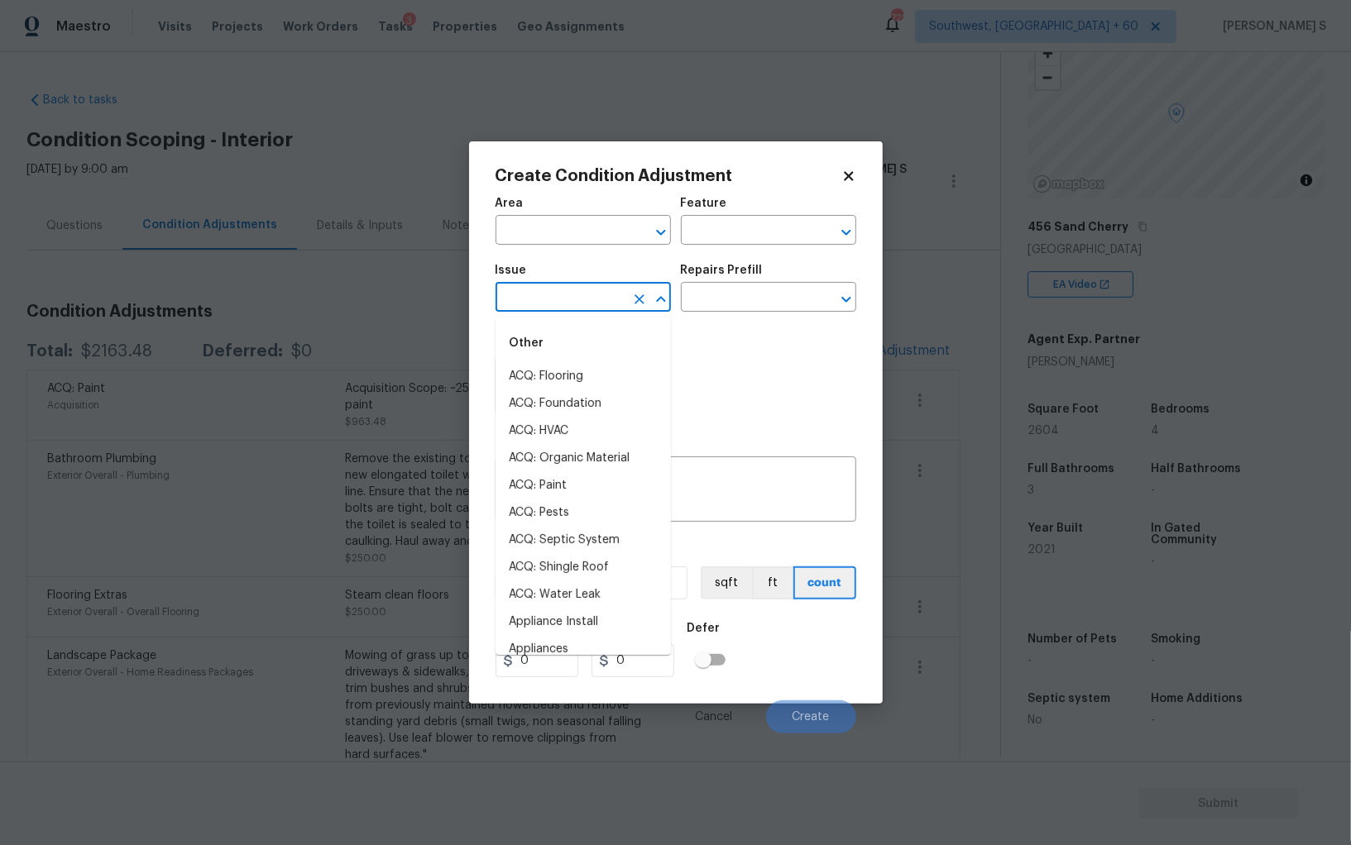
click at [521, 307] on input "text" at bounding box center [559, 299] width 129 height 26
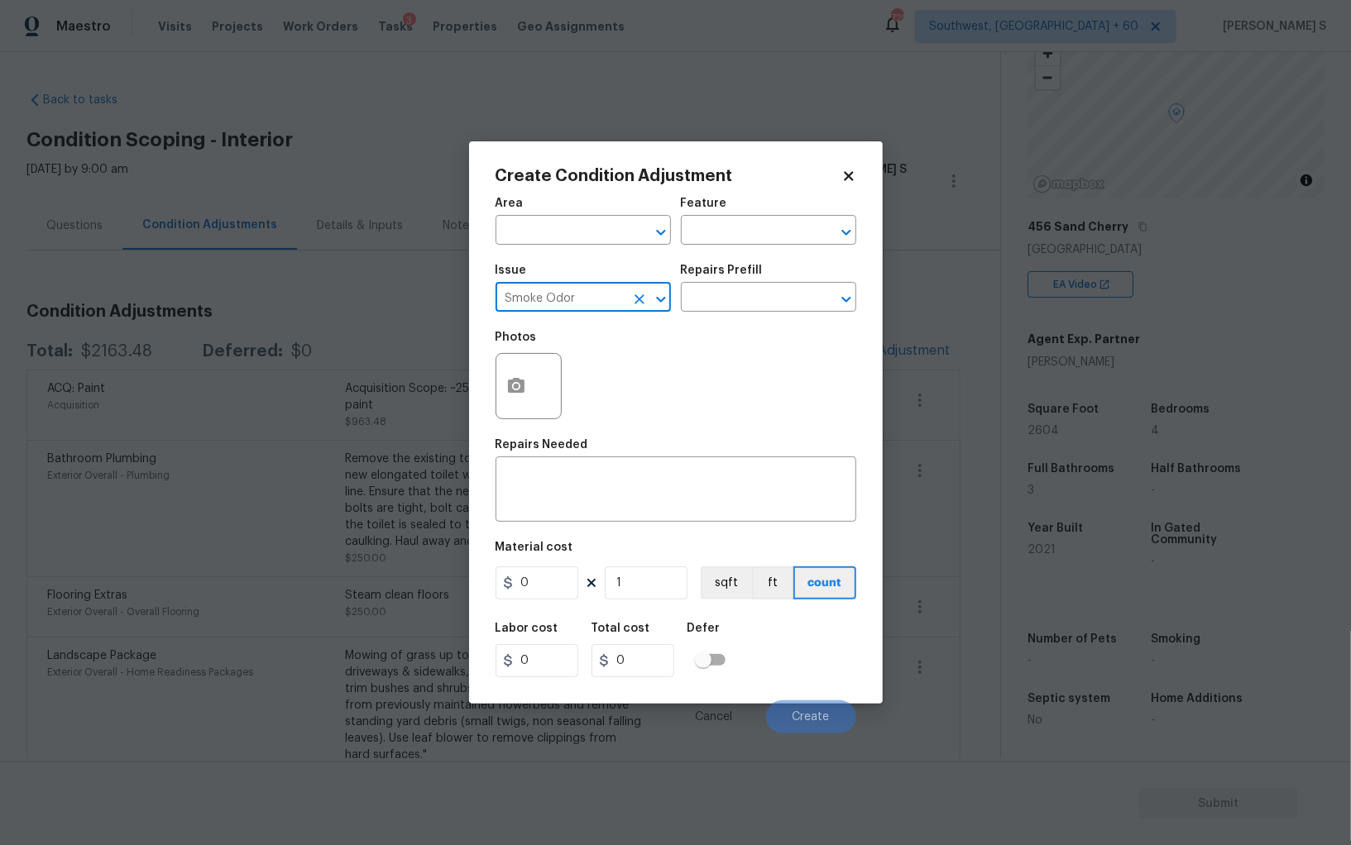
type input "Smoke Odor"
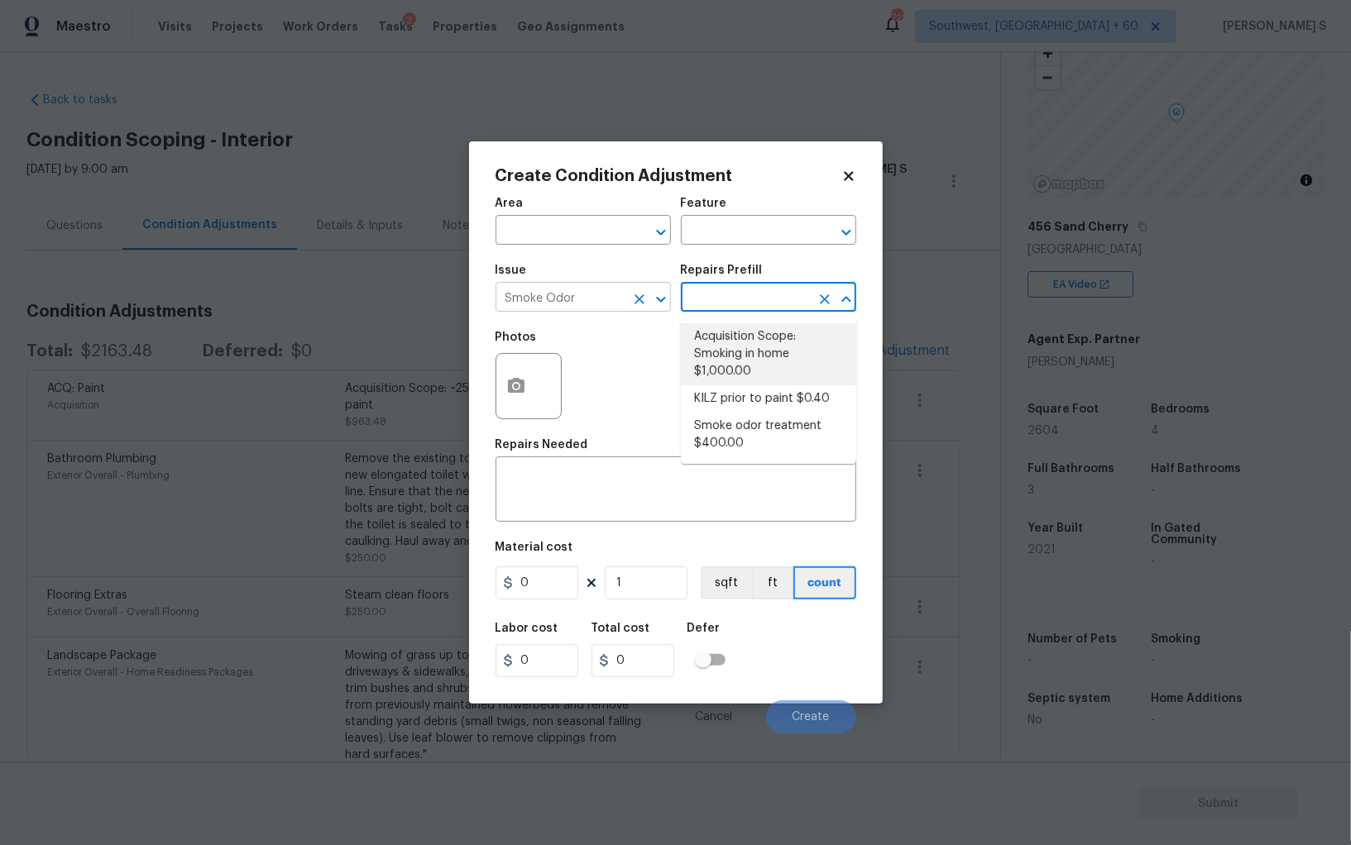
type textarea "Acquisition Scope: Smoking in home"
type input "1000"
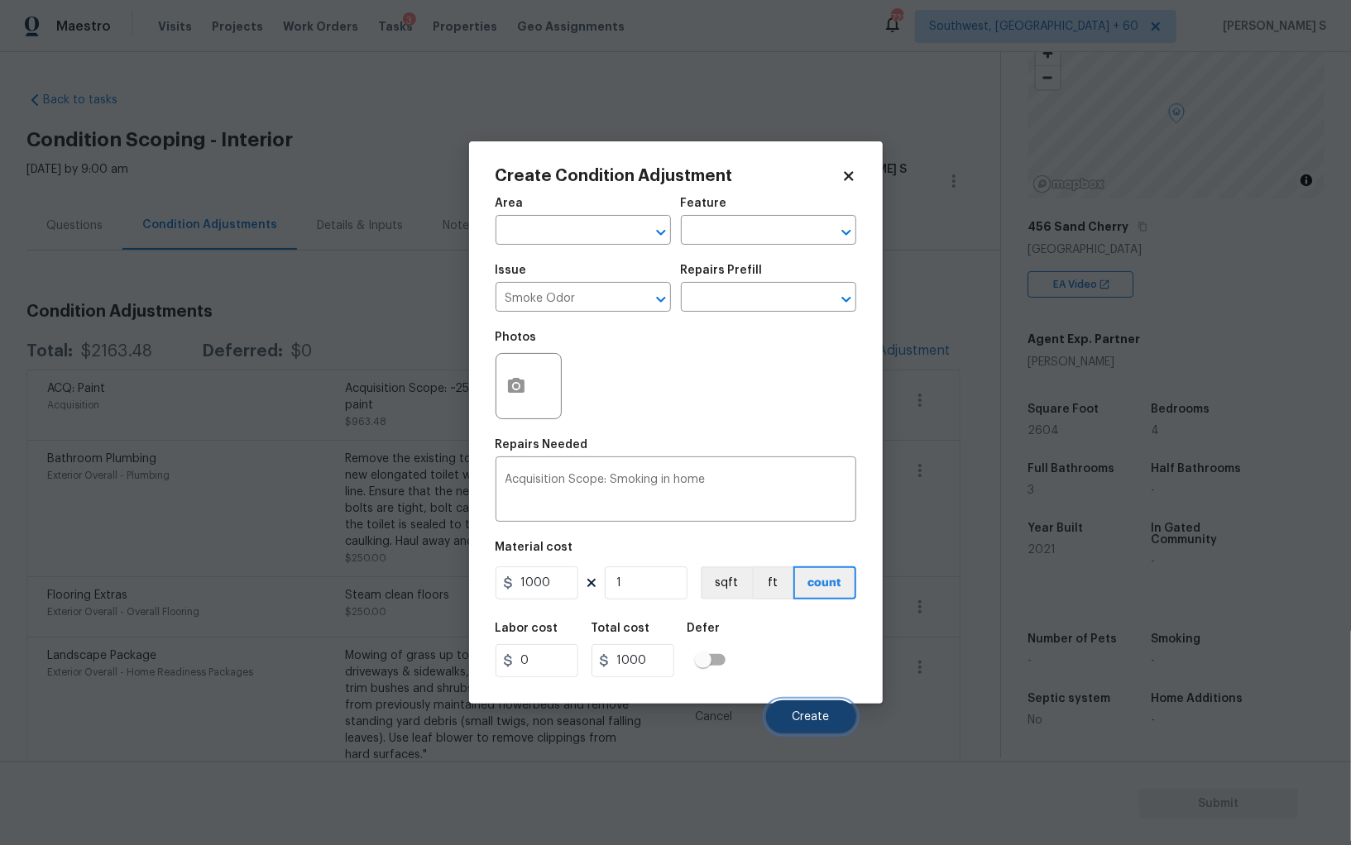
click at [813, 723] on span "Create" at bounding box center [810, 717] width 37 height 12
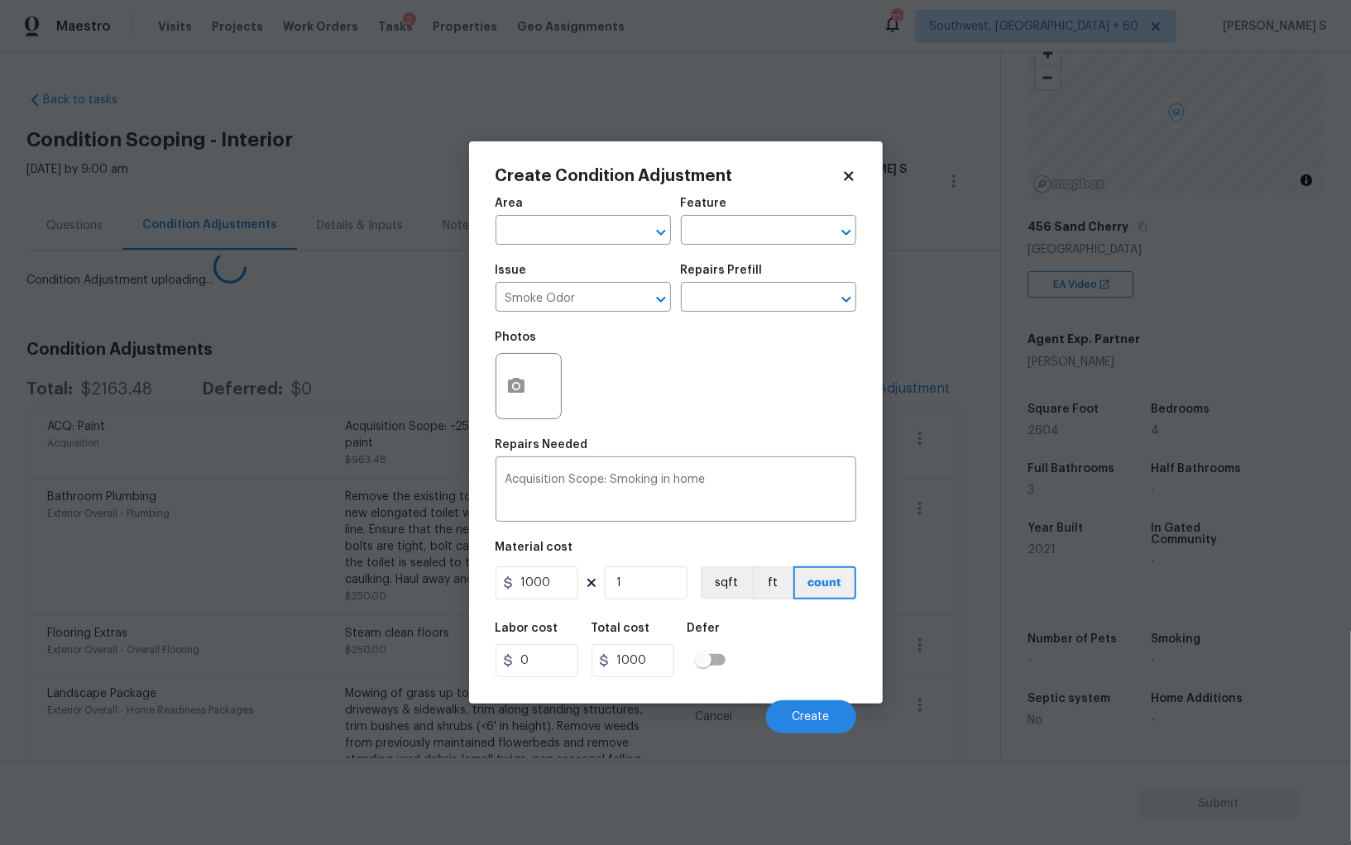
click at [360, 667] on body "Maestro Visits Projects Work Orders Tasks 3 Properties Geo Assignments 722 Sout…" at bounding box center [675, 422] width 1351 height 845
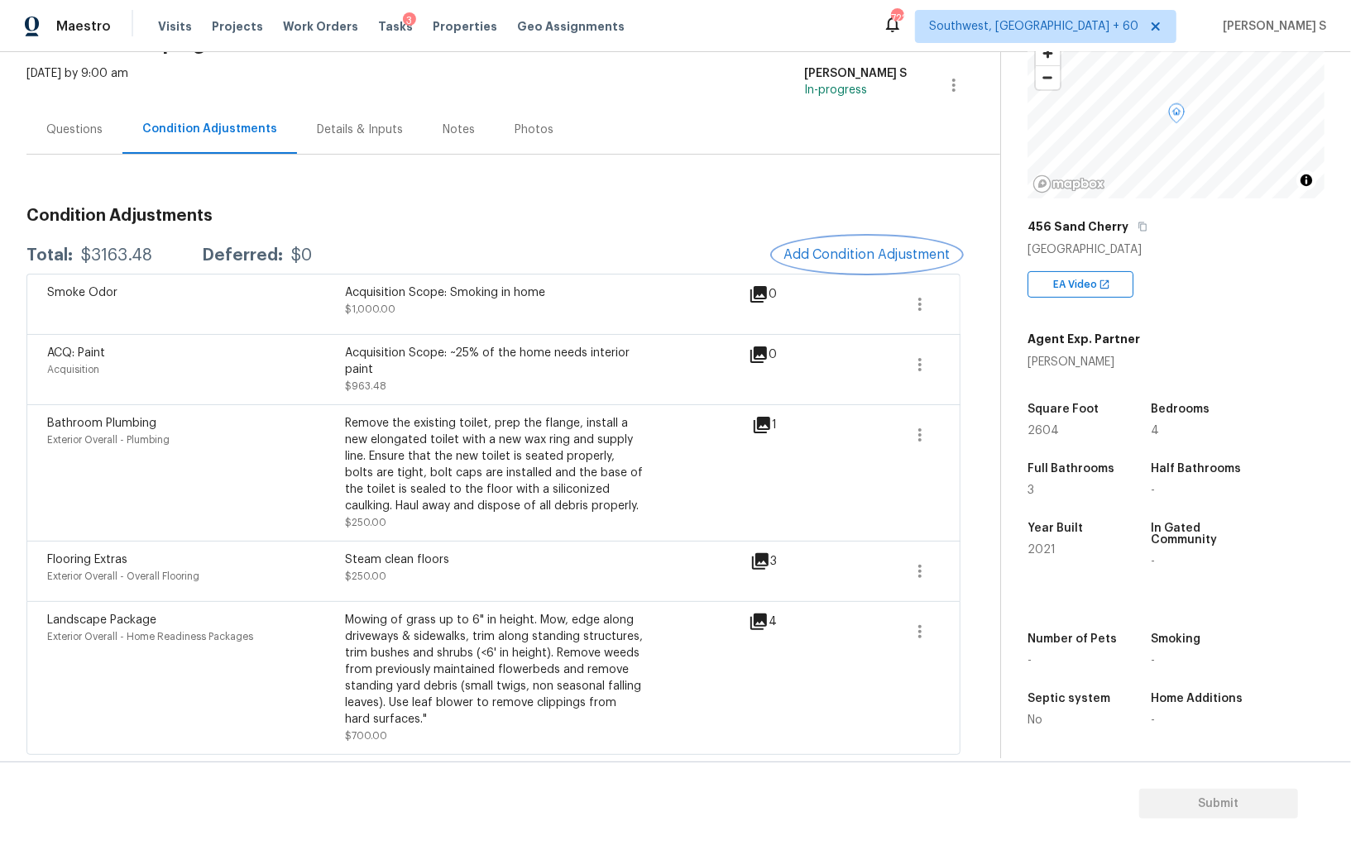
scroll to position [0, 0]
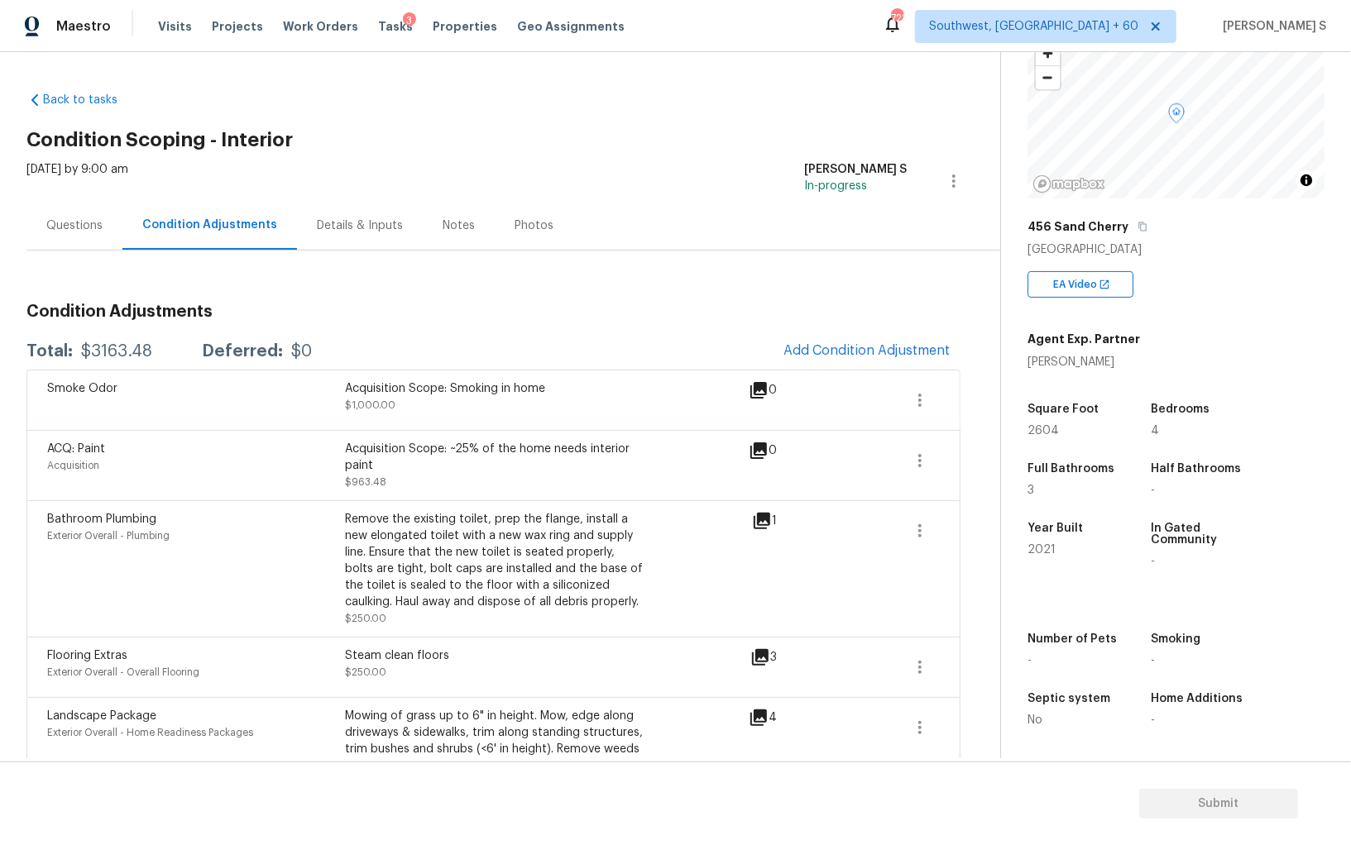
click at [68, 220] on div "Questions" at bounding box center [74, 226] width 56 height 17
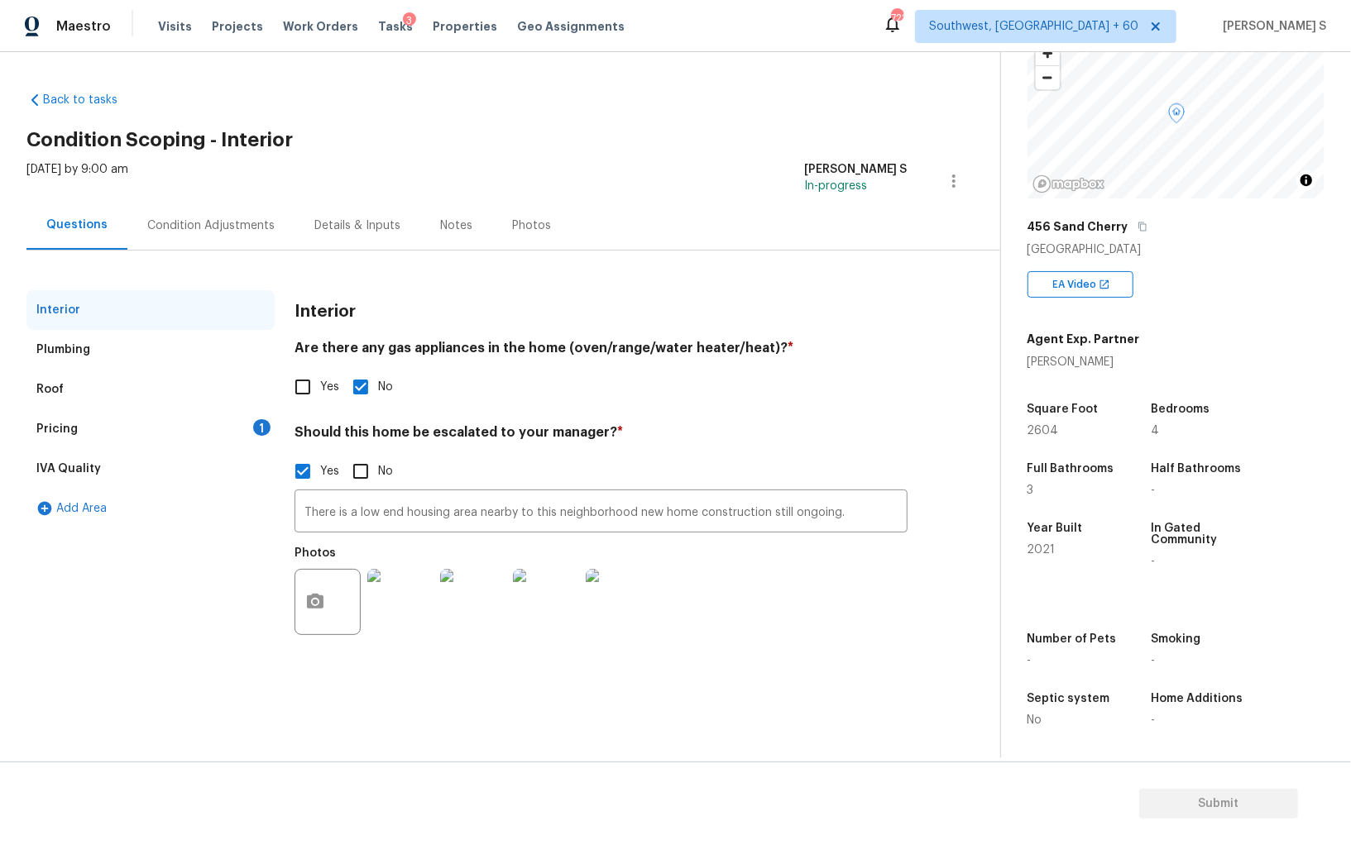
click at [237, 422] on div "Pricing 1" at bounding box center [150, 429] width 248 height 40
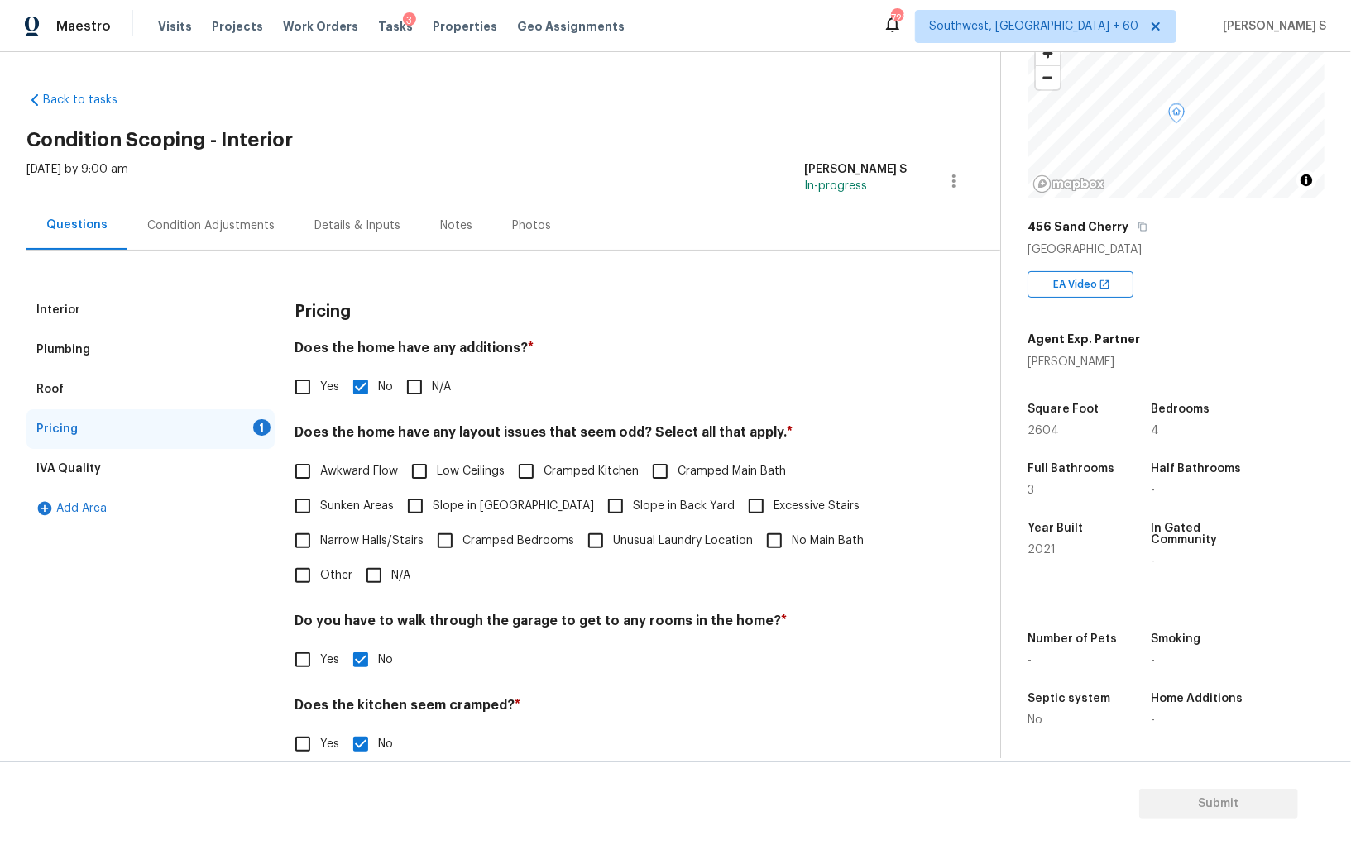
click at [411, 504] on input "Slope in Front Yard" at bounding box center [415, 506] width 35 height 35
checkbox input "true"
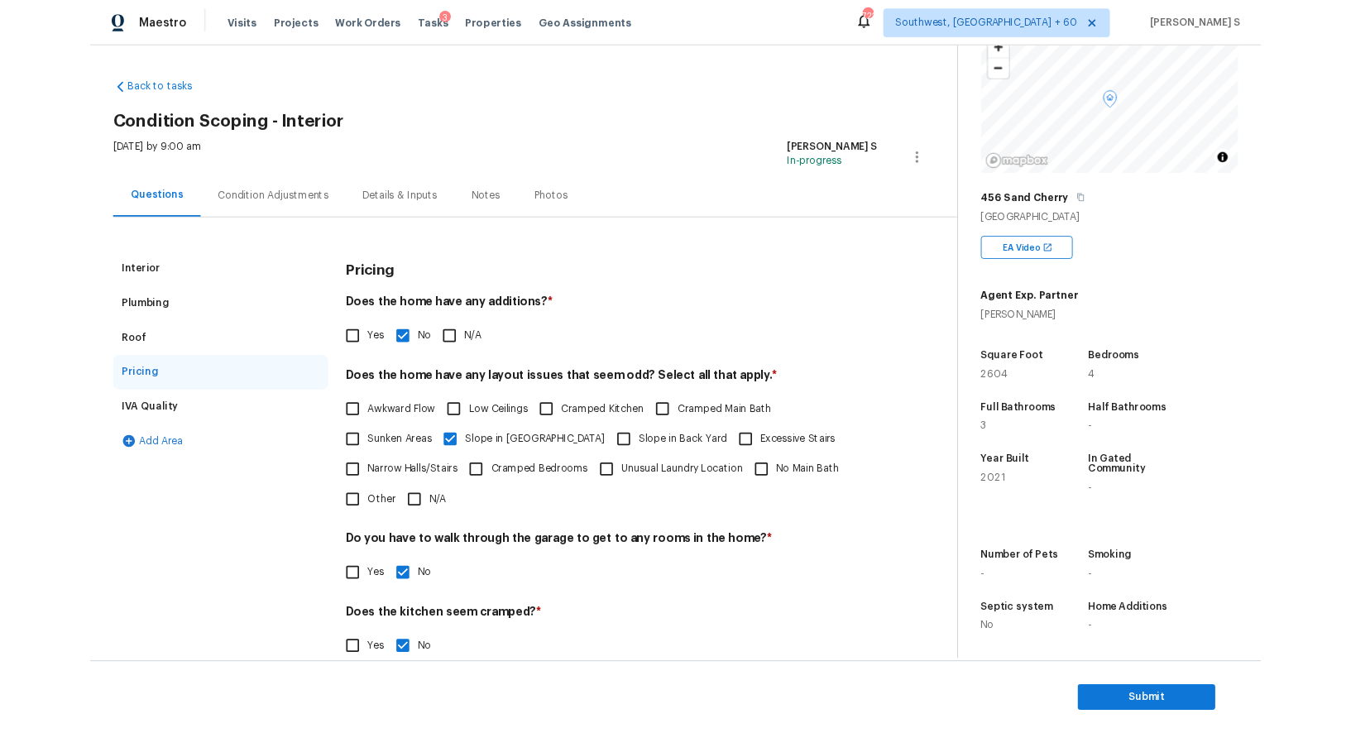
scroll to position [115, 0]
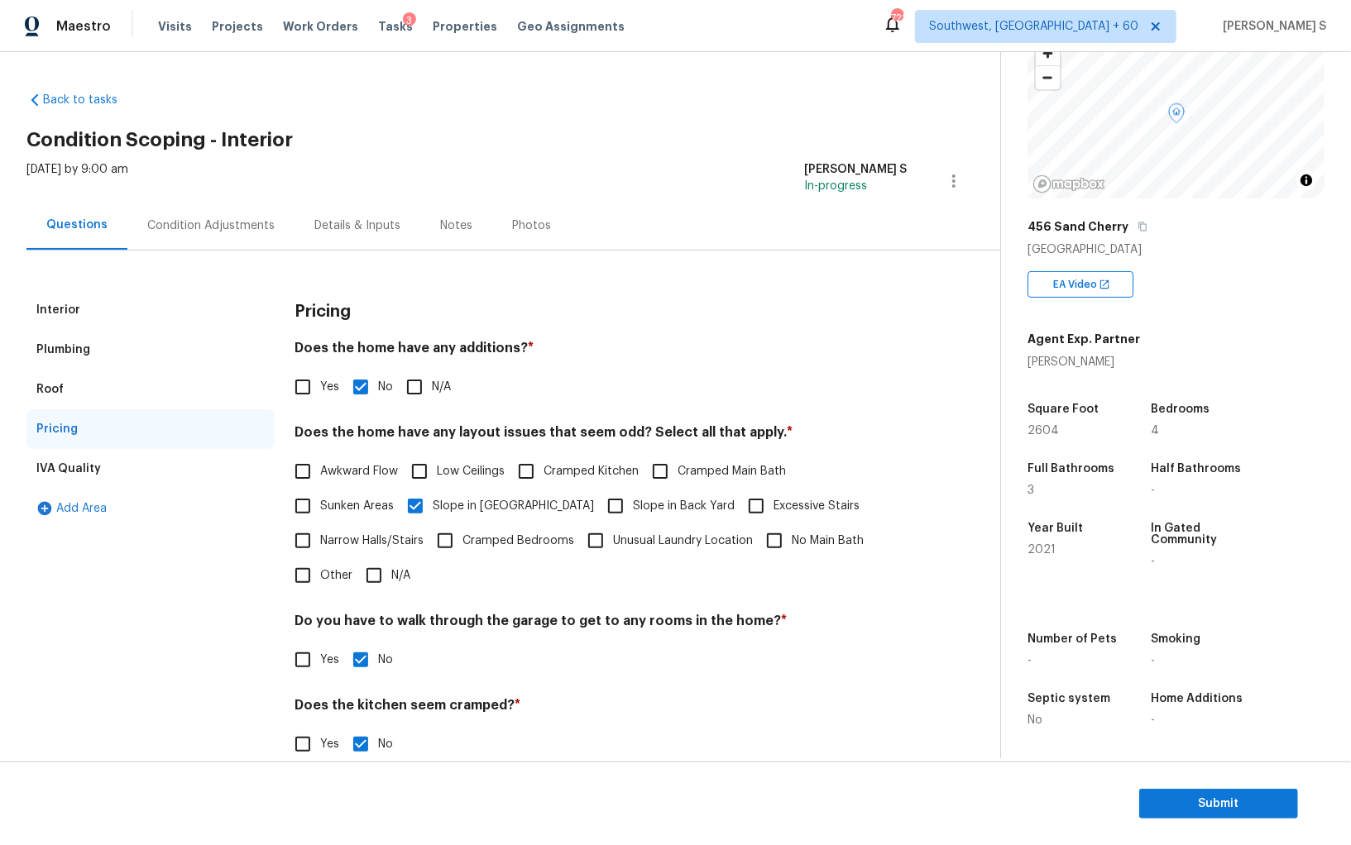
click at [222, 232] on div "Condition Adjustments" at bounding box center [210, 226] width 127 height 17
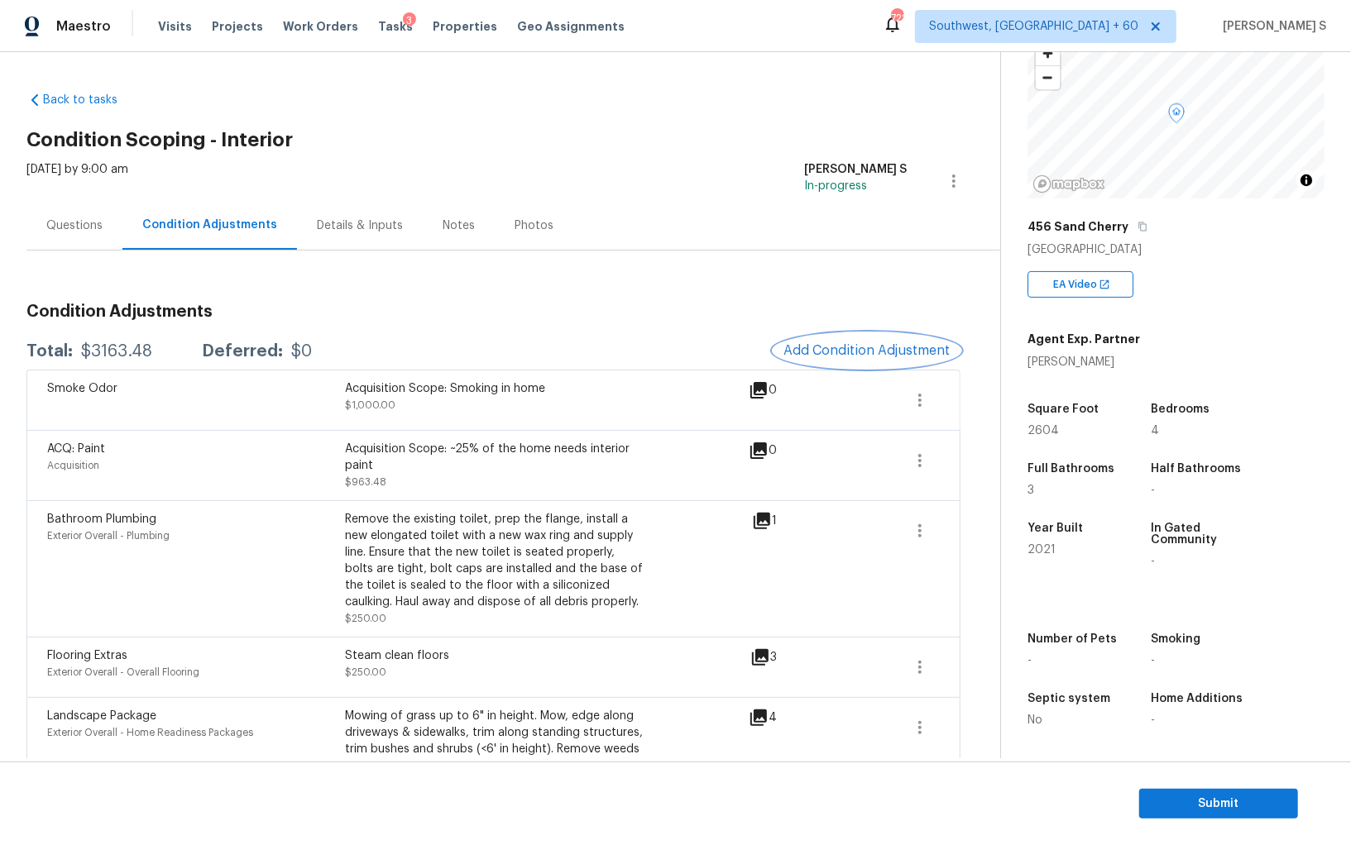
click at [812, 351] on span "Add Condition Adjustment" at bounding box center [866, 350] width 167 height 15
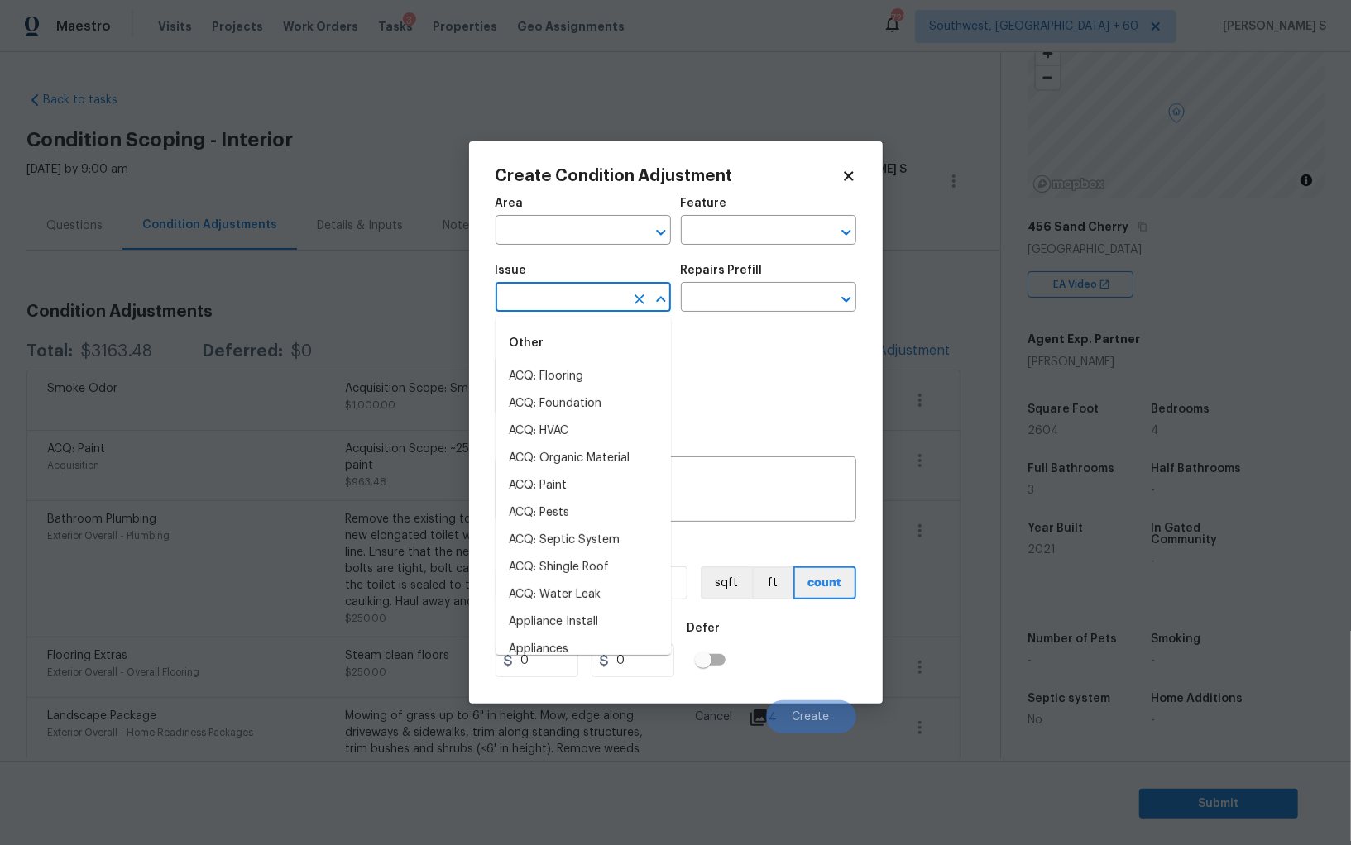
click at [581, 304] on input "text" at bounding box center [559, 299] width 129 height 26
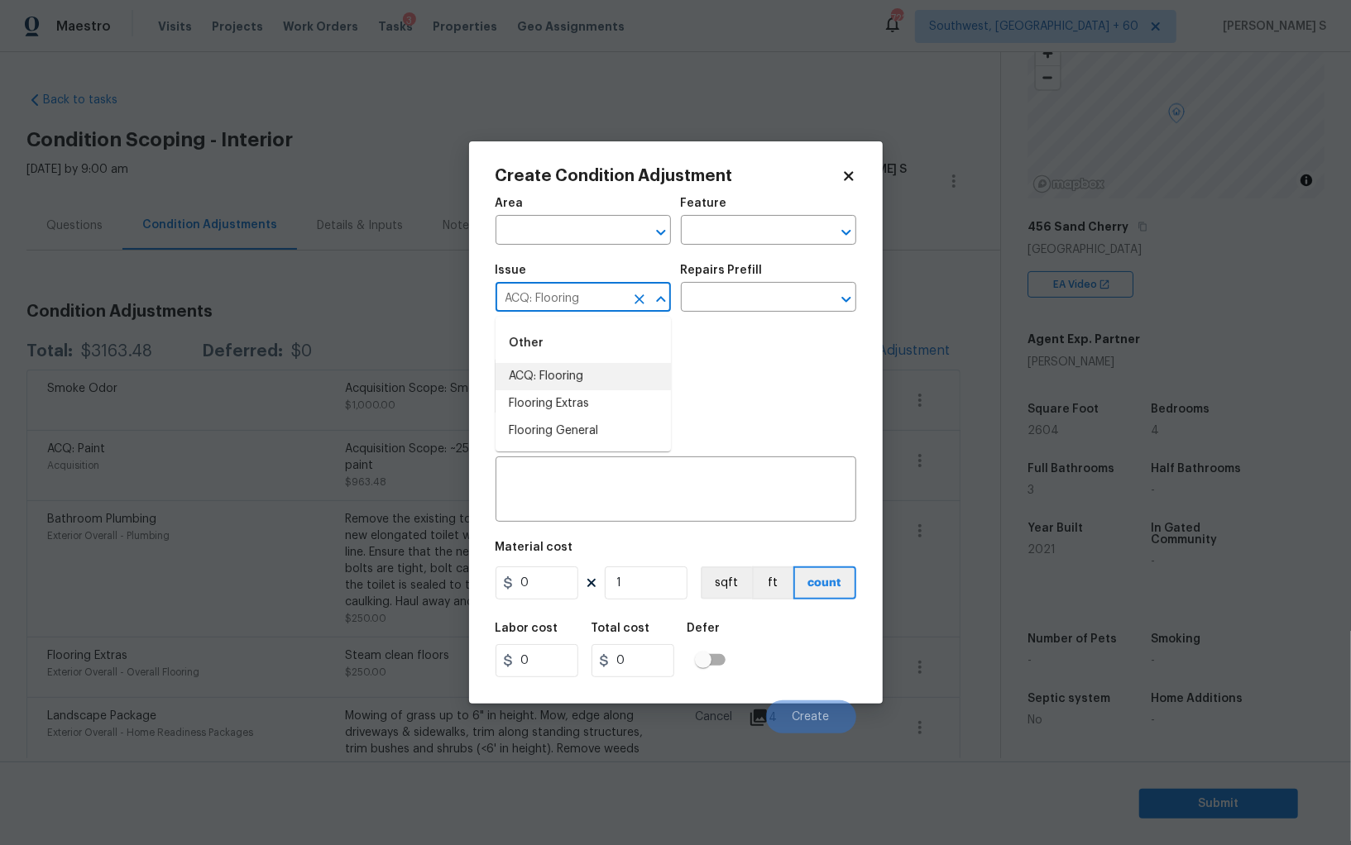
type input "ACQ: Flooring"
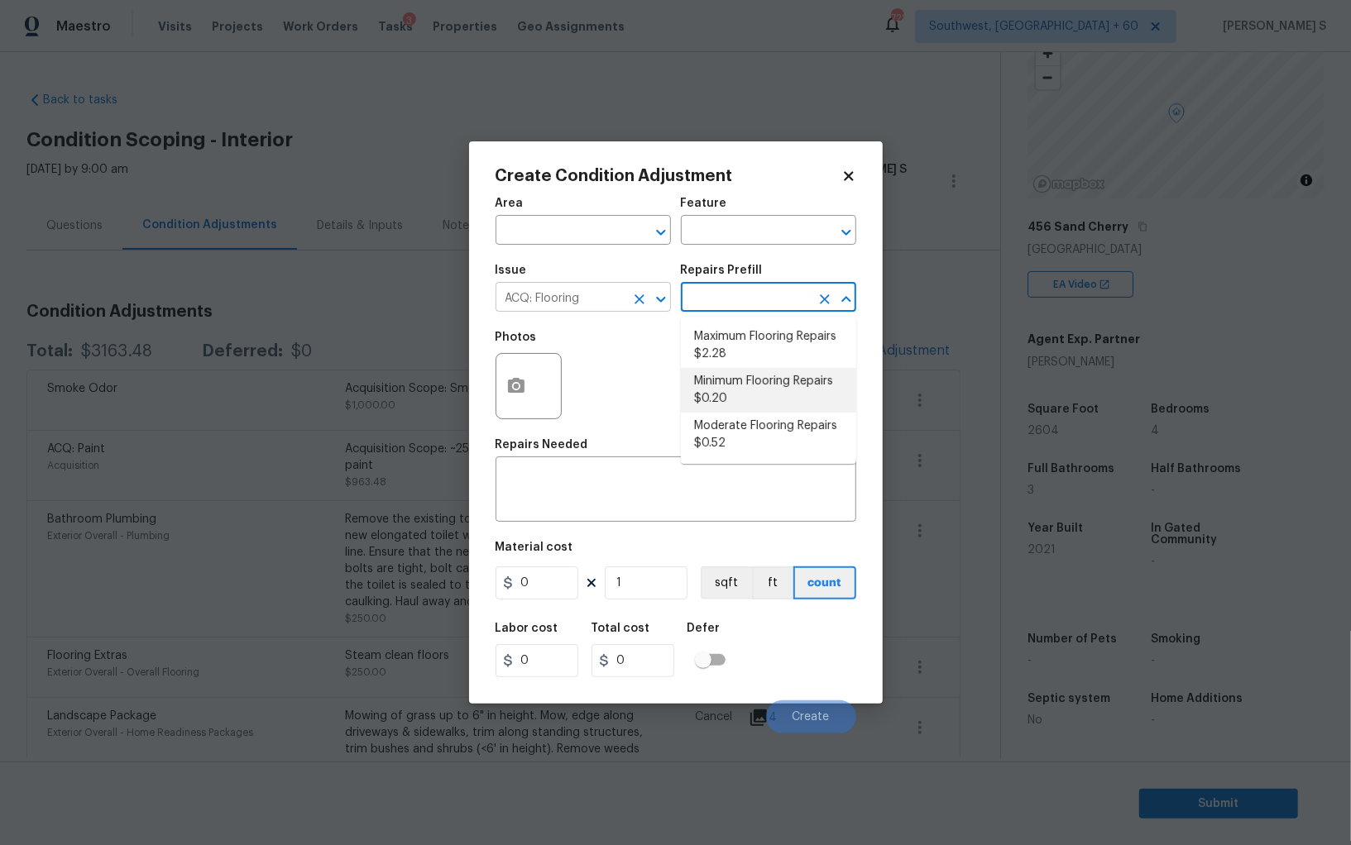
type input "Acquisition"
type textarea "Acquisition Scope: Minimum flooring repairs"
type input "0.2"
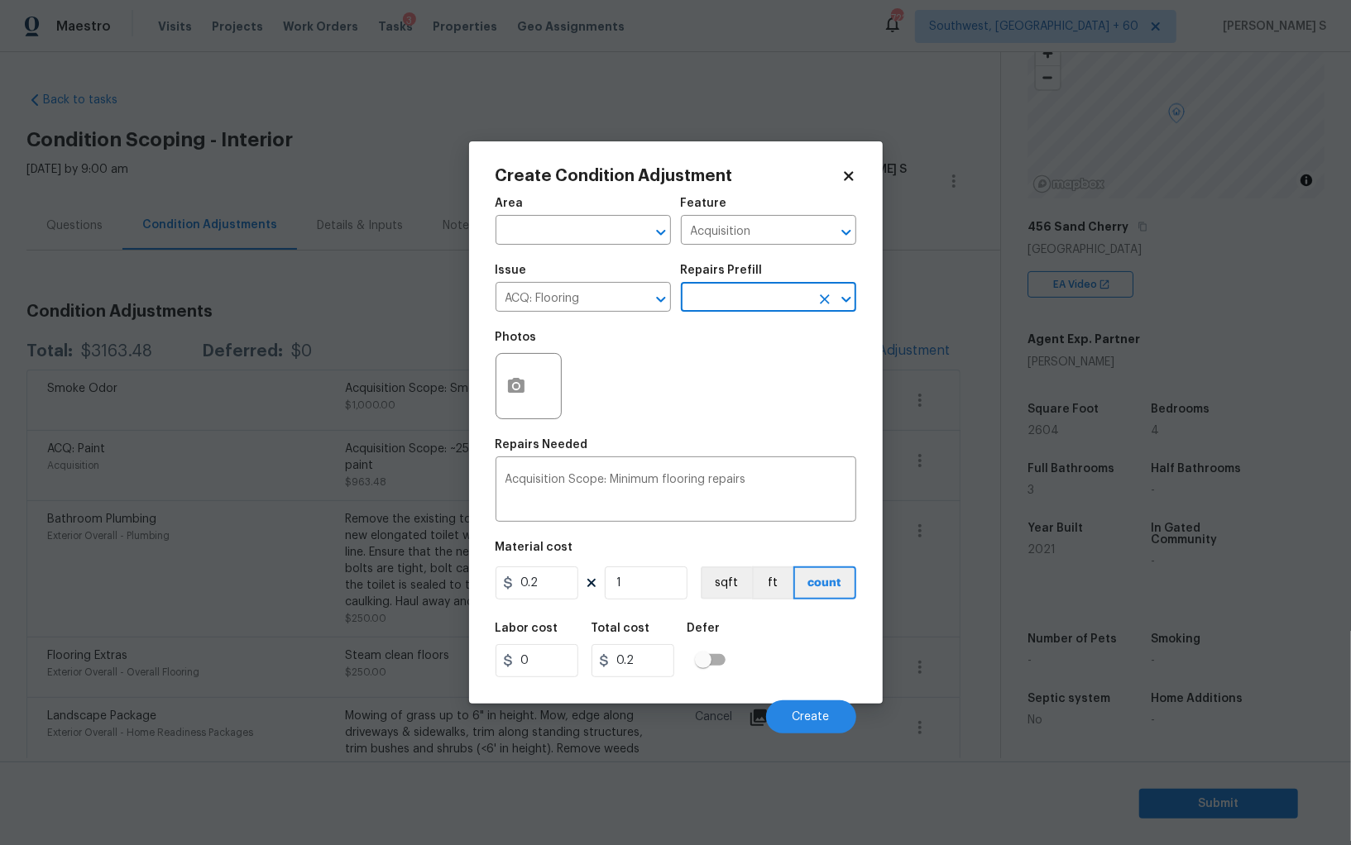
click at [632, 606] on div "Area ​ Feature Acquisition ​ Issue ACQ: Flooring ​ Repairs Prefill ​ Photos Rep…" at bounding box center [675, 461] width 361 height 546
click at [640, 590] on input "1" at bounding box center [646, 583] width 83 height 33
paste input "2604"
type input "2604"
type input "520.8"
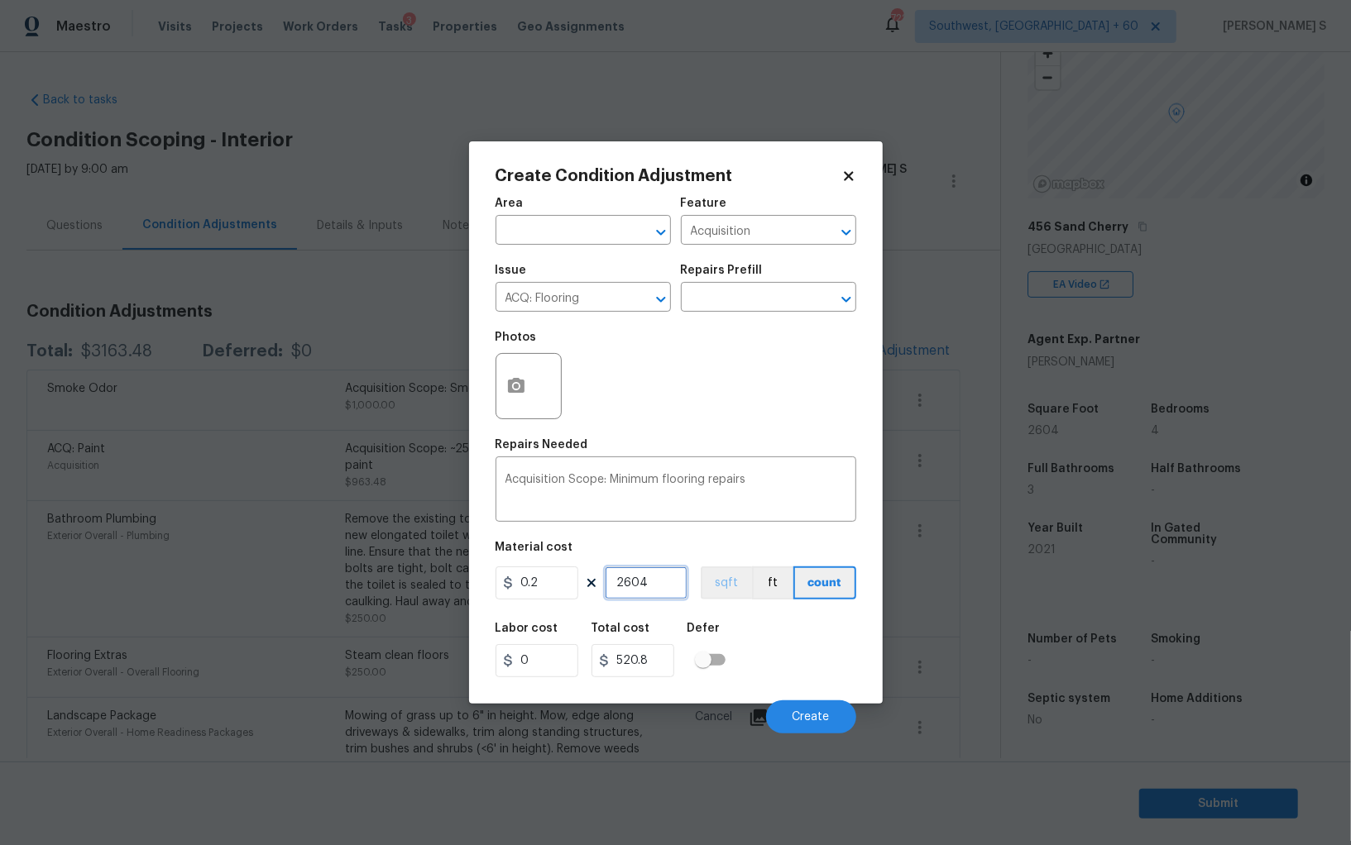
type input "2604"
click at [707, 588] on button "sqft" at bounding box center [725, 583] width 51 height 33
click at [736, 643] on div "Labor cost 0 Total cost 520.8 Defer" at bounding box center [675, 650] width 361 height 74
click at [814, 707] on button "Create" at bounding box center [811, 716] width 90 height 33
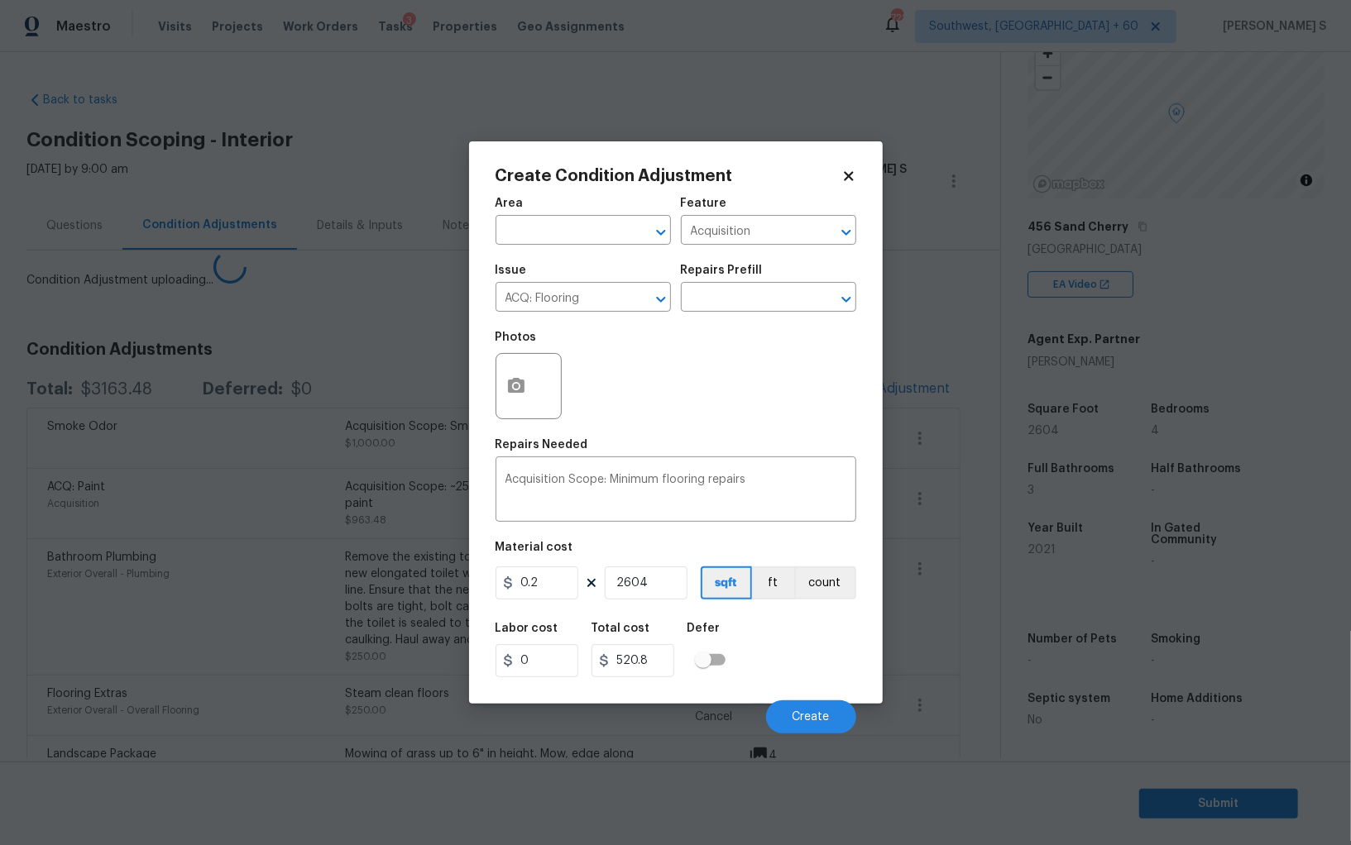
click at [150, 534] on body "Maestro Visits Projects Work Orders Tasks 3 Properties Geo Assignments 722 Sout…" at bounding box center [675, 422] width 1351 height 845
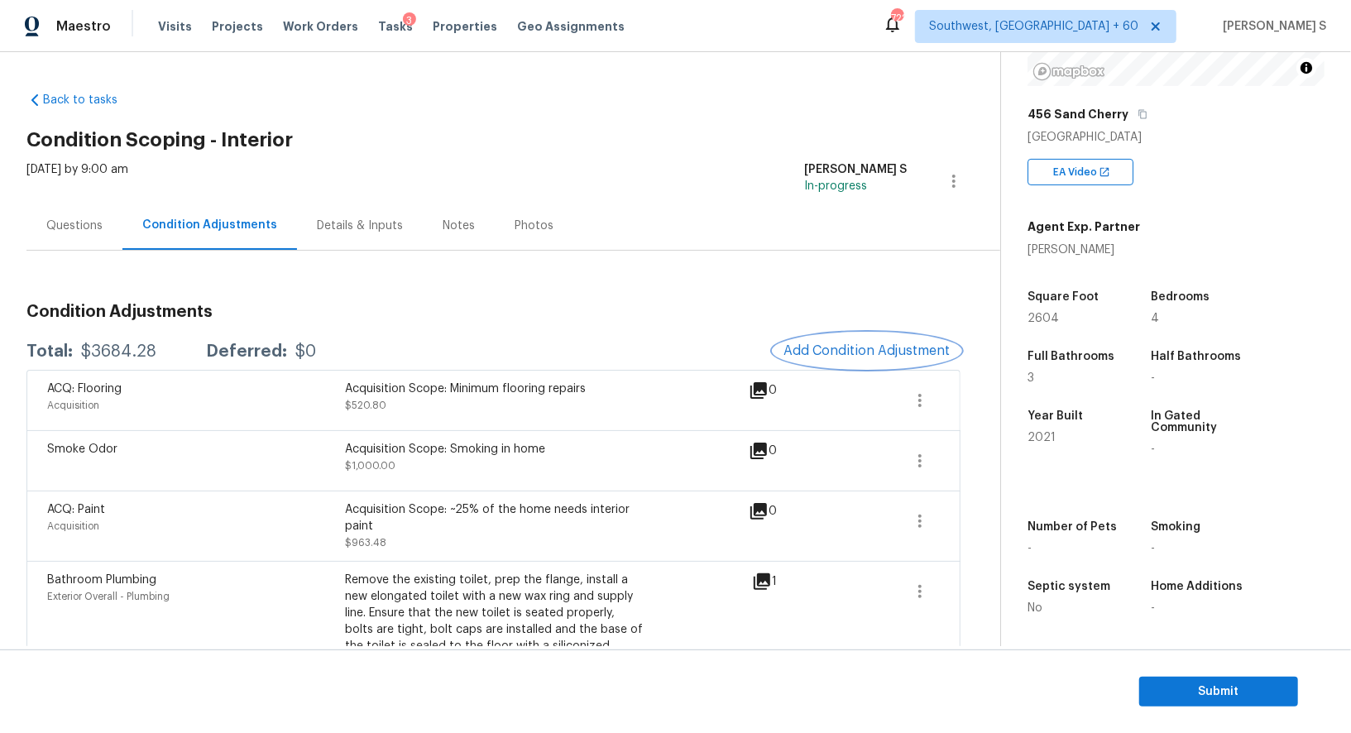
click at [868, 347] on span "Add Condition Adjustment" at bounding box center [866, 350] width 167 height 15
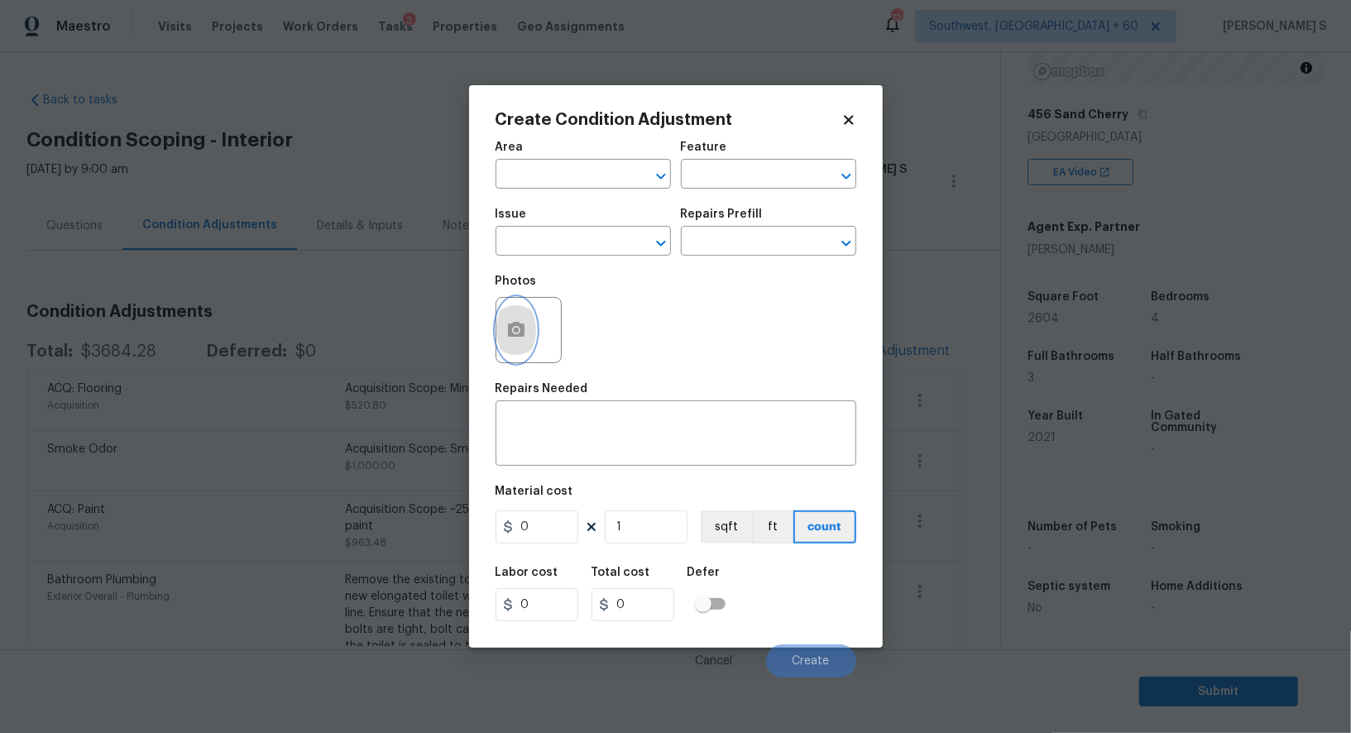
click at [519, 327] on icon "button" at bounding box center [516, 329] width 17 height 15
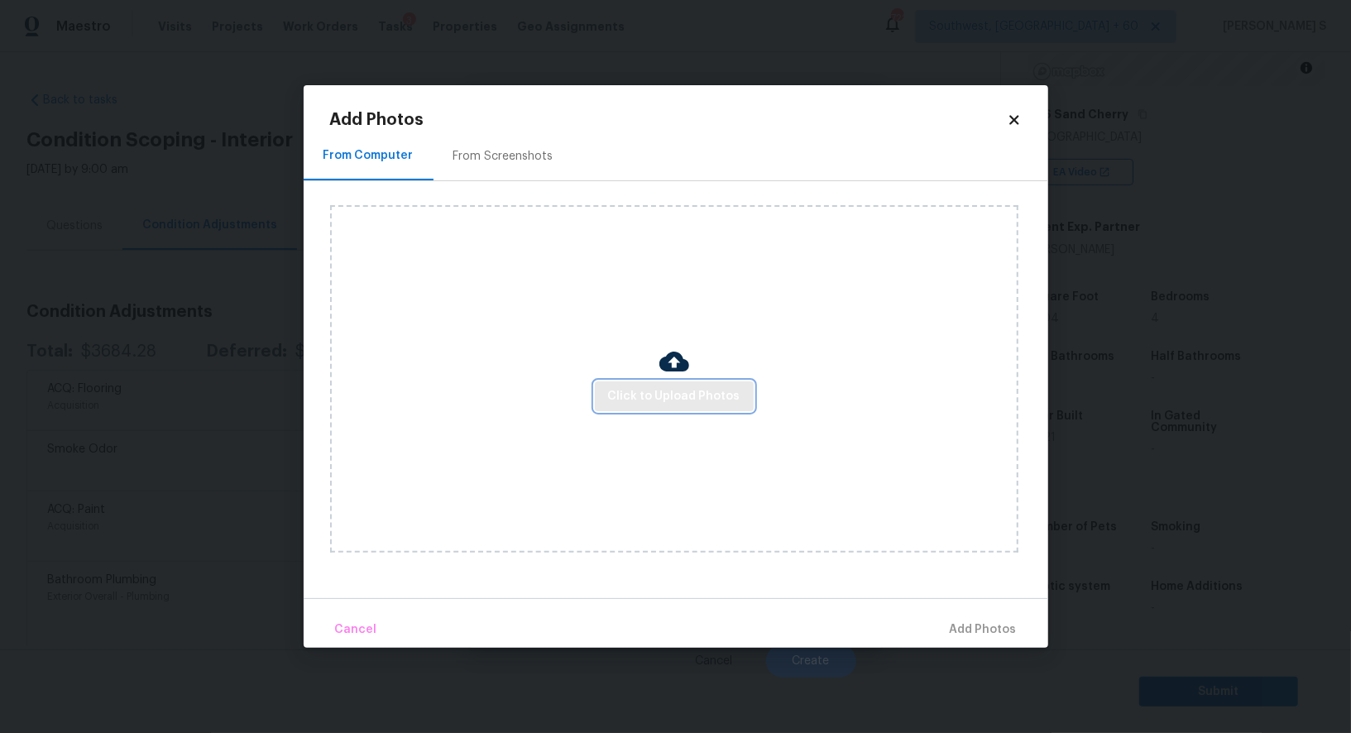
click at [642, 384] on button "Click to Upload Photos" at bounding box center [674, 396] width 159 height 31
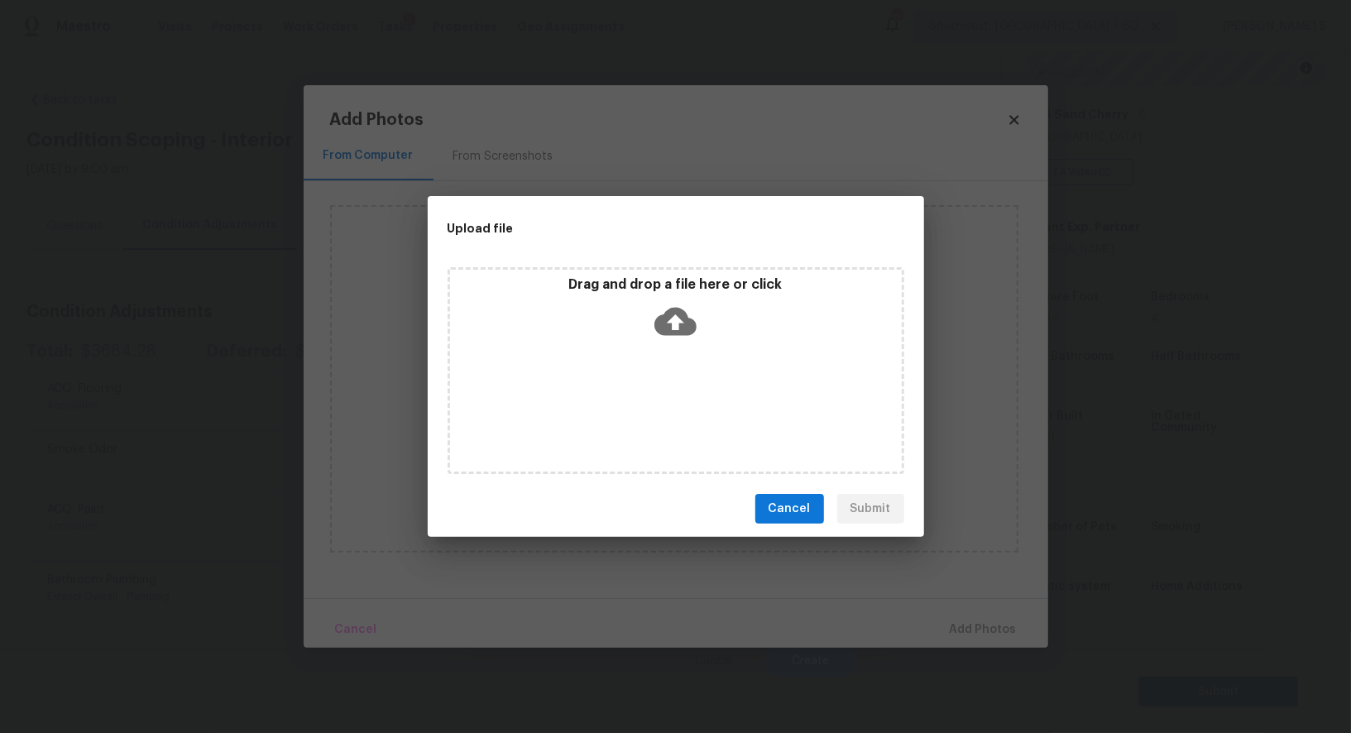
click at [642, 384] on div "Drag and drop a file here or click" at bounding box center [675, 370] width 457 height 207
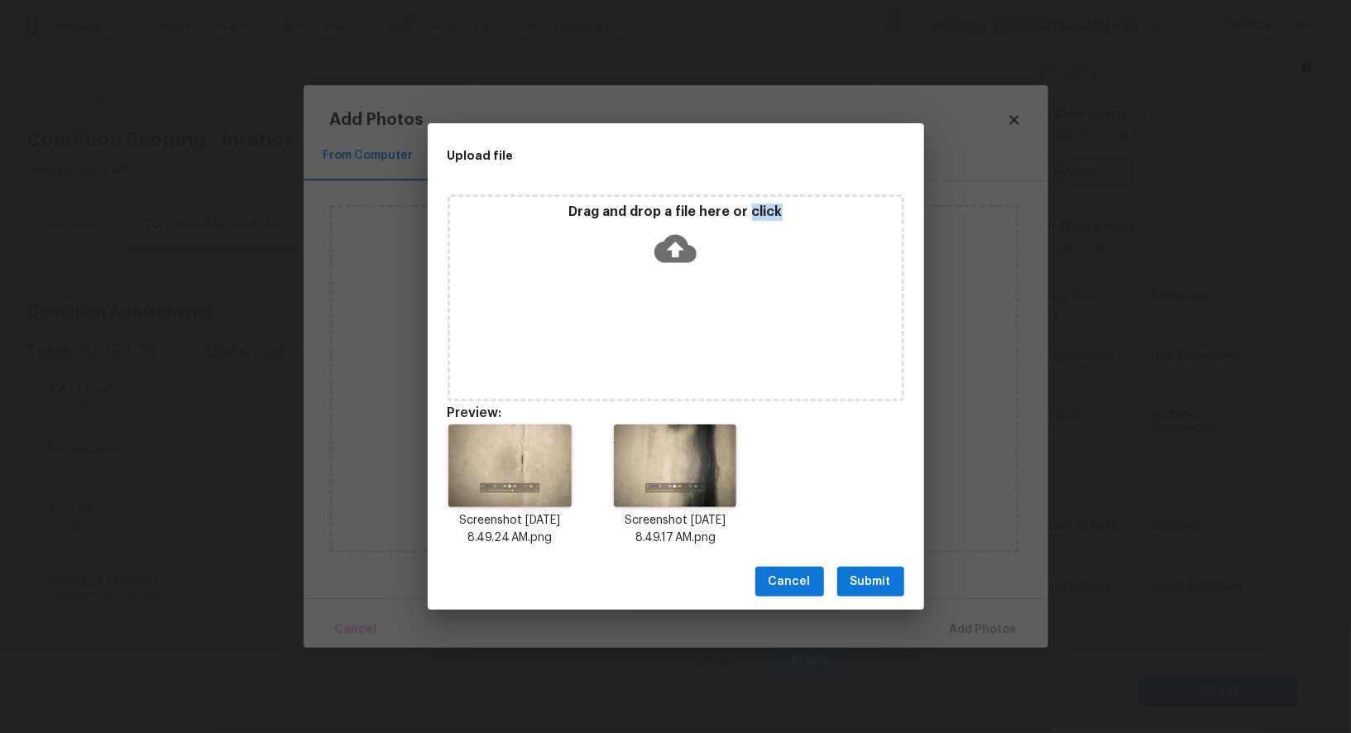
click at [891, 577] on button "Submit" at bounding box center [870, 582] width 67 height 31
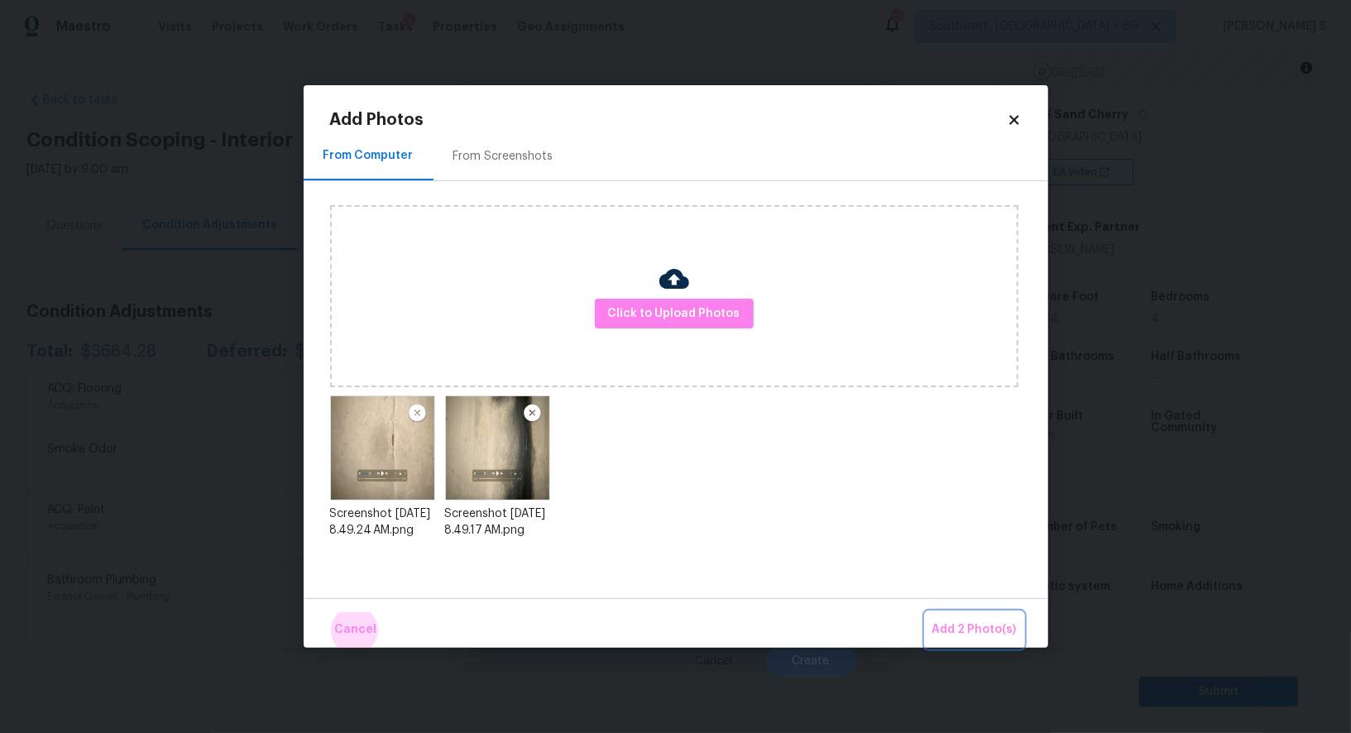
click at [925, 612] on button "Add 2 Photo(s)" at bounding box center [974, 630] width 98 height 36
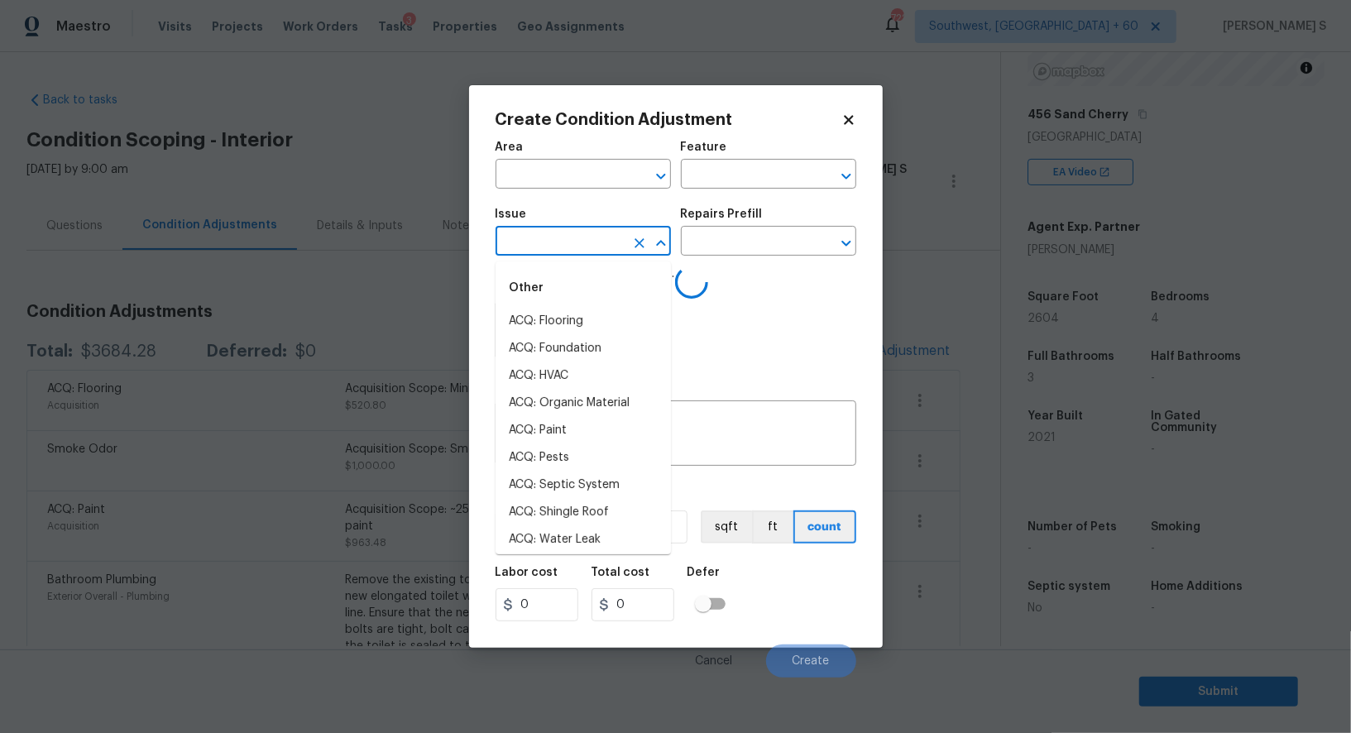
click at [602, 233] on input "text" at bounding box center [559, 243] width 129 height 26
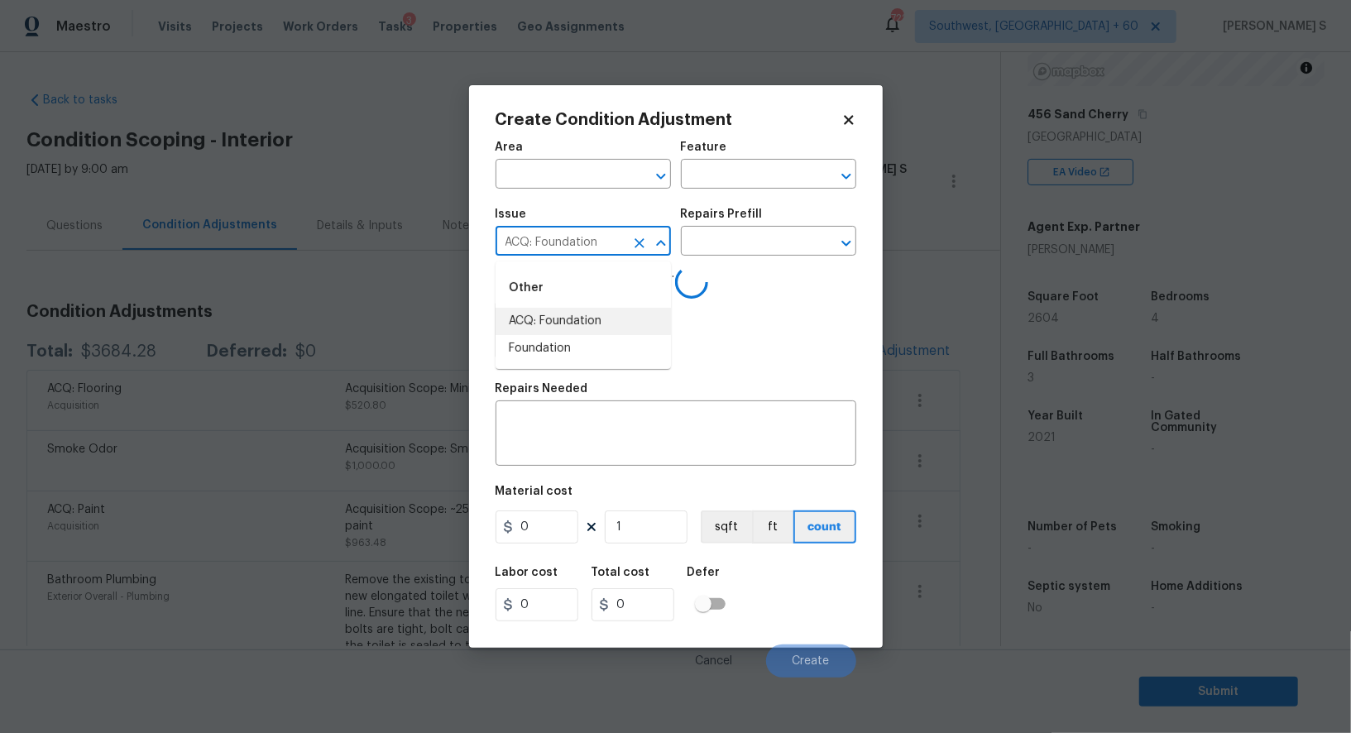
type input "ACQ: Foundation"
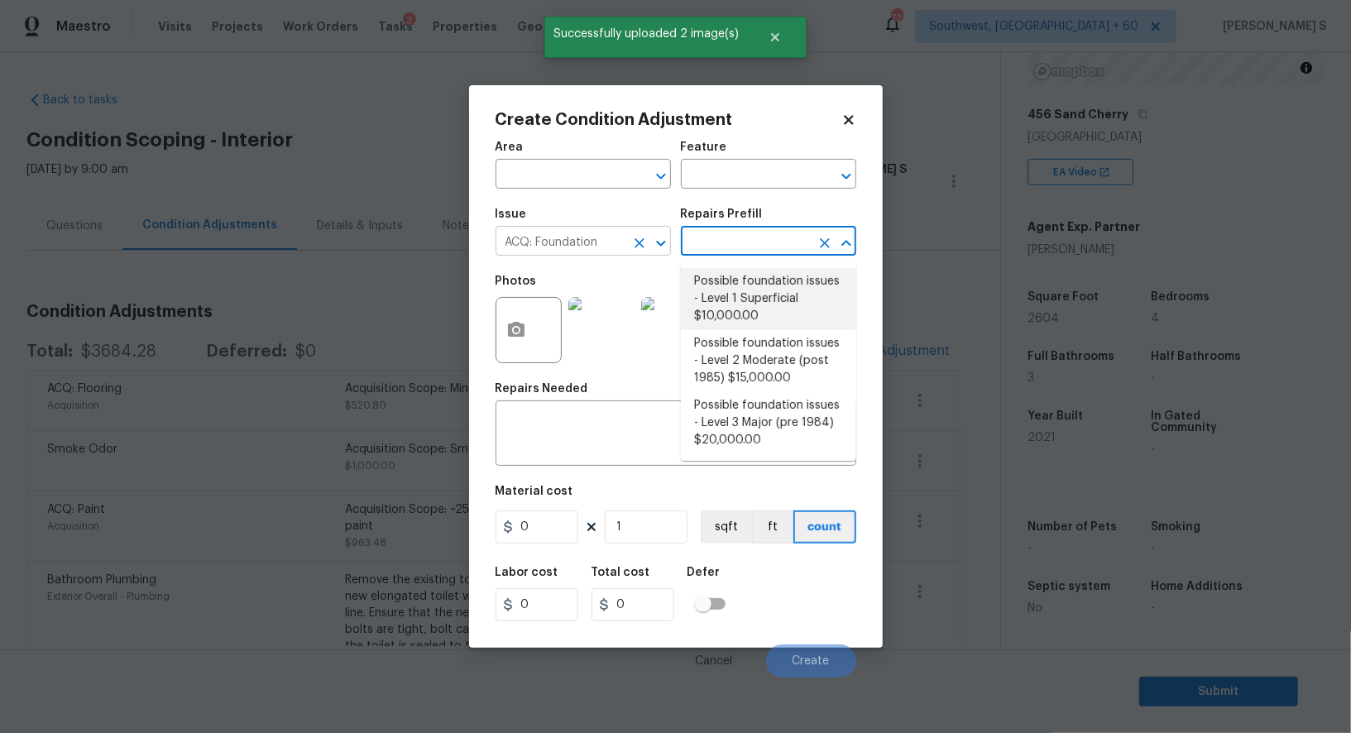
type input "Acquisition"
type textarea "Possible foundation issues - Level 1 - Superficial. Disclaimer: This is NOT a t…"
type input "10000"
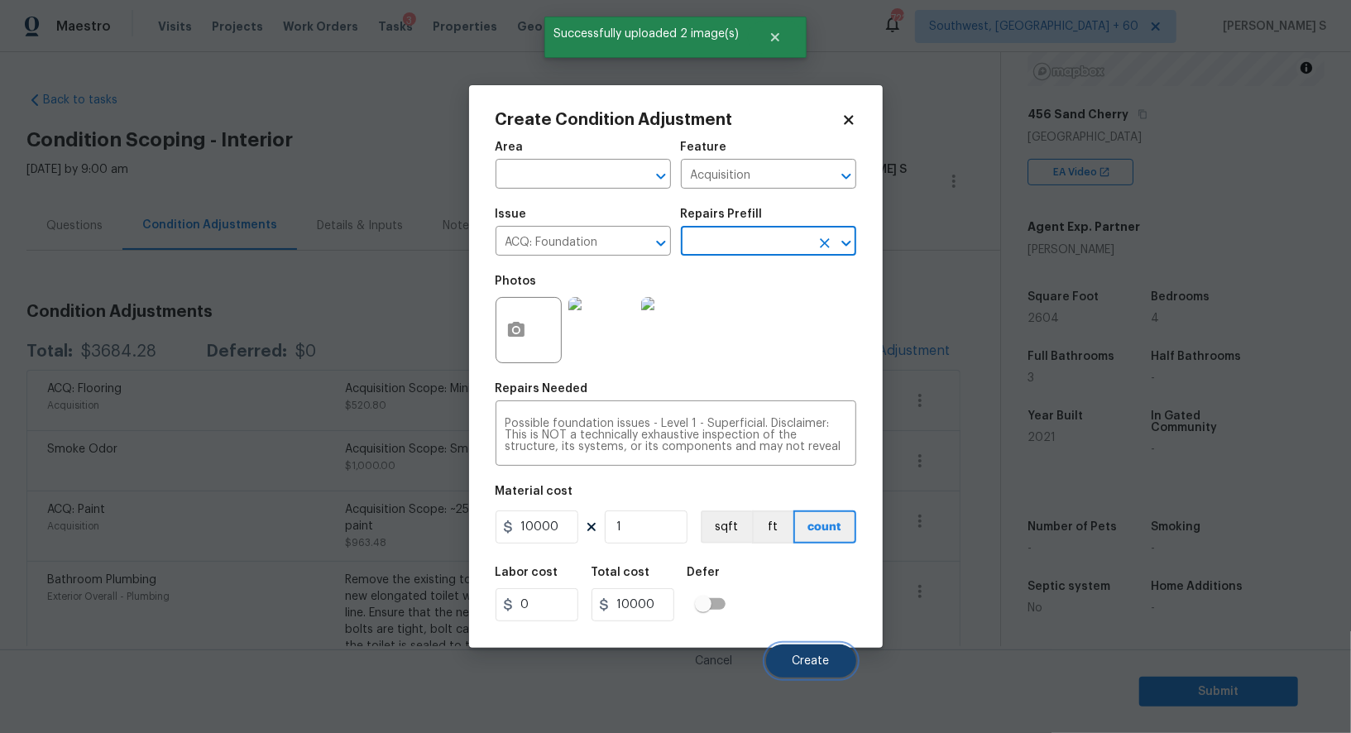
click at [810, 659] on span "Create" at bounding box center [810, 661] width 37 height 12
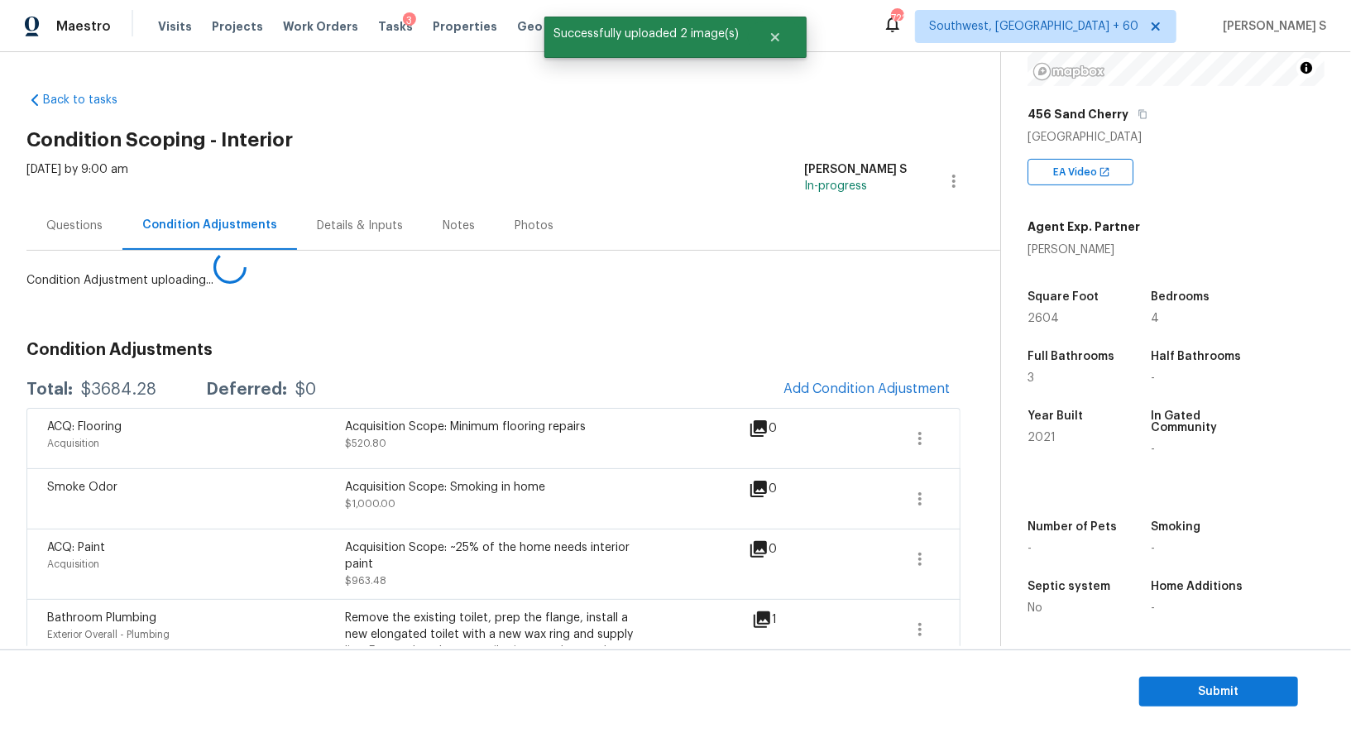
click at [318, 533] on body "Maestro Visits Projects Work Orders Tasks 3 Properties Geo Assignments 722 Sout…" at bounding box center [675, 366] width 1351 height 733
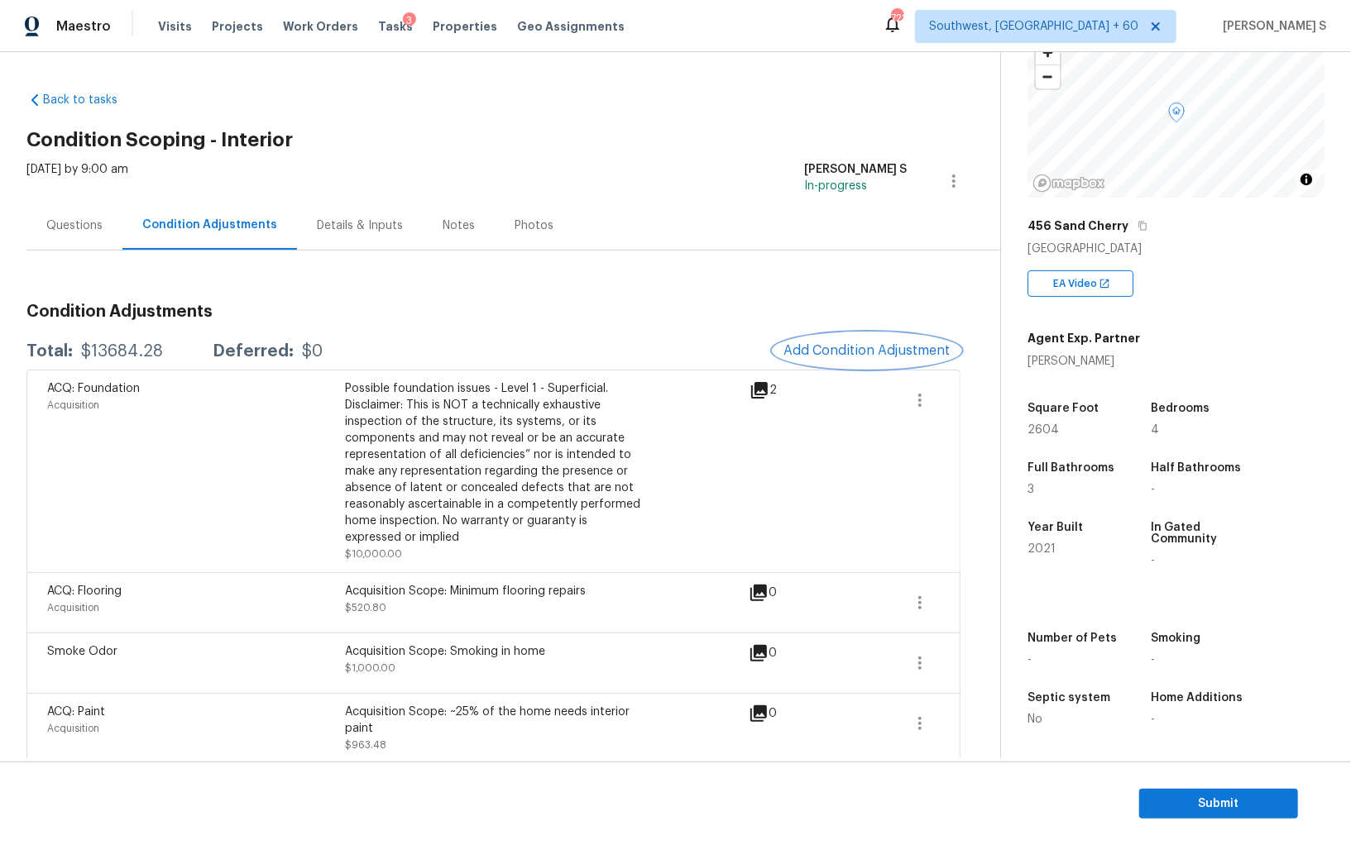
scroll to position [227, 0]
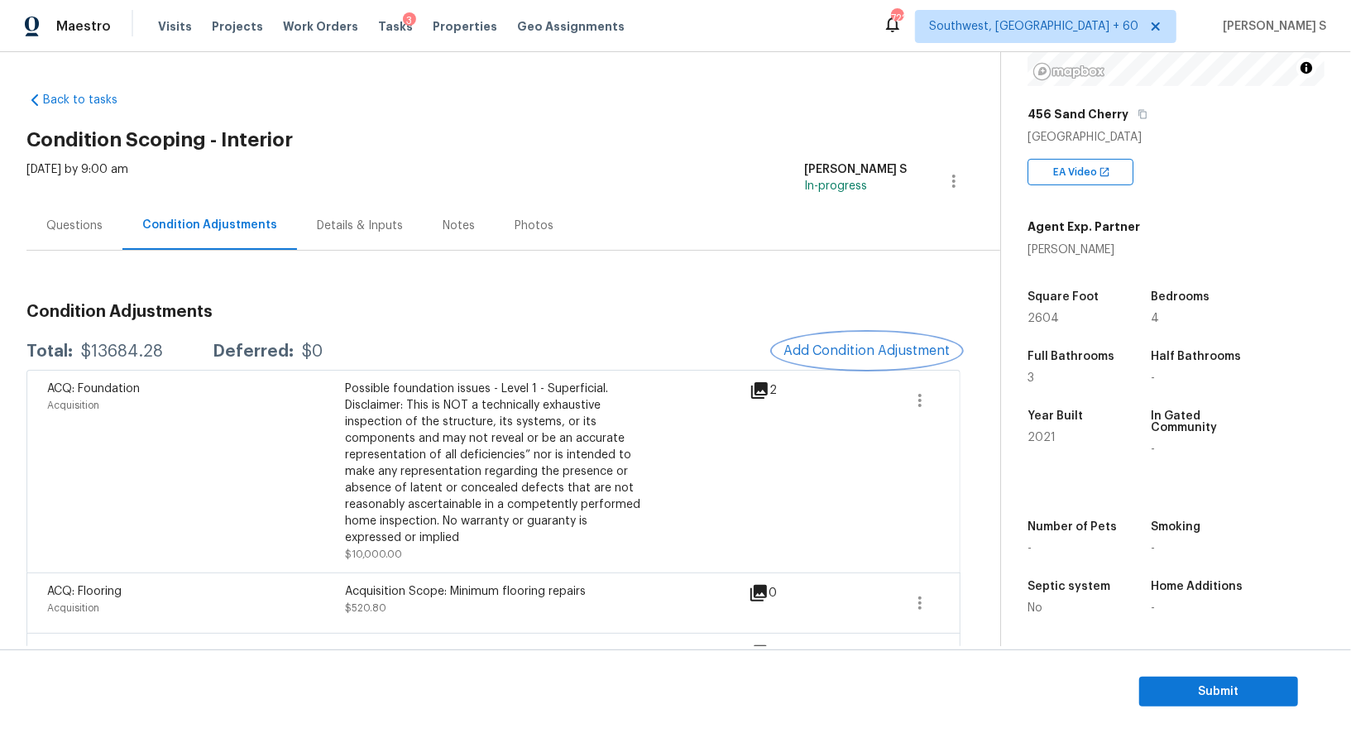
click at [847, 343] on span "Add Condition Adjustment" at bounding box center [866, 350] width 167 height 15
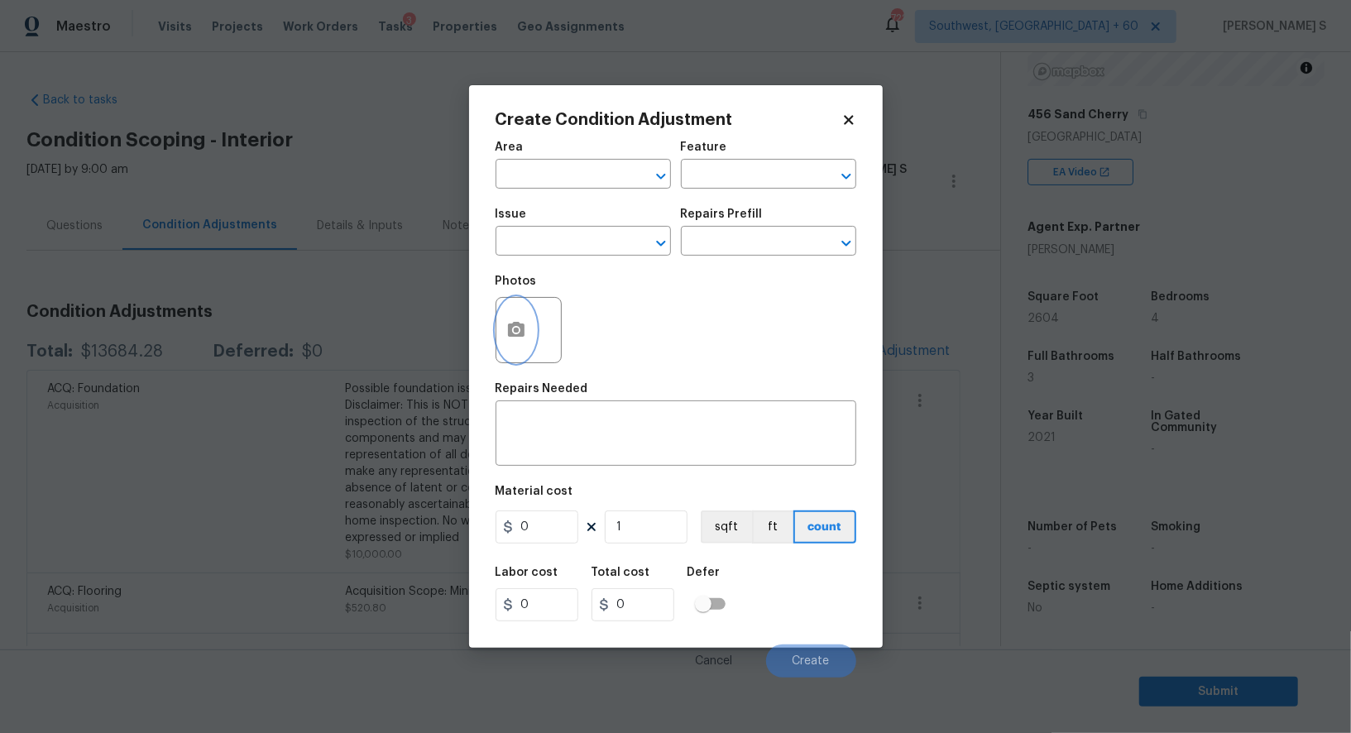
click at [498, 335] on button "button" at bounding box center [516, 330] width 40 height 65
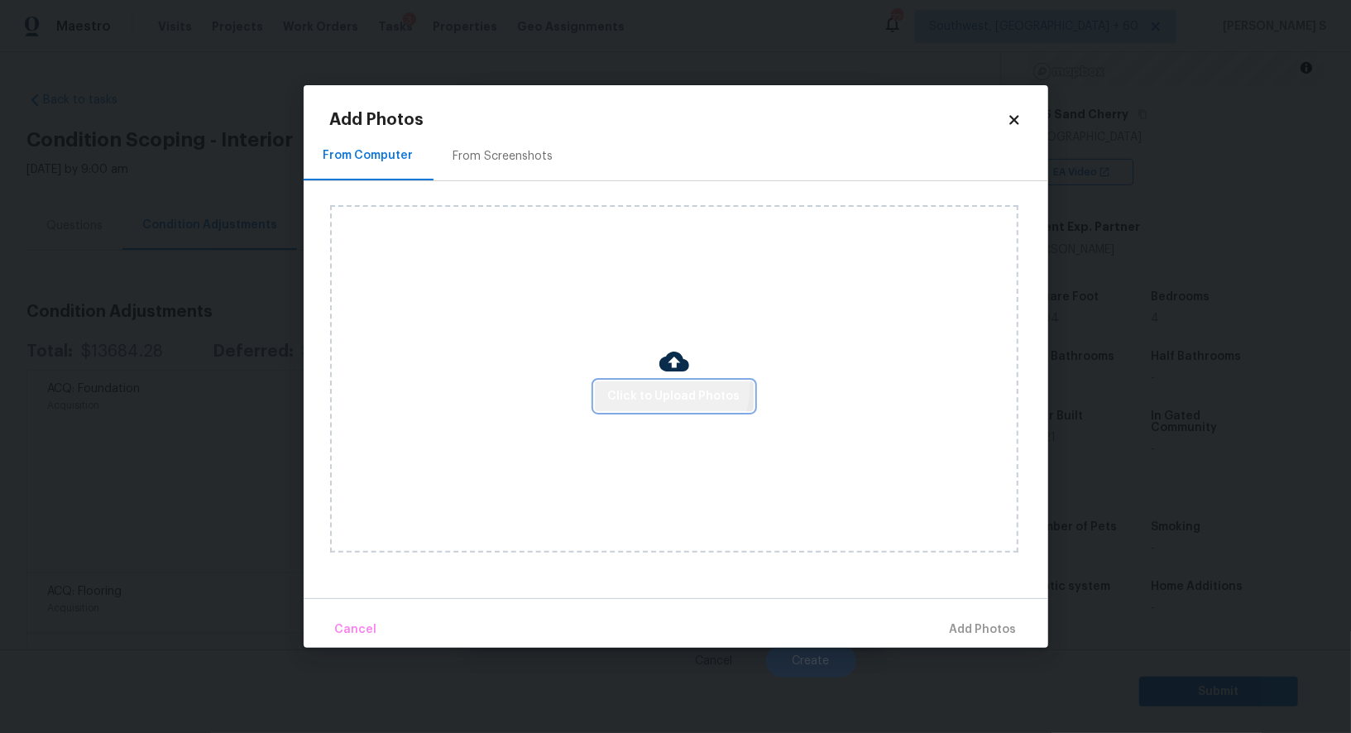
click at [662, 385] on button "Click to Upload Photos" at bounding box center [674, 396] width 159 height 31
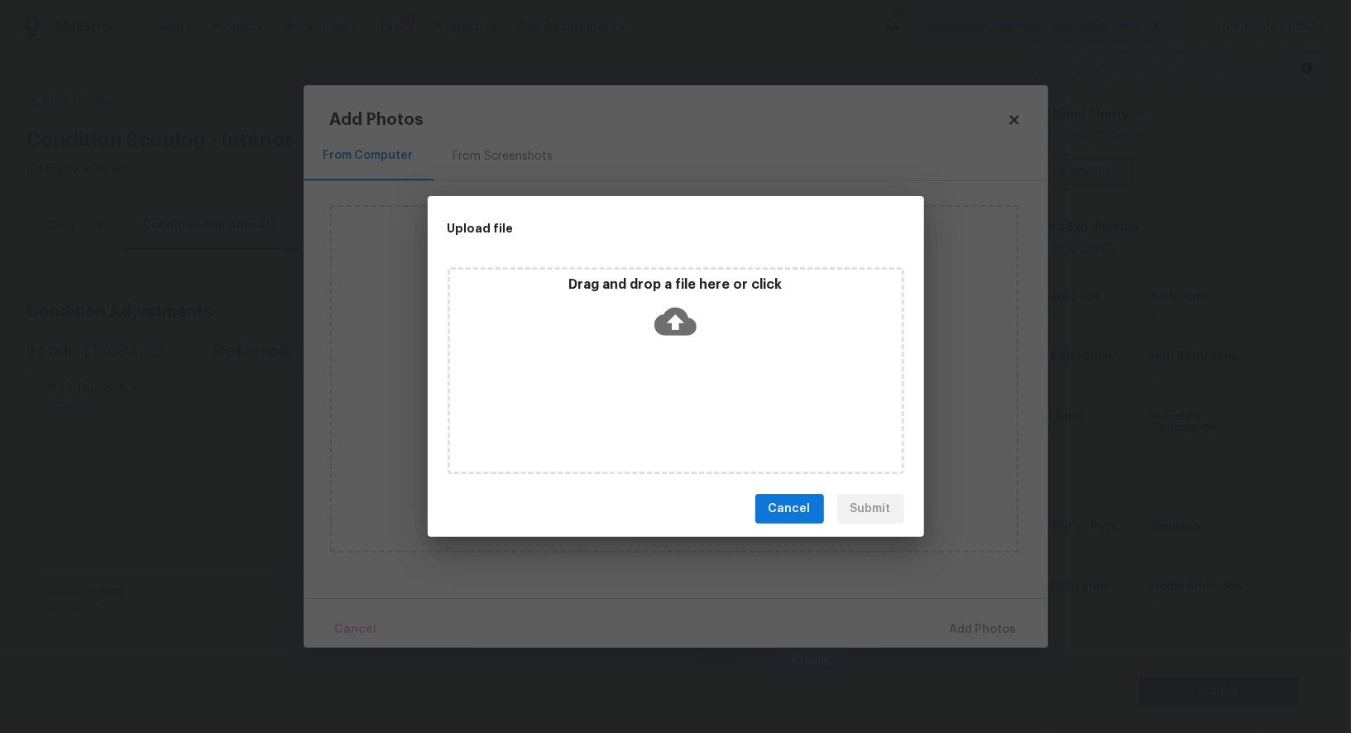
click at [662, 385] on div "Drag and drop a file here or click" at bounding box center [675, 370] width 457 height 207
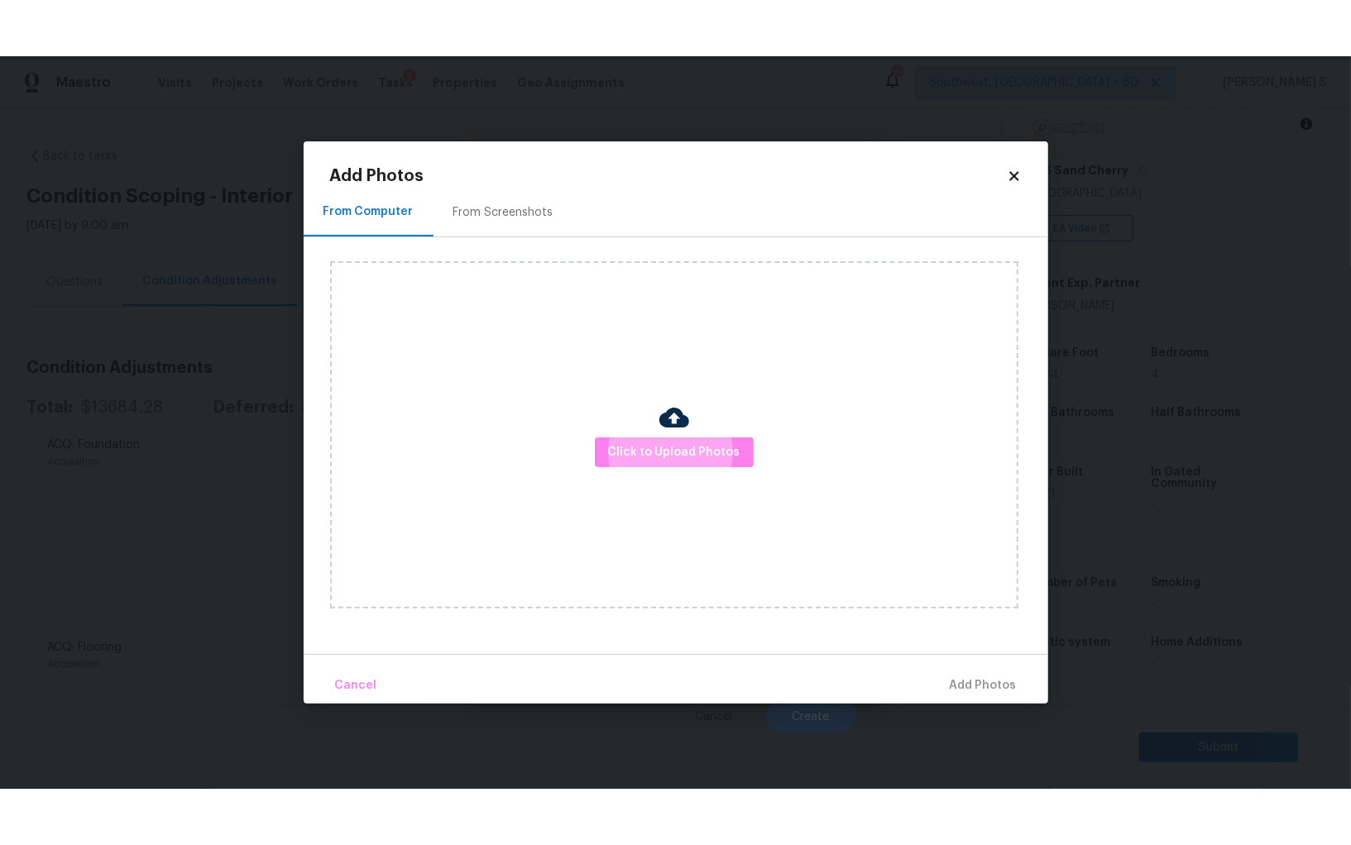
scroll to position [115, 0]
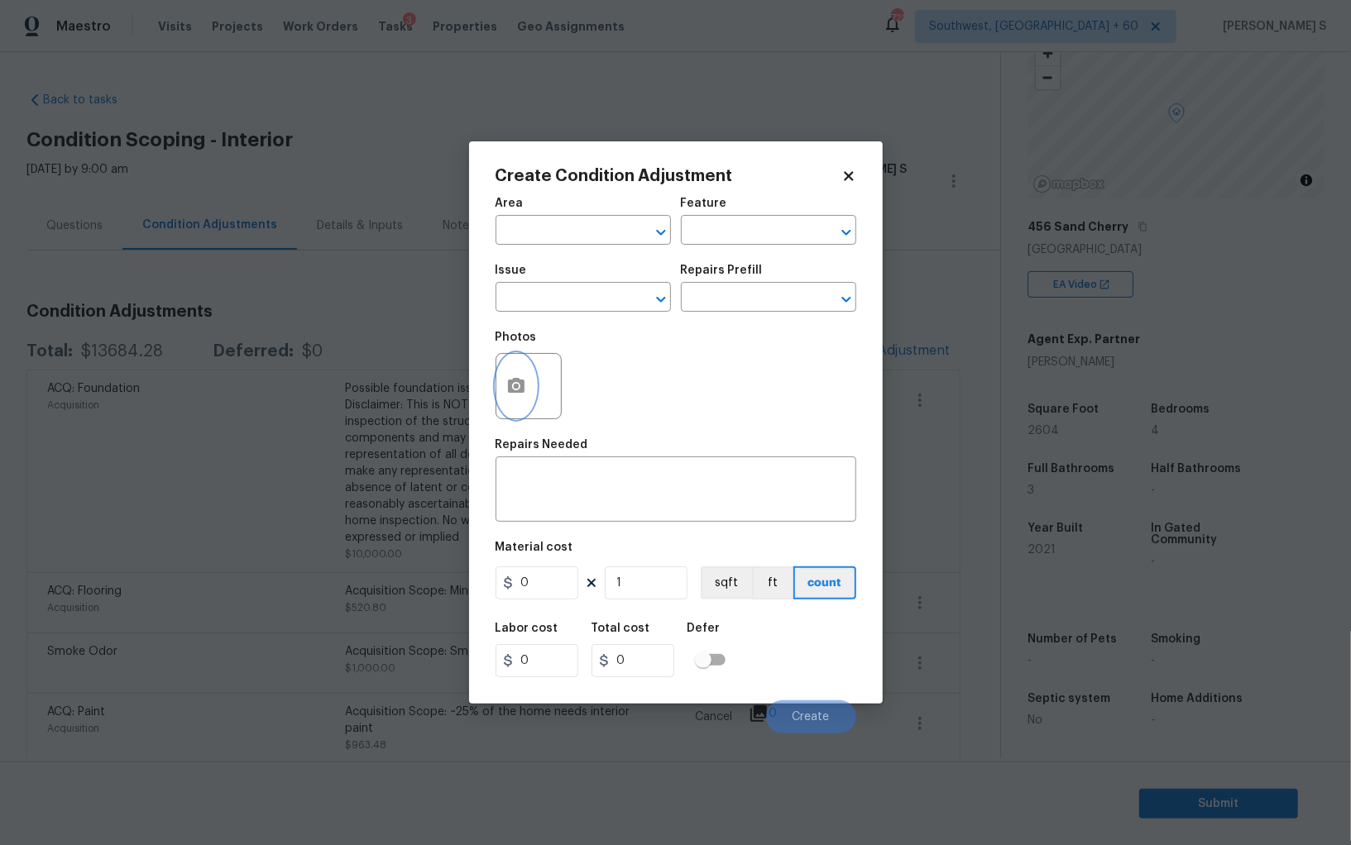
click at [304, 519] on body "Maestro Visits Projects Work Orders Tasks 3 Properties Geo Assignments 722 Sout…" at bounding box center [675, 422] width 1351 height 845
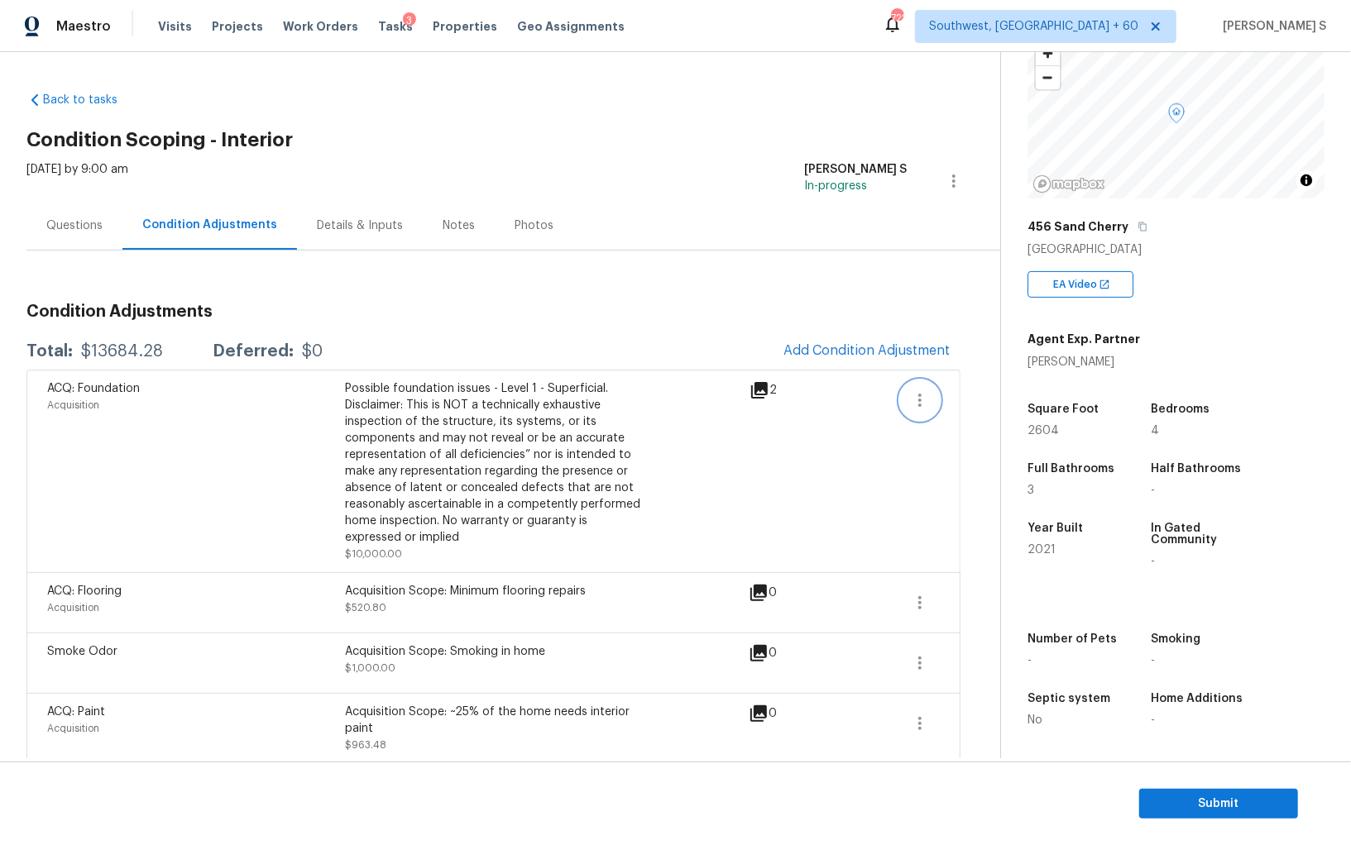
click at [919, 397] on icon "button" at bounding box center [920, 400] width 20 height 20
click at [957, 397] on div "Edit" at bounding box center [1013, 396] width 129 height 17
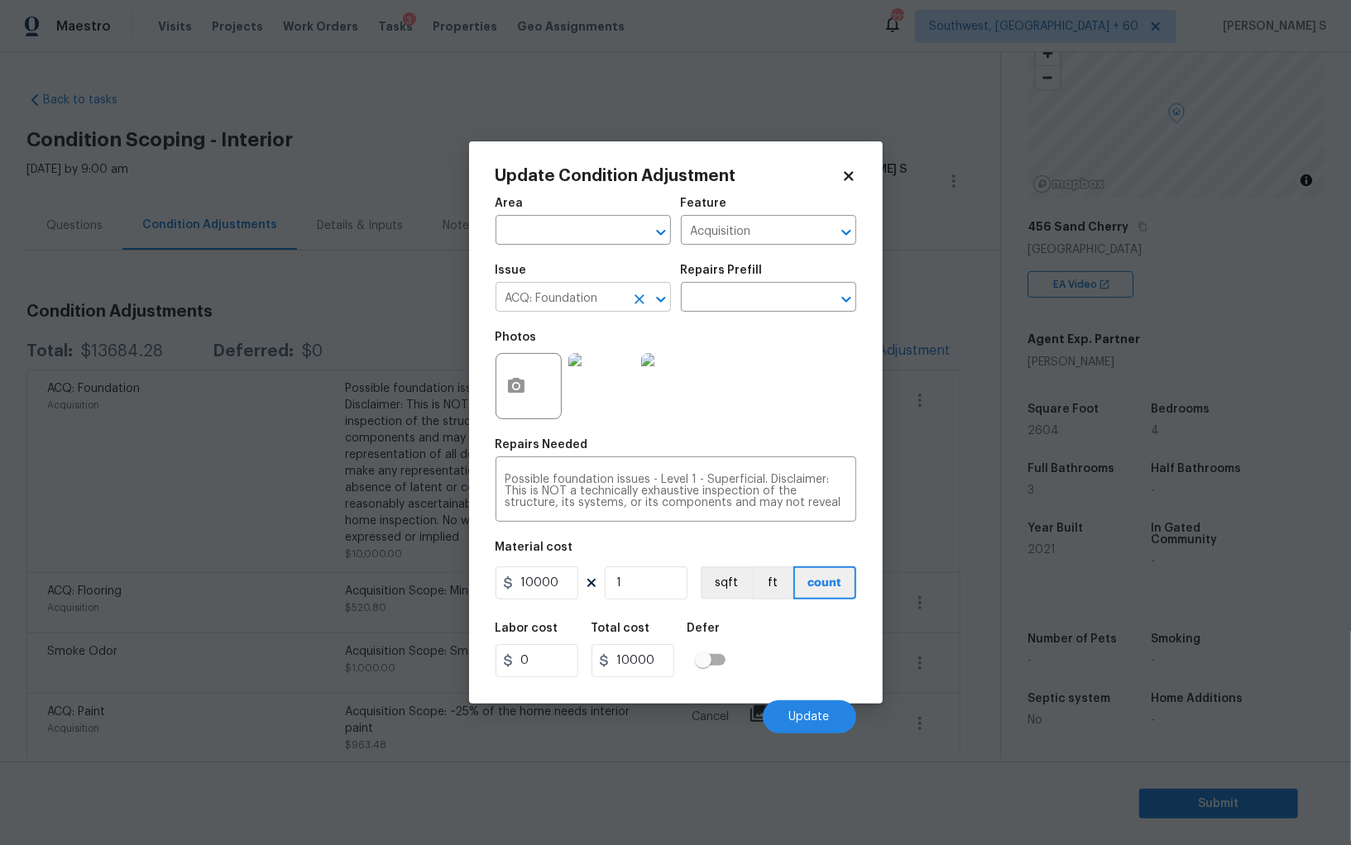
click at [619, 302] on input "ACQ: Foundation" at bounding box center [559, 299] width 129 height 26
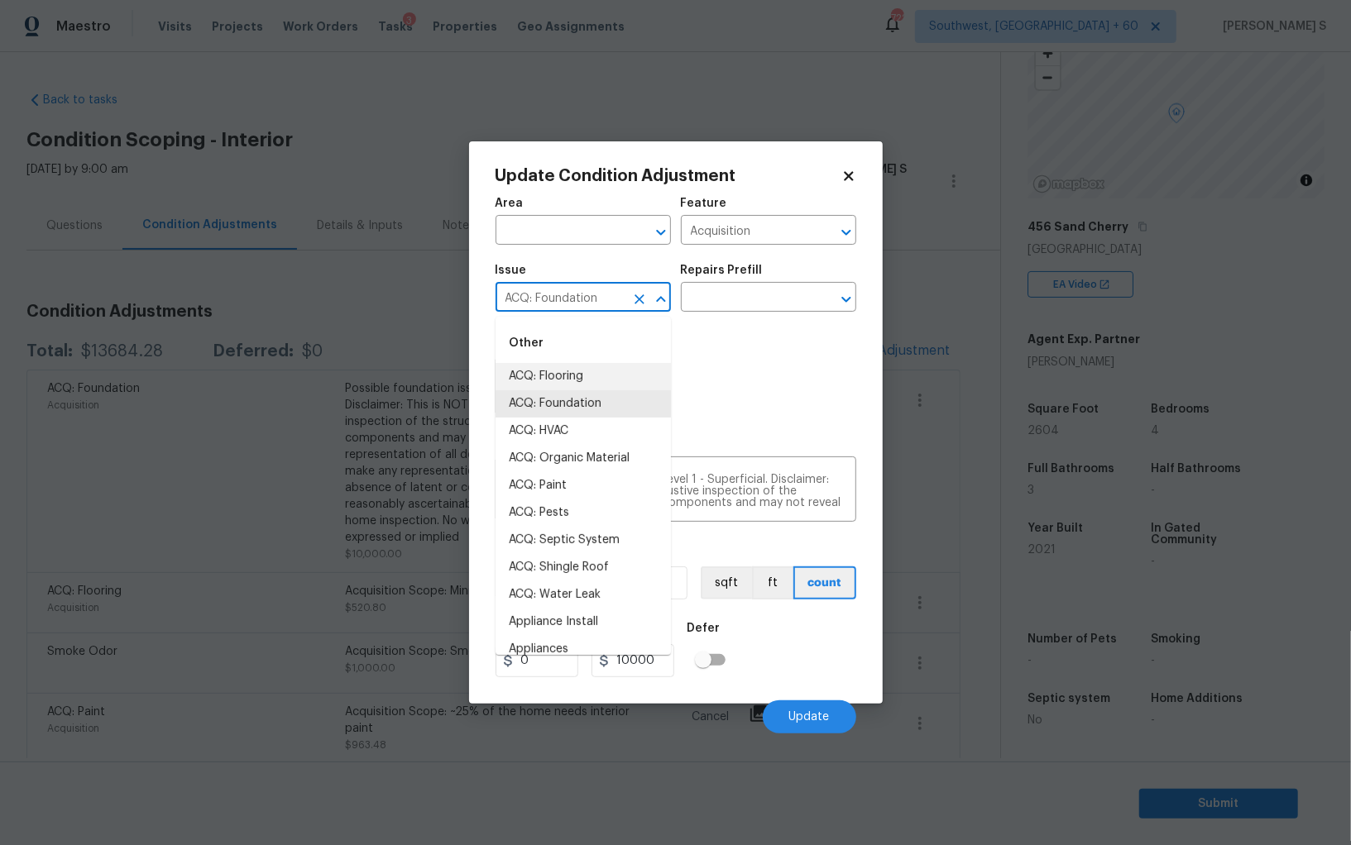
click at [701, 455] on div "Repairs Needed" at bounding box center [675, 450] width 361 height 22
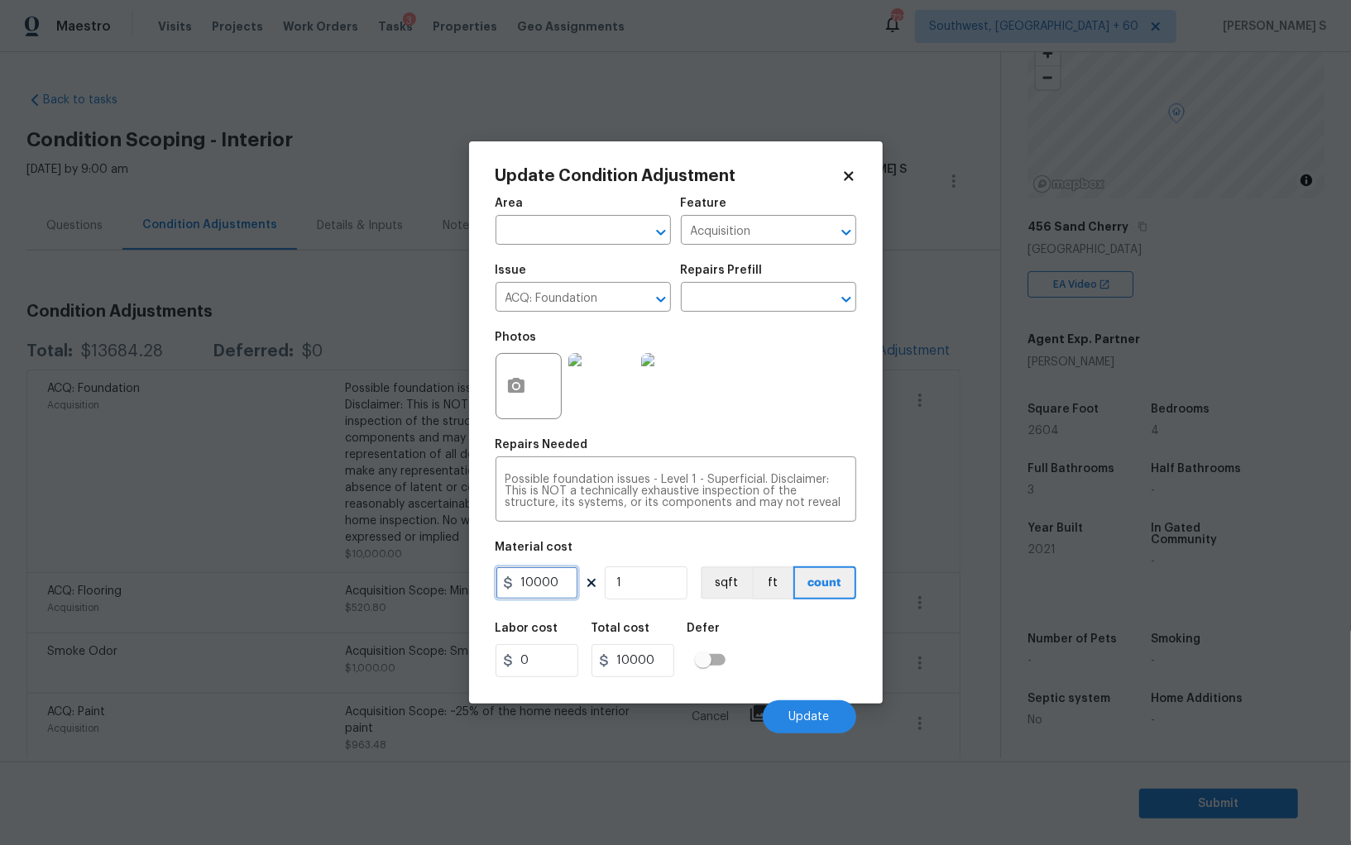
click at [548, 576] on input "10000" at bounding box center [536, 583] width 83 height 33
type input "0"
click at [819, 724] on span "Update" at bounding box center [809, 717] width 41 height 12
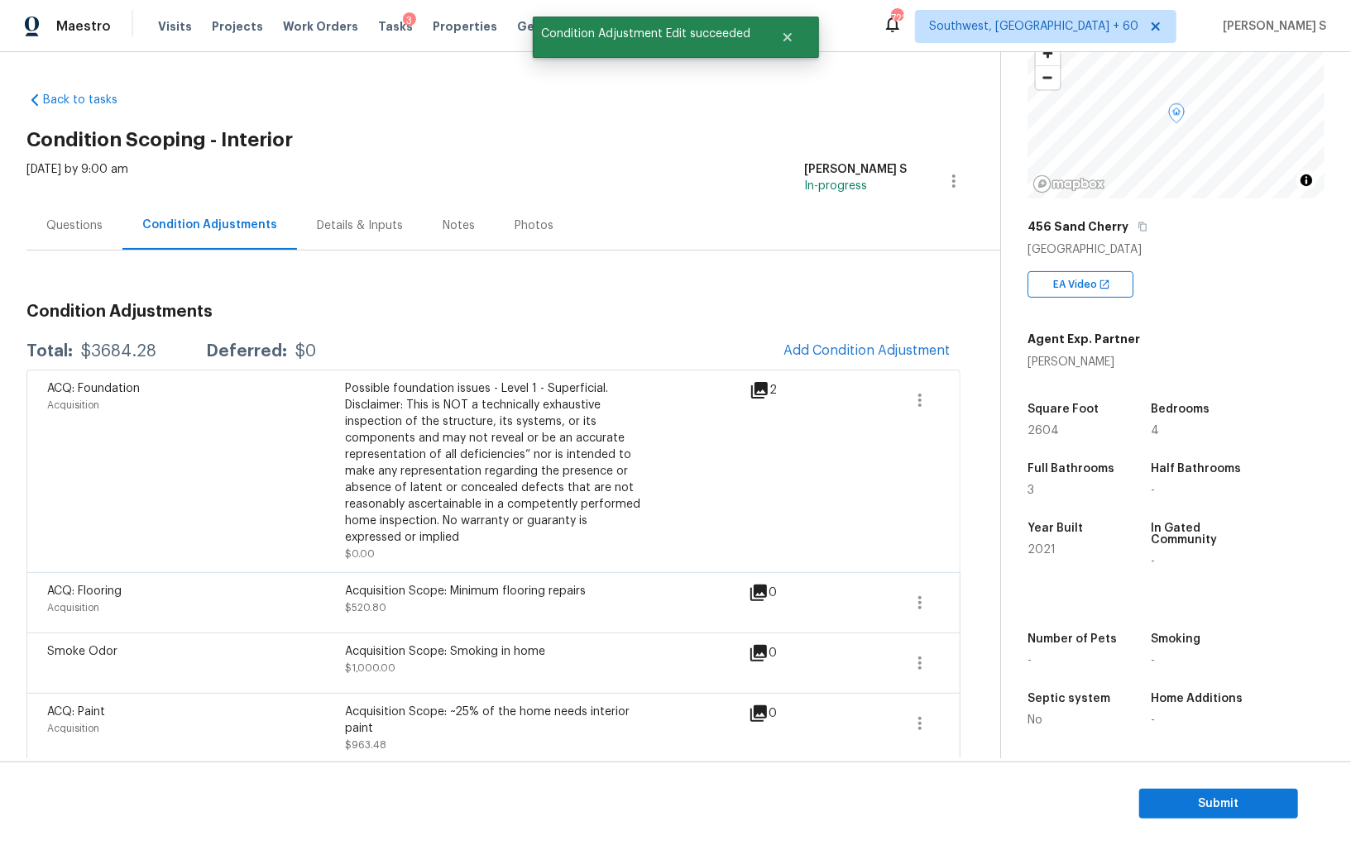
click at [118, 633] on div "Smoke Odor Acquisition Scope: Smoking in home $1,000.00 0" at bounding box center [493, 663] width 934 height 60
click at [921, 387] on button "button" at bounding box center [920, 400] width 40 height 40
click at [958, 390] on div "Edit" at bounding box center [1013, 396] width 129 height 17
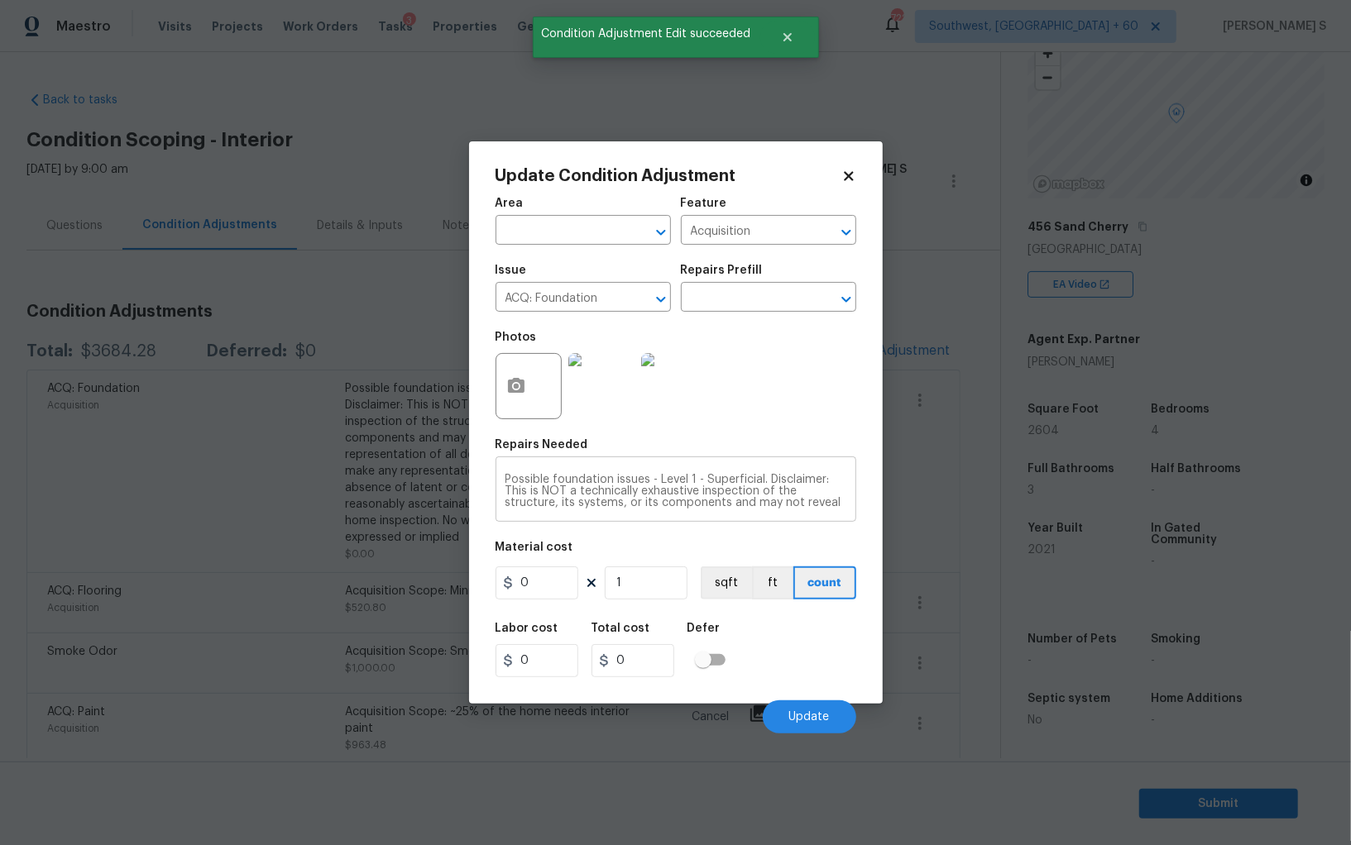
click at [651, 514] on div "Possible foundation issues - Level 1 - Superficial. Disclaimer: This is NOT a t…" at bounding box center [675, 491] width 361 height 61
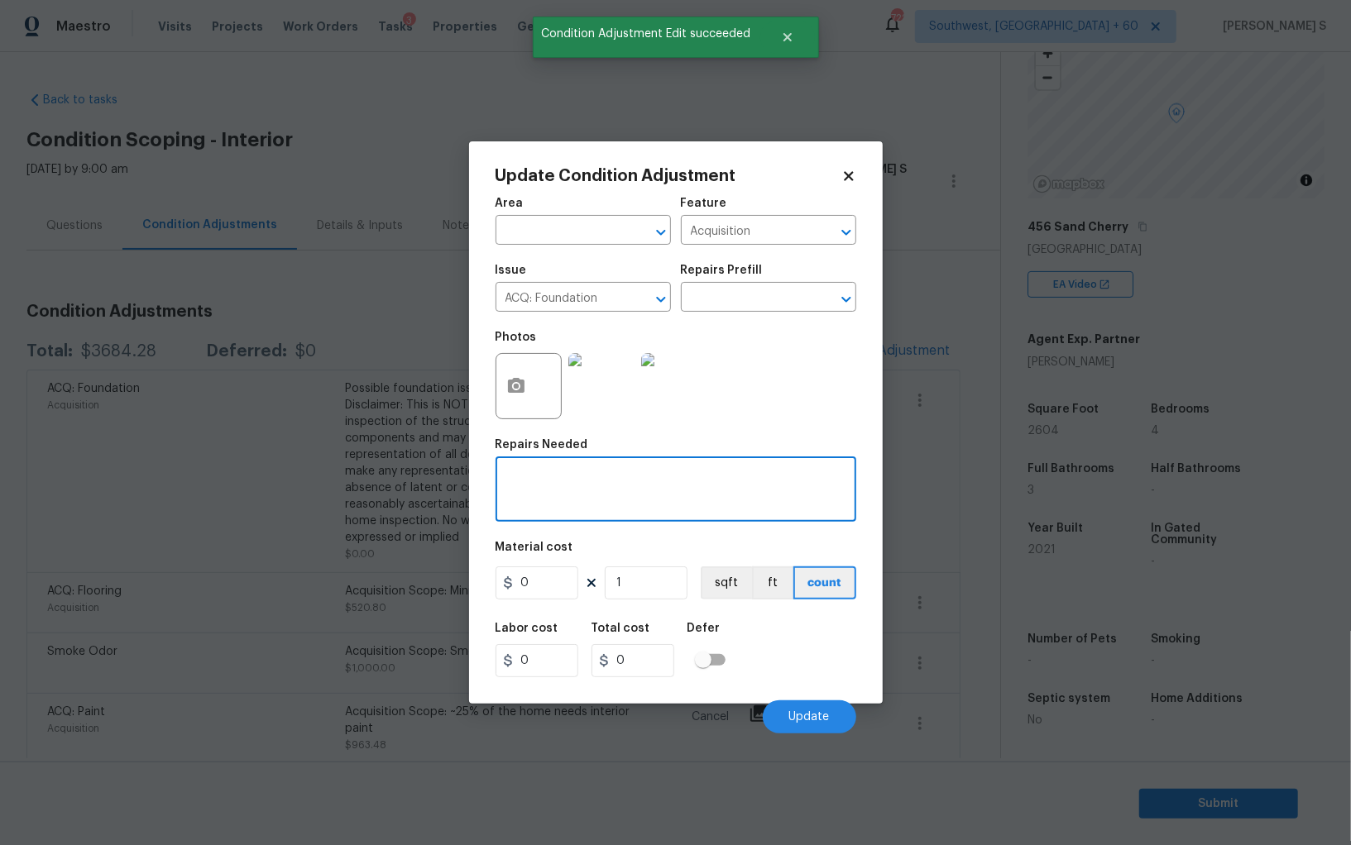
scroll to position [0, 0]
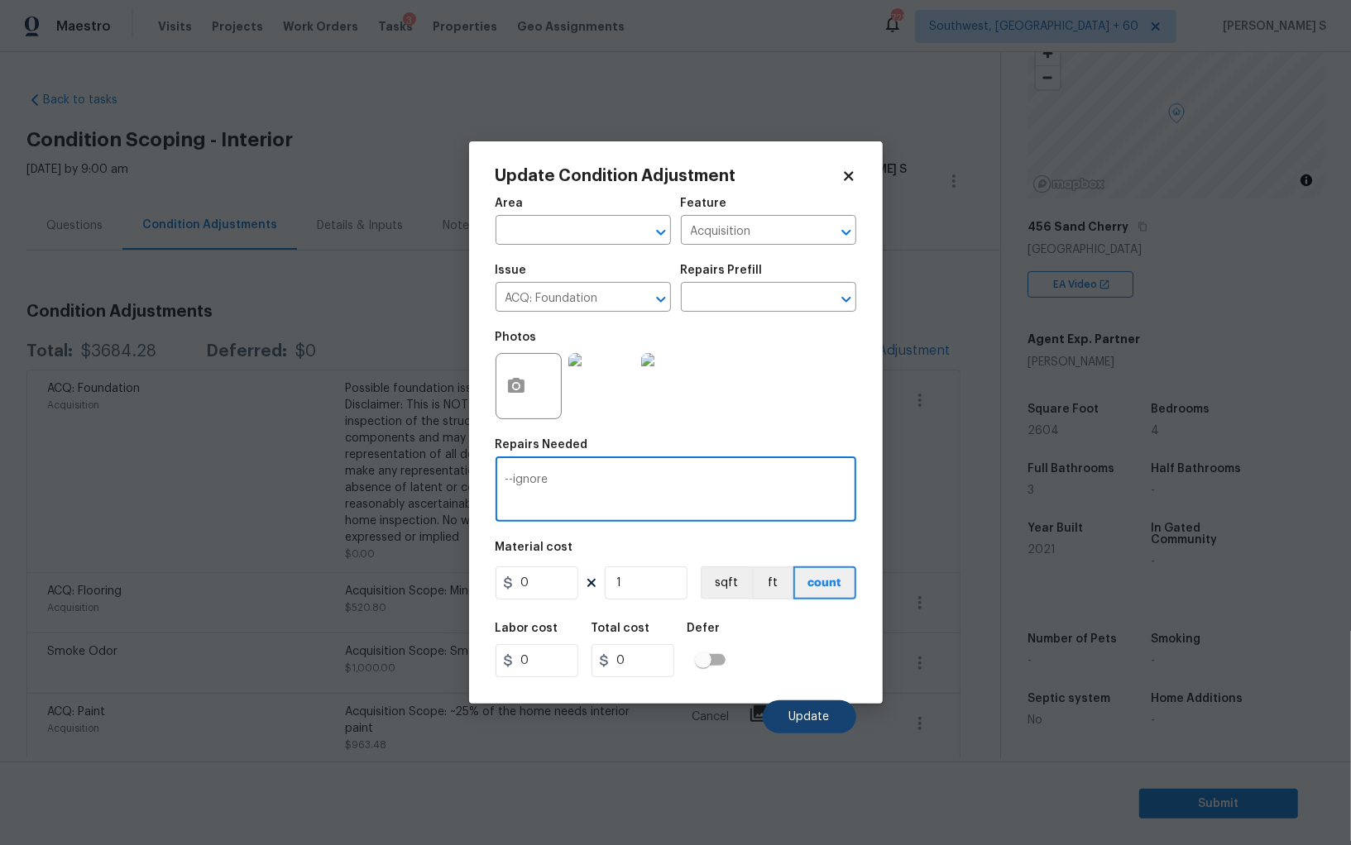
type textarea "--ignore"
click at [819, 720] on span "Update" at bounding box center [809, 717] width 41 height 12
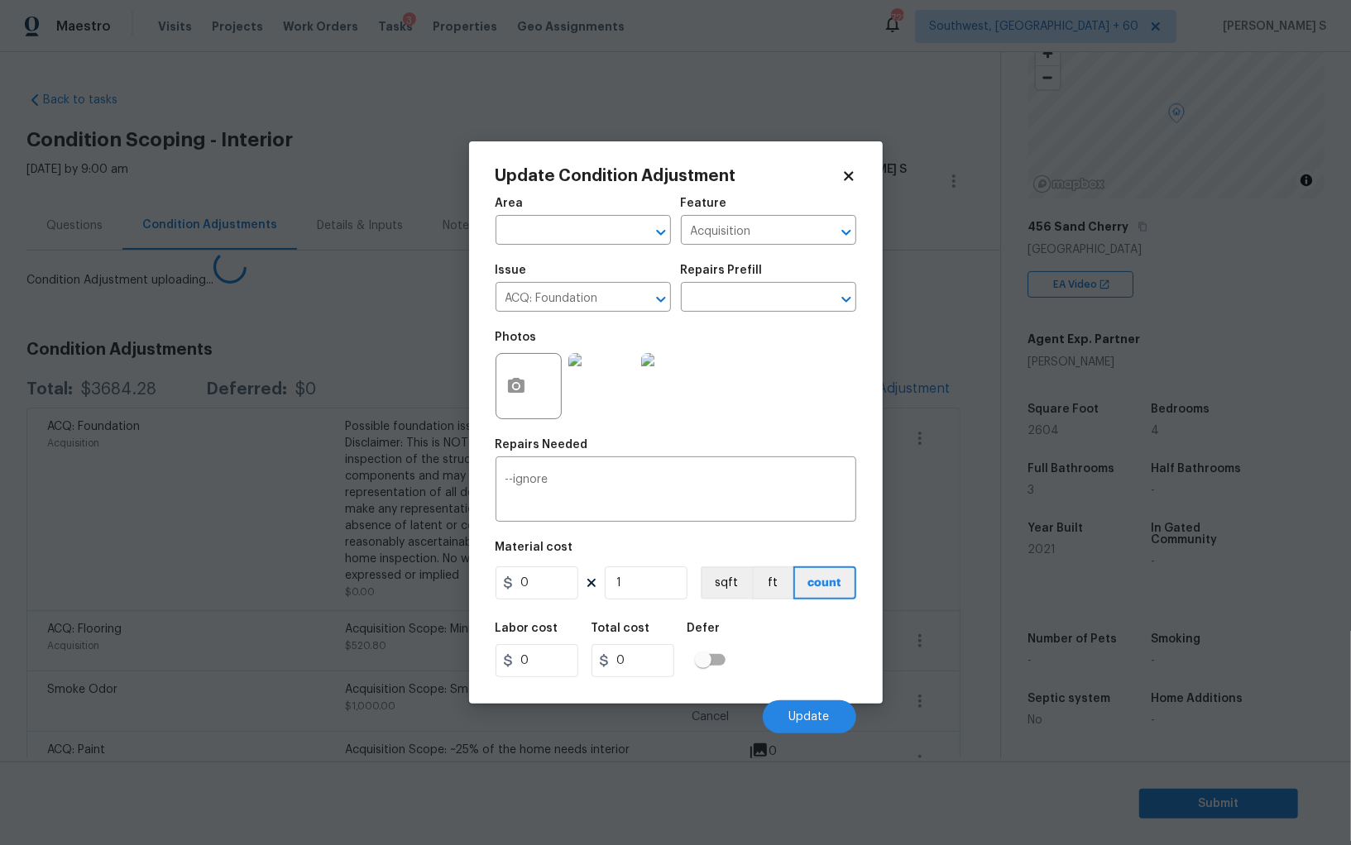
click at [169, 672] on body "Maestro Visits Projects Work Orders Tasks 3 Properties Geo Assignments 722 Sout…" at bounding box center [675, 422] width 1351 height 845
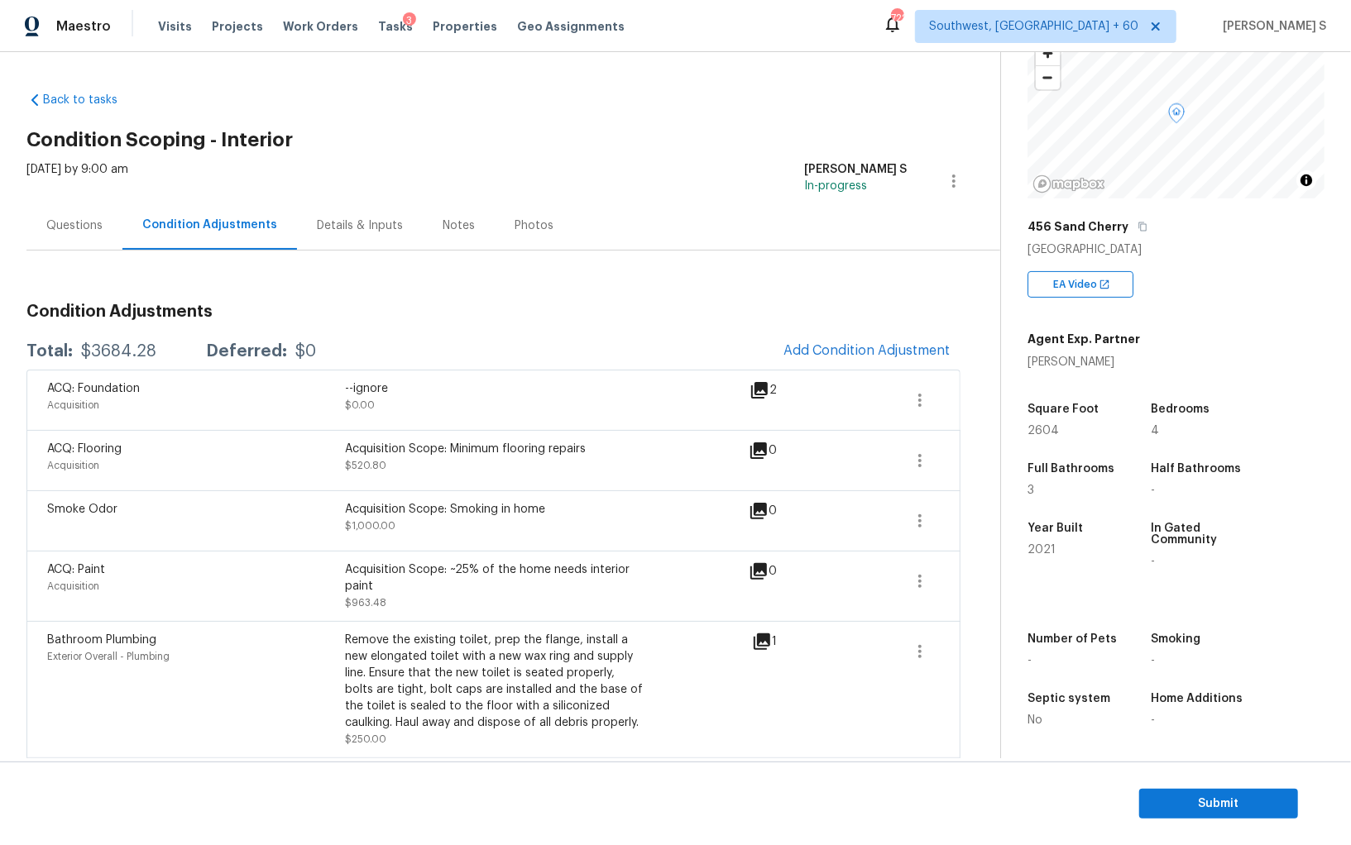
scroll to position [115, 0]
click at [114, 339] on div "Total: $3684.28 Deferred: $0 Add Condition Adjustment" at bounding box center [493, 351] width 934 height 36
copy div "$"
click at [116, 342] on div "Total: $3684.28 Deferred: $0 Add Condition Adjustment" at bounding box center [493, 351] width 934 height 36
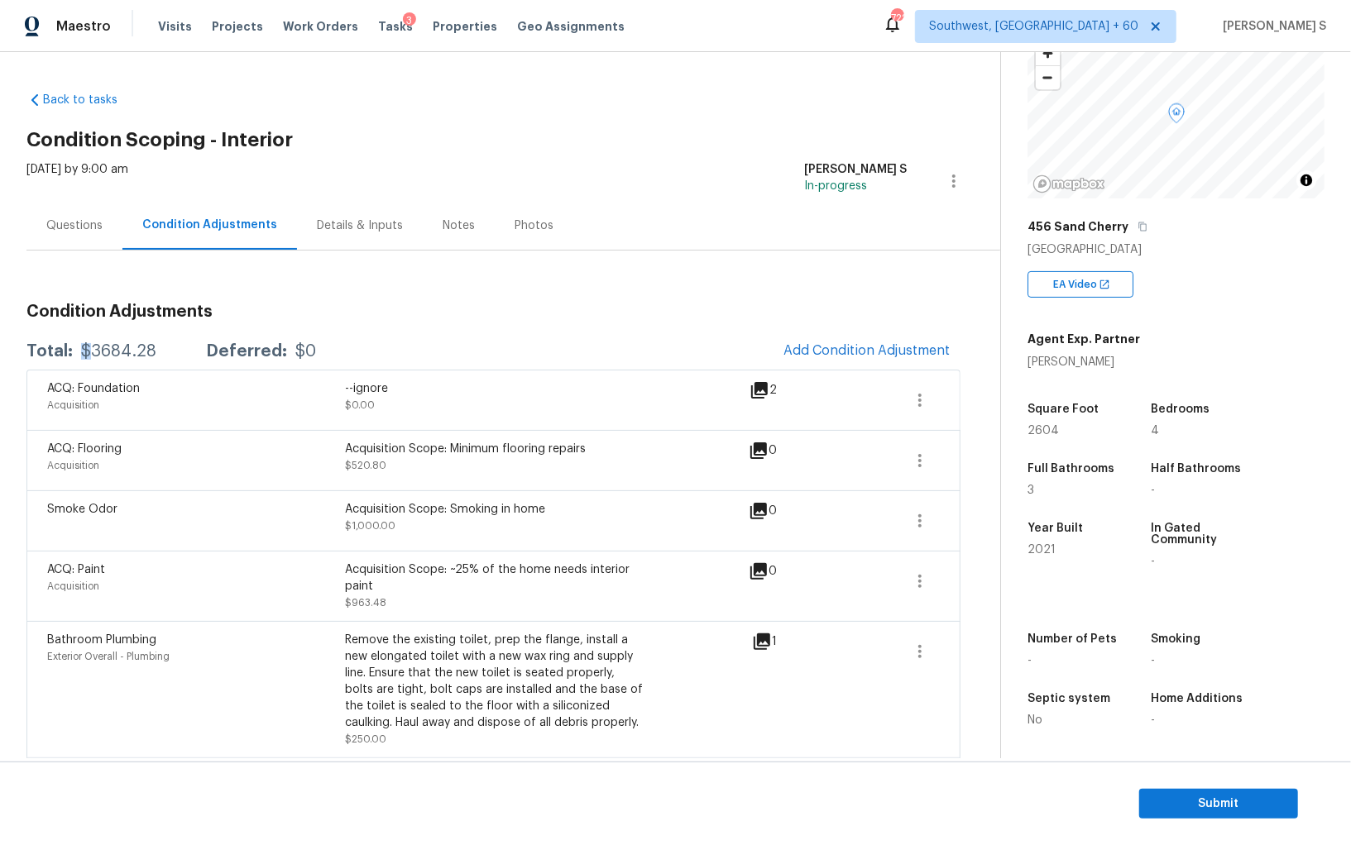
click at [116, 342] on div "Total: $3684.28 Deferred: $0 Add Condition Adjustment" at bounding box center [493, 351] width 934 height 36
copy div "$3684.28"
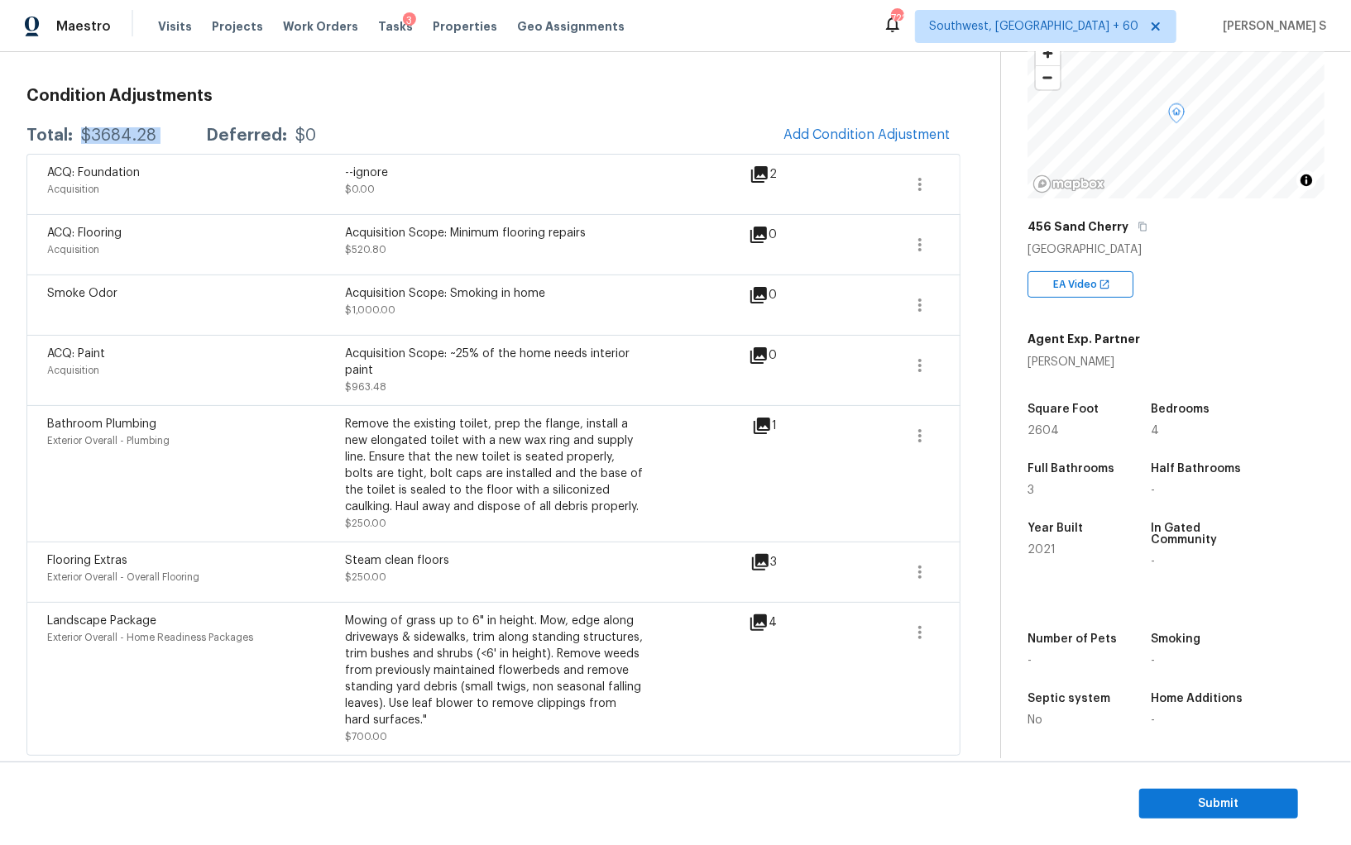
scroll to position [0, 0]
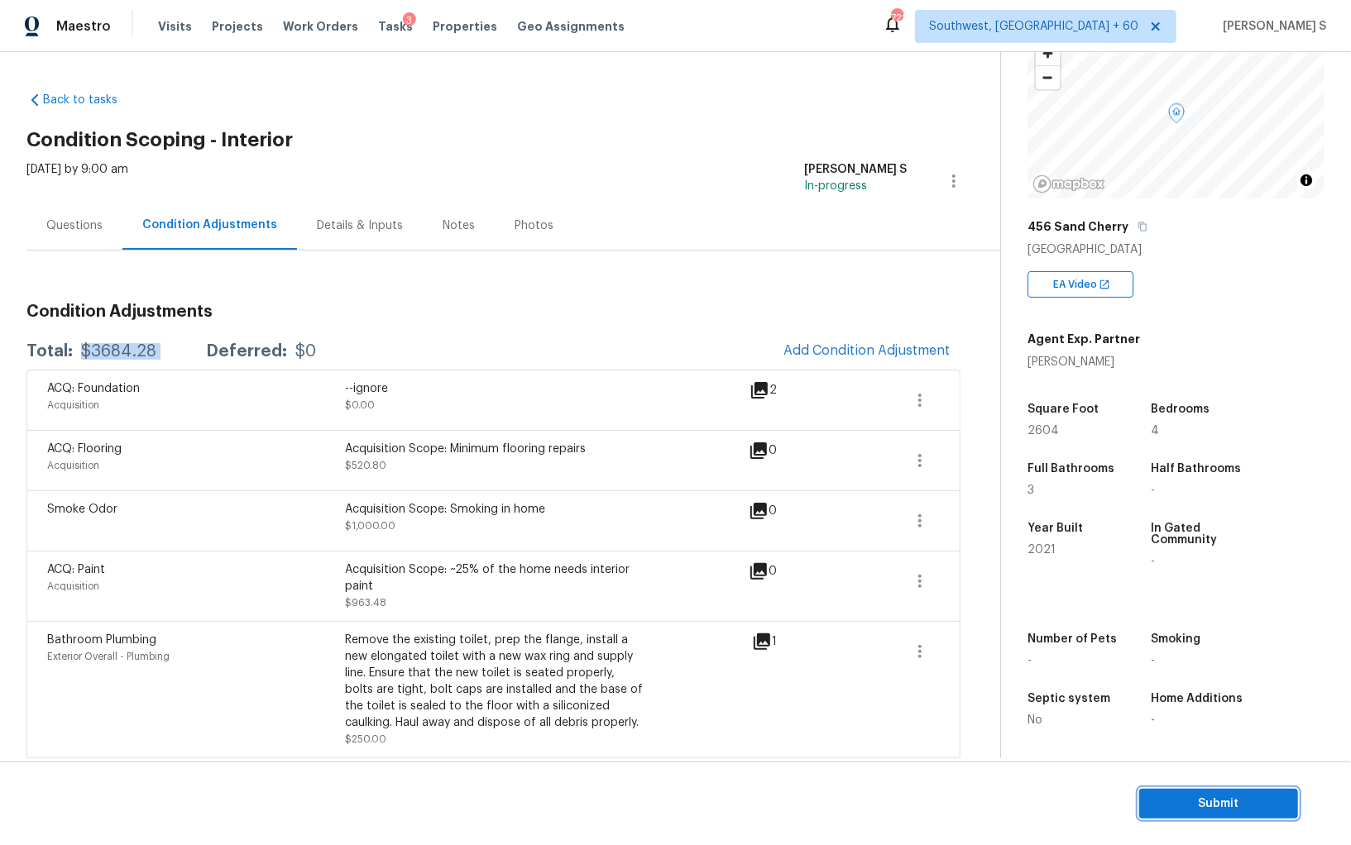
click at [1176, 795] on span "Submit" at bounding box center [1218, 804] width 132 height 21
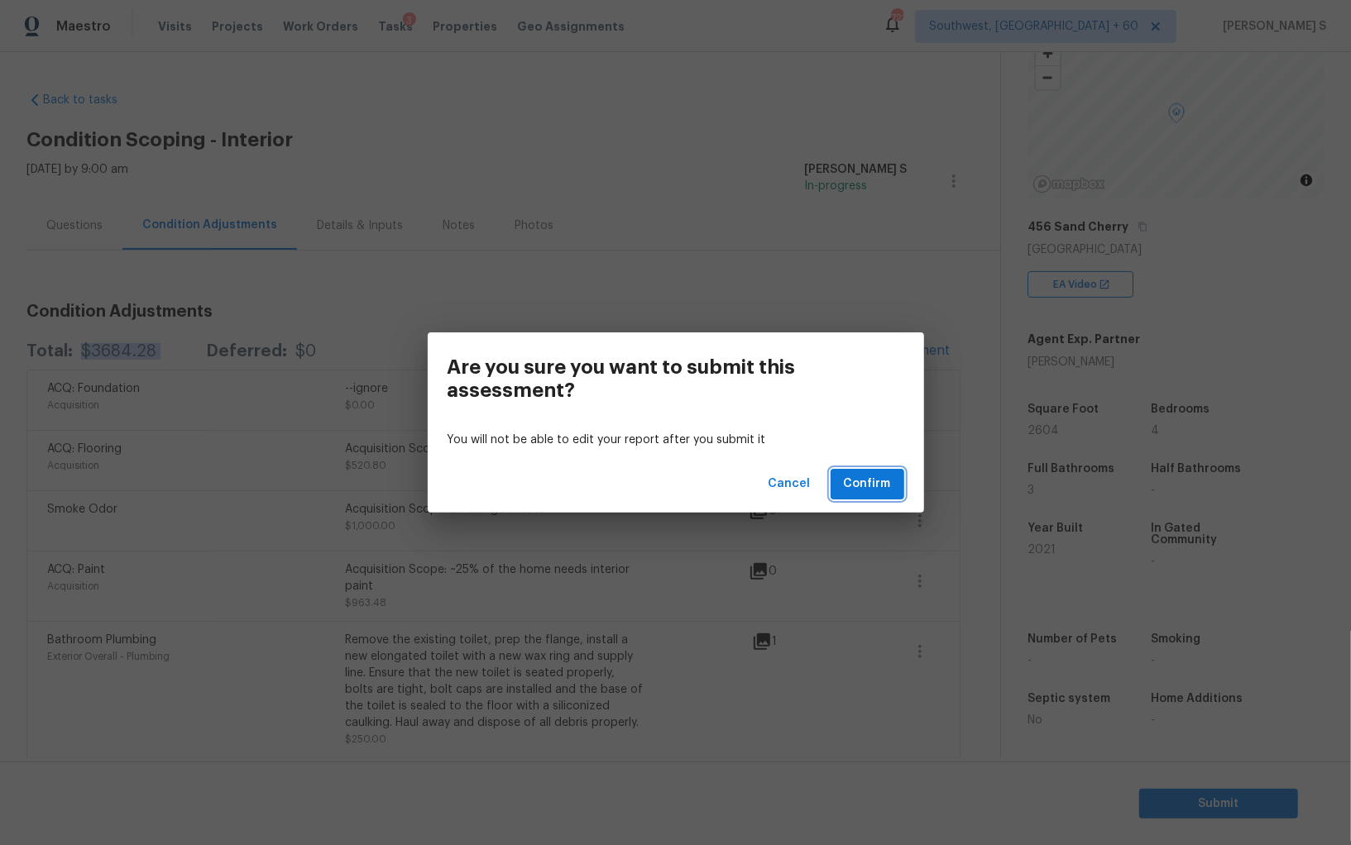
click at [867, 474] on span "Confirm" at bounding box center [867, 484] width 47 height 21
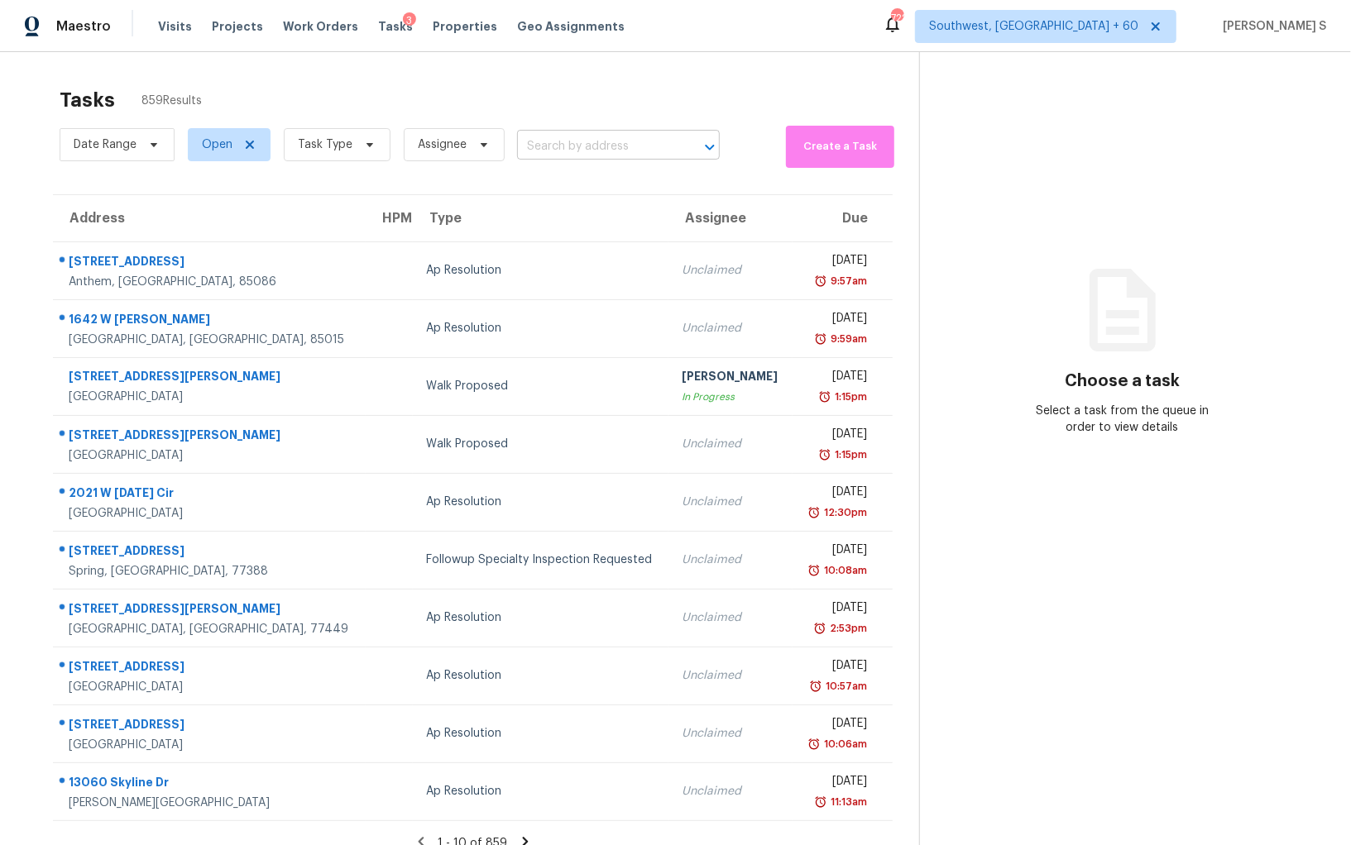
click at [633, 139] on input "text" at bounding box center [595, 147] width 156 height 26
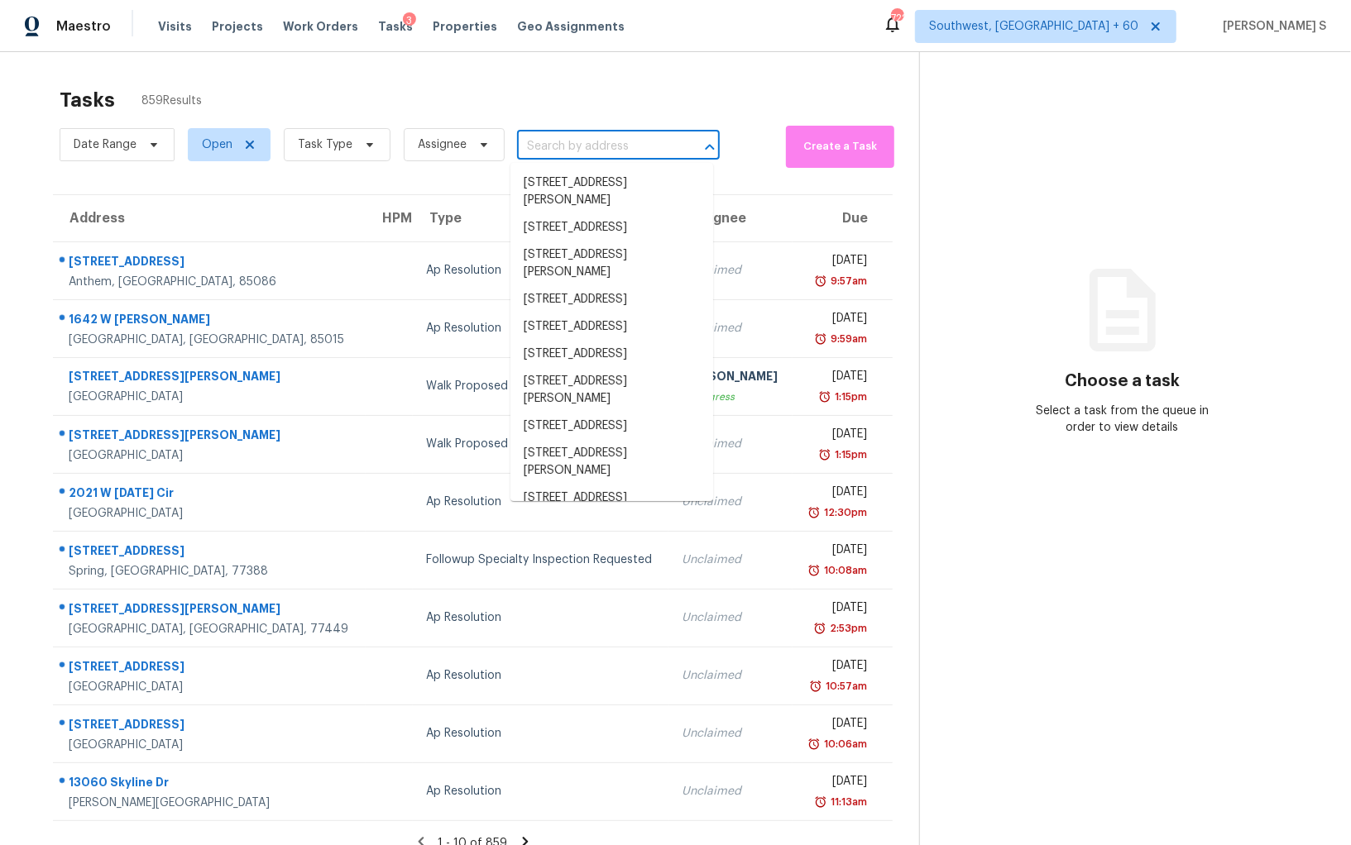
paste input "[STREET_ADDRESS]"
type input "[STREET_ADDRESS]"
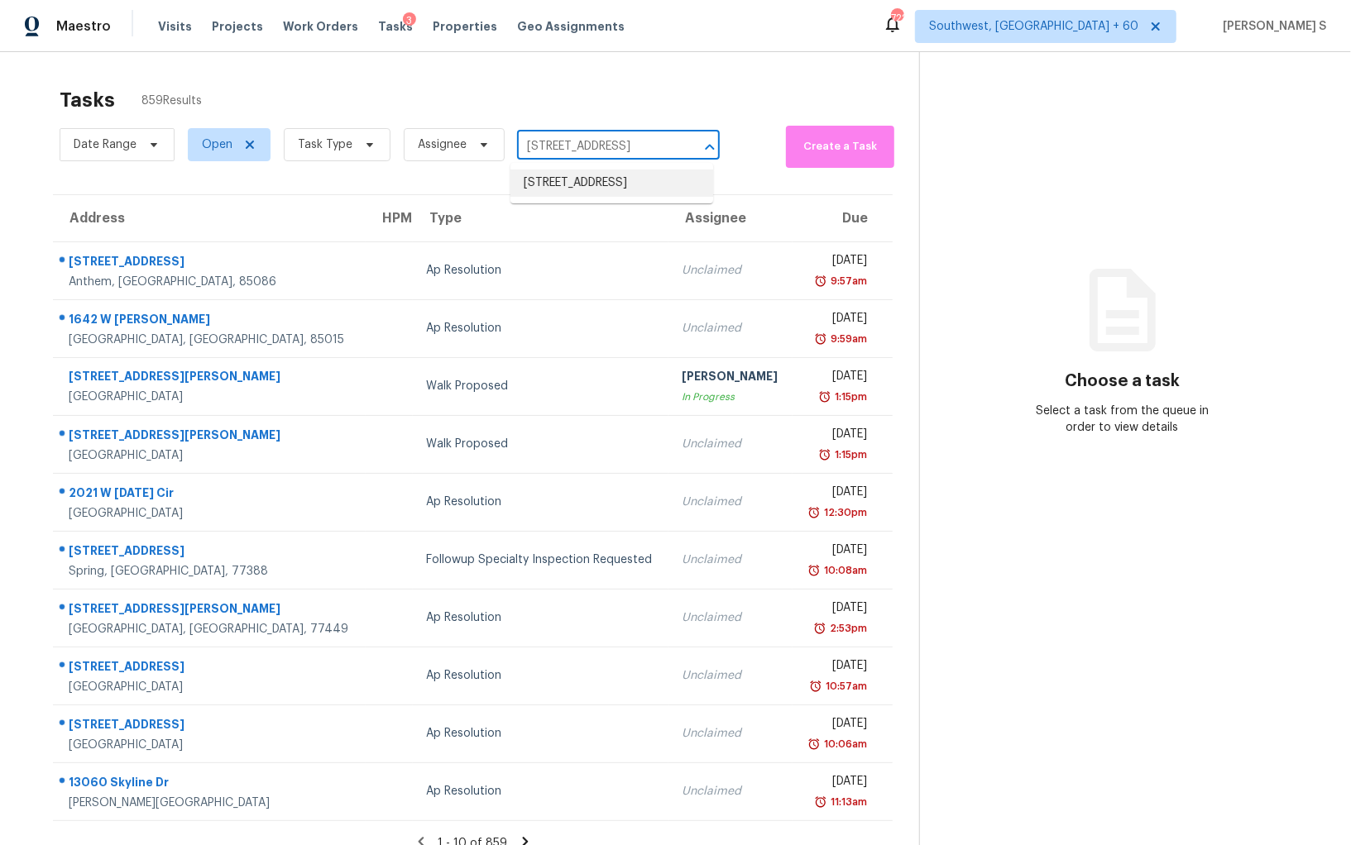
click at [586, 189] on li "[STREET_ADDRESS]" at bounding box center [611, 183] width 203 height 27
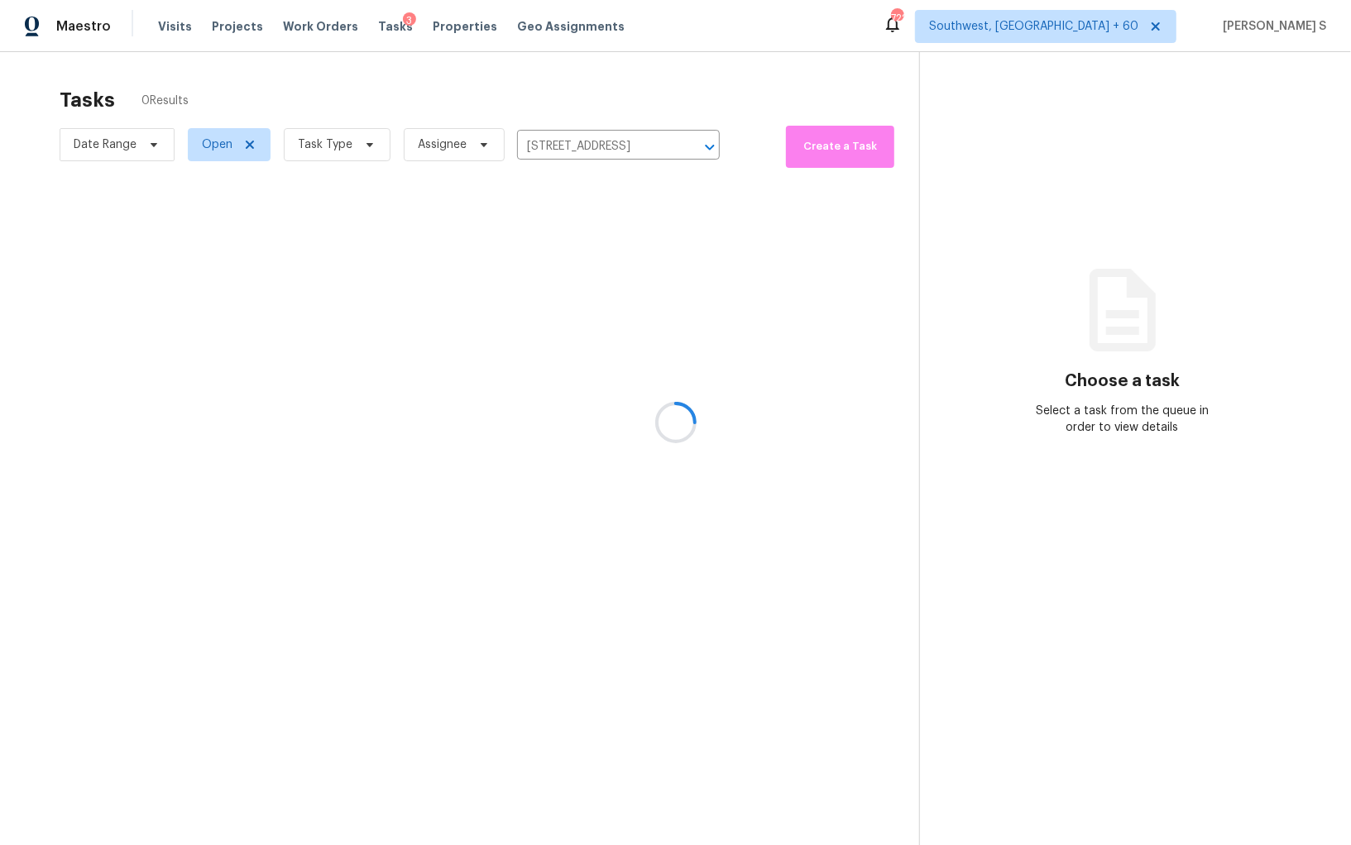
click at [599, 288] on div at bounding box center [675, 422] width 1351 height 845
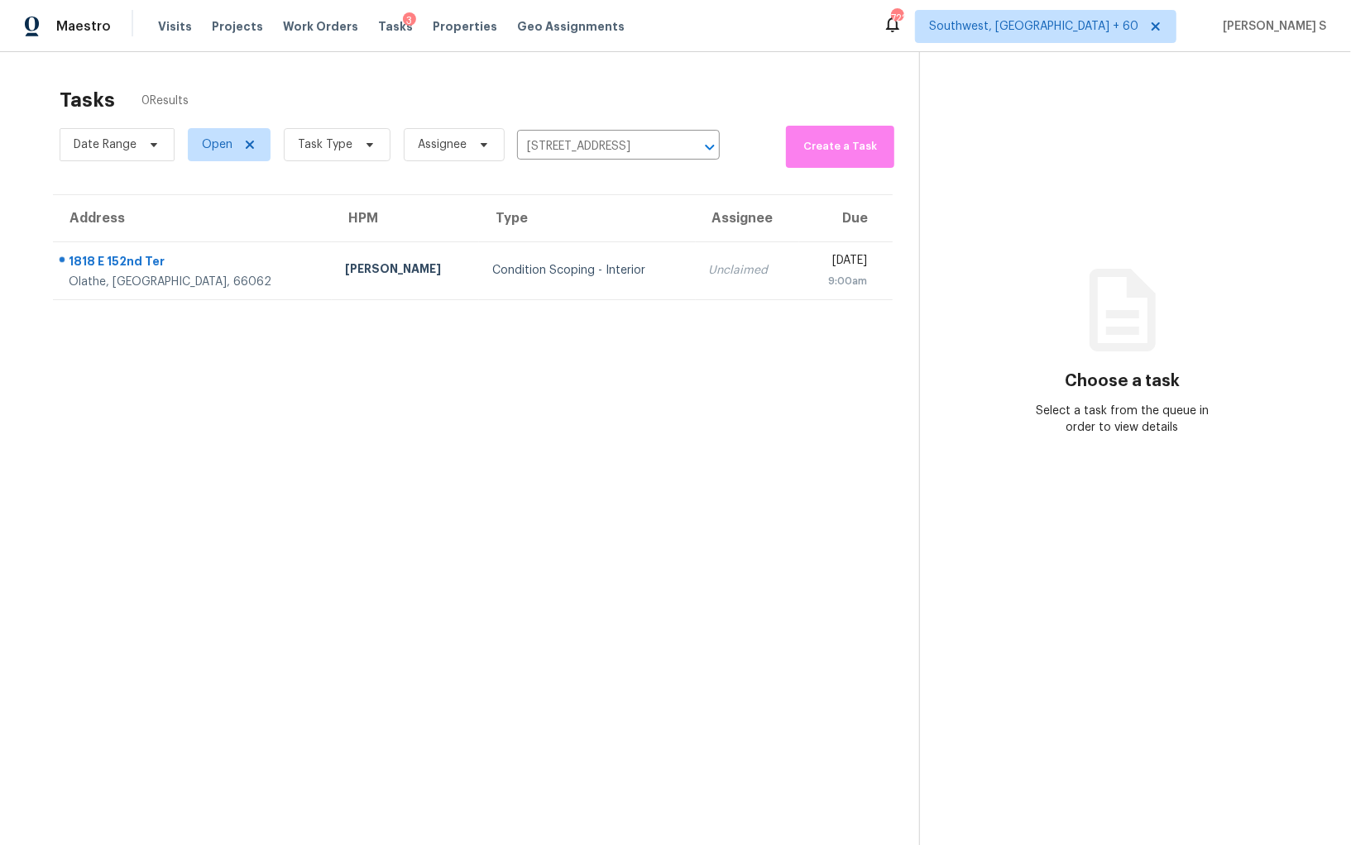
click at [696, 288] on td "Unclaimed" at bounding box center [747, 270] width 103 height 58
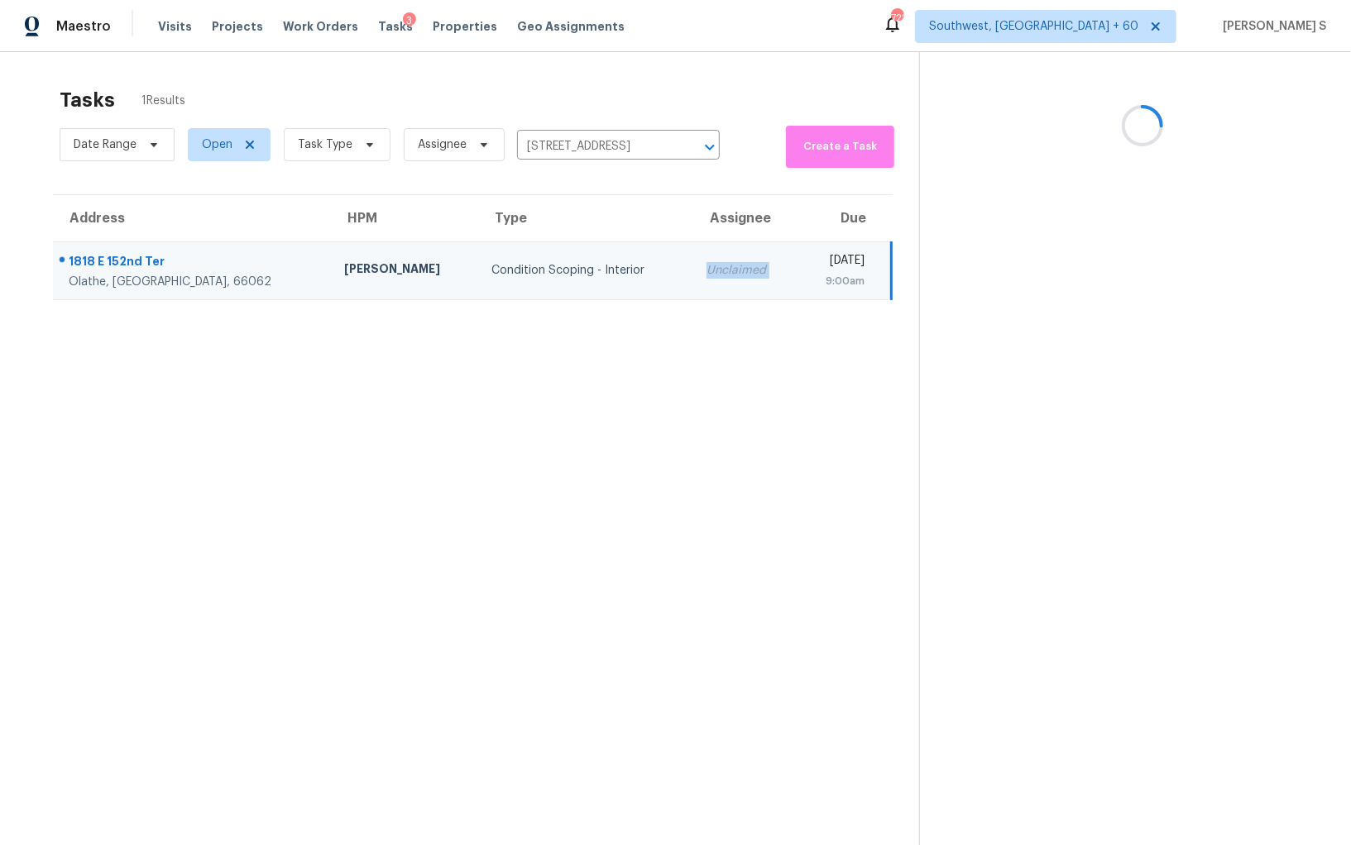
click at [693, 288] on td "Unclaimed" at bounding box center [744, 270] width 103 height 58
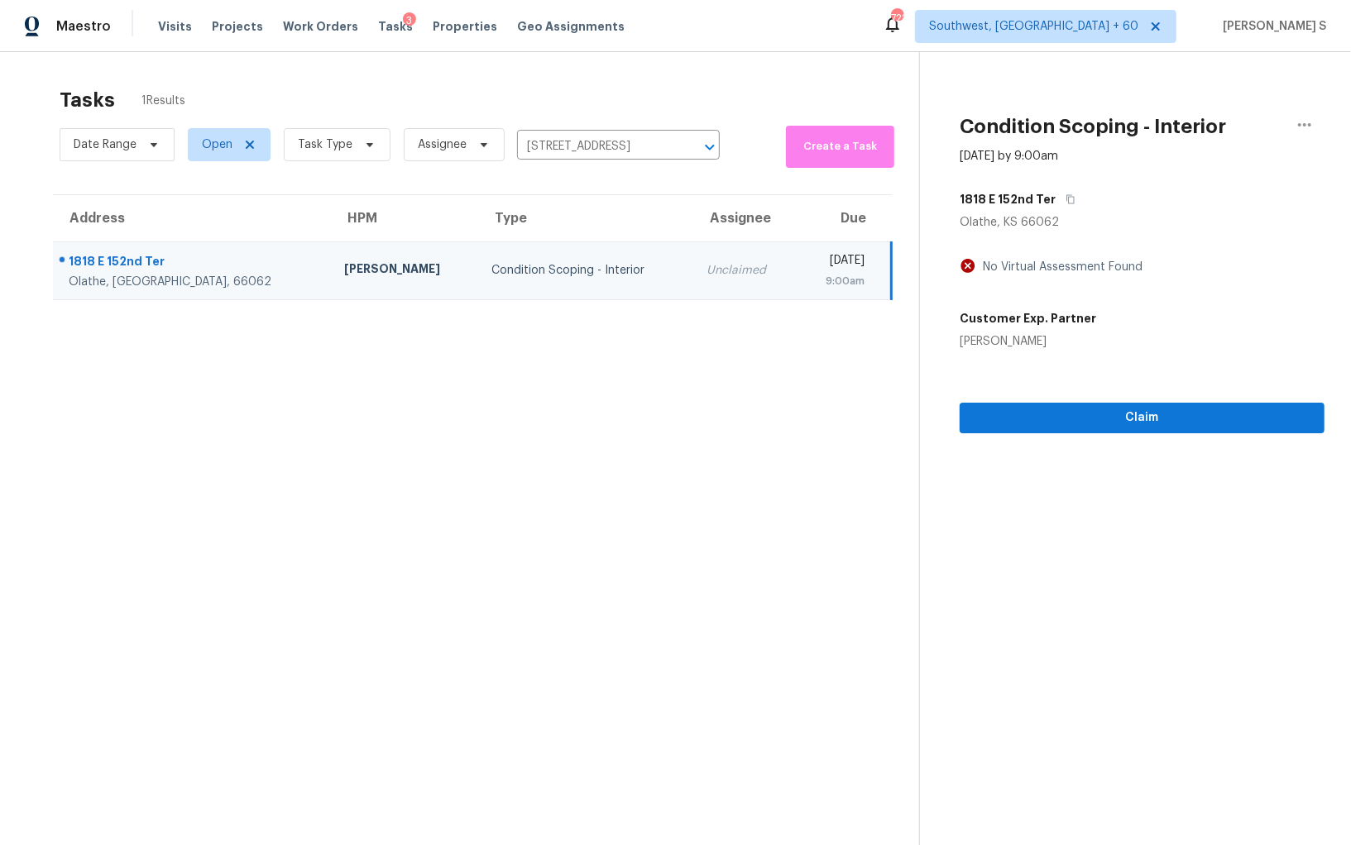
click at [1093, 434] on section "Condition Scoping - Interior Oct 6th 2025 by 9:00am 1818 E 152nd Ter Olathe, KS…" at bounding box center [1121, 474] width 405 height 845
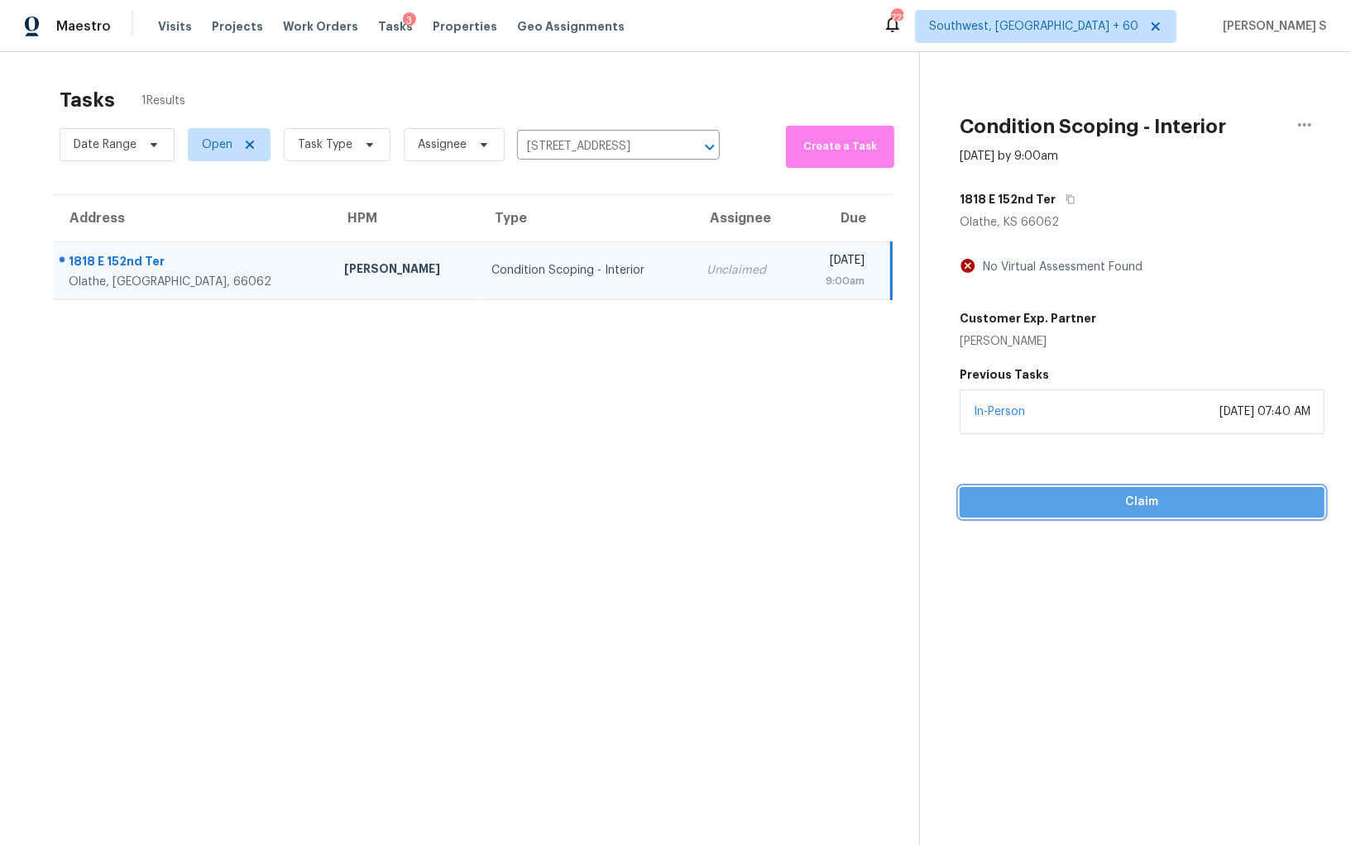
click at [1124, 502] on span "Claim" at bounding box center [1142, 502] width 338 height 21
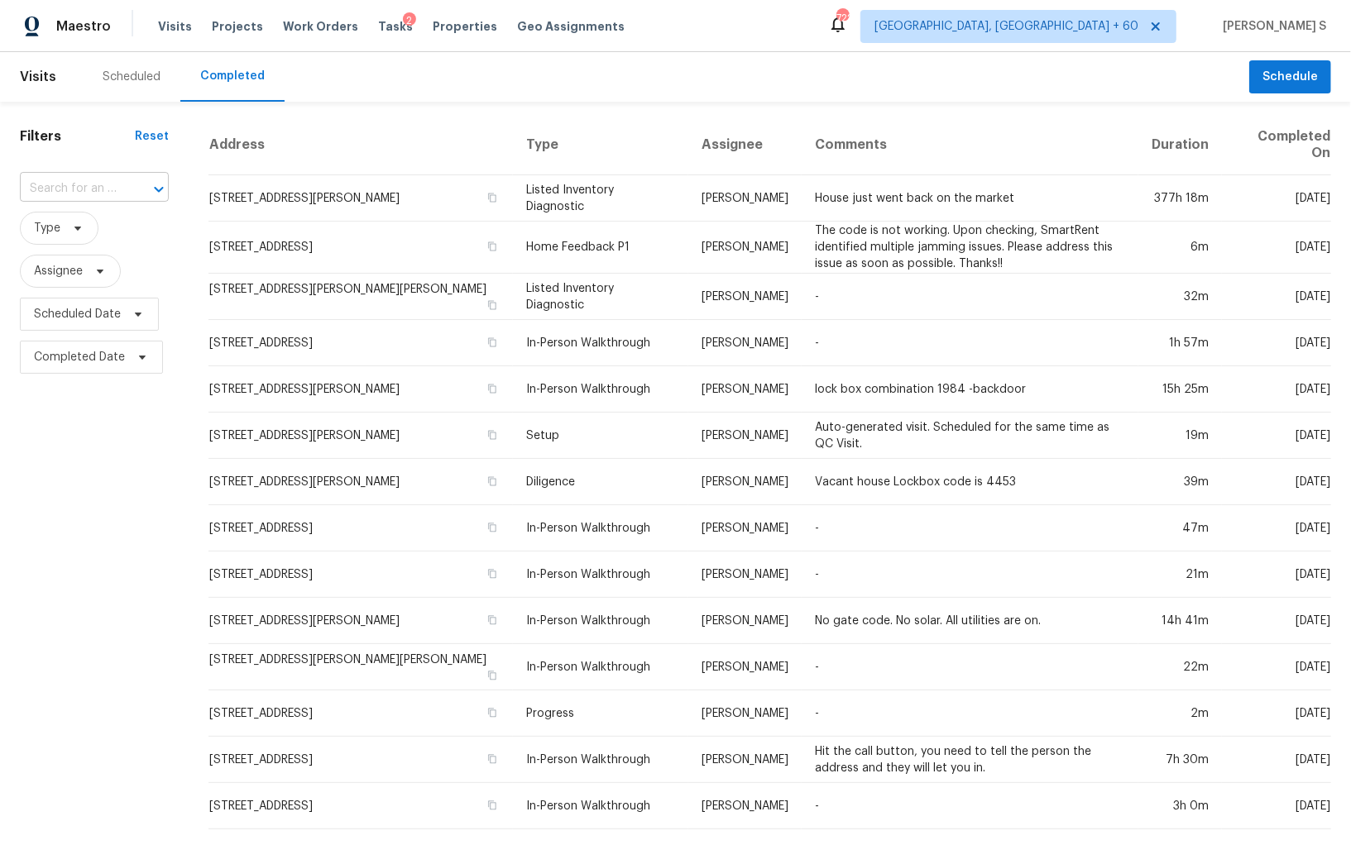
click at [103, 184] on input "text" at bounding box center [71, 189] width 103 height 26
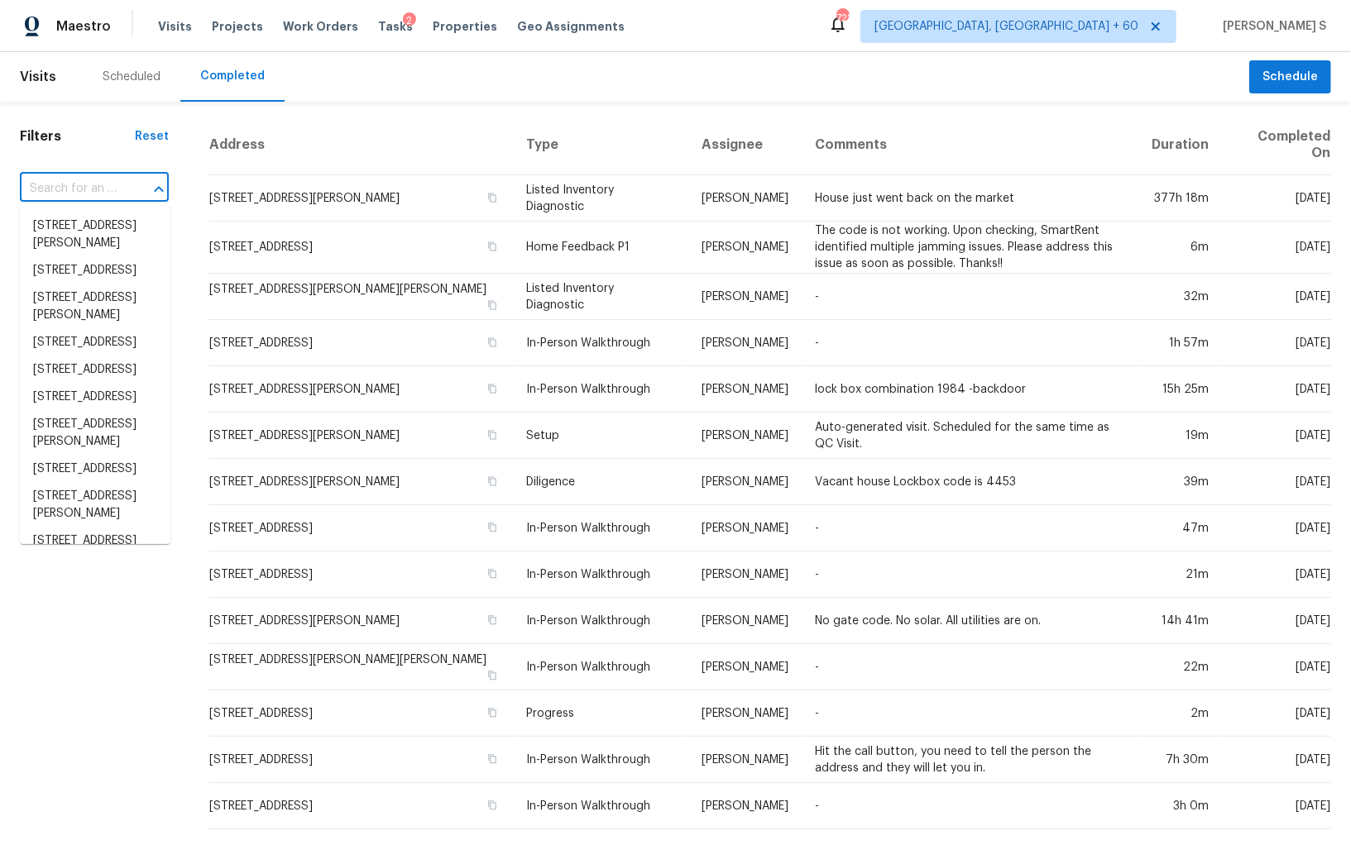
paste input "[STREET_ADDRESS]"
type input "[STREET_ADDRESS]"
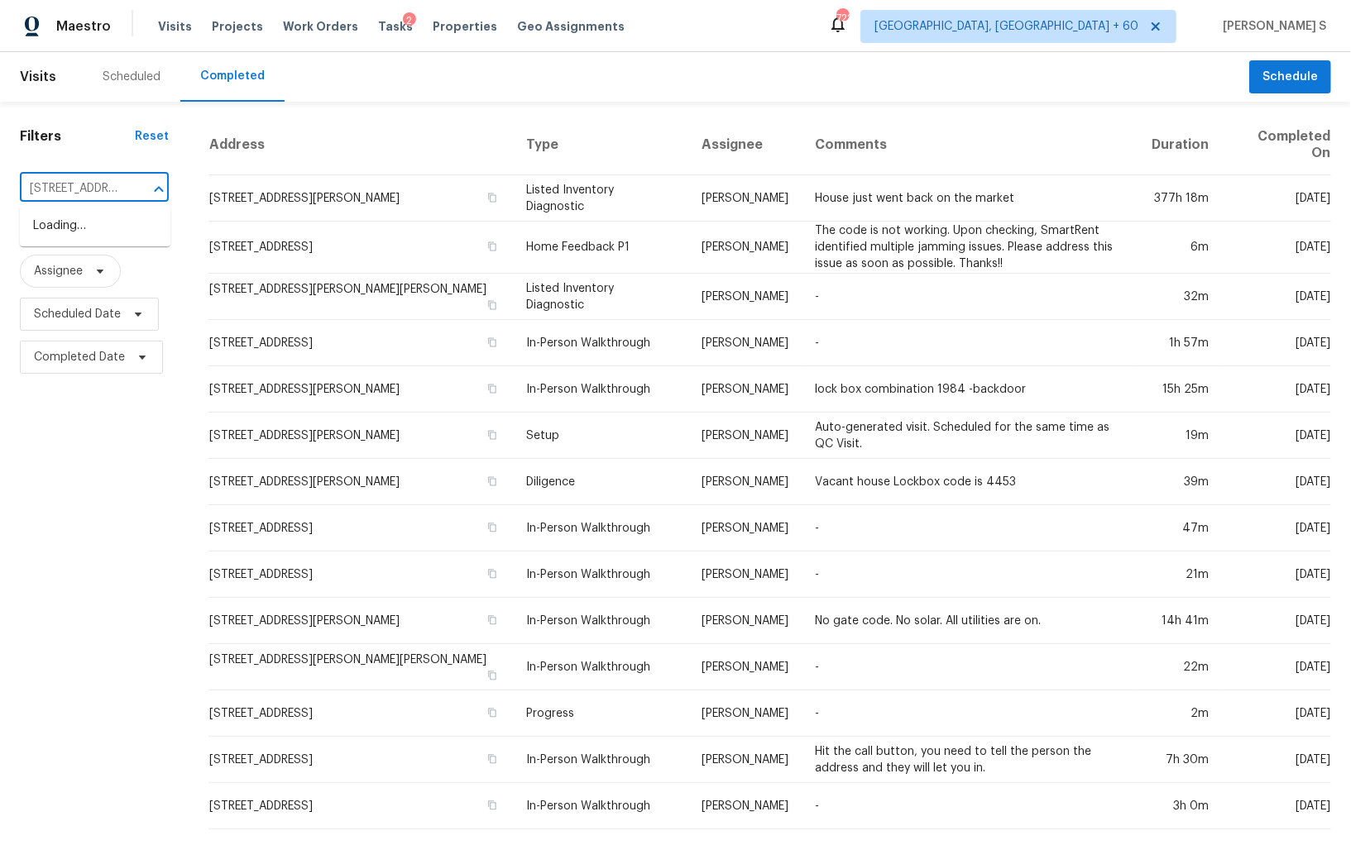
scroll to position [0, 93]
click at [101, 229] on li "[STREET_ADDRESS]" at bounding box center [95, 226] width 151 height 27
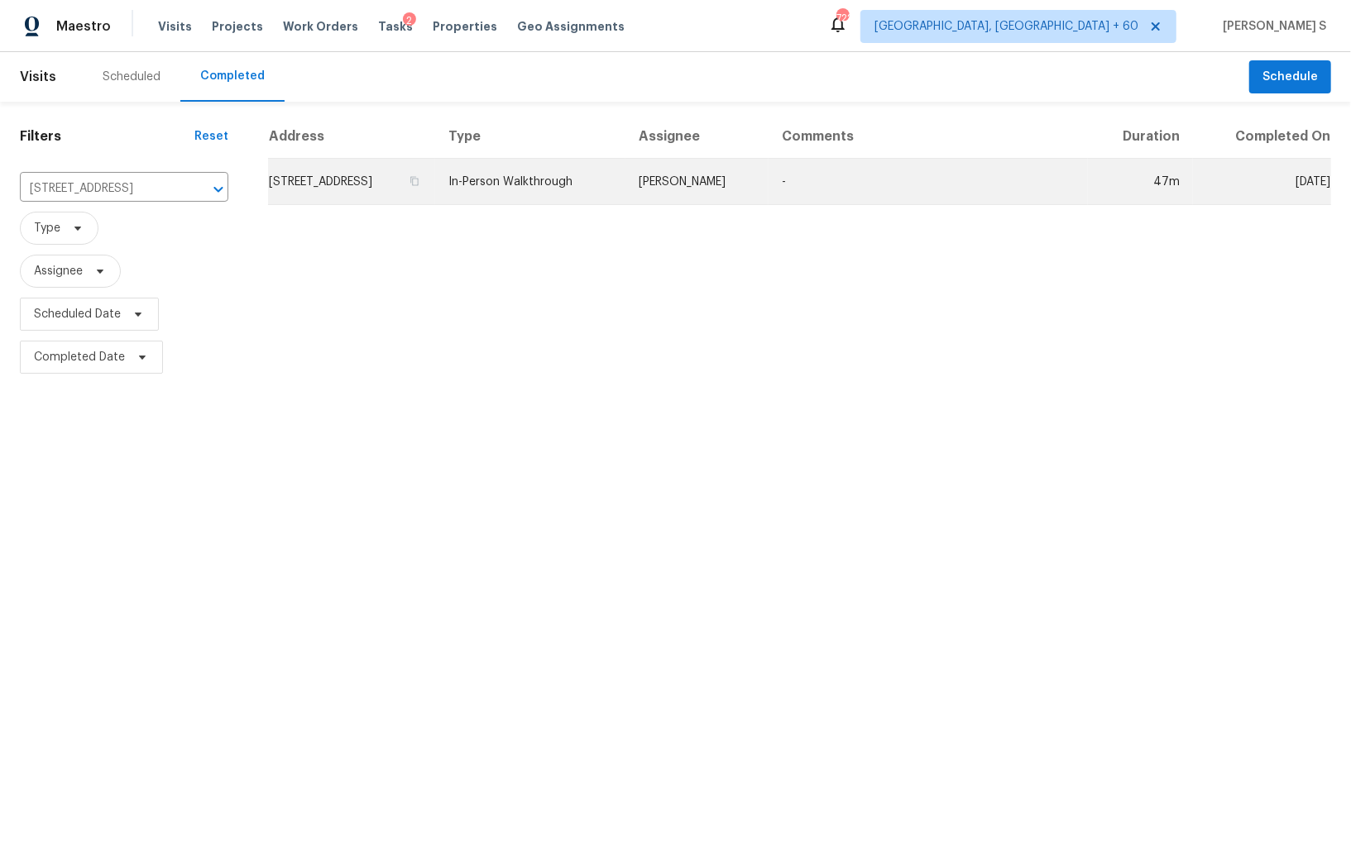
click at [346, 174] on td "[STREET_ADDRESS]" at bounding box center [351, 182] width 167 height 46
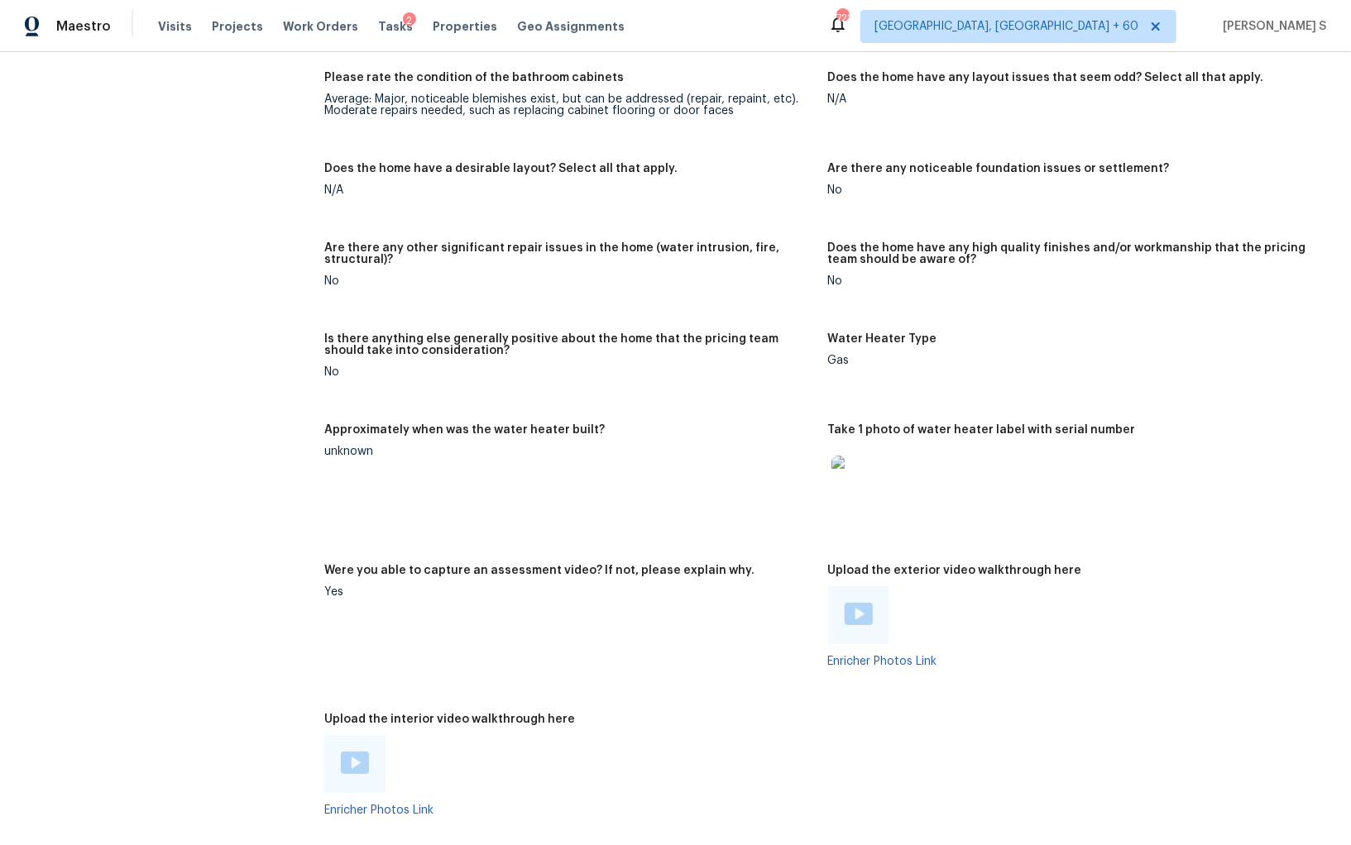
scroll to position [2940, 0]
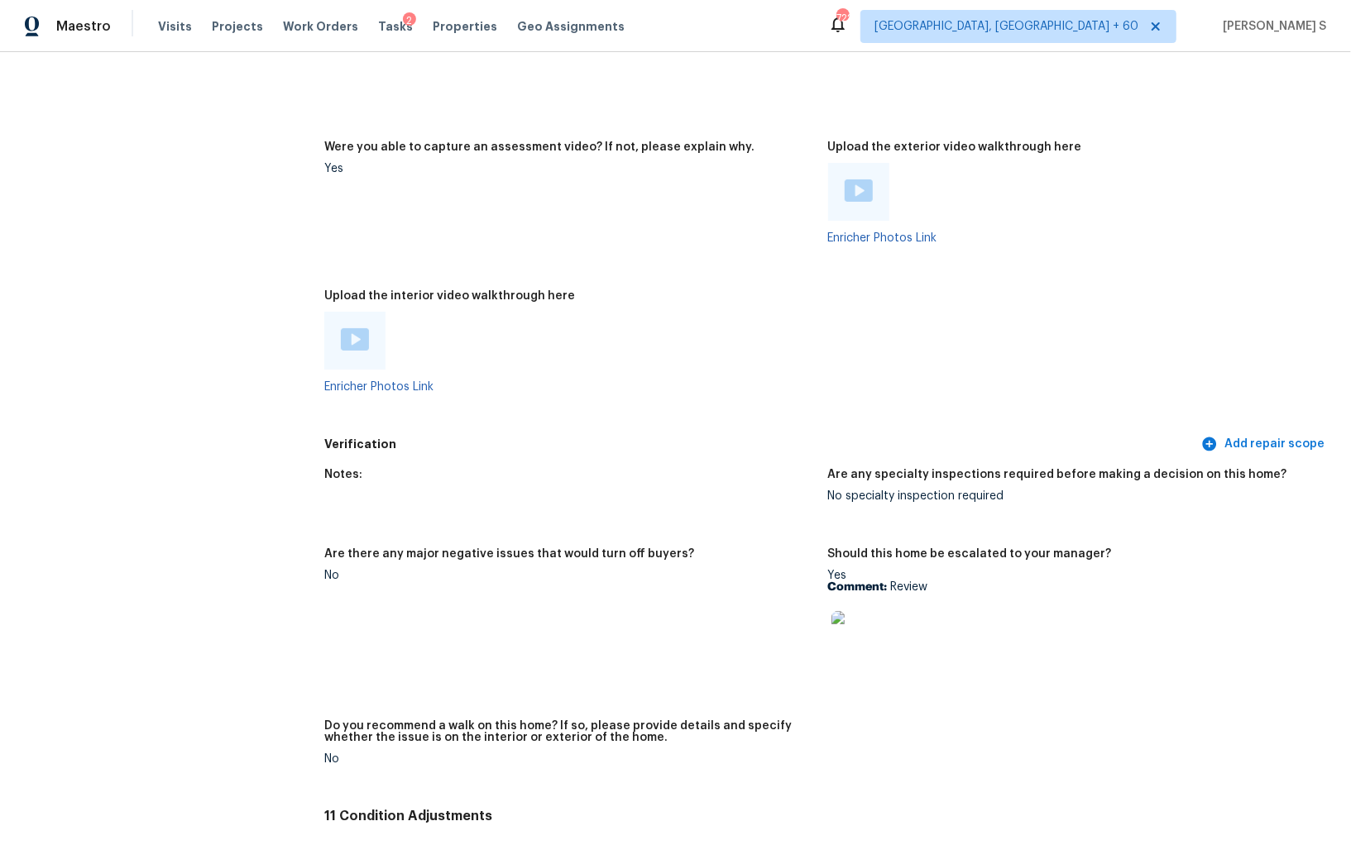
click at [350, 326] on div at bounding box center [354, 341] width 61 height 58
click at [351, 333] on img at bounding box center [355, 339] width 28 height 22
click at [861, 196] on img at bounding box center [858, 190] width 28 height 22
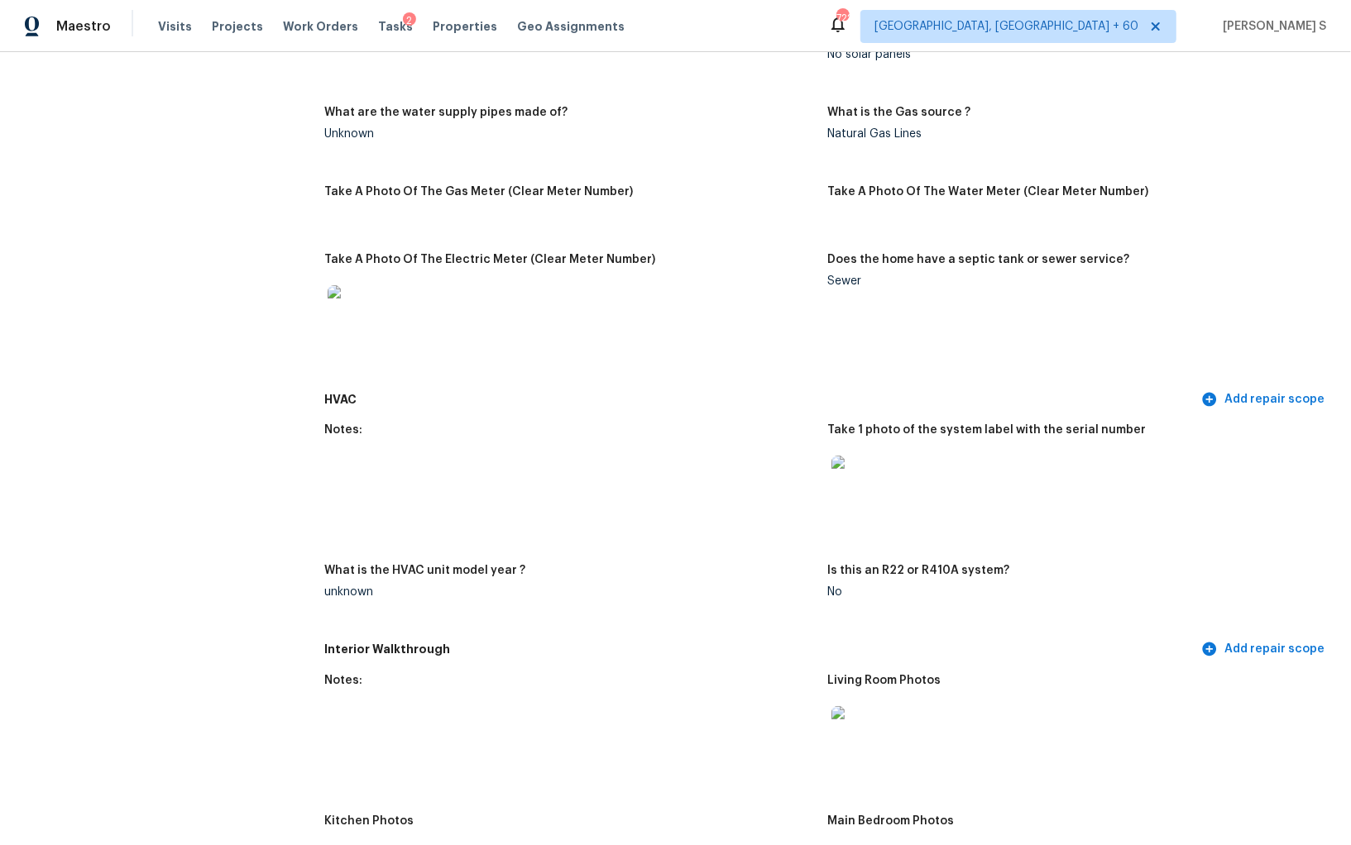
scroll to position [1025, 0]
